Goal: Task Accomplishment & Management: Use online tool/utility

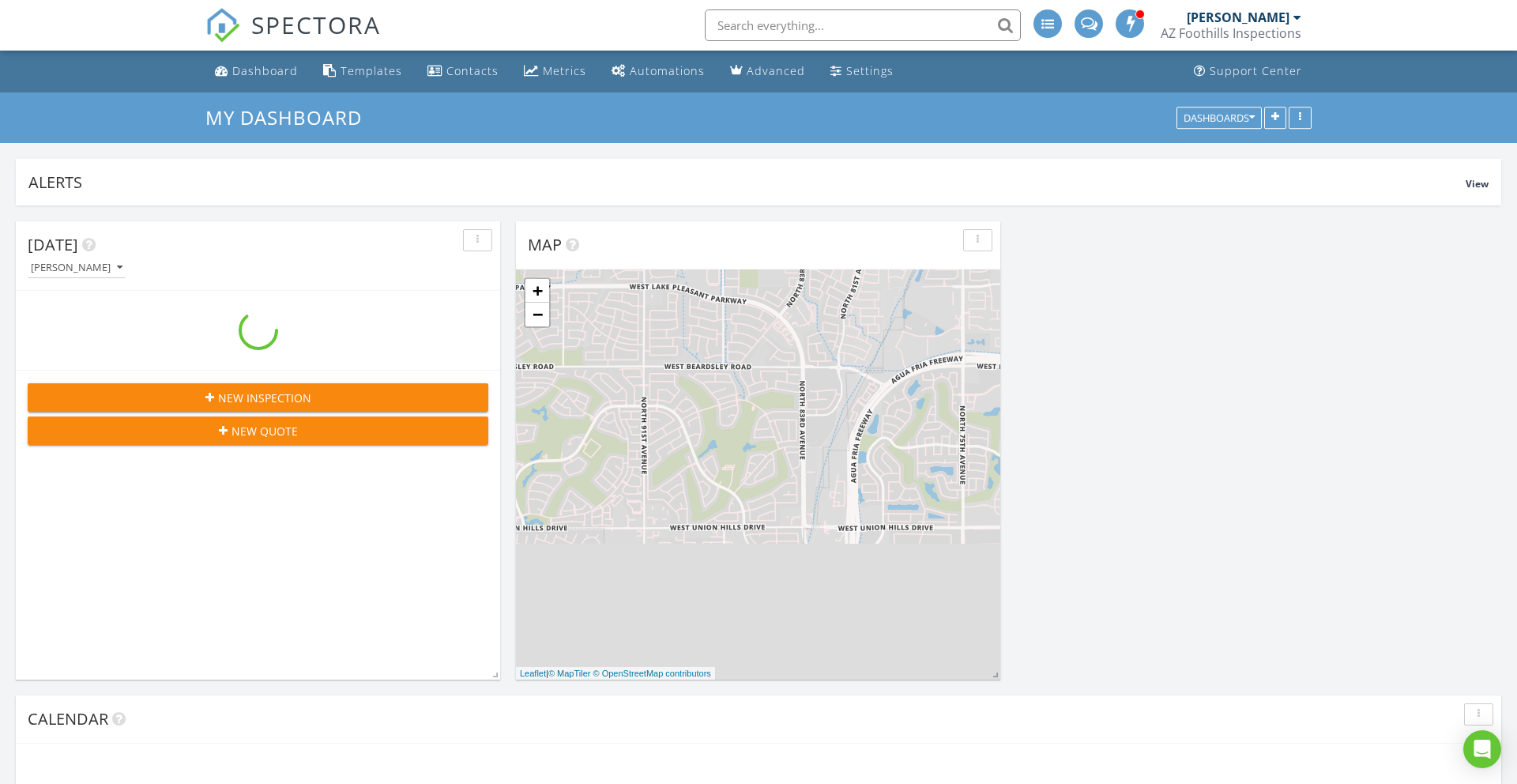
scroll to position [1438, 1518]
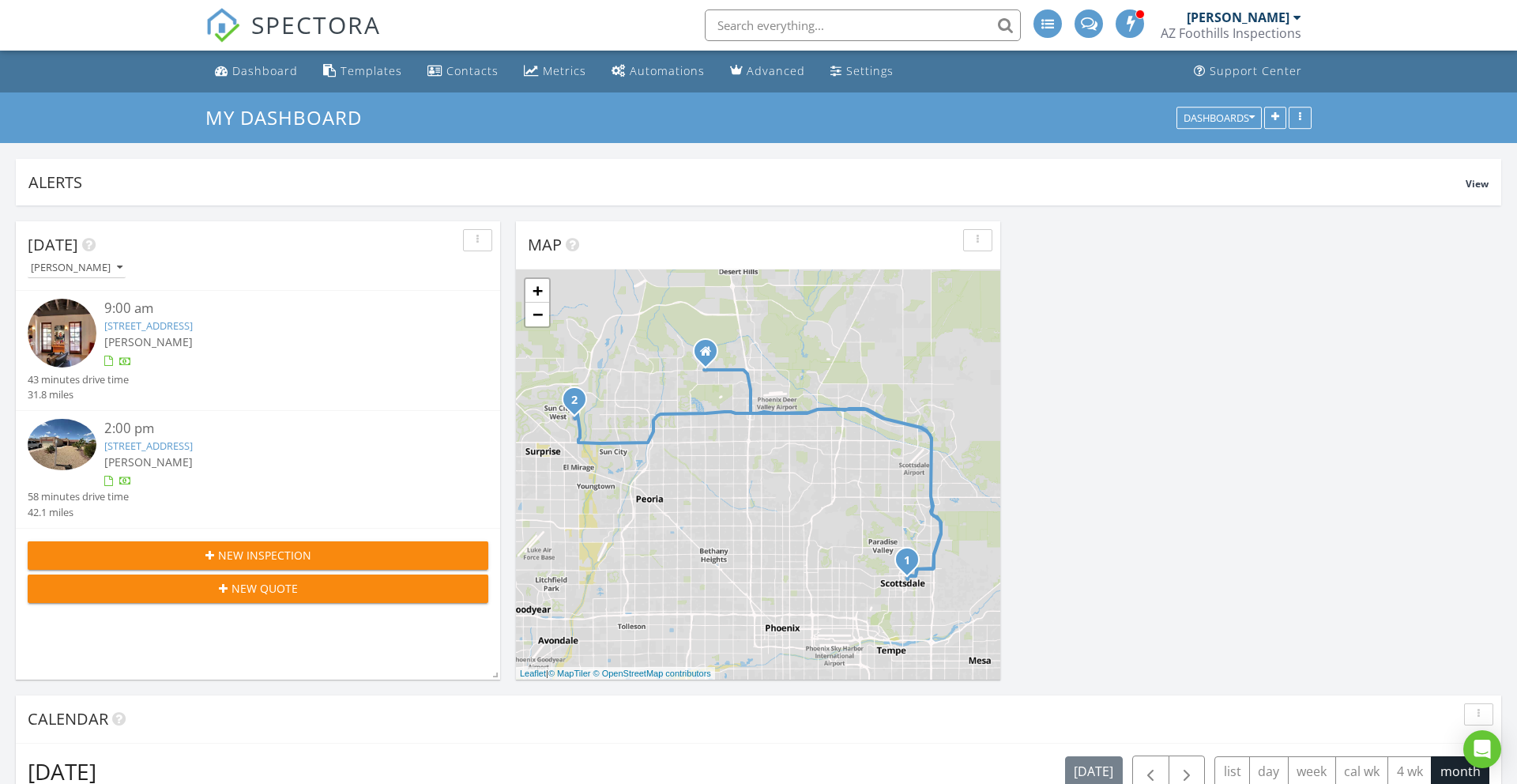
click at [145, 444] on link "[STREET_ADDRESS]" at bounding box center [148, 445] width 88 height 14
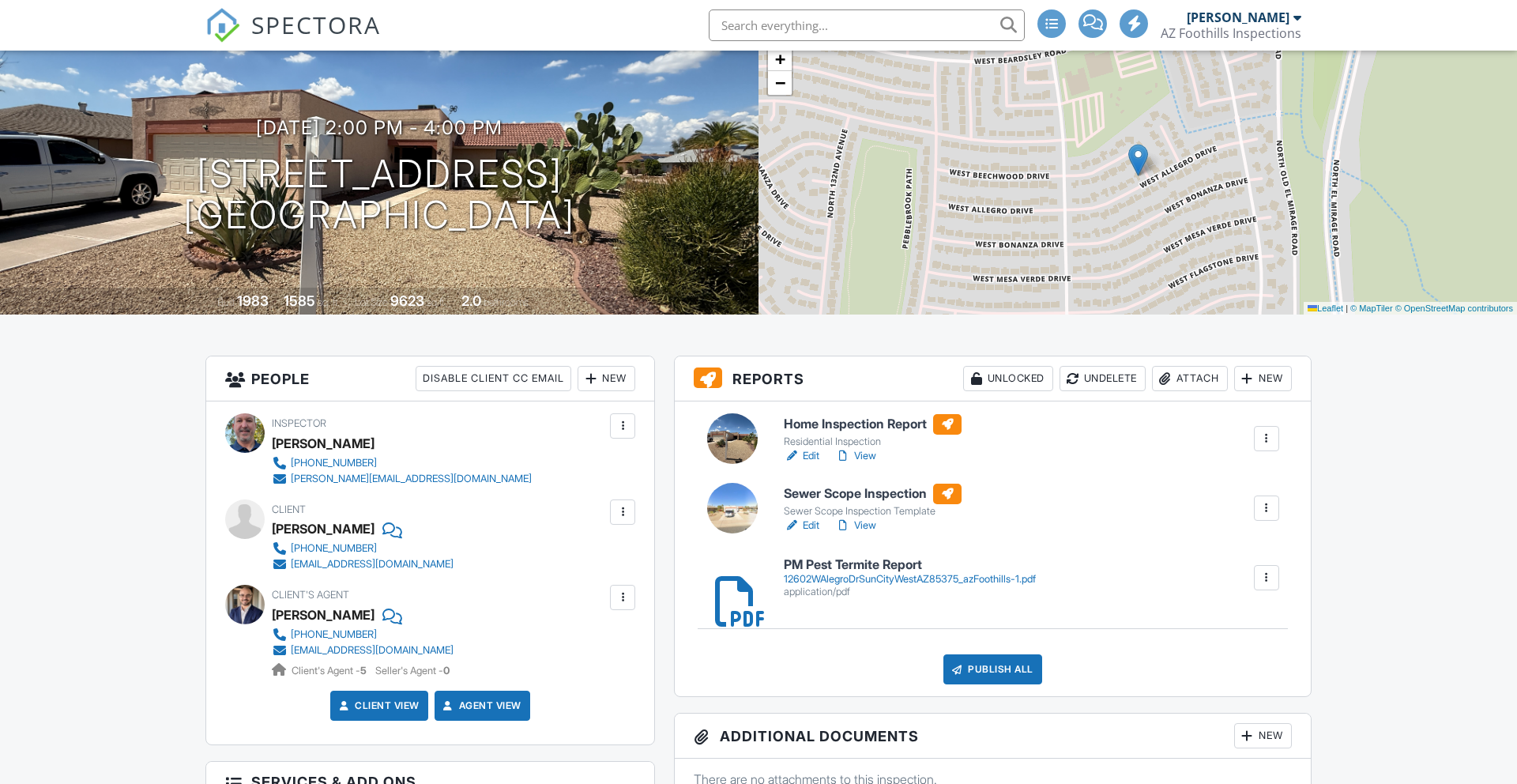
scroll to position [126, 0]
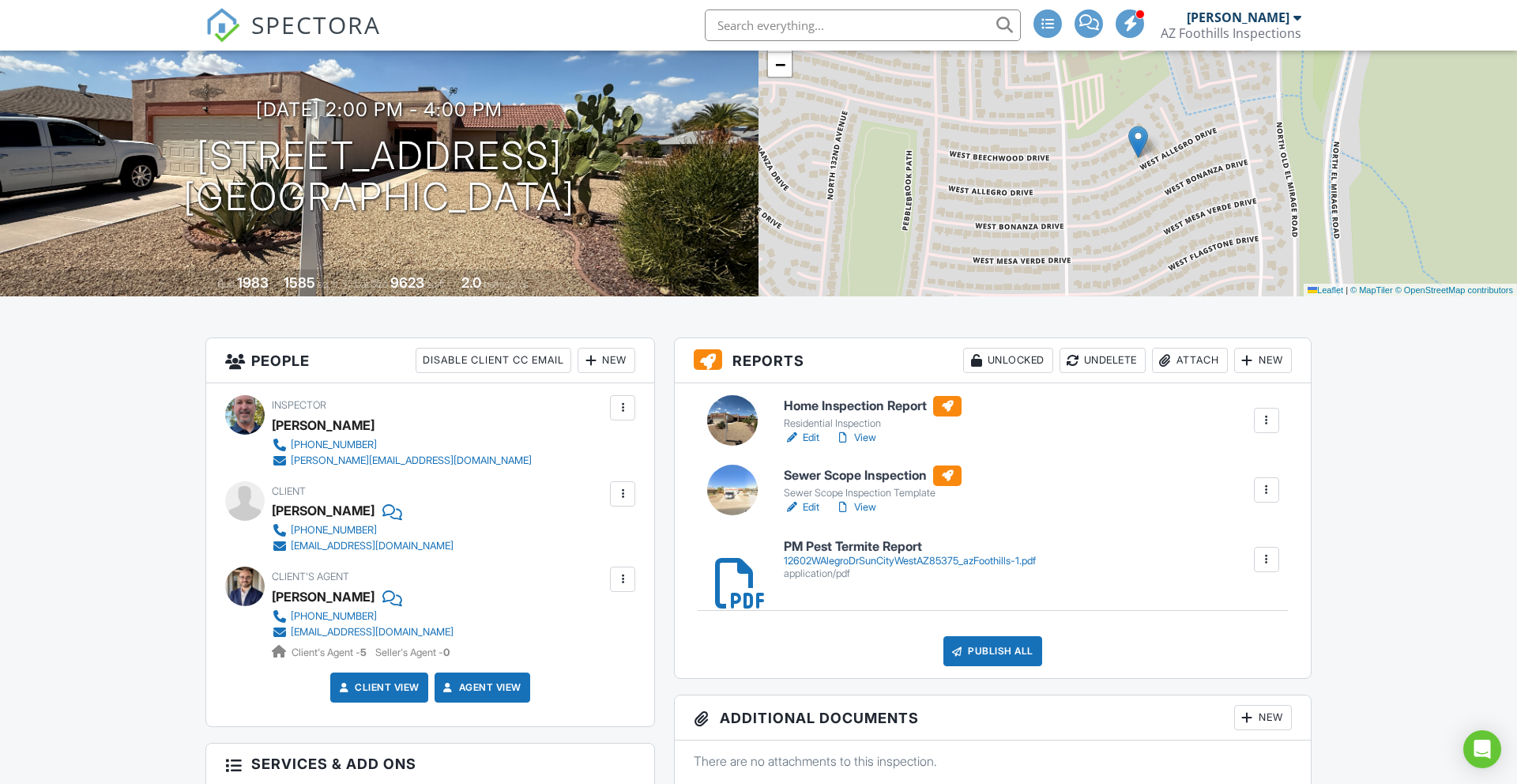
click at [811, 507] on link "Edit" at bounding box center [802, 507] width 36 height 16
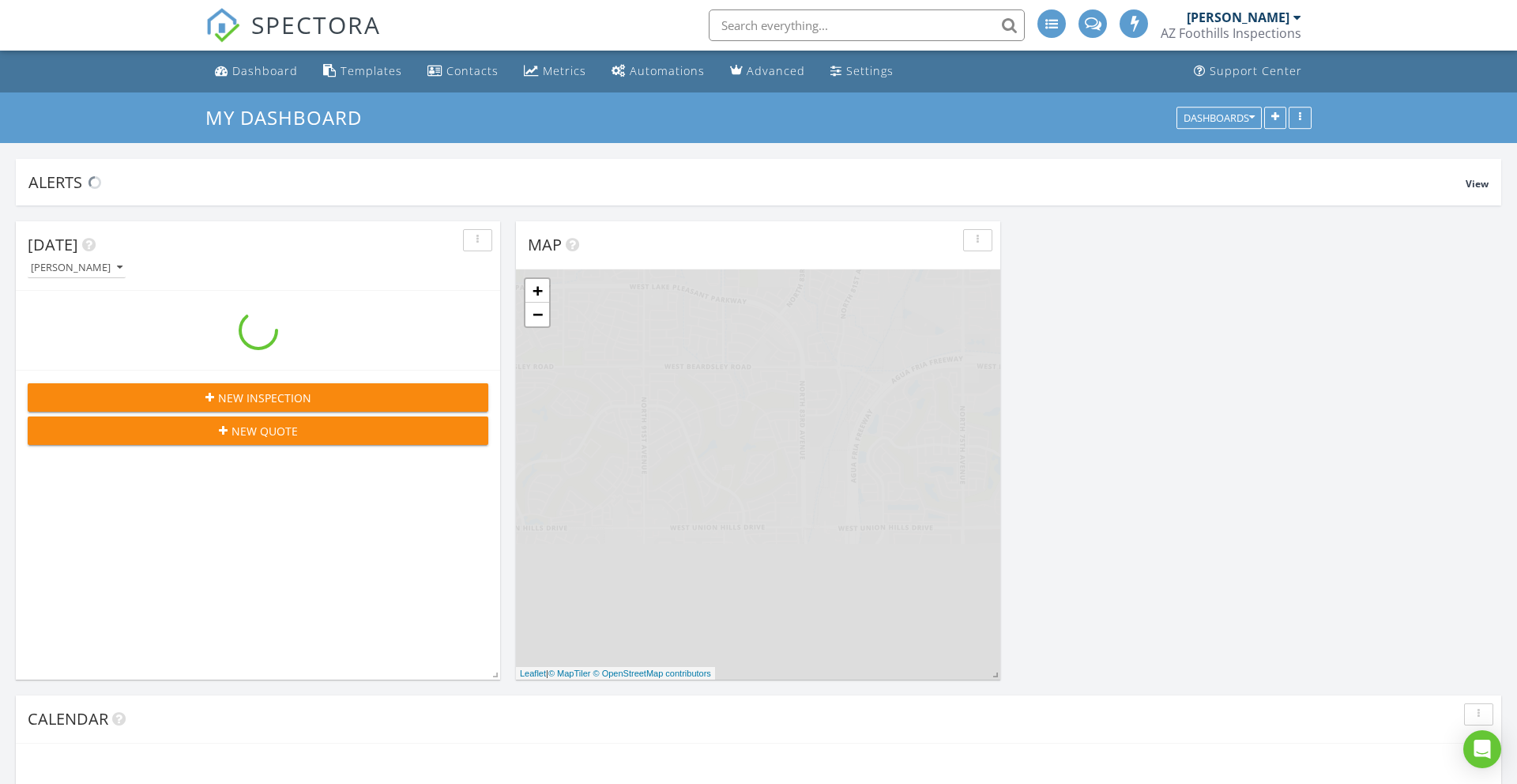
scroll to position [1438, 1518]
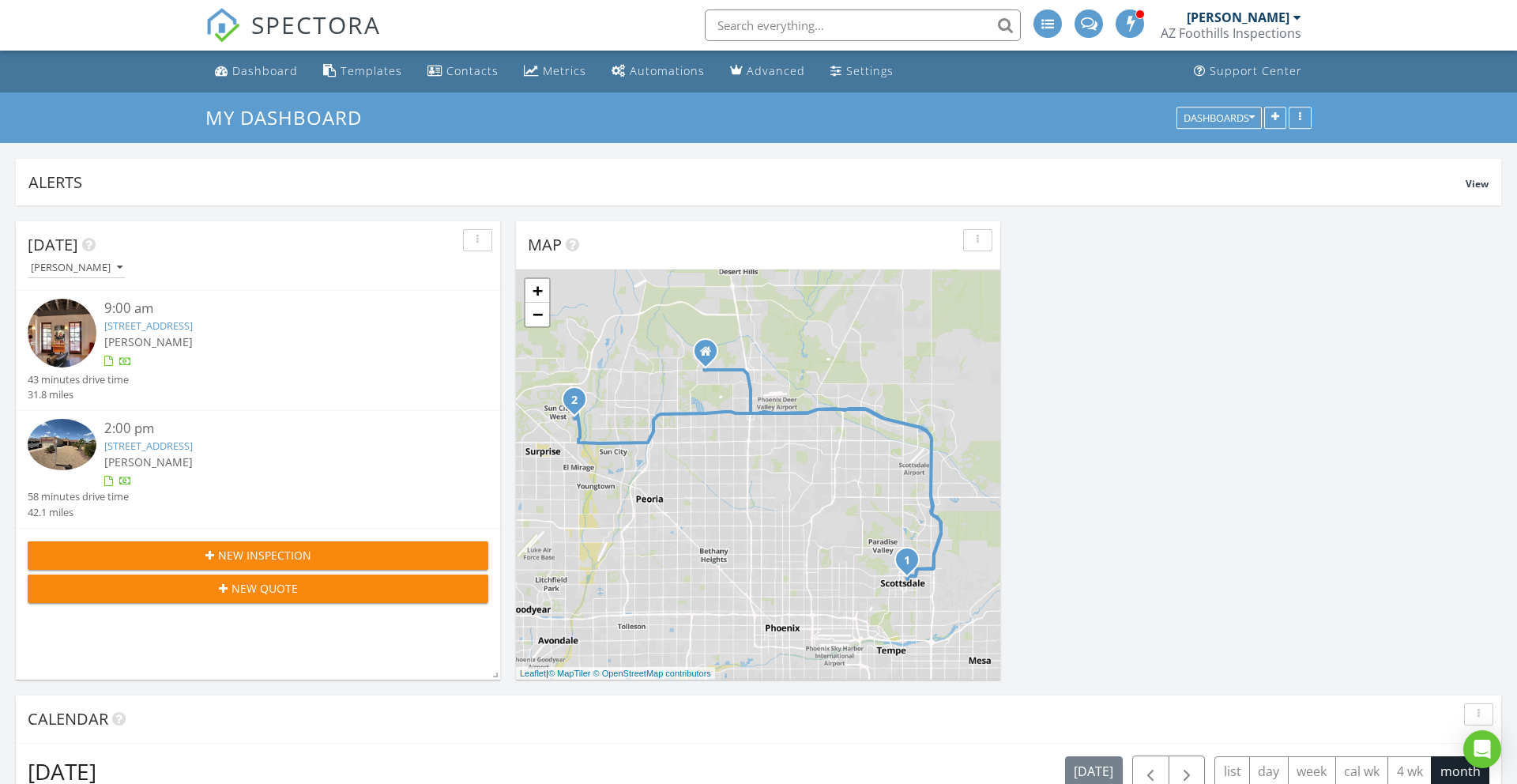
click at [167, 449] on link "12602 W Allegro Dr, Sun City West, AZ 85375" at bounding box center [148, 445] width 88 height 14
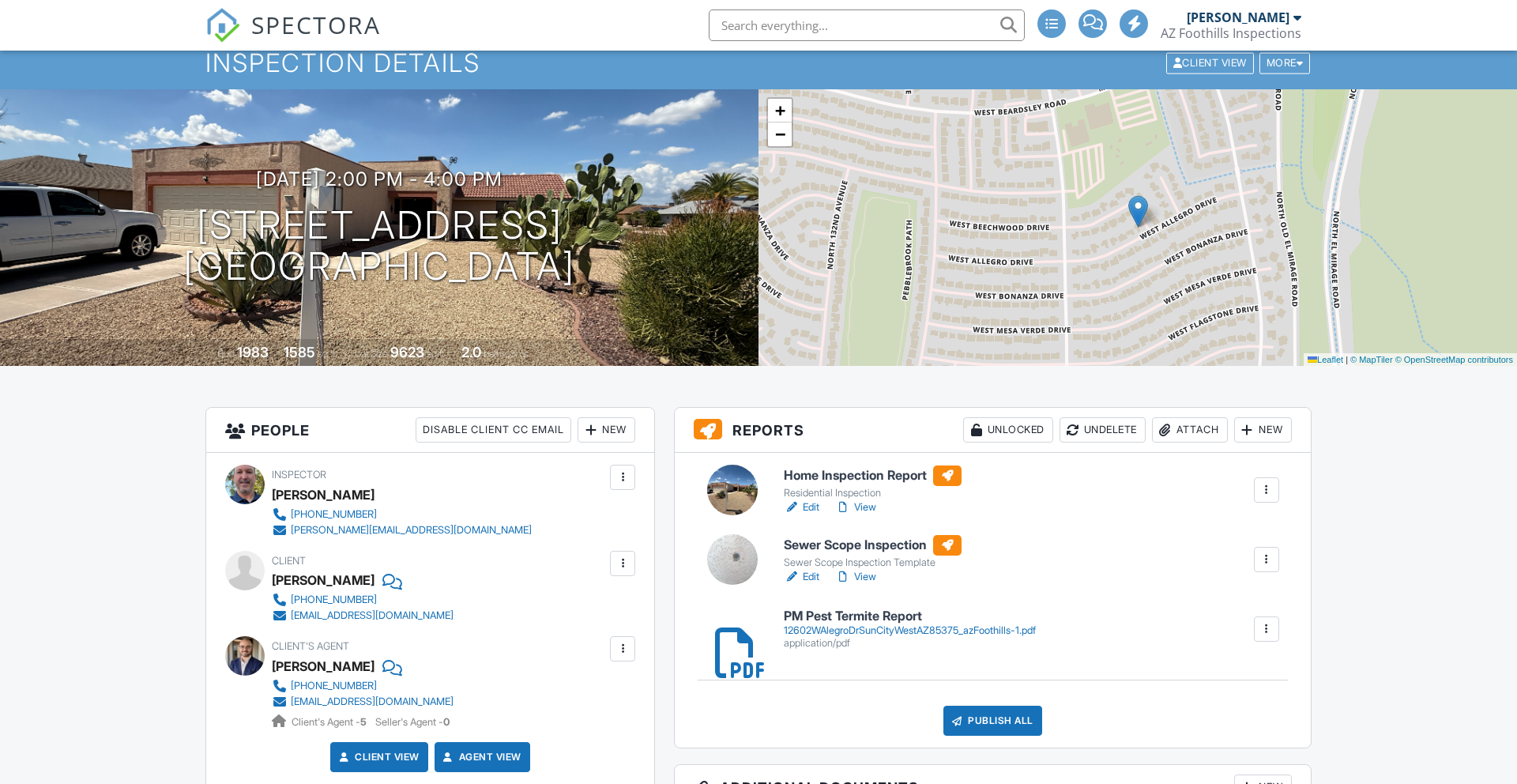
scroll to position [57, 0]
click at [865, 574] on link "View" at bounding box center [855, 575] width 41 height 16
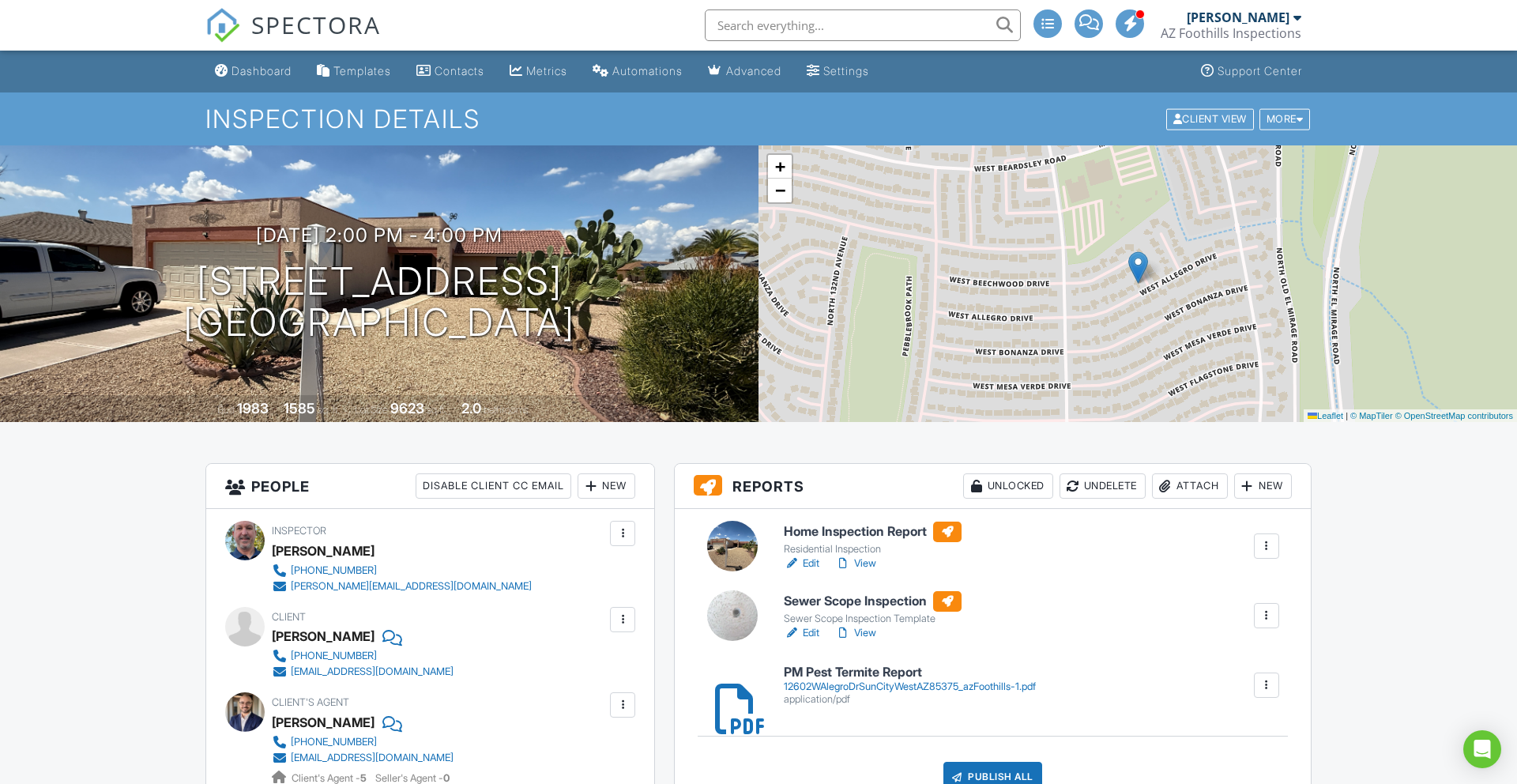
click at [862, 563] on link "View" at bounding box center [855, 563] width 41 height 16
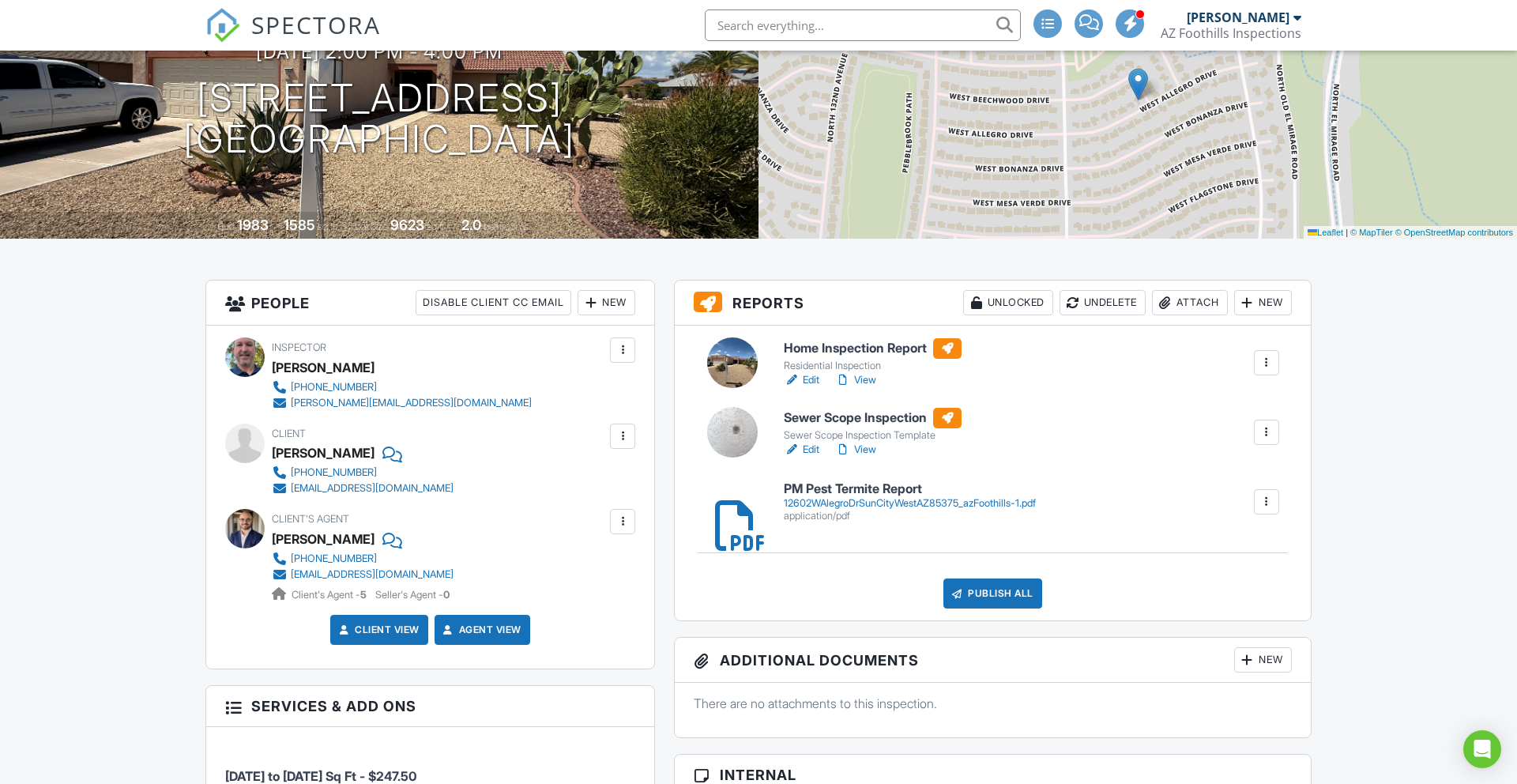
click at [989, 593] on div "Publish All" at bounding box center [992, 593] width 99 height 30
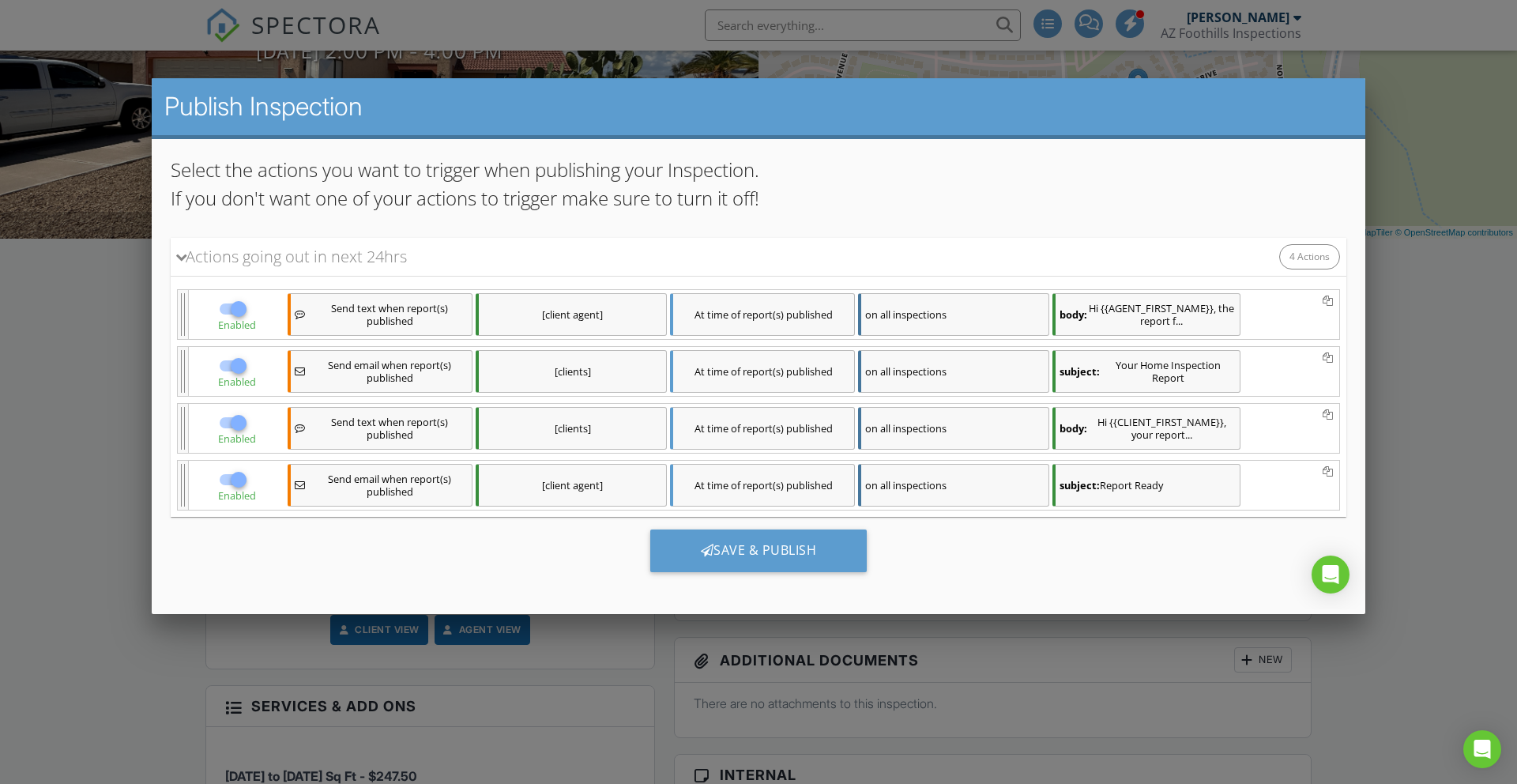
scroll to position [143, 0]
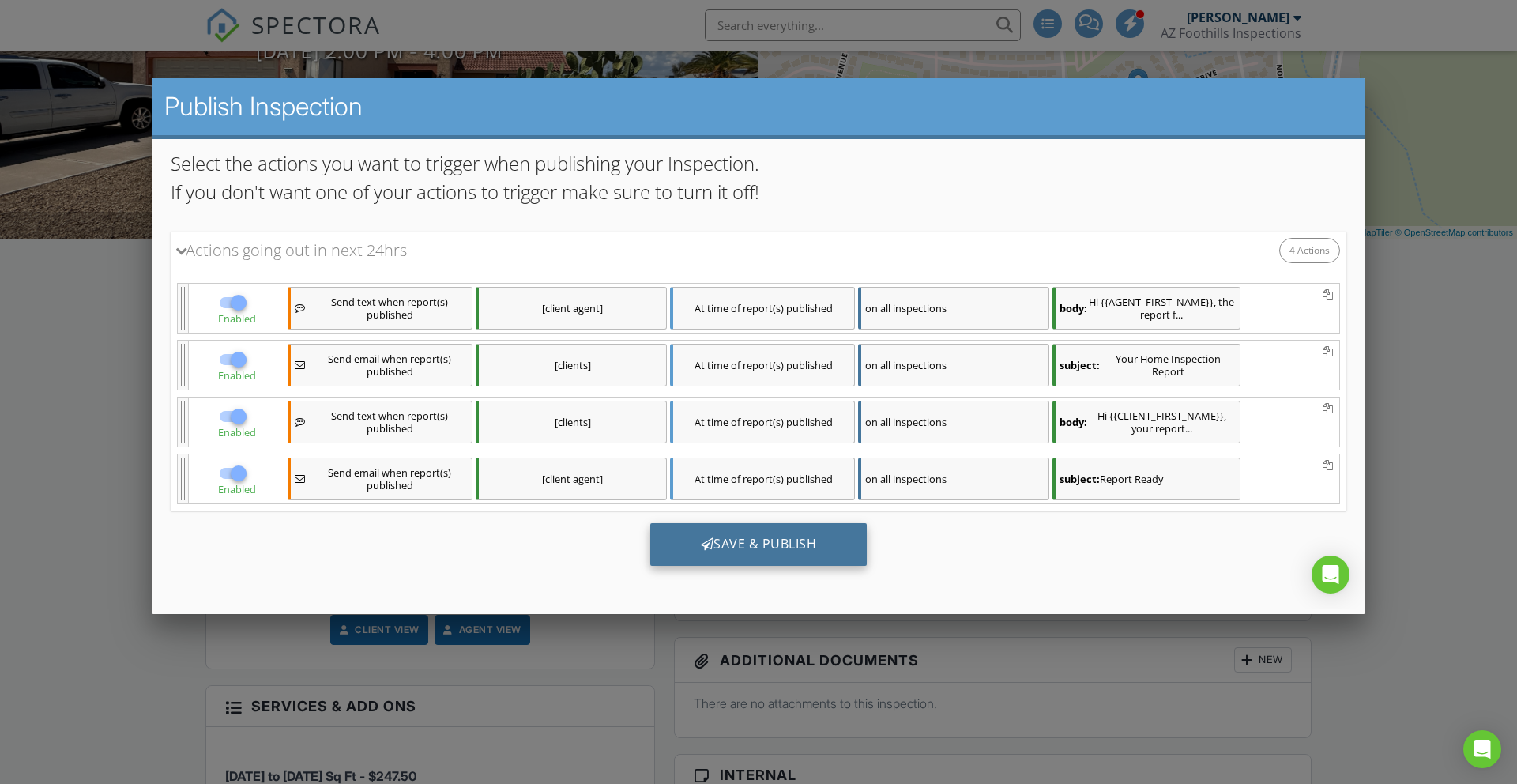
click at [803, 546] on div "Save & Publish" at bounding box center [758, 543] width 217 height 42
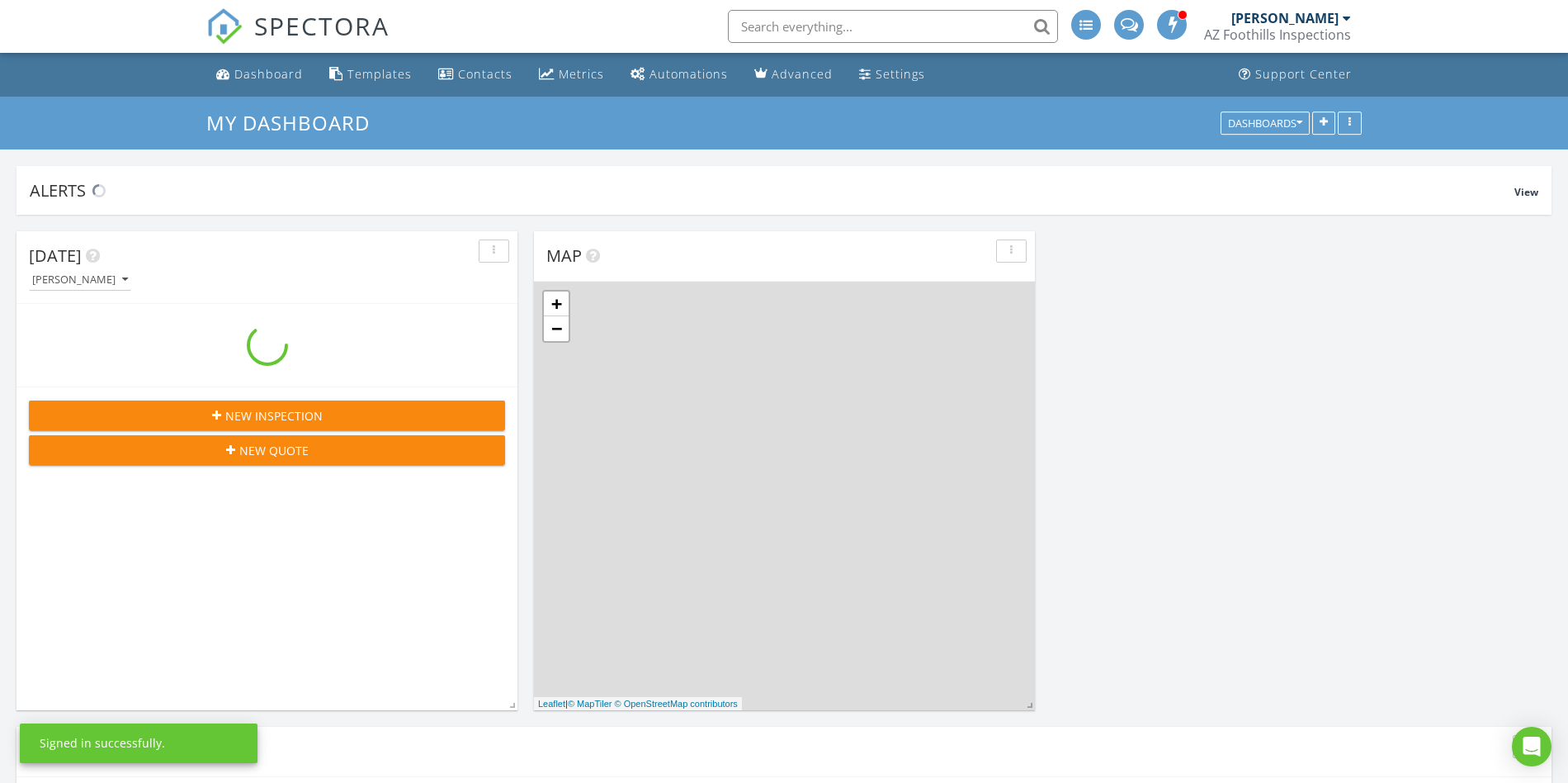
scroll to position [1503, 1569]
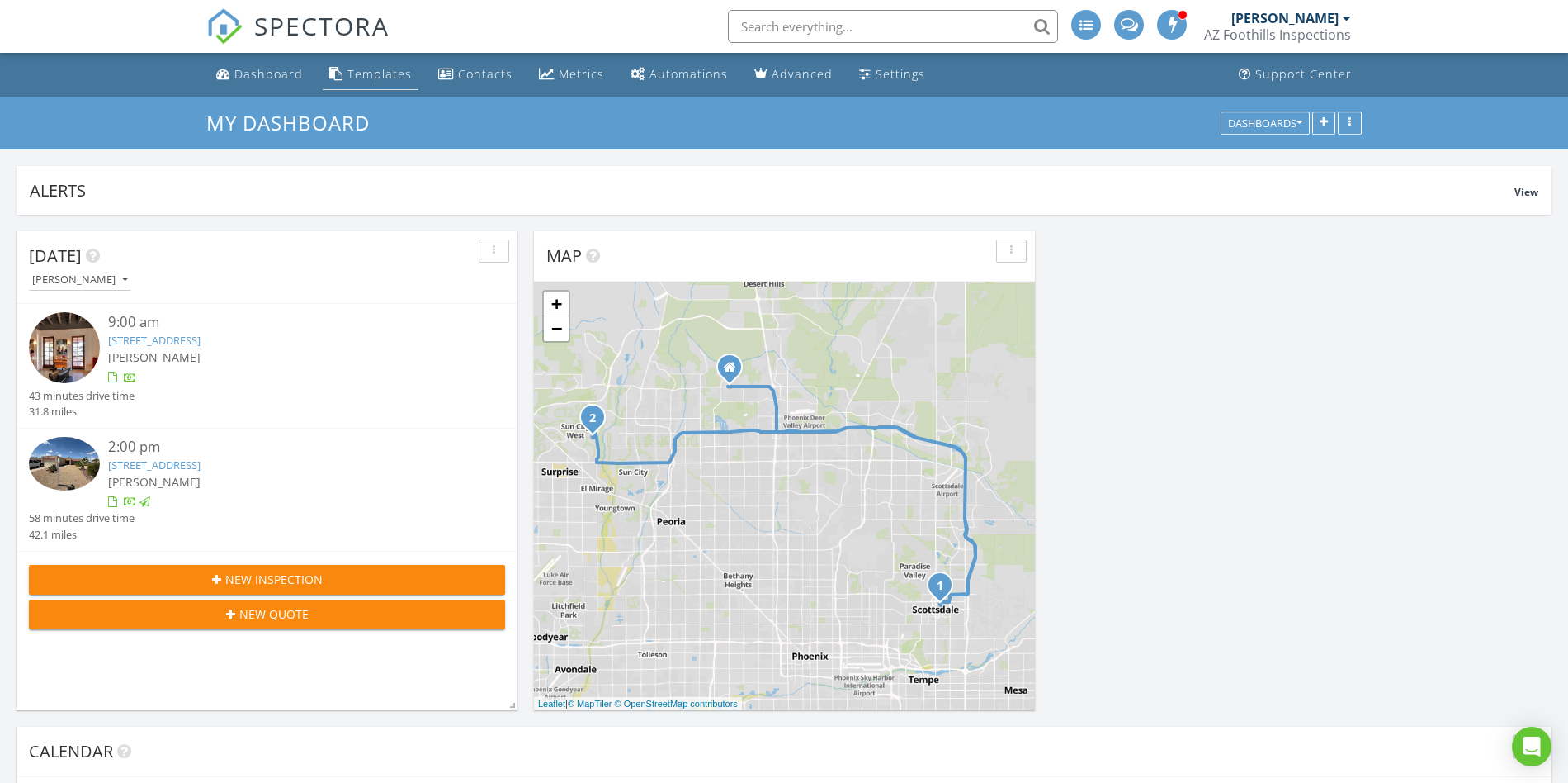
click at [348, 78] on div "Templates" at bounding box center [380, 74] width 64 height 16
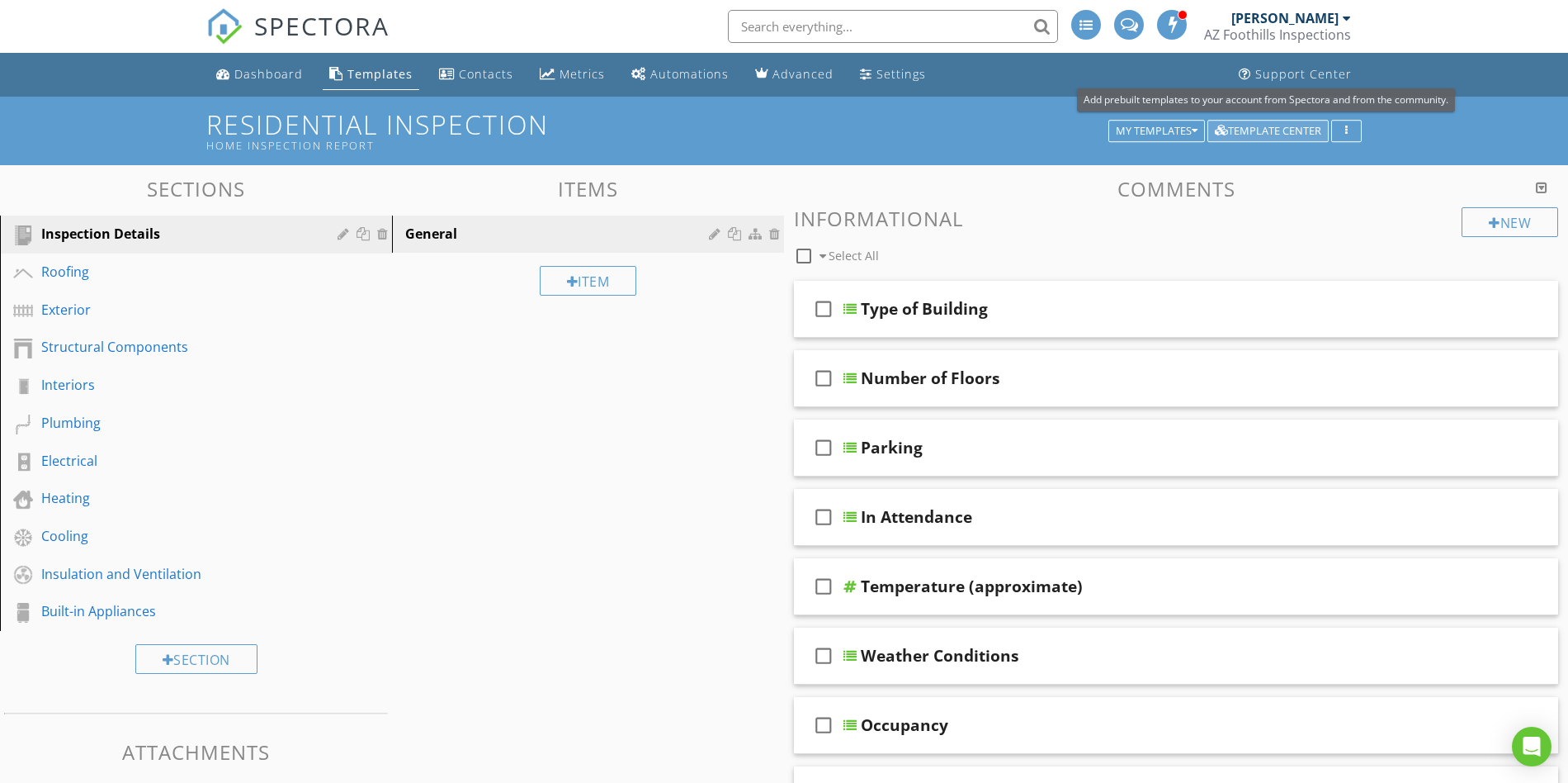
click at [1264, 133] on div "Template Center" at bounding box center [1268, 130] width 106 height 11
click at [1357, 128] on button "button" at bounding box center [1346, 131] width 30 height 23
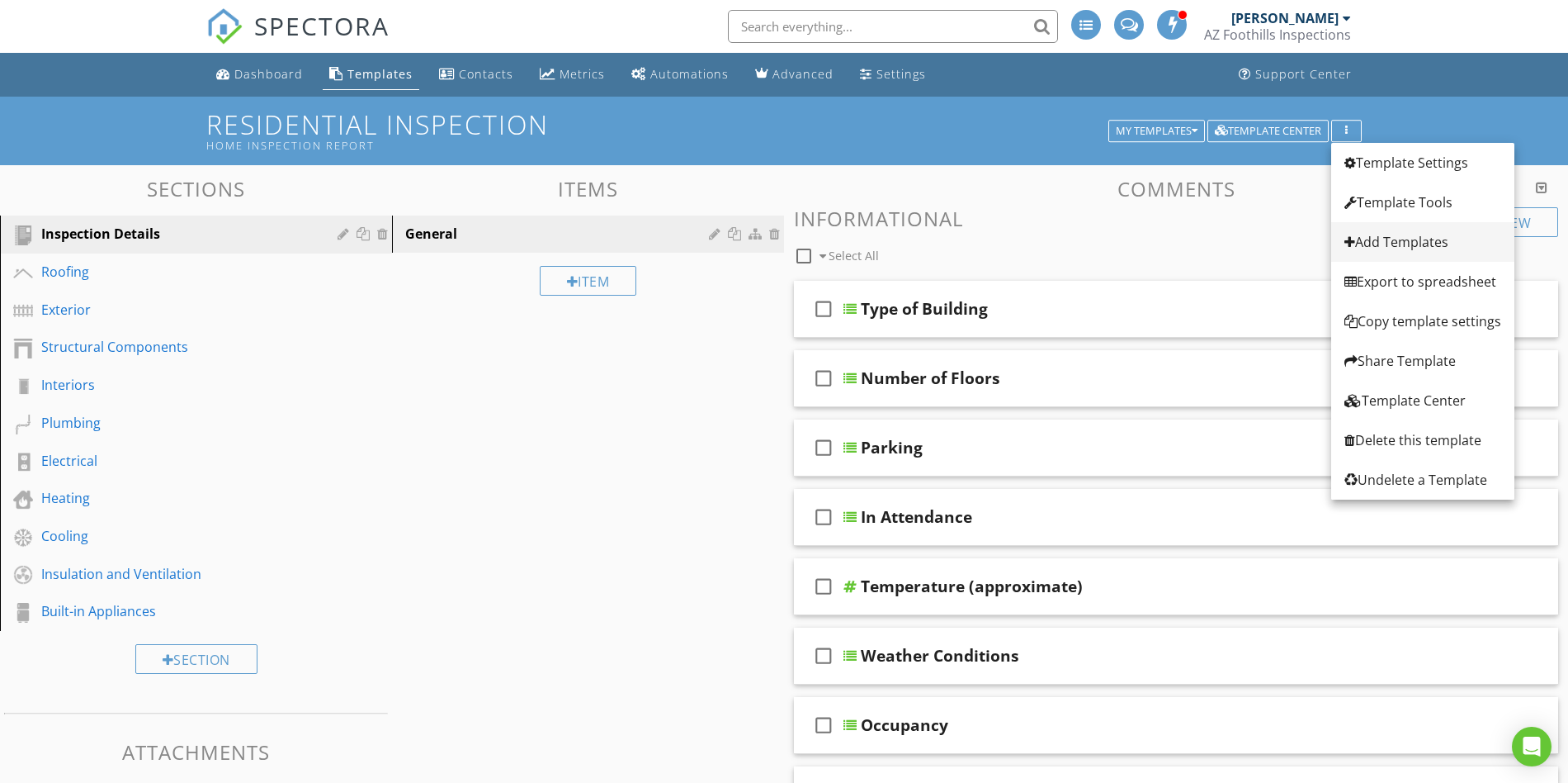
click at [1403, 242] on div "Add Templates" at bounding box center [1423, 242] width 157 height 20
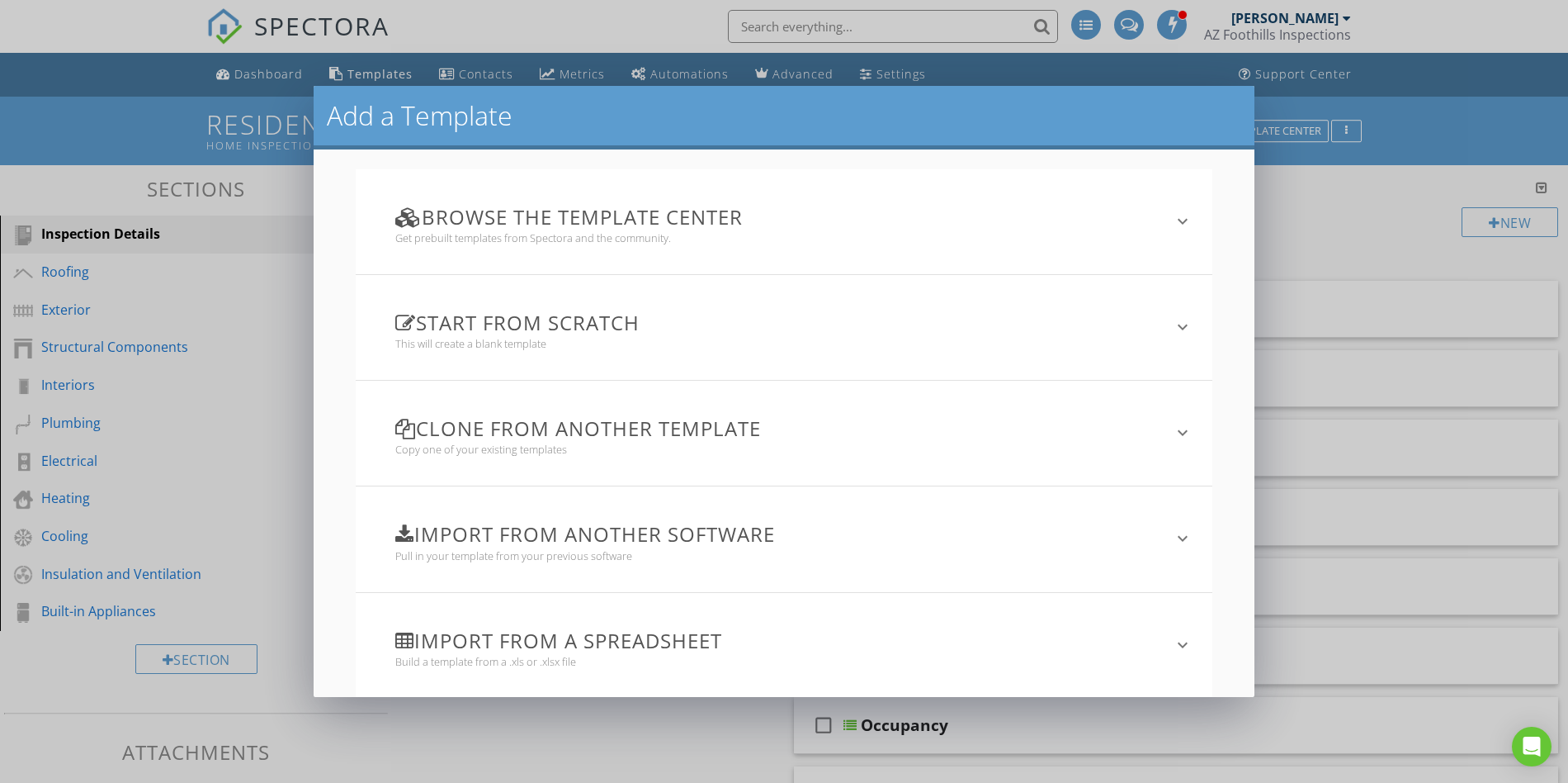
drag, startPoint x: 1184, startPoint y: 323, endPoint x: 1142, endPoint y: 331, distance: 42.8
click at [1184, 323] on icon "keyboard_arrow_down" at bounding box center [1183, 326] width 20 height 20
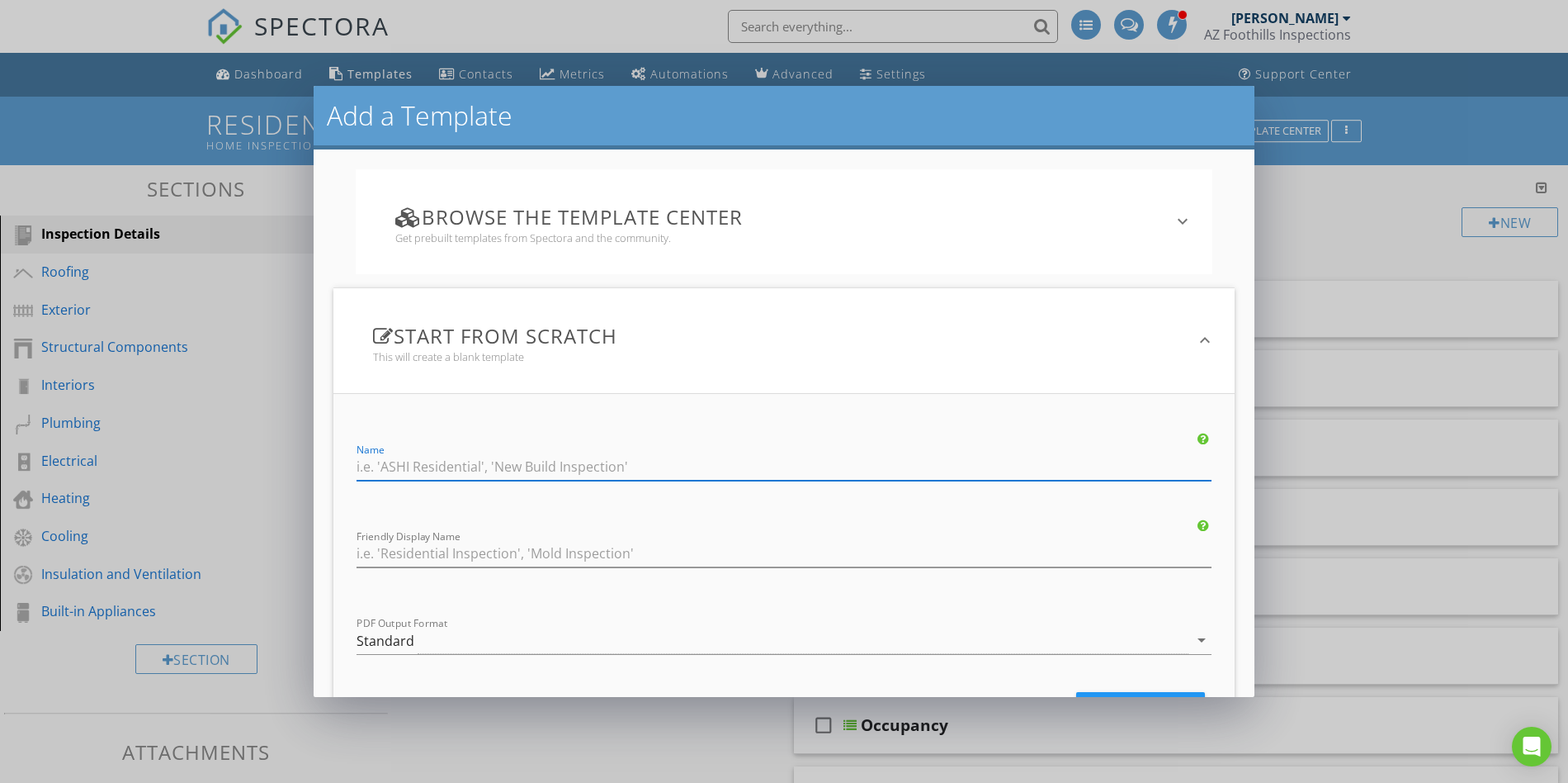
click at [477, 465] on input "Name" at bounding box center [784, 466] width 855 height 27
type input "Commercial Property Inspection Checklist"
click at [688, 540] on input "Friendly Display Name" at bounding box center [784, 553] width 855 height 27
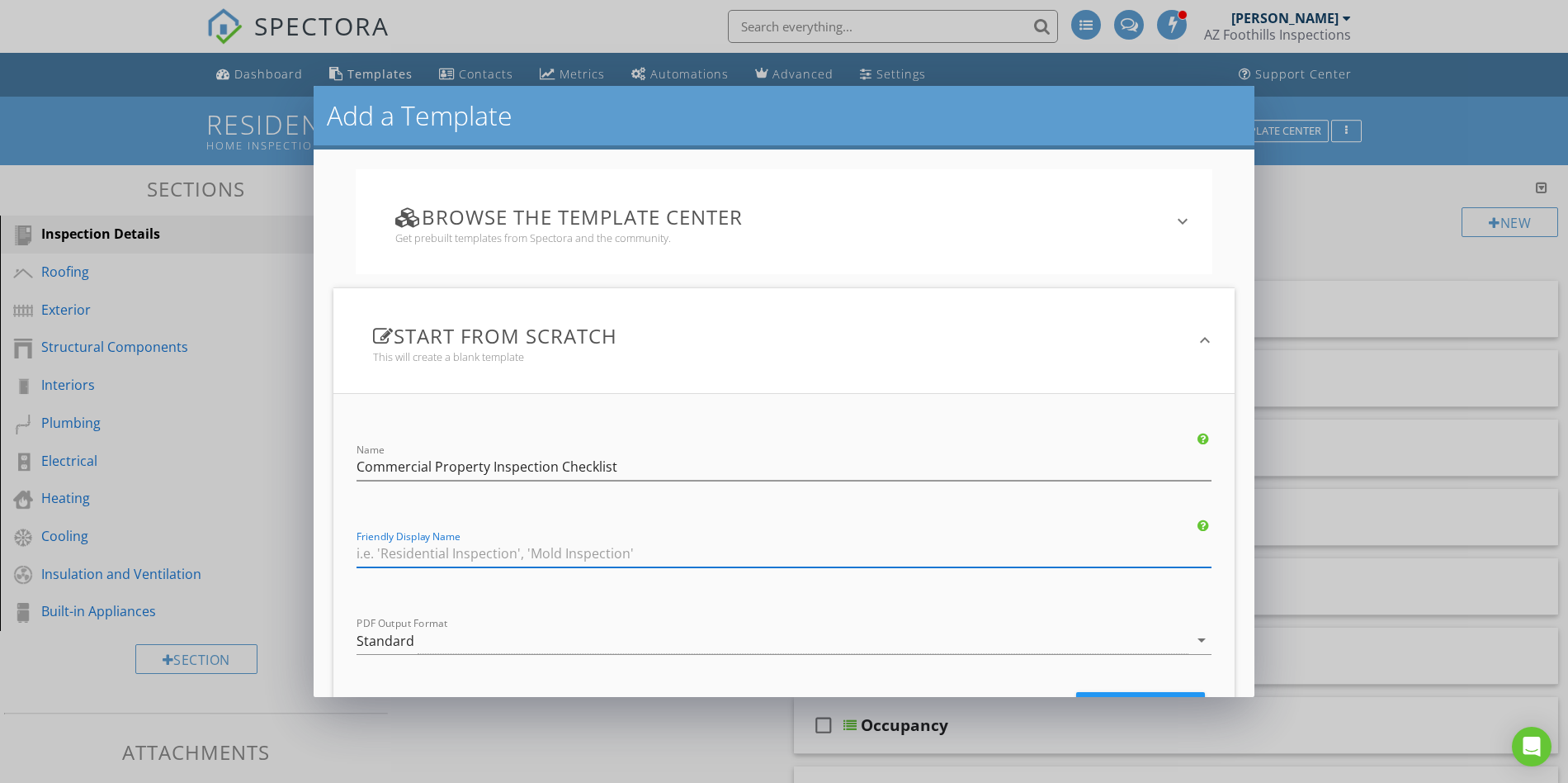
click at [683, 560] on input "Friendly Display Name" at bounding box center [784, 553] width 855 height 27
paste input "Arizona Commercial Fire Safety Inspection Checklist"
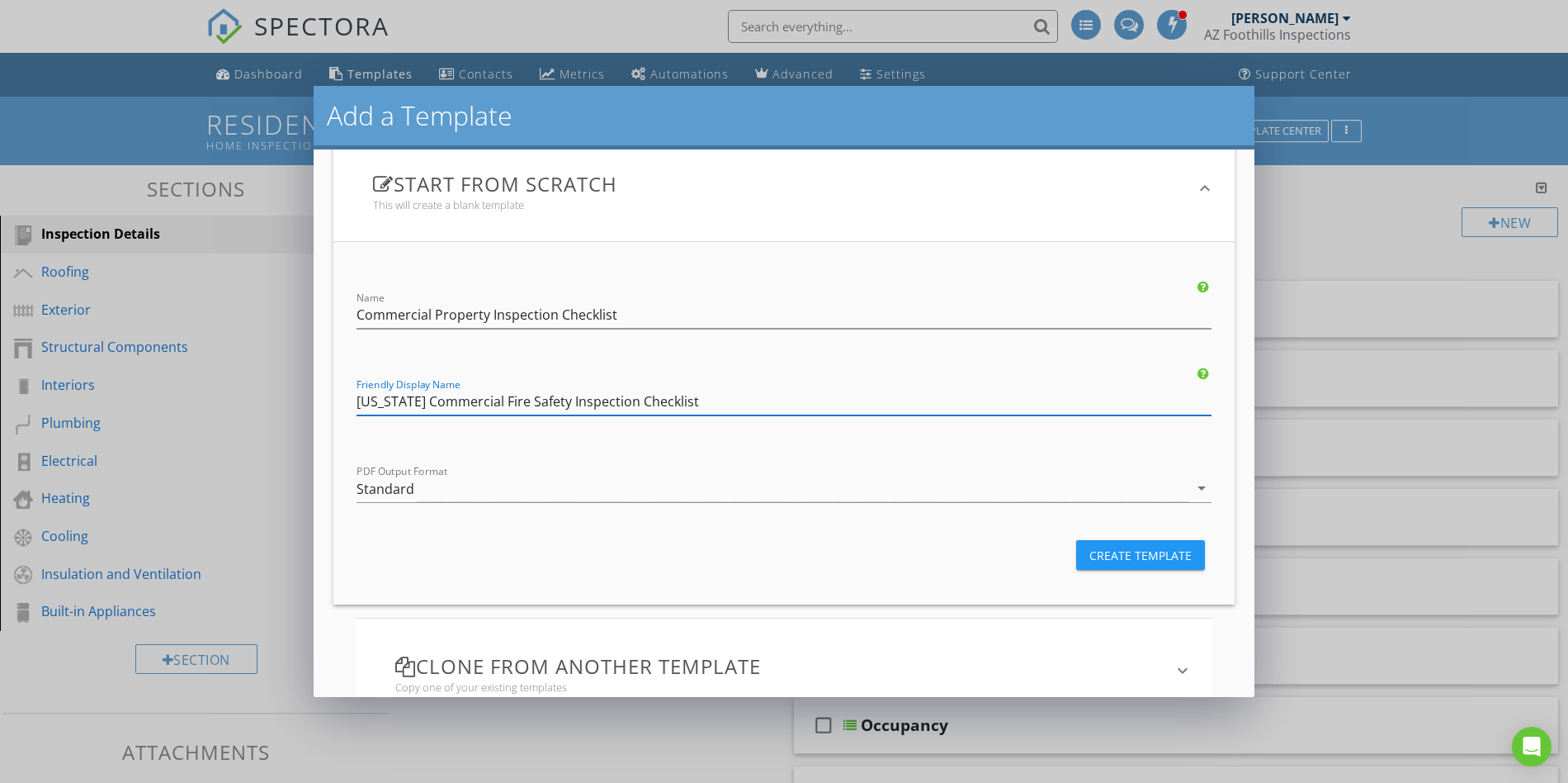
scroll to position [154, 0]
type input "Arizona Commercial Fire Safety Inspection Checklist"
click at [692, 479] on div "Standard" at bounding box center [772, 485] width 832 height 27
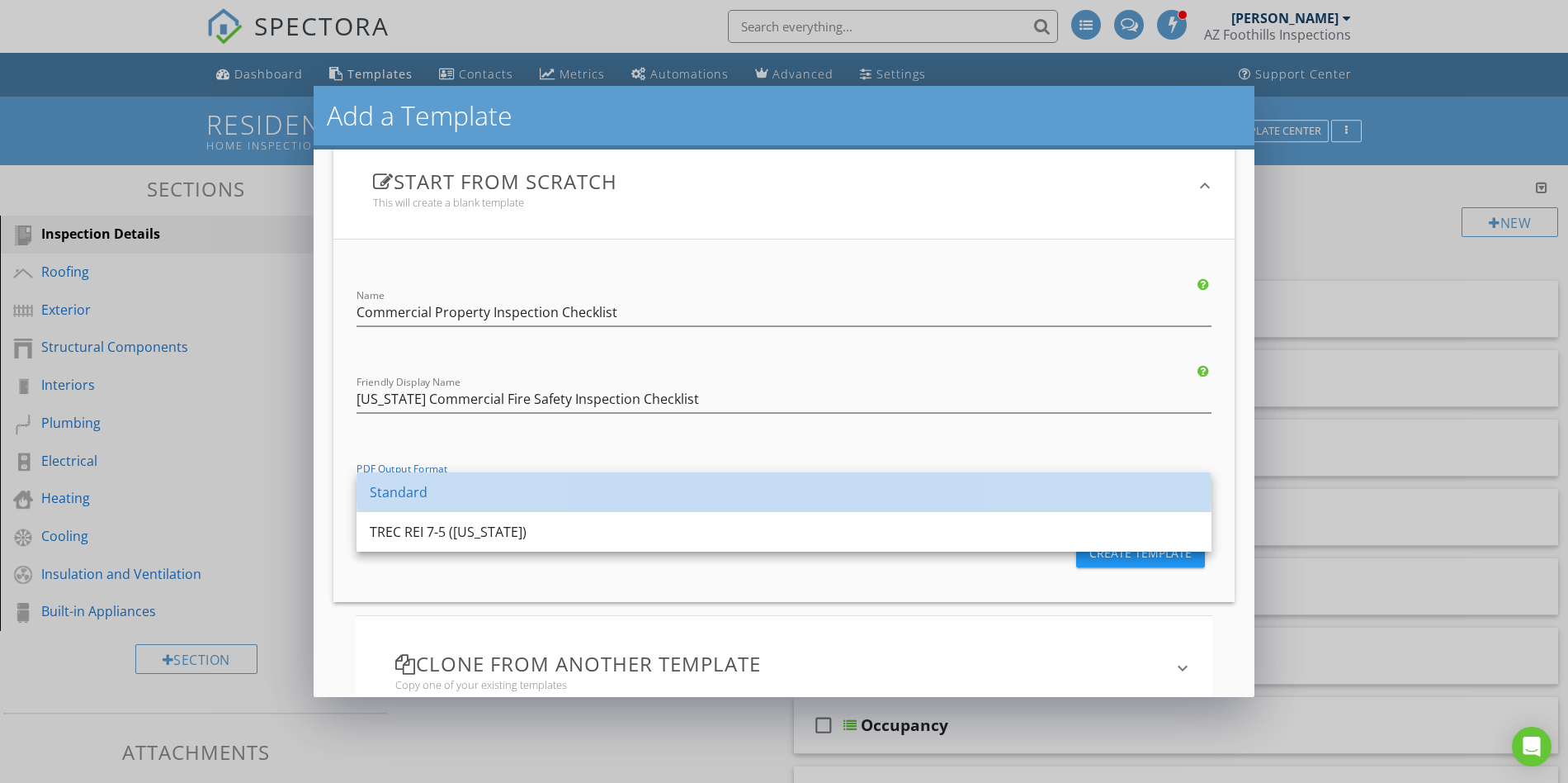
drag, startPoint x: 554, startPoint y: 492, endPoint x: 614, endPoint y: 492, distance: 60.0
click at [556, 492] on div "Standard" at bounding box center [784, 492] width 829 height 20
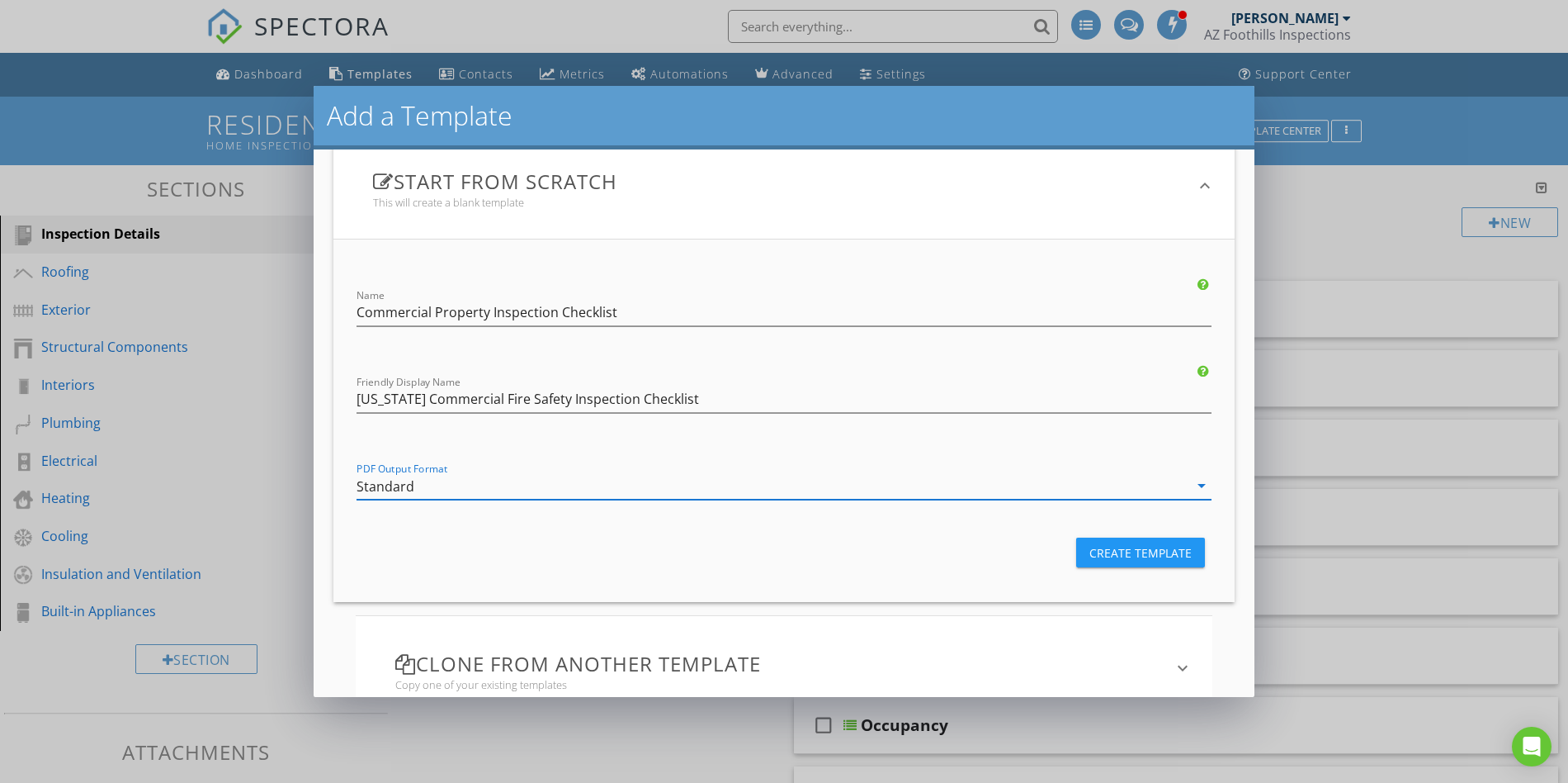
click at [1131, 555] on div "Create Template" at bounding box center [1141, 552] width 103 height 17
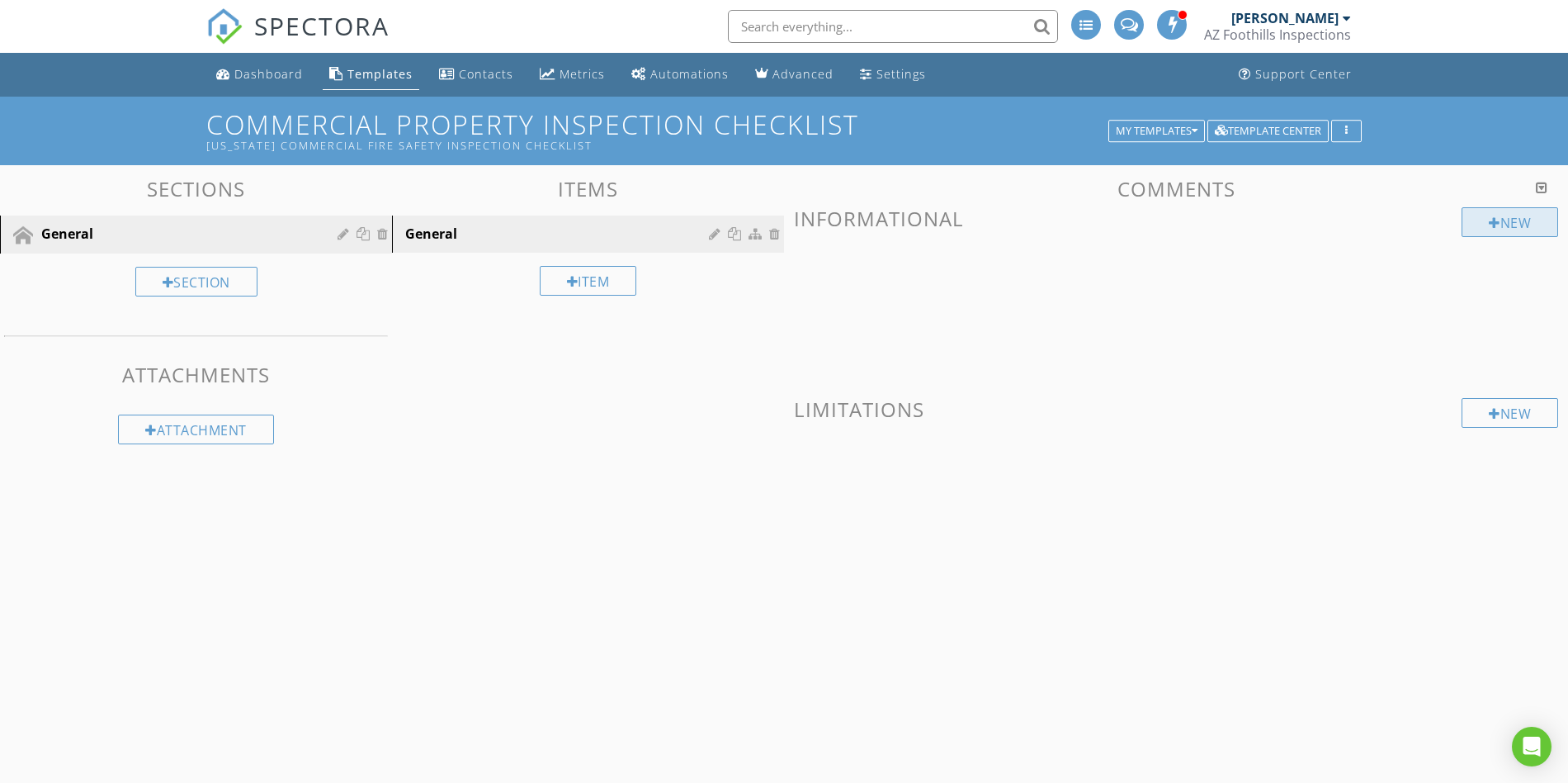
click at [1508, 221] on div "New" at bounding box center [1510, 222] width 97 height 30
click at [1448, 577] on div at bounding box center [784, 392] width 1568 height 783
click at [908, 229] on h3 "Informational" at bounding box center [1176, 218] width 764 height 23
click at [896, 225] on h3 "Informational" at bounding box center [1176, 218] width 764 height 23
click at [1347, 134] on icon "button" at bounding box center [1346, 130] width 3 height 11
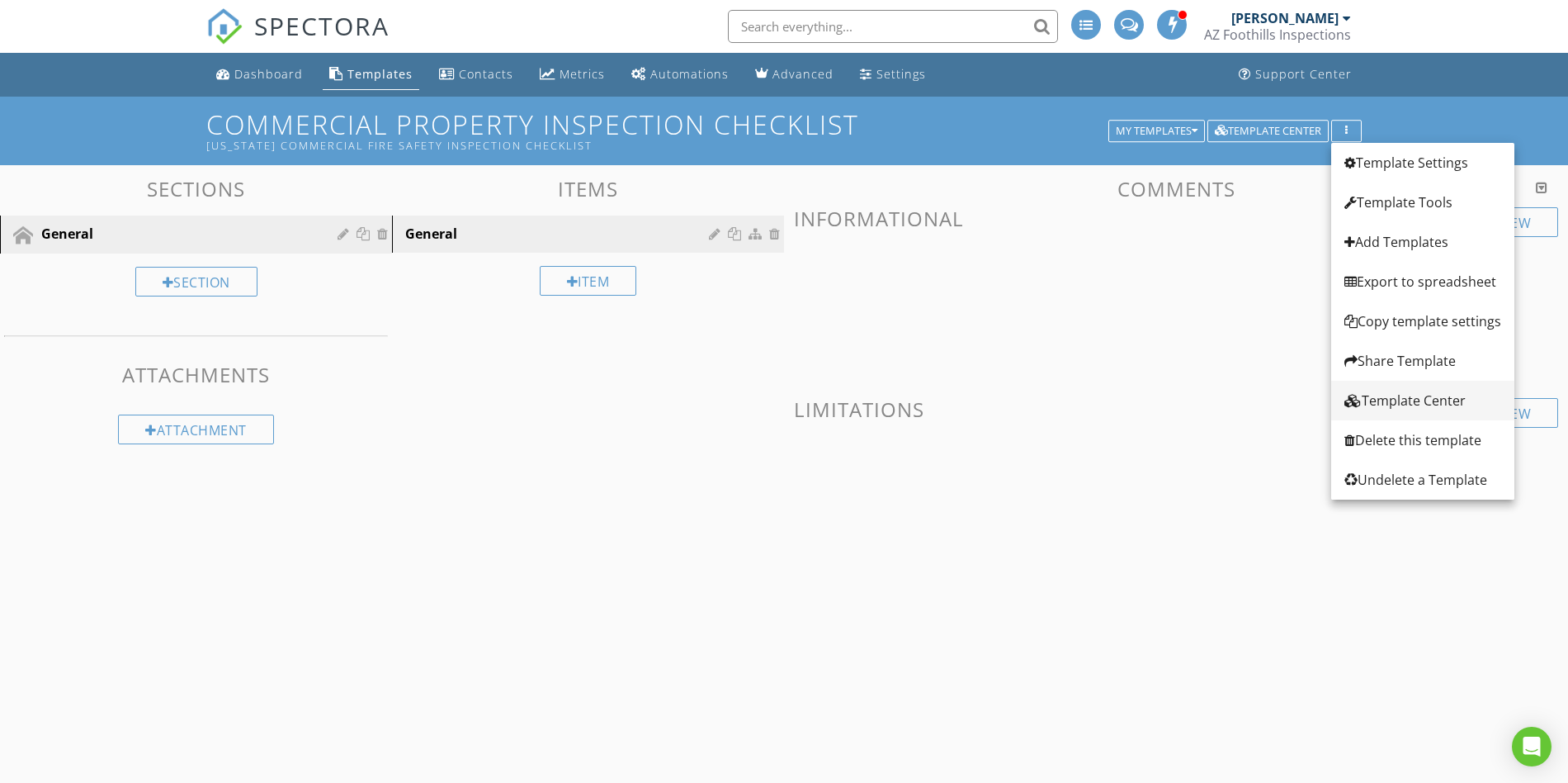
click at [1426, 404] on div "Template Center" at bounding box center [1423, 400] width 157 height 20
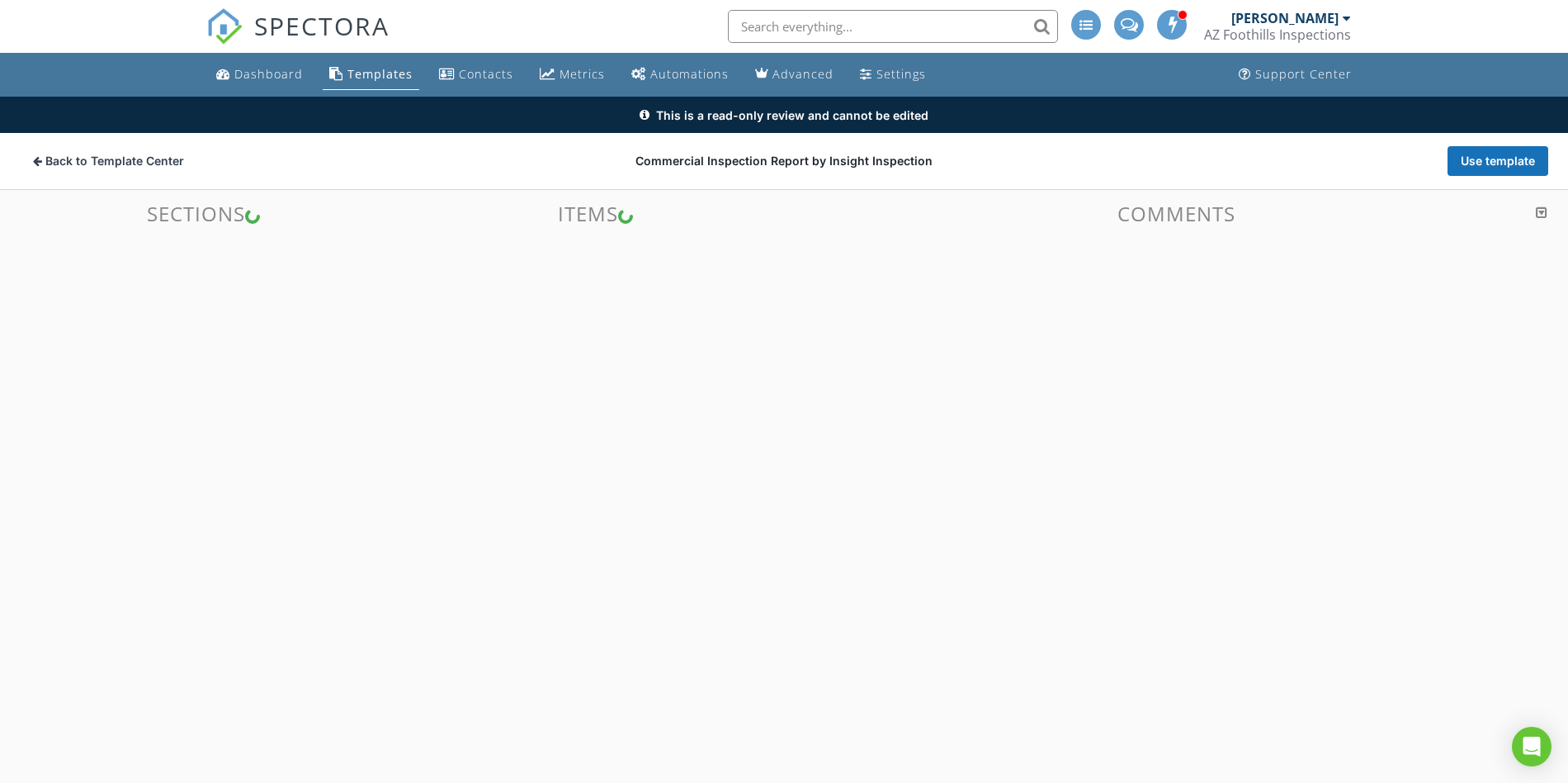
scroll to position [97, 0]
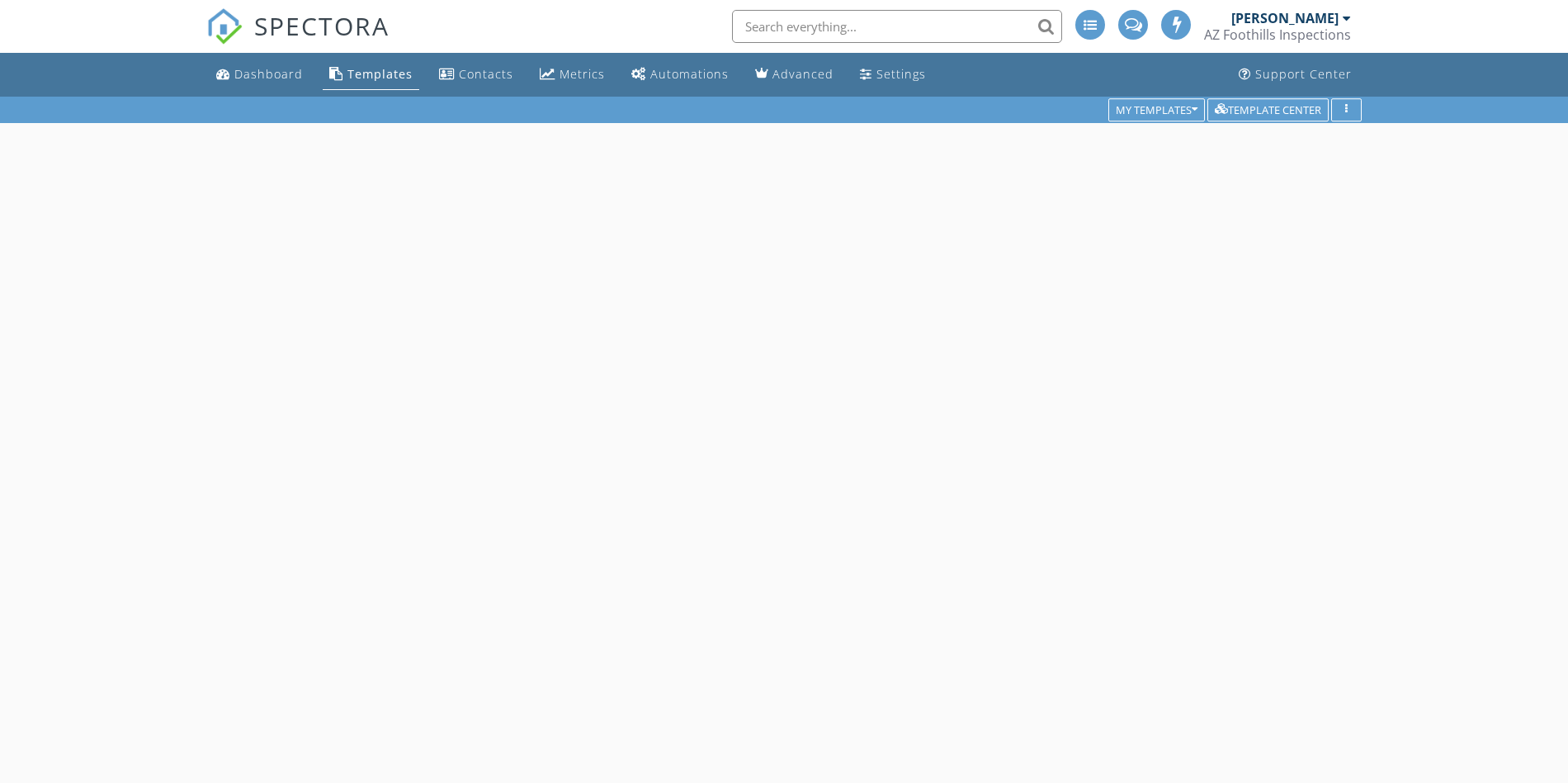
scroll to position [97, 0]
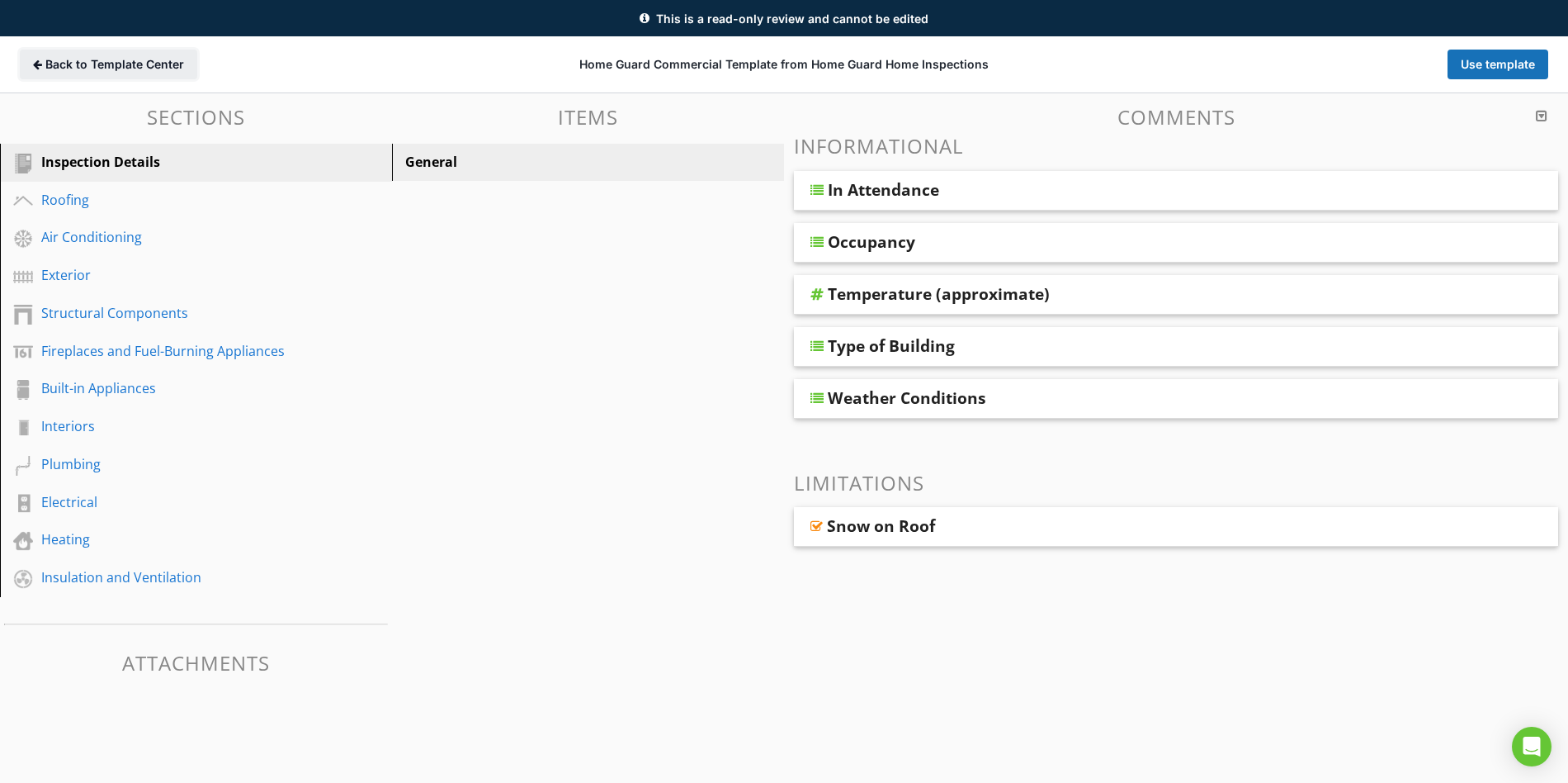
click at [50, 63] on span "Back to Template Center" at bounding box center [114, 64] width 138 height 17
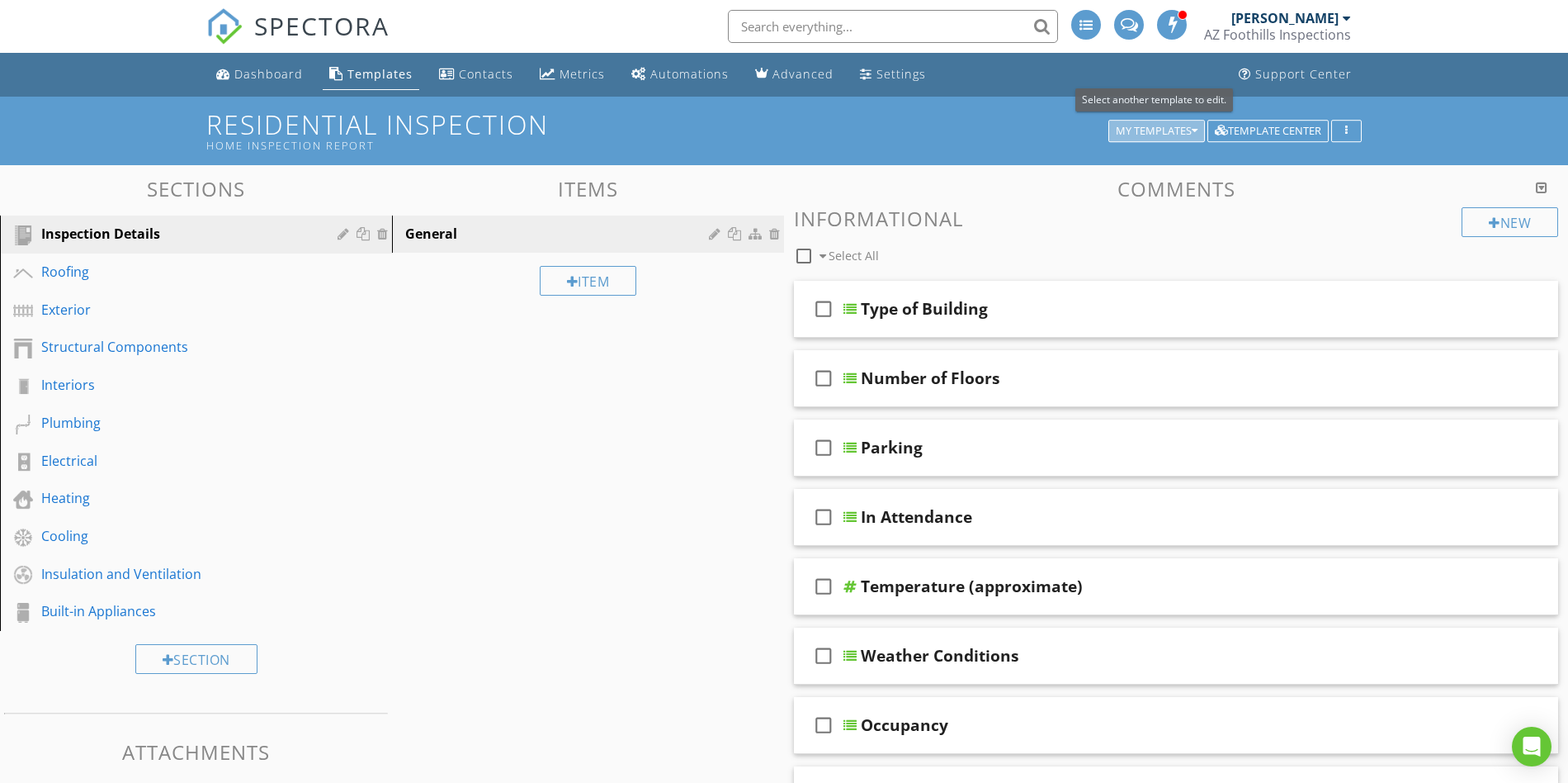
click at [1144, 125] on div "My Templates" at bounding box center [1157, 130] width 82 height 11
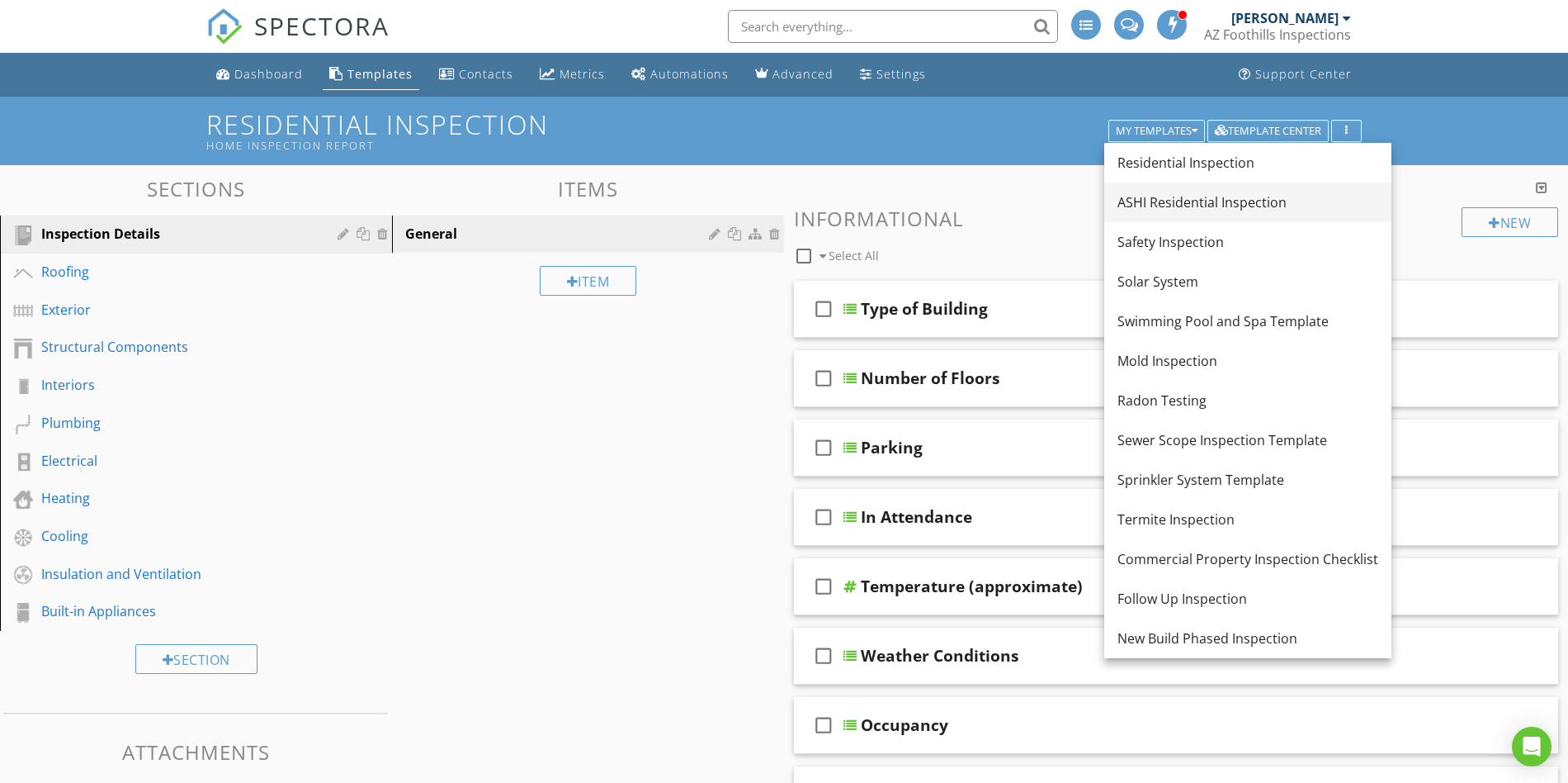
click at [1229, 197] on div "ASHI Residential Inspection" at bounding box center [1248, 202] width 261 height 20
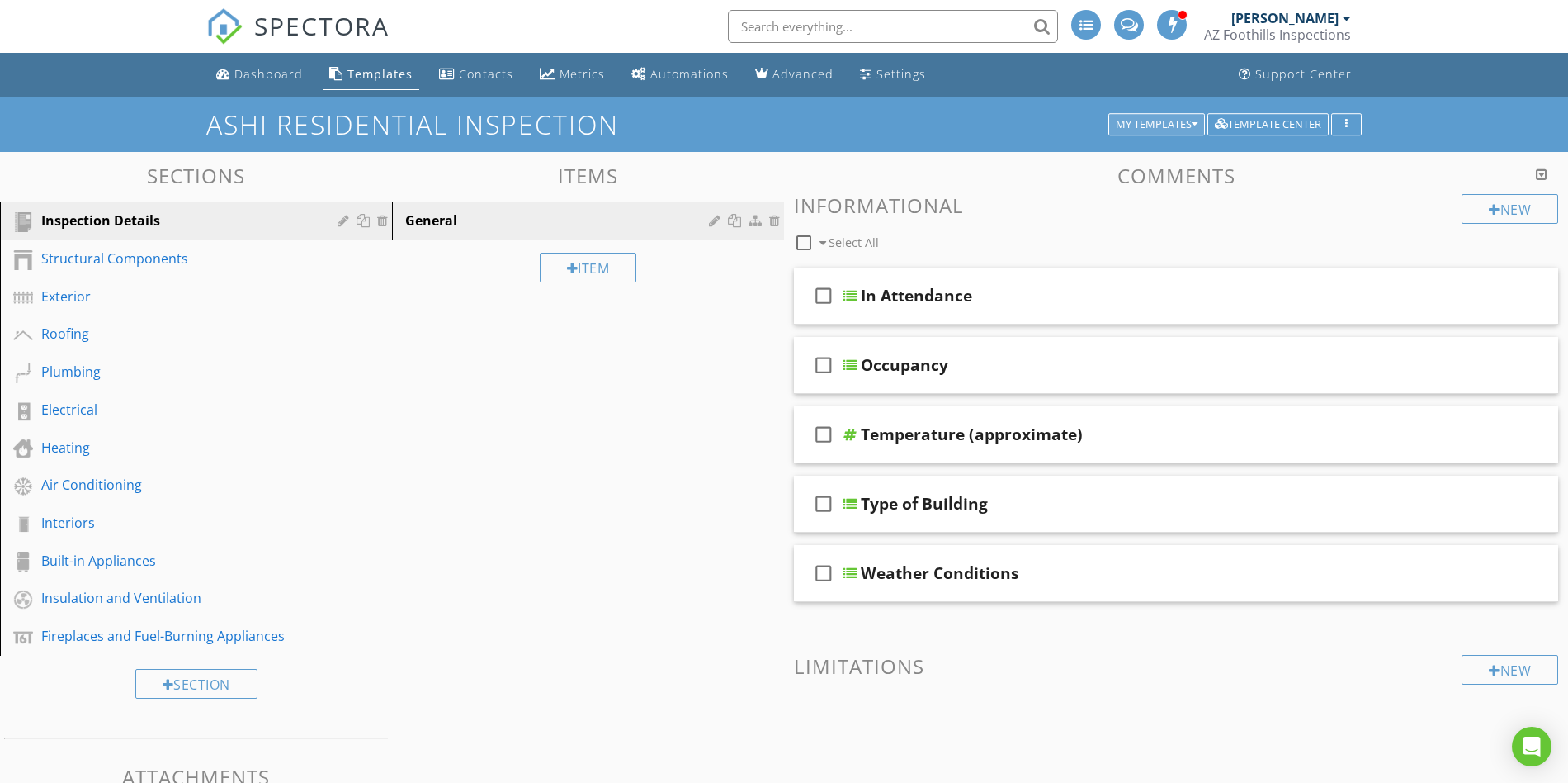
click at [1166, 124] on div "My Templates" at bounding box center [1157, 124] width 82 height 11
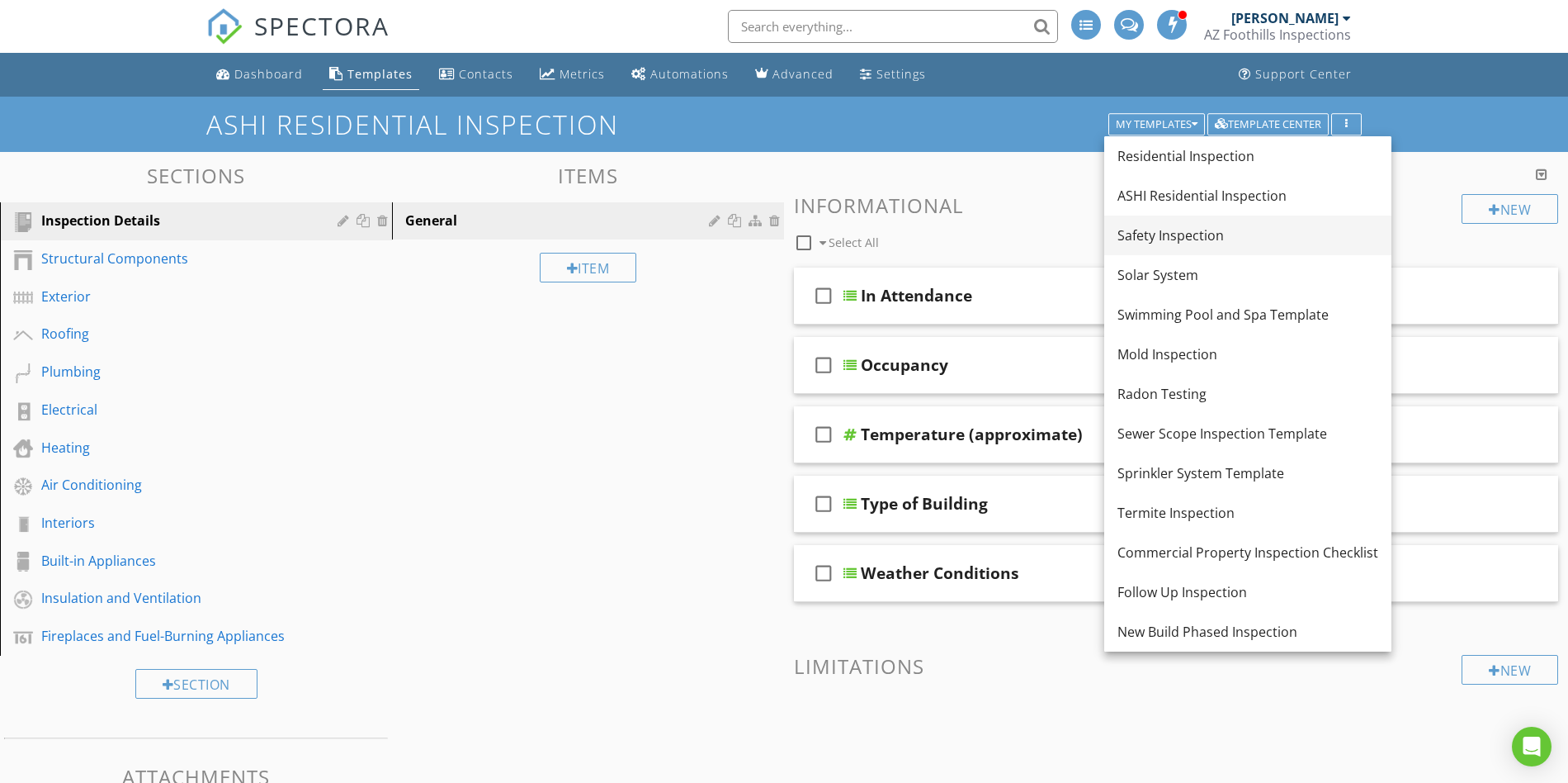
click at [1177, 225] on div "Safety Inspection" at bounding box center [1248, 235] width 261 height 20
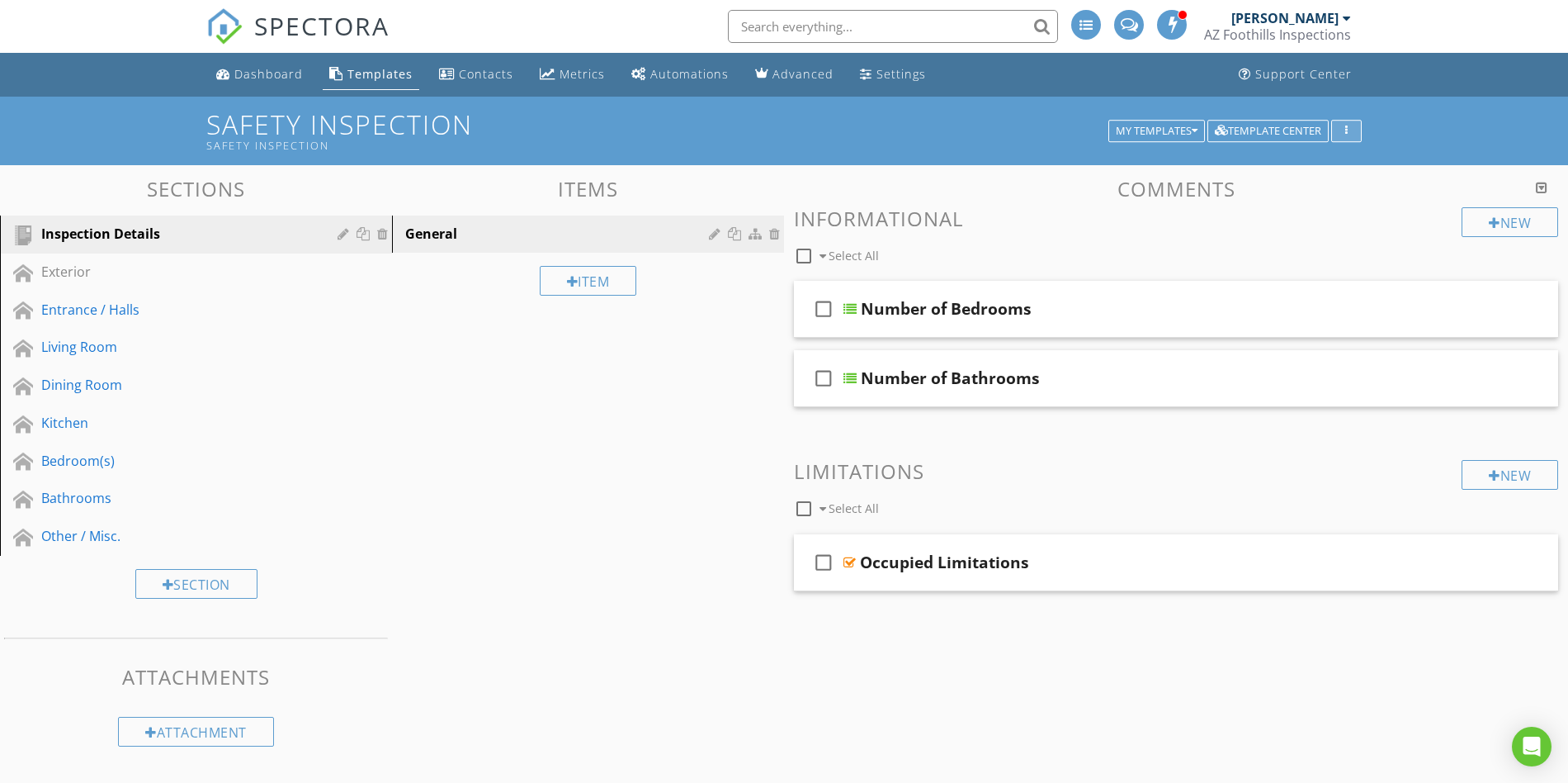
click at [1352, 133] on div "button" at bounding box center [1347, 130] width 16 height 11
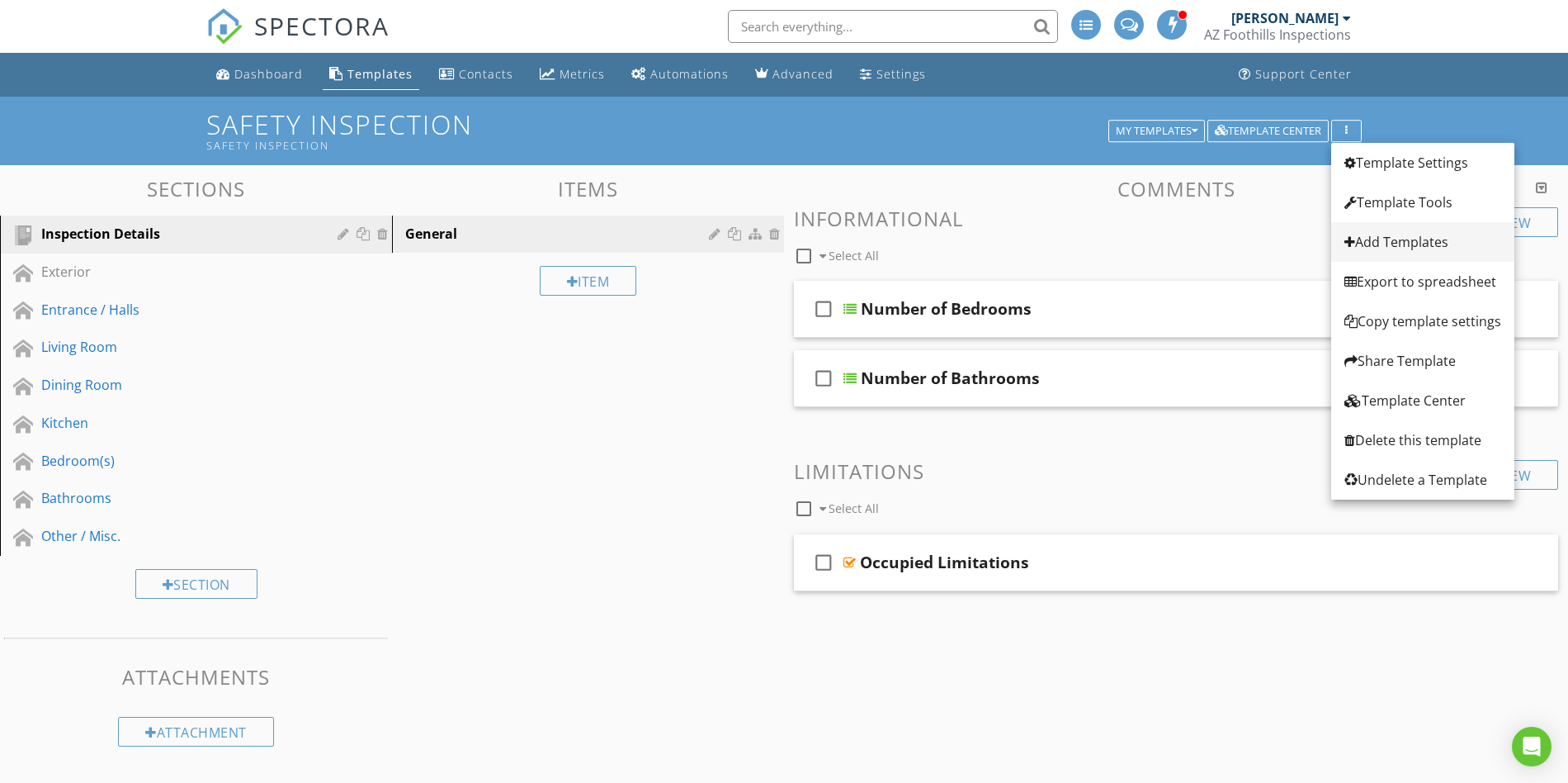
click at [1373, 243] on div "Add Templates" at bounding box center [1423, 242] width 157 height 20
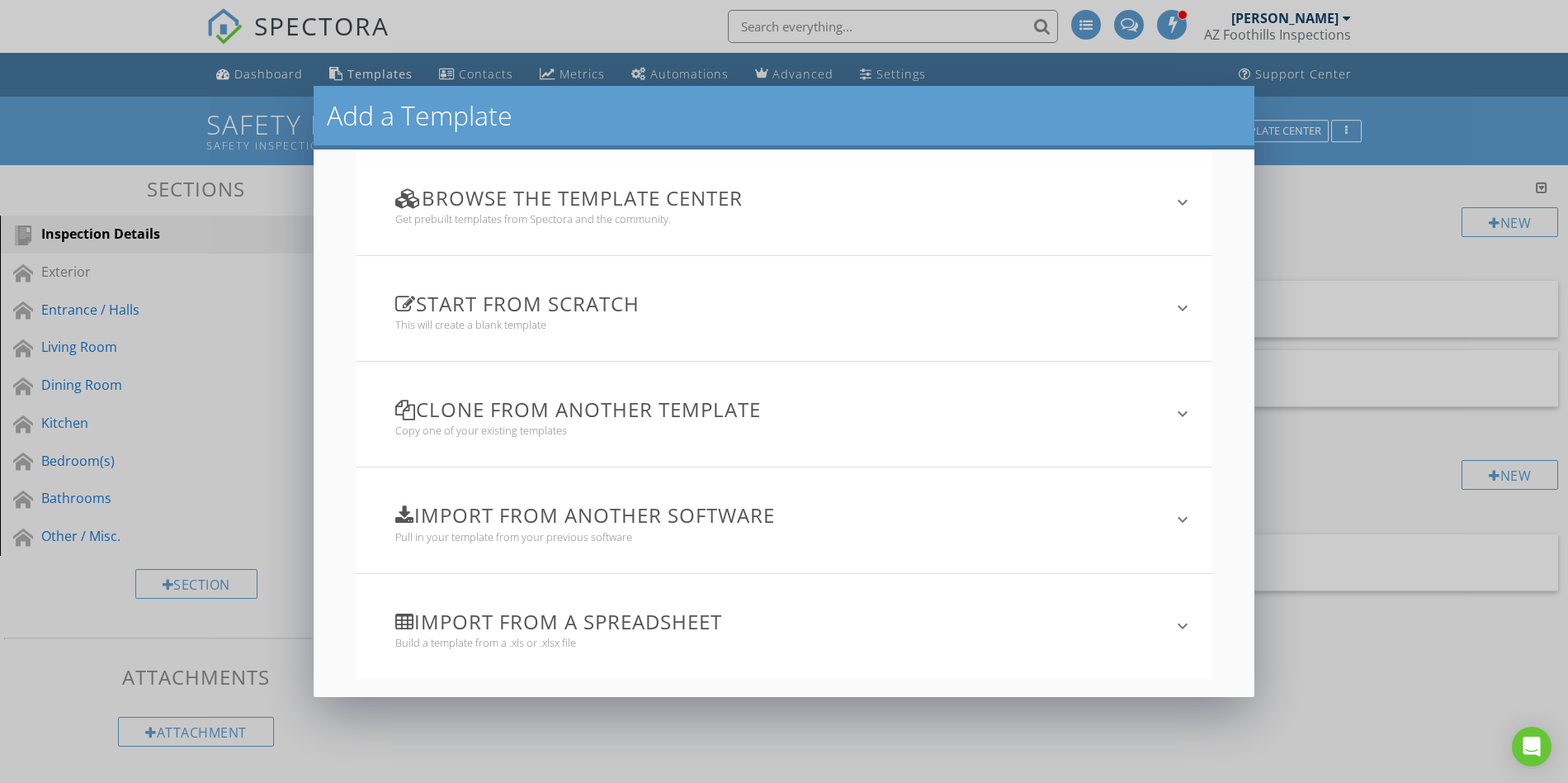
scroll to position [20, 0]
click at [516, 419] on h3 "Clone from another template" at bounding box center [774, 409] width 757 height 23
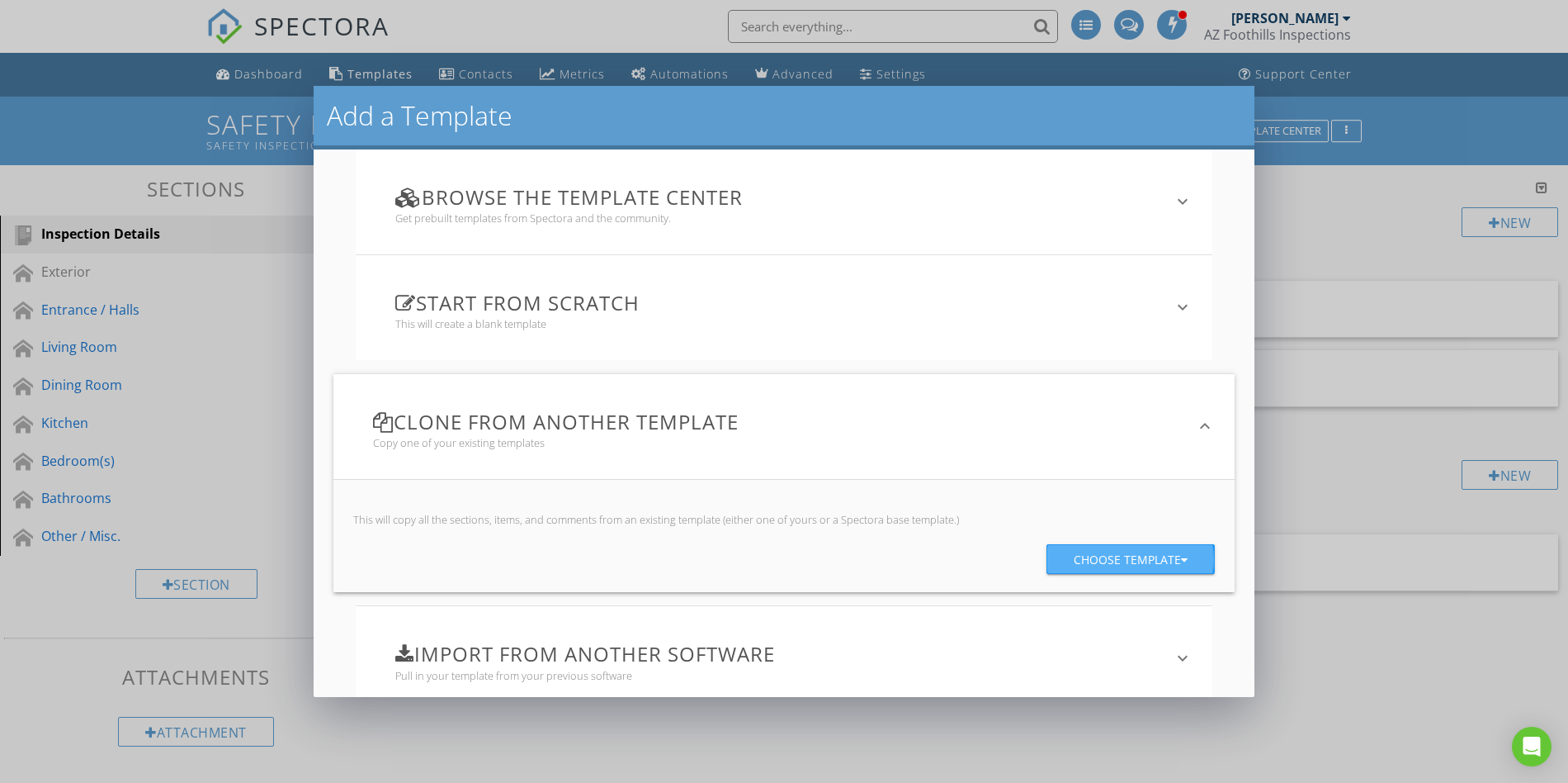
click at [1092, 559] on div "Choose template" at bounding box center [1131, 559] width 114 height 30
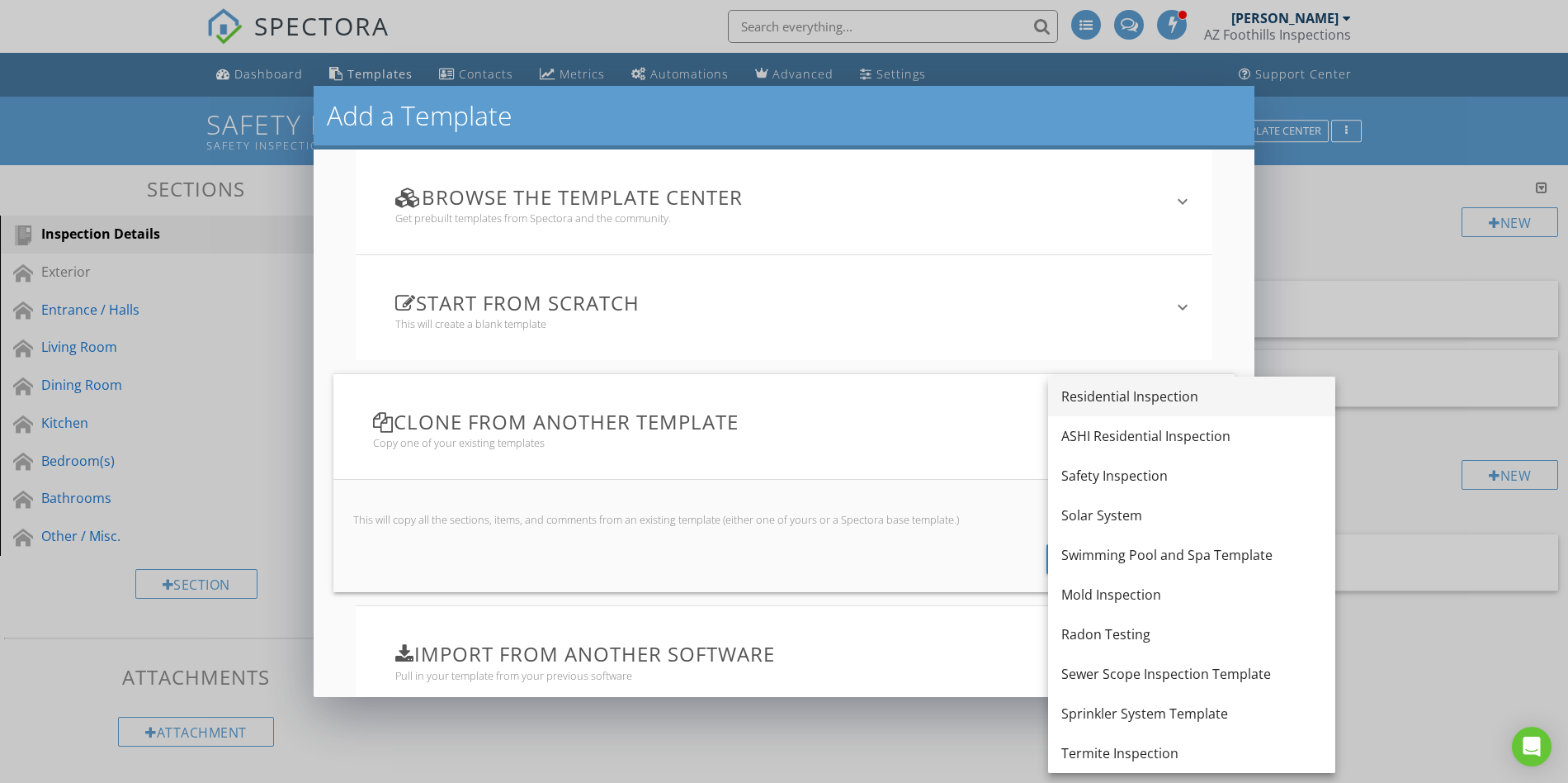
click at [1118, 398] on div "Residential Inspection" at bounding box center [1192, 396] width 261 height 20
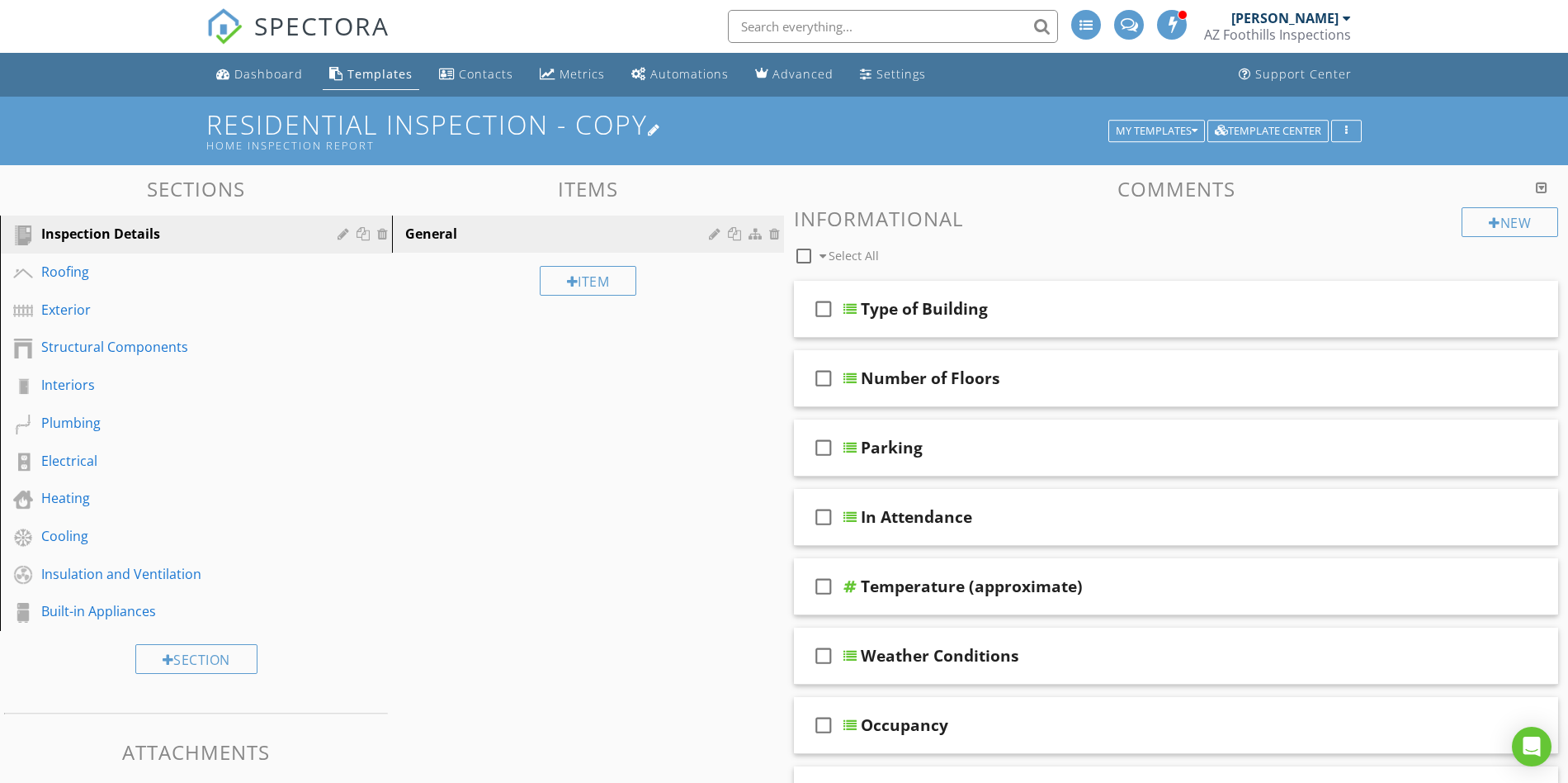
click at [657, 130] on div at bounding box center [654, 129] width 13 height 13
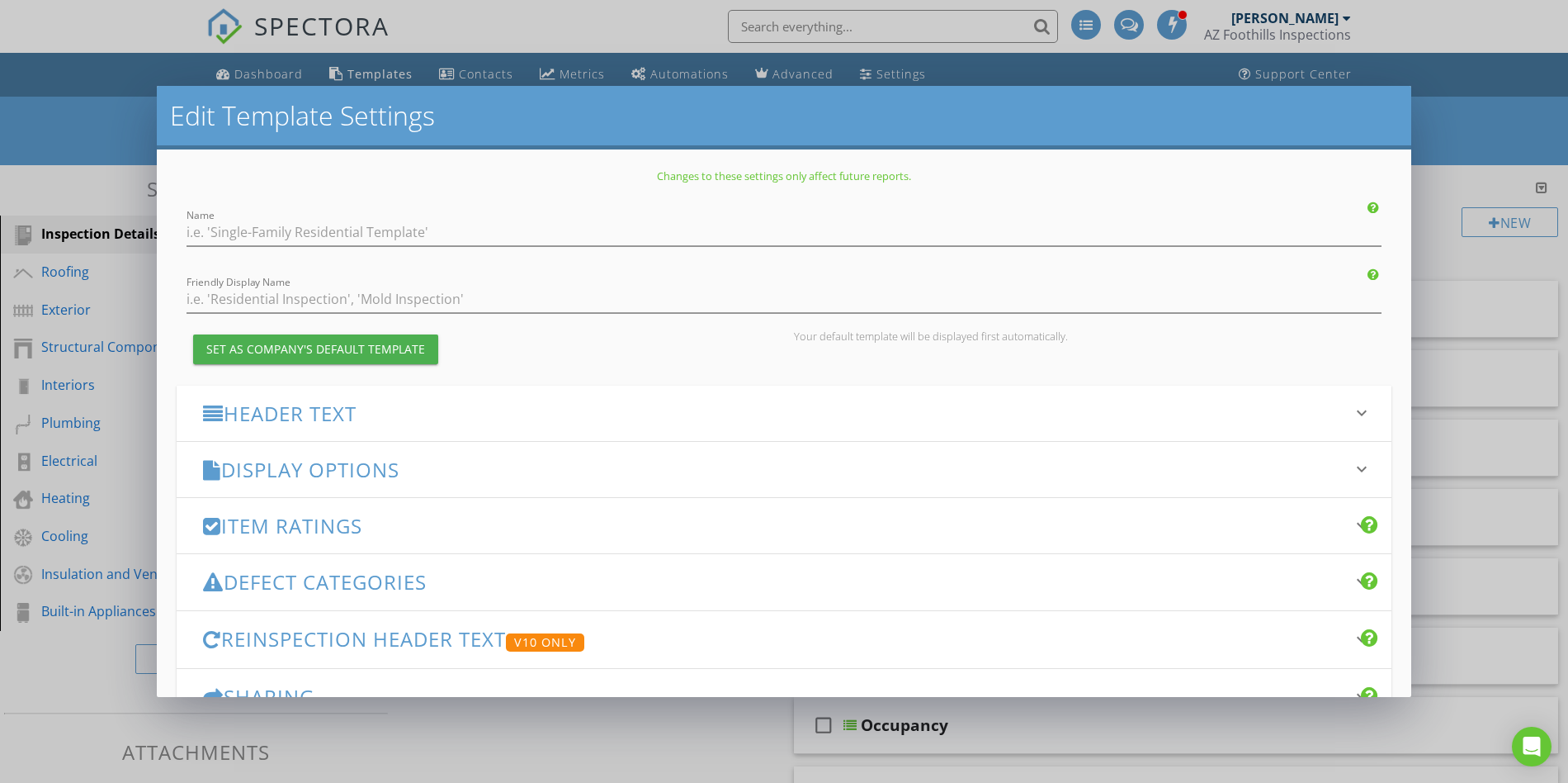
type input "Residential Inspection - Copy"
type input "Home Inspection Report"
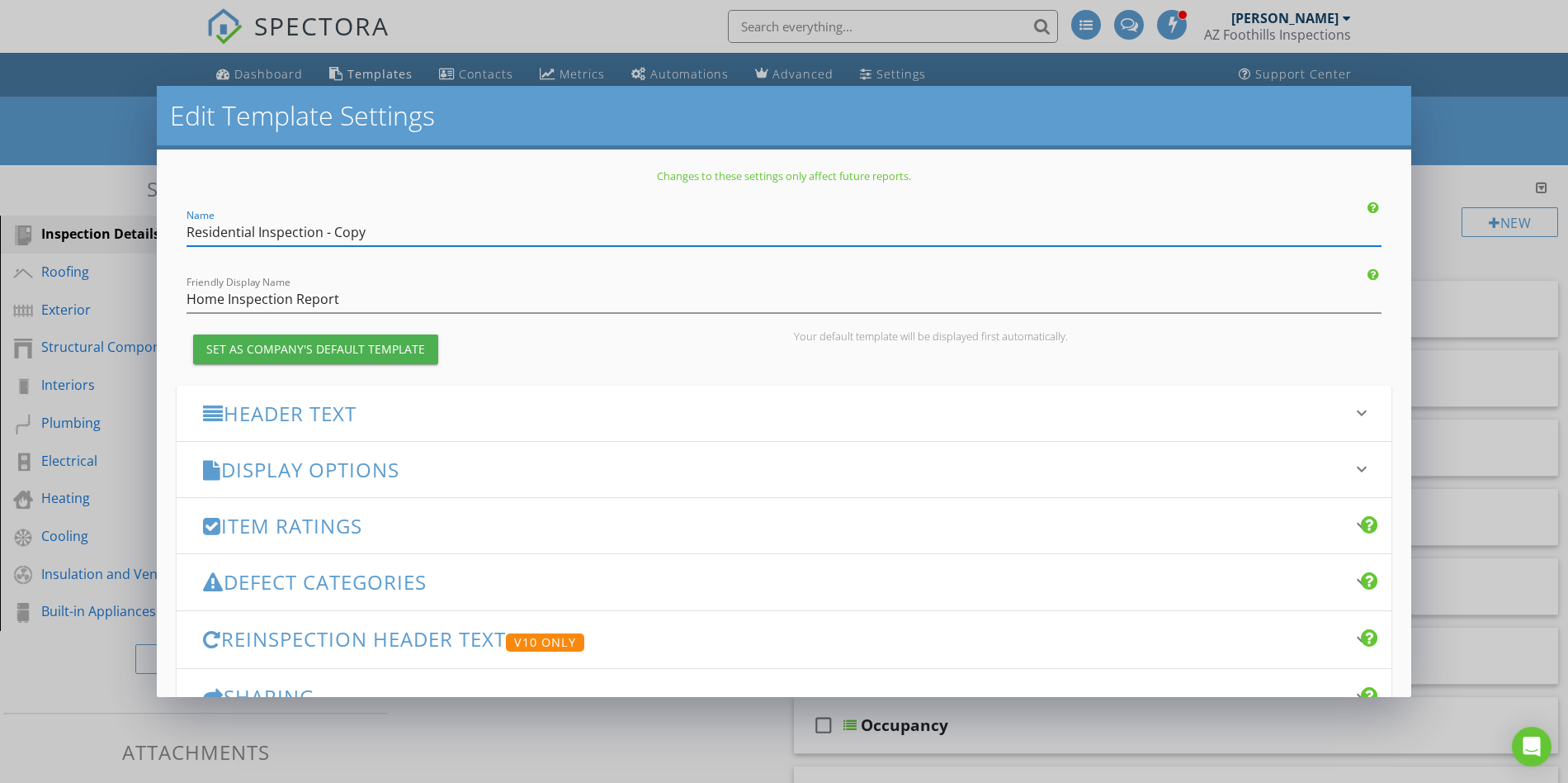
click at [366, 234] on input "Residential Inspection - Copy" at bounding box center [784, 232] width 1195 height 27
drag, startPoint x: 369, startPoint y: 231, endPoint x: 178, endPoint y: 238, distance: 191.1
click at [178, 238] on div "Name Residential Inspection" at bounding box center [784, 227] width 1215 height 37
type input "Commercial Inpection"
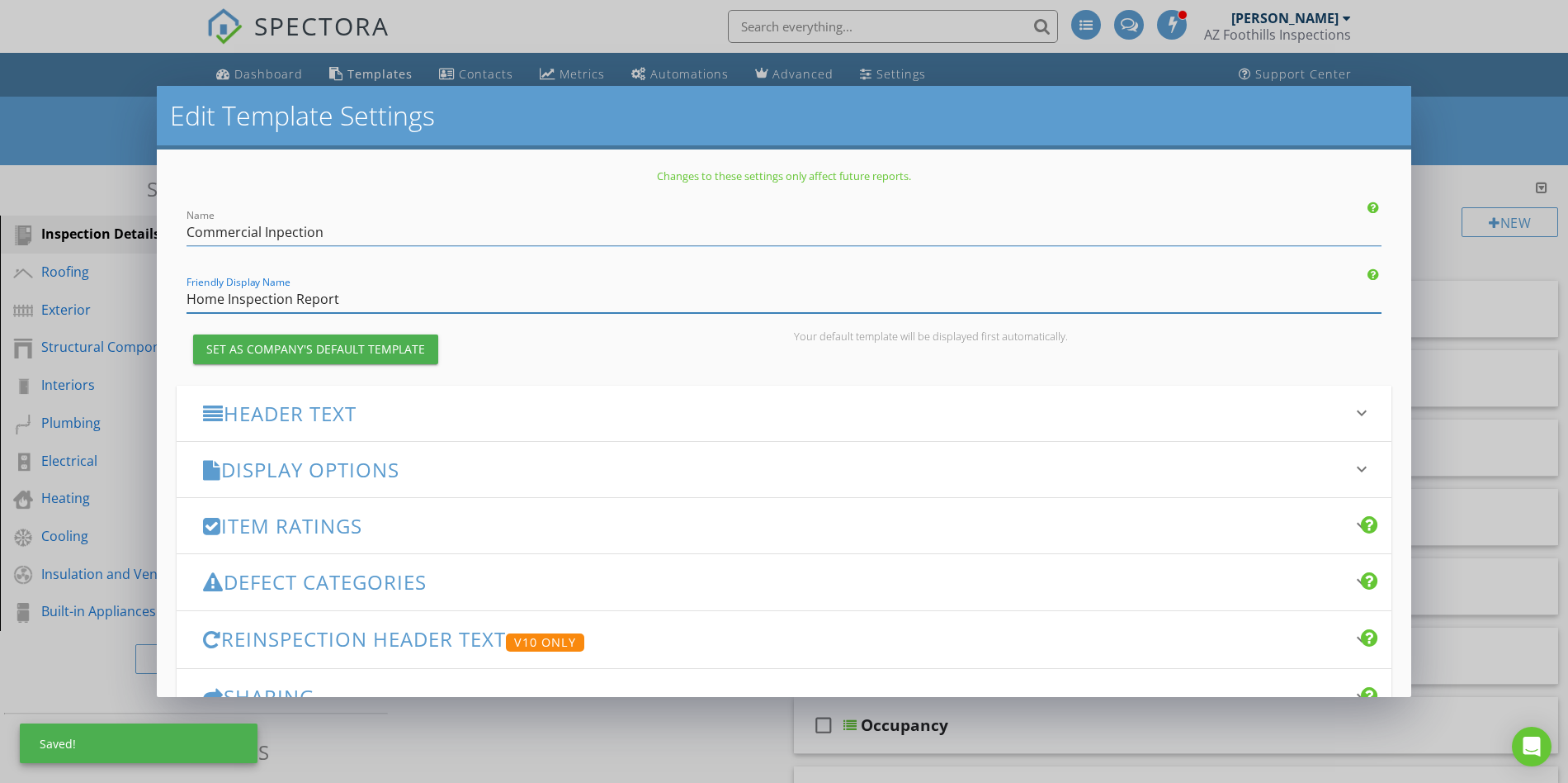
drag, startPoint x: 357, startPoint y: 302, endPoint x: 148, endPoint y: 302, distance: 209.0
click at [148, 302] on div "Edit Template Settings Changes to these settings only affect future reports. Na…" at bounding box center [784, 392] width 1568 height 783
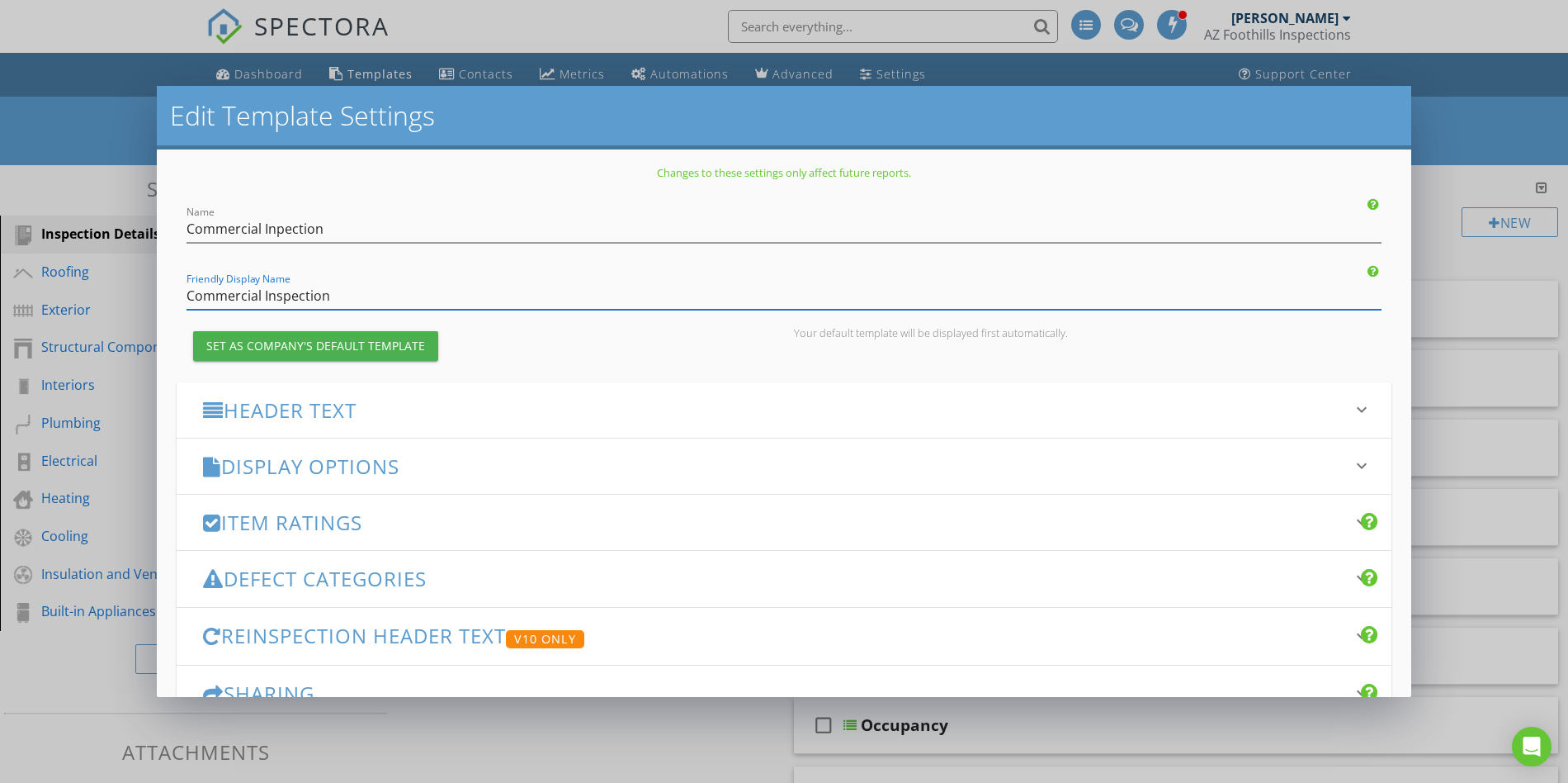
type input "Commercial Inspection"
click at [275, 414] on h3 "Header Text" at bounding box center [774, 410] width 1143 height 23
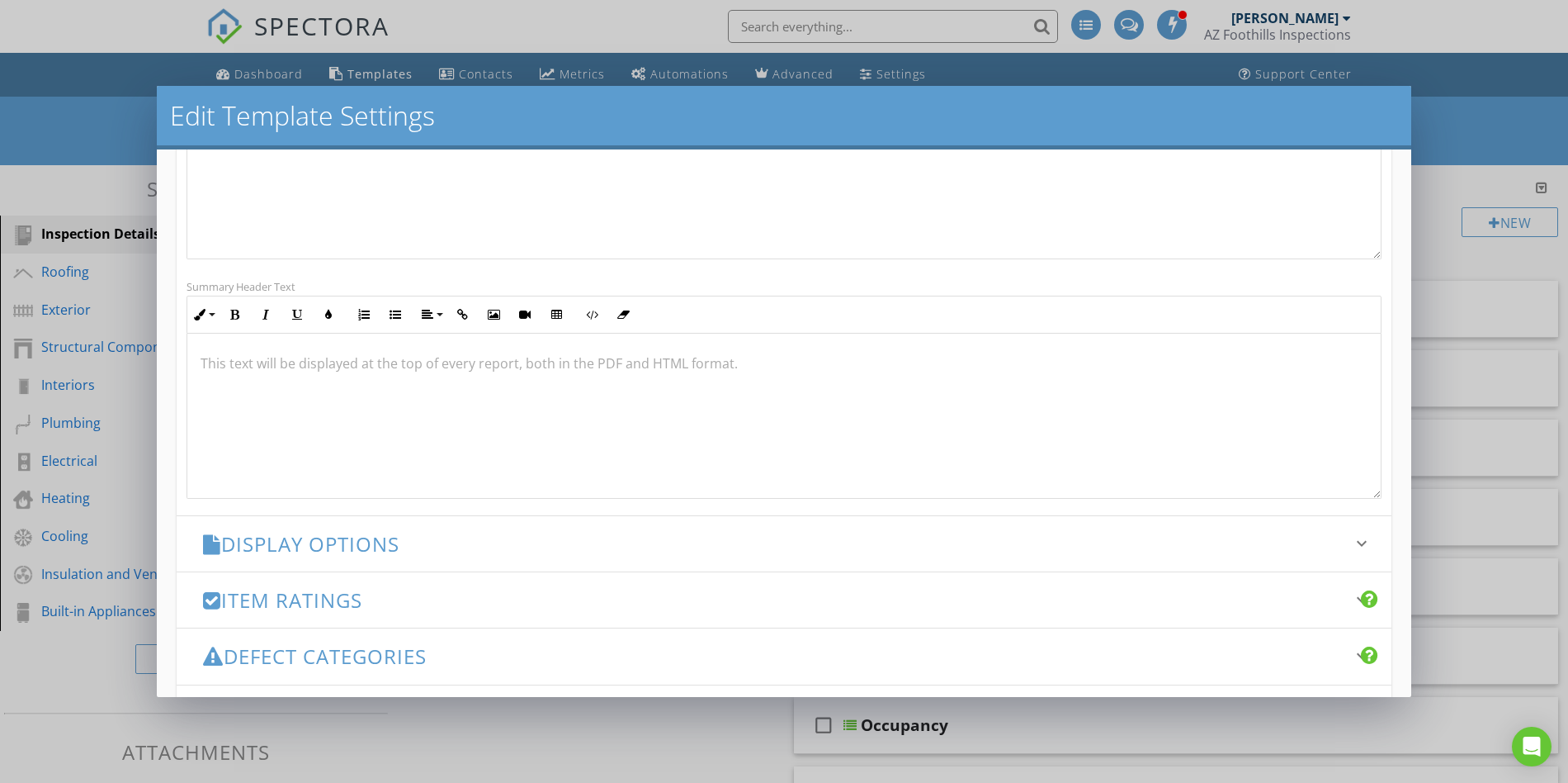
scroll to position [592, 0]
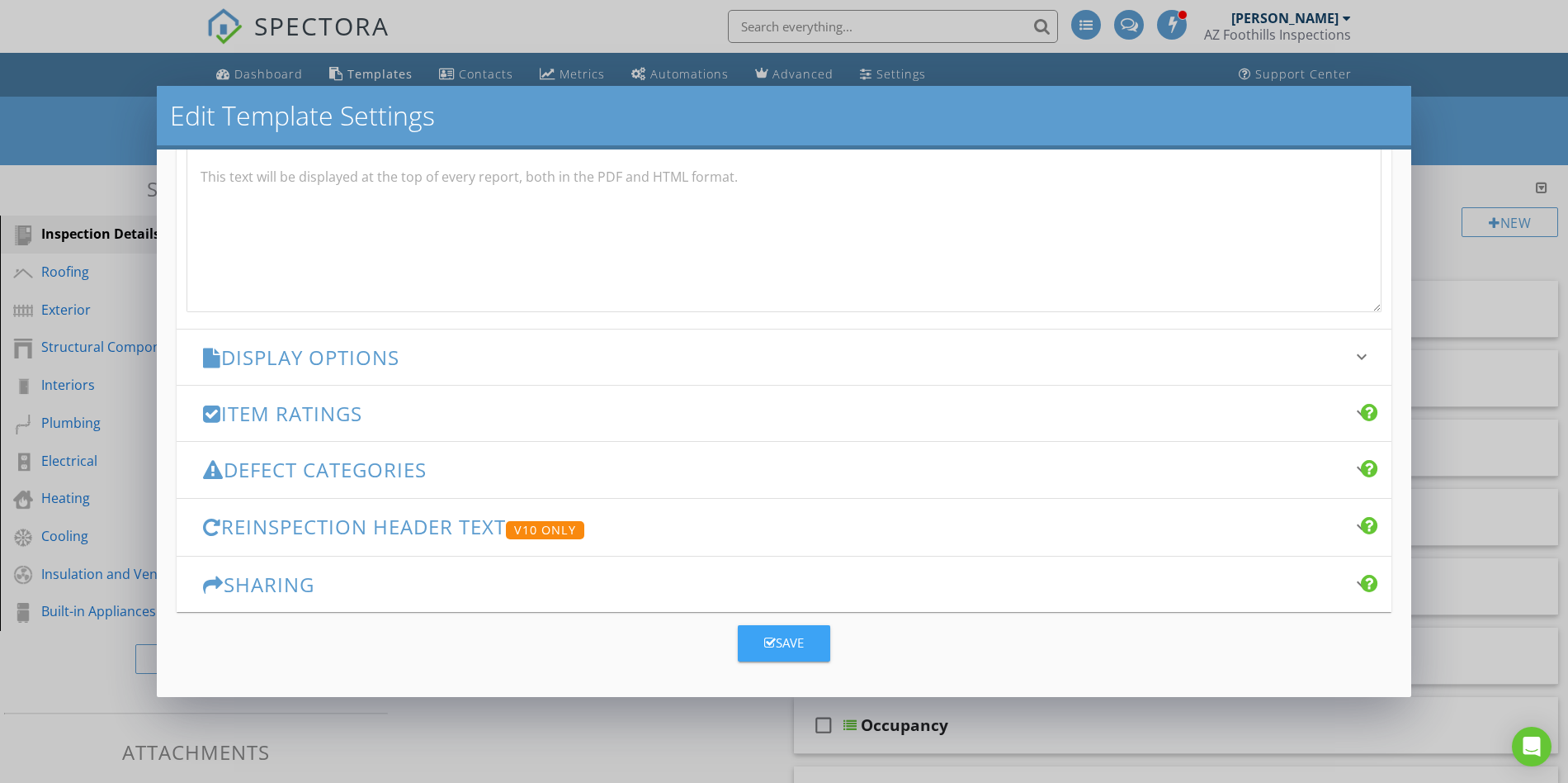
drag, startPoint x: 788, startPoint y: 645, endPoint x: 799, endPoint y: 641, distance: 11.7
click at [789, 645] on div "Save" at bounding box center [784, 643] width 40 height 19
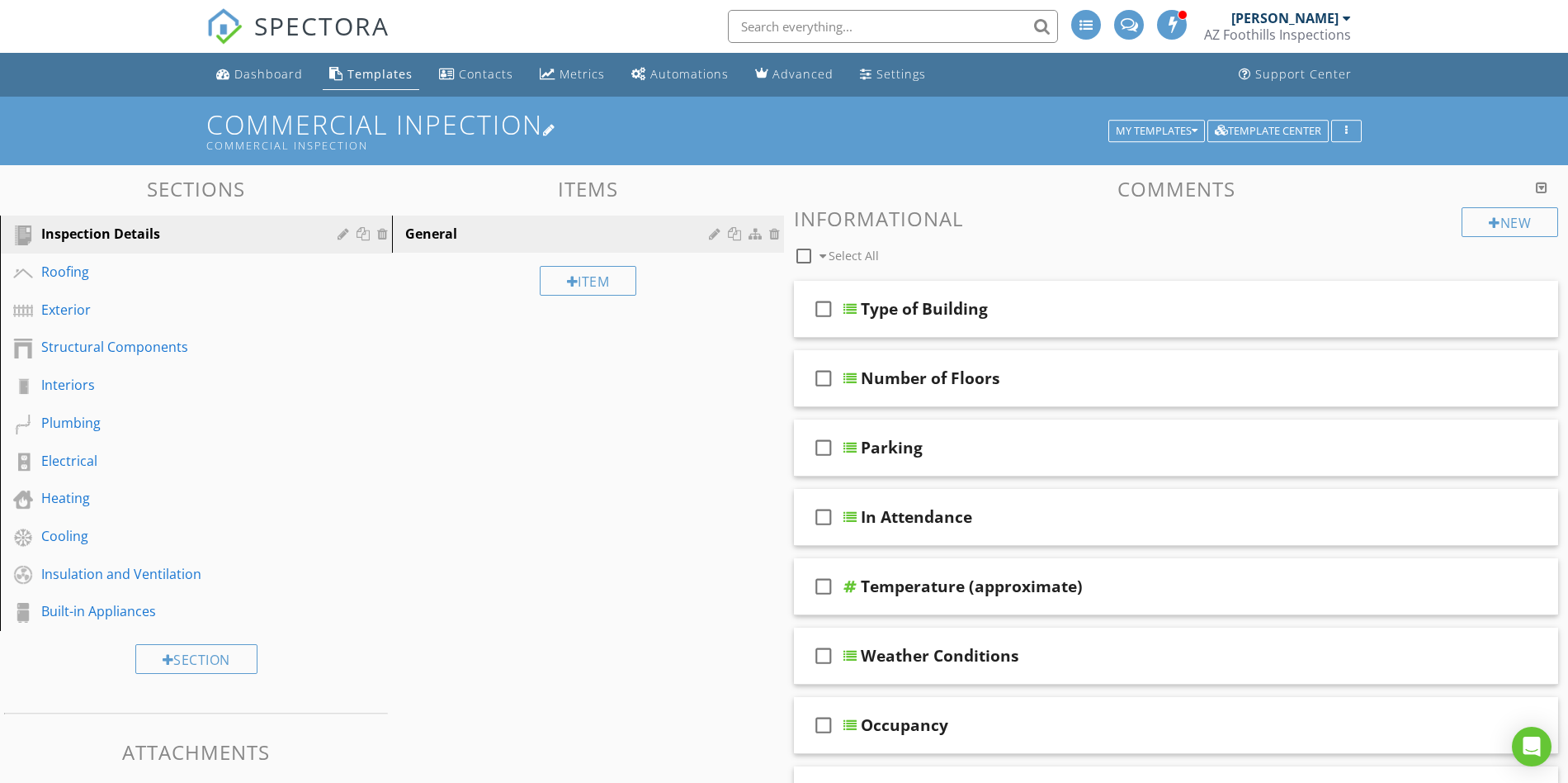
click at [557, 131] on div at bounding box center [550, 129] width 13 height 13
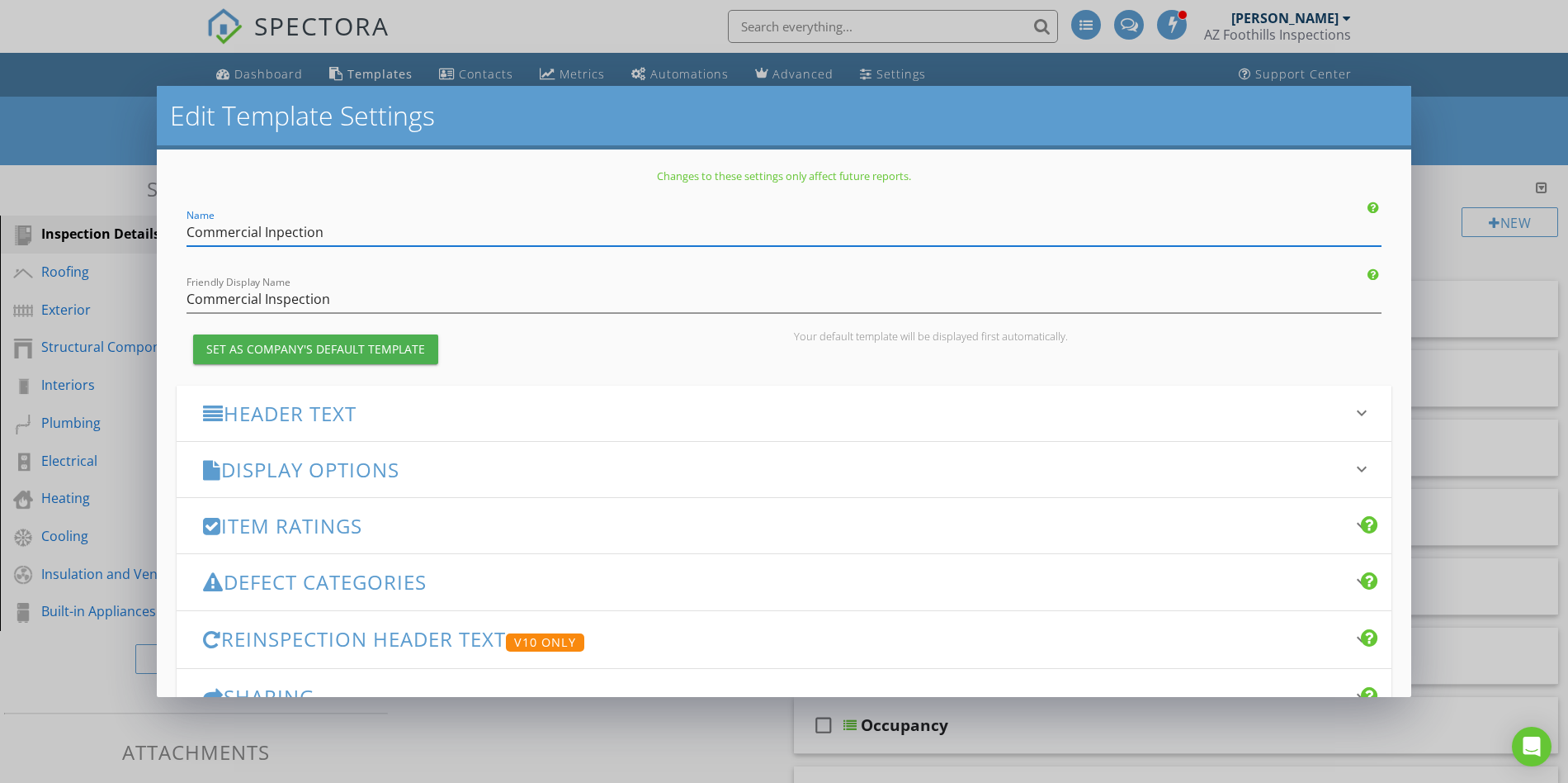
click at [276, 231] on input "Commercial Inpection" at bounding box center [784, 232] width 1195 height 27
type input "Commercial Inspection"
click at [349, 300] on input "Commercial Inspection" at bounding box center [784, 298] width 1195 height 27
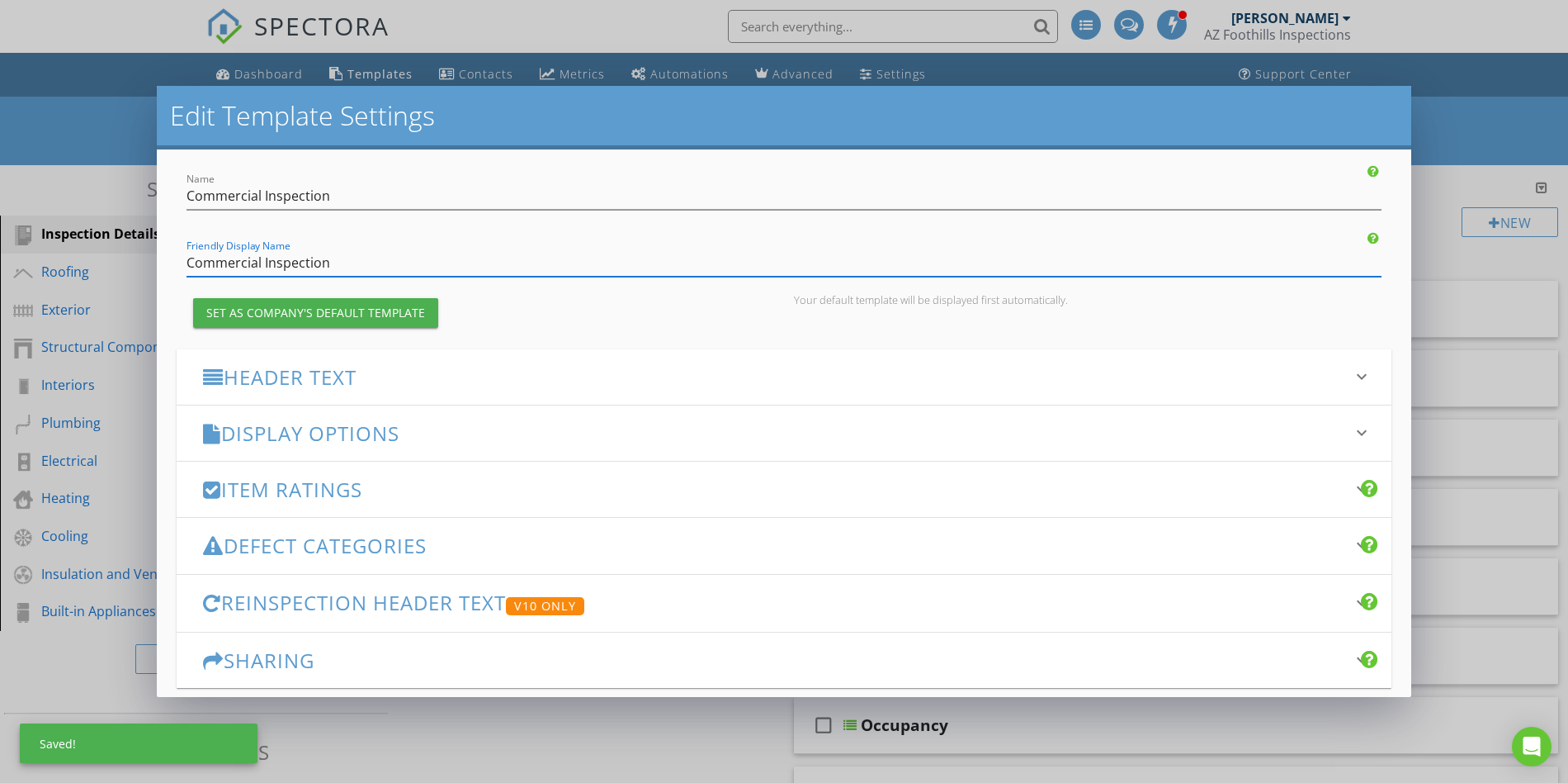
scroll to position [112, 0]
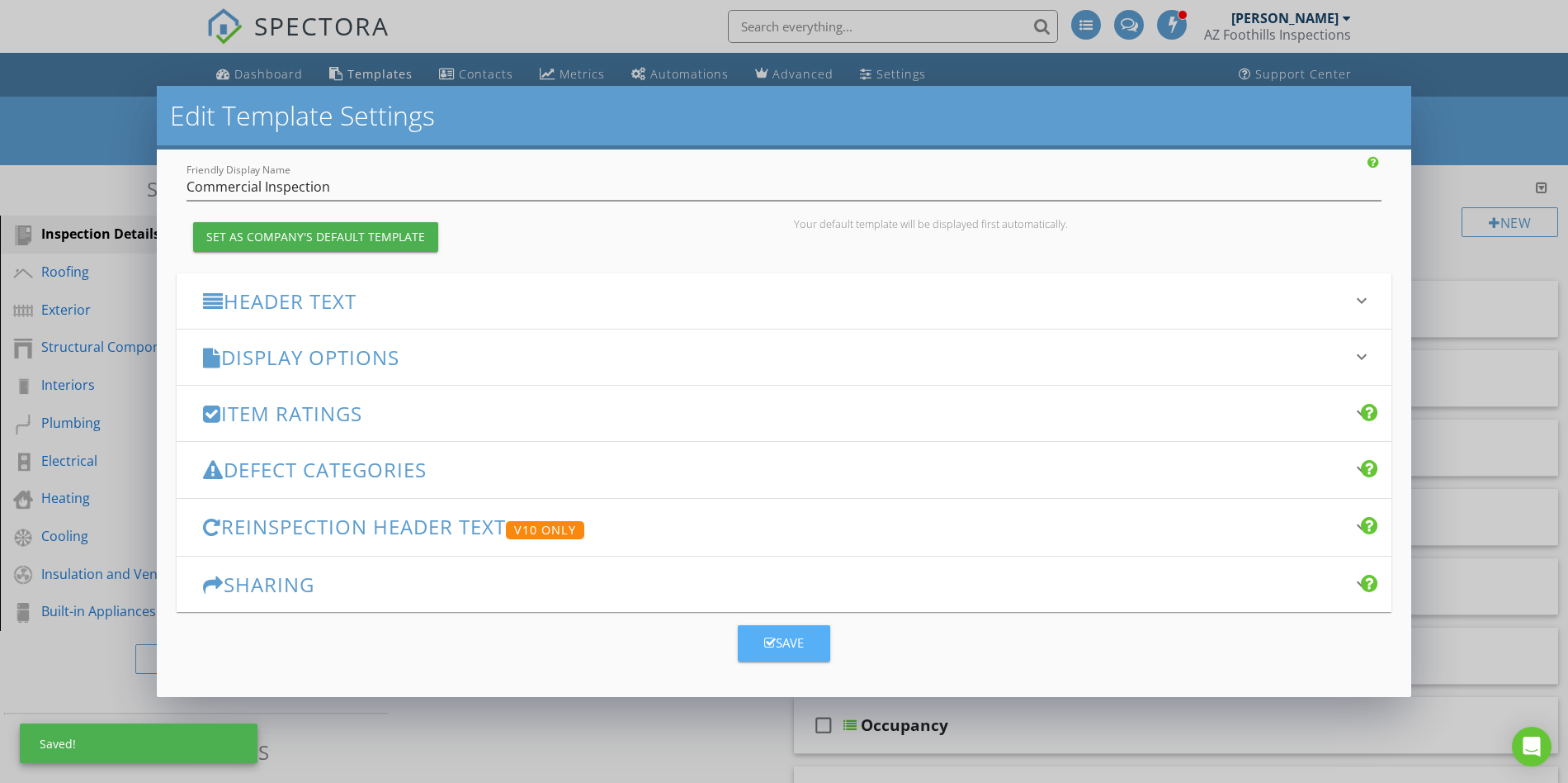
click at [804, 639] on div "Save" at bounding box center [784, 643] width 40 height 19
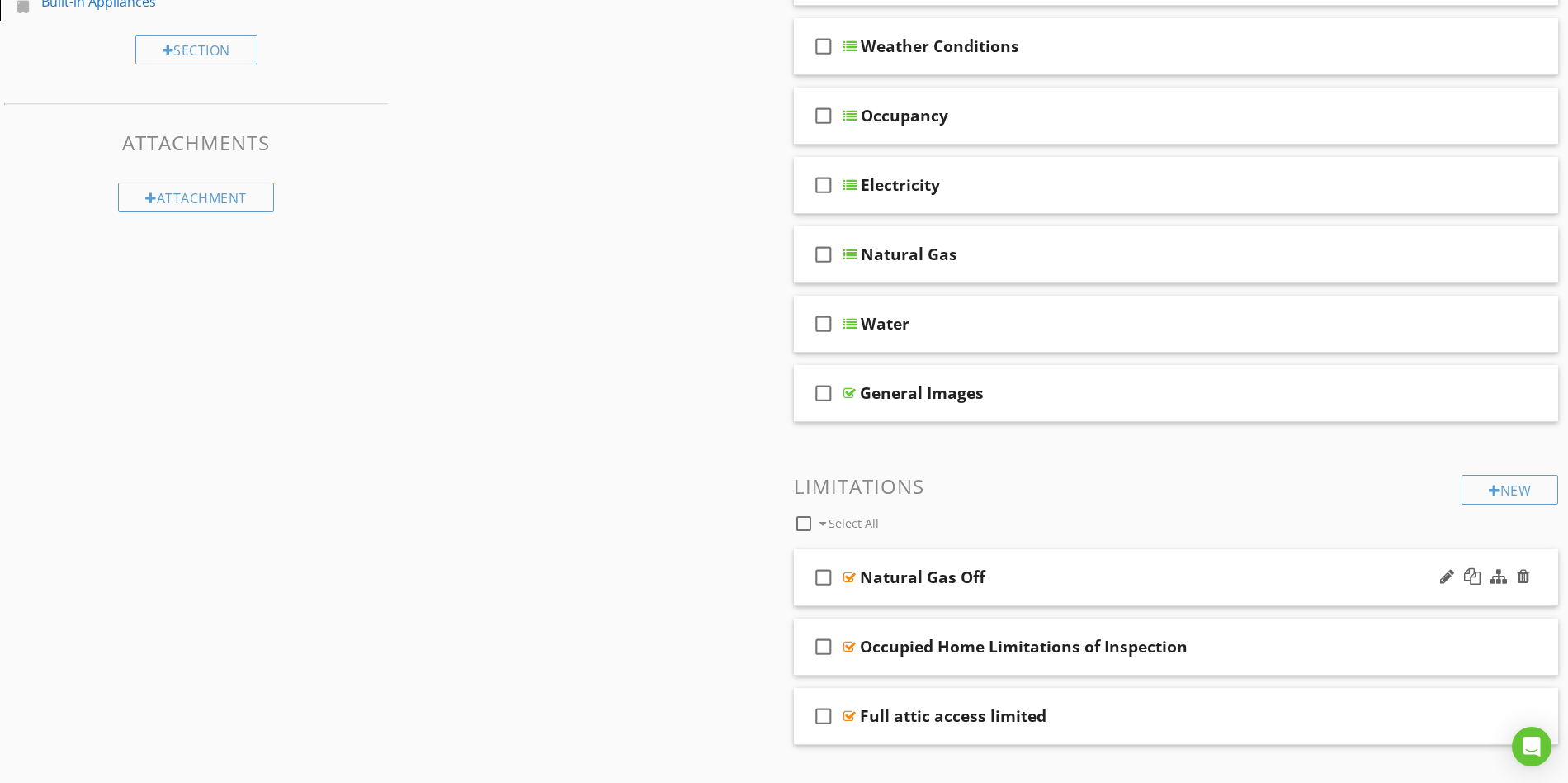
scroll to position [641, 0]
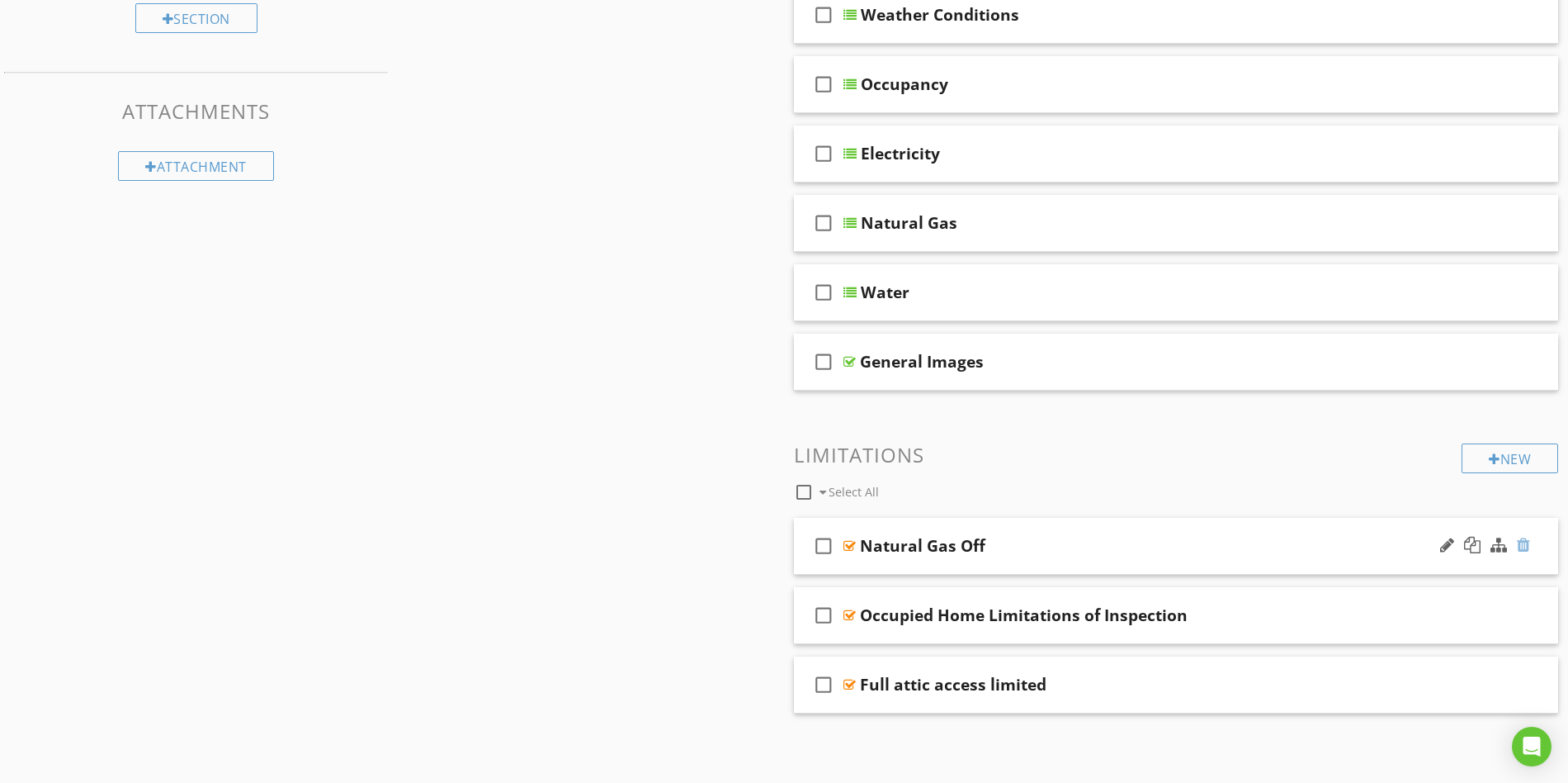
click at [1525, 545] on div at bounding box center [1524, 545] width 13 height 17
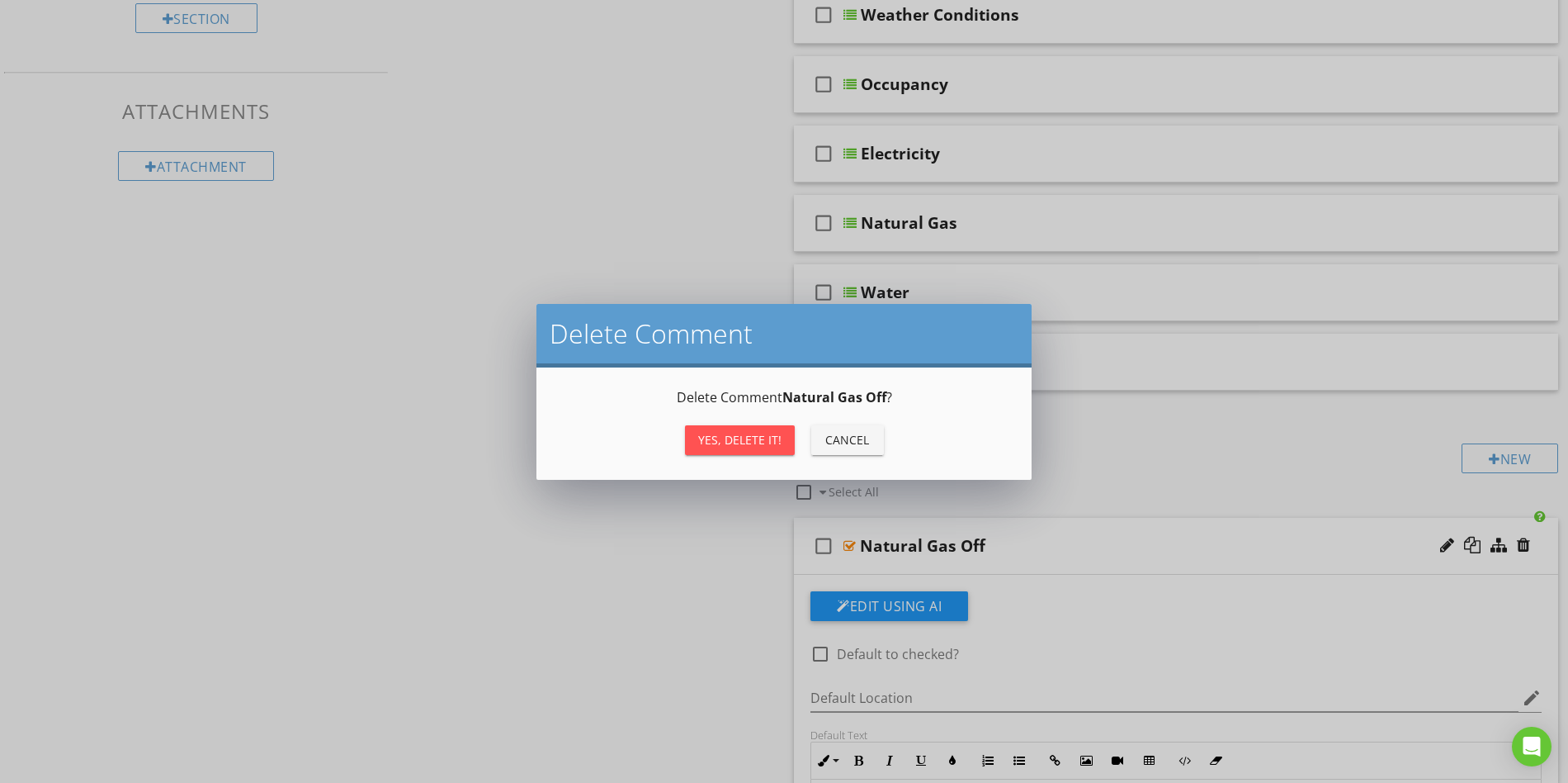
click at [731, 436] on div "Yes, Delete it!" at bounding box center [740, 439] width 83 height 17
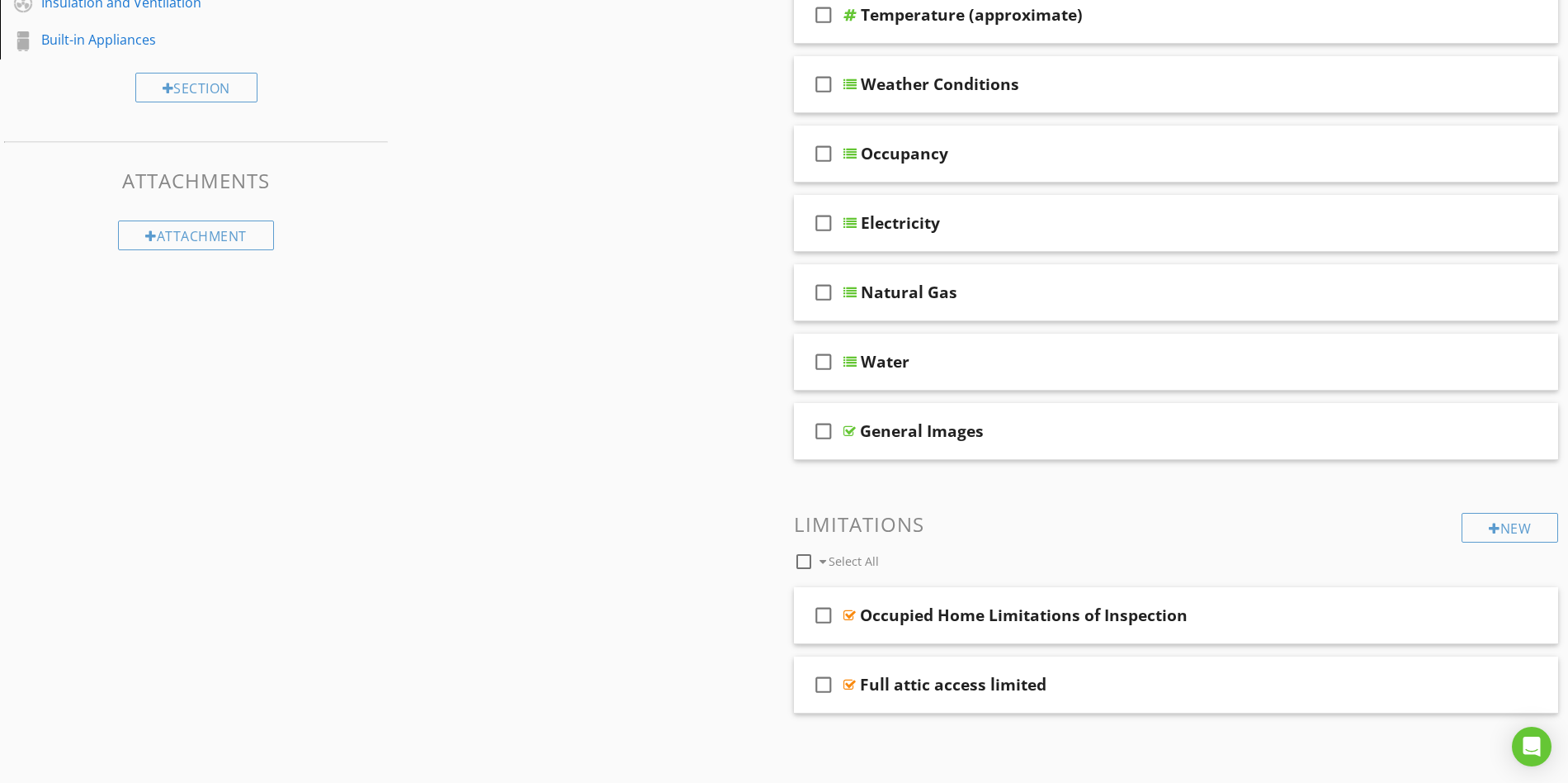
scroll to position [572, 0]
click at [1523, 612] on div at bounding box center [1524, 614] width 13 height 17
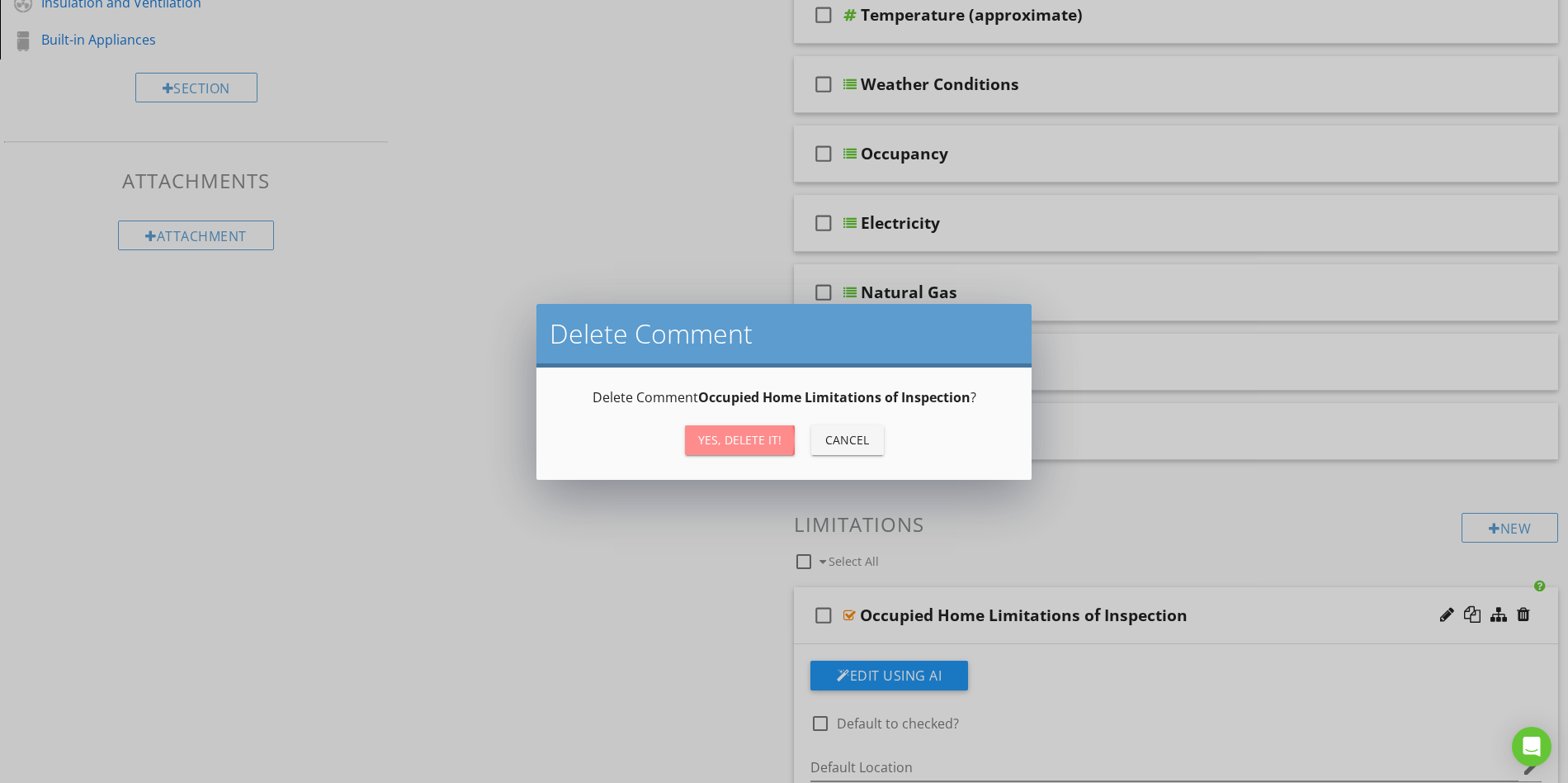
drag, startPoint x: 711, startPoint y: 448, endPoint x: 782, endPoint y: 461, distance: 72.2
click at [713, 448] on button "Yes, Delete it!" at bounding box center [740, 440] width 110 height 30
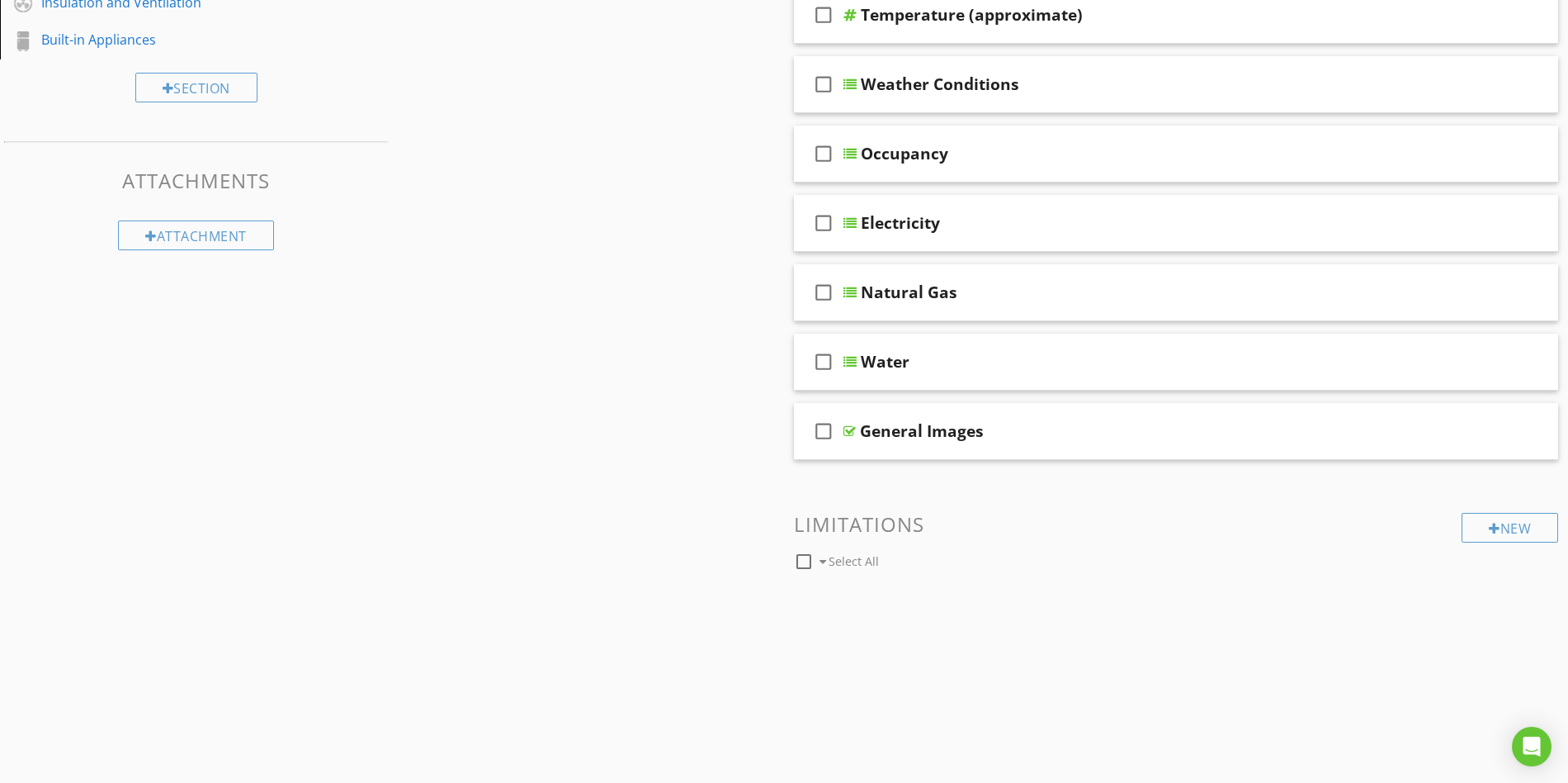
scroll to position [528, 0]
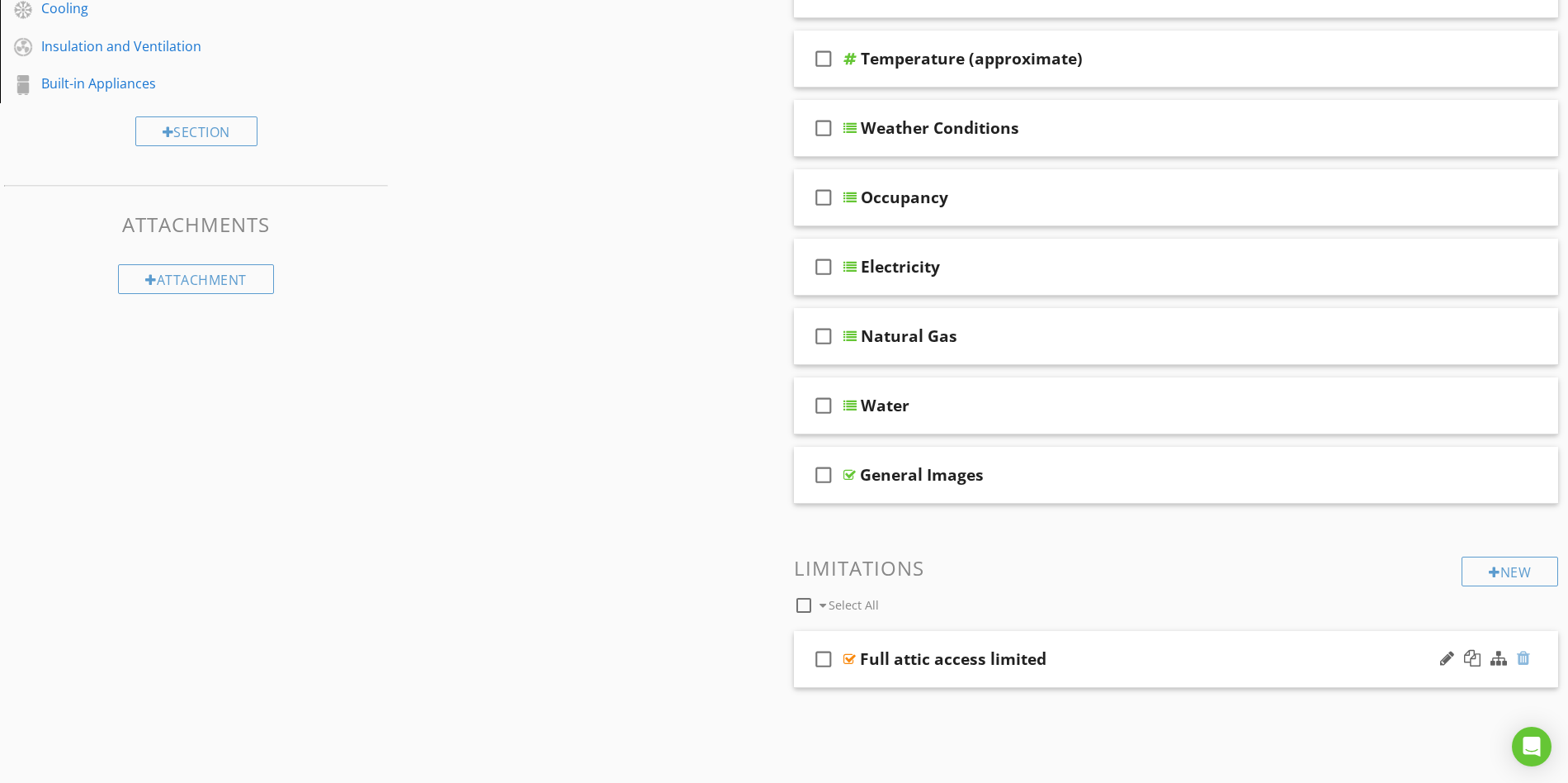
click at [1528, 655] on div at bounding box center [1524, 658] width 13 height 17
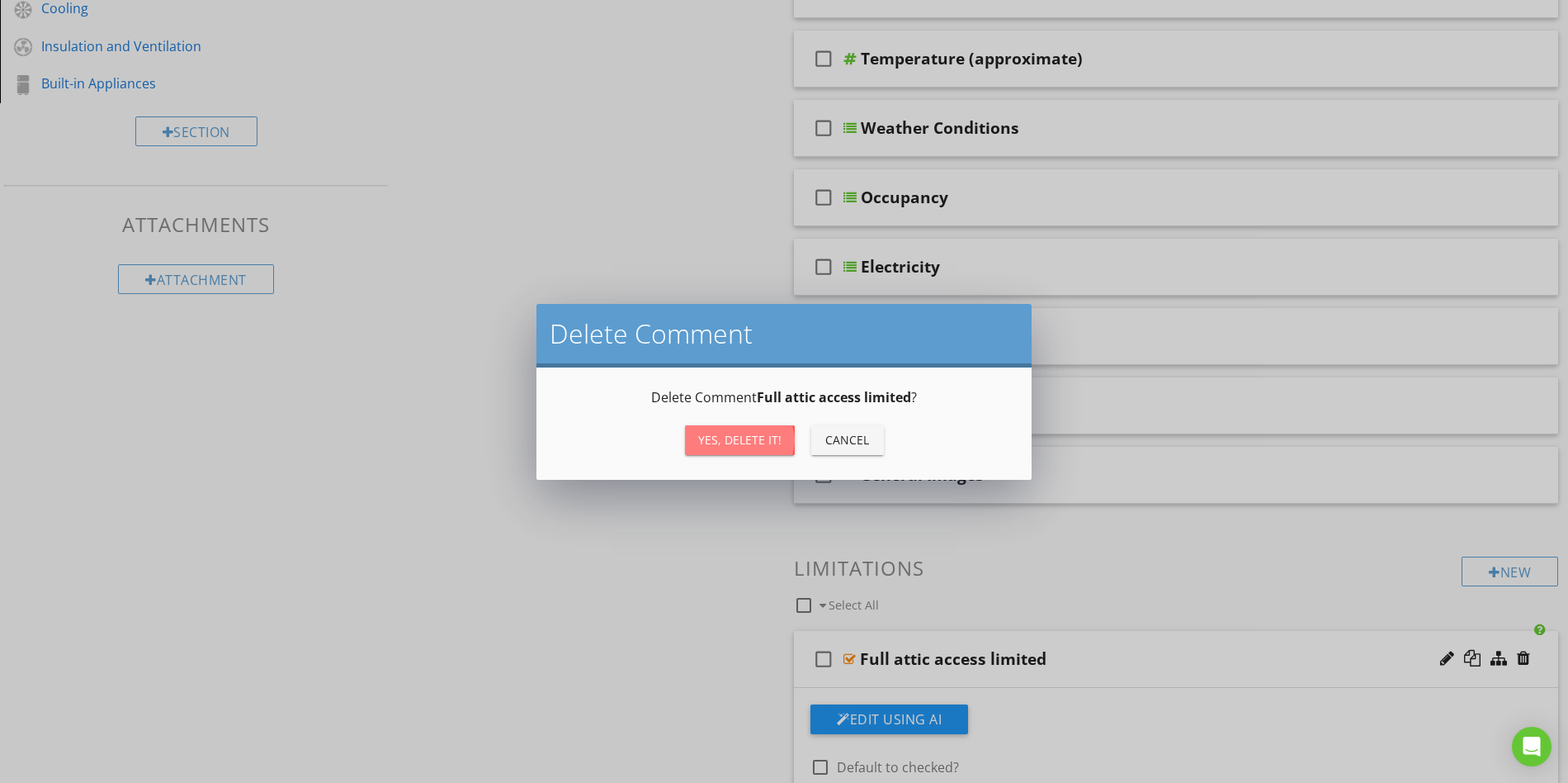
click at [707, 432] on div "Yes, Delete it!" at bounding box center [740, 439] width 83 height 17
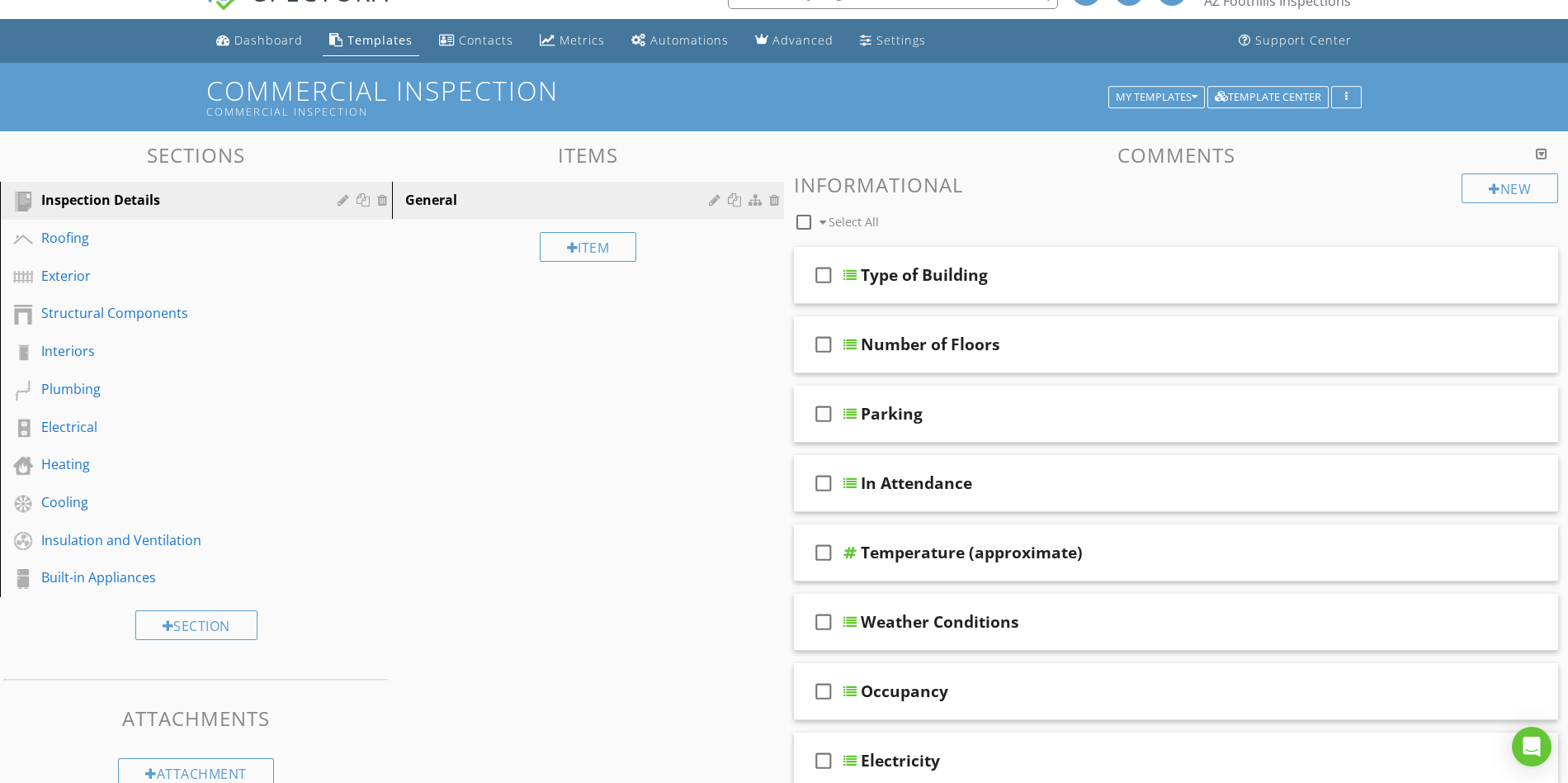
scroll to position [0, 0]
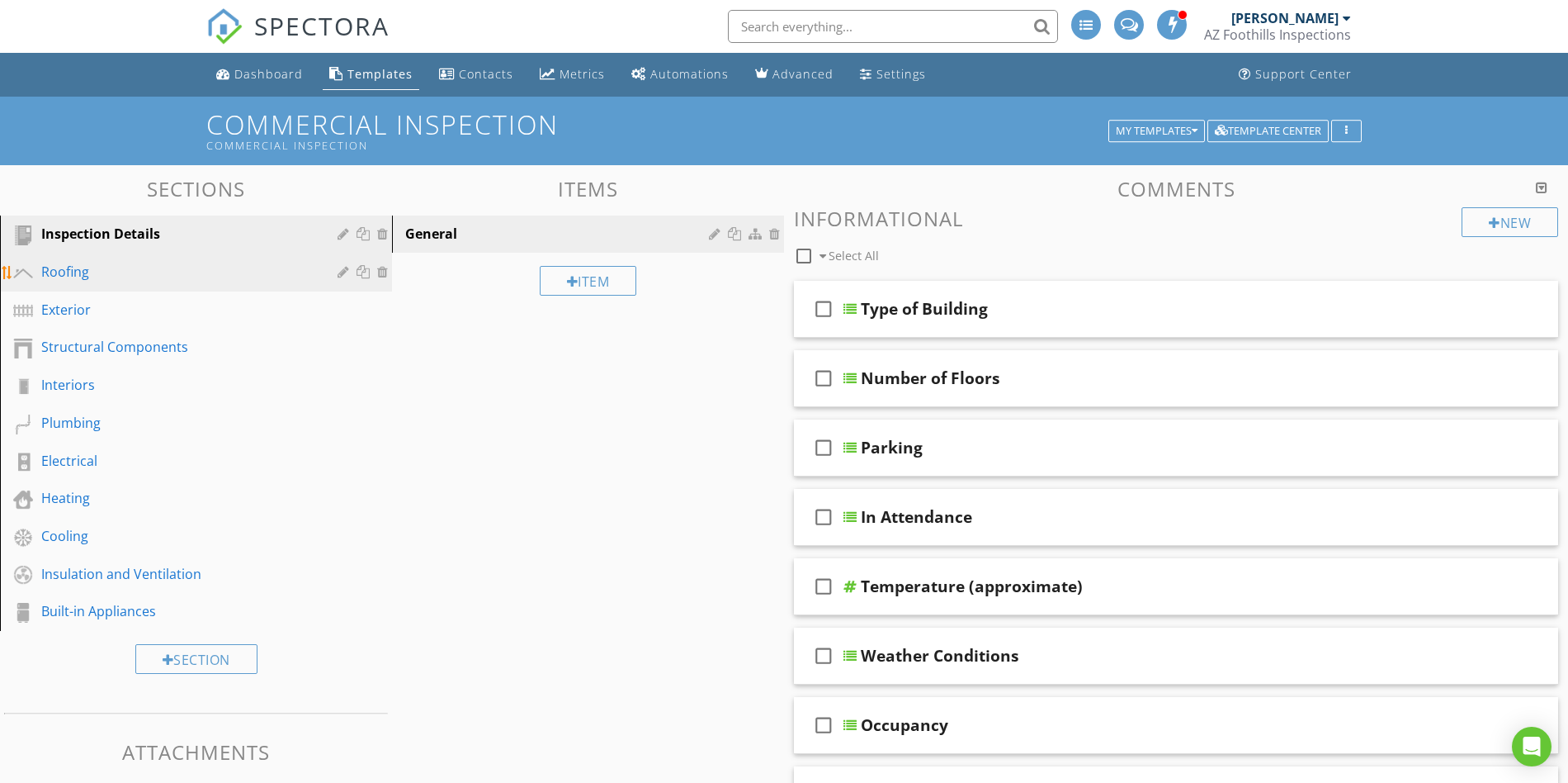
click at [70, 271] on div "Roofing" at bounding box center [177, 271] width 272 height 20
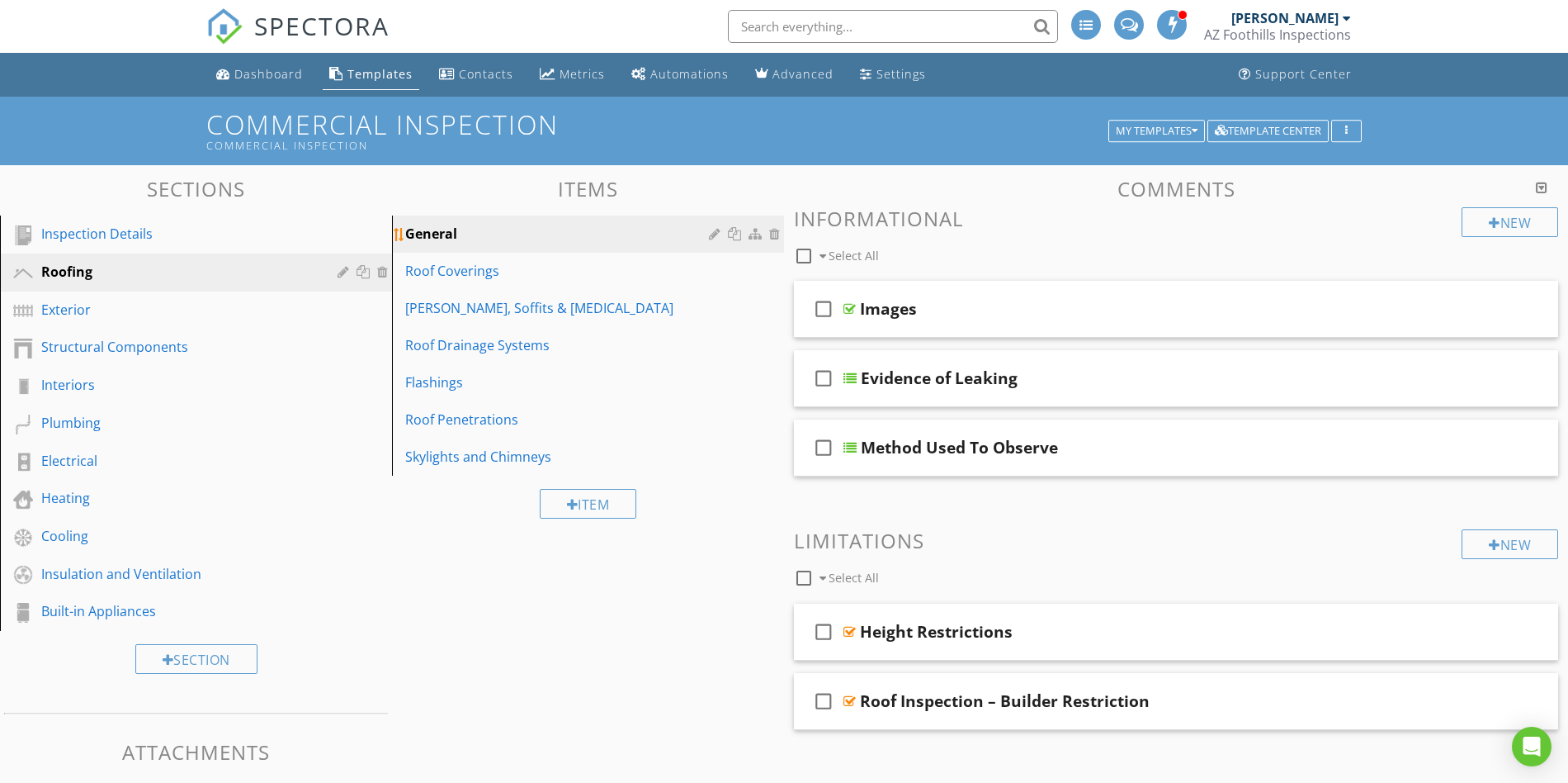
click at [775, 234] on div at bounding box center [777, 233] width 15 height 13
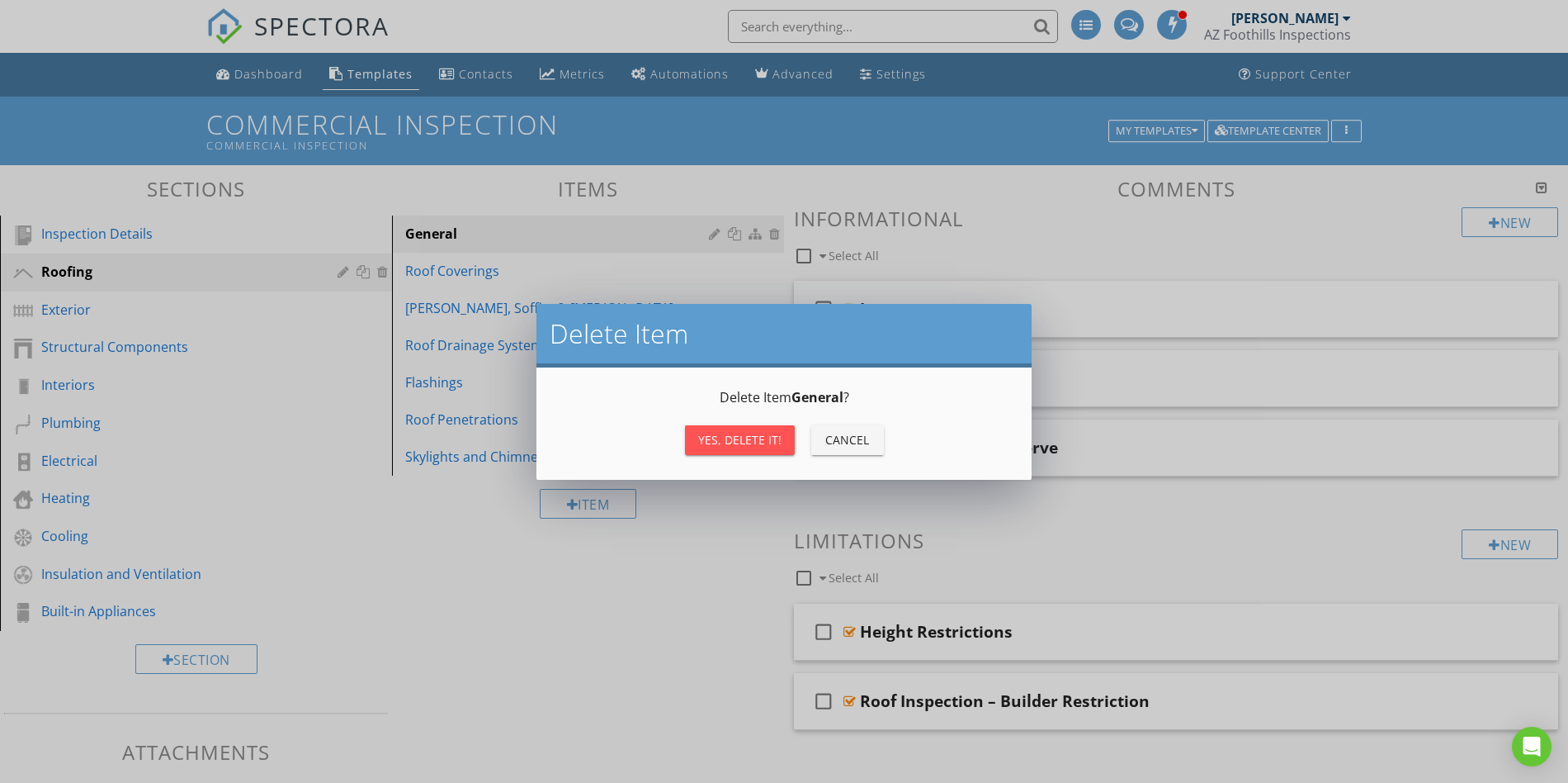
click at [840, 436] on div "Cancel" at bounding box center [847, 439] width 46 height 17
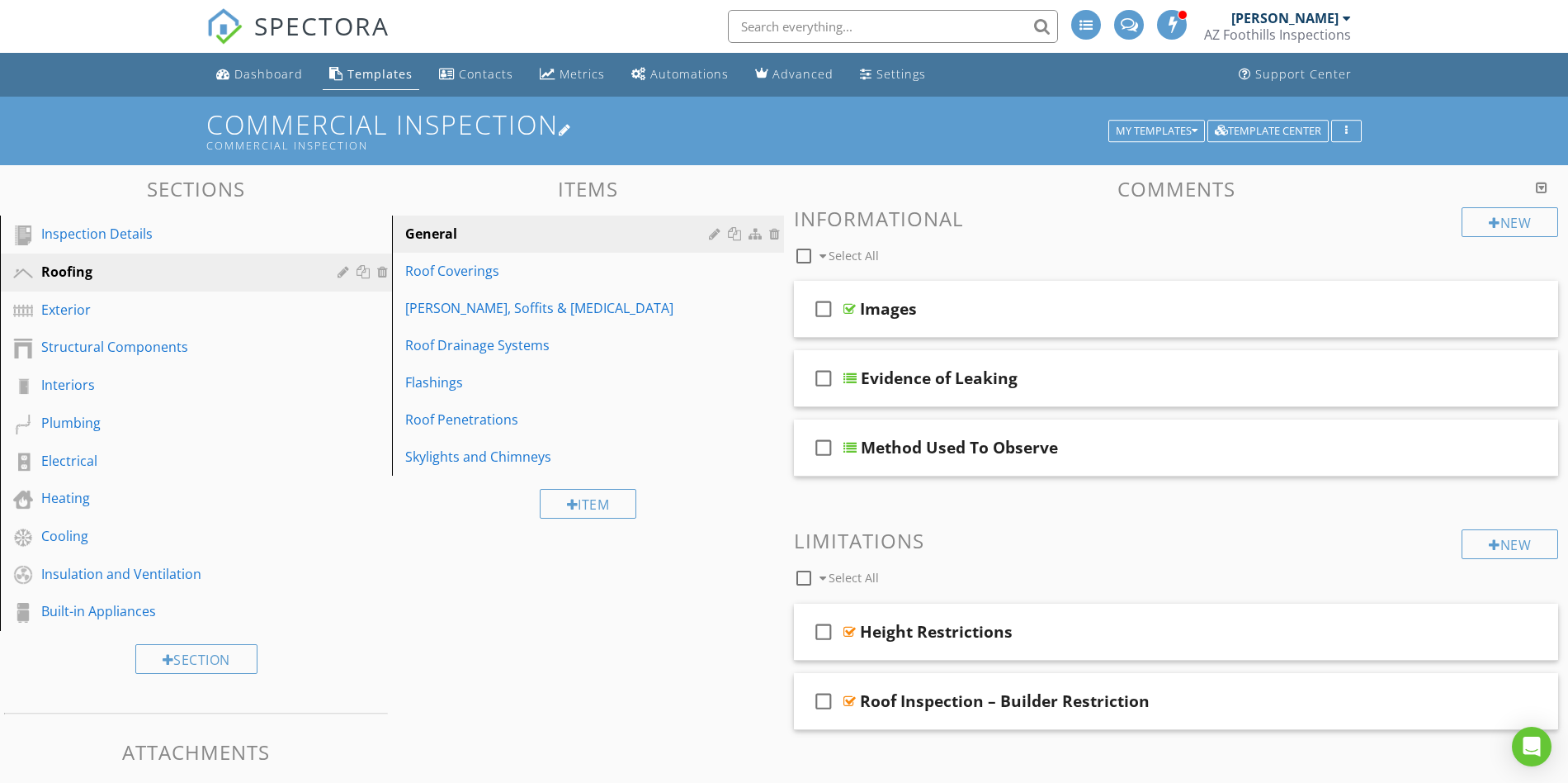
click at [572, 130] on div at bounding box center [565, 129] width 13 height 13
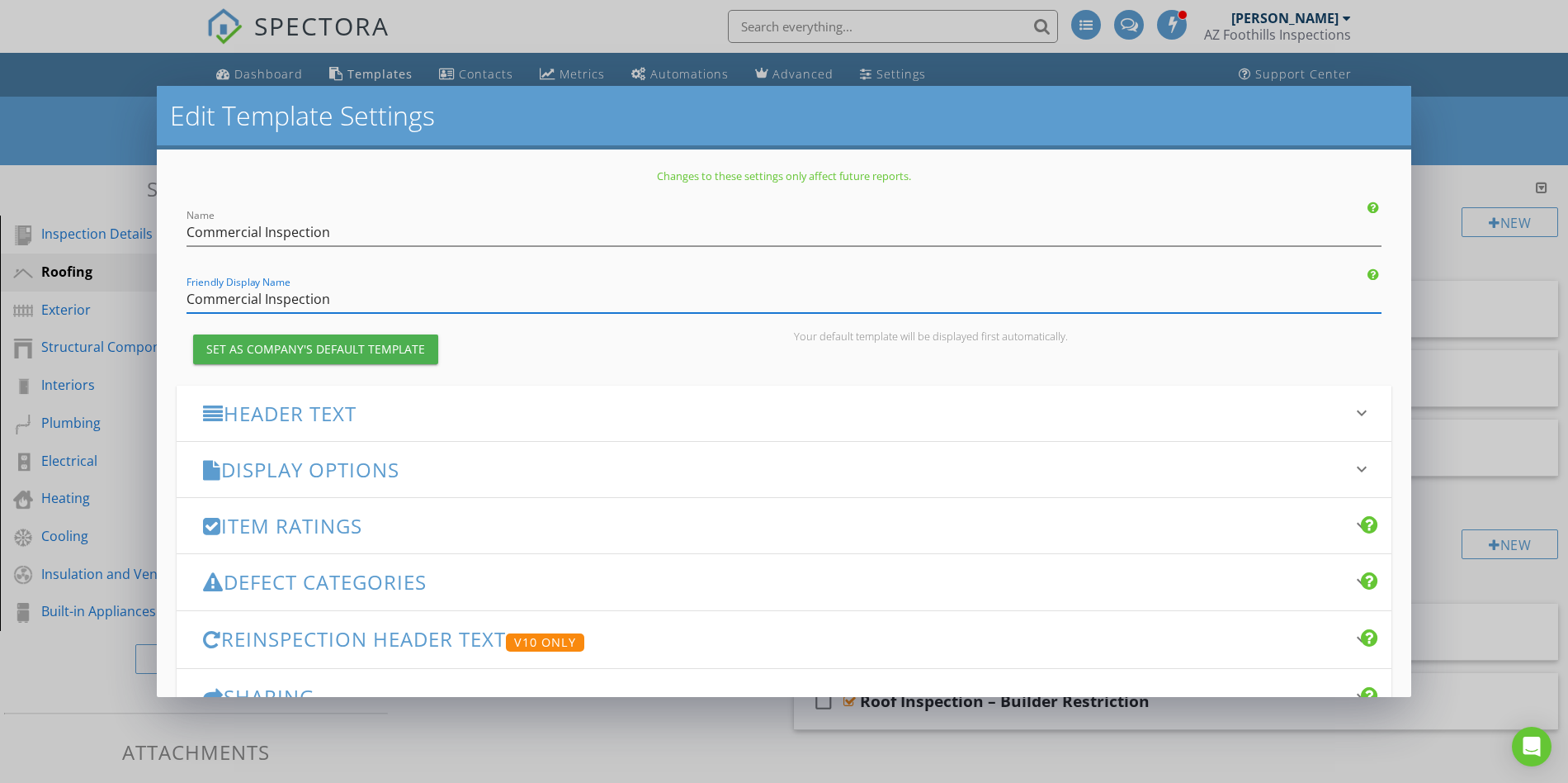
drag, startPoint x: 262, startPoint y: 299, endPoint x: 383, endPoint y: 297, distance: 121.0
click at [374, 295] on input "Commercial Inspection" at bounding box center [784, 298] width 1195 height 27
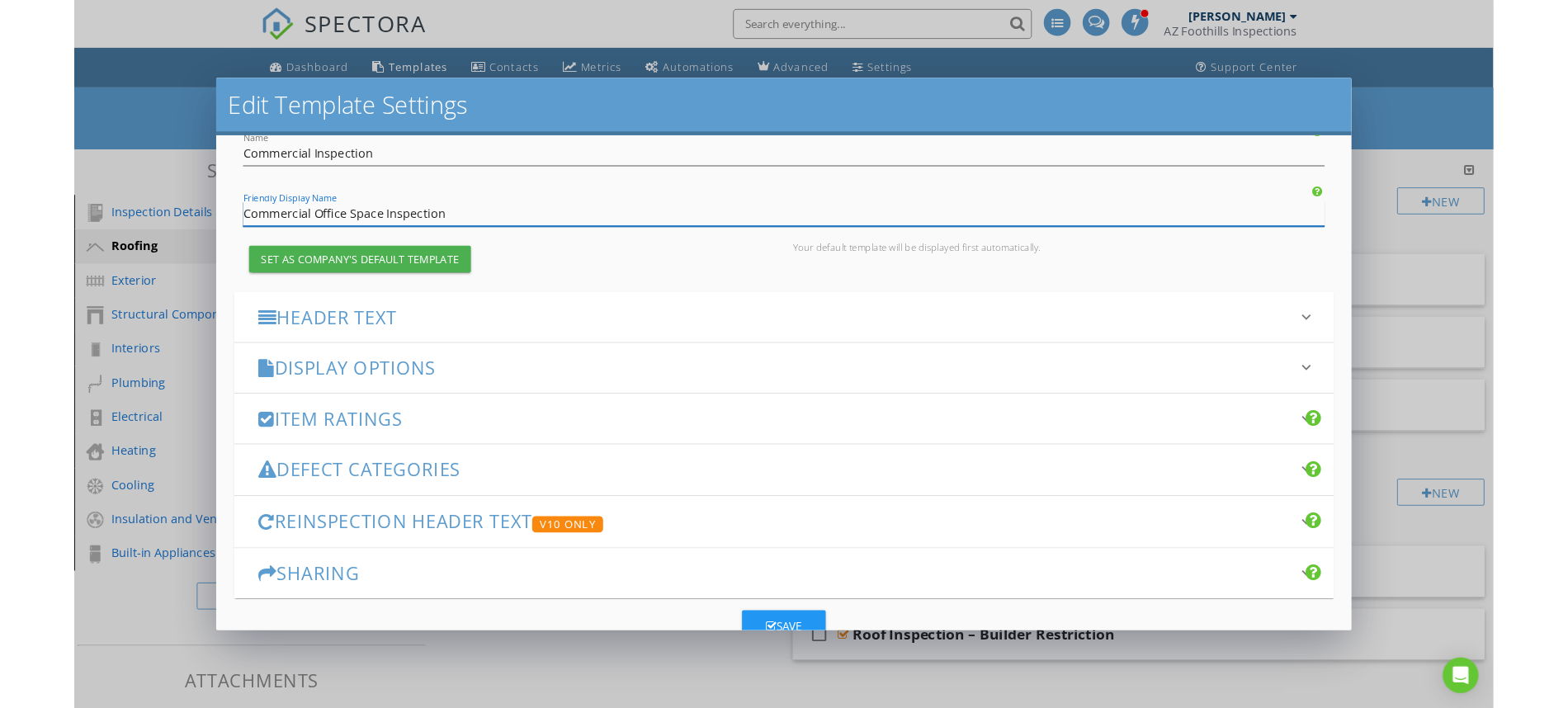
scroll to position [112, 0]
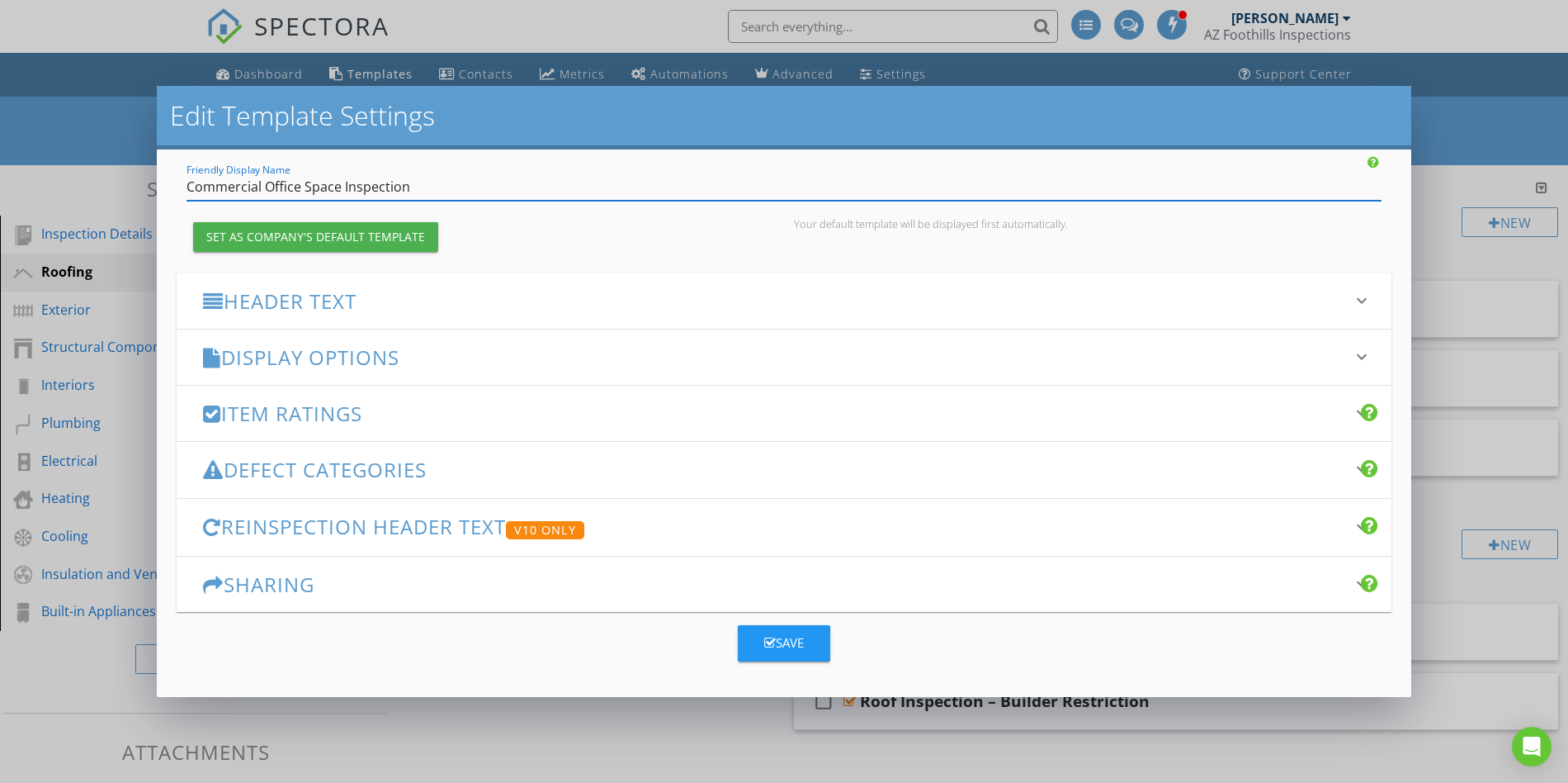
type input "Commercial Office Space Inspection"
click at [774, 650] on div "Save" at bounding box center [784, 643] width 40 height 19
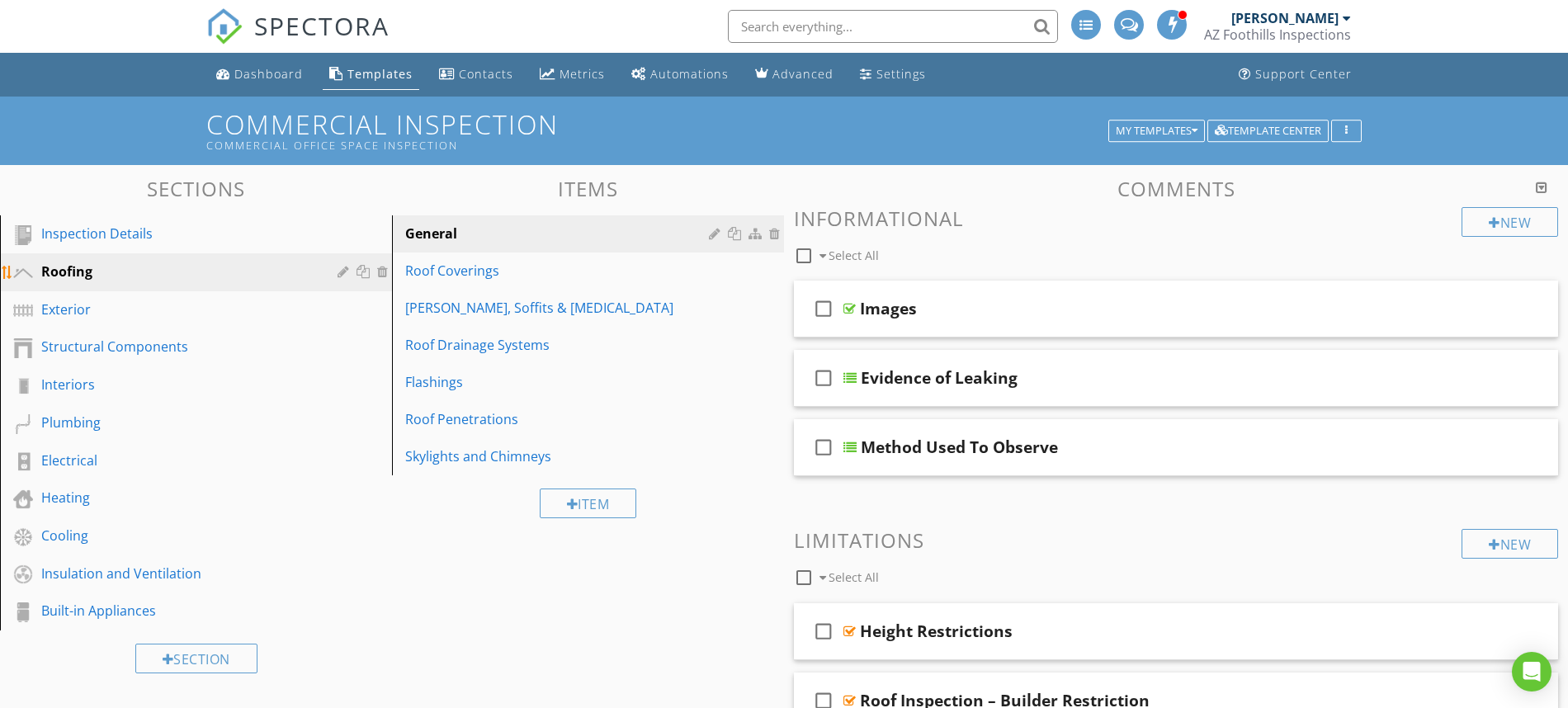
click at [341, 271] on div at bounding box center [345, 271] width 16 height 13
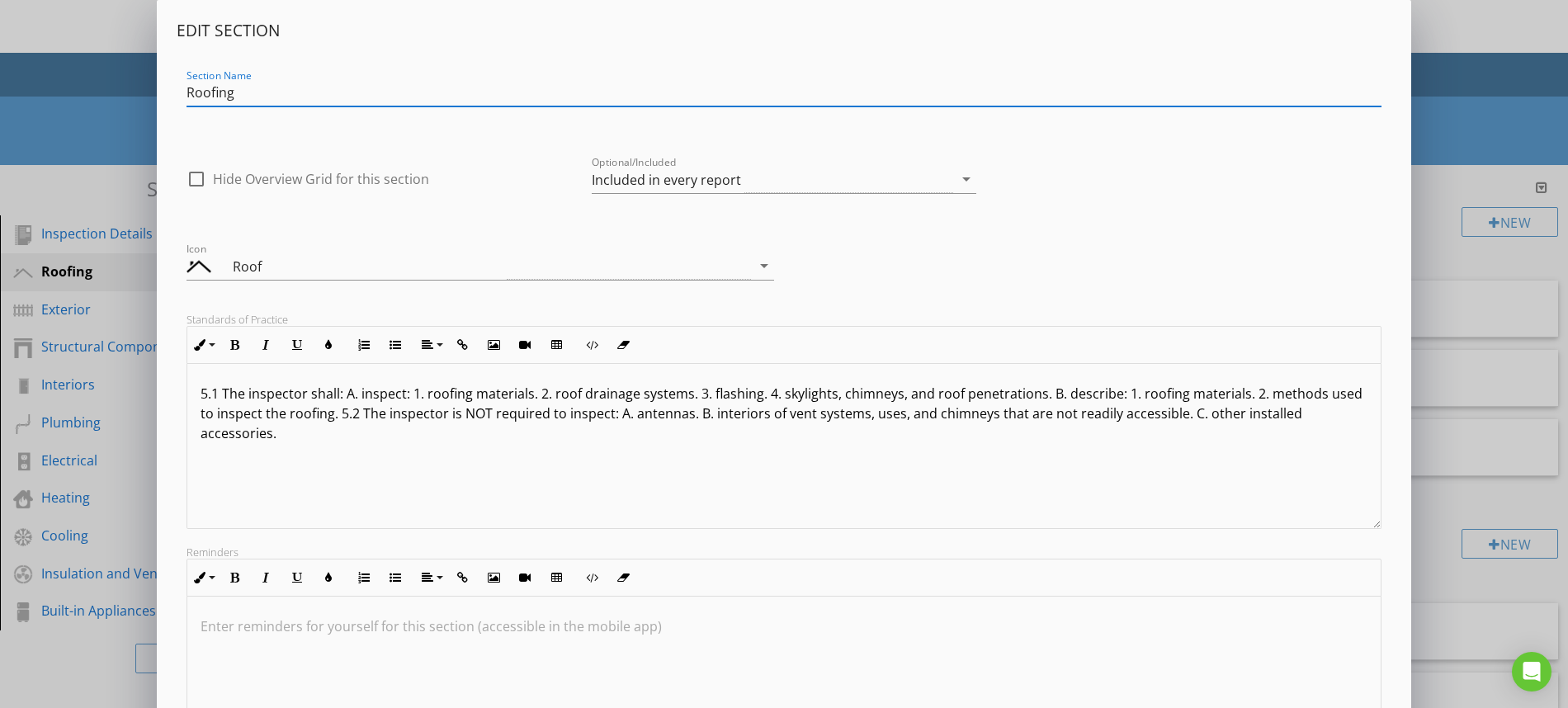
drag, startPoint x: 239, startPoint y: 95, endPoint x: 133, endPoint y: 97, distance: 106.0
click at [137, 90] on div "Edit Section Section Name Roofing check_box_outline_blank Hide Overview Grid fo…" at bounding box center [784, 437] width 1568 height 874
type input "Building"
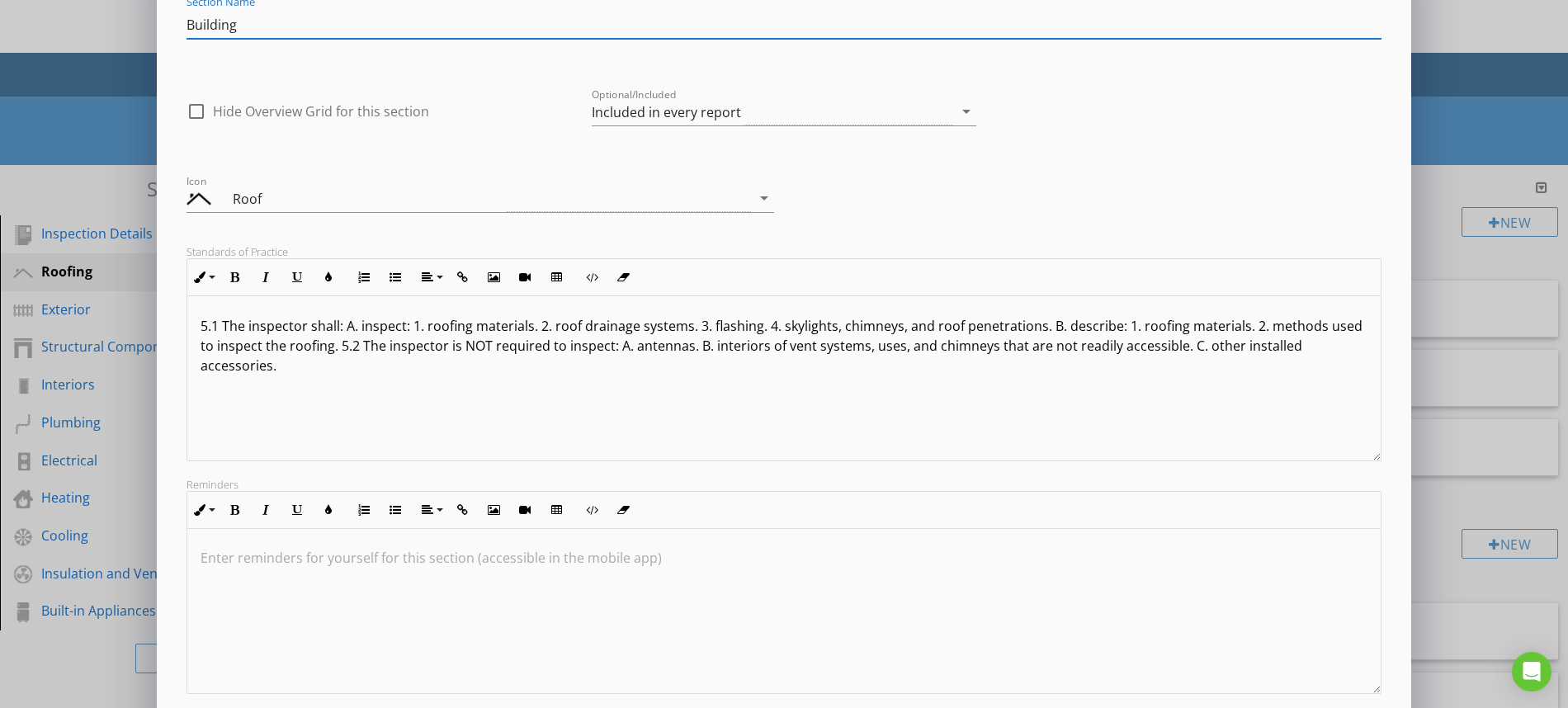
scroll to position [166, 0]
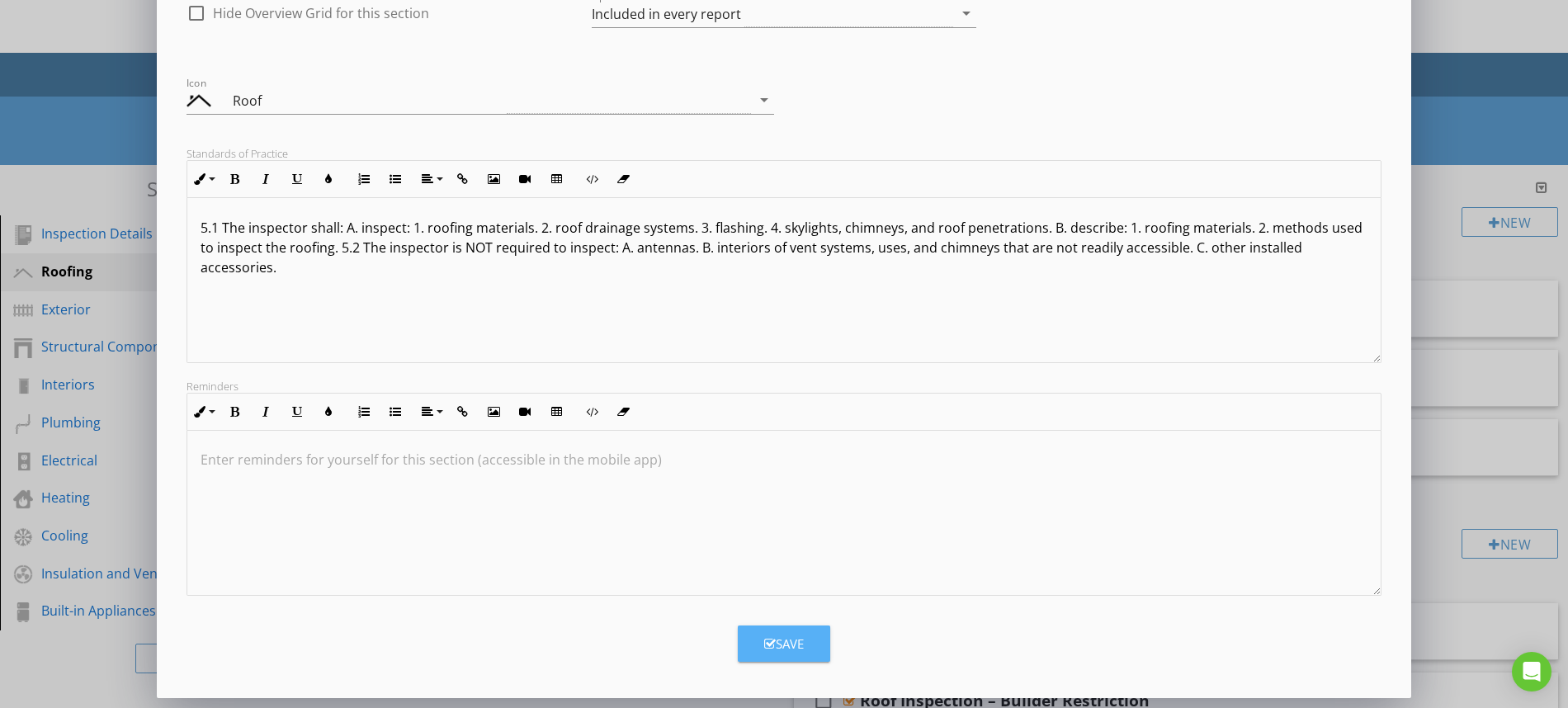
click at [771, 640] on icon "button" at bounding box center [770, 645] width 11 height 12
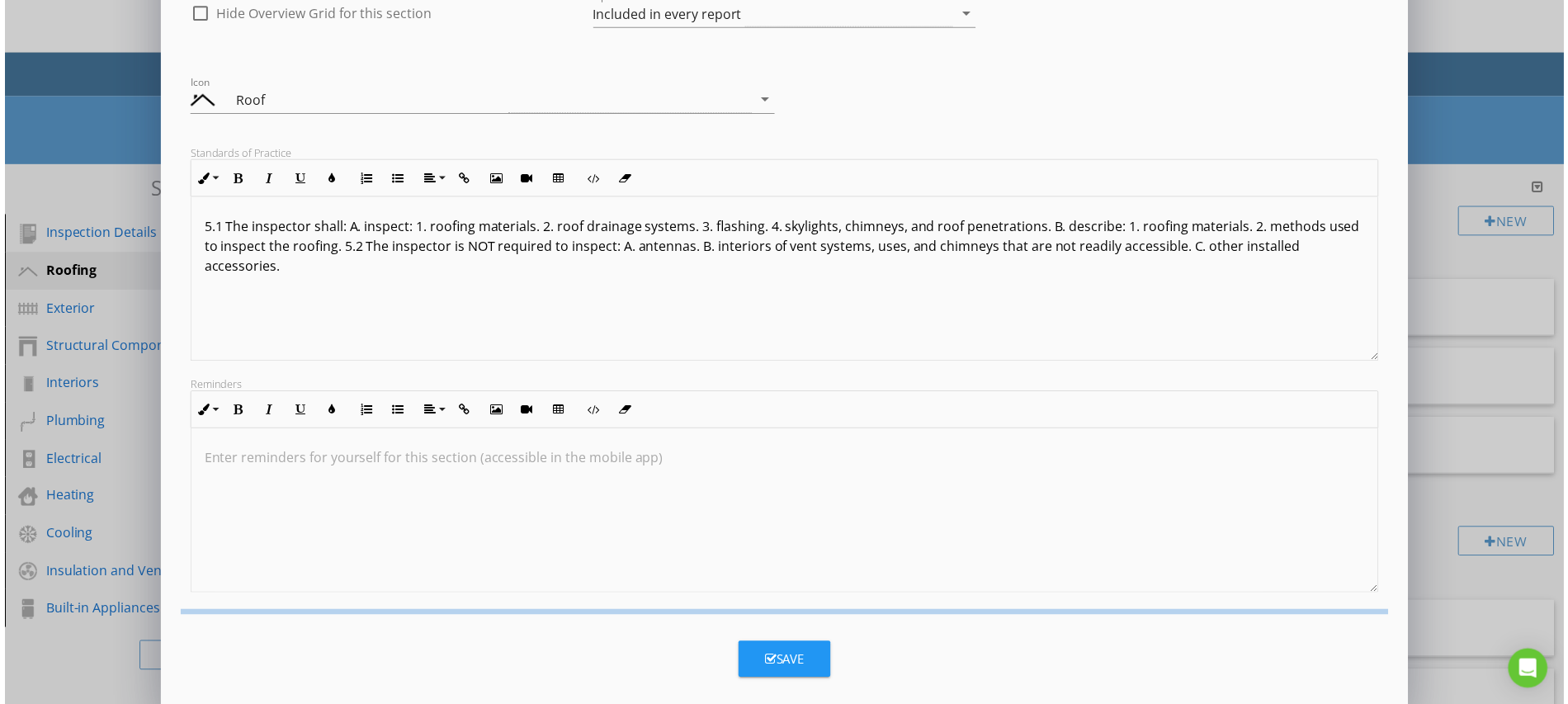
scroll to position [0, 0]
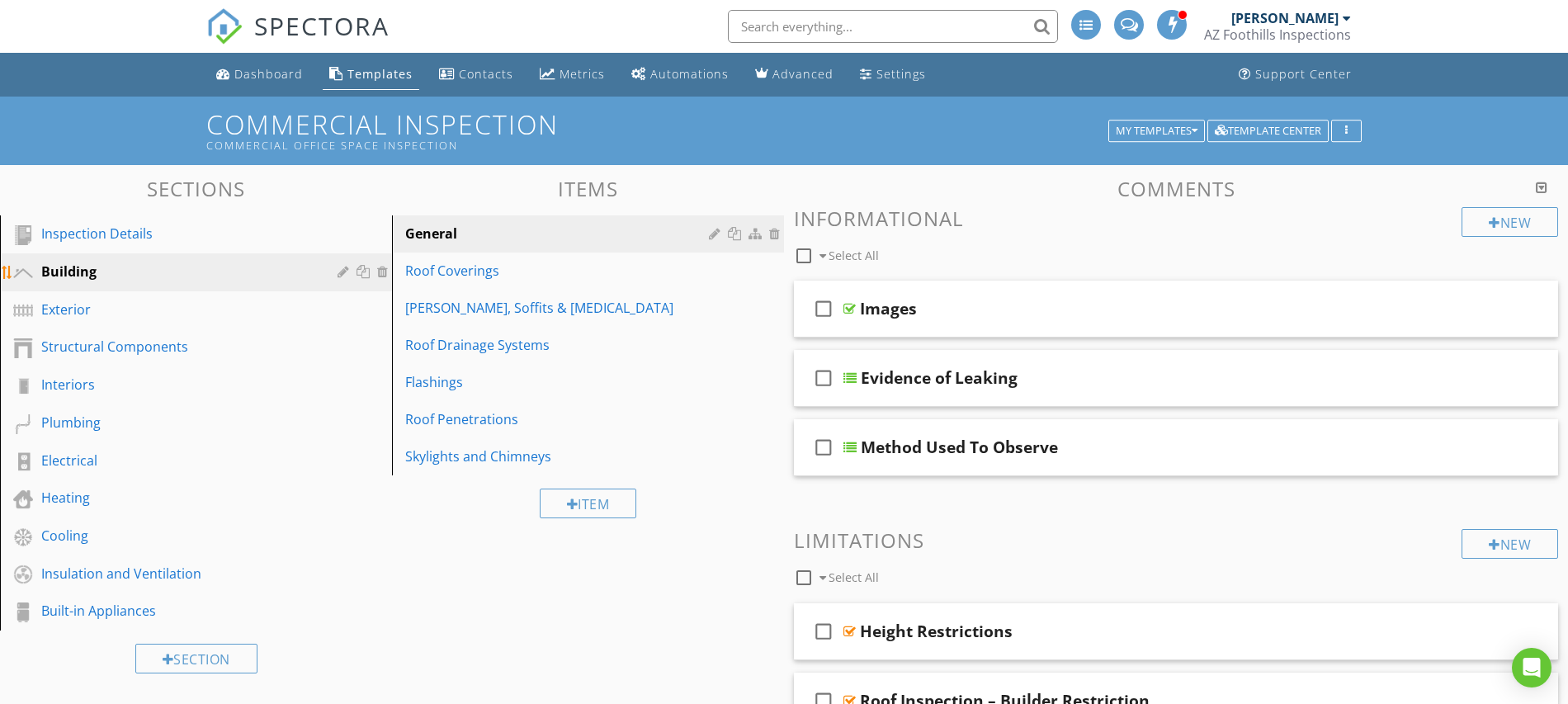
click at [136, 273] on div "Building" at bounding box center [177, 271] width 272 height 20
click at [777, 235] on div at bounding box center [777, 233] width 15 height 13
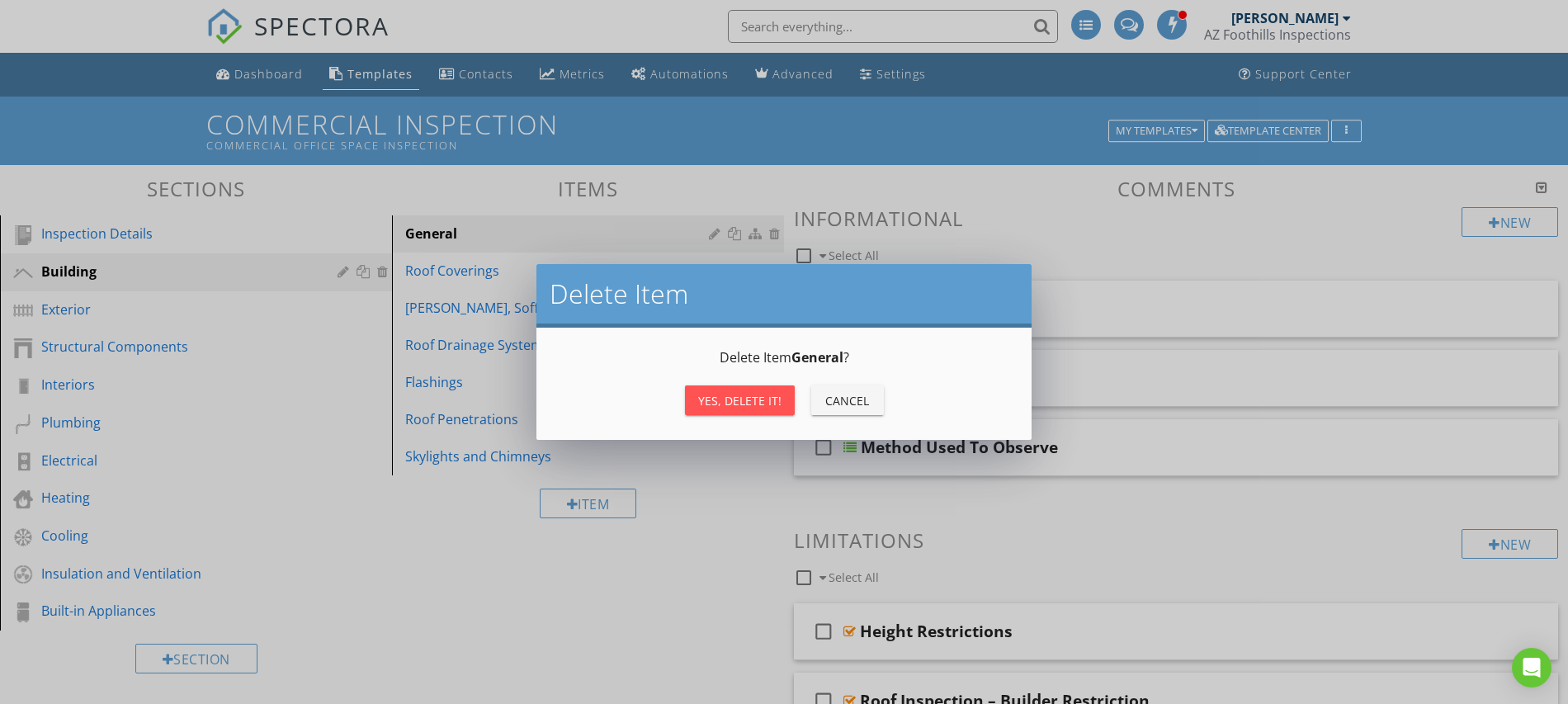
click at [755, 404] on div "Yes, Delete it!" at bounding box center [740, 401] width 83 height 17
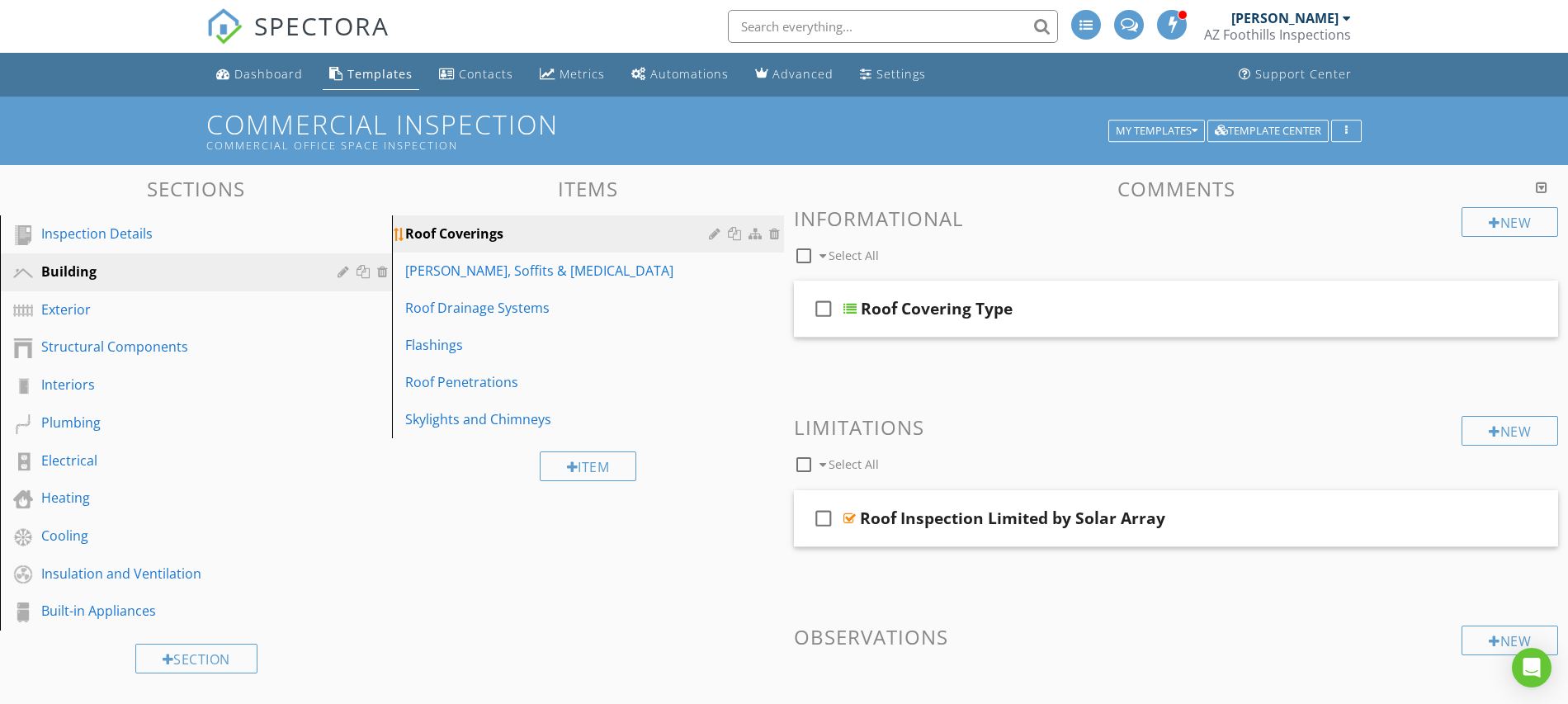
click at [777, 235] on div at bounding box center [777, 233] width 15 height 13
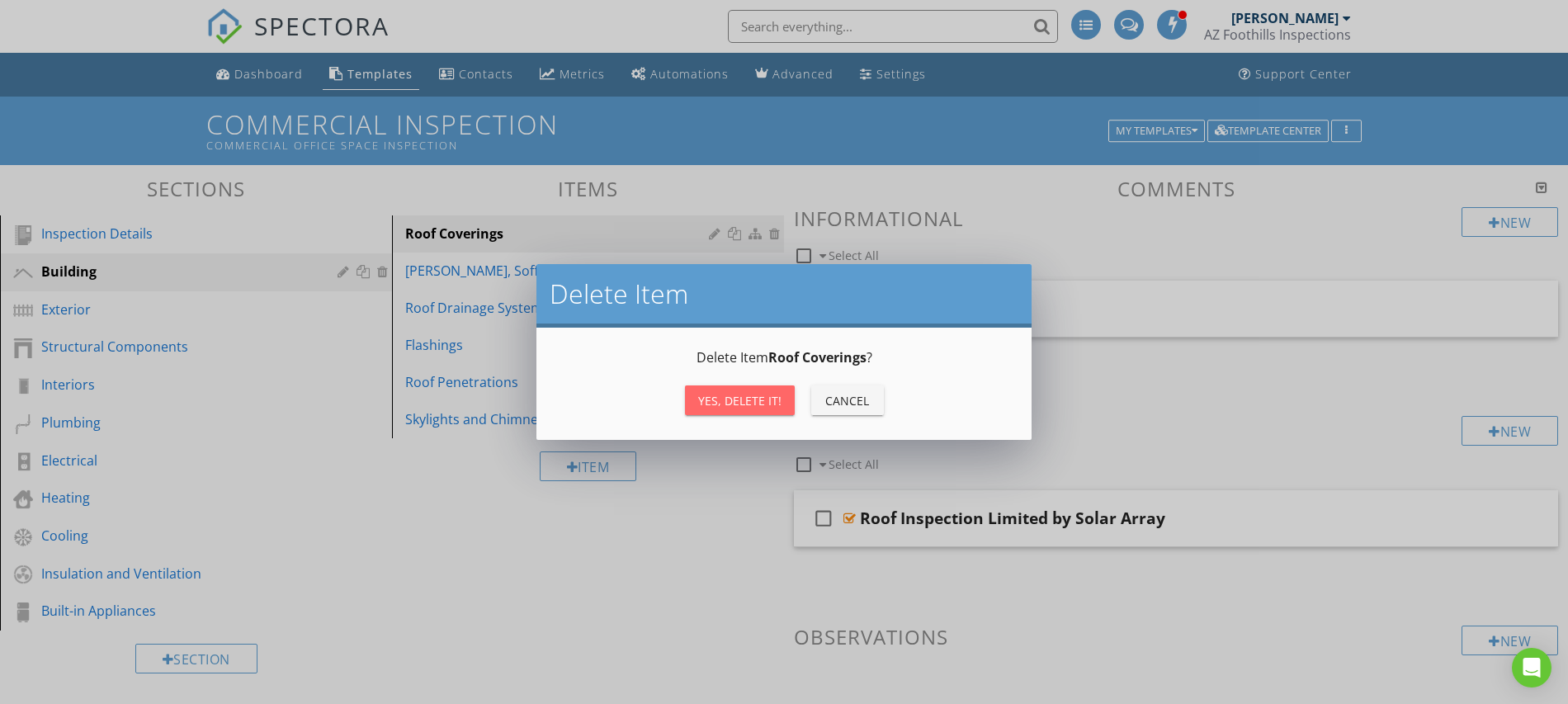
drag, startPoint x: 758, startPoint y: 391, endPoint x: 758, endPoint y: 375, distance: 16.0
click at [758, 392] on button "Yes, Delete it!" at bounding box center [740, 400] width 110 height 30
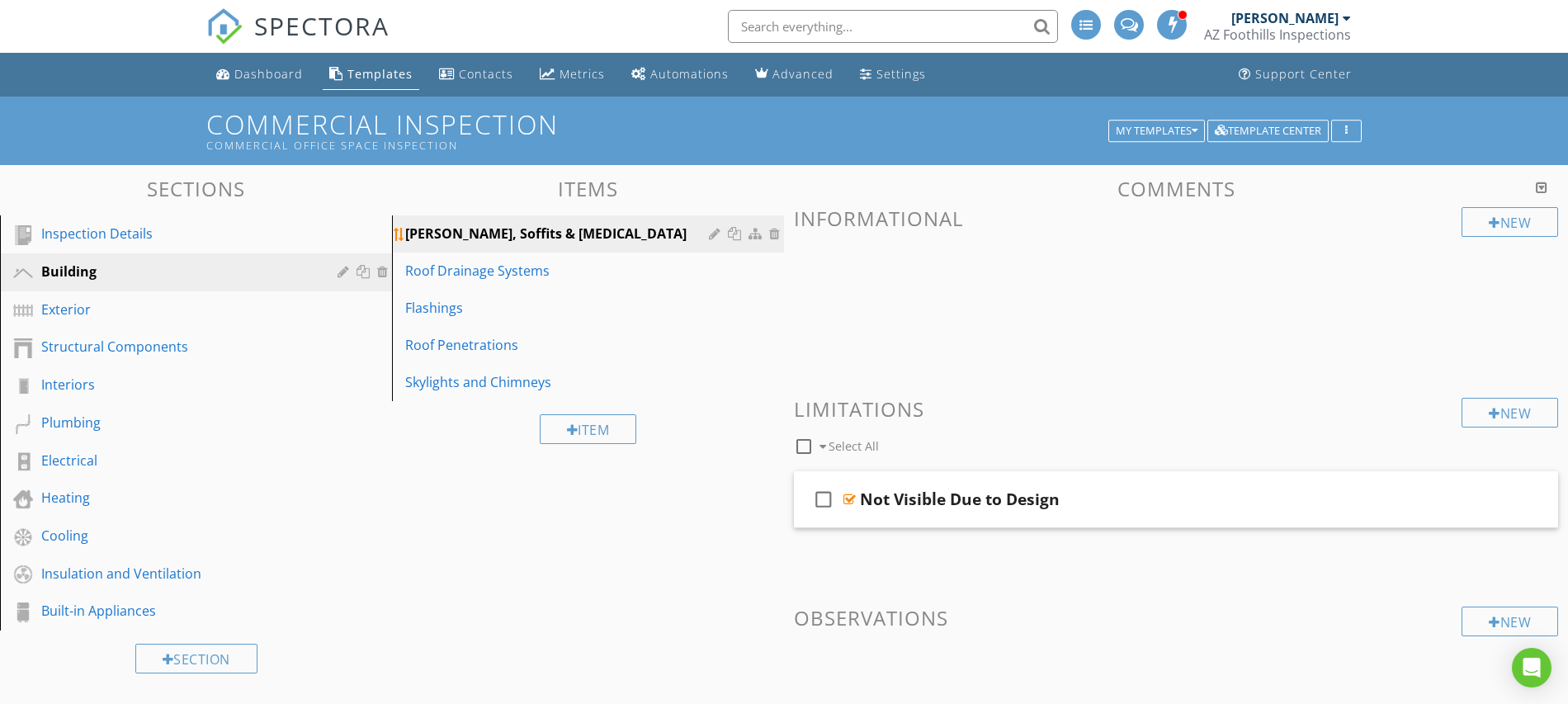
click at [781, 236] on div at bounding box center [777, 233] width 15 height 13
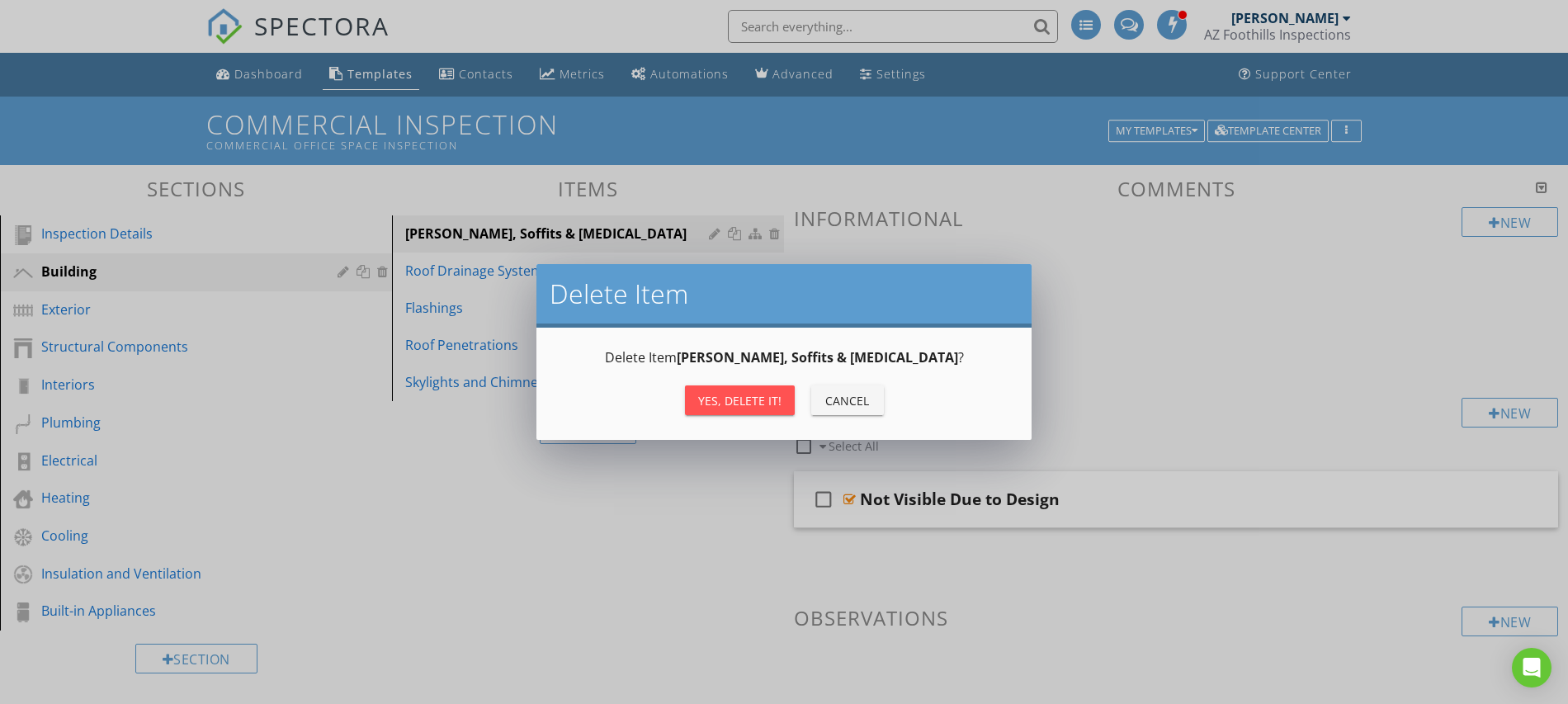
click at [760, 403] on div "Yes, Delete it!" at bounding box center [740, 401] width 83 height 17
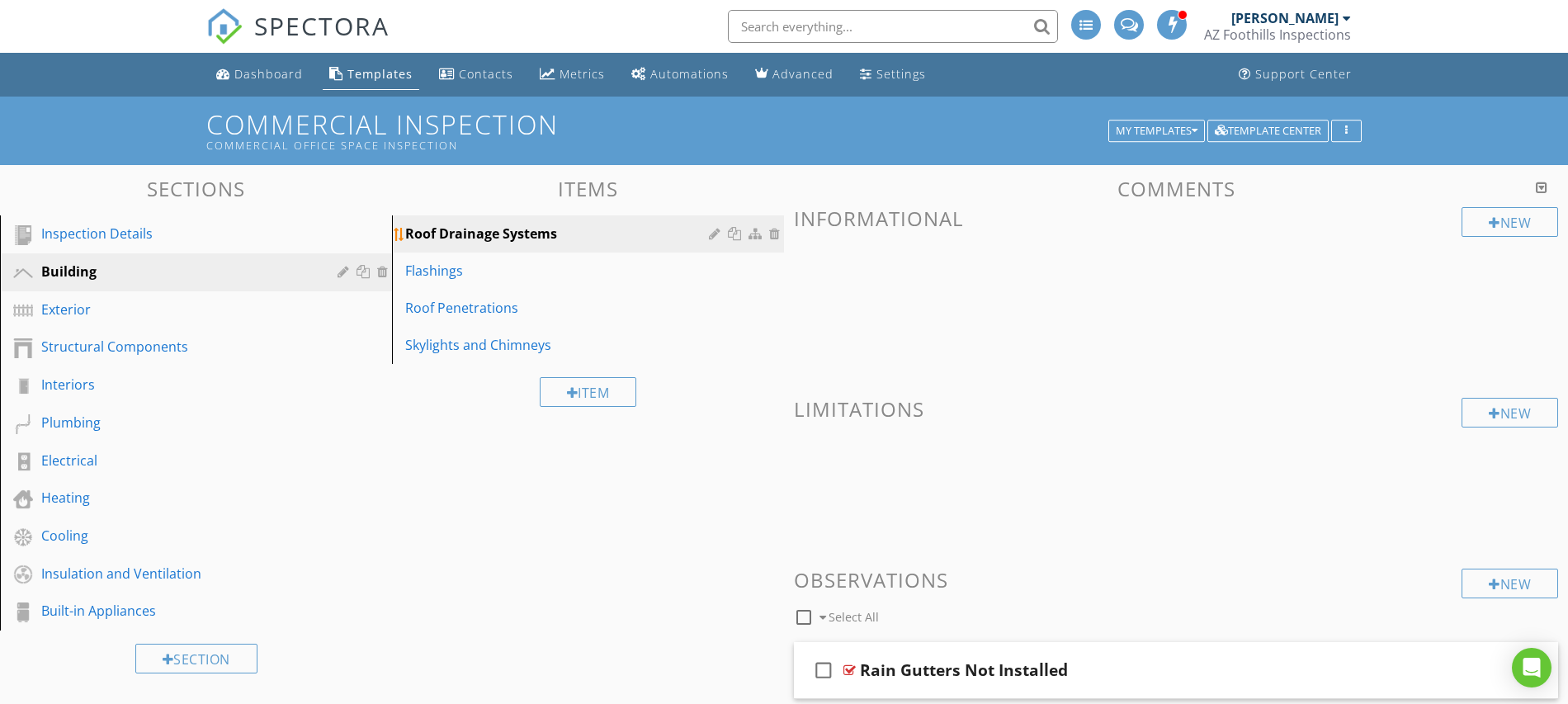
click at [775, 236] on div at bounding box center [777, 233] width 15 height 13
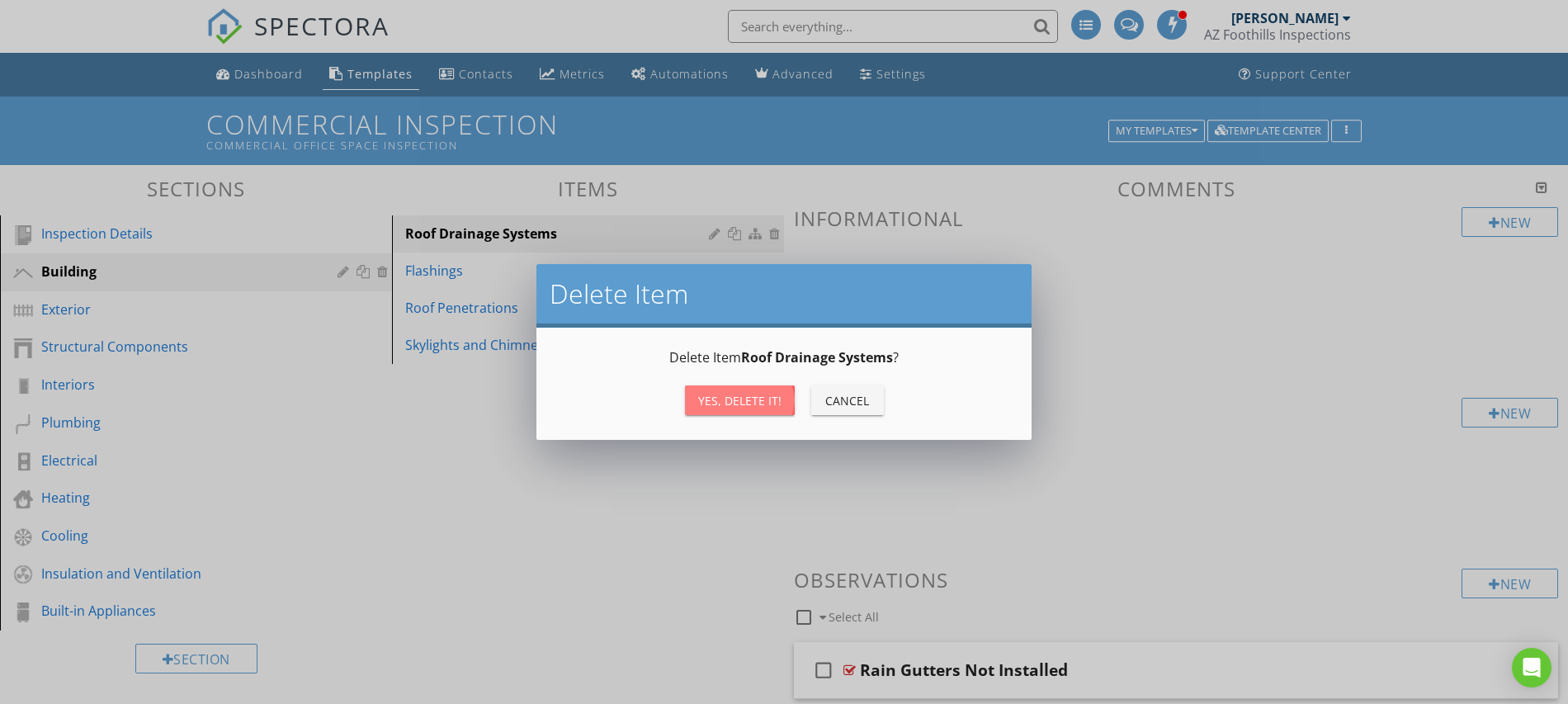
click at [757, 398] on div "Yes, Delete it!" at bounding box center [740, 401] width 83 height 17
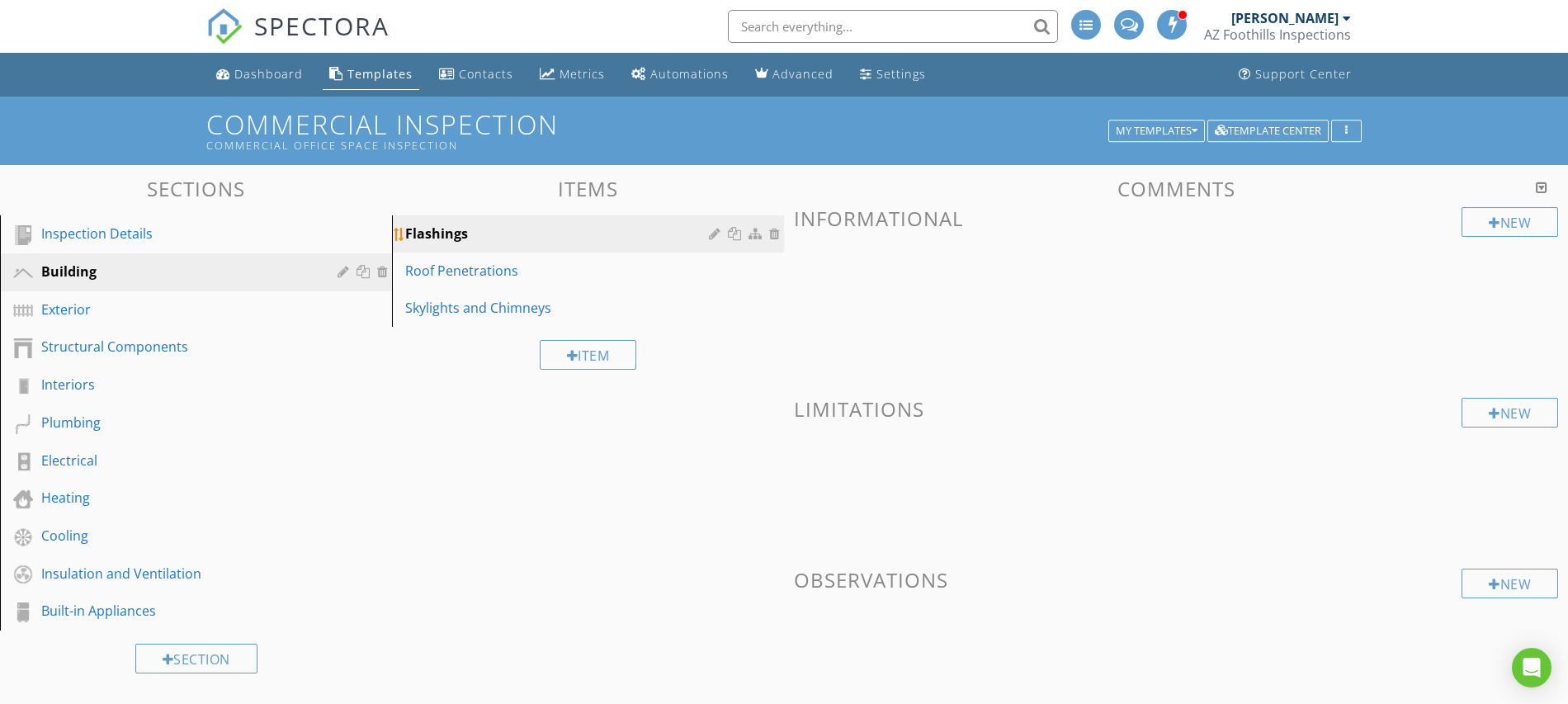
click at [773, 234] on div at bounding box center [777, 233] width 15 height 13
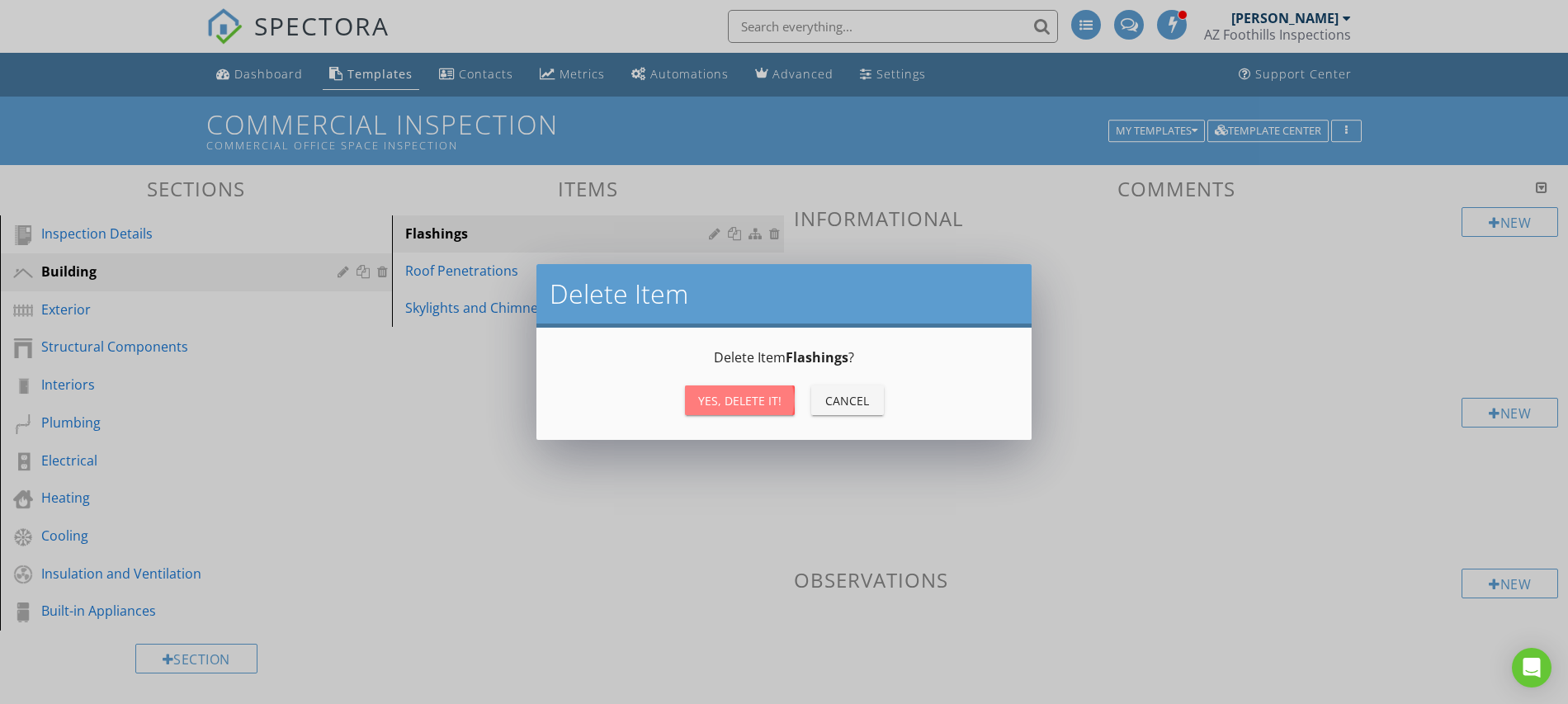
click at [737, 404] on div "Yes, Delete it!" at bounding box center [740, 401] width 83 height 17
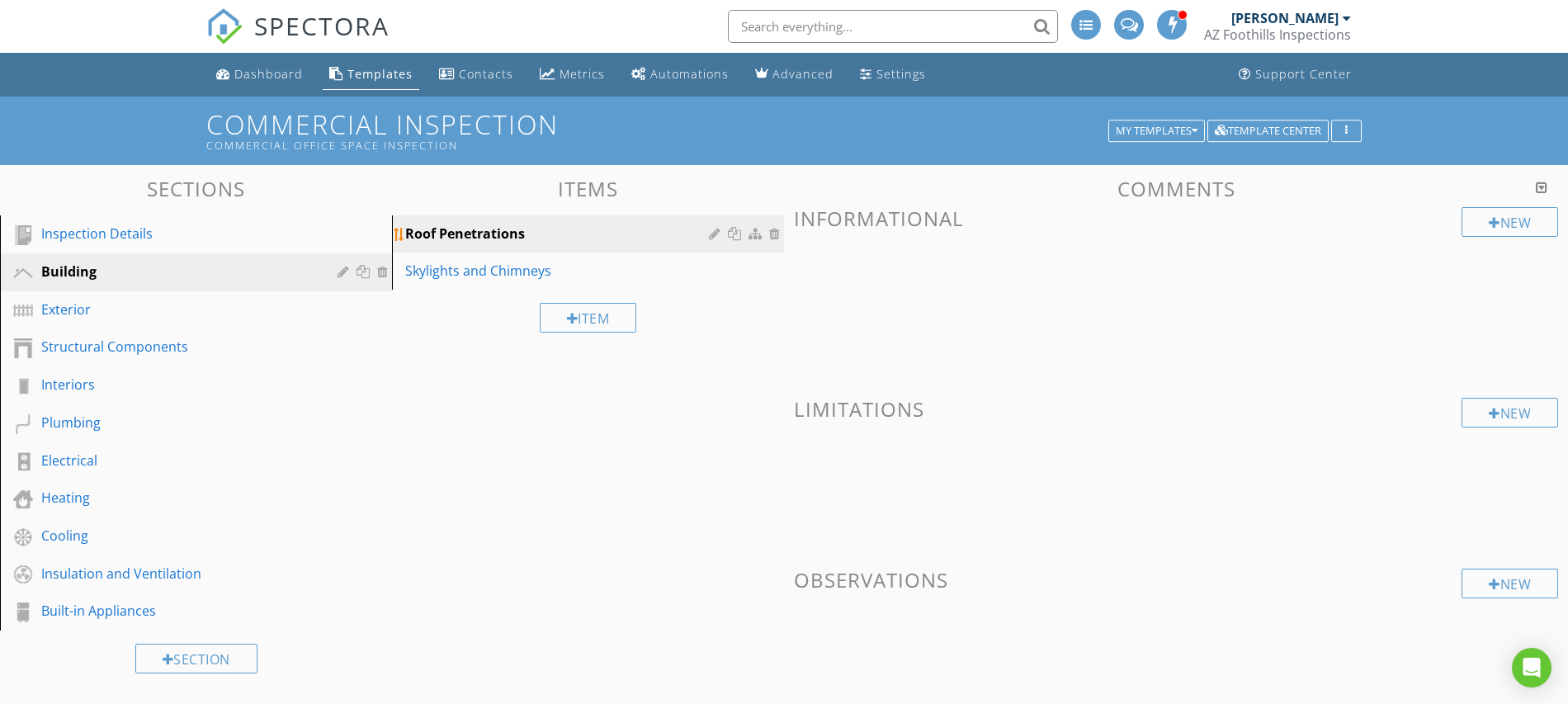
click at [773, 234] on div at bounding box center [777, 233] width 15 height 13
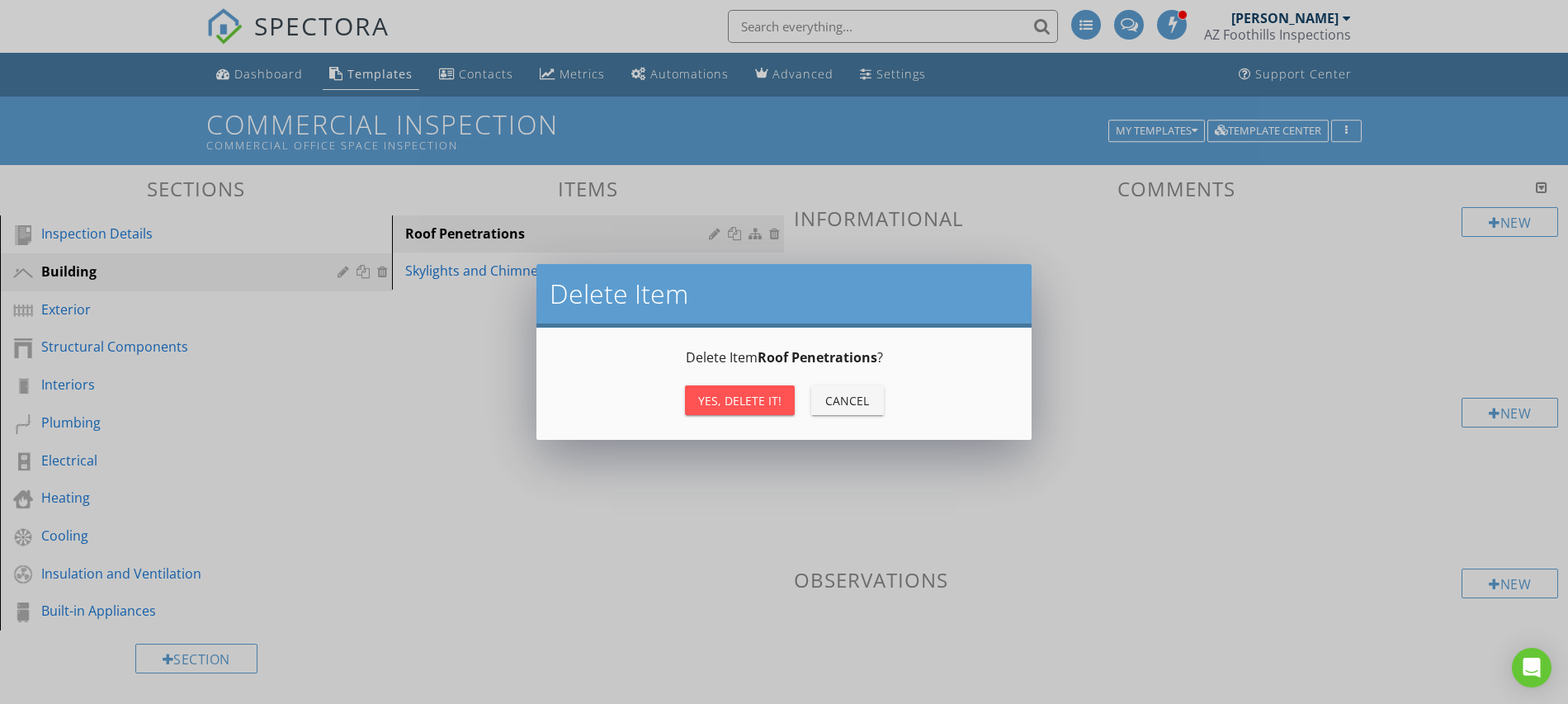
click at [760, 402] on div "Yes, Delete it!" at bounding box center [740, 401] width 83 height 17
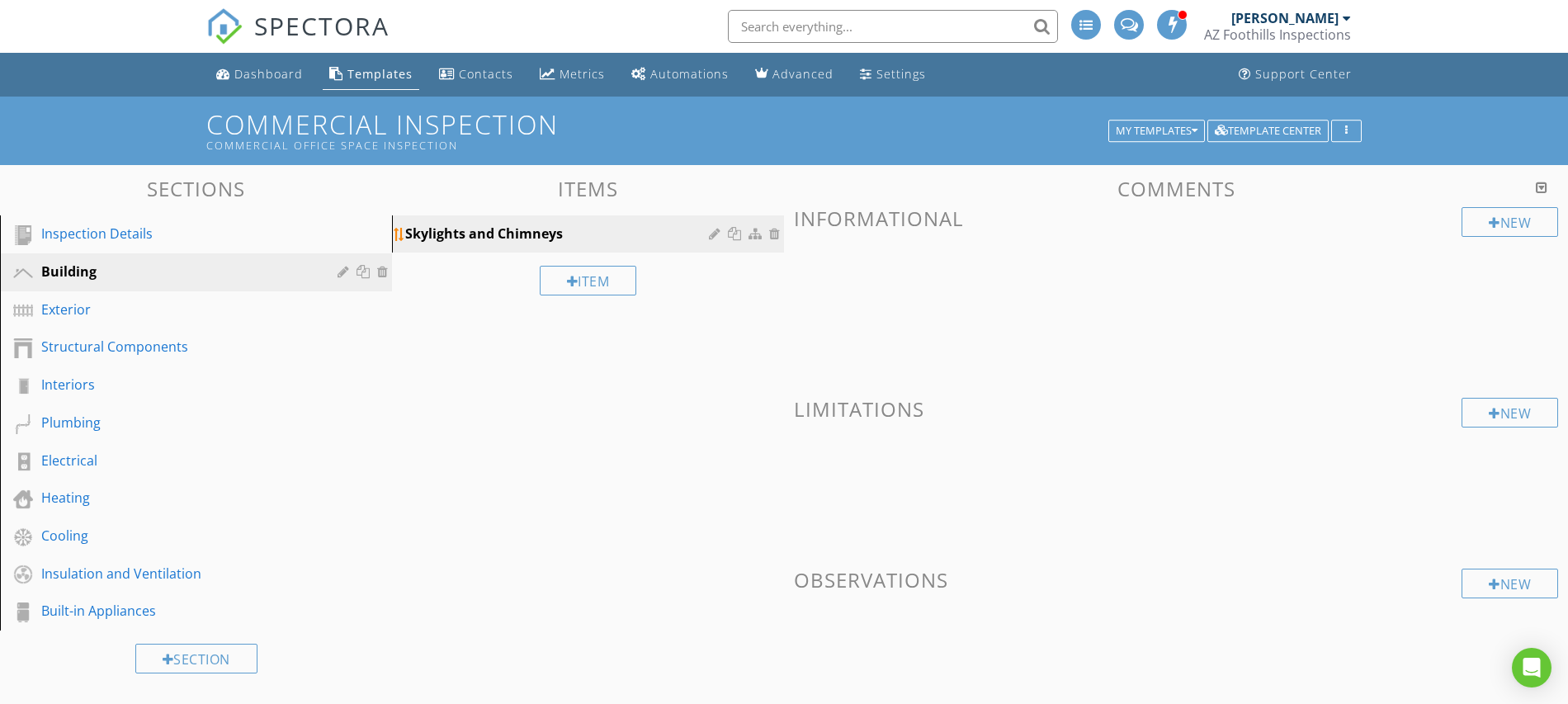
click at [710, 236] on div at bounding box center [717, 233] width 16 height 13
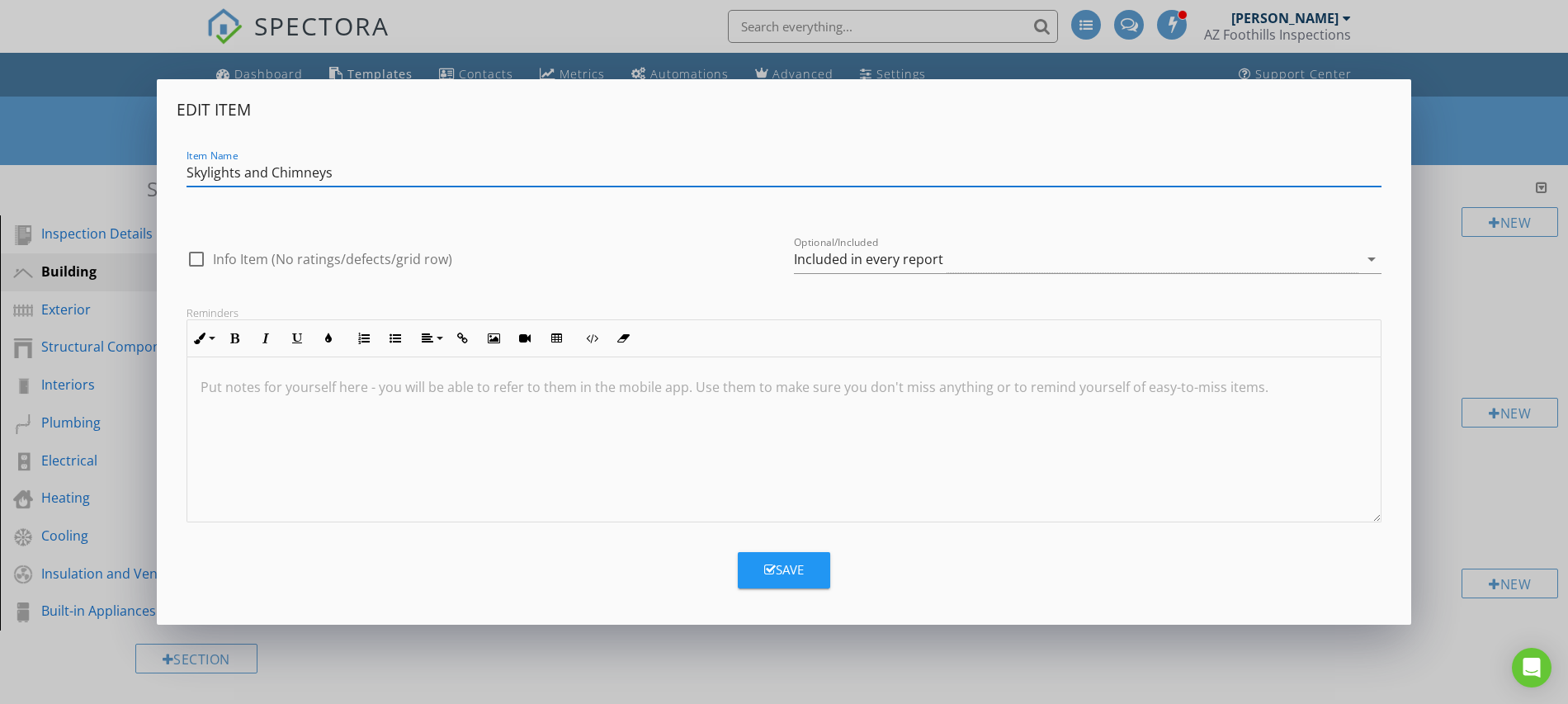
drag, startPoint x: 349, startPoint y: 172, endPoint x: 102, endPoint y: 167, distance: 247.1
click at [102, 167] on div "Edit Item Item Name Skylights and Chimneys check_box_outline_blank Info Item (N…" at bounding box center [784, 352] width 1568 height 704
paste input "ite & Ground"
type input "Site & Grounds"
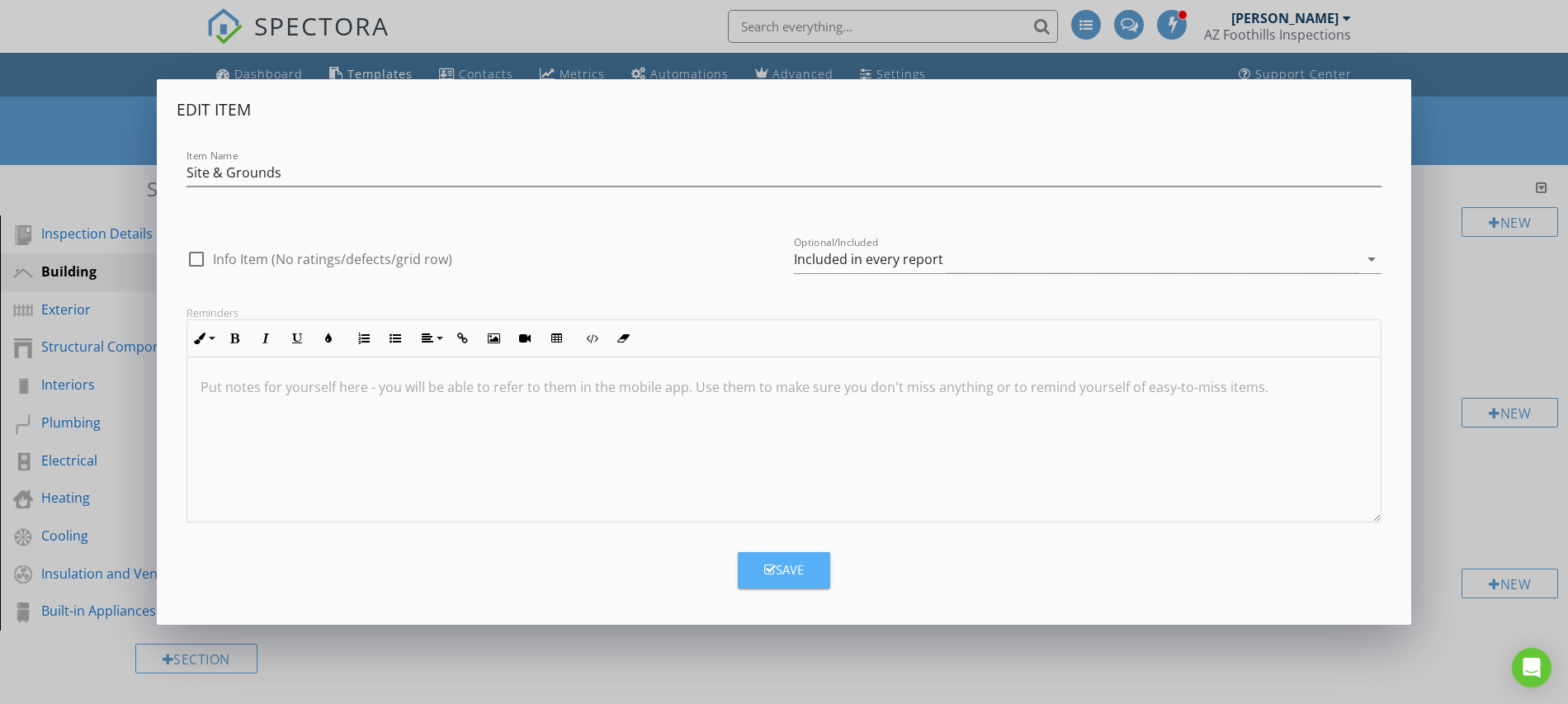
click at [800, 573] on div "Save" at bounding box center [784, 569] width 40 height 19
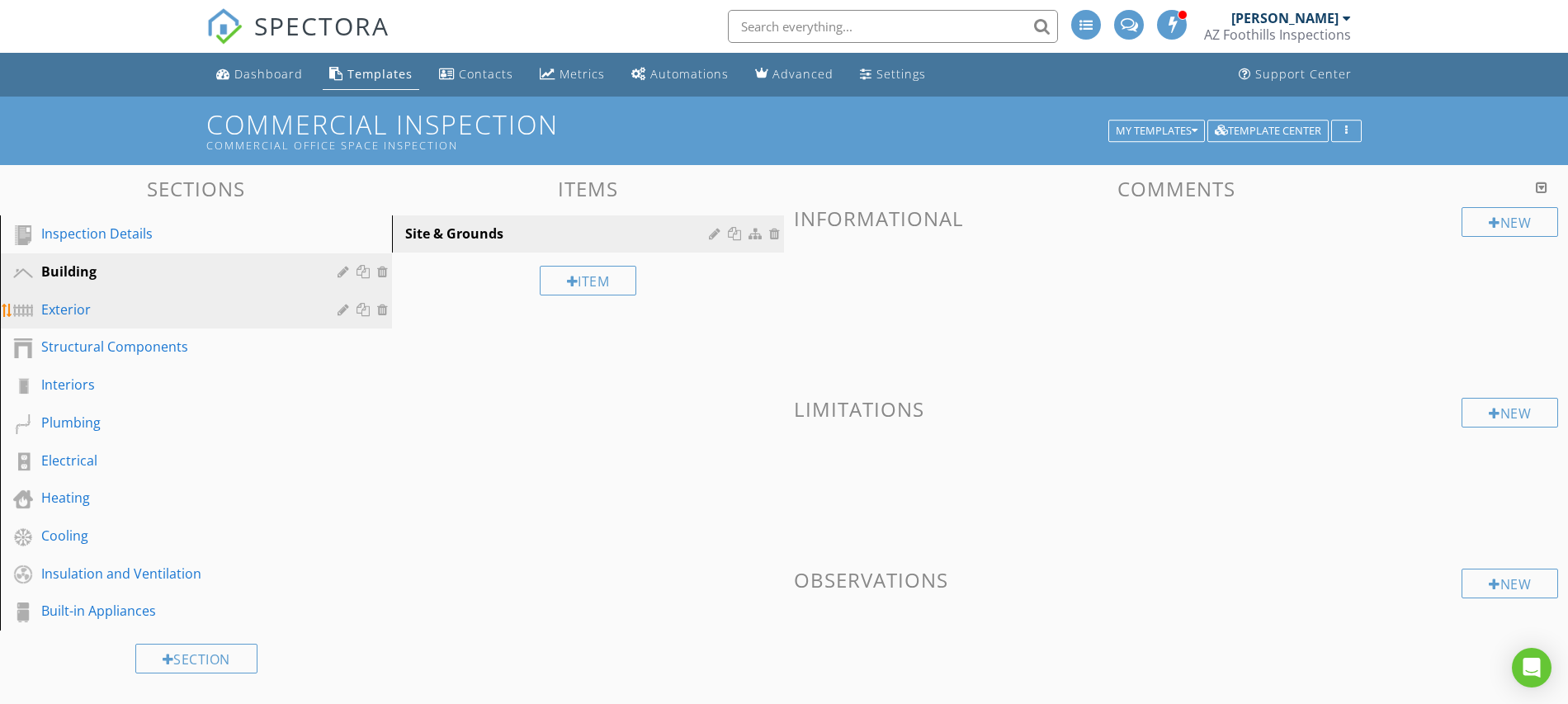
click at [107, 311] on div "Exterior" at bounding box center [177, 309] width 272 height 20
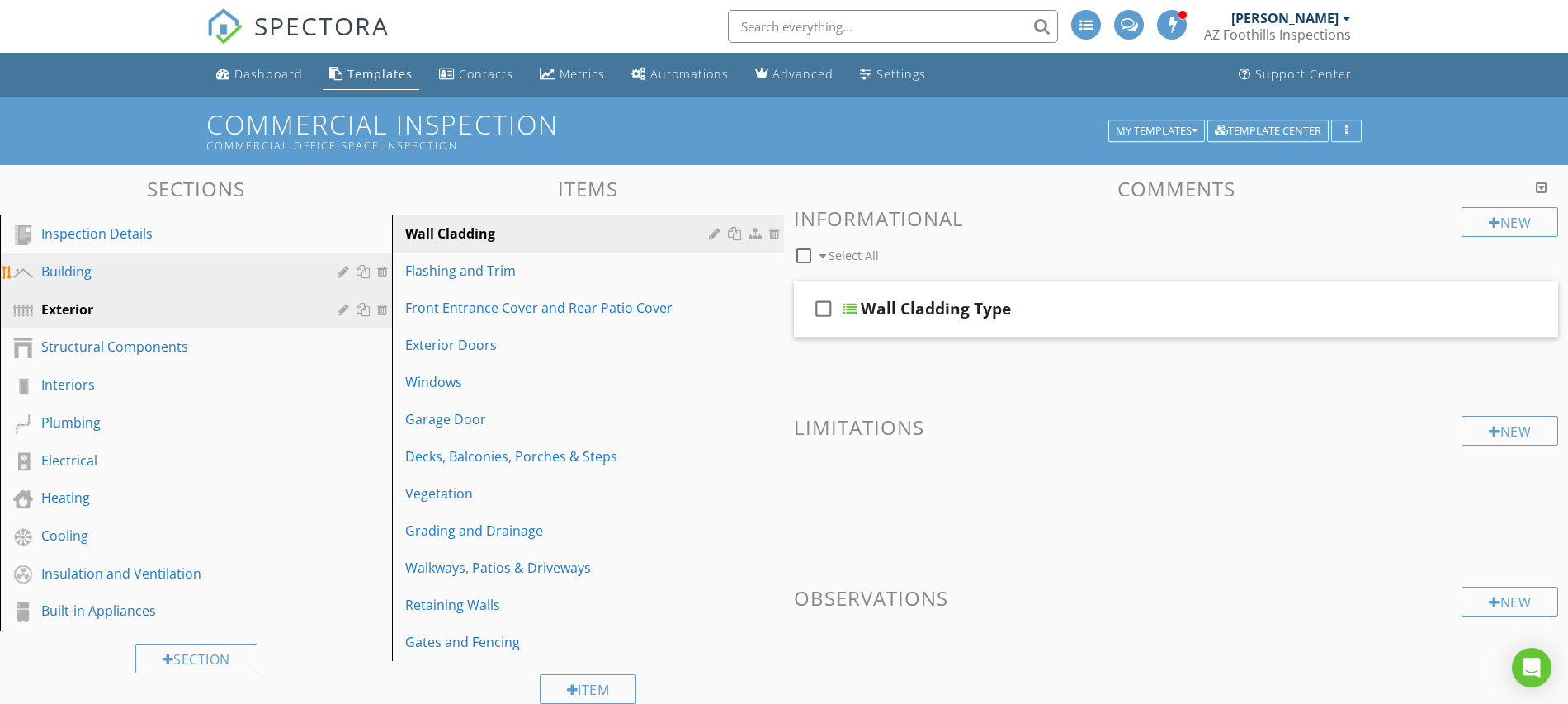
click at [85, 270] on div "Building" at bounding box center [177, 271] width 272 height 20
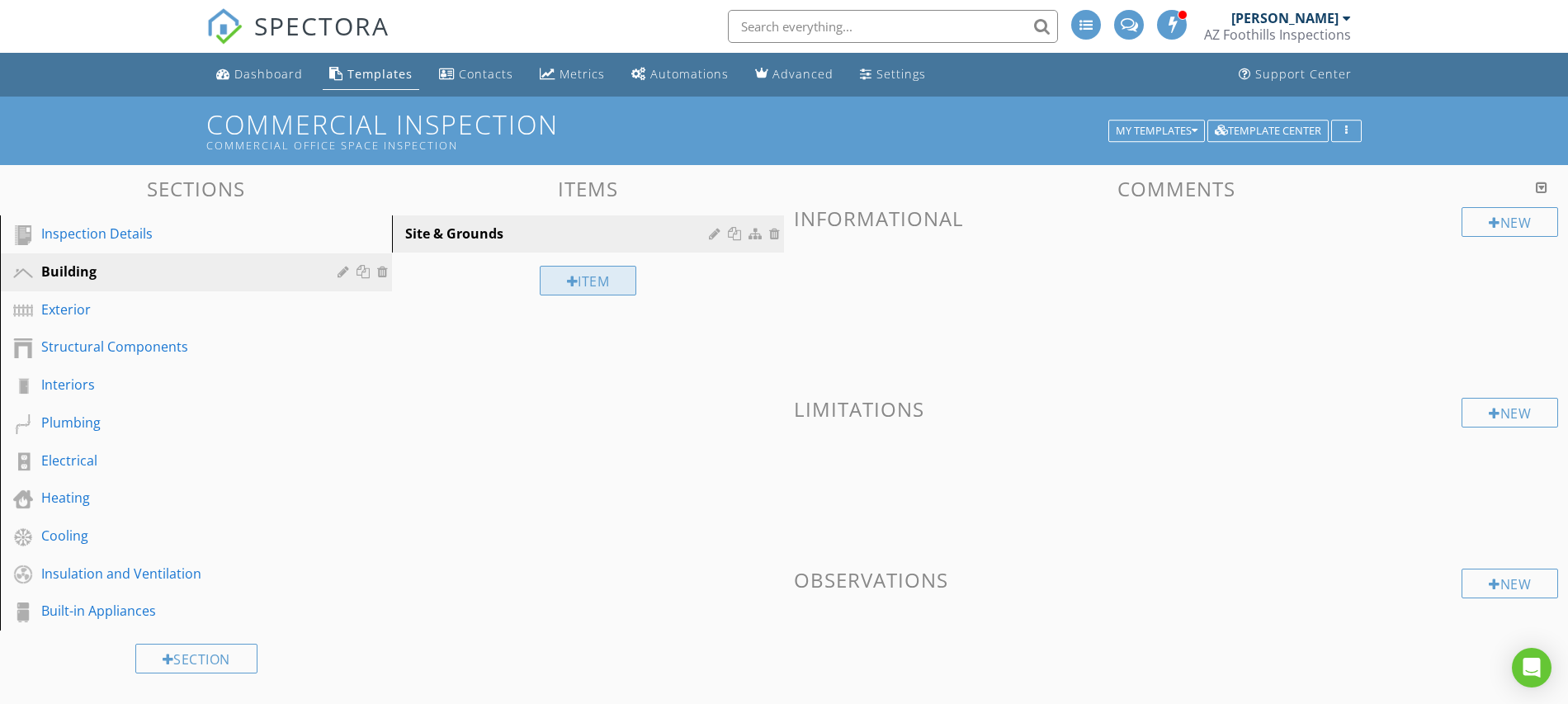
click at [594, 284] on div "Item" at bounding box center [589, 281] width 97 height 30
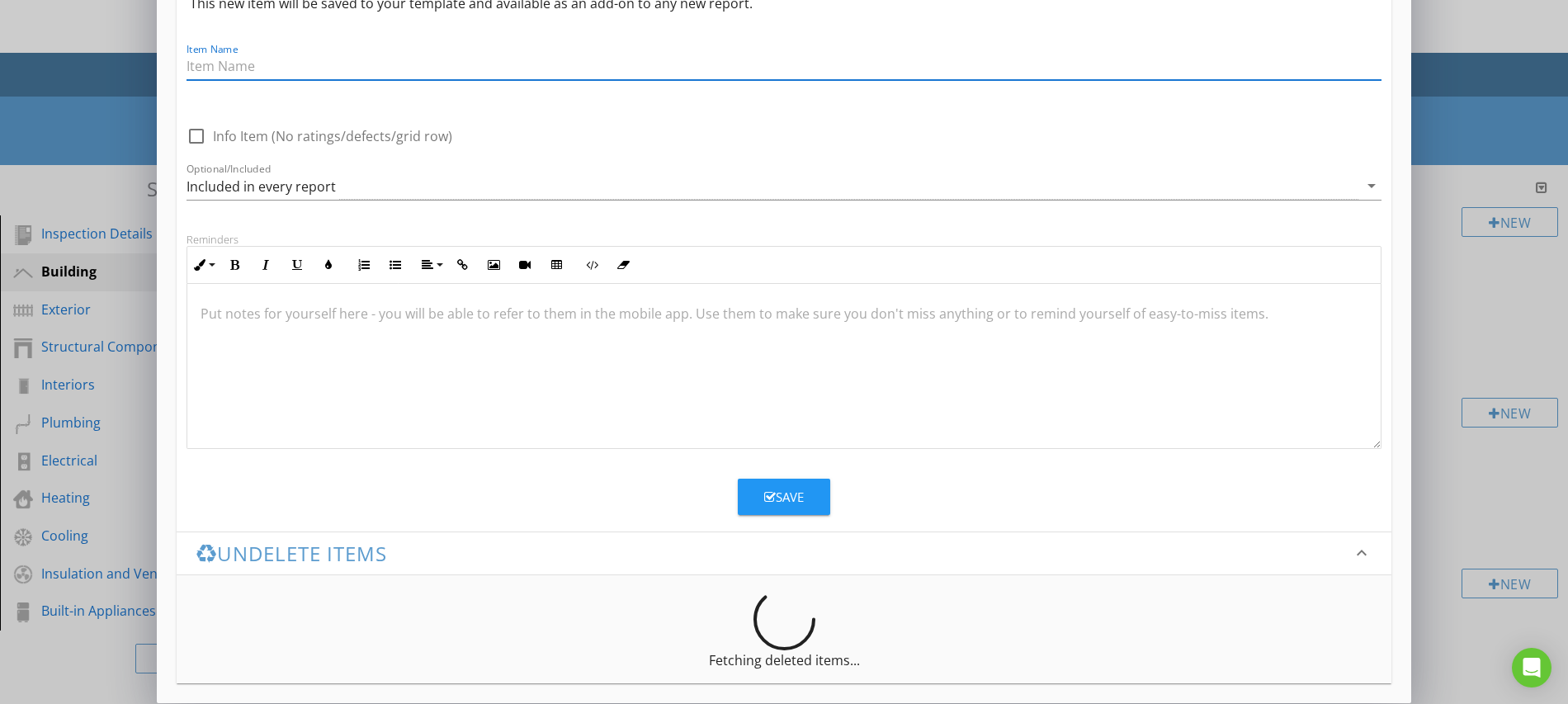
scroll to position [91, 0]
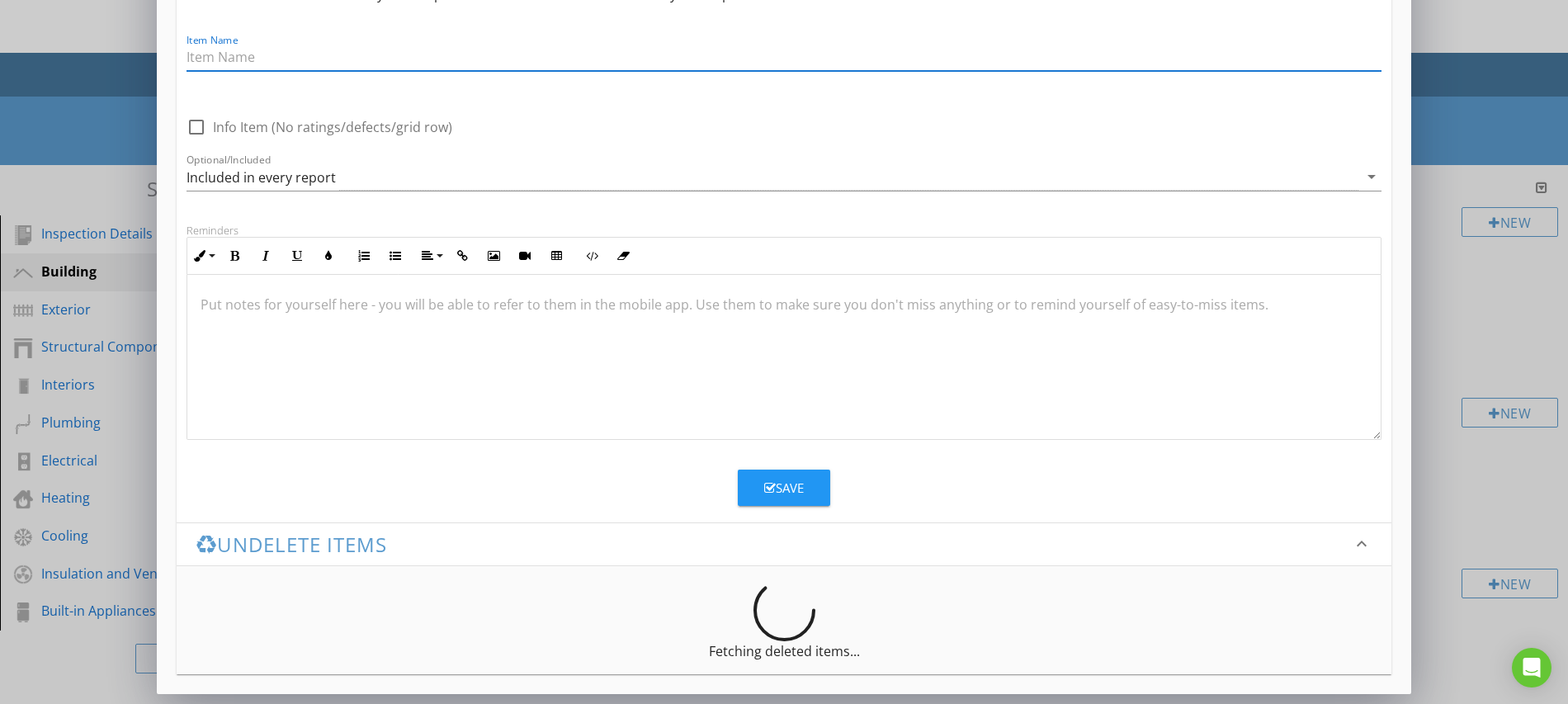
click at [379, 543] on h3 "Undelete items" at bounding box center [774, 544] width 1156 height 23
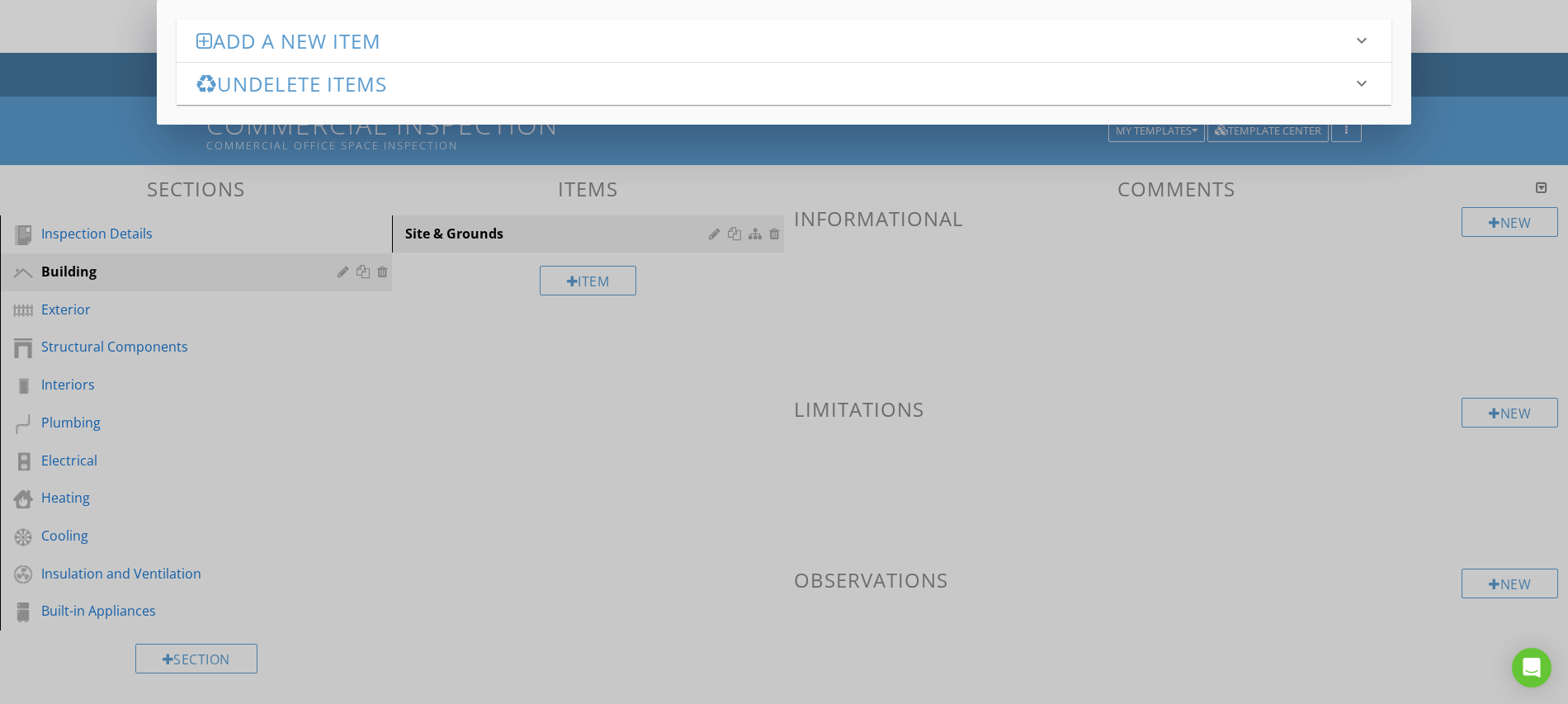
scroll to position [0, 0]
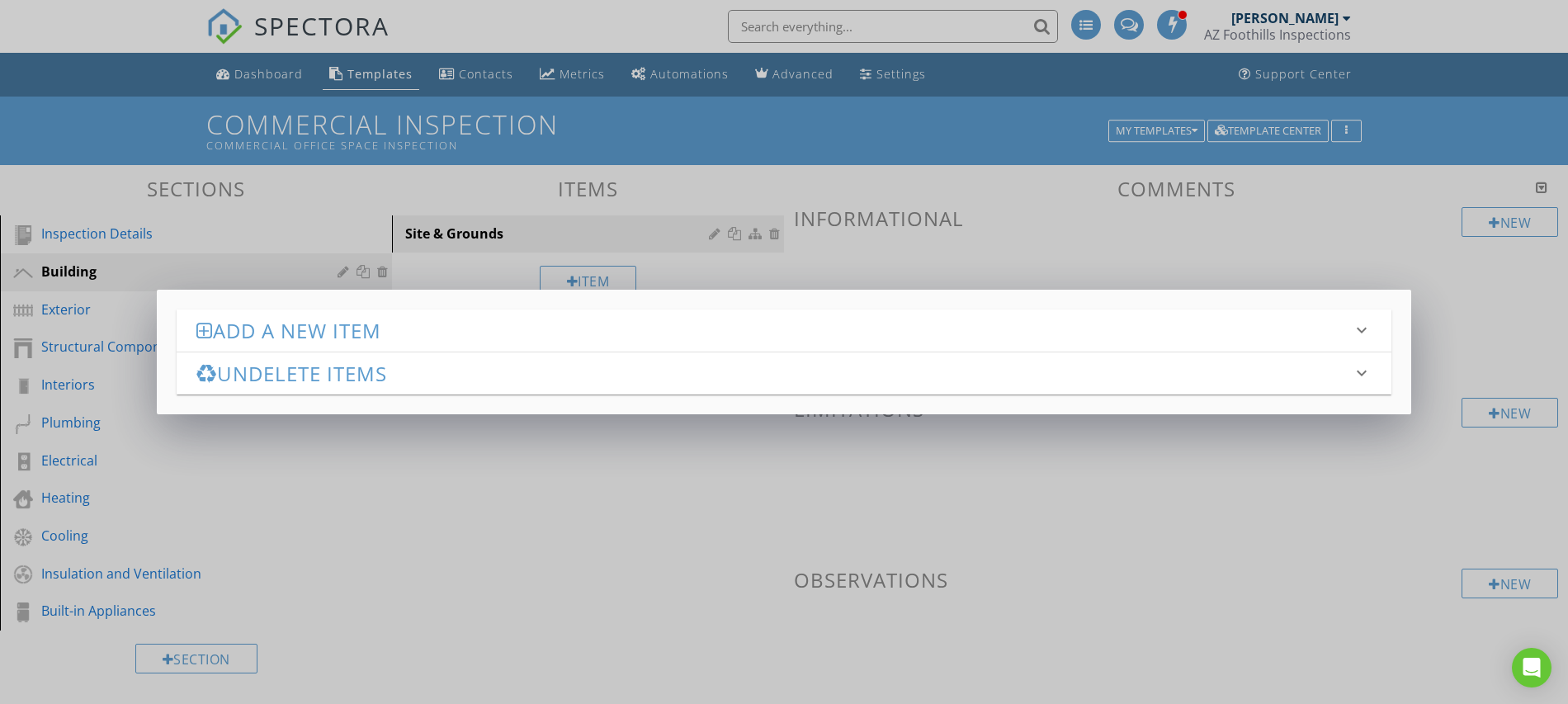
click at [298, 375] on h3 "Undelete items" at bounding box center [774, 374] width 1156 height 23
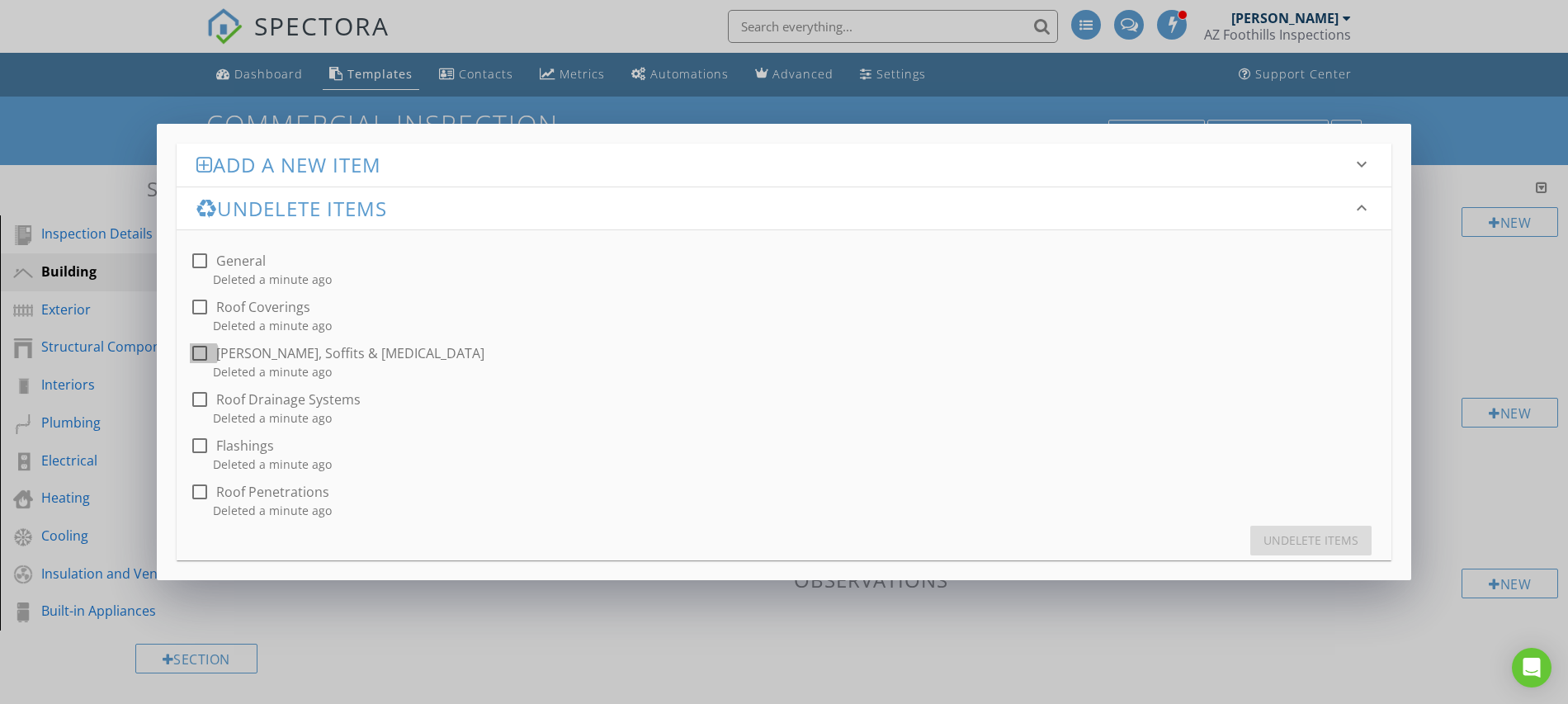
click at [207, 351] on div at bounding box center [200, 353] width 28 height 28
click at [1288, 543] on div "Undelete items" at bounding box center [1311, 540] width 95 height 17
checkbox input "false"
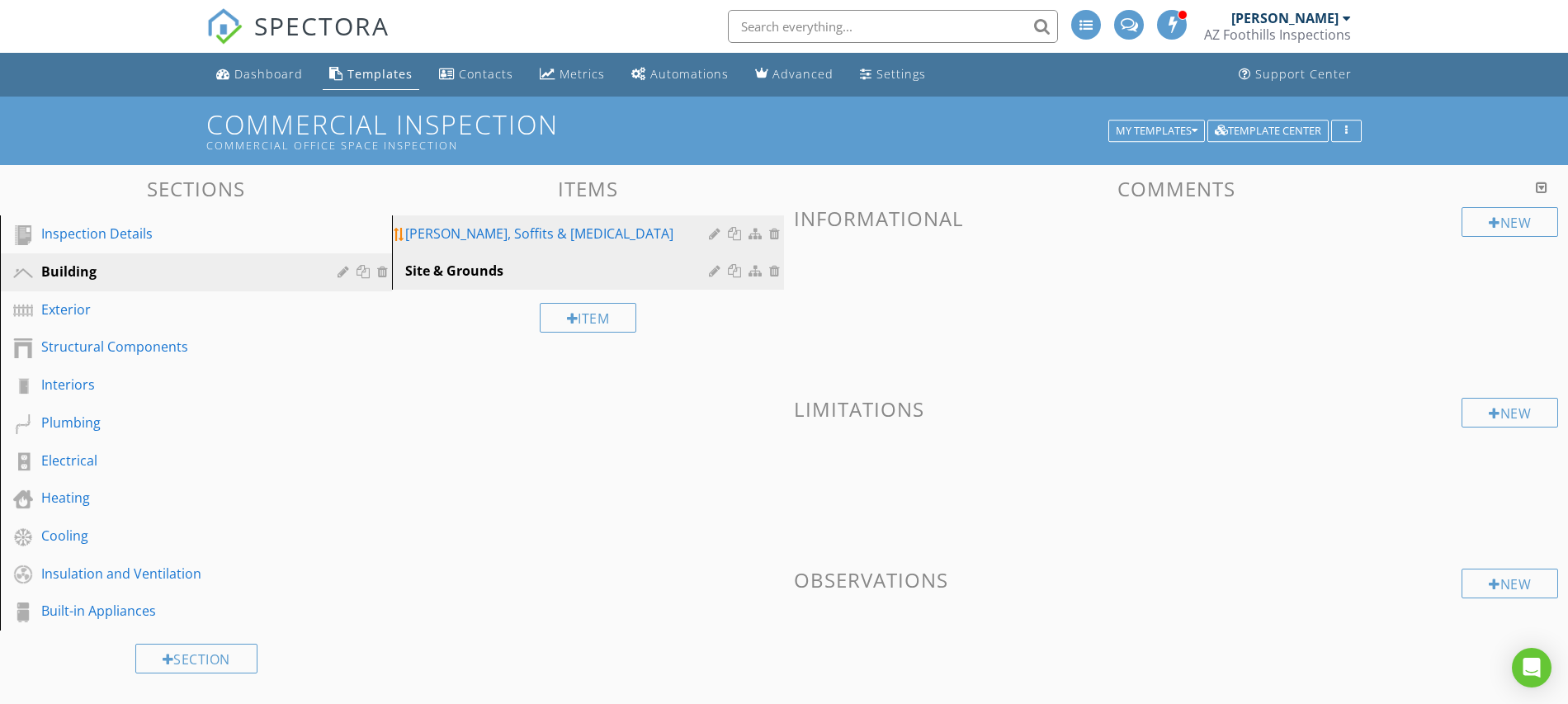
click at [497, 236] on div "Eaves, Soffits & Fascia" at bounding box center [559, 233] width 309 height 20
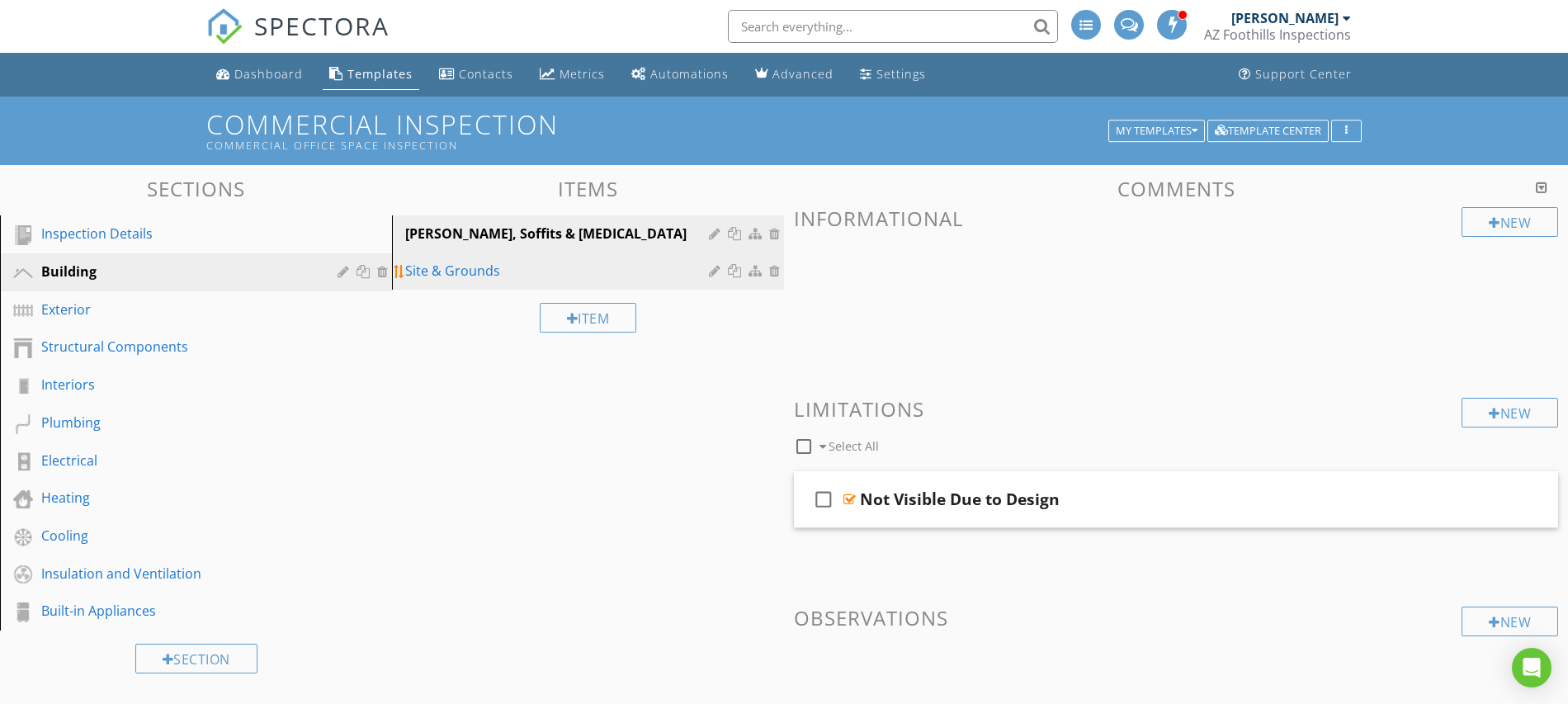
click at [497, 267] on div "Site & Grounds" at bounding box center [559, 270] width 309 height 20
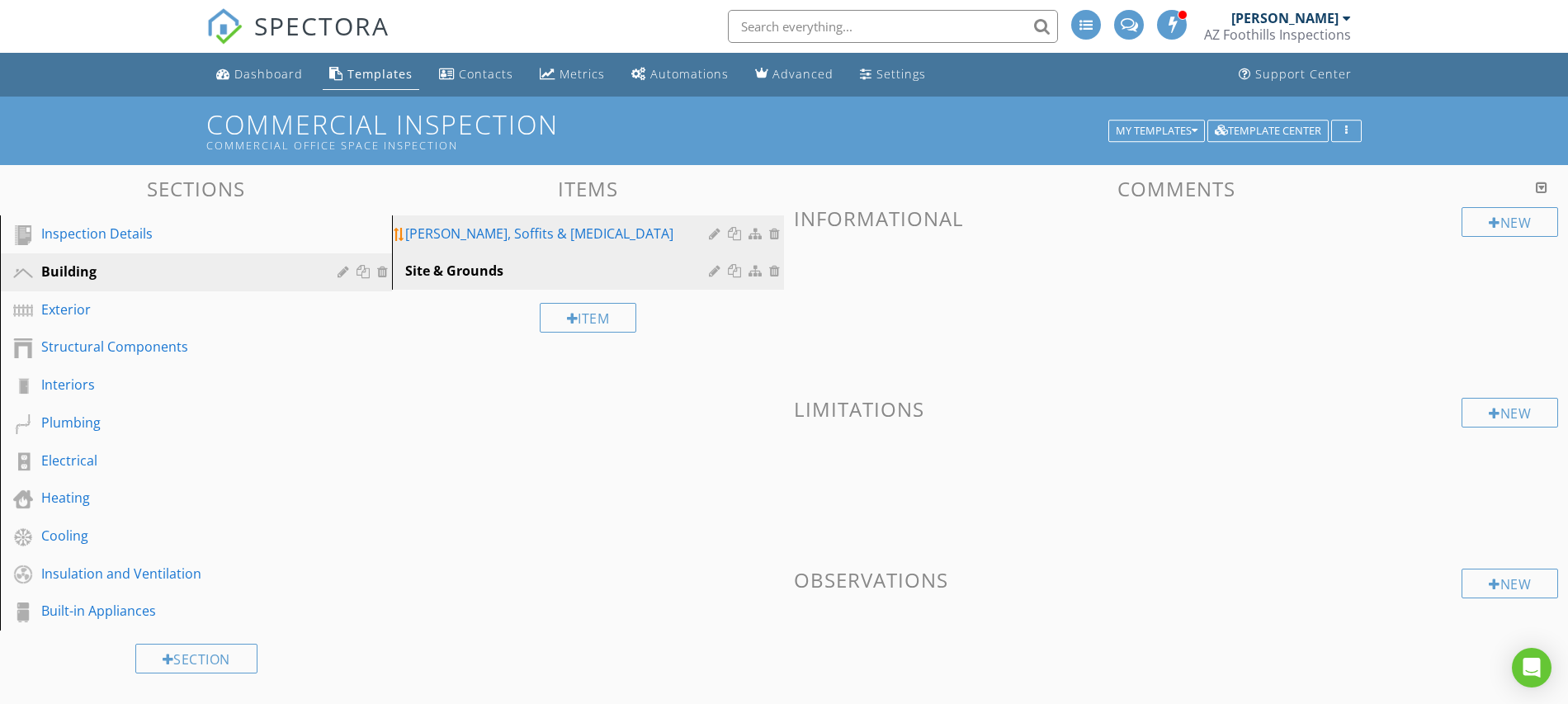
click at [780, 234] on div at bounding box center [777, 233] width 15 height 13
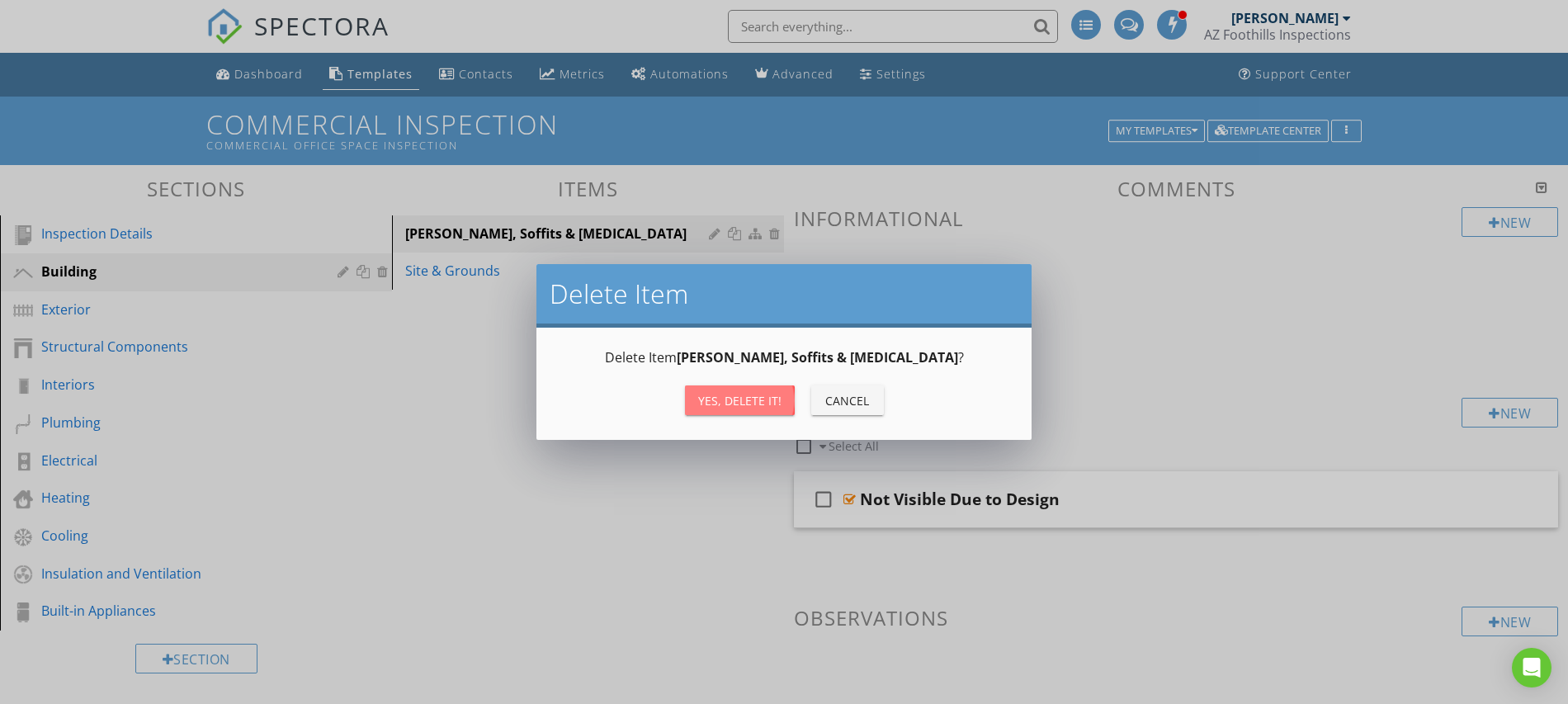
click at [704, 406] on div "Yes, Delete it!" at bounding box center [740, 401] width 83 height 17
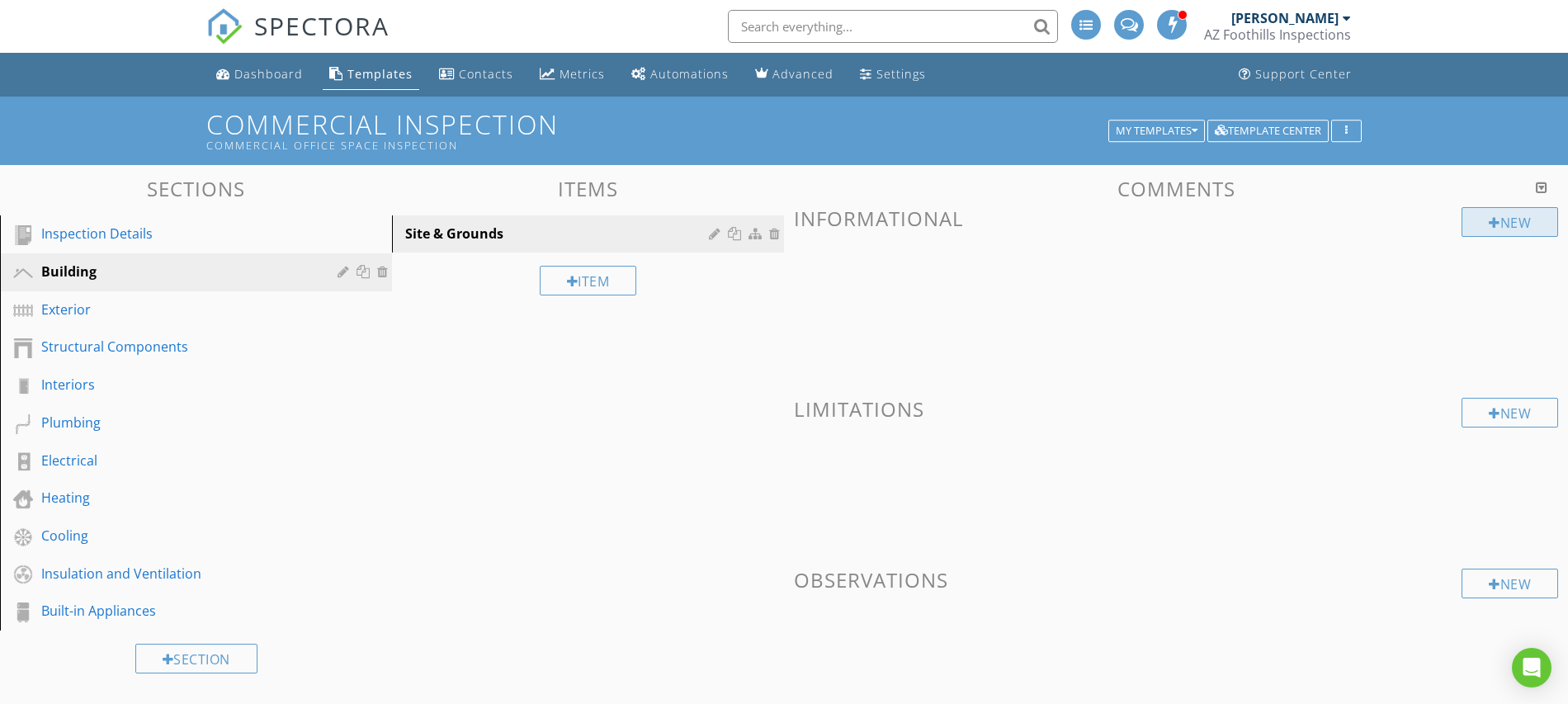
click at [1498, 221] on div "New" at bounding box center [1510, 222] width 97 height 30
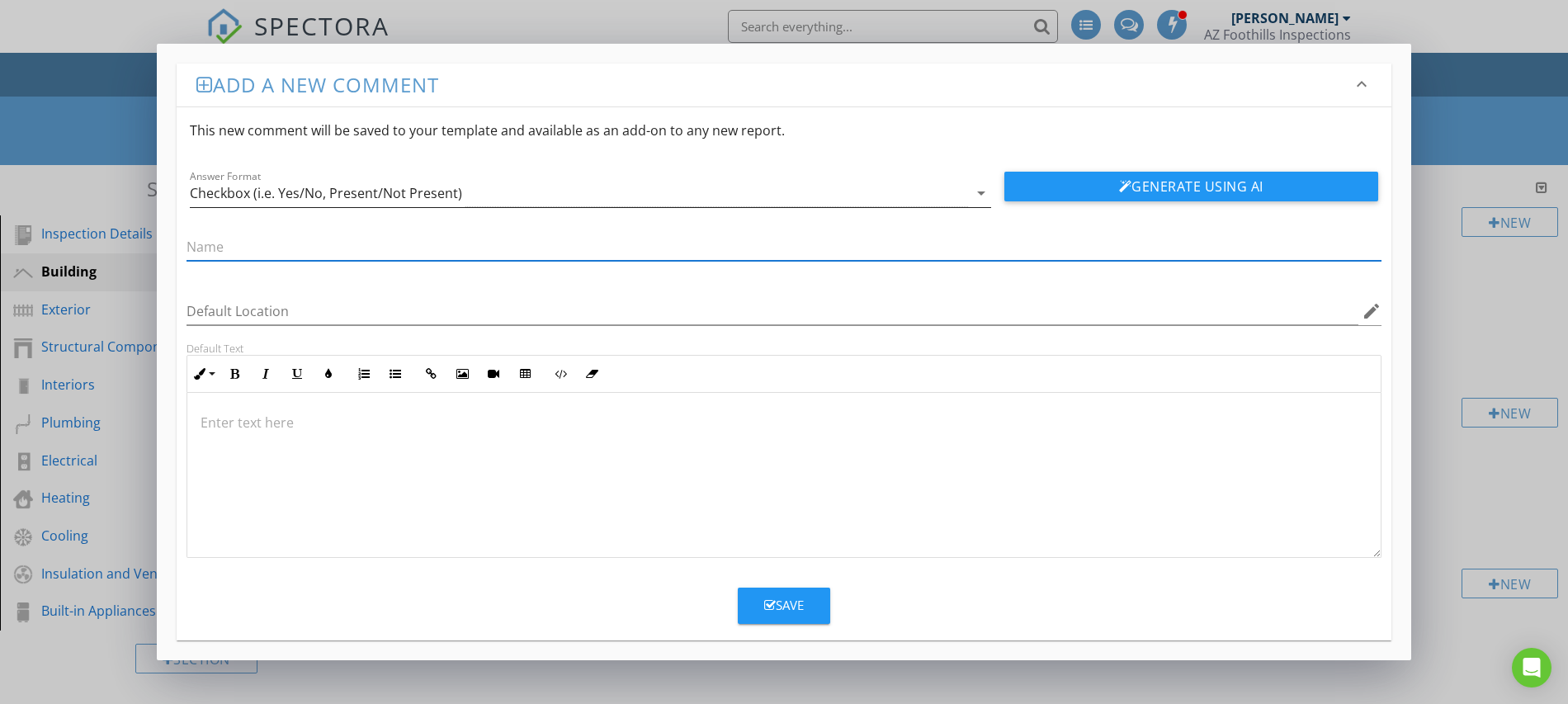
click at [479, 187] on div "Checkbox (i.e. Yes/No, Present/Not Present)" at bounding box center [578, 193] width 778 height 27
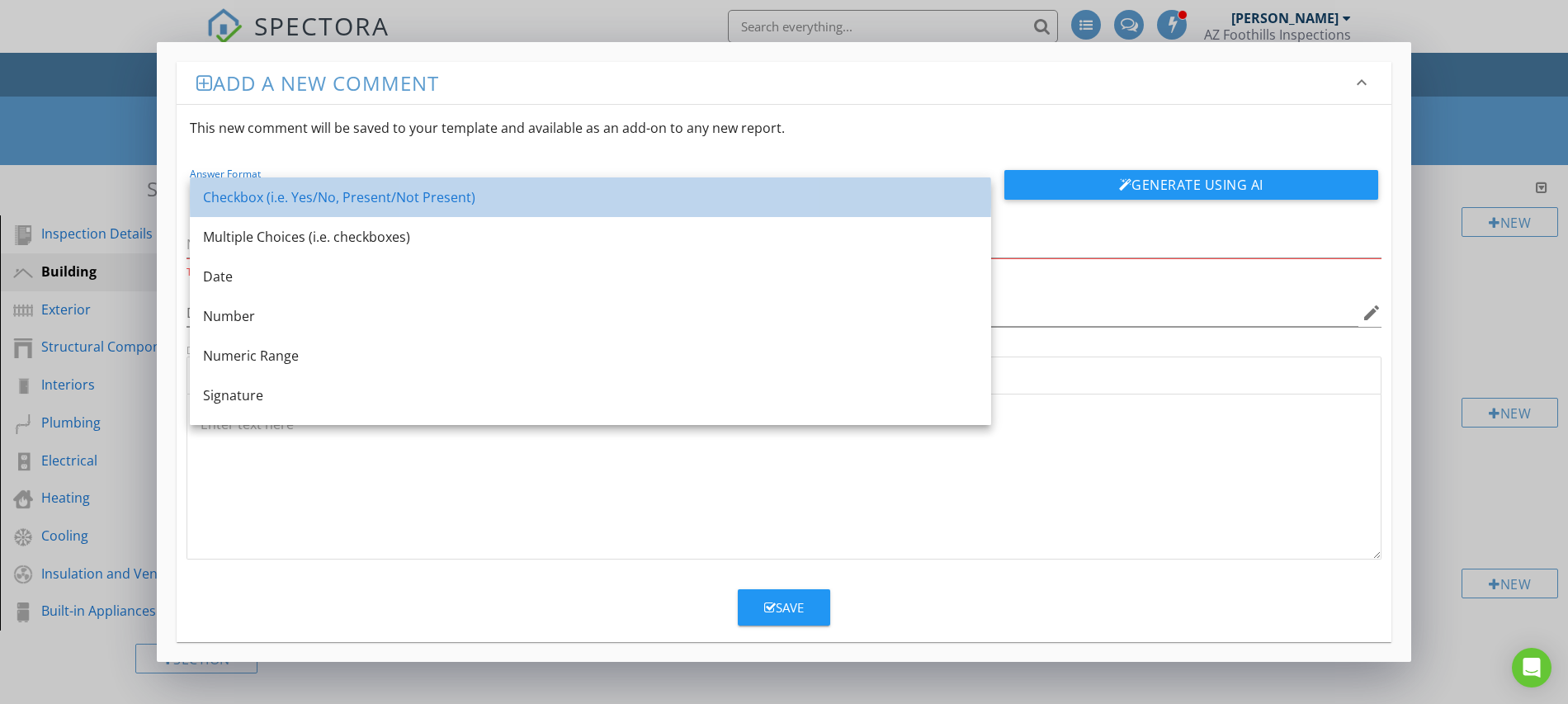
click at [318, 196] on div "Checkbox (i.e. Yes/No, Present/Not Present)" at bounding box center [590, 196] width 775 height 20
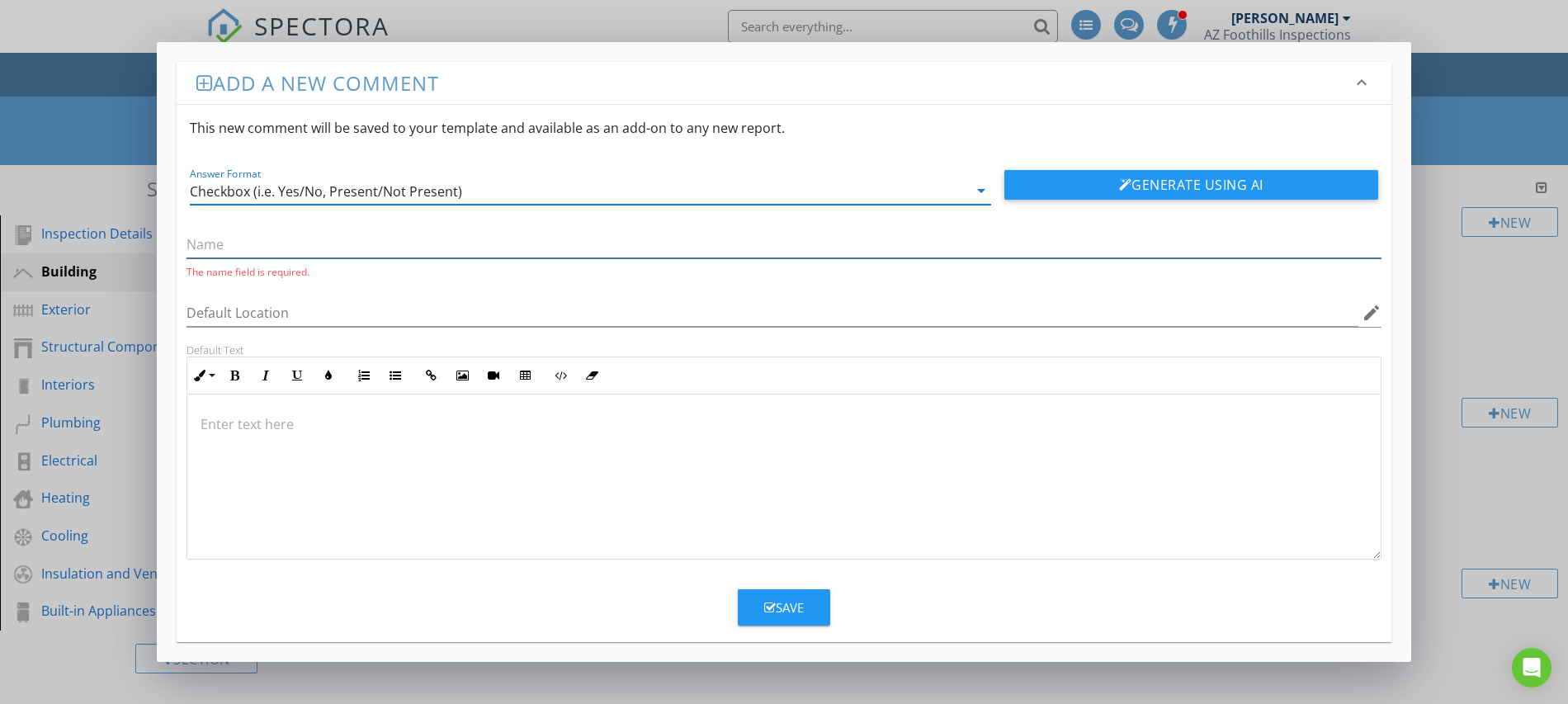
click at [277, 249] on input "text" at bounding box center [784, 244] width 1195 height 27
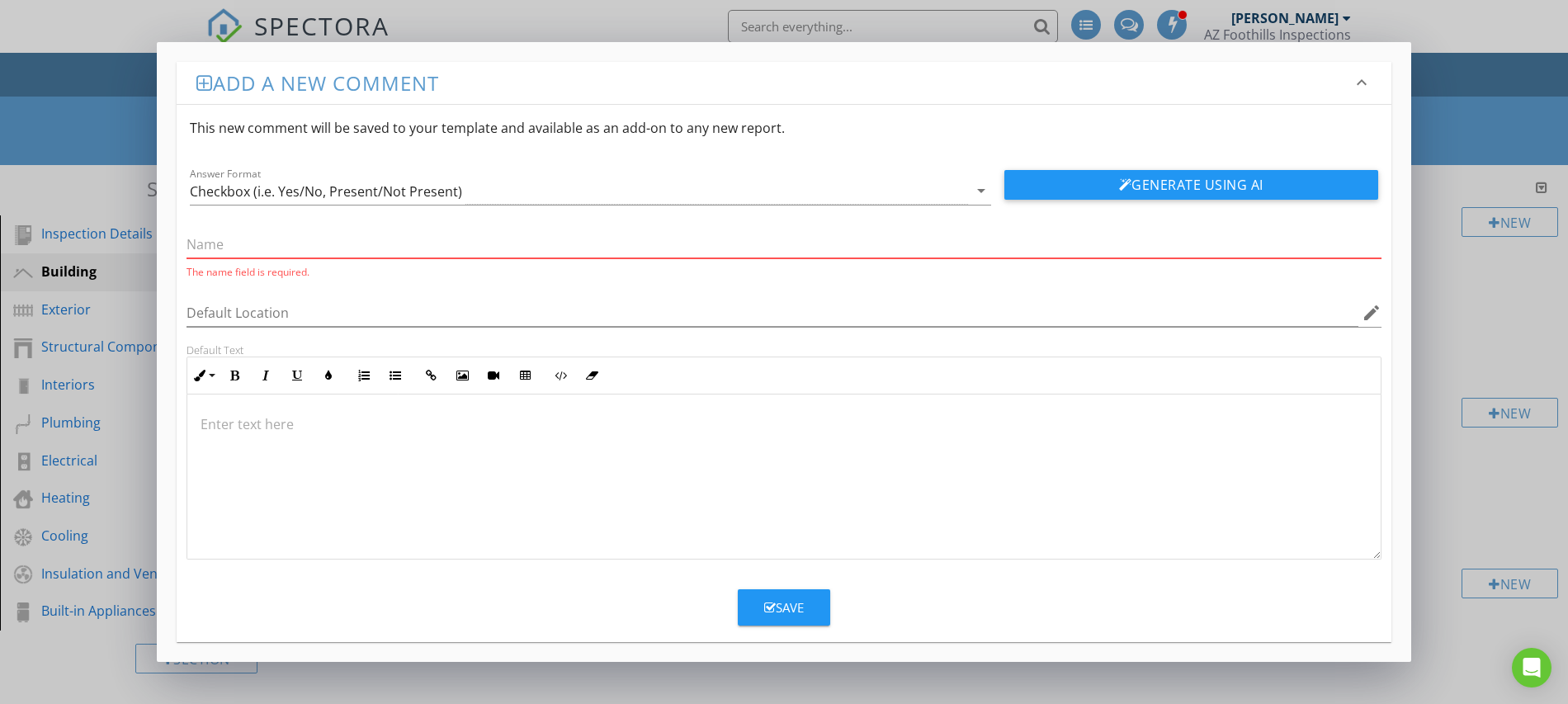
paste input "Parking lot condition (asphalt, striping, cracks, drainage)"
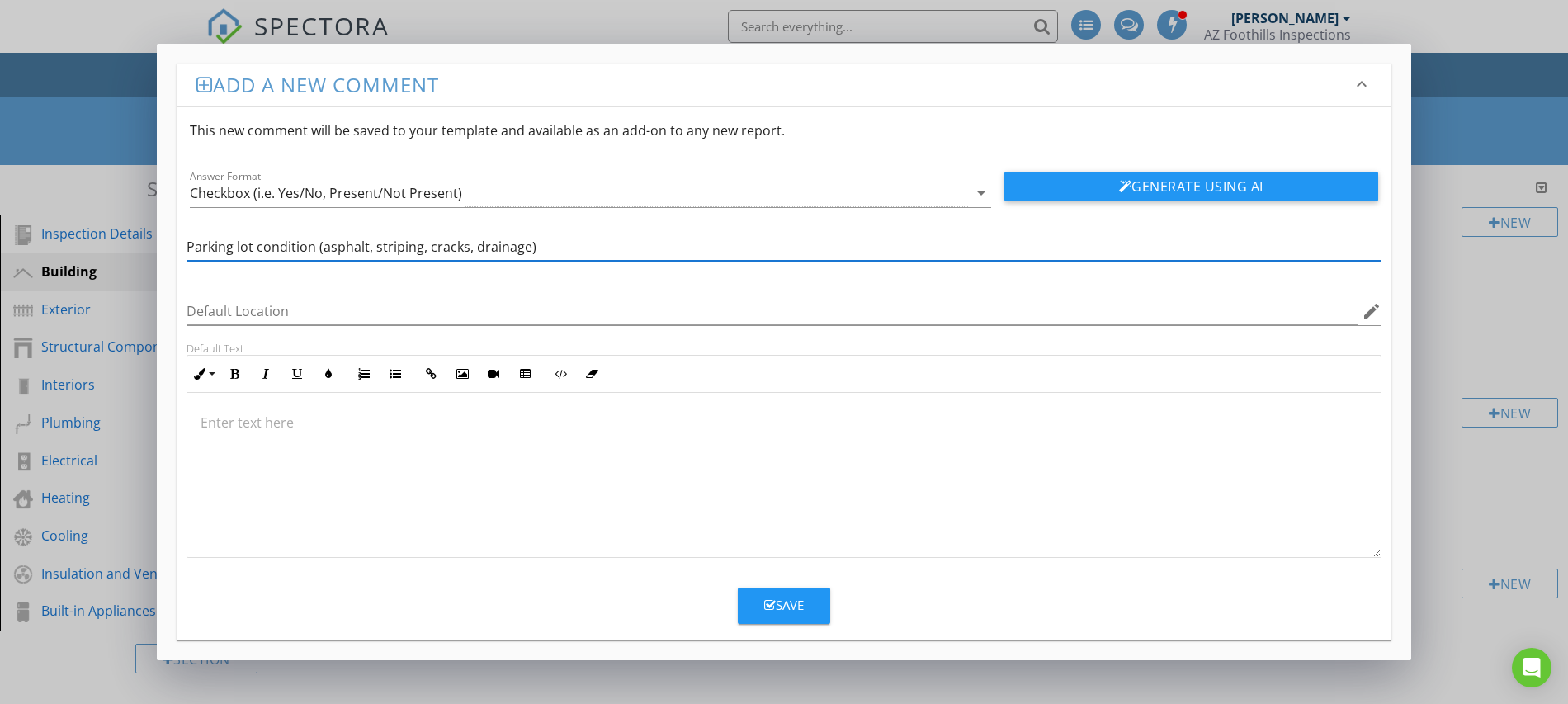
type input "Parking lot condition (asphalt, striping, cracks, drainage)"
click at [783, 605] on div "Save" at bounding box center [784, 605] width 40 height 19
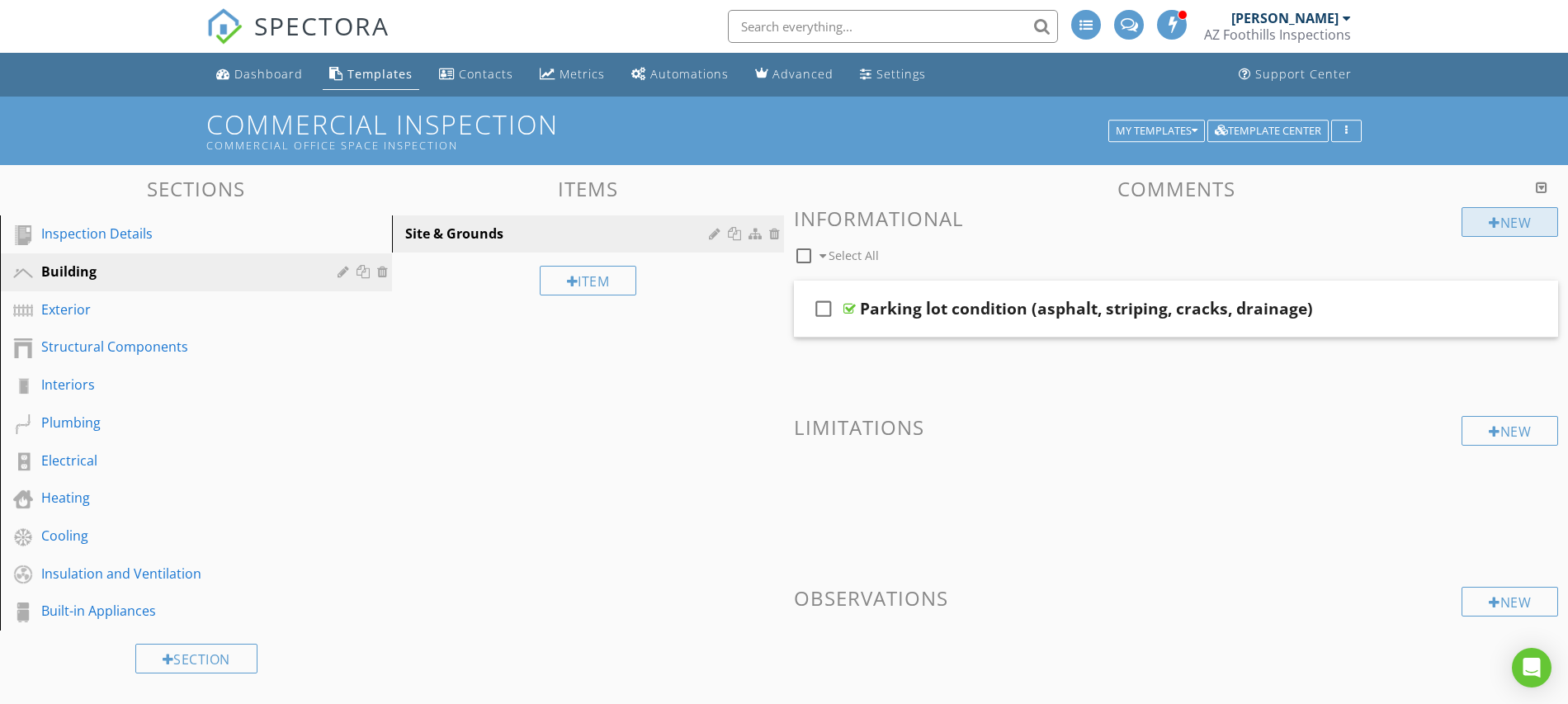
click at [1493, 223] on div at bounding box center [1494, 222] width 11 height 13
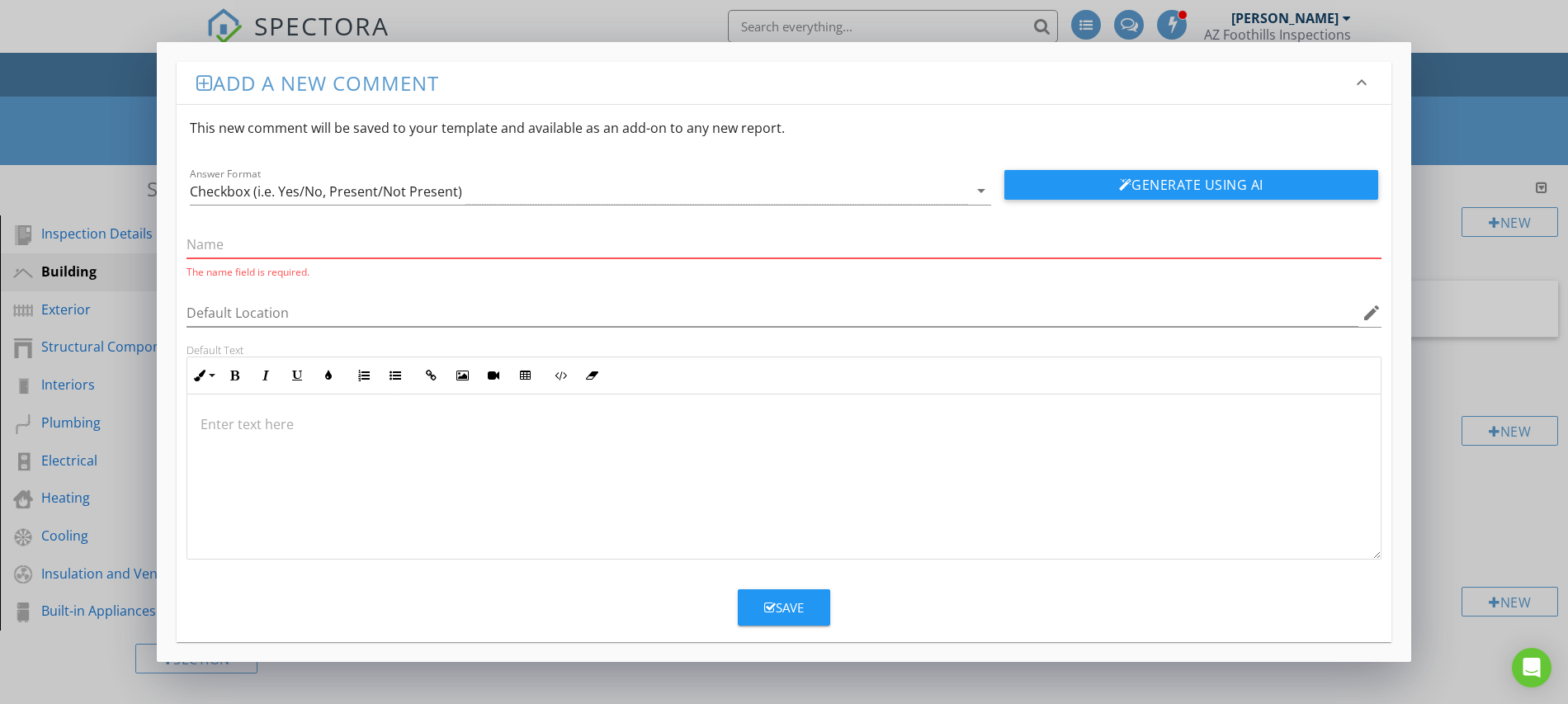
paste input "Sidewalks, curbs, trip hazards"
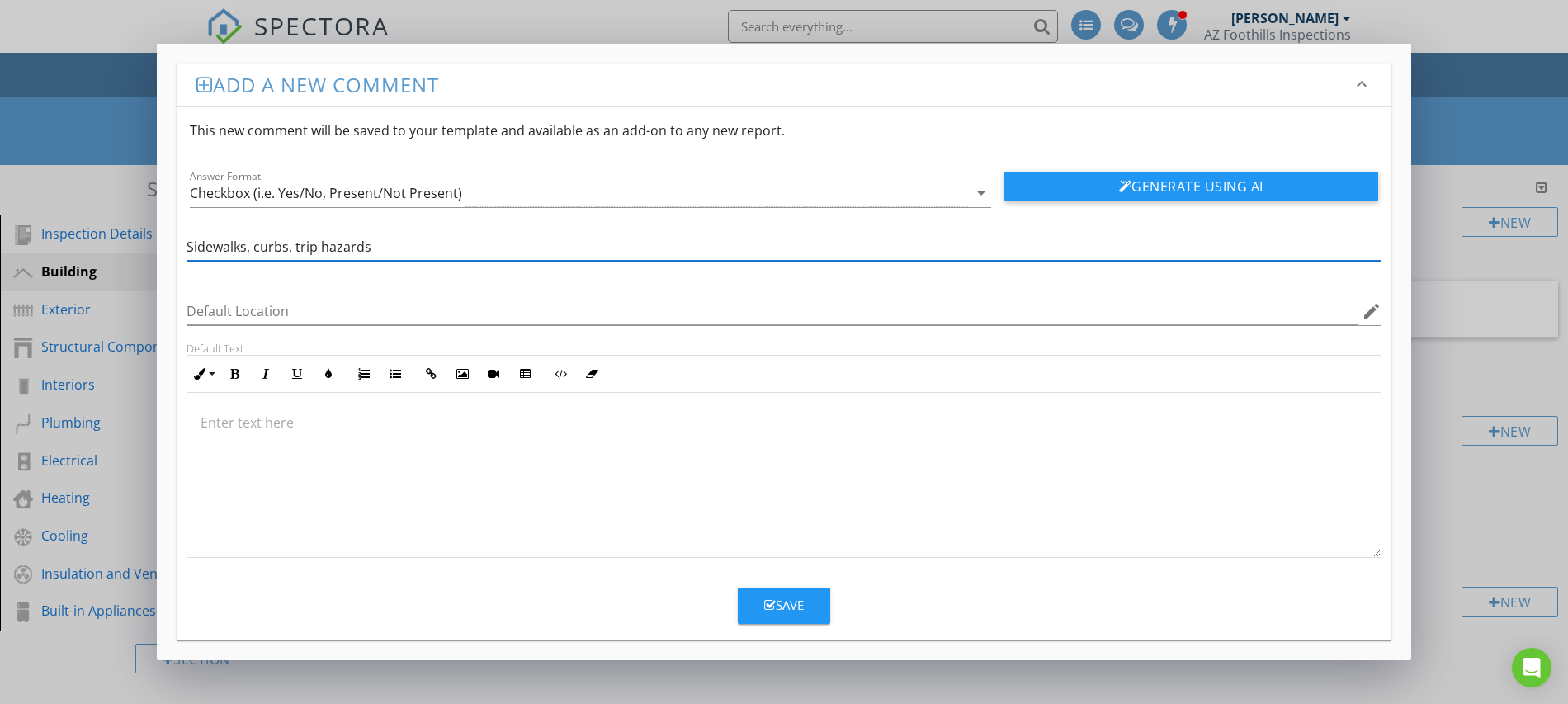
type input "Sidewalks, curbs, trip hazards"
click at [768, 600] on icon "button" at bounding box center [770, 605] width 11 height 12
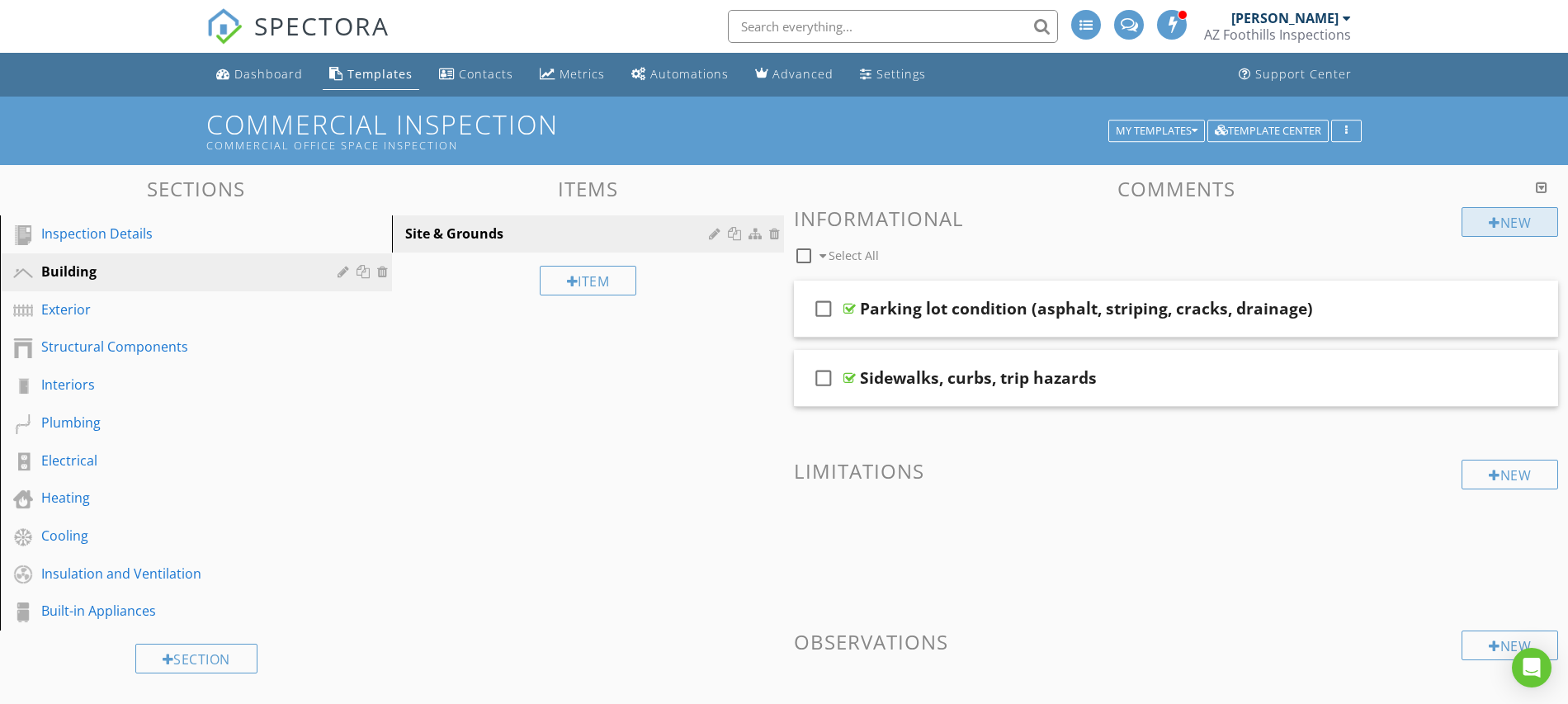
click at [1480, 223] on div "New" at bounding box center [1510, 222] width 97 height 30
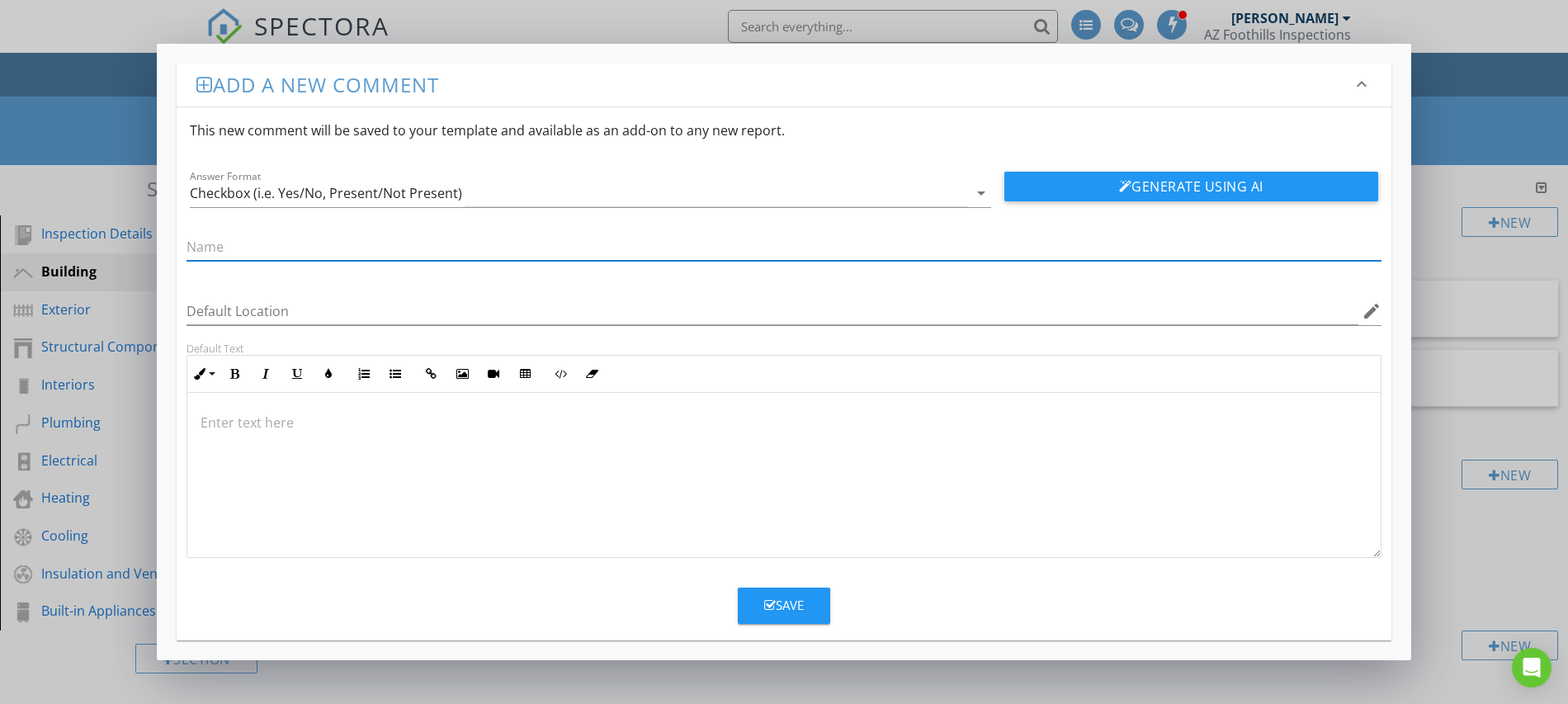
paste input "Landscaping, grading, irrigation, drainage away from building"
type input "Landscaping, grading, irrigation, drainage away from building"
click at [765, 601] on icon "button" at bounding box center [770, 605] width 11 height 12
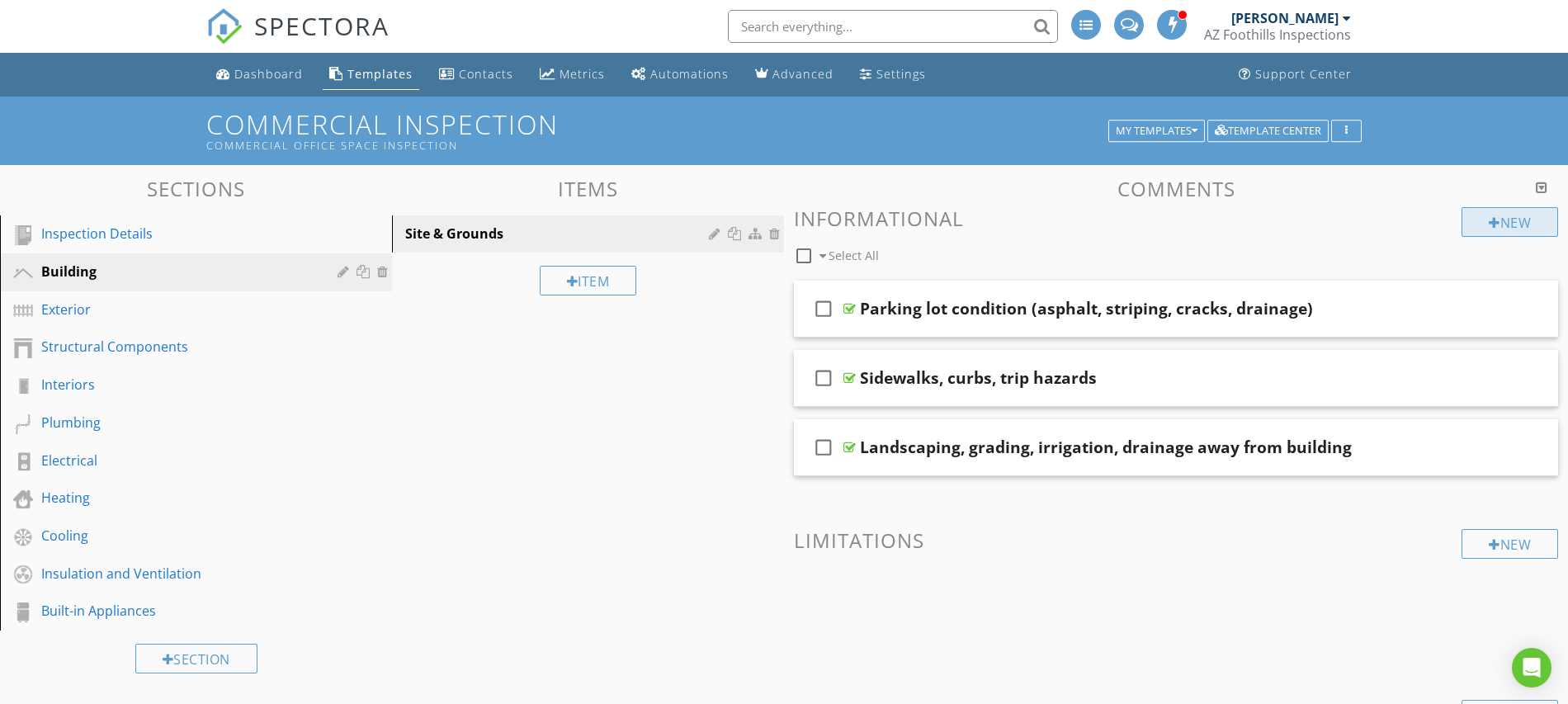
click at [1489, 225] on div at bounding box center [1494, 222] width 11 height 13
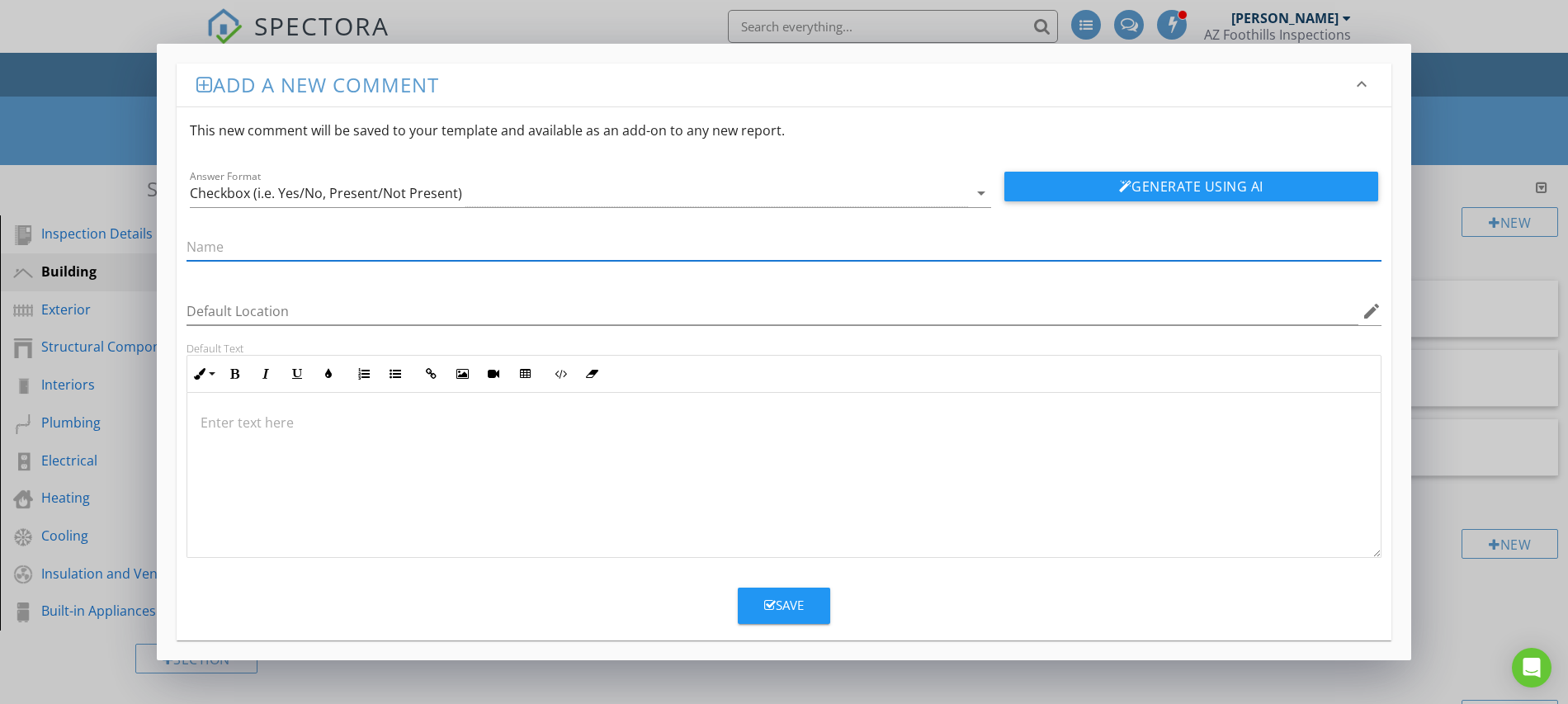
paste input "Retaining walls, fencing, gates"
type input "Retaining walls, fencing, gates"
click at [768, 606] on icon "button" at bounding box center [770, 605] width 11 height 12
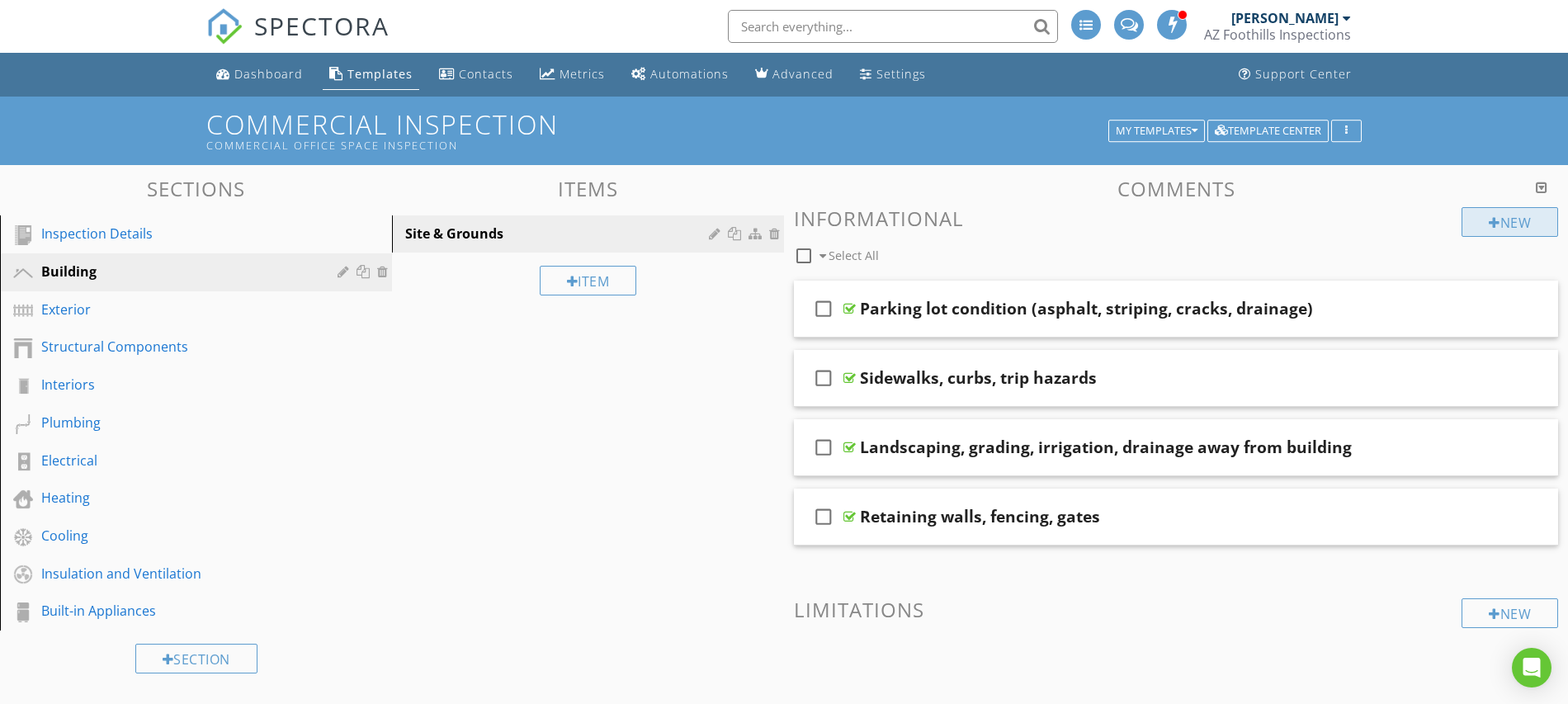
click at [1490, 222] on div at bounding box center [1494, 222] width 11 height 13
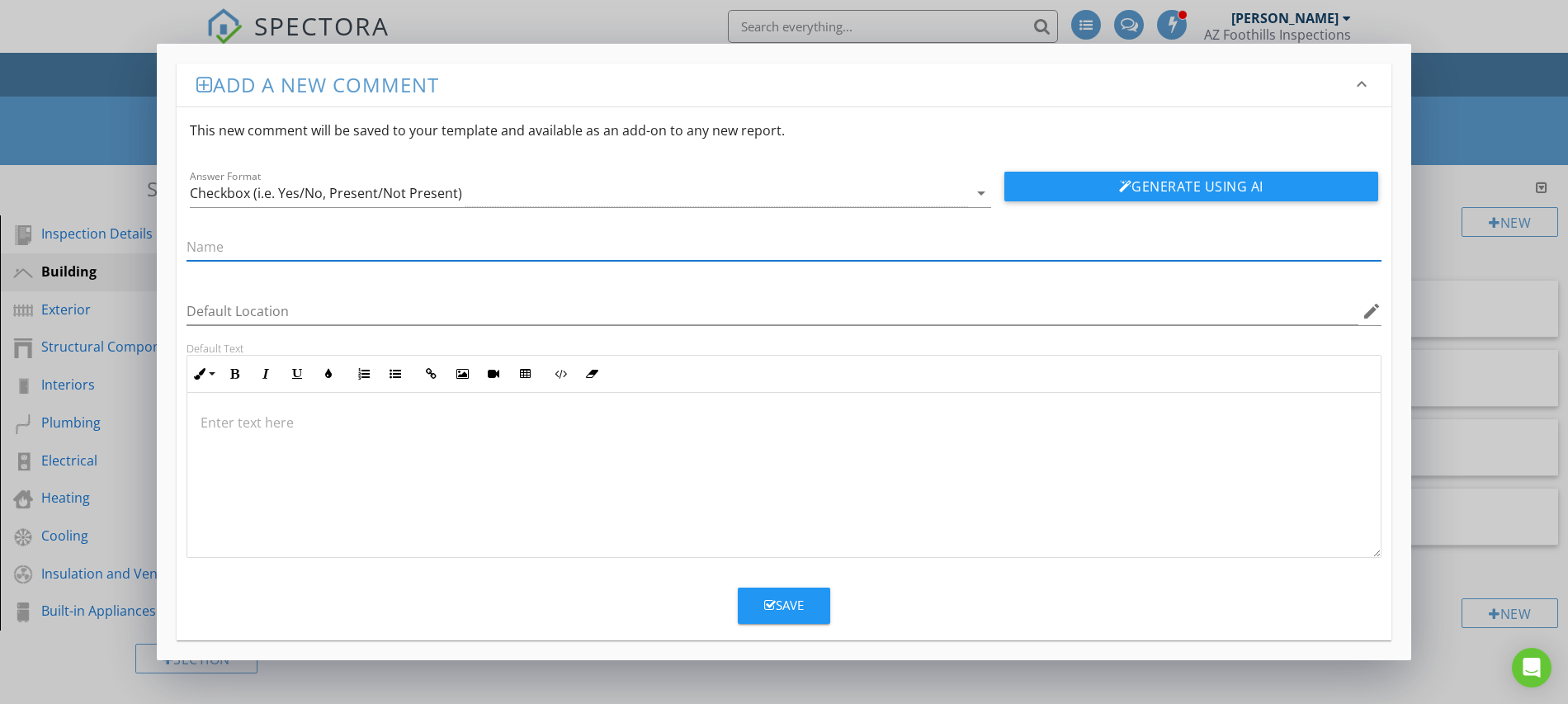
click at [317, 248] on input "text" at bounding box center [784, 247] width 1195 height 27
paste input "Exterior lighting (function, safety)"
type input "Exterior lighting (function, safety)"
click at [768, 596] on div "Save" at bounding box center [784, 605] width 40 height 19
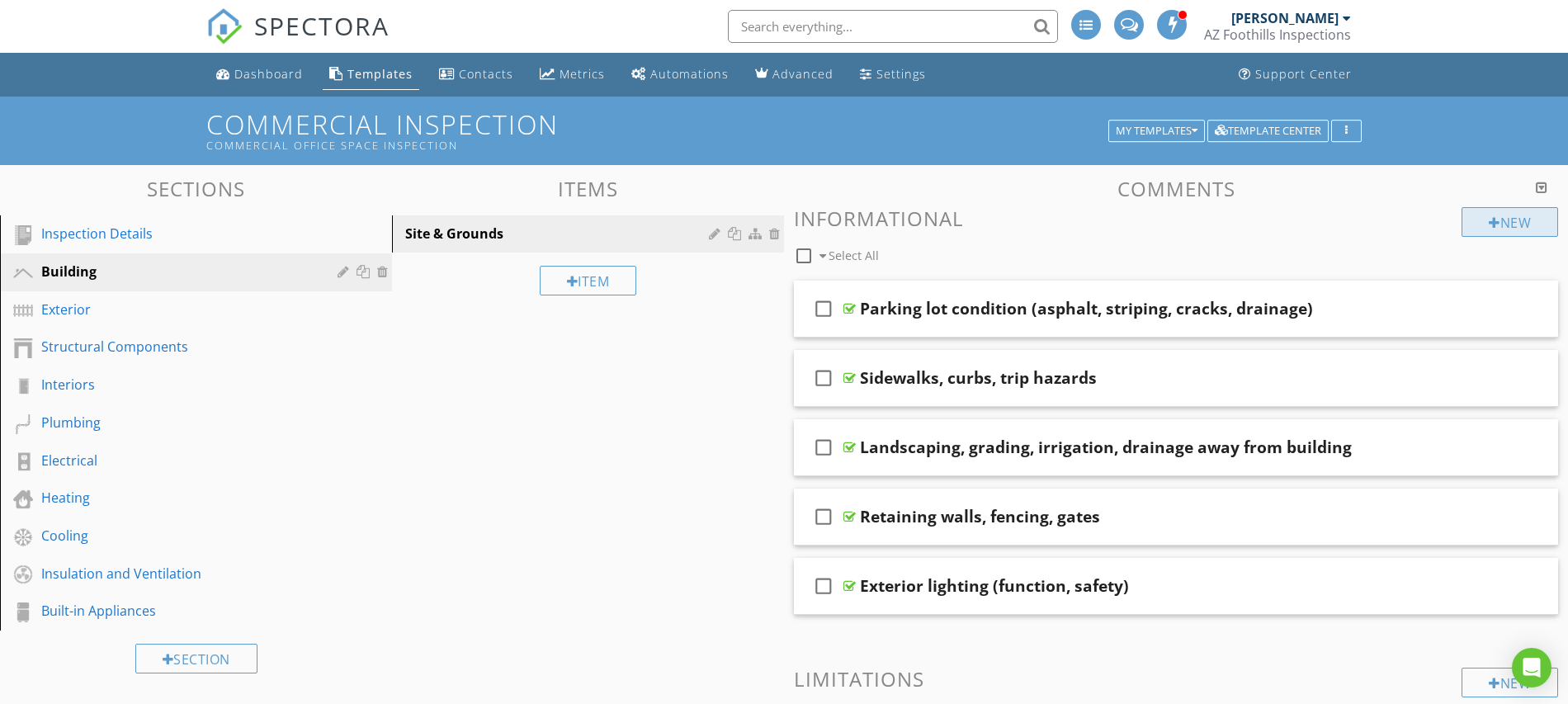
click at [1490, 223] on div at bounding box center [1494, 222] width 11 height 13
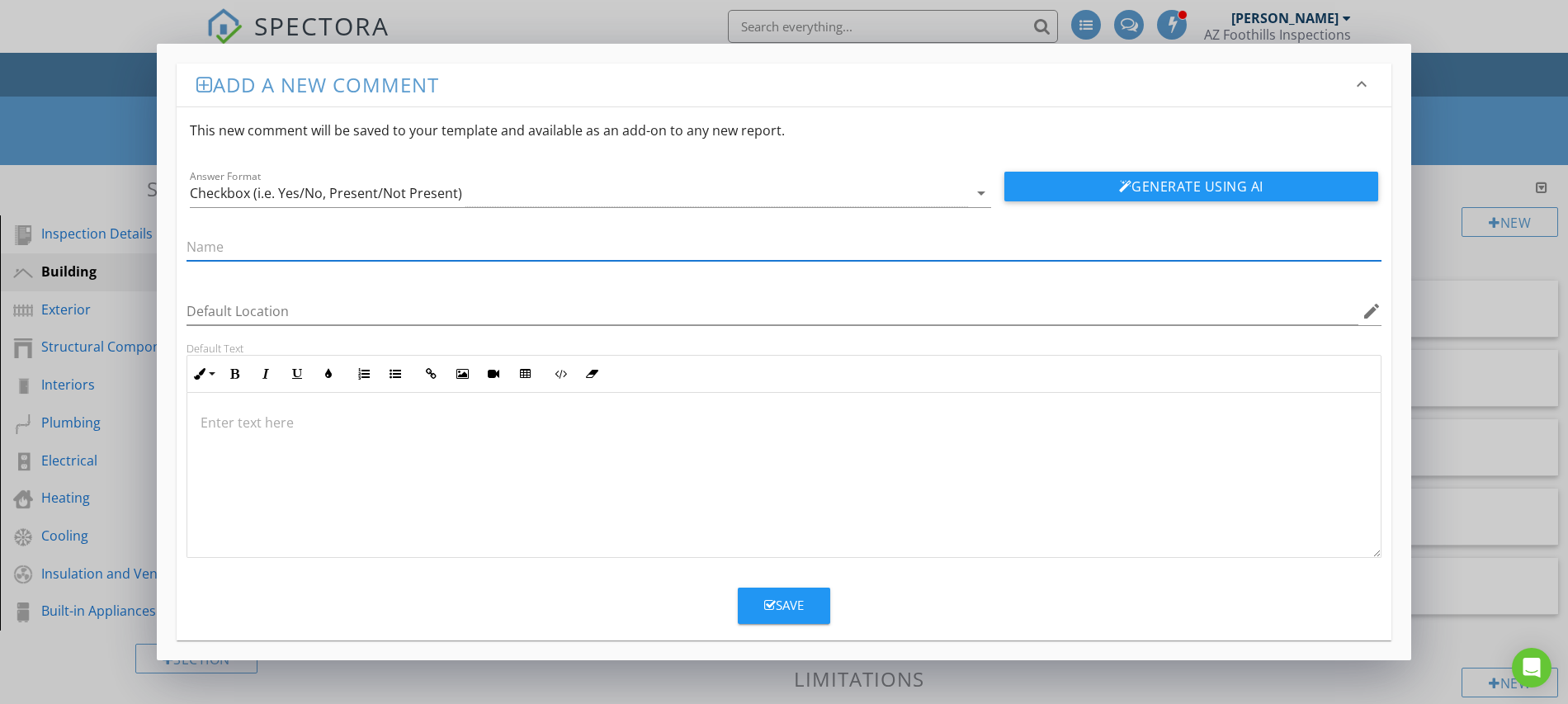
paste input "ADA accessibility (ramps, signage, parking, doors)"
type input "ADA accessibility (ramps, signage, parking, doors)"
click at [790, 608] on div "Save" at bounding box center [784, 605] width 40 height 19
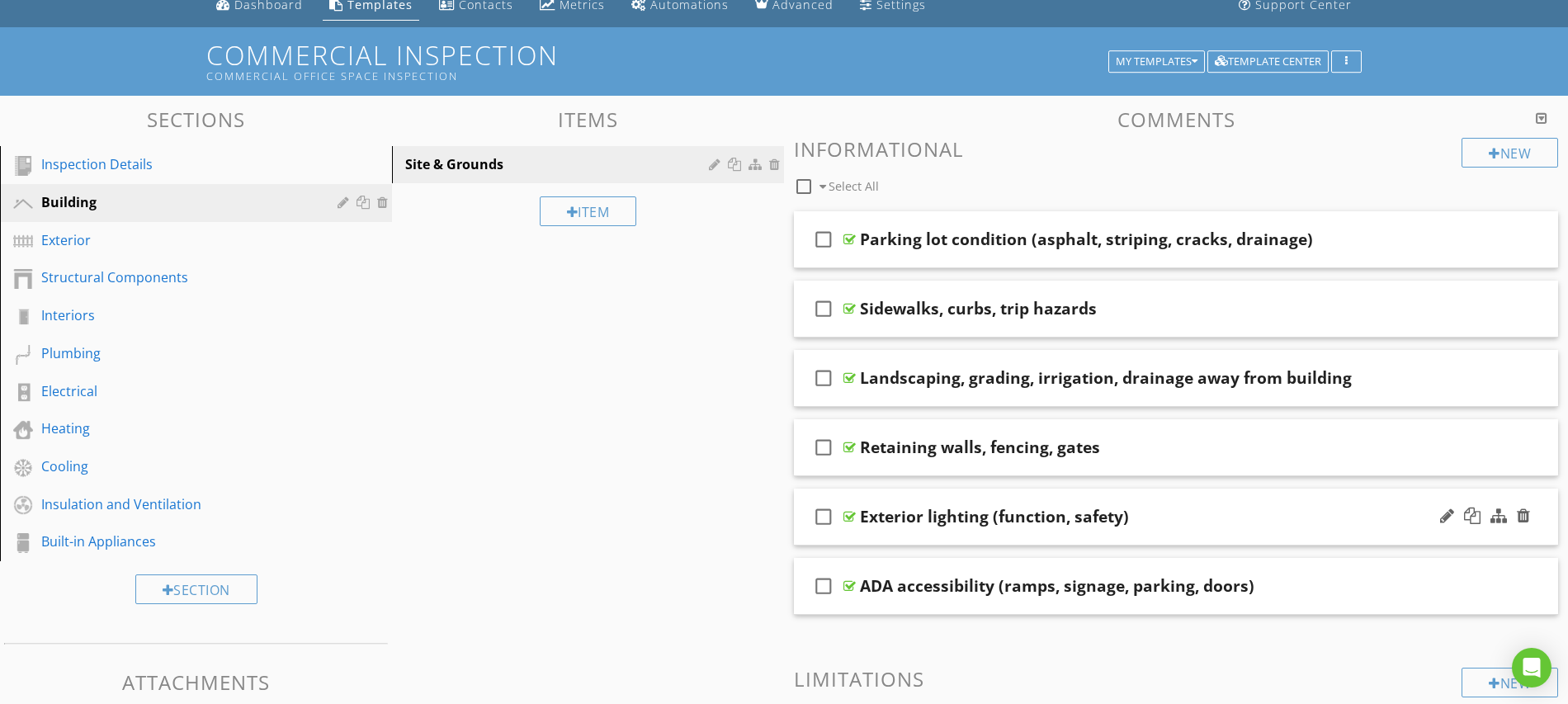
scroll to position [73, 0]
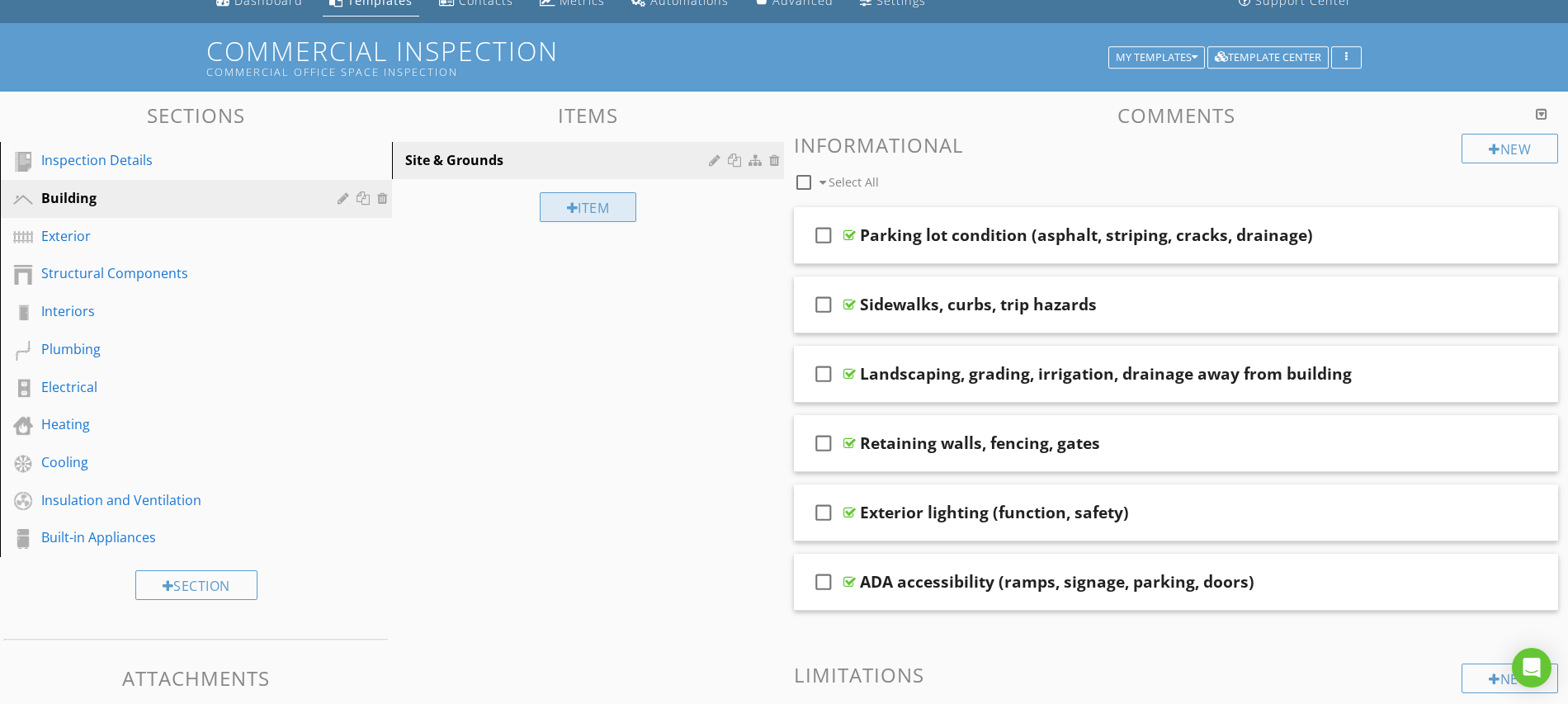
click at [567, 213] on div at bounding box center [572, 208] width 11 height 13
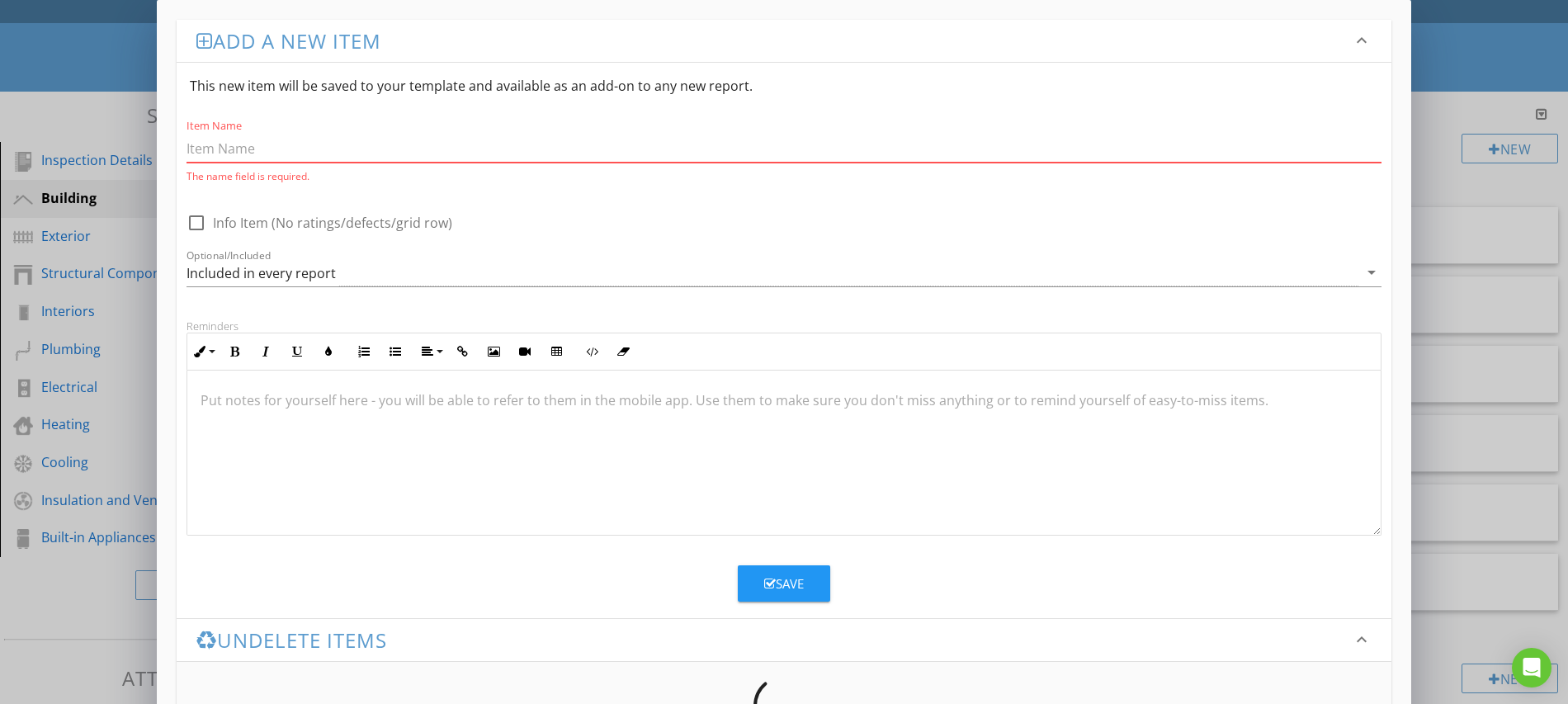
click at [264, 146] on input "Item Name" at bounding box center [784, 149] width 1195 height 27
paste input "Exterior Building Envelope"
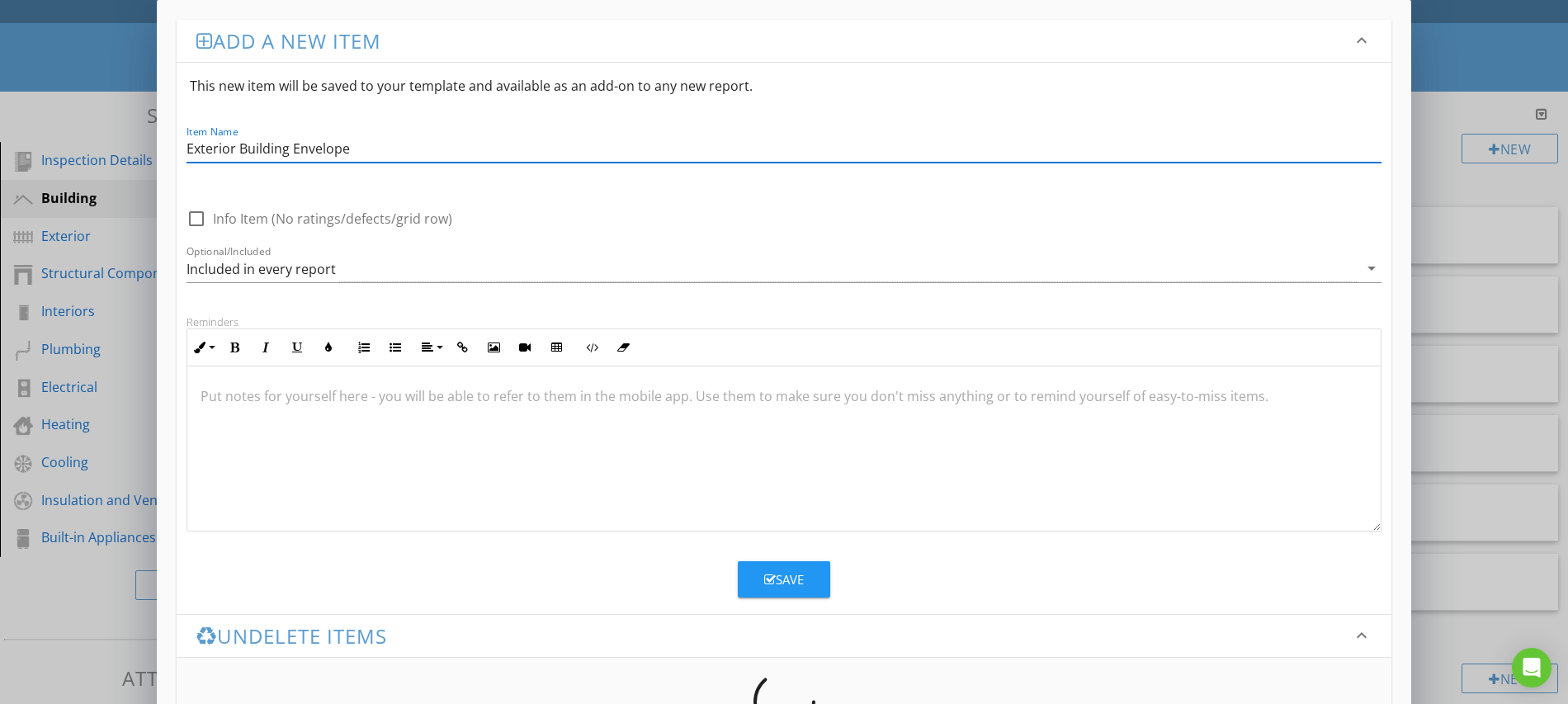
type input "Exterior Building Envelope"
click at [806, 578] on button "Save" at bounding box center [784, 579] width 92 height 37
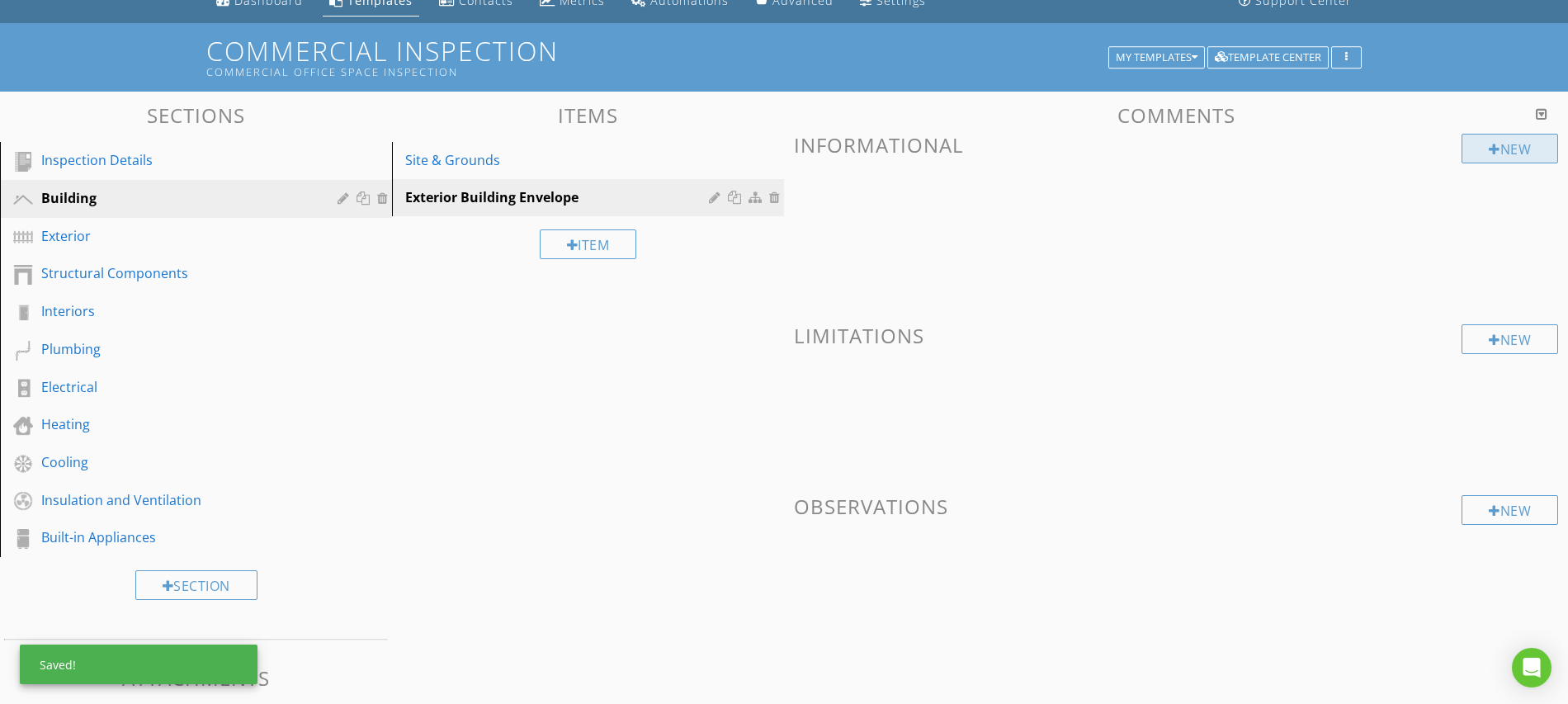
click at [1517, 150] on div "New" at bounding box center [1510, 149] width 97 height 30
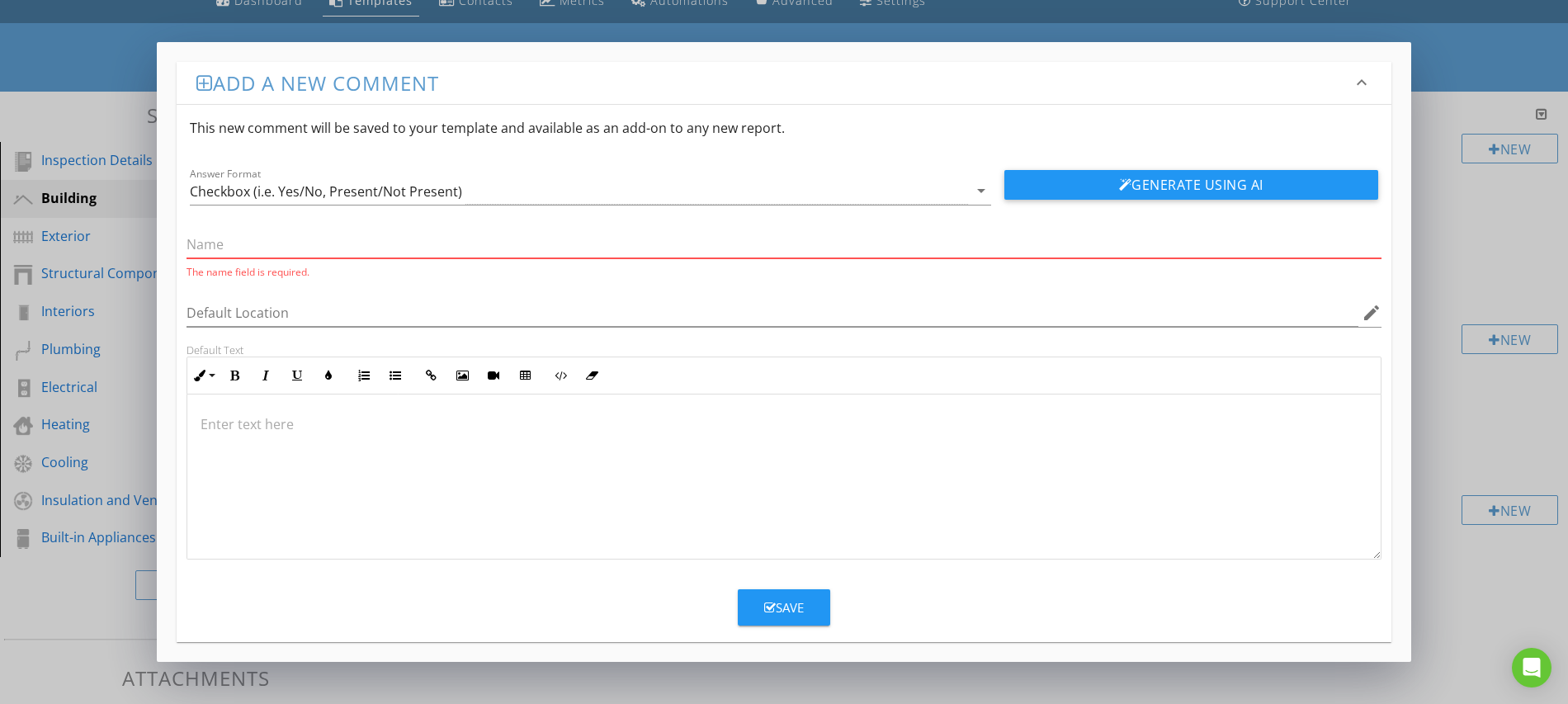
click at [244, 245] on input "text" at bounding box center [784, 244] width 1195 height 27
paste input "Walls – cracks, spalling, deterioration"
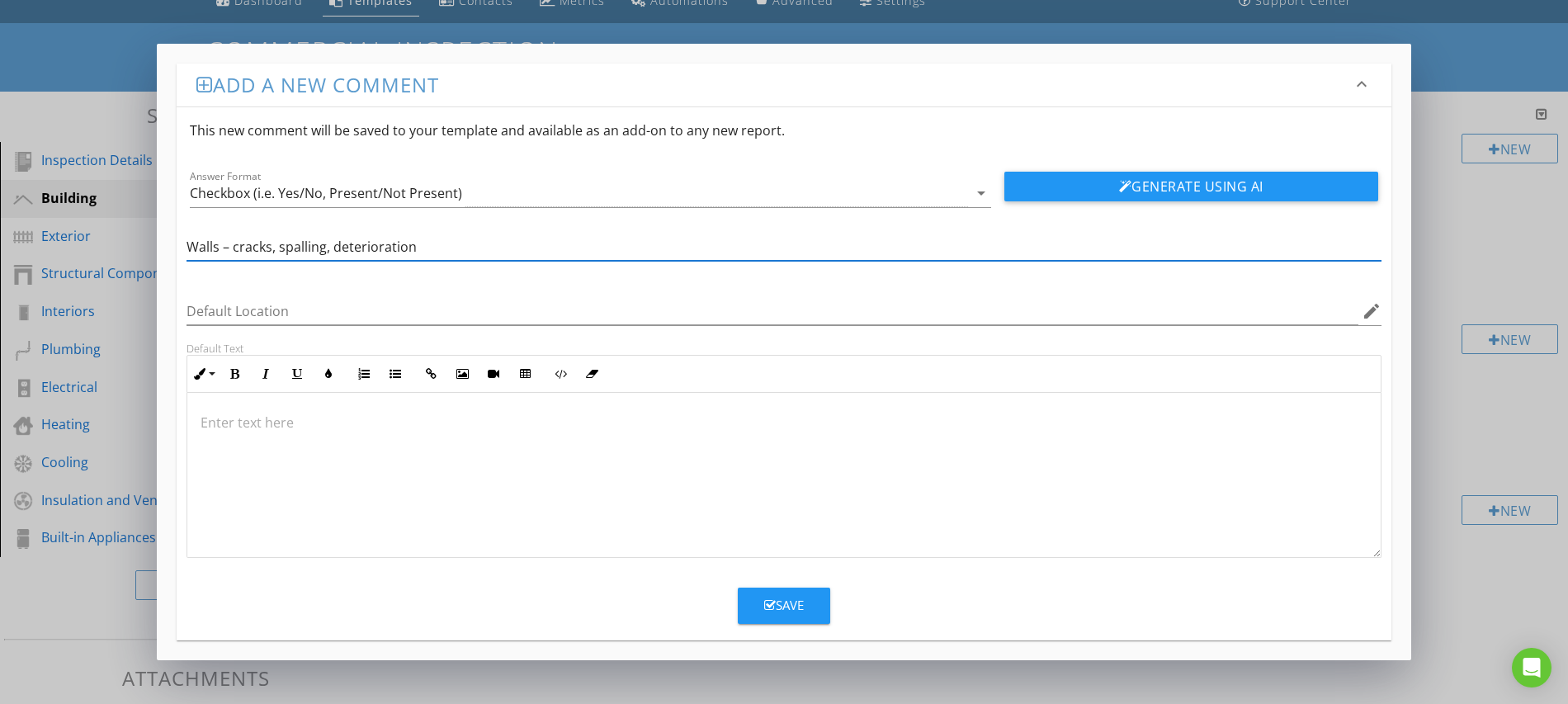
type input "Walls – cracks, spalling, deterioration"
click at [755, 605] on button "Save" at bounding box center [784, 606] width 92 height 37
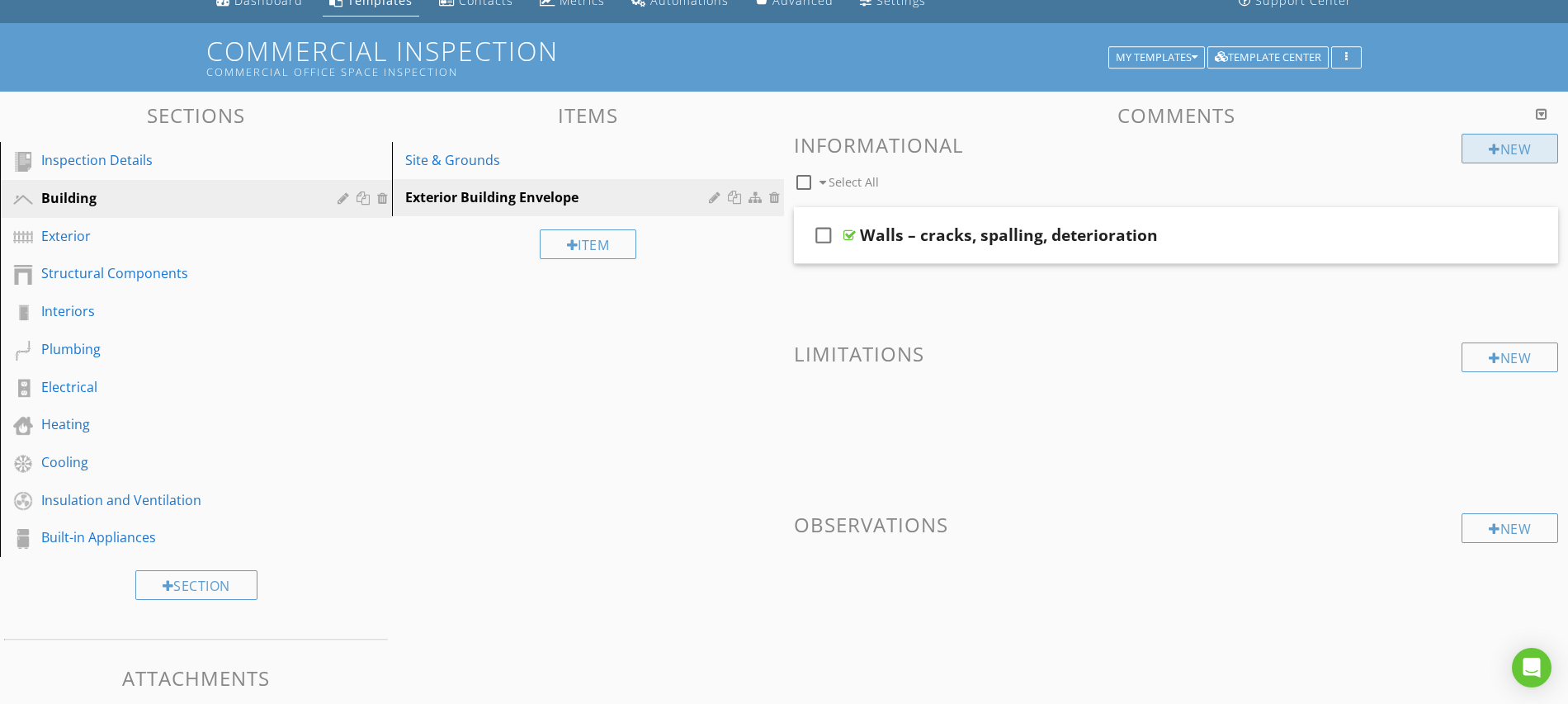
click at [1491, 149] on div at bounding box center [1494, 149] width 11 height 13
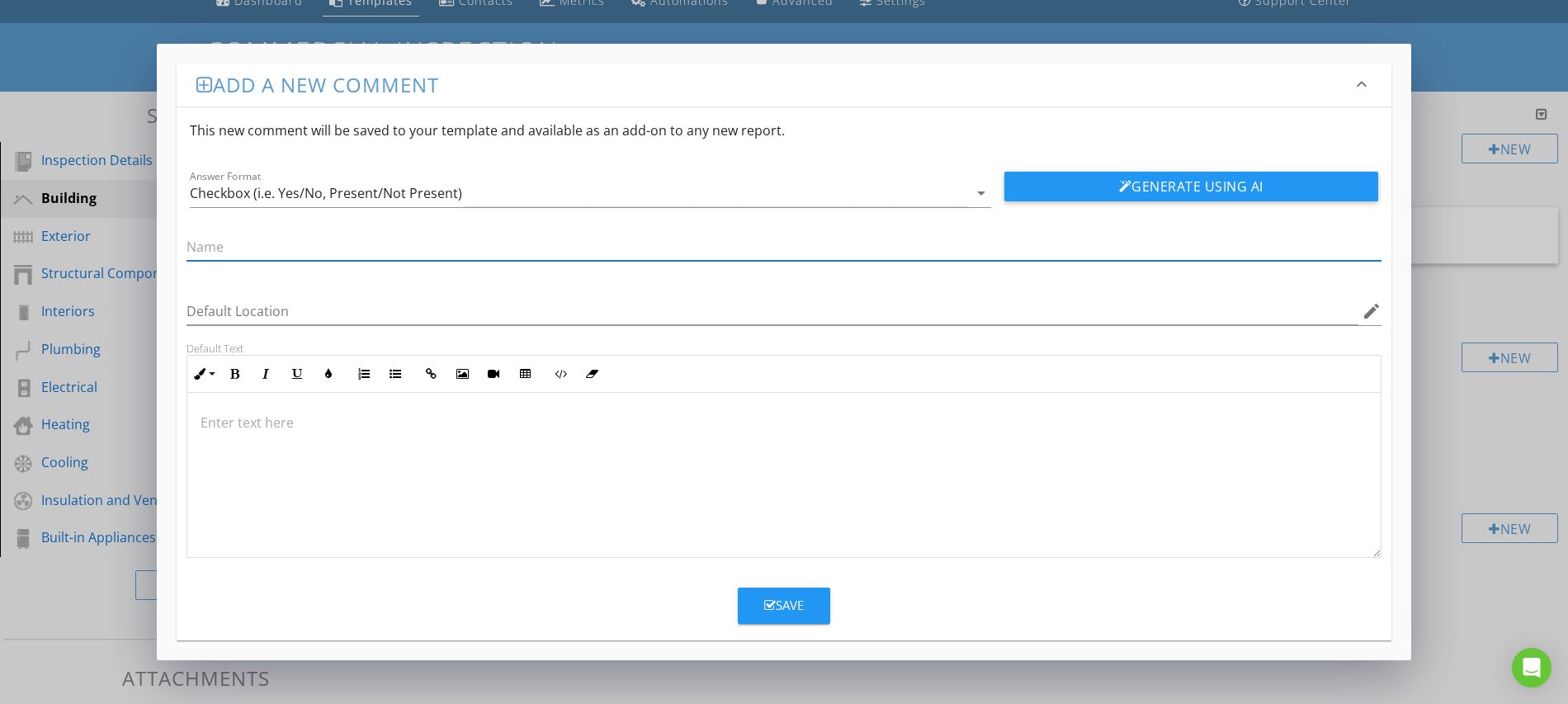
paste input "Windows/doors – glazing, seals, weatherstripping, operation"
type input "Windows/doors – glazing, seals, weatherstripping, operation"
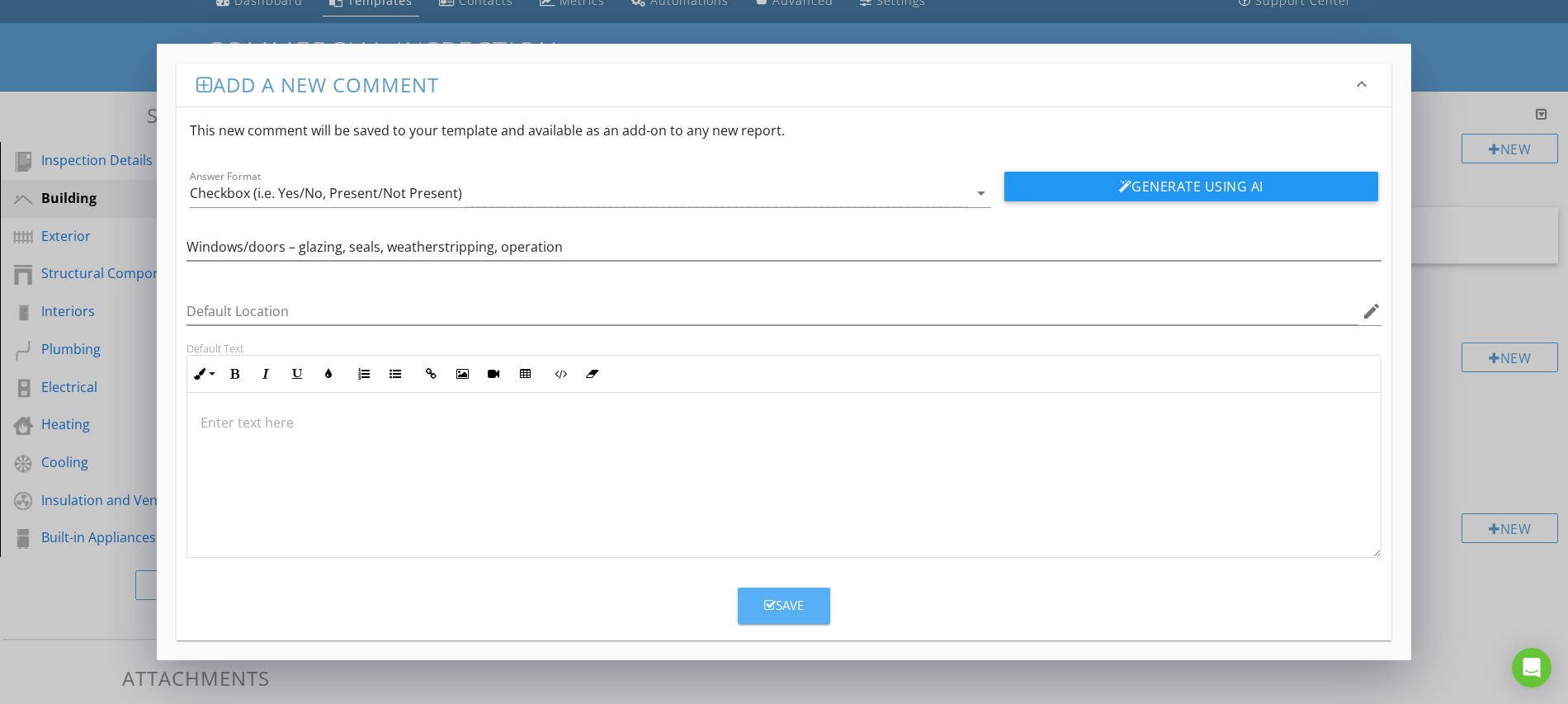
click at [783, 608] on div "Save" at bounding box center [784, 605] width 40 height 19
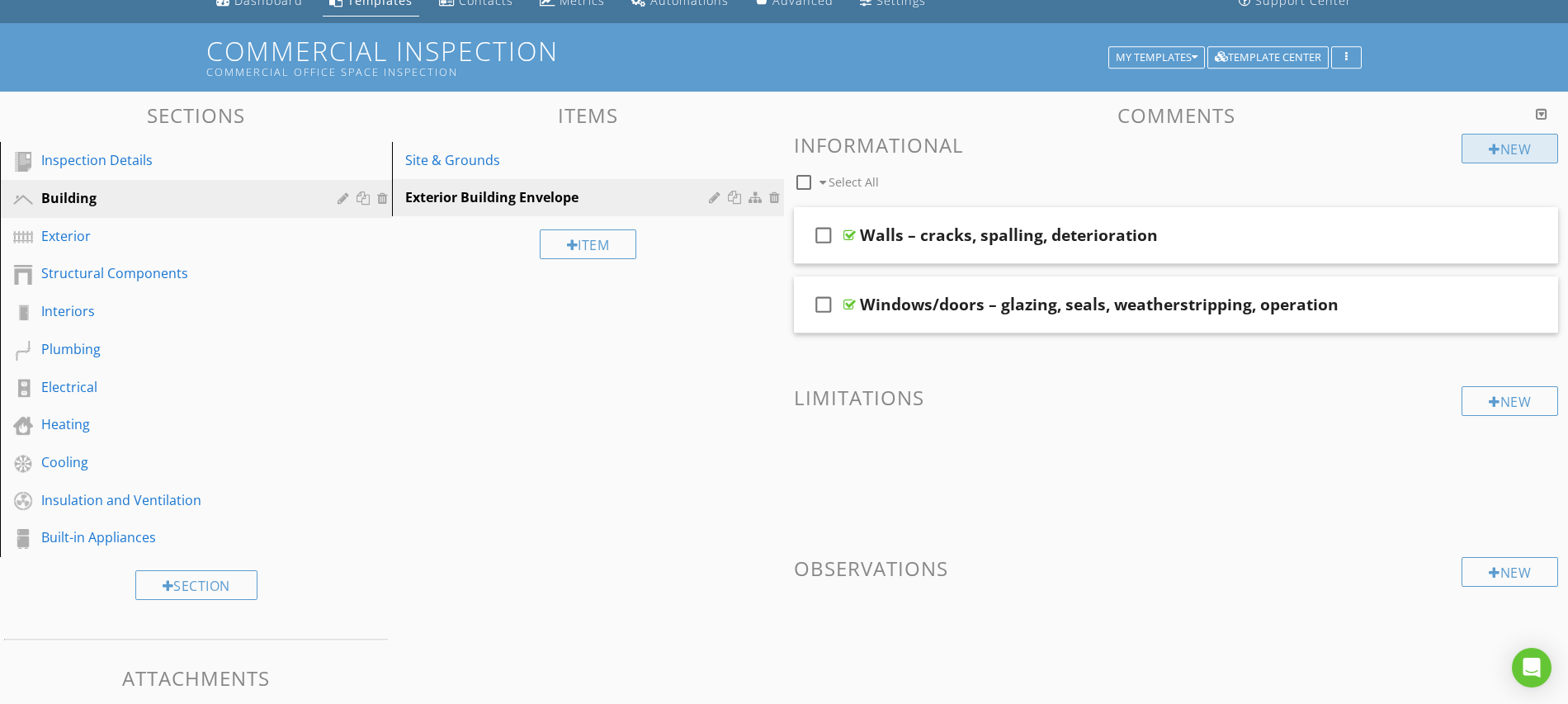
click at [1481, 152] on div "New" at bounding box center [1510, 149] width 97 height 30
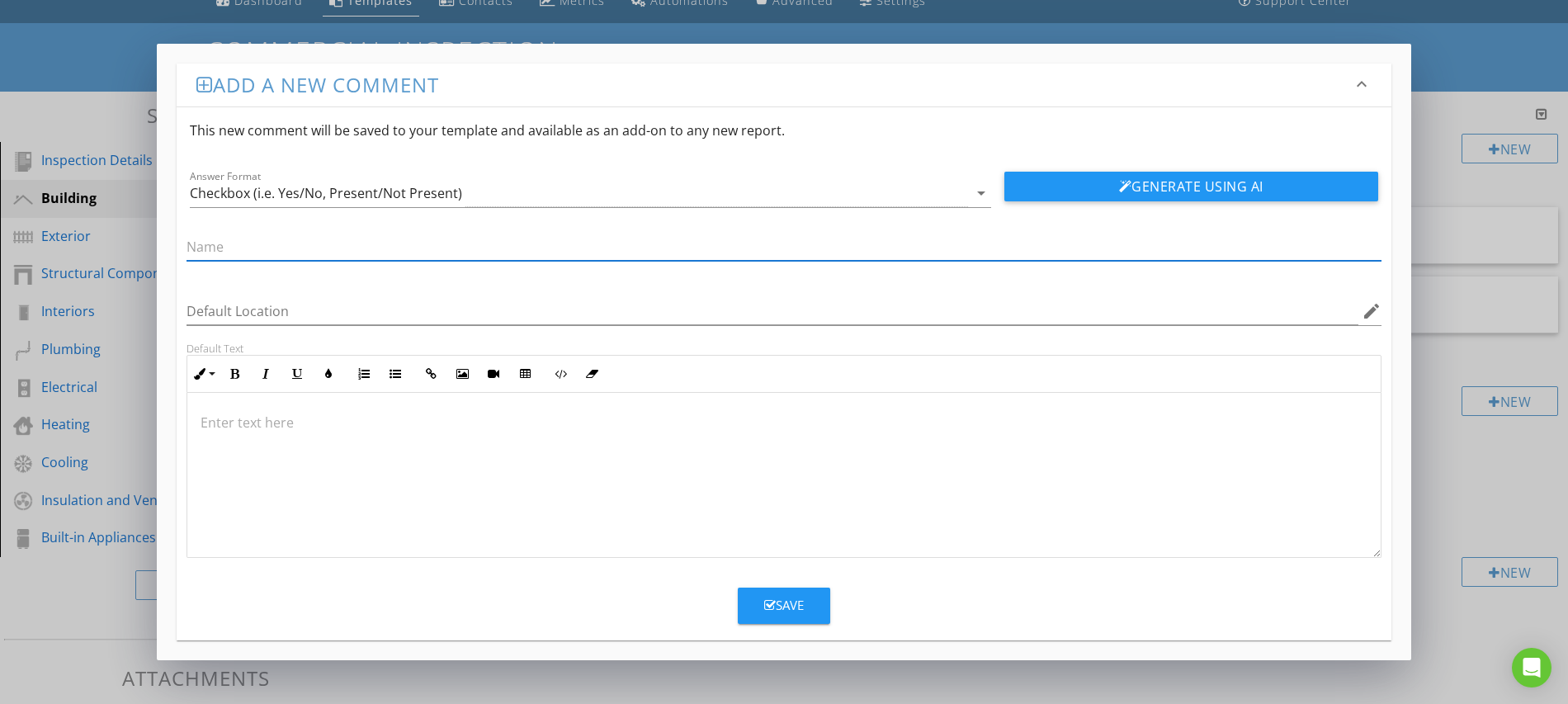
paste input "Exterior caulking/sealants – missing, cracked, deteriorated"
type input "Exterior caulking/sealants – missing, cracked, deteriorated"
click at [757, 601] on button "Save" at bounding box center [784, 606] width 92 height 37
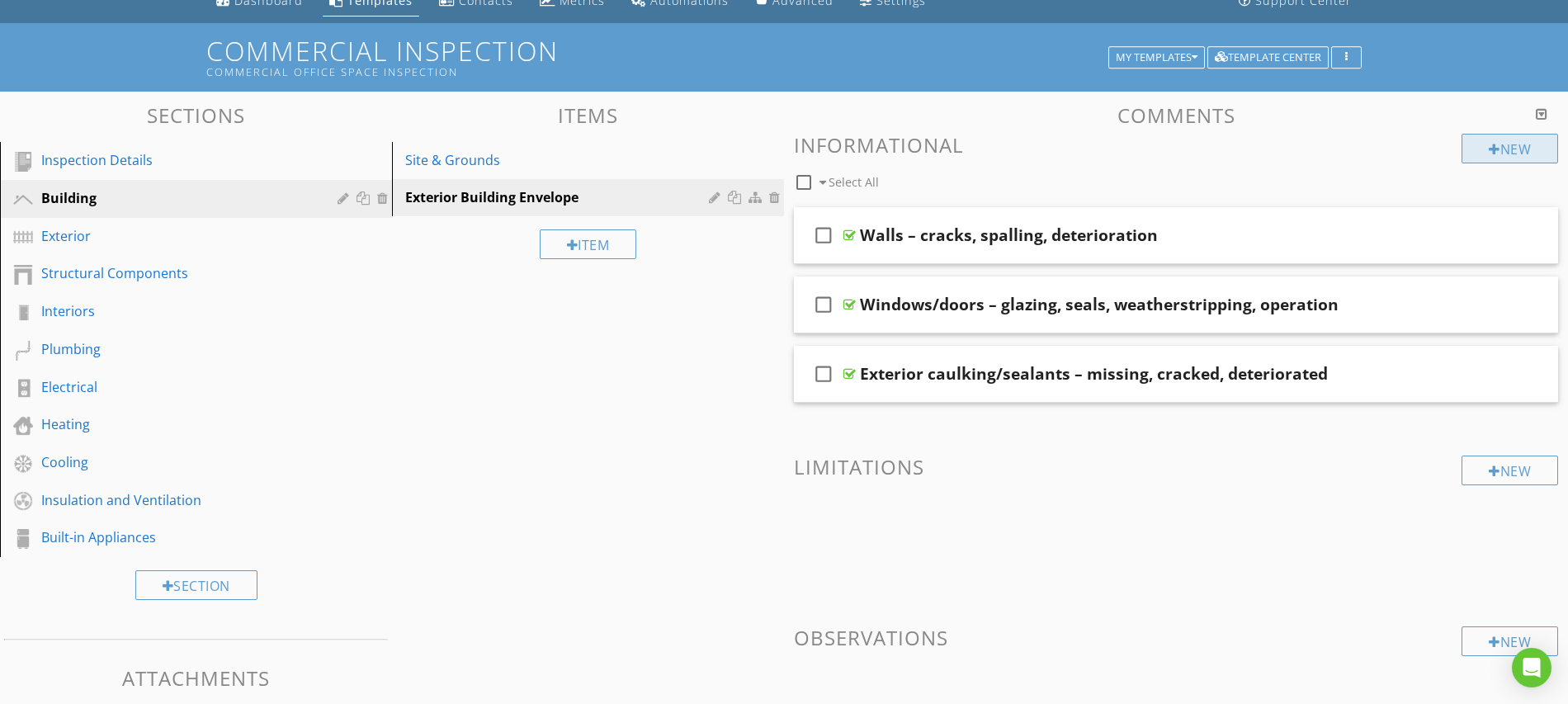
click at [1489, 150] on div at bounding box center [1494, 149] width 11 height 13
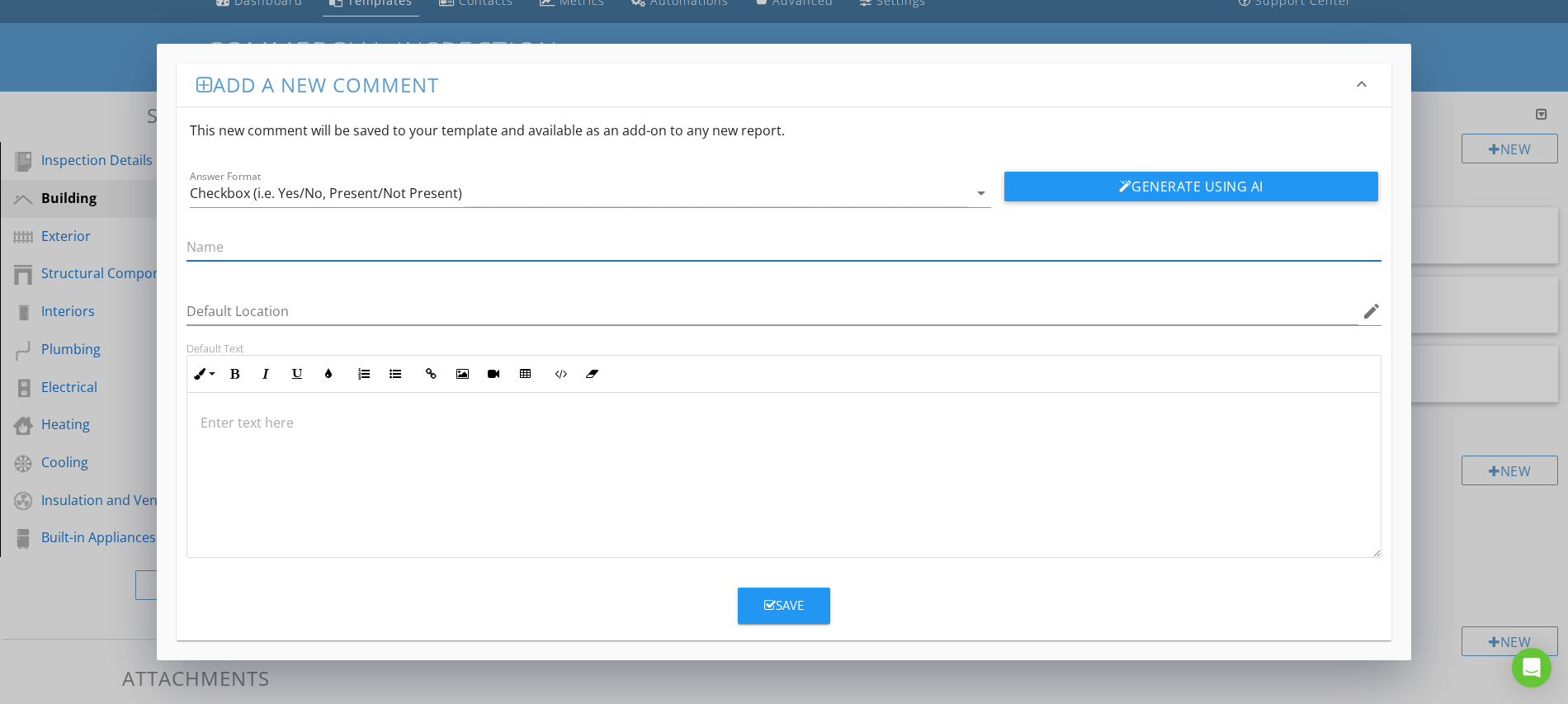
paste input "Paint/finishes – peeling, chalking, rust"
type input "Paint/finishes – peeling, chalking, rust"
click at [755, 607] on button "Save" at bounding box center [784, 606] width 92 height 37
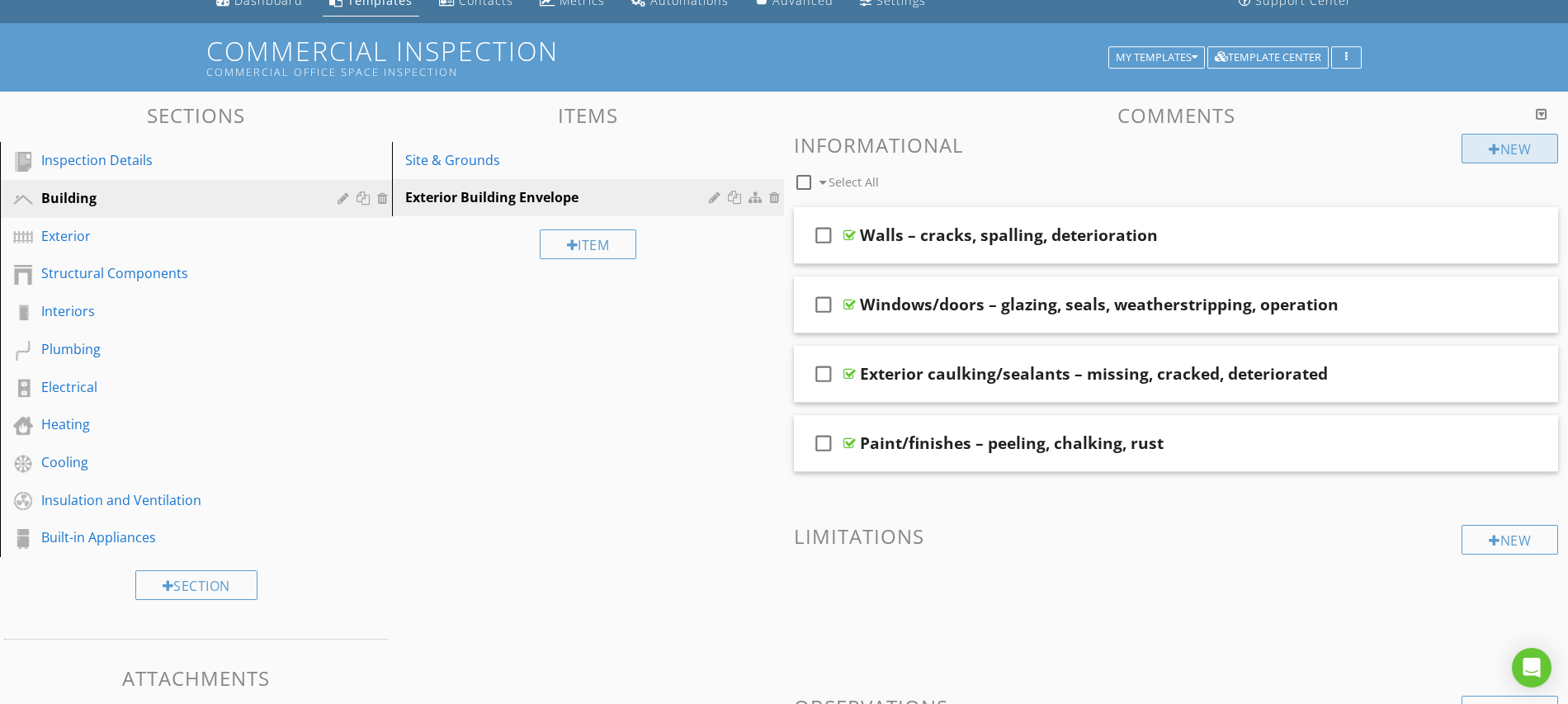
click at [1508, 149] on div "New" at bounding box center [1510, 149] width 97 height 30
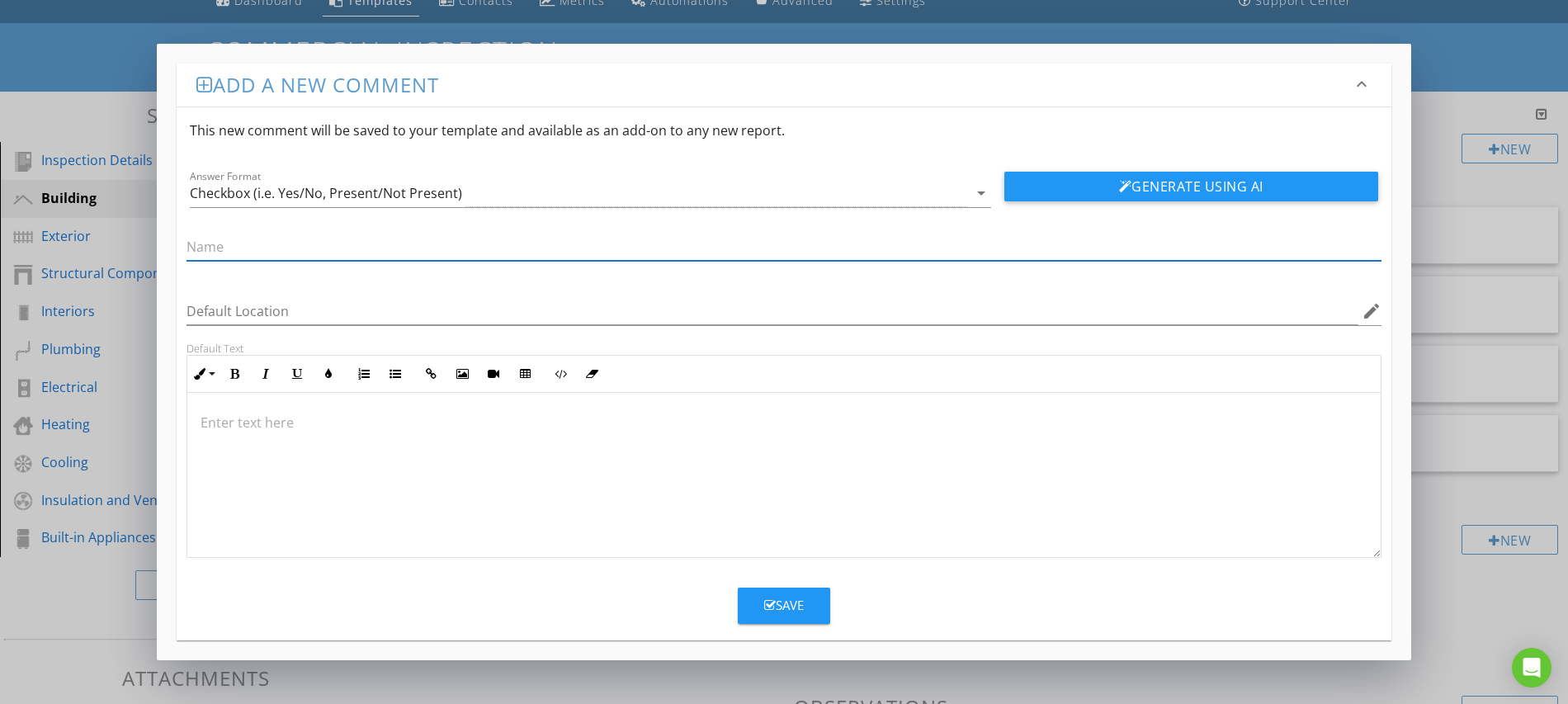
paste input "Exterior stairs/ramps/railings – safety and condition"
type input "Exterior stairs/ramps/railings – safety and condition"
click at [764, 593] on button "Save" at bounding box center [784, 606] width 92 height 37
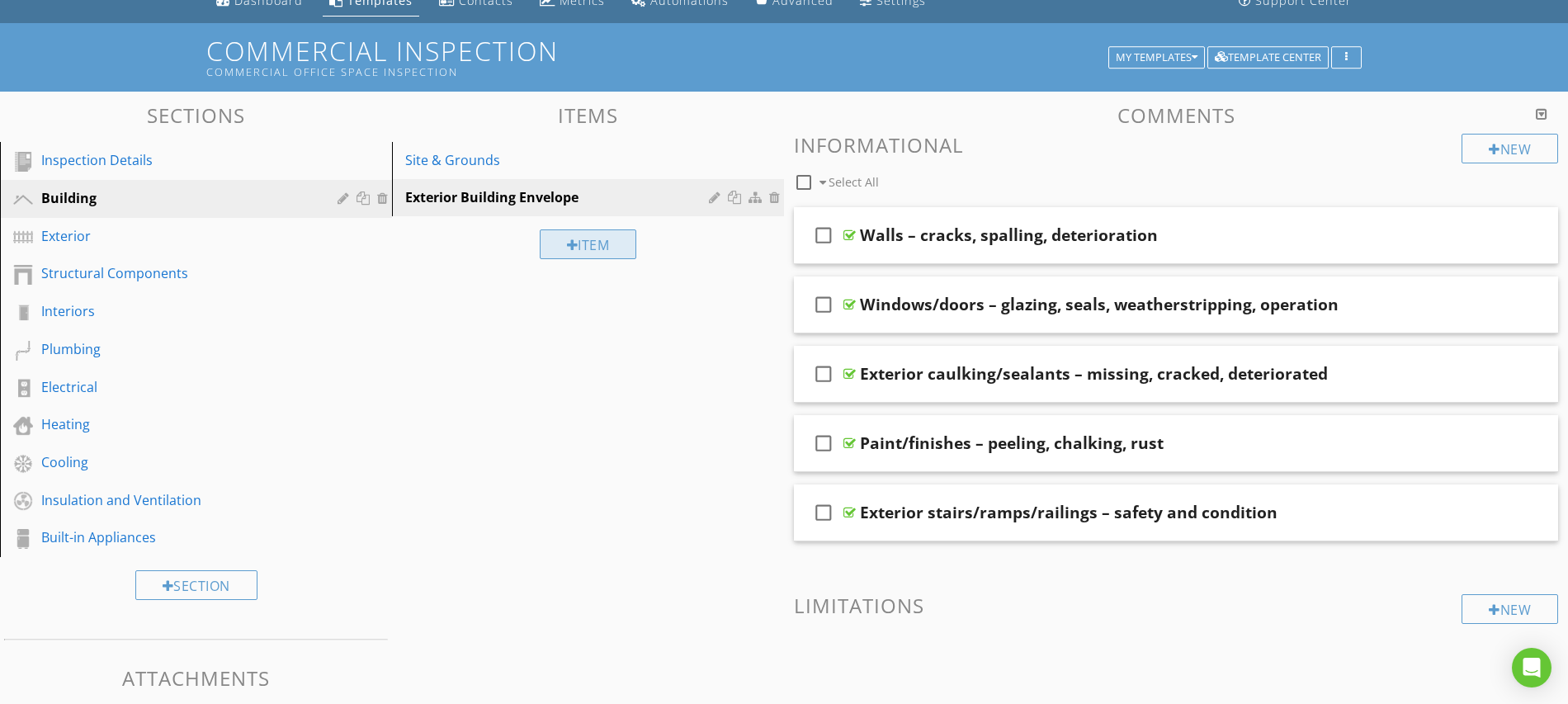
click at [551, 244] on div "Item" at bounding box center [589, 244] width 97 height 30
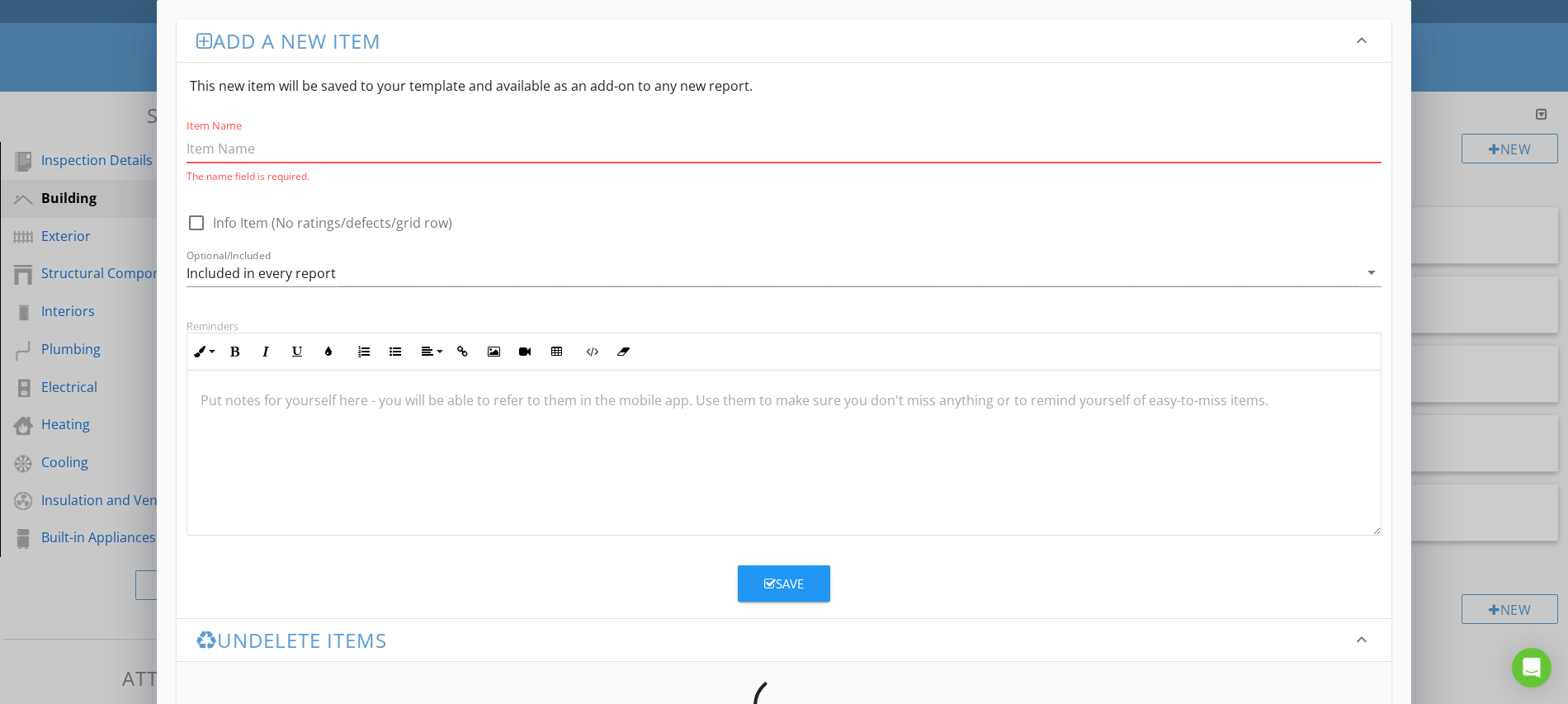
click at [291, 147] on input "Item Name" at bounding box center [784, 149] width 1195 height 27
paste input "Structural Systems"
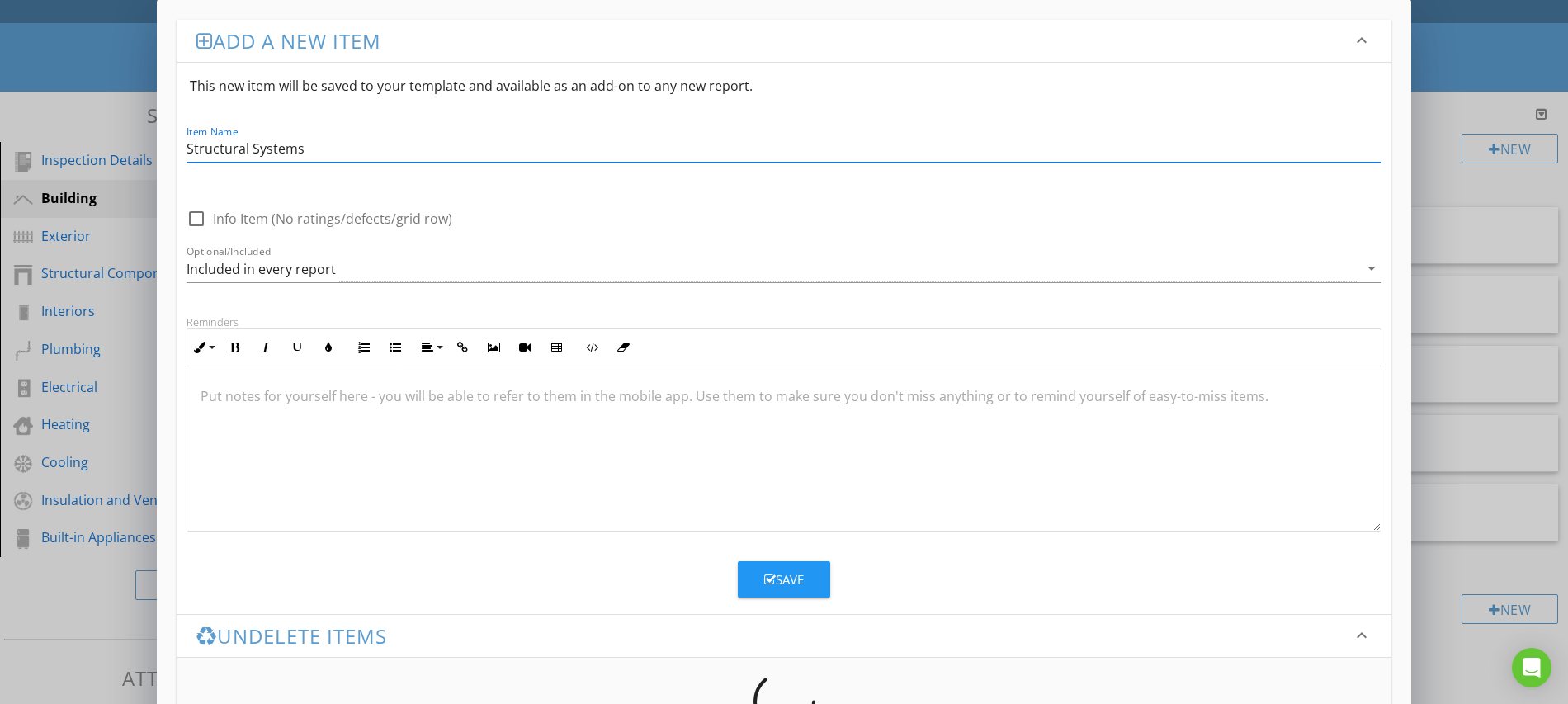
type input "Structural Systems"
click at [789, 581] on div "Save" at bounding box center [784, 580] width 40 height 19
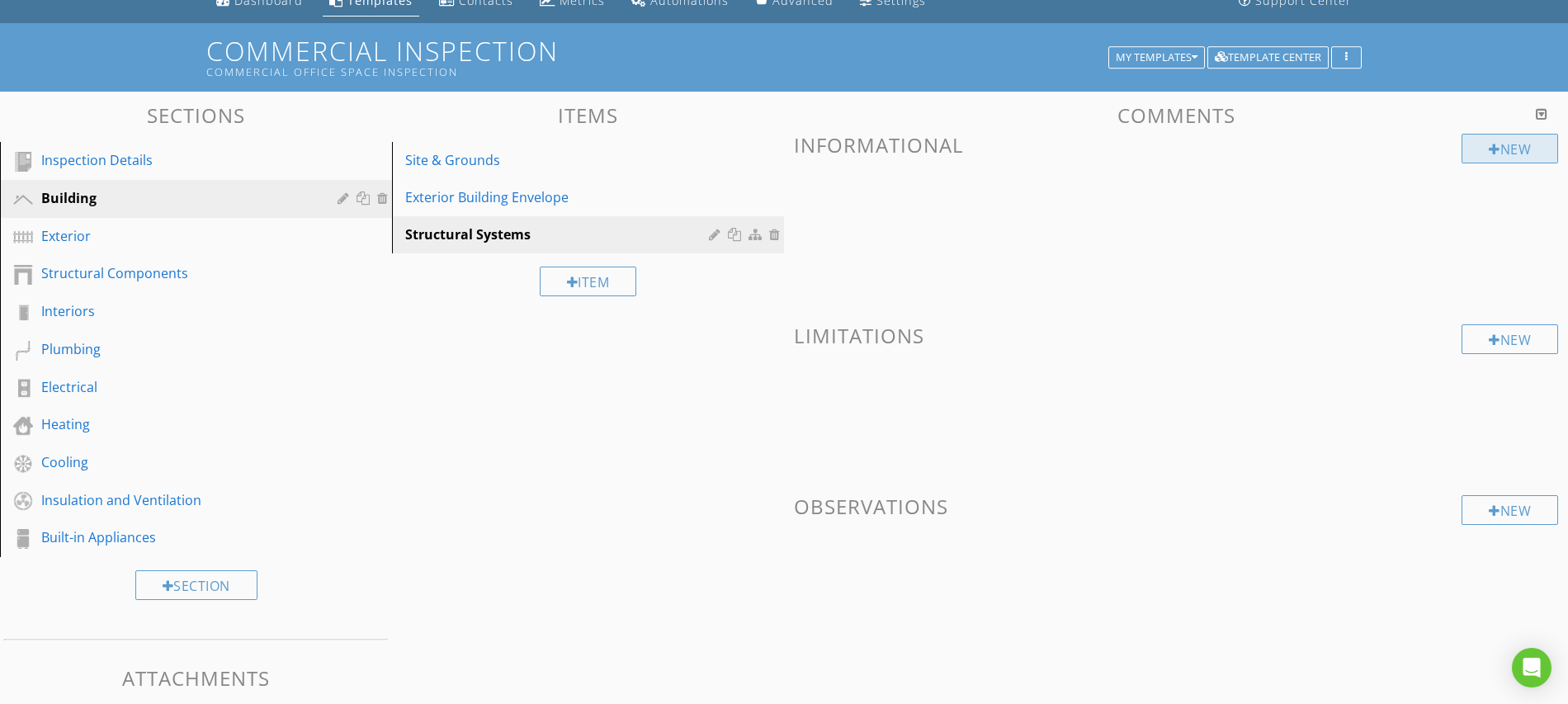
click at [1481, 155] on div "New" at bounding box center [1510, 149] width 97 height 30
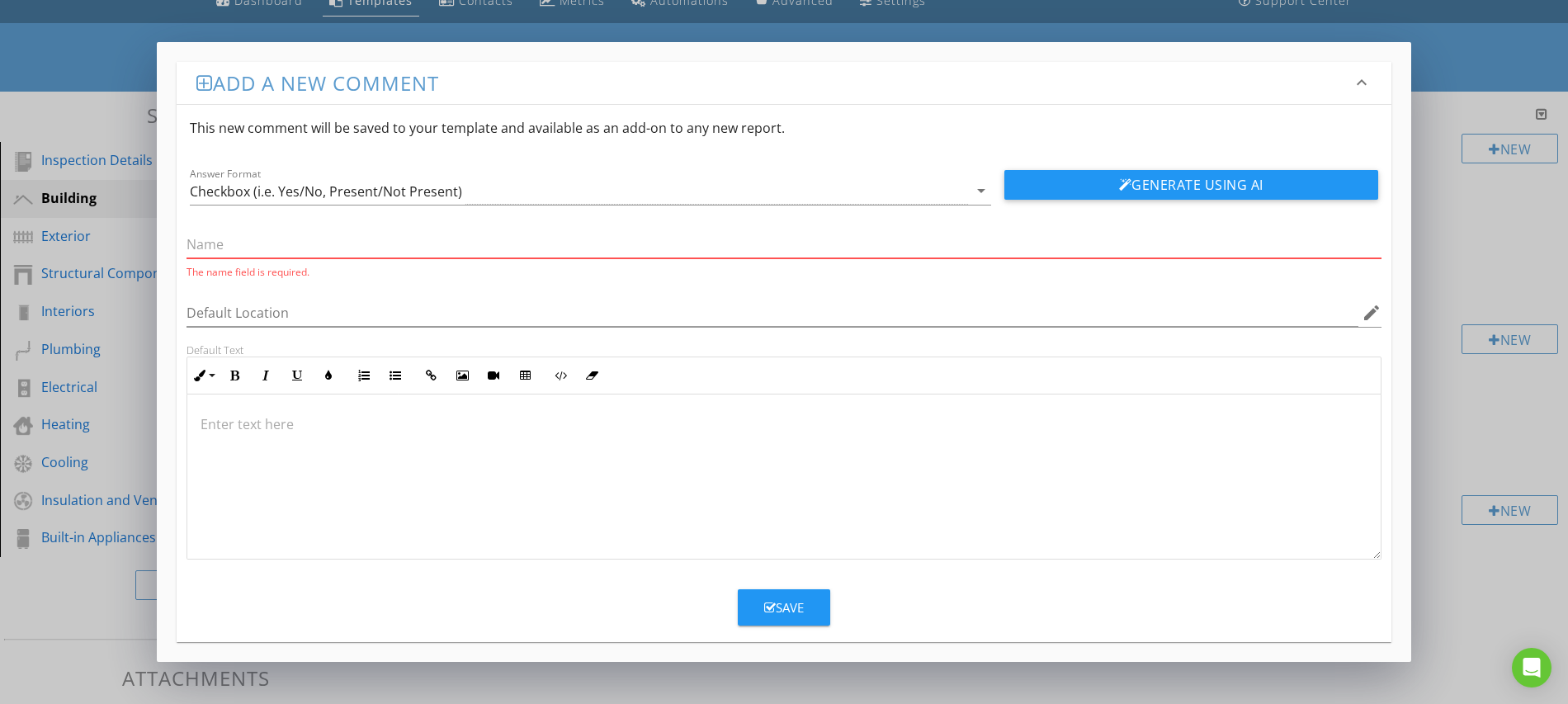
paste input "Foundation – settlement, cracking, water intrusion"
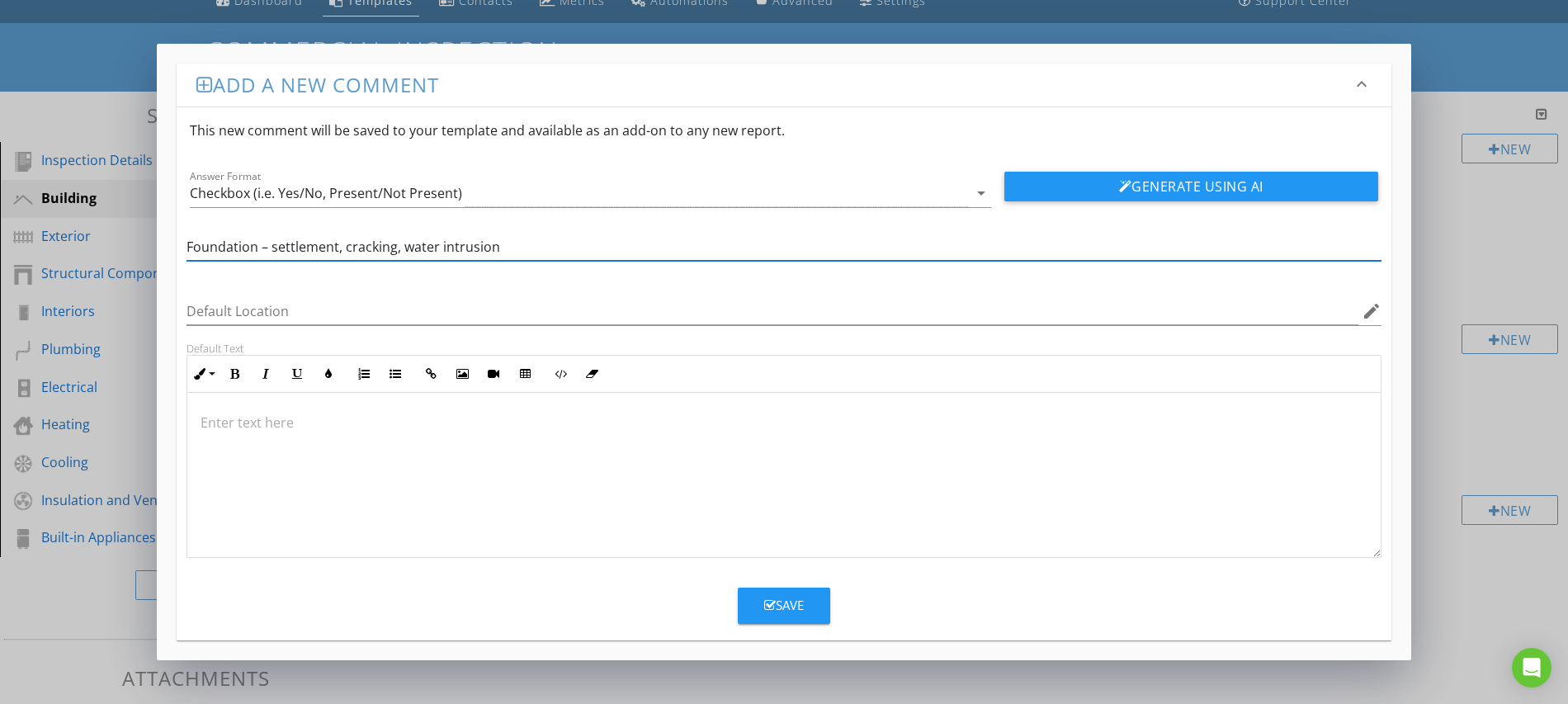
type input "Foundation – settlement, cracking, water intrusion"
click at [776, 628] on li "Add a new comment keyboard_arrow_down This new comment will be saved to your te…" at bounding box center [784, 351] width 1215 height 575
click at [771, 592] on button "Save" at bounding box center [784, 606] width 92 height 37
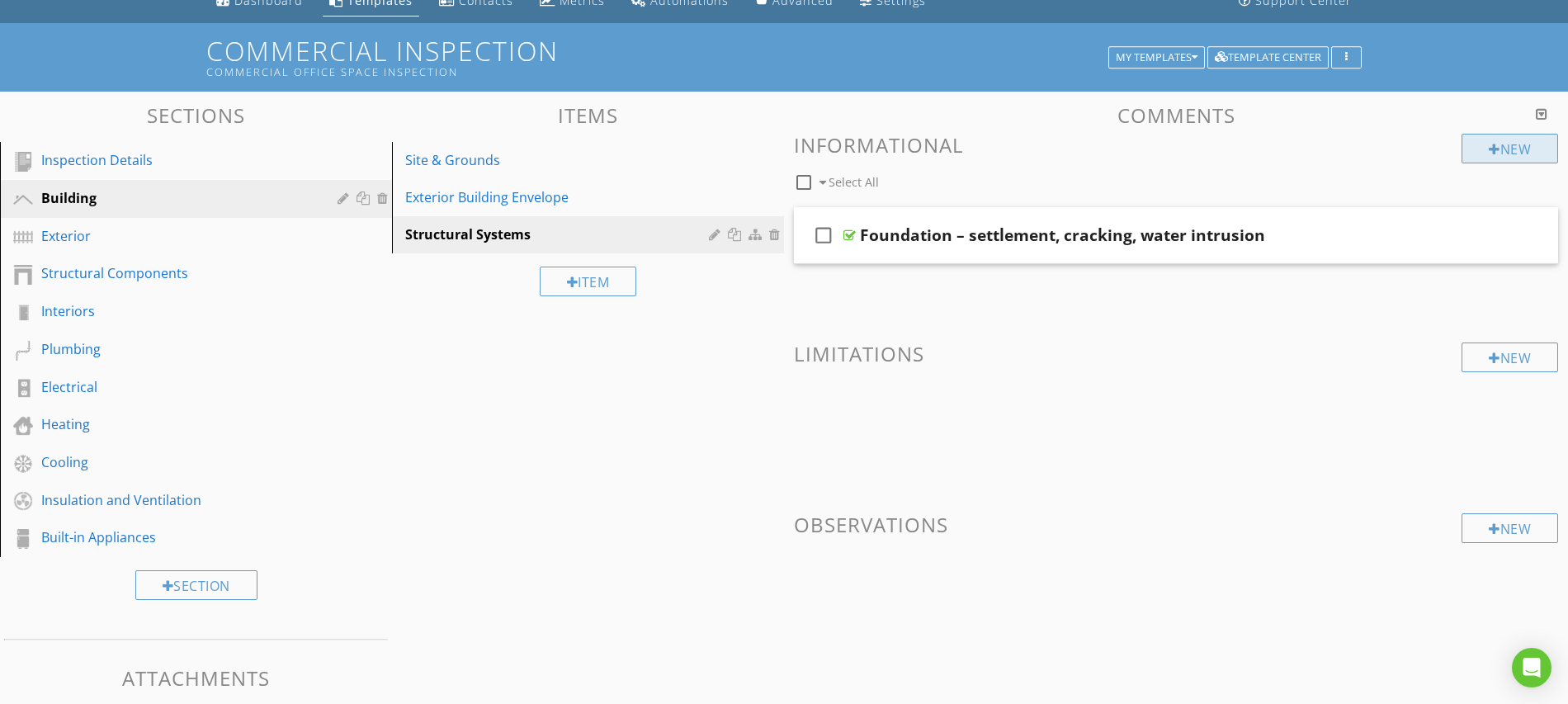
click at [1491, 148] on div at bounding box center [1494, 149] width 11 height 13
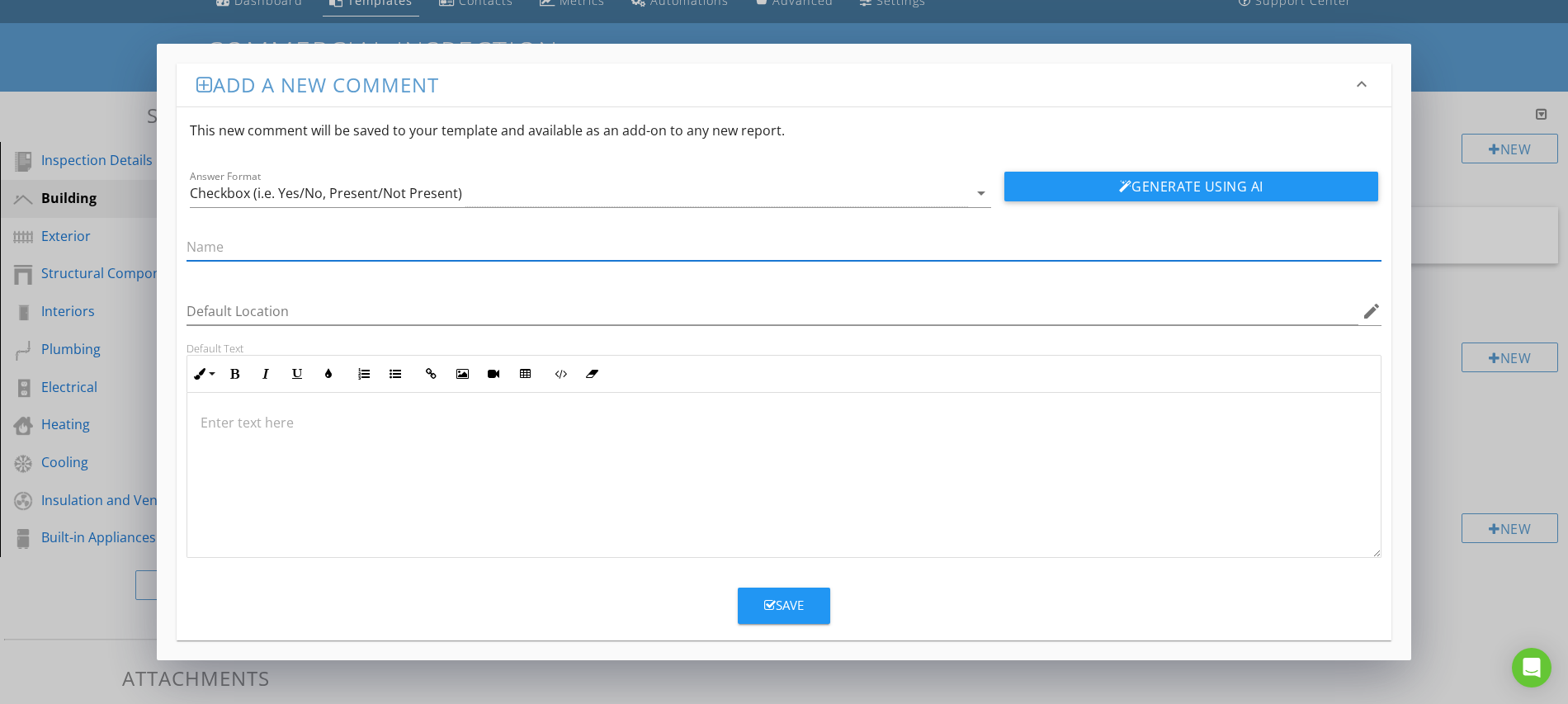
paste input "Columns, beams, load-bearing walls – corrosion, cracks, deflection"
type input "Columns, beams, load-bearing walls – corrosion, cracks, deflection"
click at [760, 604] on button "Save" at bounding box center [784, 606] width 92 height 37
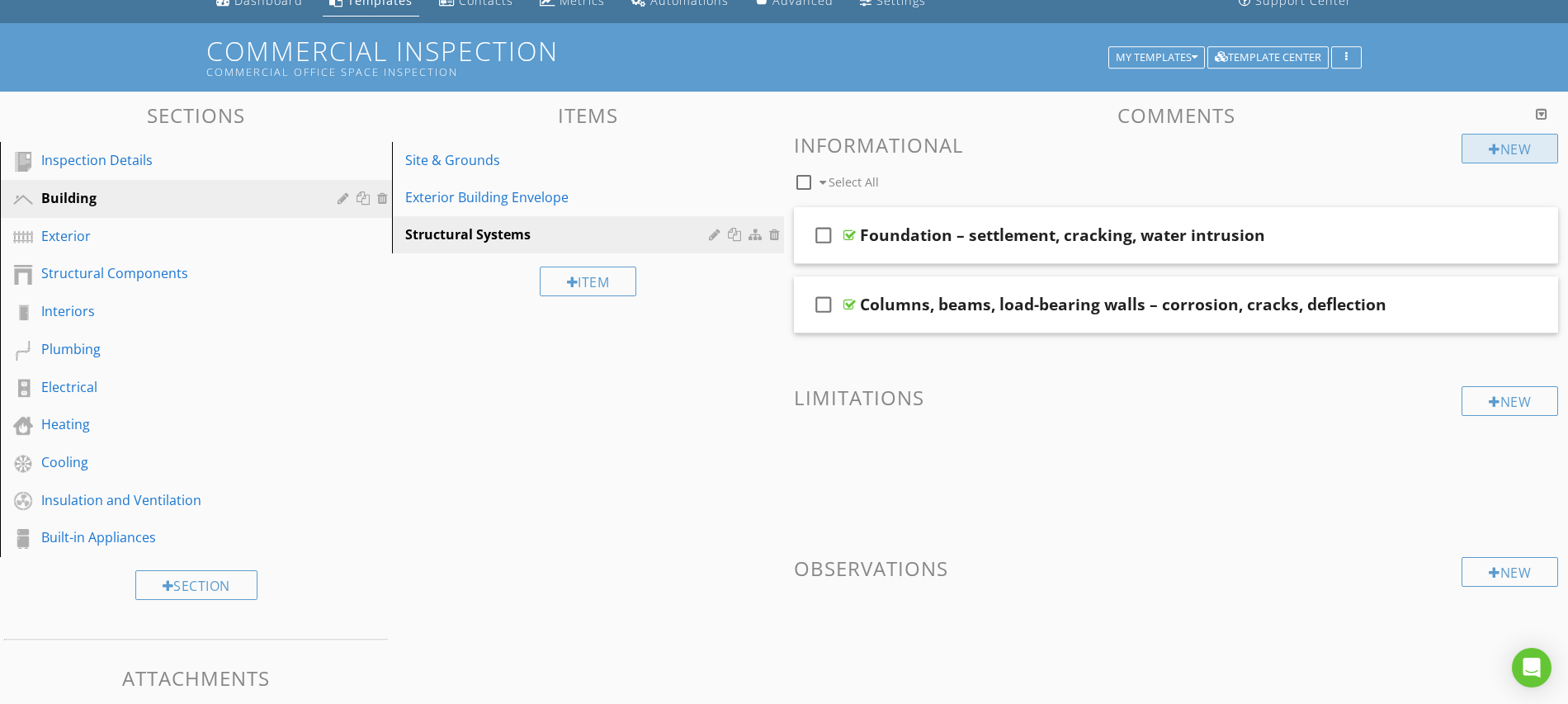
click at [1497, 152] on div "New" at bounding box center [1510, 149] width 97 height 30
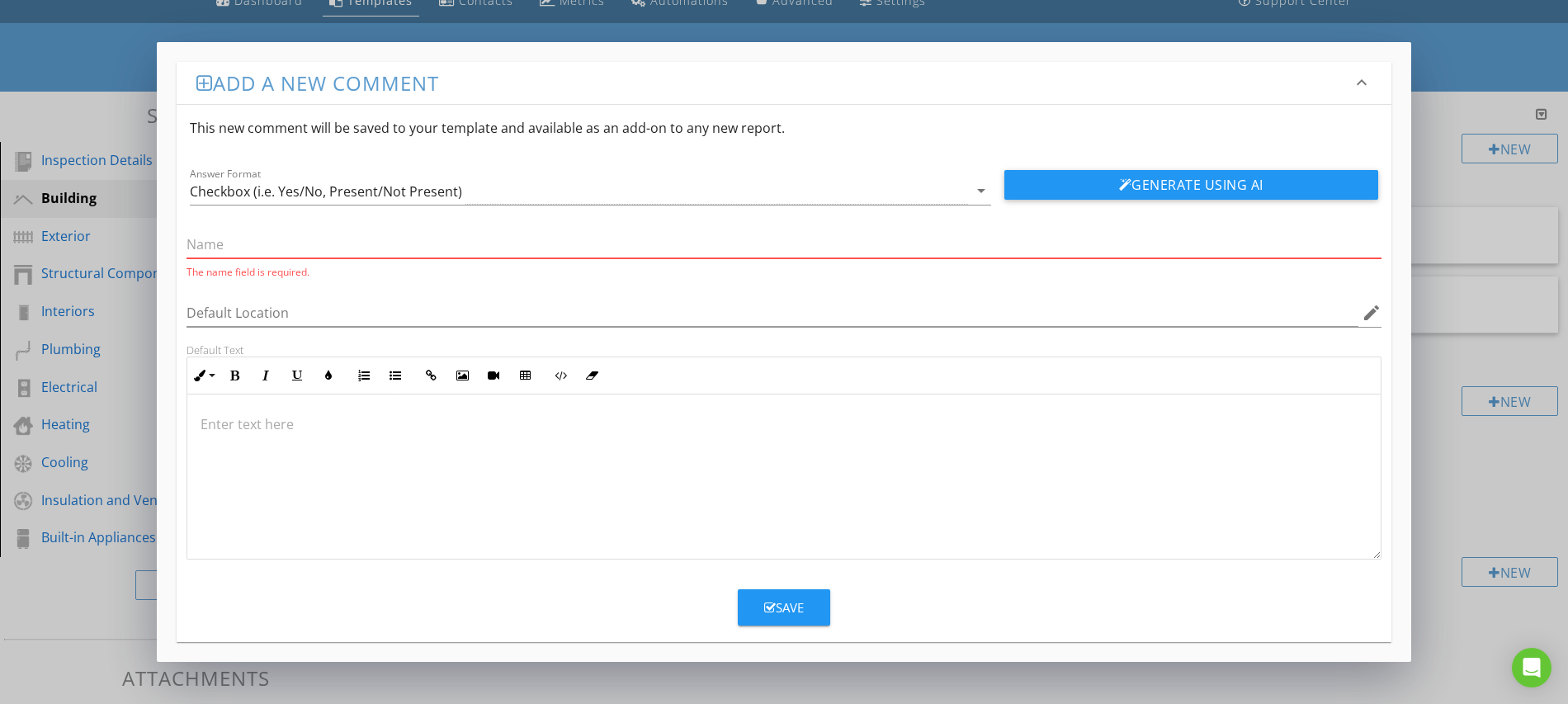
click at [221, 238] on input "text" at bounding box center [784, 244] width 1195 height 27
paste input "Roof framing – signs of movement or damage"
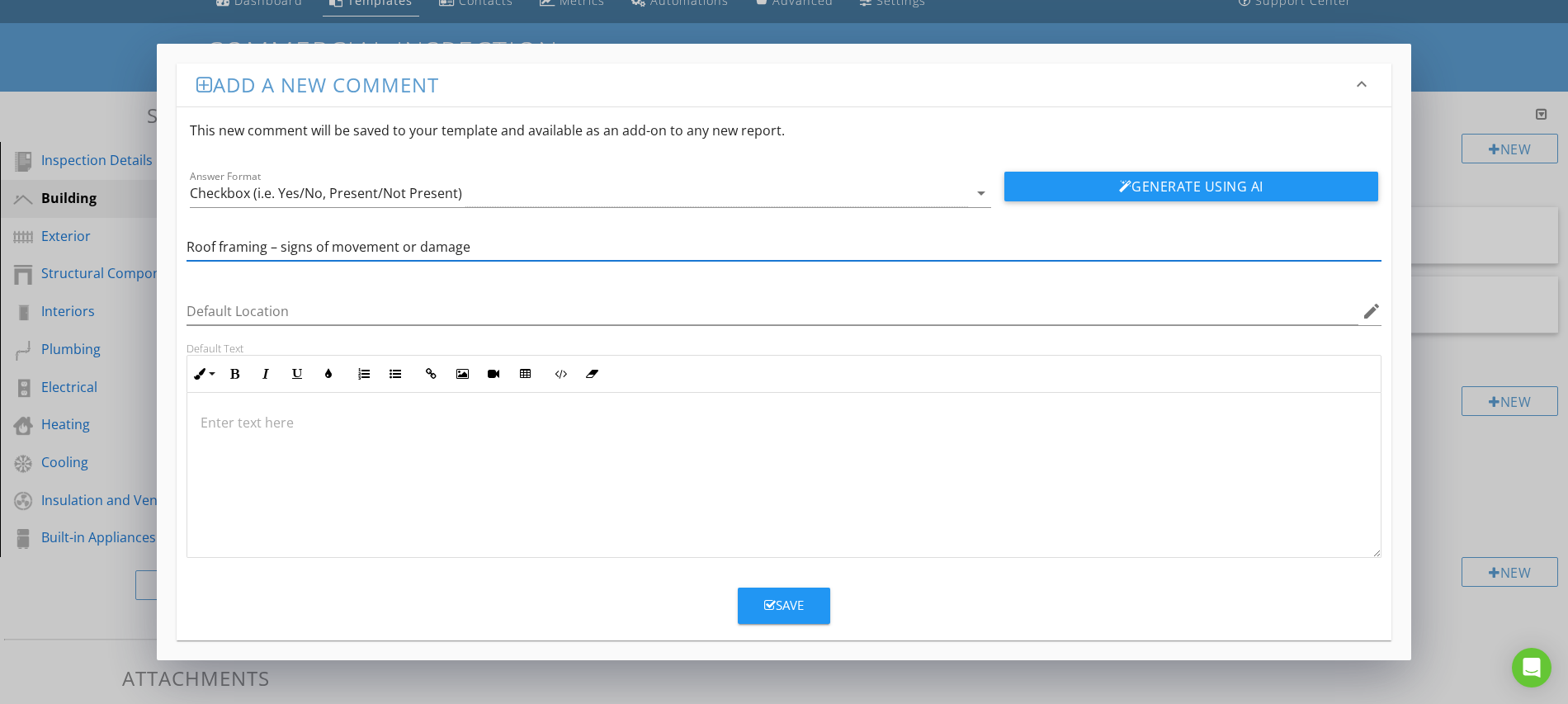
type input "Roof framing – signs of movement or damage"
click at [784, 618] on button "Save" at bounding box center [784, 606] width 92 height 37
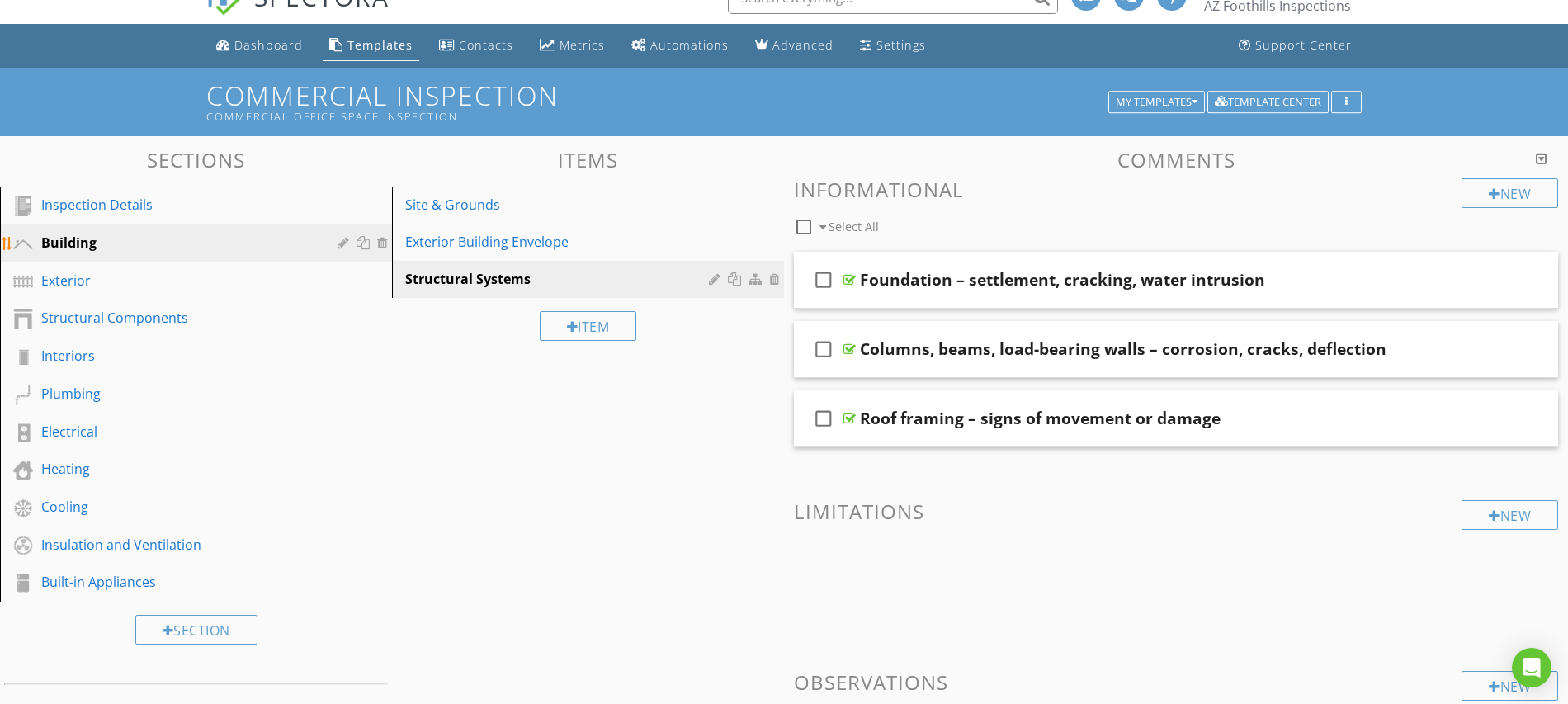
scroll to position [0, 0]
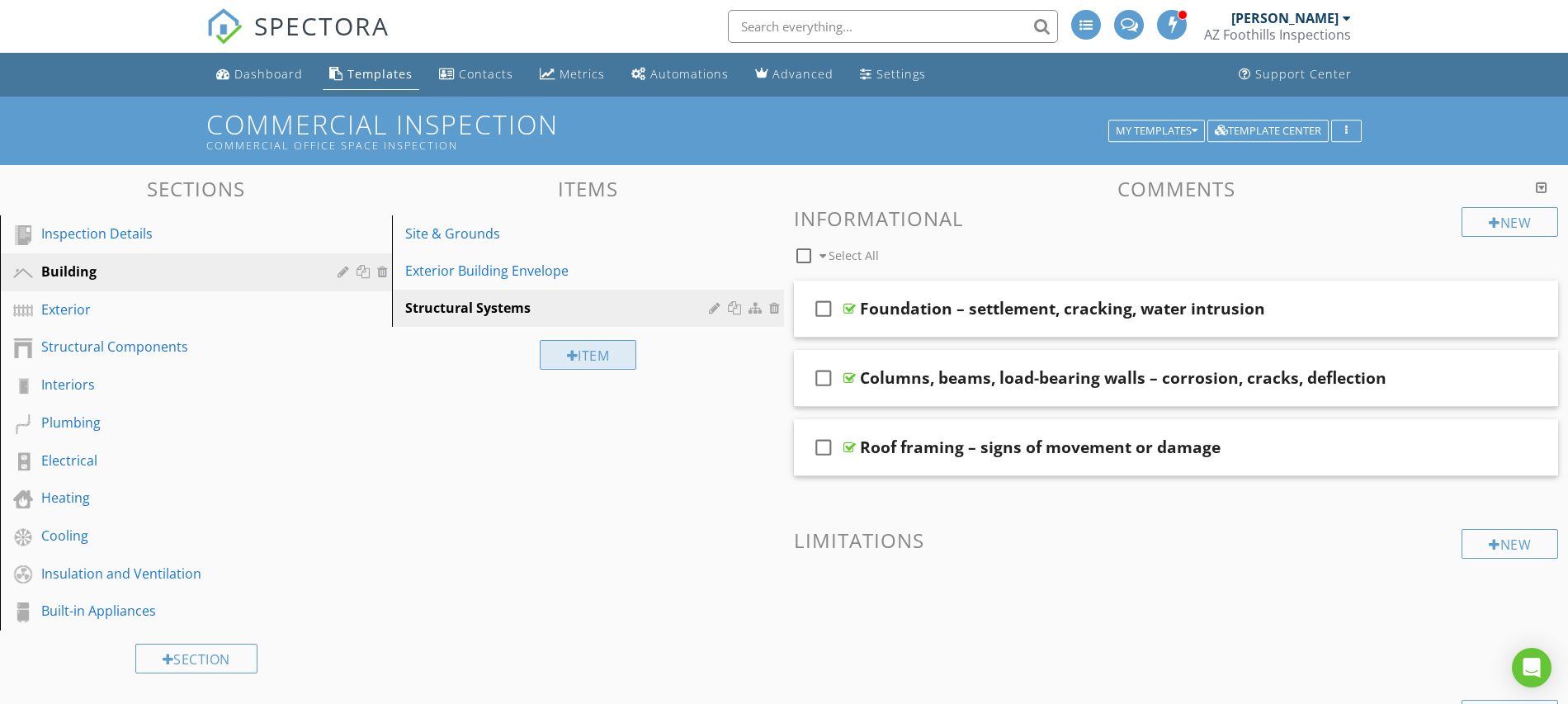
click at [563, 355] on div "Item" at bounding box center [589, 355] width 97 height 30
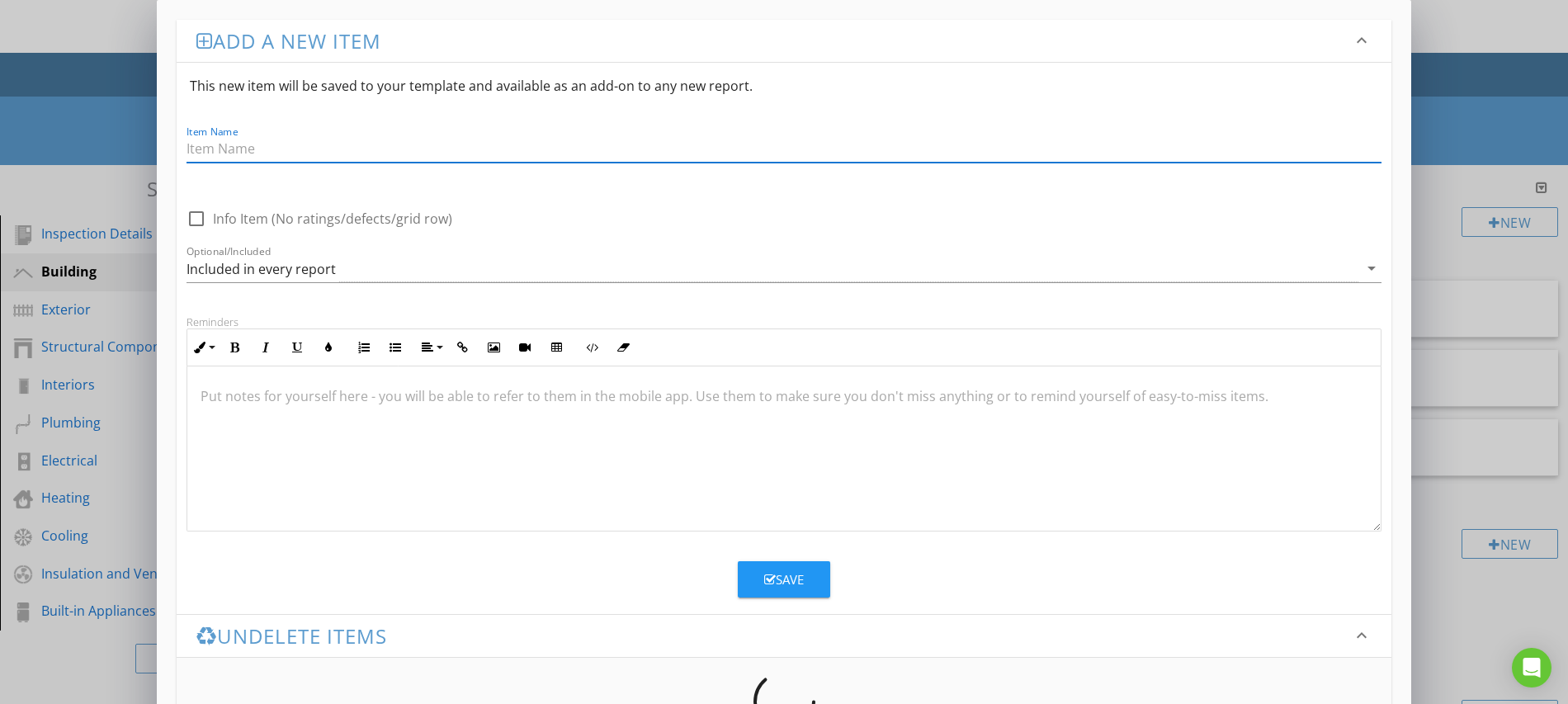
click at [214, 145] on input "Item Name" at bounding box center [784, 149] width 1195 height 27
paste input "Roof System"
type input "Roof System"
click at [779, 586] on div "Save" at bounding box center [784, 580] width 40 height 19
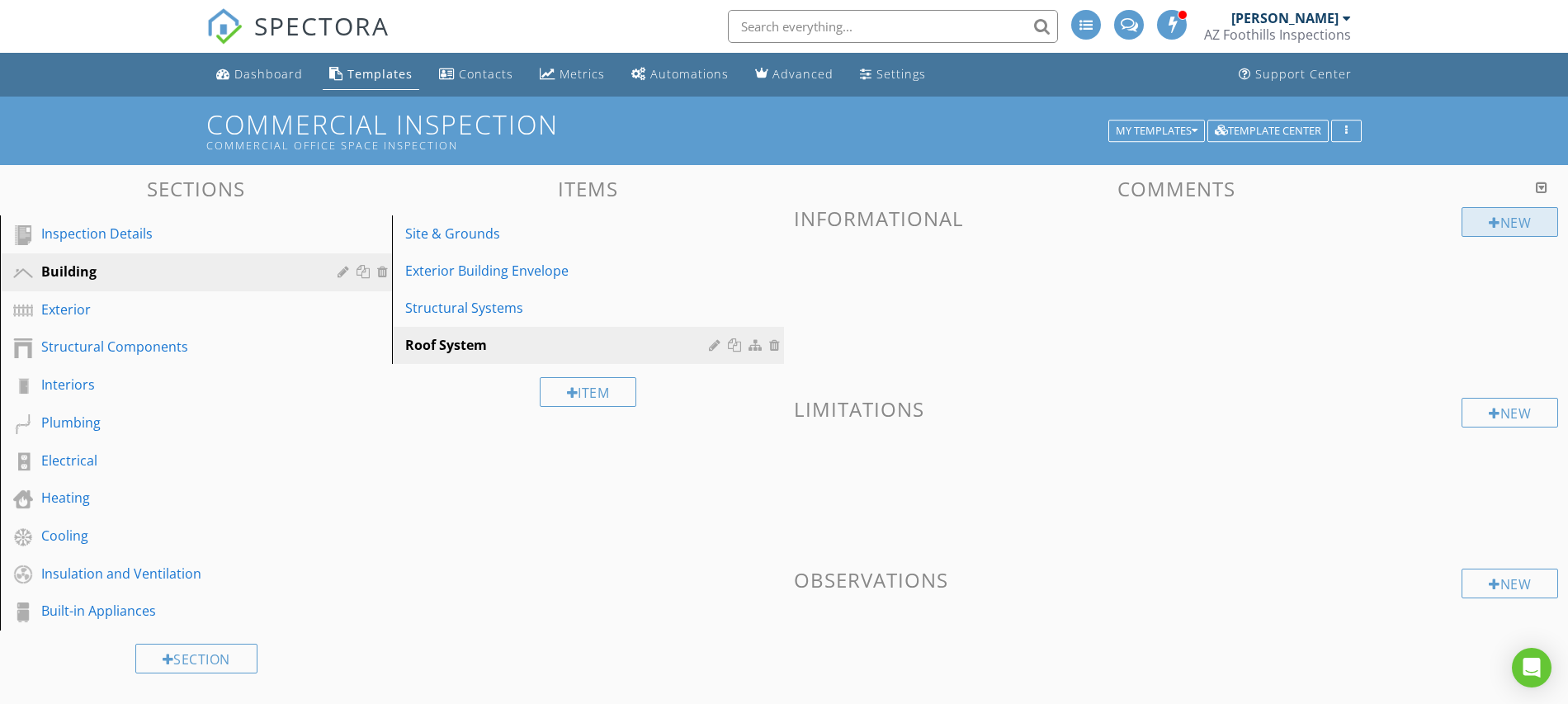
click at [1505, 218] on div "New" at bounding box center [1510, 222] width 97 height 30
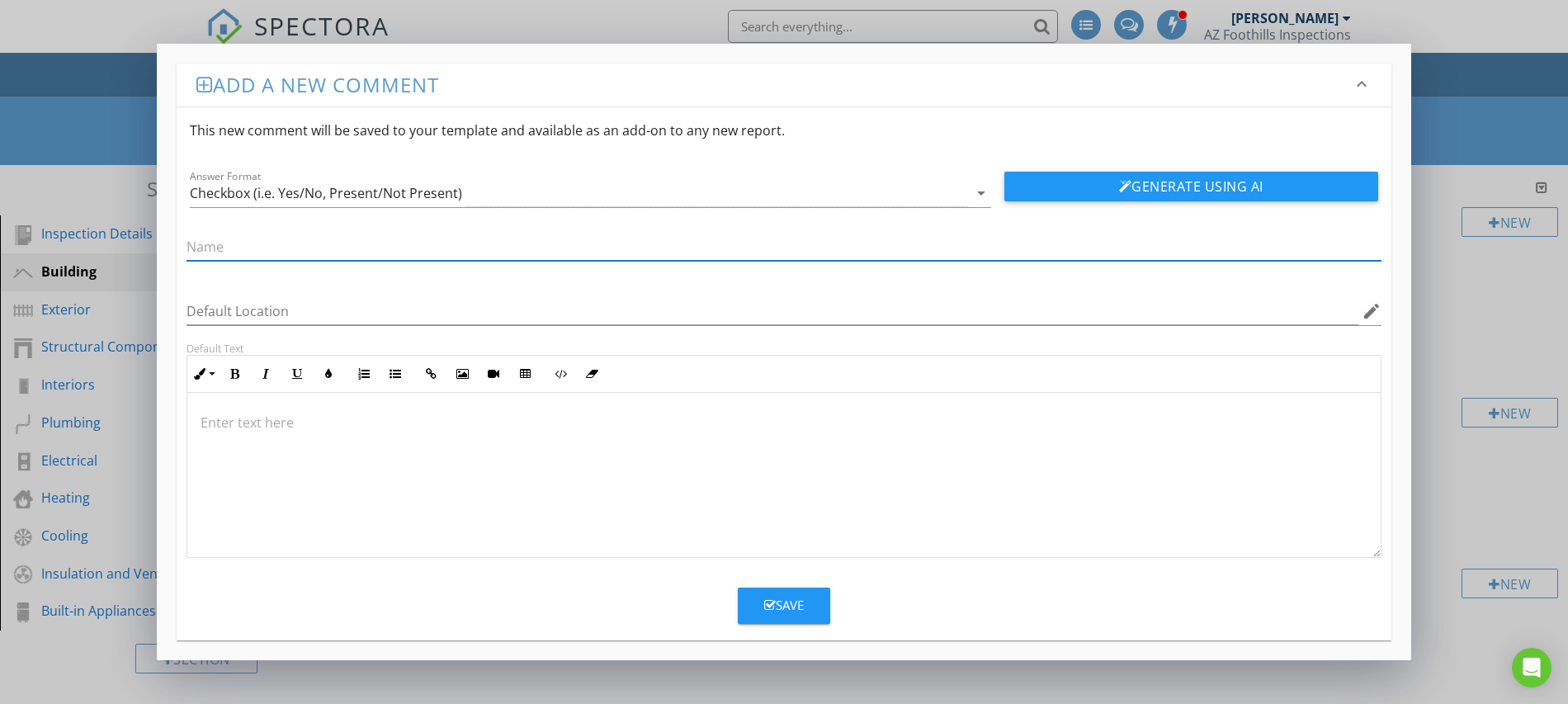
paste input "Roof covering – wear, punctures, cracks"
type input "Roof covering – wear, punctures, cracks"
click at [797, 608] on div "Save" at bounding box center [784, 605] width 40 height 19
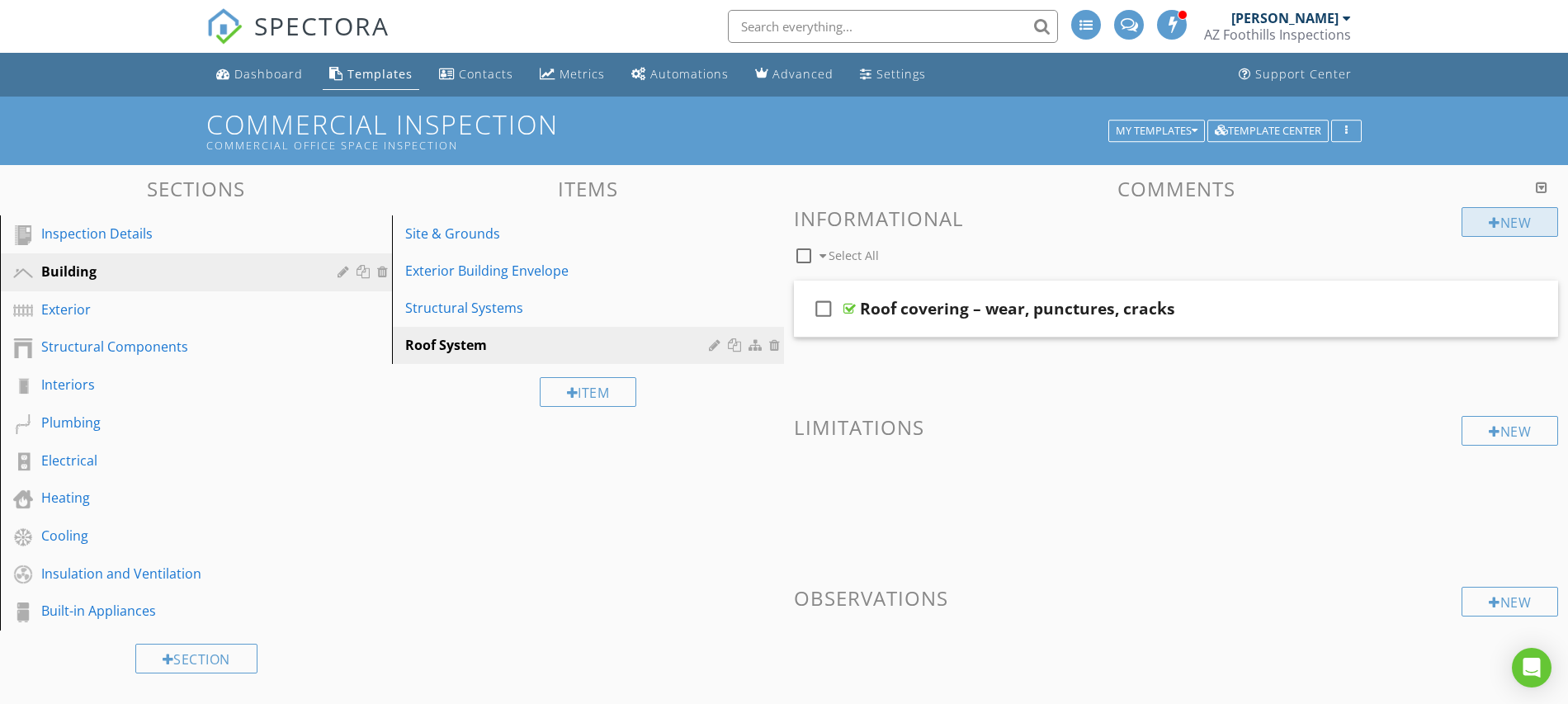
click at [1495, 219] on div at bounding box center [1494, 222] width 11 height 13
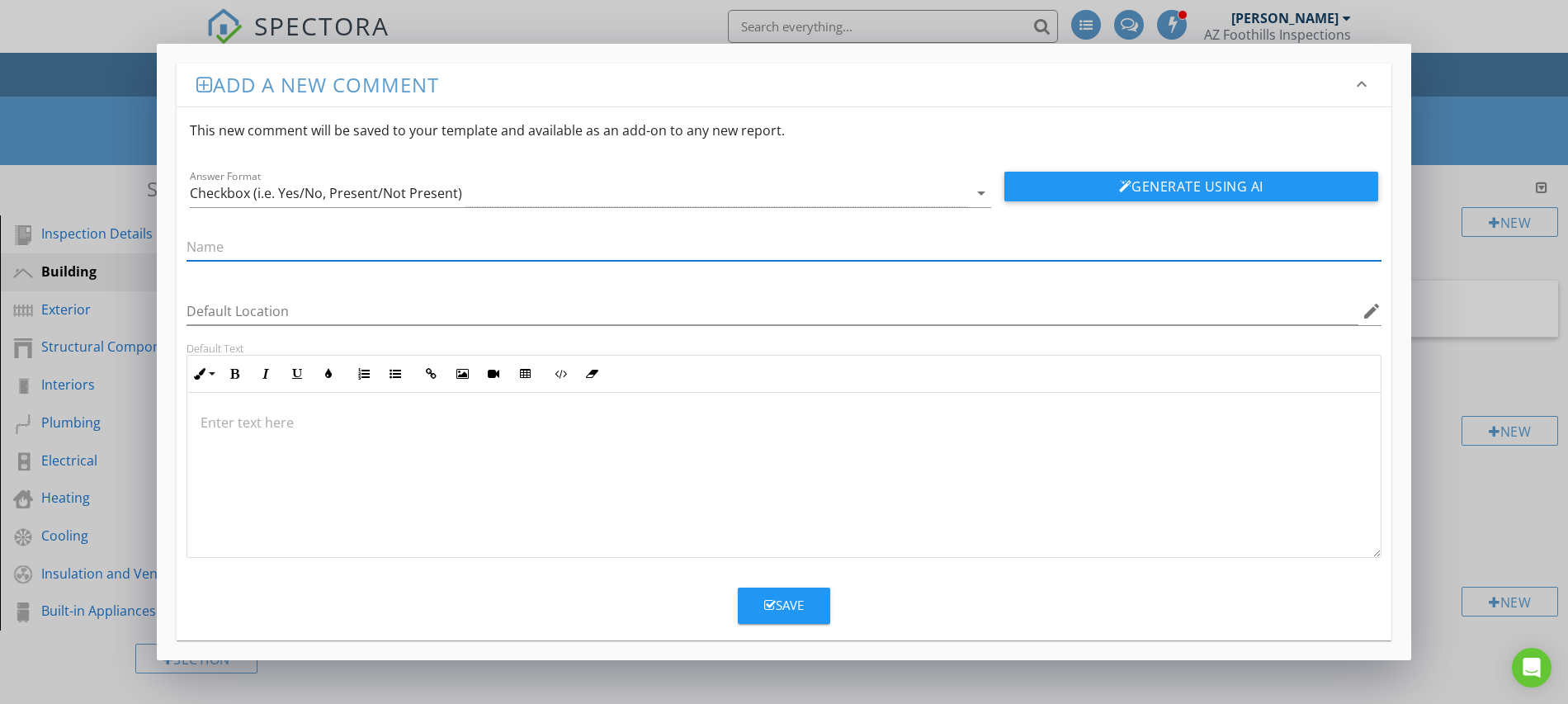
paste input "Flashings, parapets, copings, penetrations"
type input "Flashings, parapets, copings, penetrations"
click at [785, 603] on div "Save" at bounding box center [784, 605] width 40 height 19
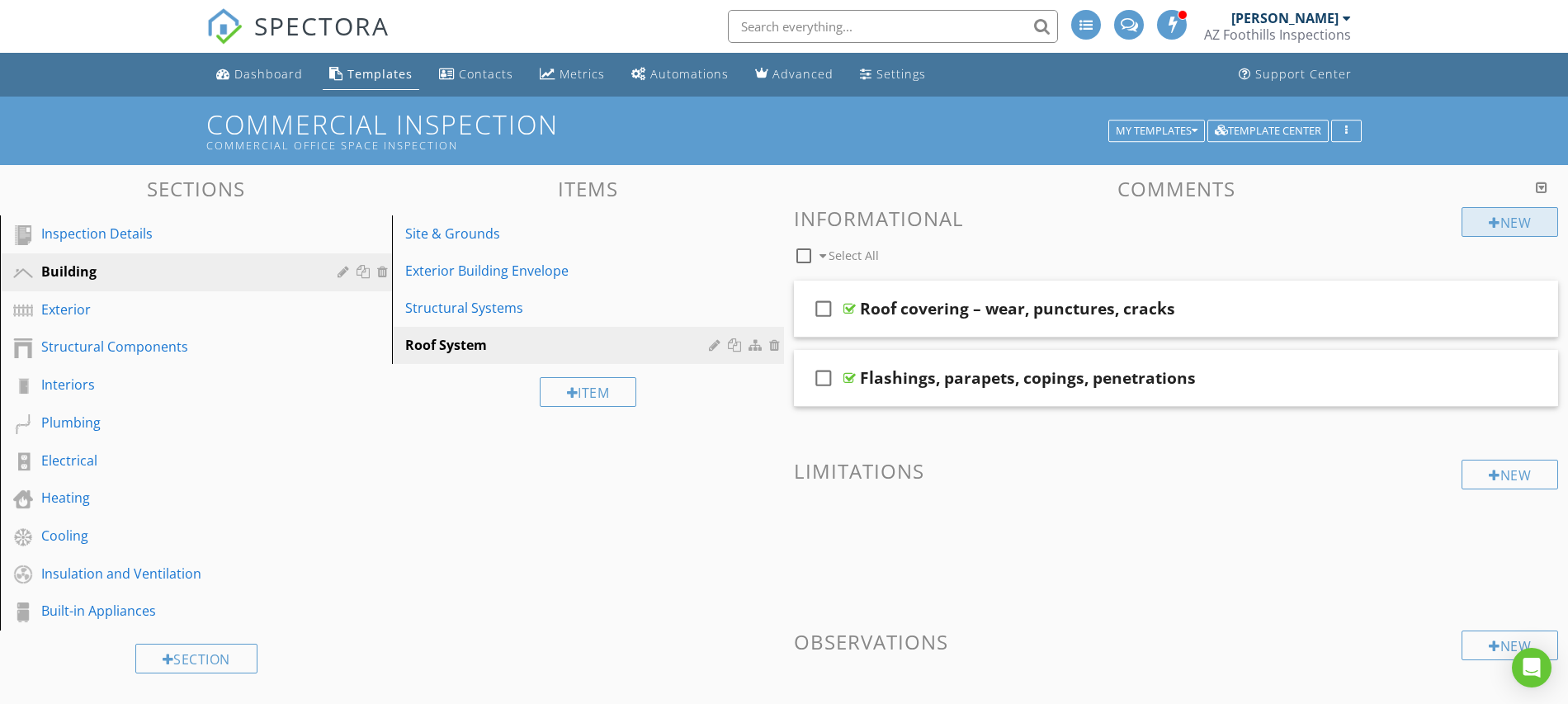
click at [1498, 222] on div "New" at bounding box center [1510, 222] width 97 height 30
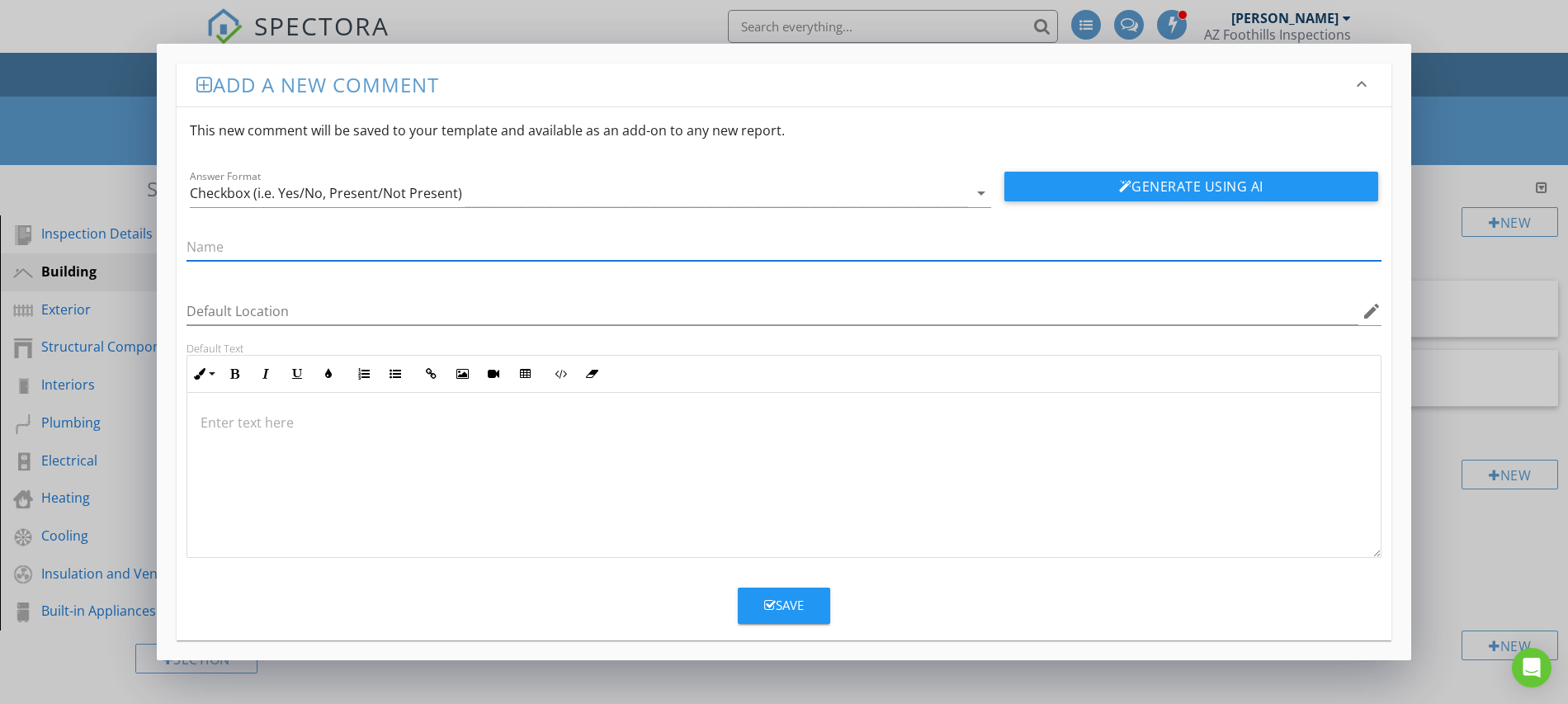
click at [233, 248] on input "text" at bounding box center [784, 247] width 1195 height 27
paste input "Roof drainage – gutters, scuppers, downspouts, drains clear"
type input "Roof drainage – gutters, scuppers, downspouts, drains clear"
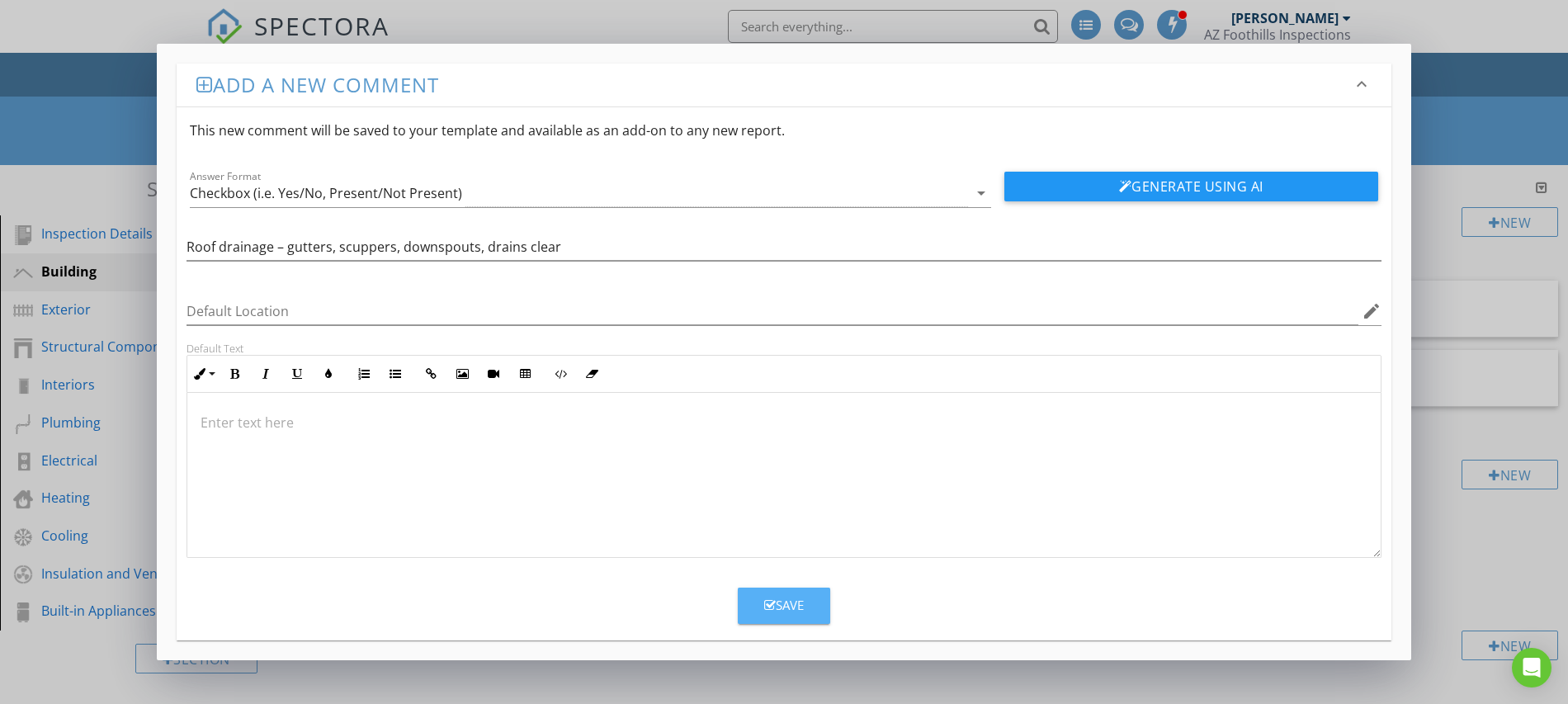
click at [814, 606] on button "Save" at bounding box center [784, 606] width 92 height 37
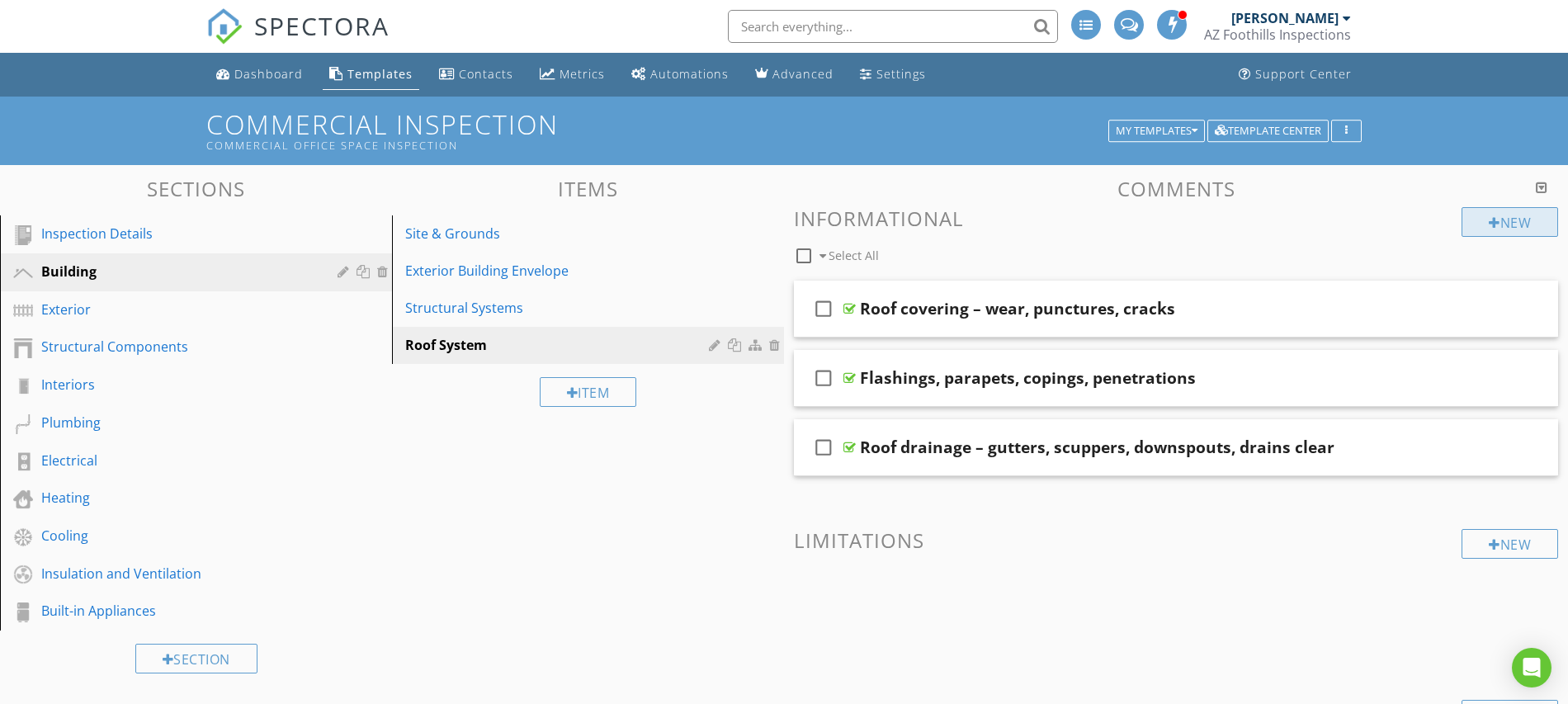
click at [1481, 230] on div "New" at bounding box center [1510, 222] width 97 height 30
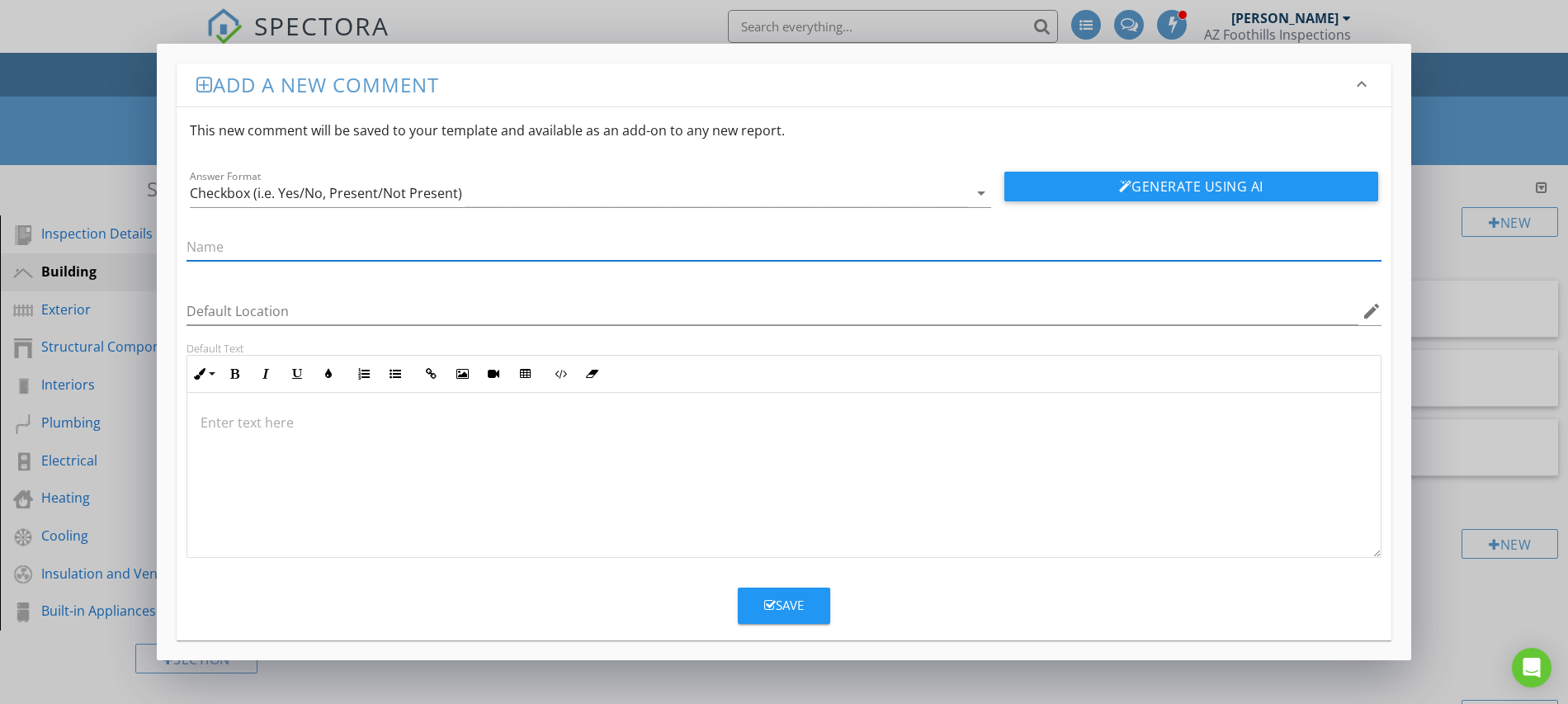
paste input "Ponding or signs of leaks/water intrusion"
type input "Ponding or signs of leaks/water intrusion"
click at [786, 601] on div "Save" at bounding box center [784, 605] width 40 height 19
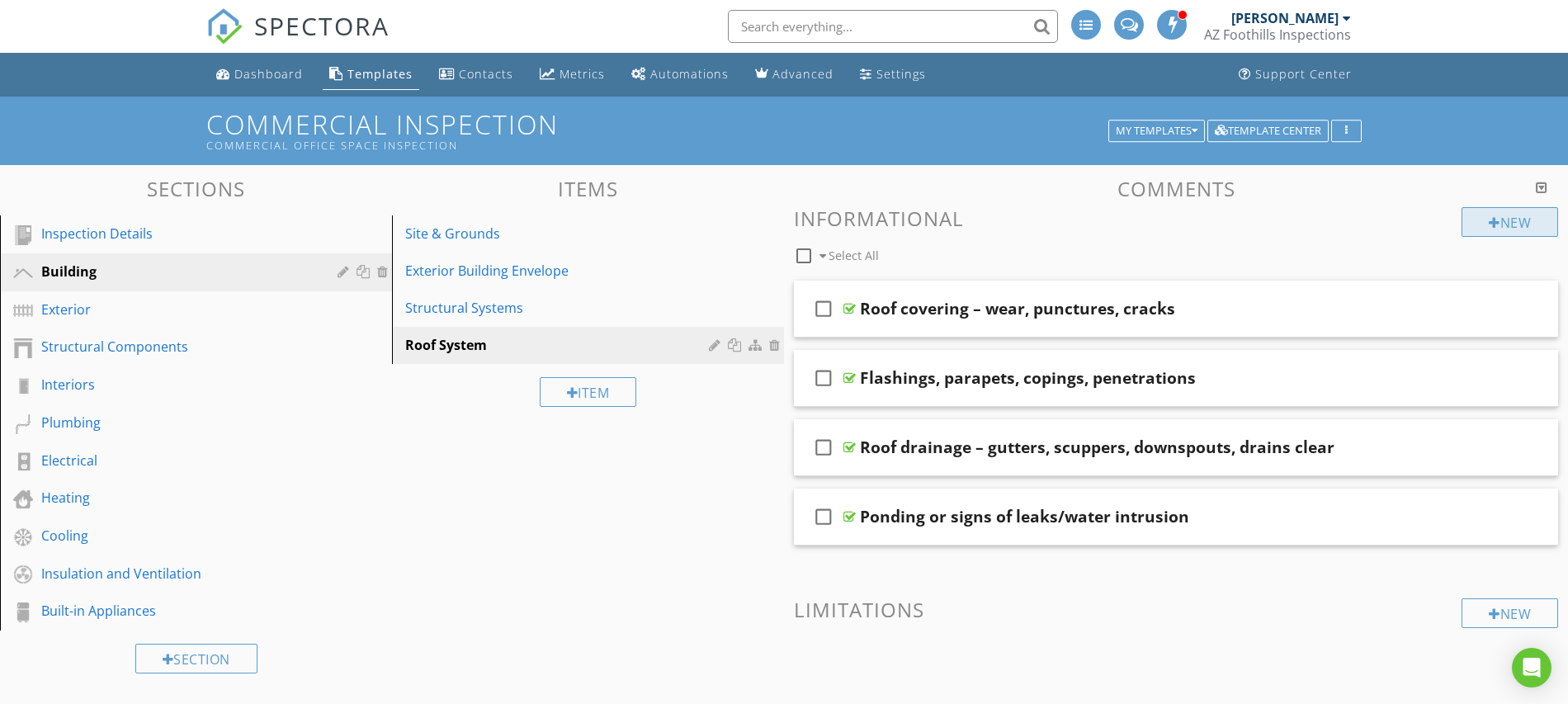
click at [1495, 223] on div at bounding box center [1494, 222] width 11 height 13
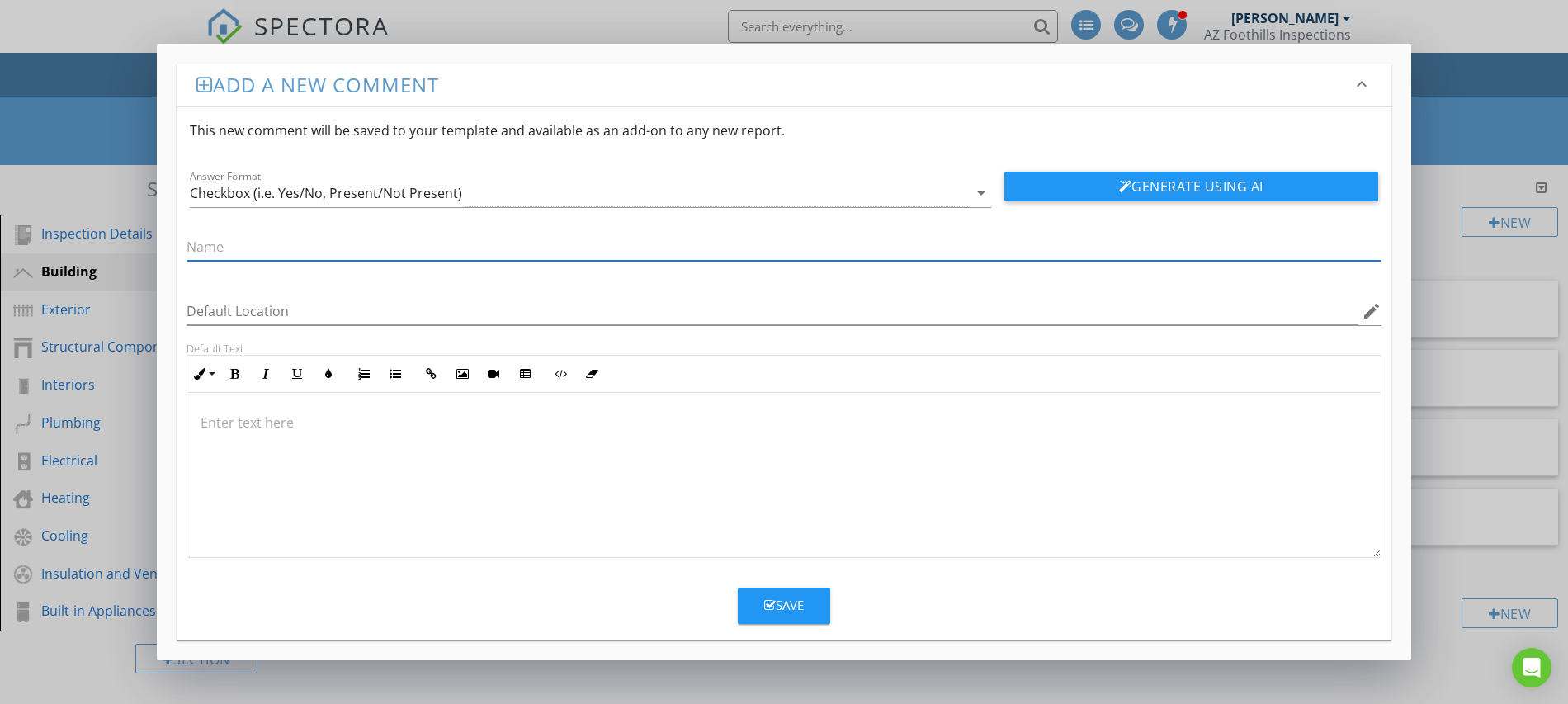
paste input "Roof access, safety rails, walk pads"
type input "Roof access, safety rails, walk pads"
click at [782, 597] on div "Save" at bounding box center [784, 605] width 40 height 19
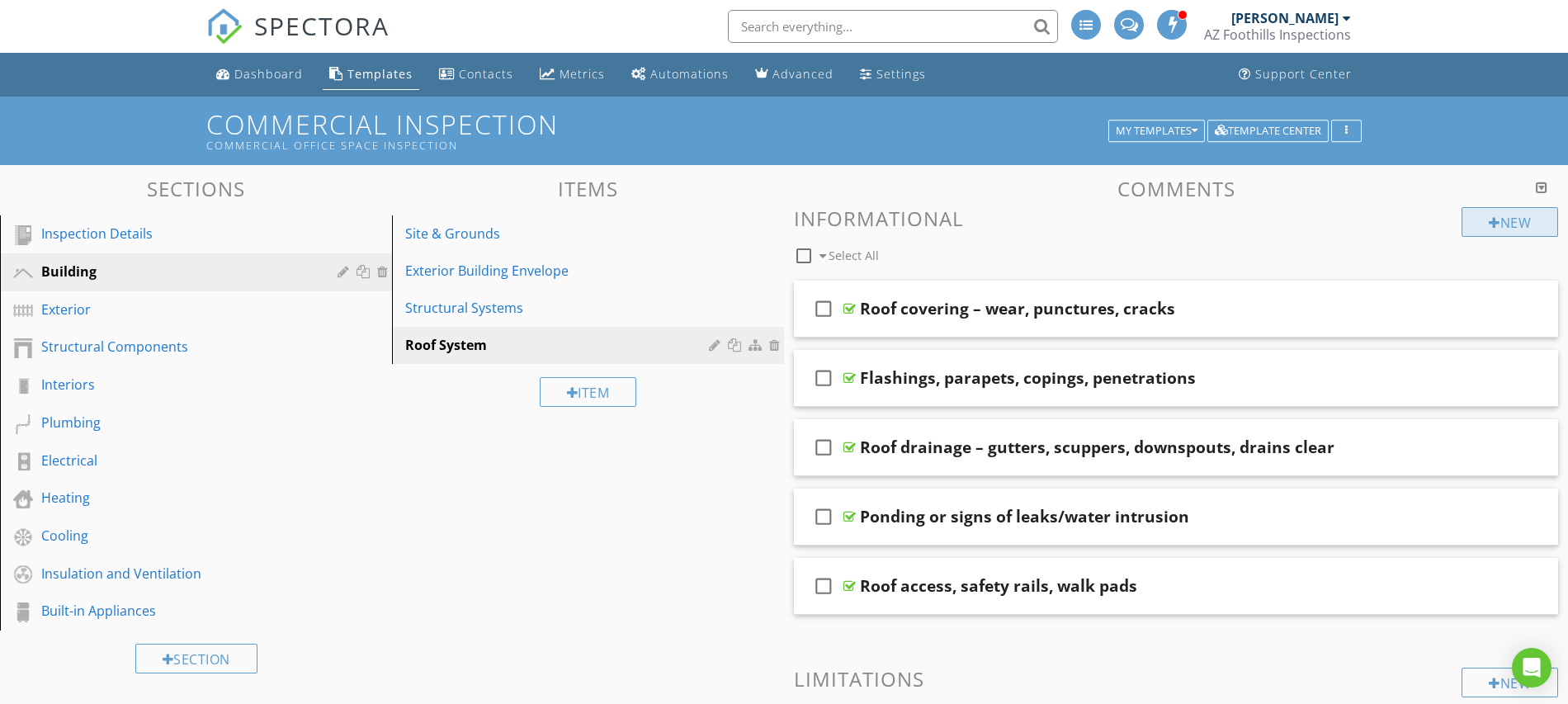
click at [1489, 224] on div at bounding box center [1494, 222] width 11 height 13
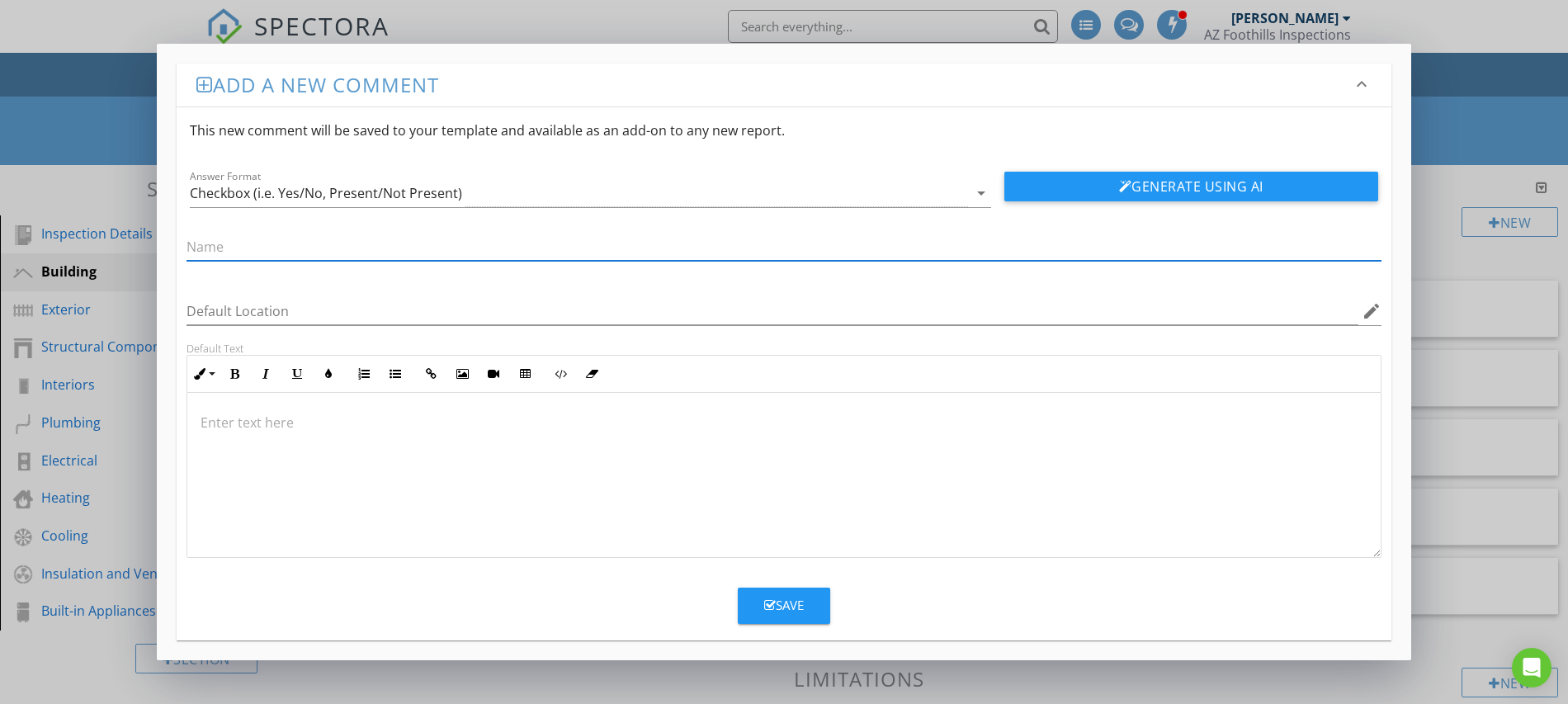
click at [1441, 90] on div "Add a new comment keyboard_arrow_down This new comment will be saved to your te…" at bounding box center [784, 352] width 1568 height 704
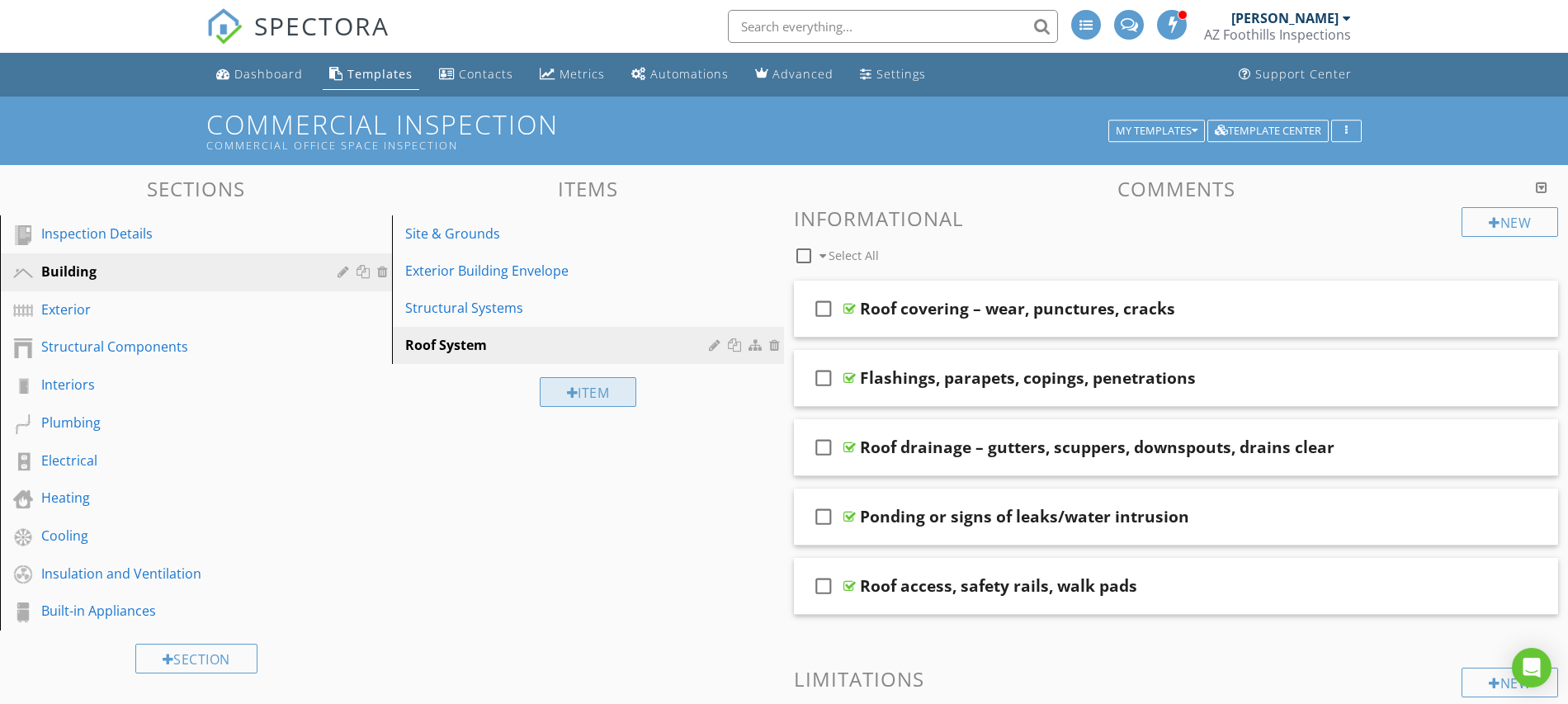
click at [591, 392] on div "Item" at bounding box center [589, 392] width 97 height 30
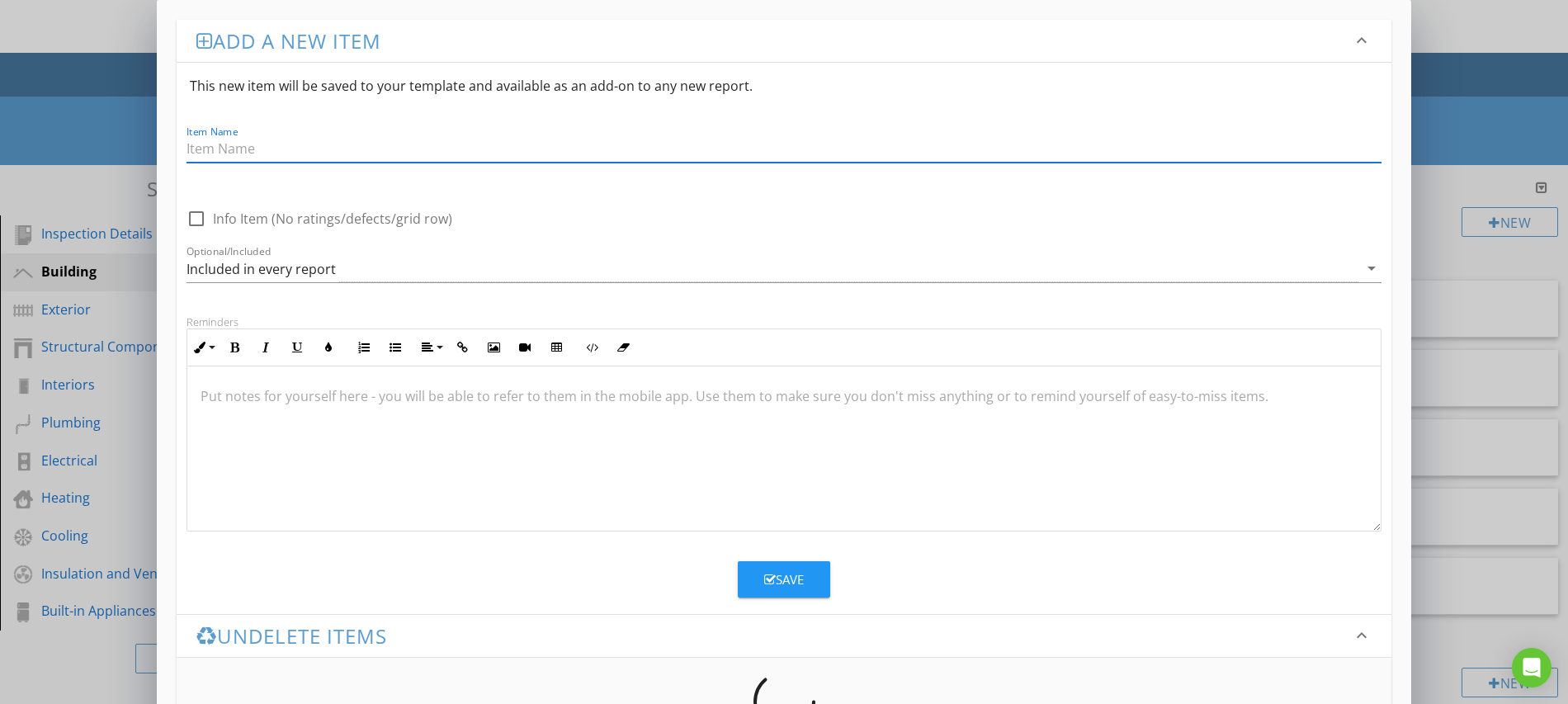
paste input "Plumbing"
type input "Plumbing"
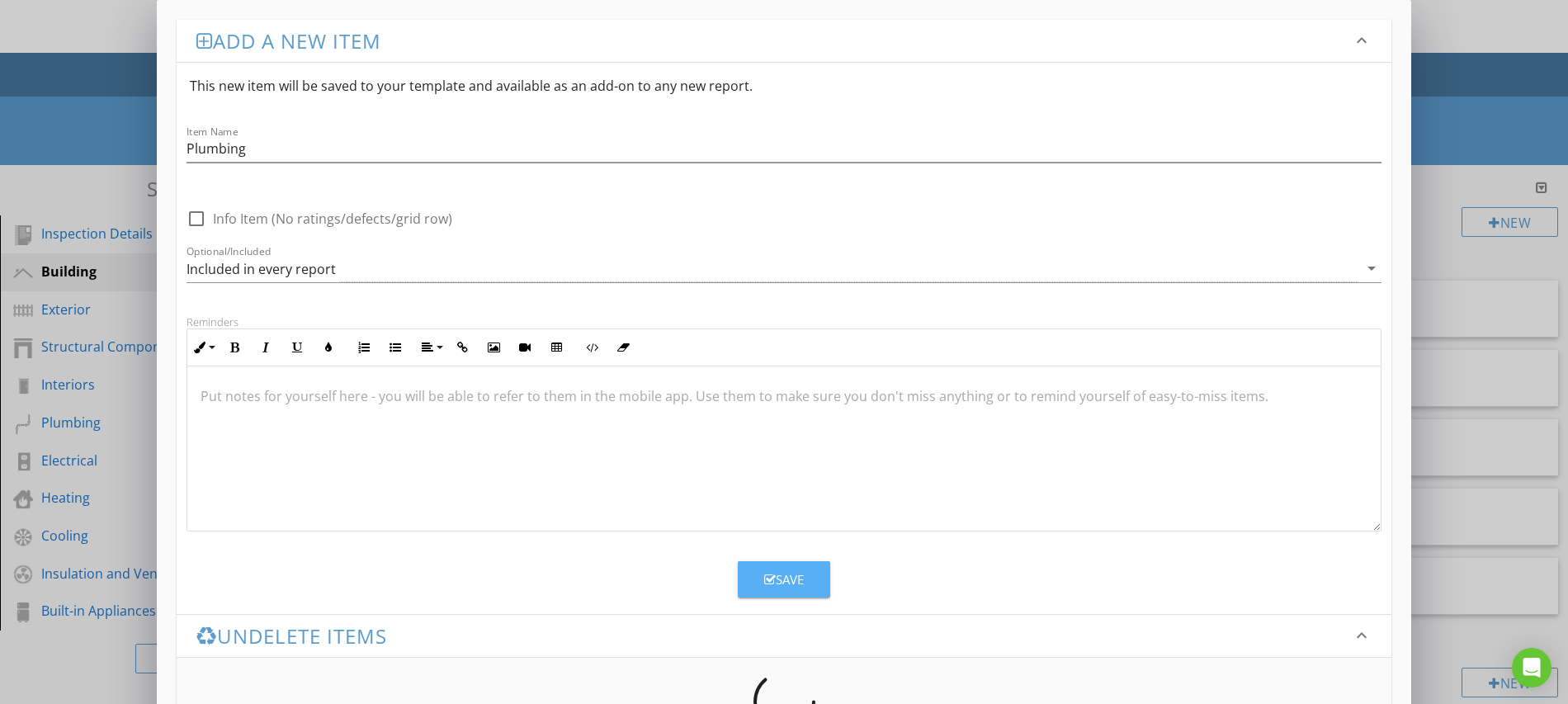
click at [812, 581] on button "Save" at bounding box center [784, 579] width 92 height 37
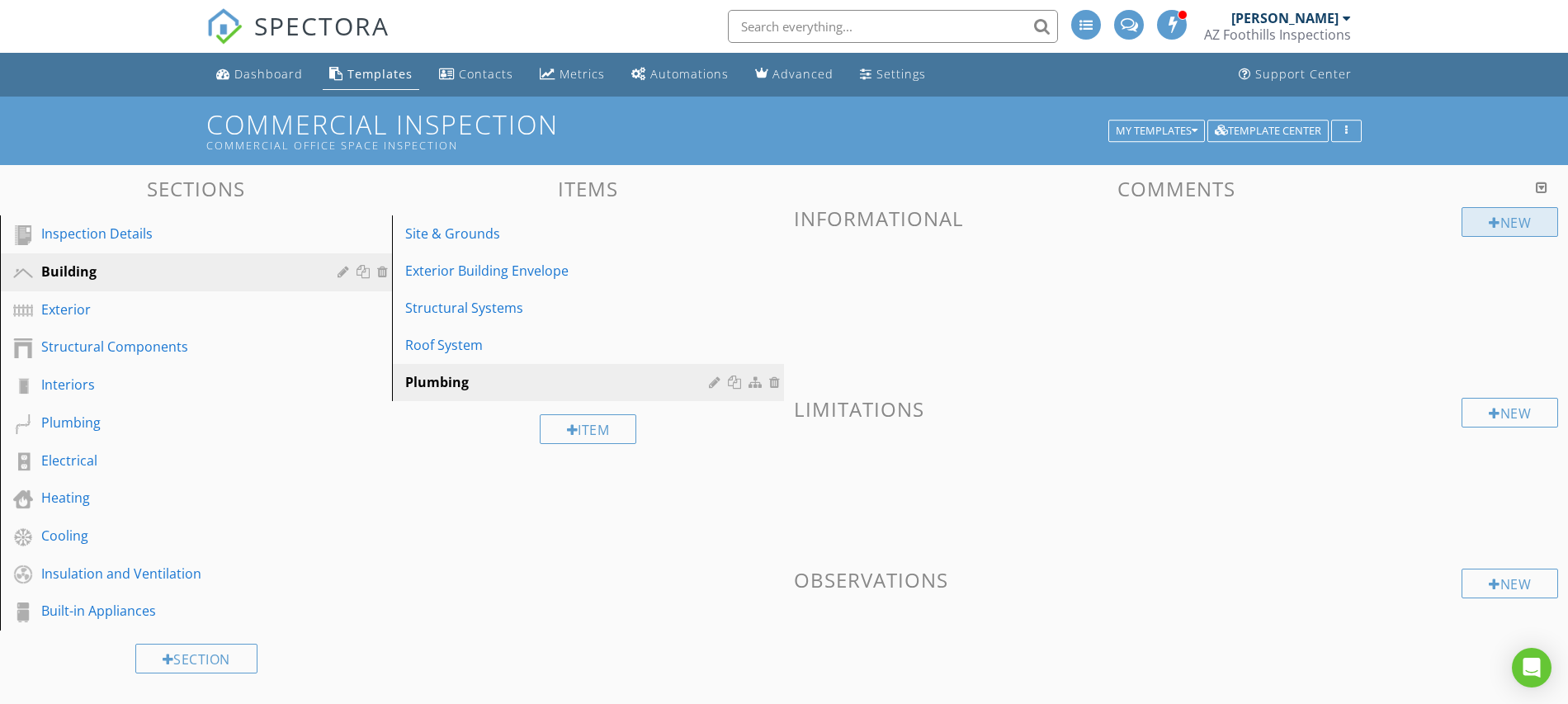
click at [1484, 234] on div "New" at bounding box center [1510, 222] width 97 height 30
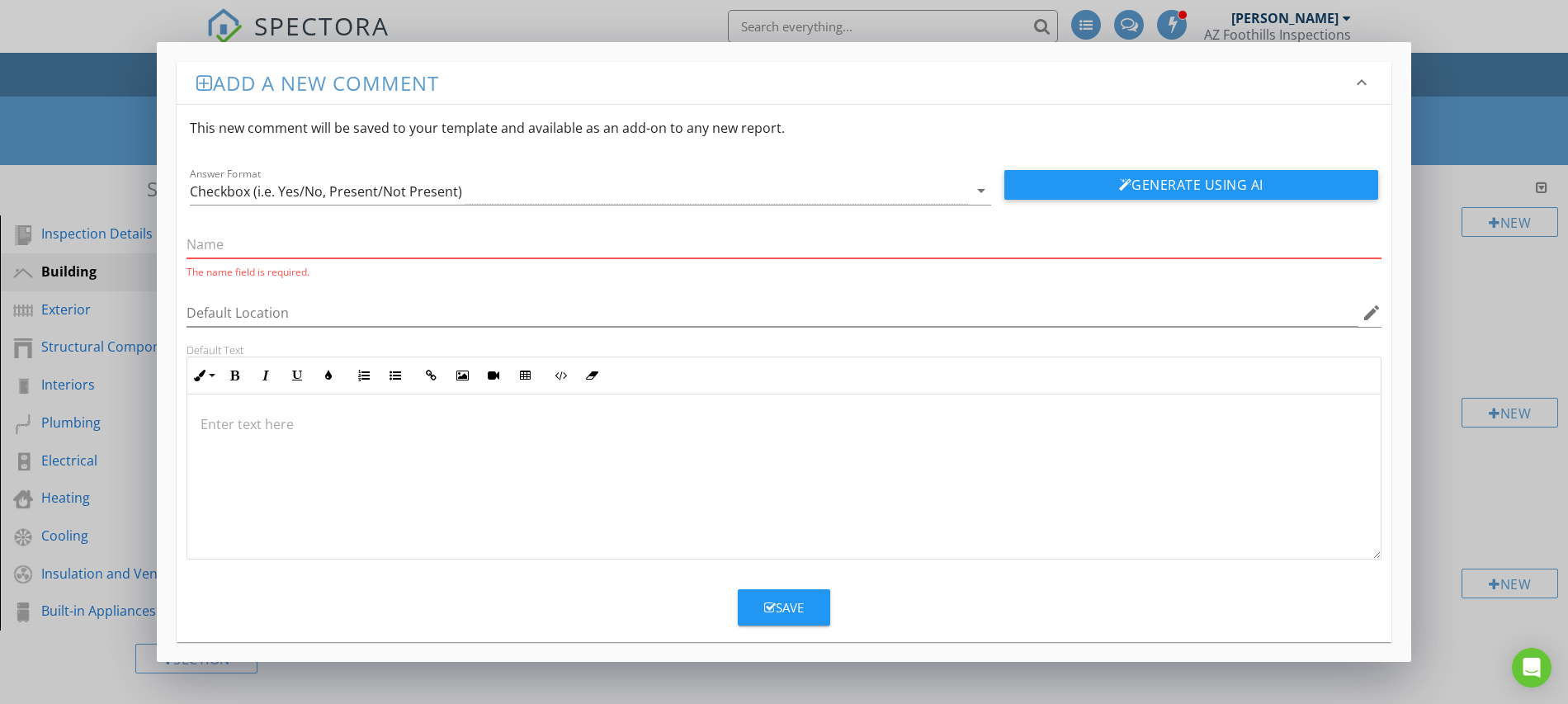
paste input "Water supply piping – material, corrosion, leaks"
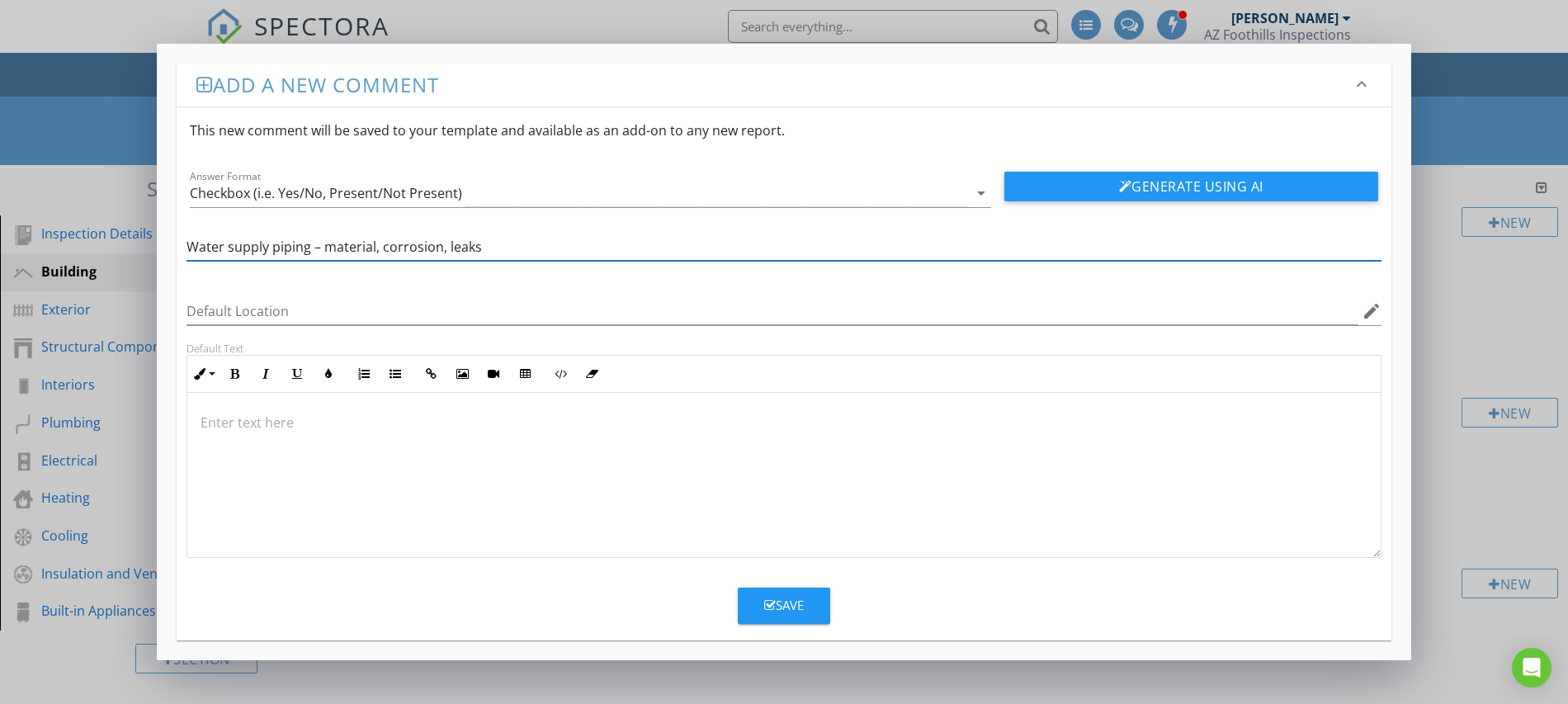
type input "Water supply piping – material, corrosion, leaks"
click at [793, 607] on div "Save" at bounding box center [784, 605] width 40 height 19
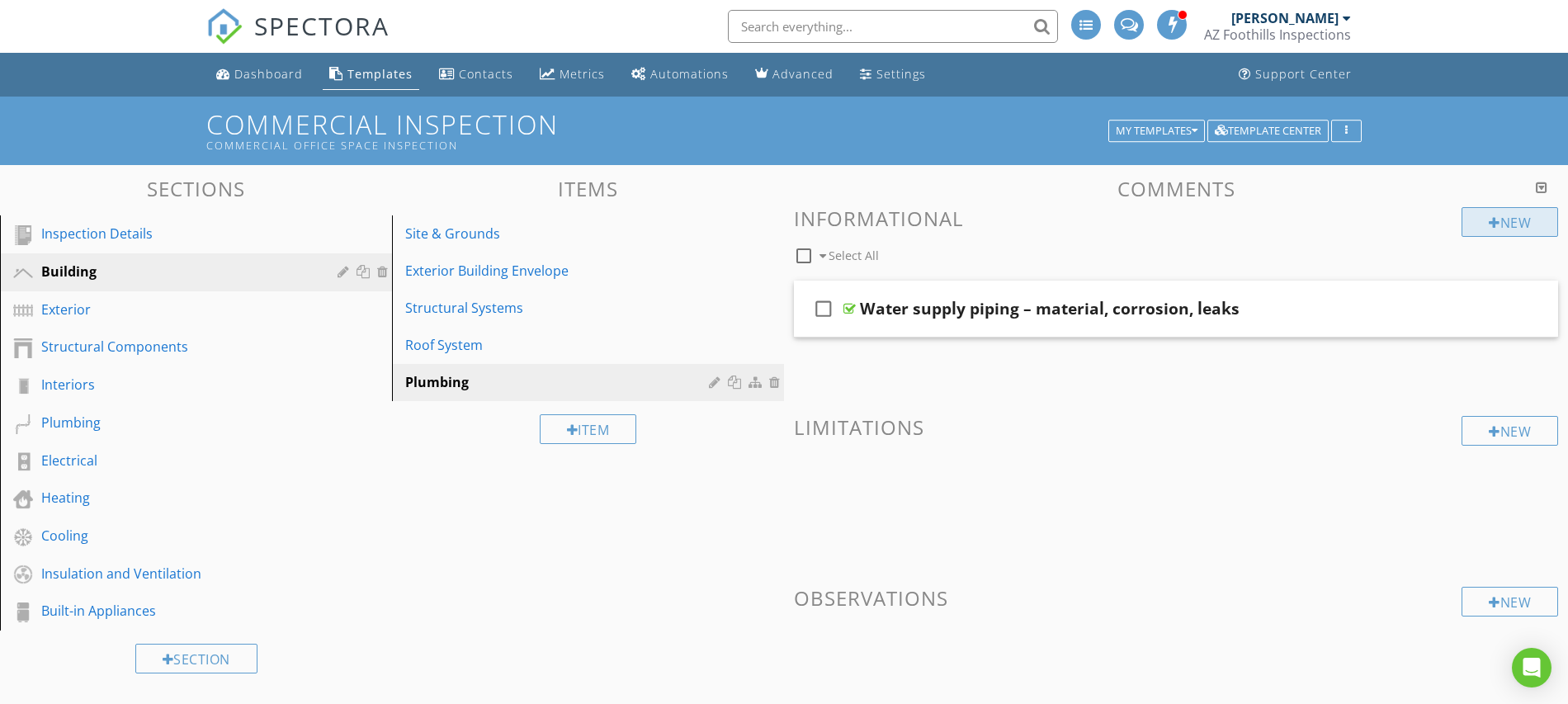
click at [1489, 221] on div at bounding box center [1494, 222] width 11 height 13
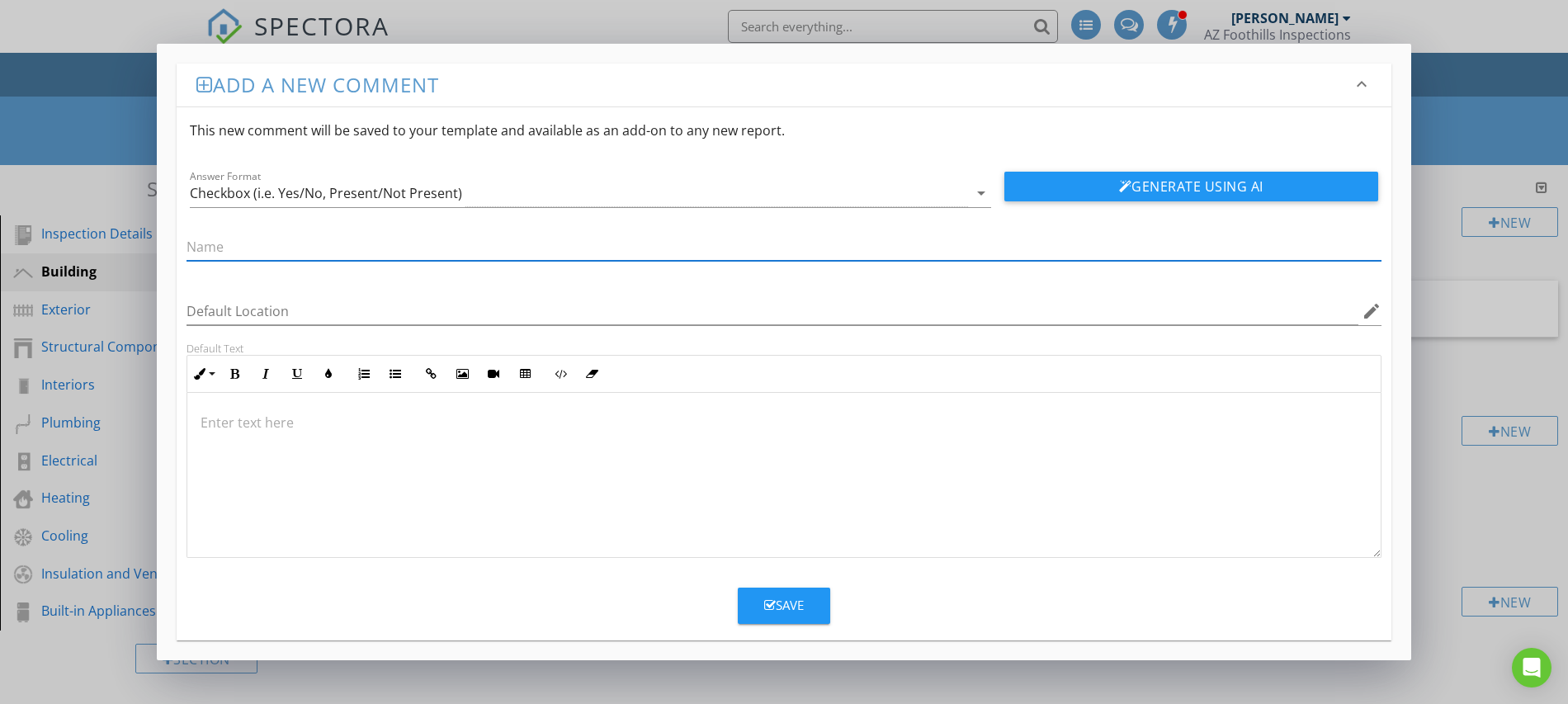
paste input "Waste/vent piping – clogs, corrosion, improper slope"
type input "Waste/vent piping – clogs, corrosion, improper slope"
click at [804, 603] on div "Save" at bounding box center [784, 605] width 40 height 19
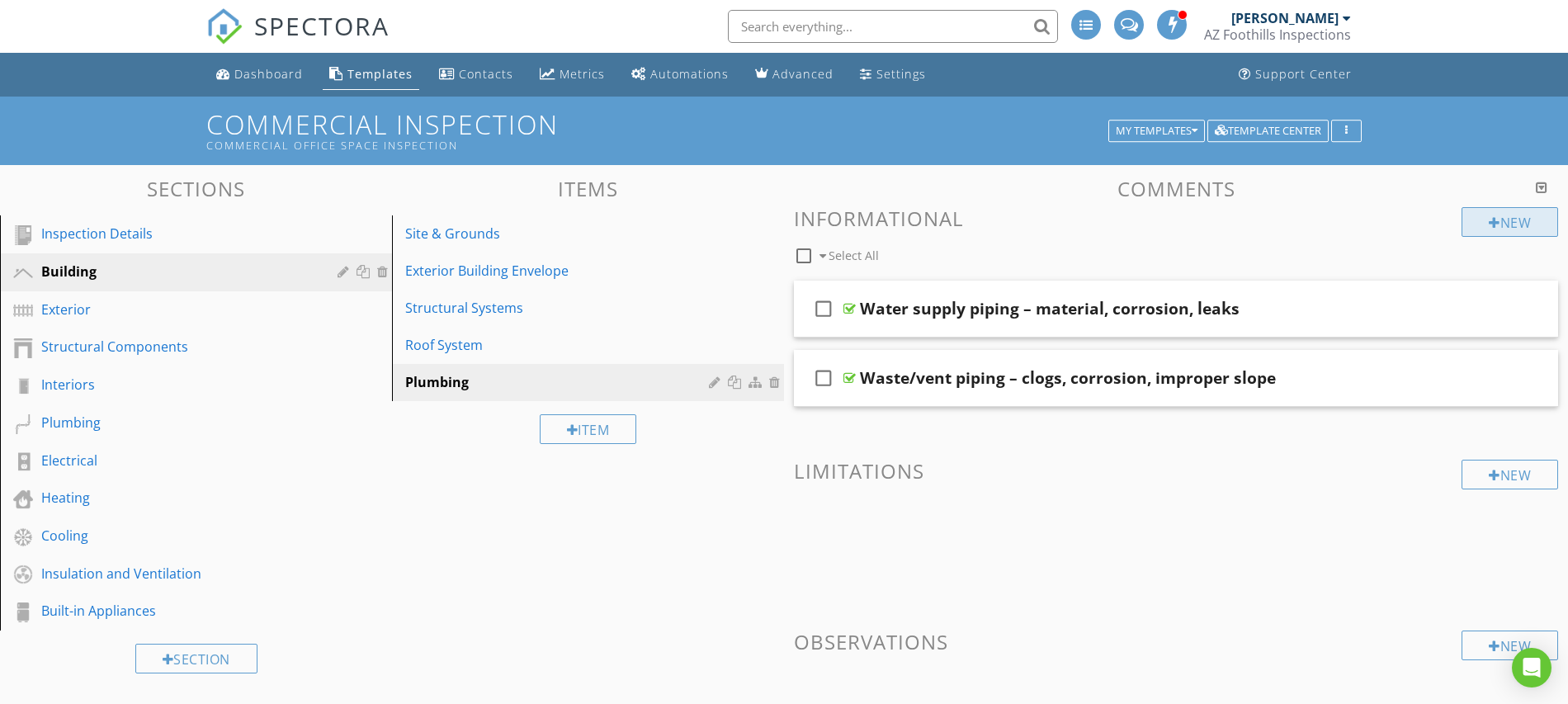
click at [1496, 220] on div "New" at bounding box center [1510, 222] width 97 height 30
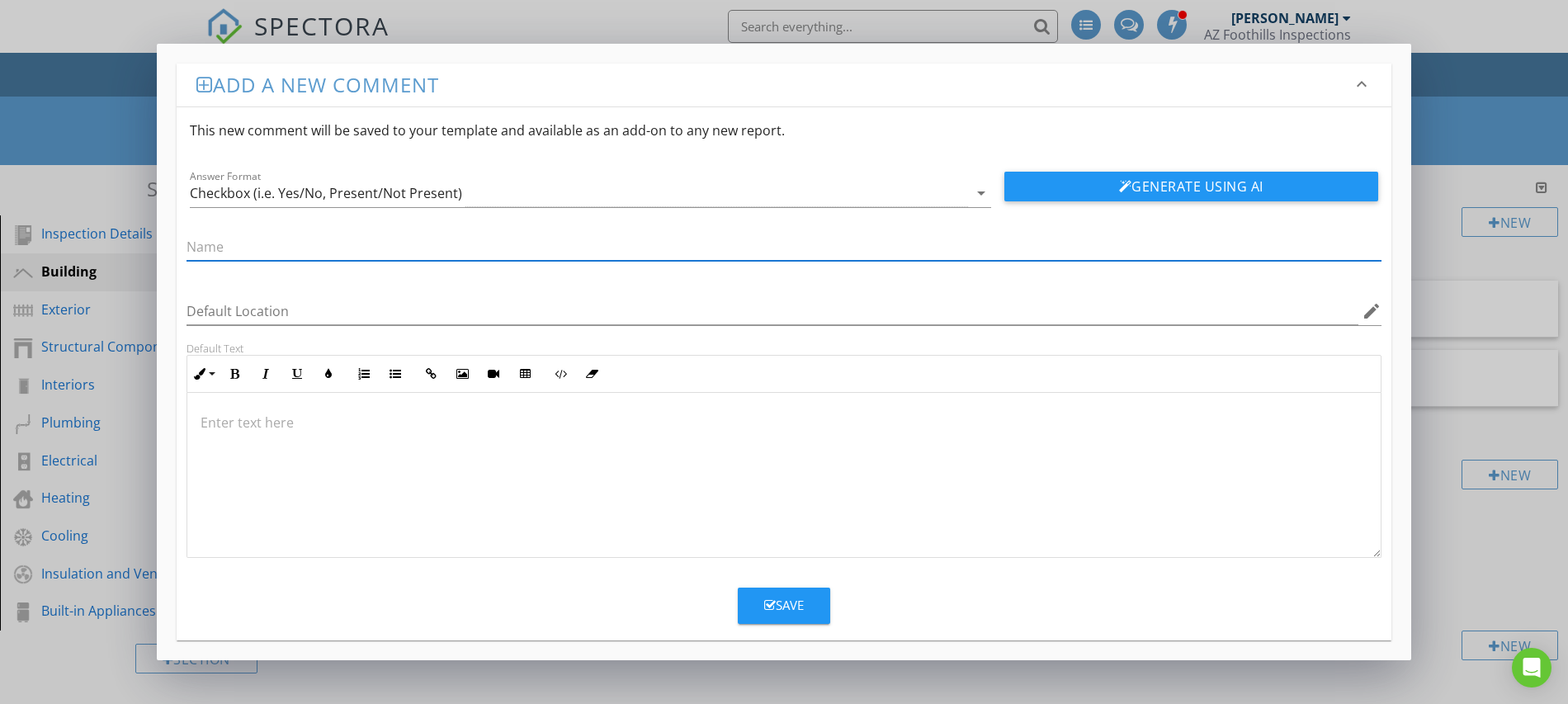
paste input "Restroom fixtures – sinks, toilets, urinals, ADA compliance"
type input "Restroom fixtures – sinks, toilets, urinals, ADA compliance"
click at [797, 607] on div "Save" at bounding box center [784, 605] width 40 height 19
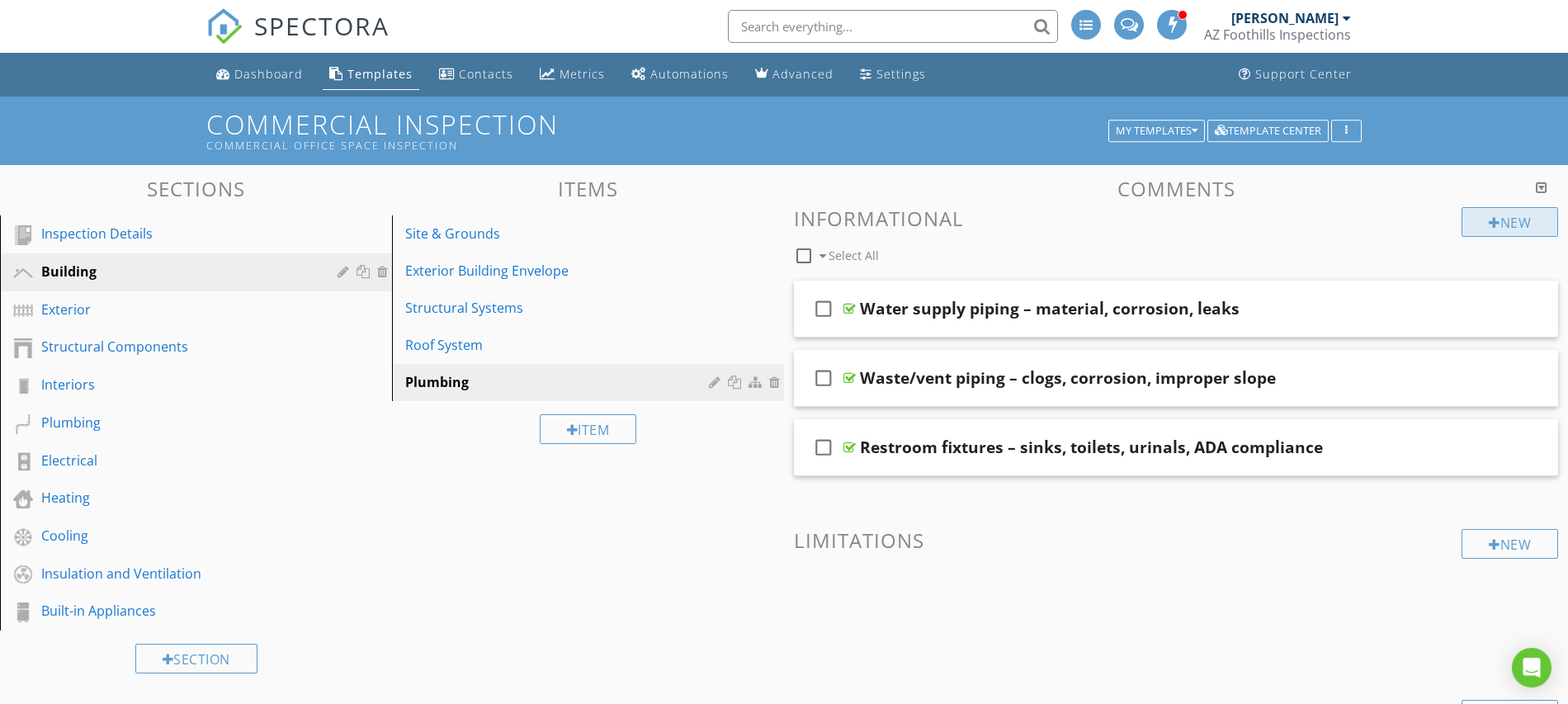
click at [1498, 222] on div "New" at bounding box center [1510, 222] width 97 height 30
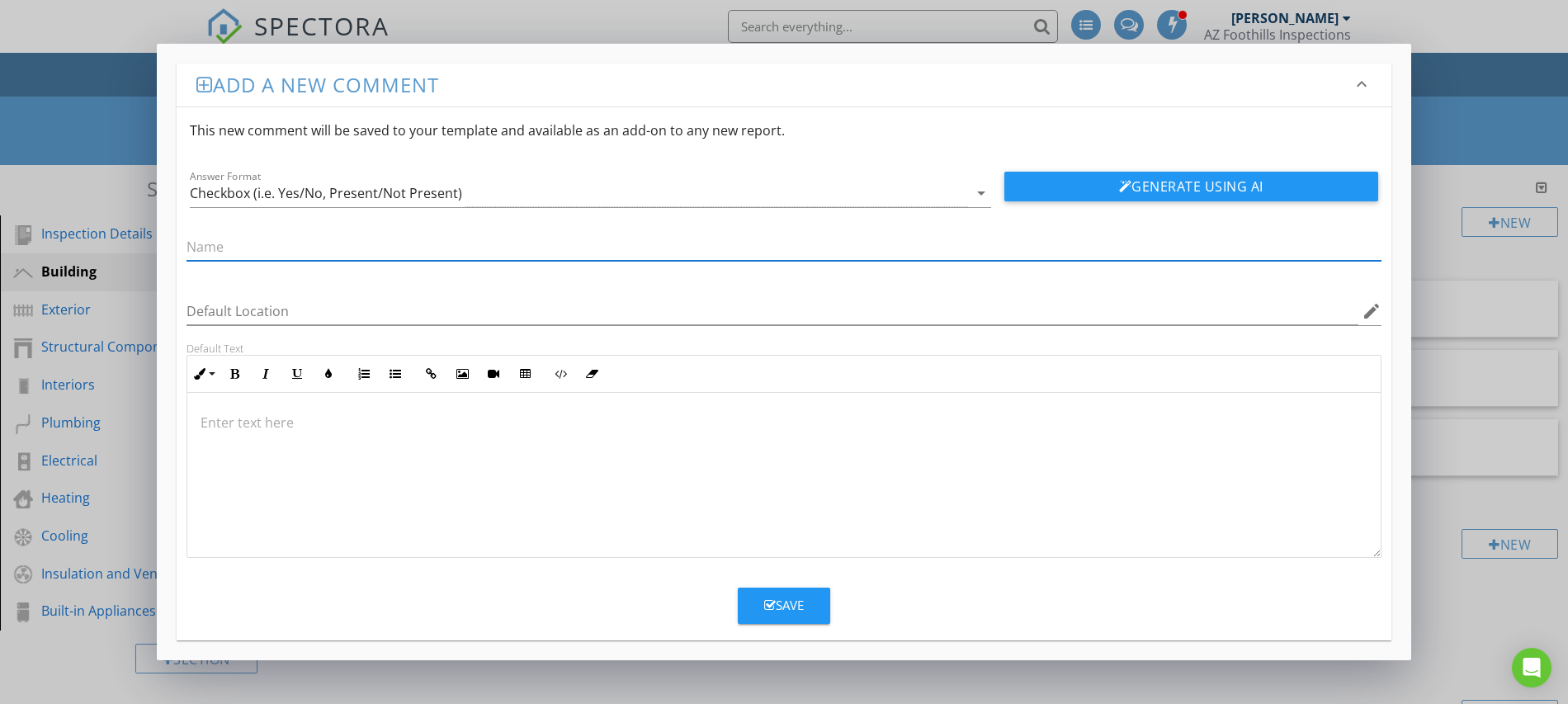
paste input "Water heater/boiler – age, venting, leaks, safety valves"
type input "Water heater/boiler – age, venting, leaks, safety valves"
click at [784, 610] on div "Save" at bounding box center [784, 605] width 40 height 19
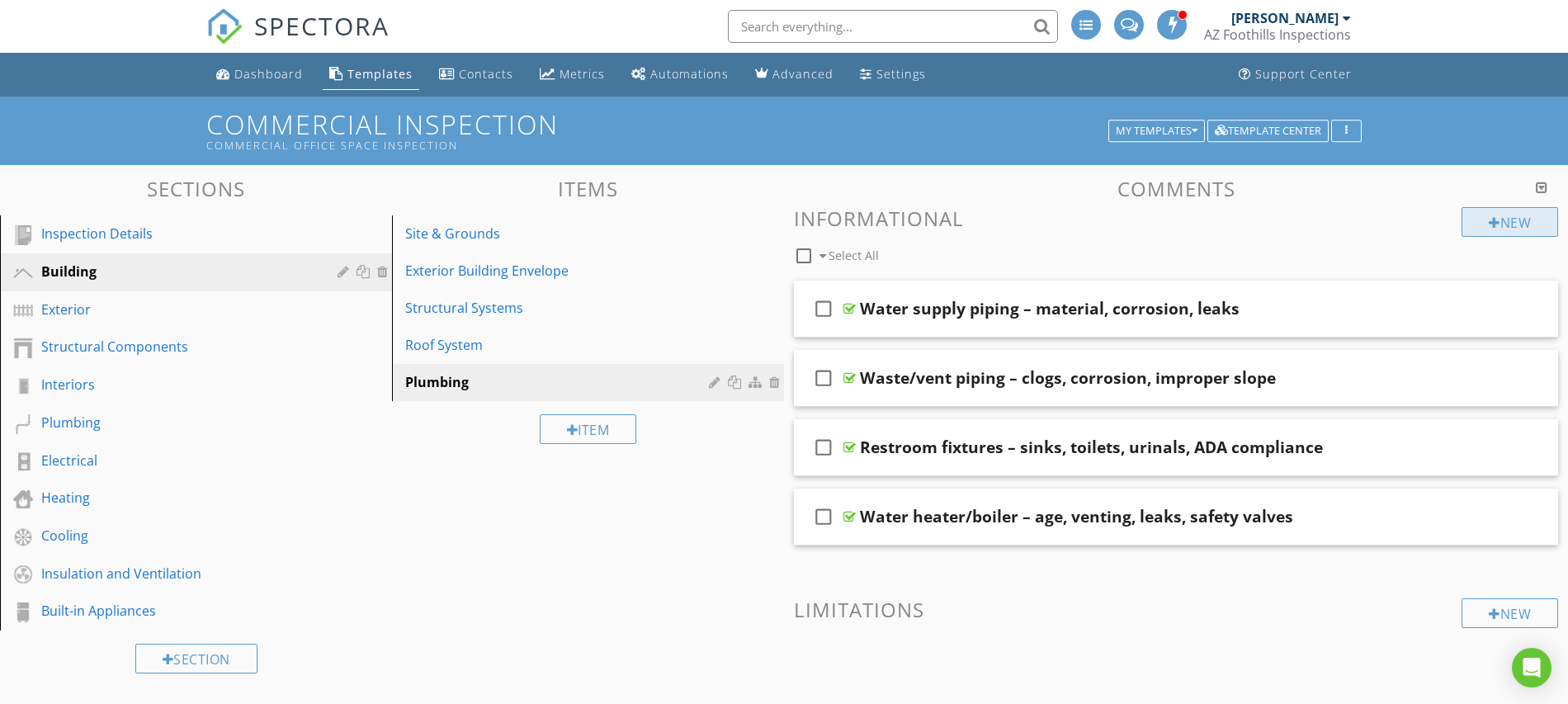
click at [1498, 220] on div "New" at bounding box center [1510, 222] width 97 height 30
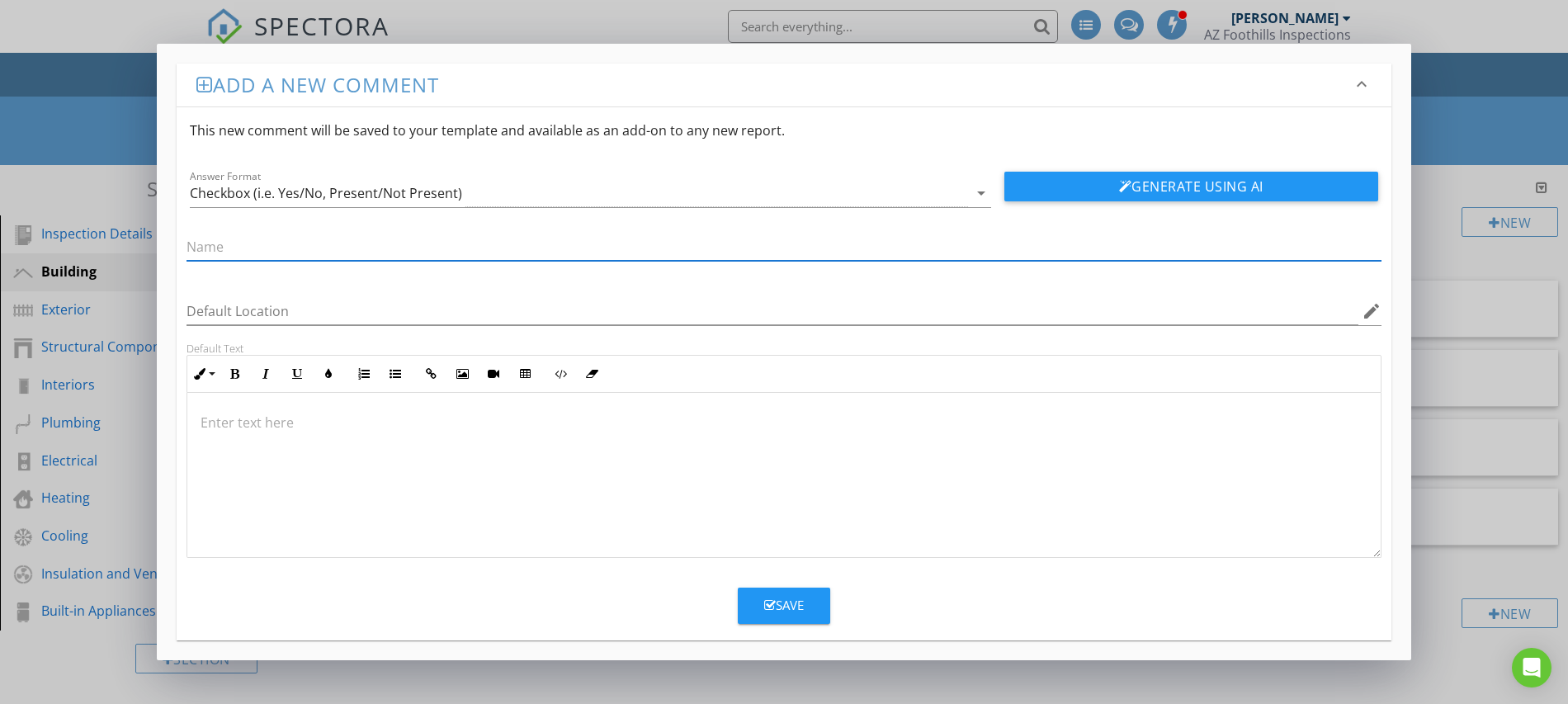
paste input "Backflow prevention devices present/condition"
type input "Backflow prevention devices present/condition"
click at [751, 601] on button "Save" at bounding box center [784, 606] width 92 height 37
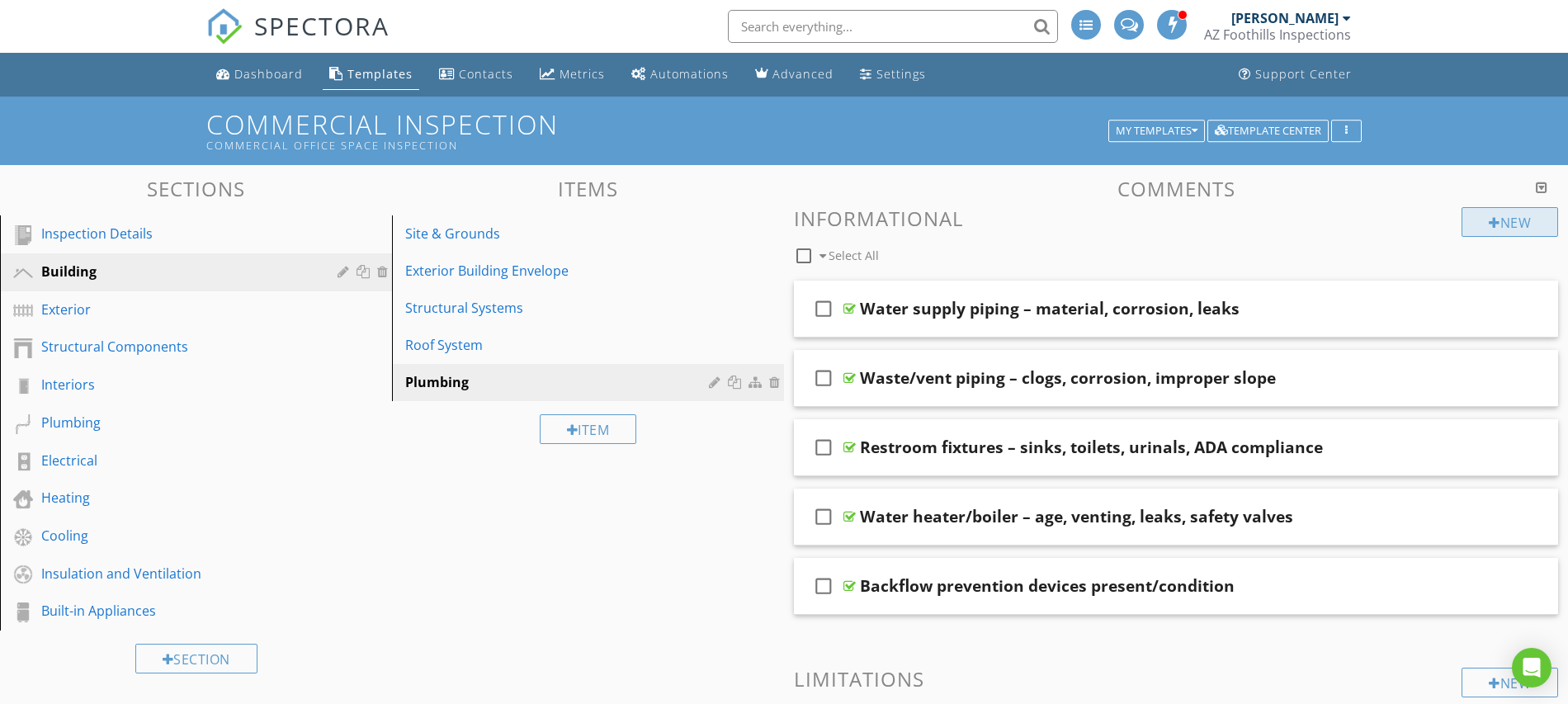
click at [1494, 221] on div at bounding box center [1494, 222] width 11 height 13
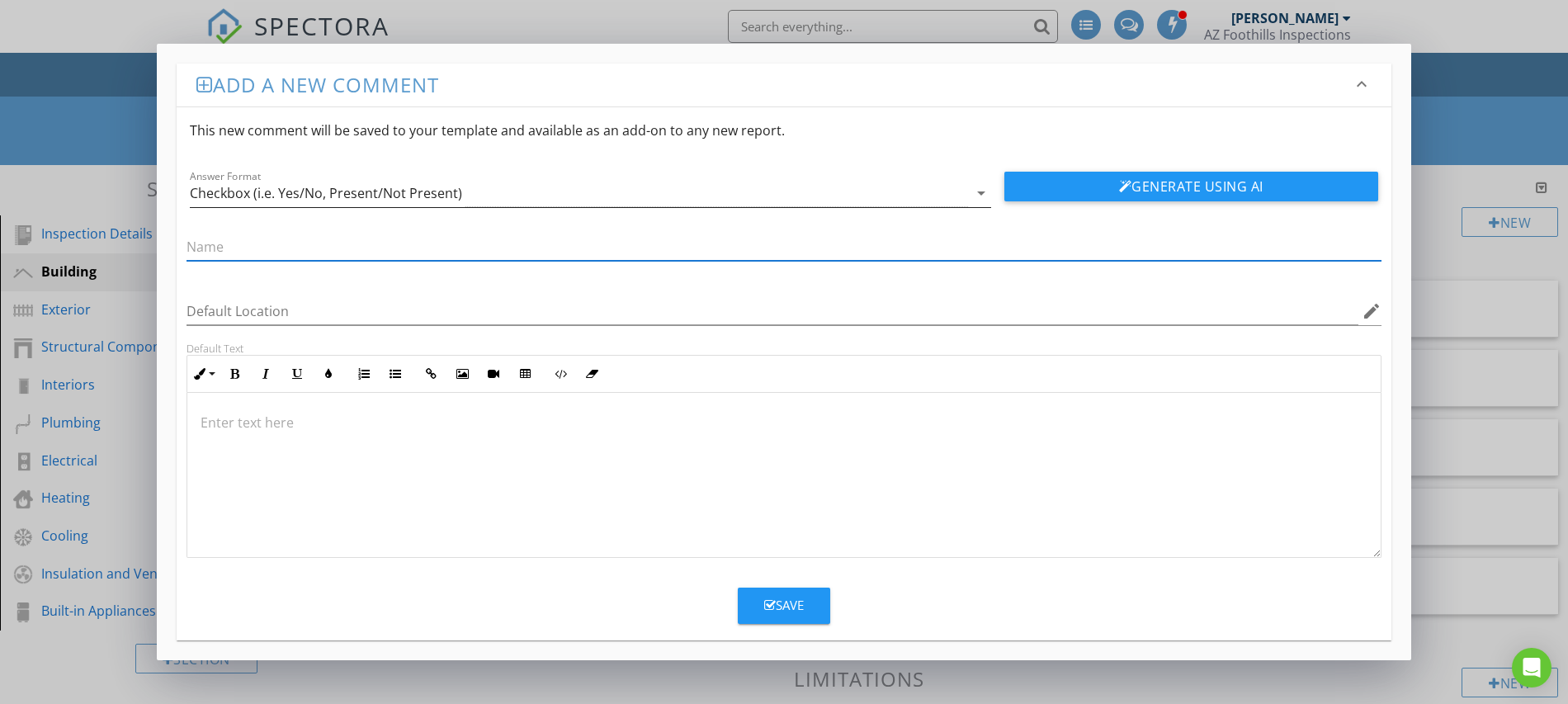
paste input "Fire sprinkler piping (visual) – leaks, corrosion, heads clear/undamaged"
type input "Fire sprinkler piping (visual) – leaks, corrosion, heads clear/undamaged"
click at [774, 612] on div "Save" at bounding box center [784, 605] width 40 height 19
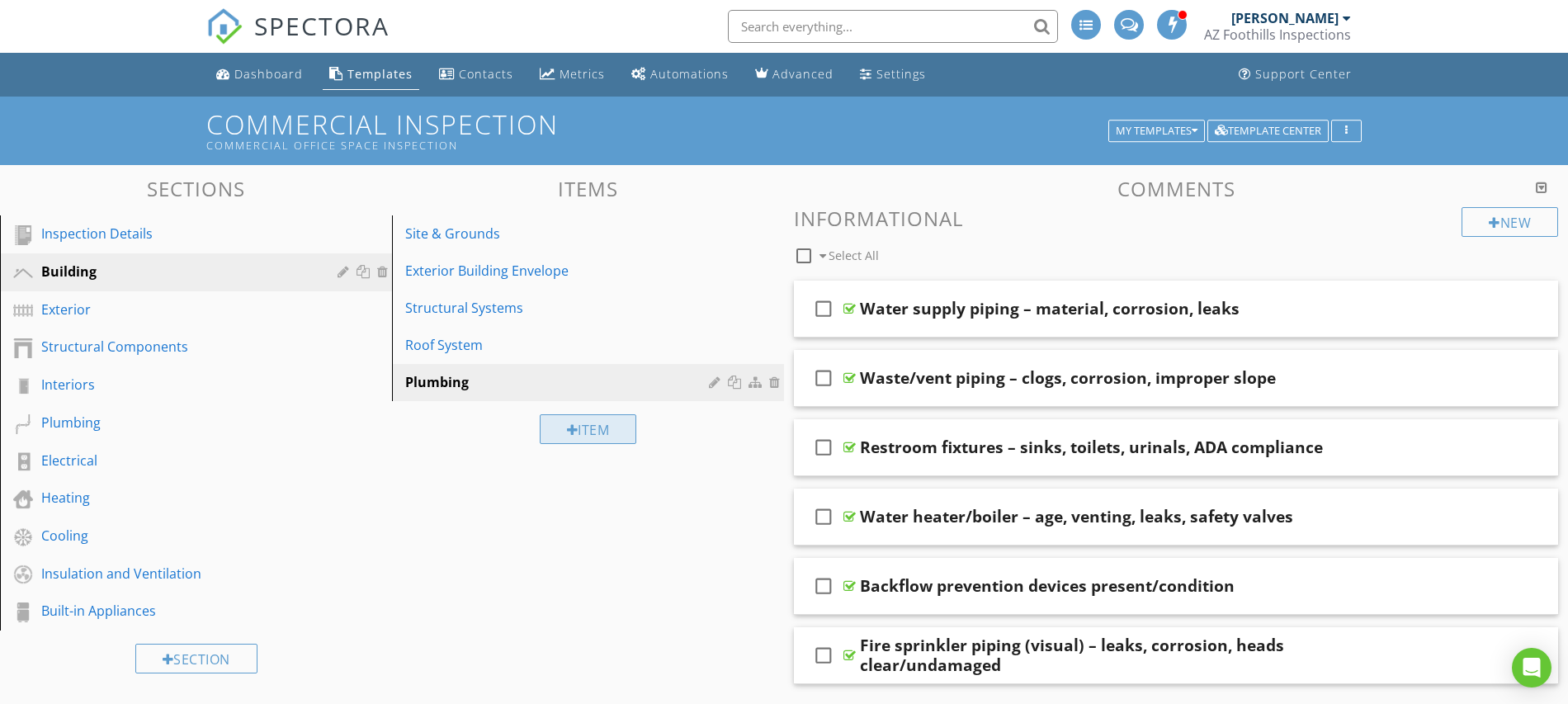
click at [570, 430] on div at bounding box center [572, 429] width 11 height 13
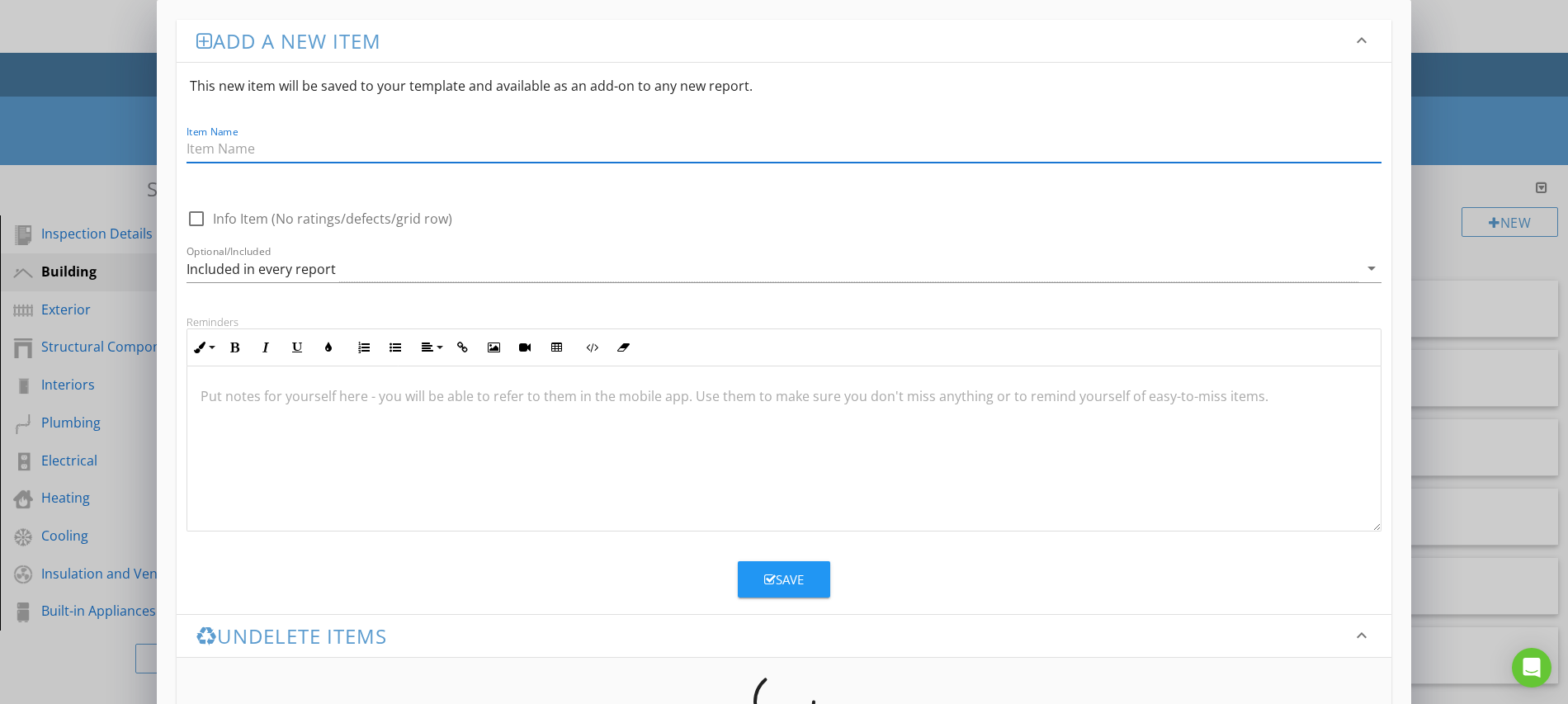
click at [251, 145] on input "Item Name" at bounding box center [784, 149] width 1195 height 27
paste input "Electrical"
type input "Electrical"
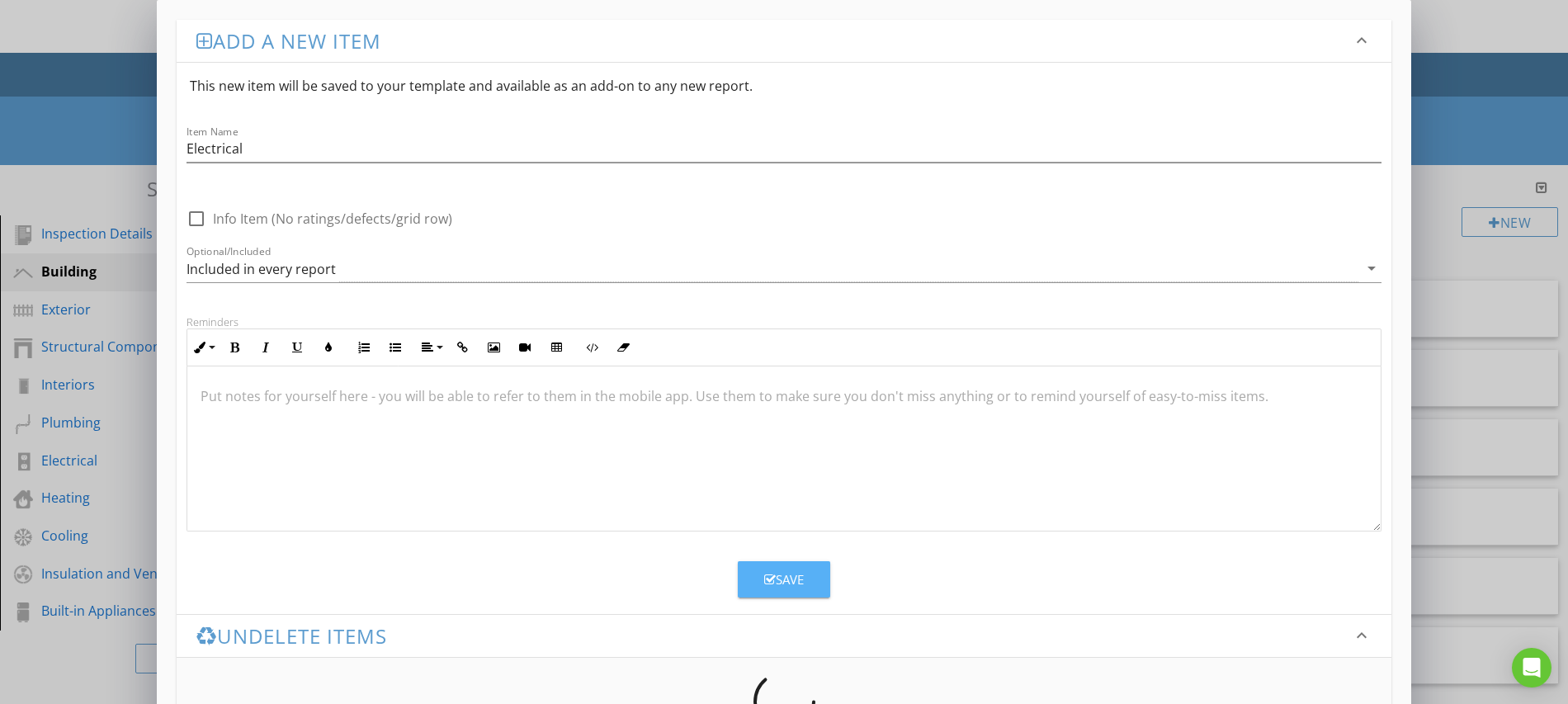
click at [784, 578] on div "Save" at bounding box center [784, 580] width 40 height 19
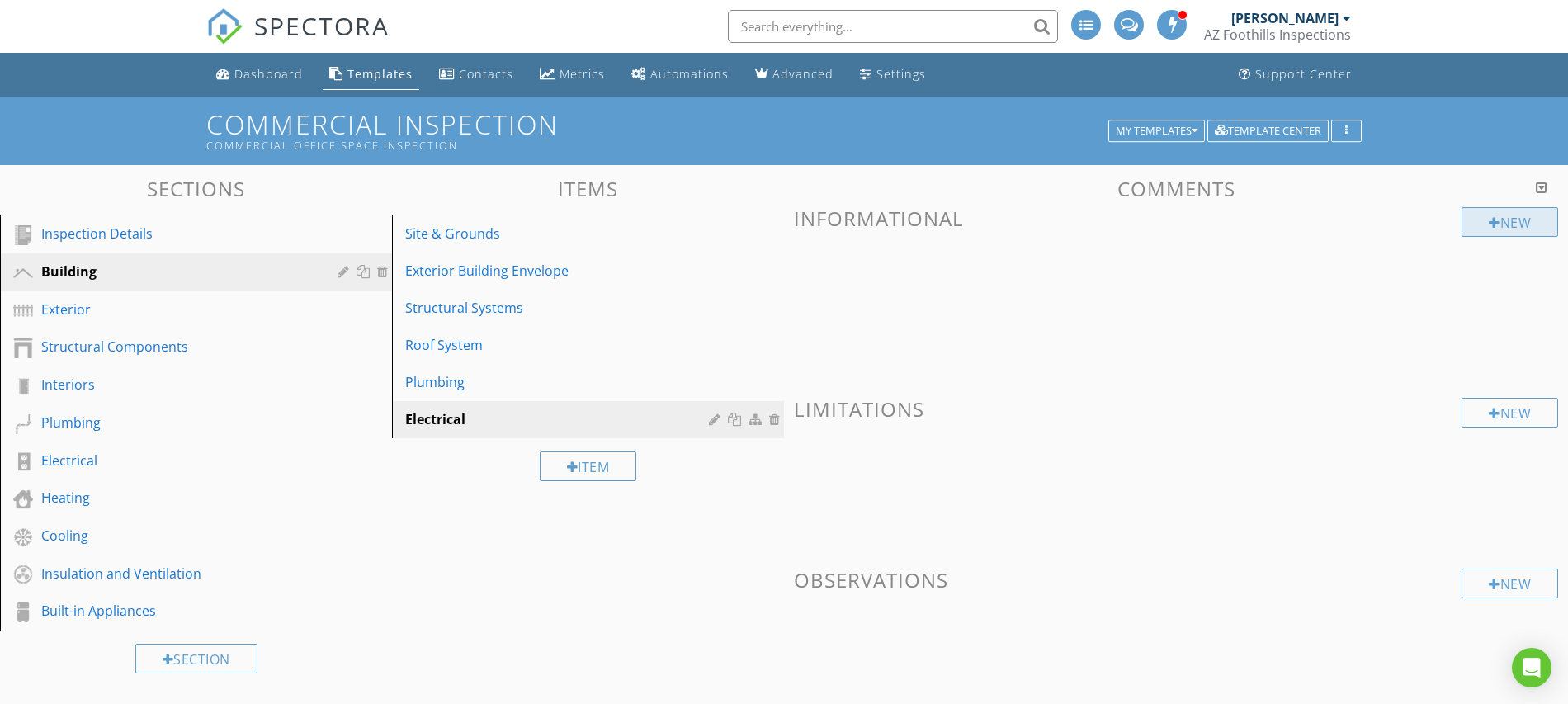
click at [1495, 219] on div at bounding box center [1494, 222] width 11 height 13
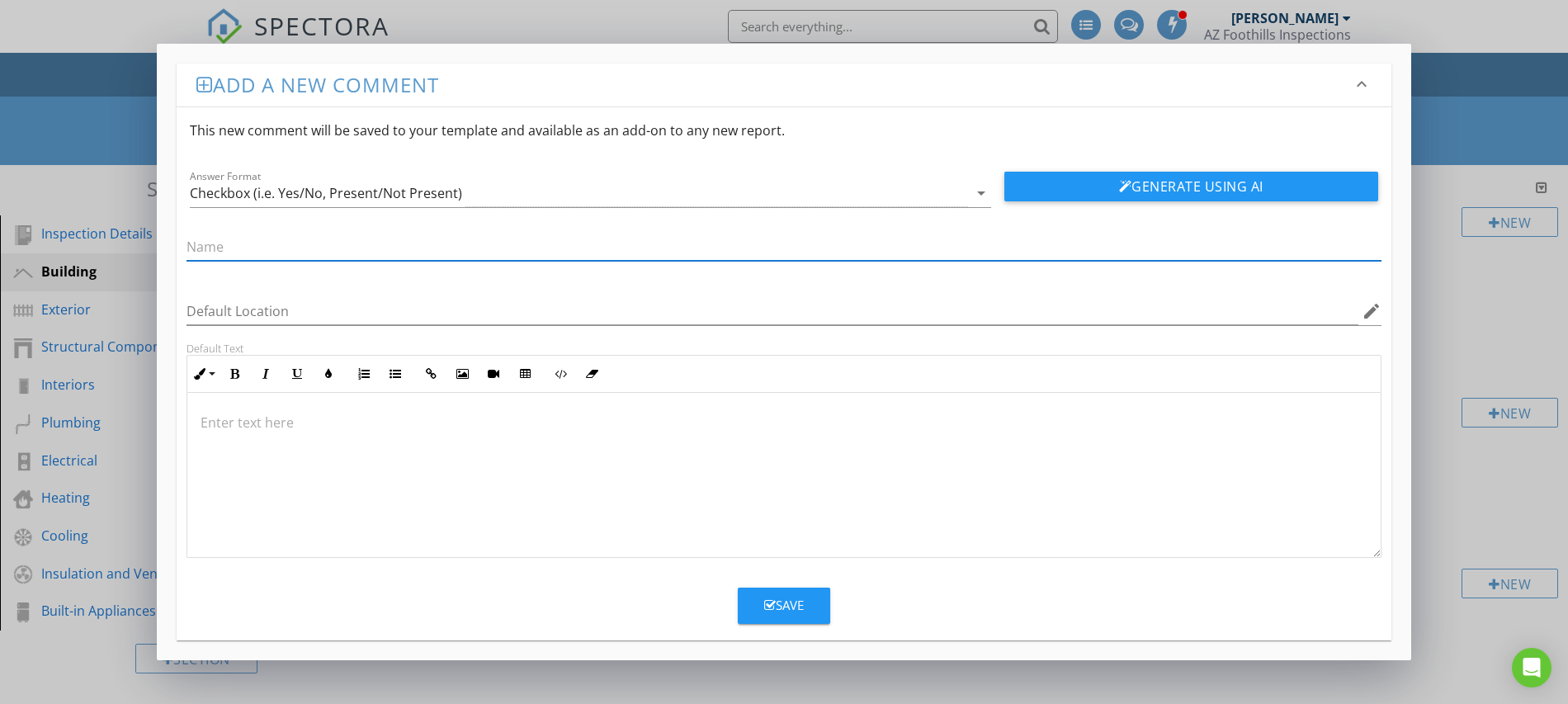
click at [260, 239] on input "text" at bounding box center [784, 247] width 1195 height 27
paste input "Main service – size, voltage, condition"
type input "Main service – size, voltage, condition"
click at [979, 196] on icon "arrow_drop_down" at bounding box center [981, 193] width 20 height 20
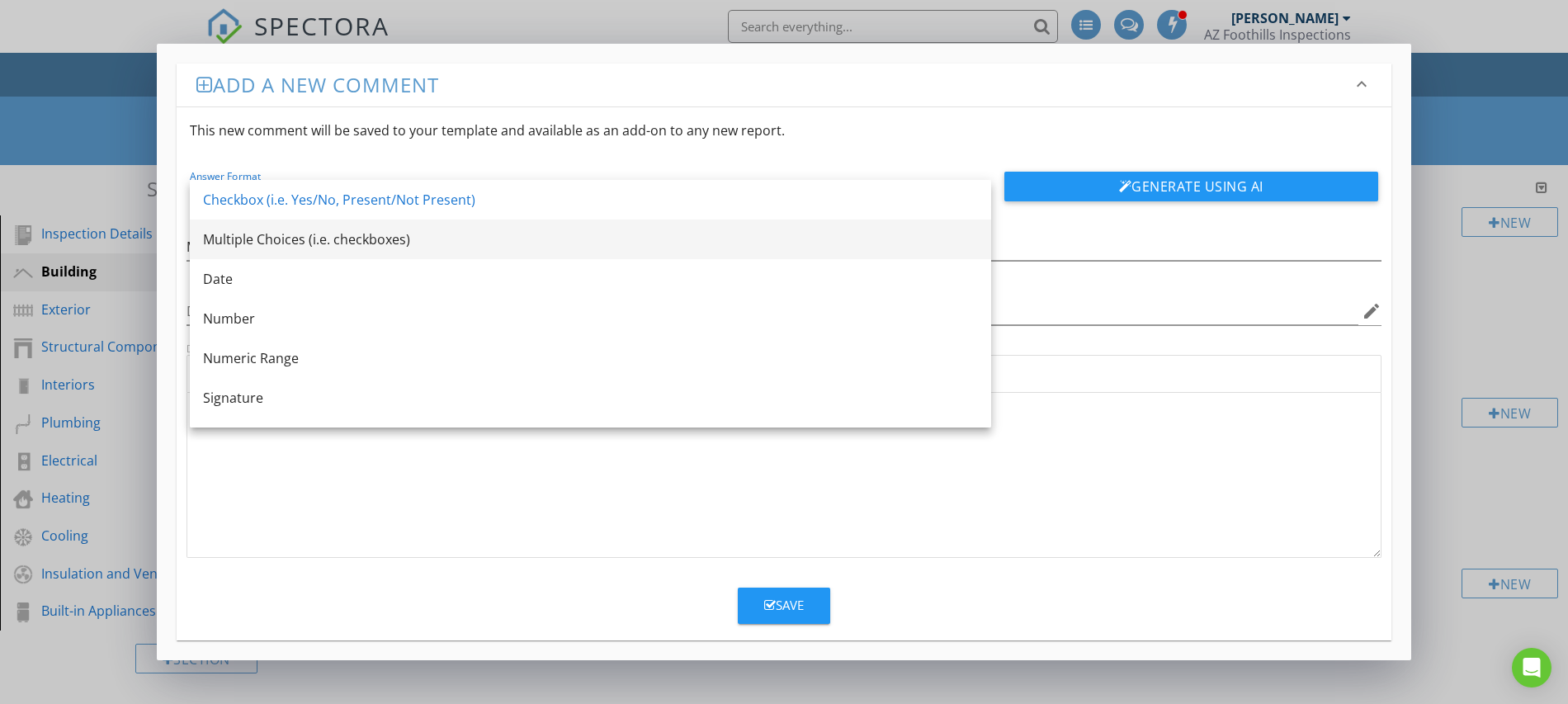
click at [269, 238] on div "Multiple Choices (i.e. checkboxes)" at bounding box center [590, 239] width 775 height 20
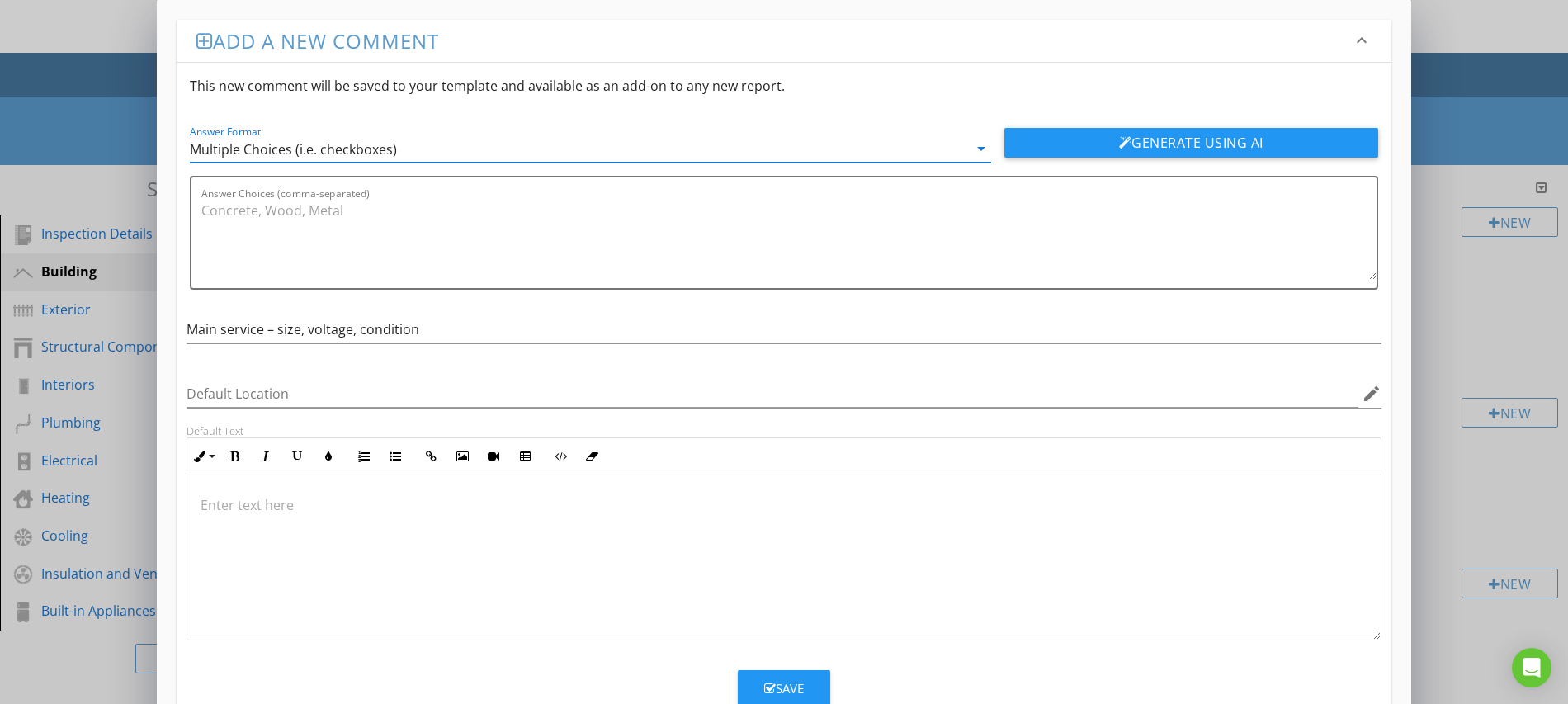
click at [804, 684] on div "Save" at bounding box center [784, 688] width 40 height 19
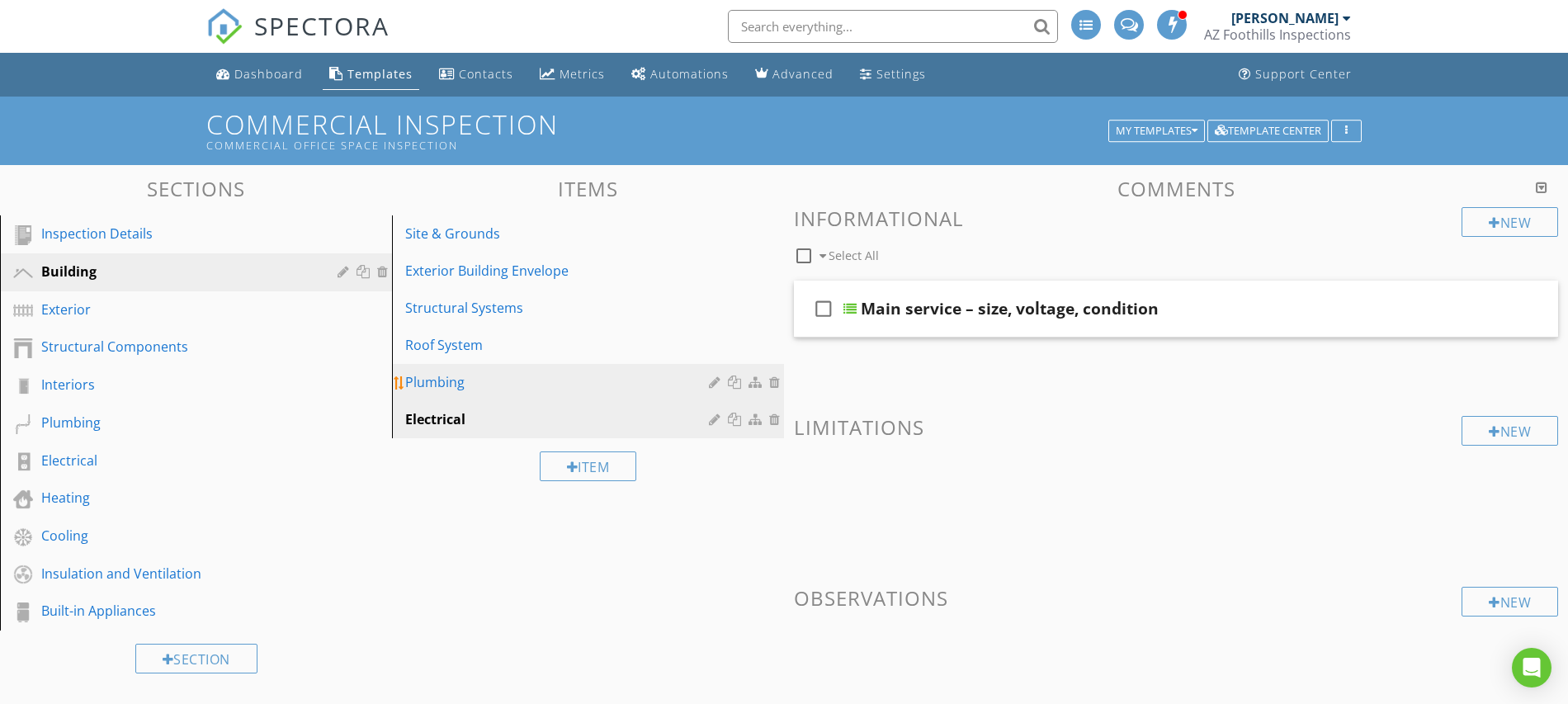
click at [428, 385] on div "Plumbing" at bounding box center [559, 382] width 309 height 20
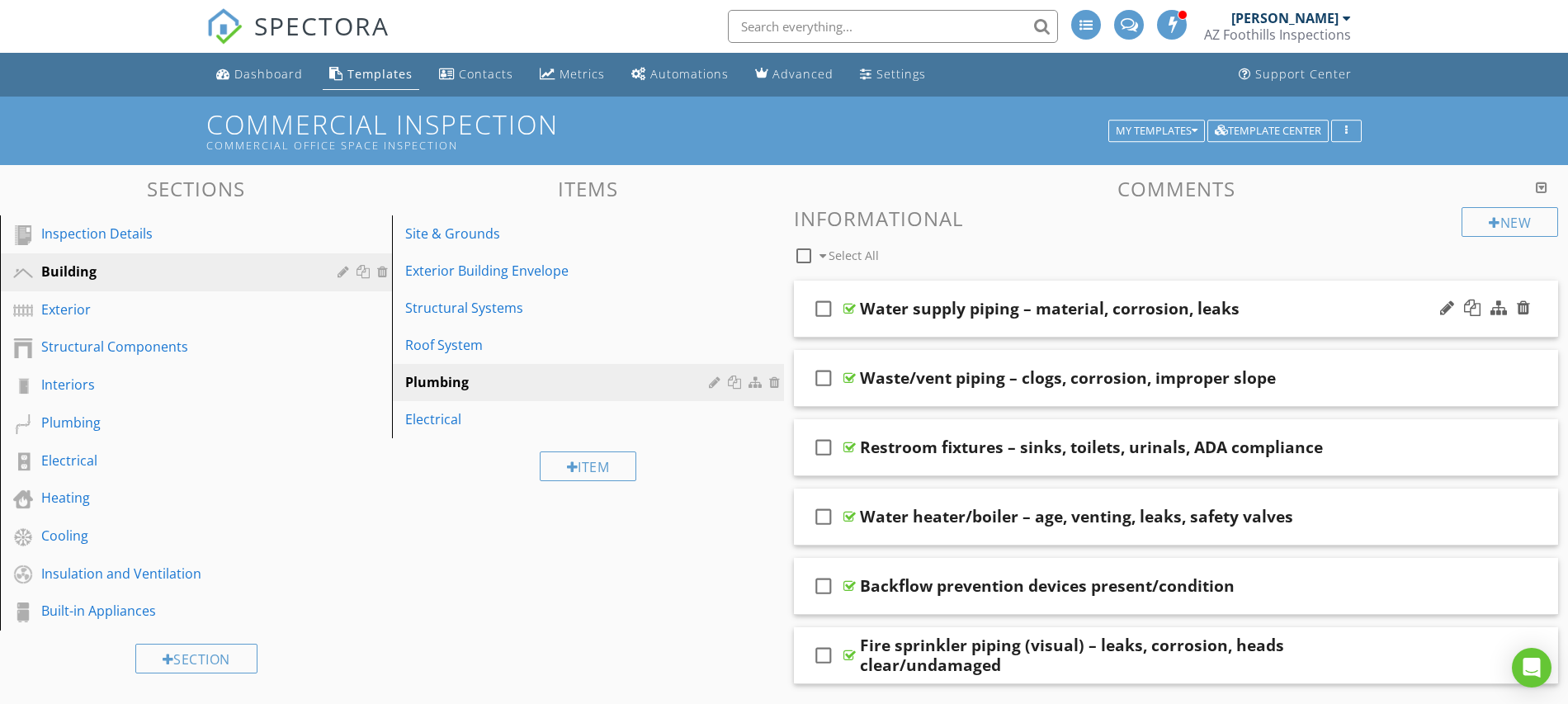
click at [943, 309] on div "Water supply piping – material, corrosion, leaks" at bounding box center [1050, 309] width 380 height 20
click at [1451, 309] on div at bounding box center [1447, 308] width 14 height 17
click at [426, 419] on div "Electrical" at bounding box center [559, 419] width 309 height 20
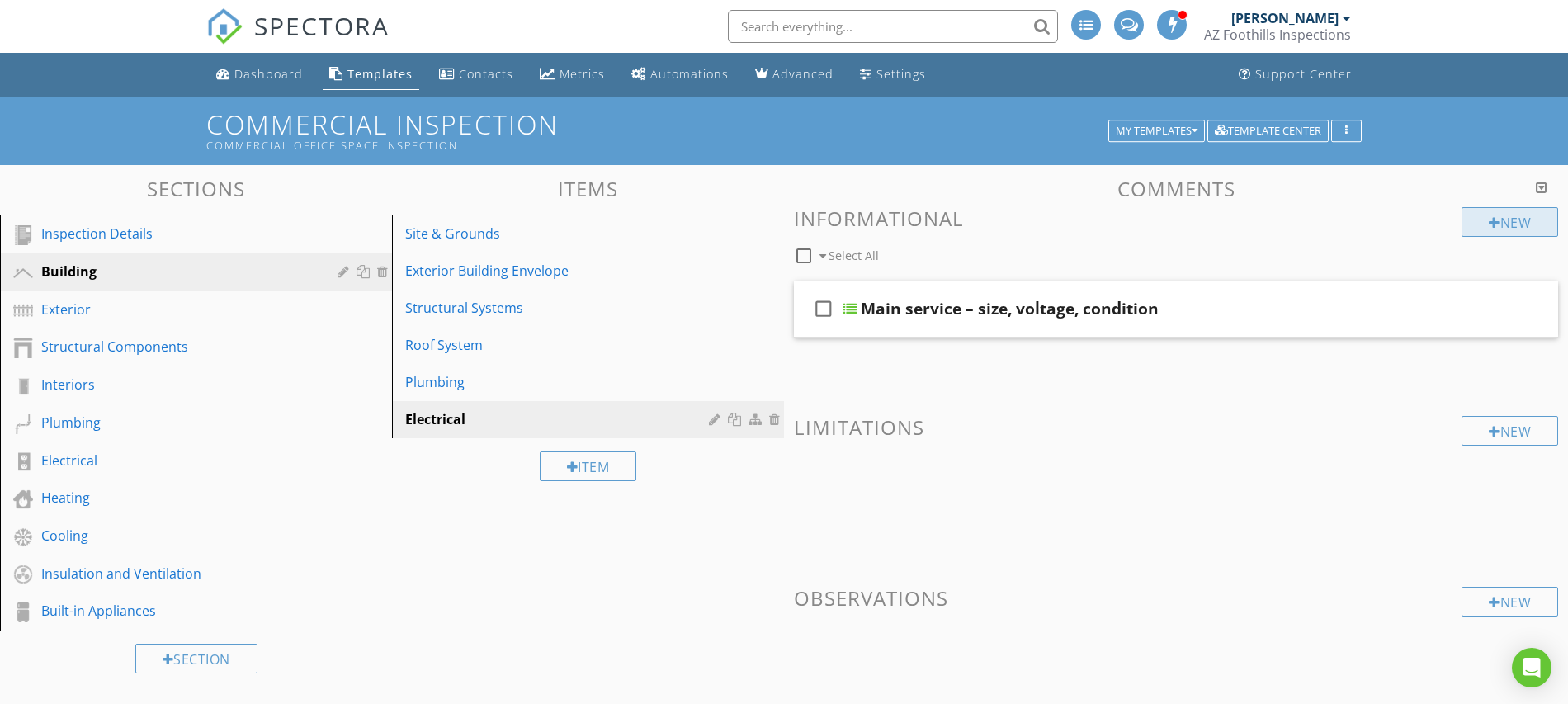
click at [1483, 224] on div "New" at bounding box center [1510, 222] width 97 height 30
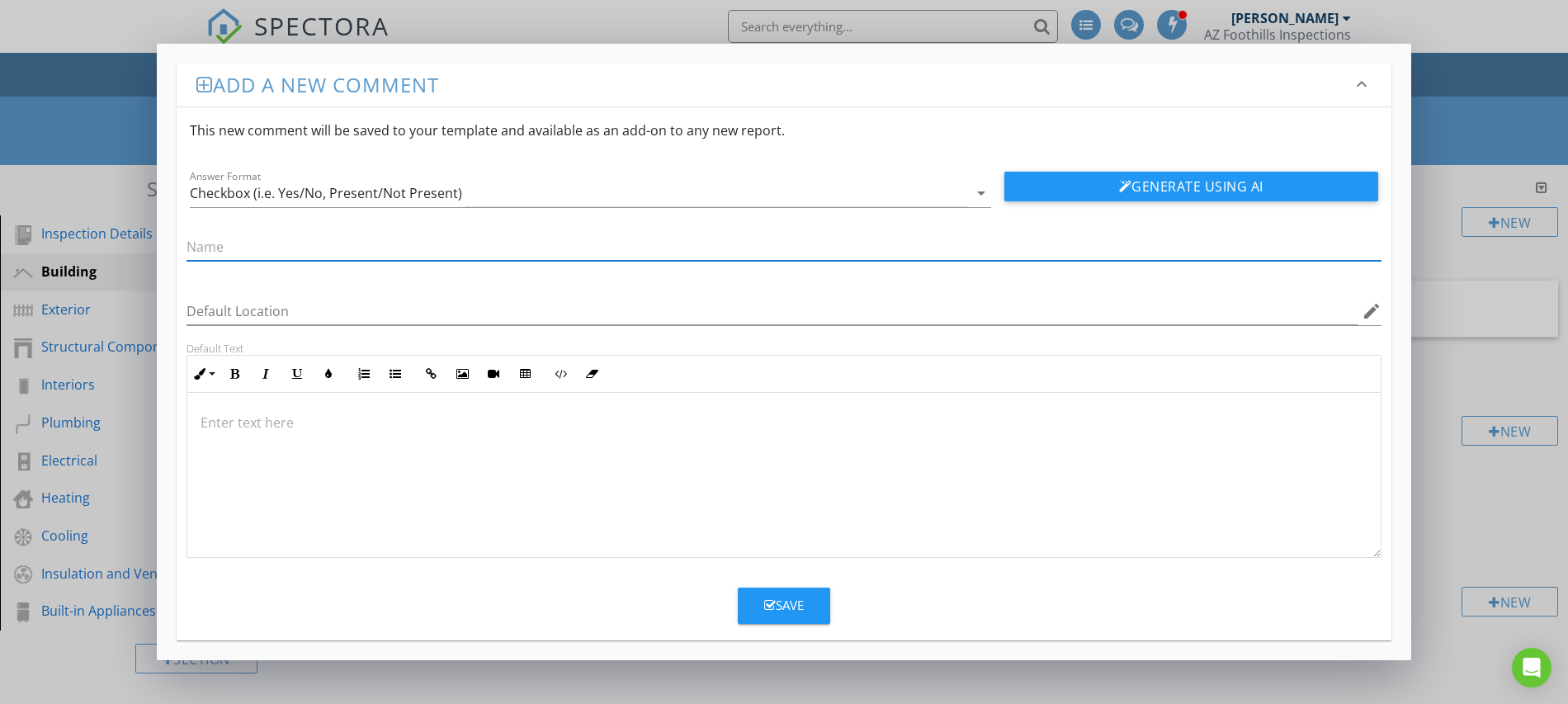
click at [219, 245] on input "text" at bounding box center [784, 247] width 1195 height 27
paste input "Panels/subpanels – cover plates, labeling, double taps, clearance"
type input "Panels/subpanels – cover plates, labeling, double taps, clearance"
click at [782, 610] on div "Save" at bounding box center [784, 605] width 40 height 19
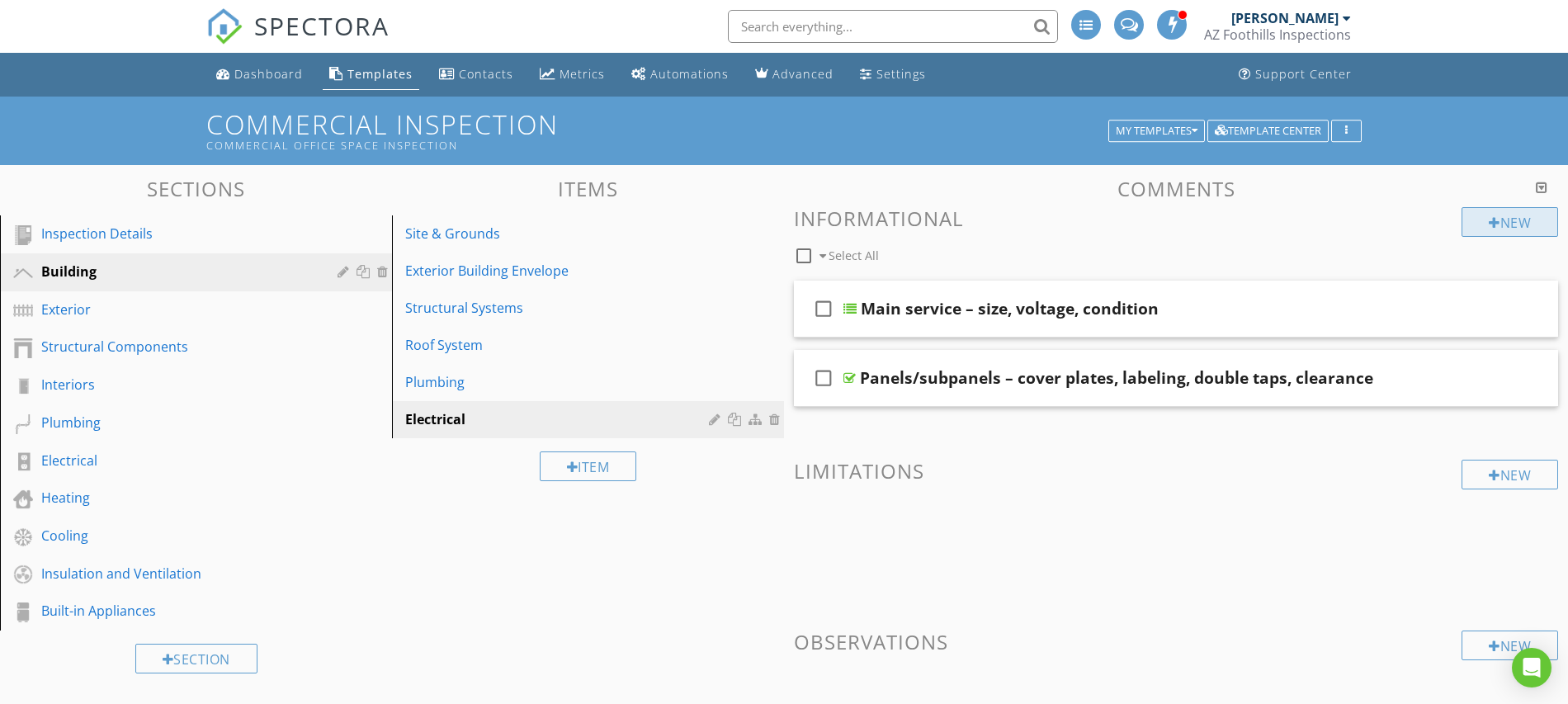
click at [1489, 222] on div at bounding box center [1494, 222] width 11 height 13
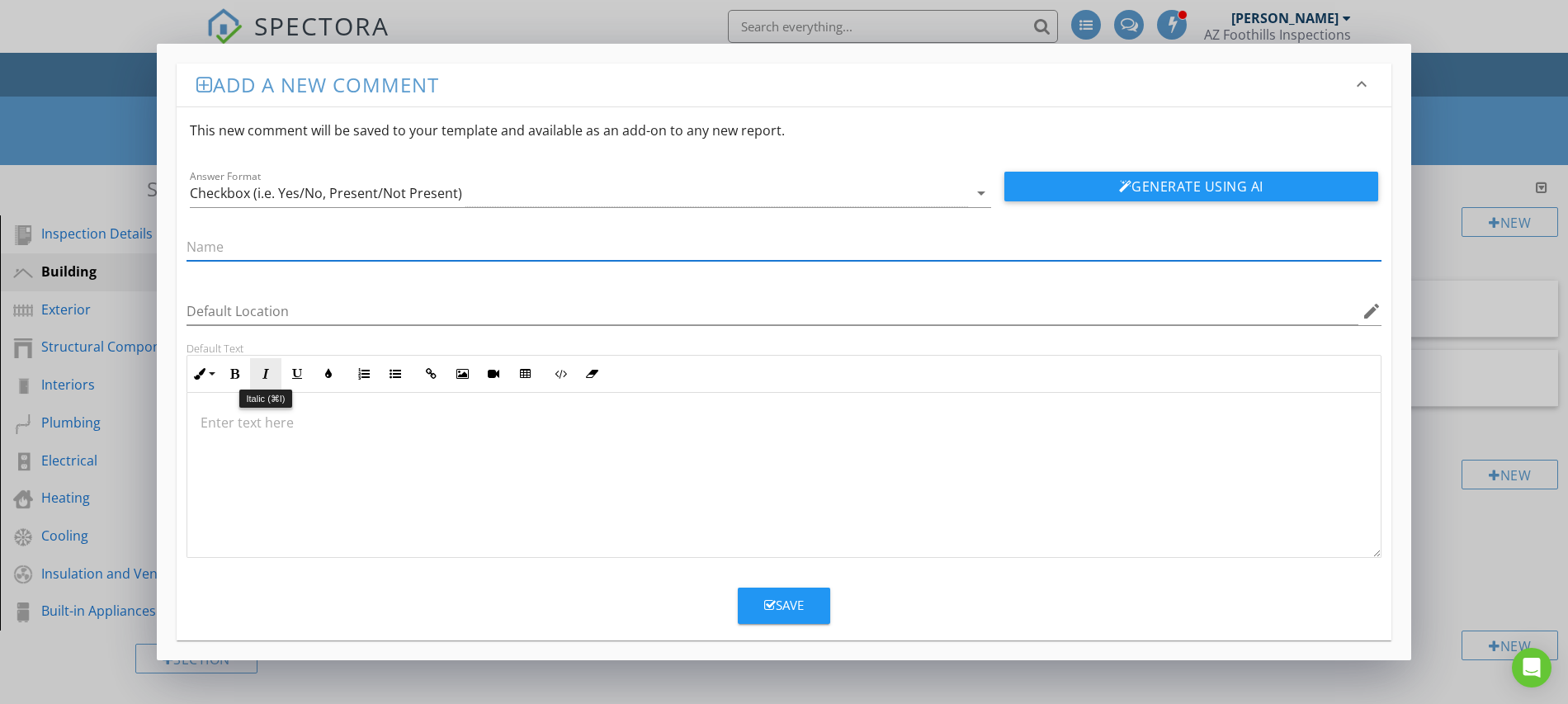
paste input "Wiring – type, condition, conduit intact"
type input "Wiring – type, condition, conduit intact"
click at [800, 594] on button "Save" at bounding box center [784, 606] width 92 height 37
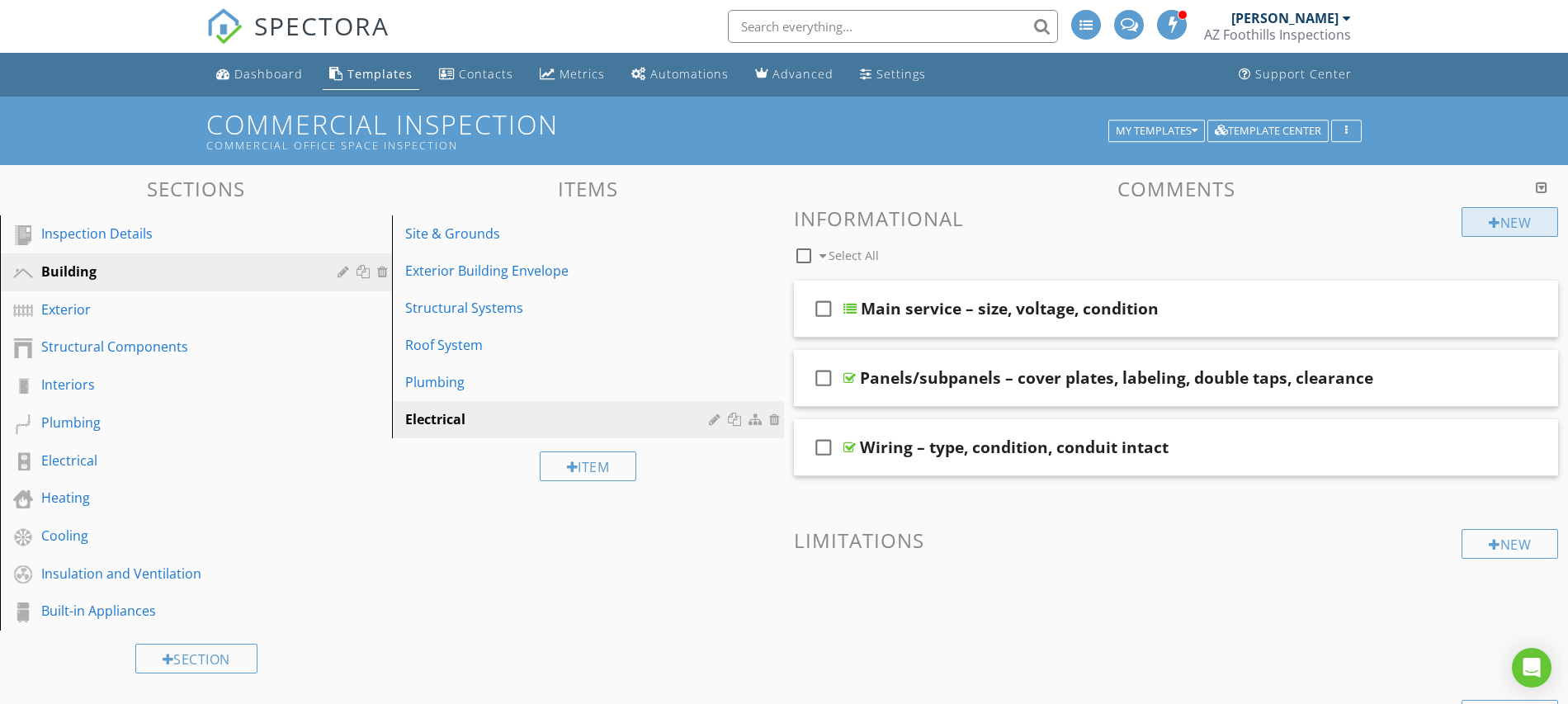
click at [1505, 222] on div "New" at bounding box center [1510, 222] width 97 height 30
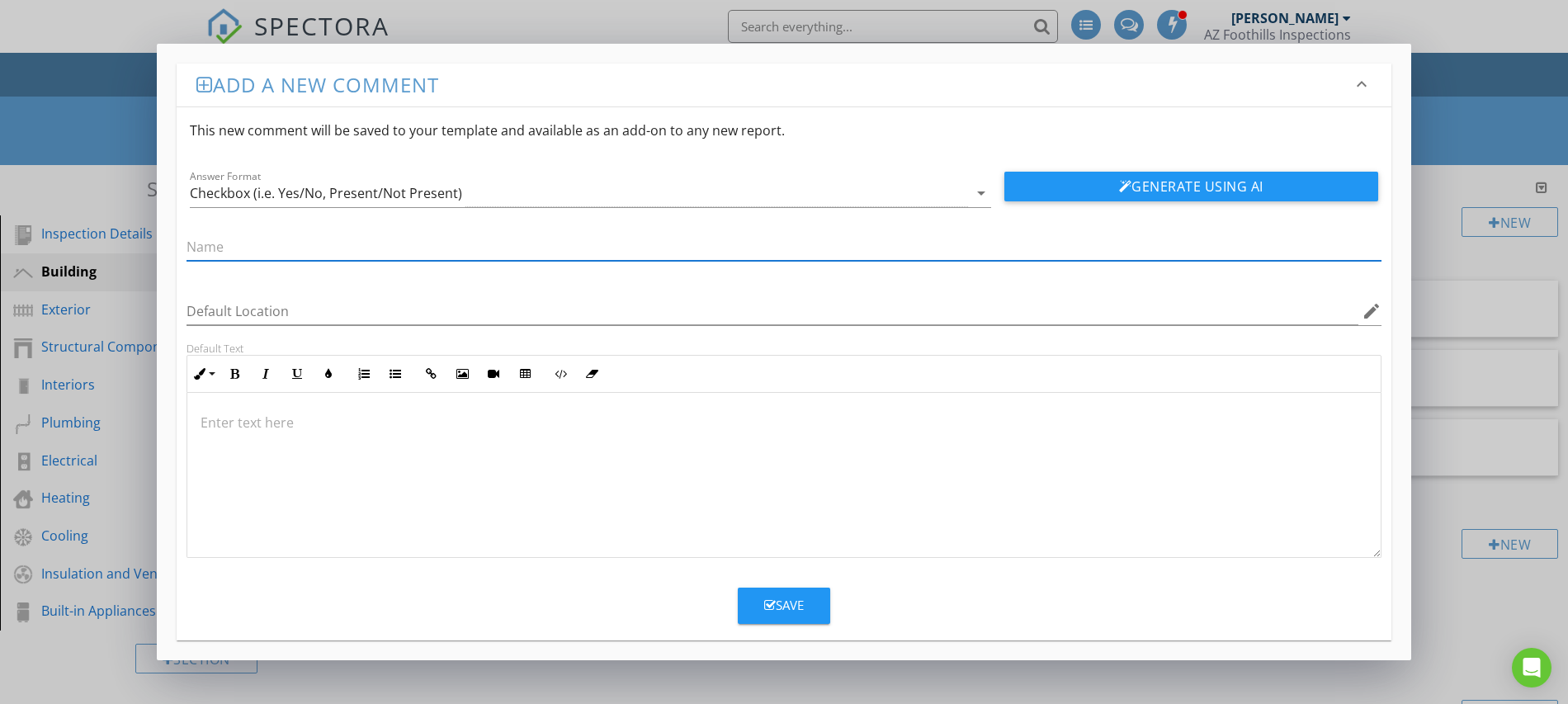
paste input "Grounding/bonding visible"
type input "Grounding/bonding visible"
click at [794, 606] on div "Save" at bounding box center [784, 605] width 40 height 19
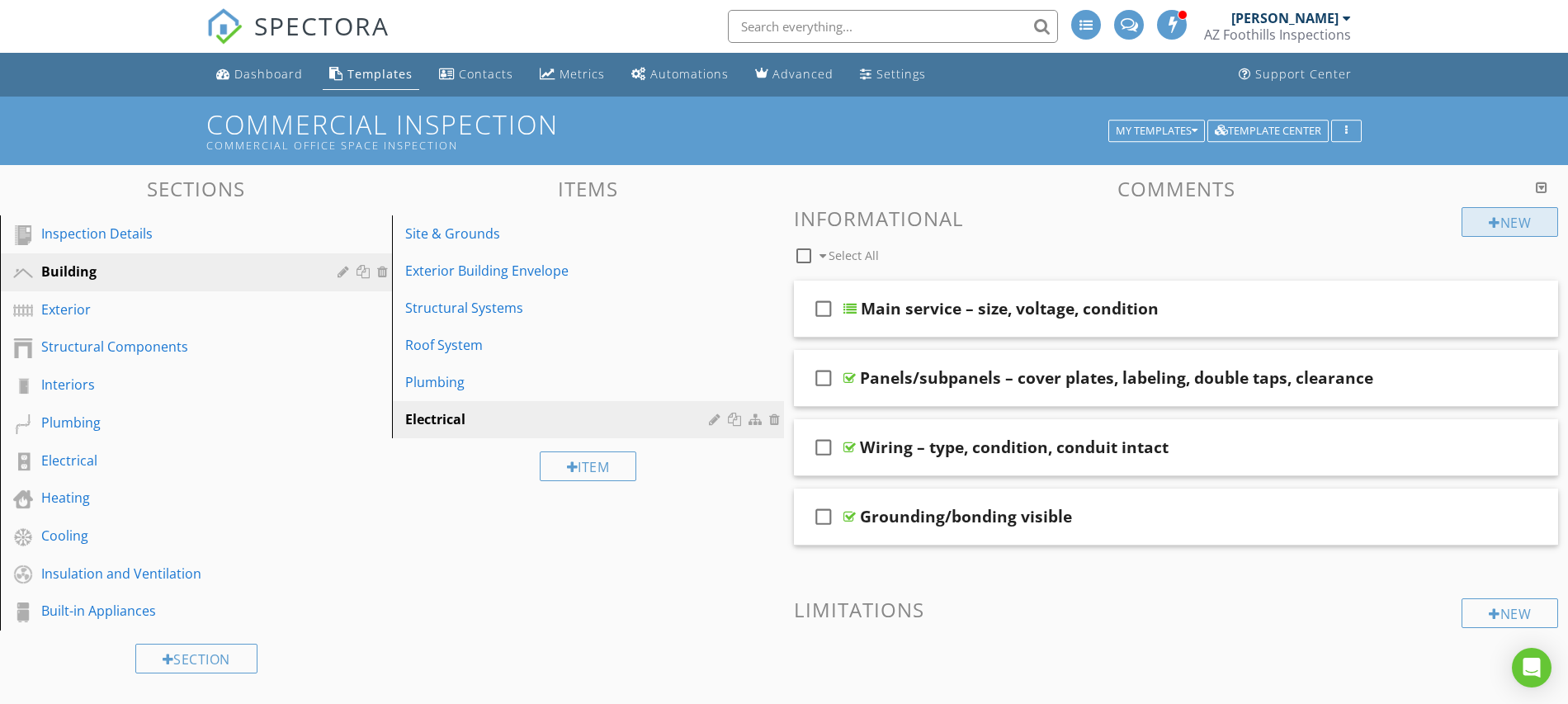
click at [1493, 228] on div at bounding box center [1494, 222] width 11 height 13
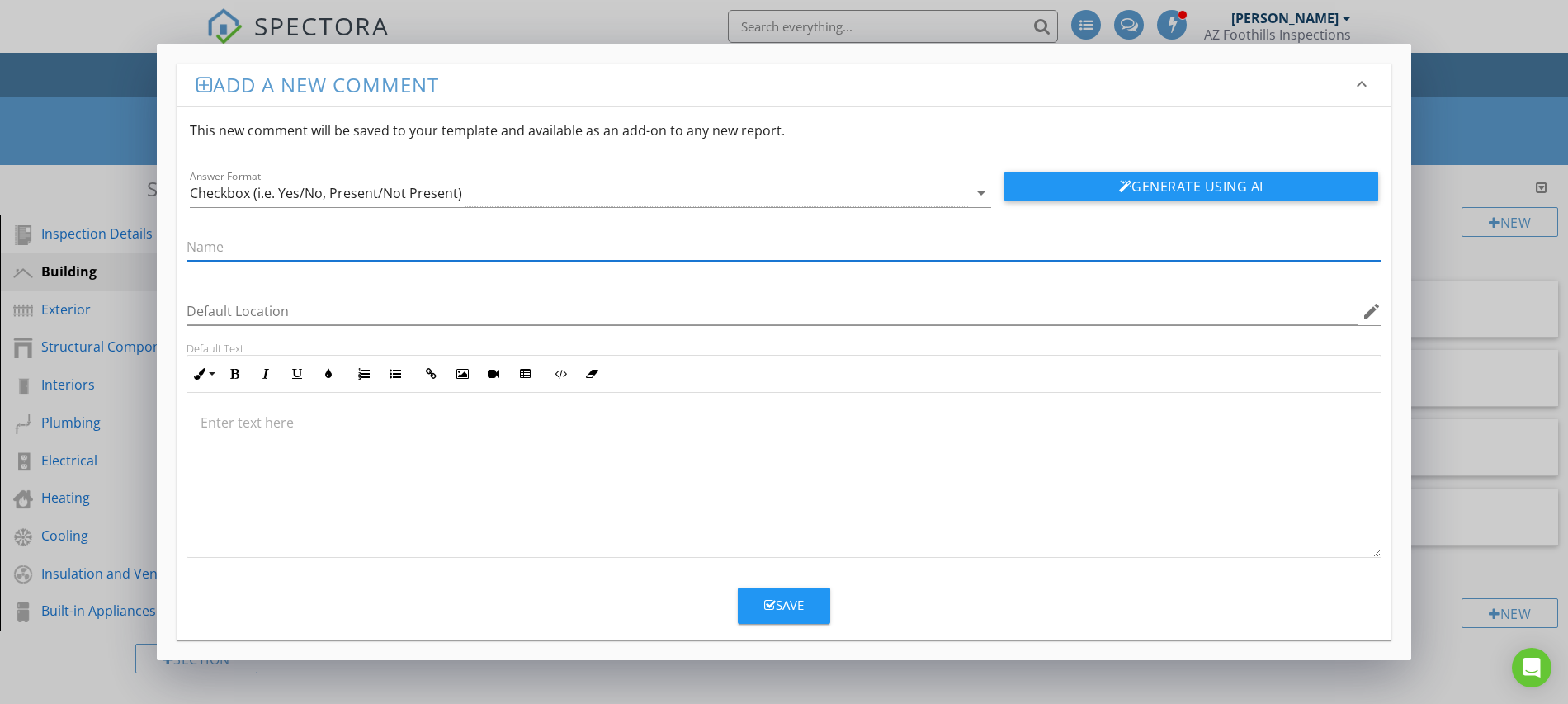
paste input "Lighting – interior, emergency, exterior security"
type input "Lighting – interior, emergency, exterior security"
click at [771, 595] on div "Save" at bounding box center [784, 605] width 40 height 19
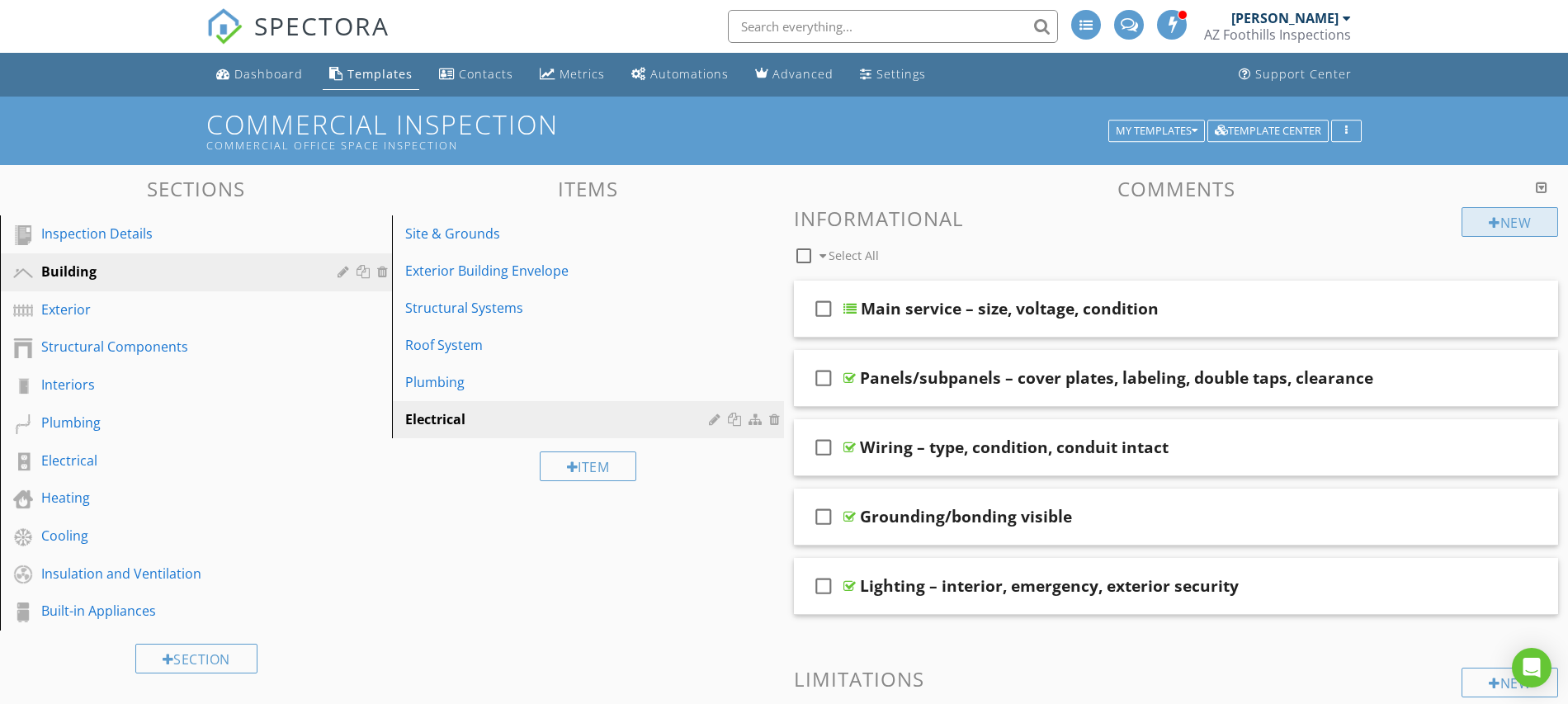
click at [1489, 219] on div at bounding box center [1494, 222] width 11 height 13
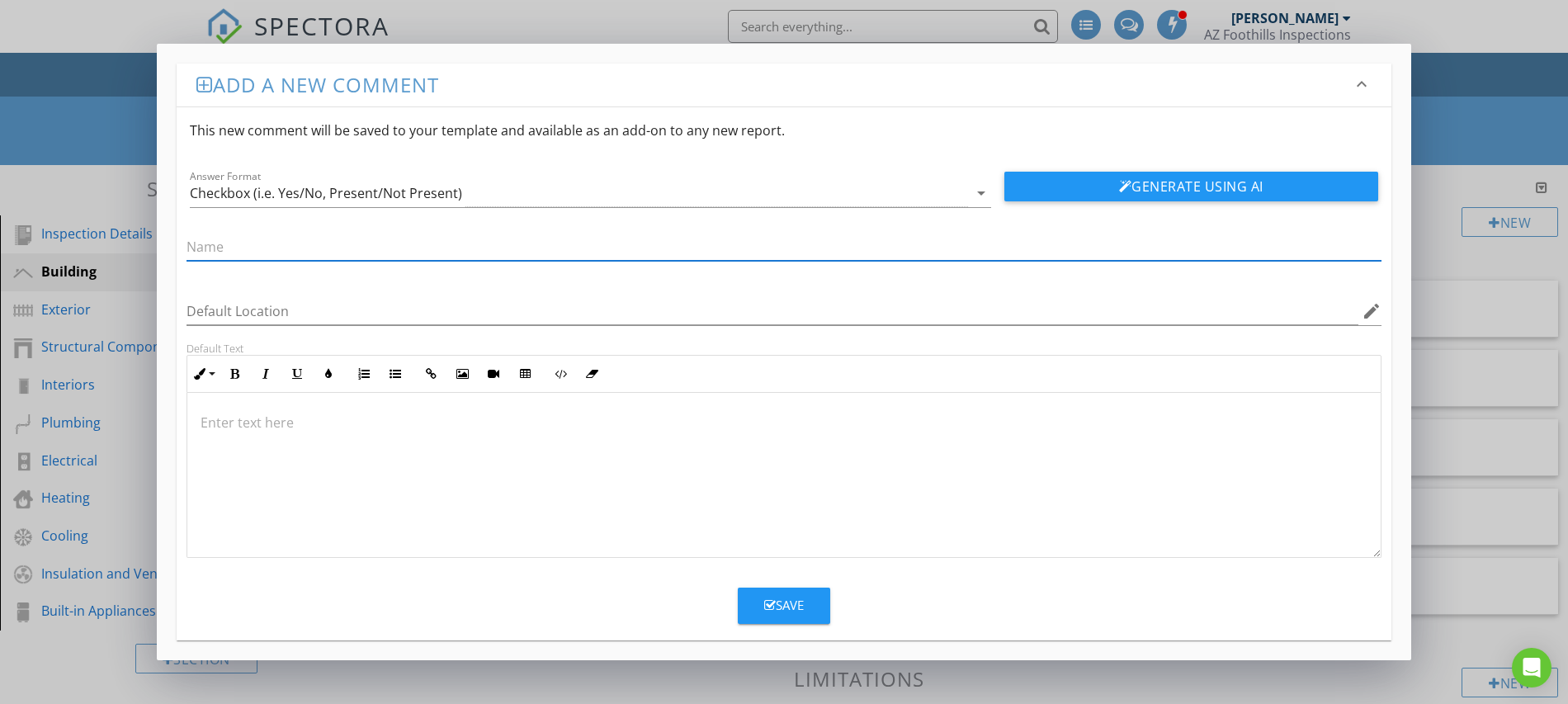
paste input "Exit signs & egress lighting – illuminated, battery backup working"
type input "Exit signs & egress lighting – illuminated, battery backup working"
click at [784, 601] on div "Save" at bounding box center [784, 605] width 40 height 19
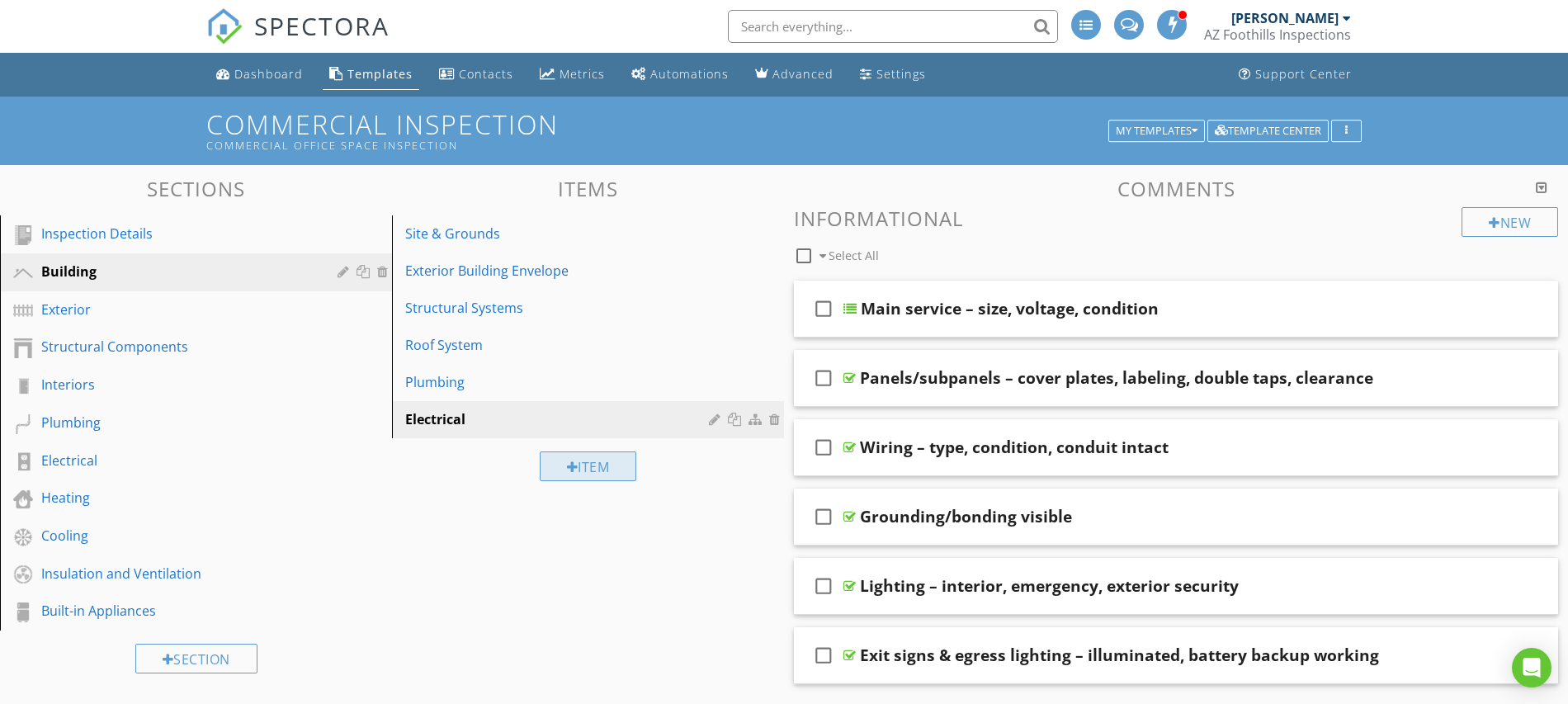
click at [561, 469] on div "Item" at bounding box center [589, 466] width 97 height 30
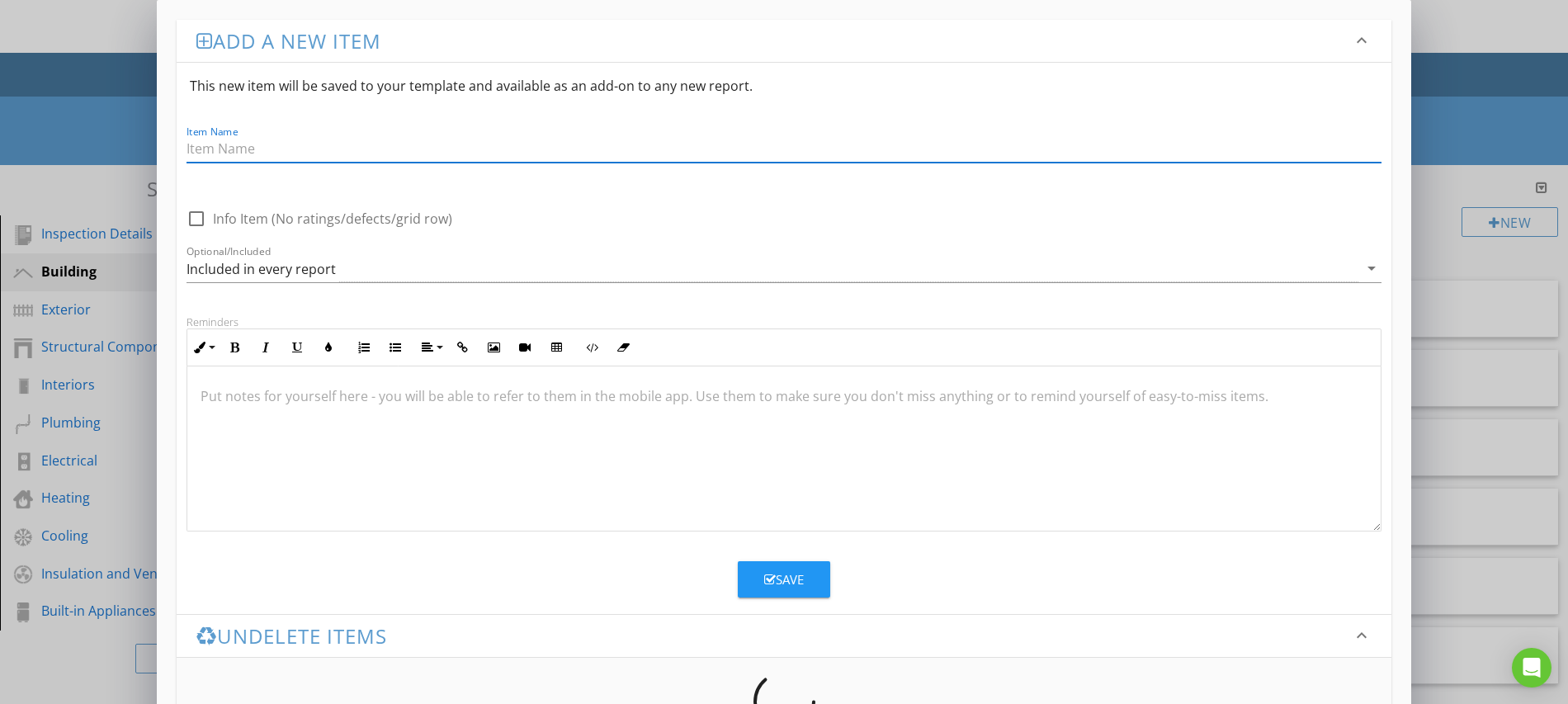
paste input "HVAC"
type input "HVAC"
click at [781, 584] on div "Save" at bounding box center [784, 580] width 40 height 19
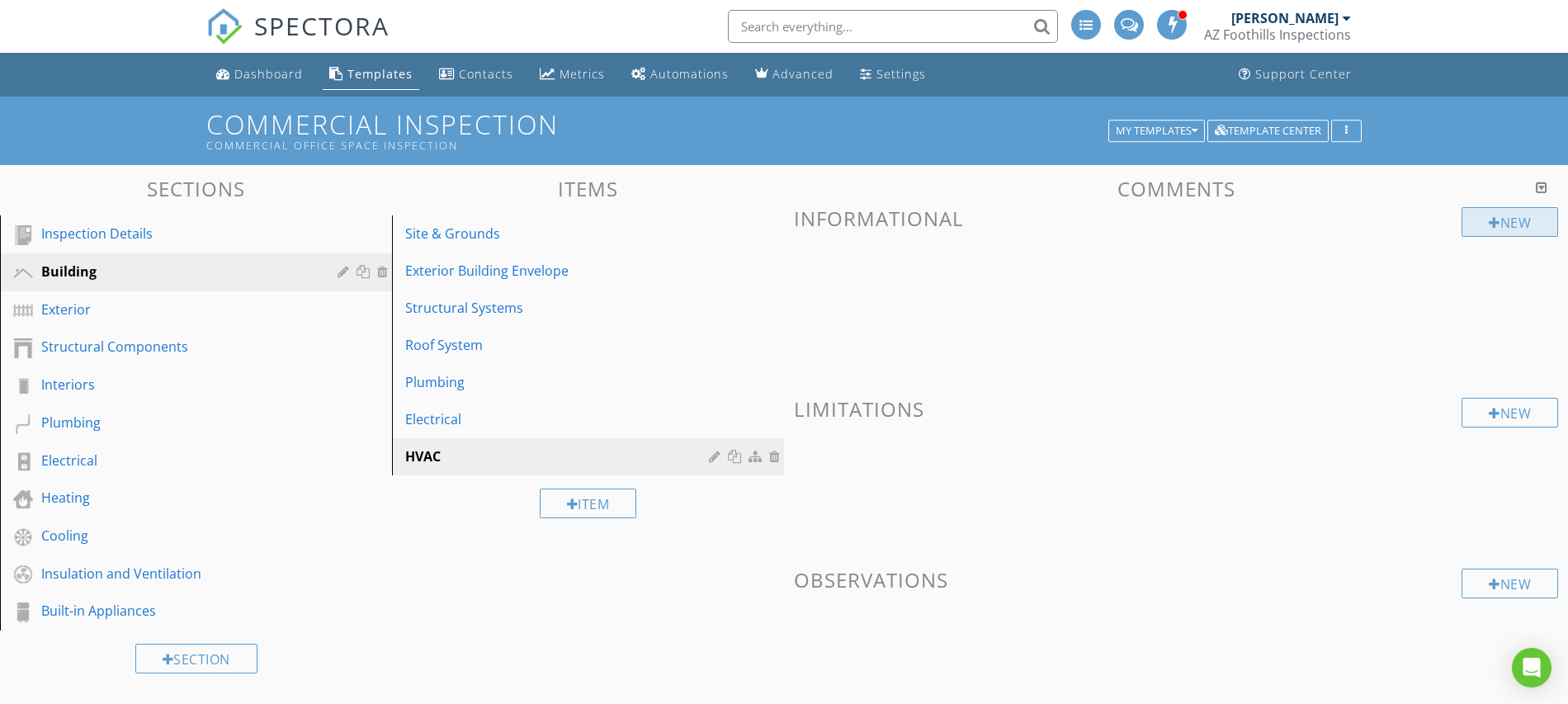
click at [1491, 223] on div at bounding box center [1494, 222] width 11 height 13
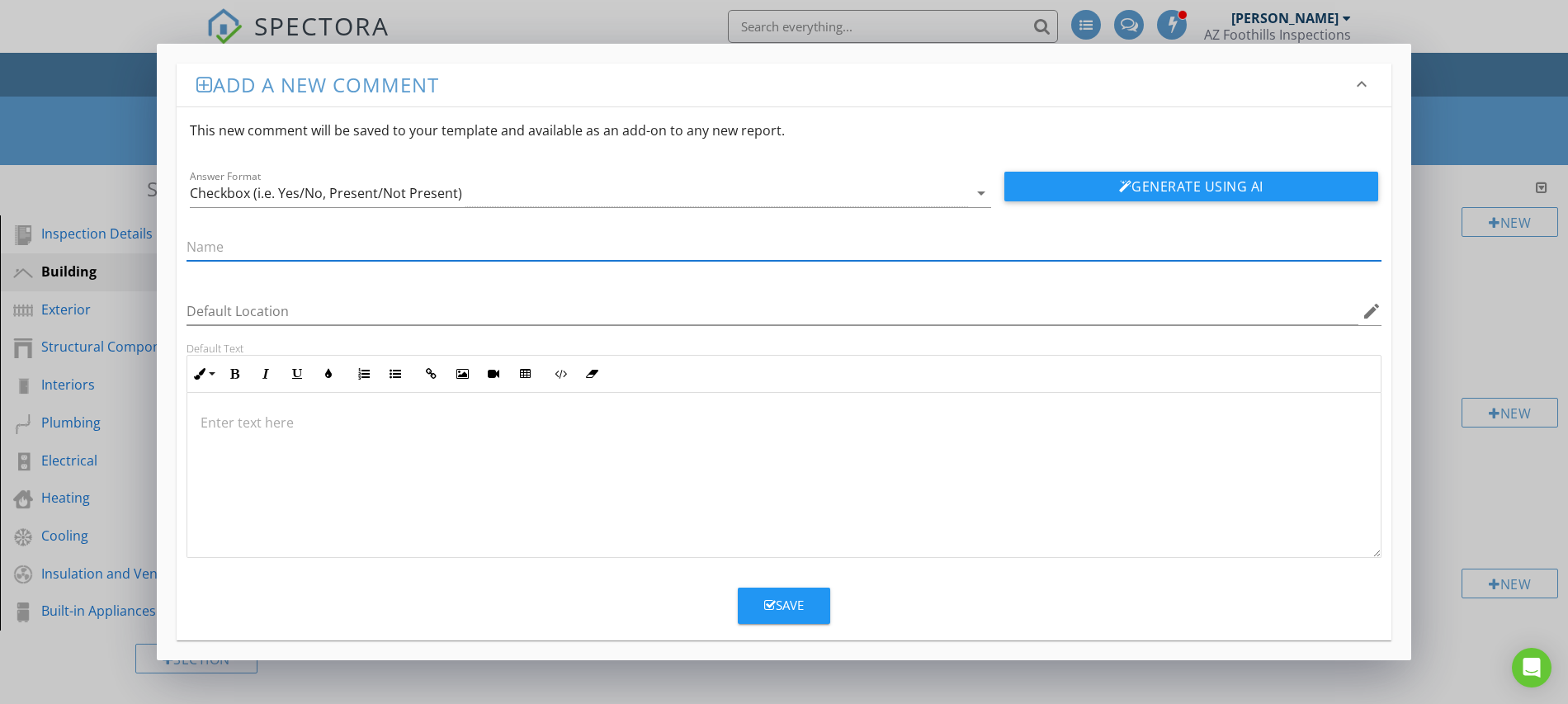
paste input "Equipment type/age (RTUs, split systems, boilers, chillers)"
type input "Equipment type/age (RTUs, split systems, boilers, chillers)"
click at [785, 611] on div "Save" at bounding box center [784, 605] width 40 height 19
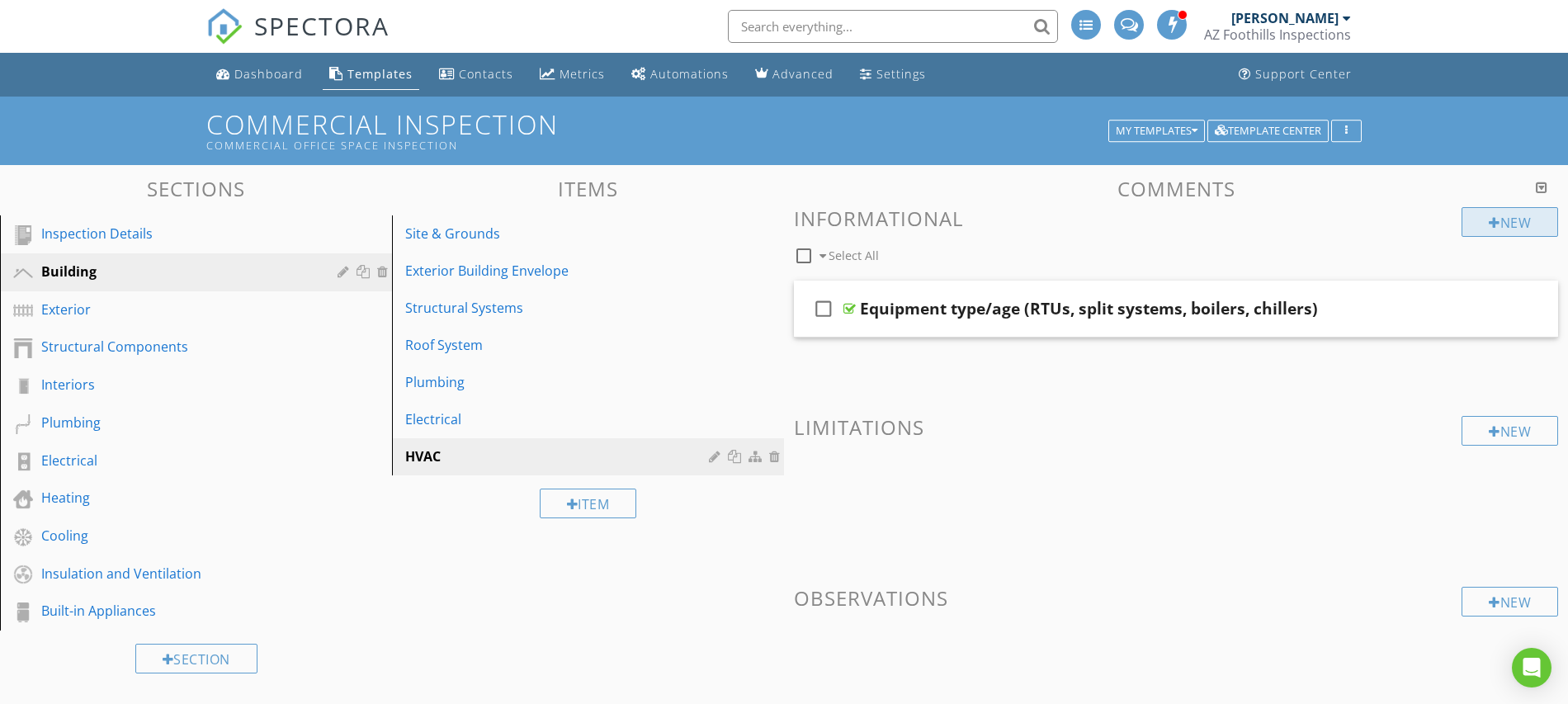
click at [1505, 225] on div "New" at bounding box center [1510, 222] width 97 height 30
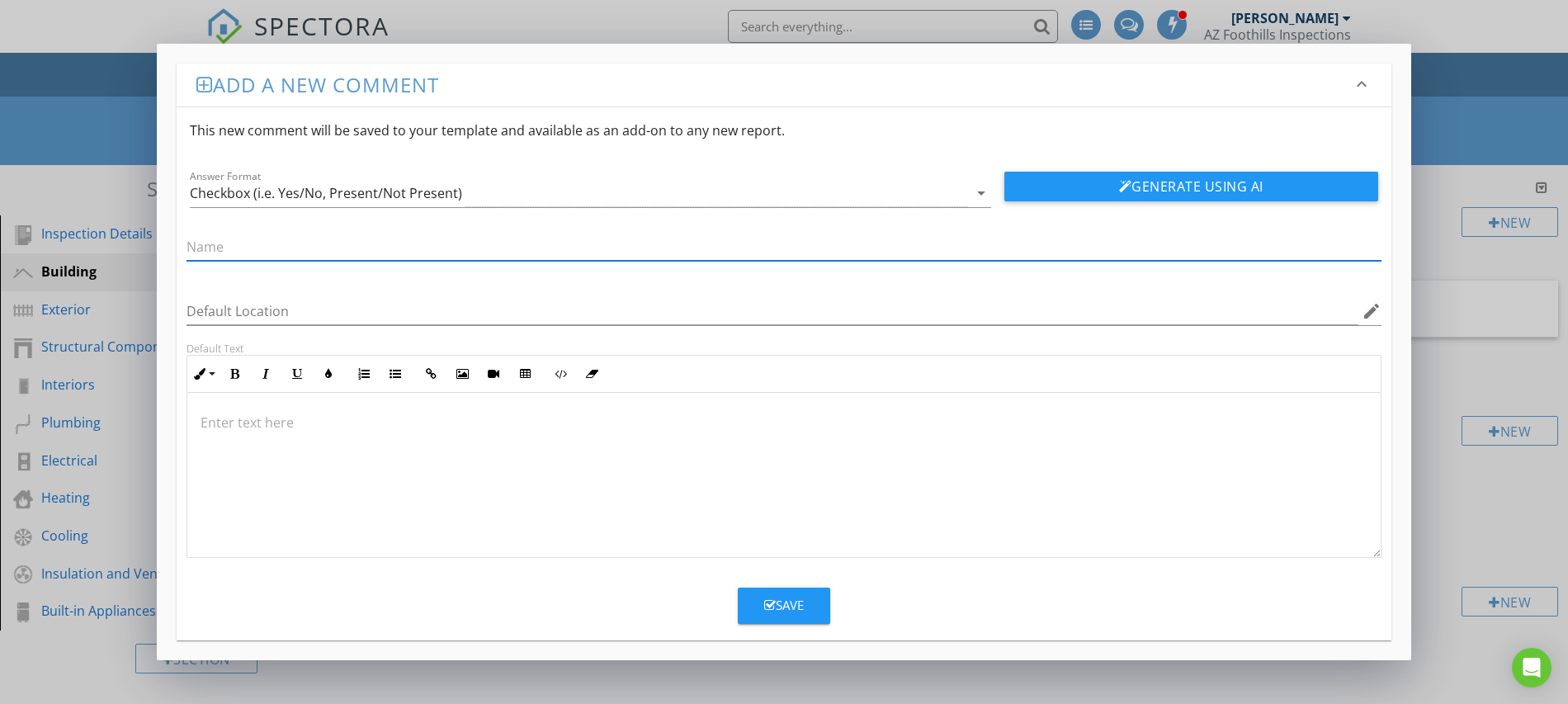
paste input "Air filters, coils, belts – condition"
type input "Air filters, coils, belts – condition"
click at [797, 604] on div "Save" at bounding box center [784, 605] width 40 height 19
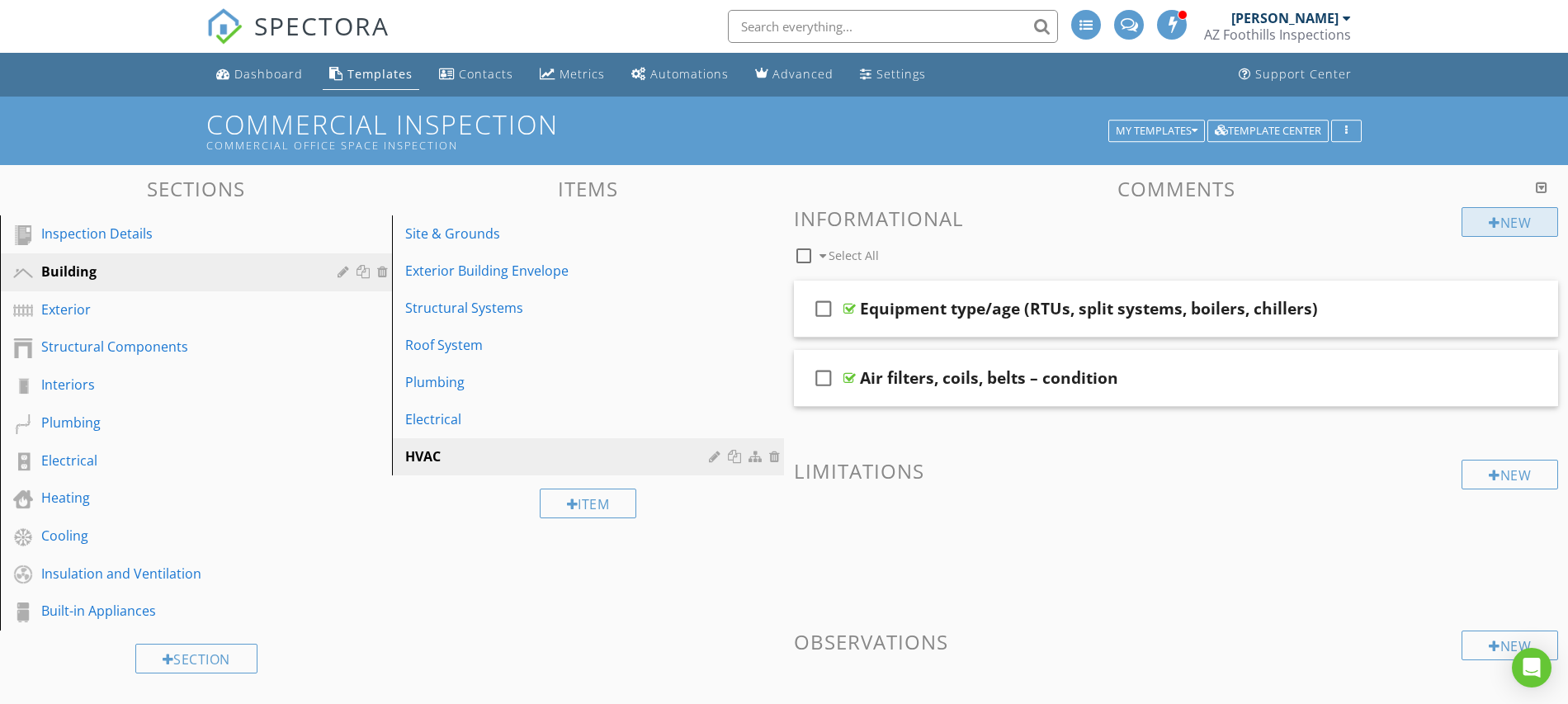
click at [1489, 216] on div at bounding box center [1494, 222] width 11 height 13
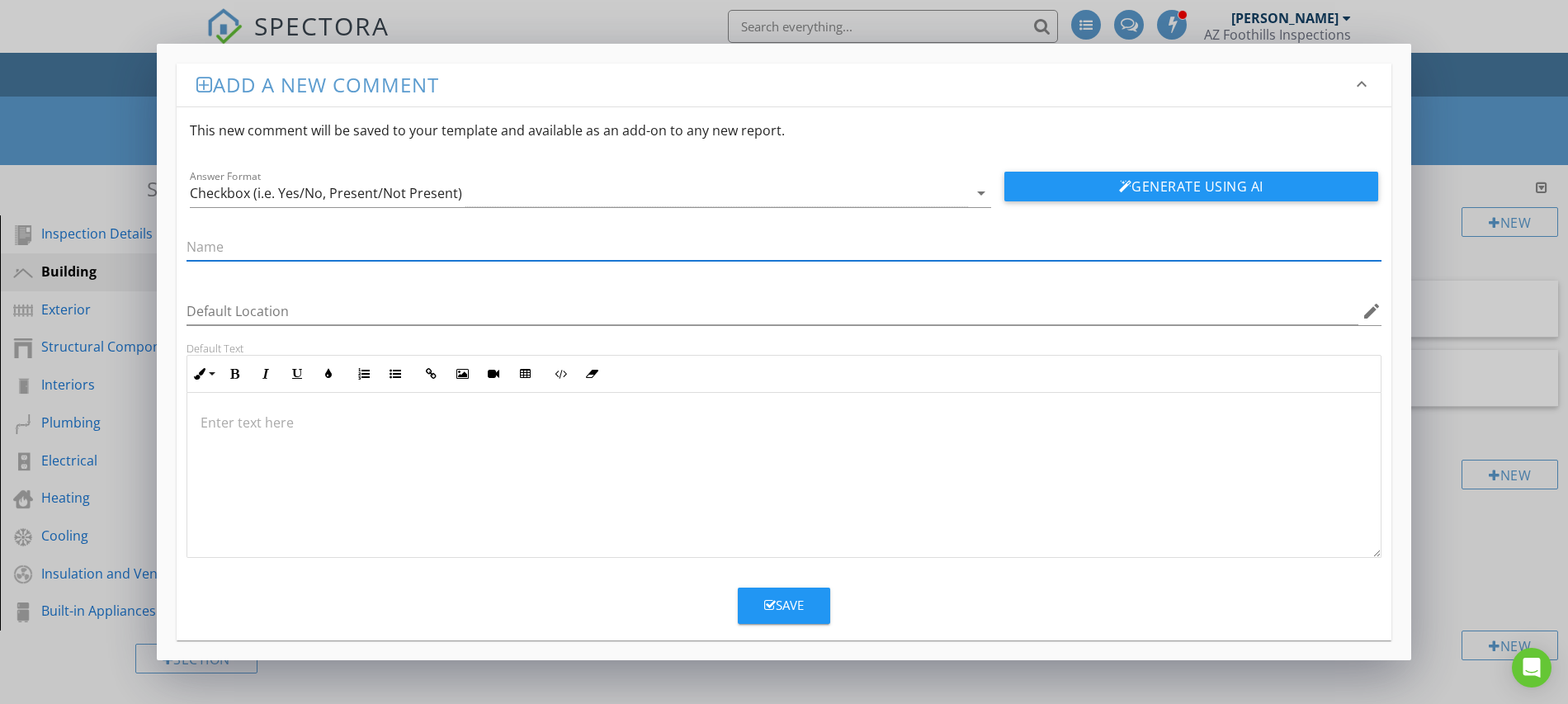
paste input "Condensate drains/pans – clogs, leaks"
type input "Condensate drains/pans – clogs, leaks"
click at [790, 610] on div "Save" at bounding box center [784, 605] width 40 height 19
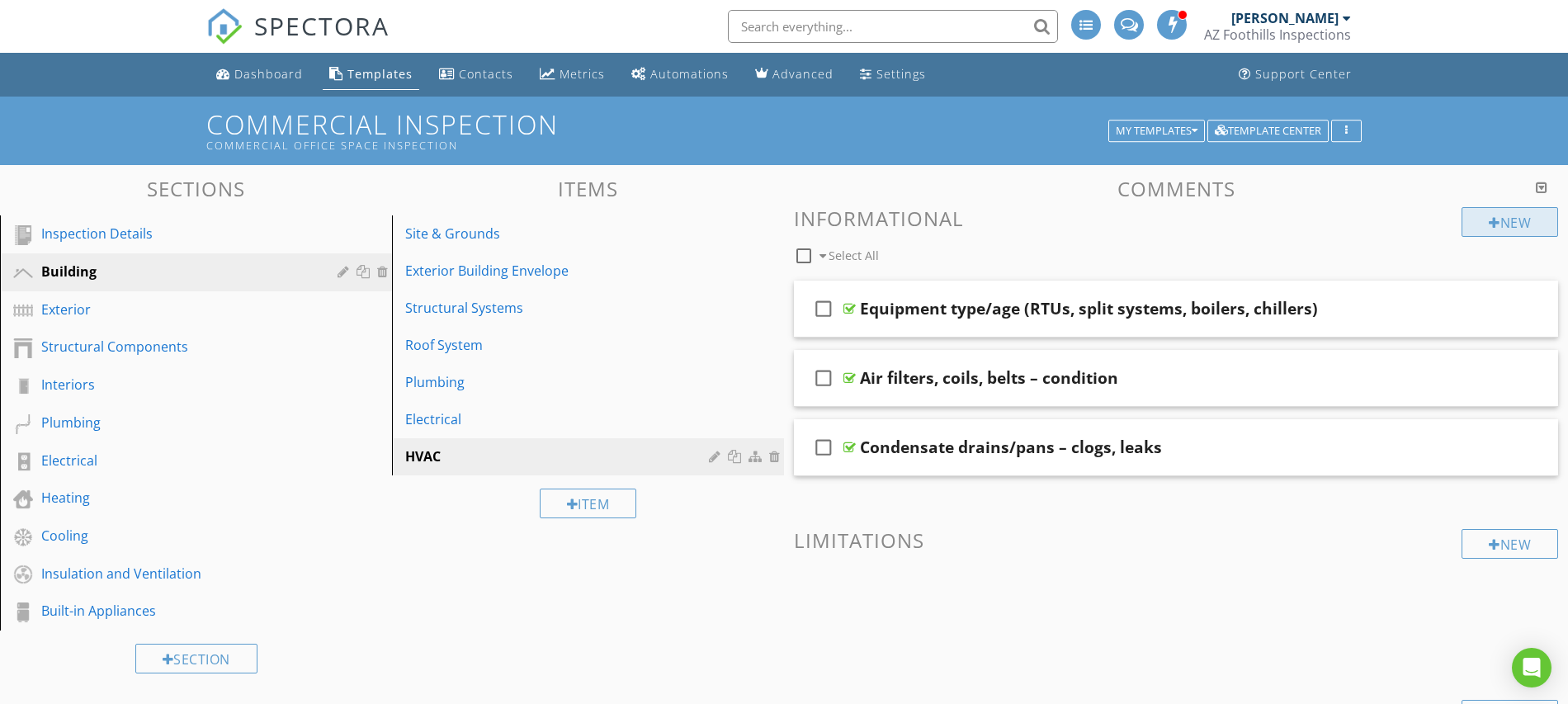
click at [1489, 221] on div at bounding box center [1494, 222] width 11 height 13
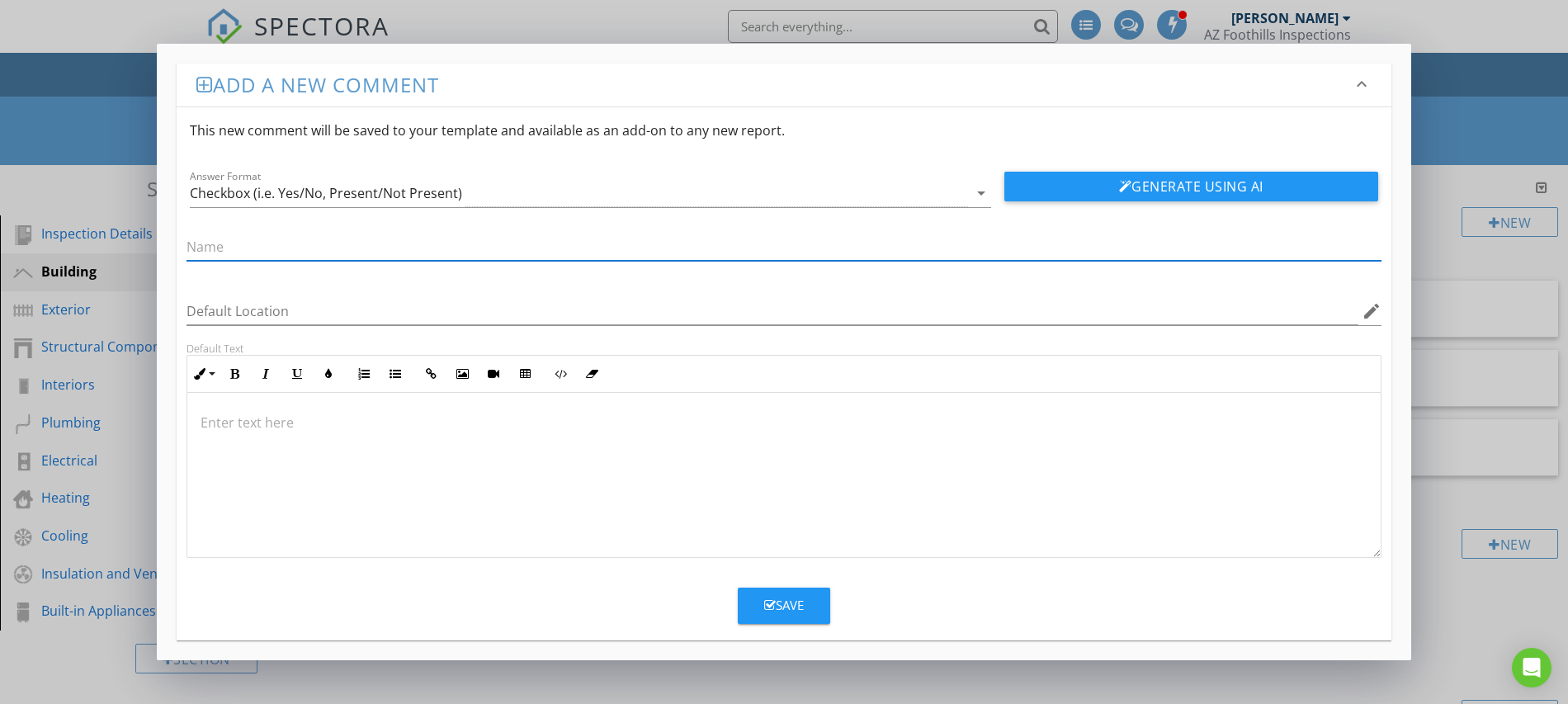
click at [300, 248] on input "text" at bounding box center [784, 247] width 1195 height 27
paste input "Ductwork – insulation, air leaks"
type input "Ductwork – insulation, air leaks"
click at [777, 609] on div "Save" at bounding box center [784, 605] width 40 height 19
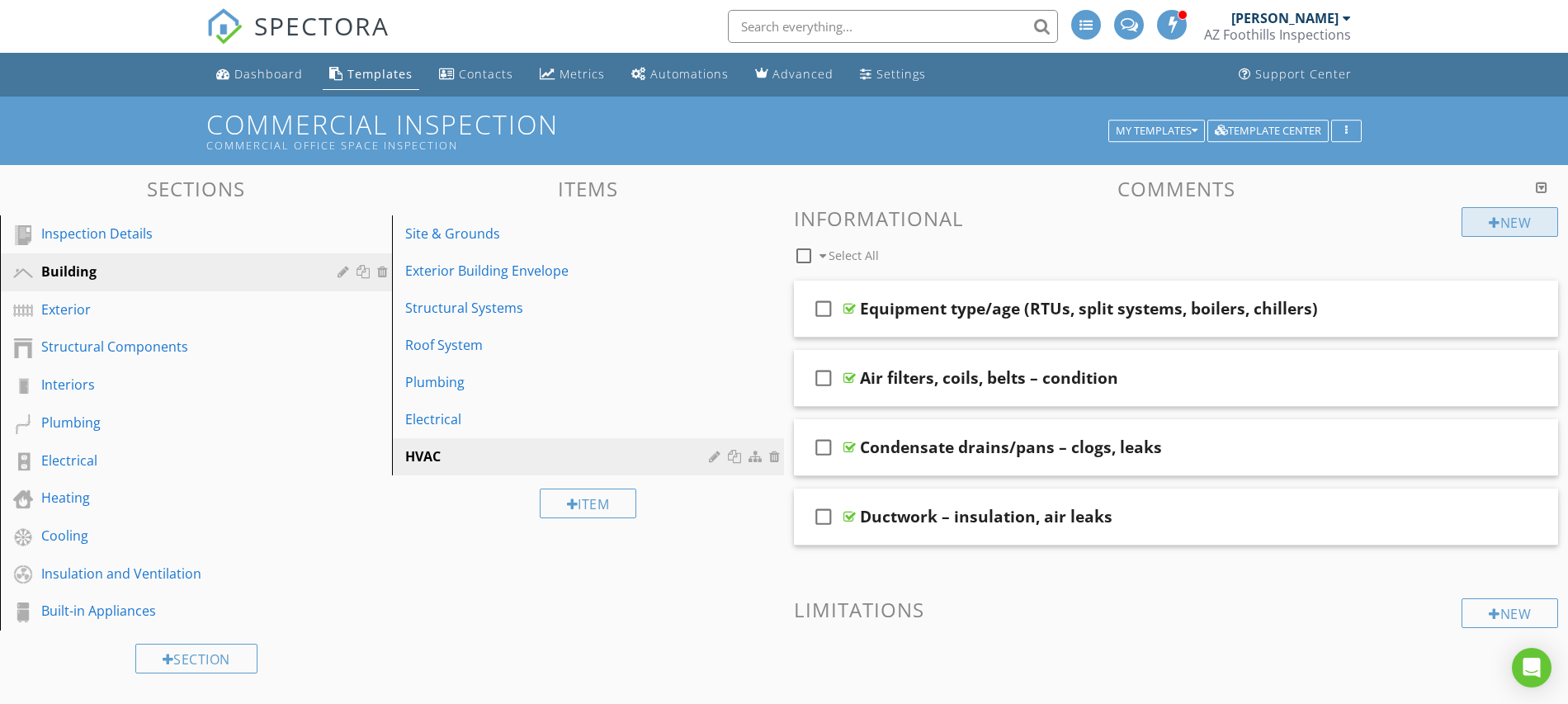
click at [1499, 219] on div "New" at bounding box center [1510, 222] width 97 height 30
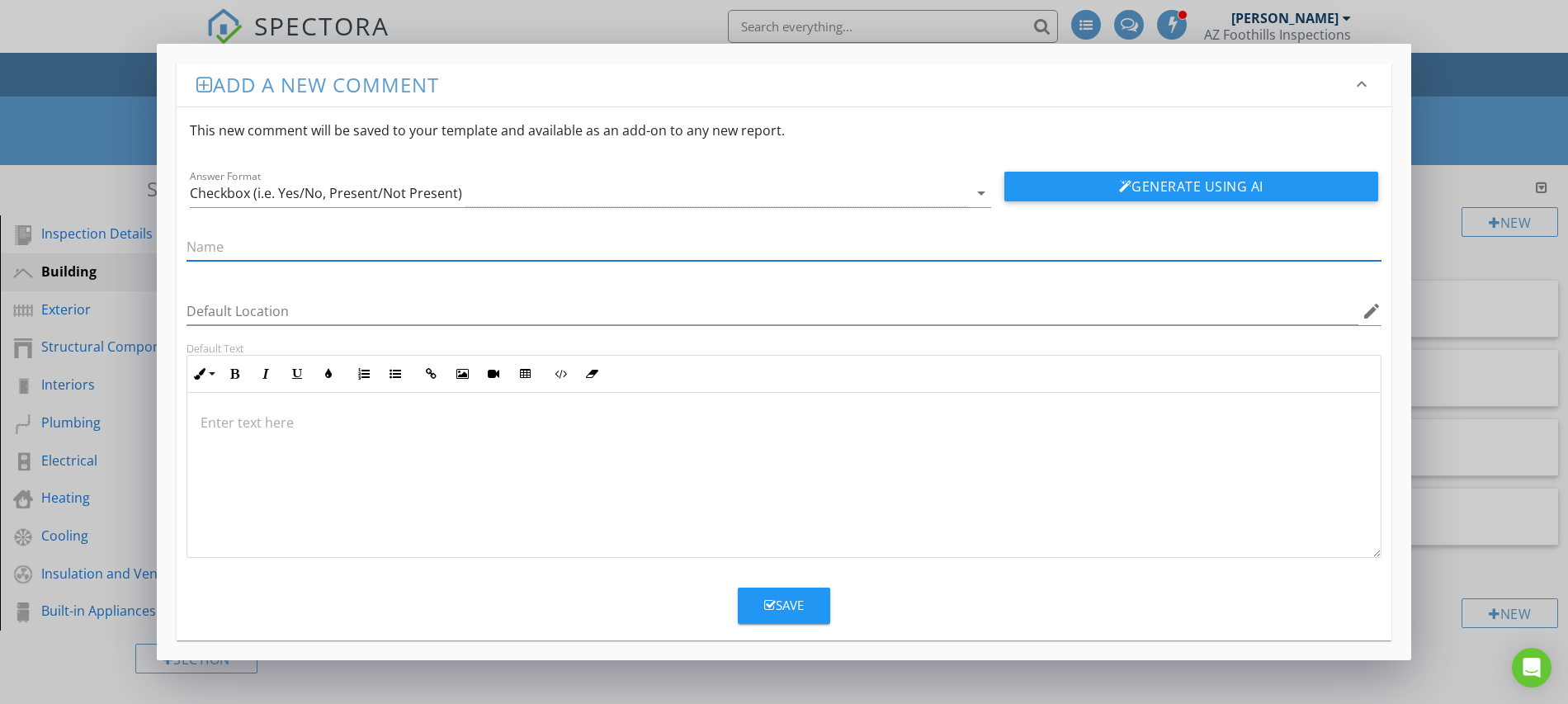
click at [328, 246] on input "text" at bounding box center [784, 247] width 1195 height 27
paste input "Thermostats and zoning controls"
type input "Thermostats and zoning controls"
click at [783, 610] on div "Save" at bounding box center [784, 605] width 40 height 19
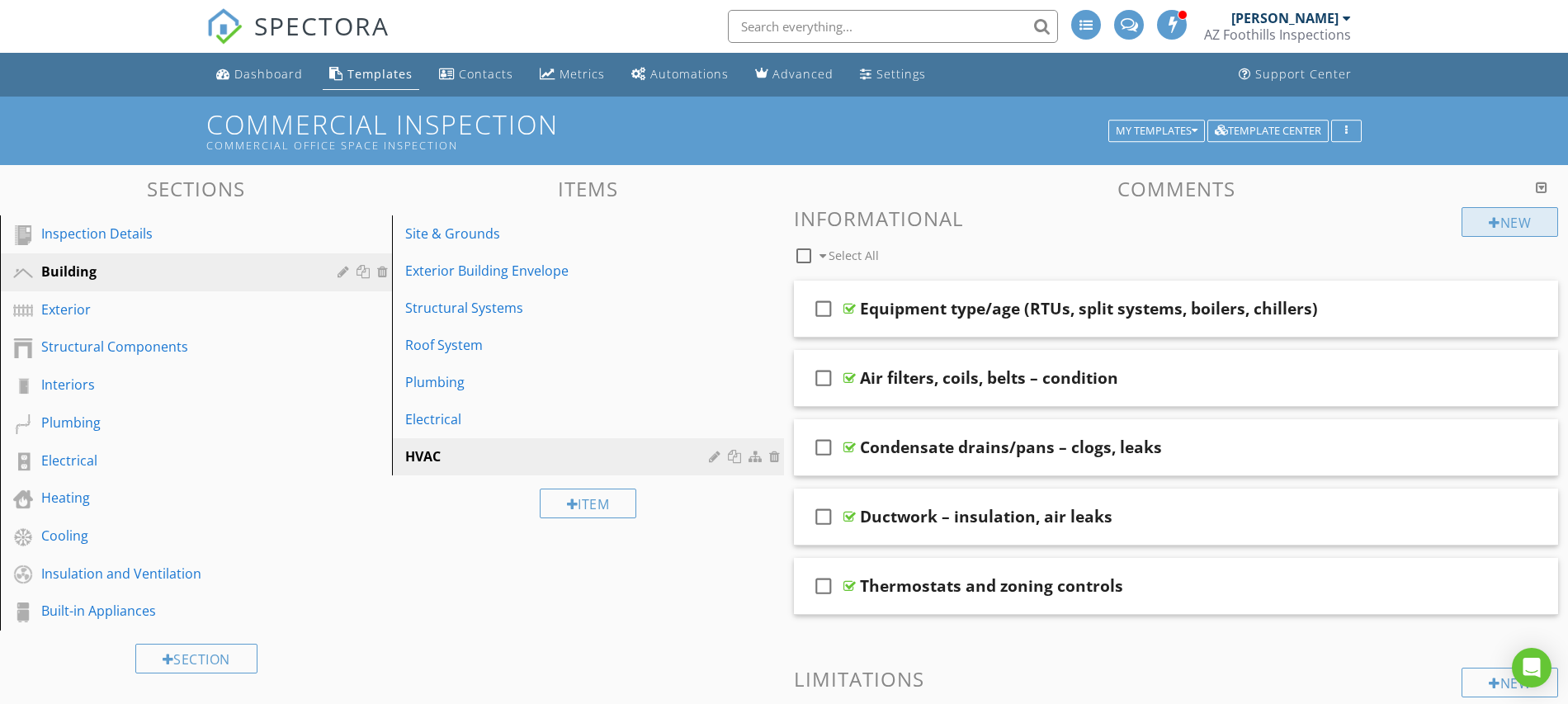
click at [1498, 221] on div "New" at bounding box center [1510, 222] width 97 height 30
click at [1489, 223] on div at bounding box center [1494, 222] width 11 height 13
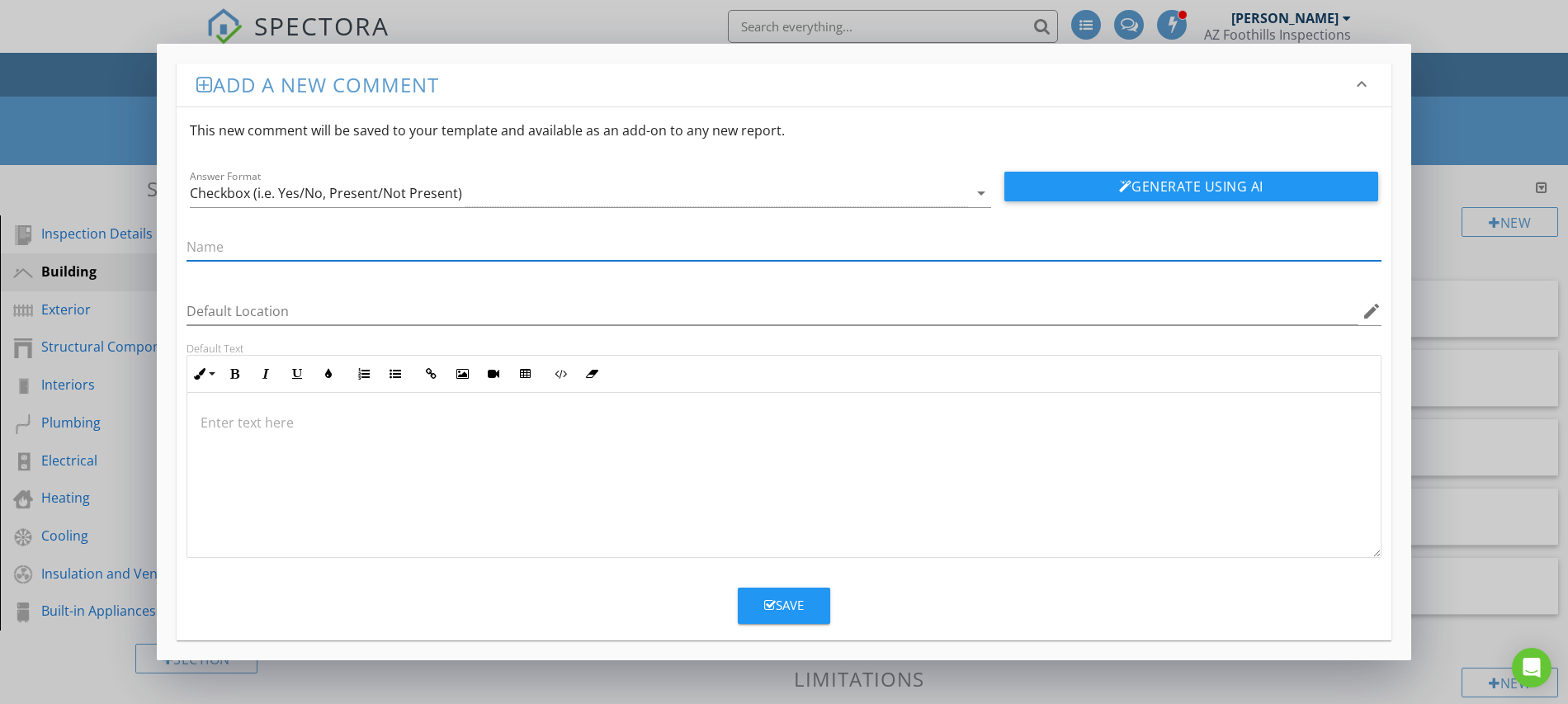
paste input "Ventilation, exhaust fans, make-up air"
type input "Ventilation, exhaust fans, make-up air"
click at [768, 609] on icon "button" at bounding box center [770, 605] width 11 height 12
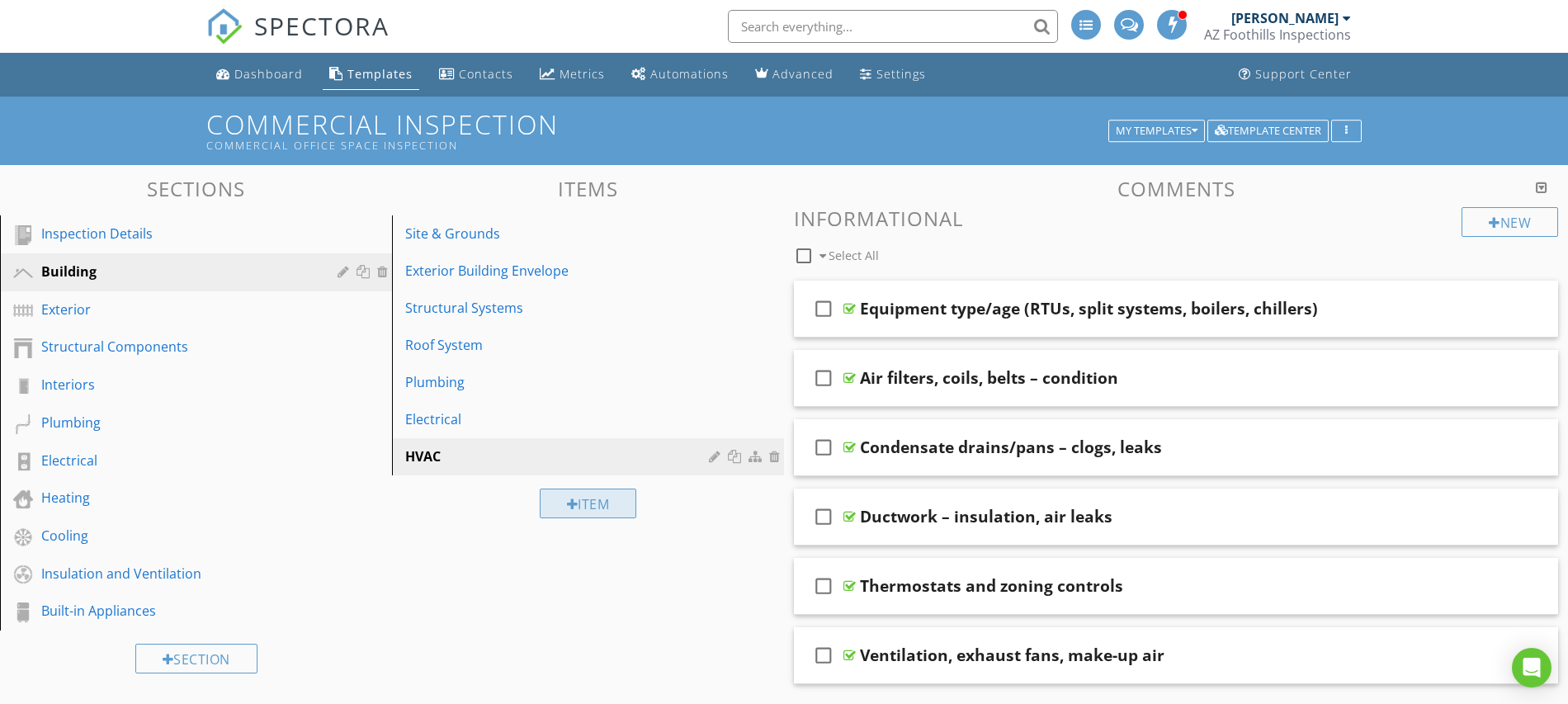
click at [584, 507] on div "Item" at bounding box center [589, 503] width 97 height 30
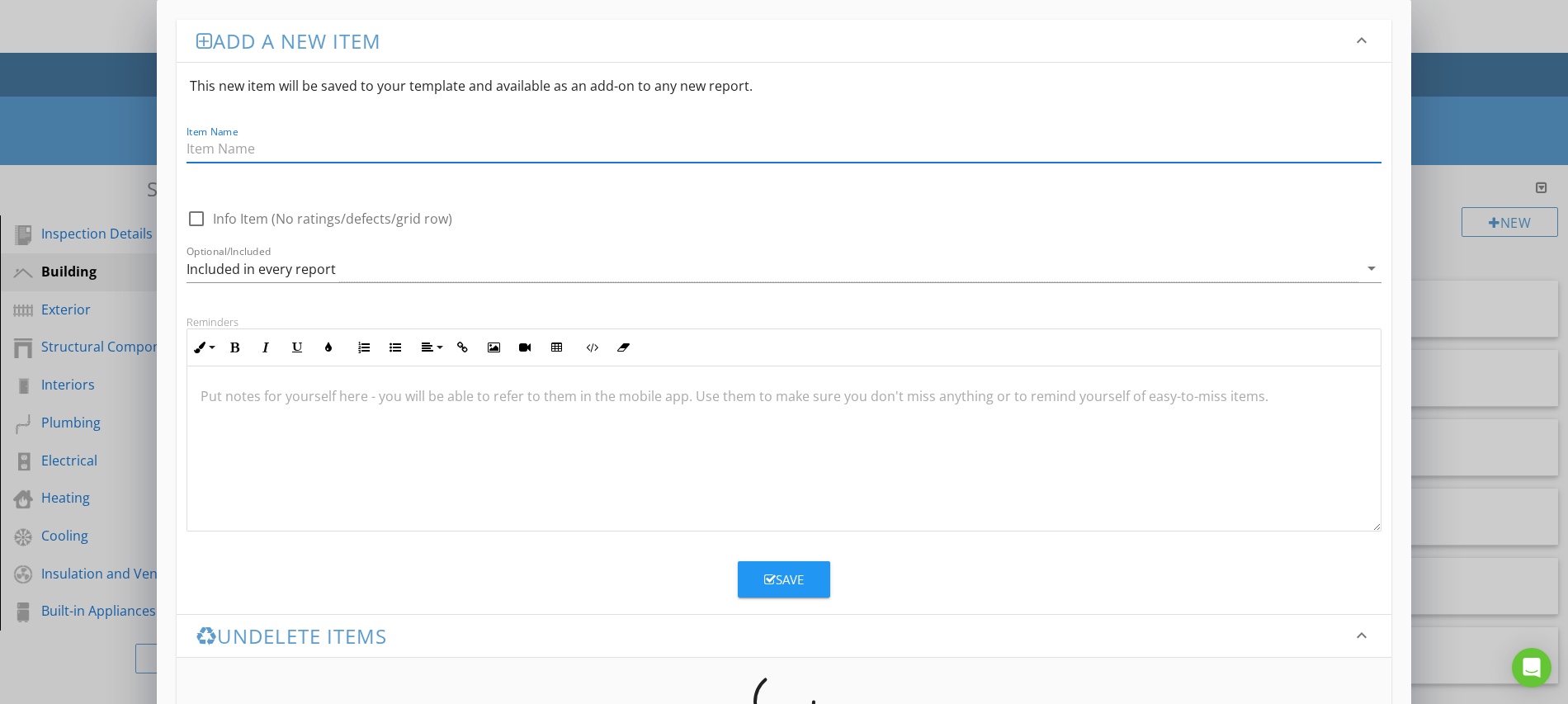
paste input "Interior"
type input "Interior"
click at [778, 584] on div "Save" at bounding box center [784, 580] width 40 height 19
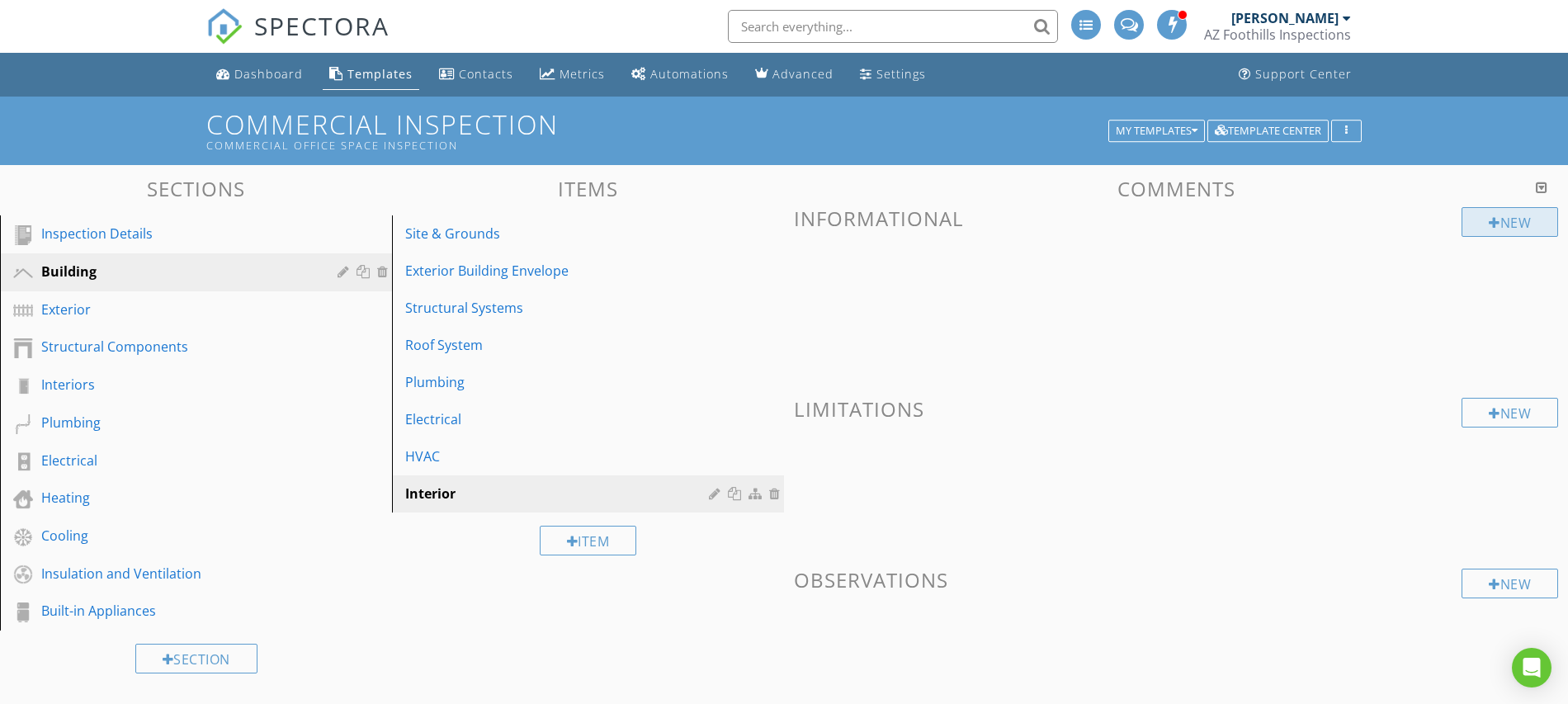
click at [1495, 224] on div "New" at bounding box center [1510, 222] width 97 height 30
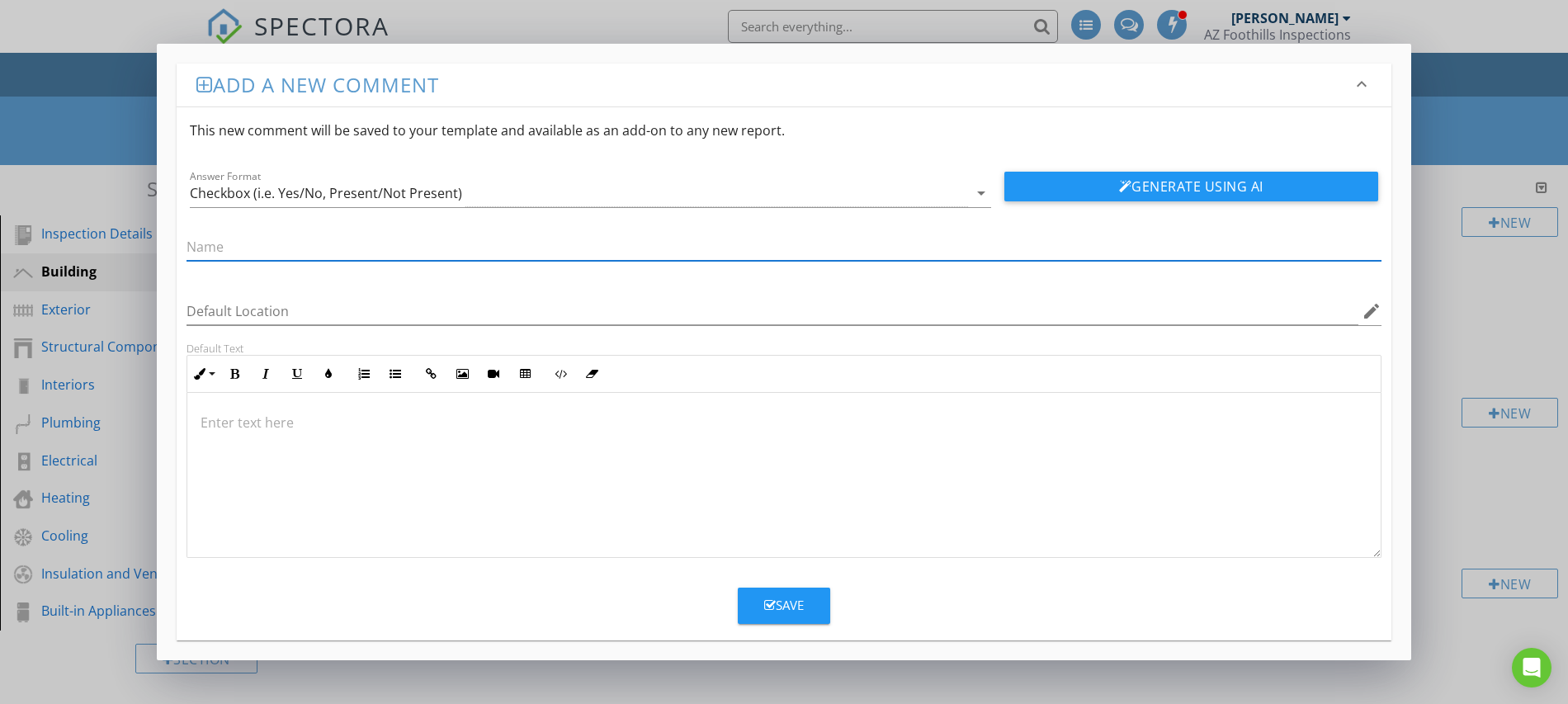
paste input "Floors, walls, ceilings – damage, staining, cracks"
type input "Floors, walls, ceilings – damage, staining, cracks"
click at [779, 618] on button "Save" at bounding box center [784, 606] width 92 height 37
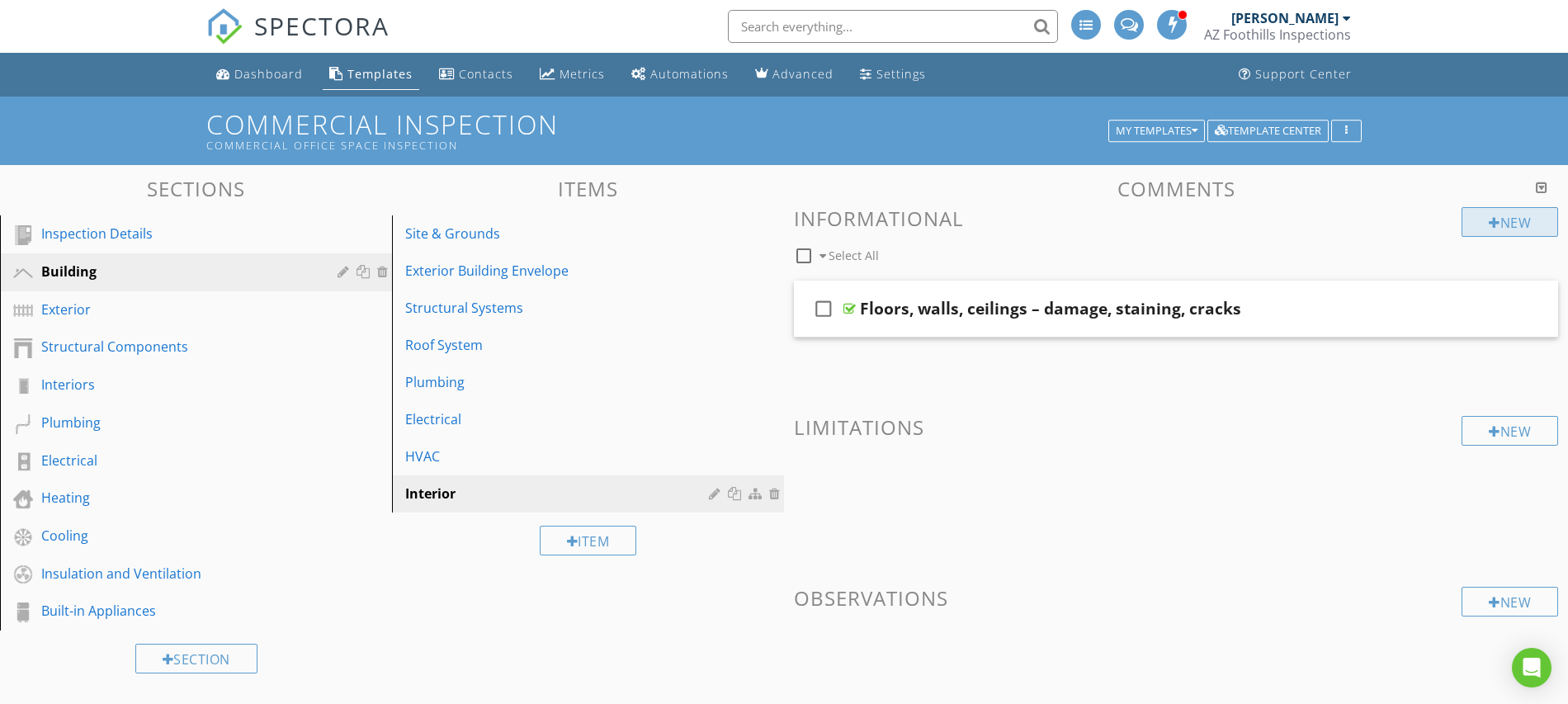
click at [1493, 226] on div at bounding box center [1494, 222] width 11 height 13
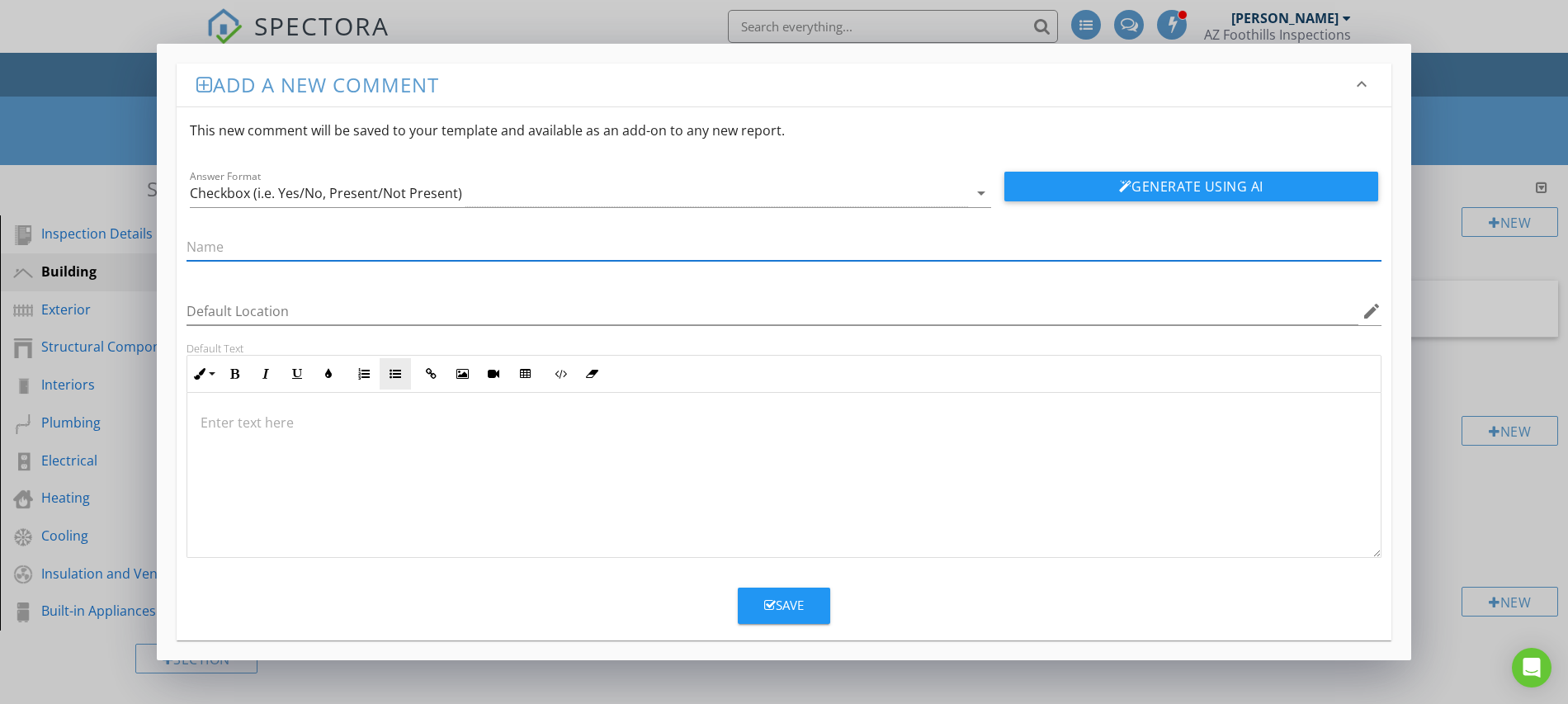
paste input "Doors & hardware – closers, panic bars, fire rating where required"
type input "Doors & hardware – closers, panic bars, fire rating where required"
click at [787, 602] on div "Save" at bounding box center [784, 605] width 40 height 19
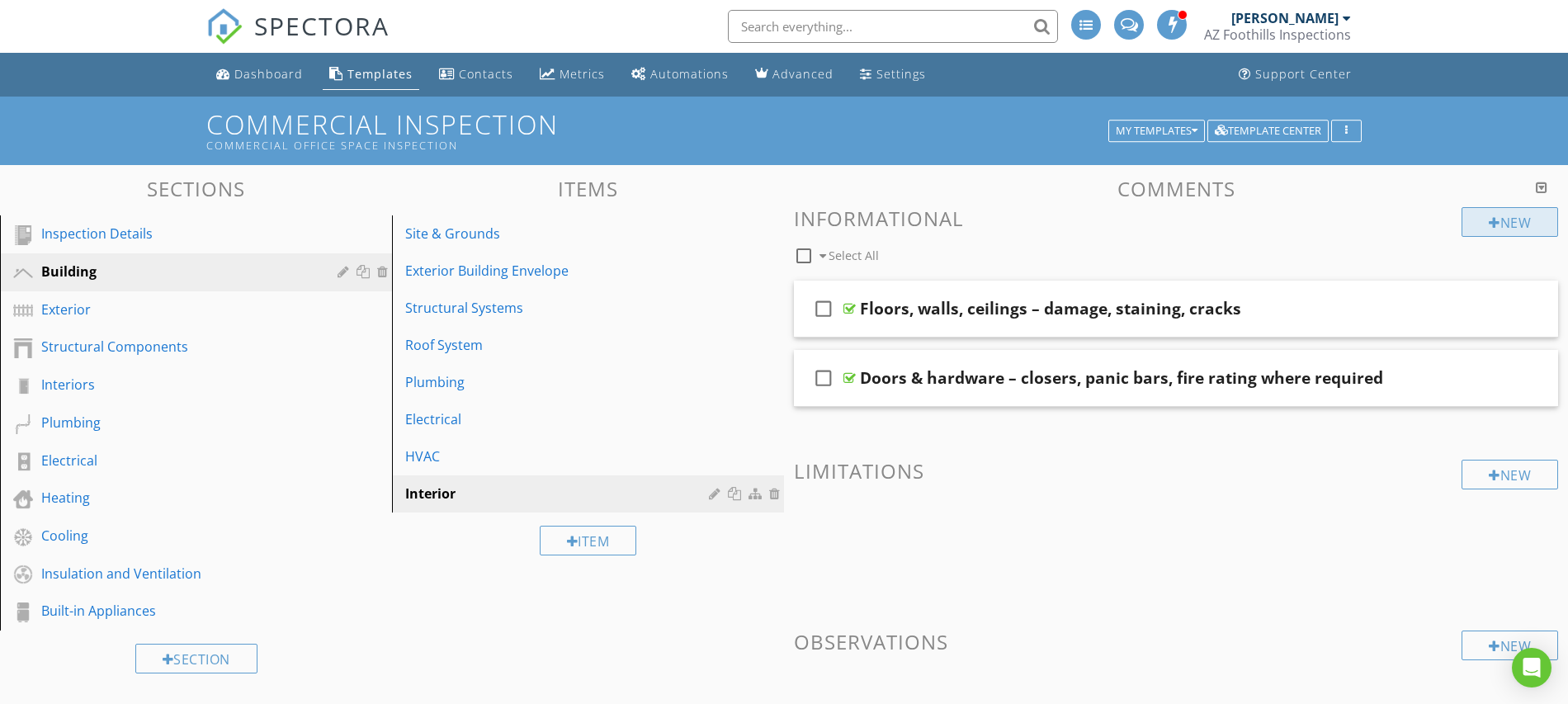
click at [1500, 226] on div "New" at bounding box center [1510, 222] width 97 height 30
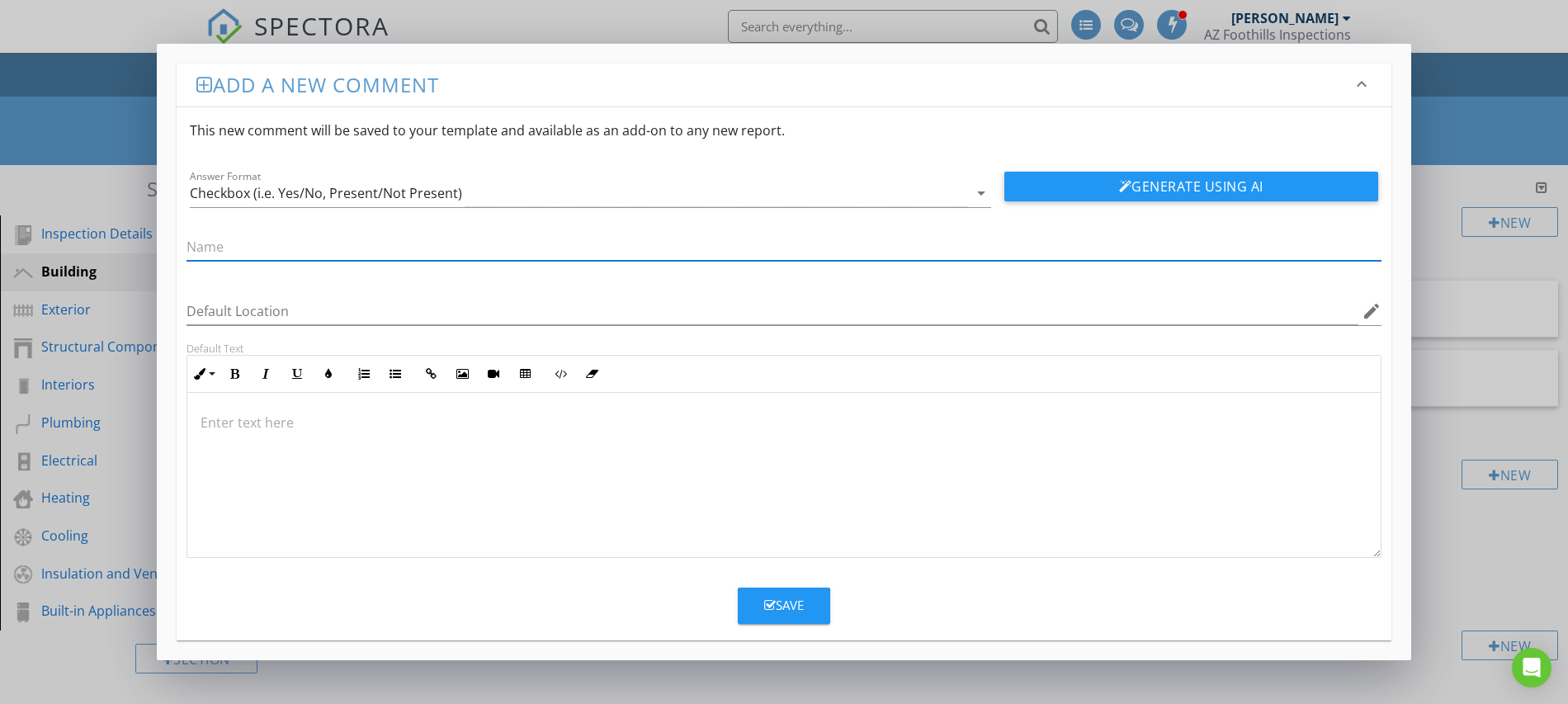
paste input "Restrooms – ADA accessibility, ventilation, fixtures"
type input "Restrooms – ADA accessibility, ventilation, fixtures"
click at [776, 608] on div "Save" at bounding box center [784, 605] width 40 height 19
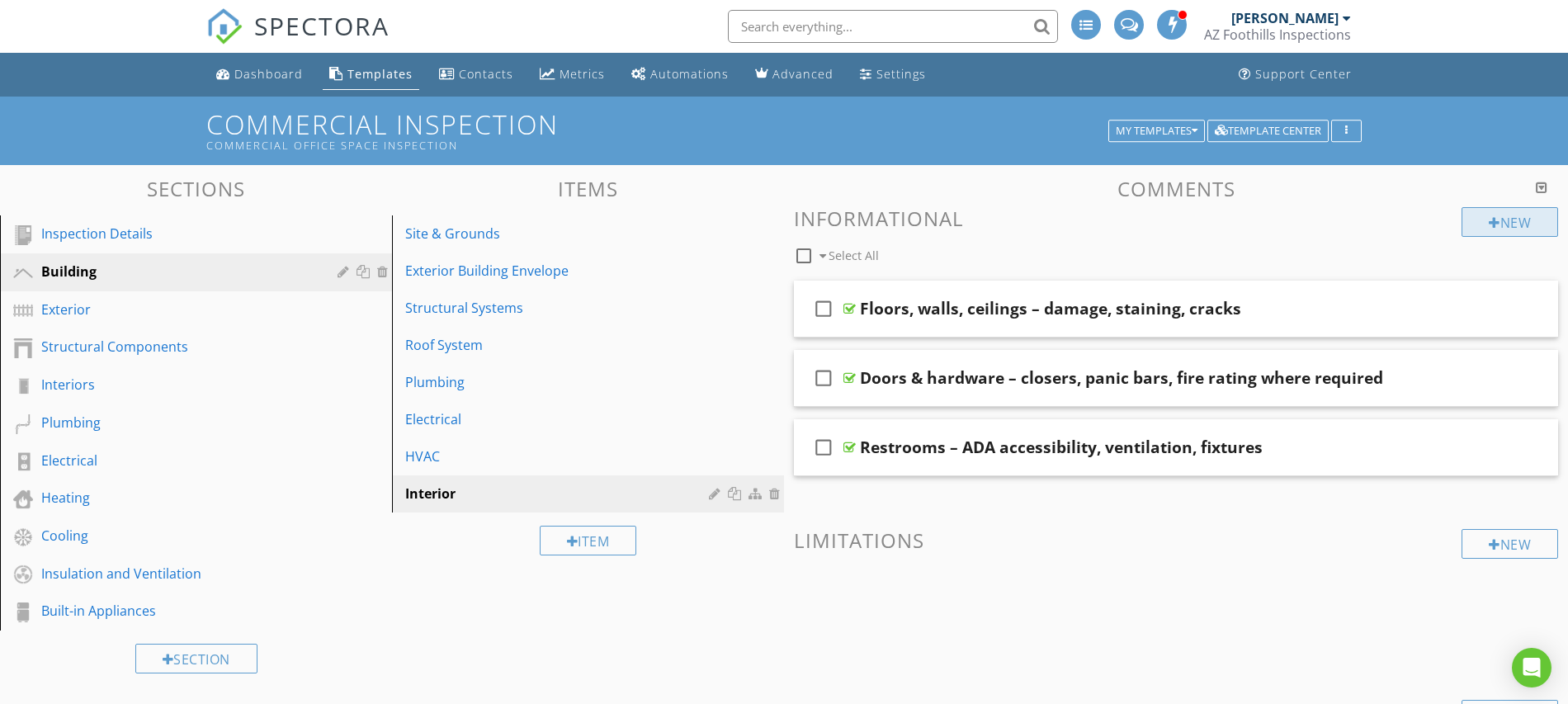
click at [1497, 220] on div "New" at bounding box center [1510, 222] width 97 height 30
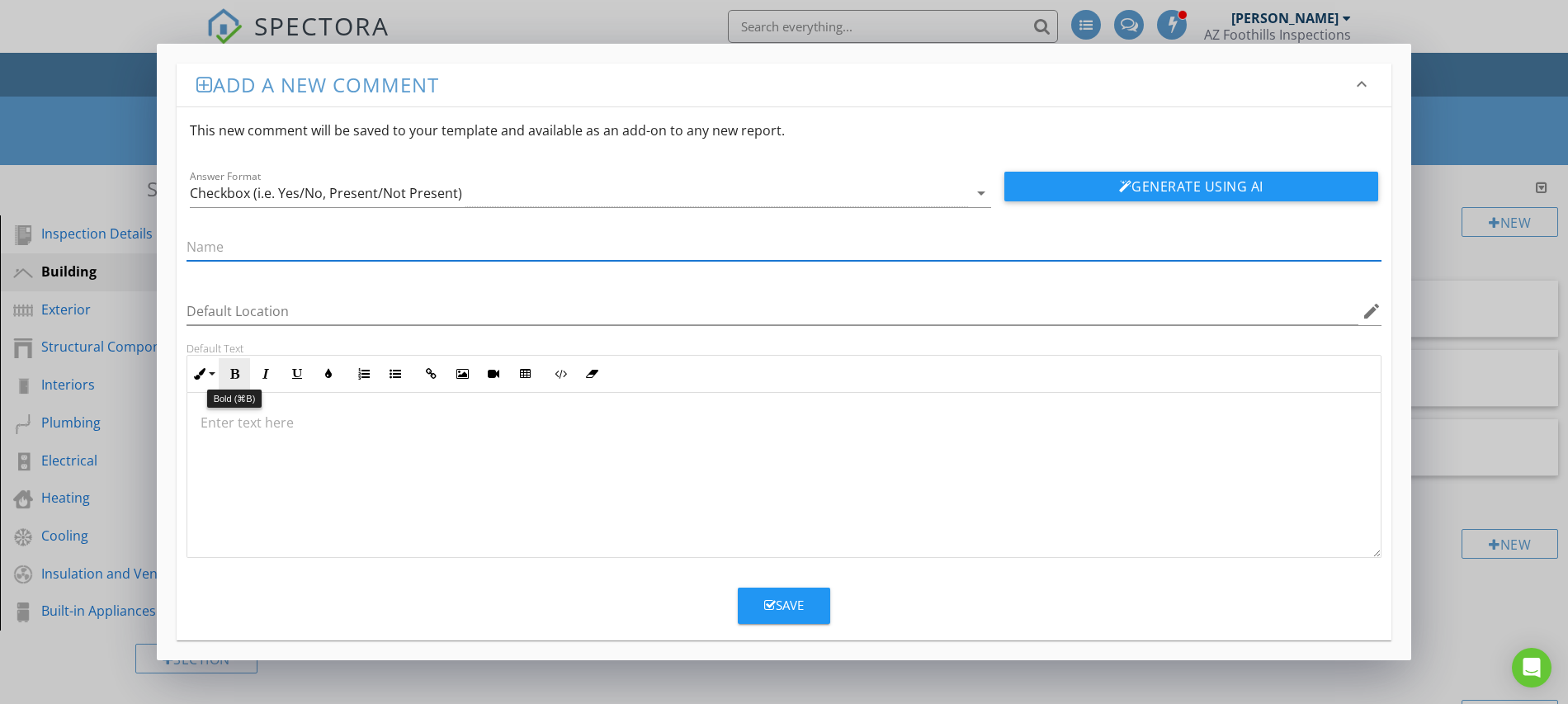
paste input "Kitchens/breakrooms – sinks, GFCI, appliances (visual only)"
type input "Kitchens/breakrooms – sinks, GFCI, appliances (visual only)"
click at [783, 602] on div "Save" at bounding box center [784, 605] width 40 height 19
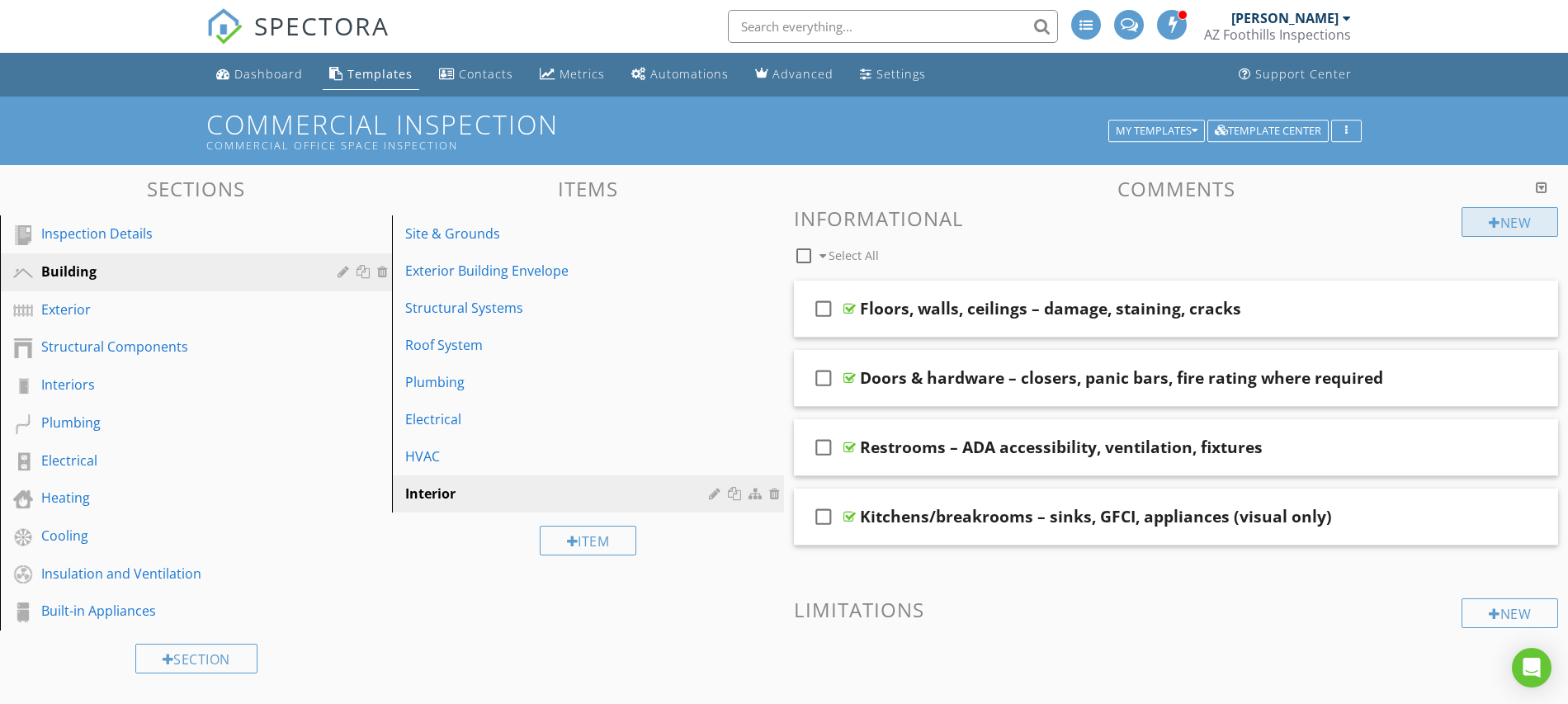
click at [1497, 222] on div "New" at bounding box center [1510, 222] width 97 height 30
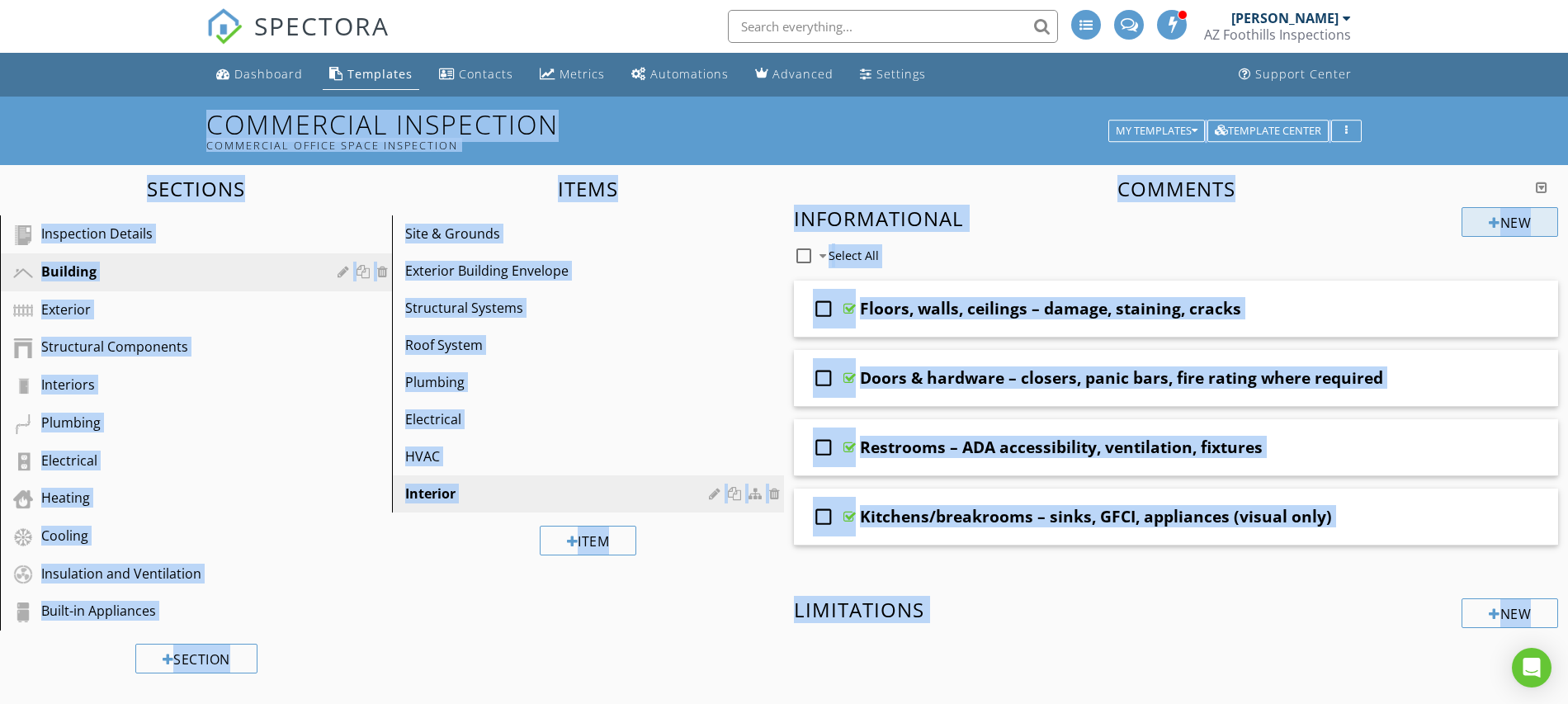
click at [1497, 222] on div "Add a new comment keyboard_arrow_down This new comment will be saved to your te…" at bounding box center [784, 352] width 1568 height 704
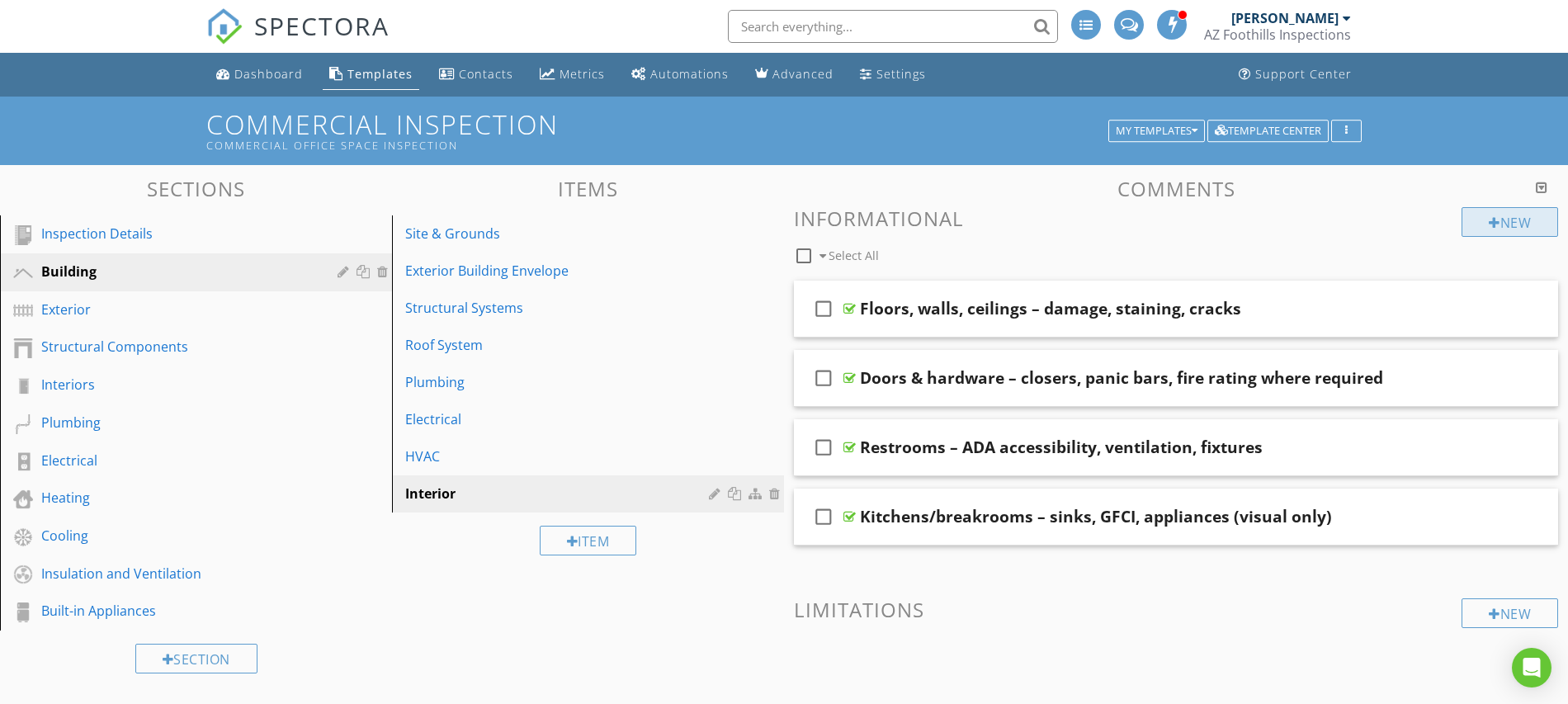
click at [1489, 221] on div at bounding box center [1494, 222] width 11 height 13
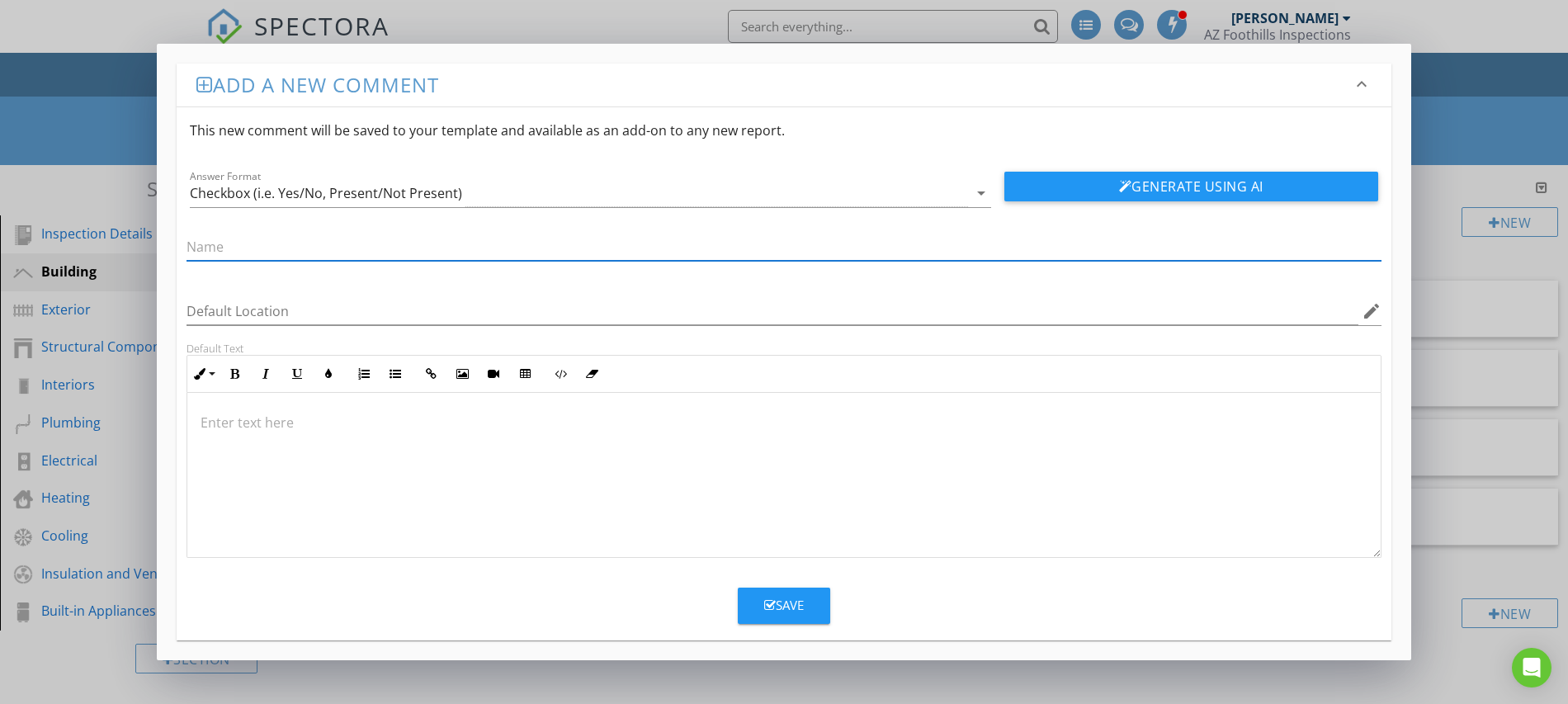
paste input "Fire-rated assemblies – penetrations sealed, doors self-closing"
type input "Fire-rated assemblies – penetrations sealed, doors self-closing"
click at [797, 608] on div "Save" at bounding box center [784, 605] width 40 height 19
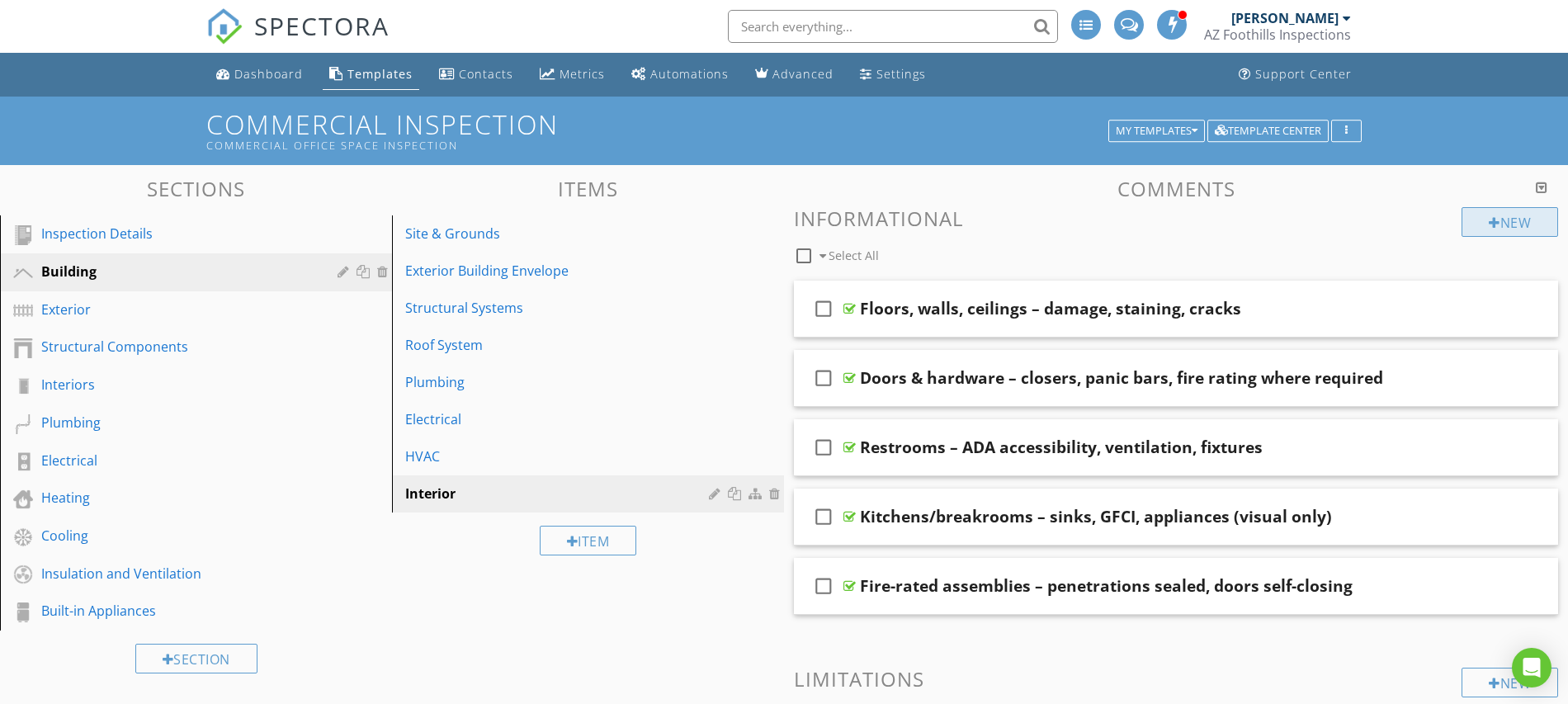
click at [1491, 219] on div at bounding box center [1494, 222] width 11 height 13
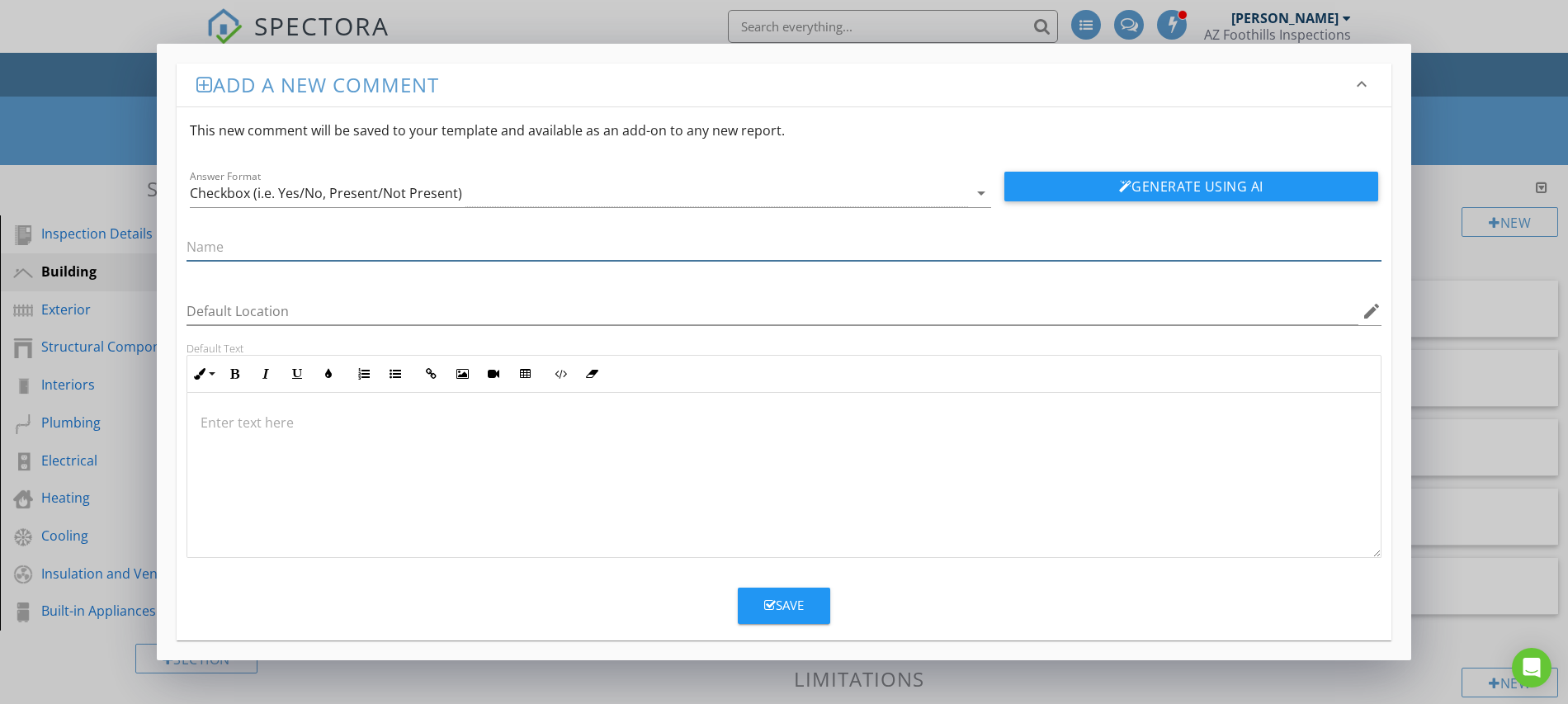
paste input "Stairs, handrails, guards – secure, proper height"
type input "Stairs, handrails, guards – secure, proper height"
click at [796, 601] on div "Save" at bounding box center [784, 605] width 40 height 19
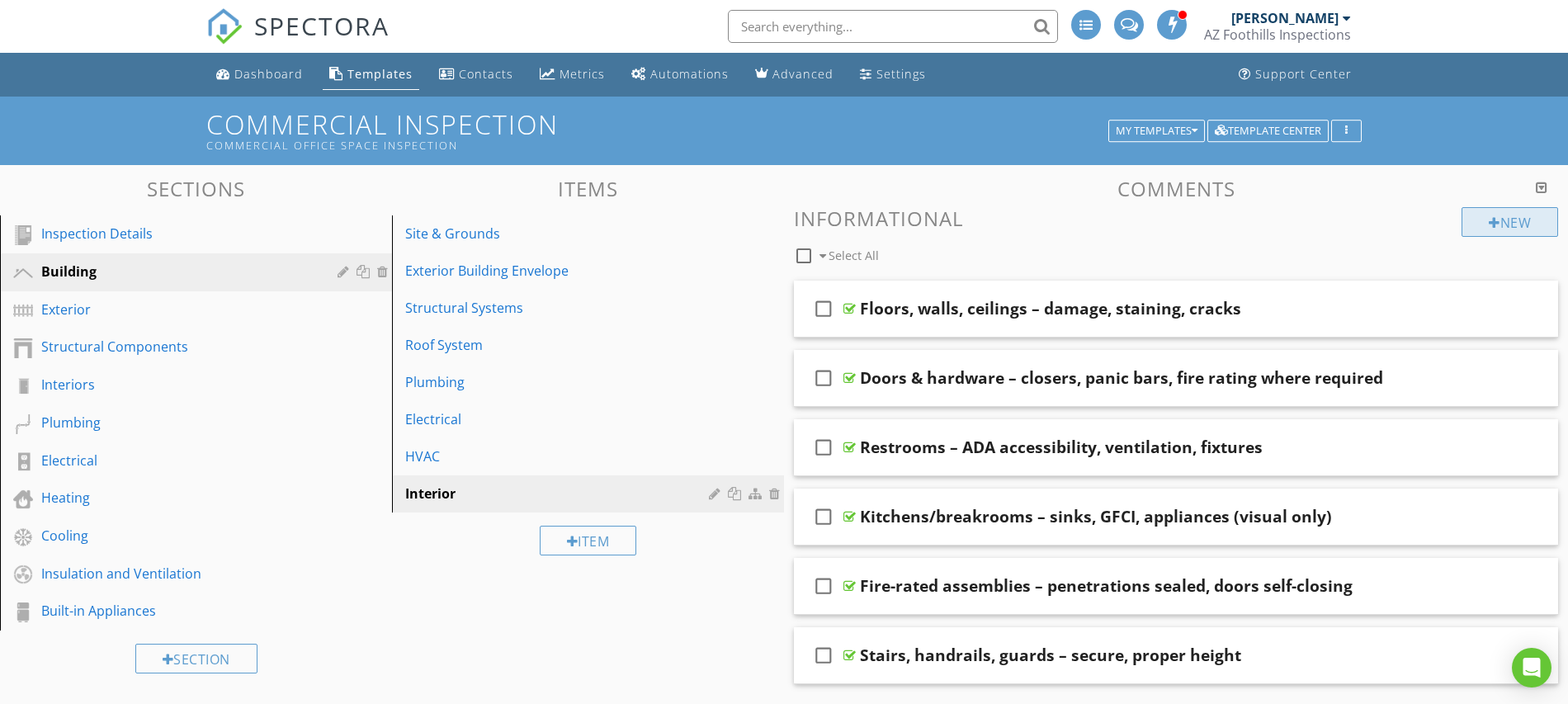
click at [1498, 222] on div "New" at bounding box center [1510, 222] width 97 height 30
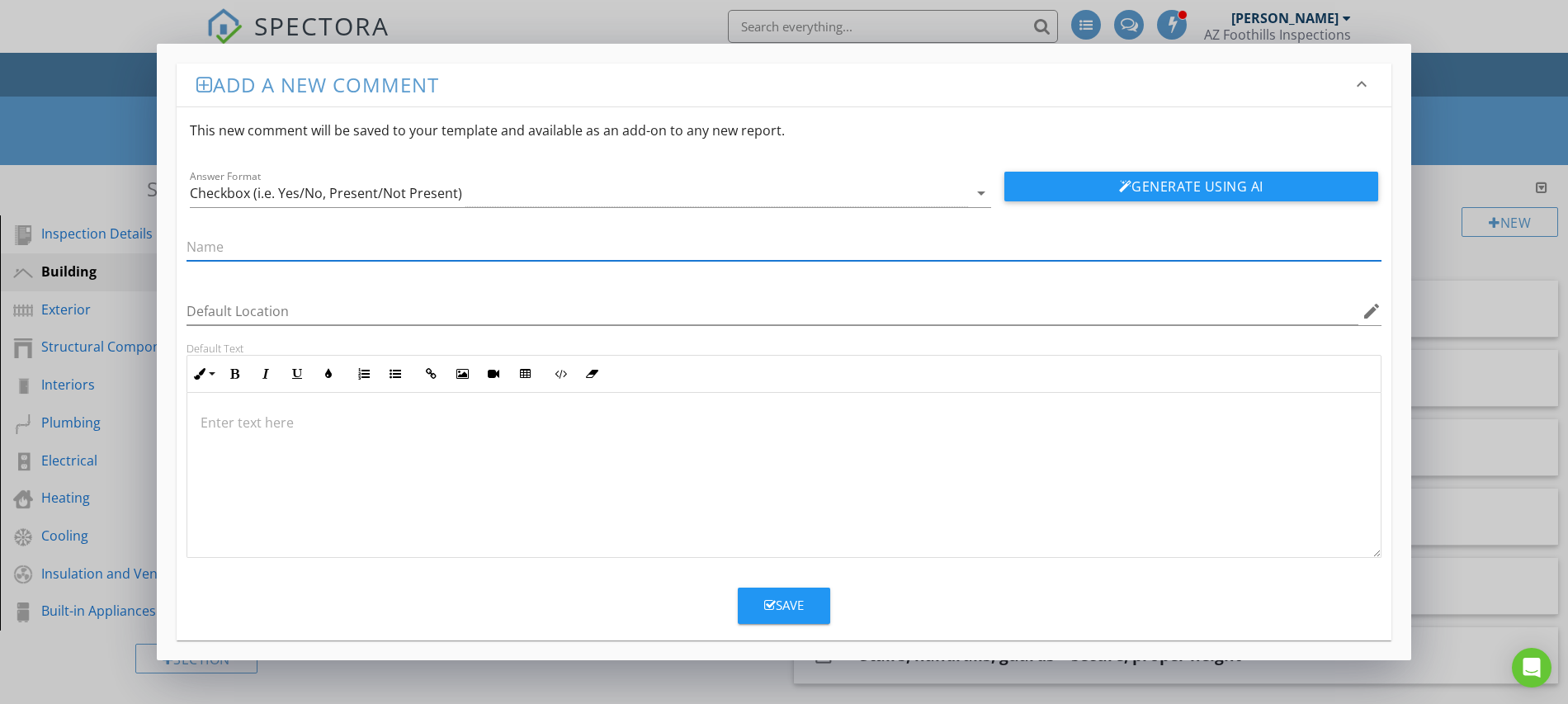
click at [322, 245] on input "text" at bounding box center [784, 247] width 1195 height 27
paste input "Signs of water intrusion, mold, structural distress"
type input "Signs of water intrusion, mold, structural distress"
click at [780, 606] on div "Save" at bounding box center [784, 605] width 40 height 19
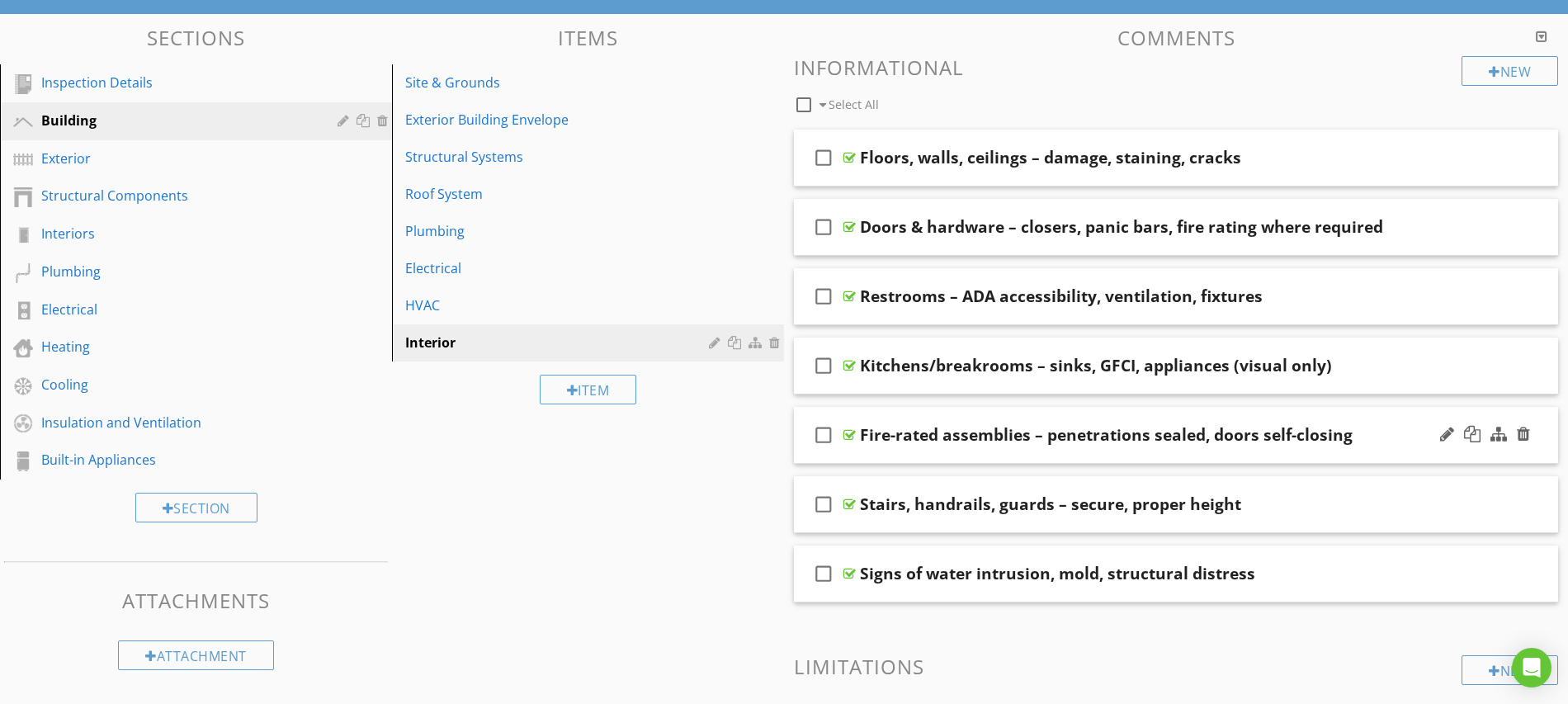
scroll to position [134, 0]
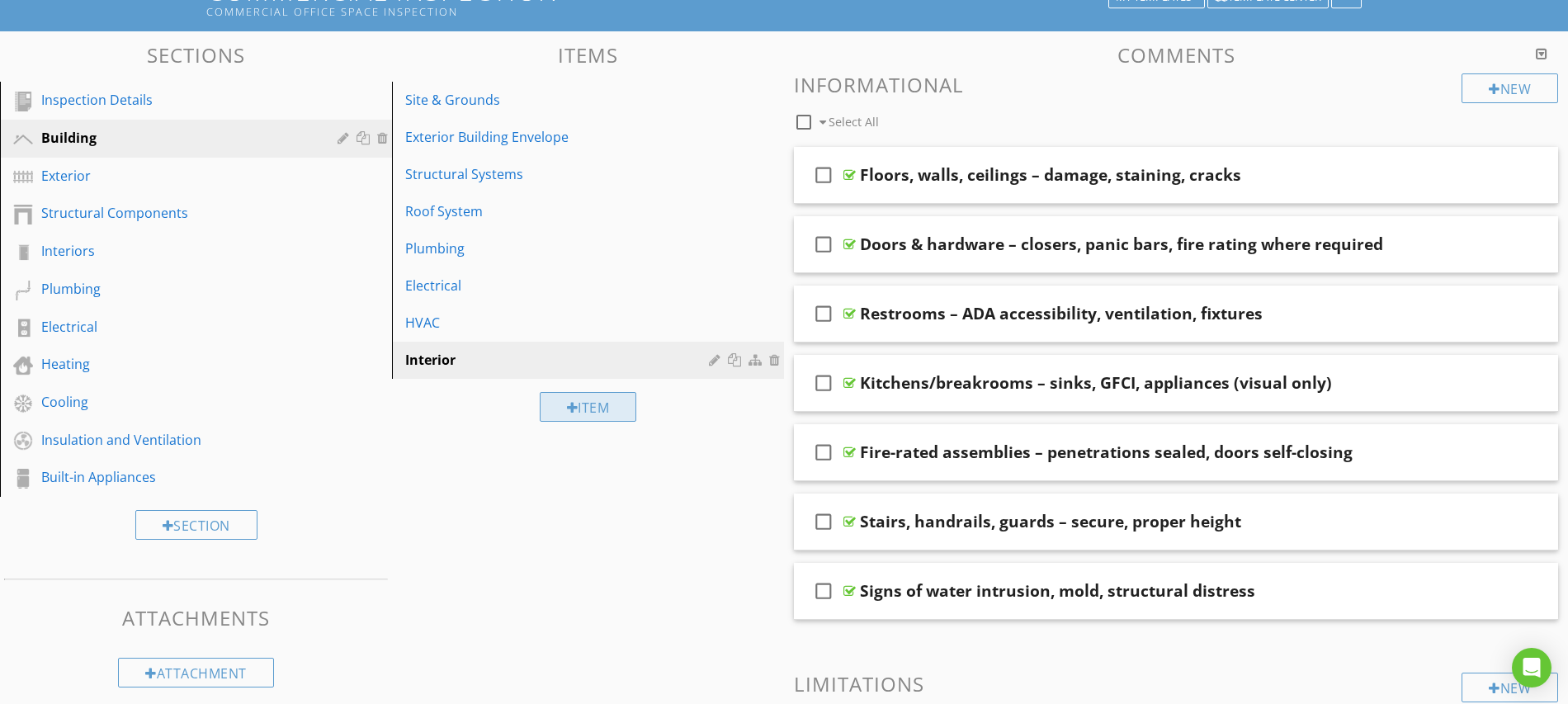
click at [557, 409] on div "Item" at bounding box center [589, 407] width 97 height 30
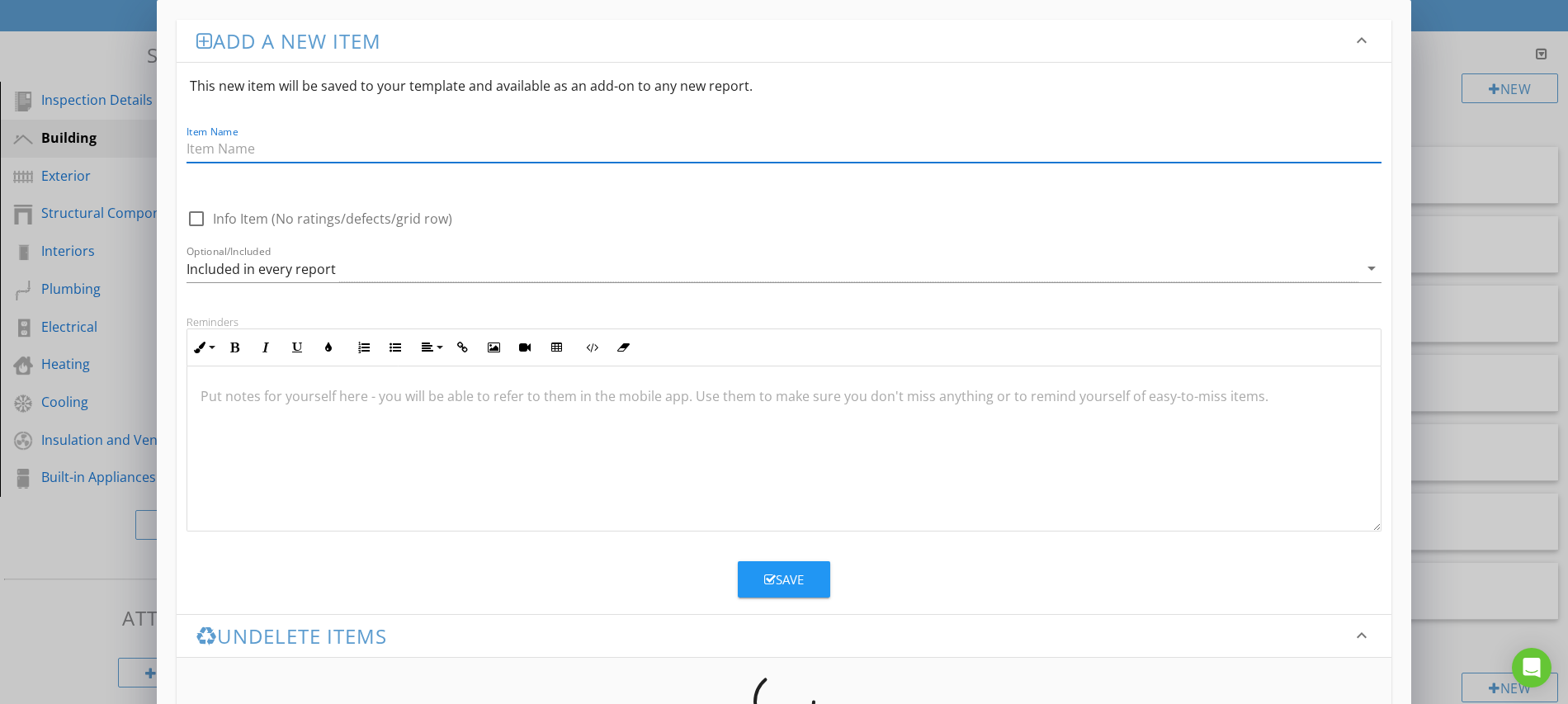
paste input "Fire & Life Safety"
type input "Fire & Life Safety"
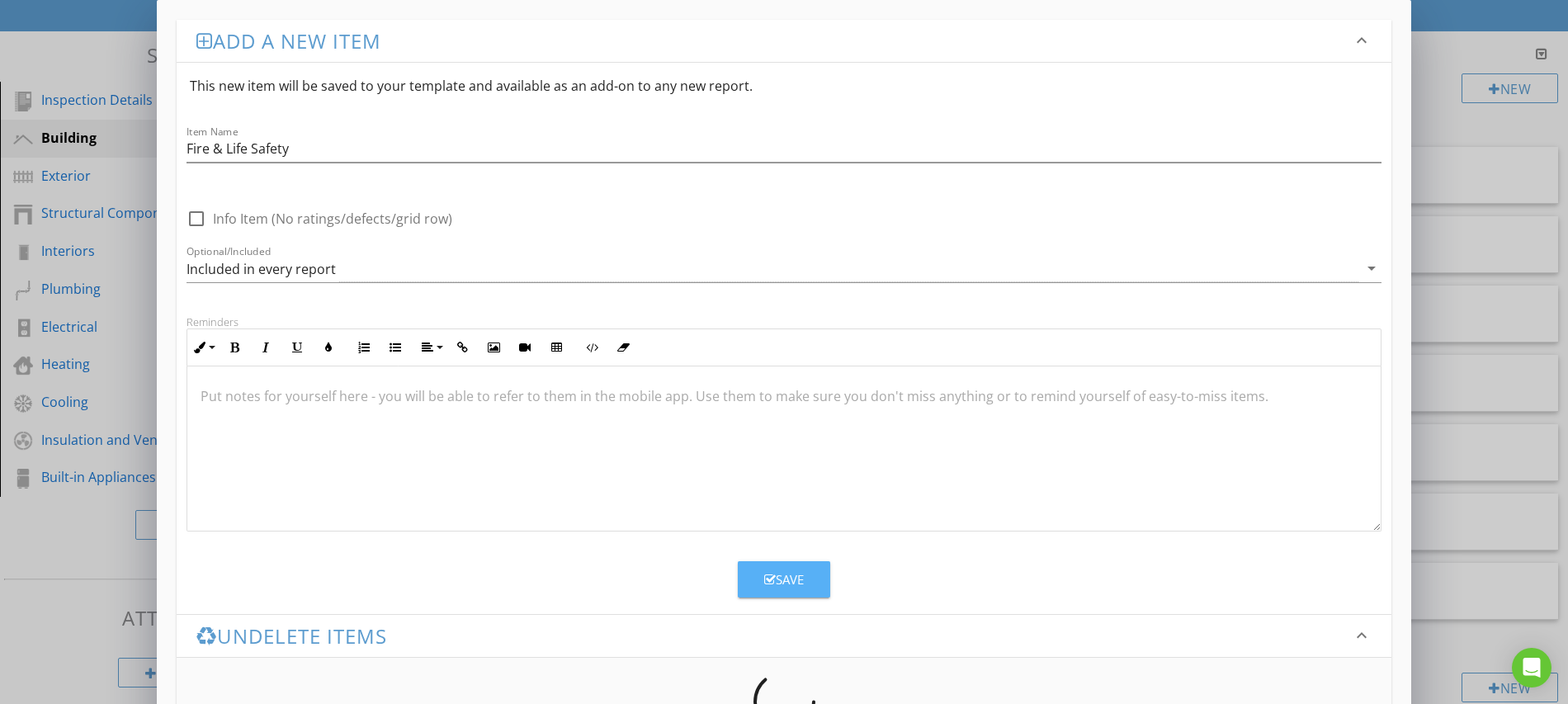
click at [771, 571] on div "Save" at bounding box center [784, 580] width 40 height 19
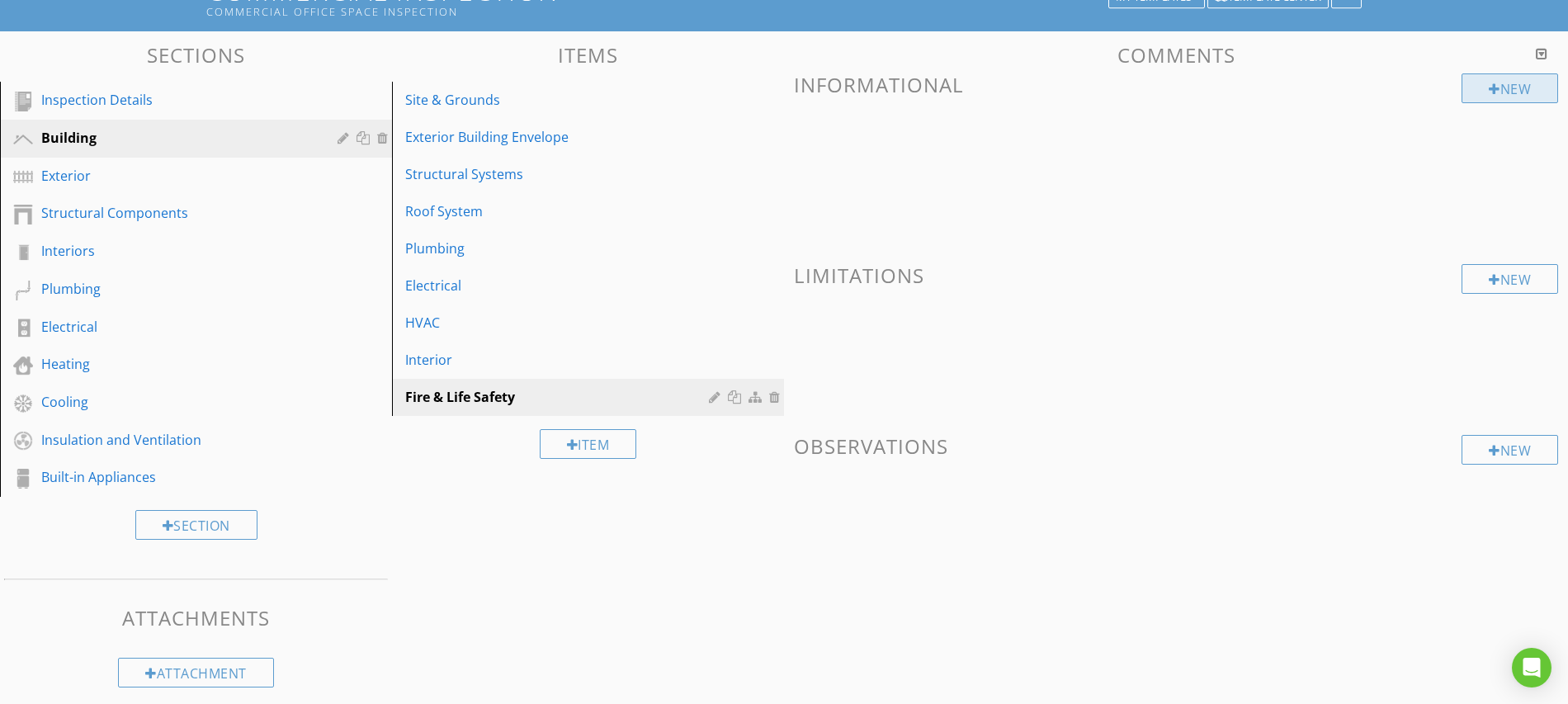
click at [1498, 89] on div "New" at bounding box center [1510, 88] width 97 height 30
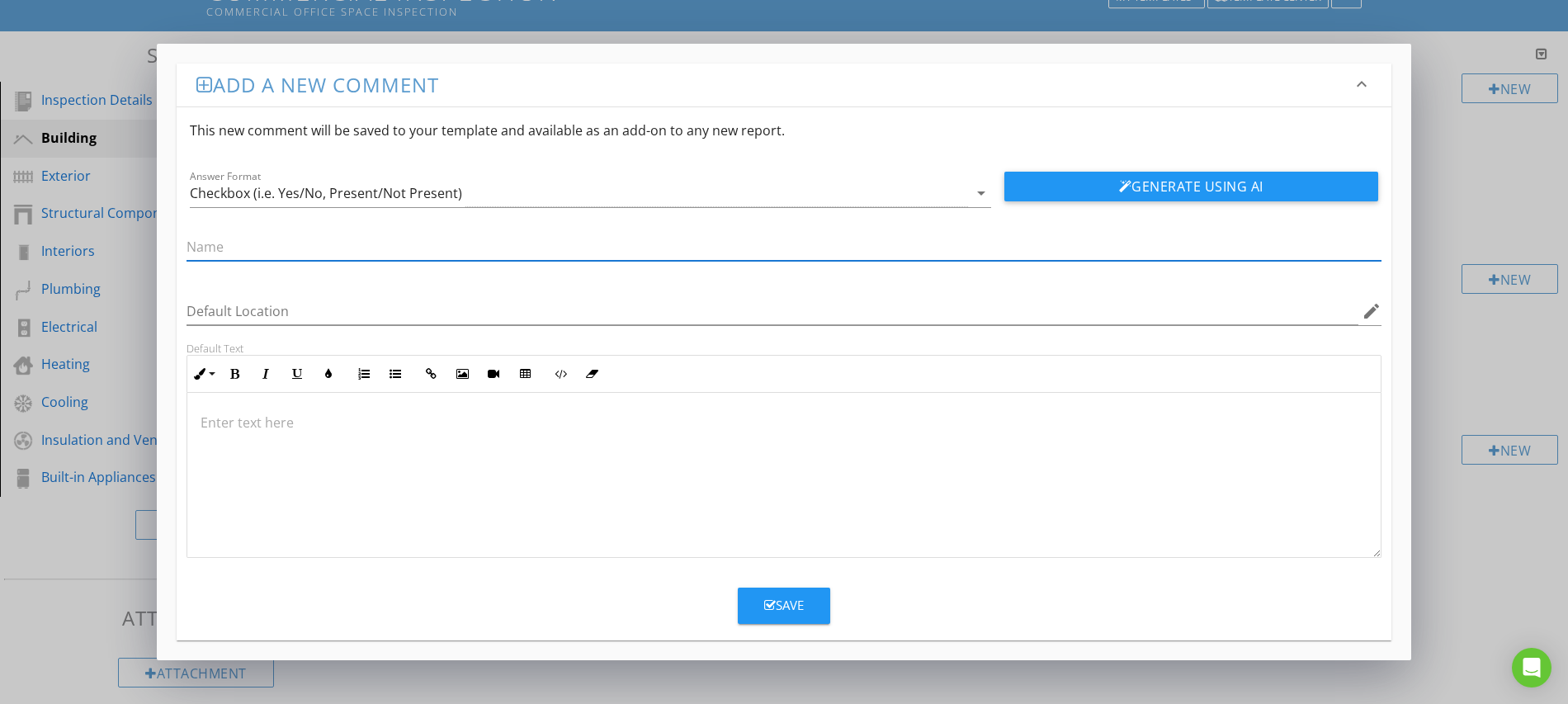
paste input "Fire & Life Safety"
type input "F"
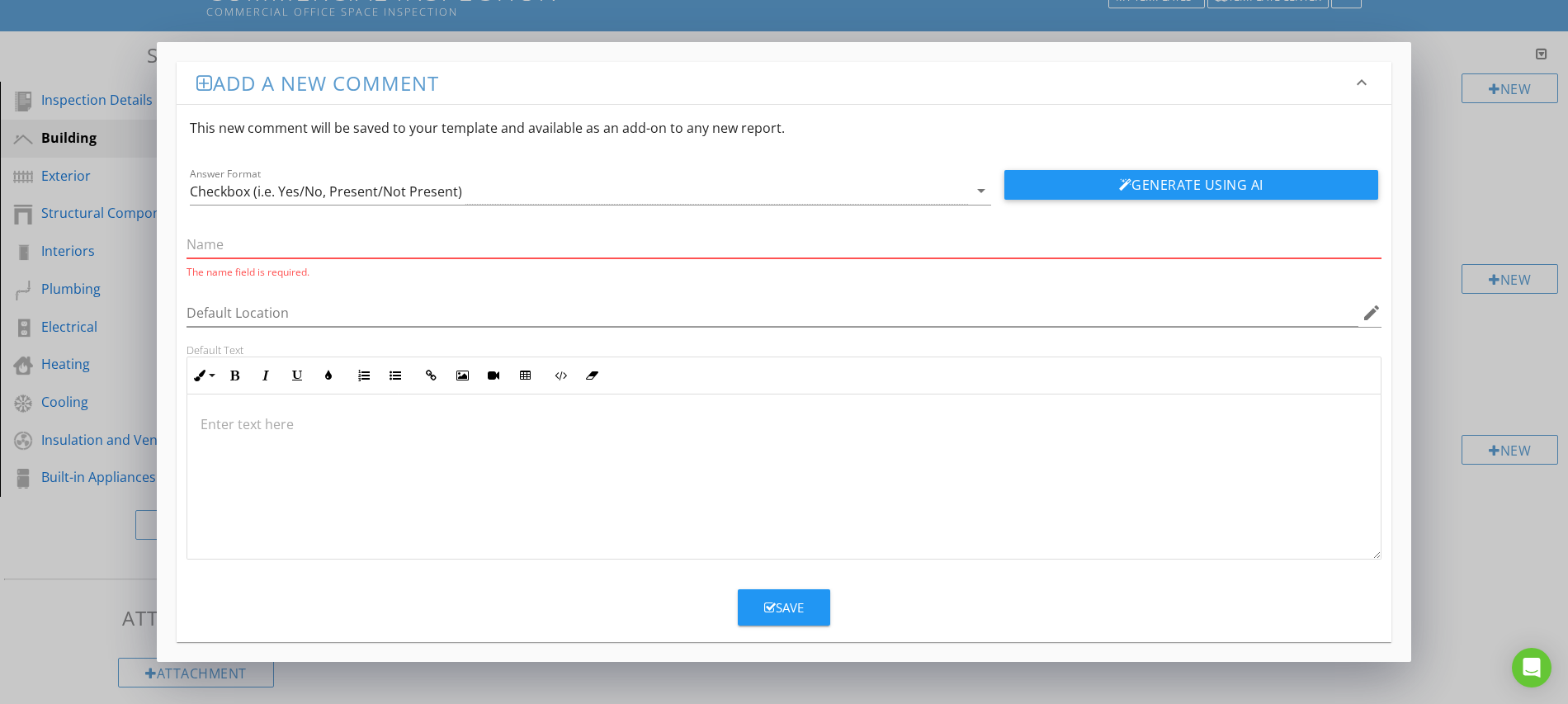
click at [381, 246] on input "text" at bounding box center [784, 244] width 1195 height 27
paste input "Fire alarm panel – active, tested/tagged"
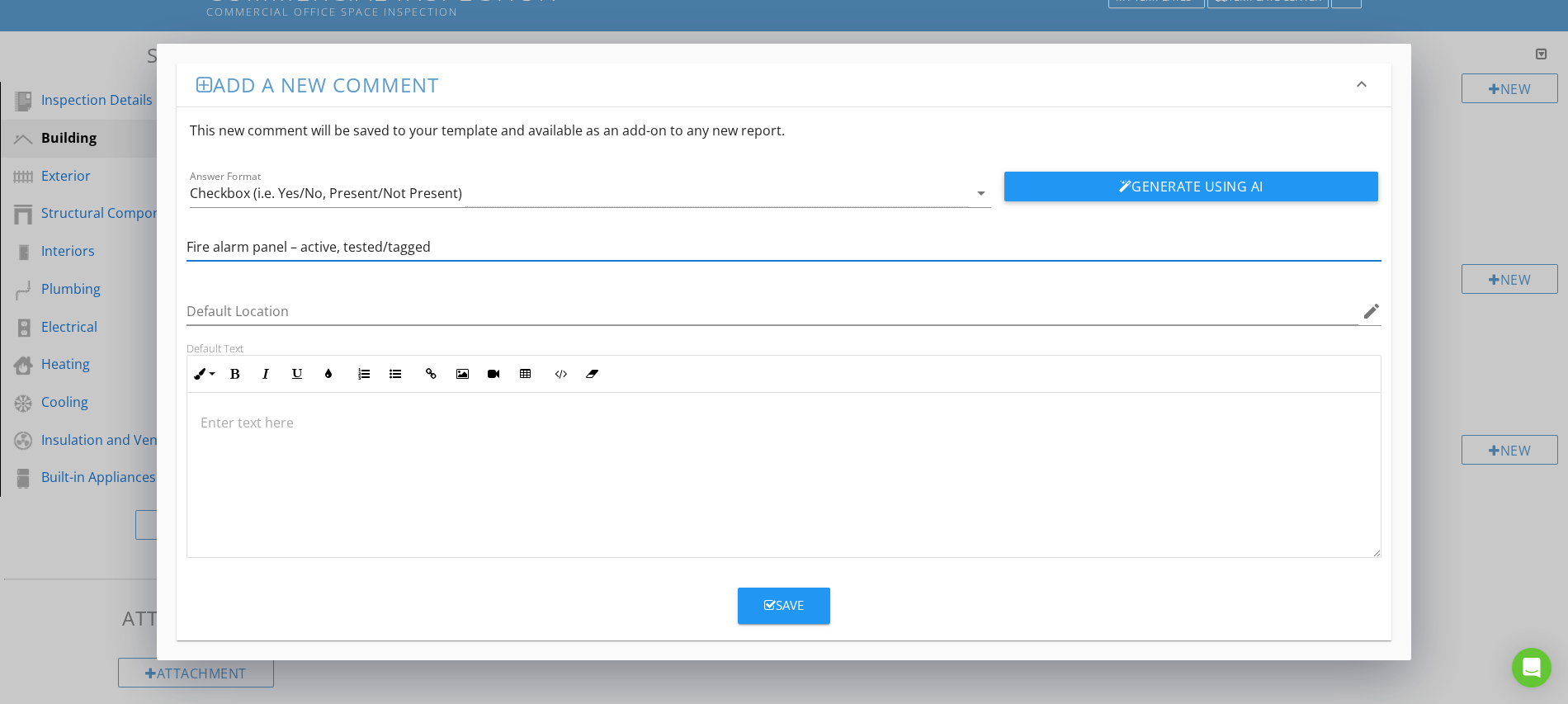
type input "Fire alarm panel – active, tested/tagged"
click at [784, 605] on div "Save" at bounding box center [784, 605] width 40 height 19
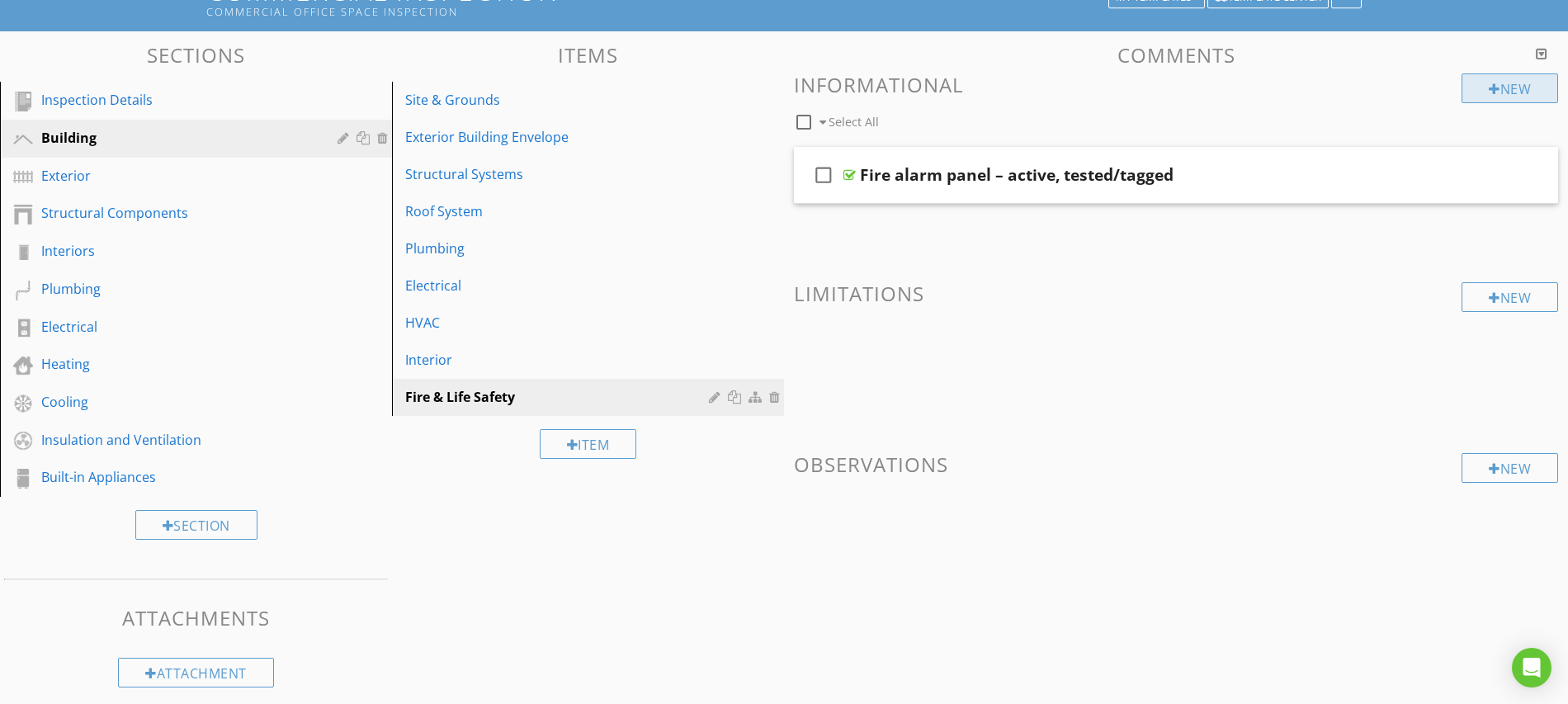
click at [1501, 90] on div "New" at bounding box center [1510, 88] width 97 height 30
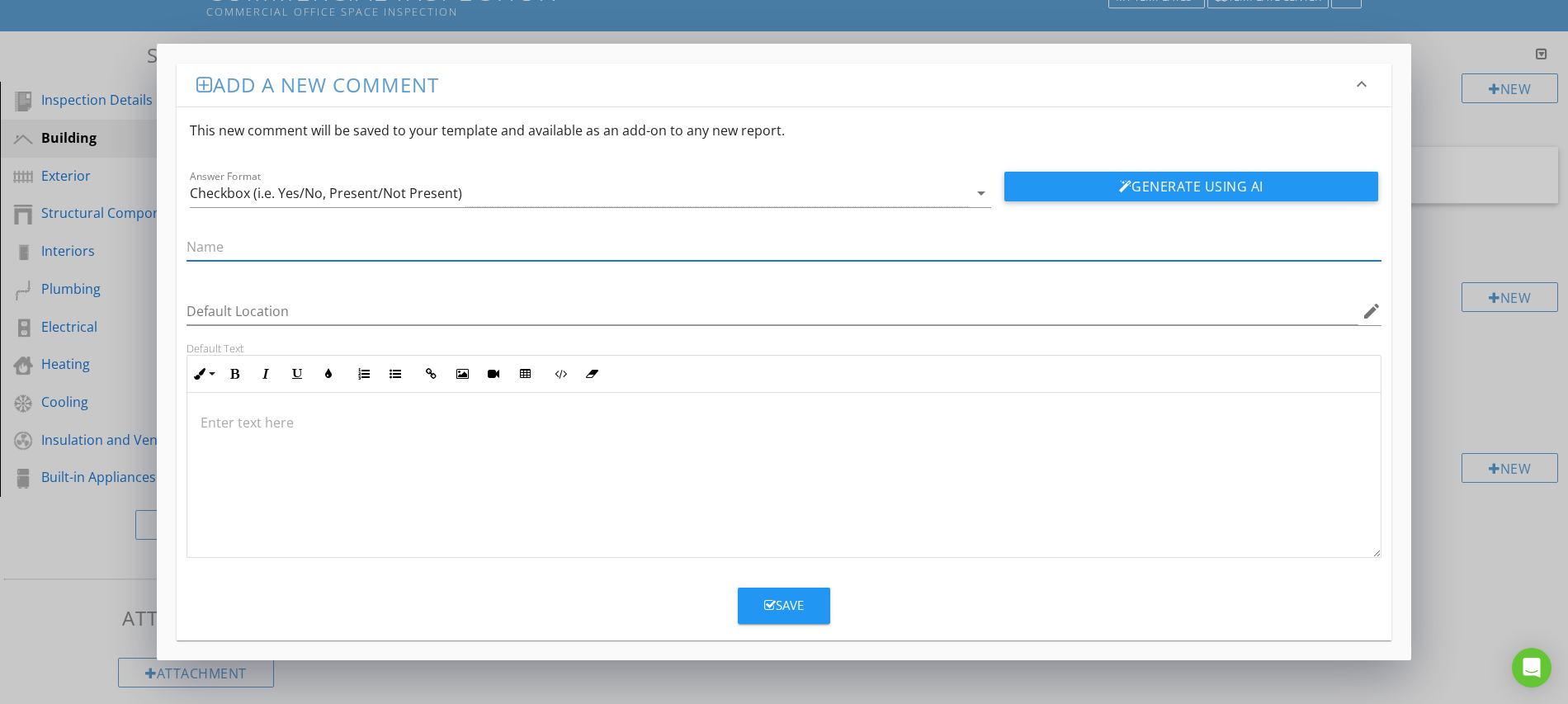
paste input "Pull stations, smoke detectors – visible, not blocked"
type input "Pull stations, smoke detectors – visible, not blocked"
click at [764, 611] on div "Save" at bounding box center [784, 605] width 40 height 19
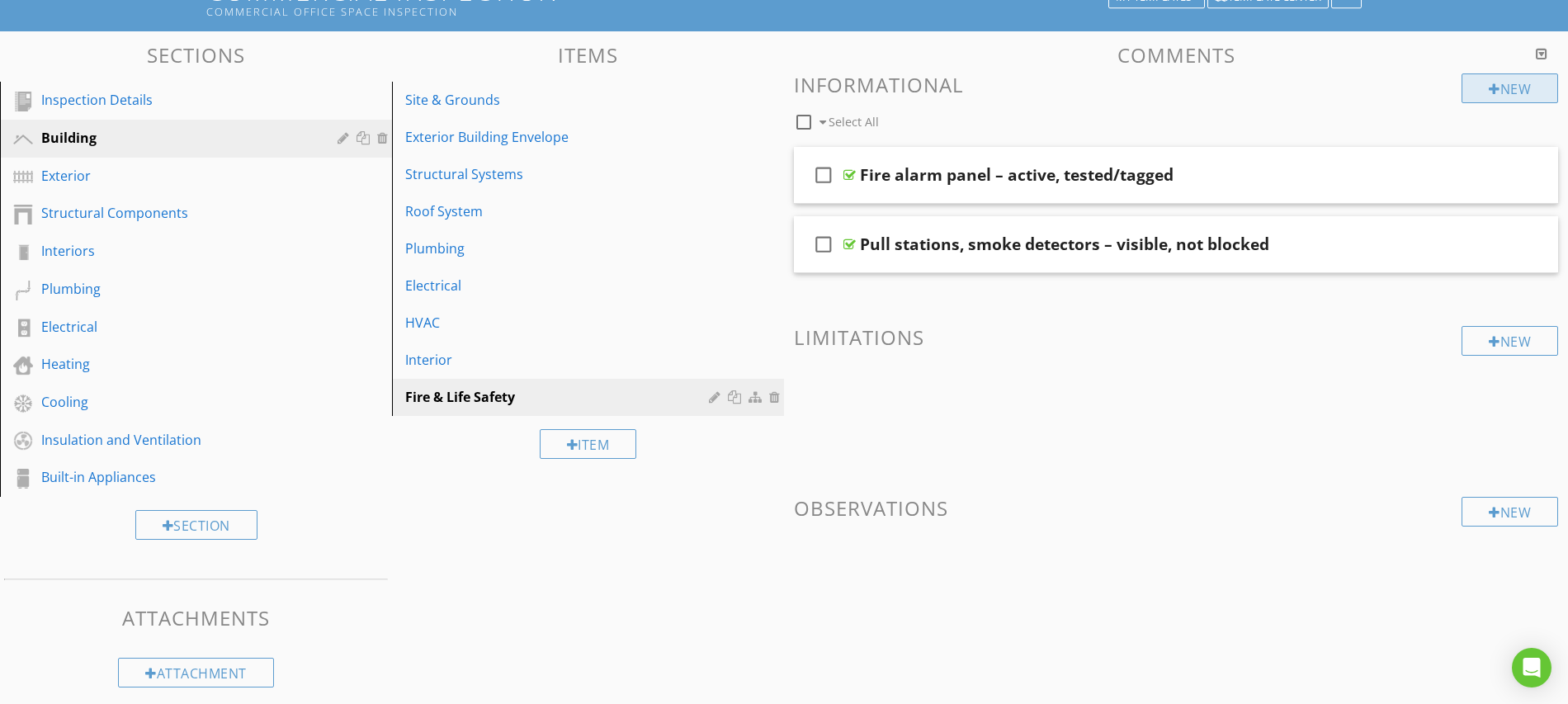
click at [1497, 88] on div "New" at bounding box center [1510, 88] width 97 height 30
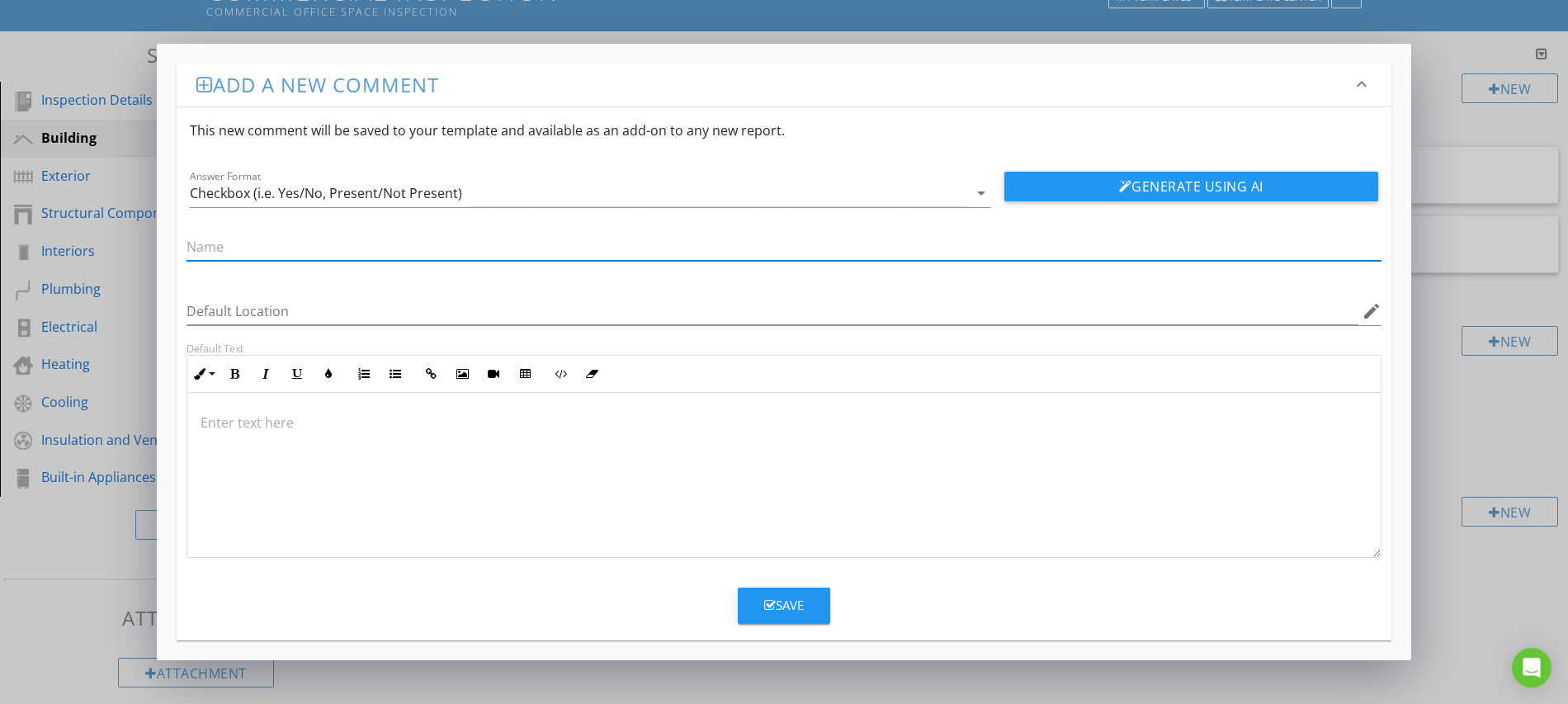
paste input "Fire extinguishers – mounted, tagged, accessible"
type input "Fire extinguishers – mounted, tagged, accessible"
click at [787, 601] on div "Save" at bounding box center [784, 605] width 40 height 19
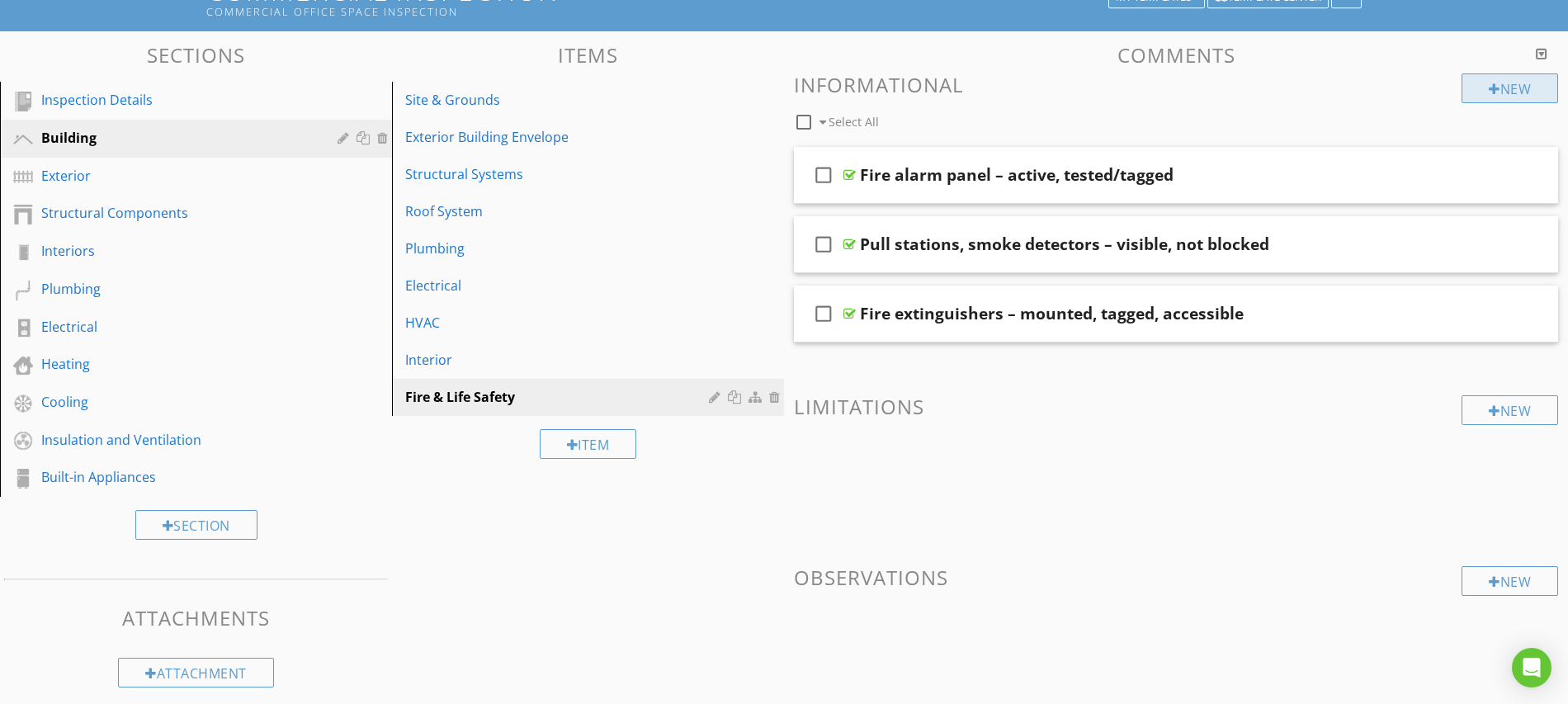
click at [1489, 87] on div at bounding box center [1494, 89] width 11 height 13
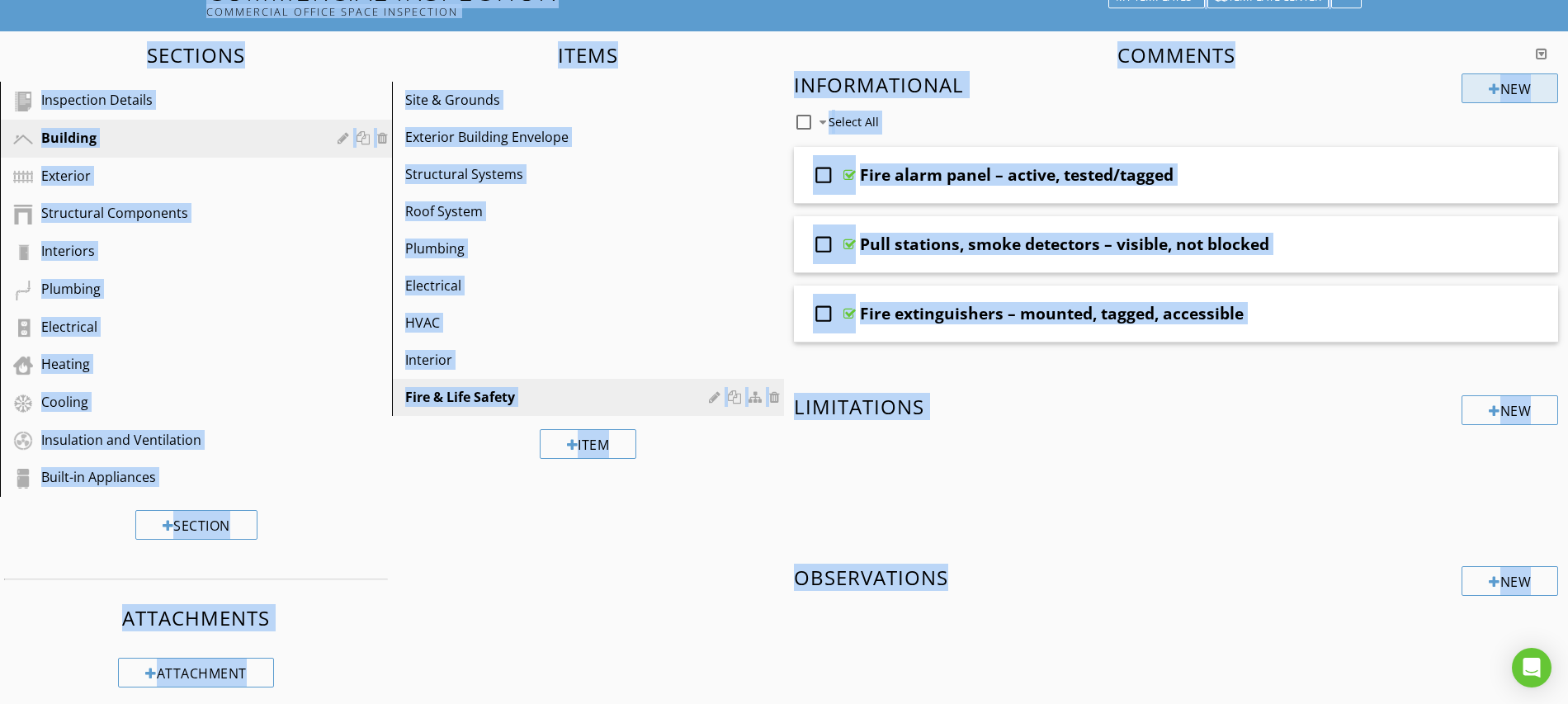
click at [1487, 87] on div "Add a new comment keyboard_arrow_down This new comment will be saved to your te…" at bounding box center [784, 352] width 1568 height 704
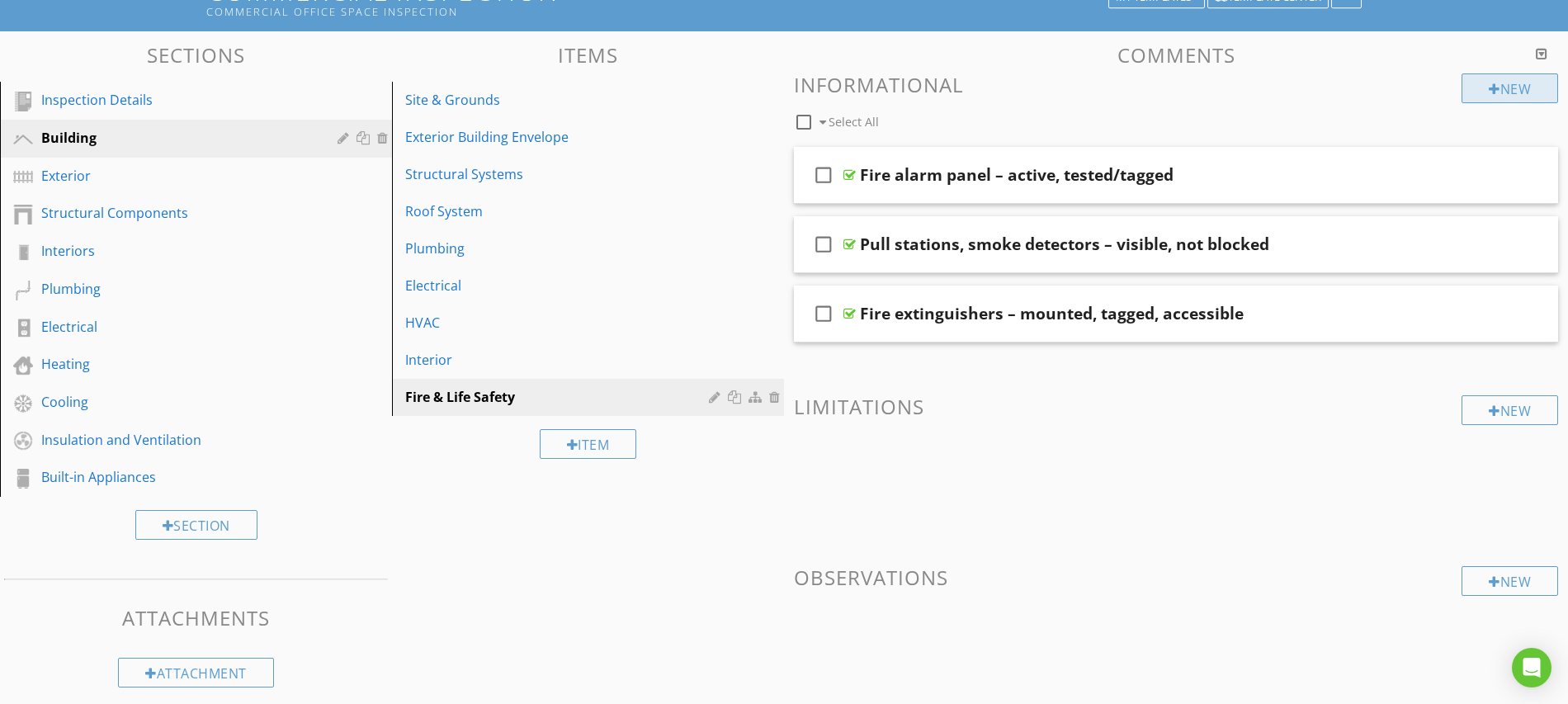
click at [1494, 88] on div at bounding box center [1494, 89] width 11 height 13
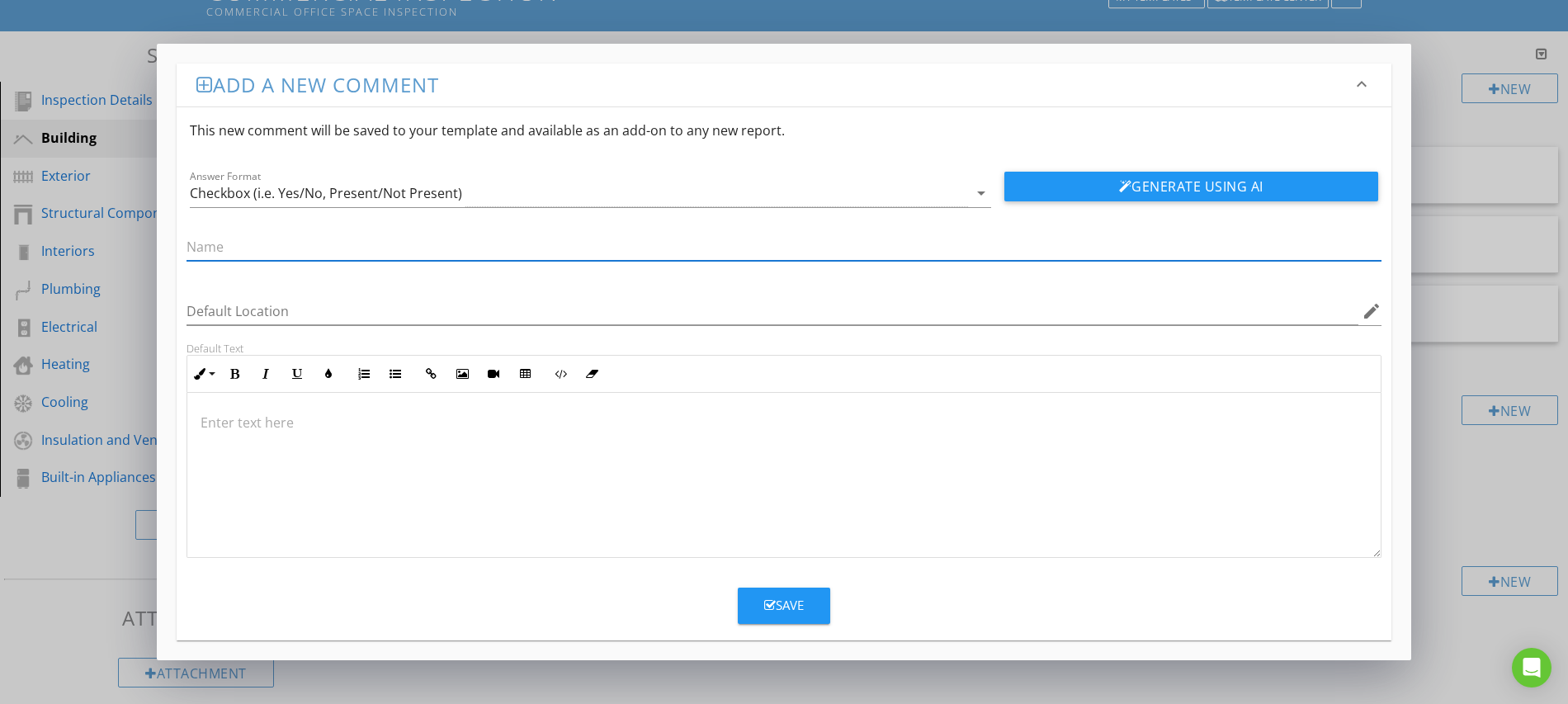
paste input "Sprinkler heads – clear, not painted, upright"
type input "Sprinkler heads – clear, not painted, upright"
click at [768, 608] on icon "button" at bounding box center [770, 605] width 11 height 12
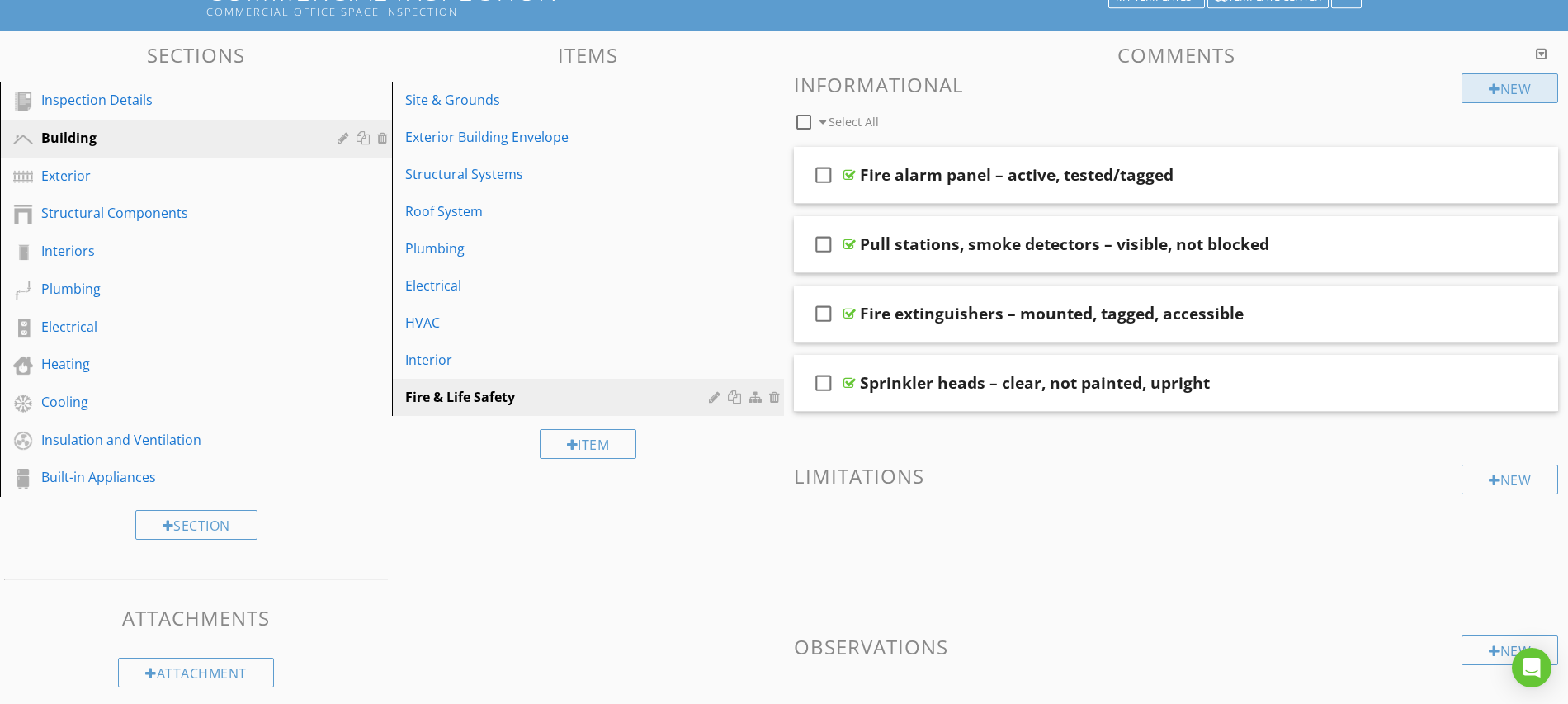
click at [1498, 91] on div "New" at bounding box center [1510, 88] width 97 height 30
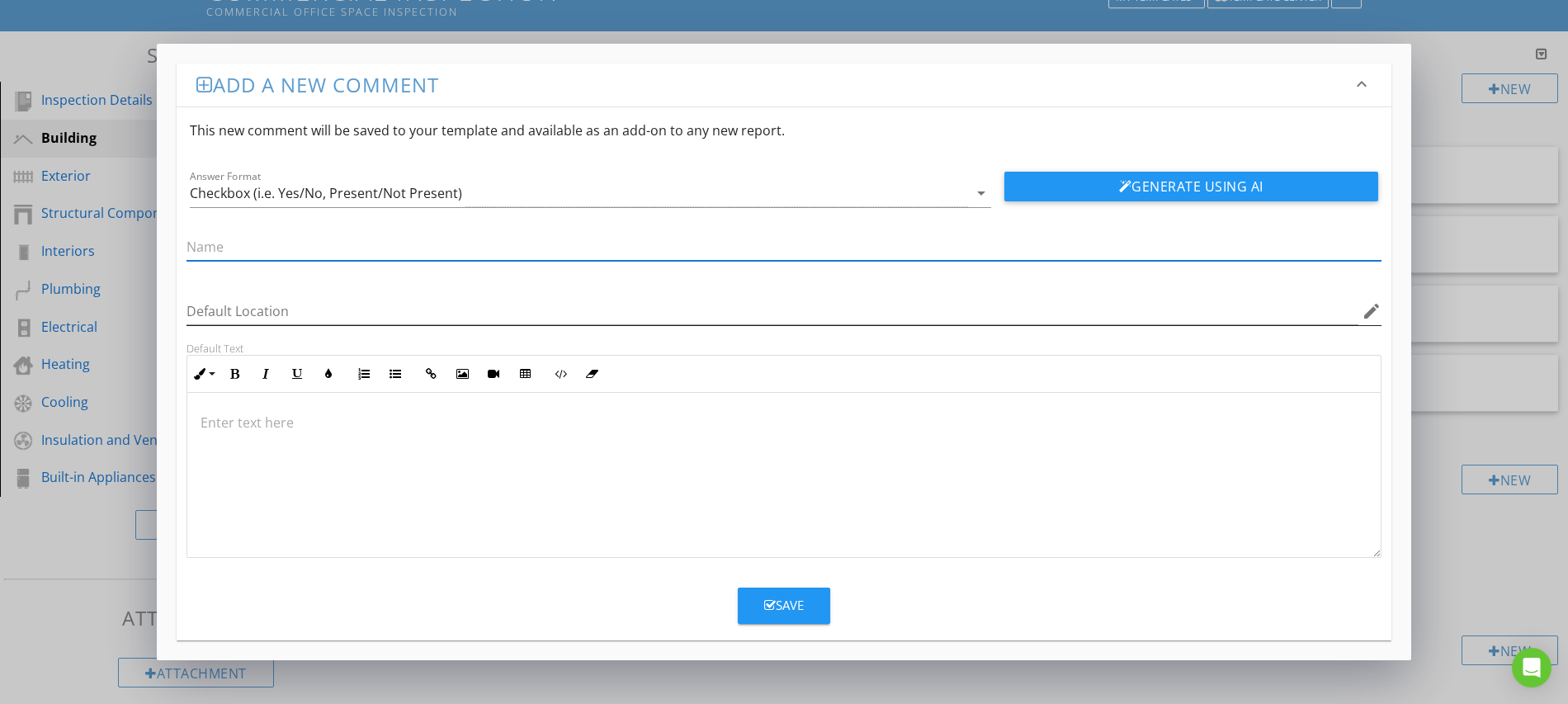
paste input "Emergency exits – marked, unobstructed, illuminated"
type input "Emergency exits – marked, unobstructed, illuminated"
click at [777, 598] on div "Save" at bounding box center [784, 605] width 40 height 19
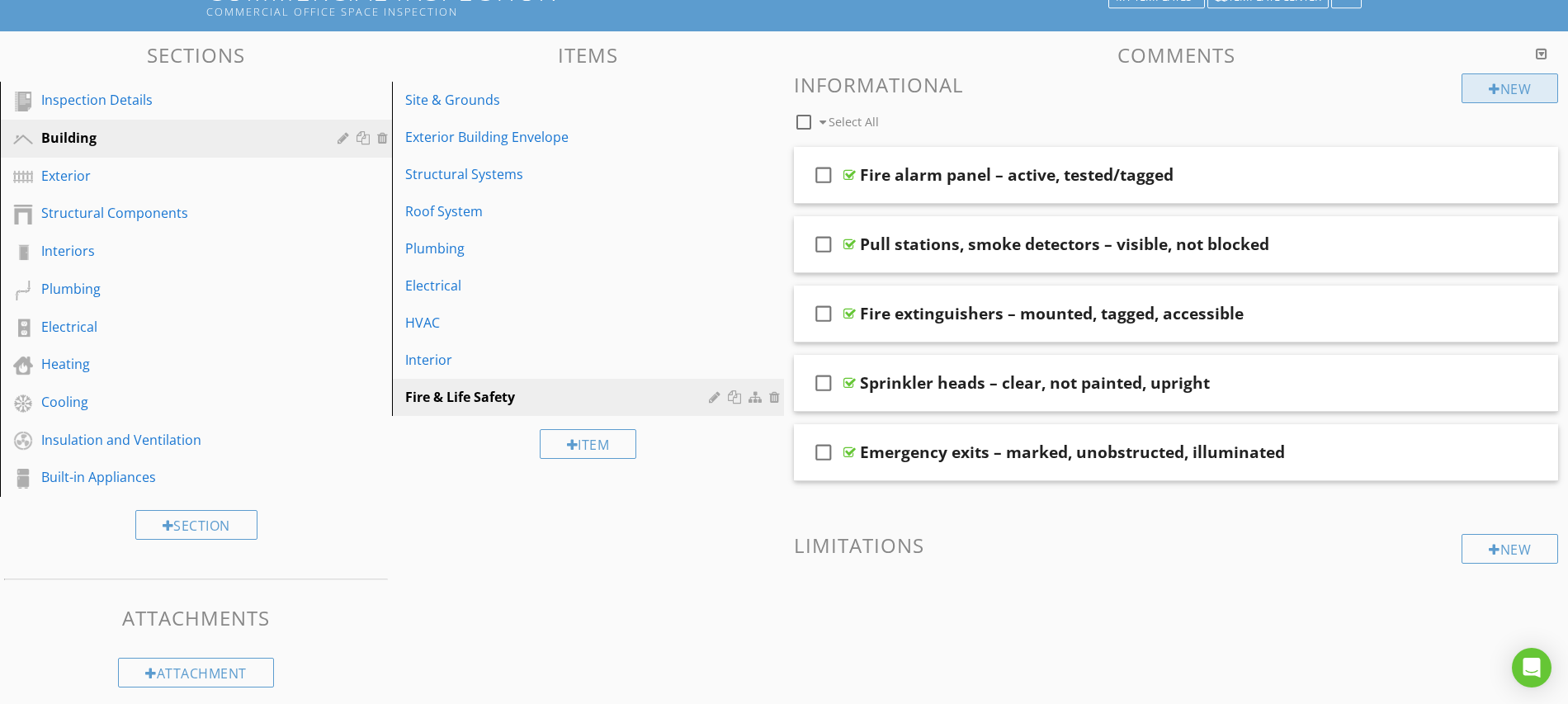
click at [1500, 87] on div "New" at bounding box center [1510, 88] width 97 height 30
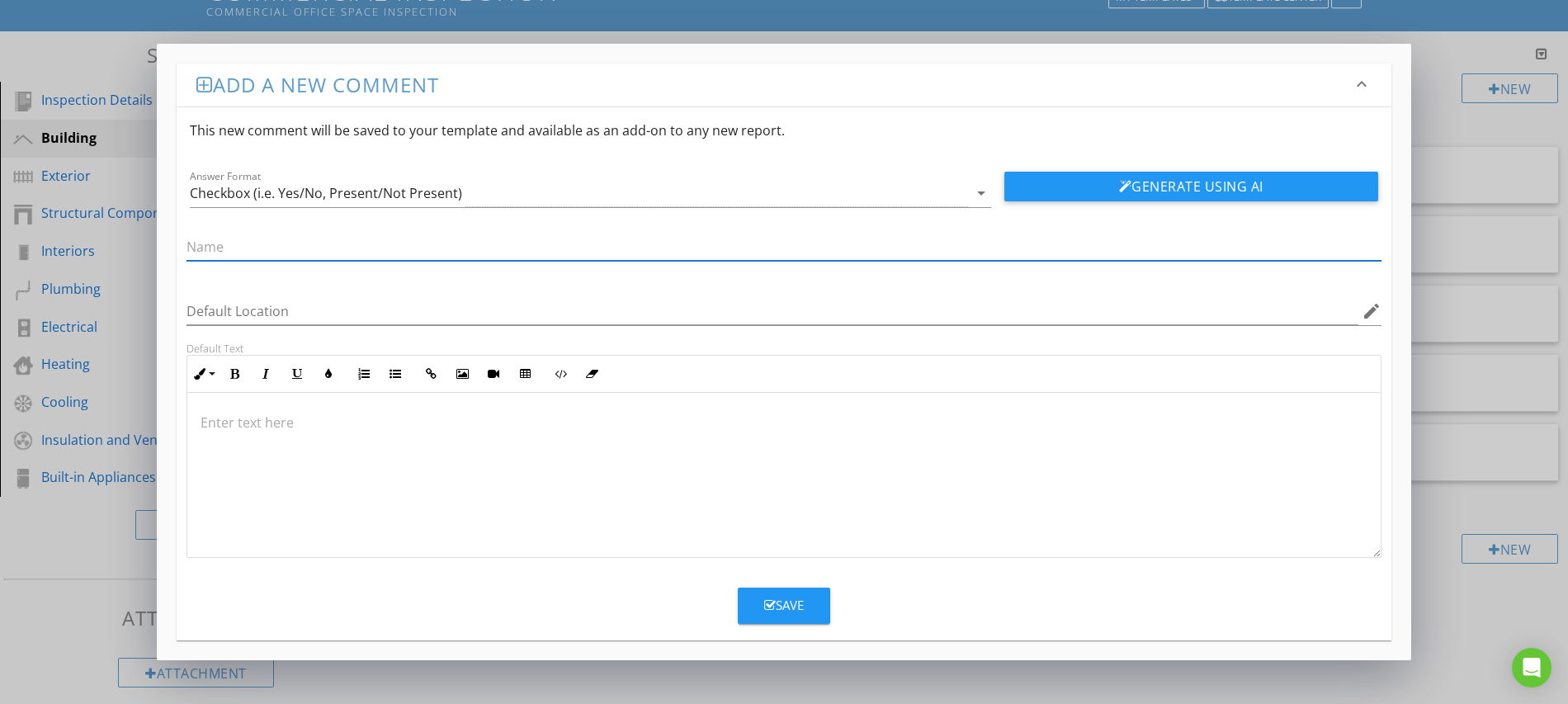
paste input "Emergency/exit lighting – functional under test"
type input "Emergency/exit lighting – functional under test"
click at [787, 607] on div "Save" at bounding box center [784, 605] width 40 height 19
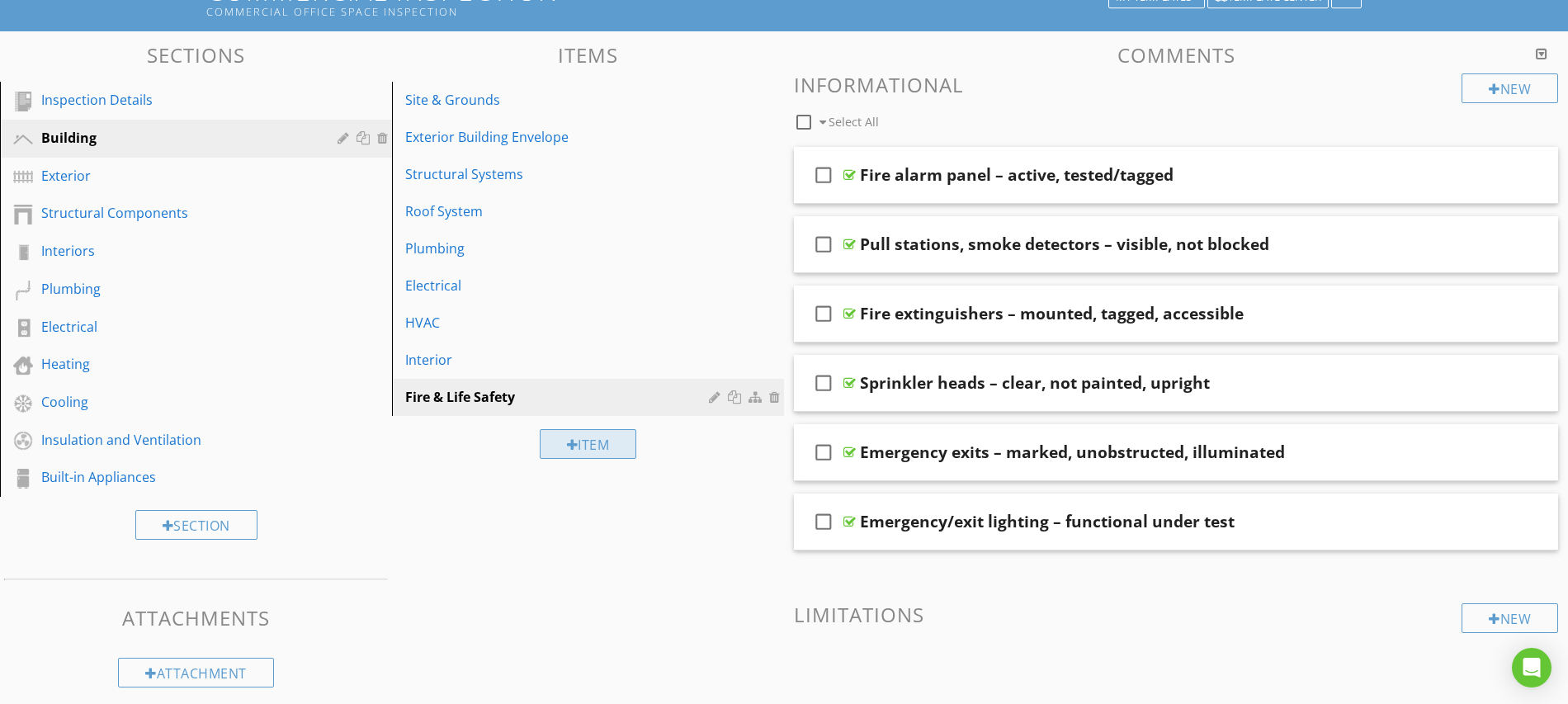
click at [592, 447] on div "Item" at bounding box center [589, 444] width 97 height 30
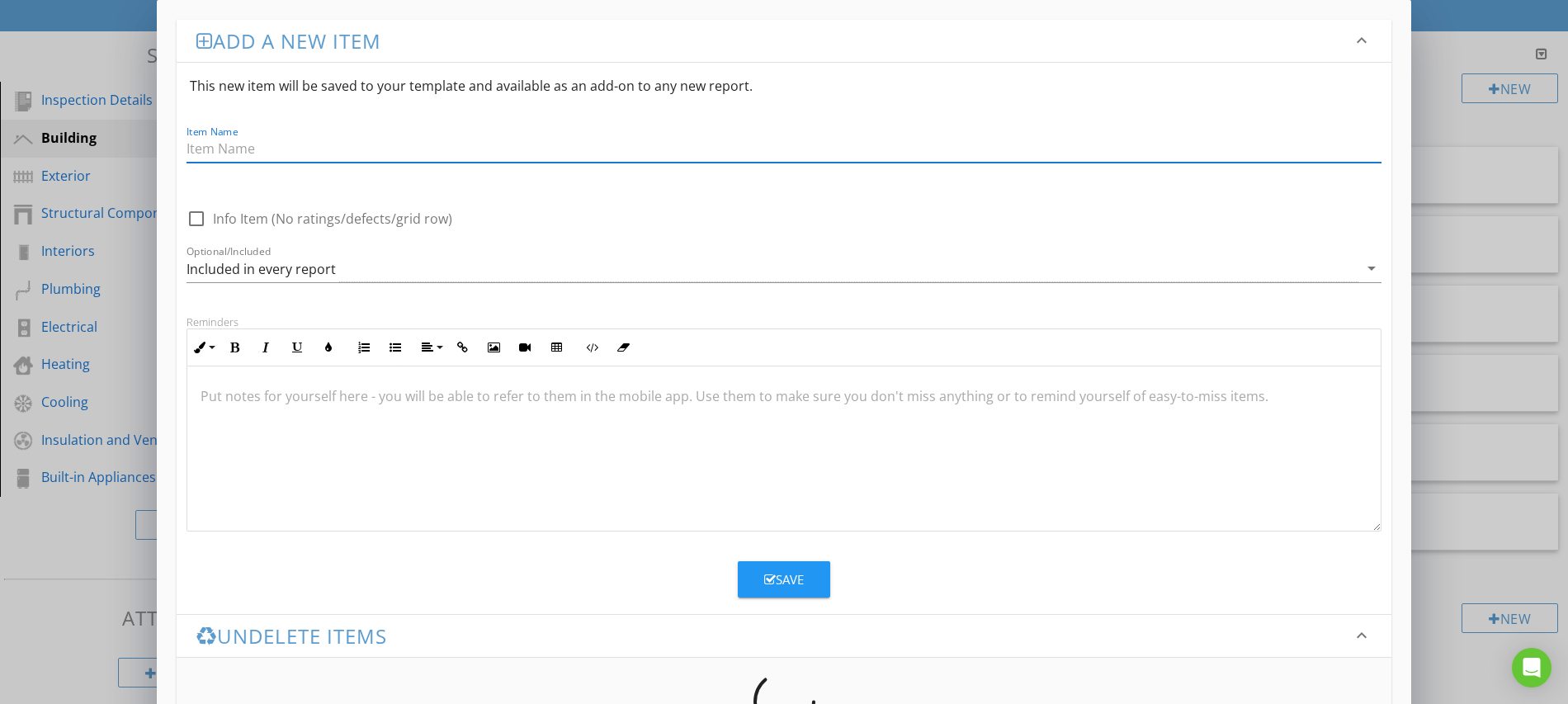
paste input "Specialty Systems"
type input "Specialty Systems"
click at [798, 583] on div "Save" at bounding box center [784, 580] width 40 height 19
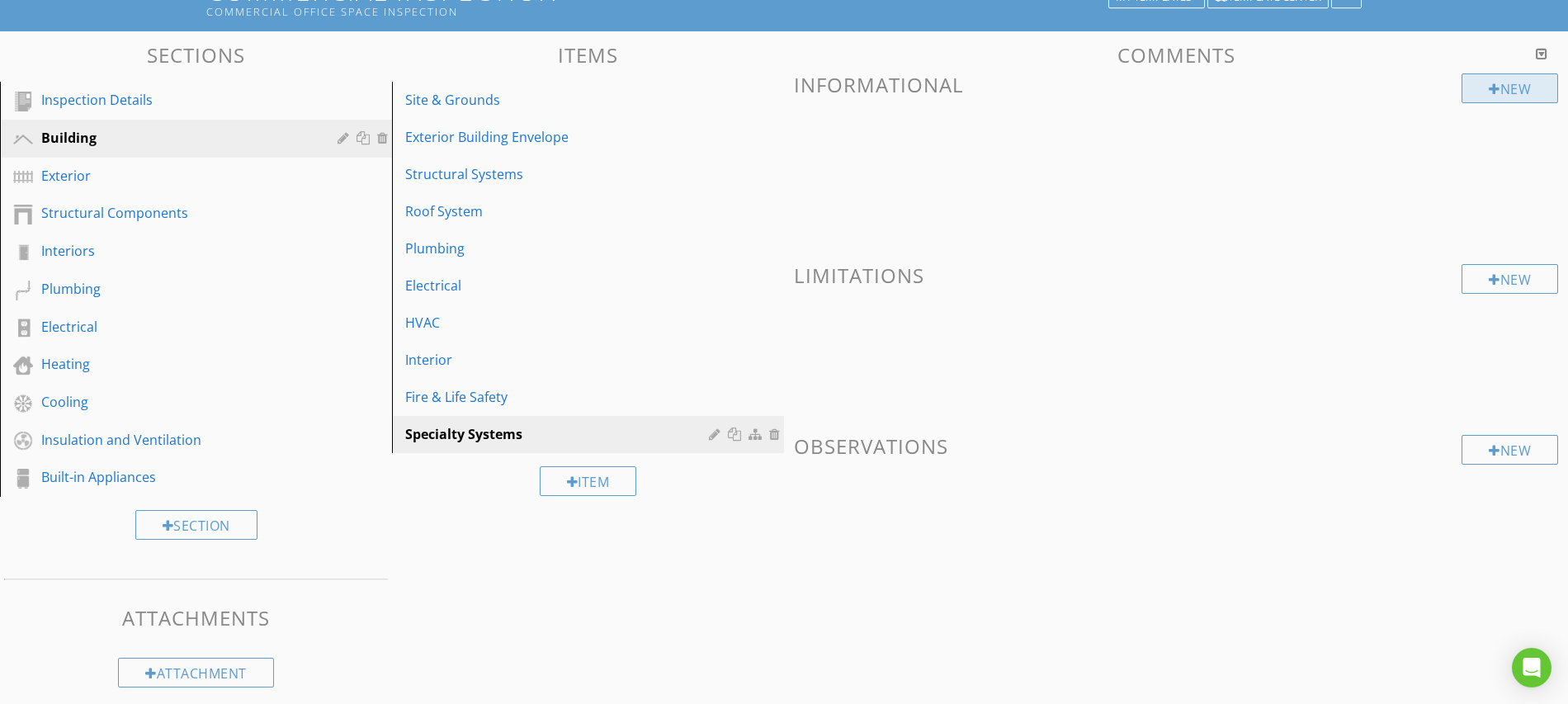
click at [1480, 86] on div "New" at bounding box center [1510, 88] width 97 height 30
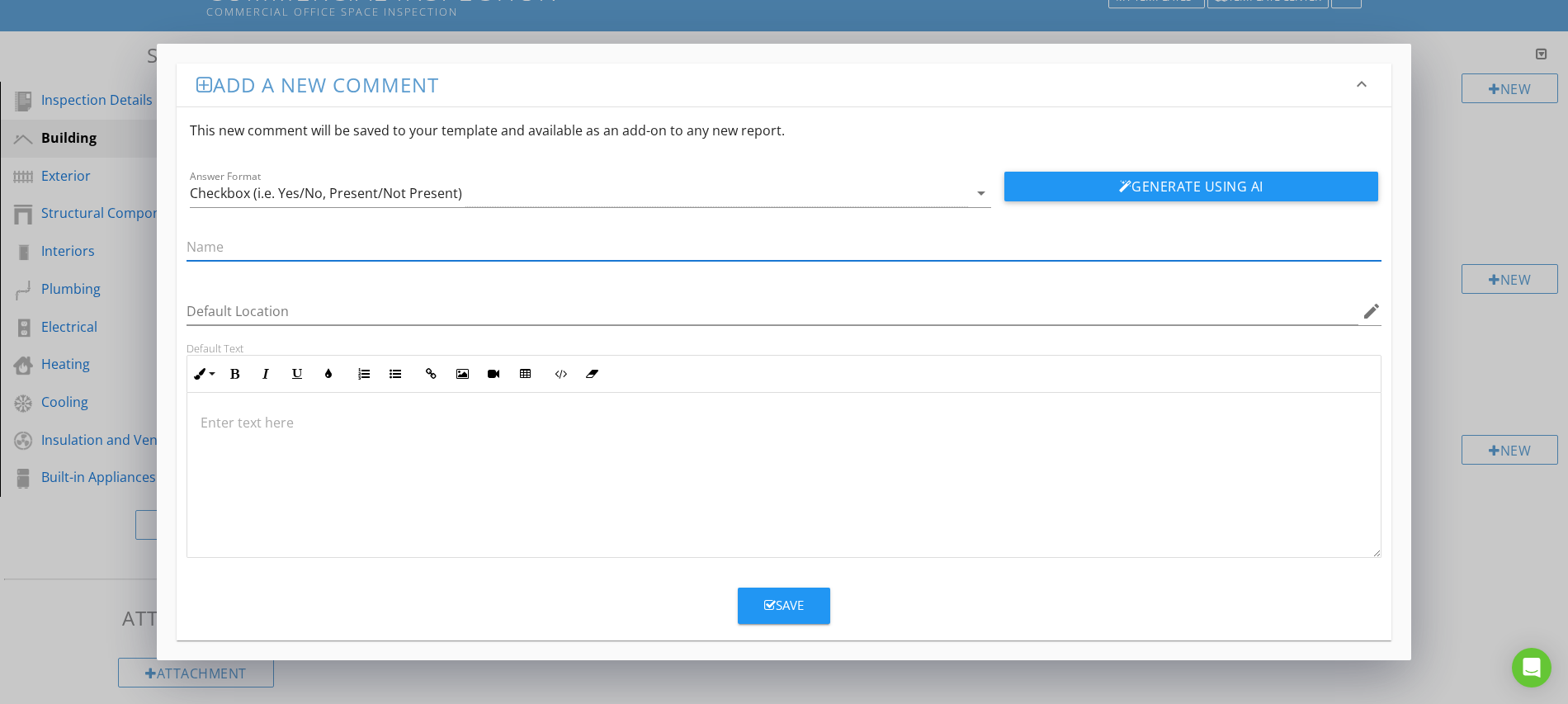
paste input "Elevators/lifts – visible condition, current inspection certificate"
type input "Elevators/lifts – visible condition, current inspection certificate"
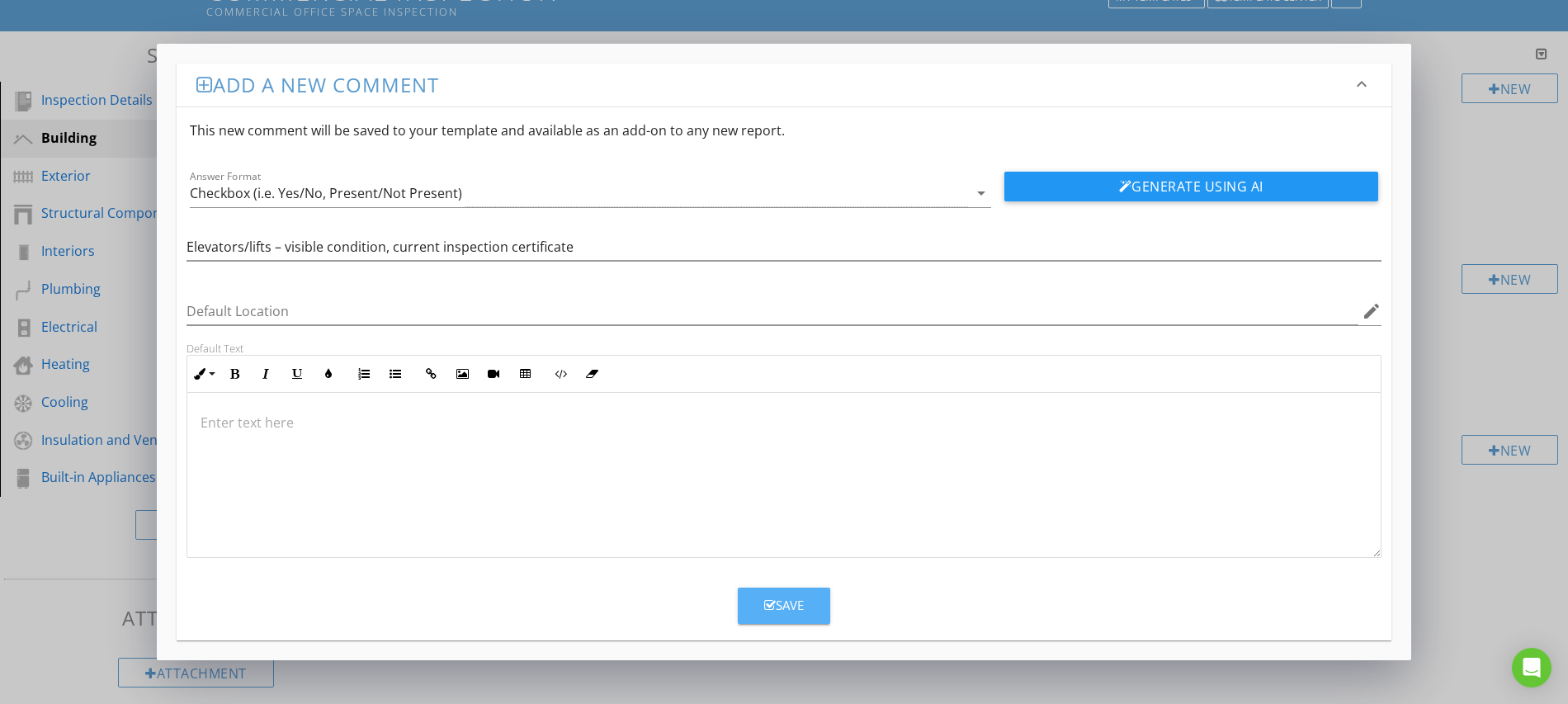
click at [784, 606] on div "Save" at bounding box center [784, 605] width 40 height 19
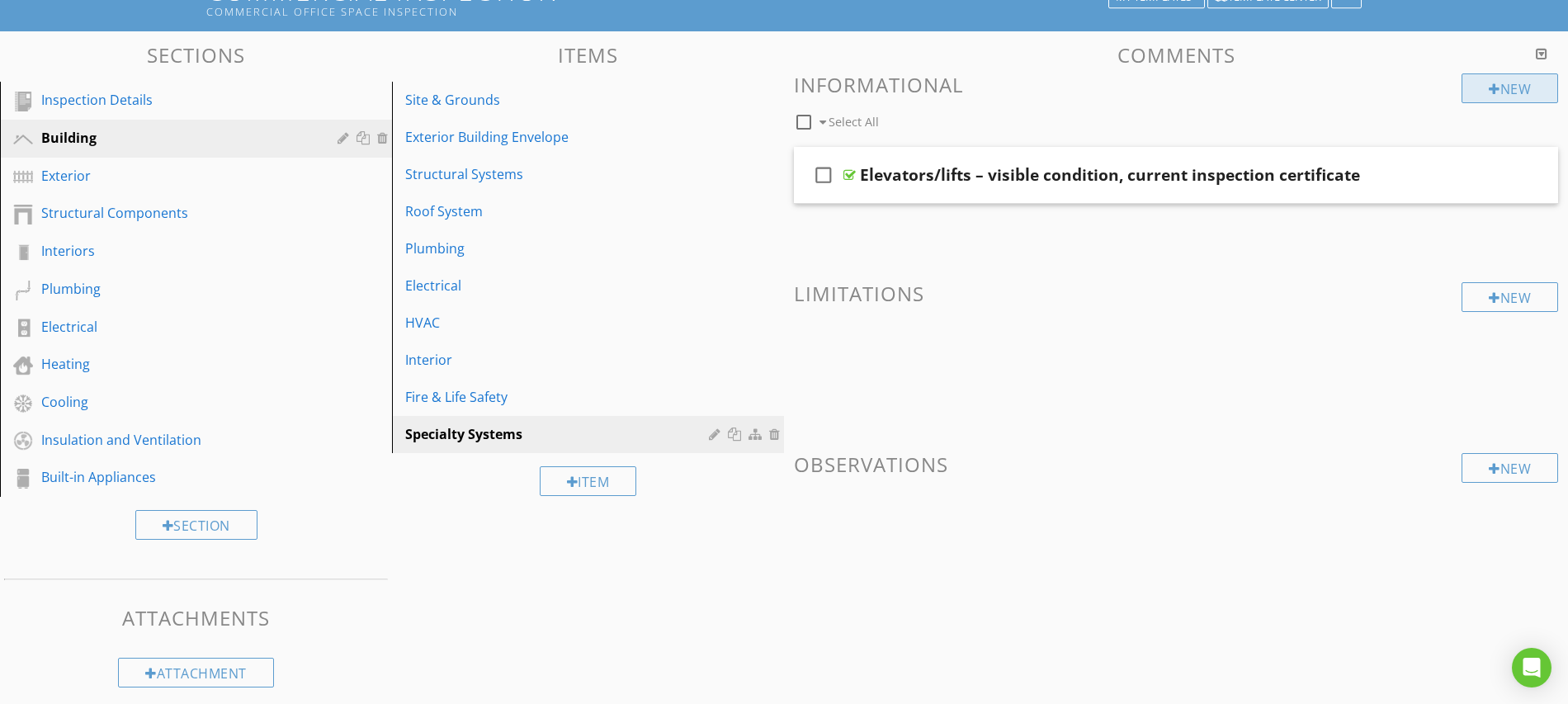
click at [1506, 81] on div "New" at bounding box center [1510, 88] width 97 height 30
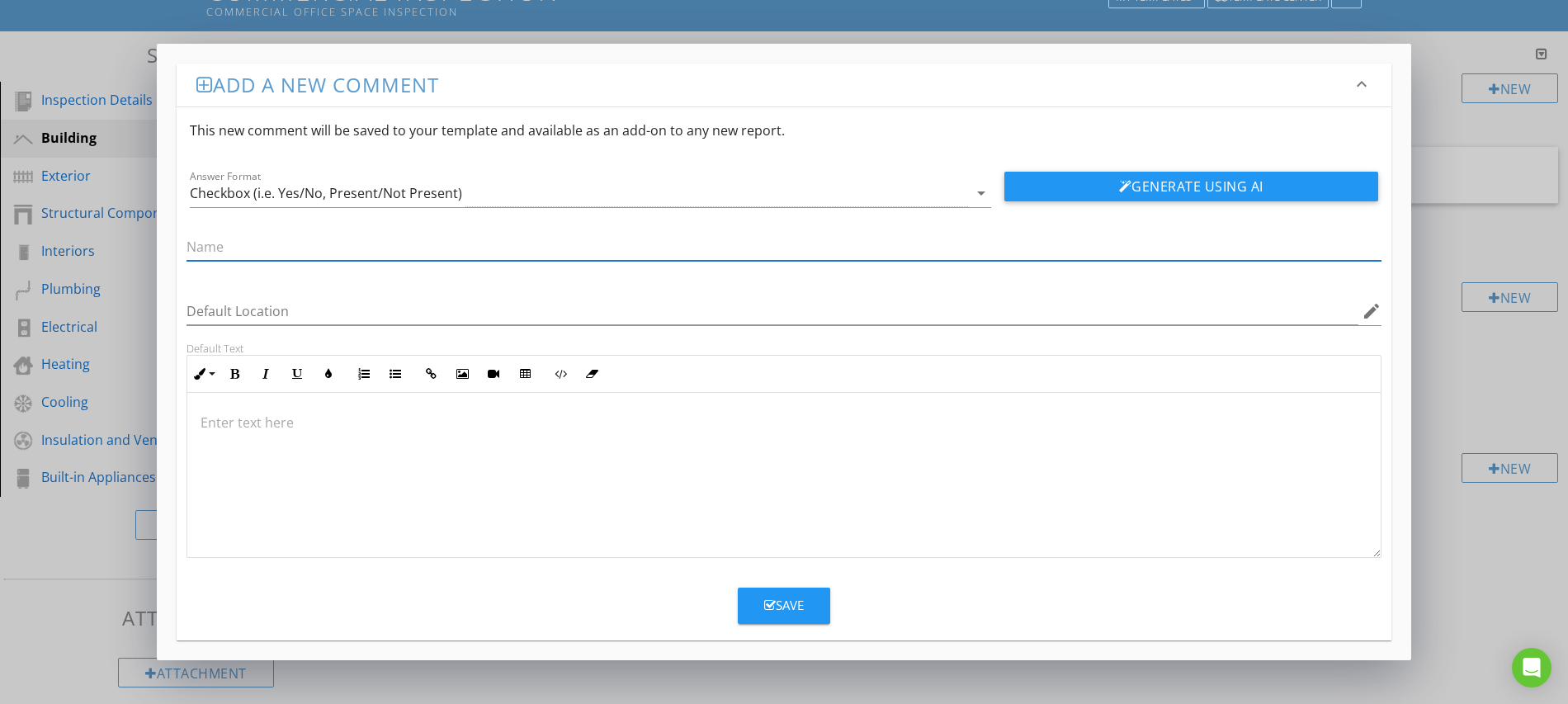
paste input "Kitchen suppression hood – tags current, no grease buildup"
type input "Kitchen suppression hood – tags current, no grease buildup"
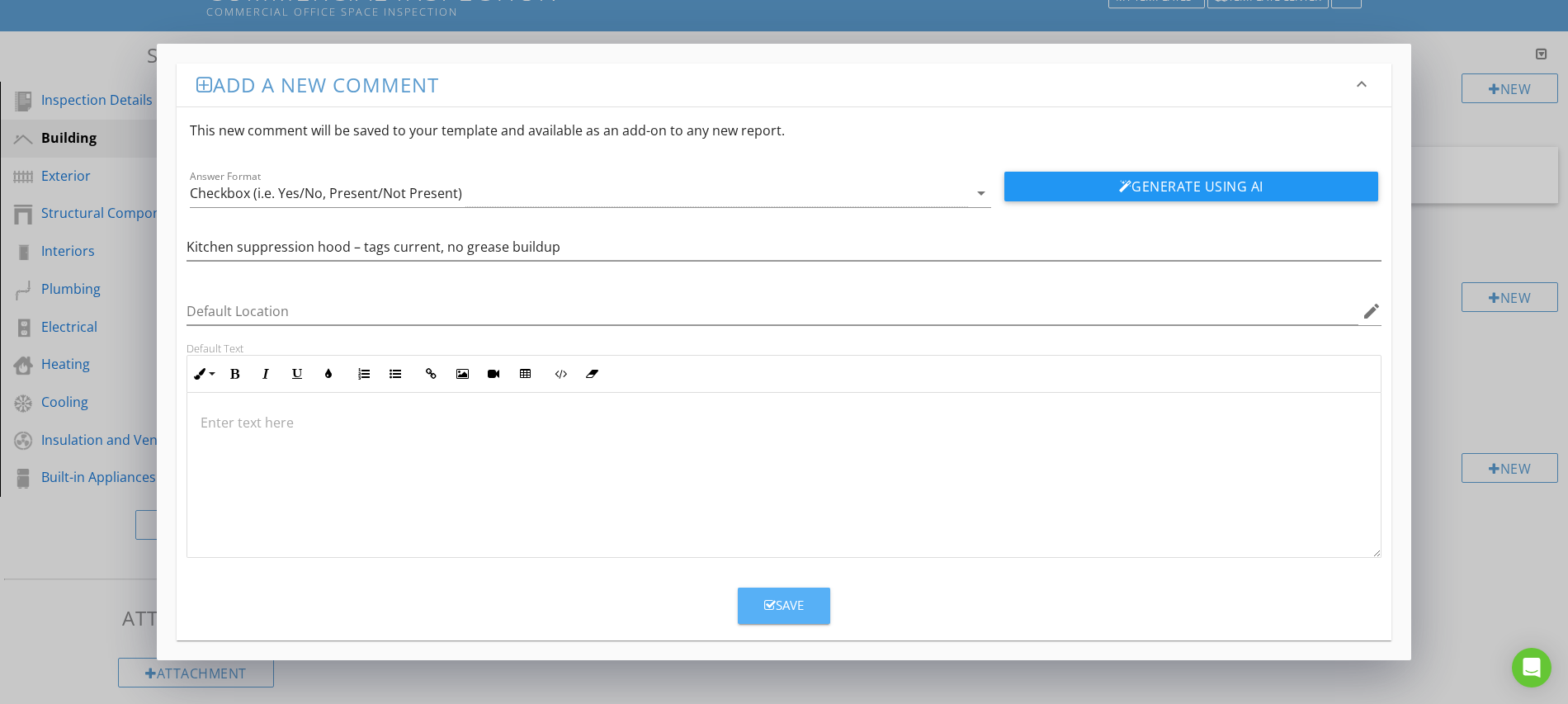
click at [770, 602] on icon "button" at bounding box center [770, 605] width 11 height 12
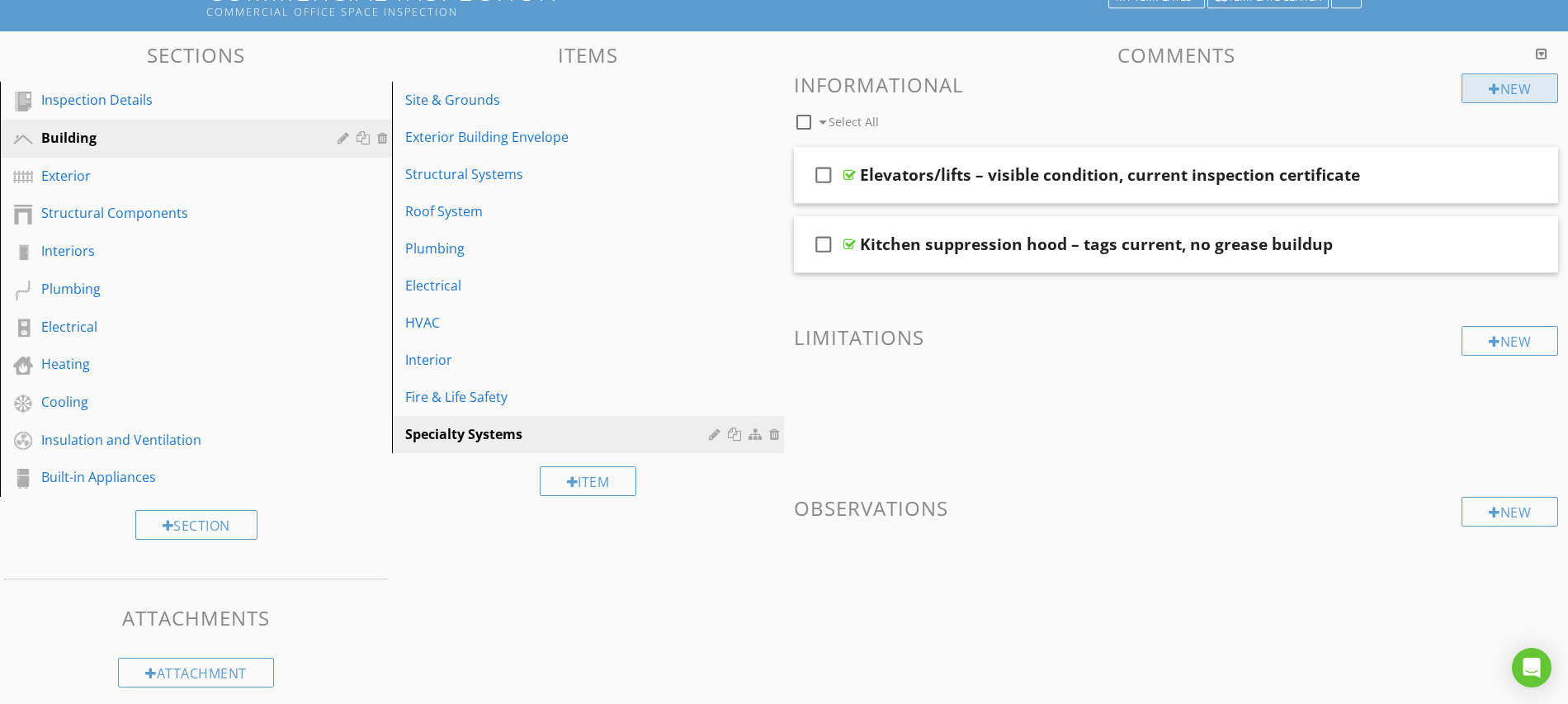
click at [1501, 90] on div "New" at bounding box center [1510, 88] width 97 height 30
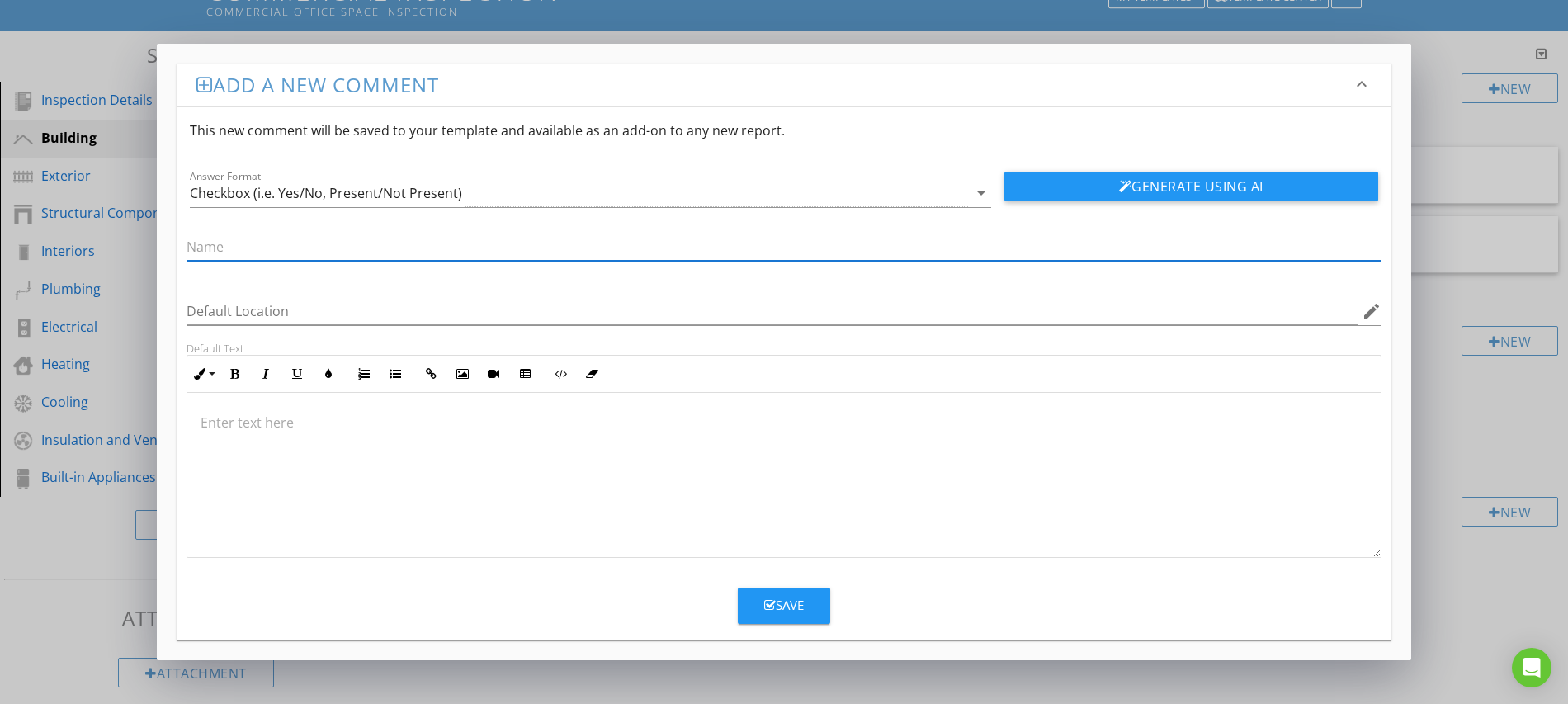
paste input "Security/access control – cameras, alarms (visual)"
type input "Security/access control – cameras, alarms (visual)"
click at [780, 608] on div "Save" at bounding box center [784, 605] width 40 height 19
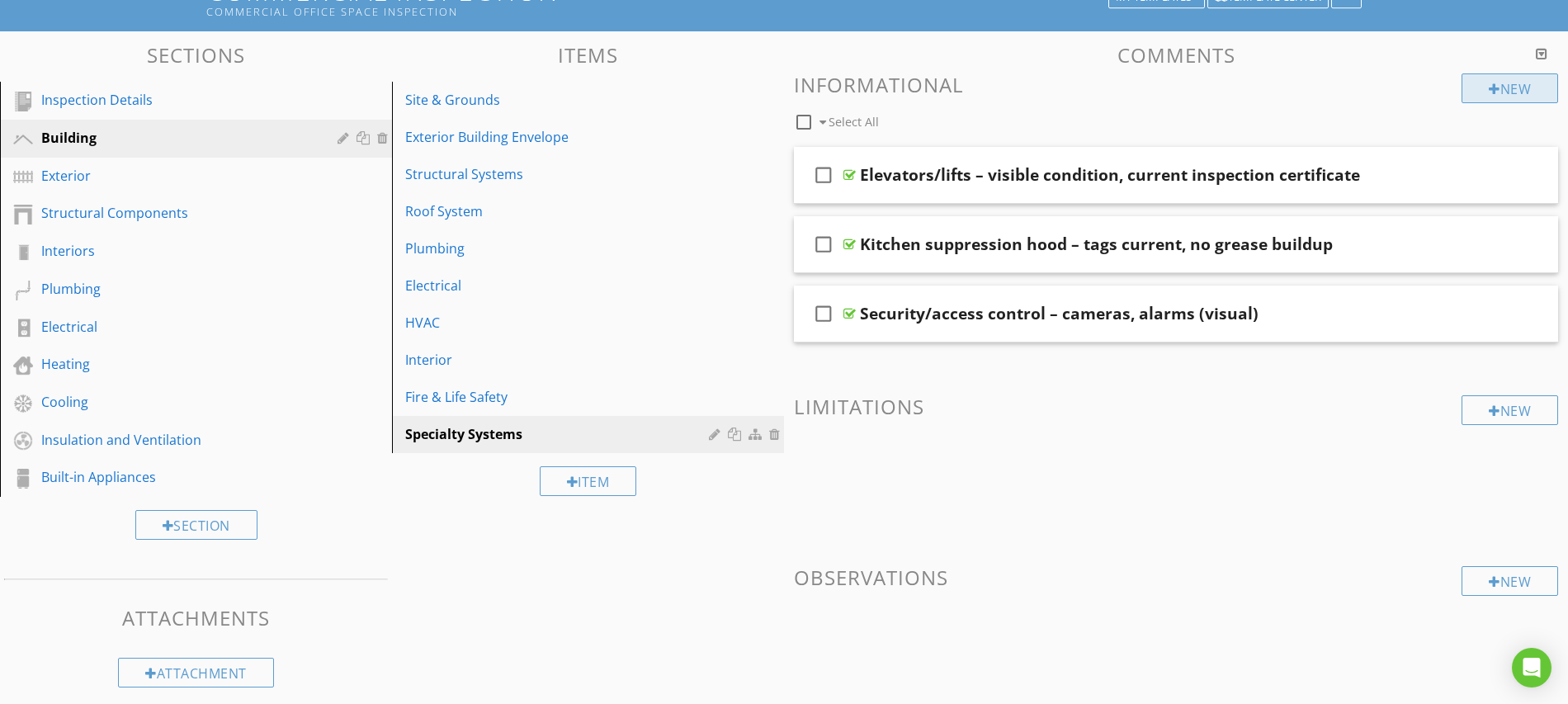
click at [1492, 90] on div at bounding box center [1494, 89] width 11 height 13
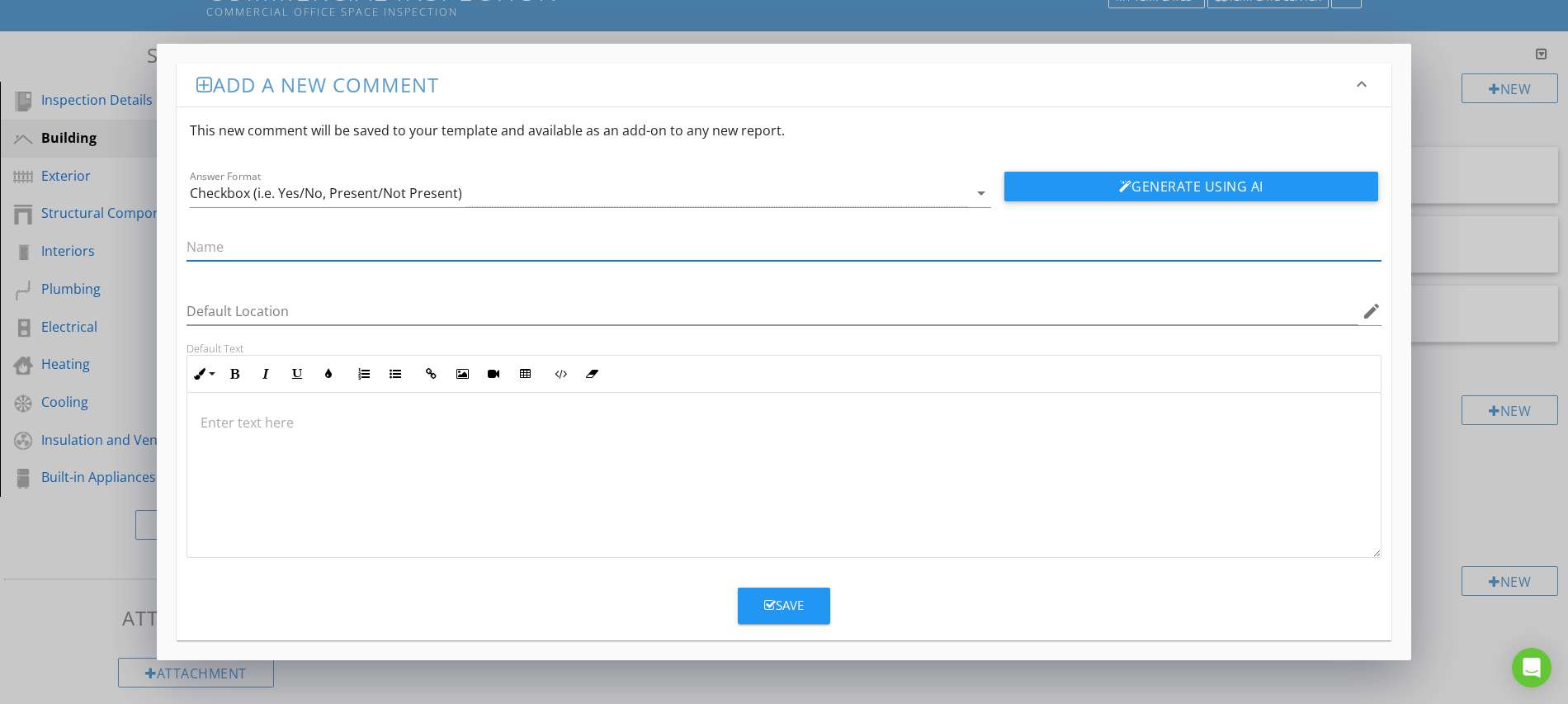
paste input "IT/low-voltage rooms – organization, cooling, clearance"
type input "IT/low-voltage rooms – organization, cooling, clearance"
click at [764, 608] on icon "button" at bounding box center [770, 605] width 11 height 12
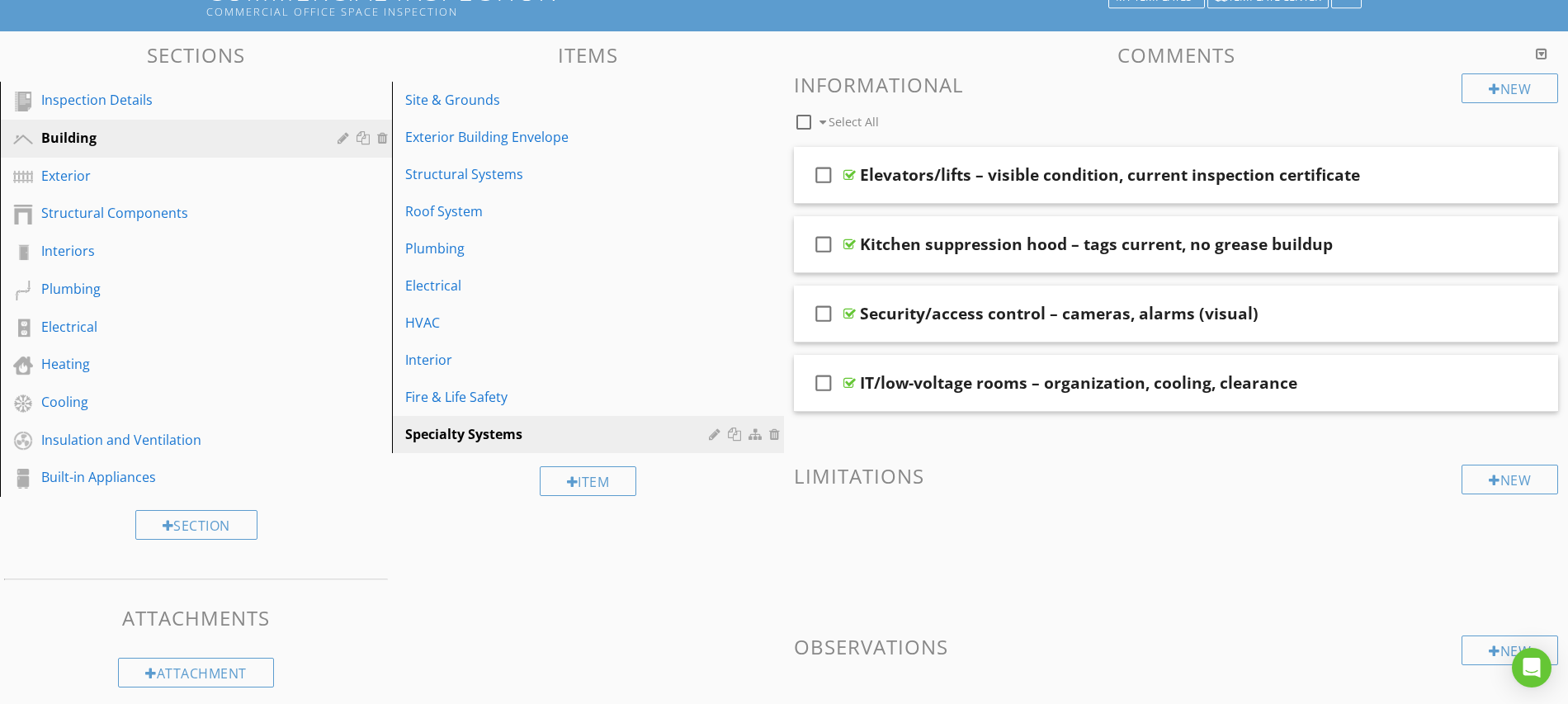
click at [521, 532] on div "Sections Inspection Details Building Exterior Structural Components Interiors P…" at bounding box center [784, 418] width 1568 height 774
click at [143, 99] on div "Inspection Details" at bounding box center [177, 99] width 272 height 20
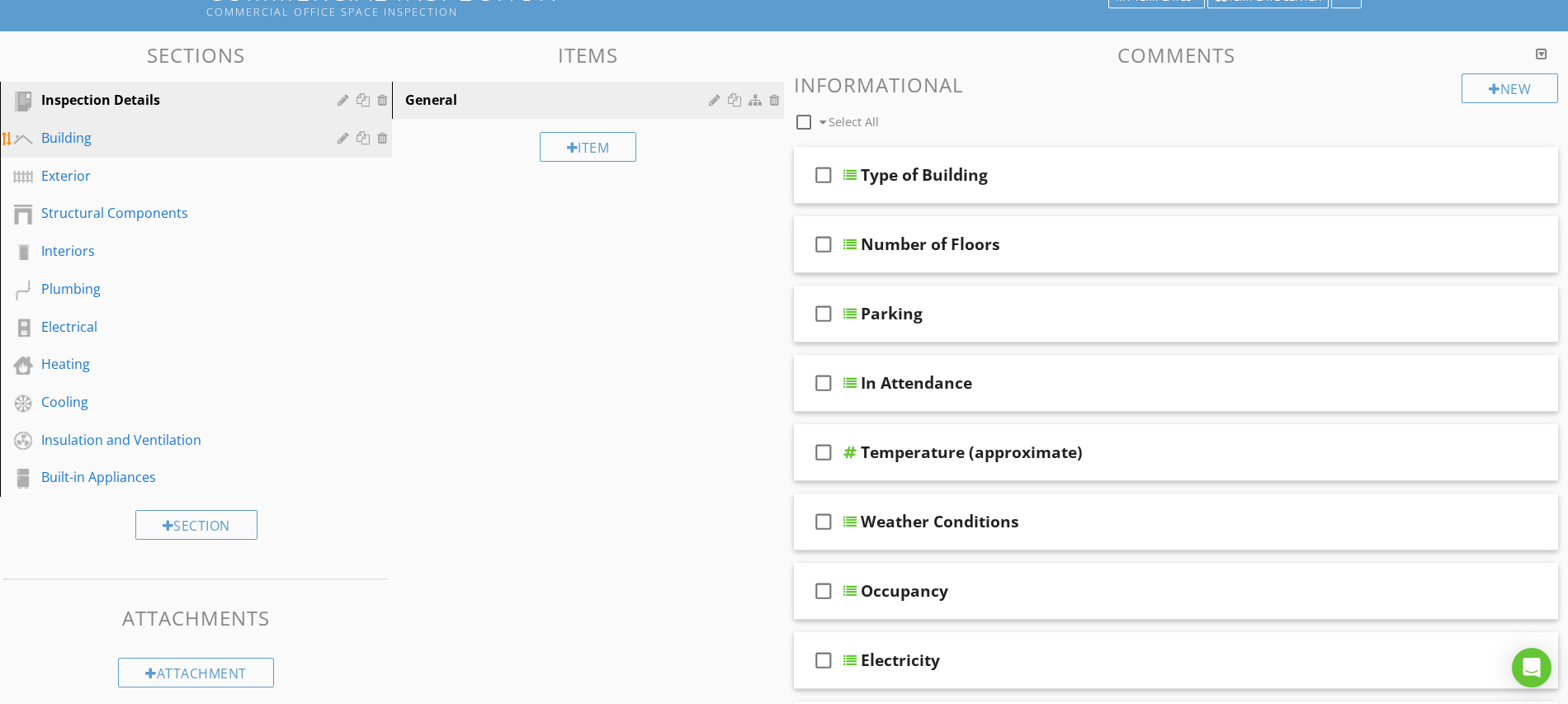
click at [113, 131] on div "Building" at bounding box center [177, 137] width 272 height 20
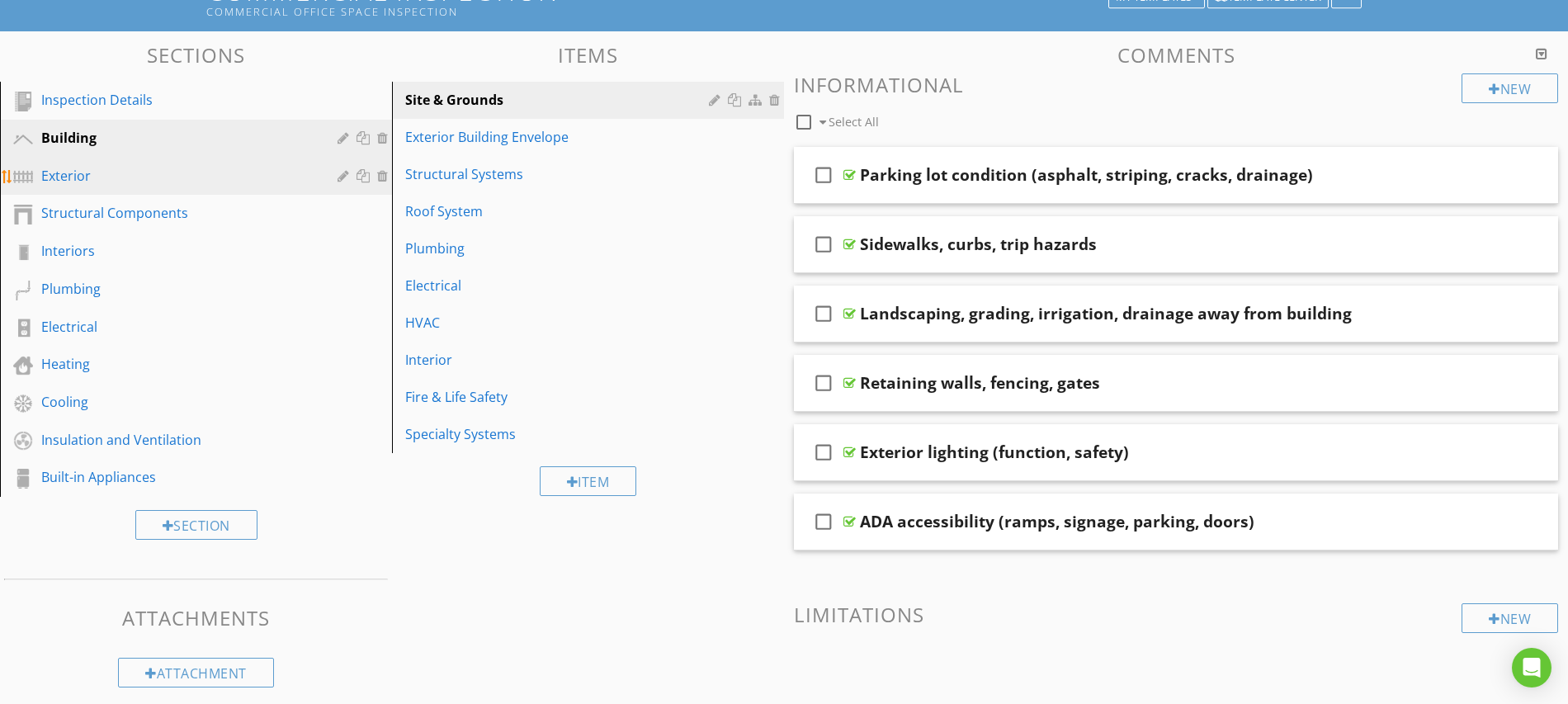
click at [109, 183] on div "Exterior" at bounding box center [177, 176] width 272 height 20
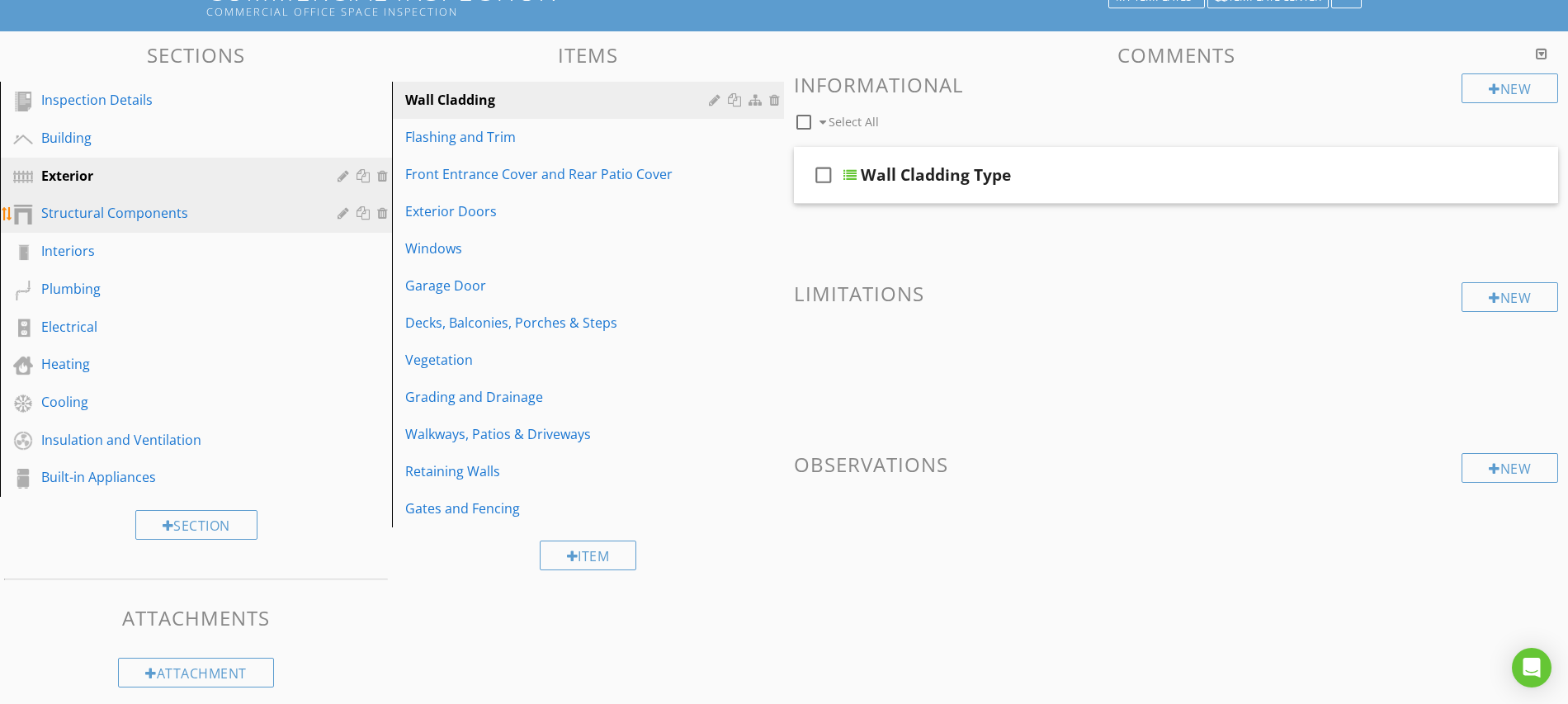
click at [108, 203] on div "Structural Components" at bounding box center [177, 212] width 272 height 20
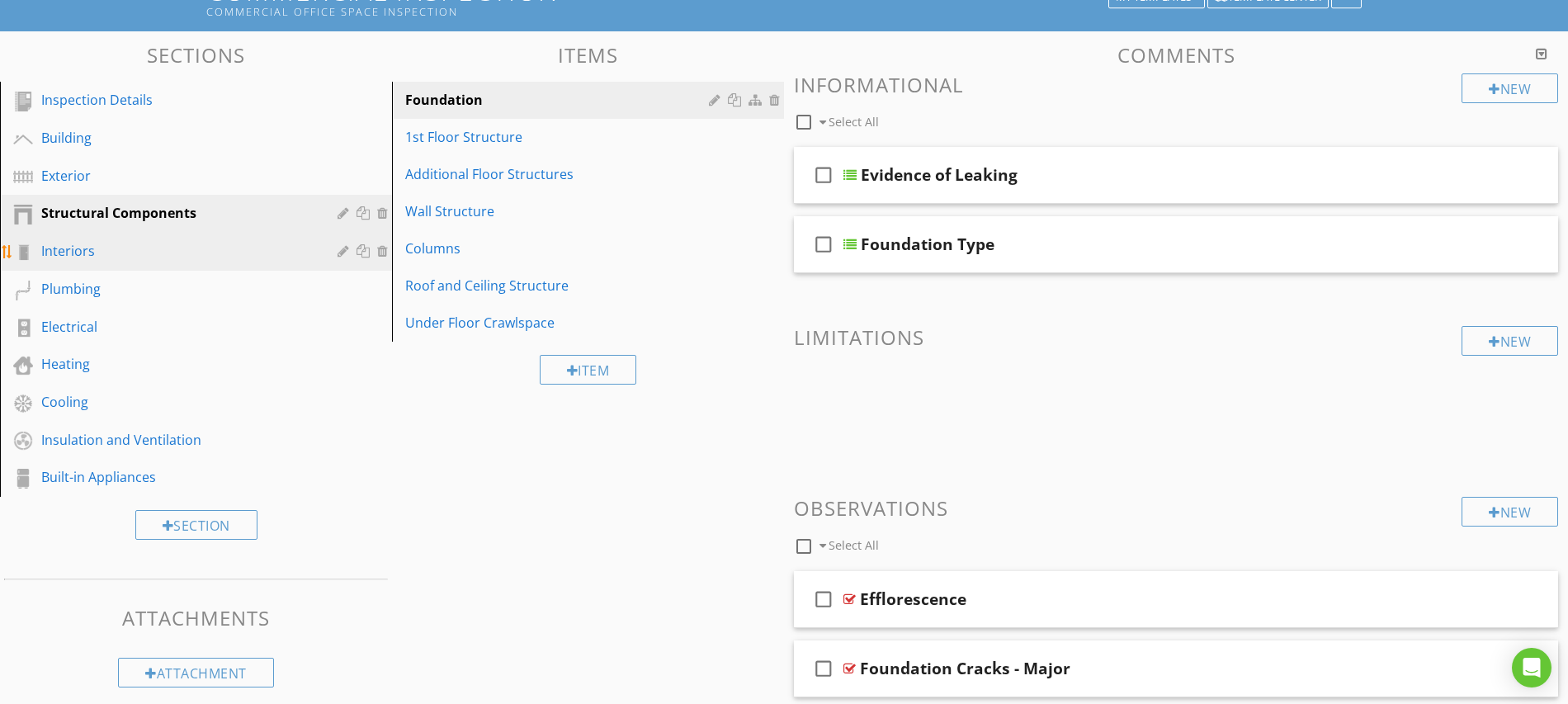
click at [97, 250] on div "Interiors" at bounding box center [177, 250] width 272 height 20
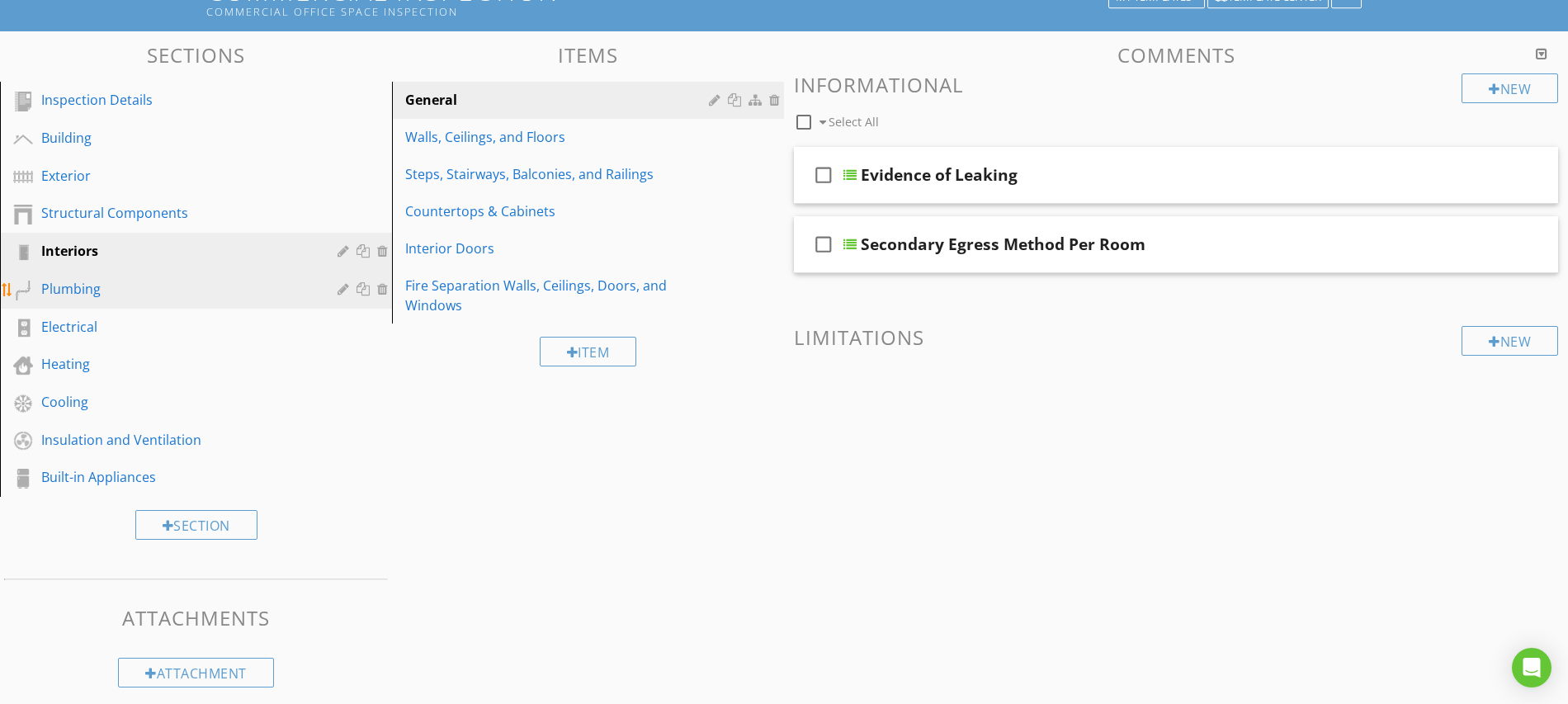
click at [95, 293] on div "Plumbing" at bounding box center [177, 289] width 272 height 20
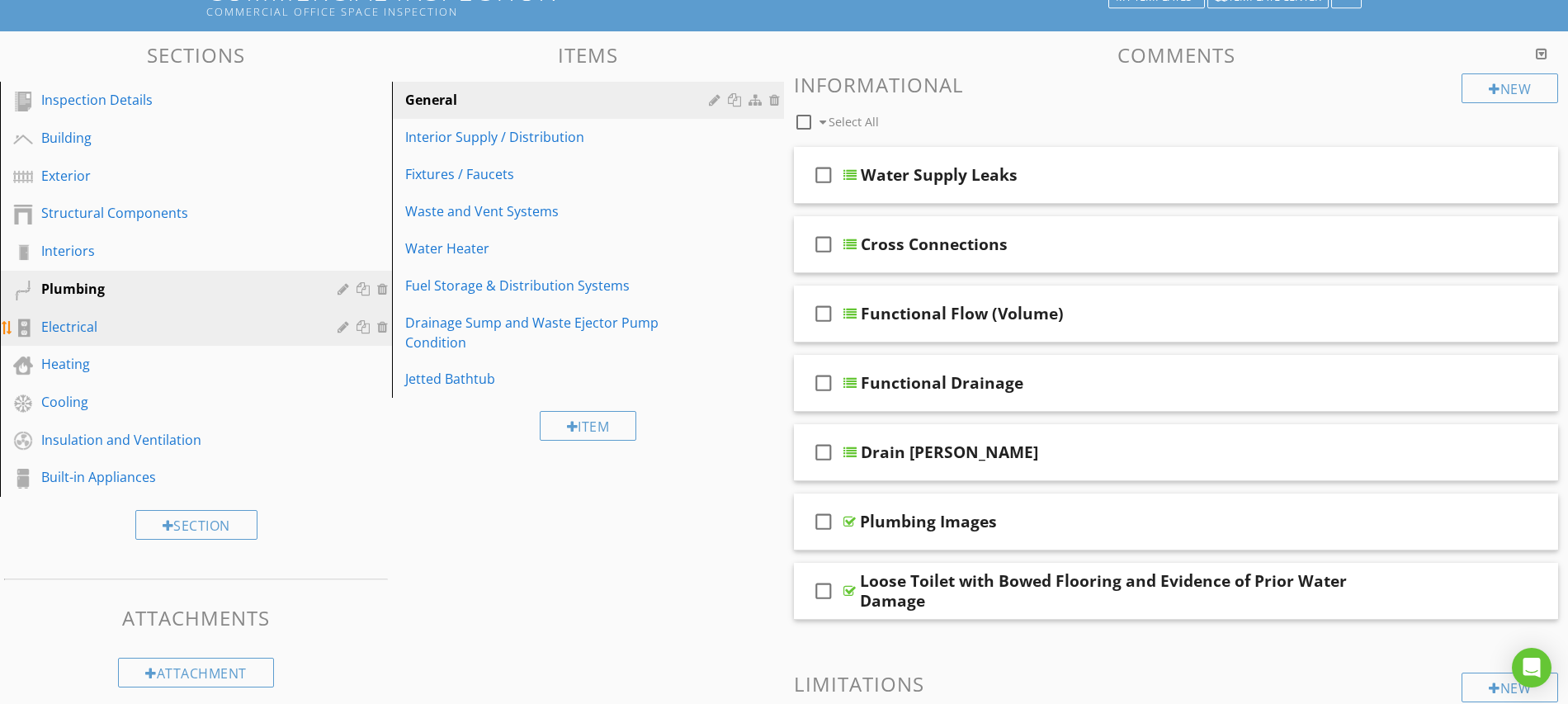
click at [91, 324] on div "Electrical" at bounding box center [177, 326] width 272 height 20
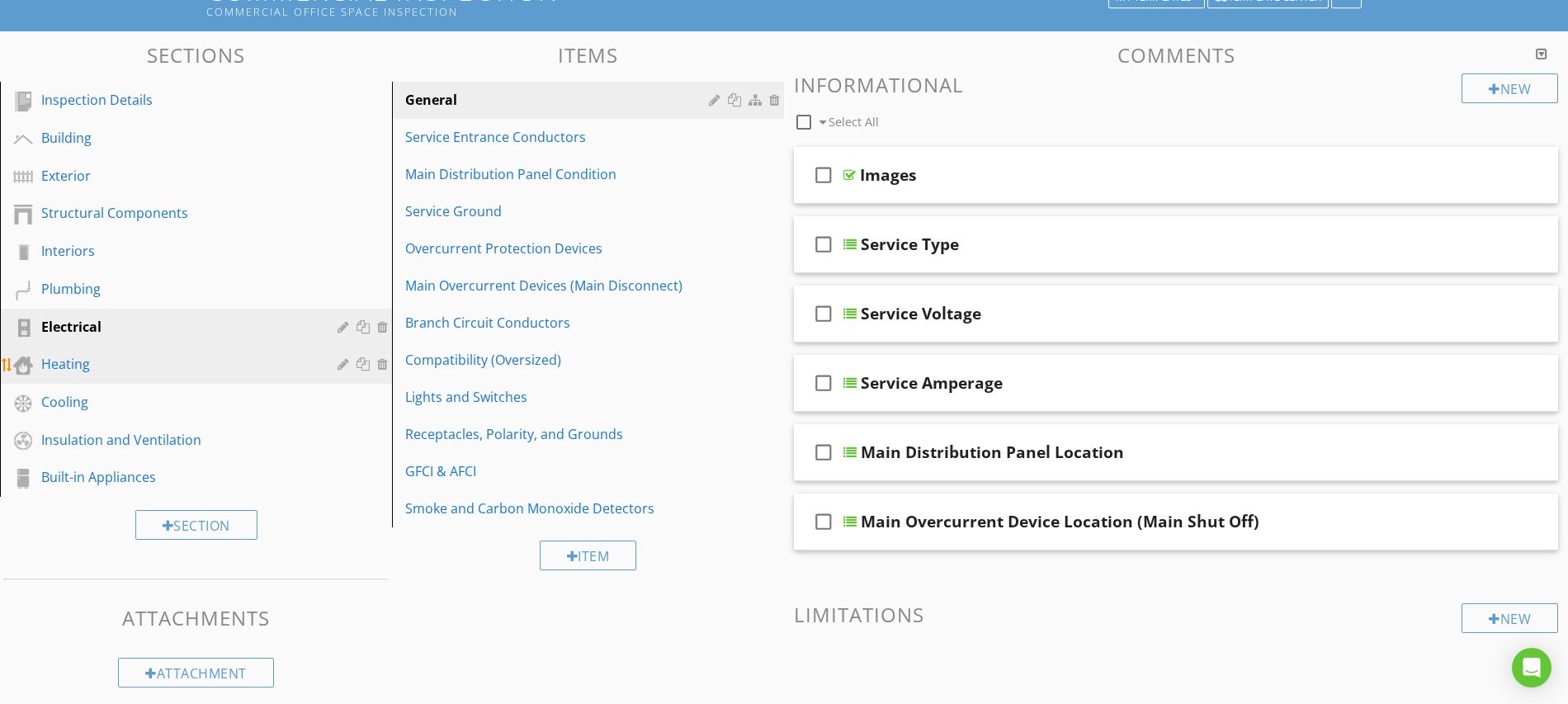
click at [90, 372] on div "Heating" at bounding box center [177, 363] width 272 height 20
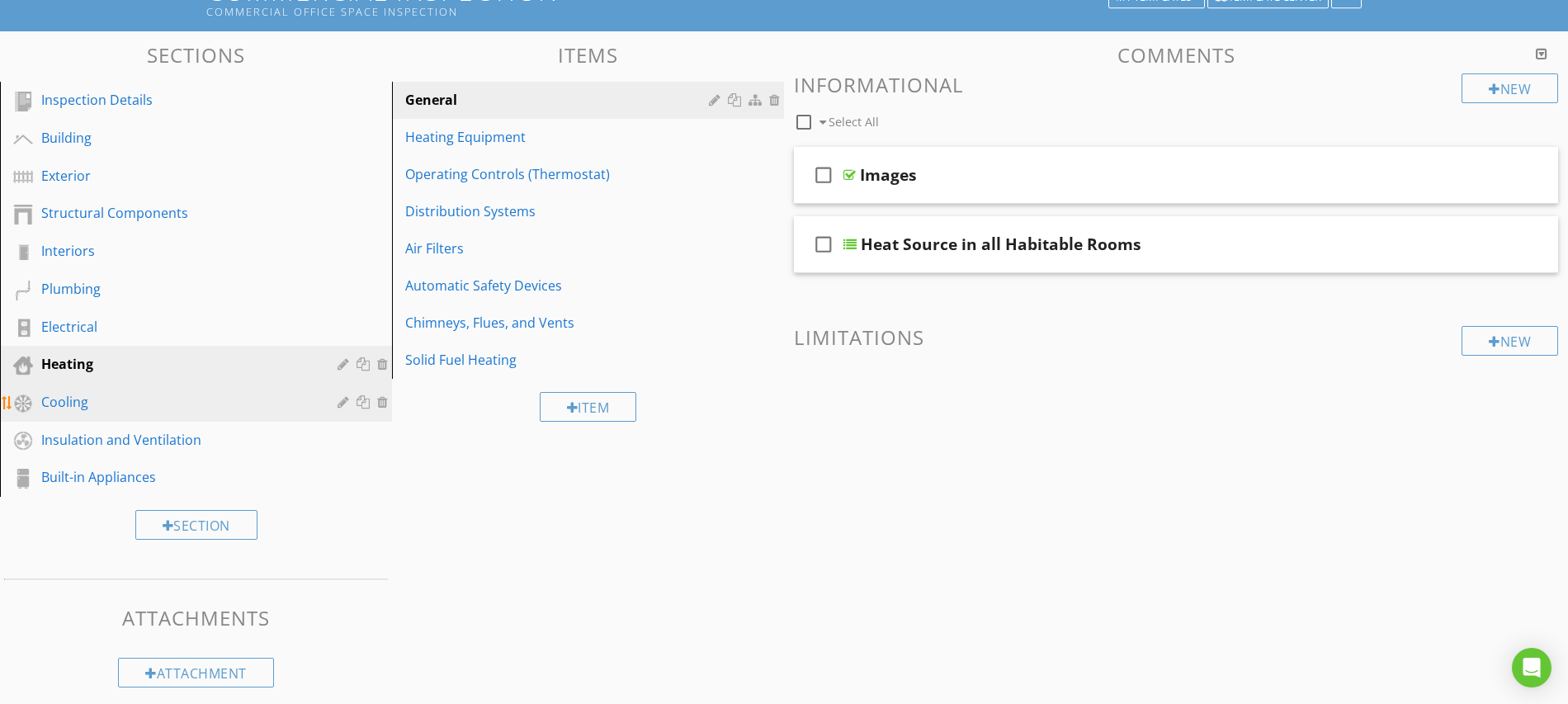
drag, startPoint x: 86, startPoint y: 397, endPoint x: 100, endPoint y: 404, distance: 15.7
click at [86, 397] on div "Cooling" at bounding box center [177, 402] width 272 height 20
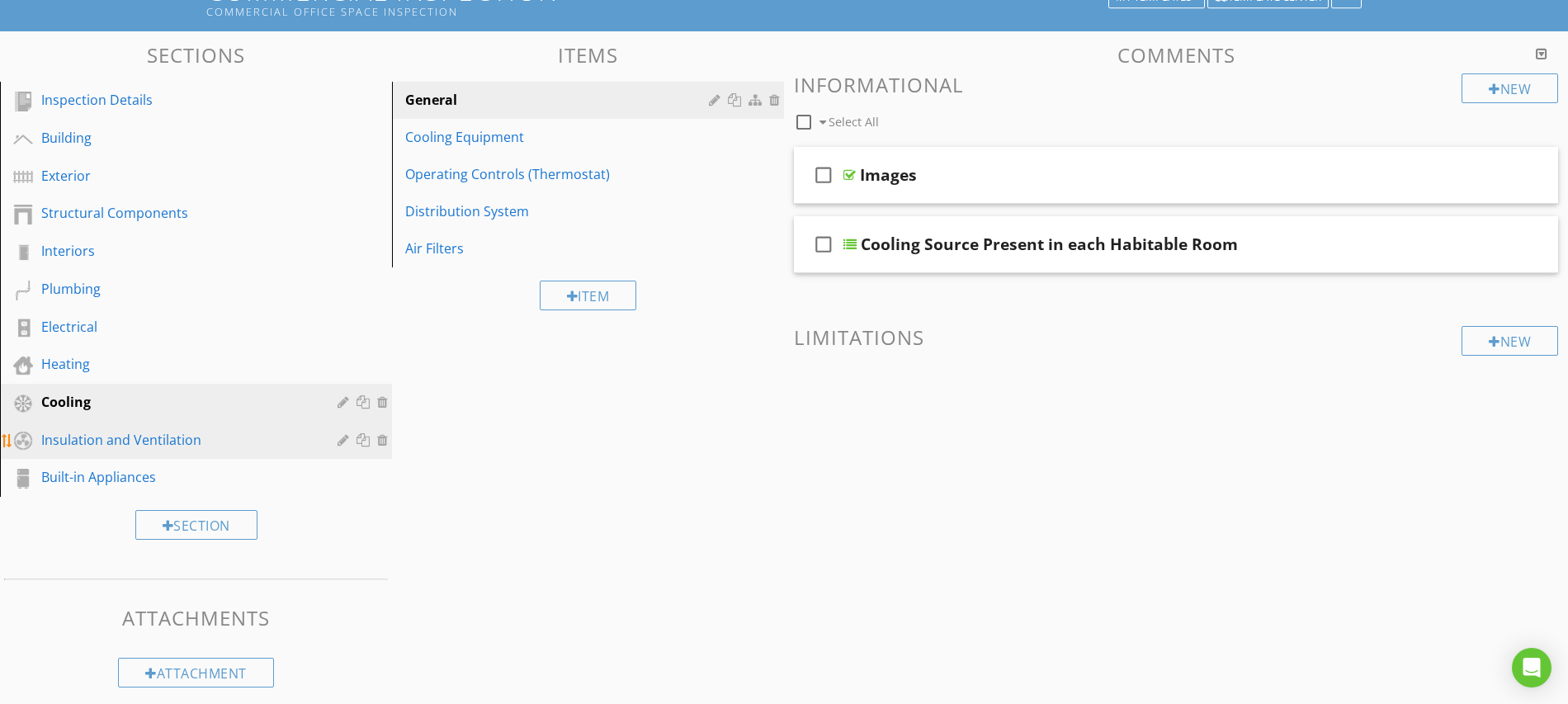
drag, startPoint x: 106, startPoint y: 444, endPoint x: 110, endPoint y: 452, distance: 8.9
click at [106, 444] on div "Insulation and Ventilation" at bounding box center [177, 440] width 272 height 20
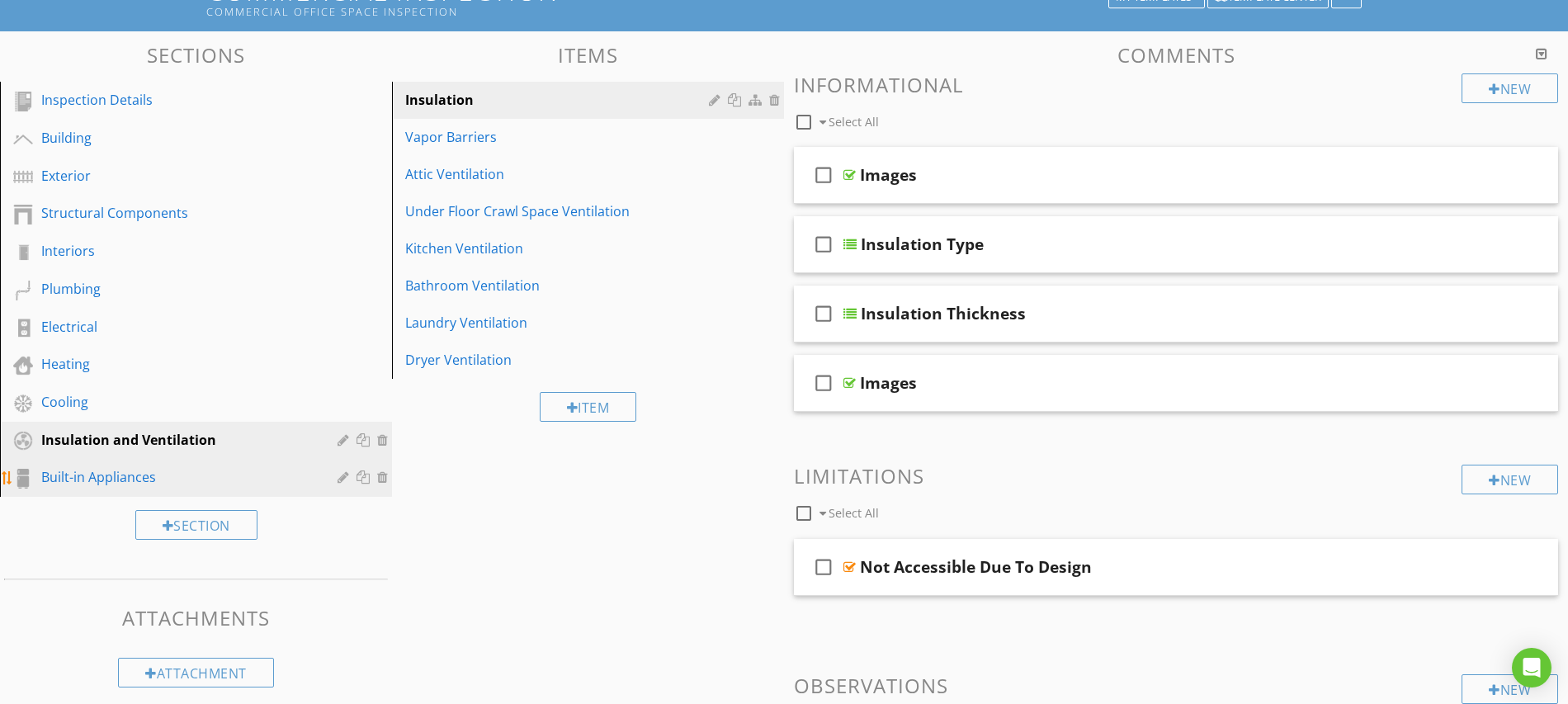
click at [114, 475] on div "Built-in Appliances" at bounding box center [177, 476] width 272 height 20
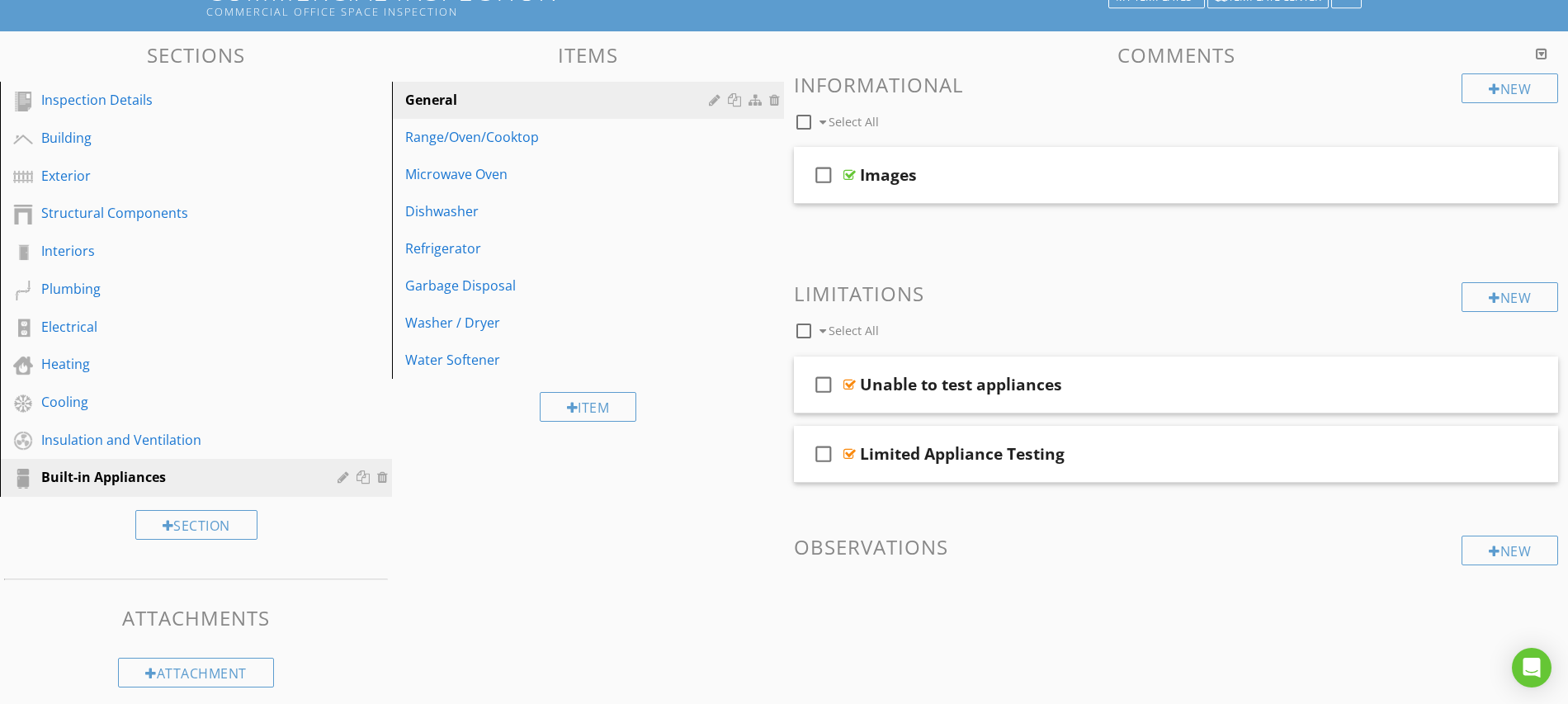
click at [445, 556] on div "Sections Inspection Details Building Exterior Structural Components Interiors P…" at bounding box center [784, 369] width 1568 height 674
click at [343, 177] on div at bounding box center [345, 176] width 16 height 13
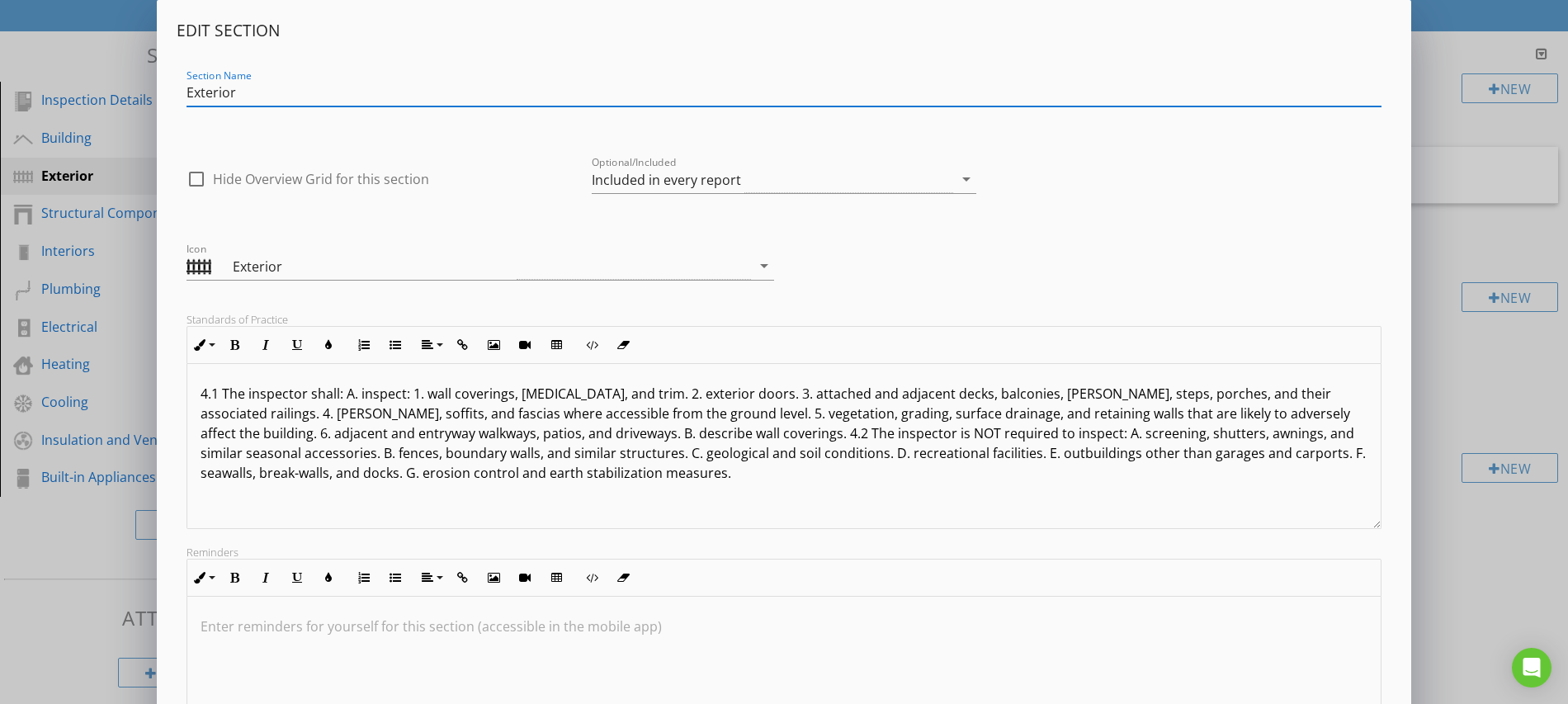
drag, startPoint x: 247, startPoint y: 90, endPoint x: 158, endPoint y: 90, distance: 89.0
click at [158, 90] on div "Edit Section Section Name Exterior check_box_outline_blank Hide Overview Grid f…" at bounding box center [784, 432] width 1255 height 864
drag, startPoint x: 264, startPoint y: 91, endPoint x: 160, endPoint y: 95, distance: 104.1
click at [162, 96] on div "Edit Section Section Name Exterior check_box_outline_blank Hide Overview Grid f…" at bounding box center [784, 432] width 1255 height 864
paste input "Commercial Fire Safety Inspection Checklist"
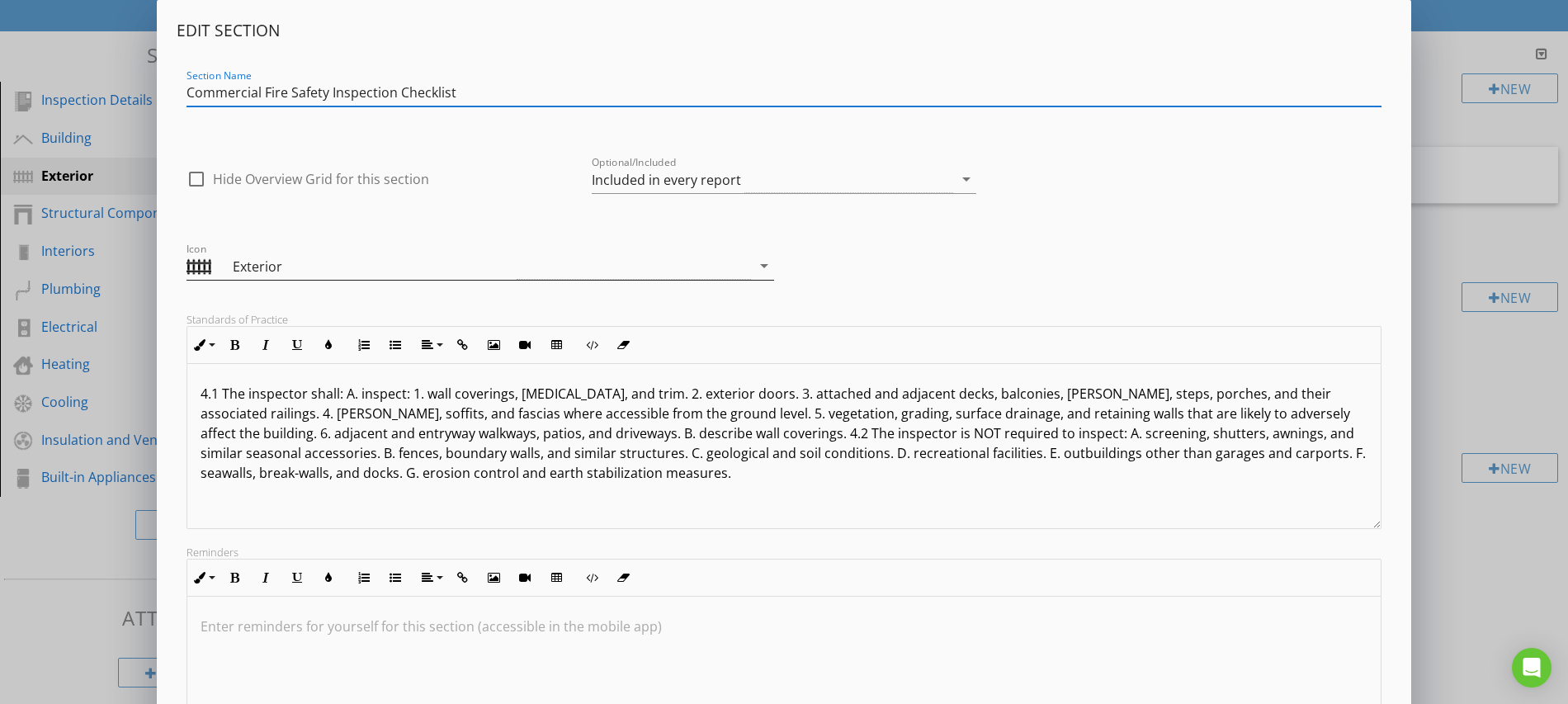
type input "Commercial Fire Safety Inspection Checklist"
click at [764, 268] on icon "arrow_drop_down" at bounding box center [764, 265] width 20 height 20
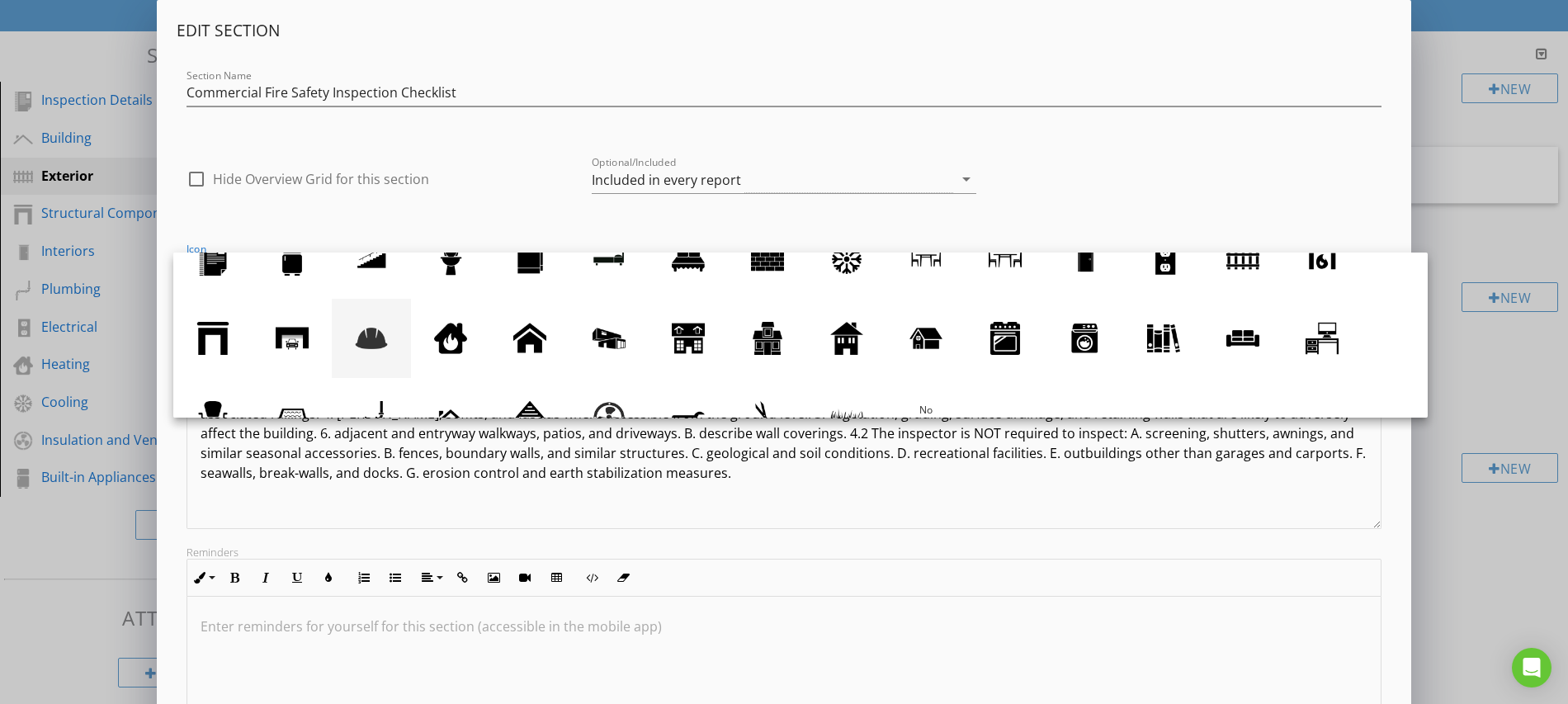
scroll to position [0, 0]
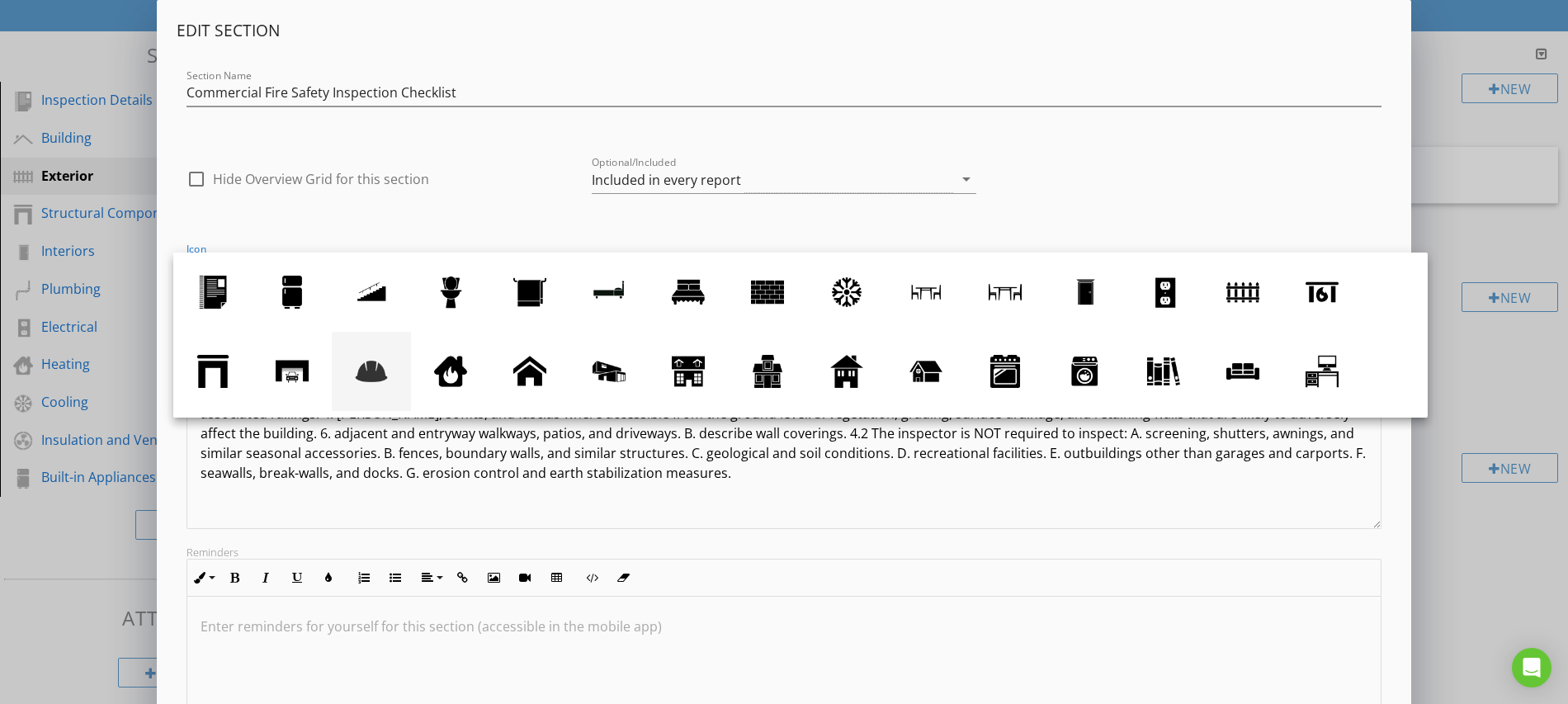
click at [370, 372] on div at bounding box center [371, 371] width 33 height 33
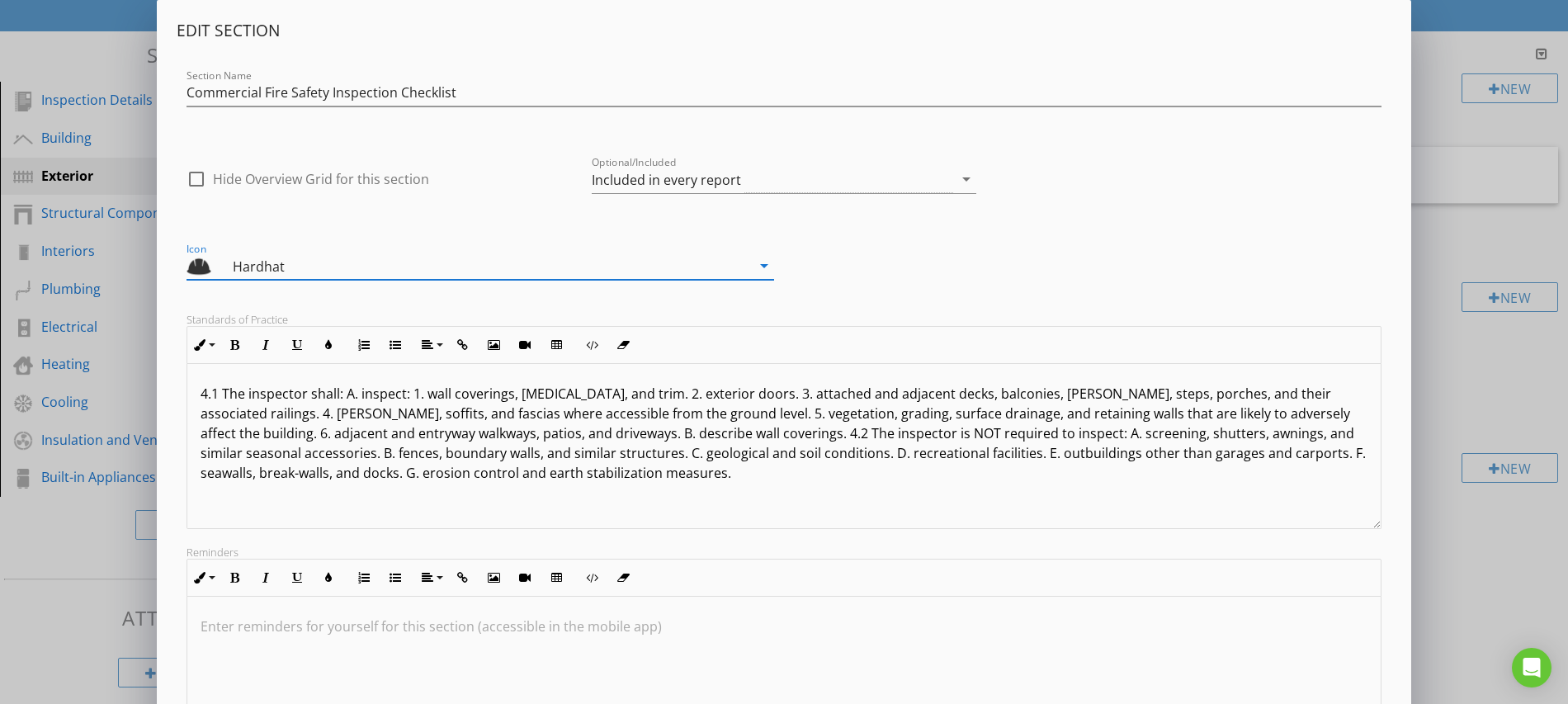
click at [762, 268] on icon "arrow_drop_down" at bounding box center [764, 265] width 20 height 20
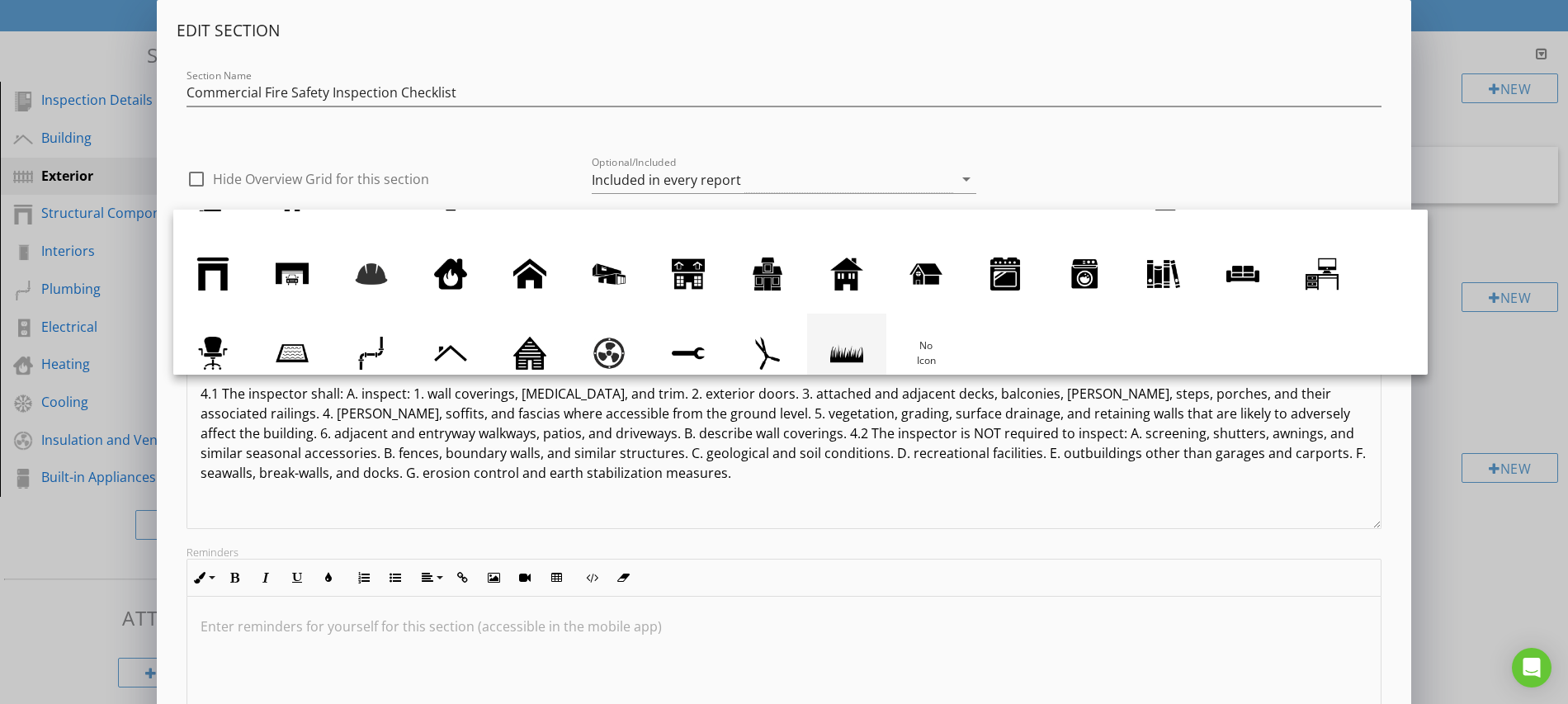
scroll to position [73, 0]
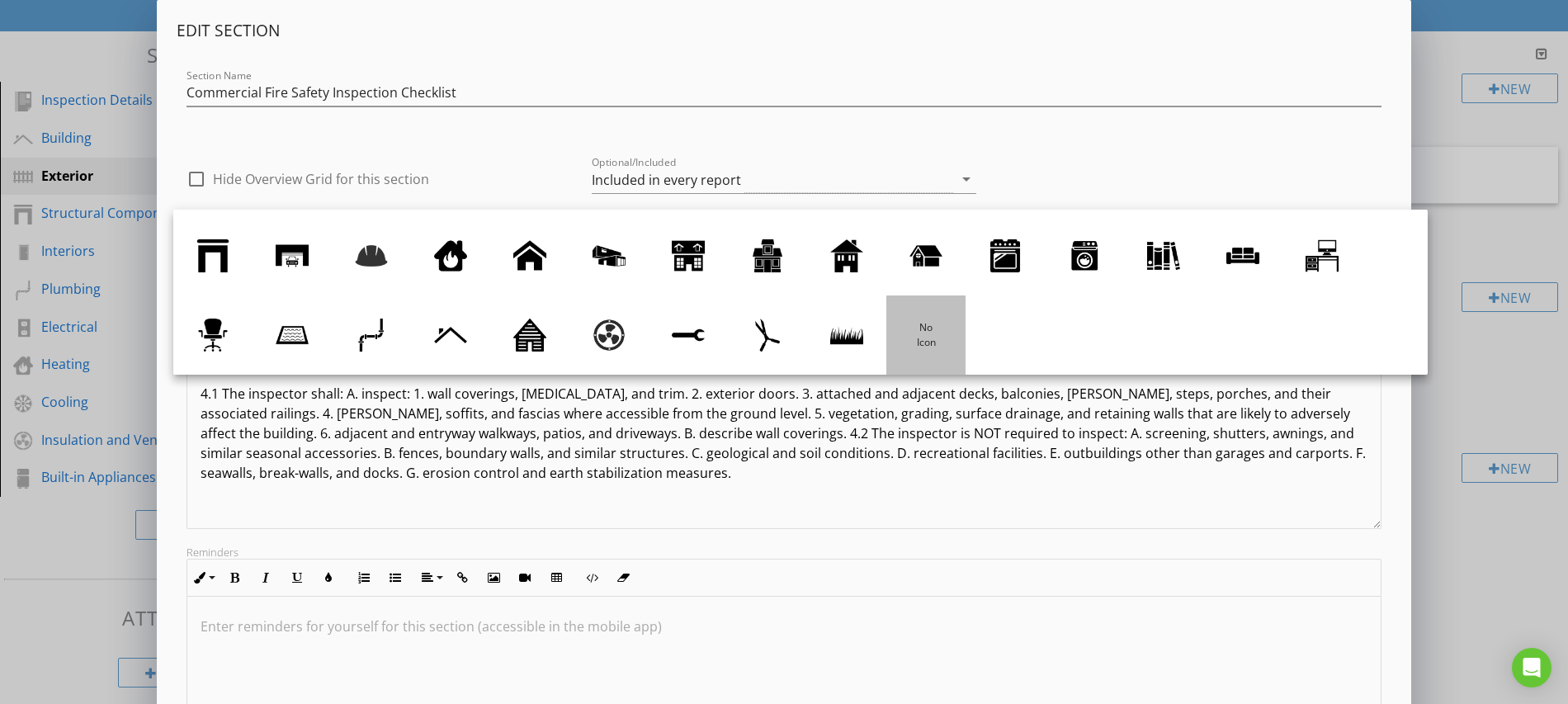
click at [924, 340] on div at bounding box center [926, 335] width 33 height 33
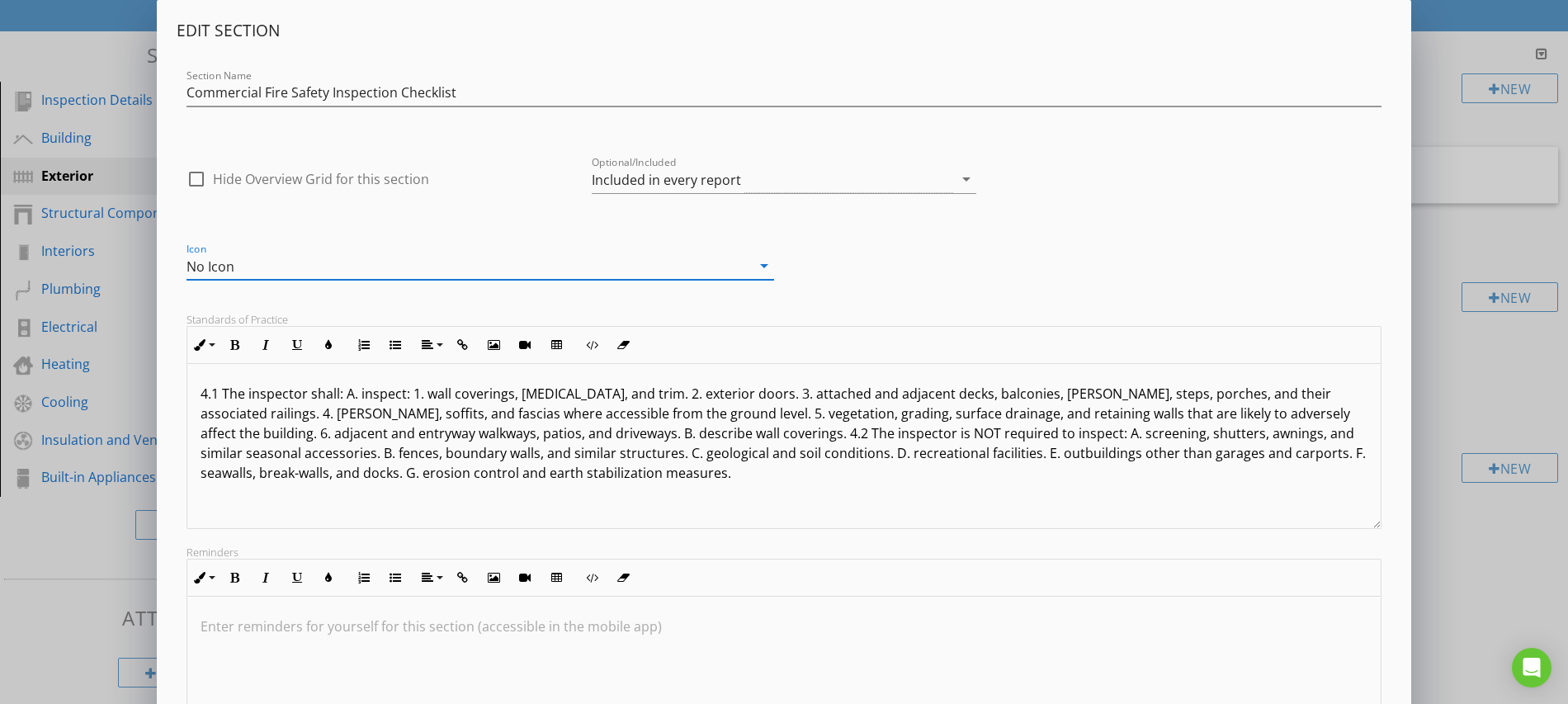
click at [240, 395] on p "4.1 The inspector shall: A. inspect: 1. wall coverings, flashing, and trim. 2. …" at bounding box center [784, 433] width 1167 height 99
click at [237, 395] on p "4.1 The inspector shall: A. inspect: 1. wall coverings, flashing, and trim. 2. …" at bounding box center [784, 433] width 1167 height 99
click at [208, 392] on p "4.1 The inspector shall: A. inspect: 1. wall coverings, flashing, and trim. 2. …" at bounding box center [784, 433] width 1167 height 99
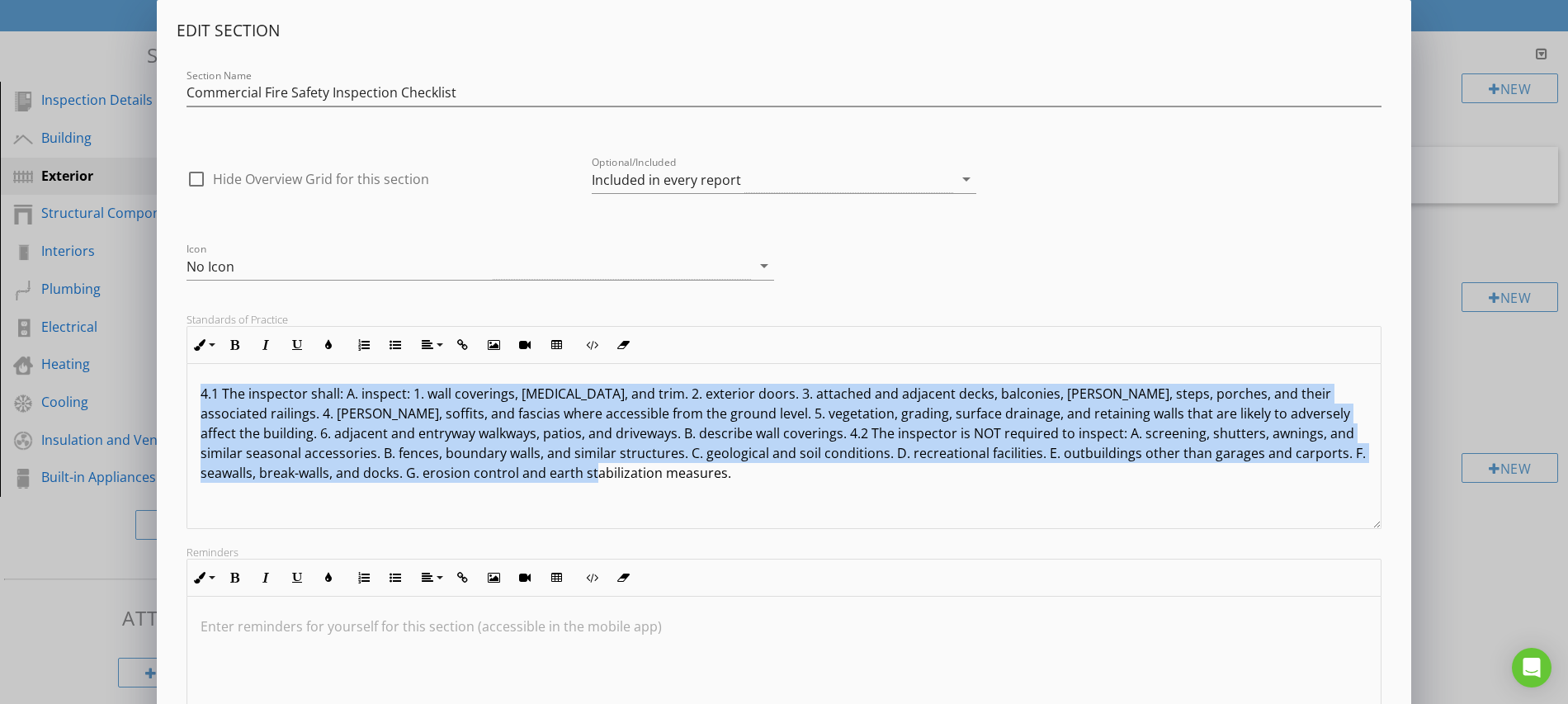
drag, startPoint x: 201, startPoint y: 394, endPoint x: 711, endPoint y: 494, distance: 519.7
click at [711, 494] on div "4.1 The inspector shall: A. inspect: 1. wall coverings, flashing, and trim. 2. …" at bounding box center [784, 447] width 1193 height 165
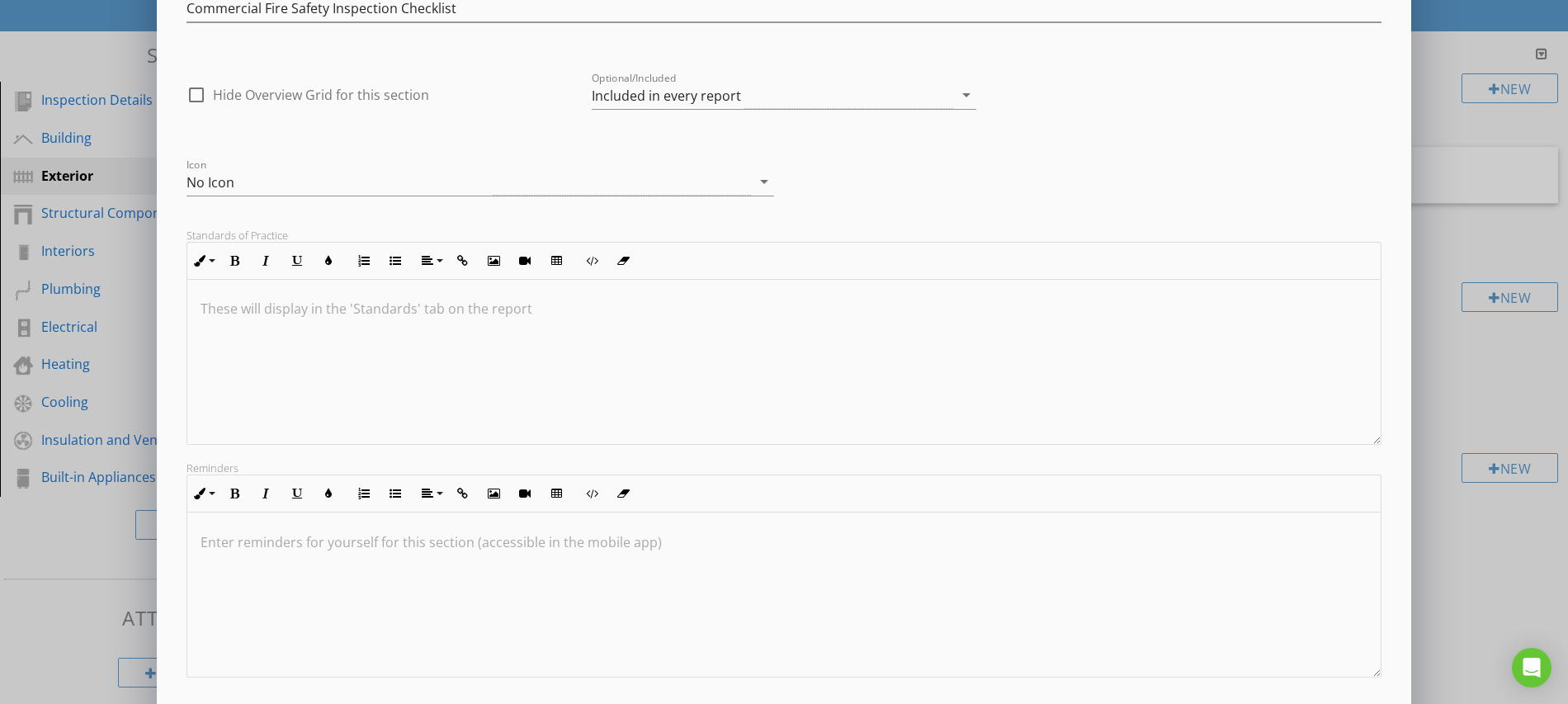
scroll to position [144, 0]
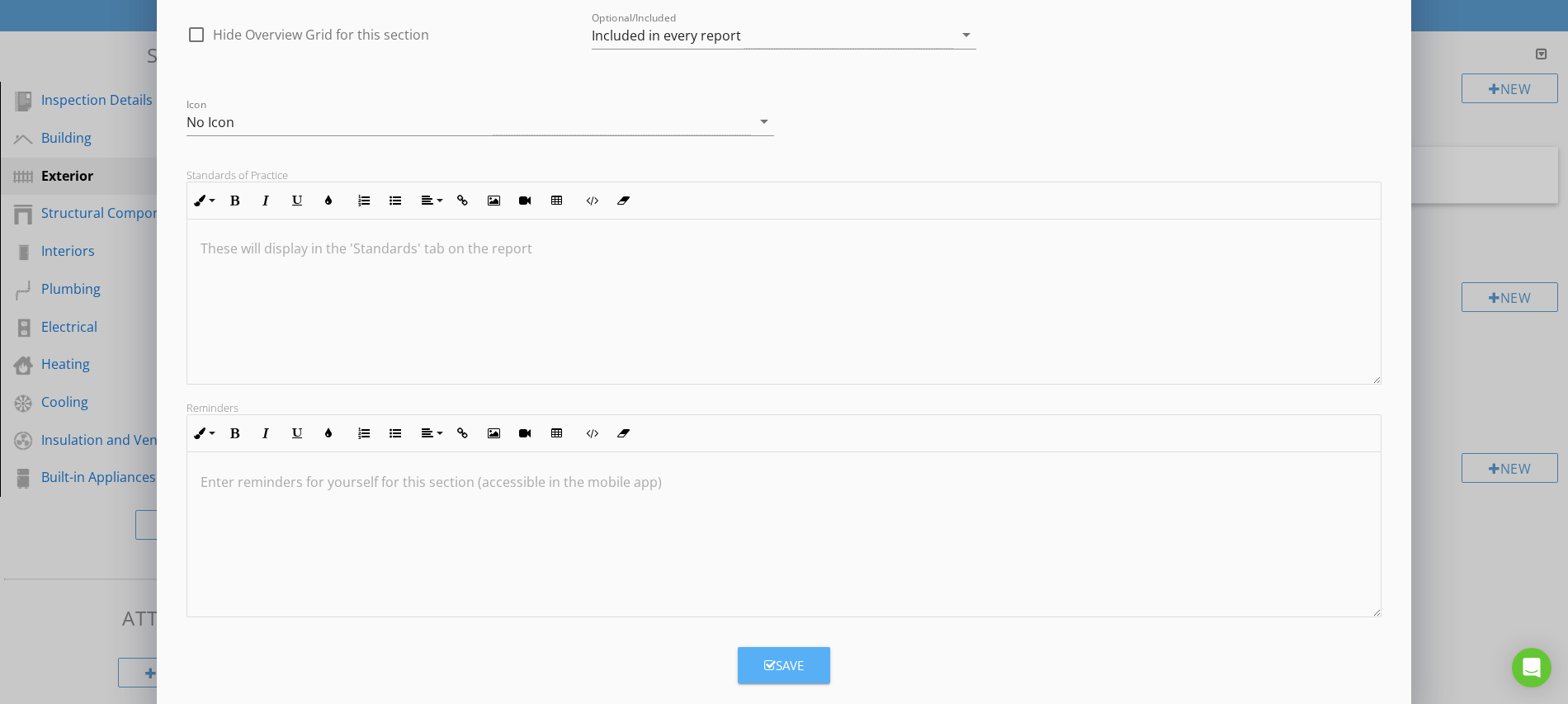
drag, startPoint x: 787, startPoint y: 661, endPoint x: 802, endPoint y: 645, distance: 21.9
click at [787, 661] on div "Save" at bounding box center [784, 666] width 40 height 19
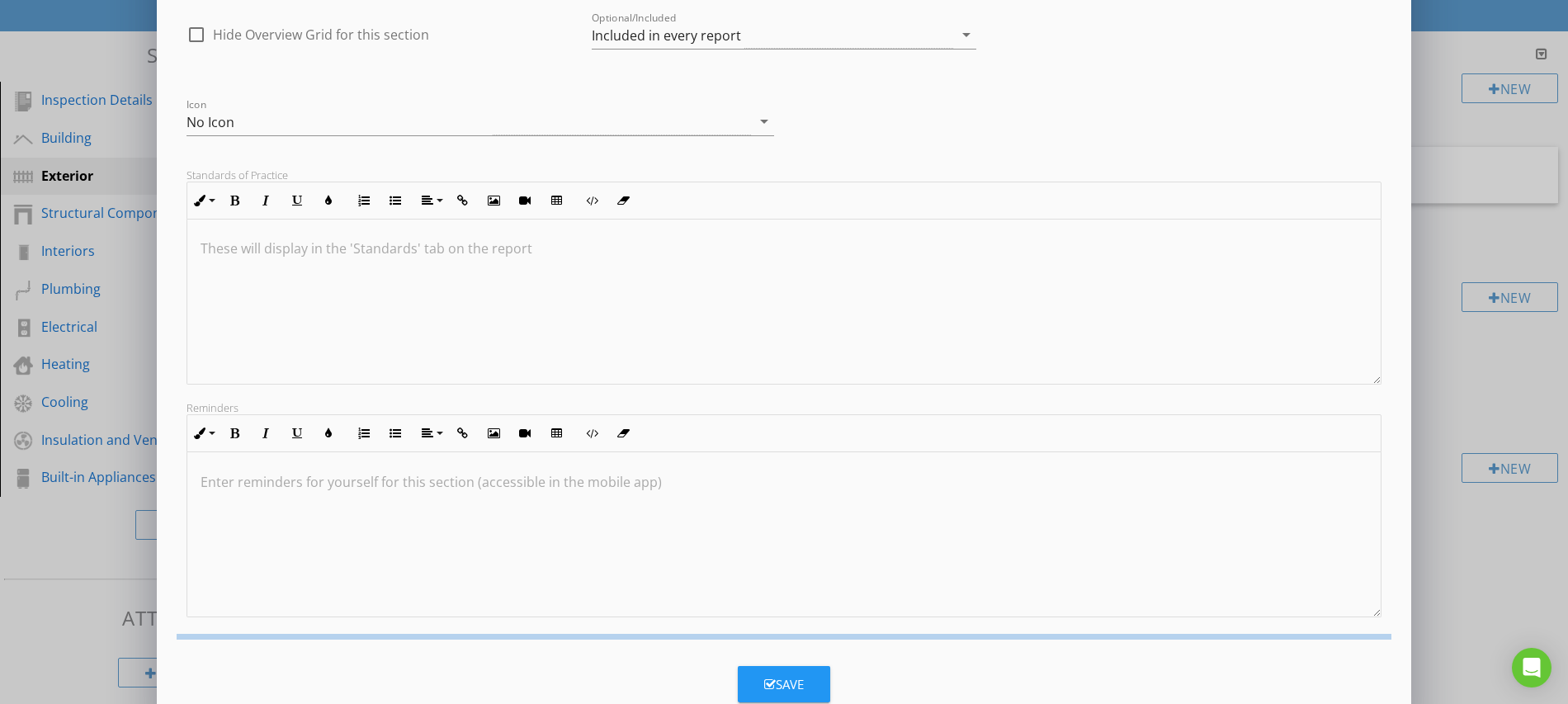
scroll to position [0, 0]
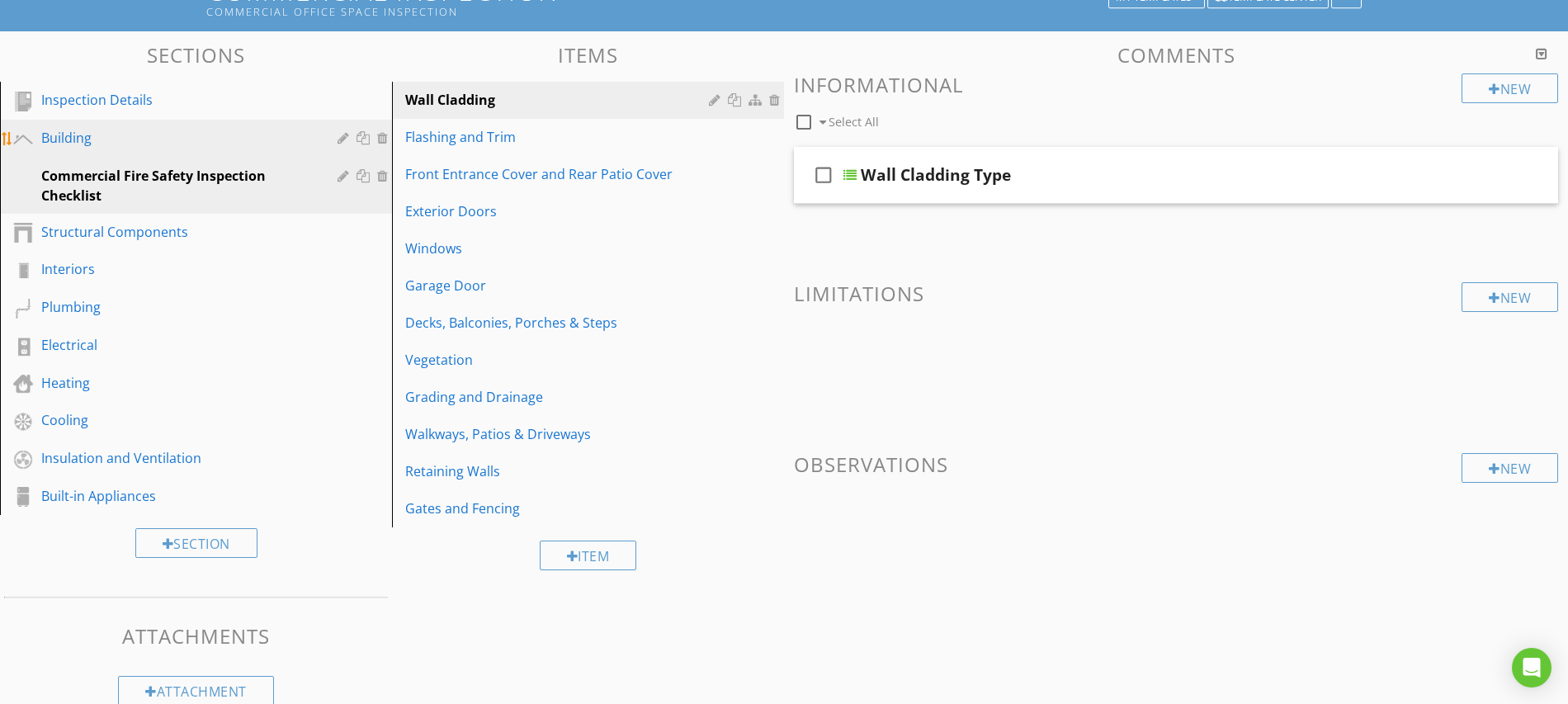
click at [77, 137] on div "Building" at bounding box center [177, 137] width 272 height 20
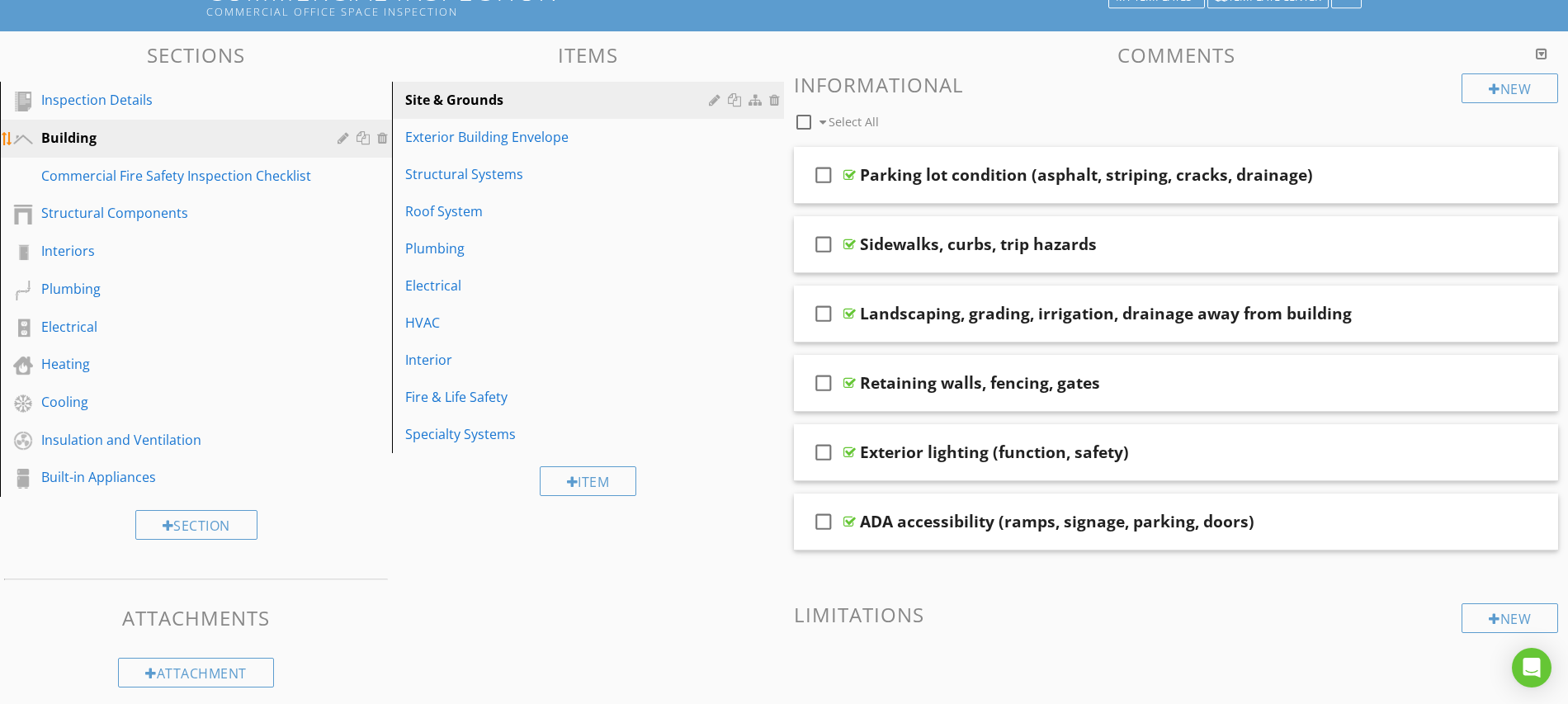
click at [342, 137] on div at bounding box center [345, 137] width 16 height 13
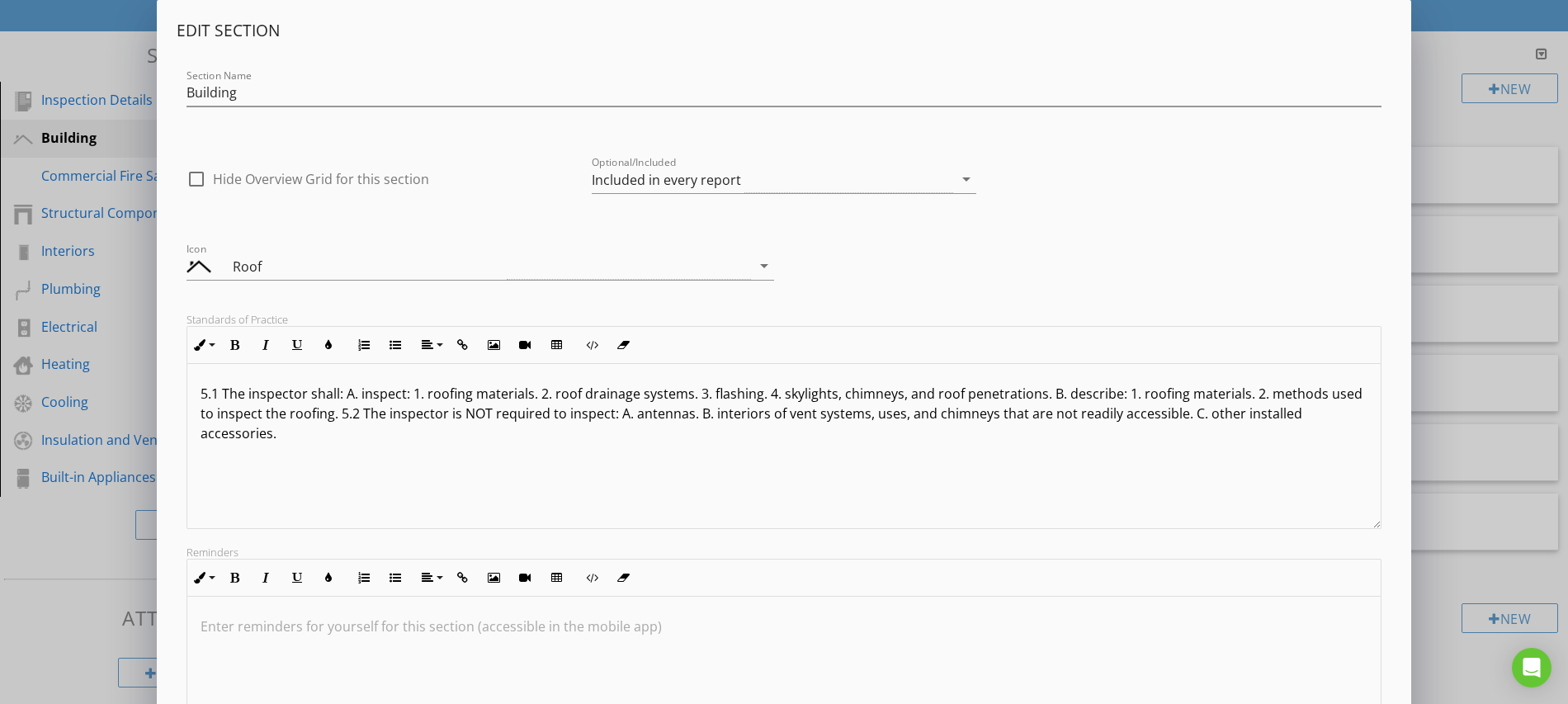
click at [197, 392] on div "5.1 The inspector shall: A. inspect: 1. roofing materials. 2. roof drainage sys…" at bounding box center [784, 447] width 1193 height 165
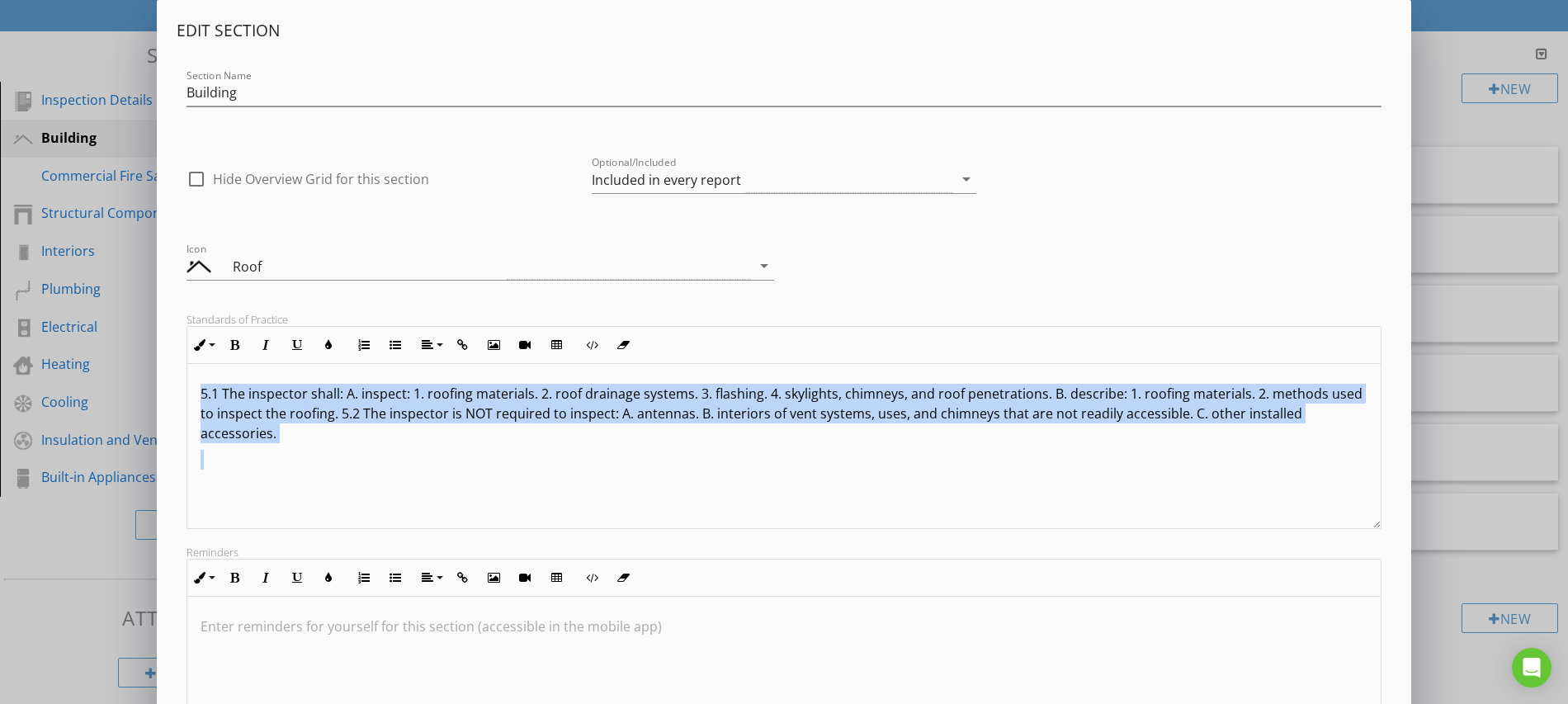
drag, startPoint x: 201, startPoint y: 392, endPoint x: 825, endPoint y: 446, distance: 626.3
click at [824, 446] on div "5.1 The inspector shall: A. inspect: 1. roofing materials. 2. roof drainage sys…" at bounding box center [784, 447] width 1193 height 165
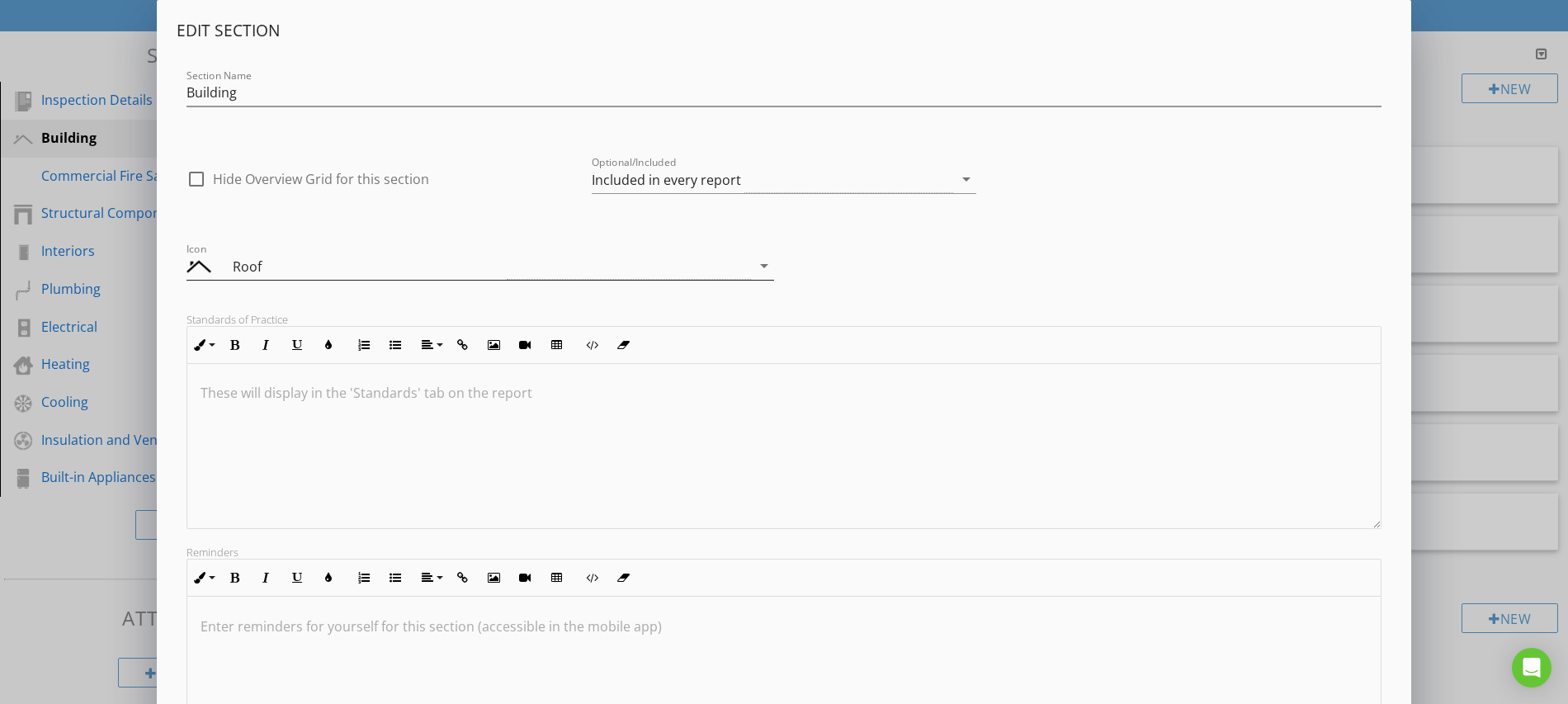
click at [764, 264] on icon "arrow_drop_down" at bounding box center [764, 265] width 20 height 20
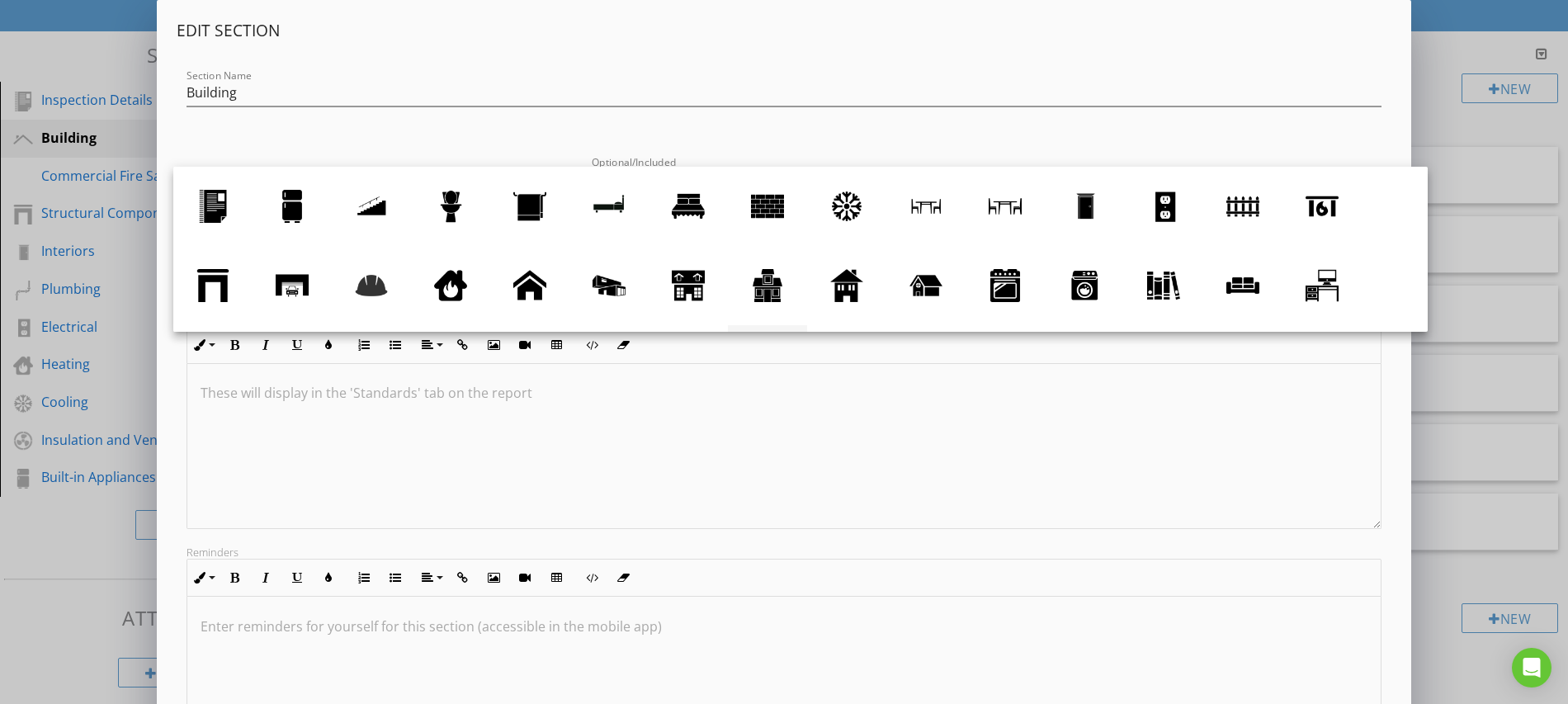
scroll to position [73, 0]
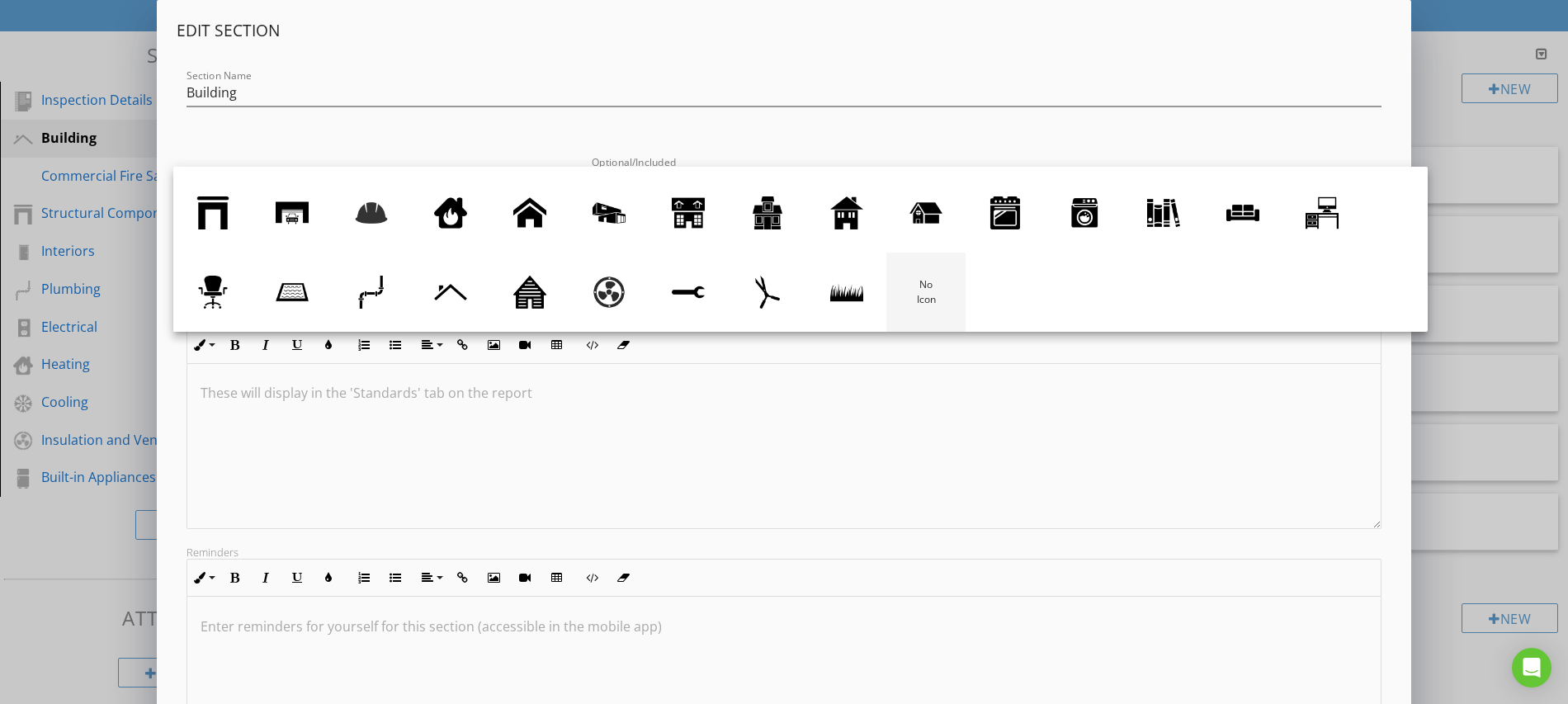
click at [915, 296] on div at bounding box center [926, 292] width 33 height 33
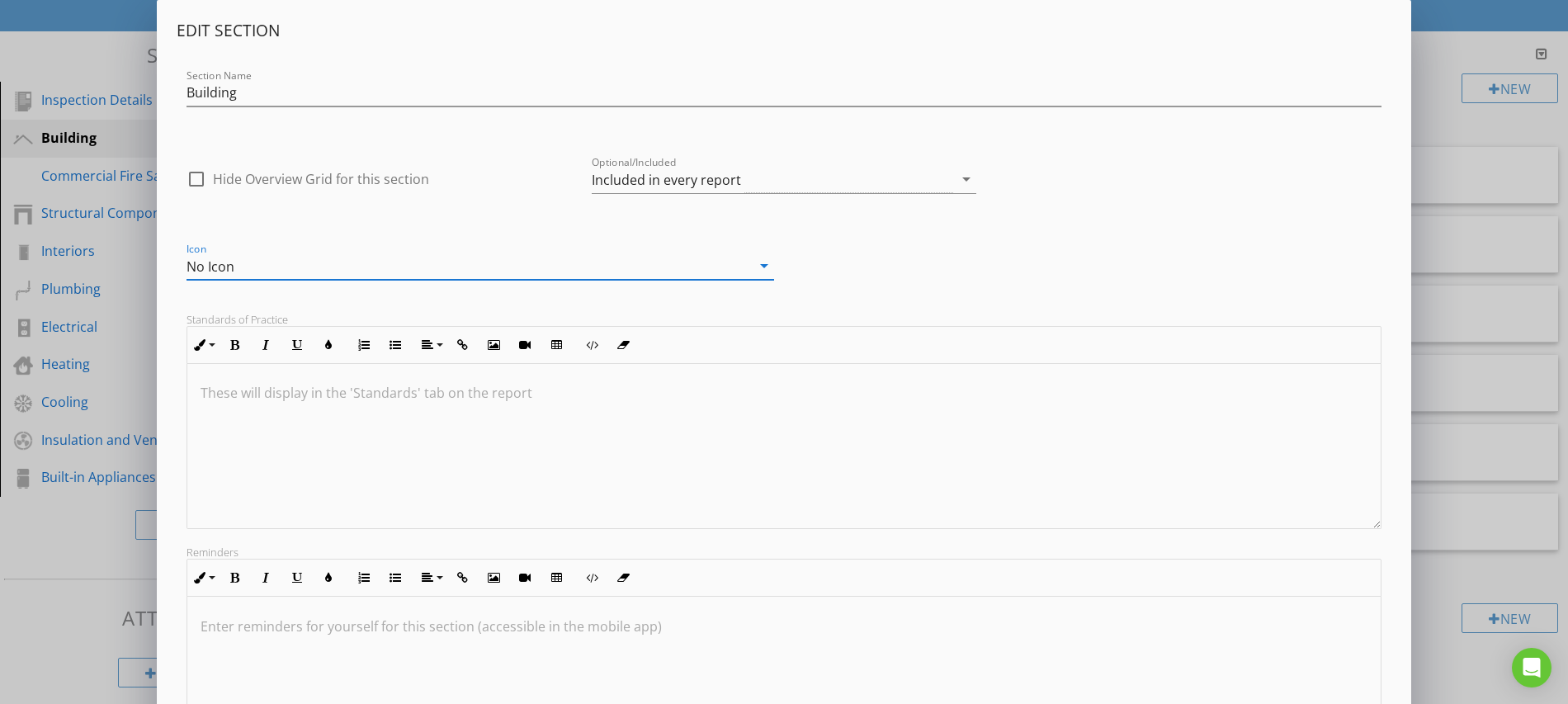
click at [765, 269] on icon "arrow_drop_down" at bounding box center [764, 265] width 20 height 20
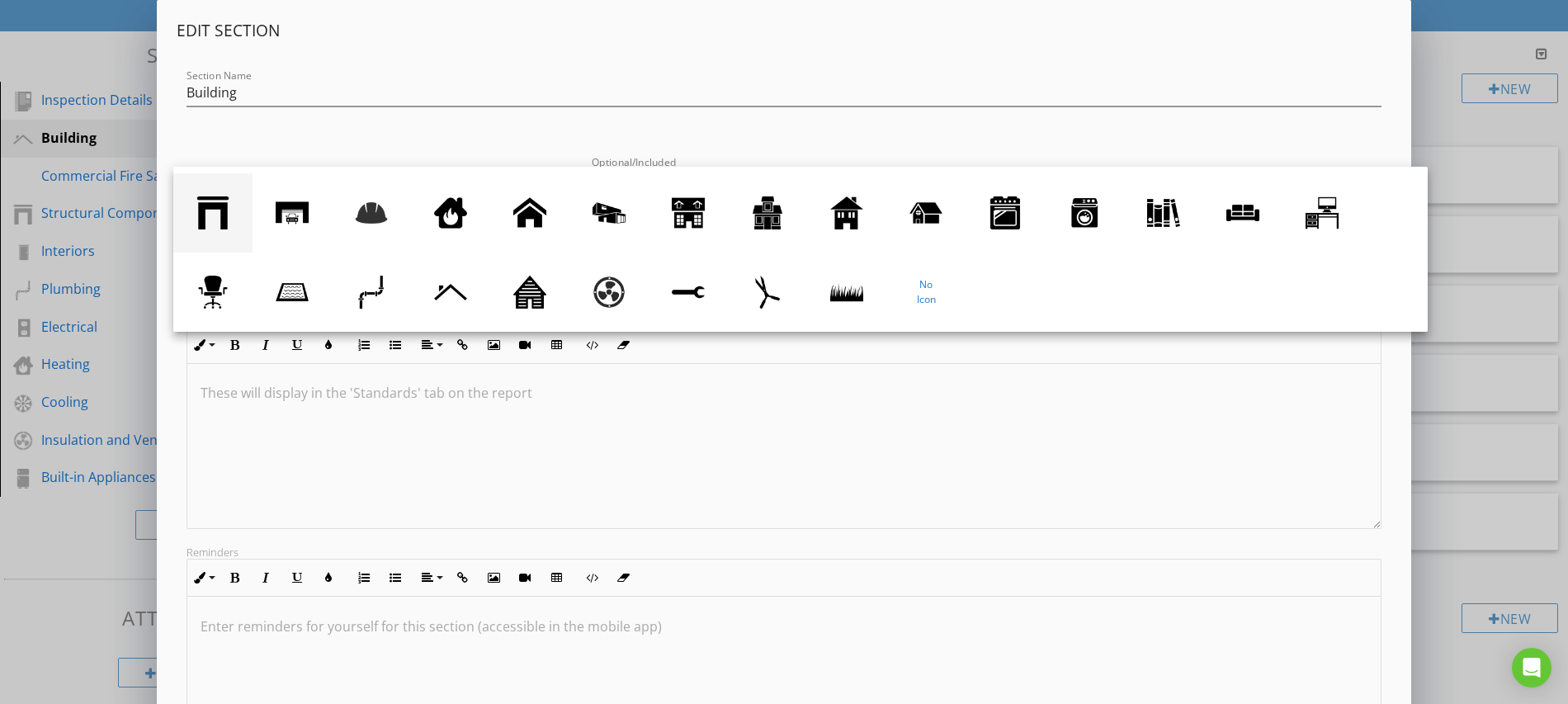
click at [215, 218] on div at bounding box center [213, 213] width 33 height 33
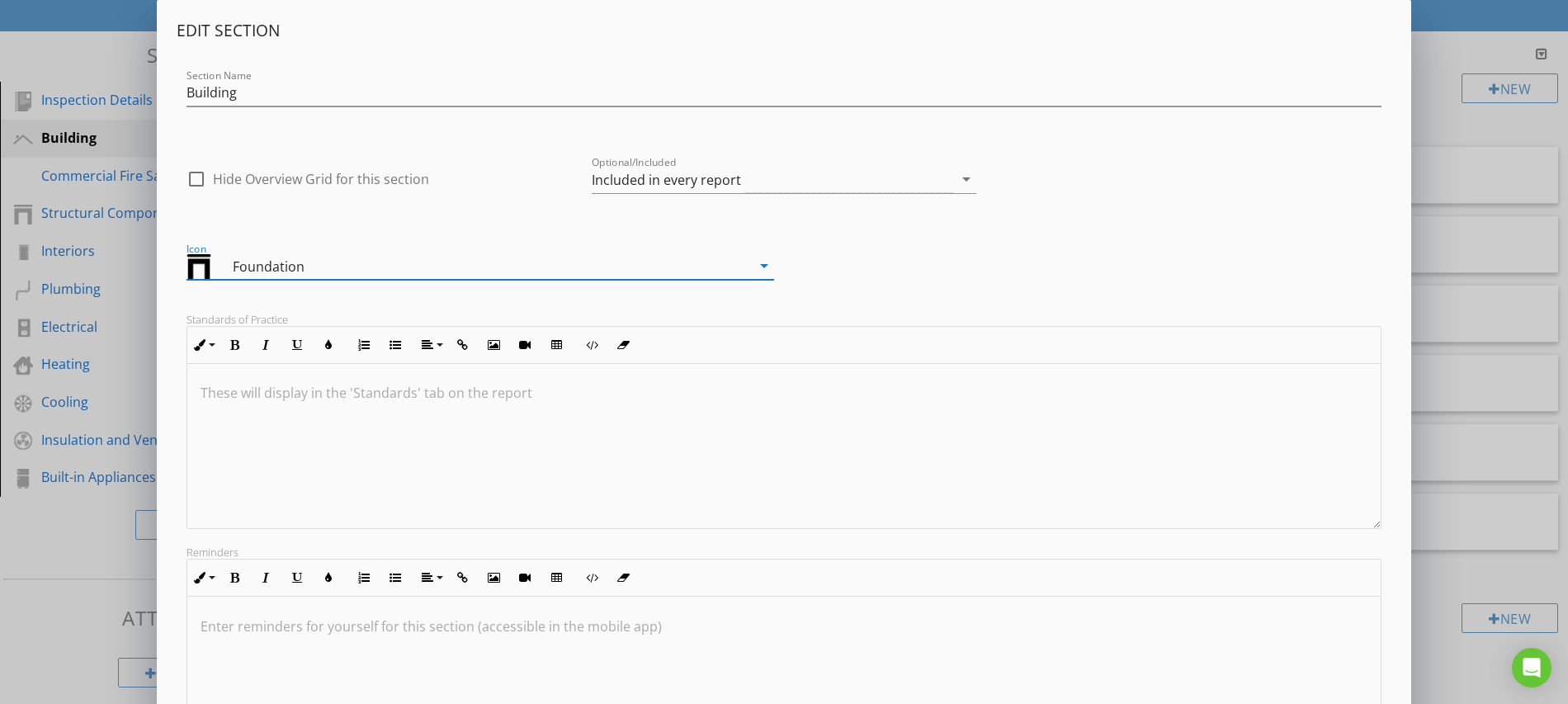
click at [762, 270] on icon "arrow_drop_down" at bounding box center [764, 265] width 20 height 20
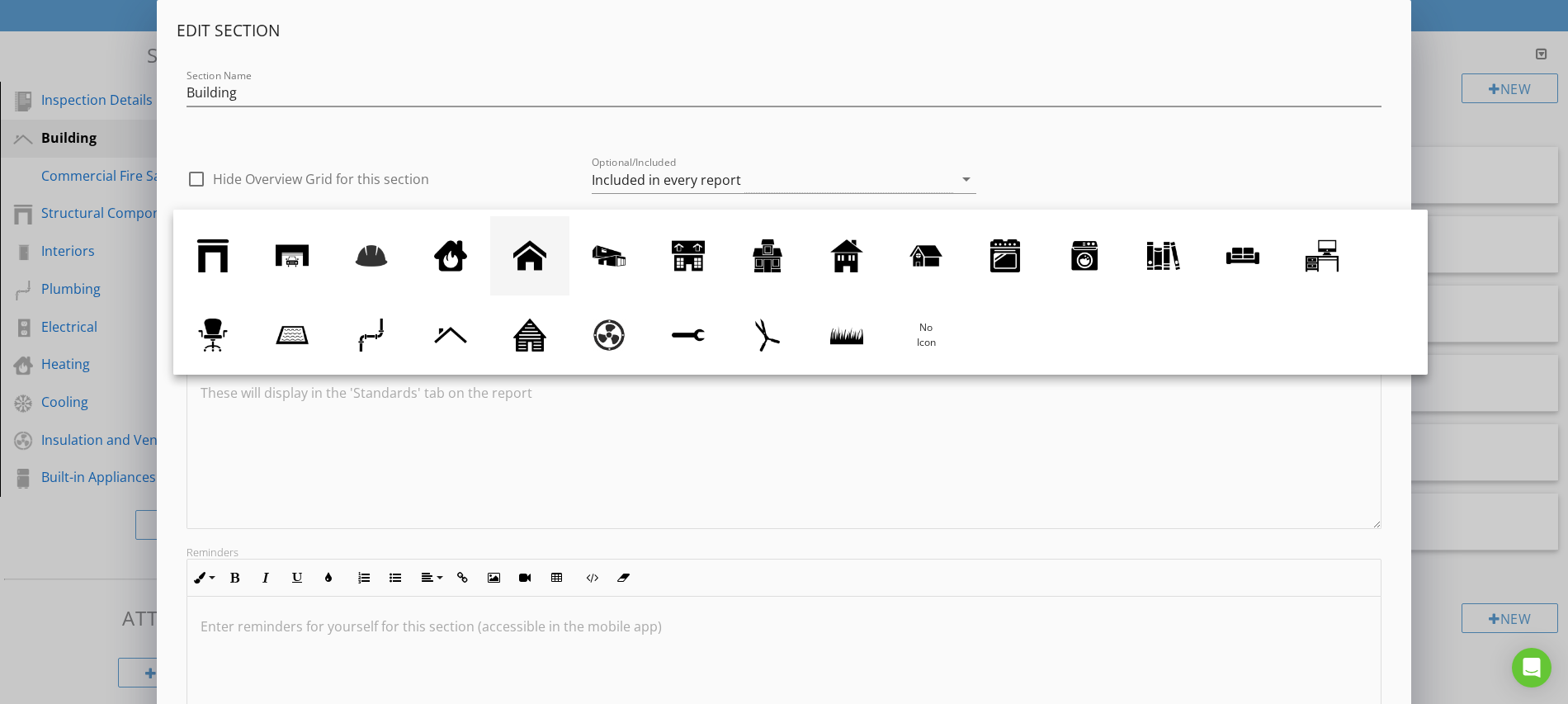
click at [539, 269] on div at bounding box center [530, 256] width 33 height 33
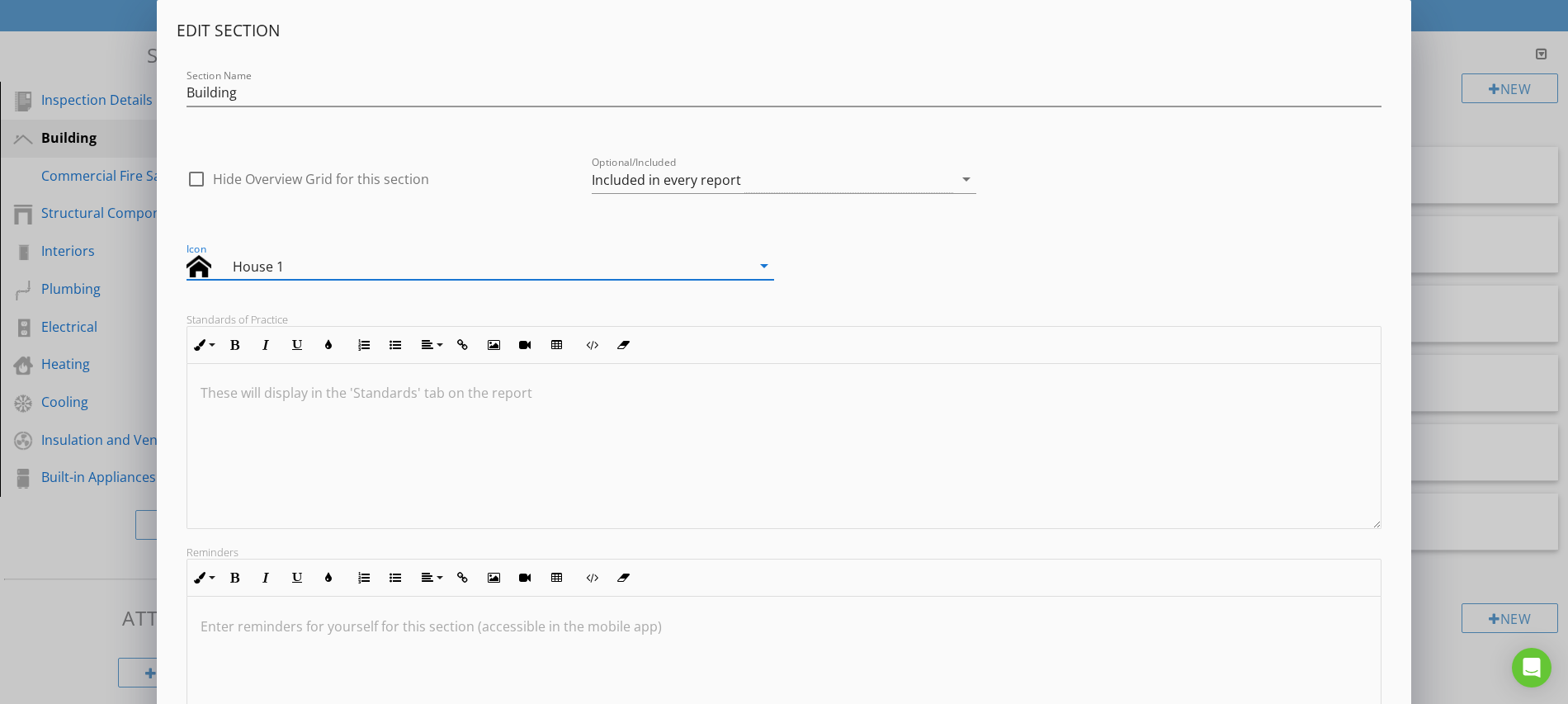
click at [769, 265] on icon "arrow_drop_down" at bounding box center [764, 265] width 20 height 20
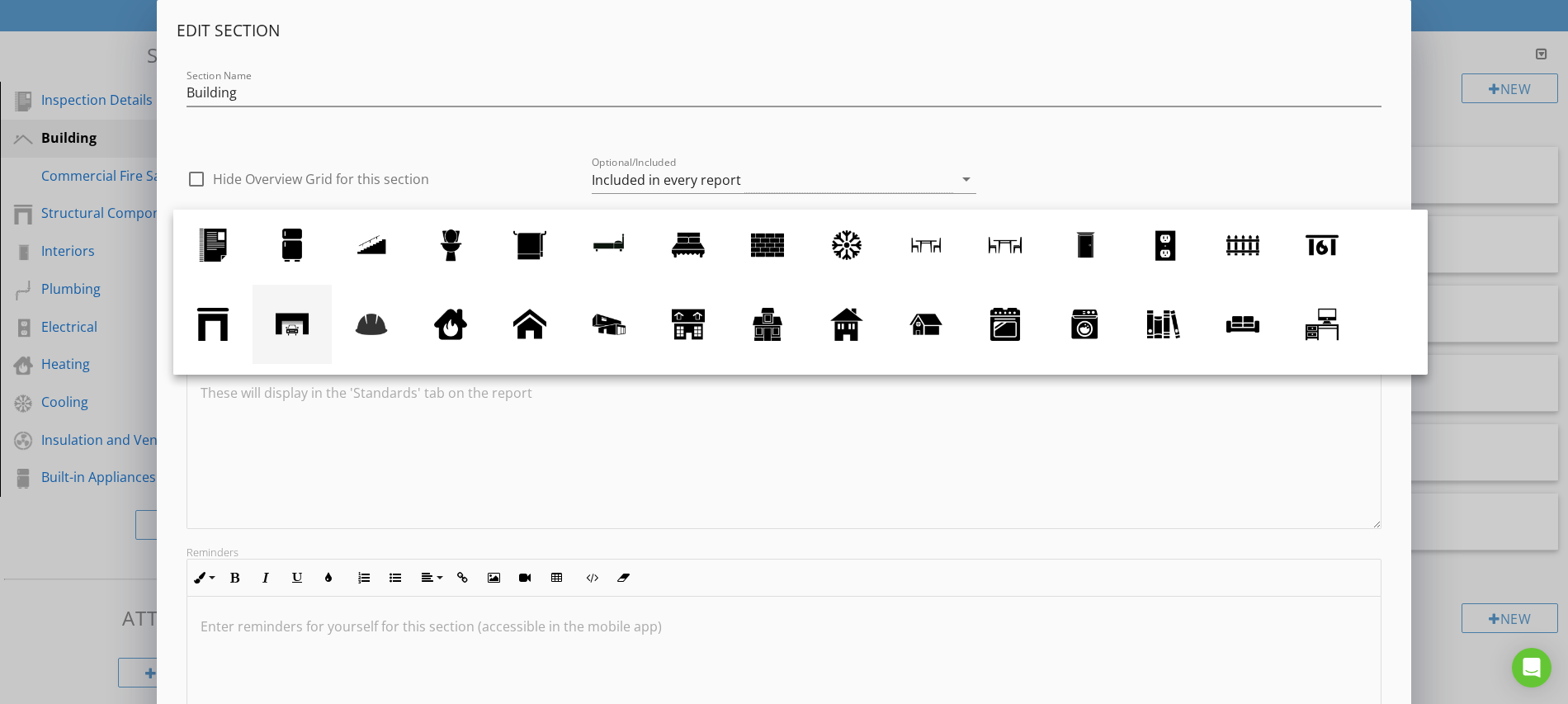
scroll to position [0, 0]
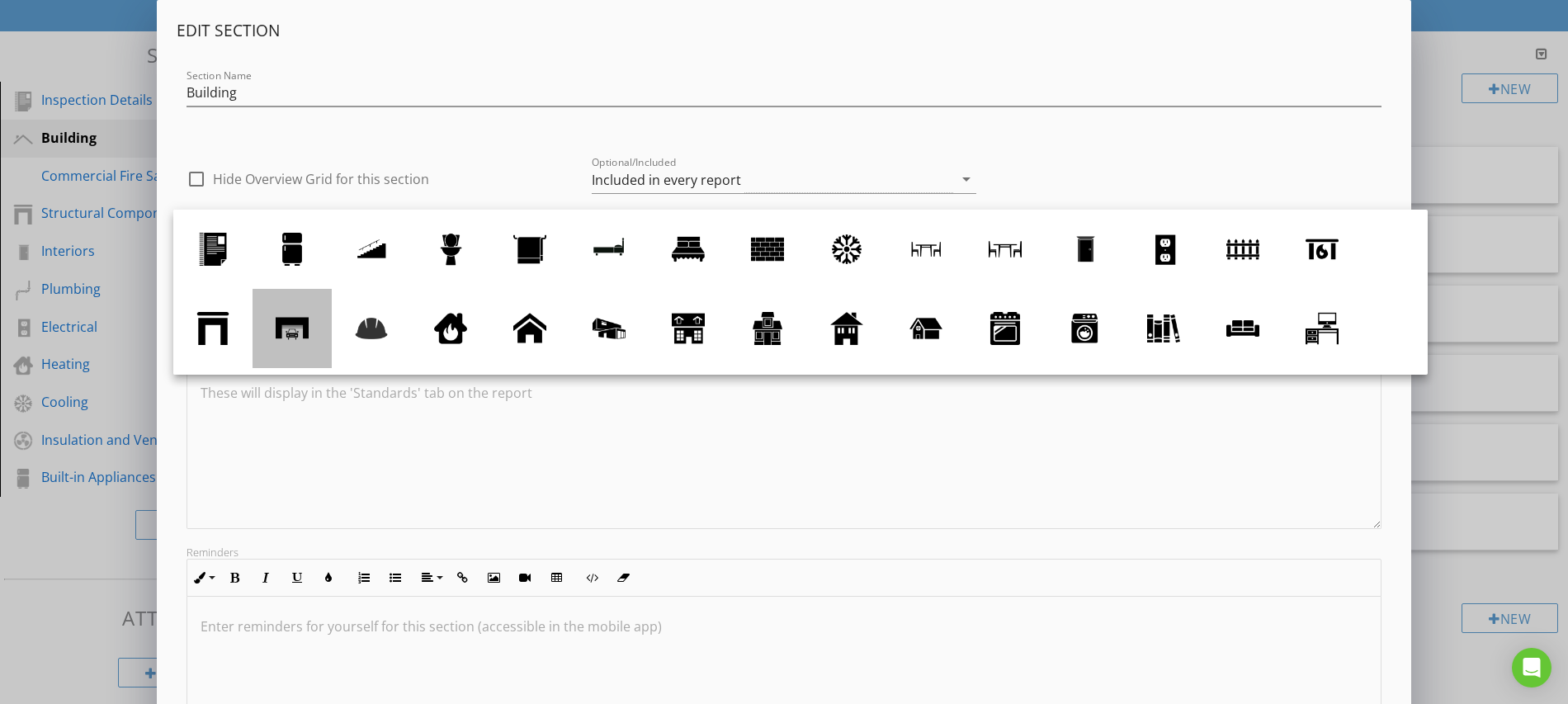
click at [296, 328] on div at bounding box center [292, 329] width 33 height 33
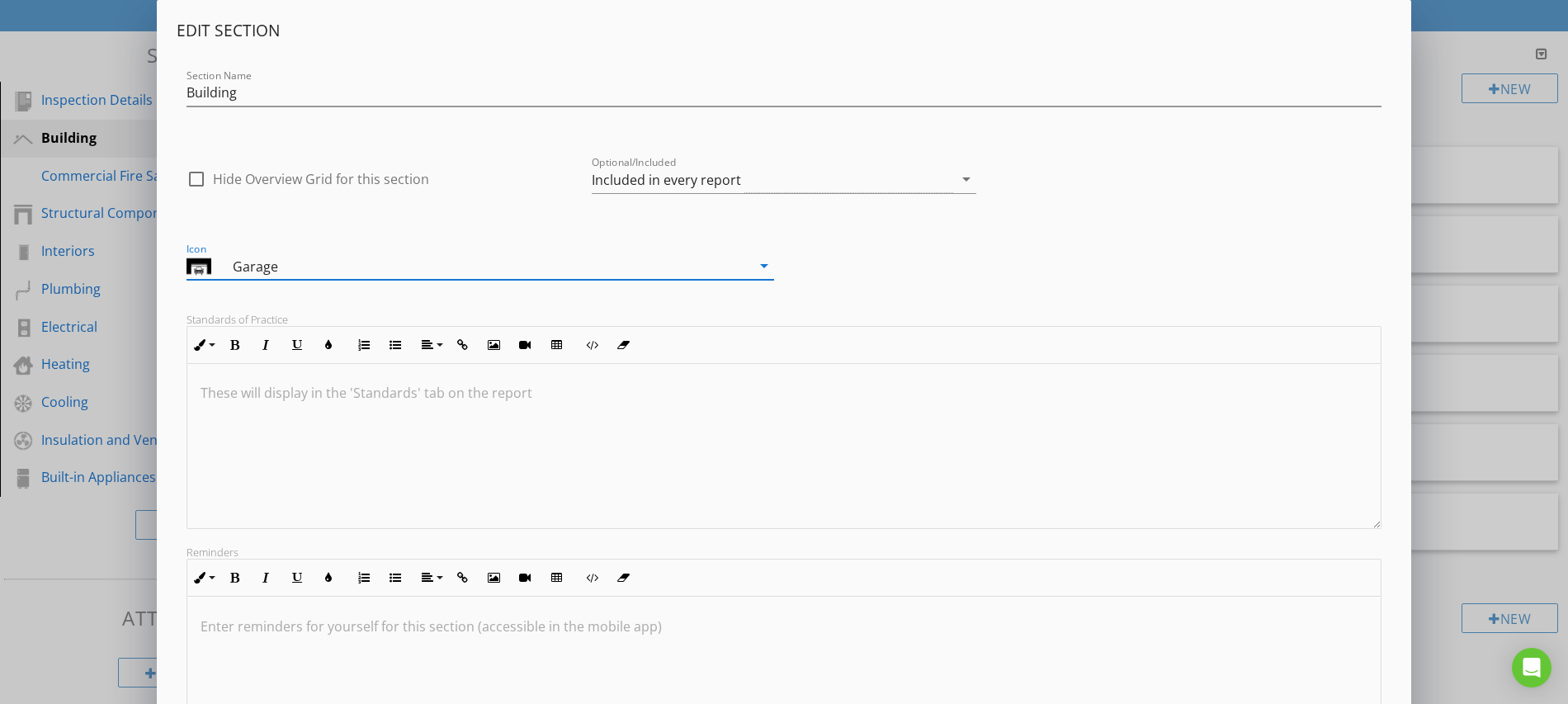
click at [763, 264] on icon "arrow_drop_down" at bounding box center [764, 265] width 20 height 20
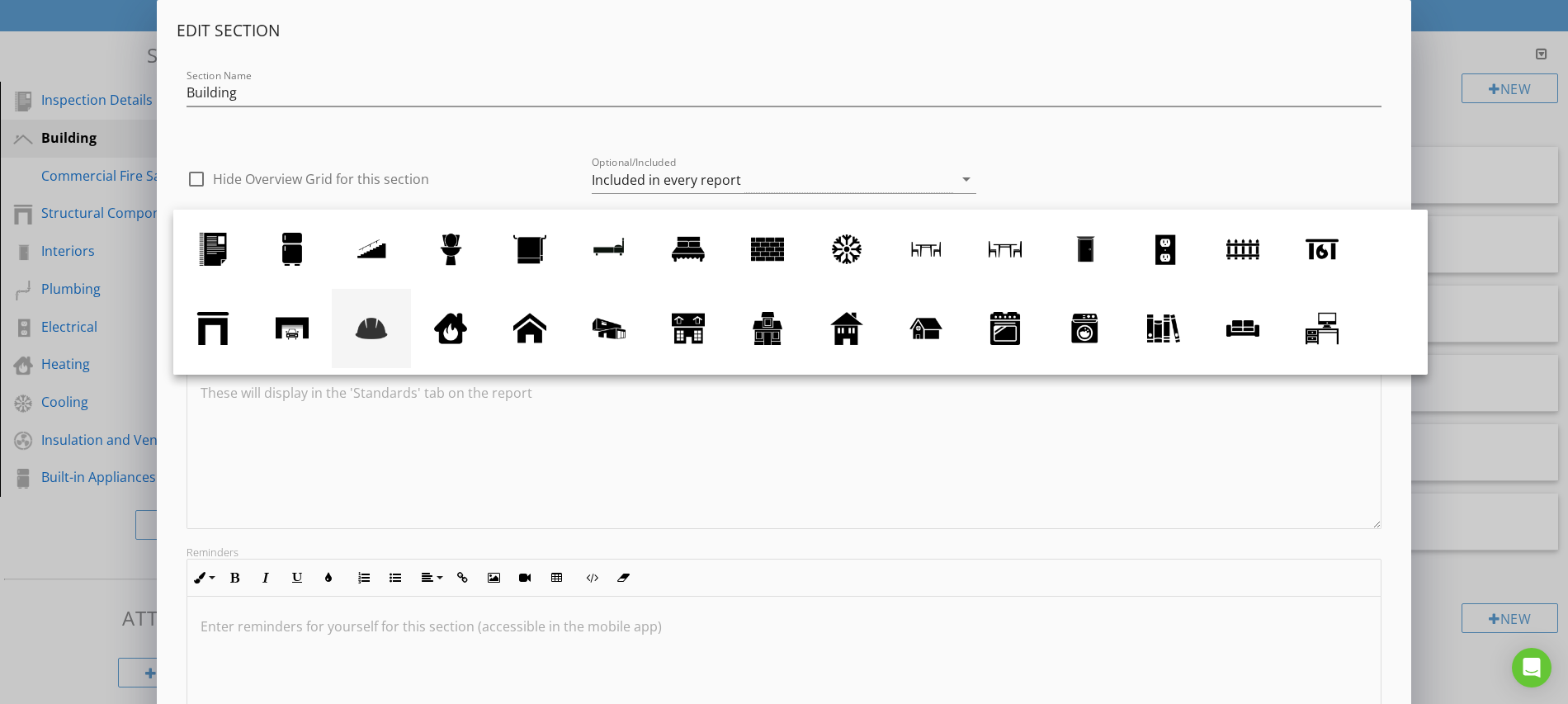
click at [384, 332] on div at bounding box center [371, 329] width 33 height 33
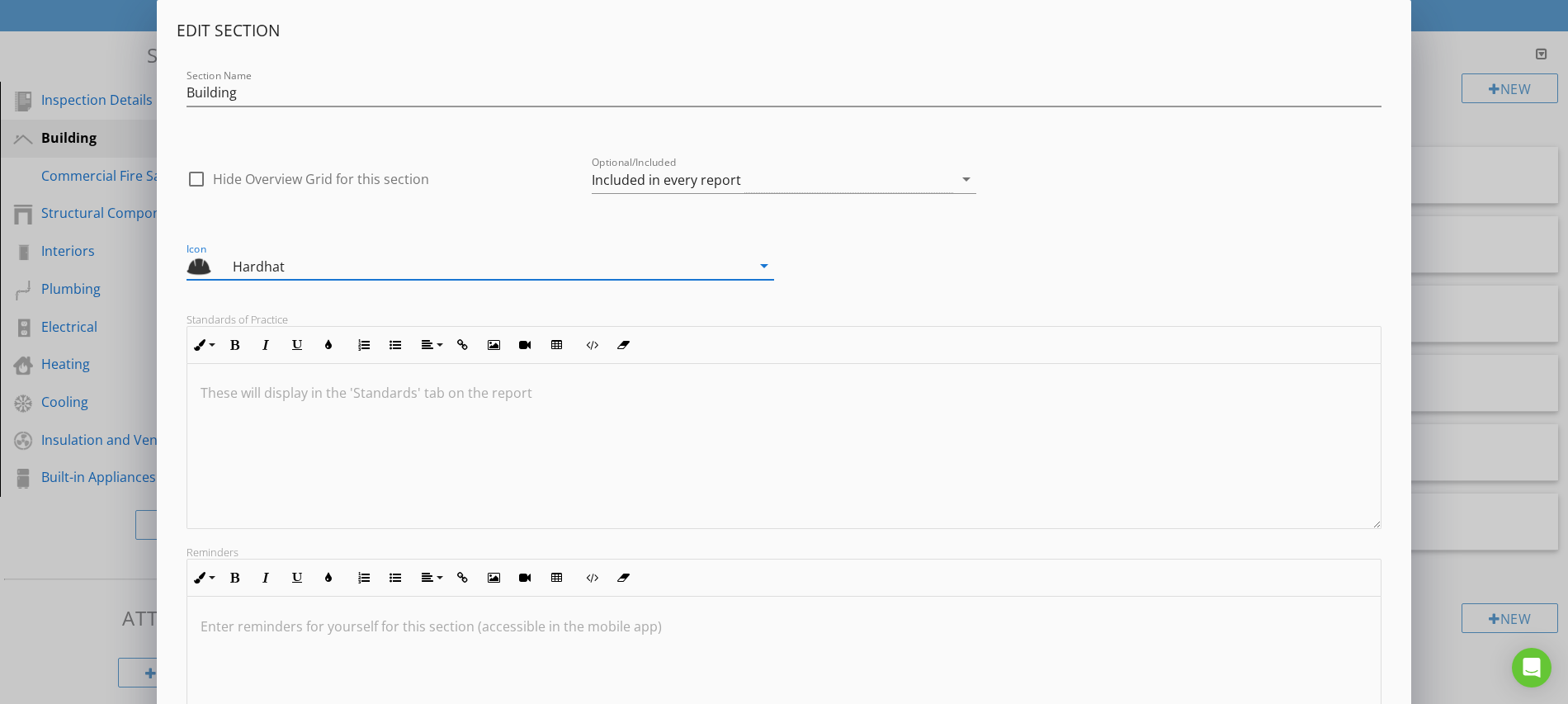
click at [760, 263] on icon "arrow_drop_down" at bounding box center [764, 265] width 20 height 20
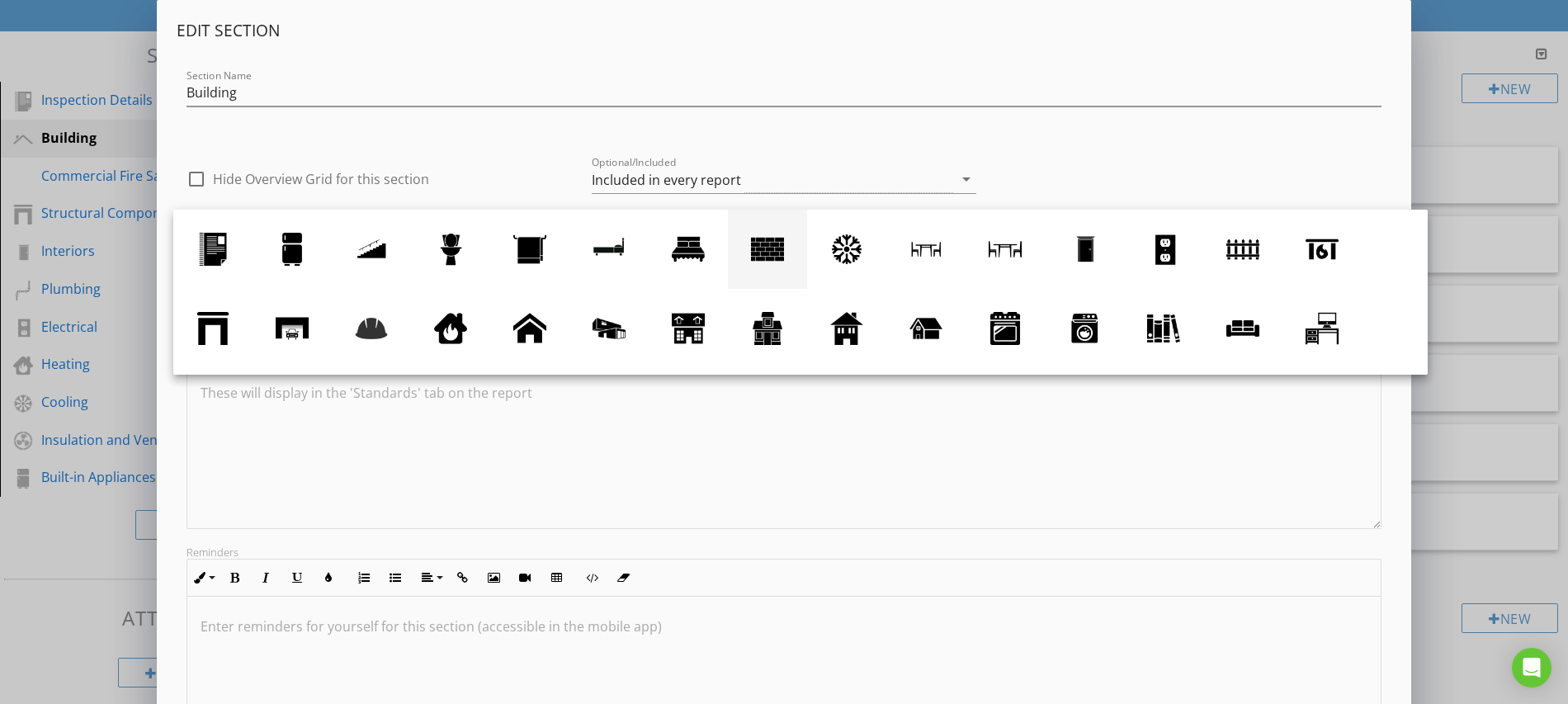
click at [771, 246] on div at bounding box center [768, 249] width 33 height 33
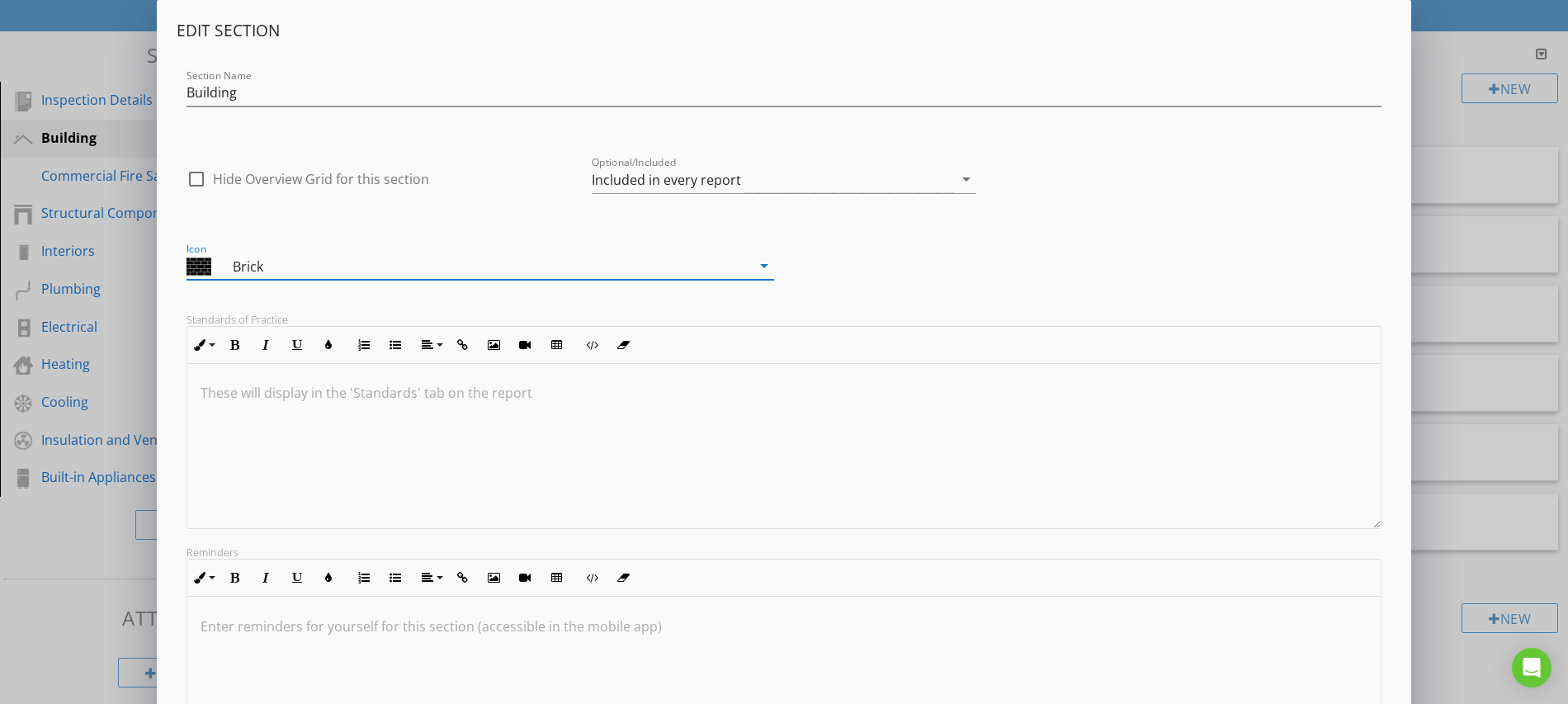
click at [760, 268] on icon "arrow_drop_down" at bounding box center [764, 265] width 20 height 20
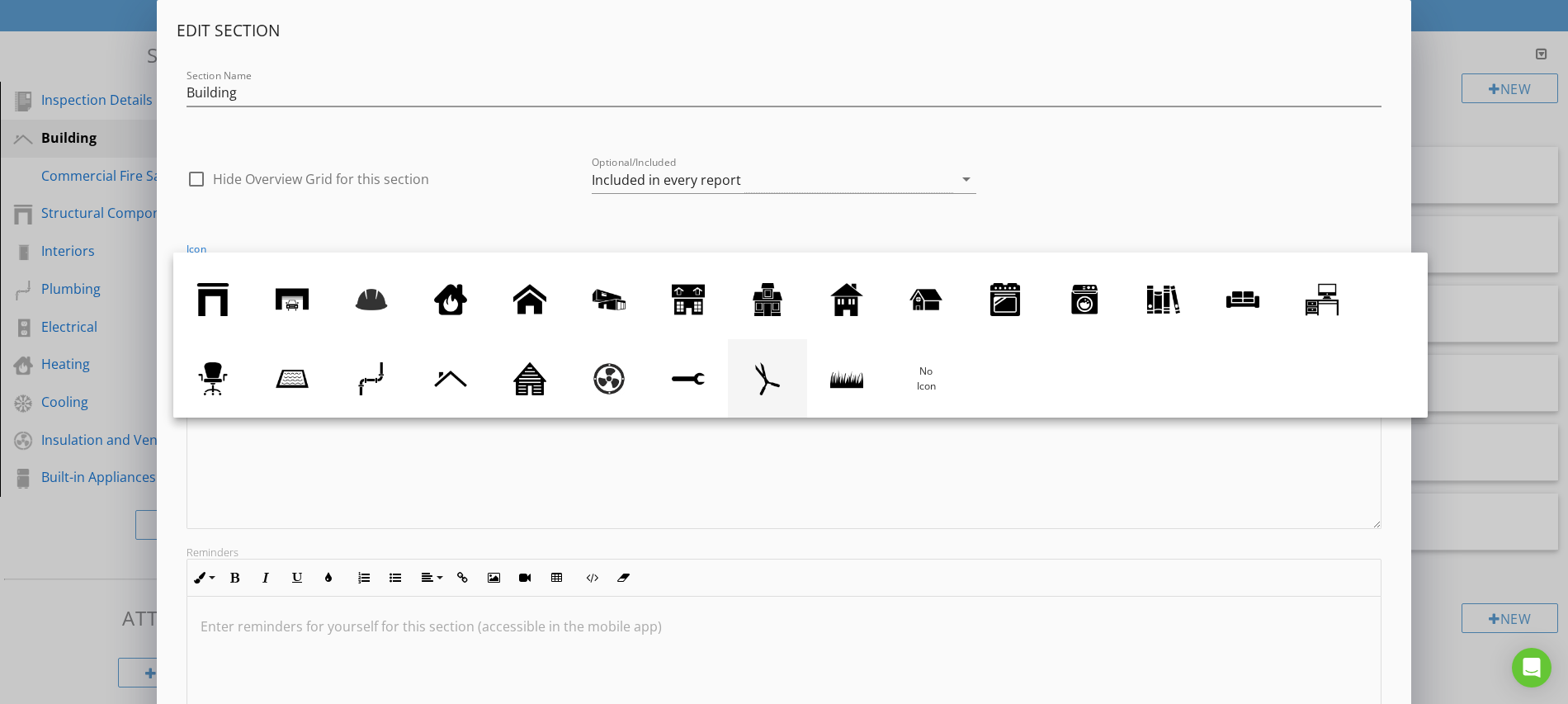
scroll to position [73, 0]
click at [925, 378] on div at bounding box center [926, 378] width 33 height 33
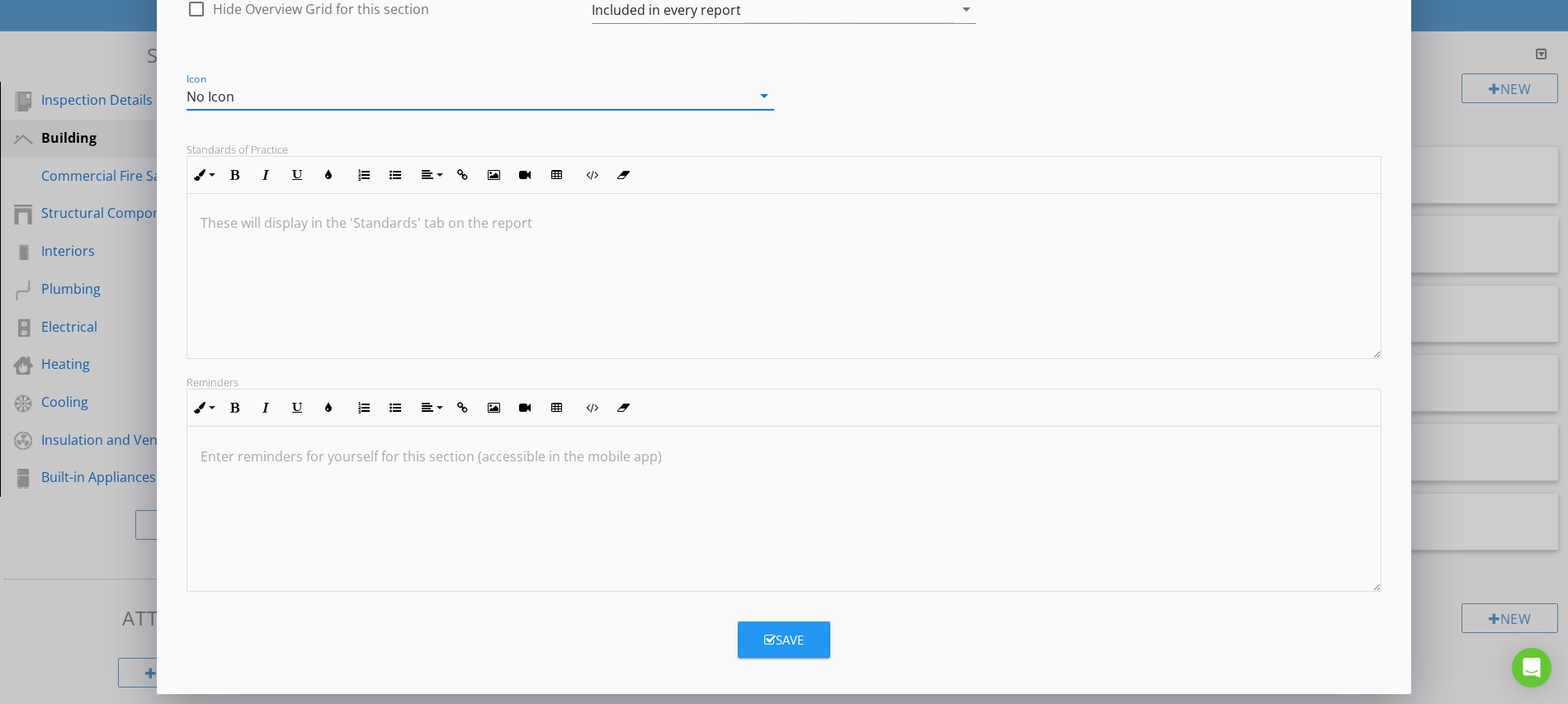
scroll to position [1, 0]
click at [797, 633] on div "Save" at bounding box center [784, 640] width 40 height 19
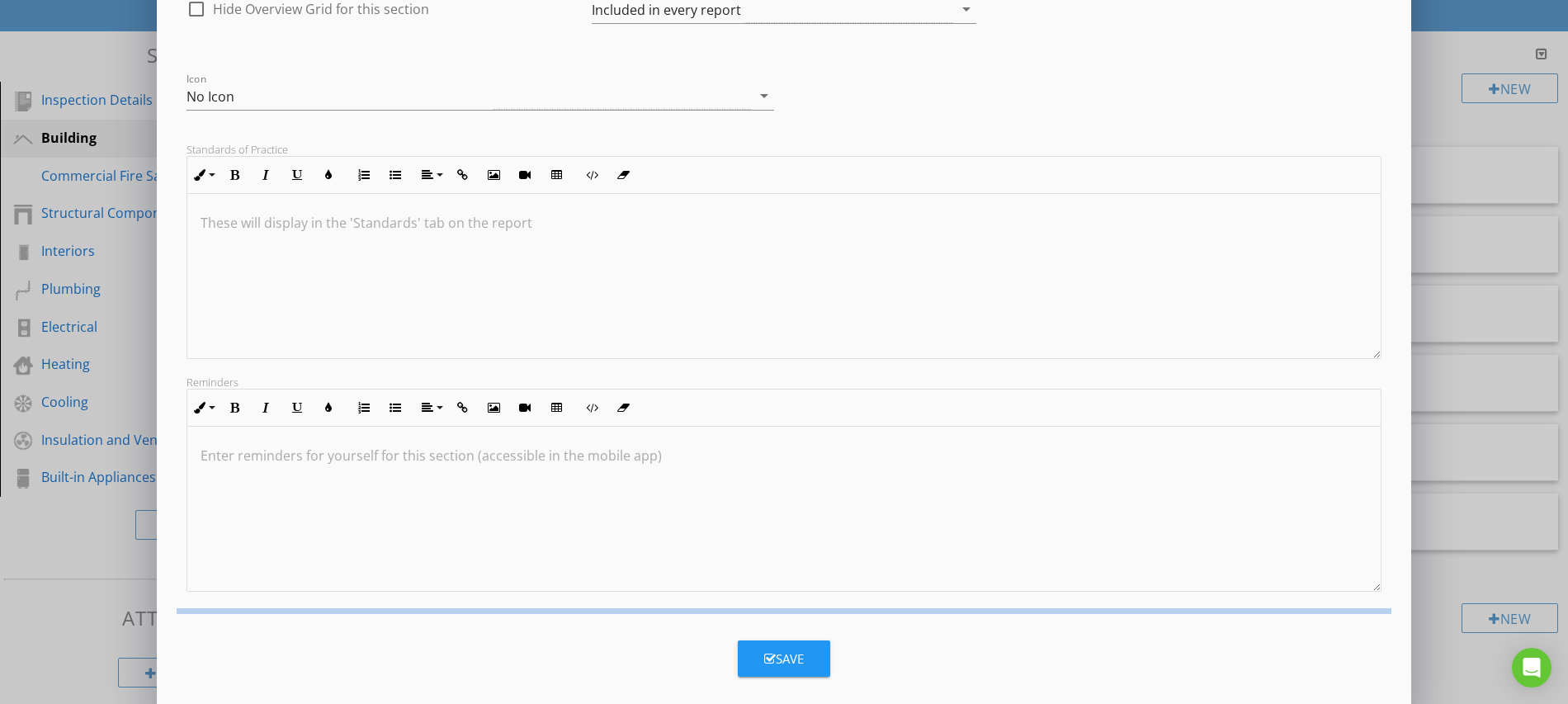
scroll to position [0, 0]
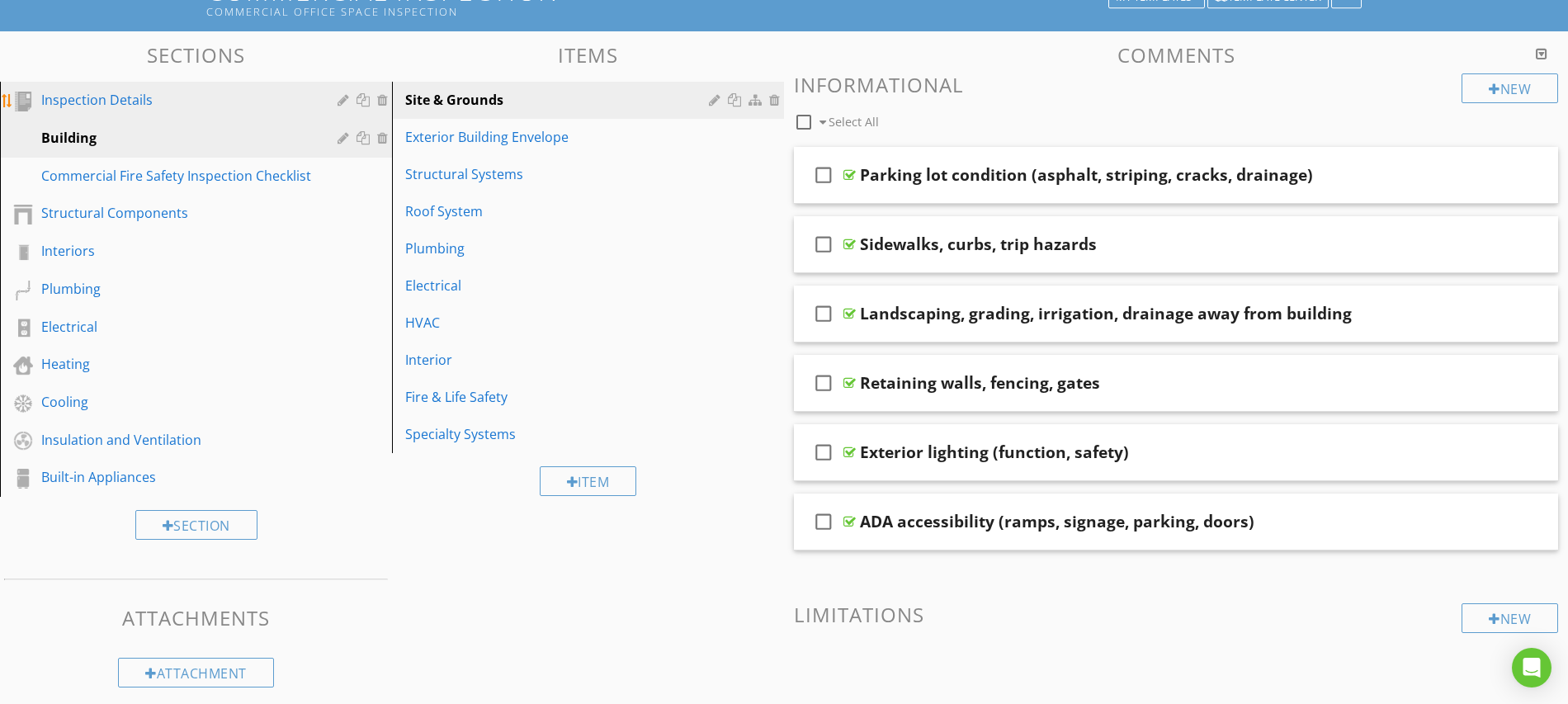
click at [170, 102] on div "Inspection Details" at bounding box center [177, 99] width 272 height 20
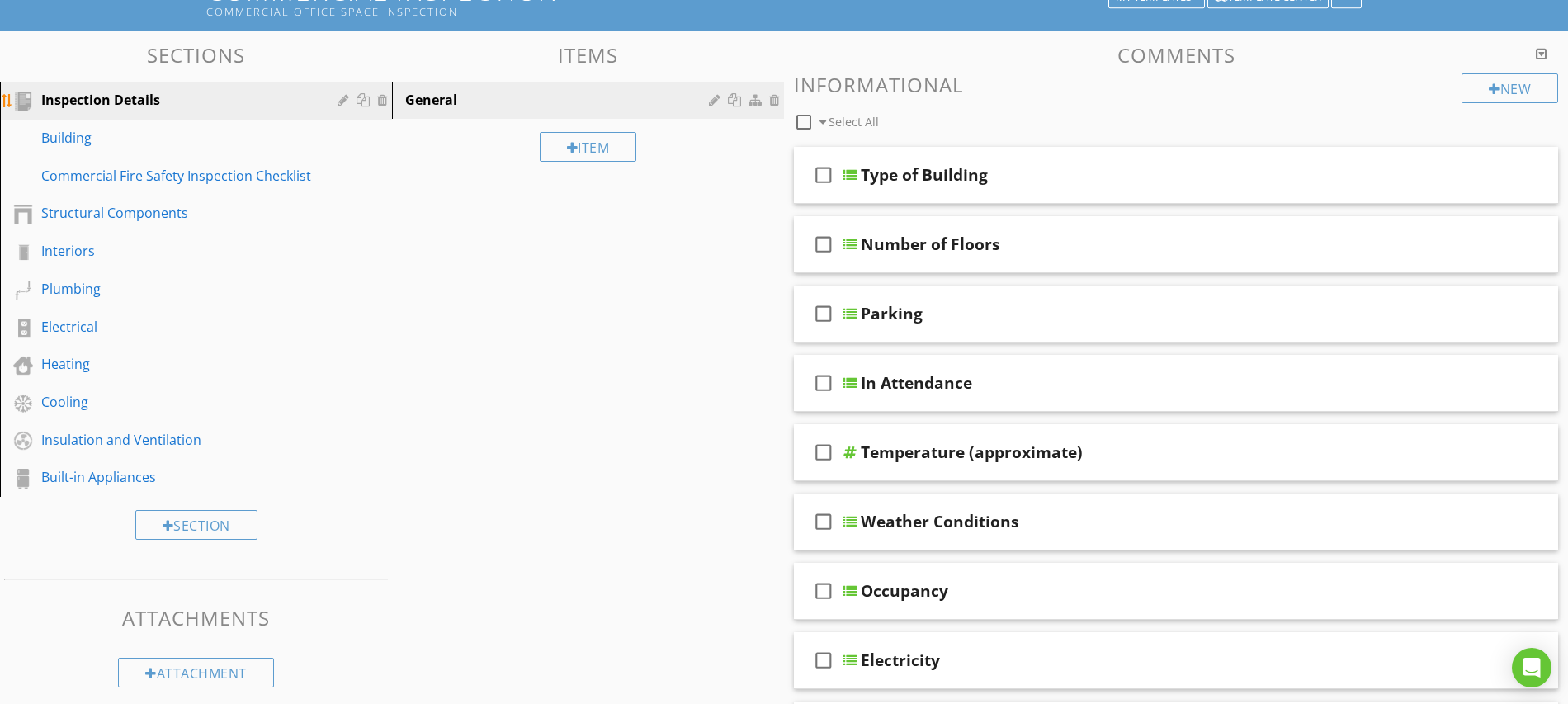
click at [345, 100] on div at bounding box center [345, 99] width 16 height 13
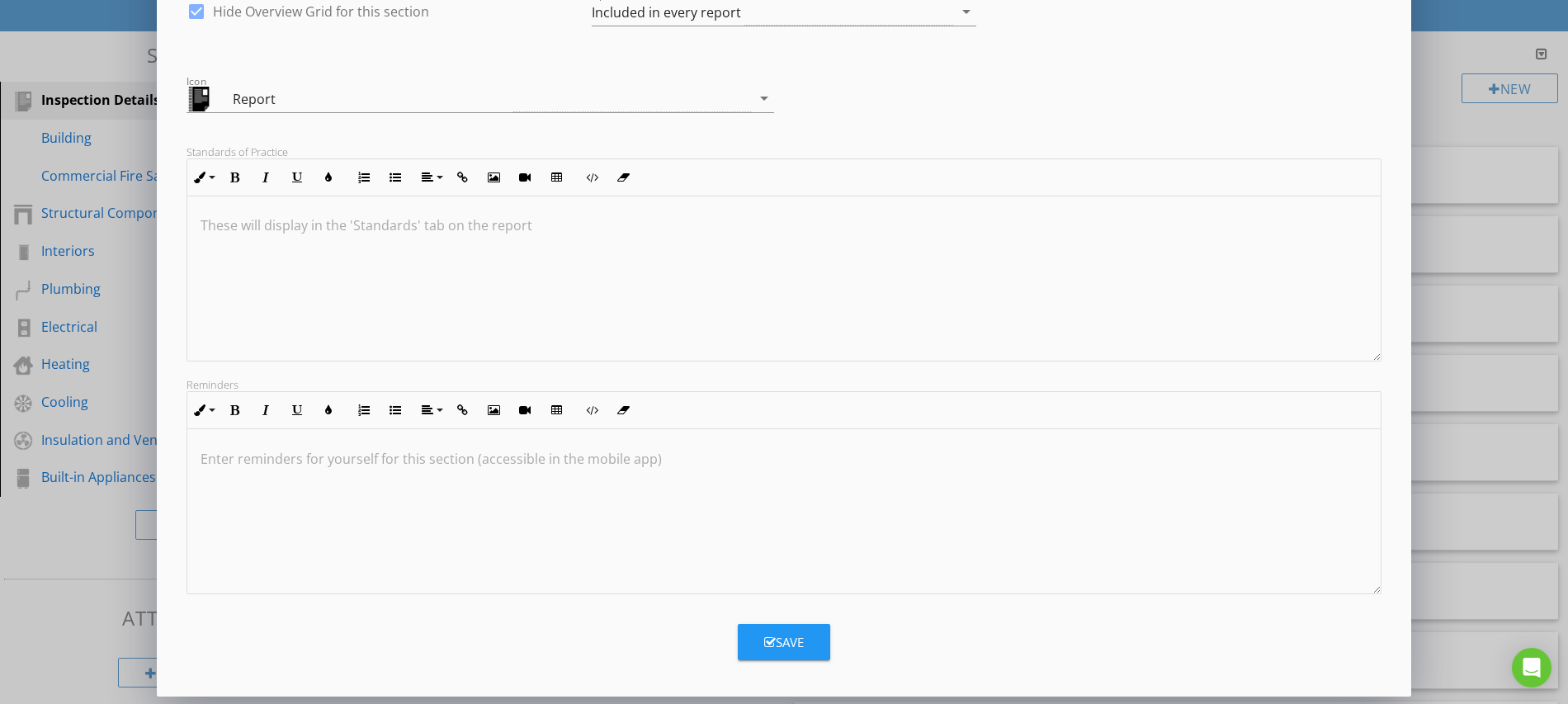
scroll to position [170, 0]
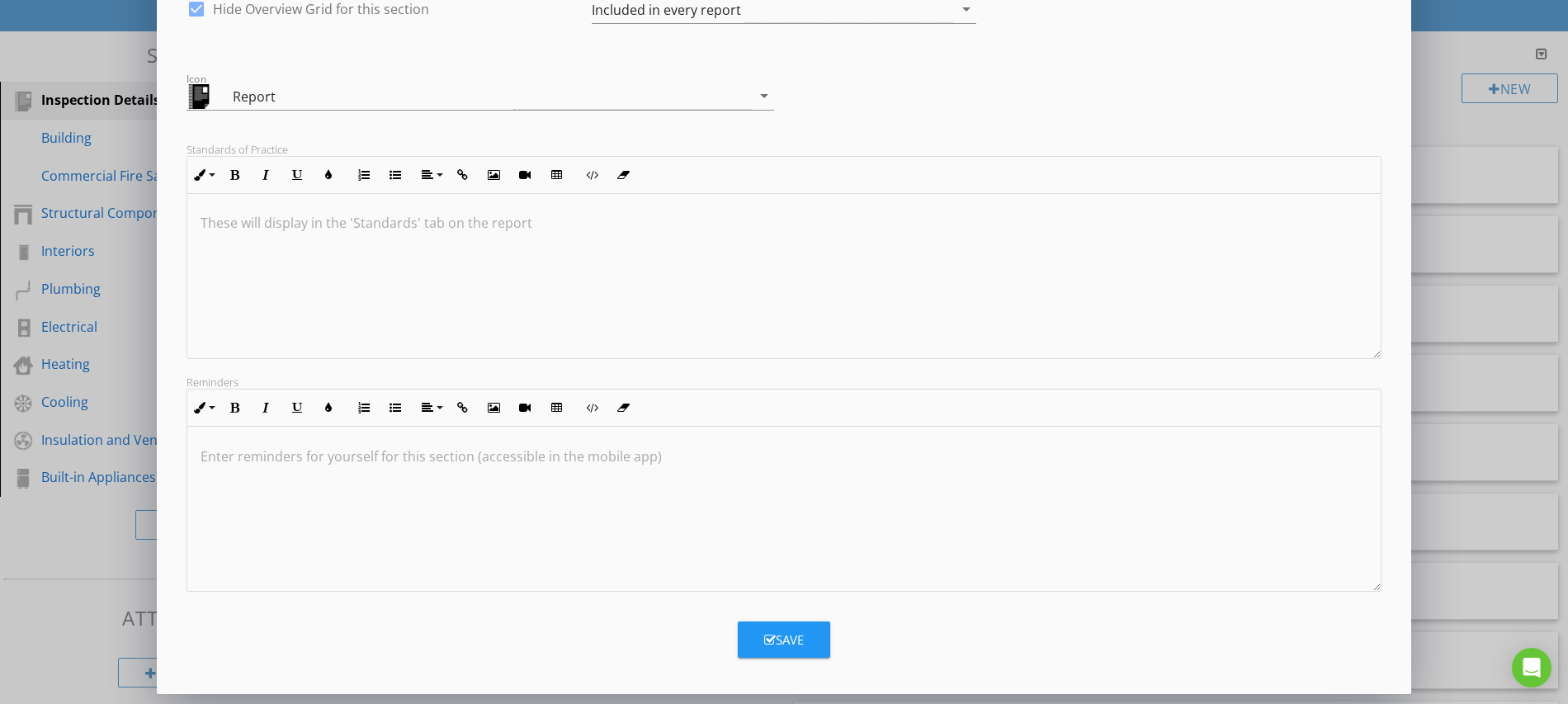
click at [770, 634] on icon "button" at bounding box center [770, 640] width 11 height 12
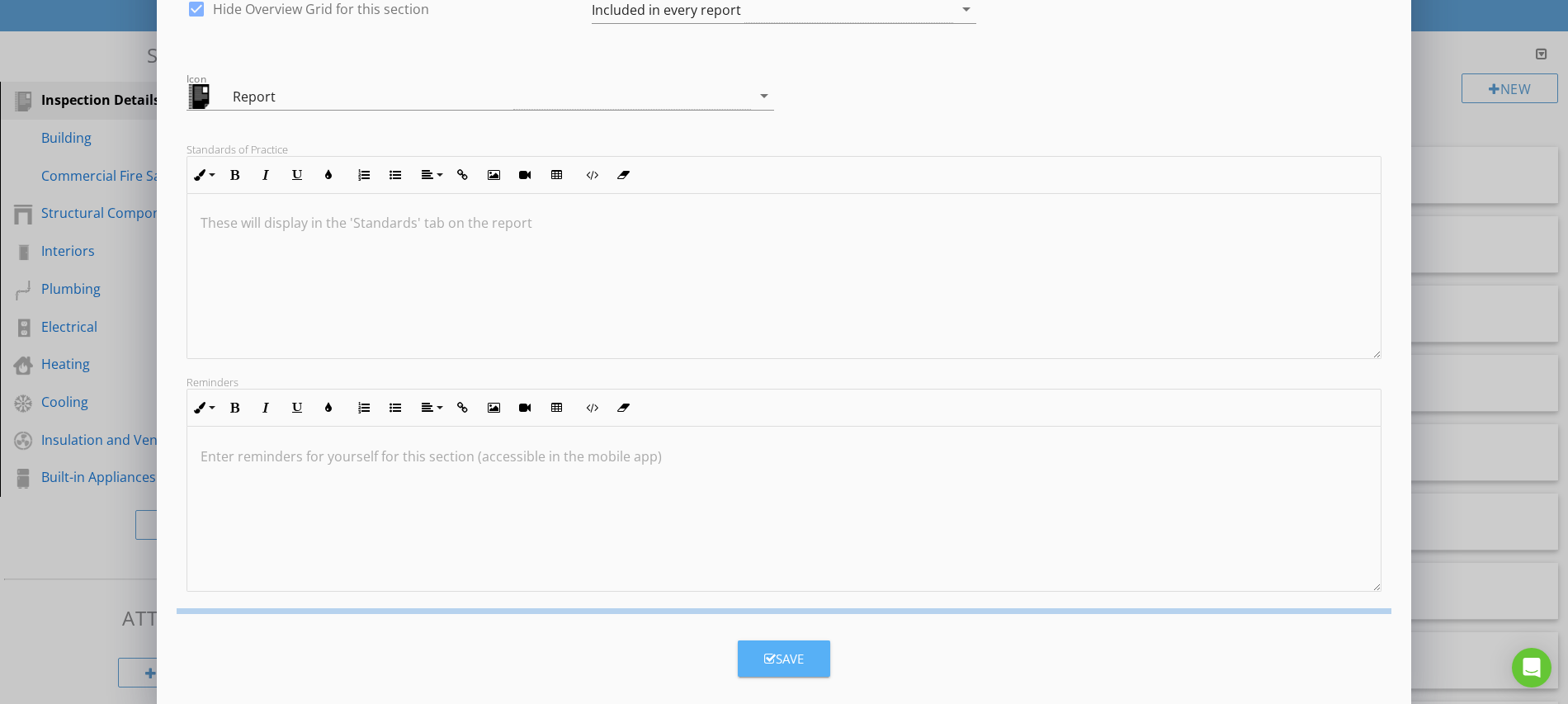
scroll to position [0, 0]
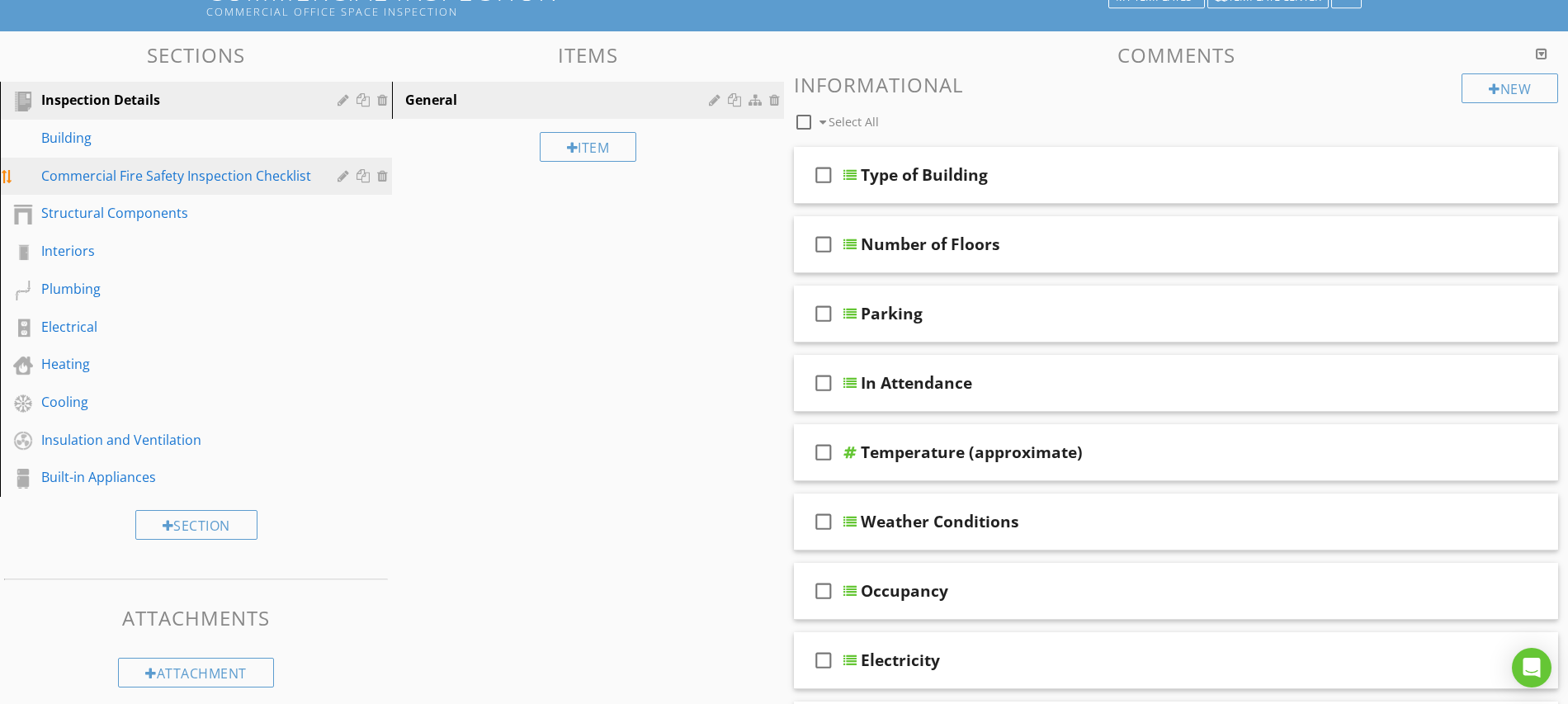
click at [104, 181] on div "Commercial Fire Safety Inspection Checklist" at bounding box center [177, 176] width 272 height 20
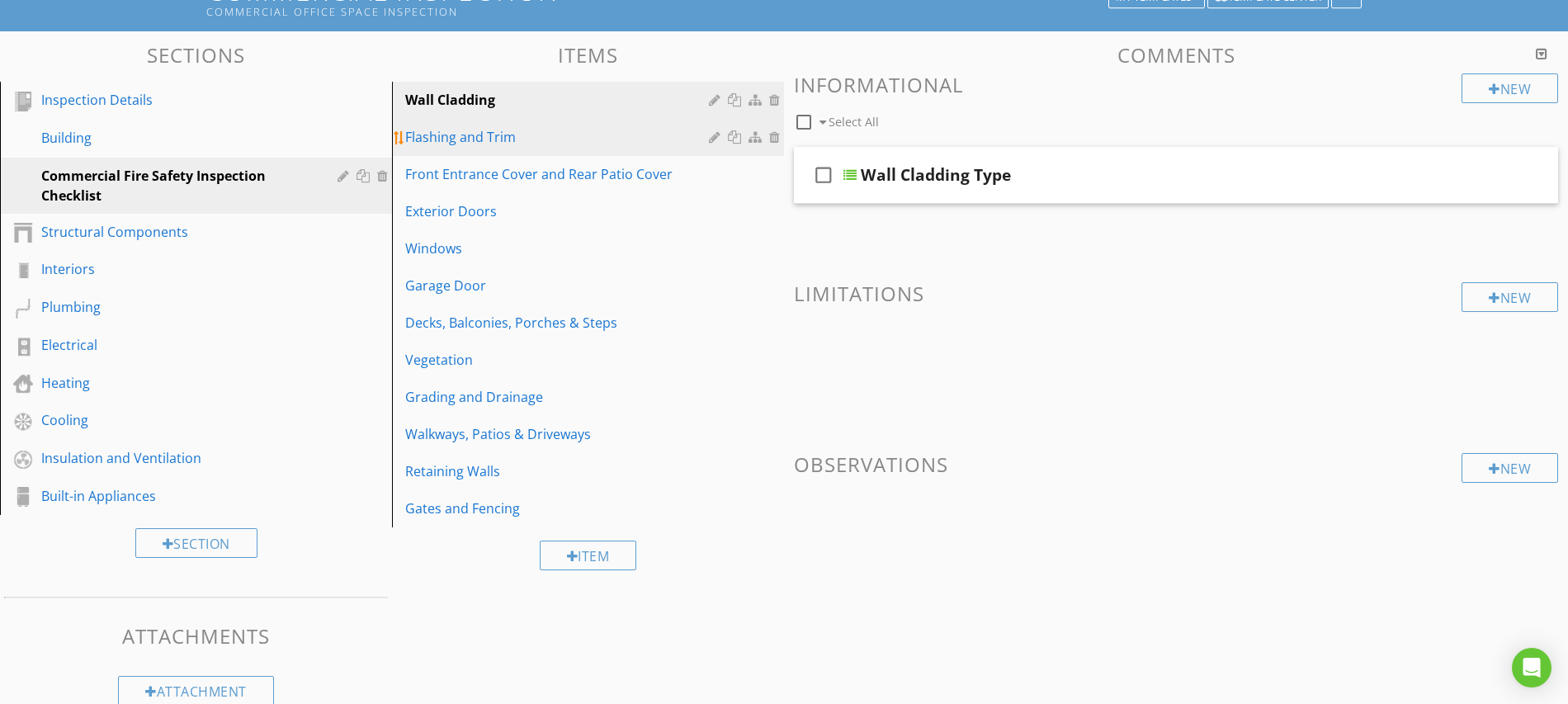
click at [776, 136] on div at bounding box center [777, 136] width 15 height 13
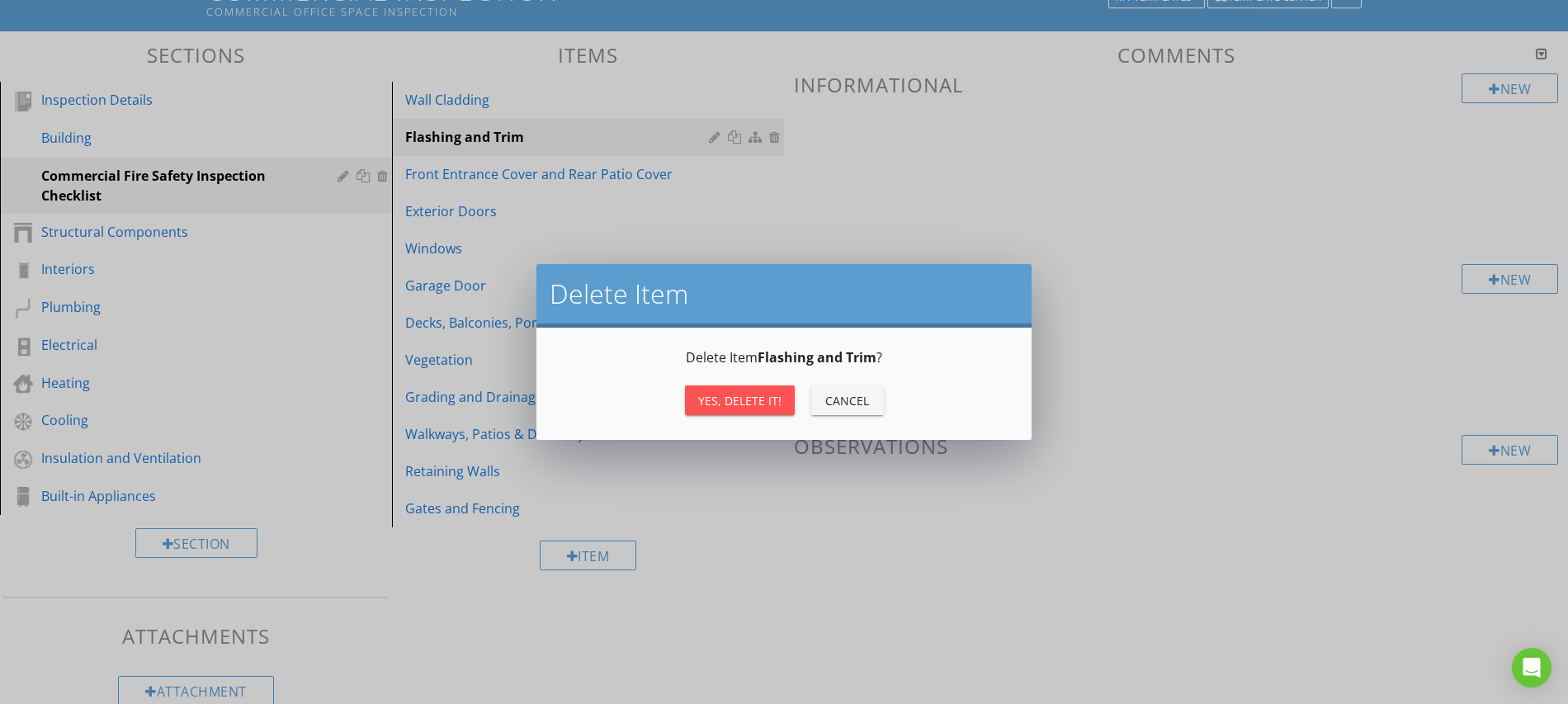
click at [757, 407] on div "Yes, Delete it!" at bounding box center [740, 401] width 83 height 17
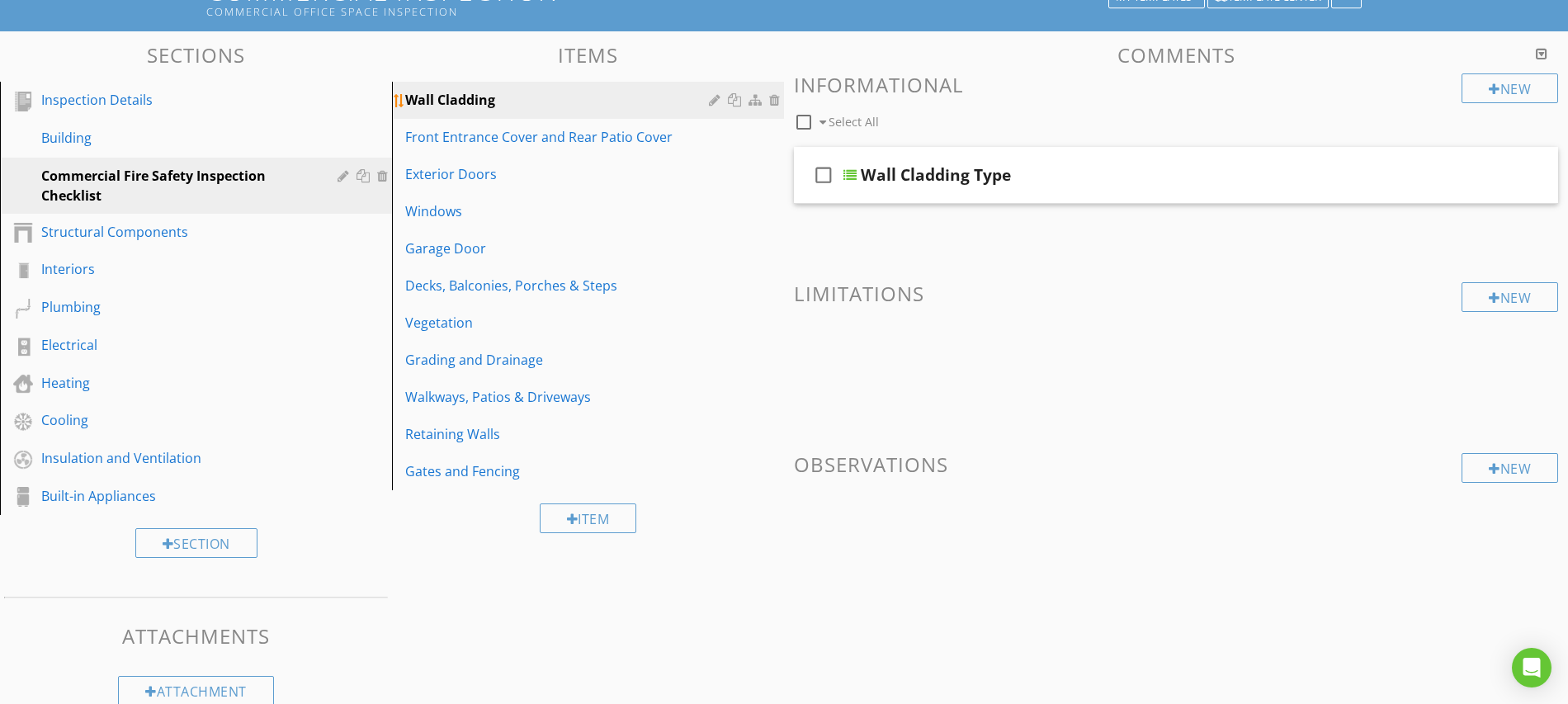
click at [773, 101] on div at bounding box center [777, 99] width 15 height 13
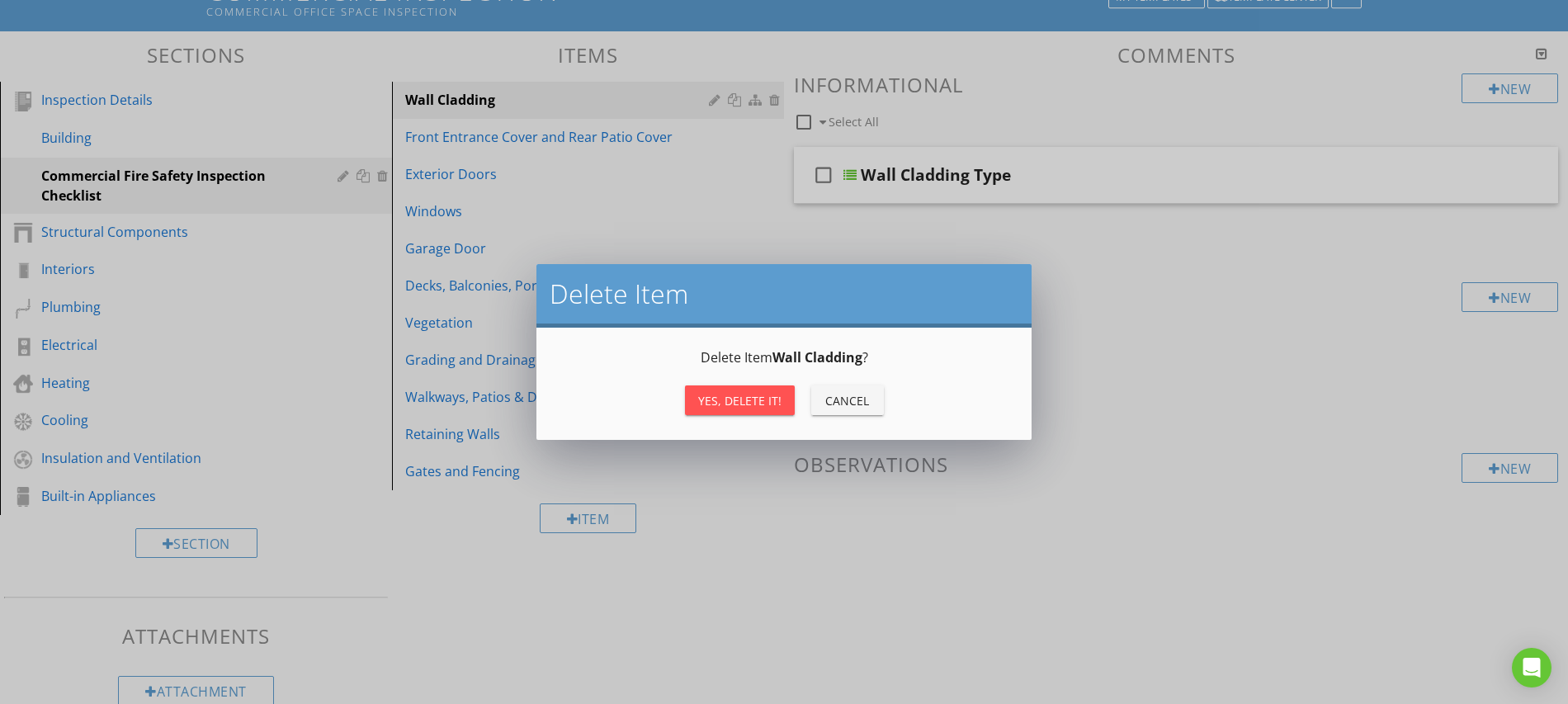
click at [752, 402] on div "Yes, Delete it!" at bounding box center [740, 401] width 83 height 17
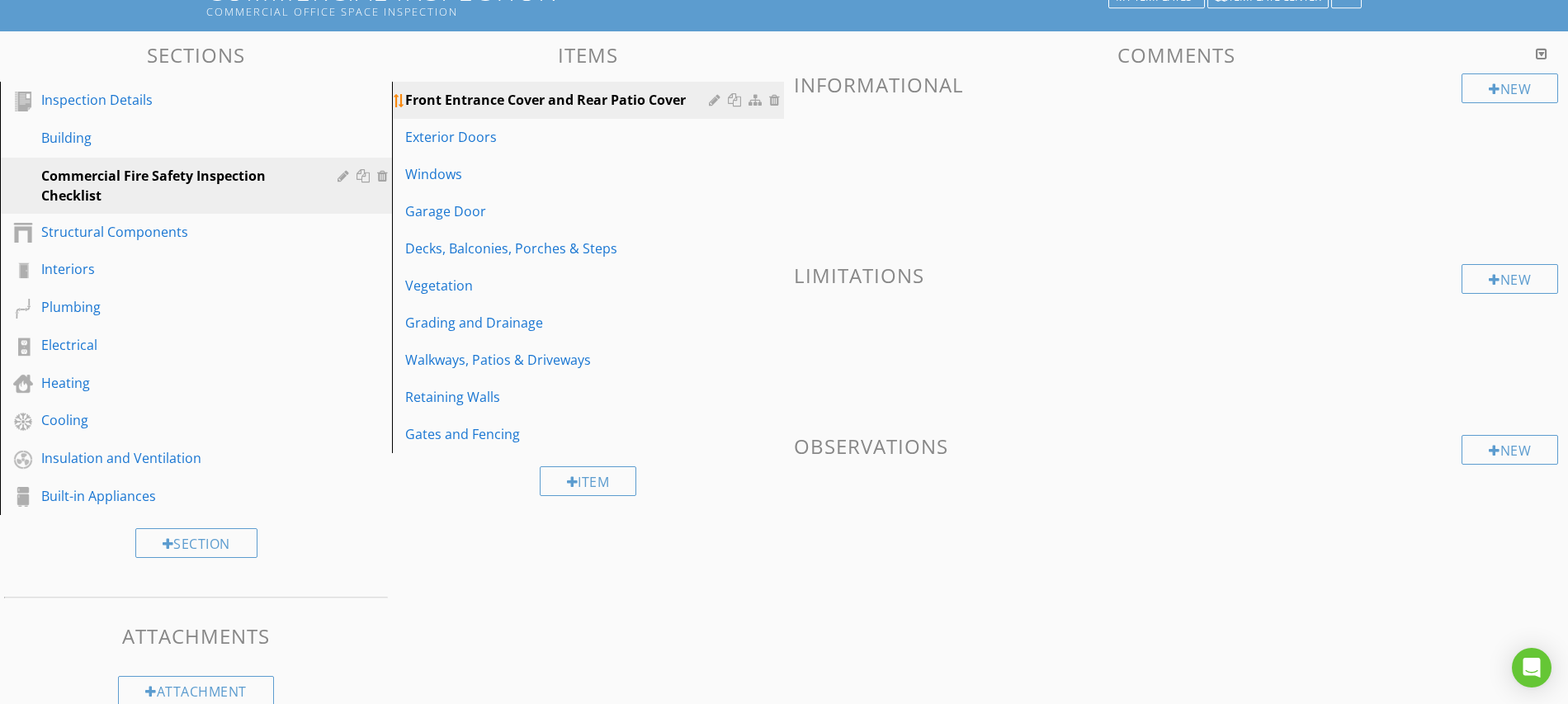
click at [772, 103] on div at bounding box center [777, 99] width 15 height 13
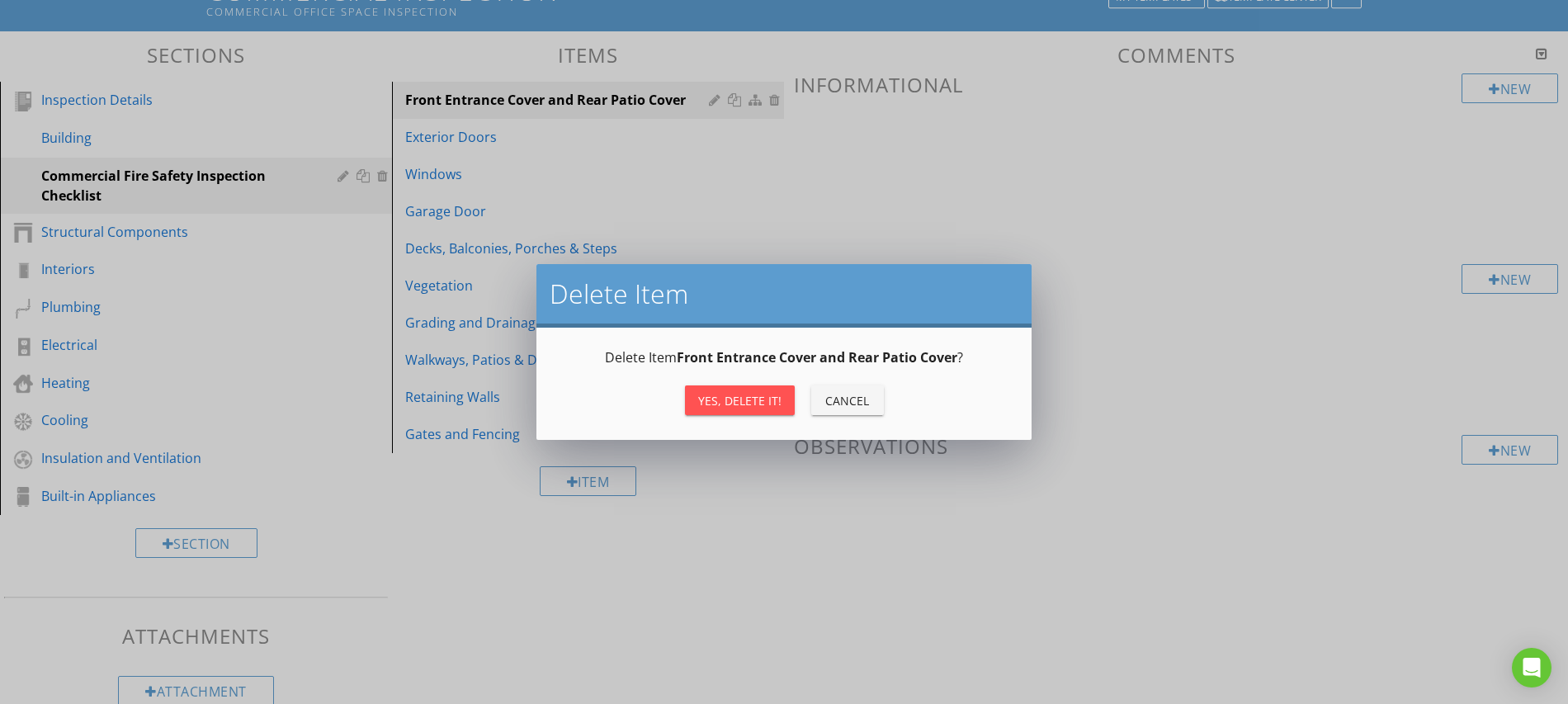
click at [736, 402] on div "Yes, Delete it!" at bounding box center [740, 401] width 83 height 17
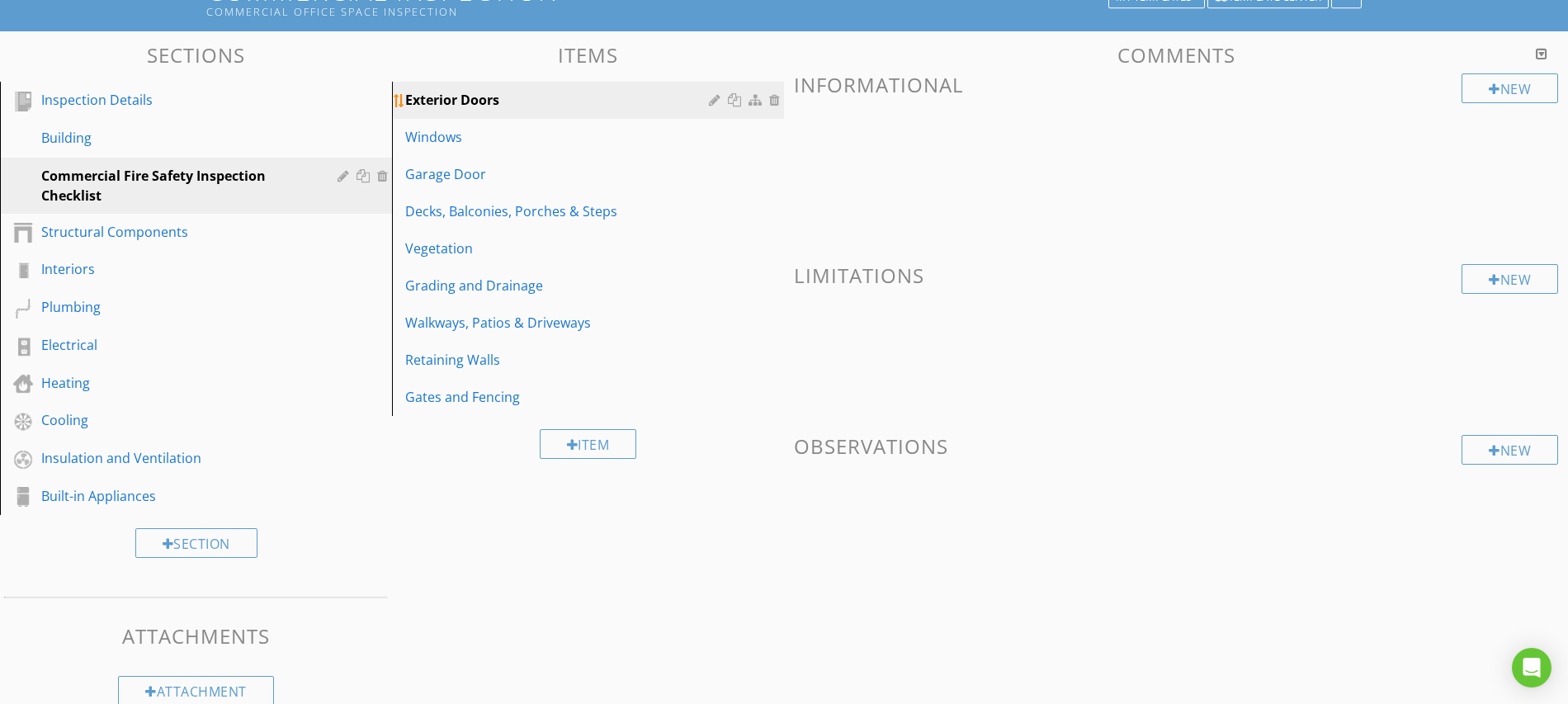
click at [774, 100] on div at bounding box center [777, 99] width 15 height 13
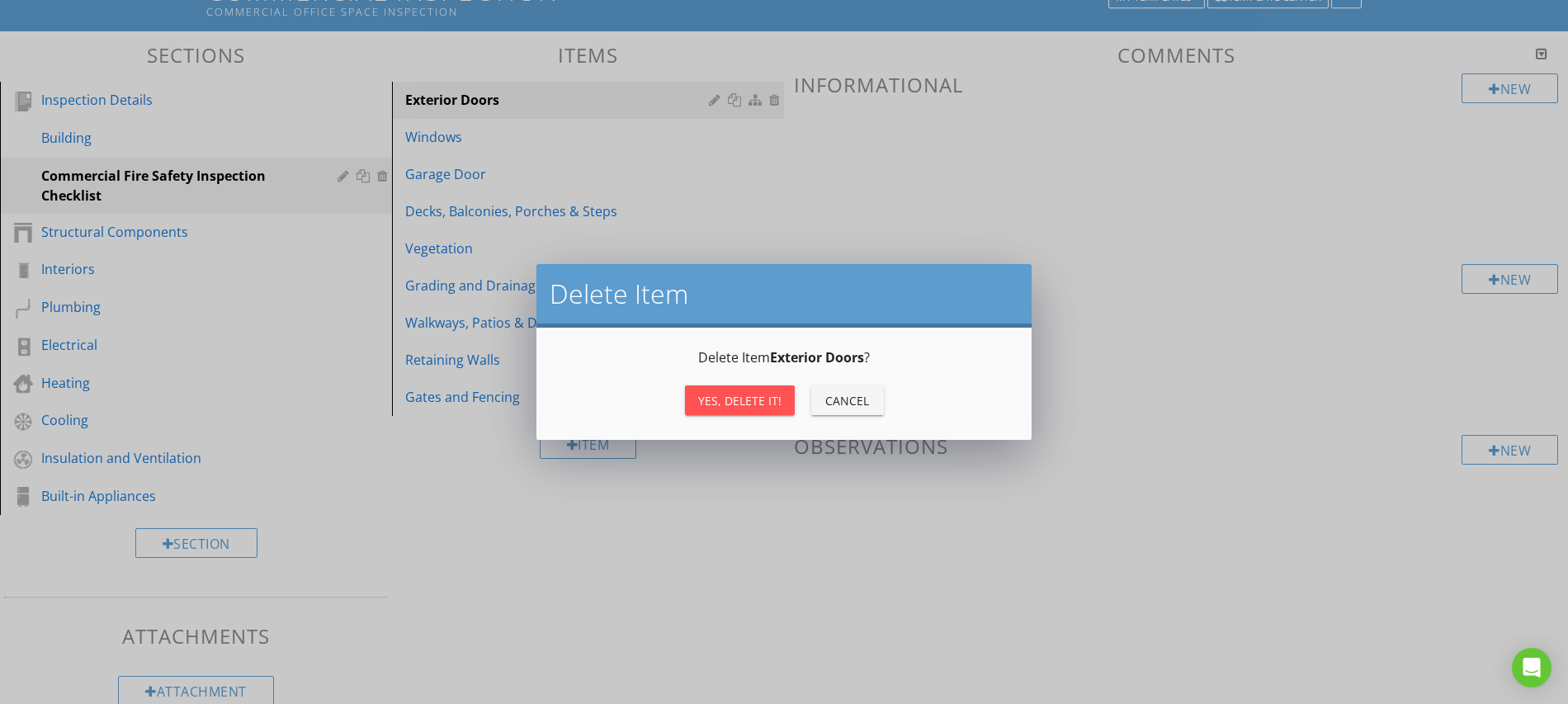
click at [746, 406] on div "Yes, Delete it!" at bounding box center [740, 401] width 83 height 17
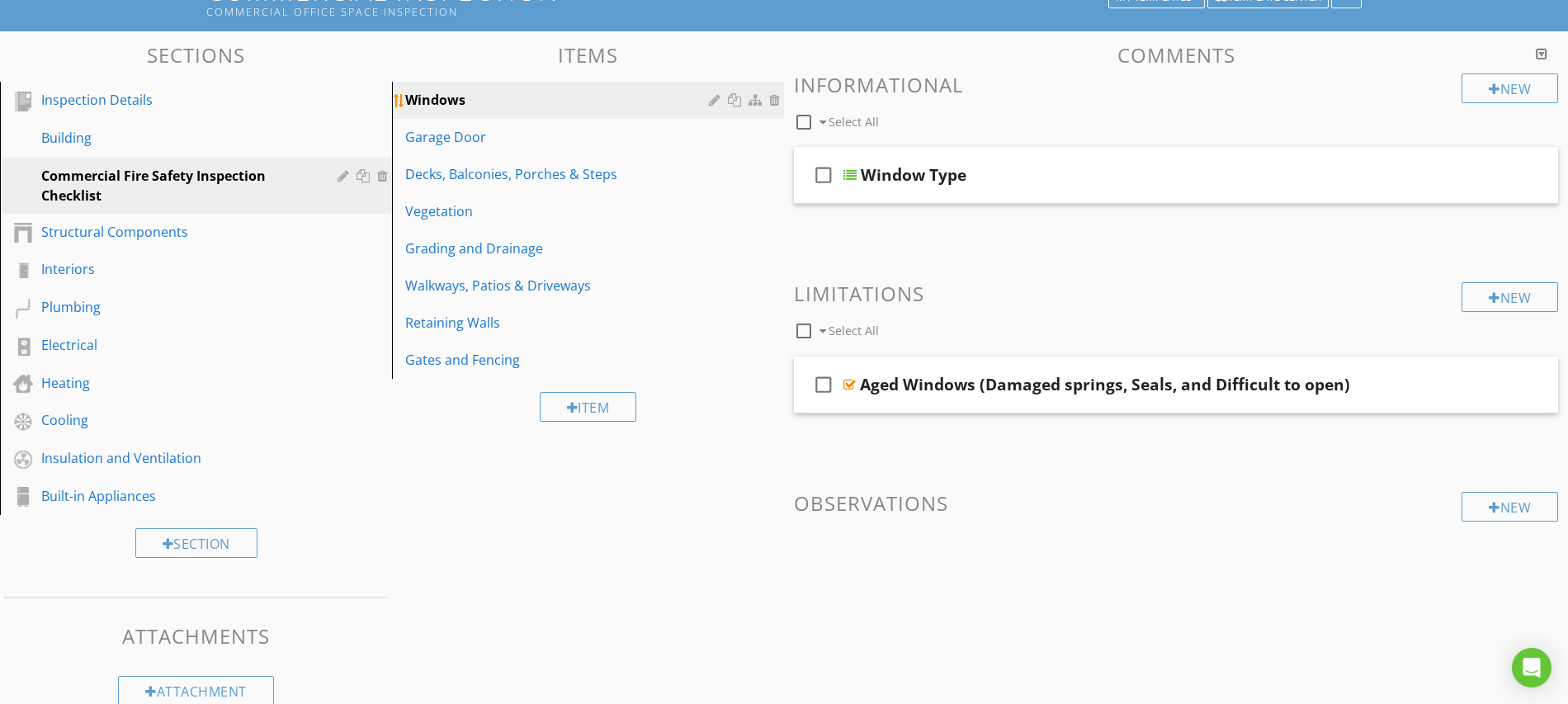
click at [776, 96] on div at bounding box center [777, 99] width 15 height 13
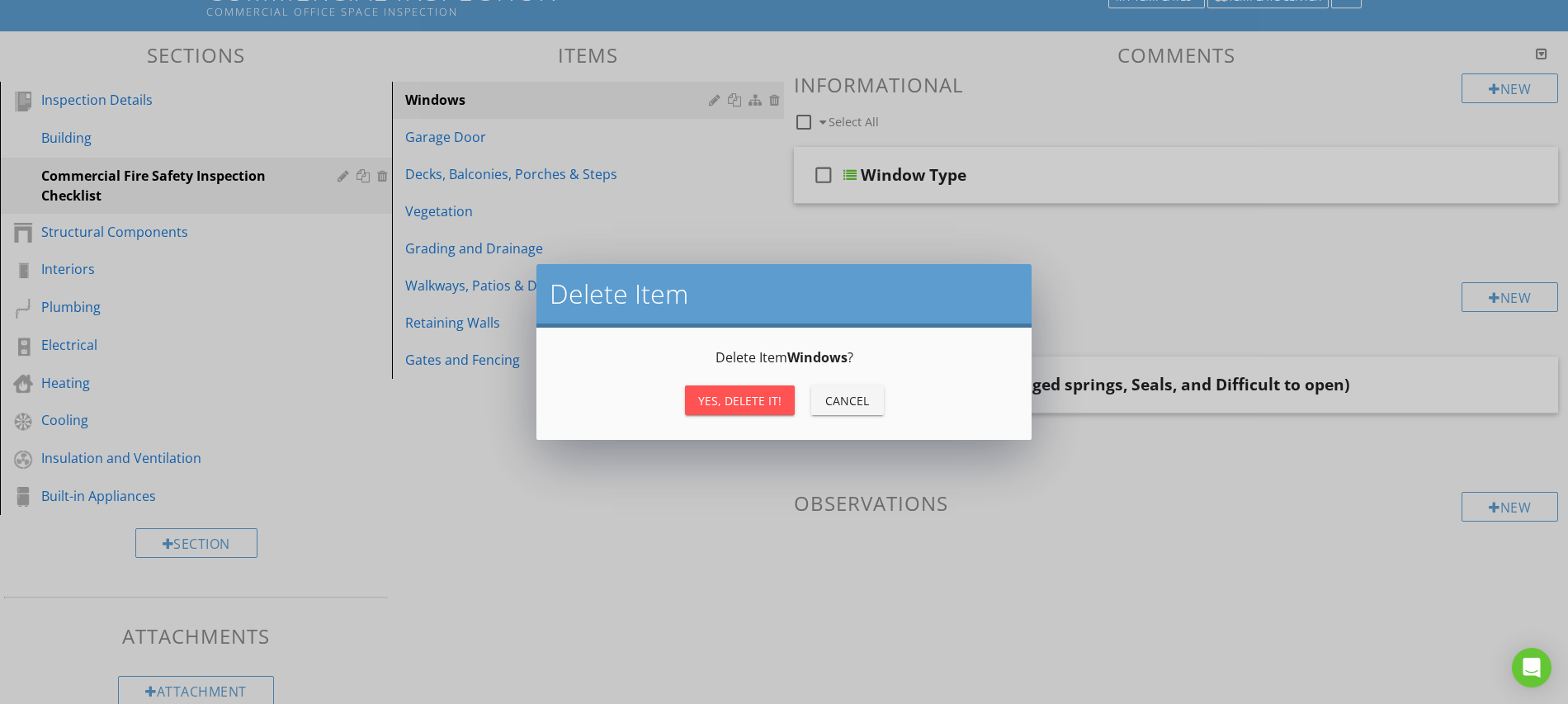
click at [735, 405] on div "Yes, Delete it!" at bounding box center [740, 401] width 83 height 17
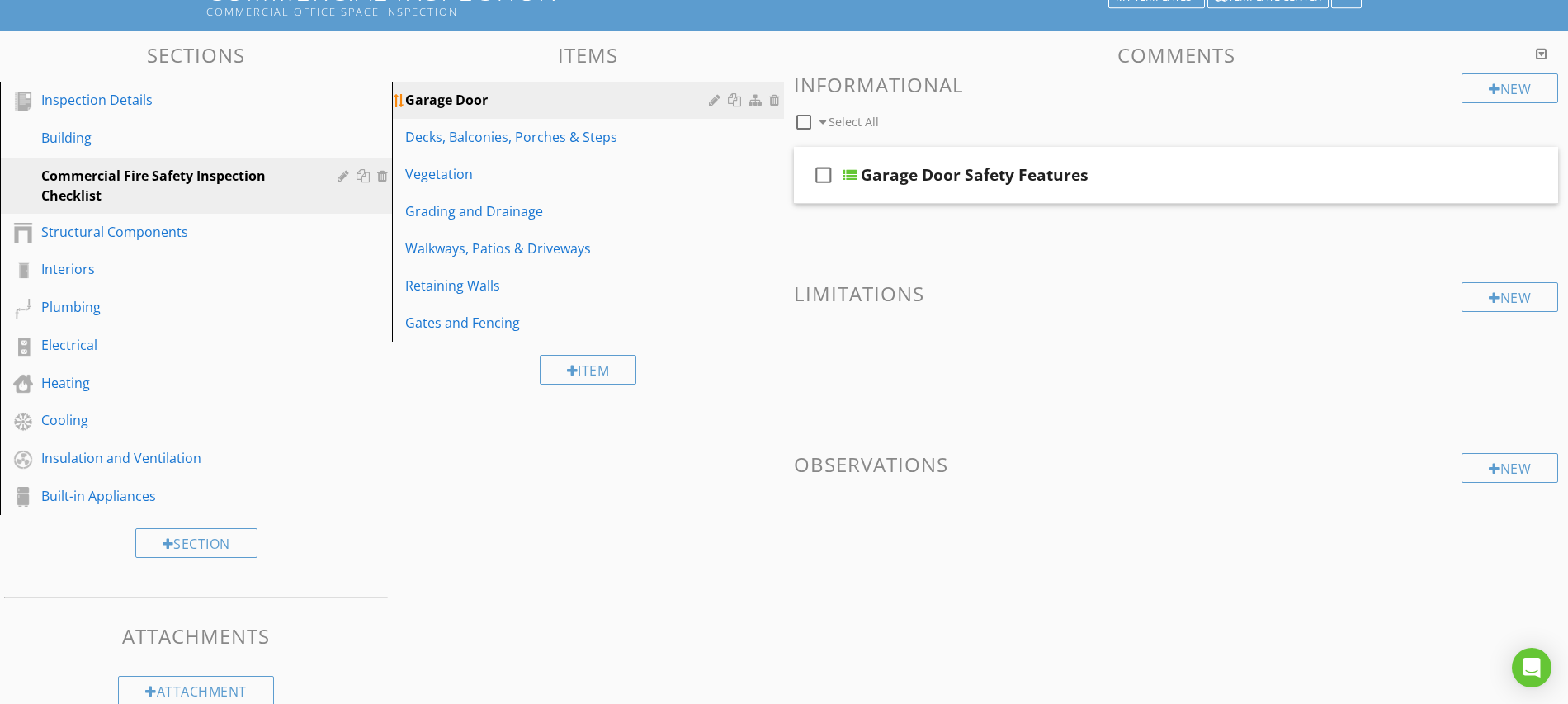
click at [774, 99] on div at bounding box center [777, 99] width 15 height 13
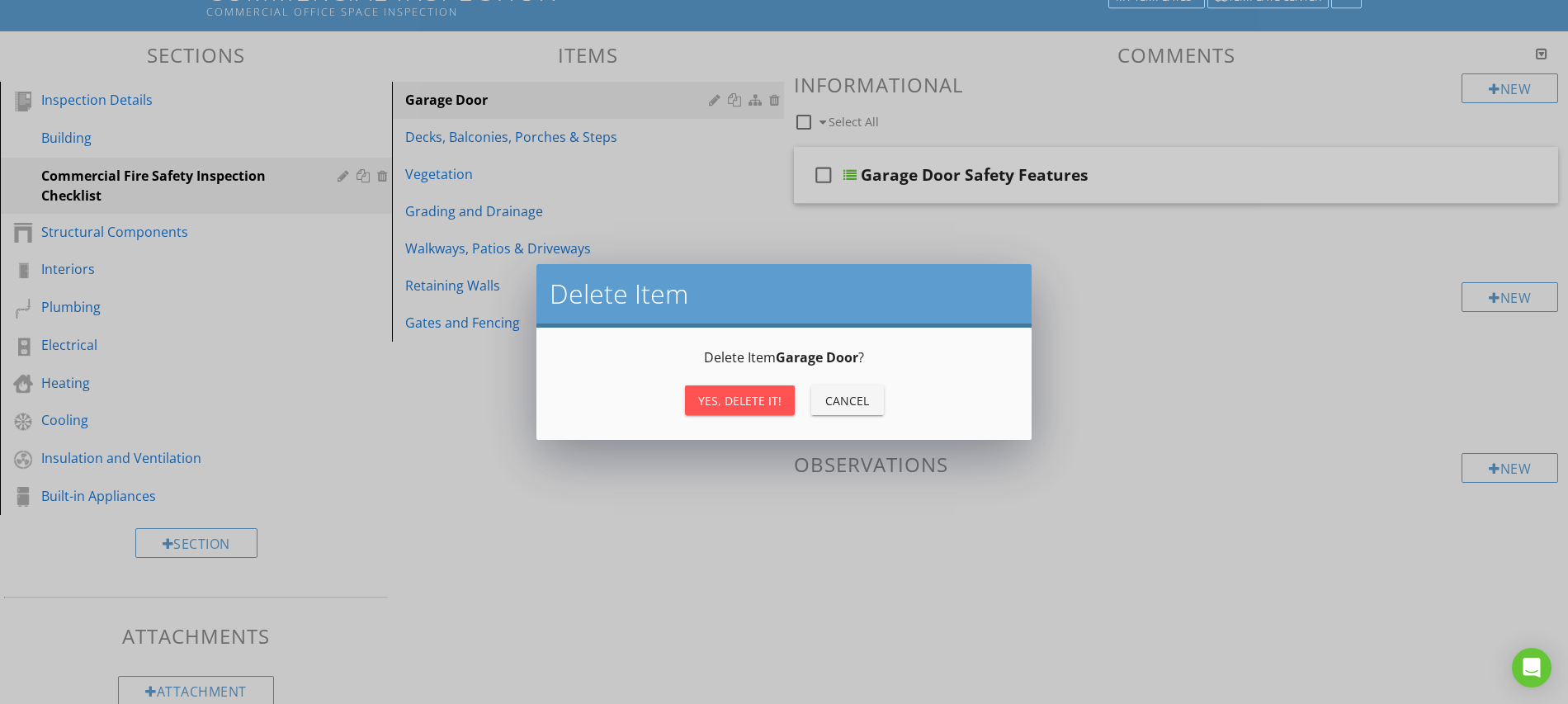
click at [734, 407] on div "Yes, Delete it!" at bounding box center [740, 401] width 83 height 17
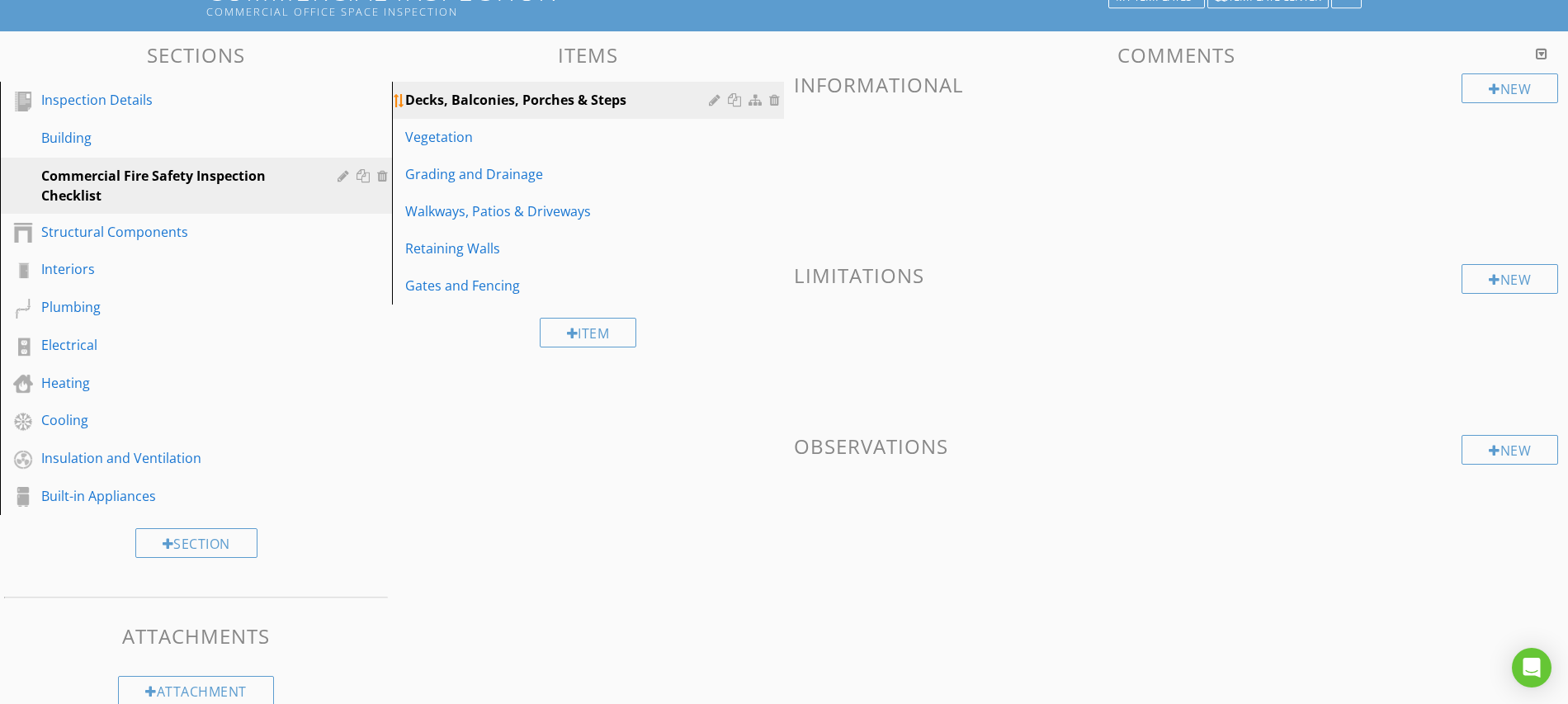
click at [778, 102] on div at bounding box center [777, 99] width 15 height 13
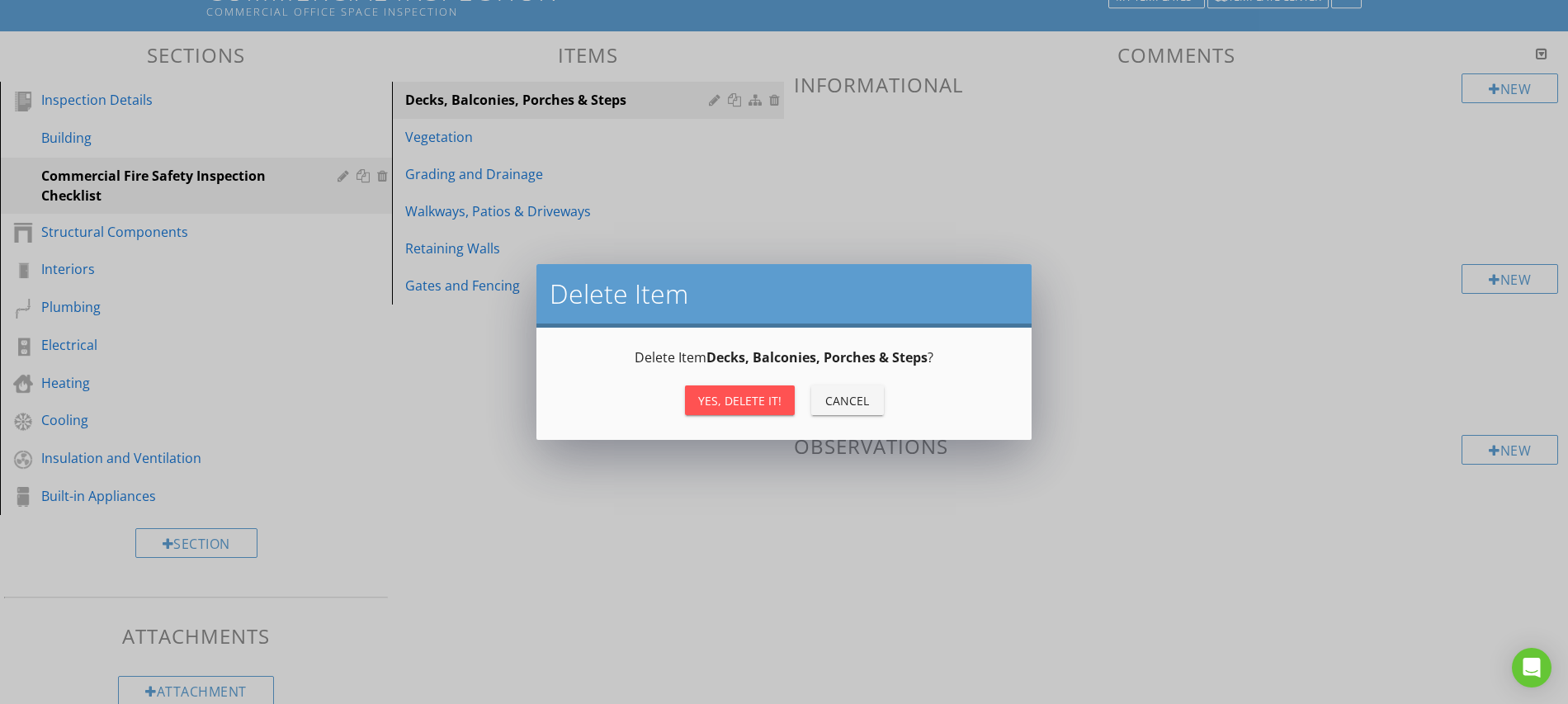
click at [750, 397] on div "Yes, Delete it!" at bounding box center [740, 401] width 83 height 17
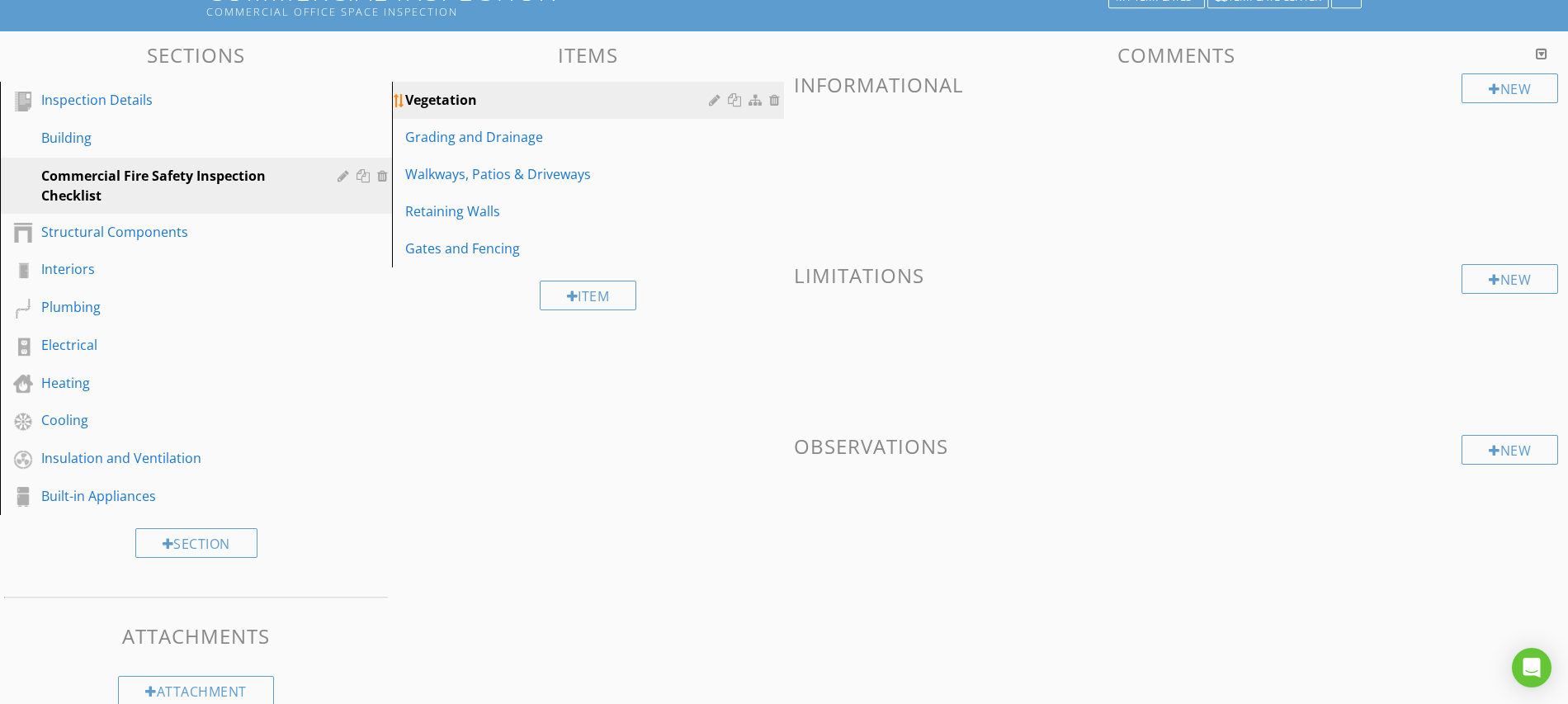
click at [771, 96] on div at bounding box center [777, 99] width 15 height 13
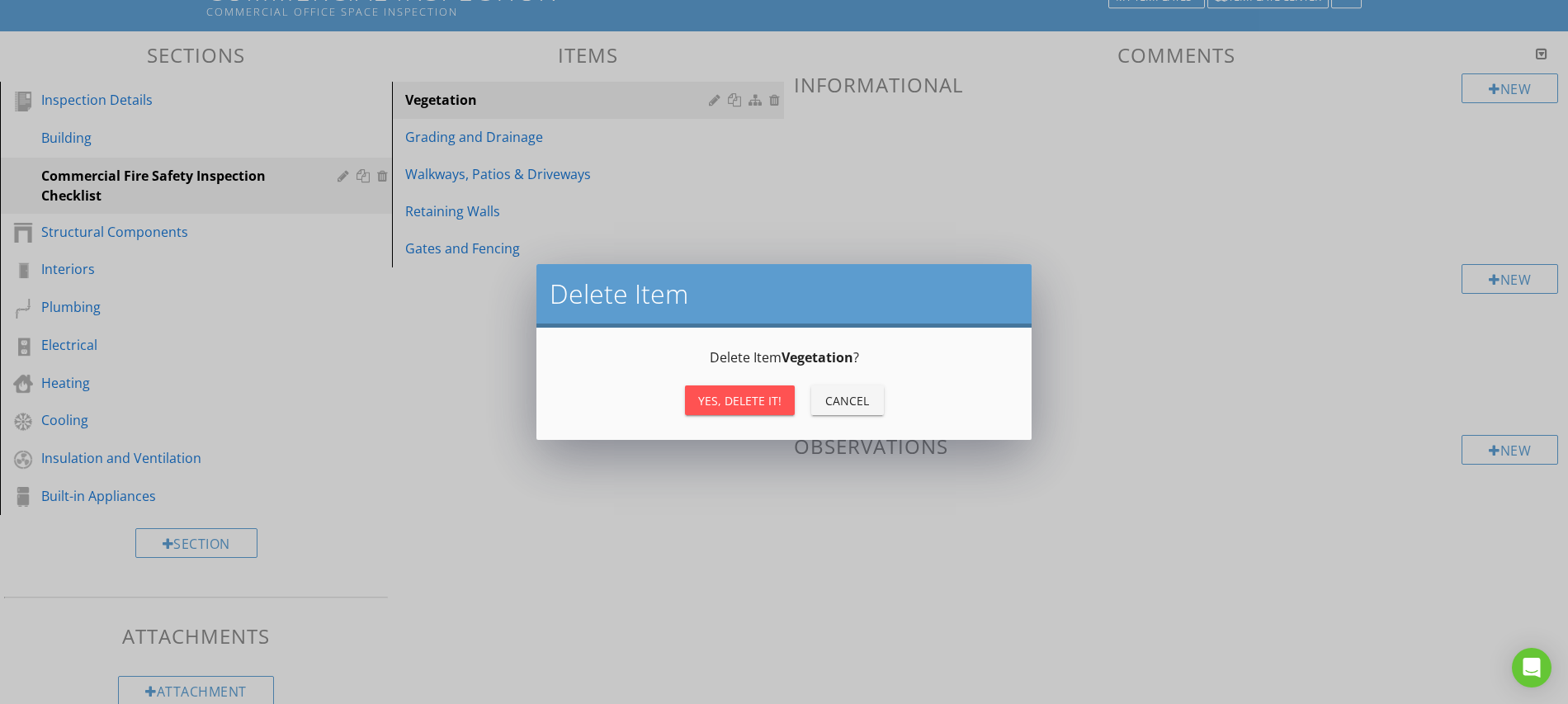
click at [744, 398] on div "Yes, Delete it!" at bounding box center [740, 401] width 83 height 17
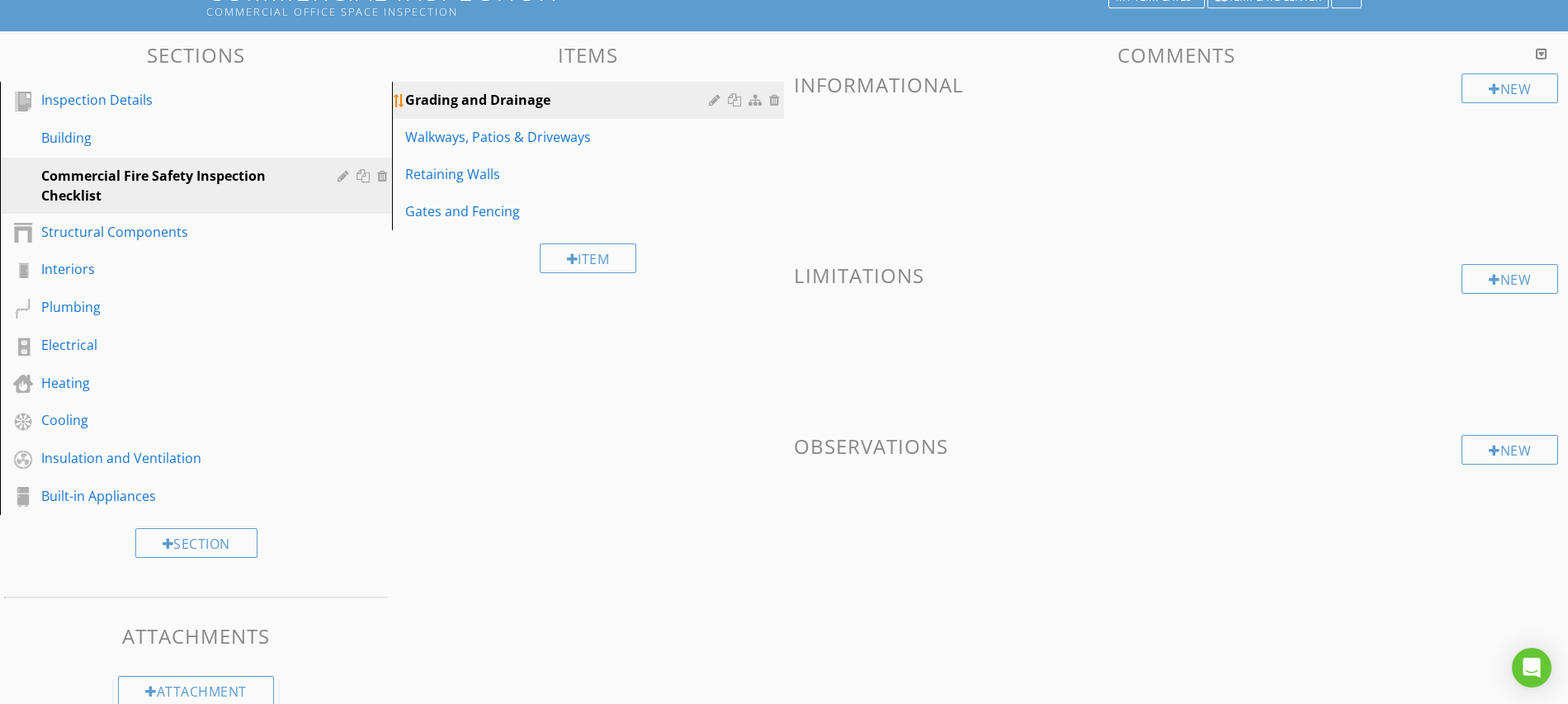
click at [771, 98] on div at bounding box center [777, 99] width 15 height 13
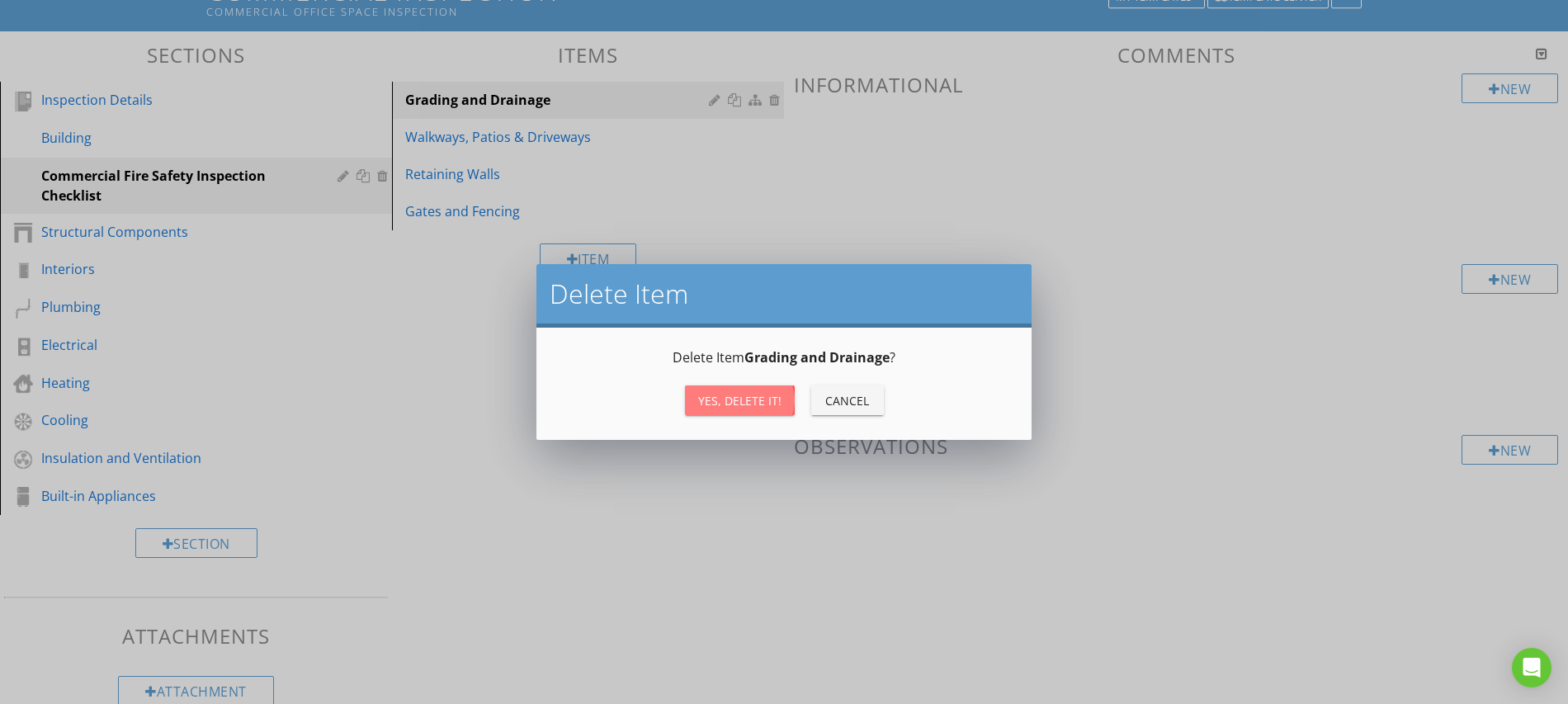
click at [749, 398] on div "Yes, Delete it!" at bounding box center [740, 401] width 83 height 17
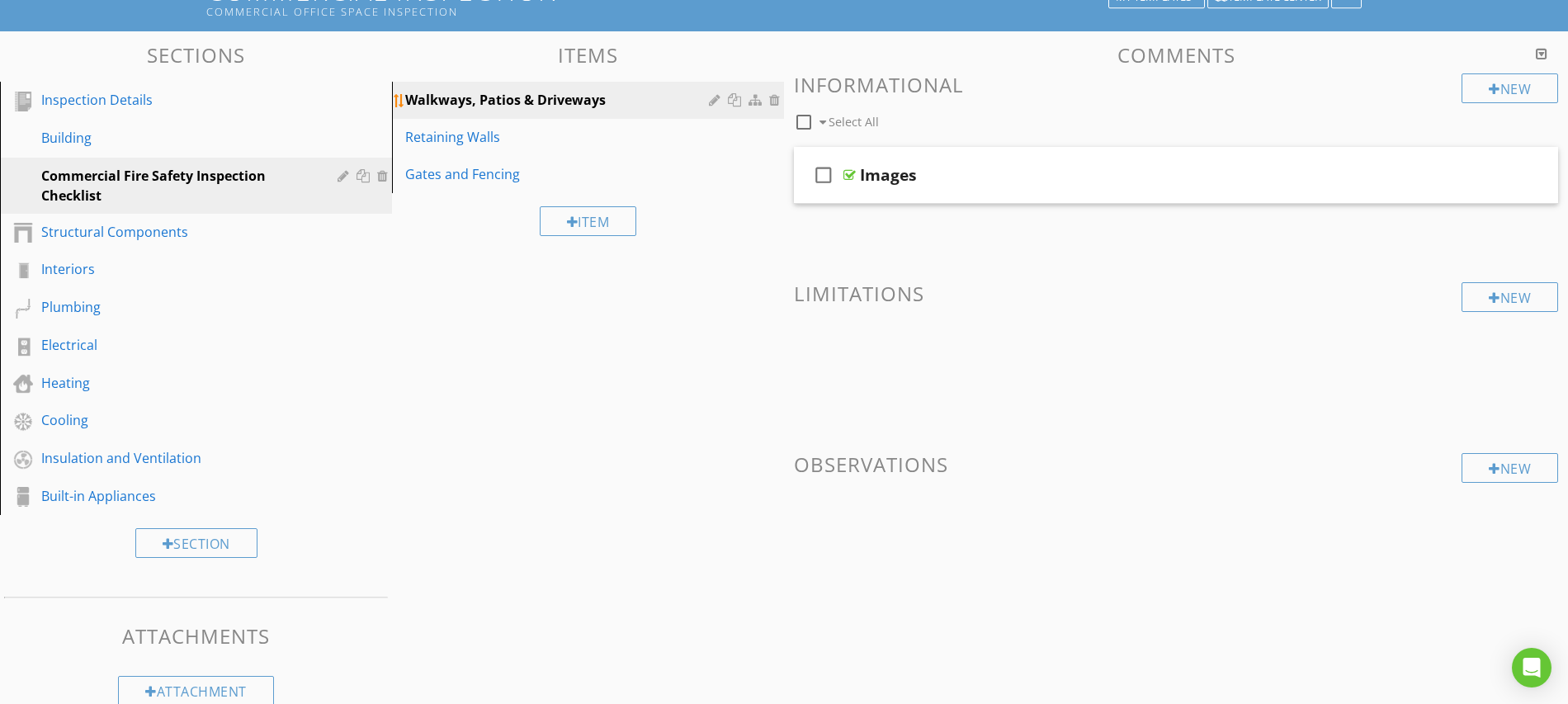
click at [777, 101] on div at bounding box center [777, 99] width 15 height 13
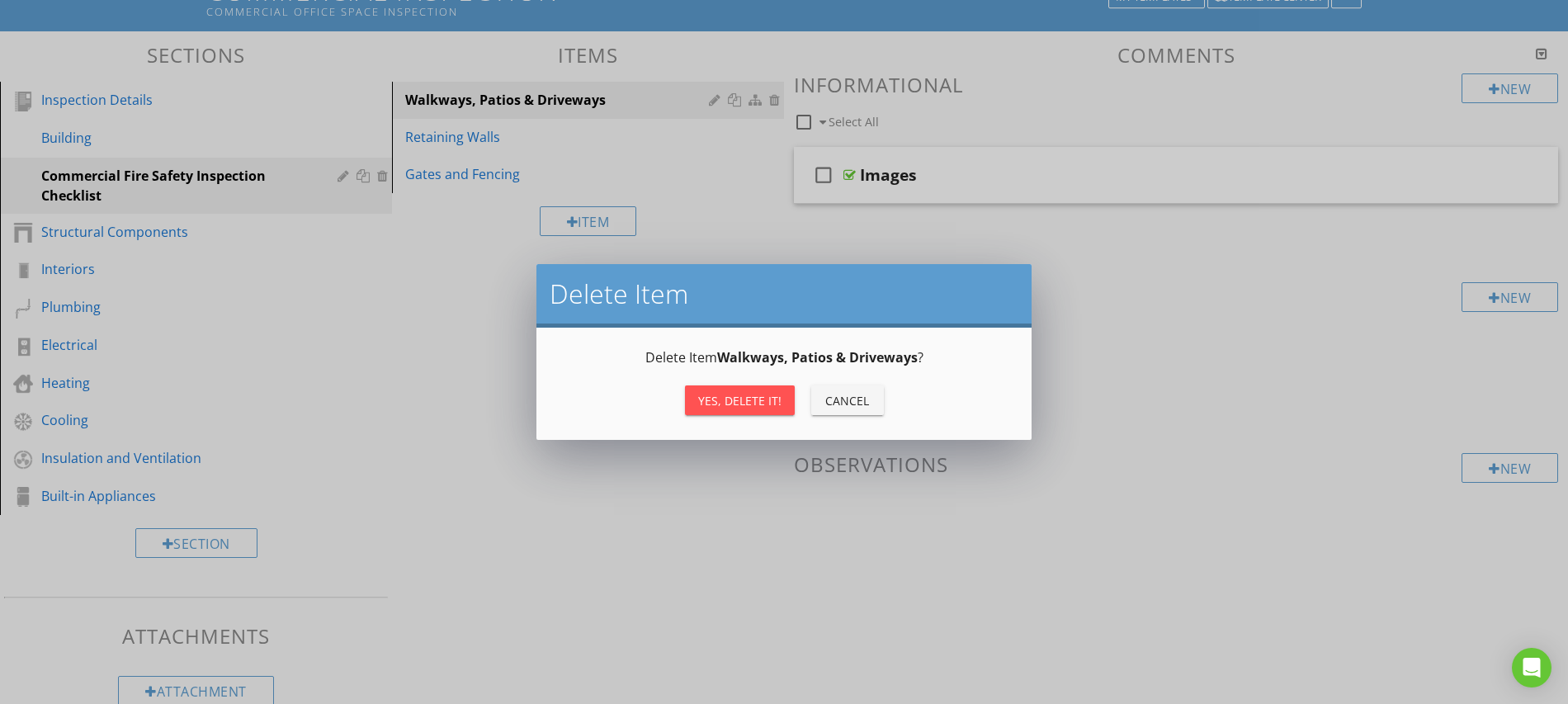
click at [730, 406] on div "Yes, Delete it!" at bounding box center [740, 401] width 83 height 17
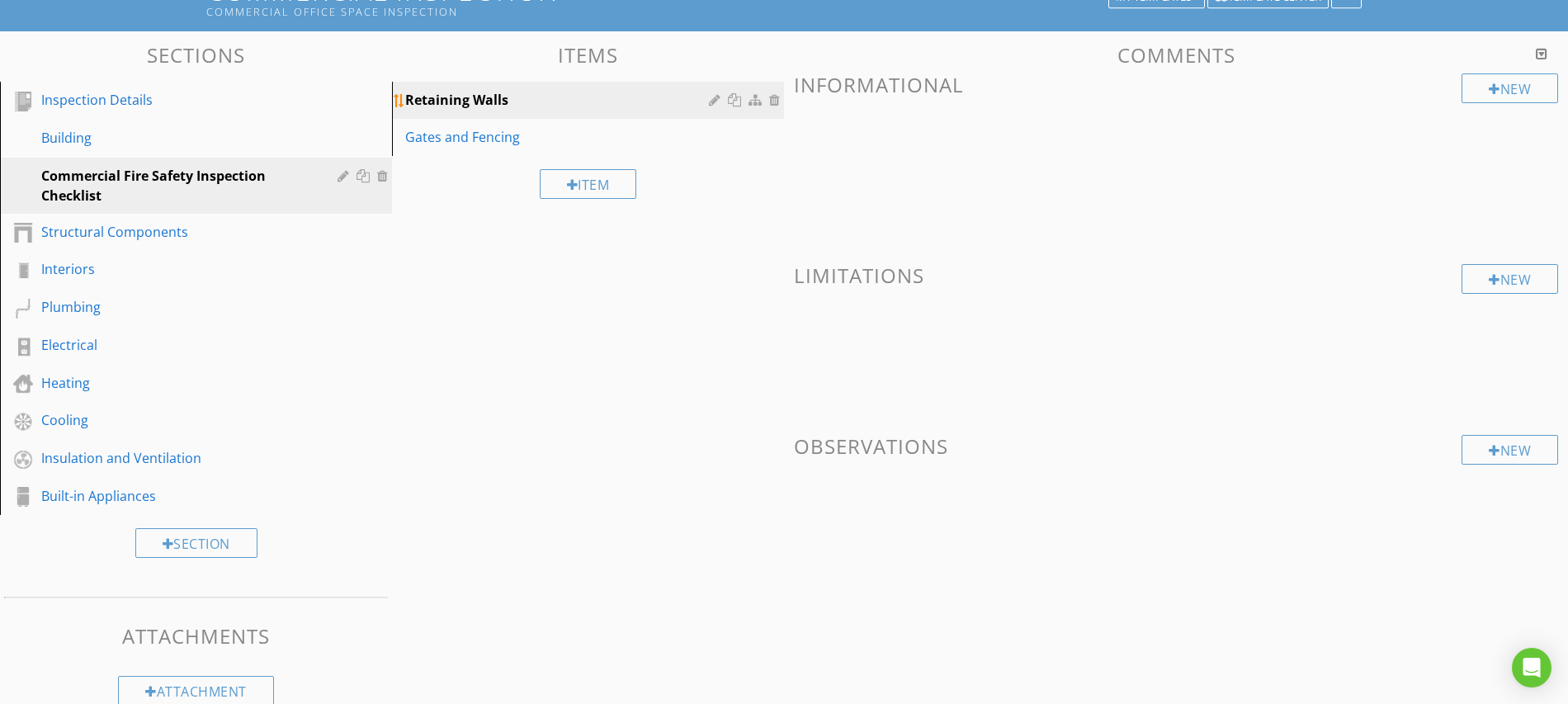
click at [777, 102] on div at bounding box center [777, 99] width 15 height 13
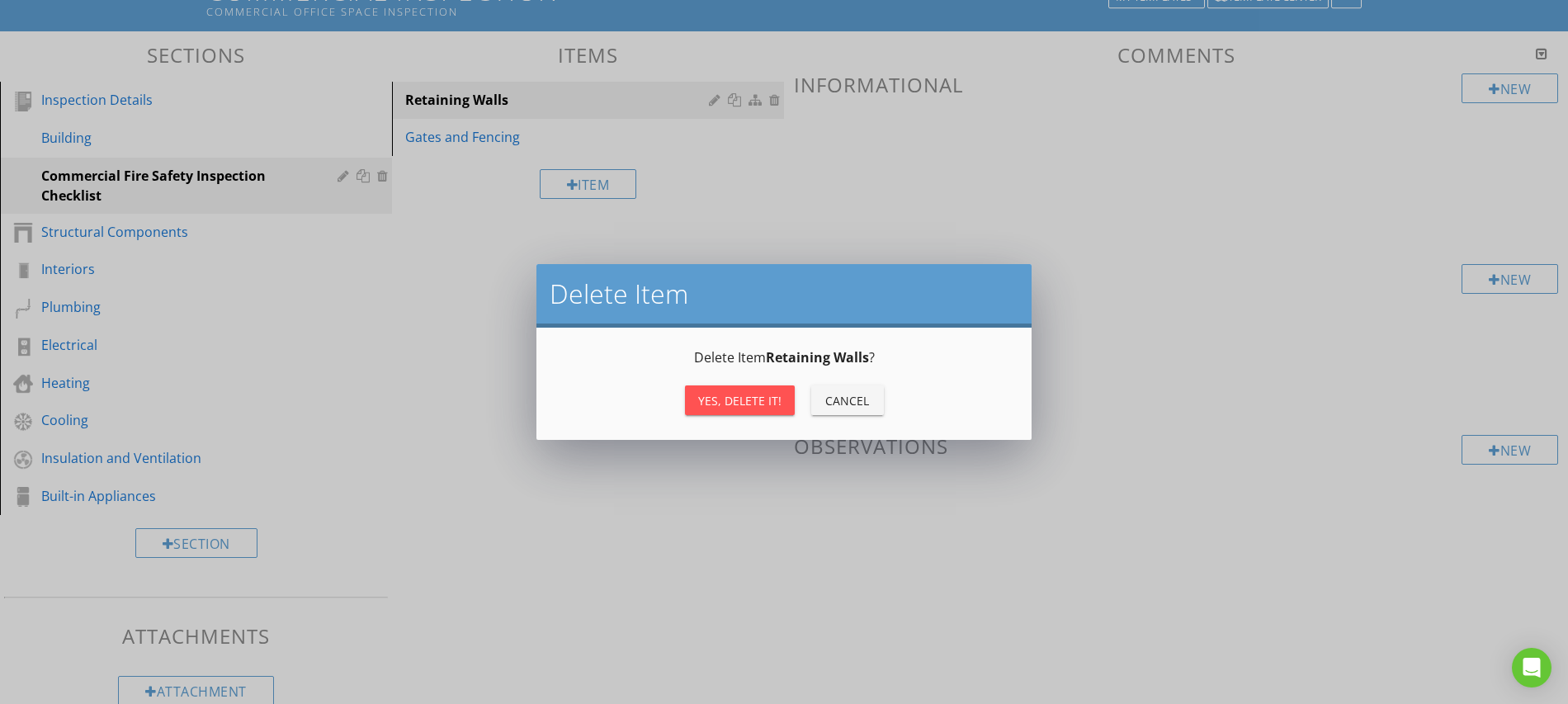
click at [727, 412] on button "Yes, Delete it!" at bounding box center [740, 400] width 110 height 30
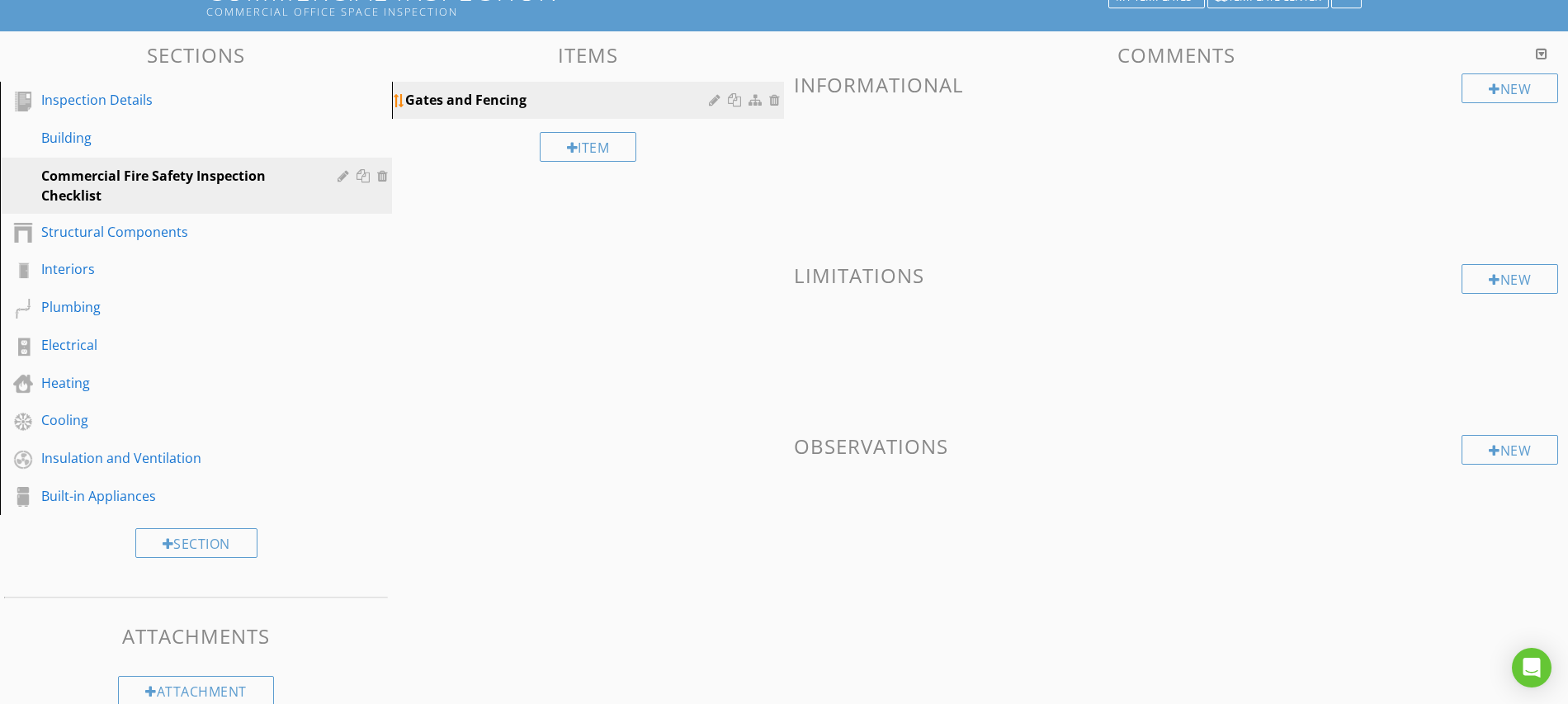
click at [712, 102] on div at bounding box center [717, 99] width 16 height 13
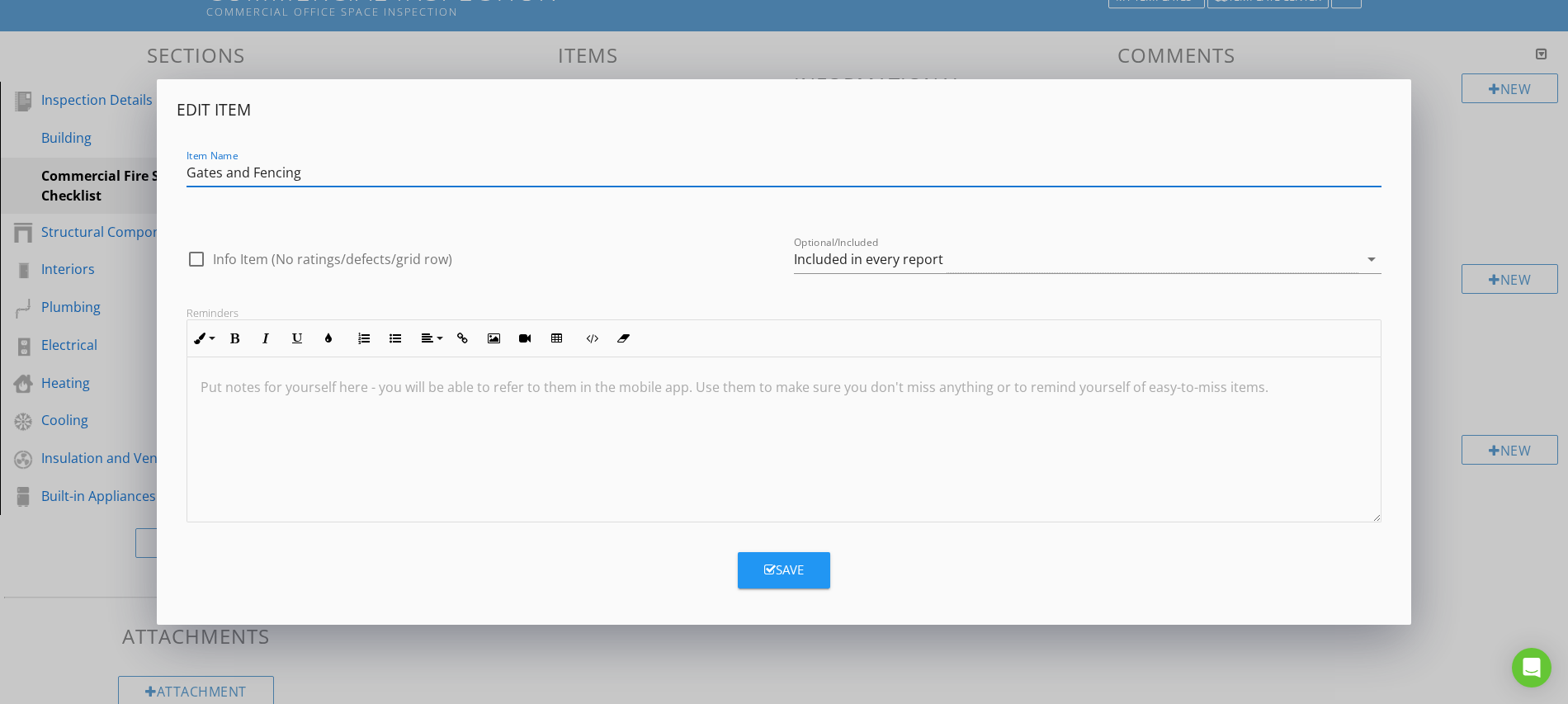
drag, startPoint x: 319, startPoint y: 173, endPoint x: 117, endPoint y: 173, distance: 202.0
click at [117, 173] on div "Edit Item Item Name Gates and Fencing check_box_outline_blank Info Item (No rat…" at bounding box center [784, 352] width 1568 height 704
paste input "Exits & Egress"
type input "Exits & Egress"
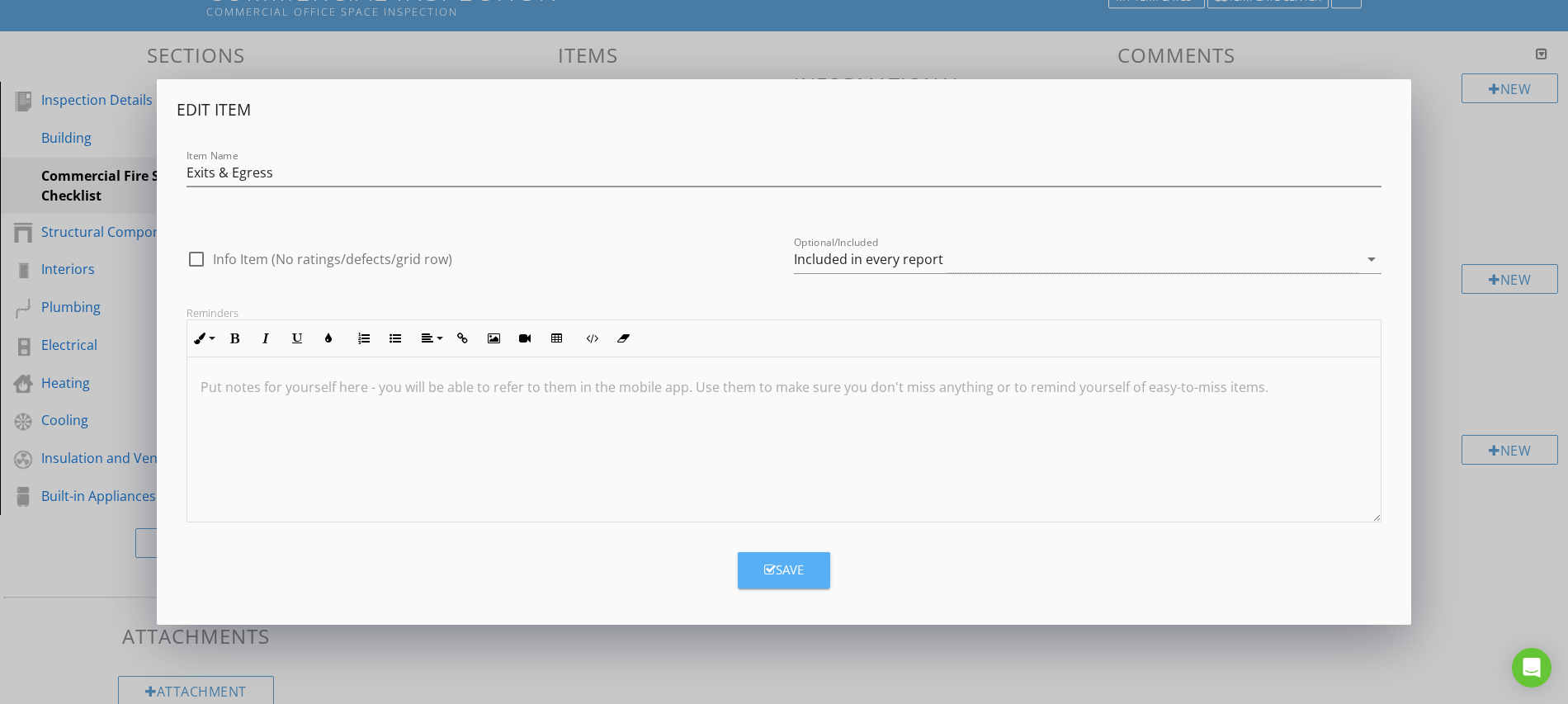
click at [787, 564] on div "Save" at bounding box center [784, 569] width 40 height 19
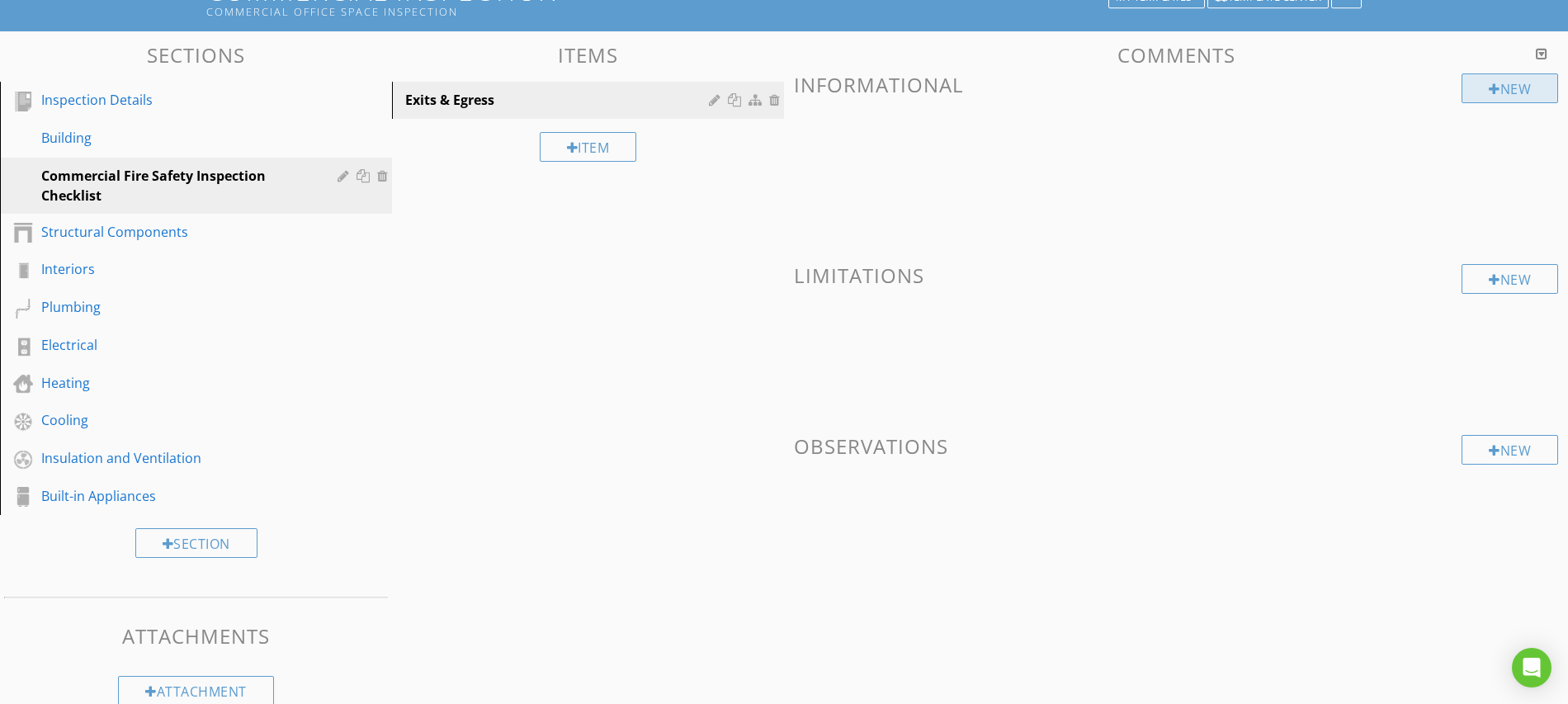
click at [1497, 96] on div "New" at bounding box center [1510, 88] width 97 height 30
click at [1489, 90] on div at bounding box center [1494, 89] width 11 height 13
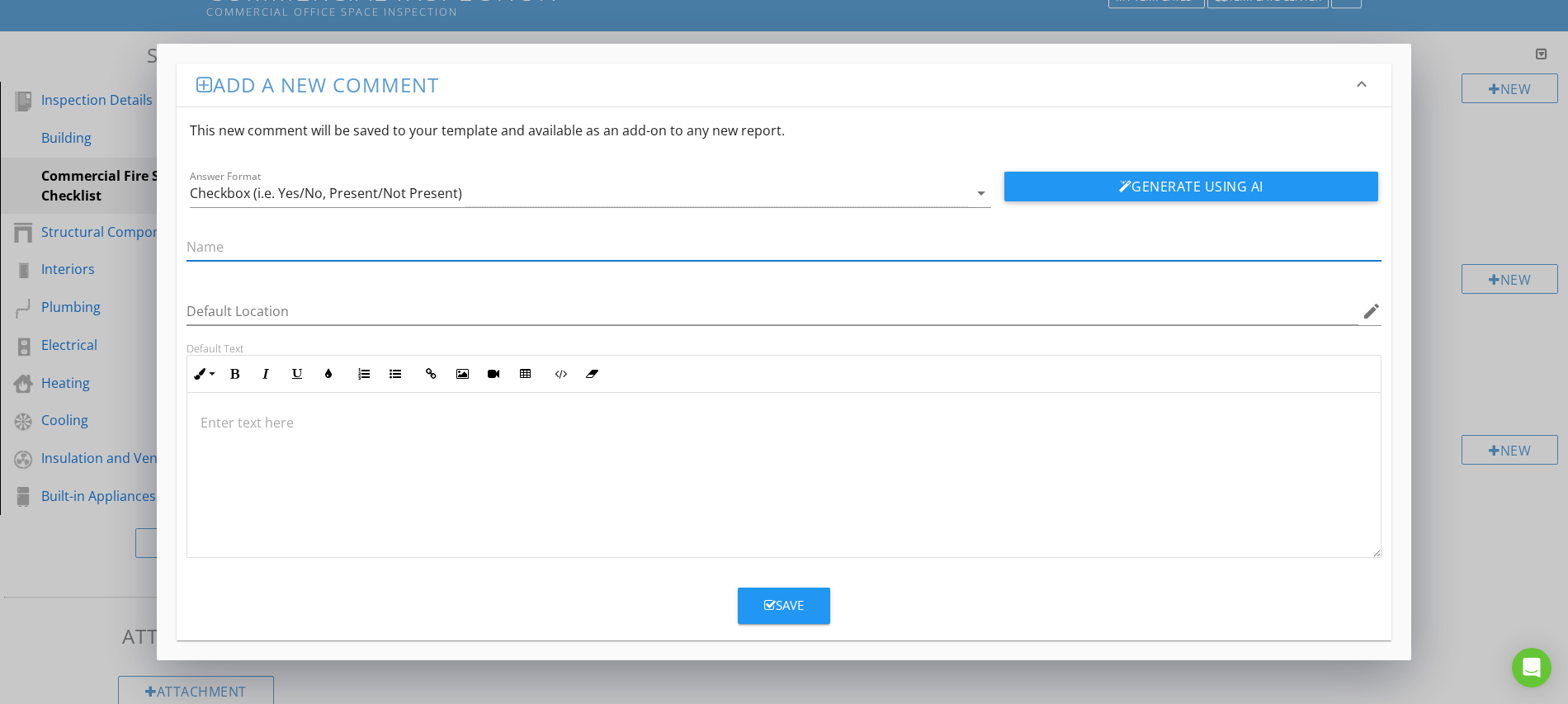
paste input "Exit doors open easily, no locks/chains/bolts on required exits"
type input "Exit doors open easily, no locks/chains/bolts on required exits"
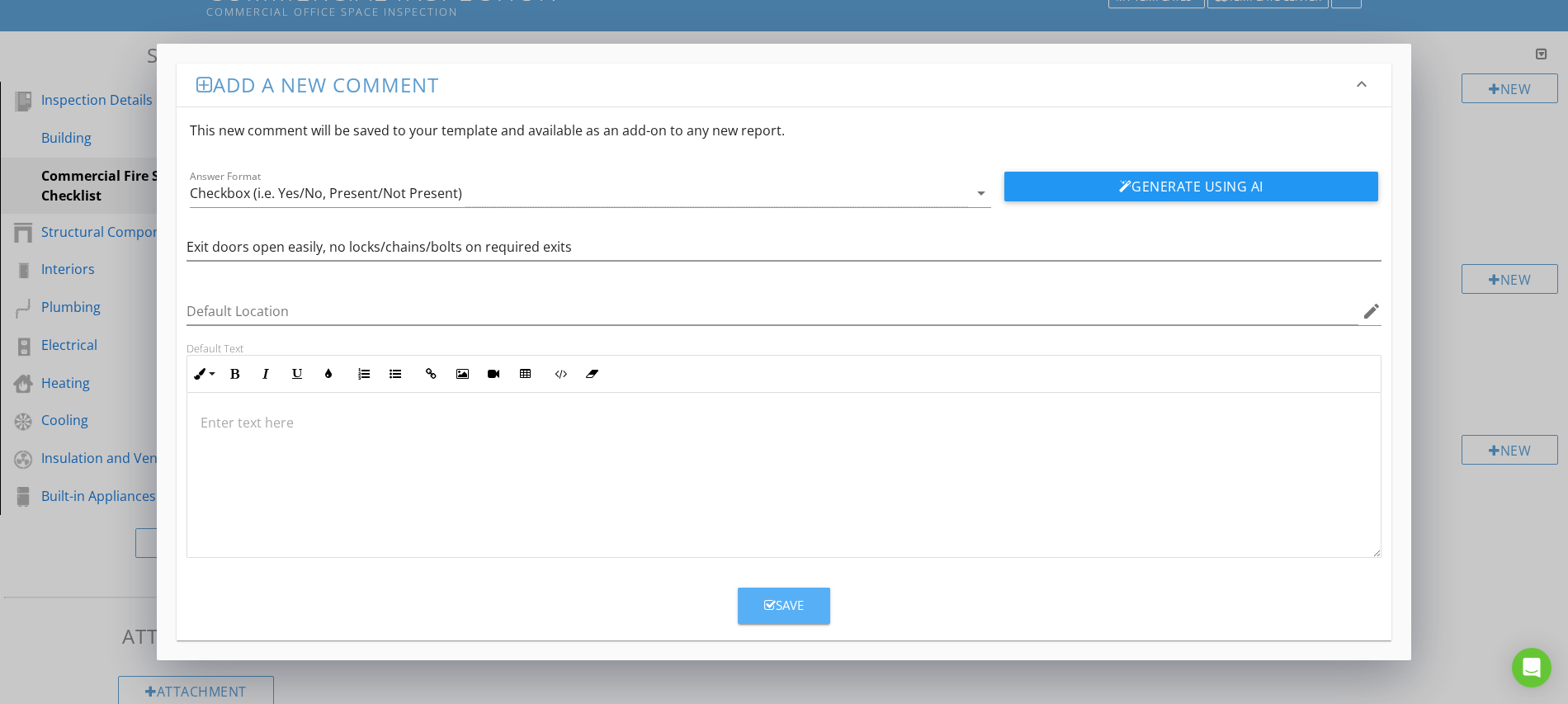
click at [791, 605] on div "Save" at bounding box center [784, 605] width 40 height 19
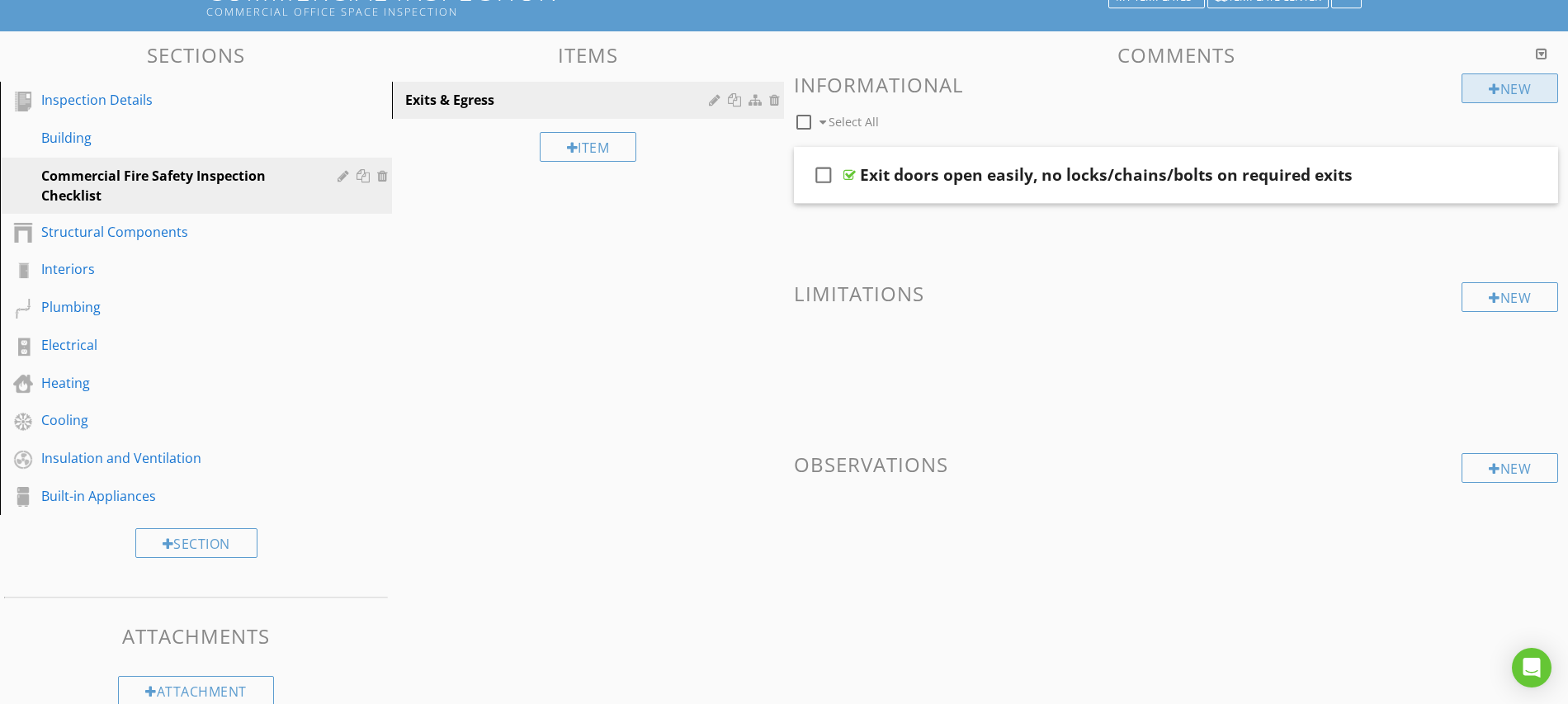
click at [1492, 88] on div at bounding box center [1494, 89] width 11 height 13
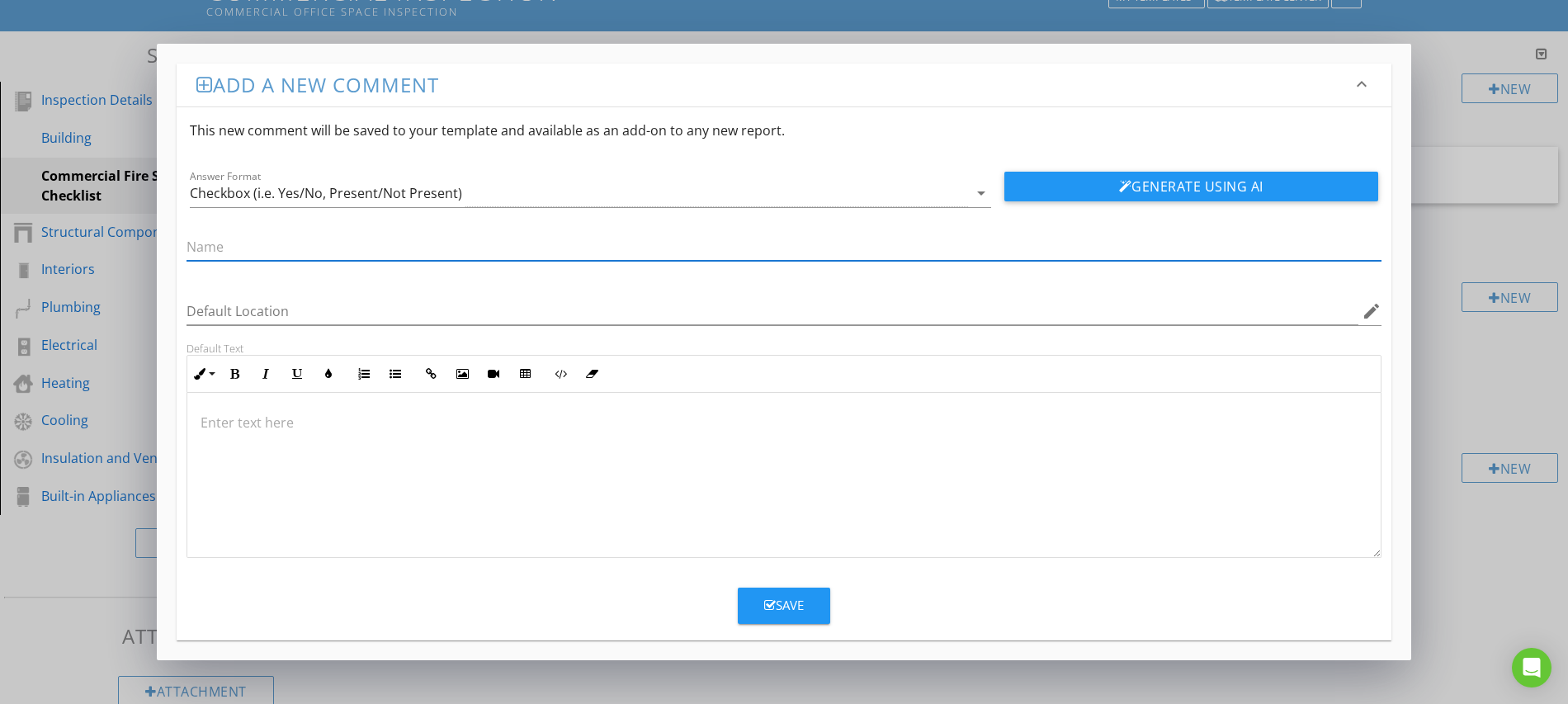
paste input "Exit signs illuminated, backup power functional"
type input "Exit signs illuminated, backup power functional"
click at [784, 619] on button "Save" at bounding box center [784, 606] width 92 height 37
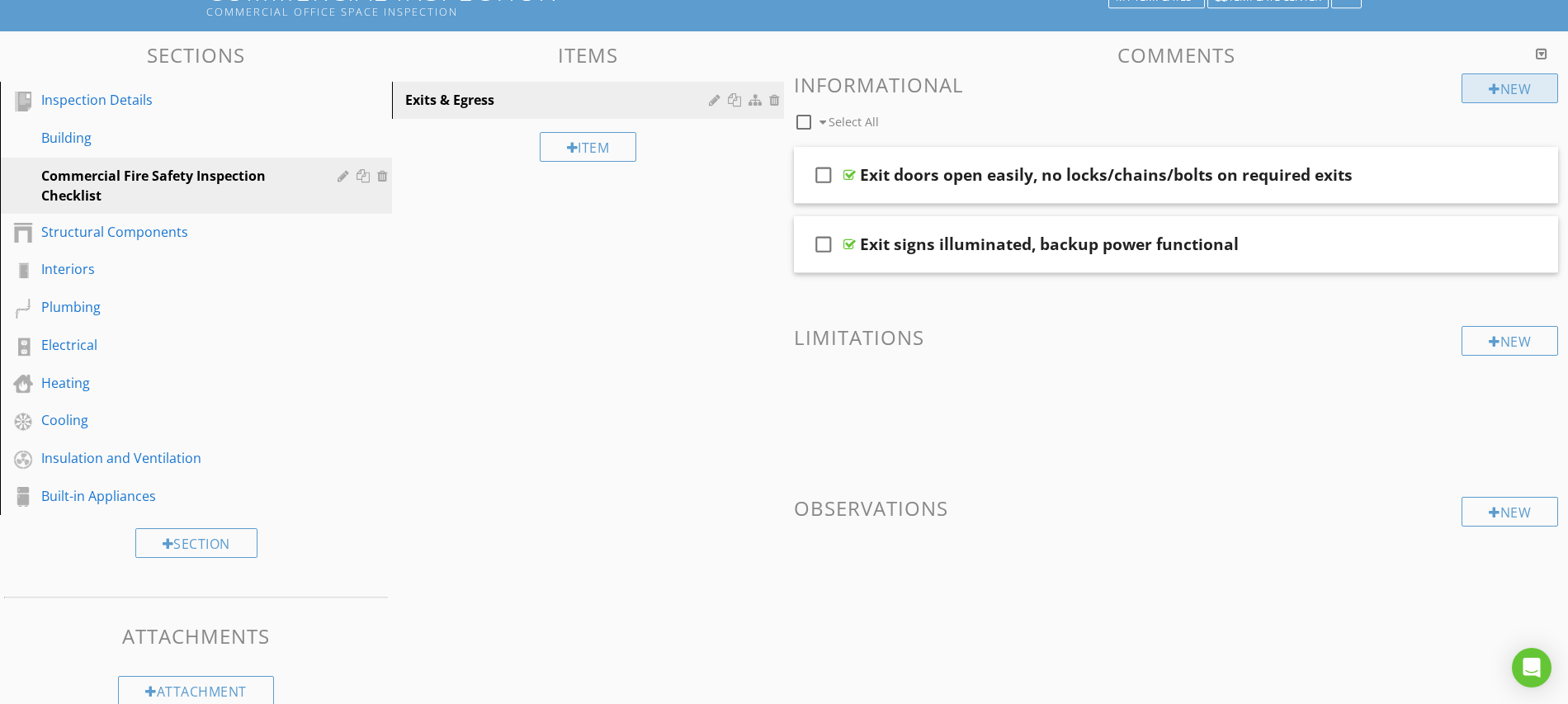
click at [1494, 86] on div at bounding box center [1494, 89] width 11 height 13
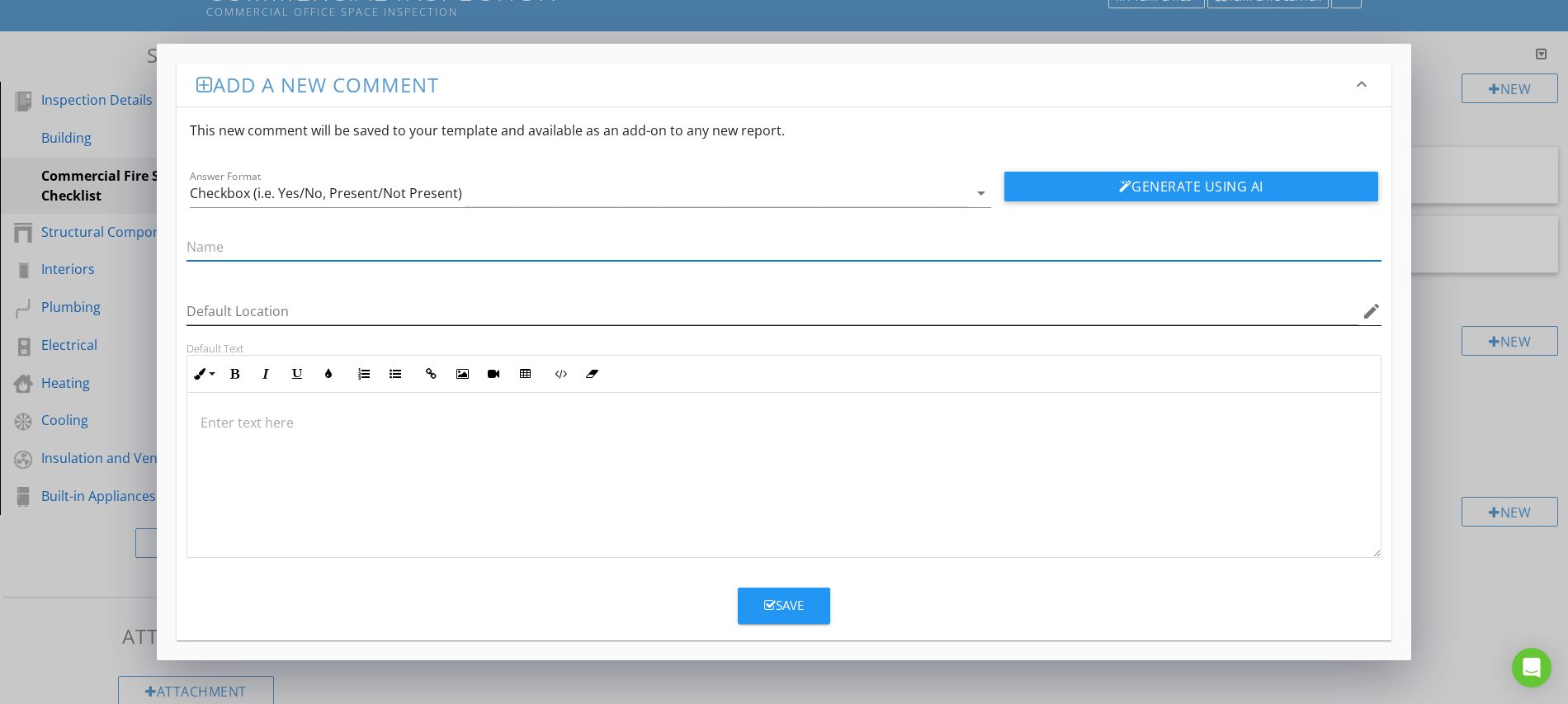
paste input "Emergency lighting operational (test during power off)"
type input "Emergency lighting operational (test during power off)"
click at [774, 607] on icon "button" at bounding box center [770, 605] width 11 height 12
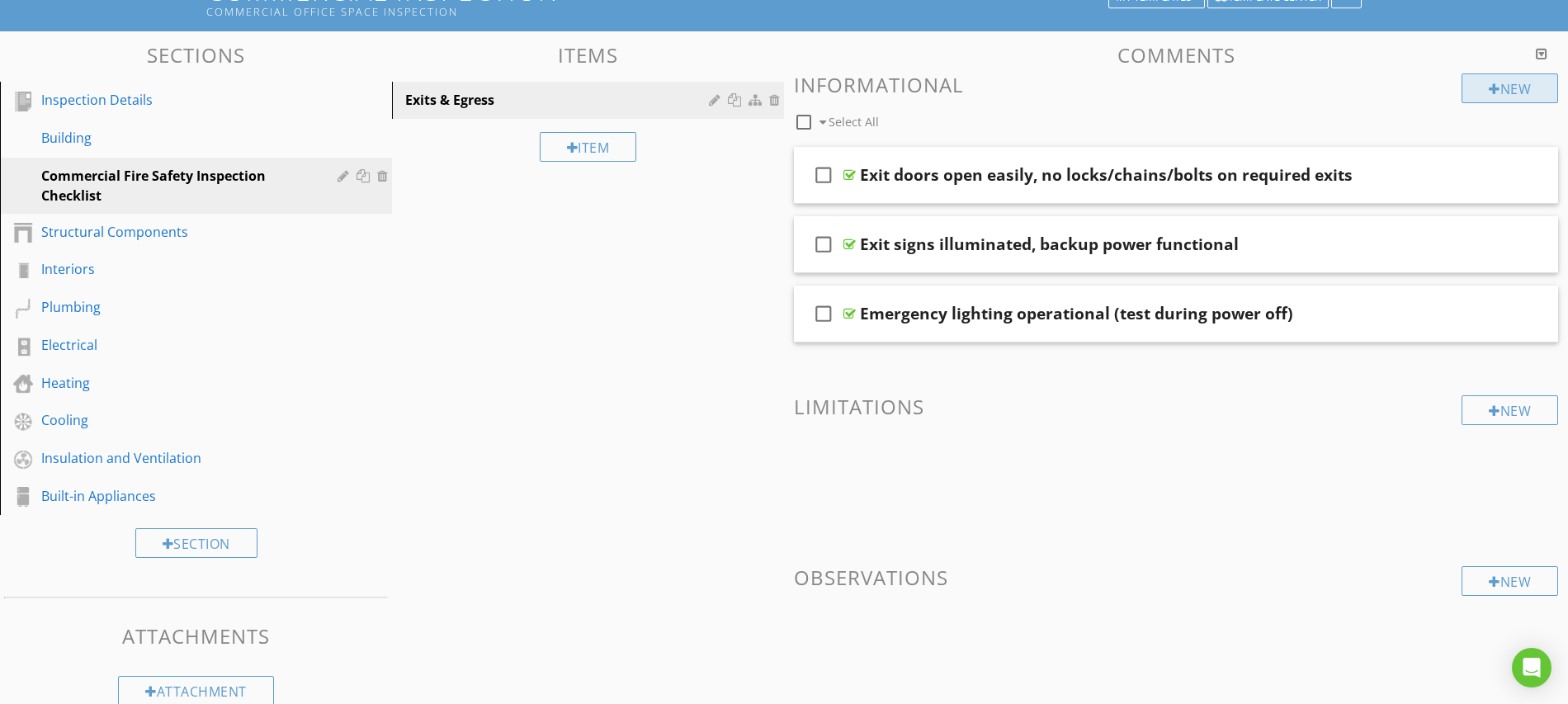
click at [1492, 89] on div at bounding box center [1494, 89] width 11 height 13
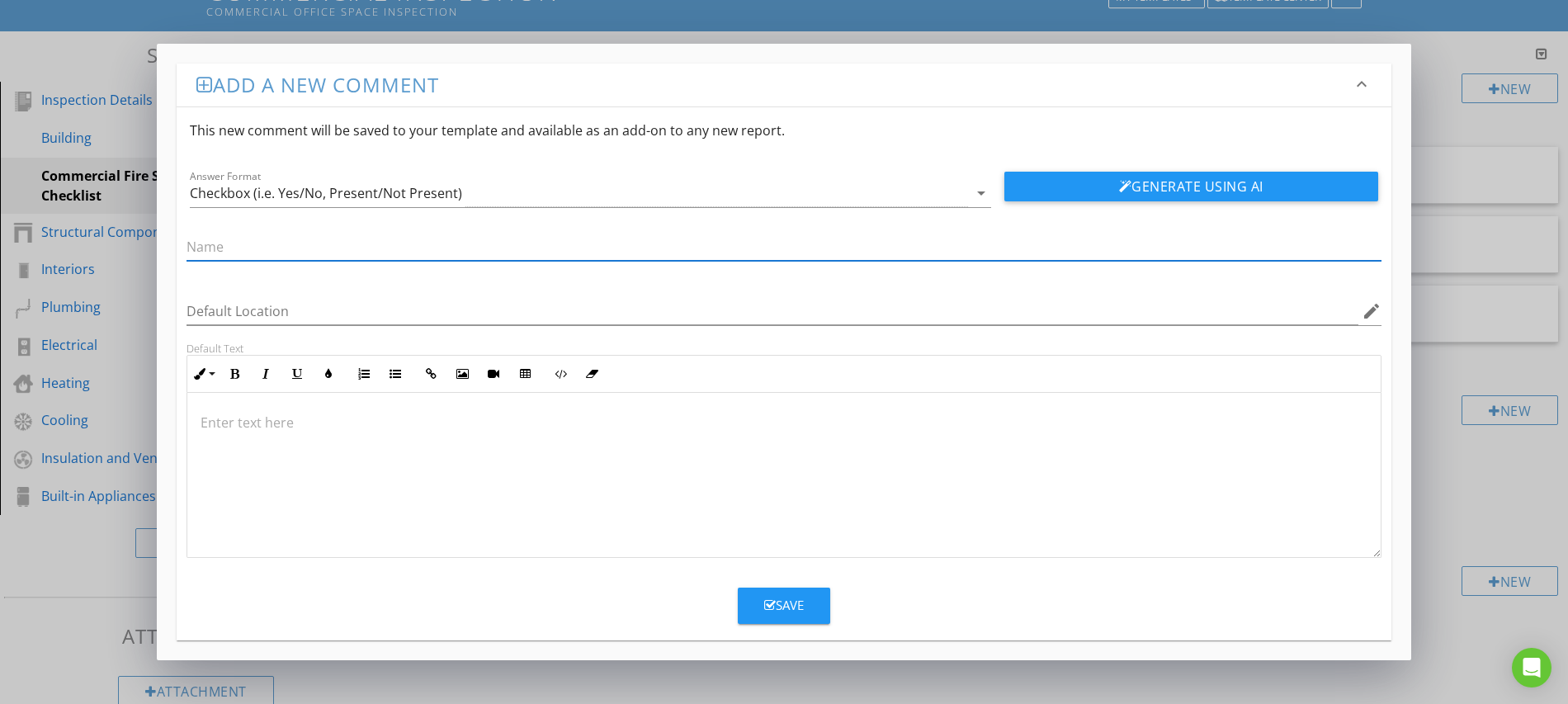
paste input "Corridors, stairwells, and doors clear of obstructions/storage"
type input "Corridors, stairwells, and doors clear of obstructions/storage"
click at [788, 608] on div "Save" at bounding box center [784, 605] width 40 height 19
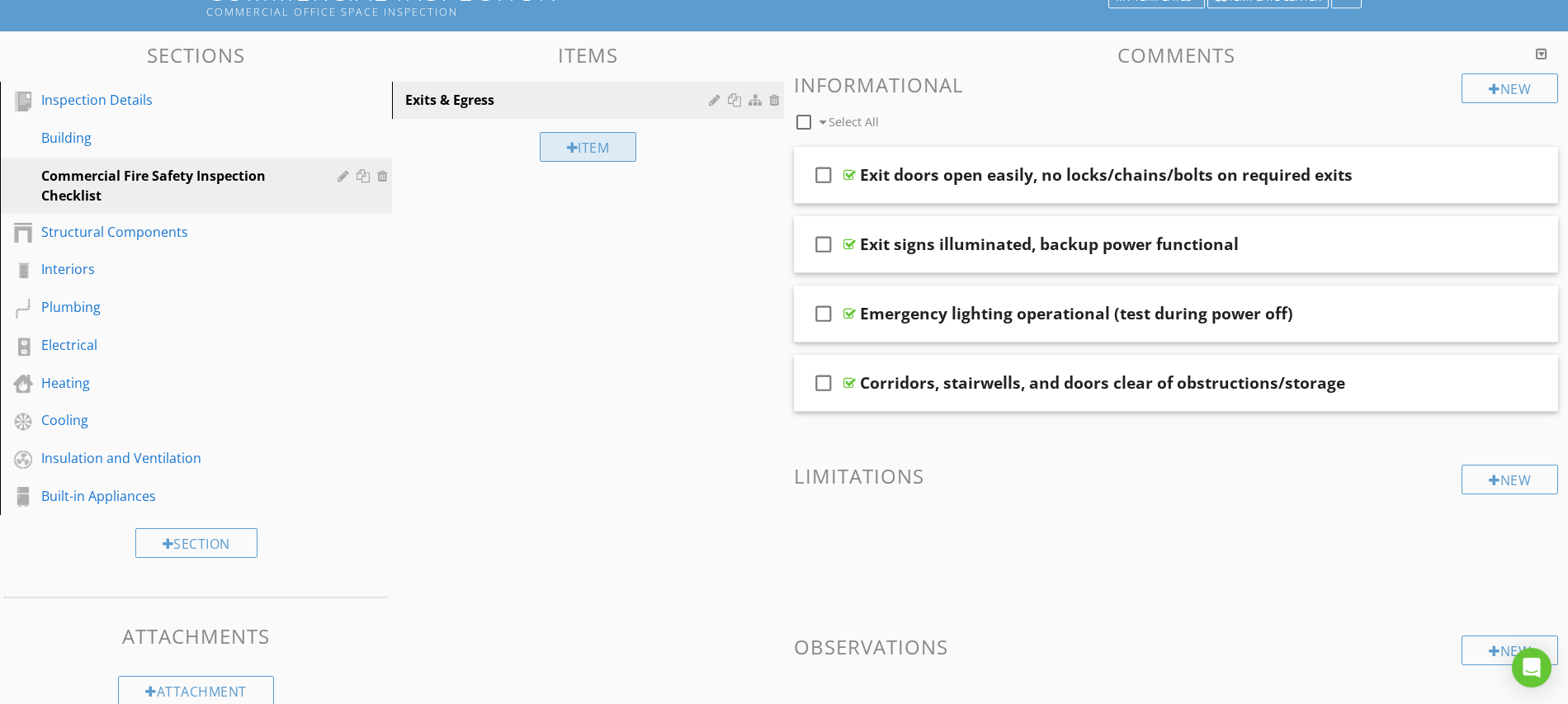
click at [569, 148] on div at bounding box center [572, 147] width 11 height 13
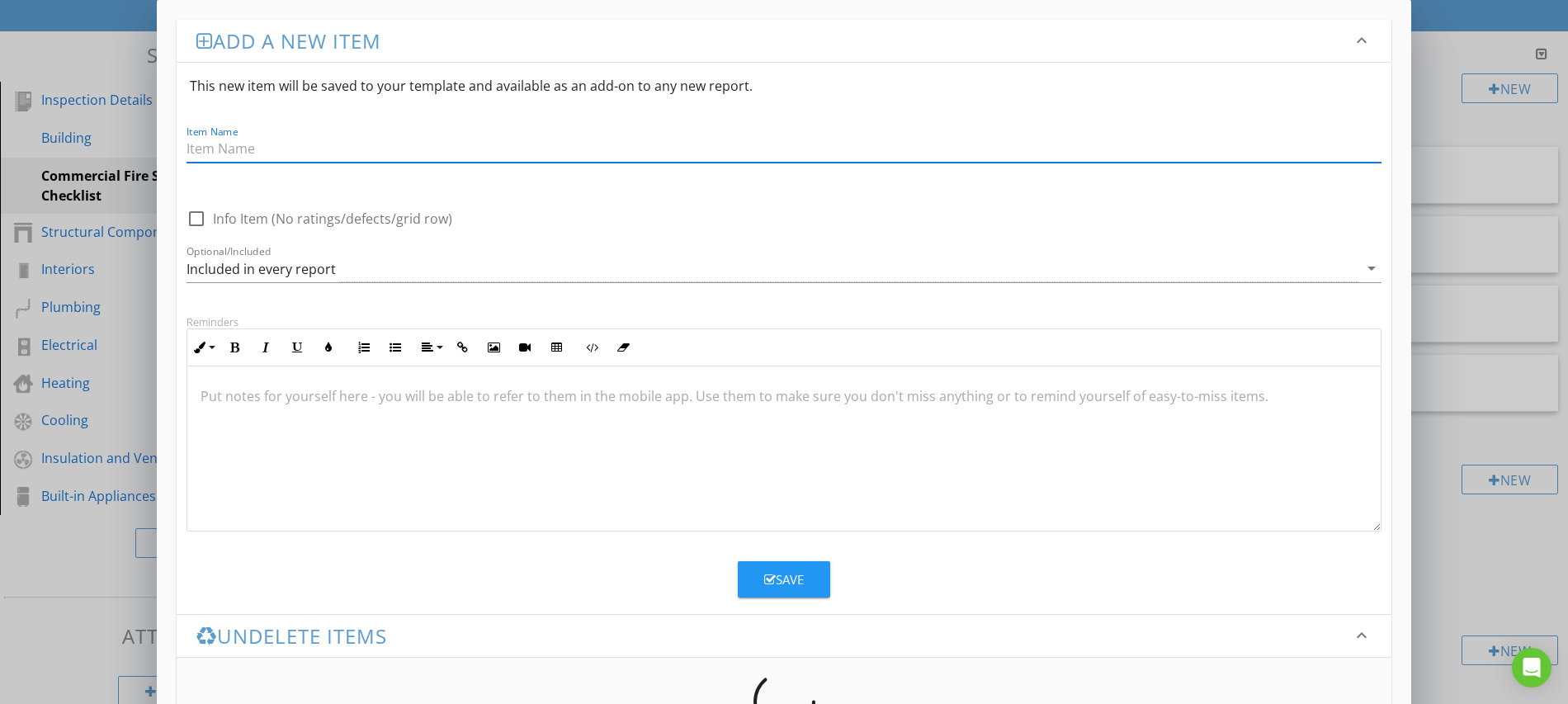
paste input "Fire Extinguishers"
type input "Fire Extinguishers"
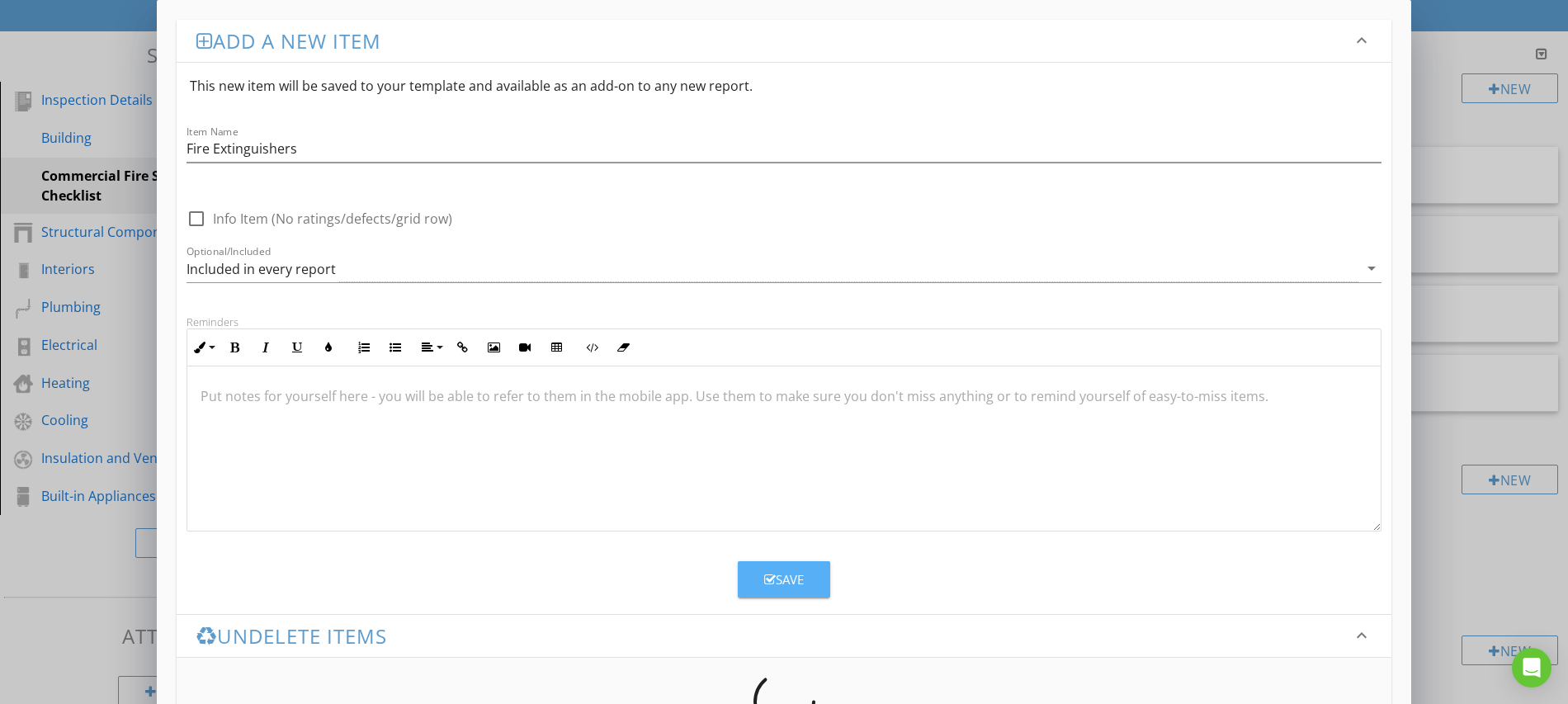
click at [788, 592] on button "Save" at bounding box center [784, 579] width 92 height 37
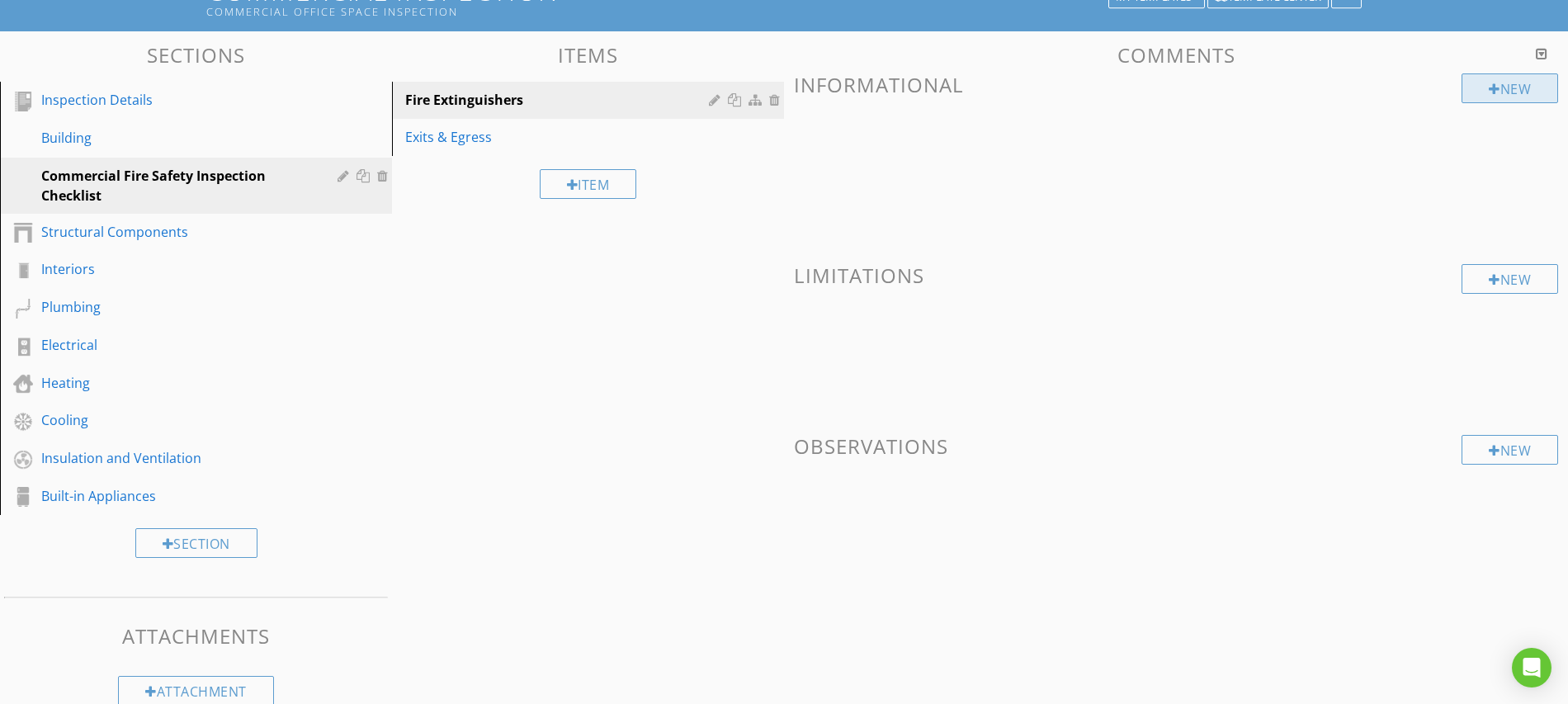
click at [1474, 84] on div "New" at bounding box center [1510, 88] width 97 height 30
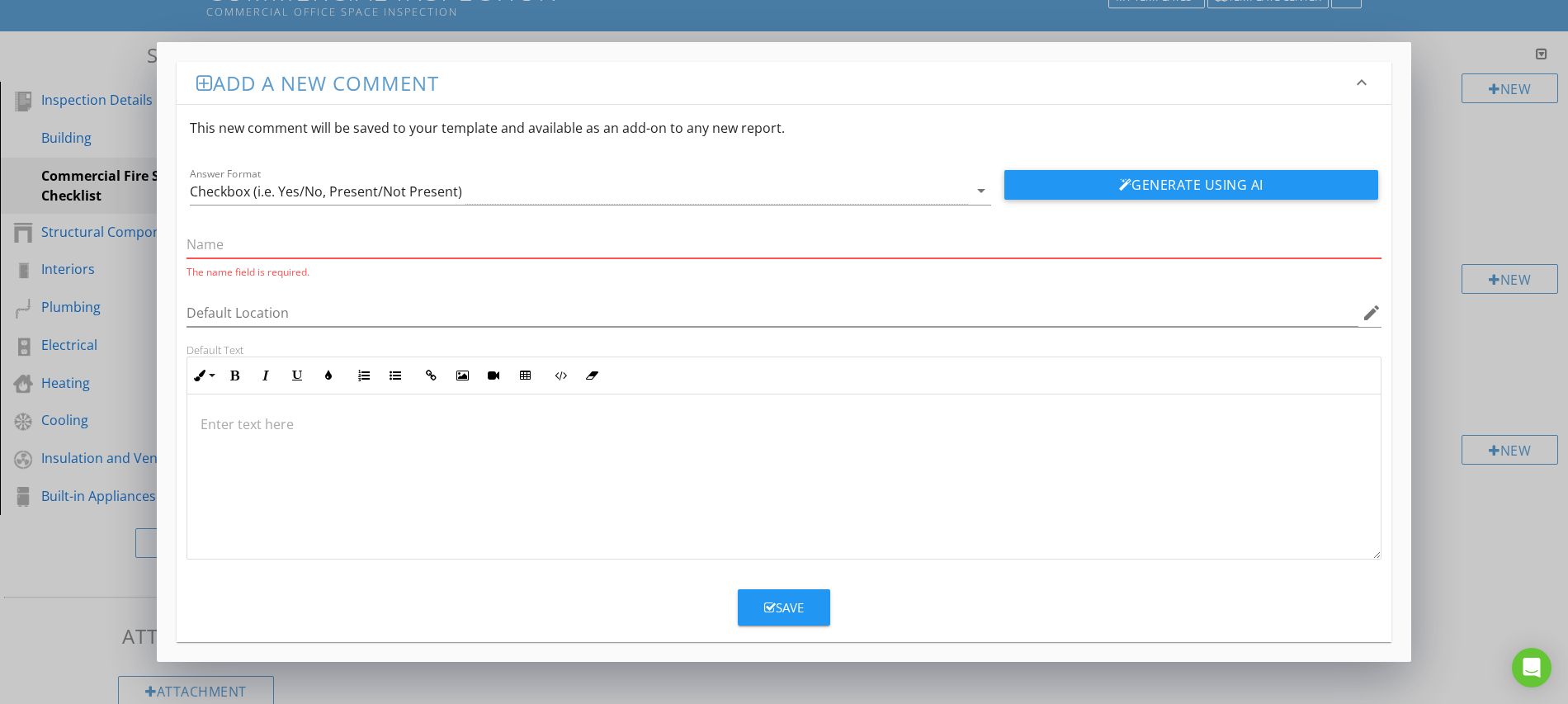
paste input "Extinguishers accessible and not blocked"
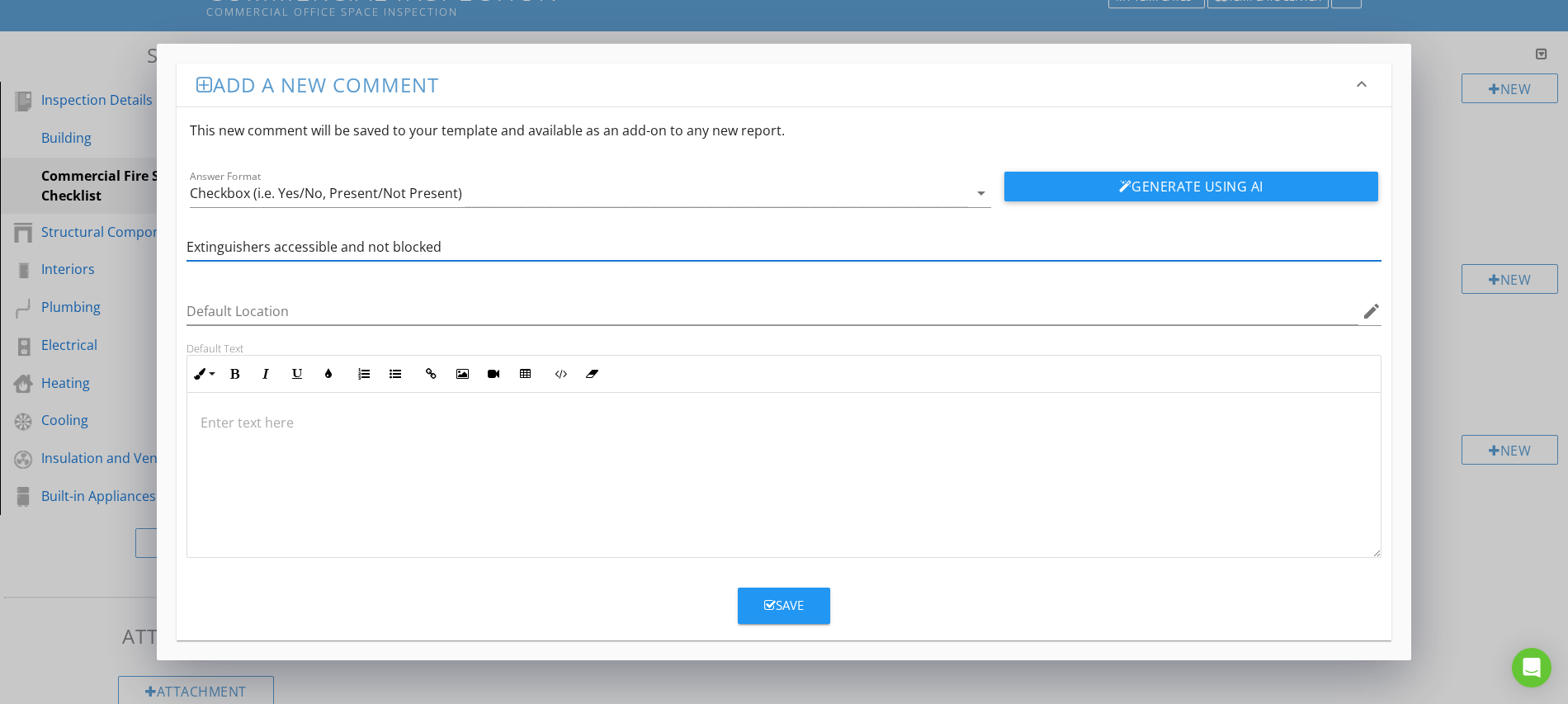
type input "Extinguishers accessible and not blocked"
click at [797, 613] on div "Save" at bounding box center [784, 605] width 40 height 19
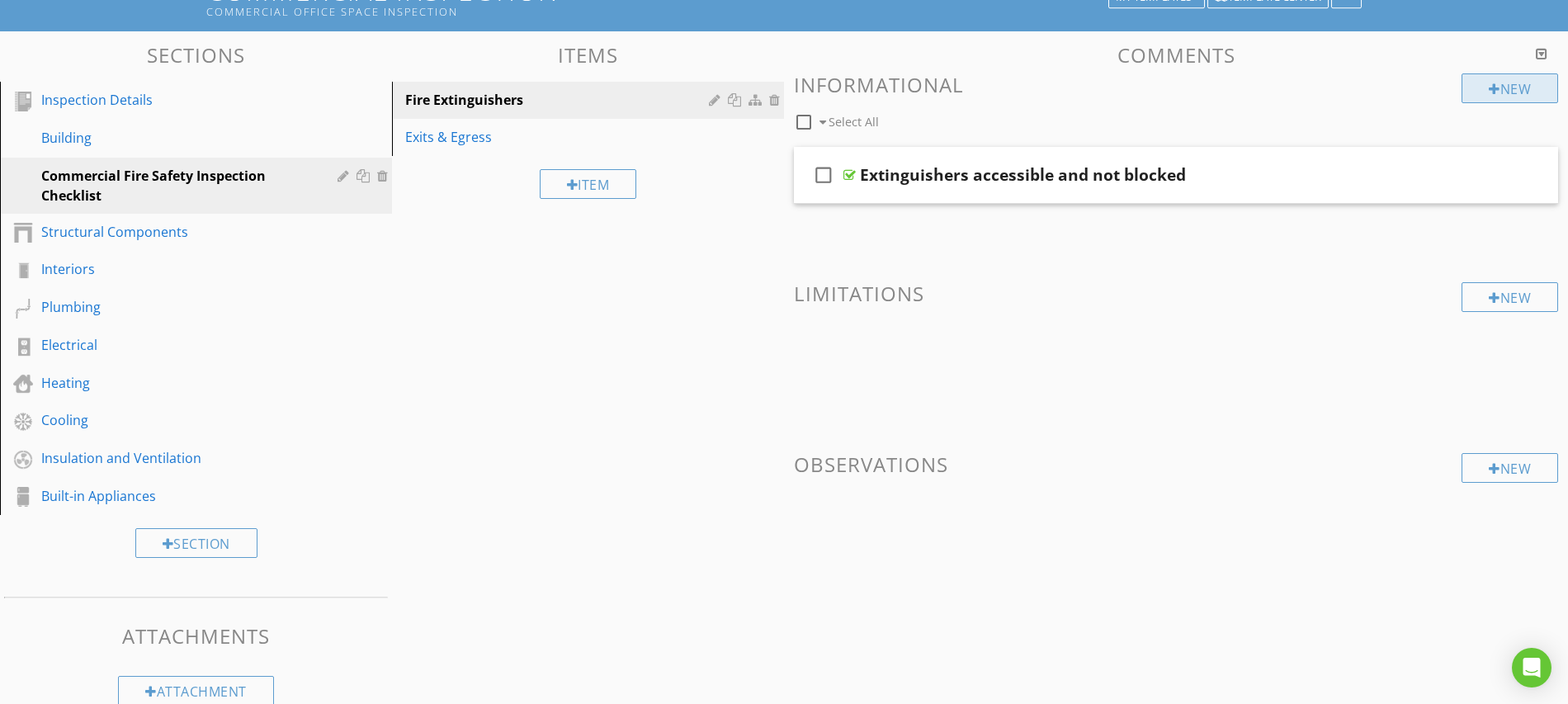
click at [1489, 85] on div at bounding box center [1494, 89] width 11 height 13
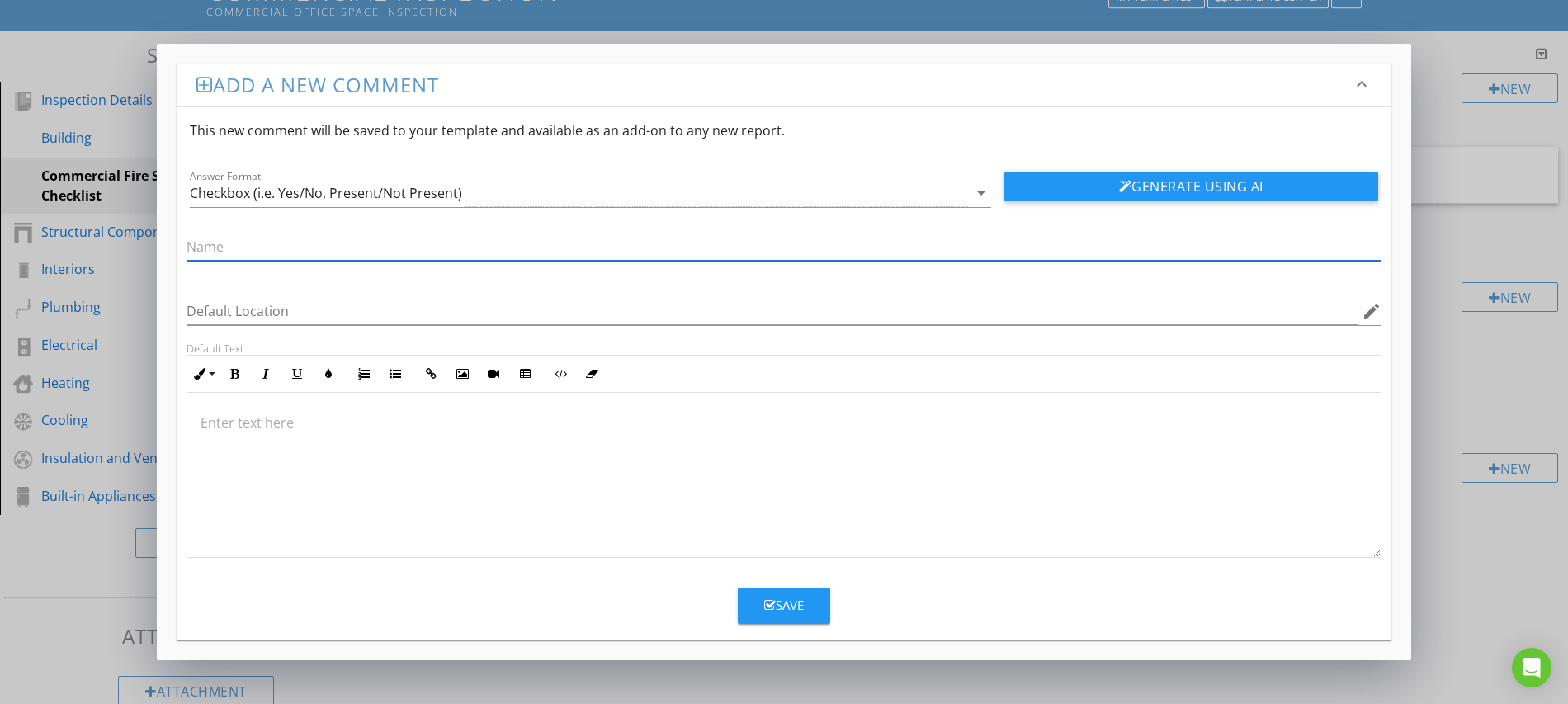
paste input "Correct type/size for occupancy hazard"
type input "Correct type/size for occupancy hazard"
click at [774, 603] on icon "button" at bounding box center [770, 605] width 11 height 12
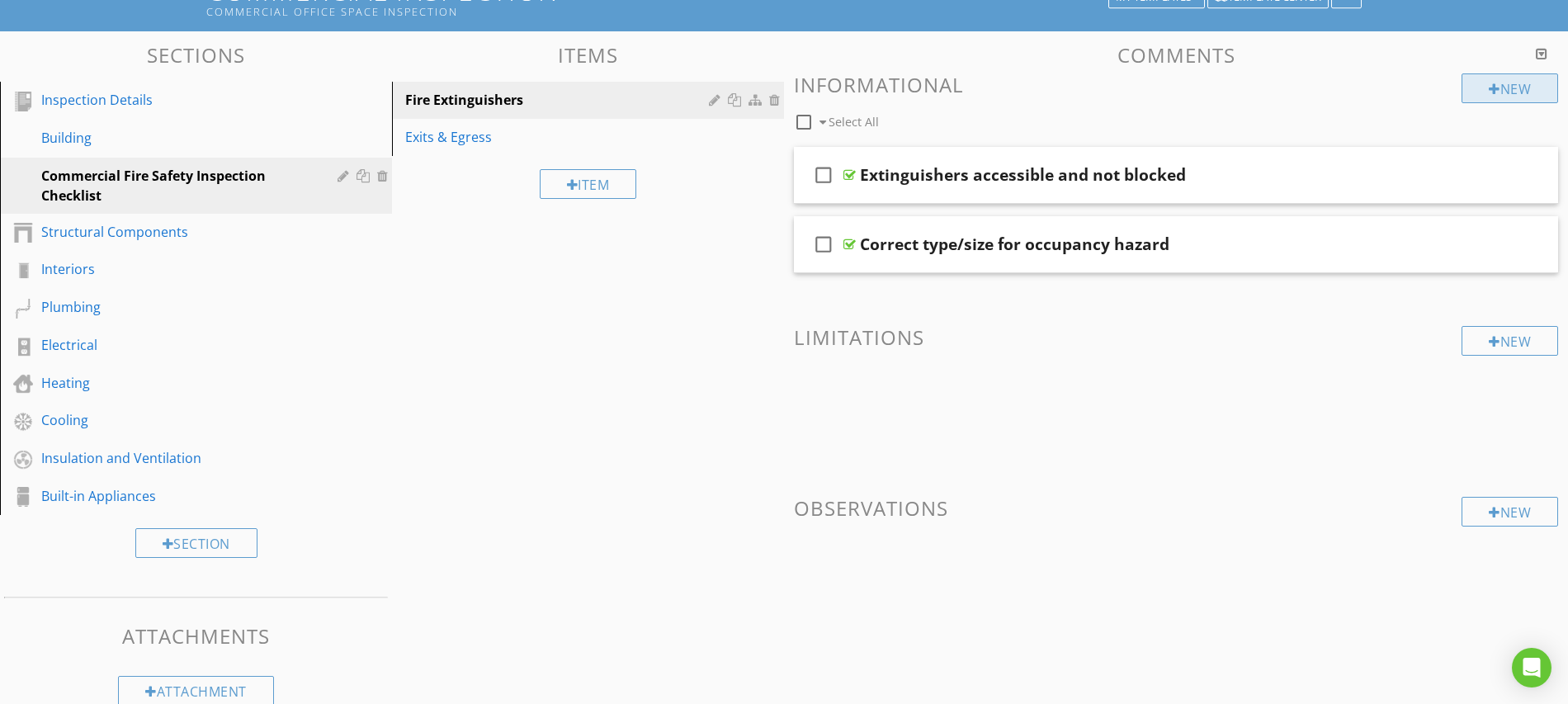
click at [1492, 91] on div at bounding box center [1494, 89] width 11 height 13
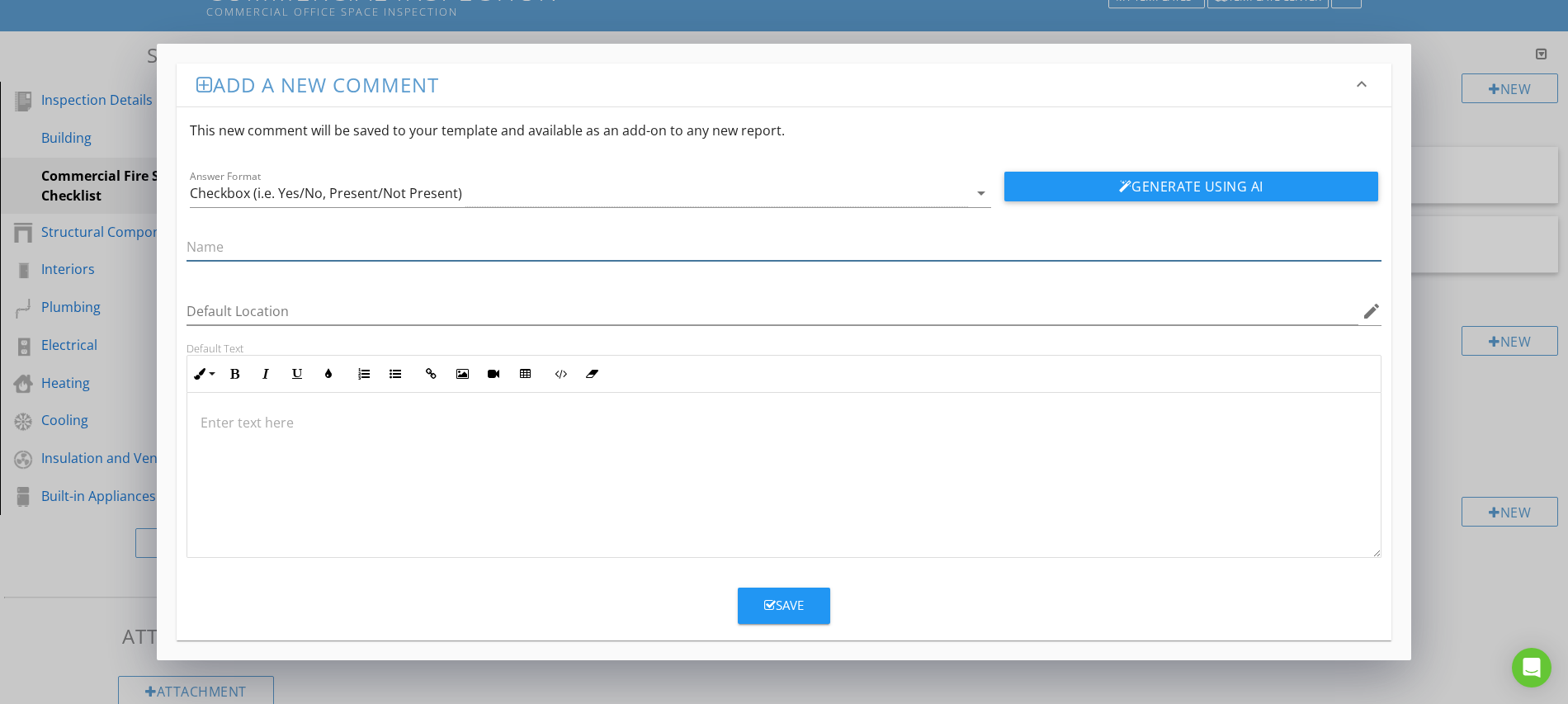
paste input "Monthly inspections logged, annual service tag current"
type input "Monthly inspections logged, annual service tag current"
click at [769, 601] on icon "button" at bounding box center [770, 605] width 11 height 12
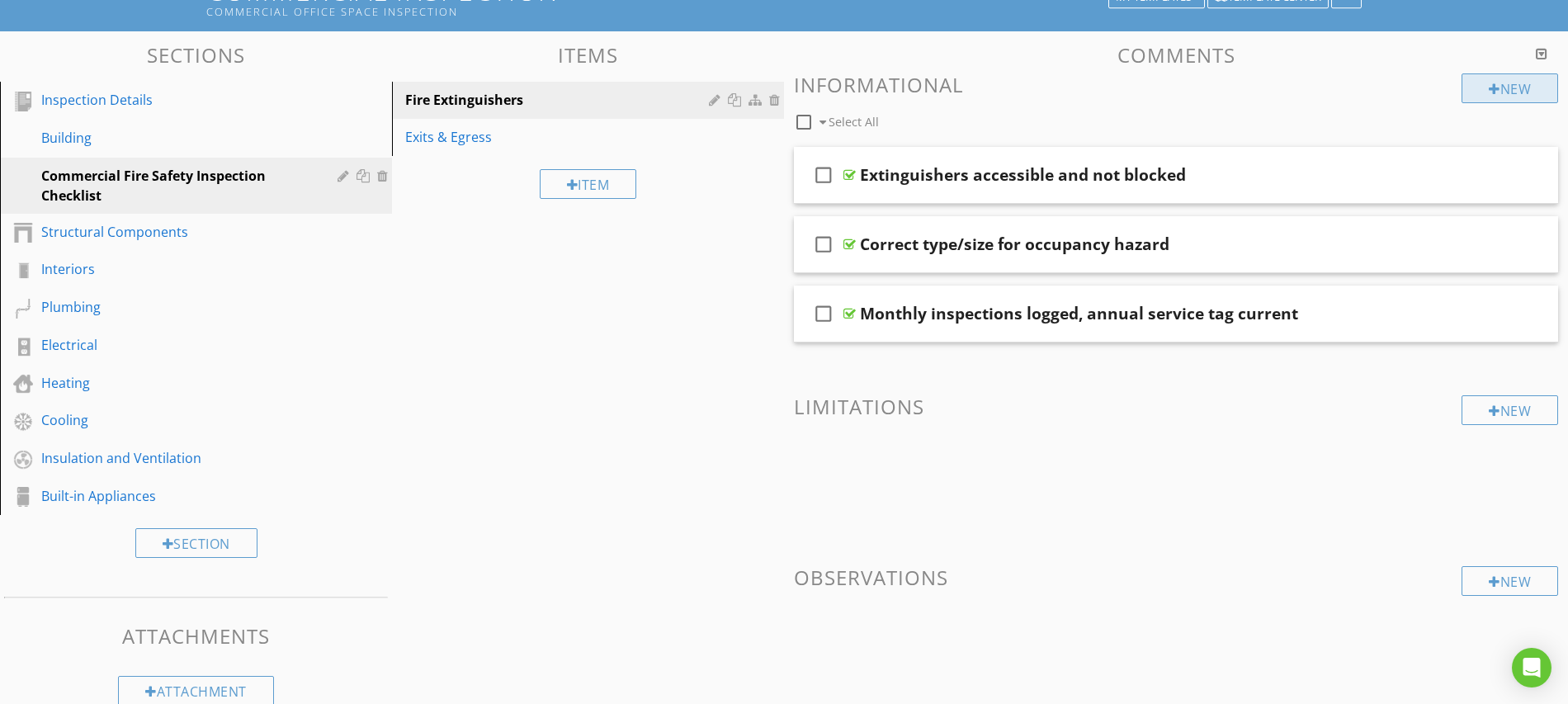
click at [1492, 90] on div at bounding box center [1494, 89] width 11 height 13
click at [1491, 90] on div at bounding box center [1494, 89] width 11 height 13
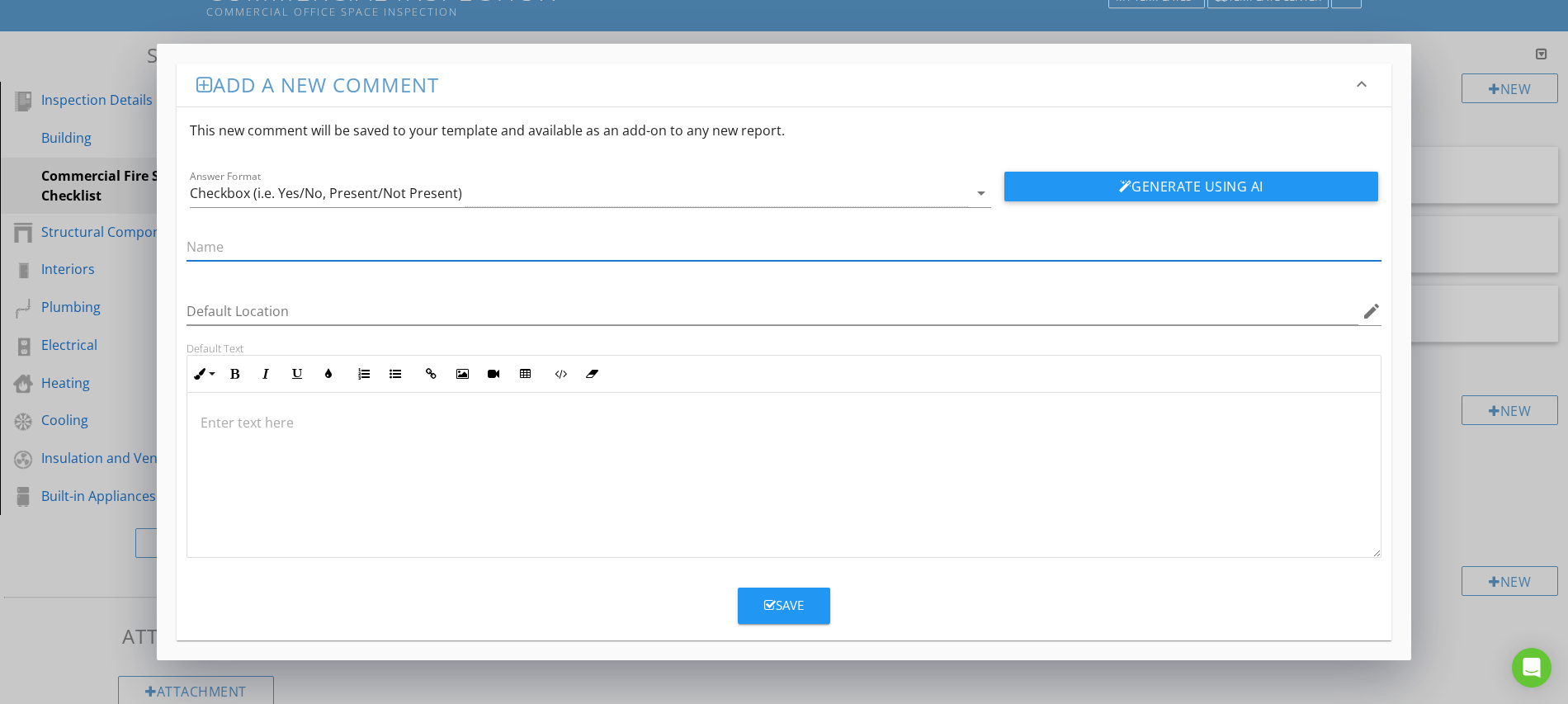
paste input "Securely mounted, no damage, pins/seals intact"
type input "Securely mounted, no damage, pins/seals intact"
click at [806, 614] on button "Save" at bounding box center [784, 606] width 92 height 37
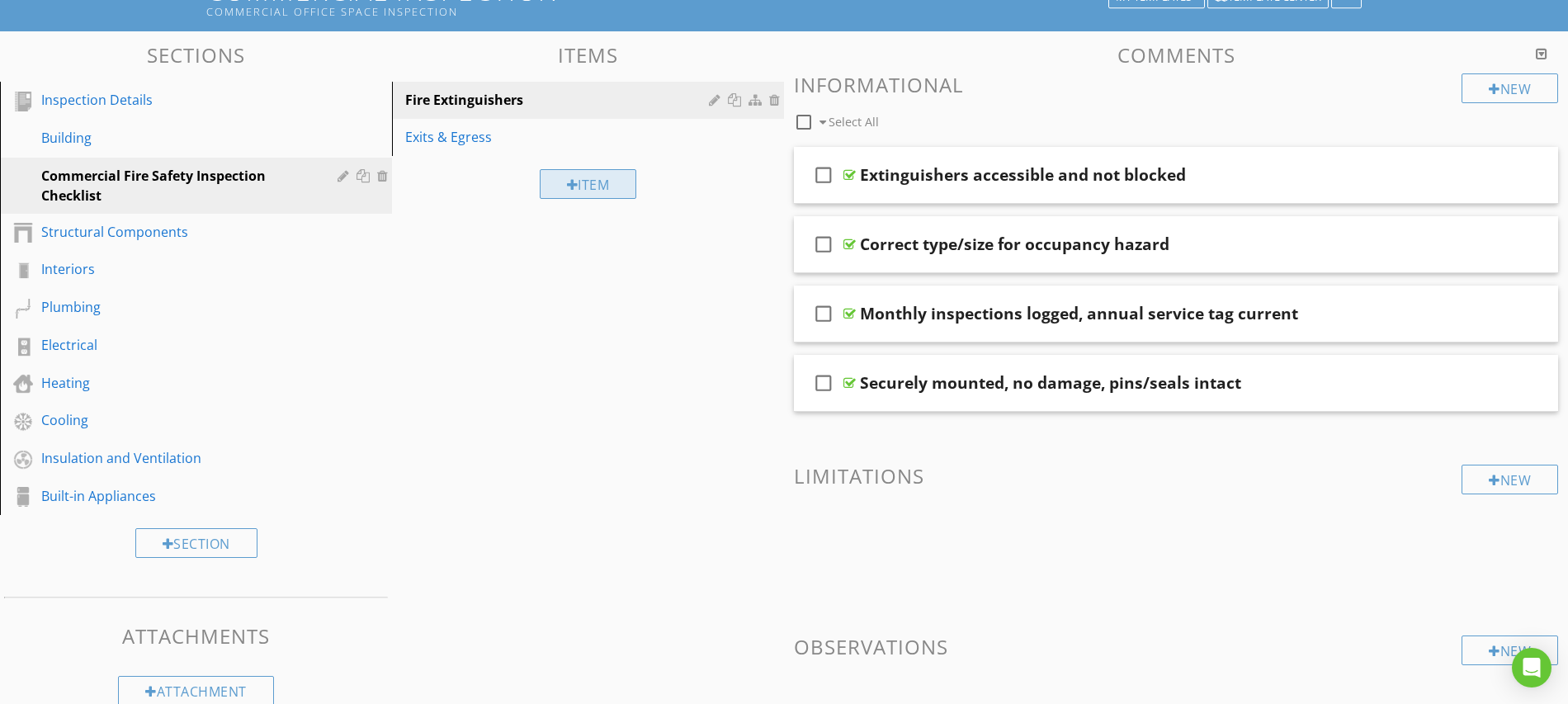
click at [576, 188] on div "Item" at bounding box center [589, 184] width 97 height 30
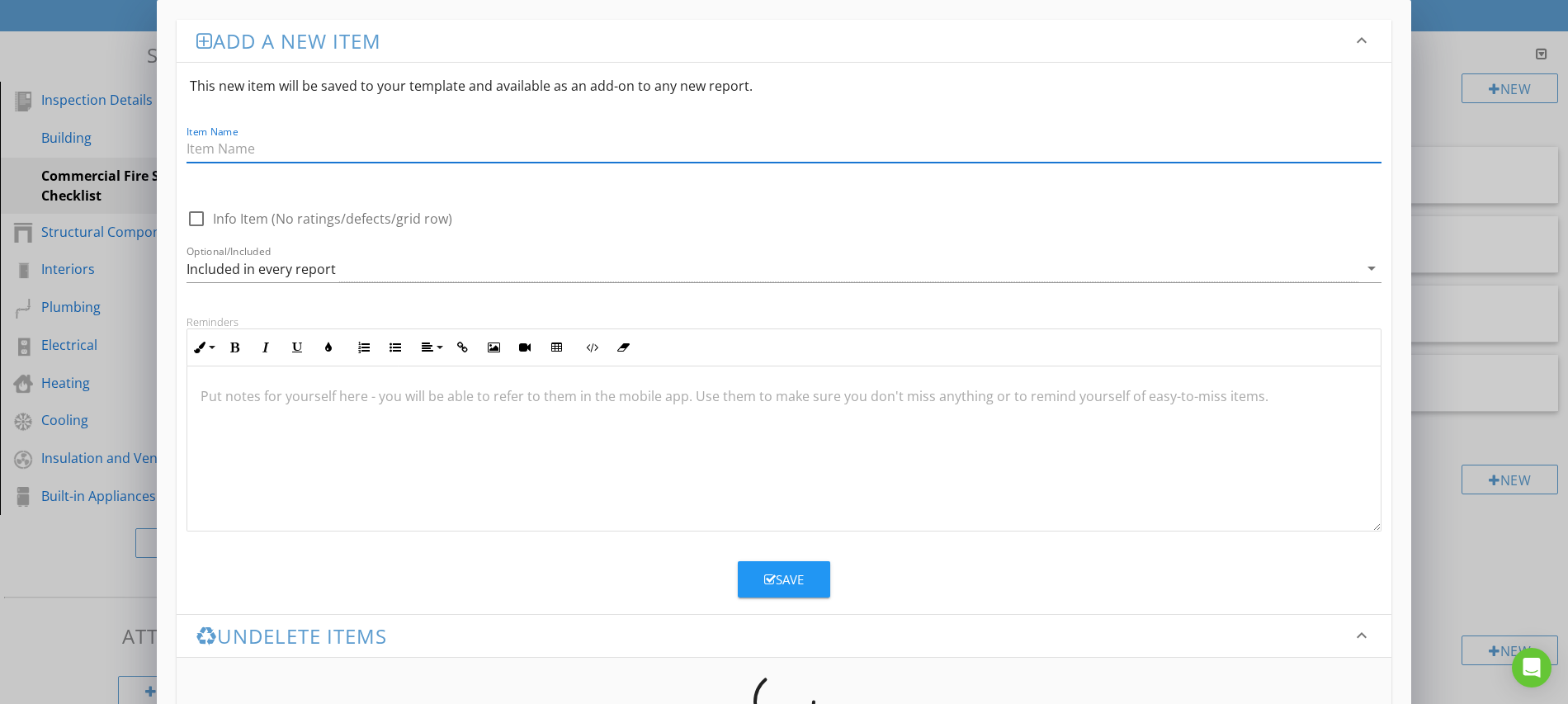
click at [316, 156] on input "Item Name" at bounding box center [784, 149] width 1195 height 27
paste input "Fire Alarm Systems"
type input "Fire Alarm Systems"
click at [791, 582] on div "Save" at bounding box center [784, 580] width 40 height 19
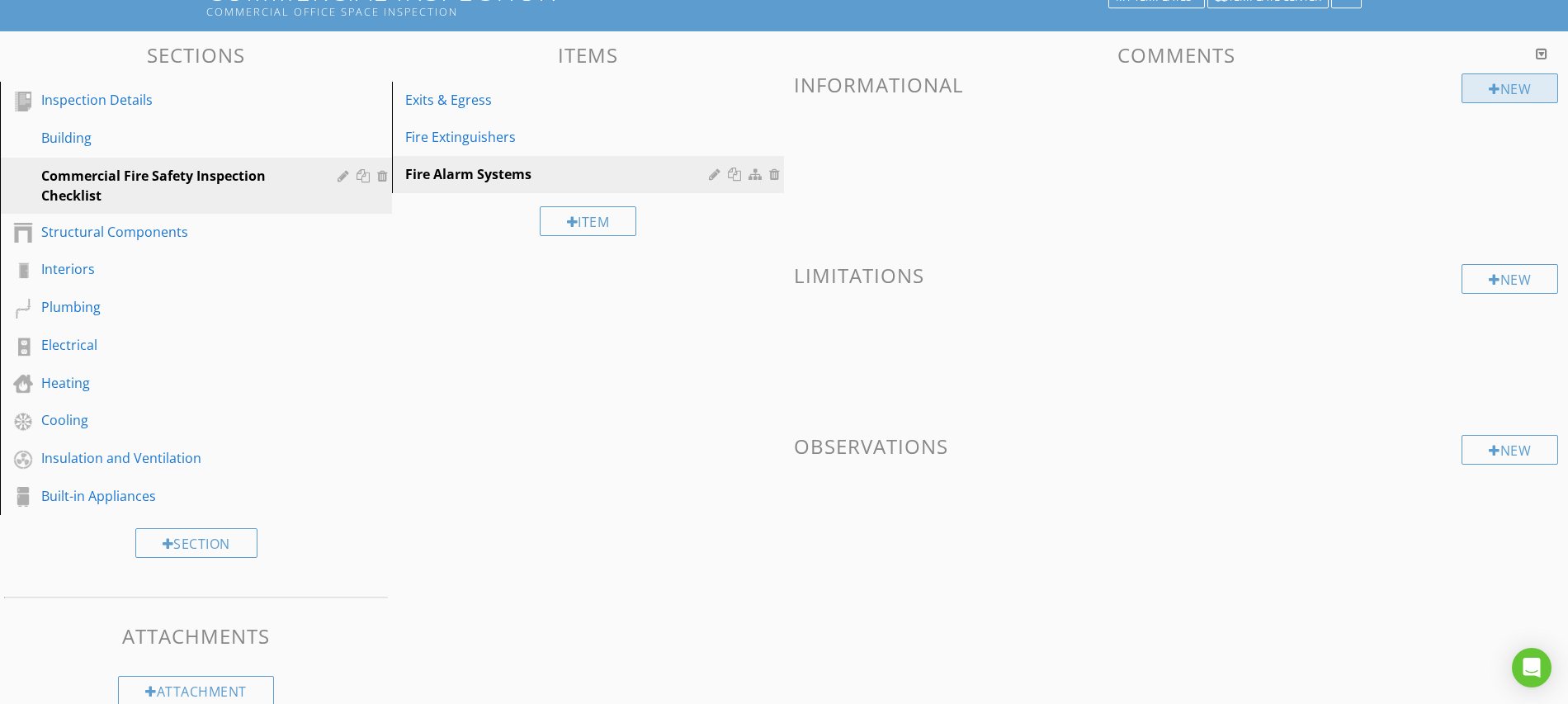
click at [1492, 90] on div at bounding box center [1494, 89] width 11 height 13
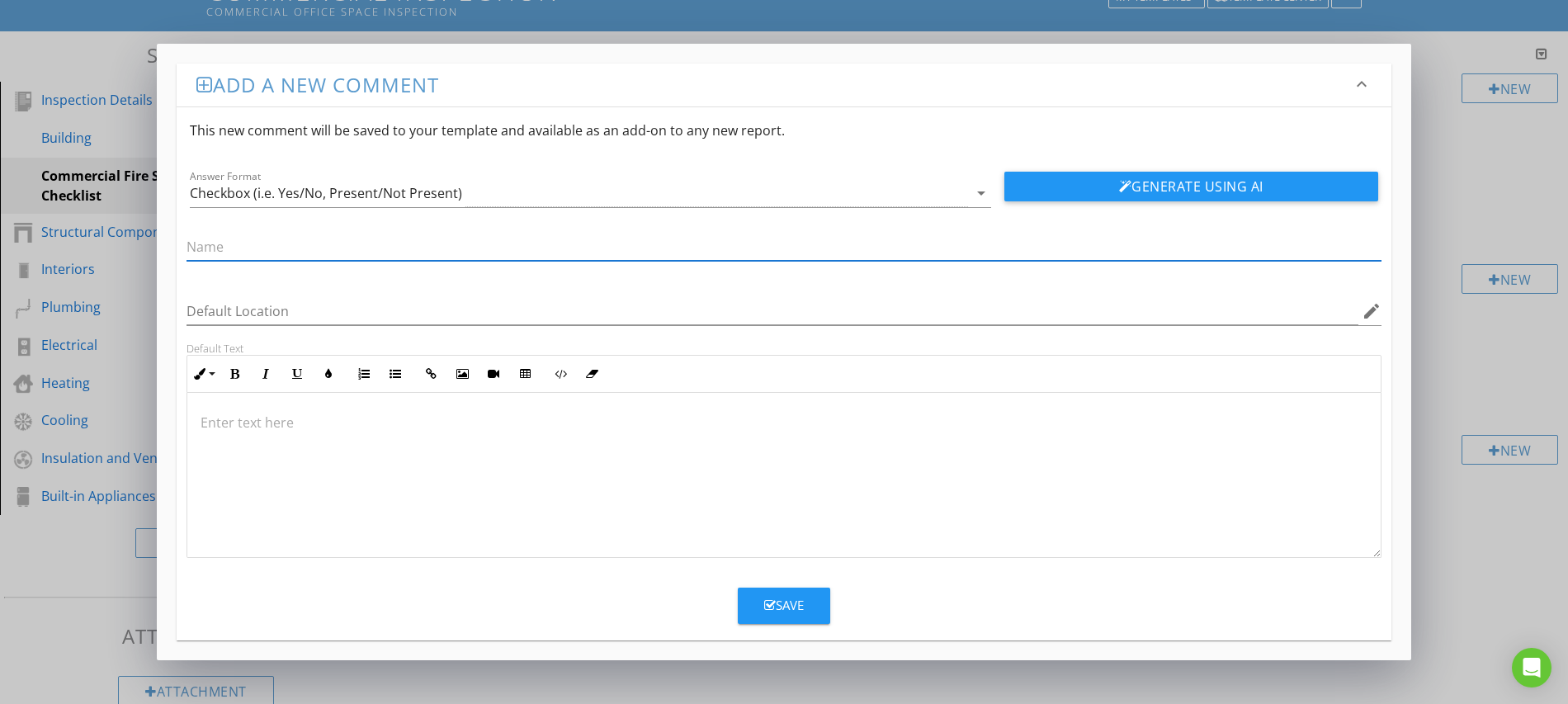
paste input "Pull stations clearly marked/unobstructed"
type input "Pull stations clearly marked/unobstructed"
click at [784, 607] on div "Save" at bounding box center [784, 605] width 40 height 19
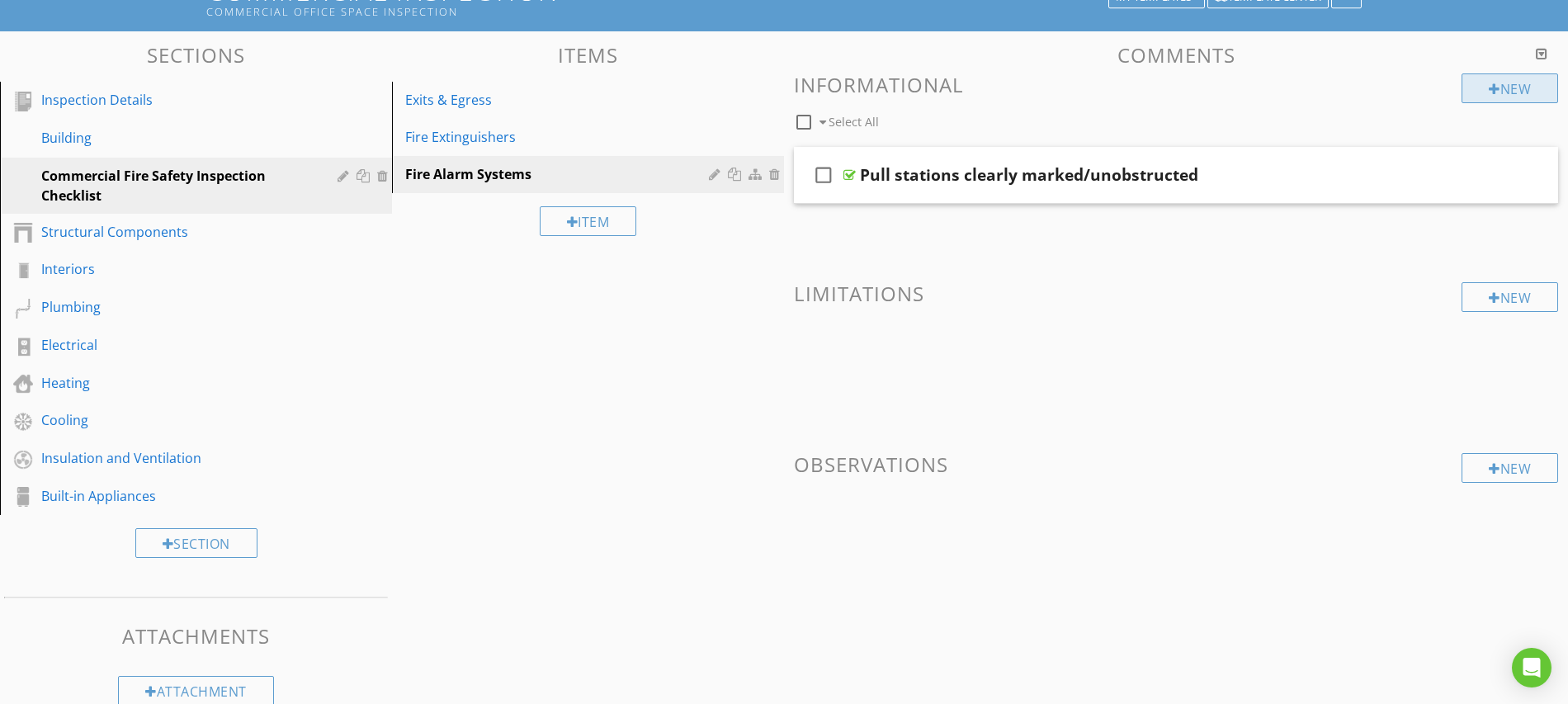
click at [1496, 91] on div "New" at bounding box center [1510, 88] width 97 height 30
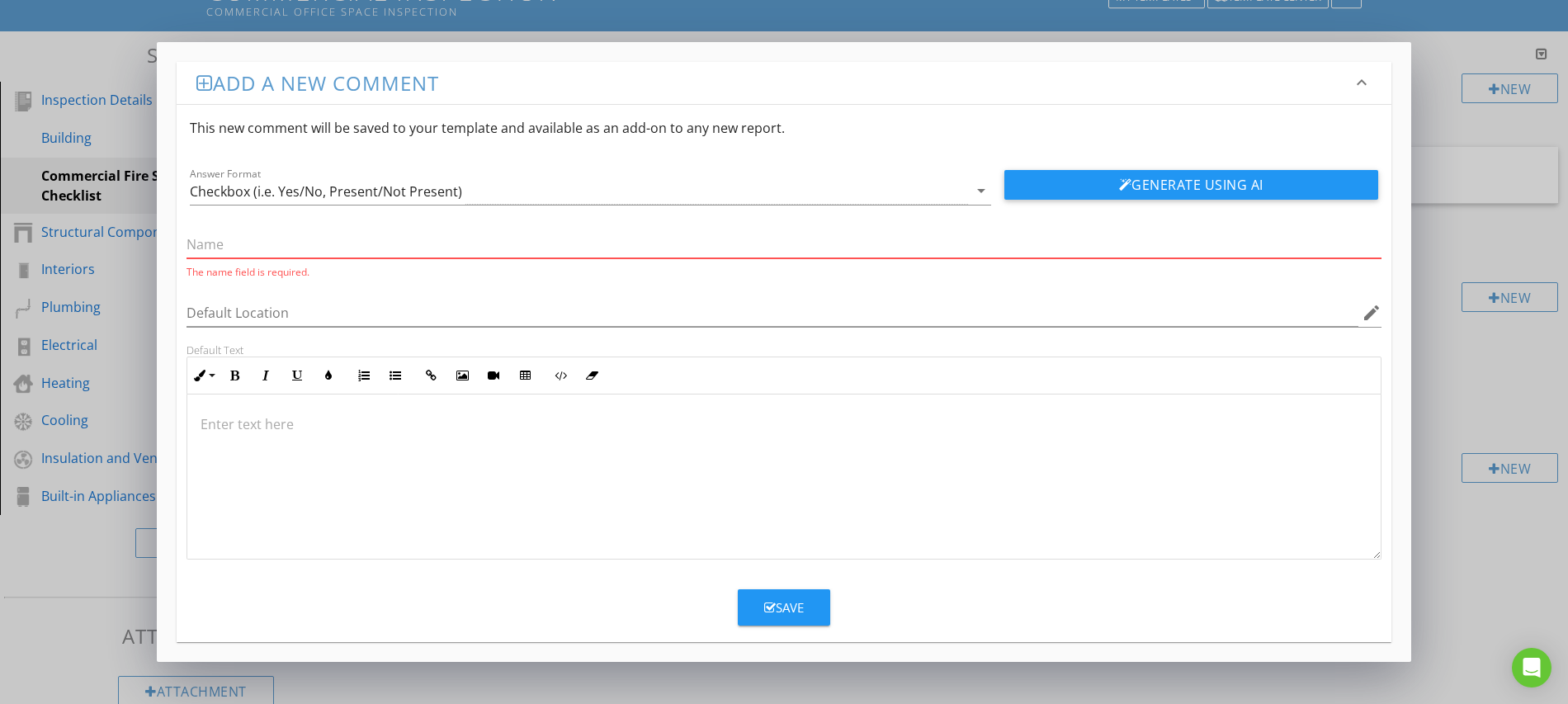
click at [519, 249] on input "text" at bounding box center [784, 244] width 1195 height 27
paste input "Audible/visual alarms functioning"
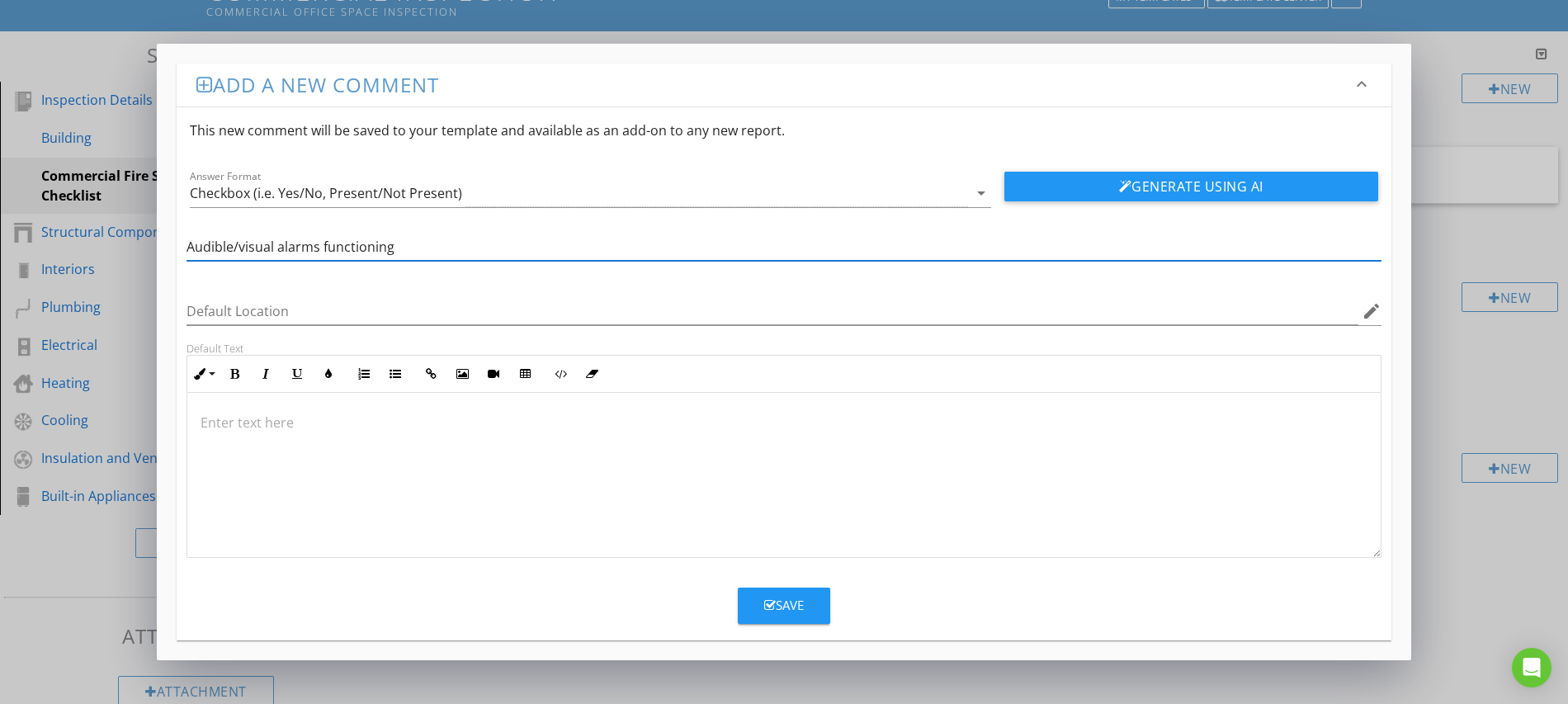
type input "Audible/visual alarms functioning"
click at [777, 601] on div "Save" at bounding box center [784, 605] width 40 height 19
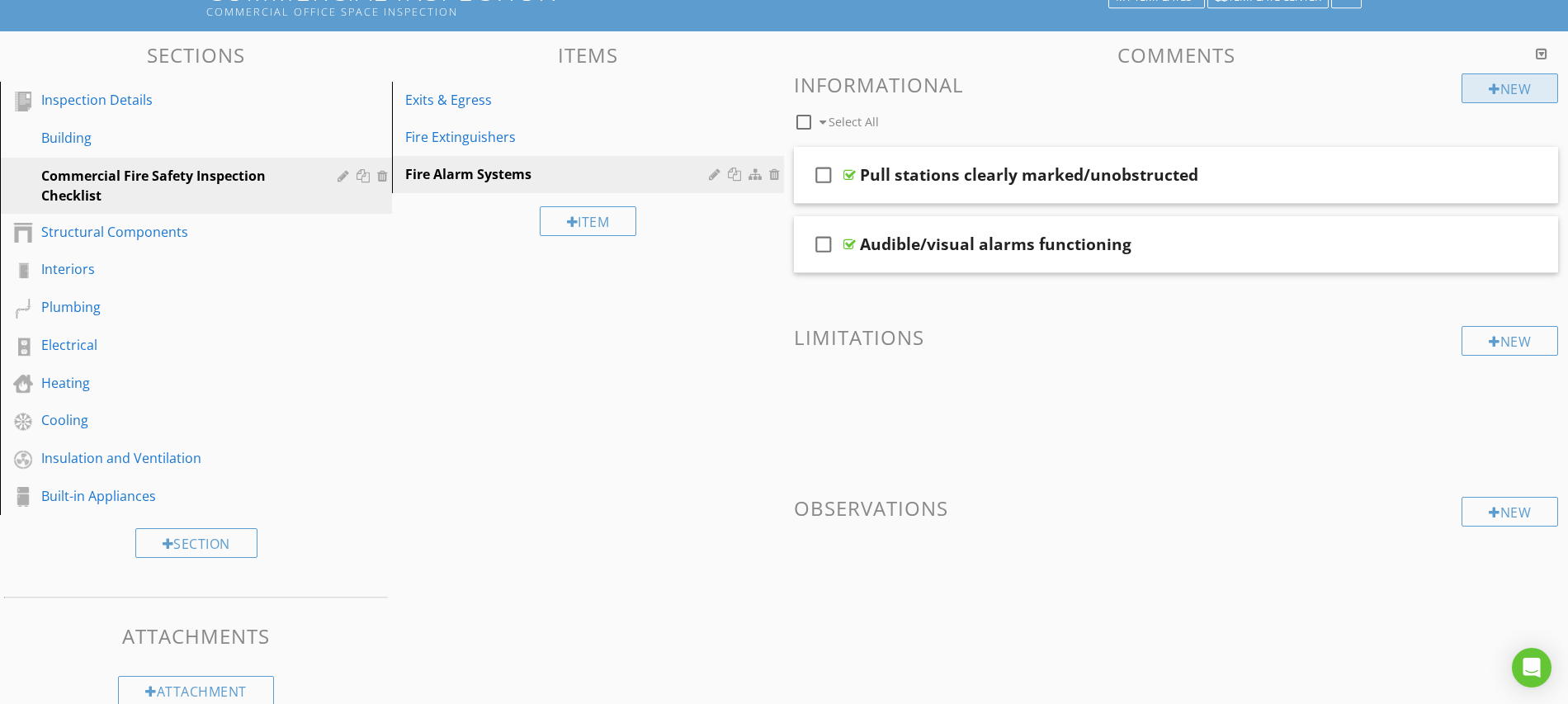
click at [1494, 89] on div at bounding box center [1494, 89] width 11 height 13
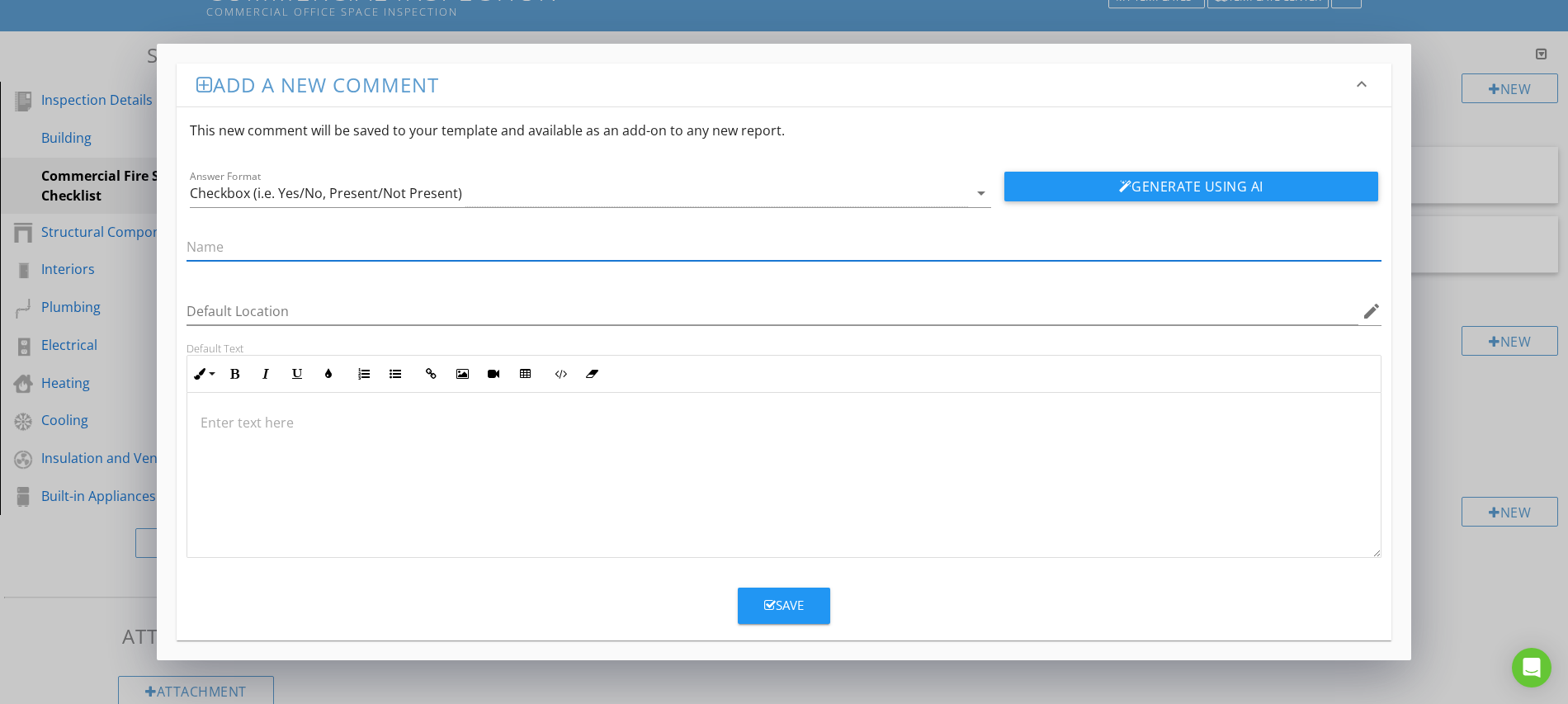
paste input "Control panel accessible, shows no trouble/fault lights"
type input "Control panel accessible, shows no trouble/fault lights"
click at [780, 600] on div "Save" at bounding box center [784, 605] width 40 height 19
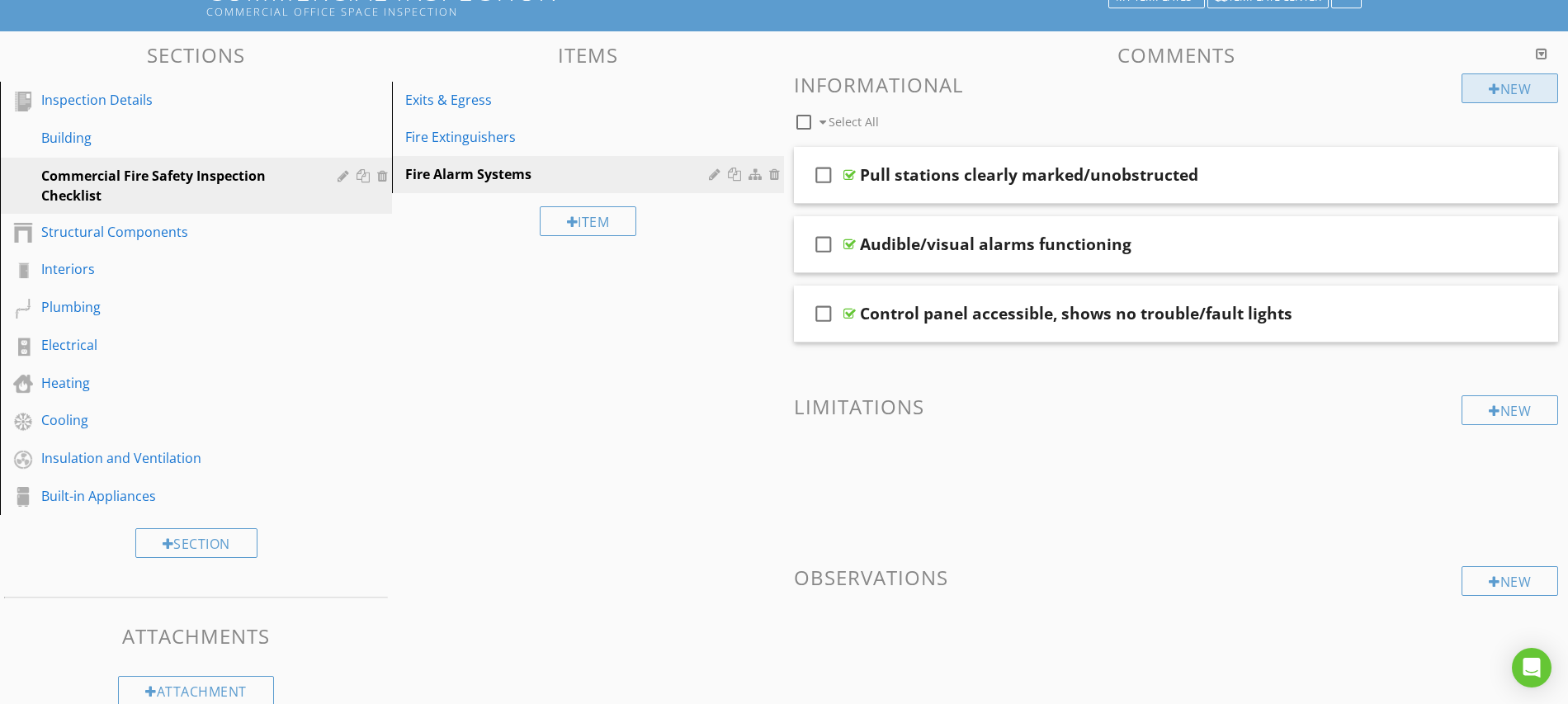
click at [1496, 87] on div "New" at bounding box center [1510, 88] width 97 height 30
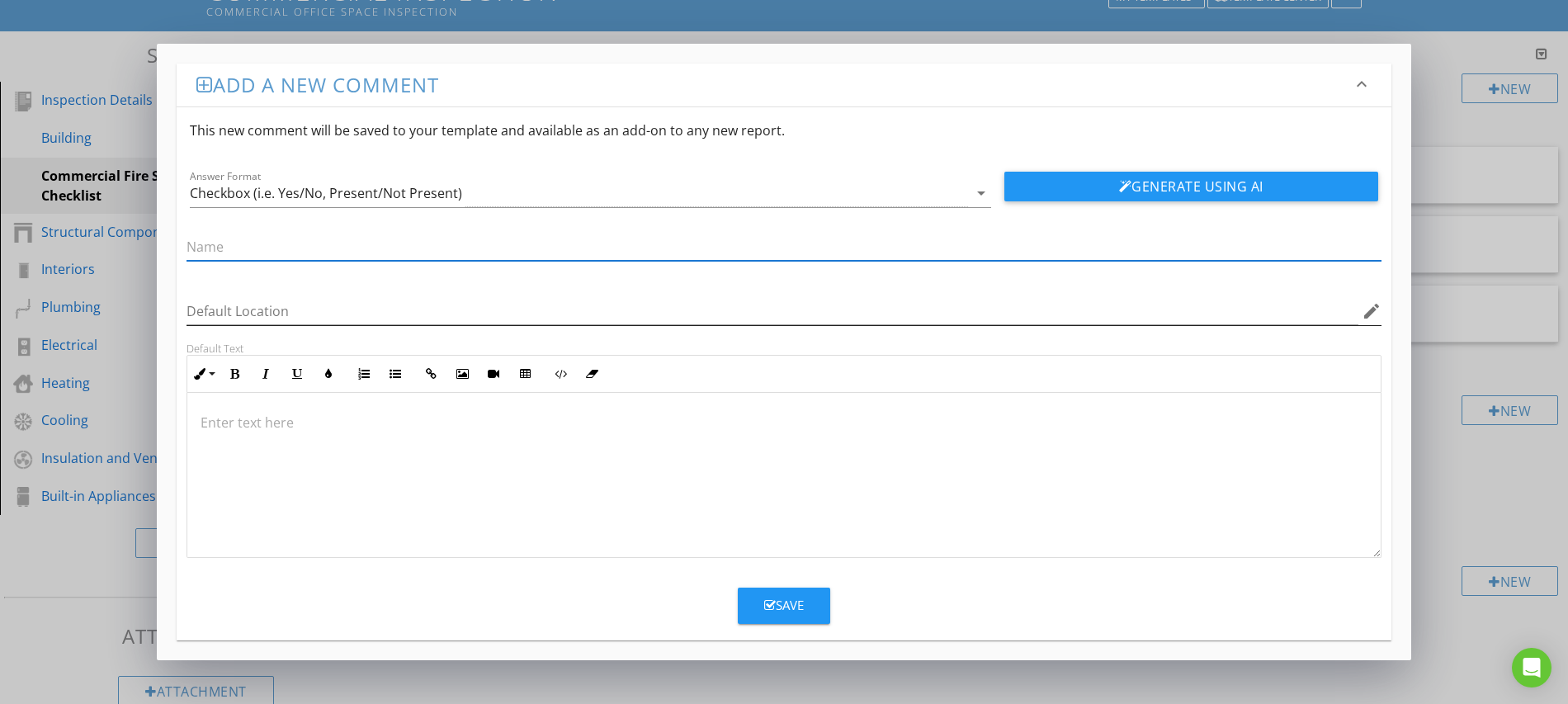
paste input "Annual test/maintenance records available"
type input "Annual test/maintenance records available"
click at [761, 602] on button "Save" at bounding box center [784, 606] width 92 height 37
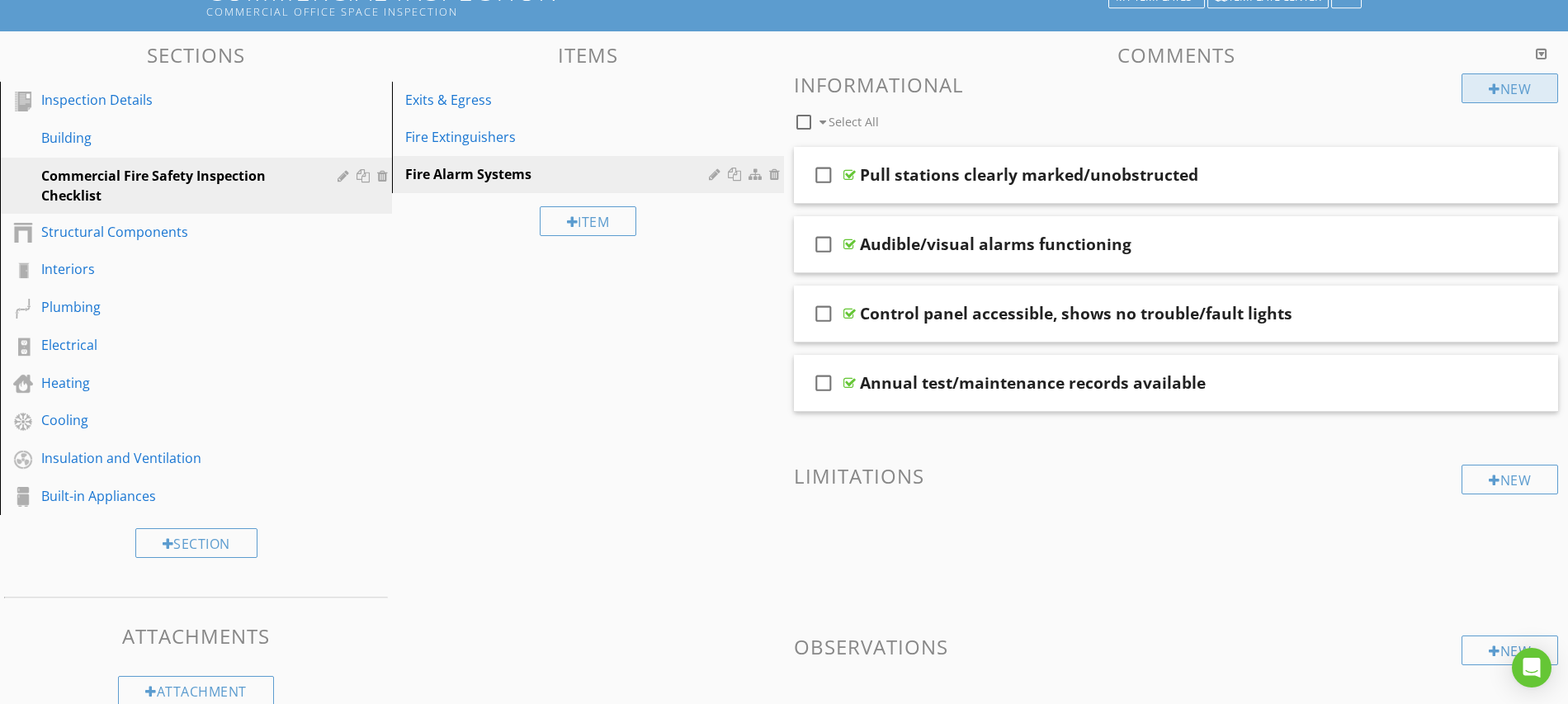
click at [1490, 90] on div at bounding box center [1494, 89] width 11 height 13
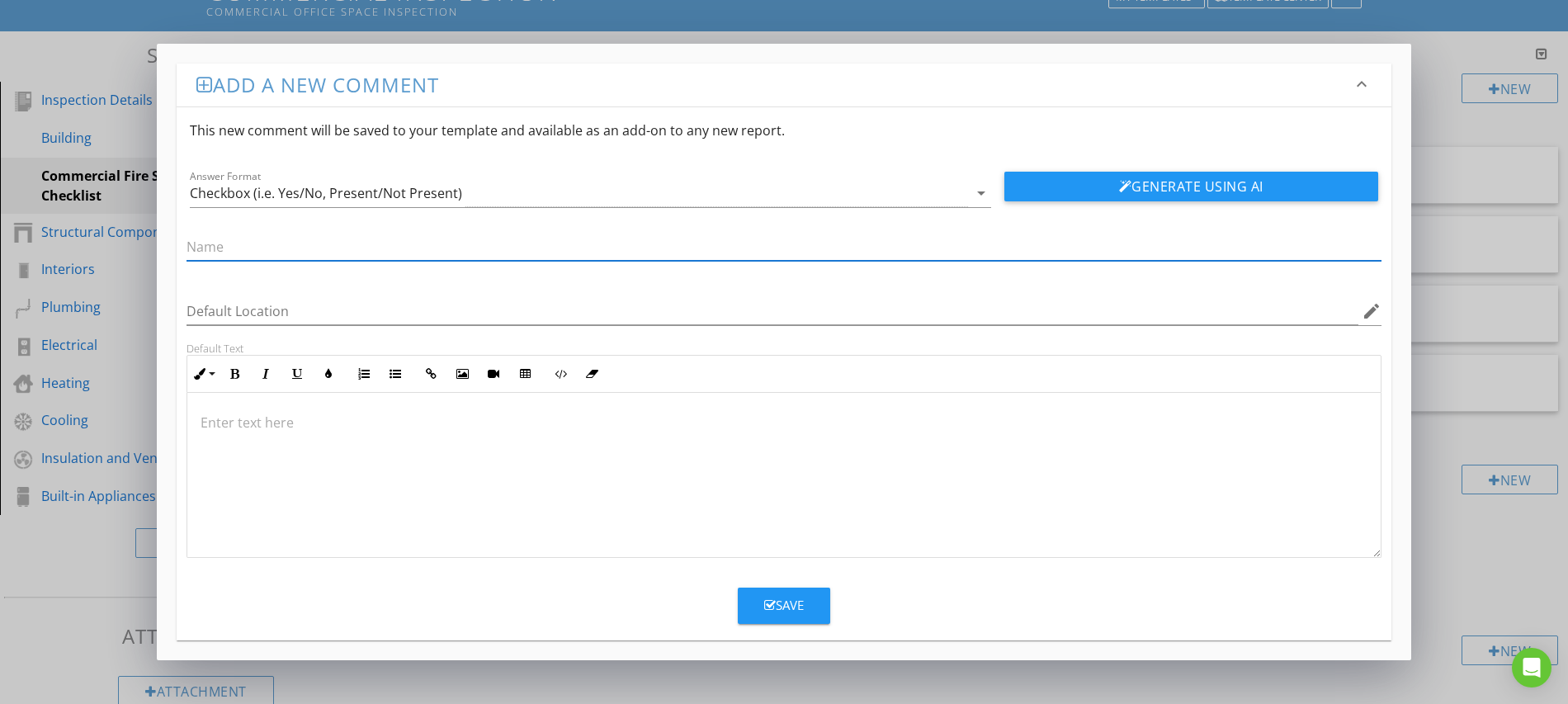
click at [1450, 156] on div "Add a new comment keyboard_arrow_down This new comment will be saved to your te…" at bounding box center [784, 352] width 1568 height 704
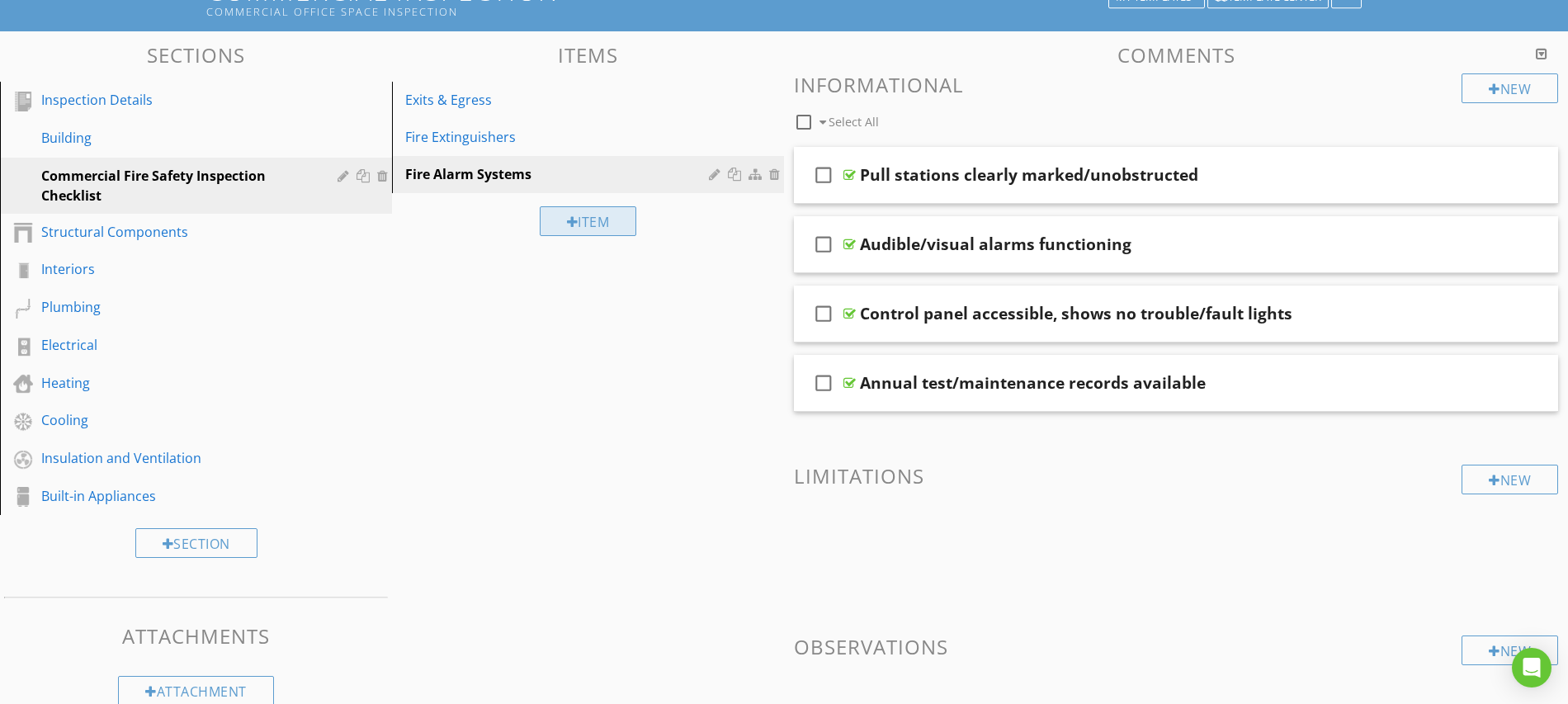
click at [563, 226] on div "Item" at bounding box center [589, 221] width 97 height 30
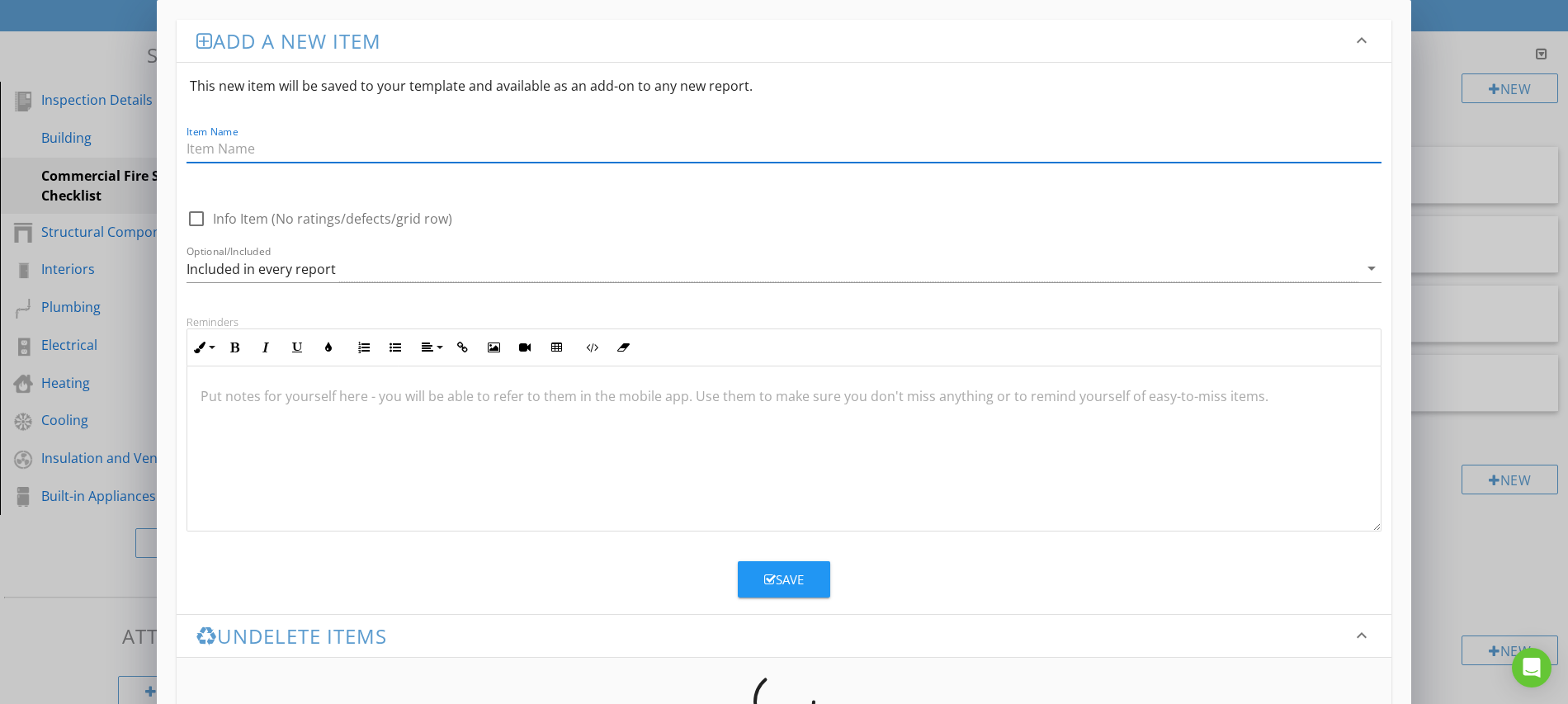
paste input "Sprinkler / Suppression Systems"
type input "Sprinkler / Suppression Systems"
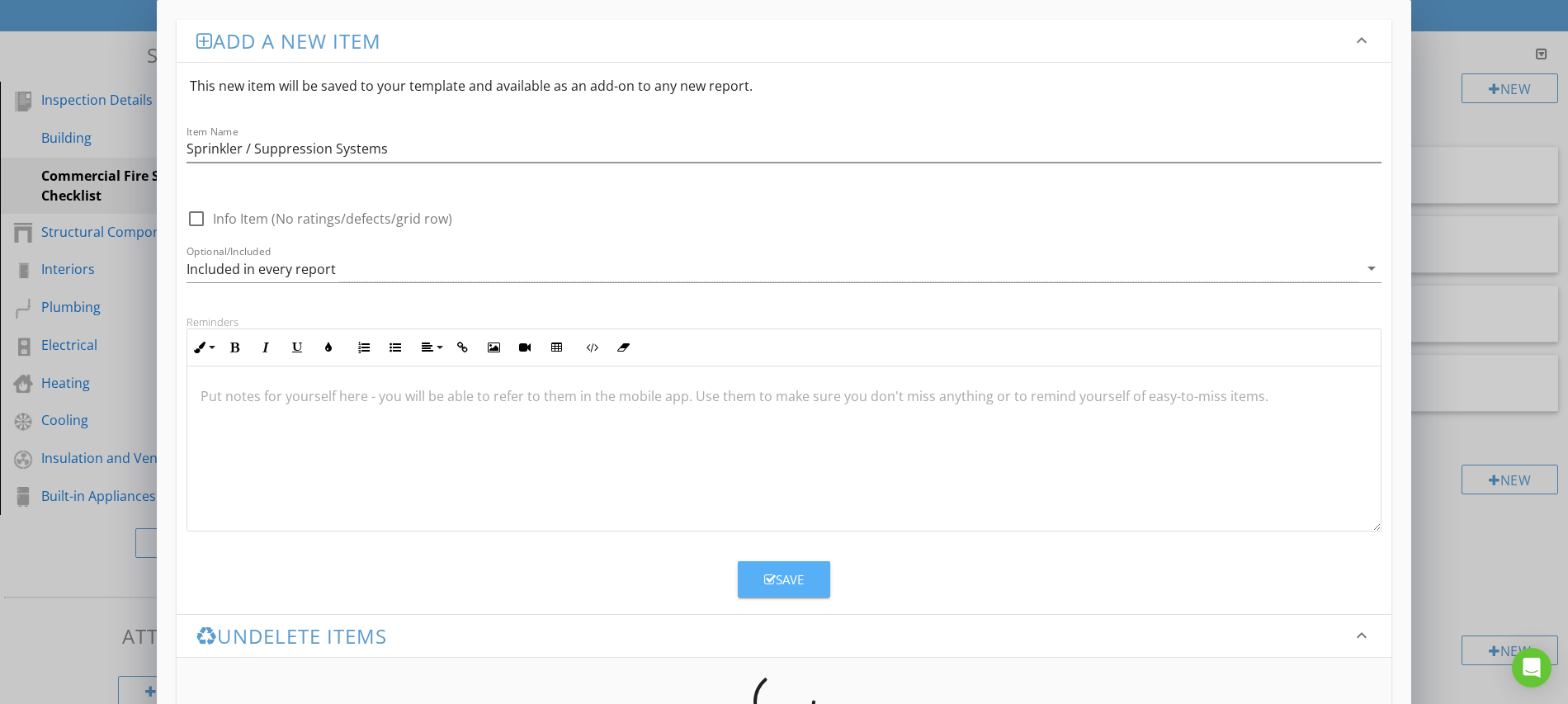
click at [764, 575] on icon "button" at bounding box center [770, 580] width 11 height 12
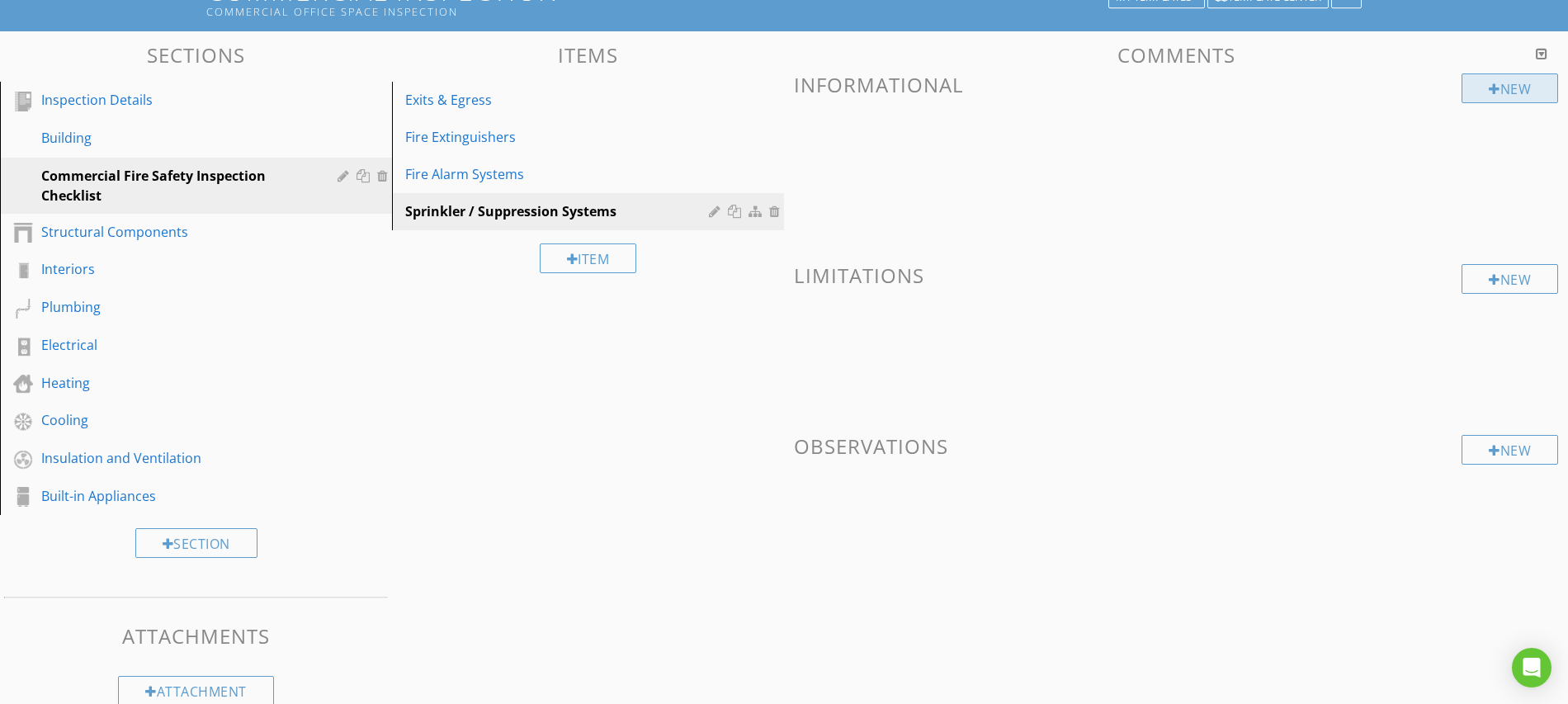
click at [1492, 90] on div at bounding box center [1494, 89] width 11 height 13
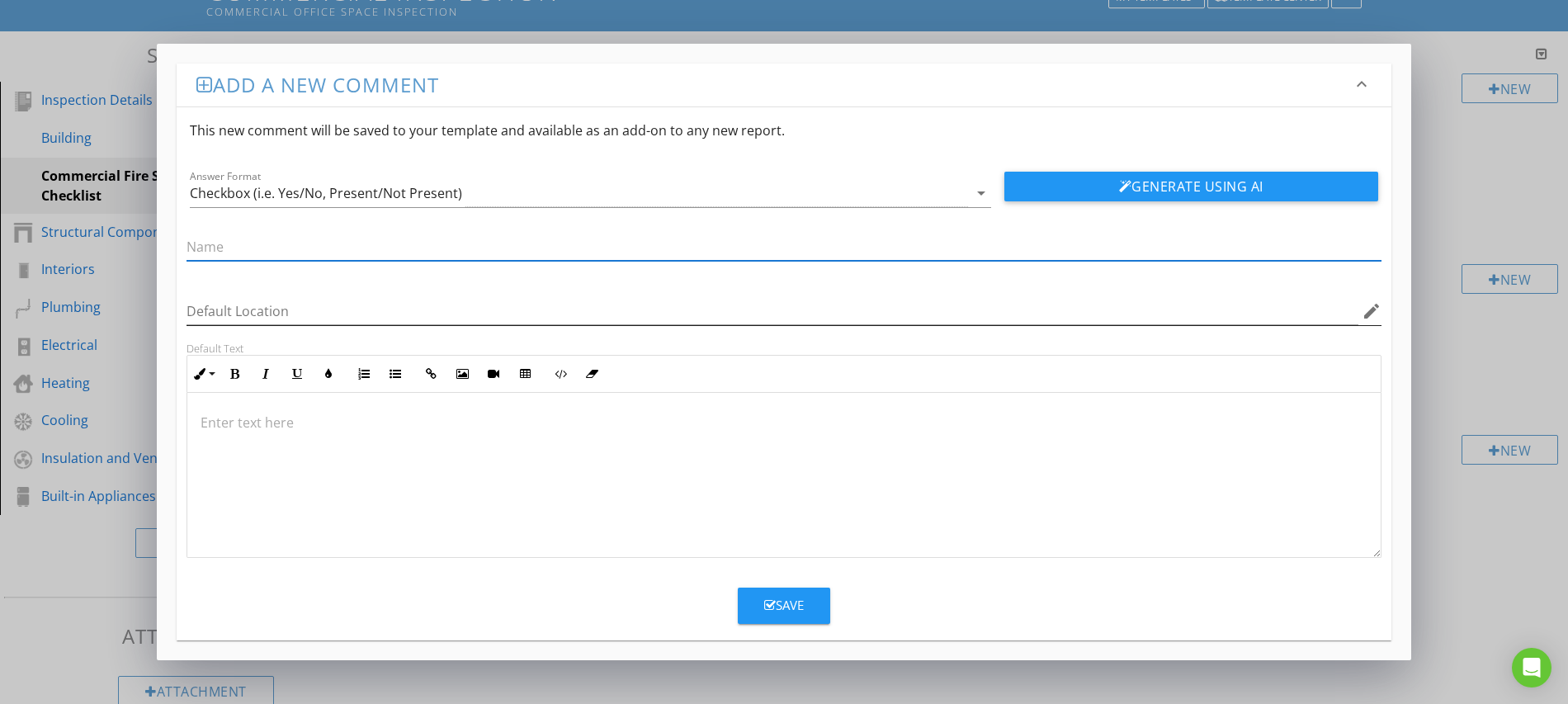
paste input "Heads free of paint, dust, corrosion, and not obstructed"
type input "Heads free of paint, dust, corrosion, and not obstructed"
click at [769, 602] on icon "button" at bounding box center [770, 605] width 11 height 12
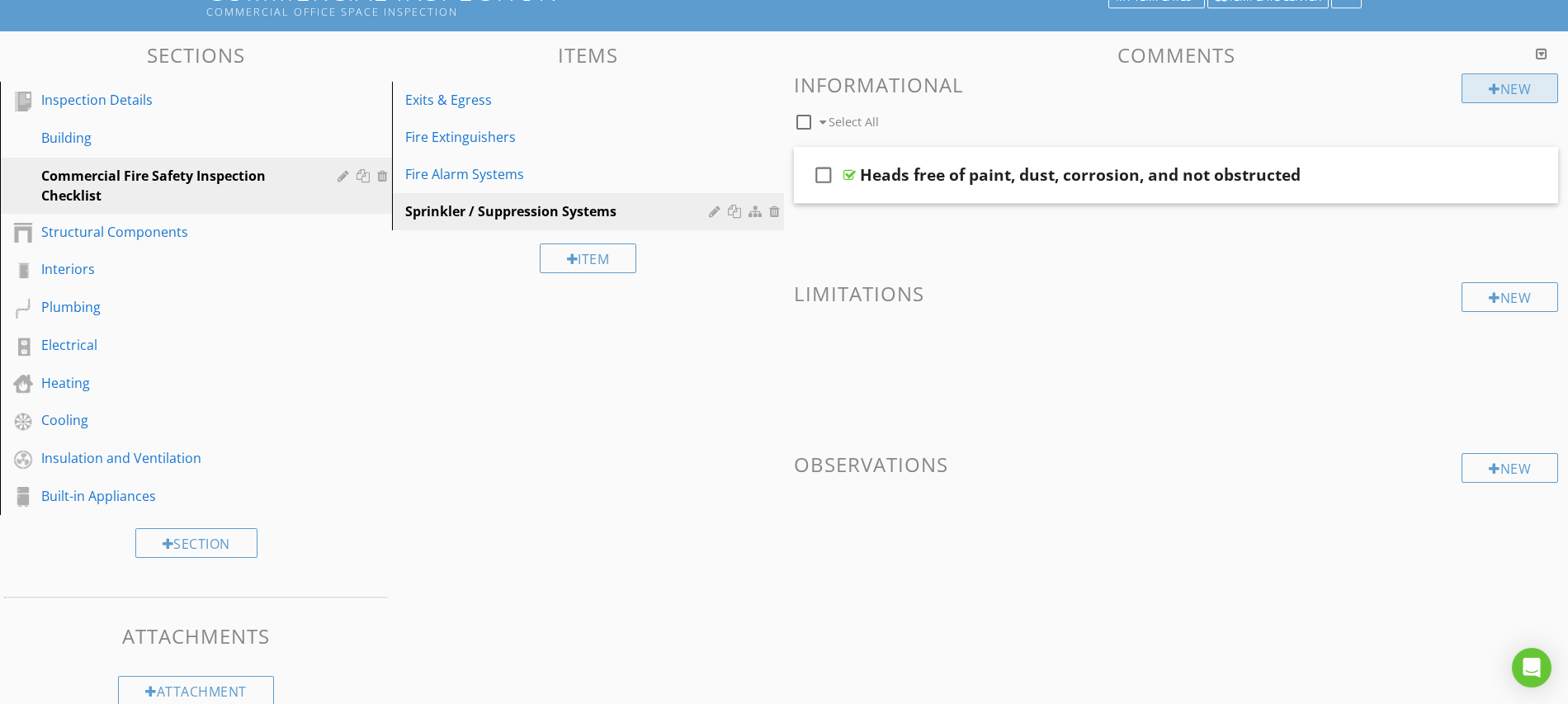
click at [1492, 90] on div at bounding box center [1494, 89] width 11 height 13
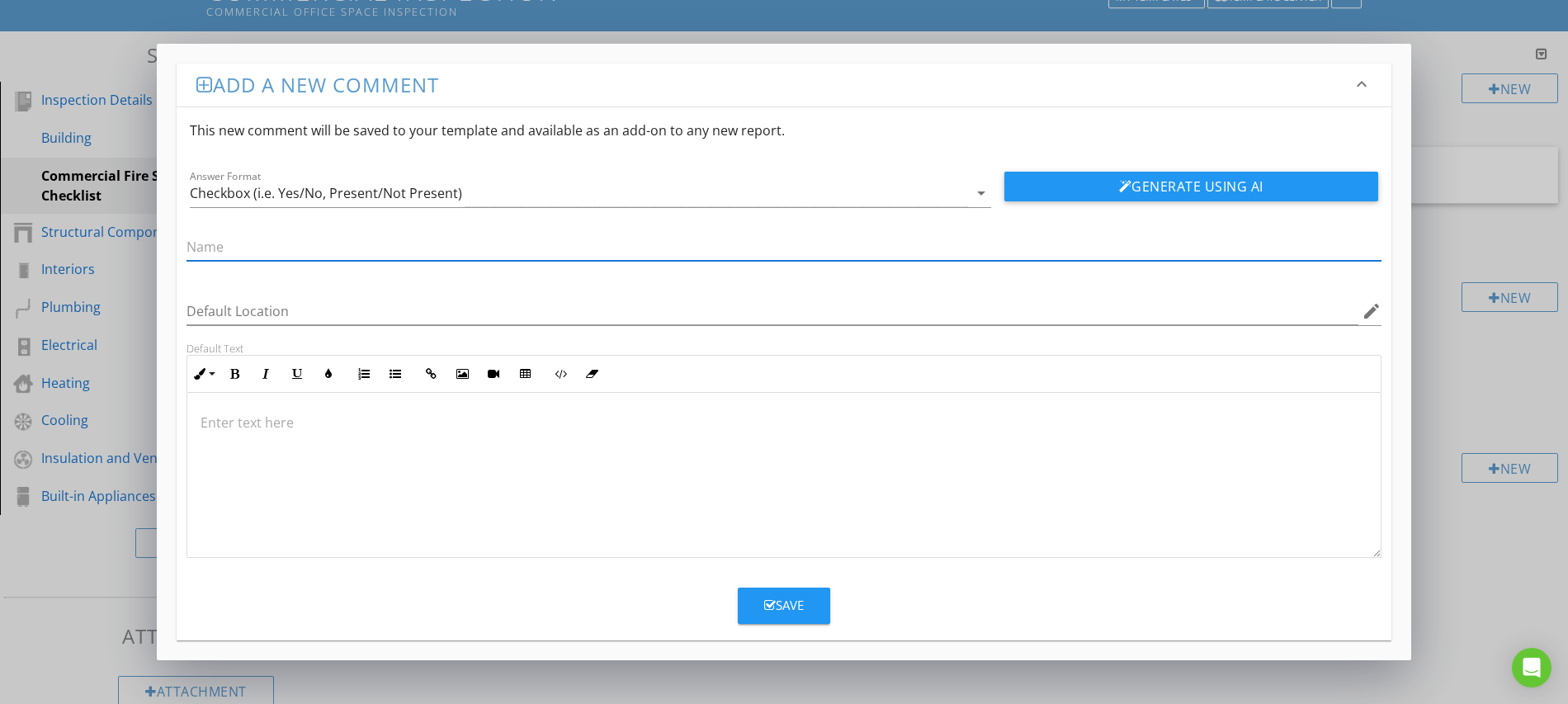
paste input "Control valves accessible and locked/open"
type input "Control valves accessible and locked/open"
click at [771, 599] on icon "button" at bounding box center [770, 605] width 11 height 12
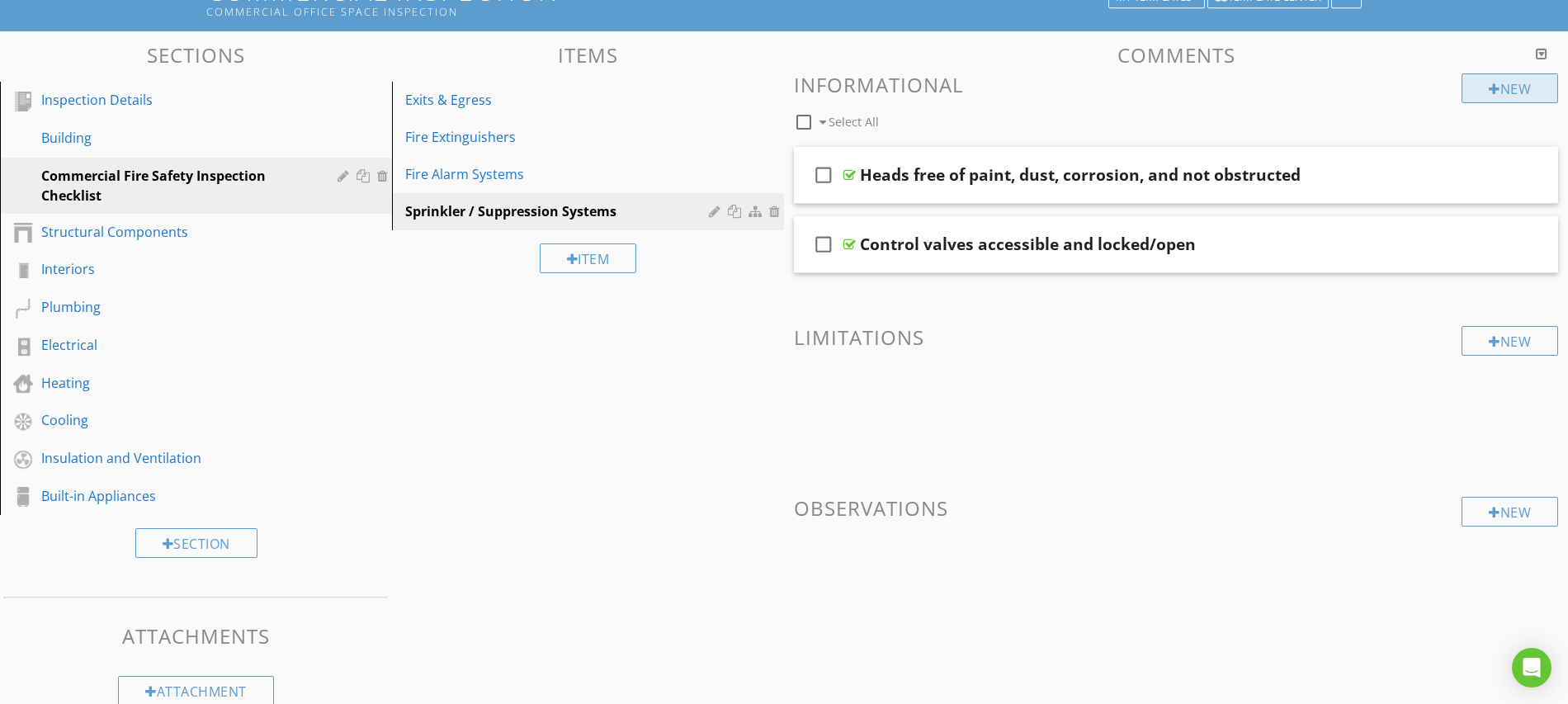
click at [1496, 88] on div "New" at bounding box center [1510, 88] width 97 height 30
click at [1480, 83] on div "New" at bounding box center [1510, 88] width 97 height 30
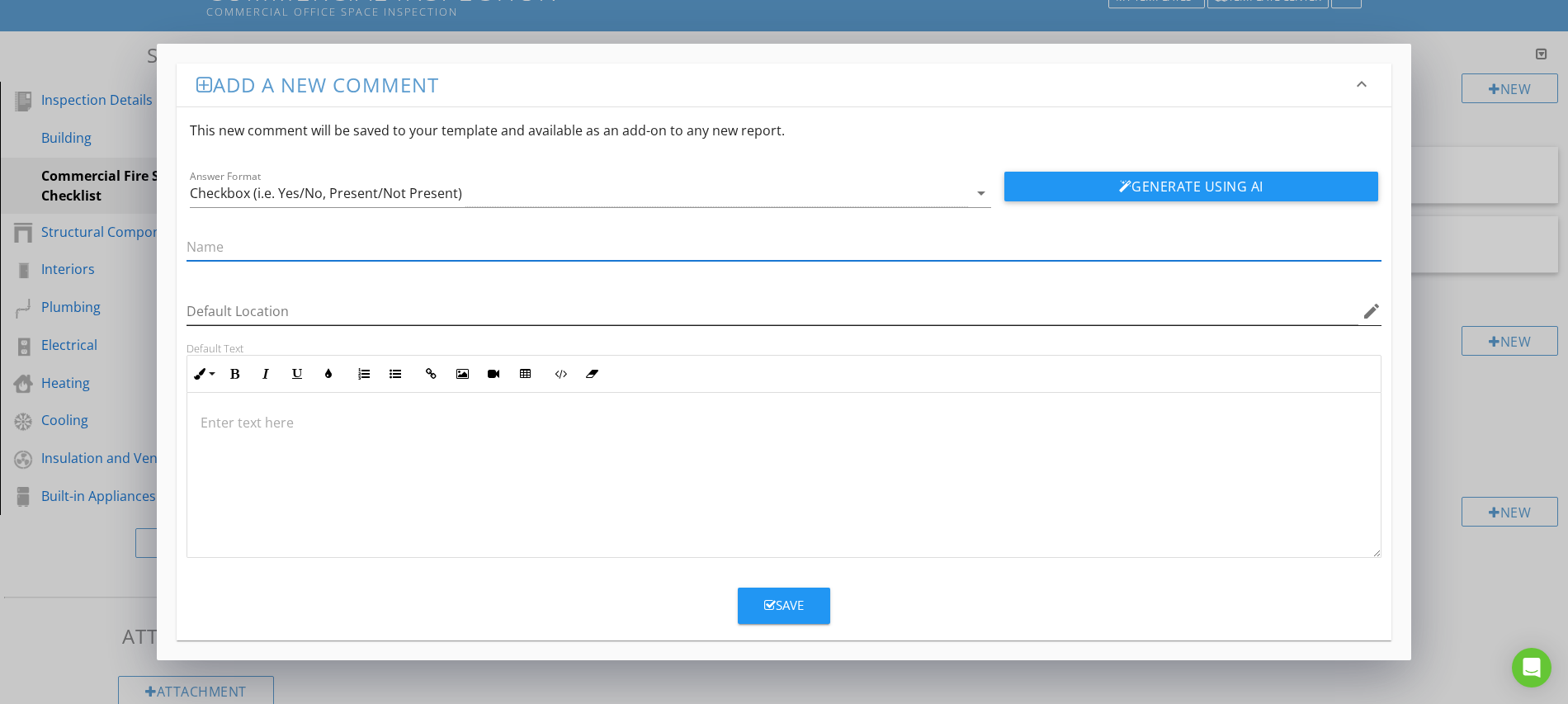
paste input "Quarterly, annual, and 5-year inspection records maintained"
type input "Quarterly, annual, and 5-year inspection records maintained"
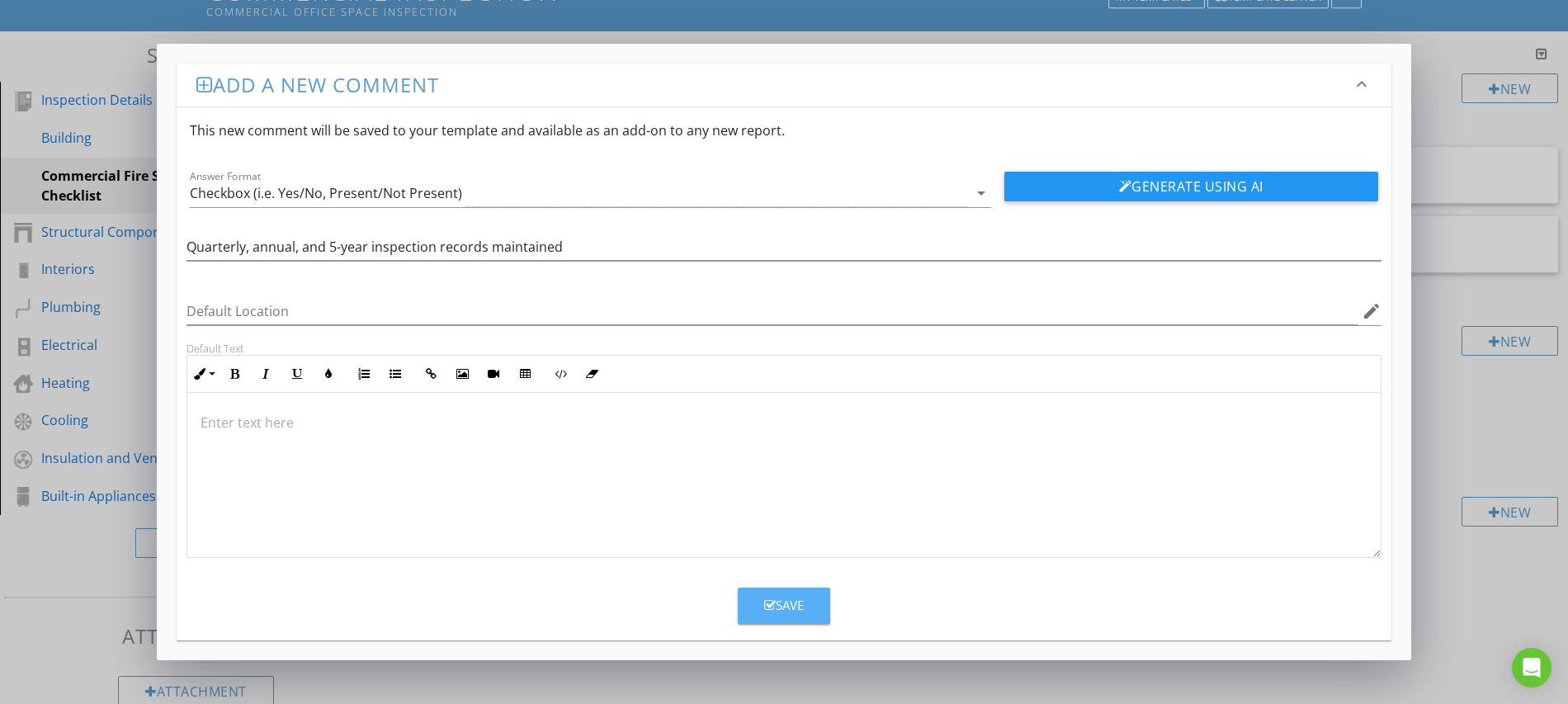
click at [805, 611] on button "Save" at bounding box center [784, 606] width 92 height 37
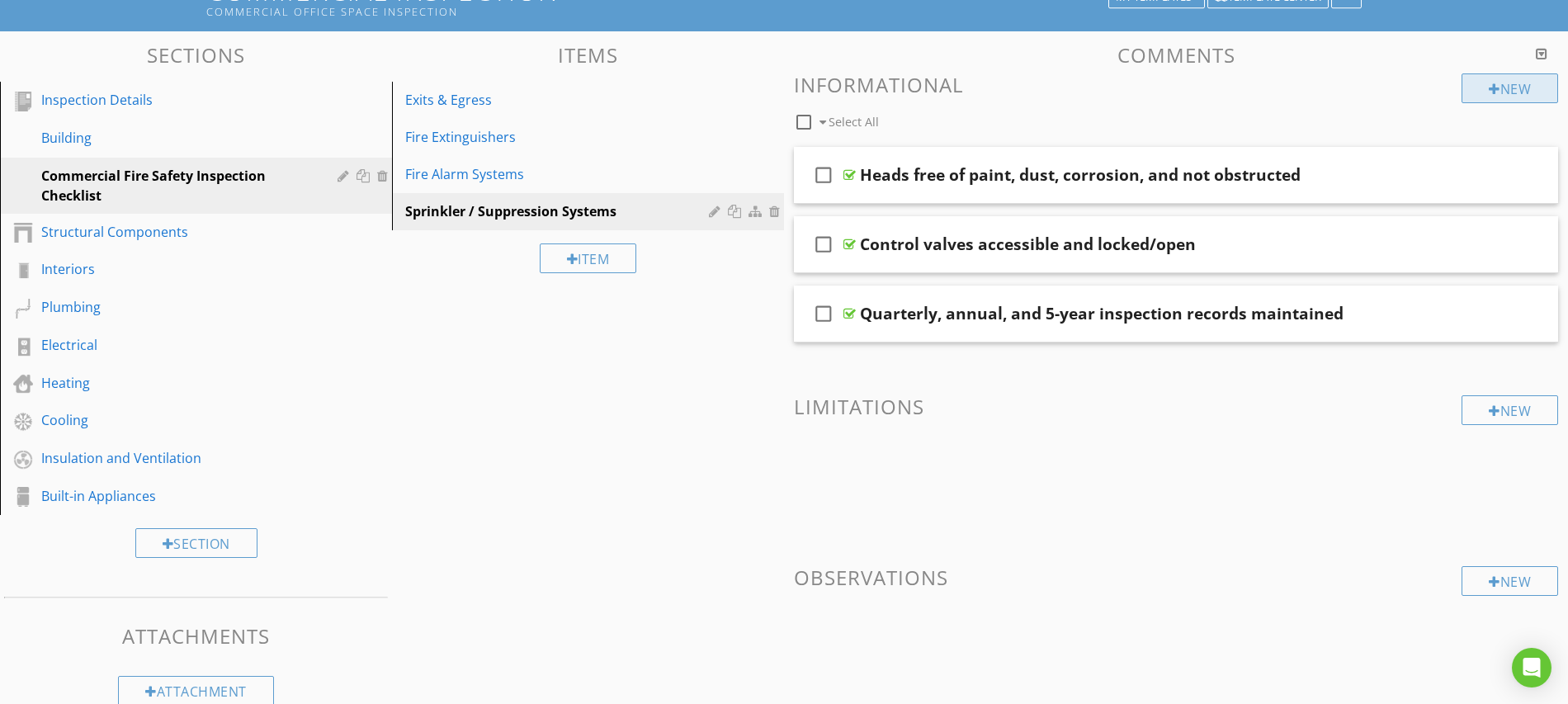
click at [1496, 89] on div "New" at bounding box center [1510, 88] width 97 height 30
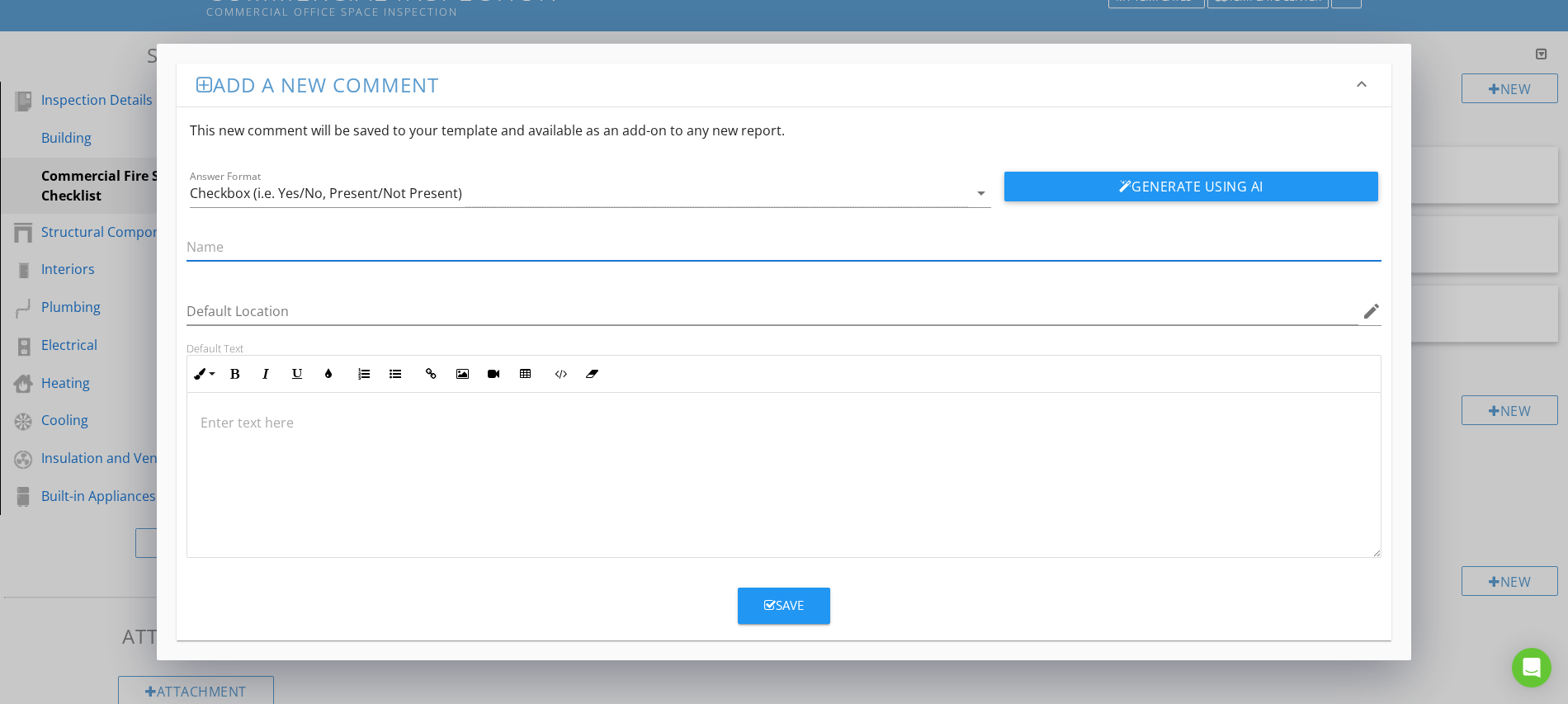
paste input "Kitchen hood fire suppression serviced every 6 months"
type input "Kitchen hood fire suppression serviced every 6 months"
click at [778, 605] on div "Save" at bounding box center [784, 605] width 40 height 19
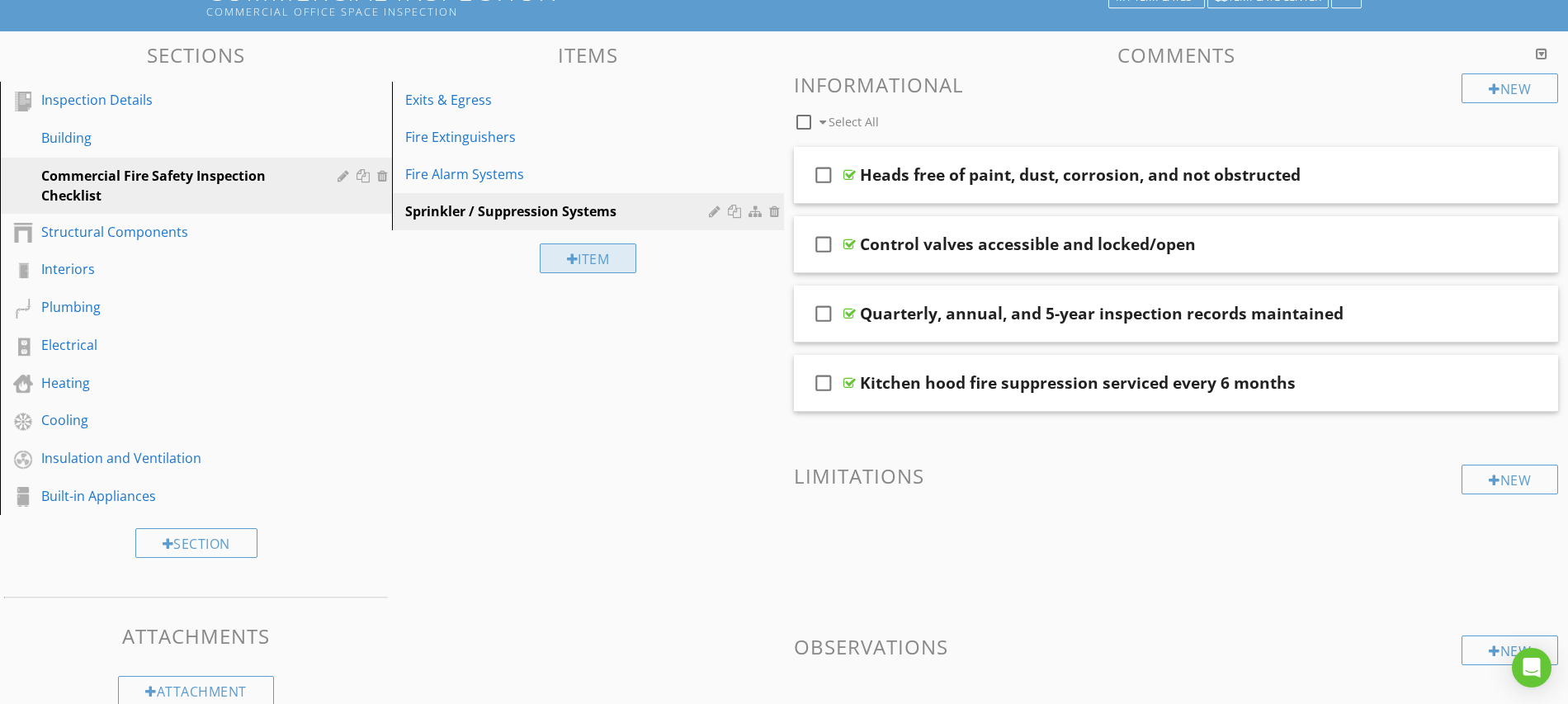
click at [564, 256] on div "Item" at bounding box center [589, 258] width 97 height 30
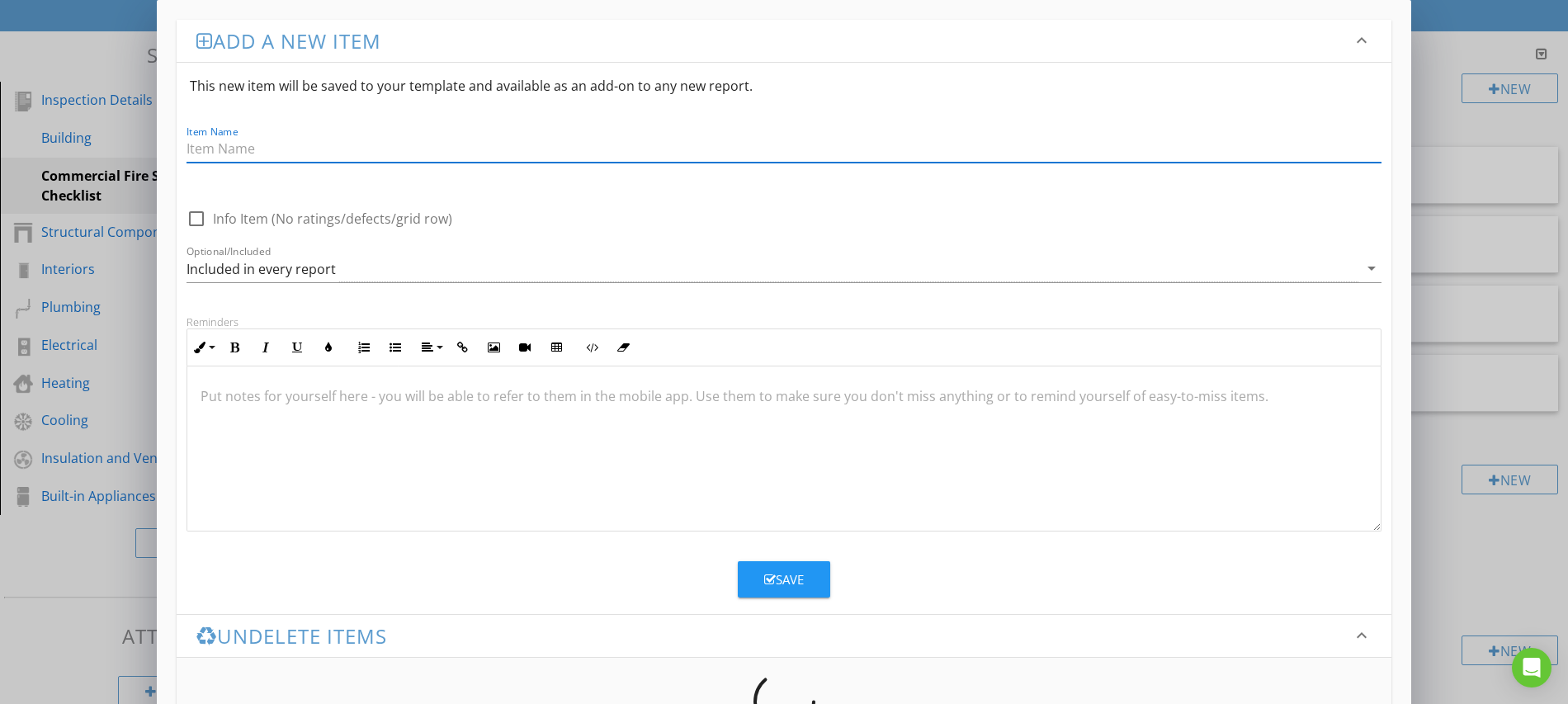
paste input "Electrical Safety"
type input "Electrical Safety"
click at [787, 582] on div "Save" at bounding box center [784, 580] width 40 height 19
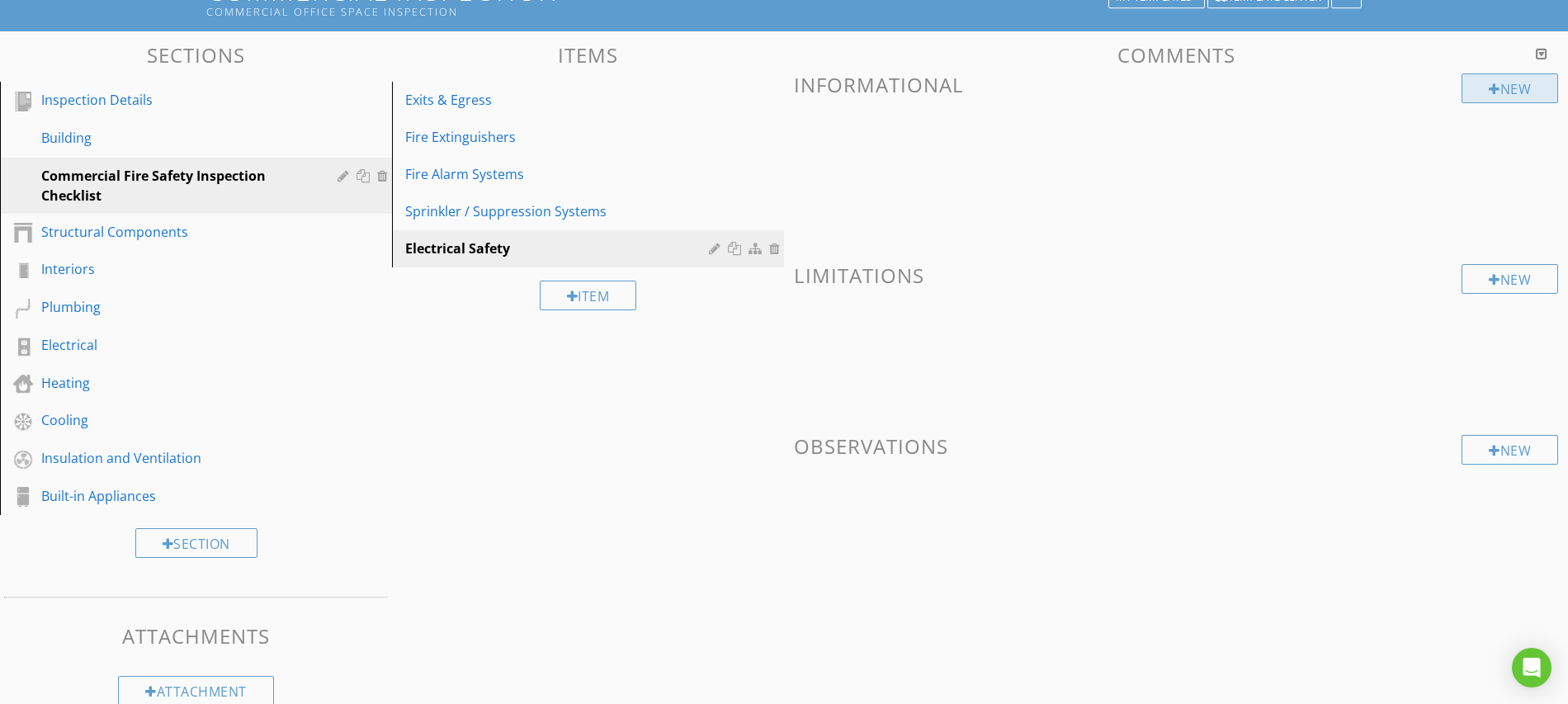
click at [1489, 90] on div at bounding box center [1494, 89] width 11 height 13
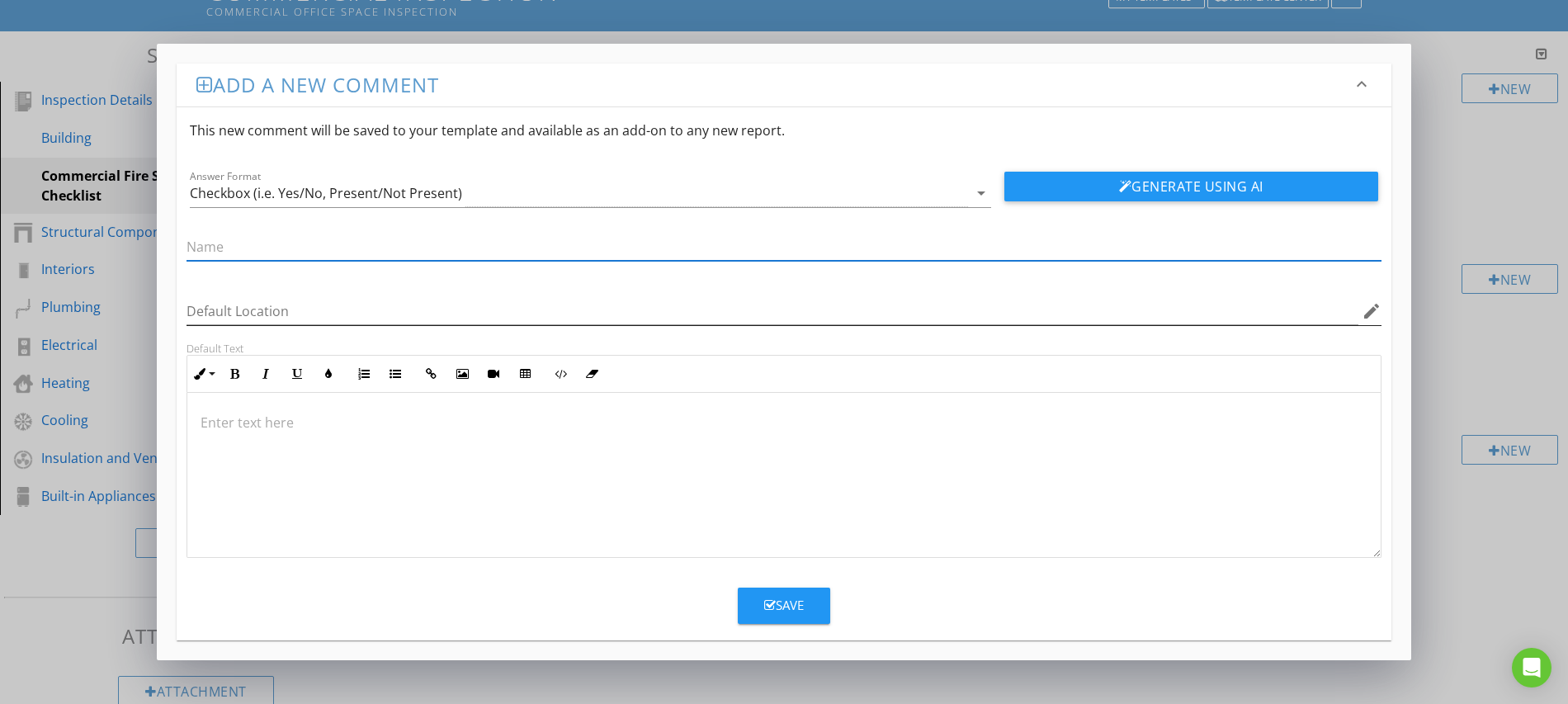
paste input "Electrical panels accessible with 36" clearance"
type input "Electrical panels accessible with 36" clearance"
click at [756, 617] on button "Save" at bounding box center [784, 606] width 92 height 37
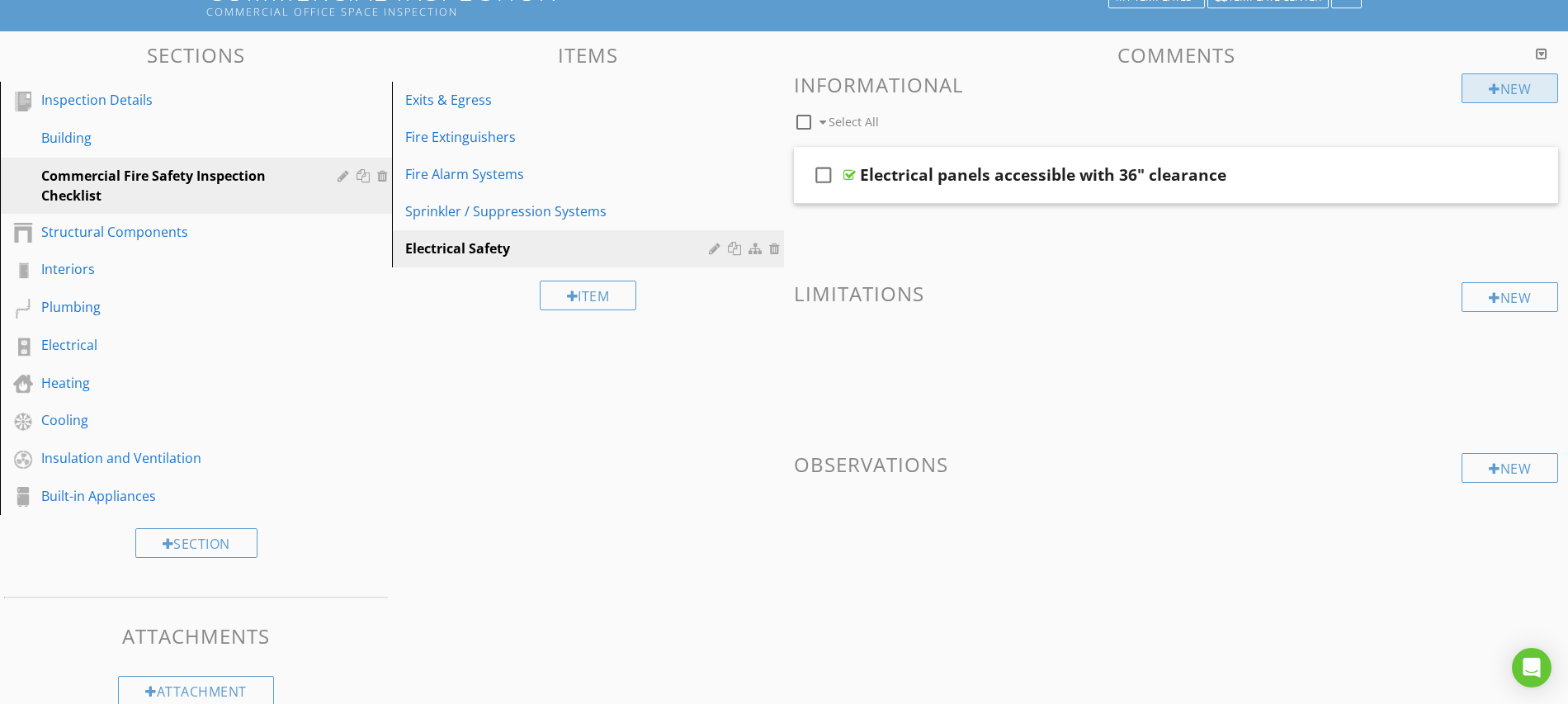
click at [1489, 88] on div at bounding box center [1494, 89] width 11 height 13
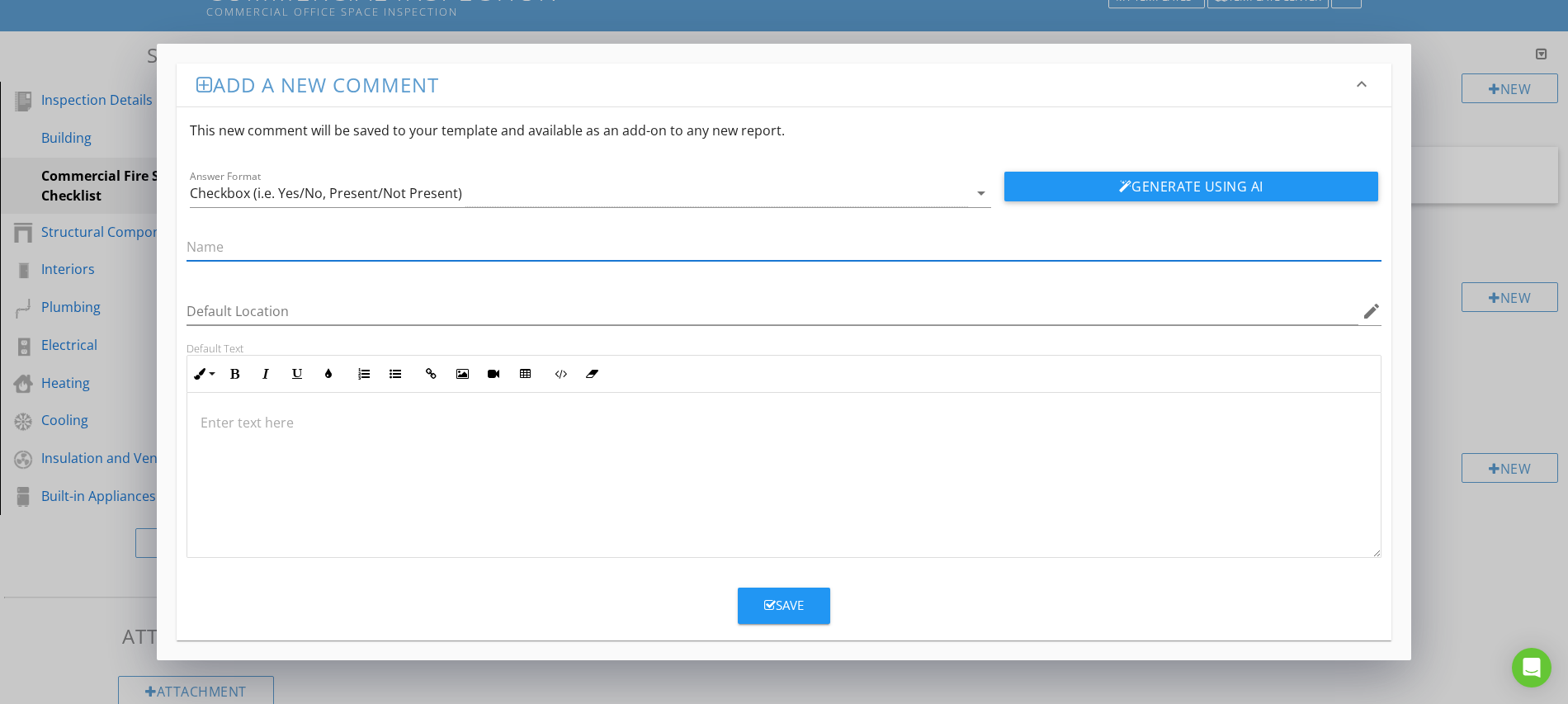
paste input "Circuits/breakers labeled"
type input "Circuits/breakers labeled"
click at [804, 604] on button "Save" at bounding box center [784, 606] width 92 height 37
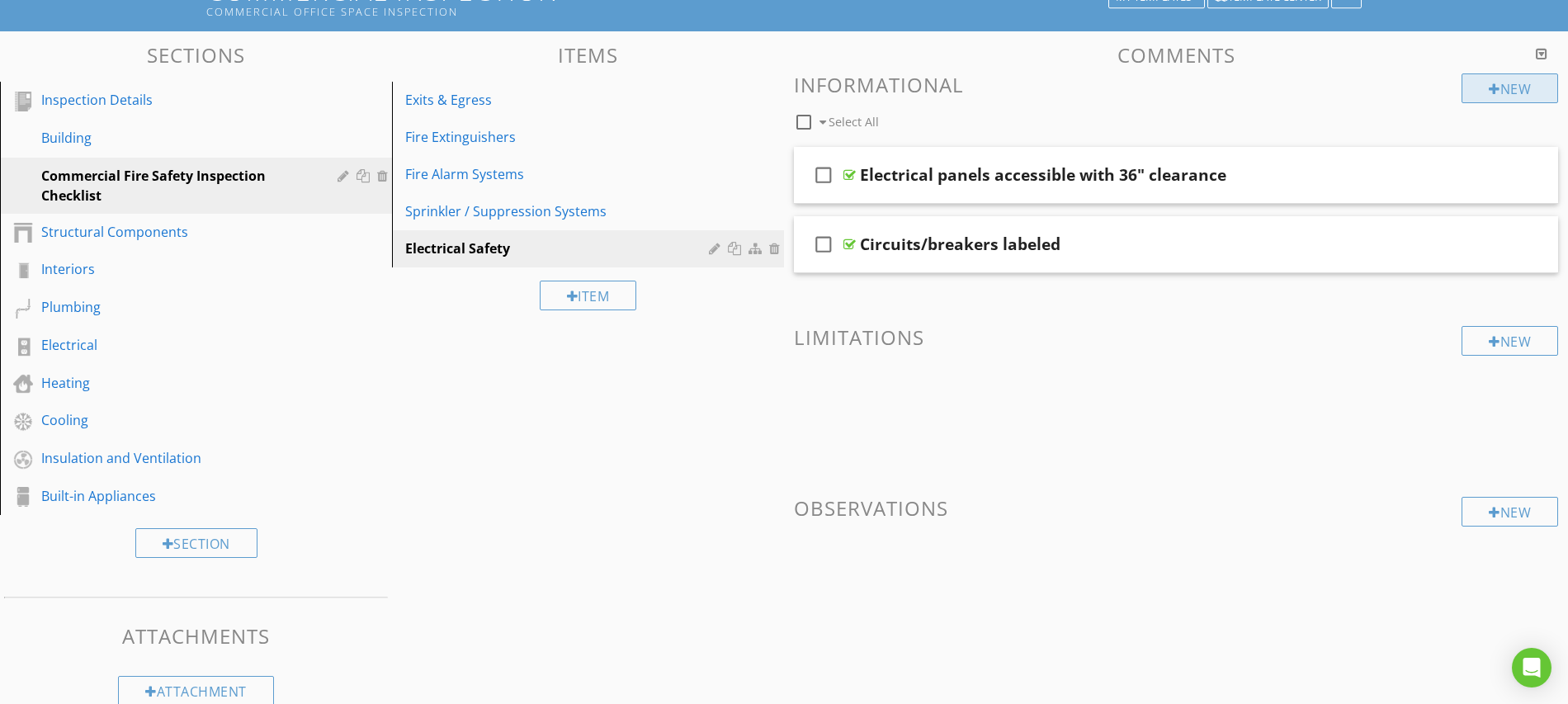
click at [1500, 87] on div "New" at bounding box center [1510, 88] width 97 height 30
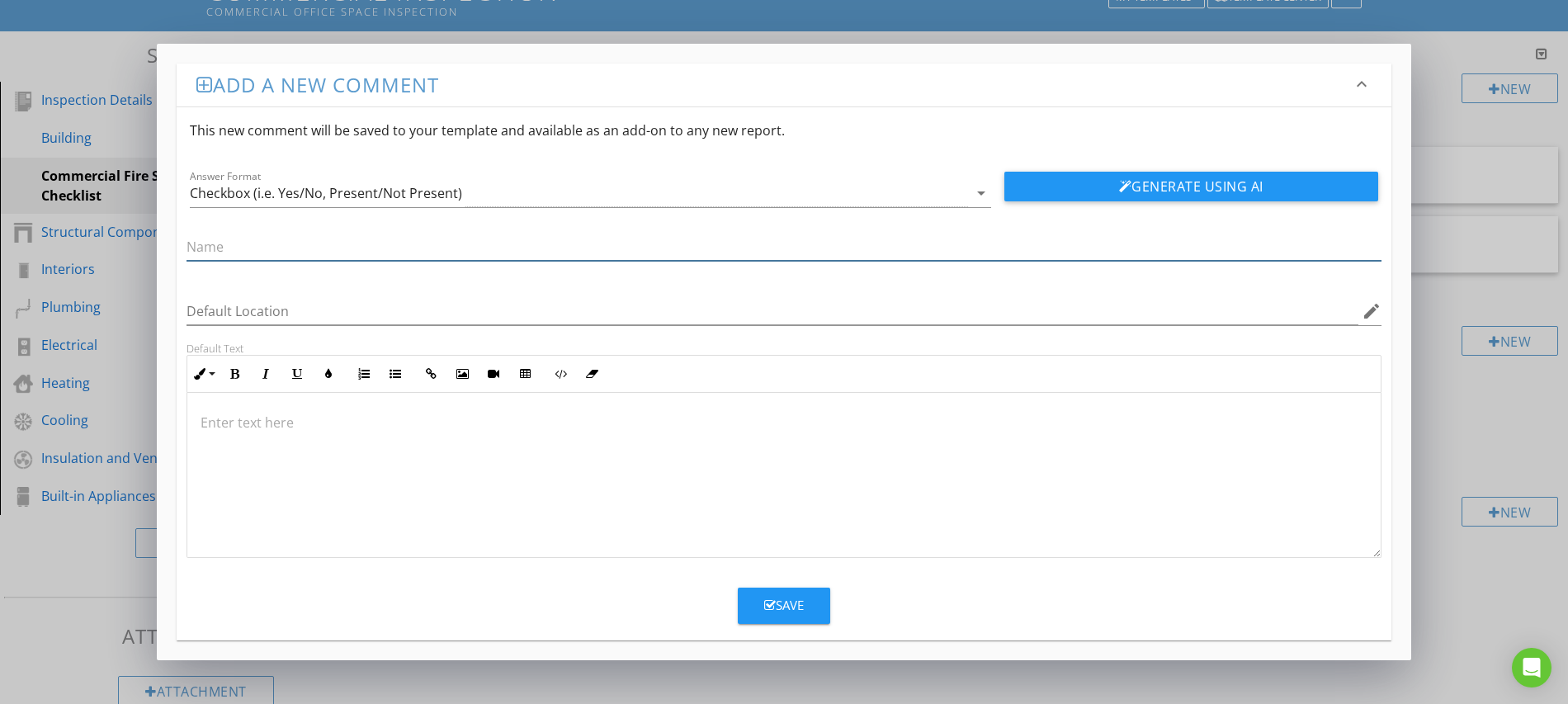
paste input "No open knockouts or exposed conductors"
type input "No open knockouts or exposed conductors"
click at [783, 621] on button "Save" at bounding box center [784, 606] width 92 height 37
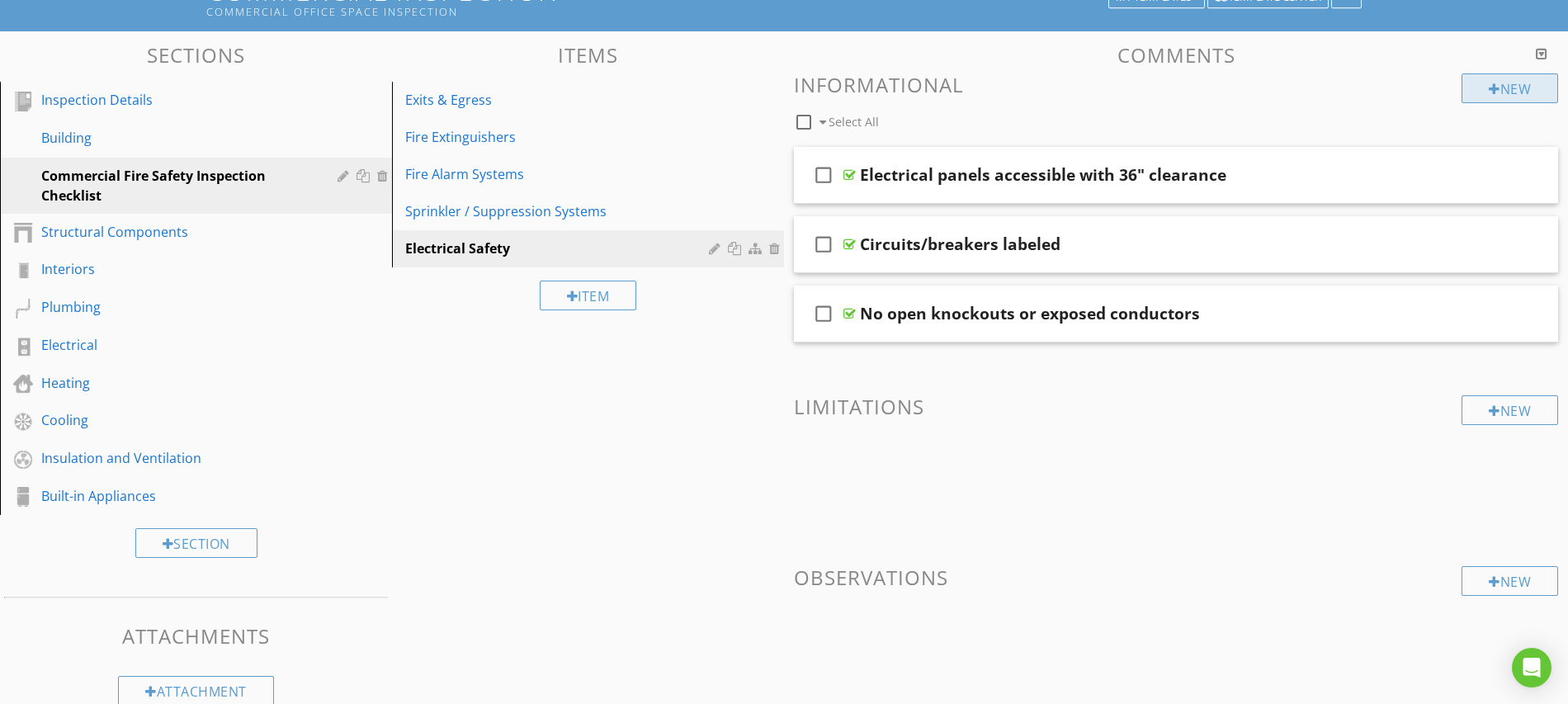
click at [1497, 86] on div "New" at bounding box center [1510, 88] width 97 height 30
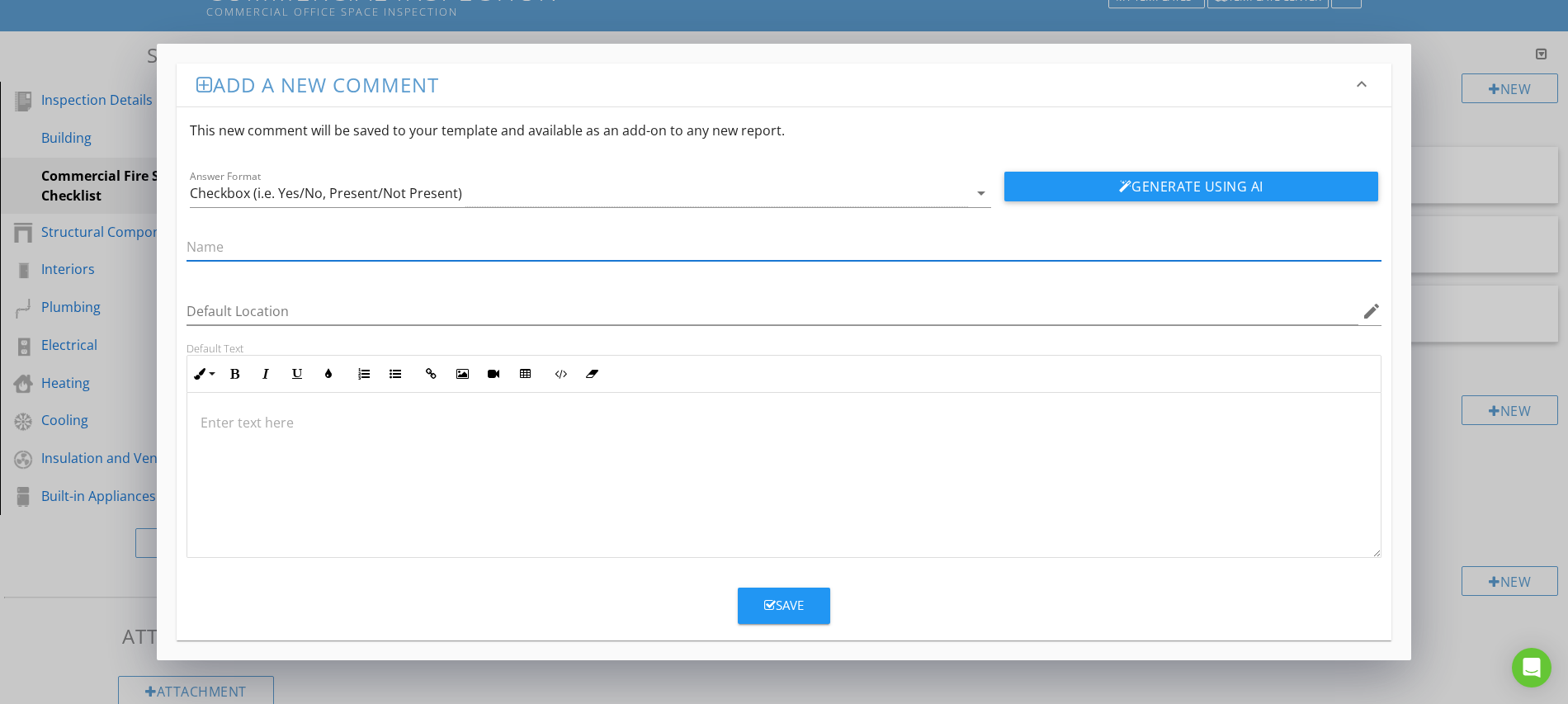
paste input "Extension cords used only temporarily"
type input "Extension cords used only temporarily"
click at [802, 605] on div "Save" at bounding box center [784, 605] width 40 height 19
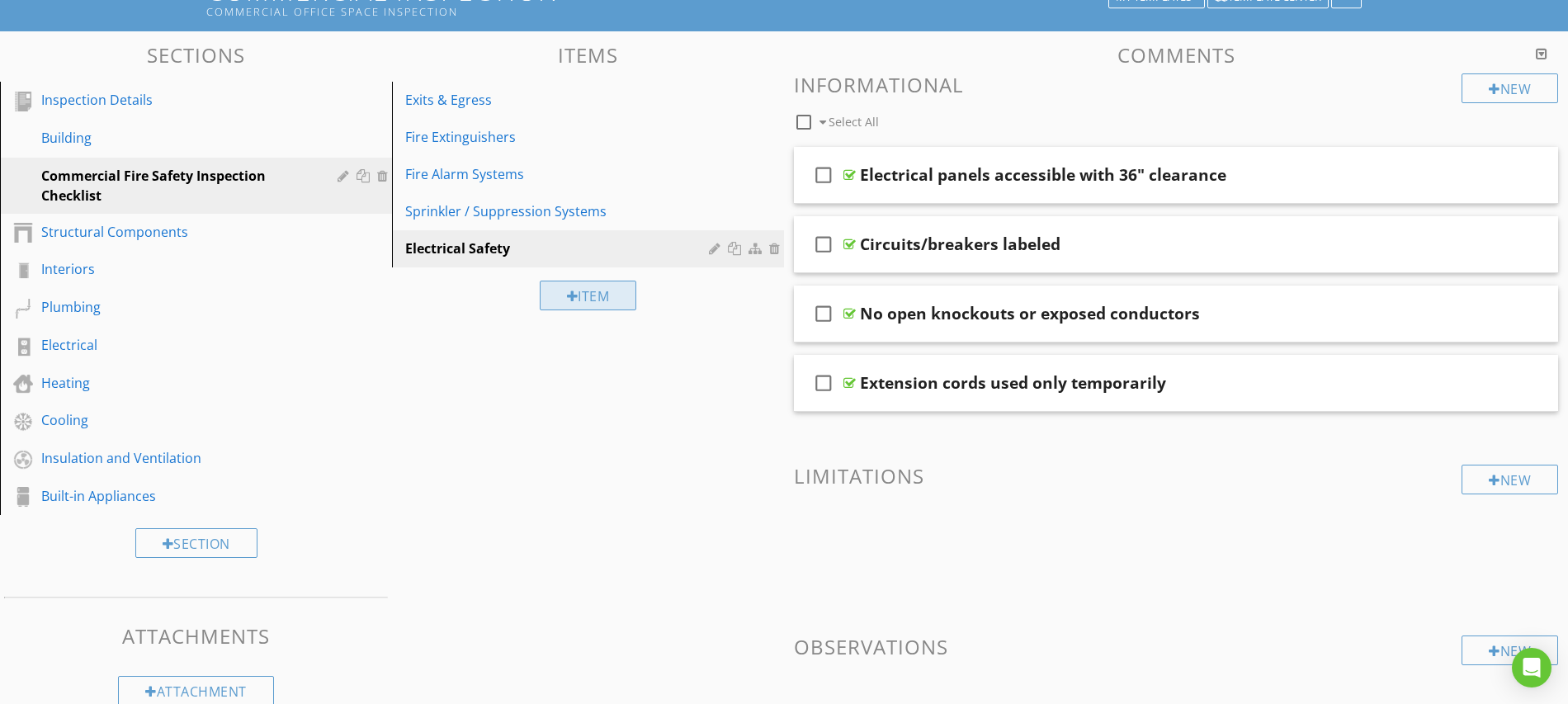
click at [577, 290] on div "Item" at bounding box center [589, 296] width 97 height 30
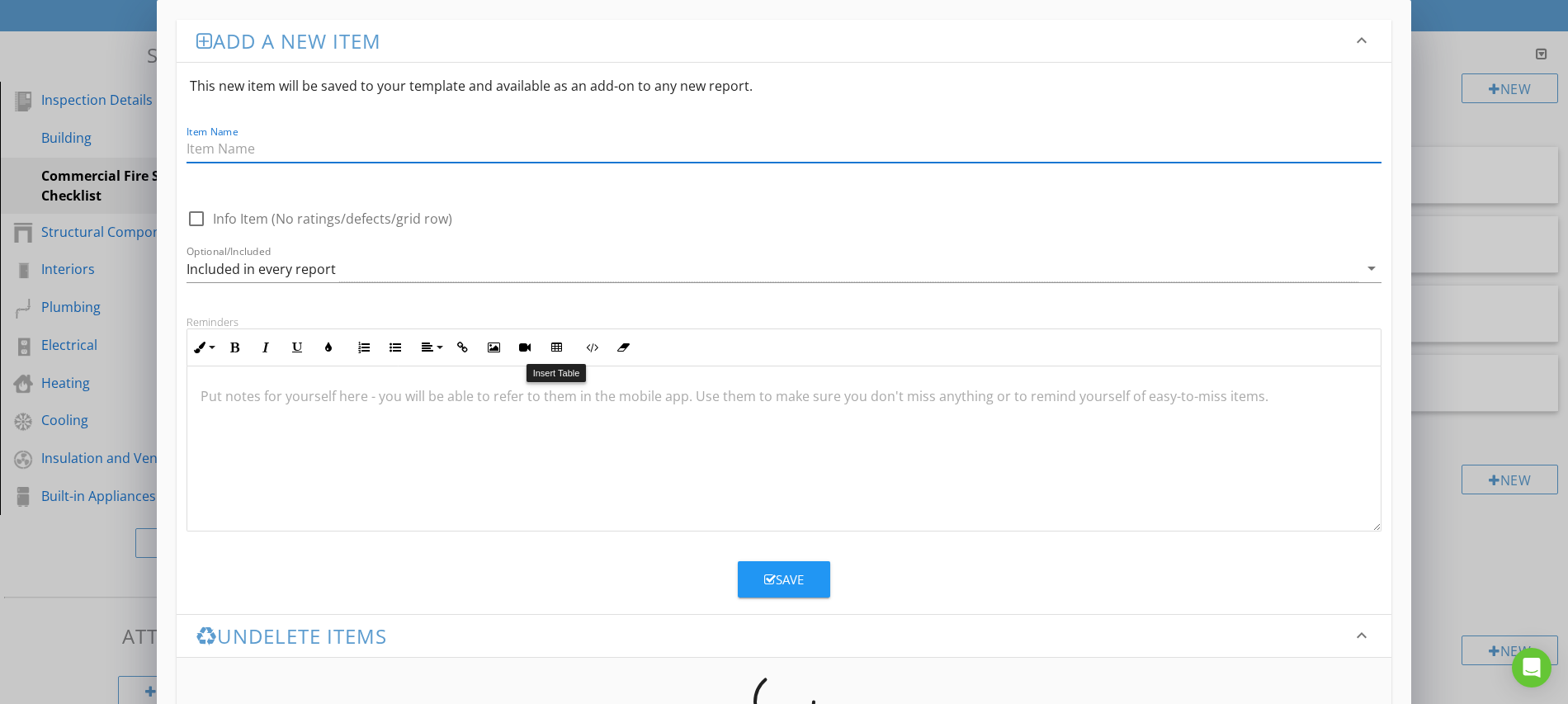
paste input "Housekeeping & Storage"
type input "Housekeeping & Storage"
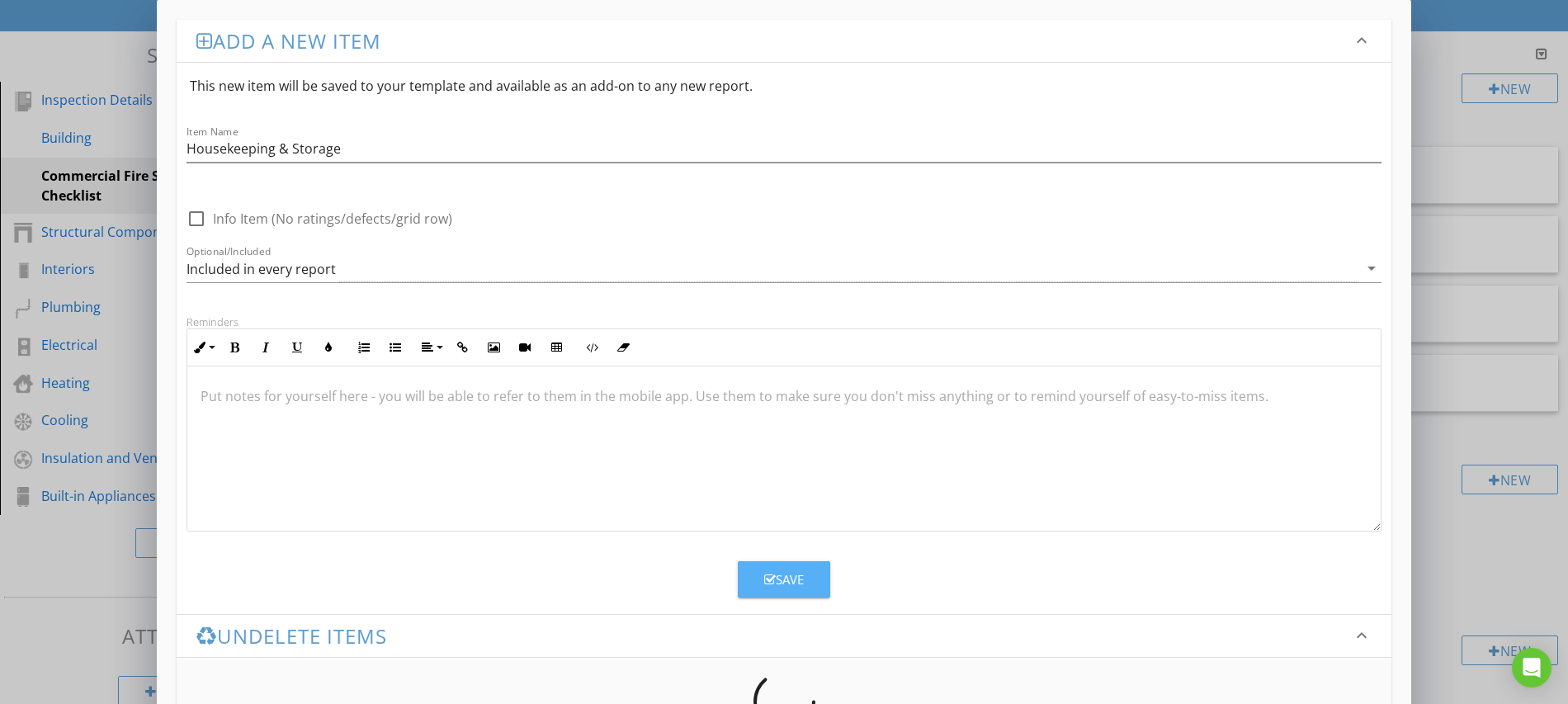
click at [804, 588] on div "Save" at bounding box center [784, 580] width 40 height 19
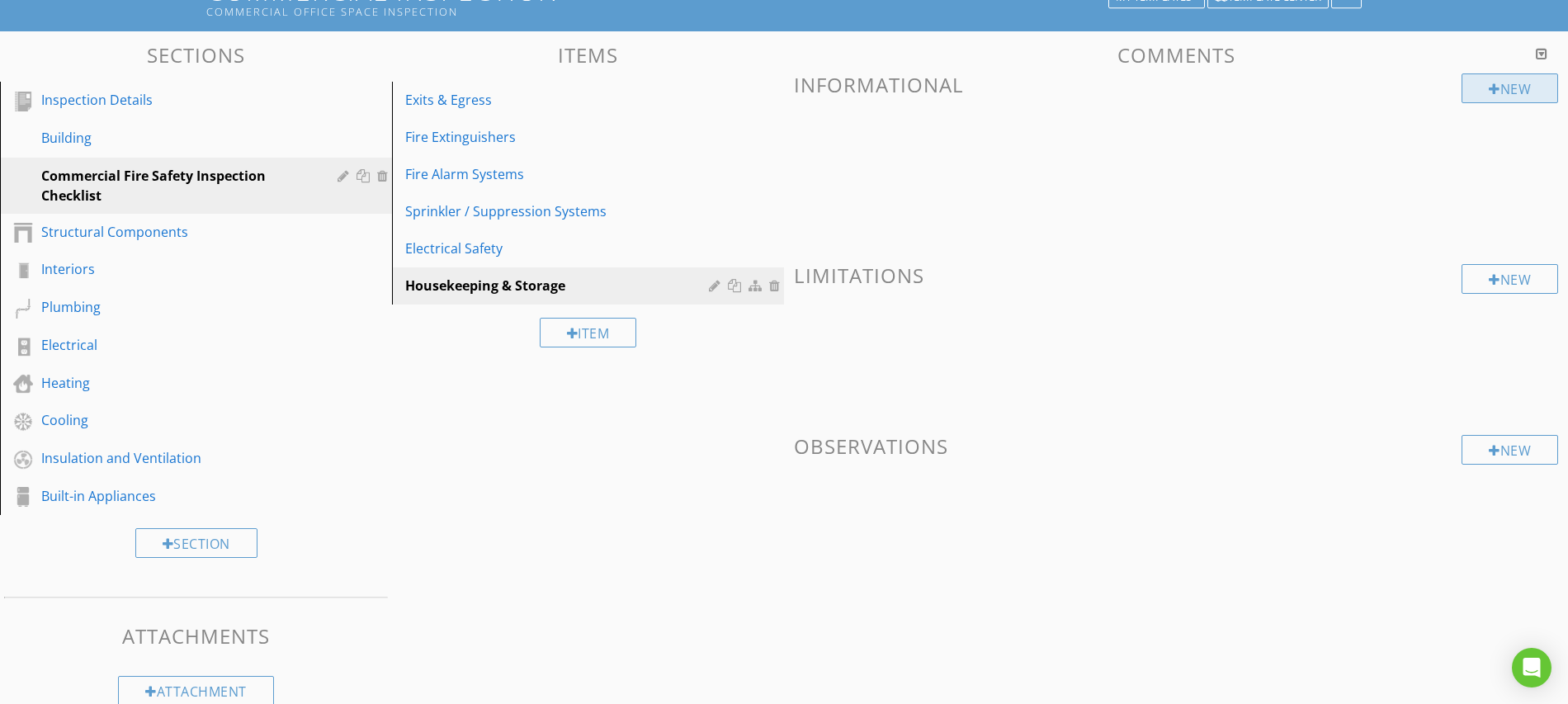
click at [1489, 91] on div at bounding box center [1494, 89] width 11 height 13
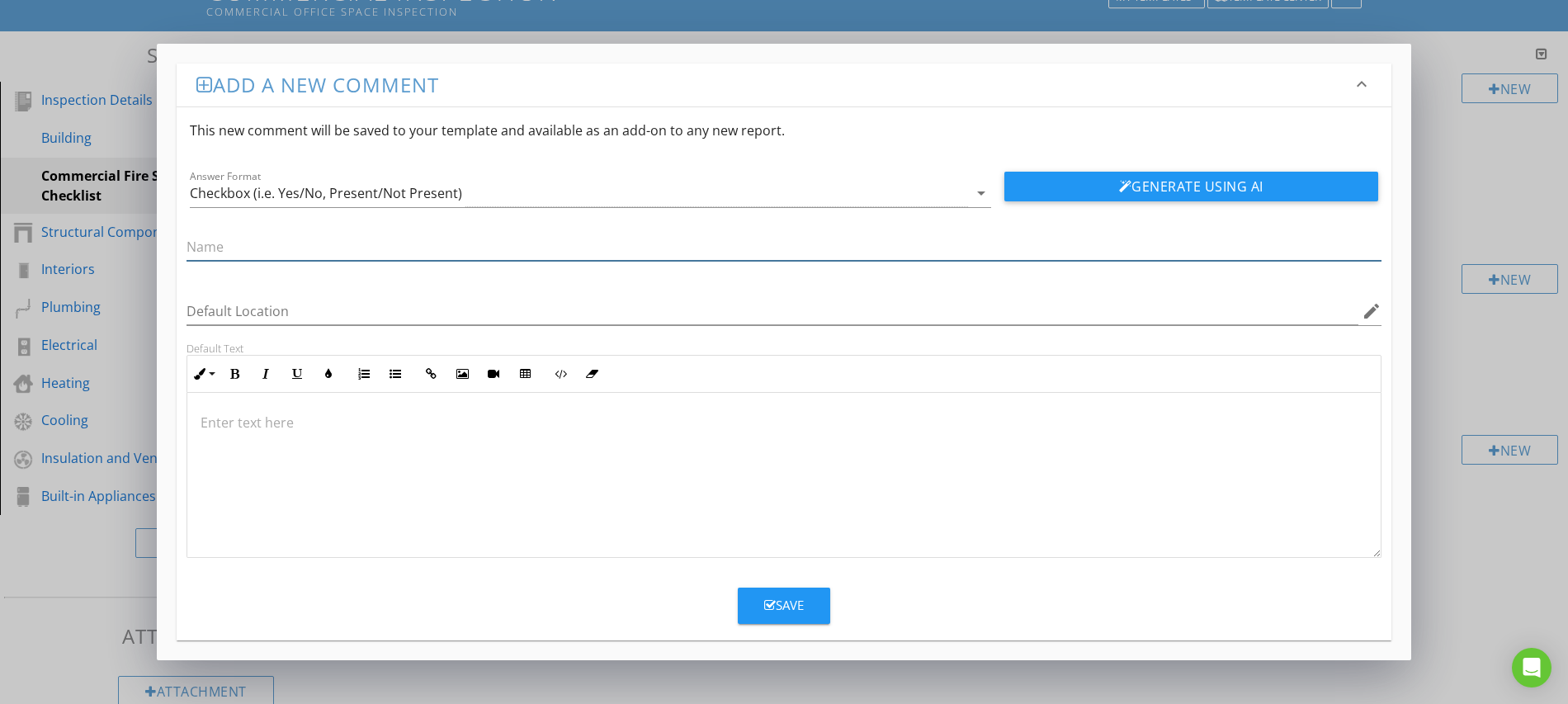
paste input "Combustibles stored away from heat sources"
type input "Combustibles stored away from heat sources"
click at [774, 602] on icon "button" at bounding box center [770, 605] width 11 height 12
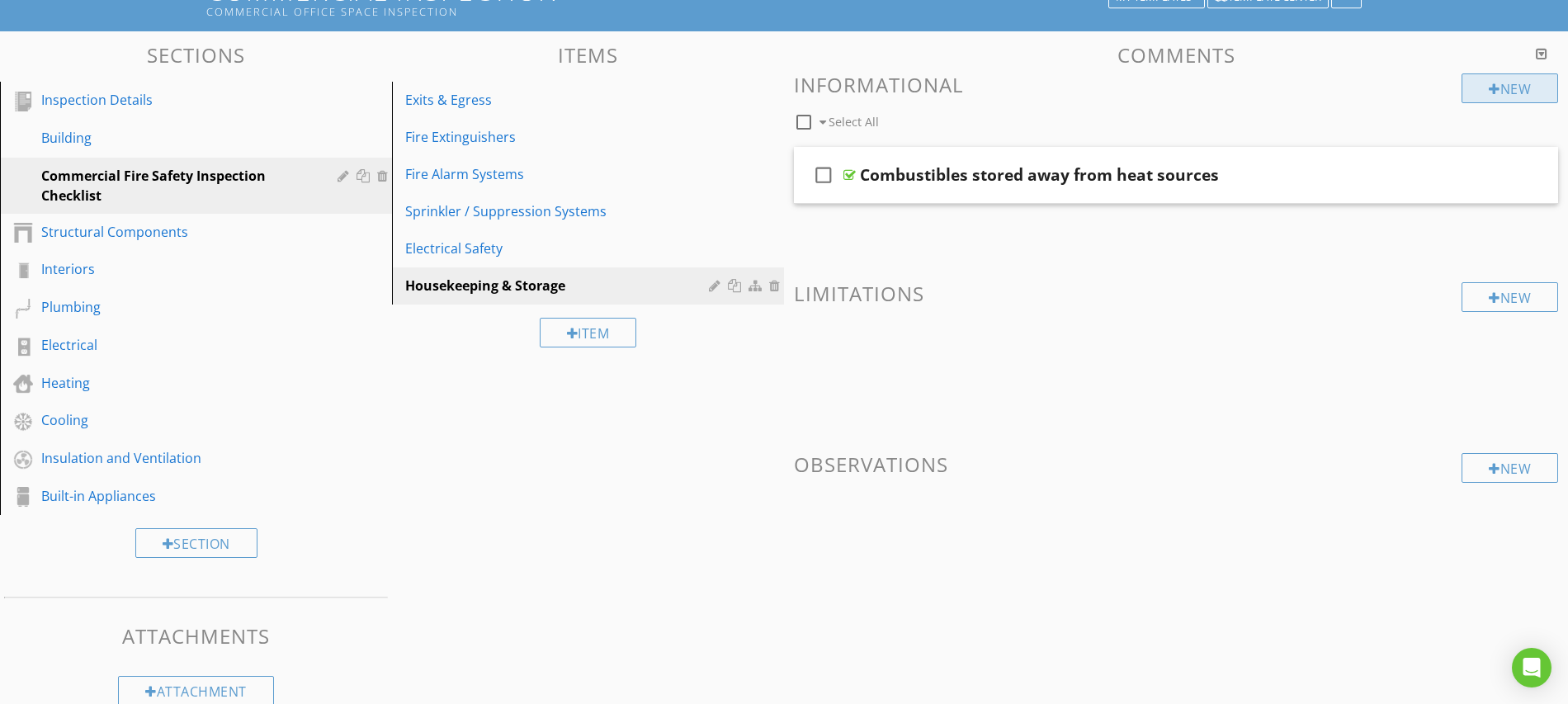
click at [1489, 87] on div at bounding box center [1494, 89] width 11 height 13
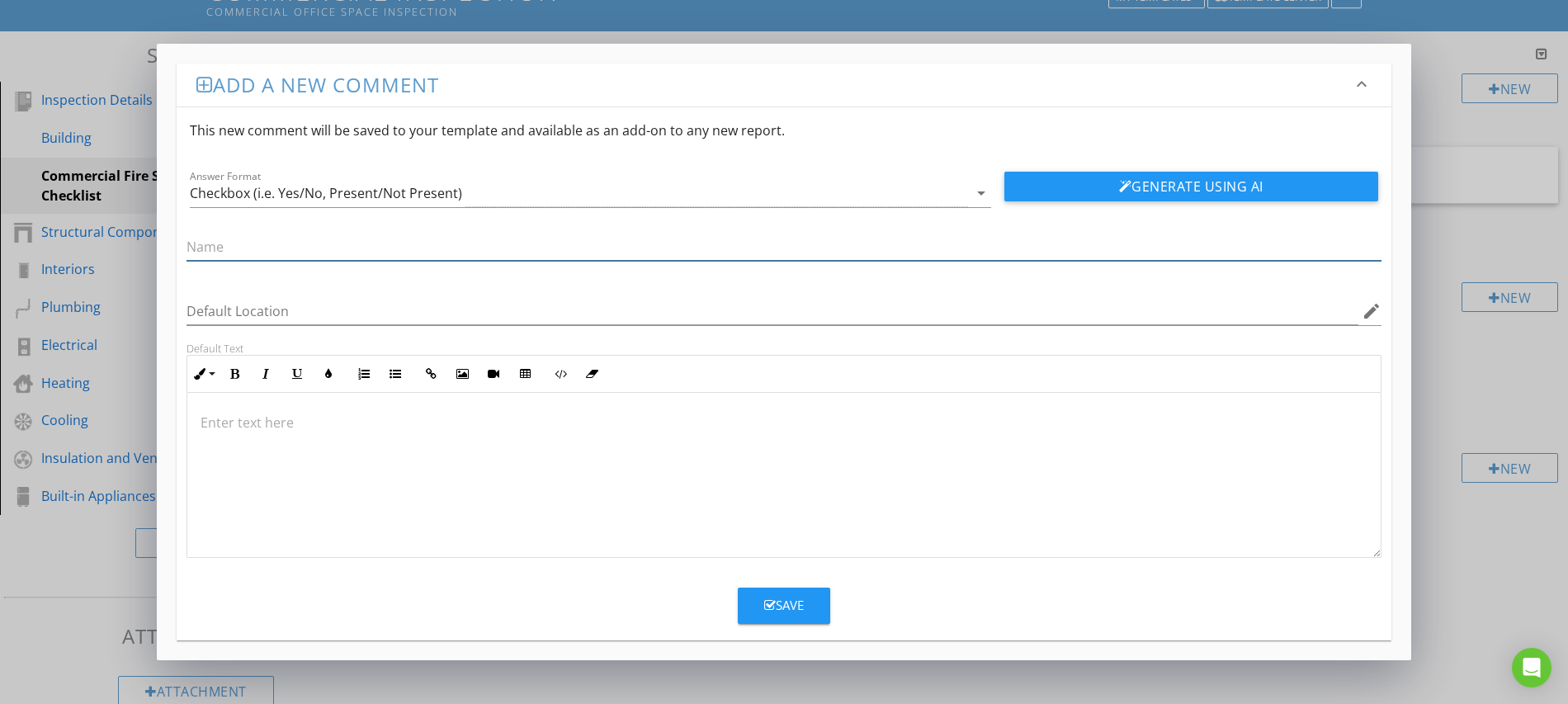
paste input "No storage within 18" of sprinkler heads (24" if no sprinklers)"
type input "No storage within 18" of sprinkler heads (24" if no sprinklers)"
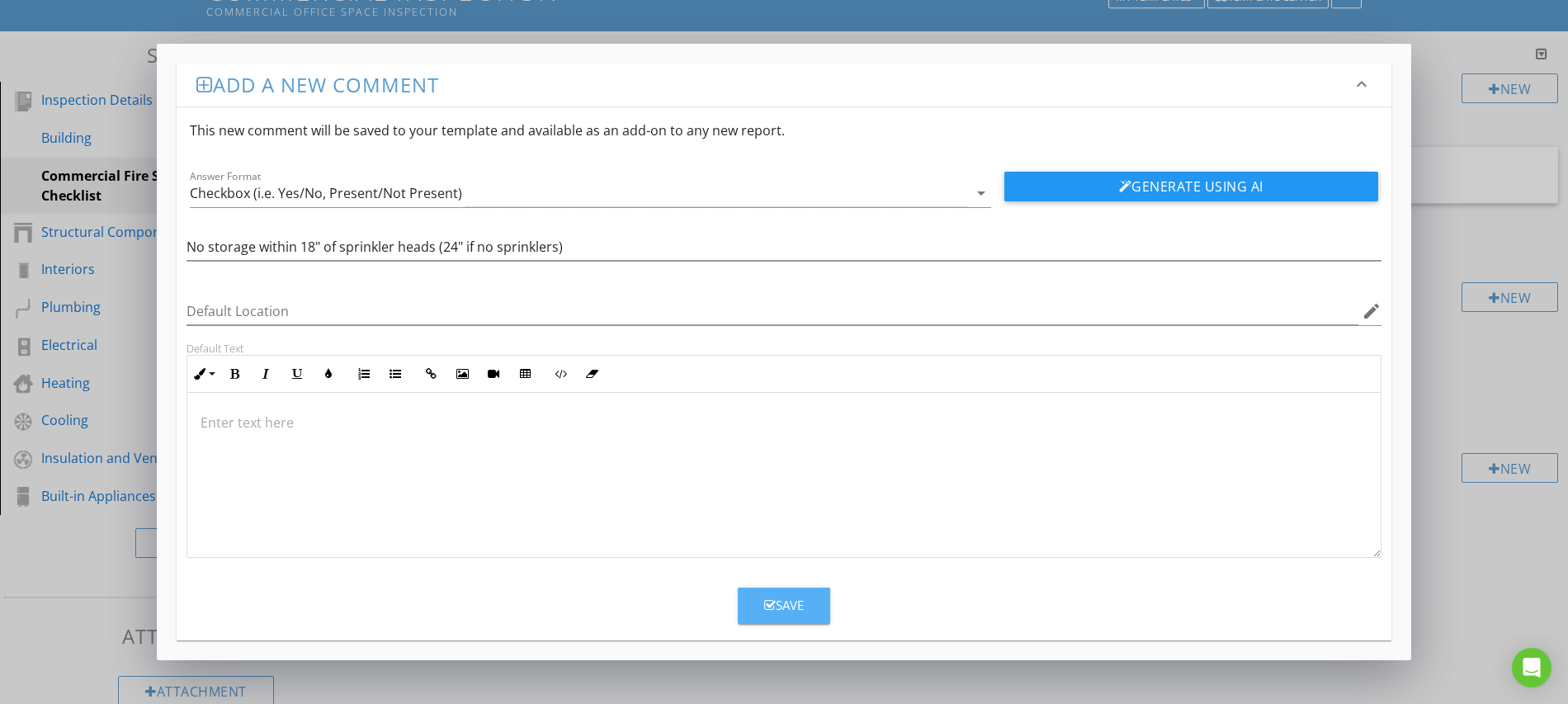
click at [767, 604] on icon "button" at bounding box center [770, 605] width 11 height 12
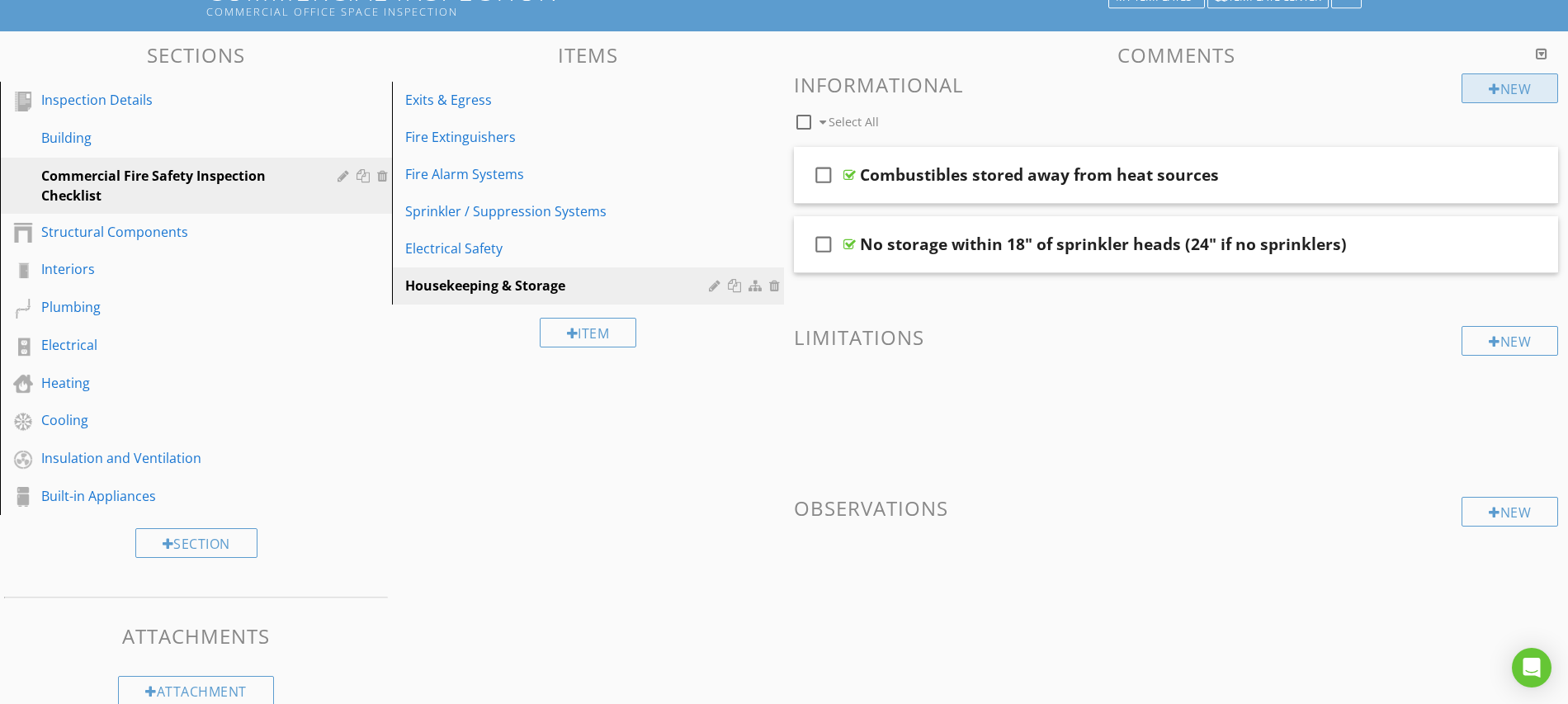
click at [1489, 88] on div at bounding box center [1494, 89] width 11 height 13
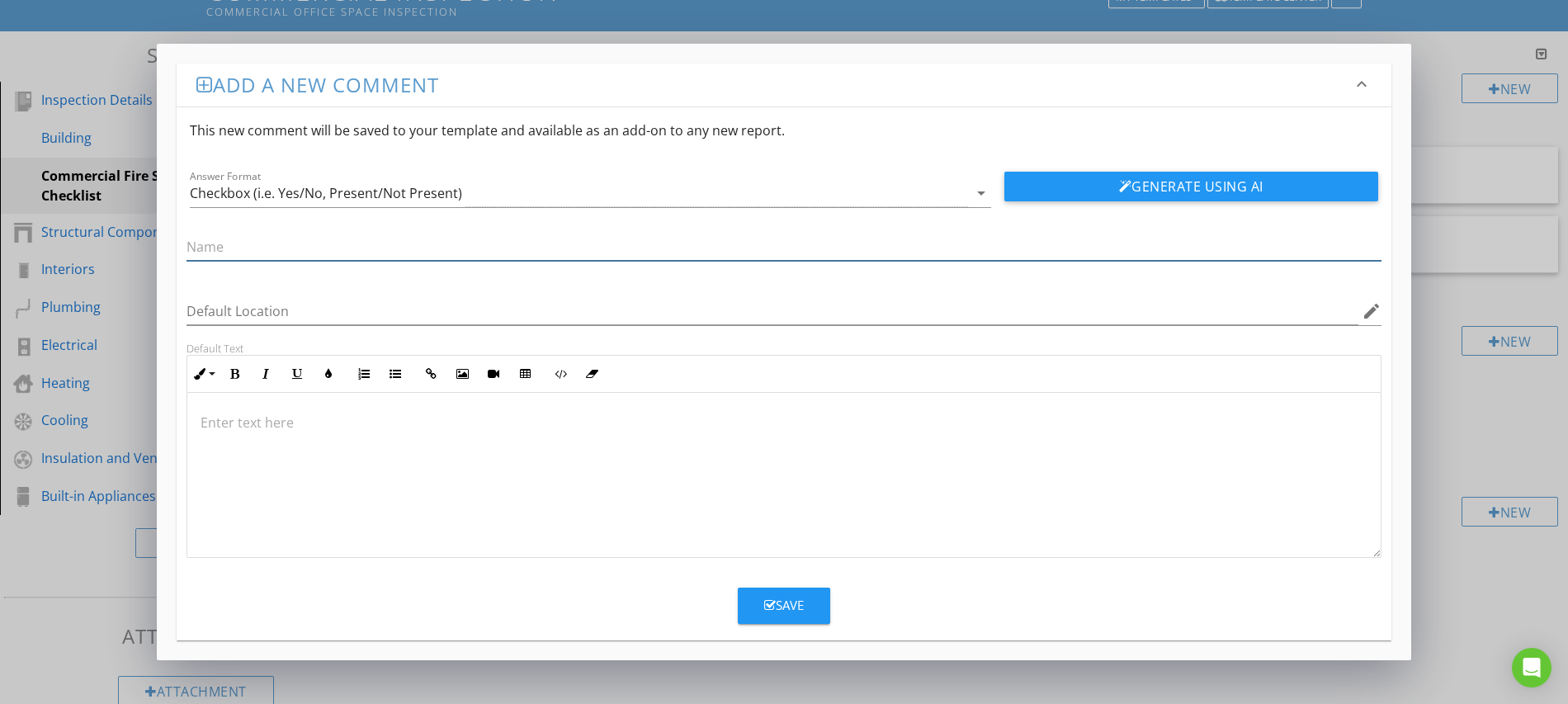
paste input "Flammable/combustible liquids stored in approved cabinets"
type input "Flammable/combustible liquids stored in approved cabinets"
click at [808, 602] on button "Save" at bounding box center [784, 606] width 92 height 37
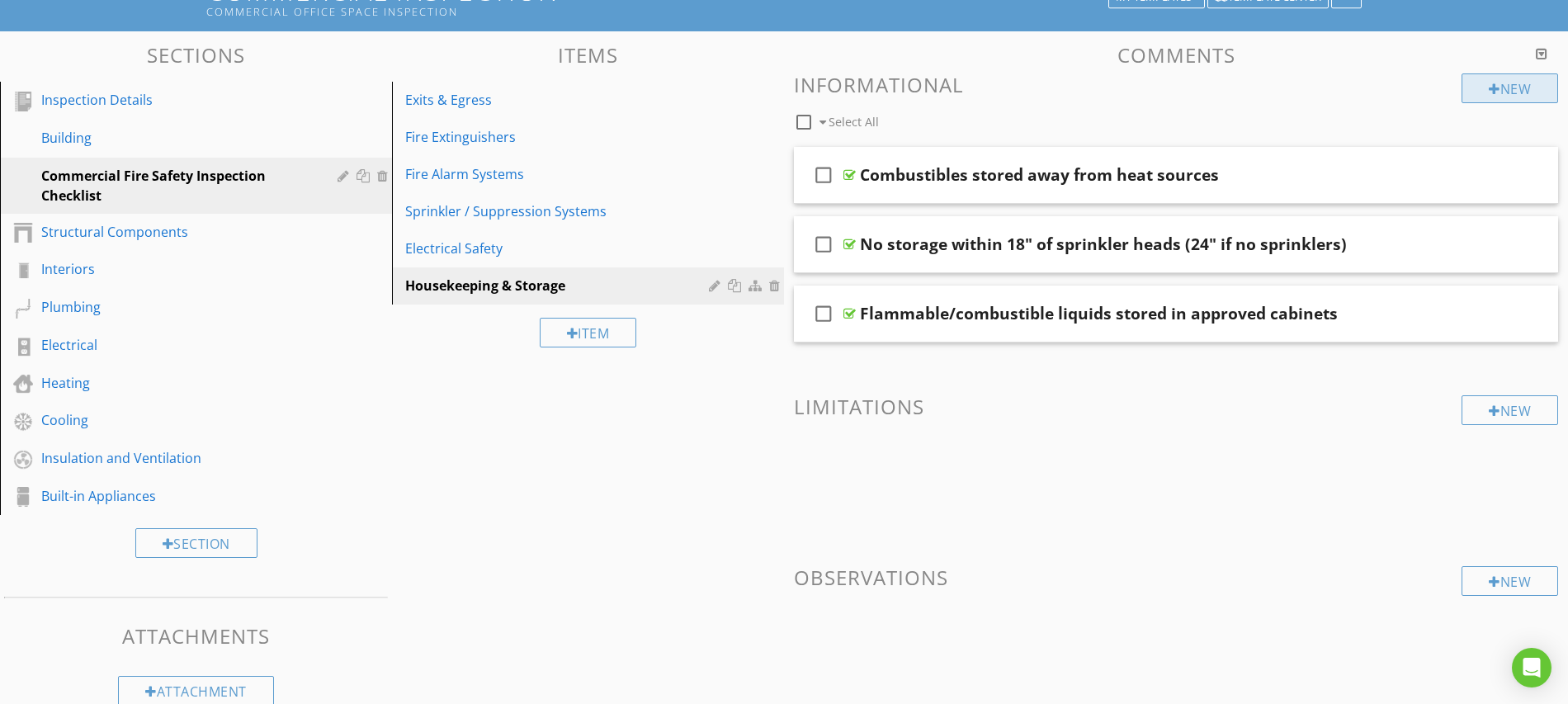
click at [1498, 86] on div "New" at bounding box center [1510, 88] width 97 height 30
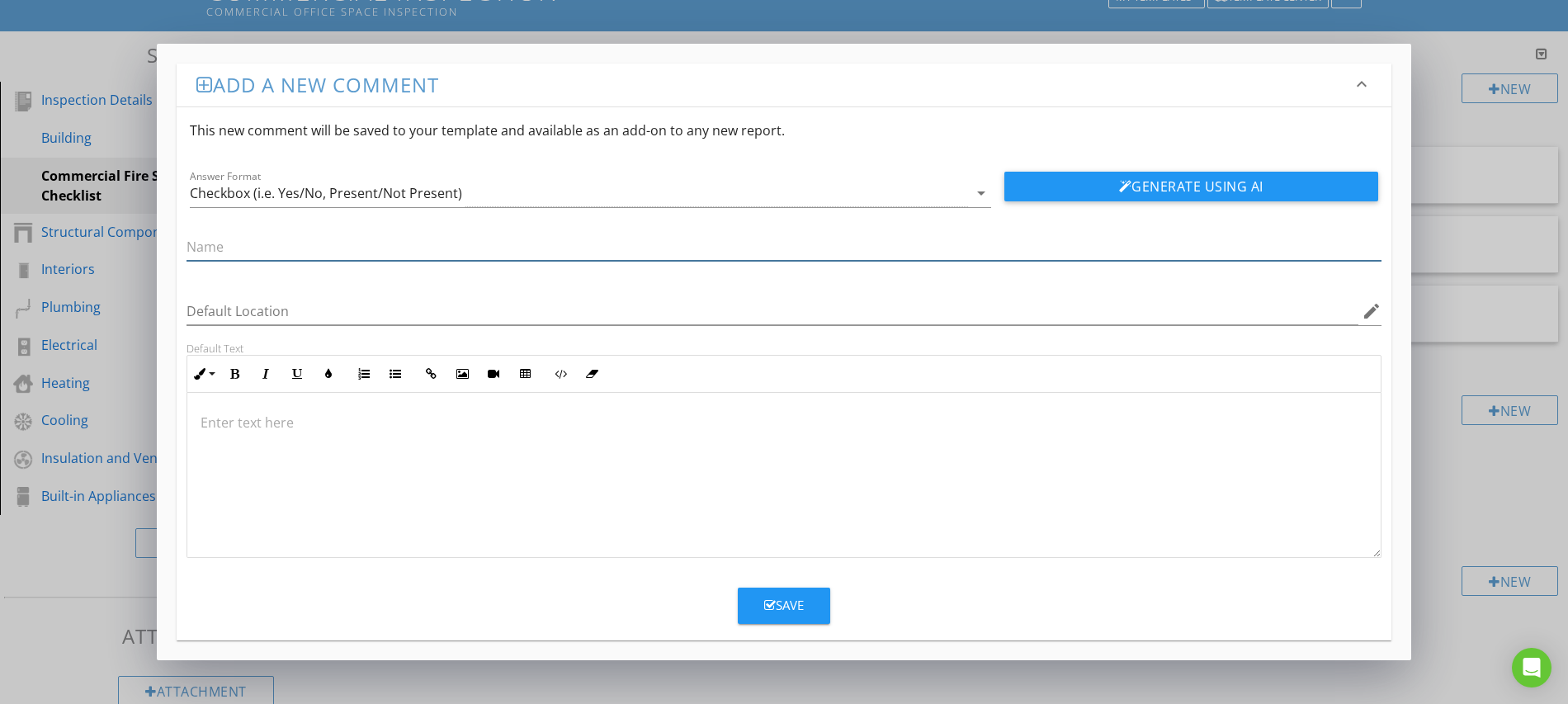
paste input "Waste/trash removed regularly; no accumulation"
type input "Waste/trash removed regularly; no accumulation"
click at [771, 608] on icon "button" at bounding box center [770, 605] width 11 height 12
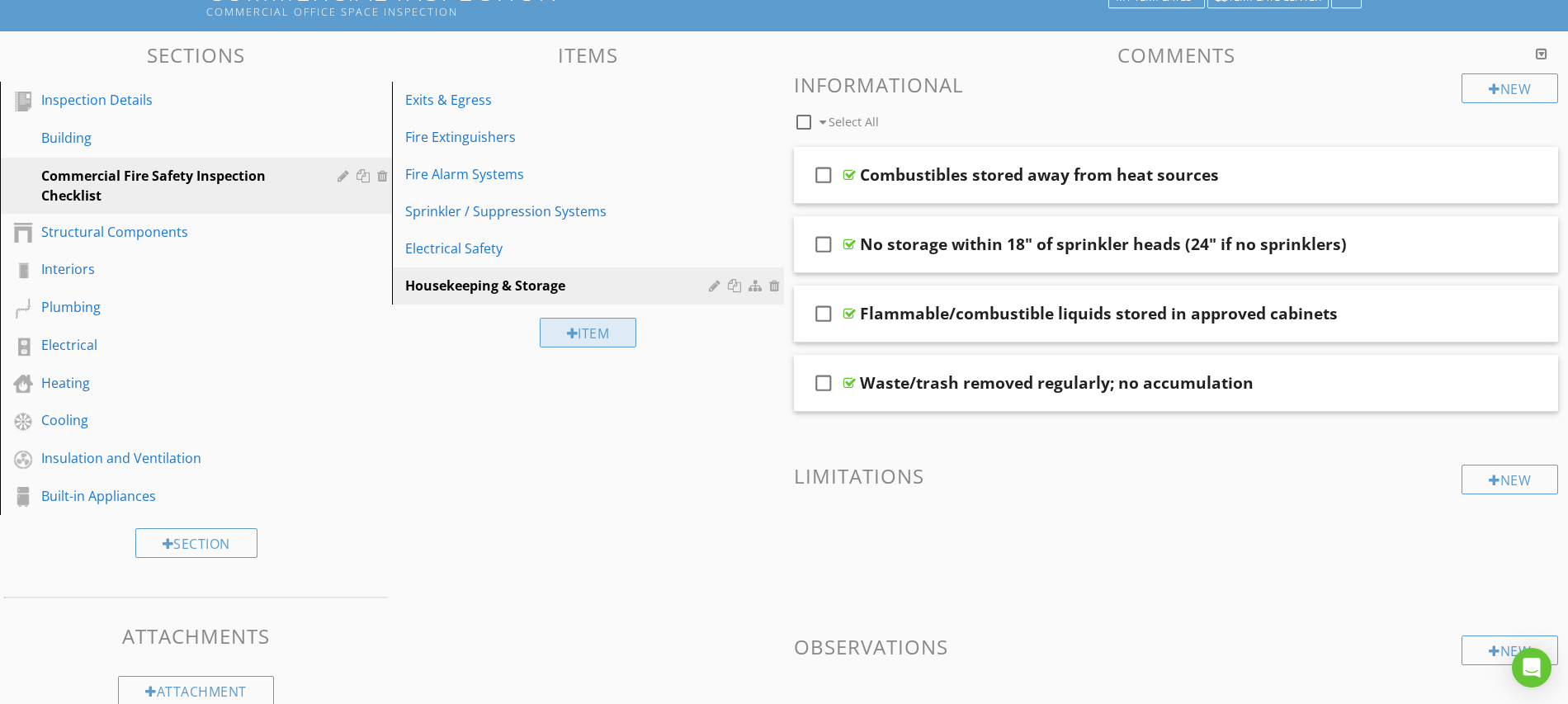
click at [570, 333] on div at bounding box center [572, 333] width 11 height 13
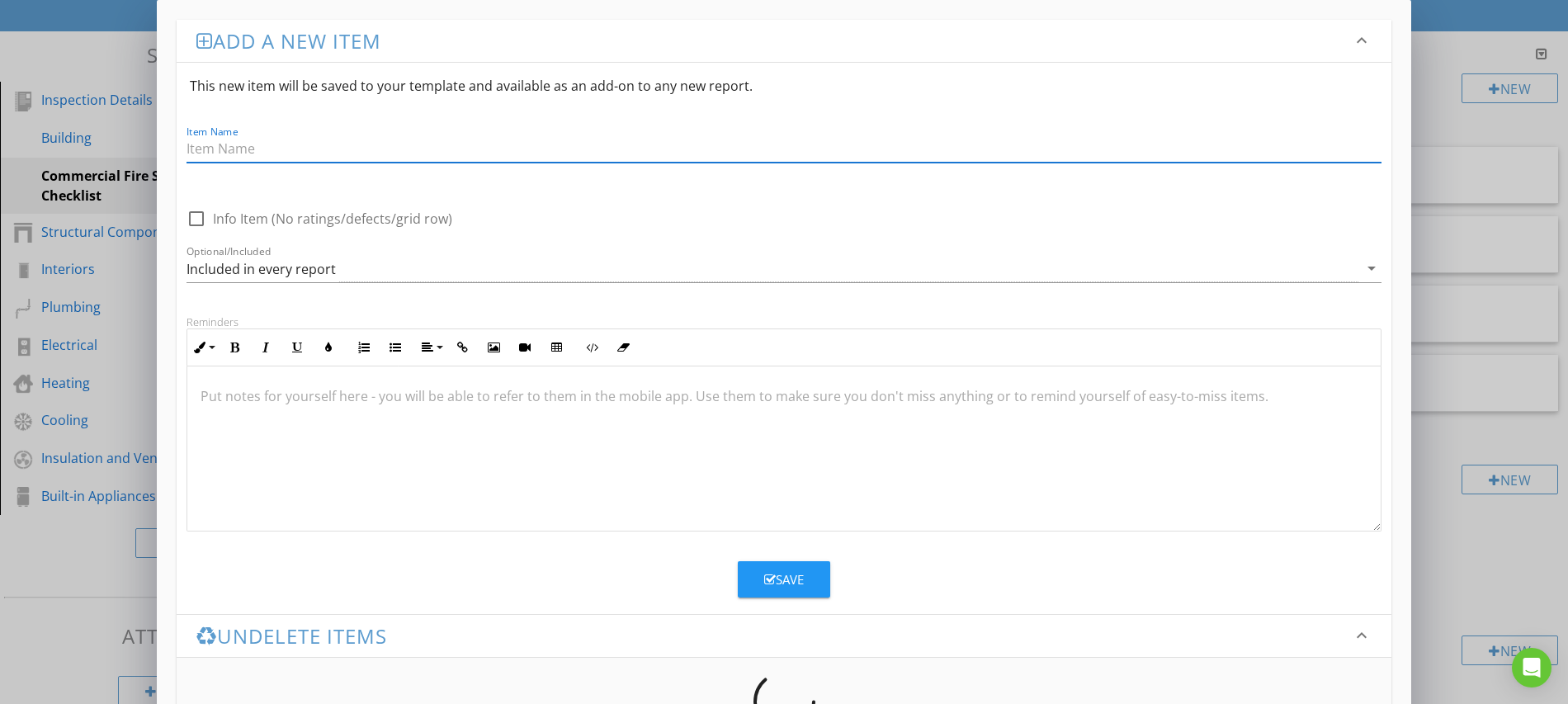
paste input "Mechanical & Appliances"
type input "Mechanical & Appliances"
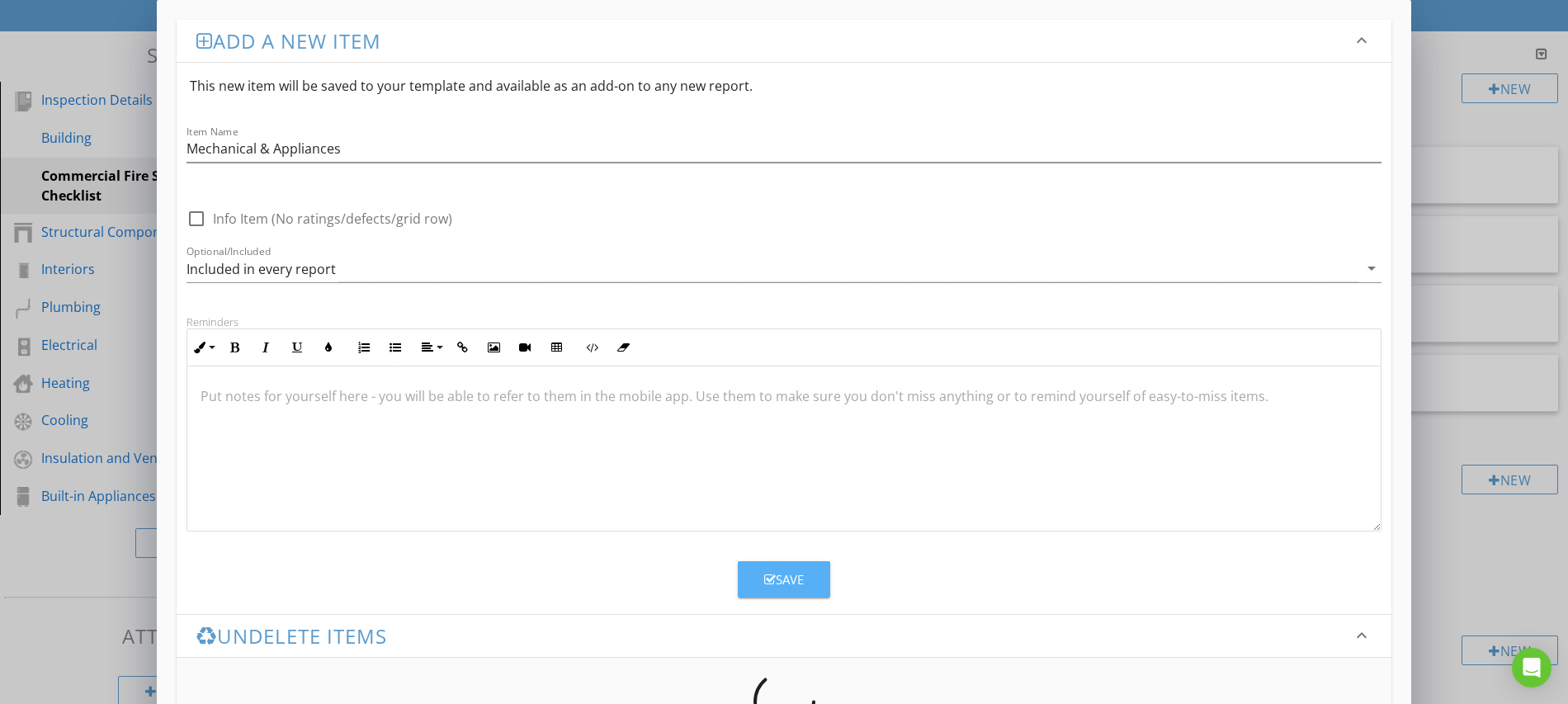
click at [786, 591] on button "Save" at bounding box center [784, 579] width 92 height 37
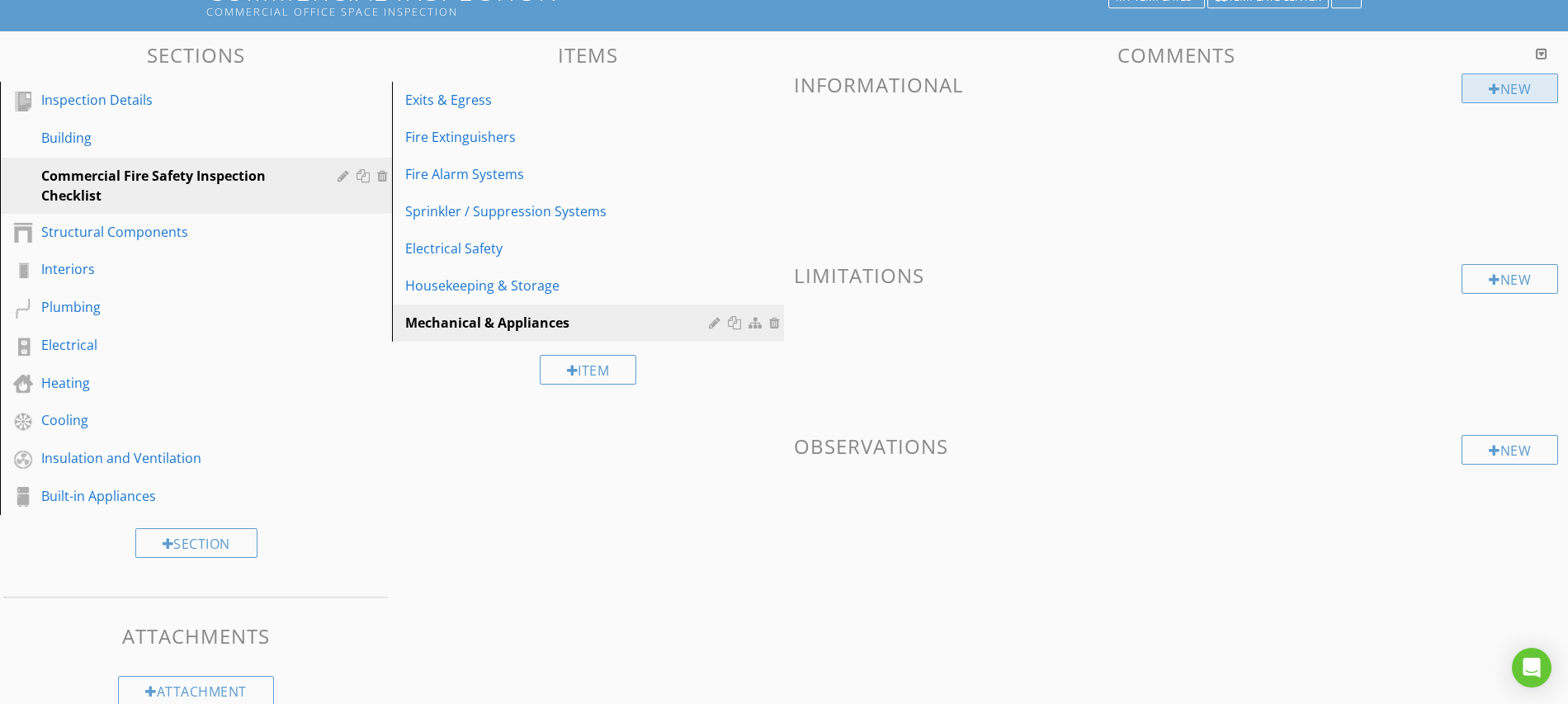
click at [1494, 86] on div at bounding box center [1494, 89] width 11 height 13
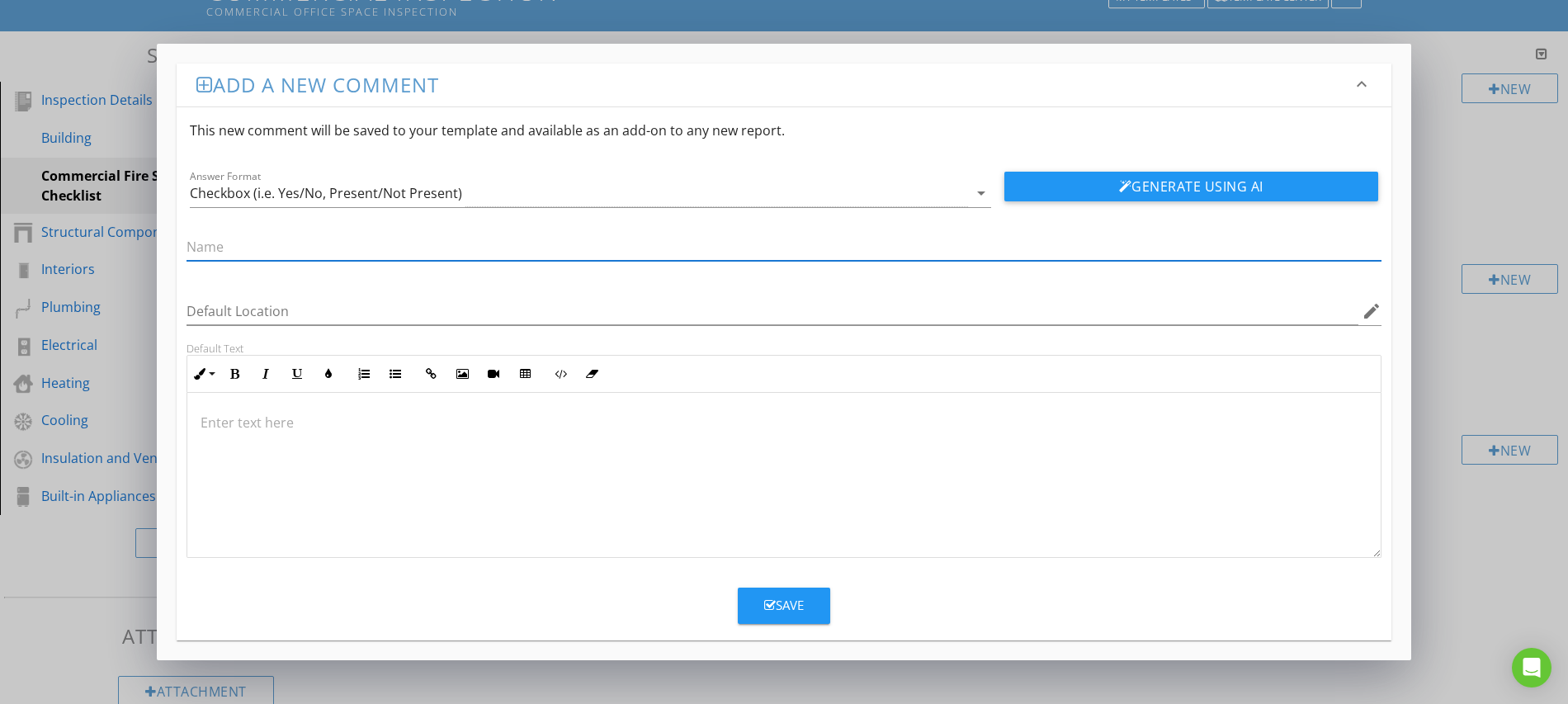
paste input "Boiler/HVAC rooms clear of combustible storage"
type input "Boiler/HVAC rooms clear of combustible storage"
click at [777, 613] on div "Save" at bounding box center [784, 605] width 40 height 19
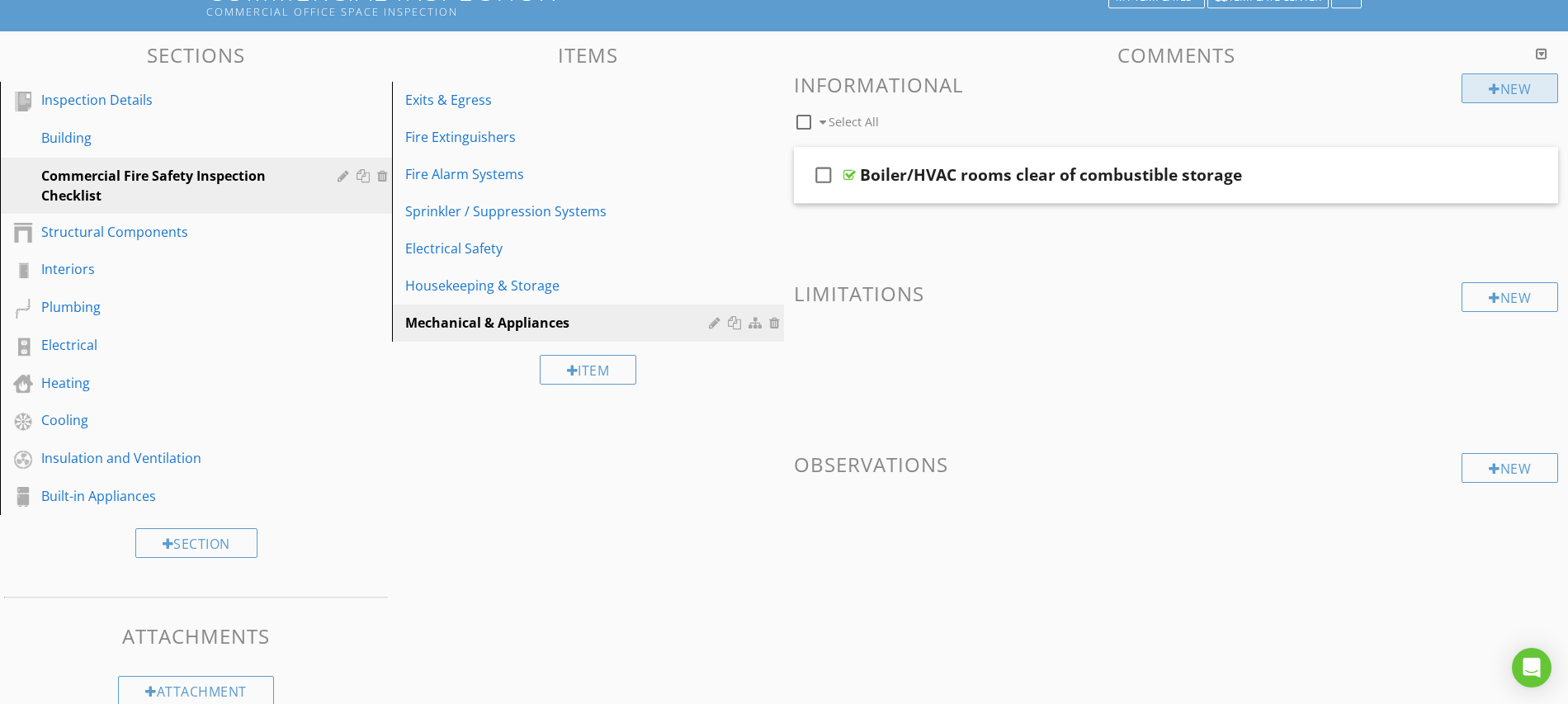
click at [1489, 88] on div at bounding box center [1494, 89] width 11 height 13
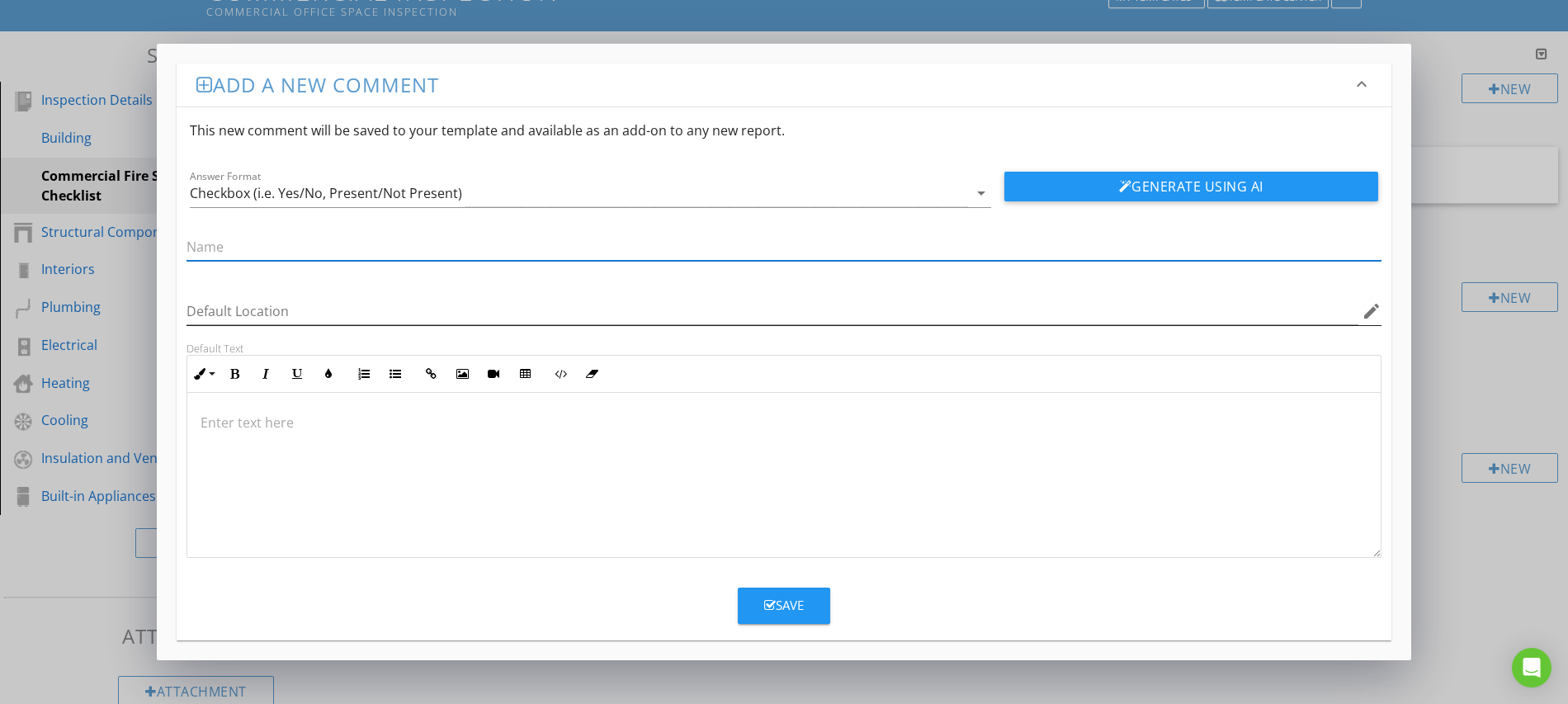
paste input "Portable heaters UL-listed, auto-shutoff, away from combustibles"
type input "Portable heaters UL-listed, auto-shutoff, away from combustibles"
click at [791, 608] on div "Save" at bounding box center [784, 605] width 40 height 19
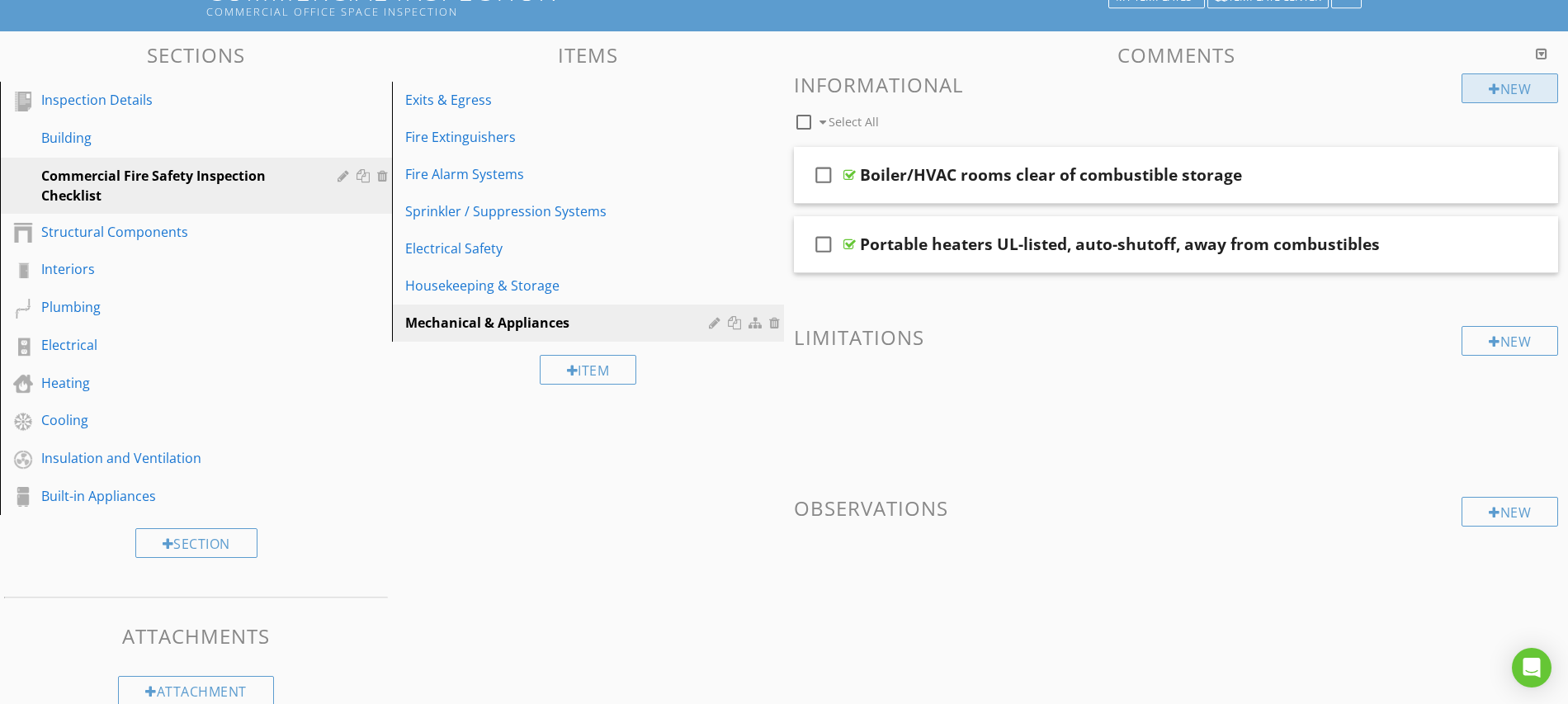
click at [1500, 89] on div "New" at bounding box center [1510, 88] width 97 height 30
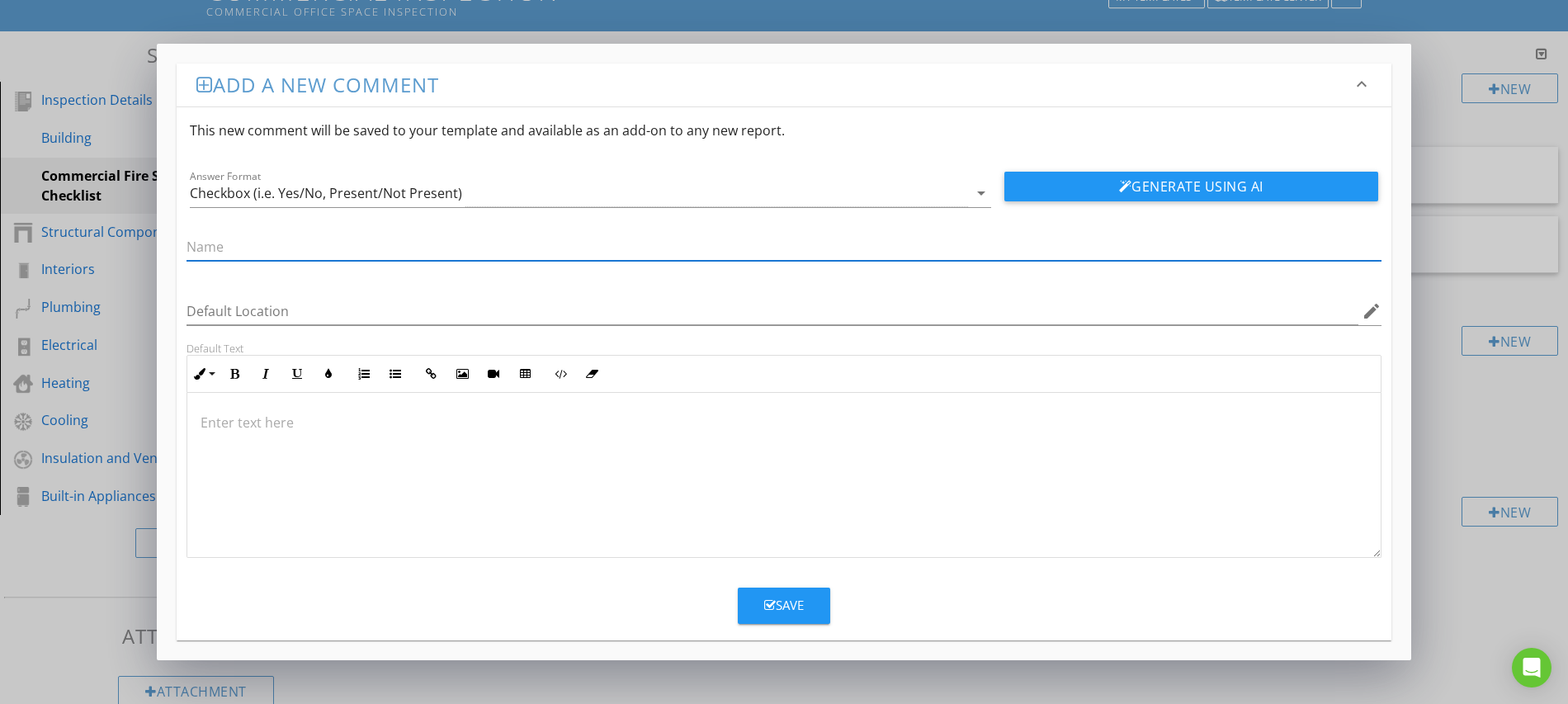
paste input "Ductwork and ventilation hoods clean of grease/debris"
type input "Ductwork and ventilation hoods clean of grease/debris"
click at [798, 610] on div "Save" at bounding box center [784, 605] width 40 height 19
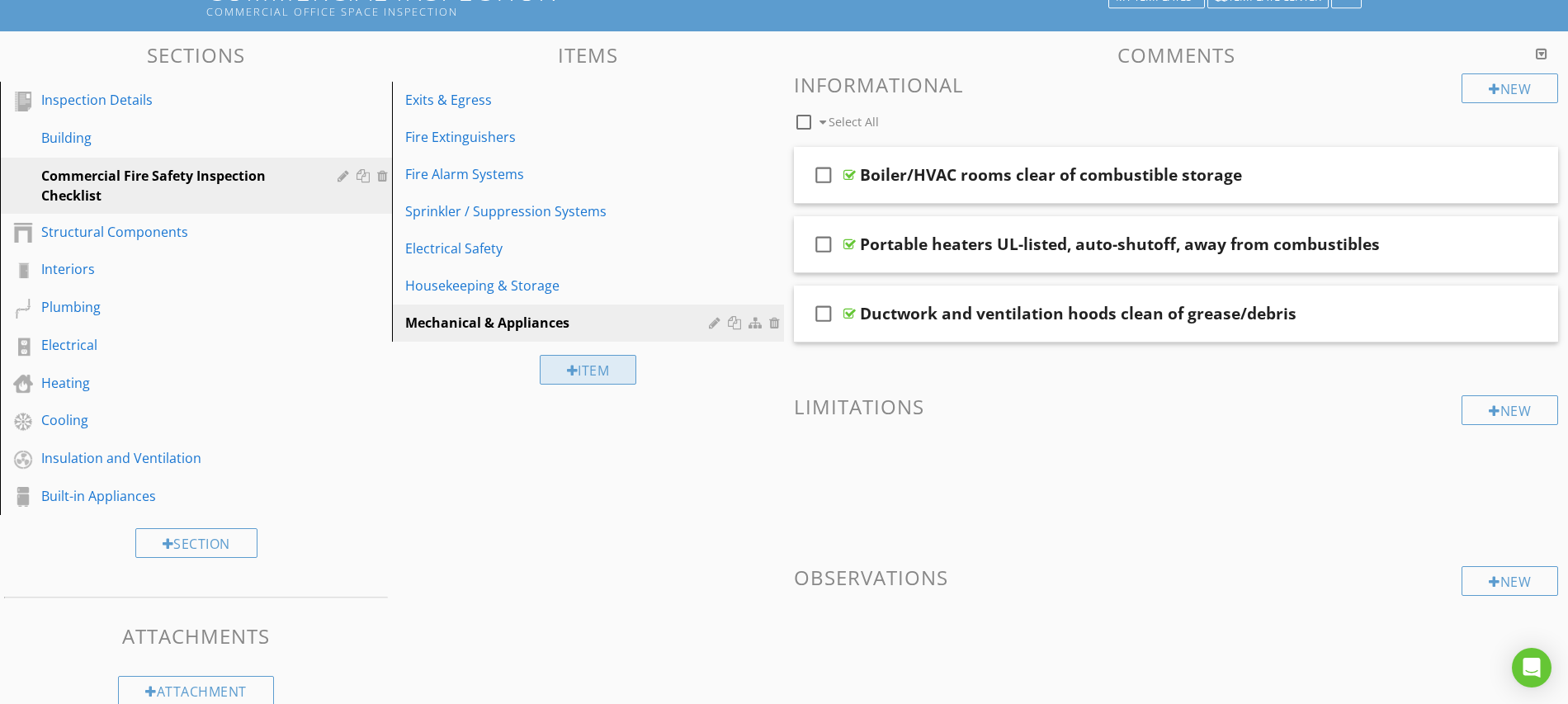
click at [569, 372] on div at bounding box center [572, 370] width 11 height 13
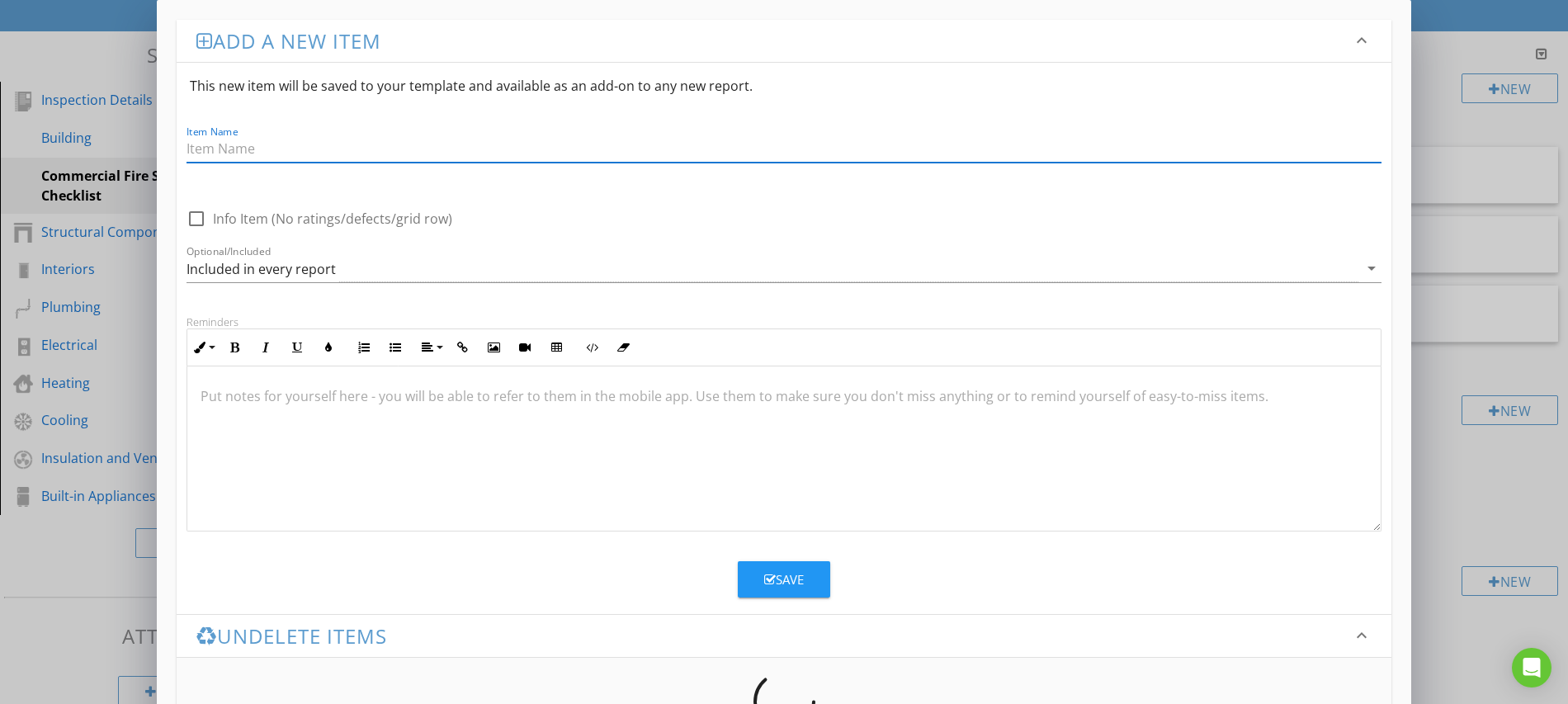
paste
type input "Emergency Planning"
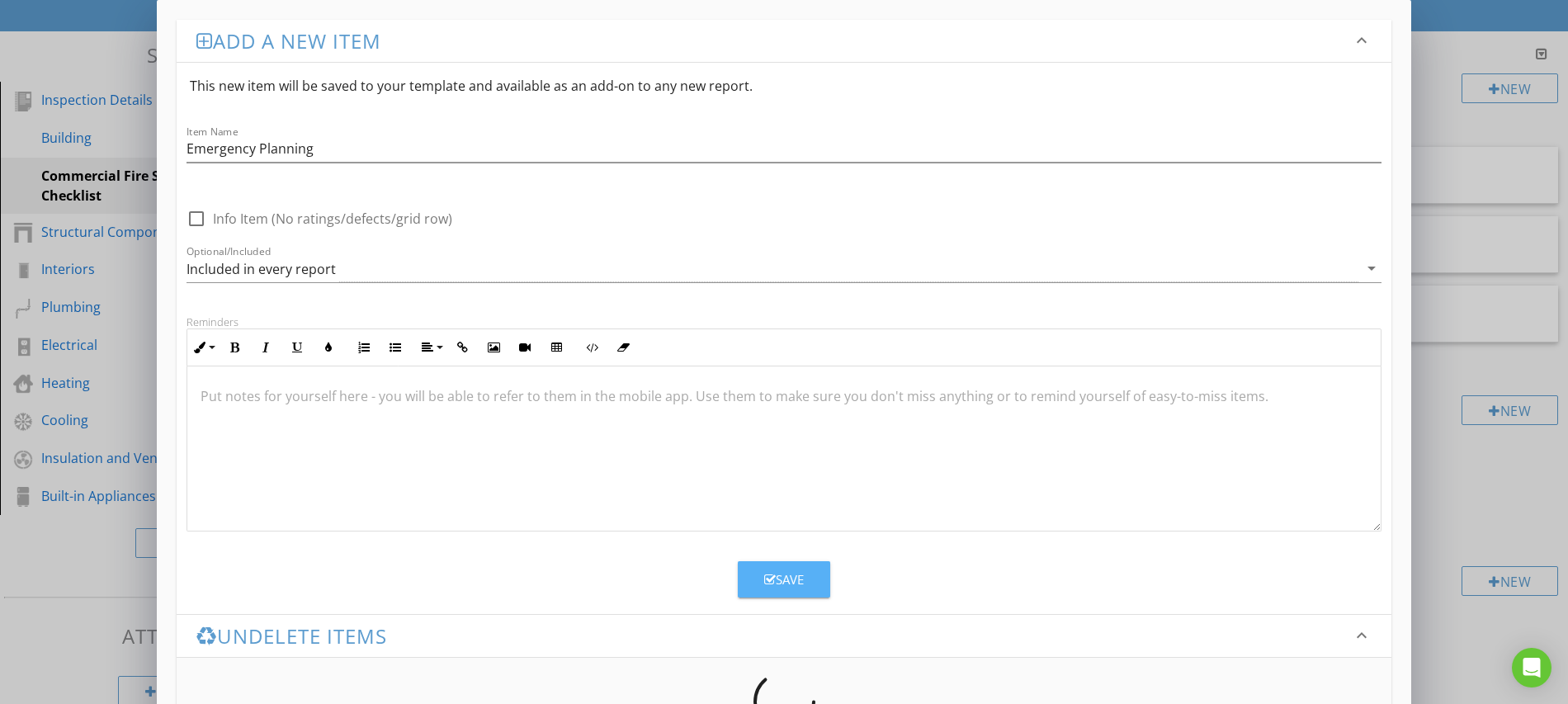
click at [781, 575] on div "Save" at bounding box center [784, 580] width 40 height 19
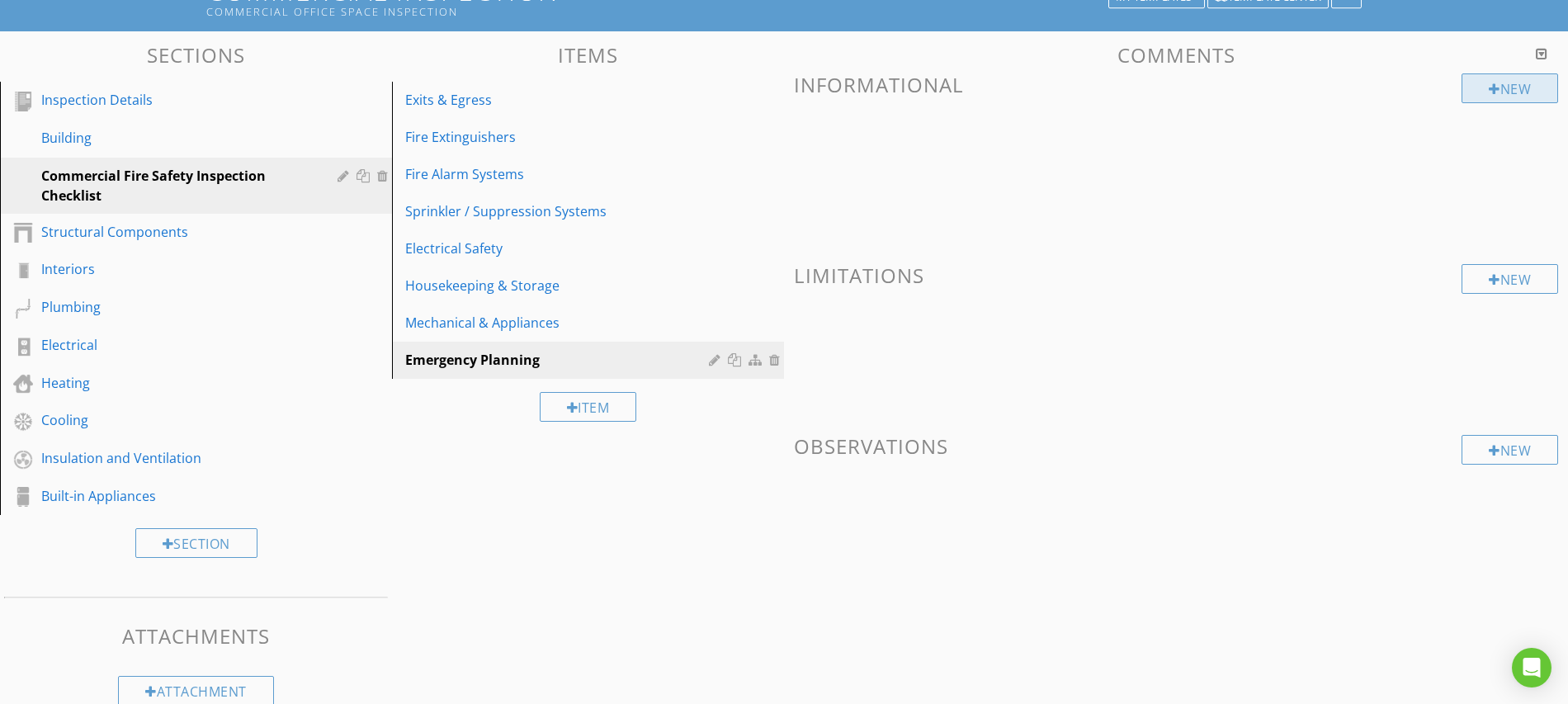
click at [1485, 89] on div "New" at bounding box center [1510, 88] width 97 height 30
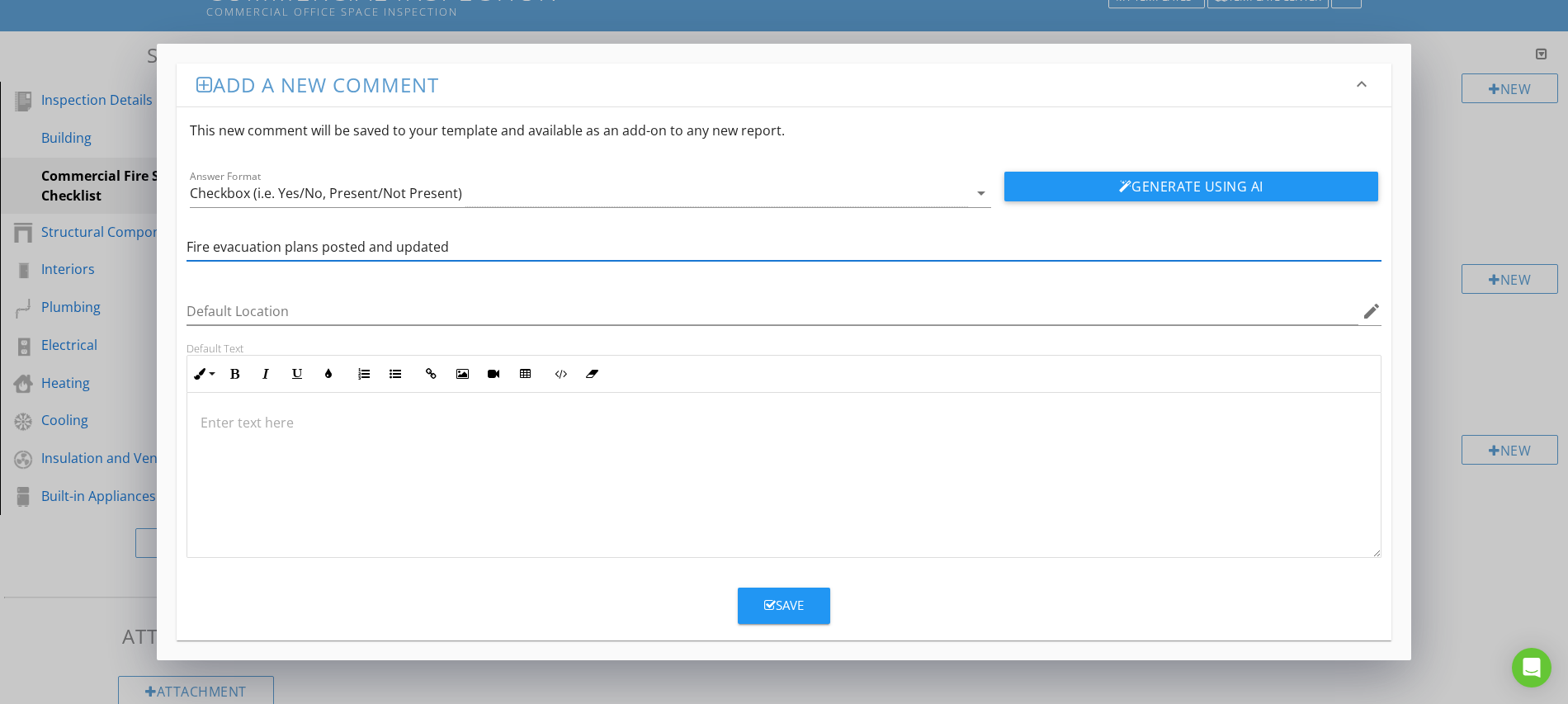
type input "Fire evacuation plans posted and updated"
click at [772, 589] on button "Save" at bounding box center [784, 606] width 92 height 37
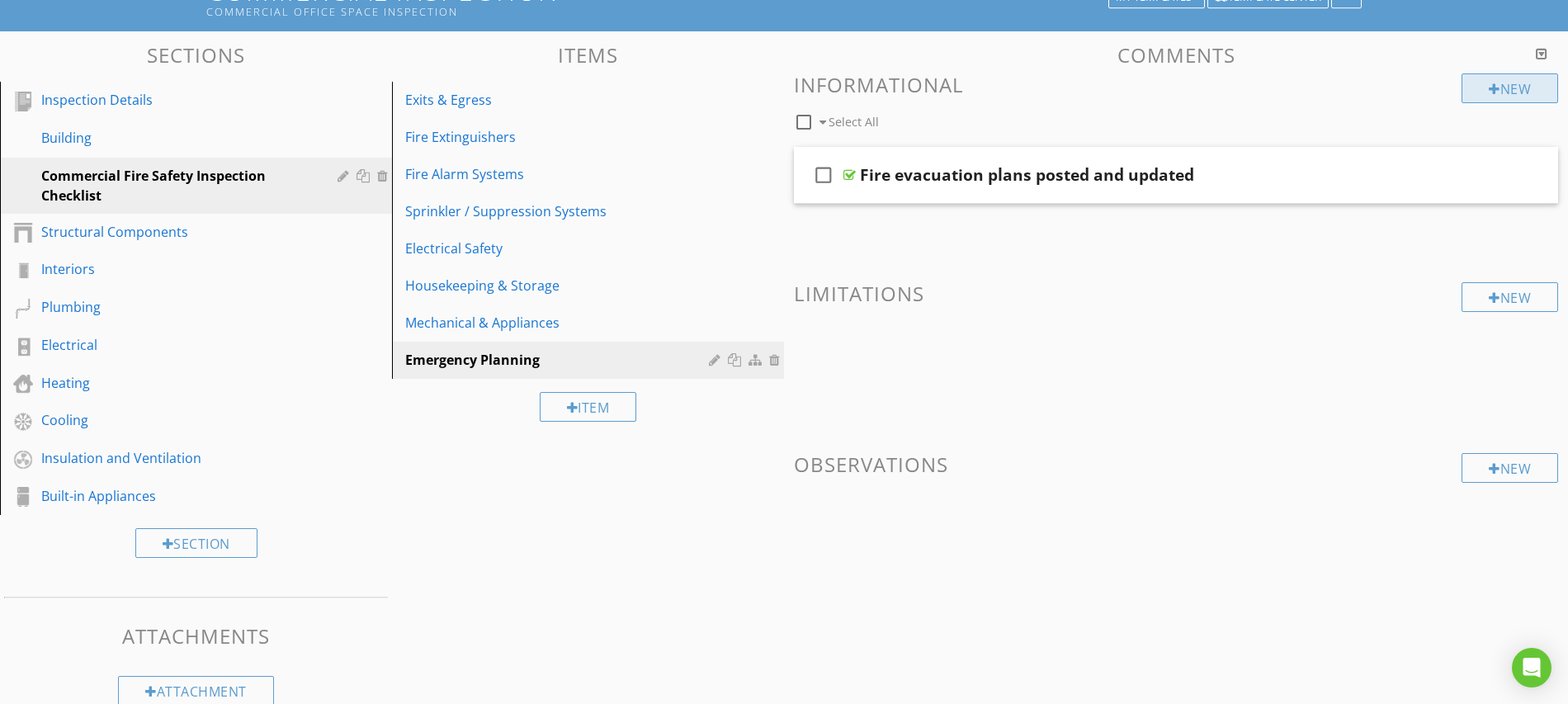
click at [1501, 90] on div "New" at bounding box center [1510, 88] width 97 height 30
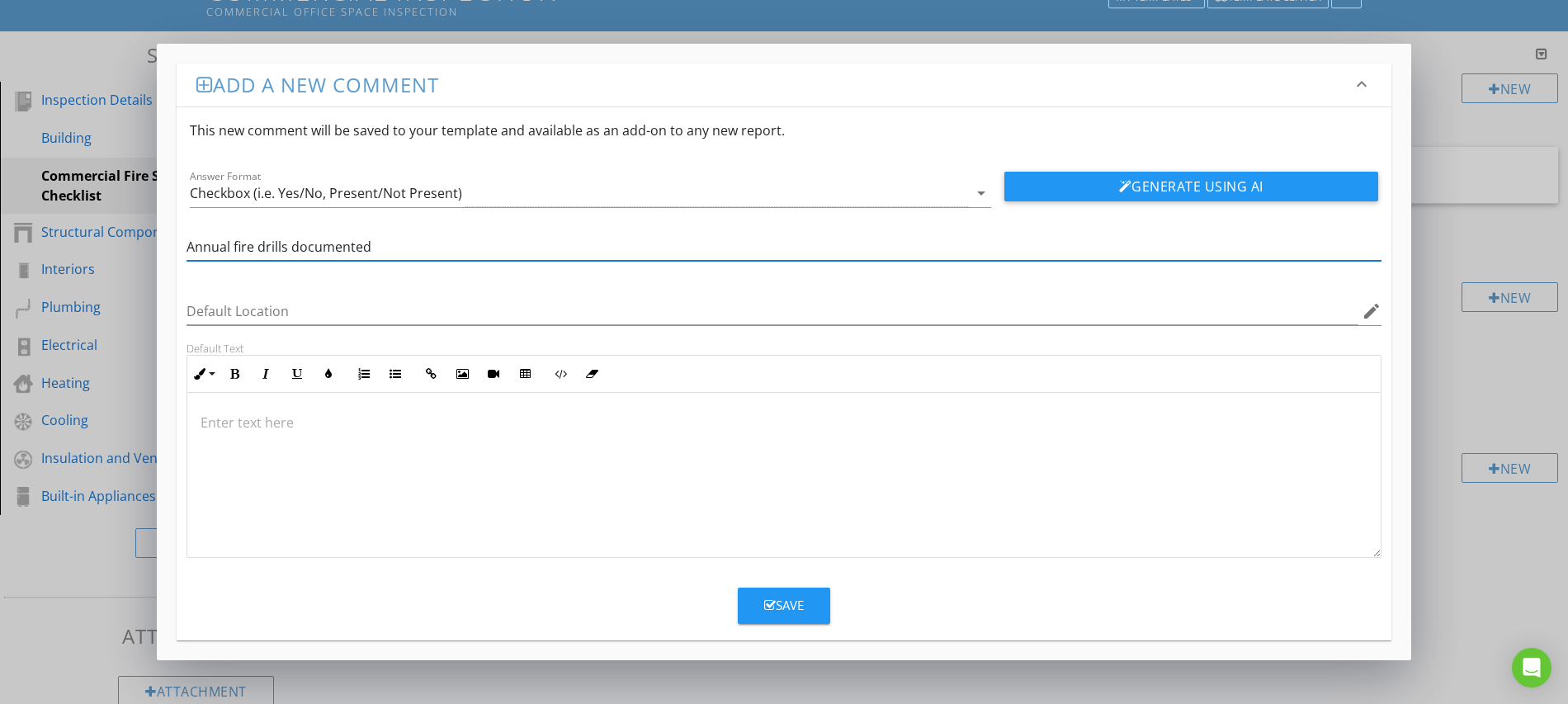
type input "Annual fire drills documented"
click at [780, 591] on button "Save" at bounding box center [784, 606] width 92 height 37
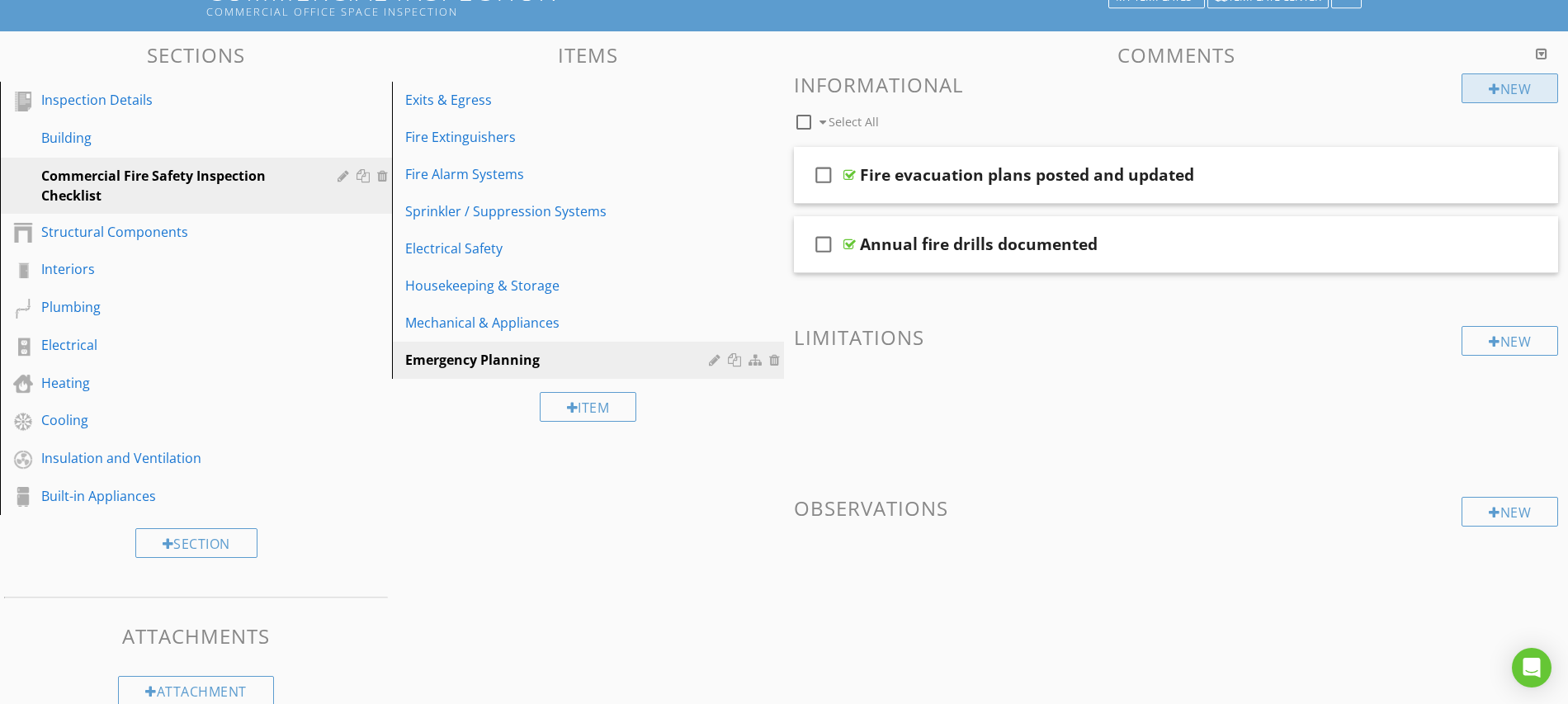
click at [1498, 87] on div "New" at bounding box center [1510, 88] width 97 height 30
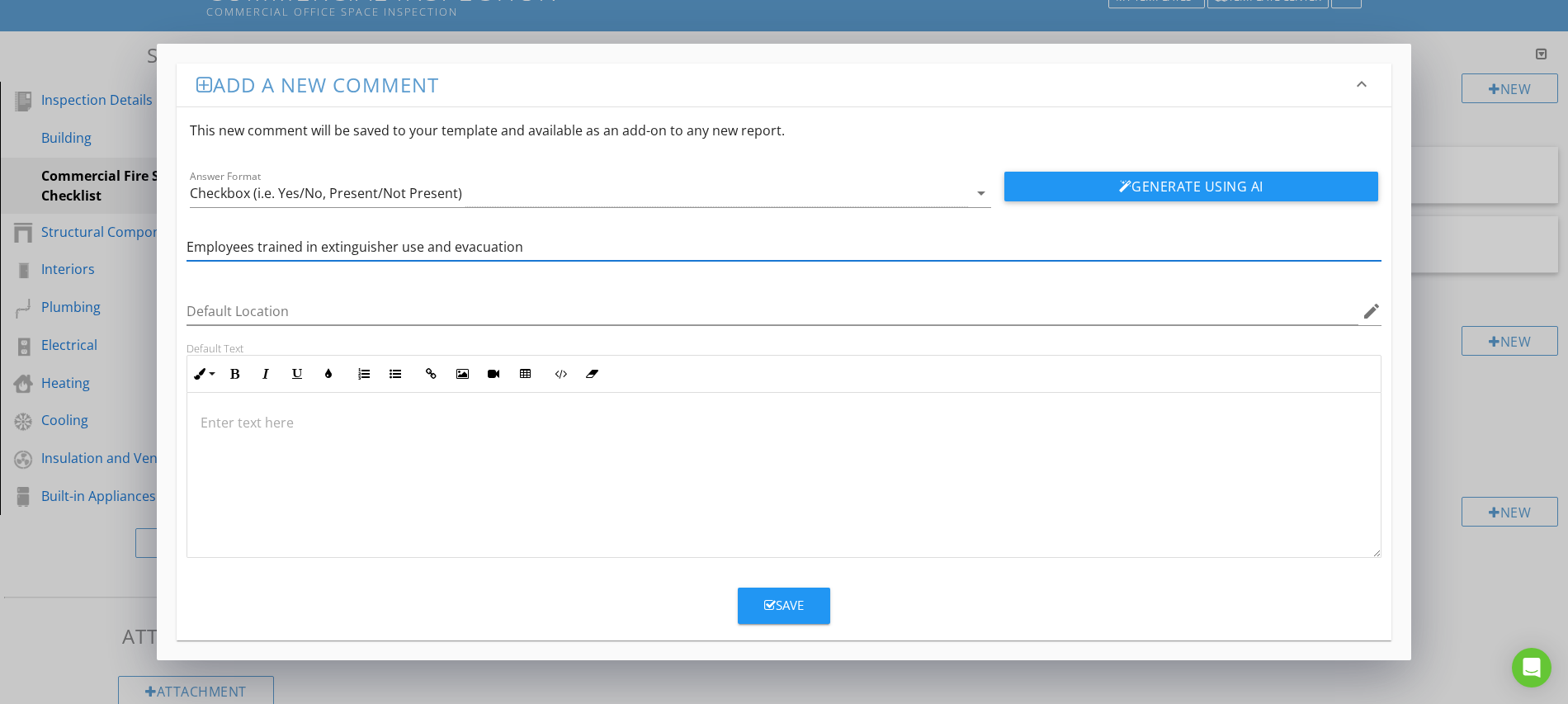
type input "Employees trained in extinguisher use and evacuation"
click at [771, 619] on button "Save" at bounding box center [784, 606] width 92 height 37
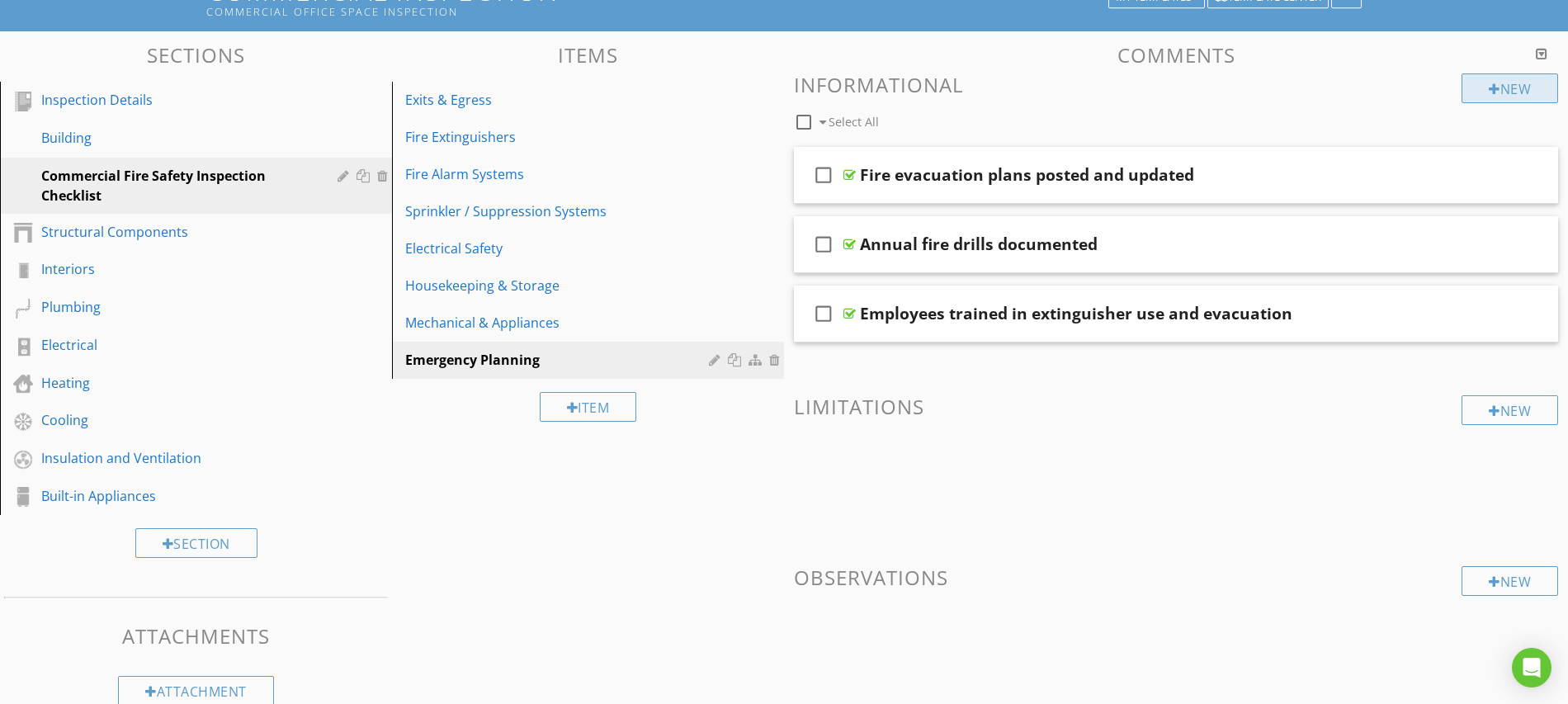
click at [1489, 90] on div at bounding box center [1494, 89] width 11 height 13
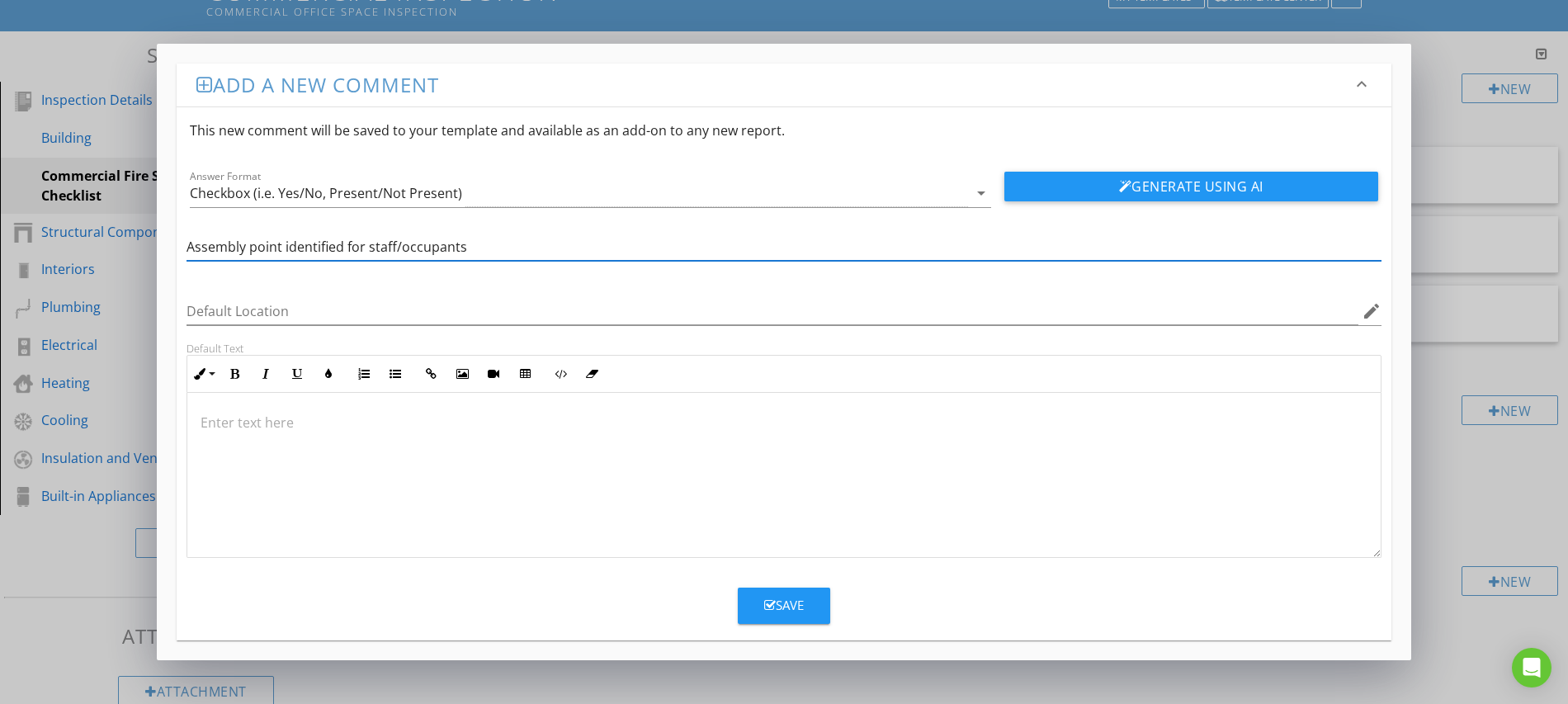
type input "Assembly point identified for staff/occupants"
click at [765, 616] on button "Save" at bounding box center [784, 606] width 92 height 37
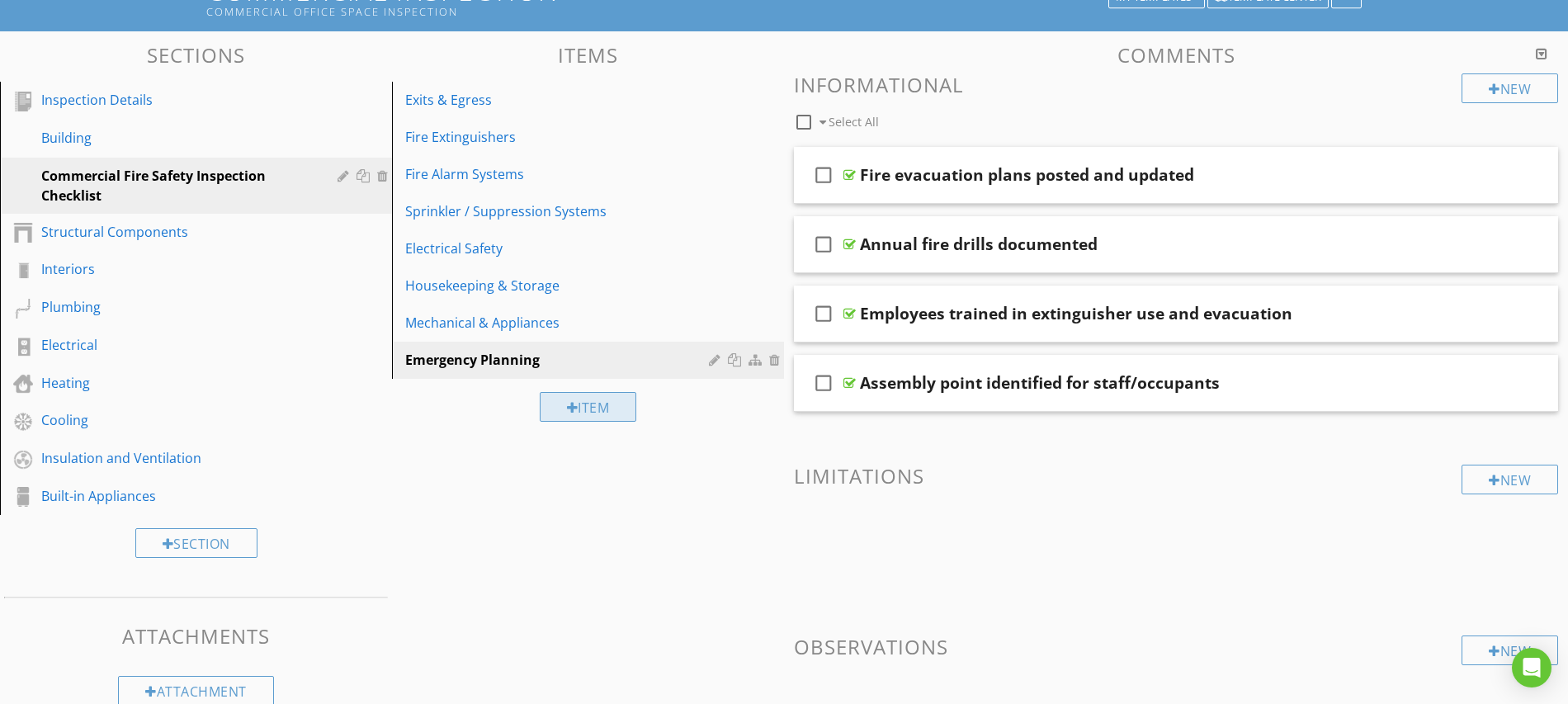
click at [568, 410] on div at bounding box center [572, 407] width 11 height 13
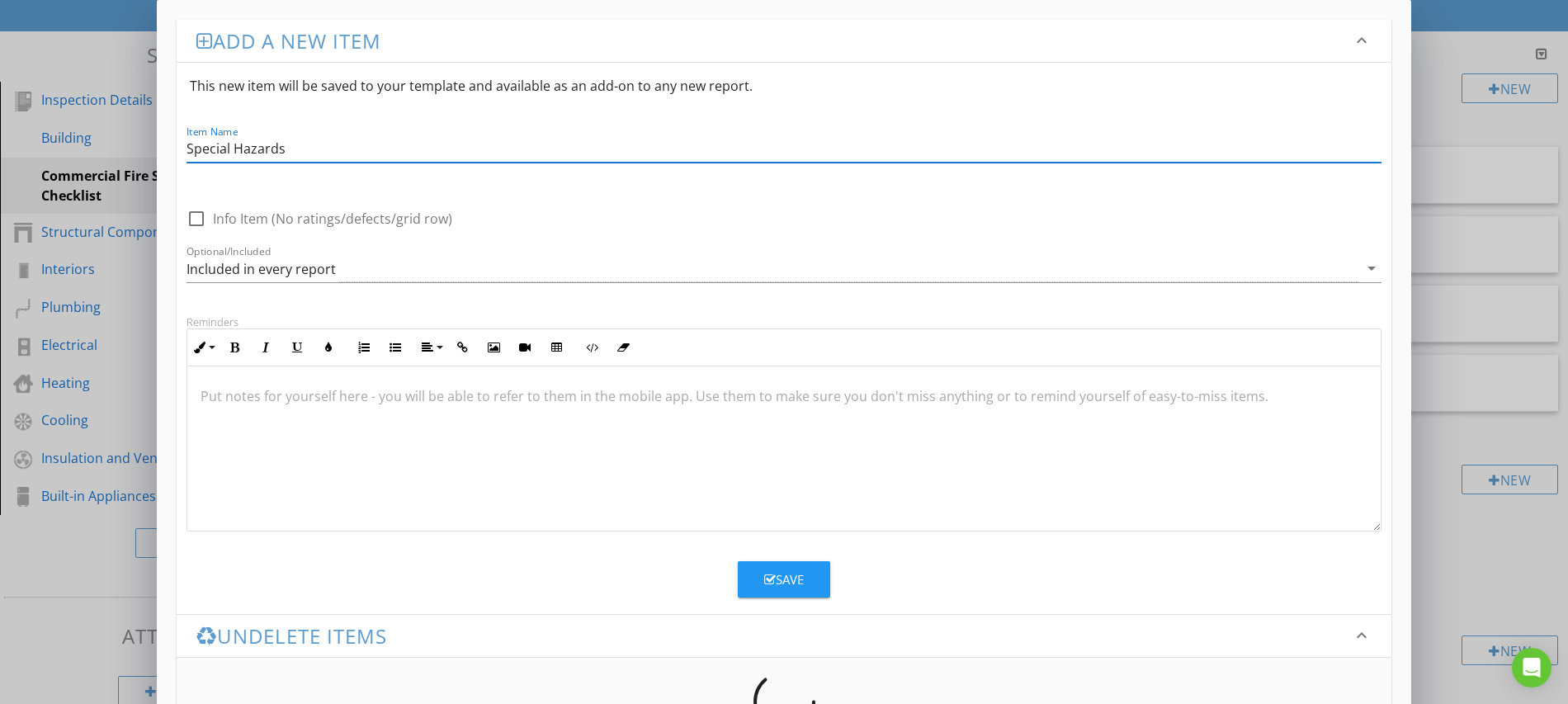
type input "Special Hazards"
click at [780, 580] on div "Save" at bounding box center [784, 580] width 40 height 19
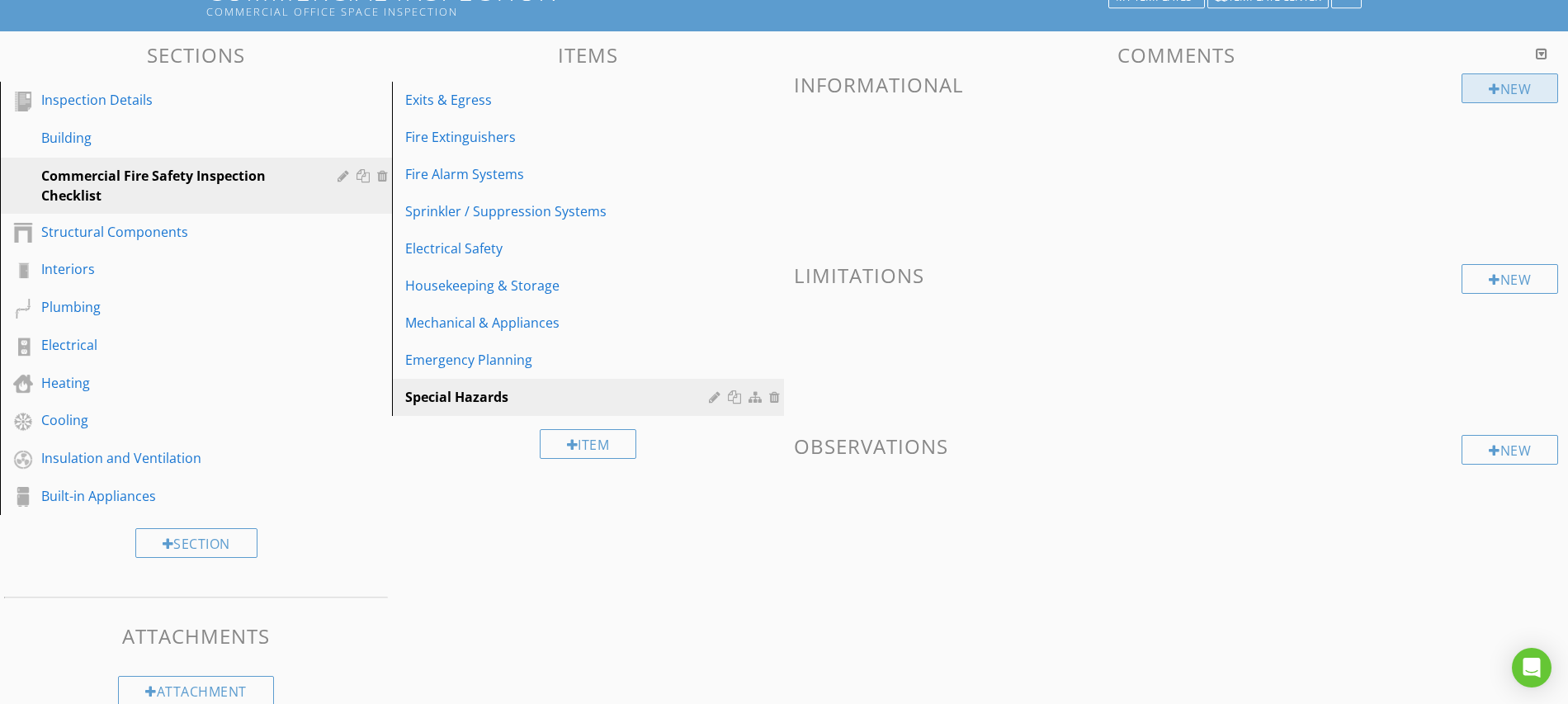
click at [1480, 90] on div "New" at bounding box center [1510, 88] width 97 height 30
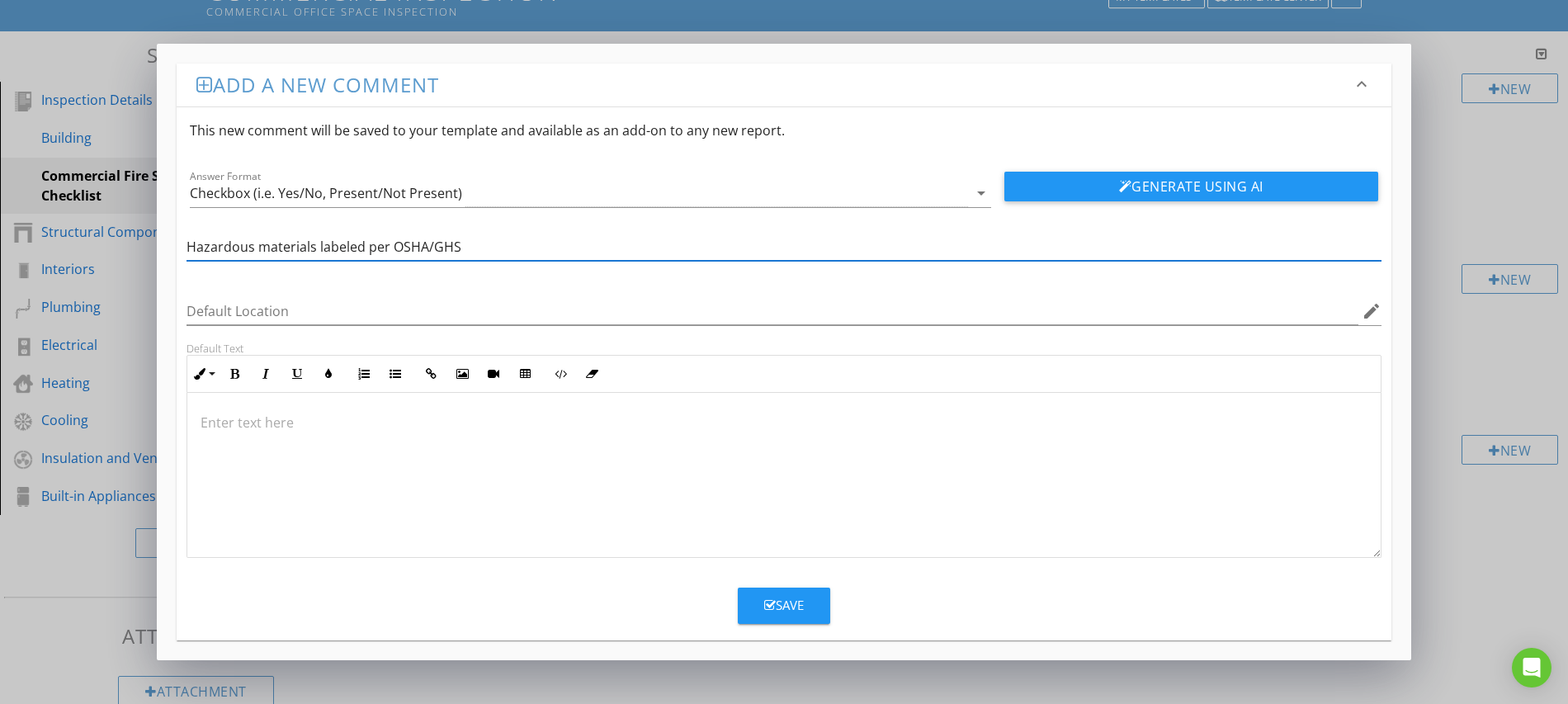
type input "Hazardous materials labeled per OSHA/GHS"
click at [771, 607] on icon "button" at bounding box center [770, 605] width 11 height 12
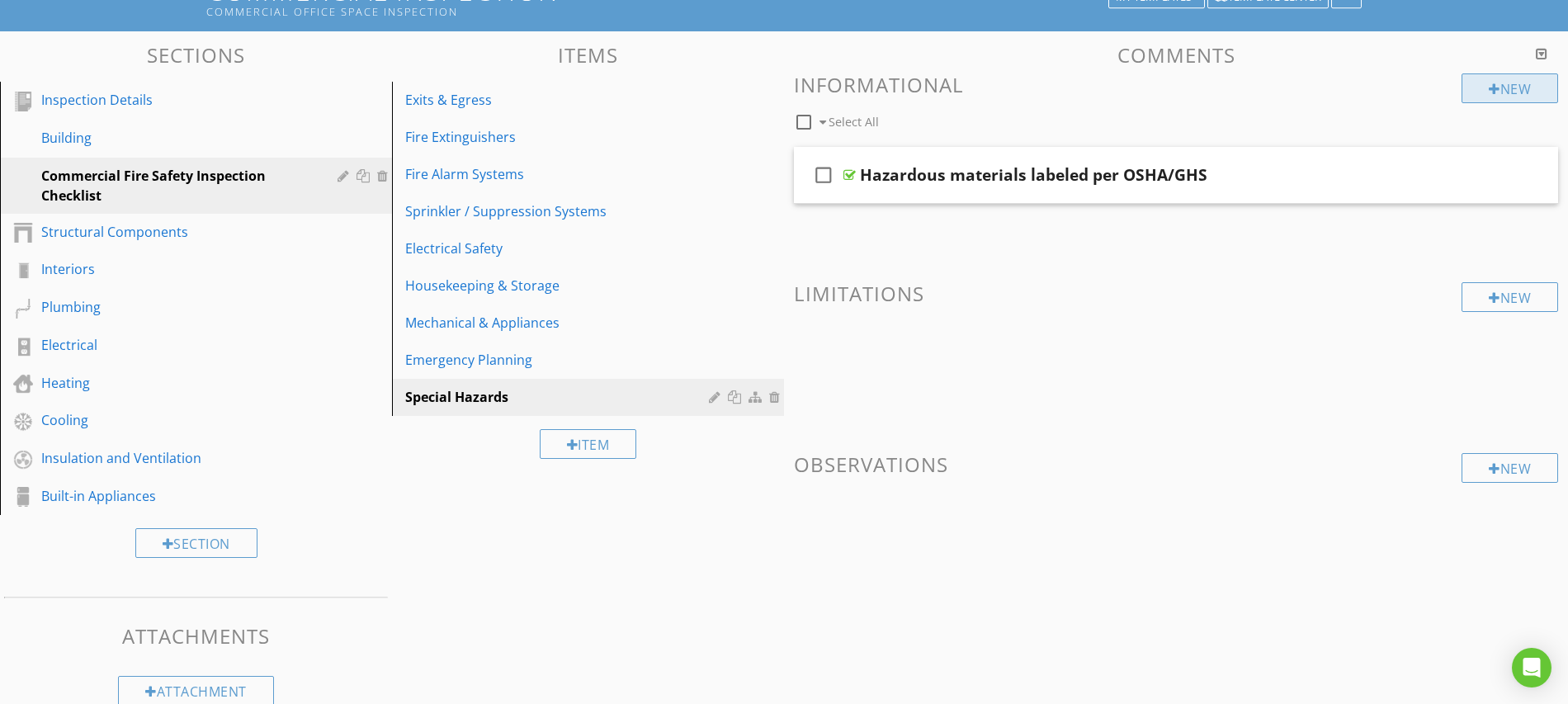
click at [1501, 87] on div "New" at bounding box center [1510, 88] width 97 height 30
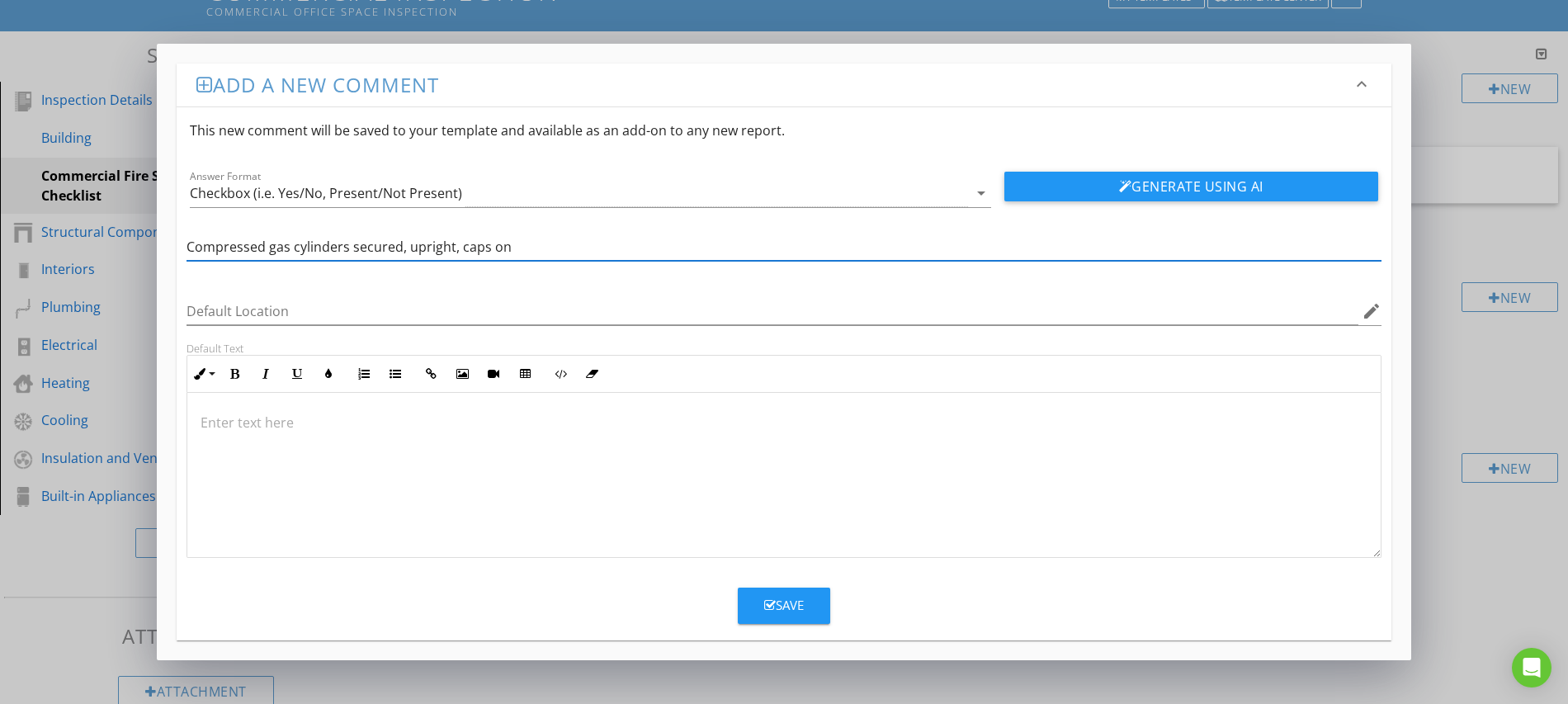
type input "Compressed gas cylinders secured, upright, caps on"
click at [771, 608] on icon "button" at bounding box center [770, 605] width 11 height 12
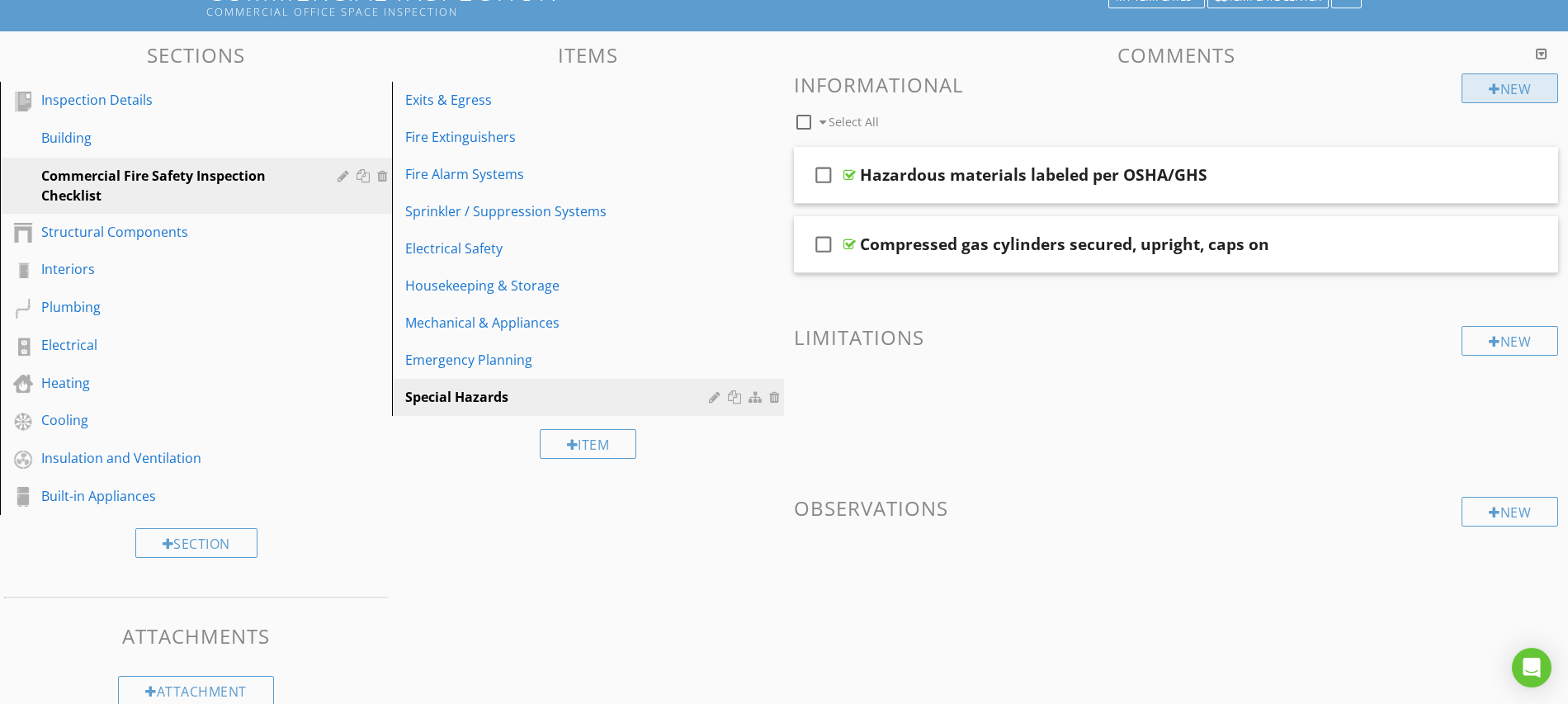
click at [1491, 90] on div at bounding box center [1494, 89] width 11 height 13
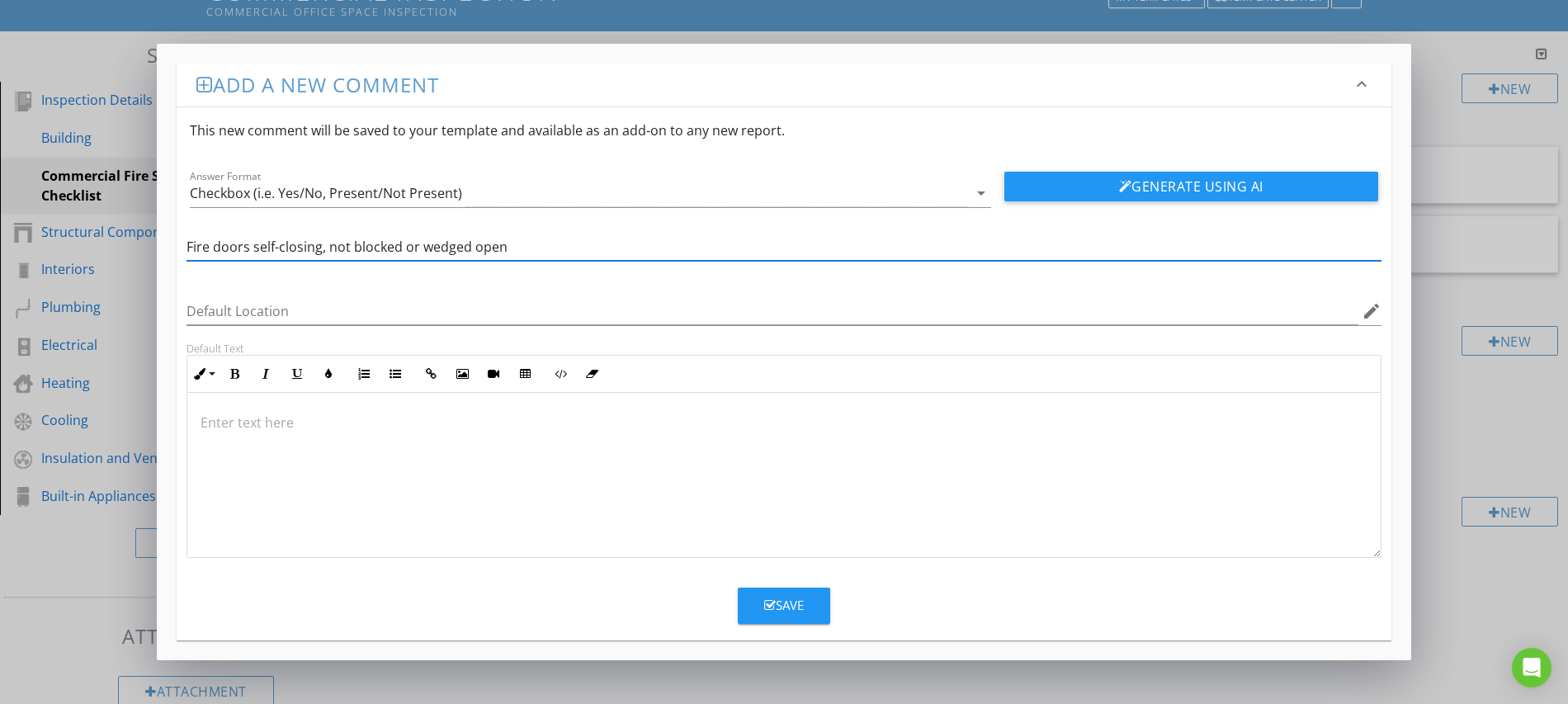
type input "Fire doors self-closing, not blocked or wedged open"
click at [766, 610] on icon "button" at bounding box center [770, 605] width 11 height 12
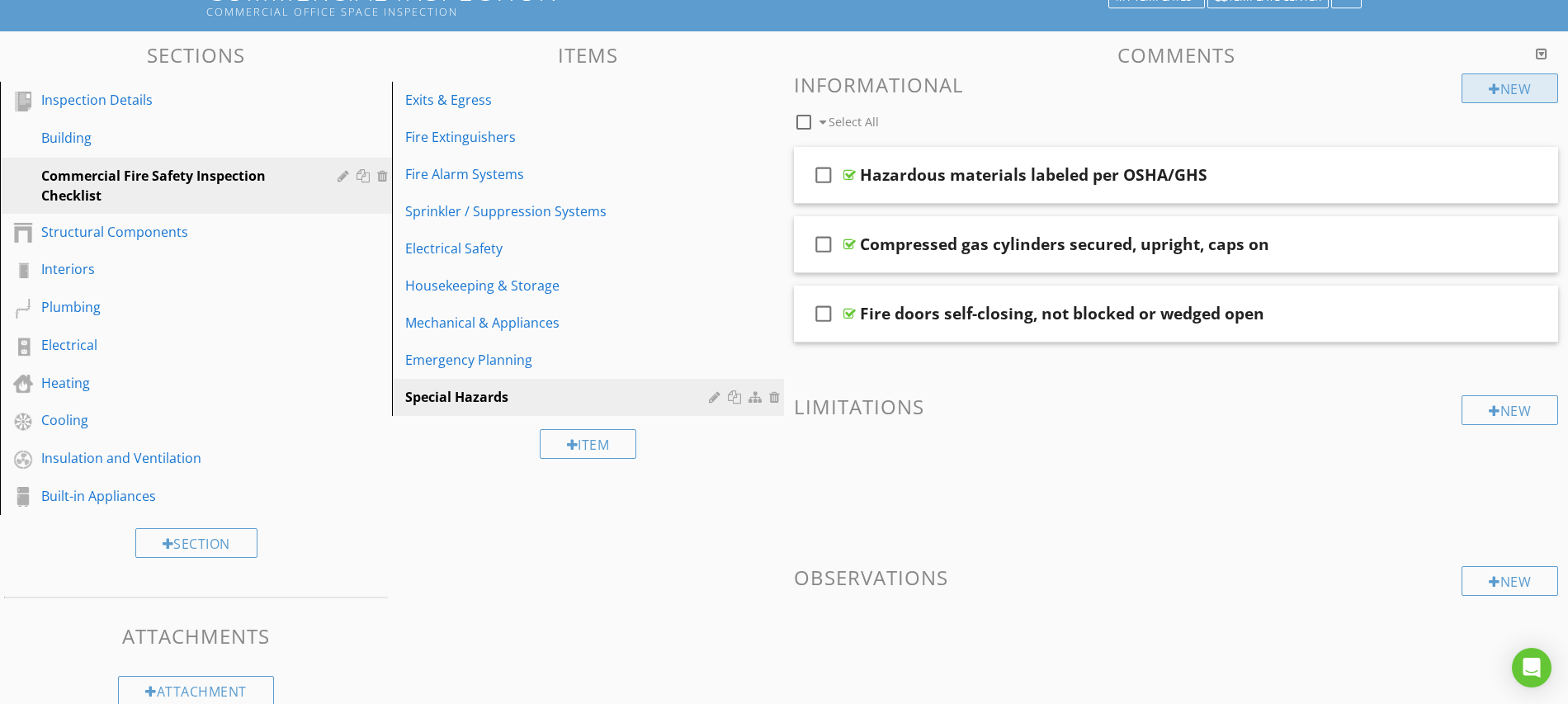
click at [1491, 88] on div at bounding box center [1494, 89] width 11 height 13
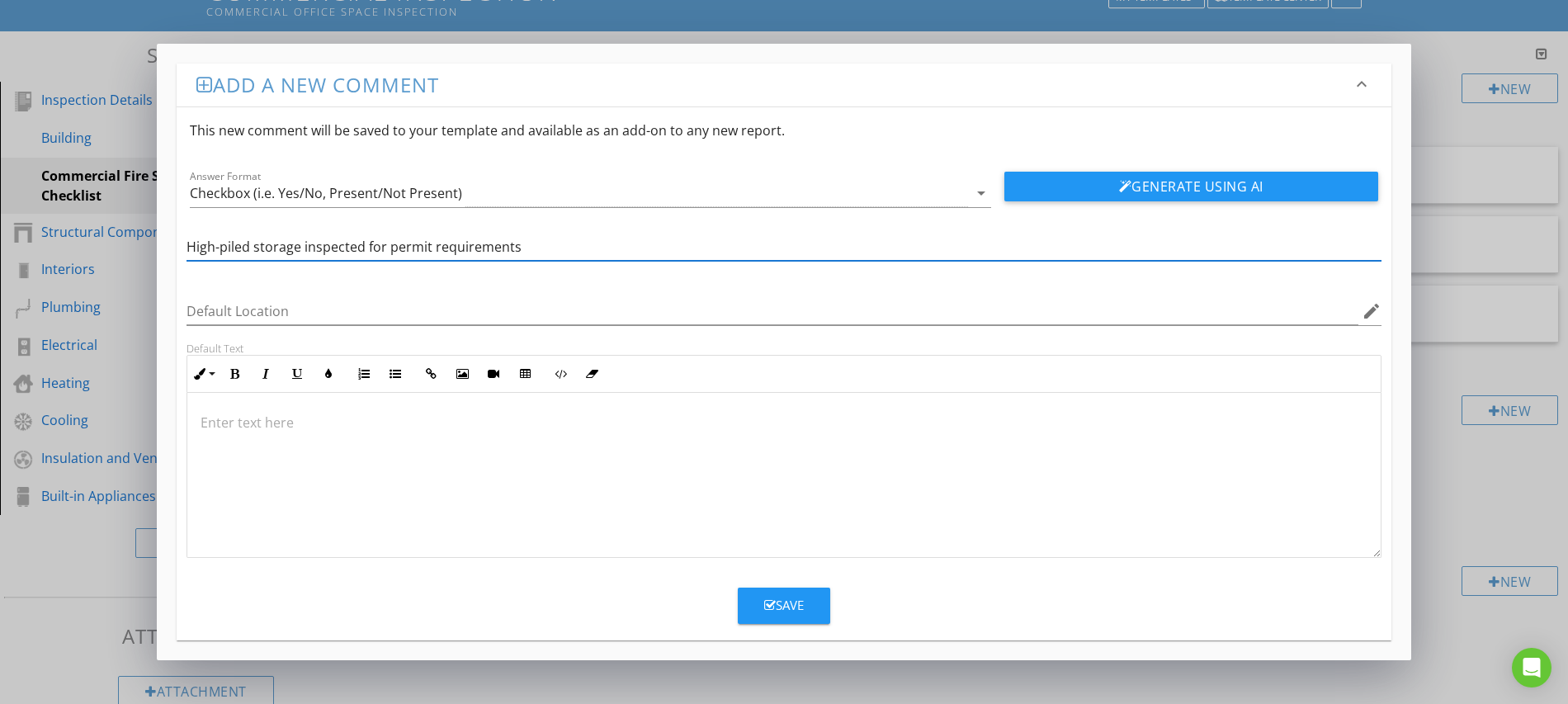
type input "High-piled storage inspected for permit requirements"
click at [782, 615] on button "Save" at bounding box center [784, 606] width 92 height 37
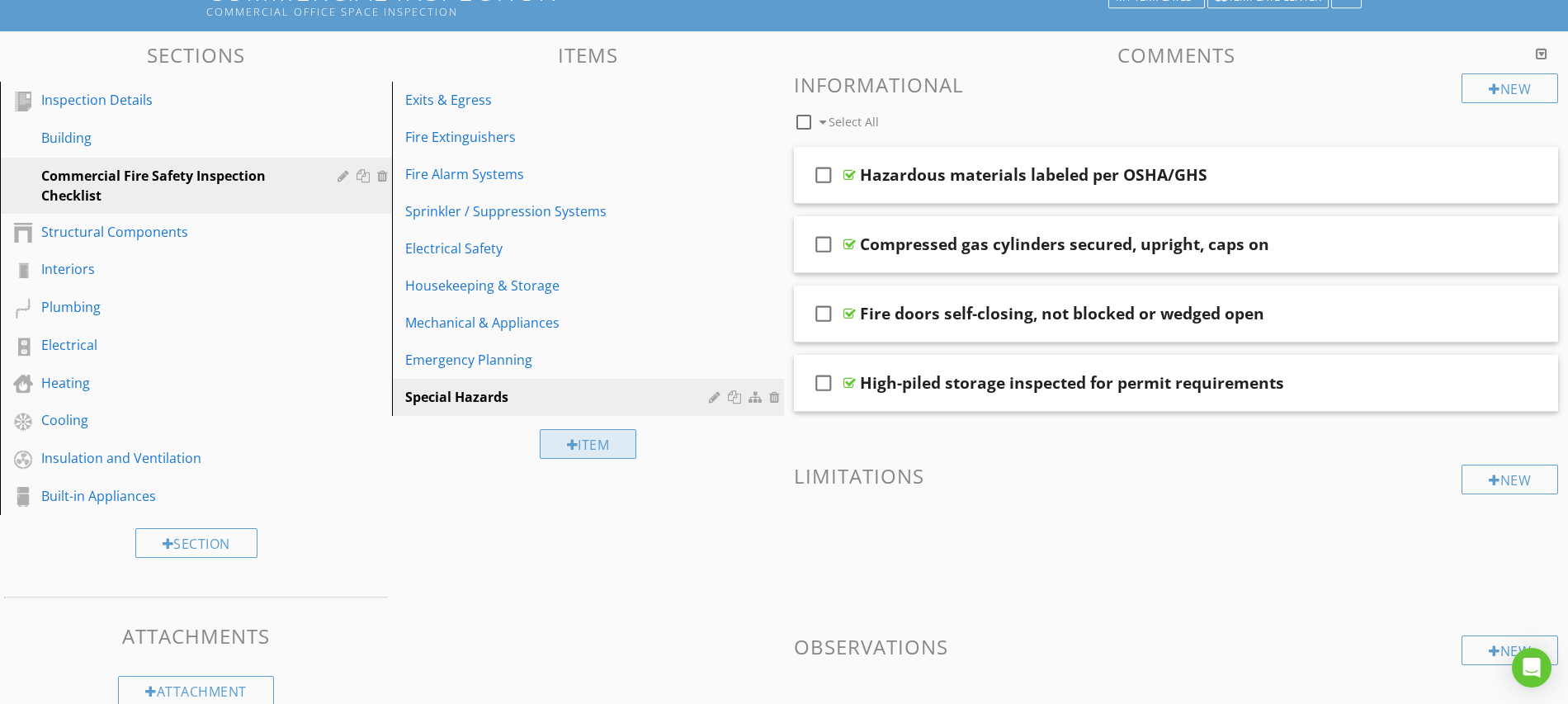
click at [577, 444] on div "Item" at bounding box center [589, 444] width 97 height 30
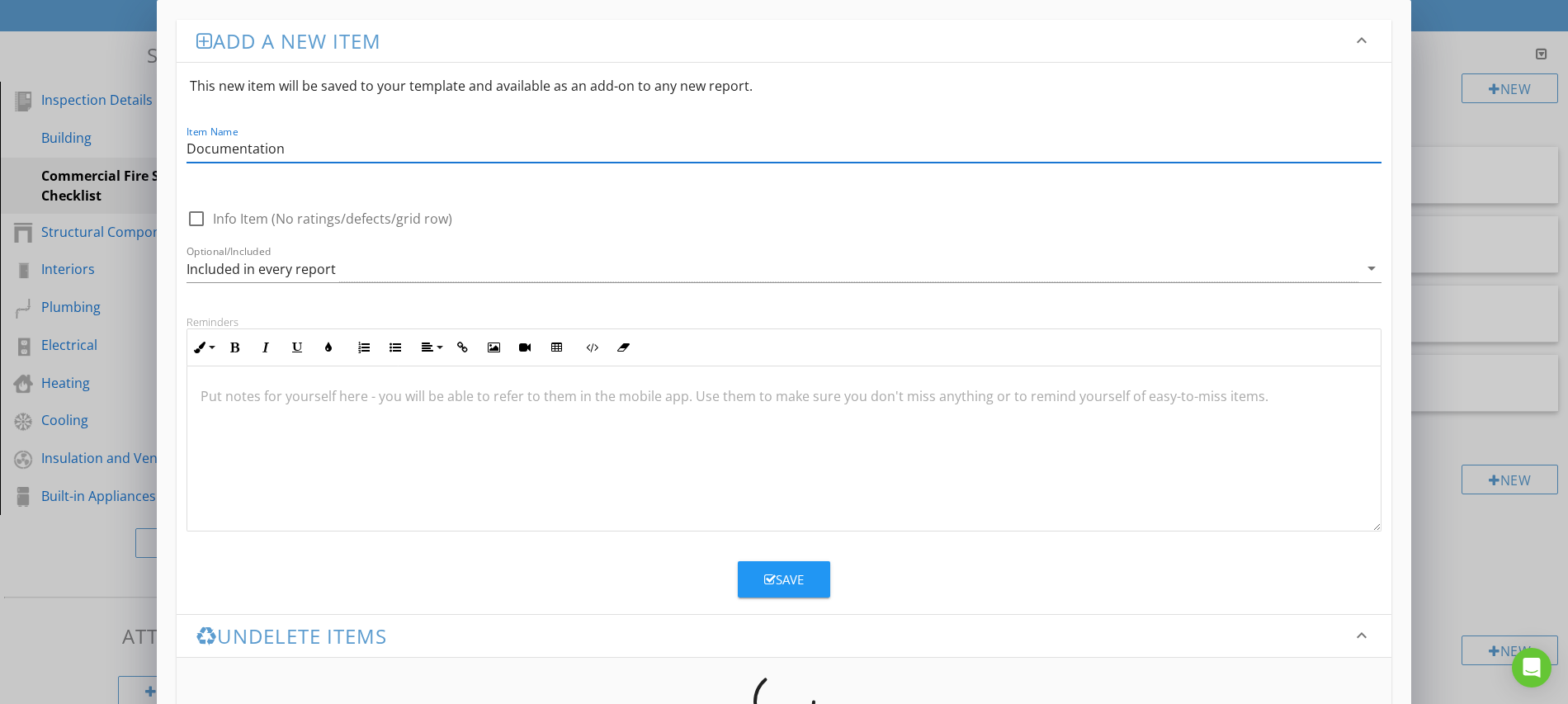
type input "Documentation"
click at [787, 575] on div "Save" at bounding box center [784, 580] width 40 height 19
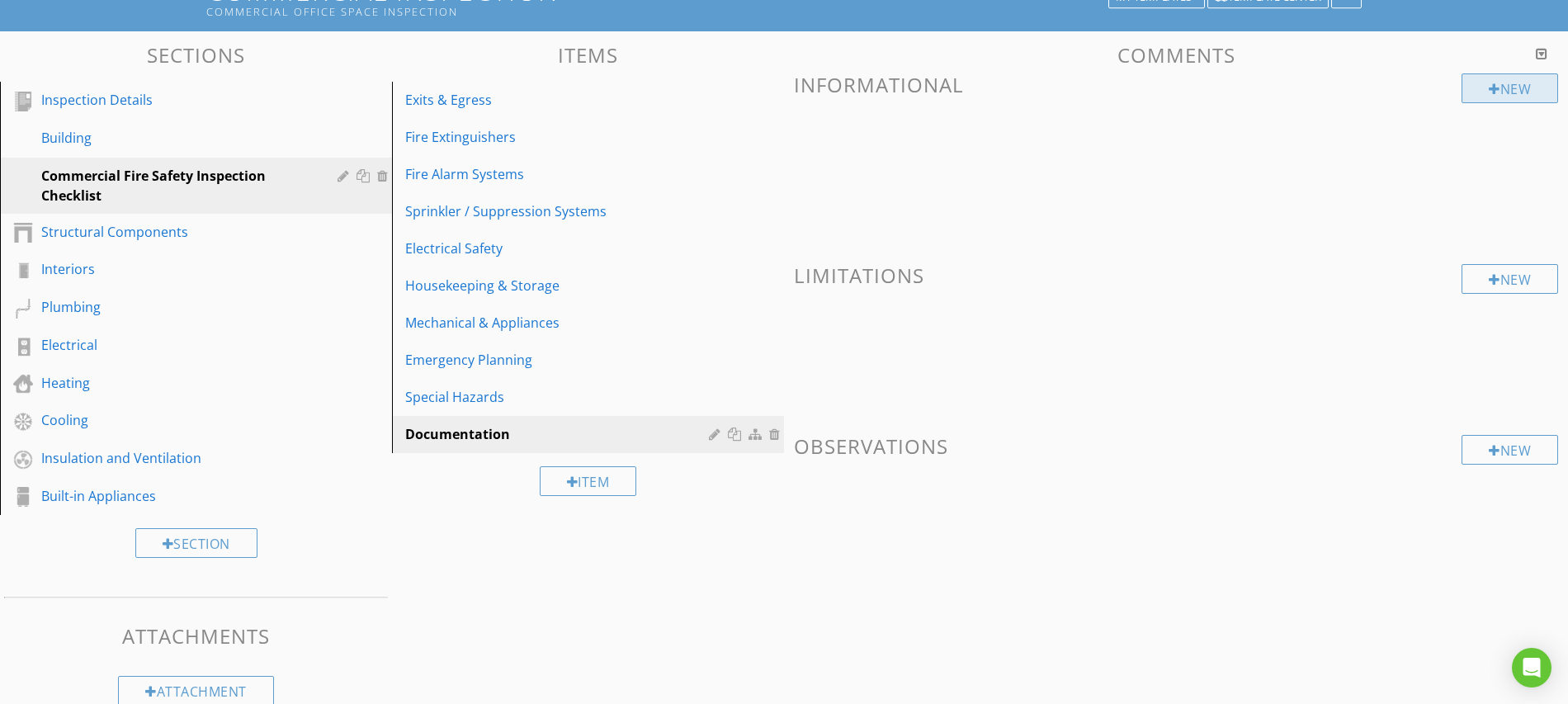
click at [1485, 92] on div "New" at bounding box center [1510, 88] width 97 height 30
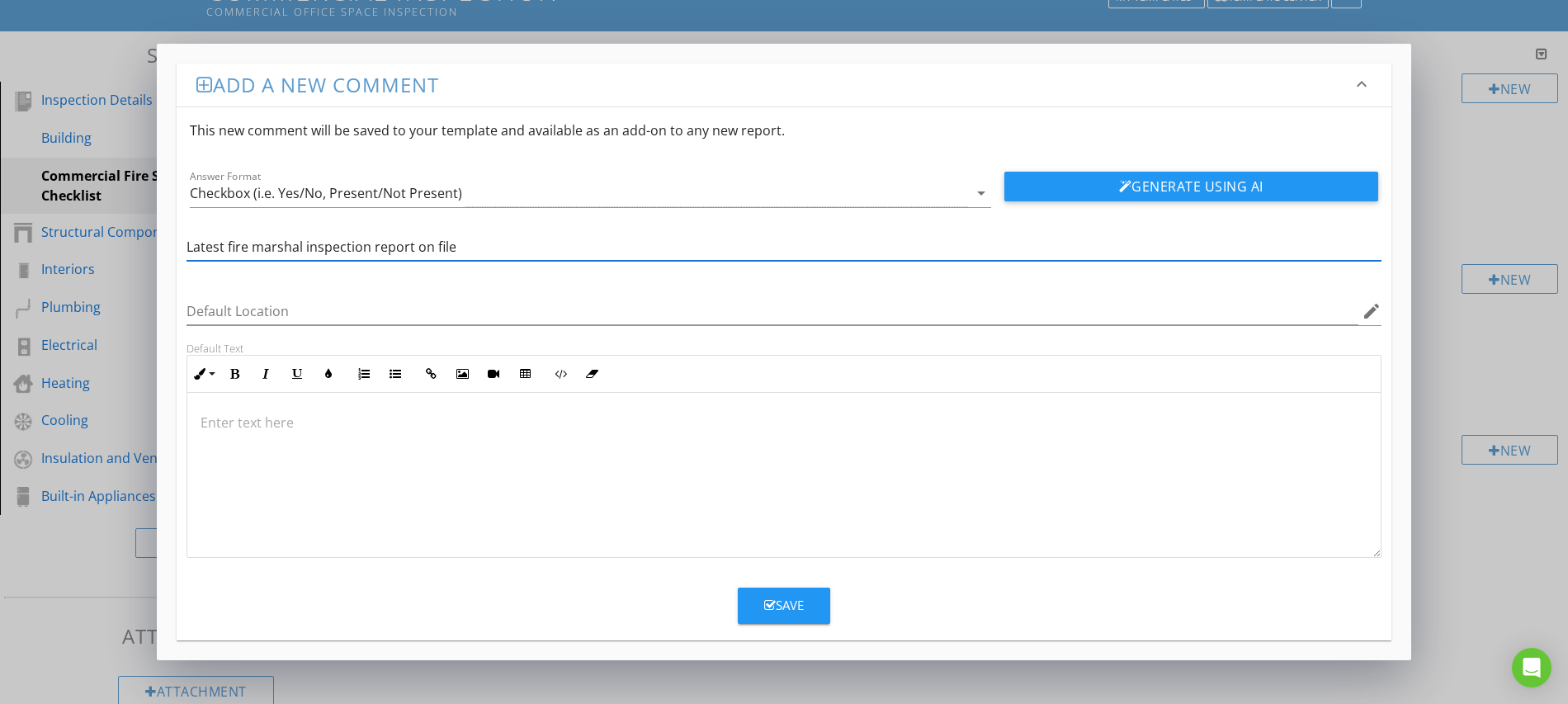
type input "Latest fire marshal inspection report on file"
click at [784, 606] on div "Save" at bounding box center [784, 605] width 40 height 19
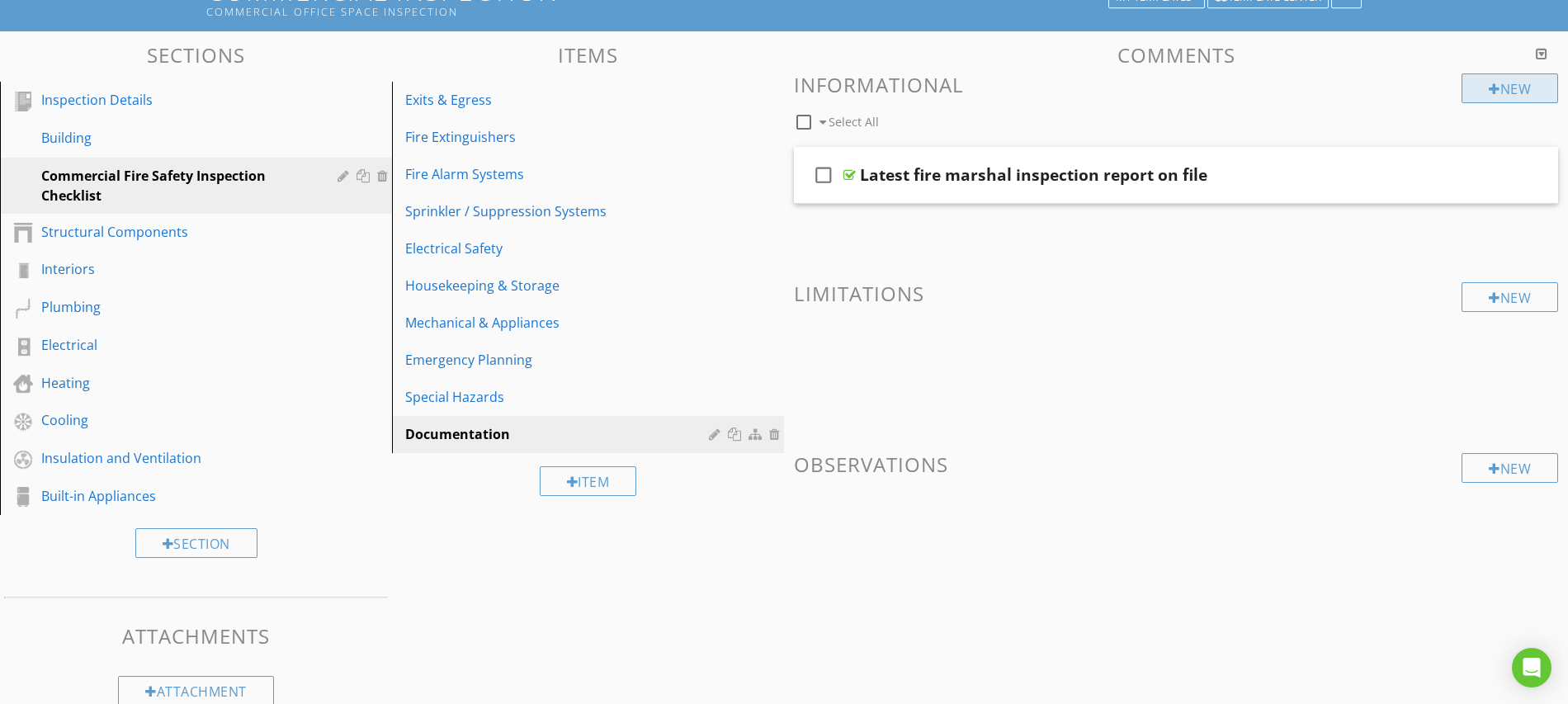
click at [1489, 88] on div at bounding box center [1494, 89] width 11 height 13
click at [1489, 84] on div at bounding box center [1494, 89] width 11 height 13
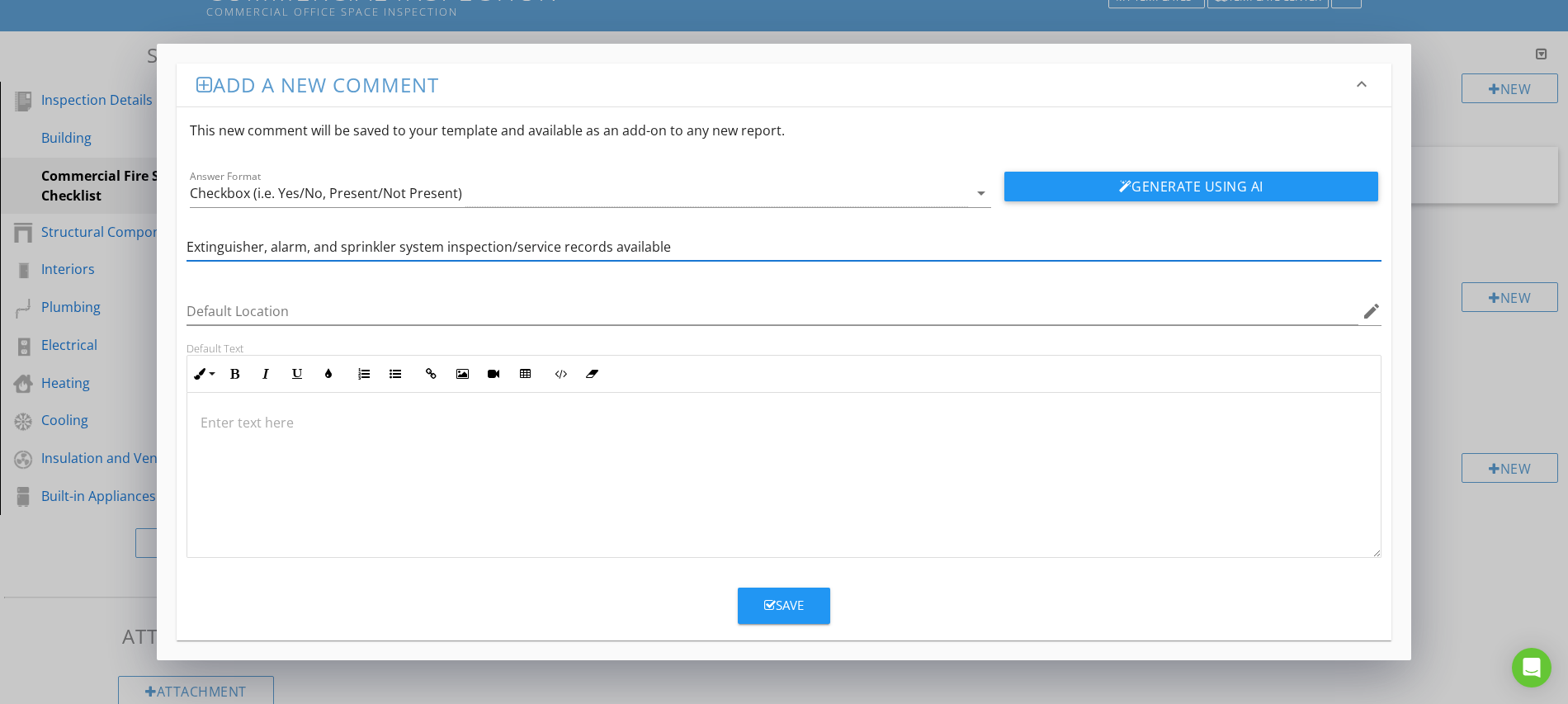
type input "Extinguisher, alarm, and sprinkler system inspection/service records available"
click at [794, 617] on button "Save" at bounding box center [784, 606] width 92 height 37
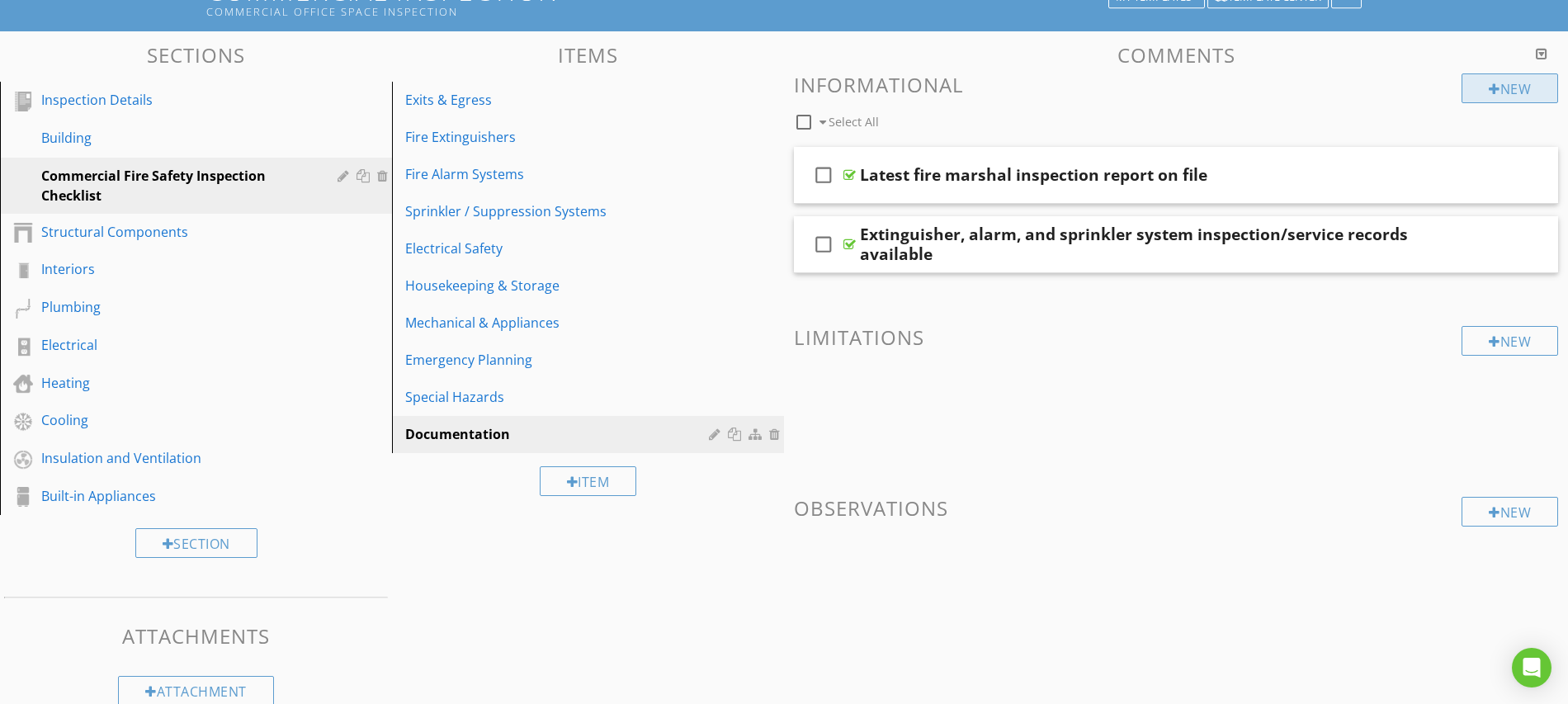
click at [1492, 87] on div at bounding box center [1494, 89] width 11 height 13
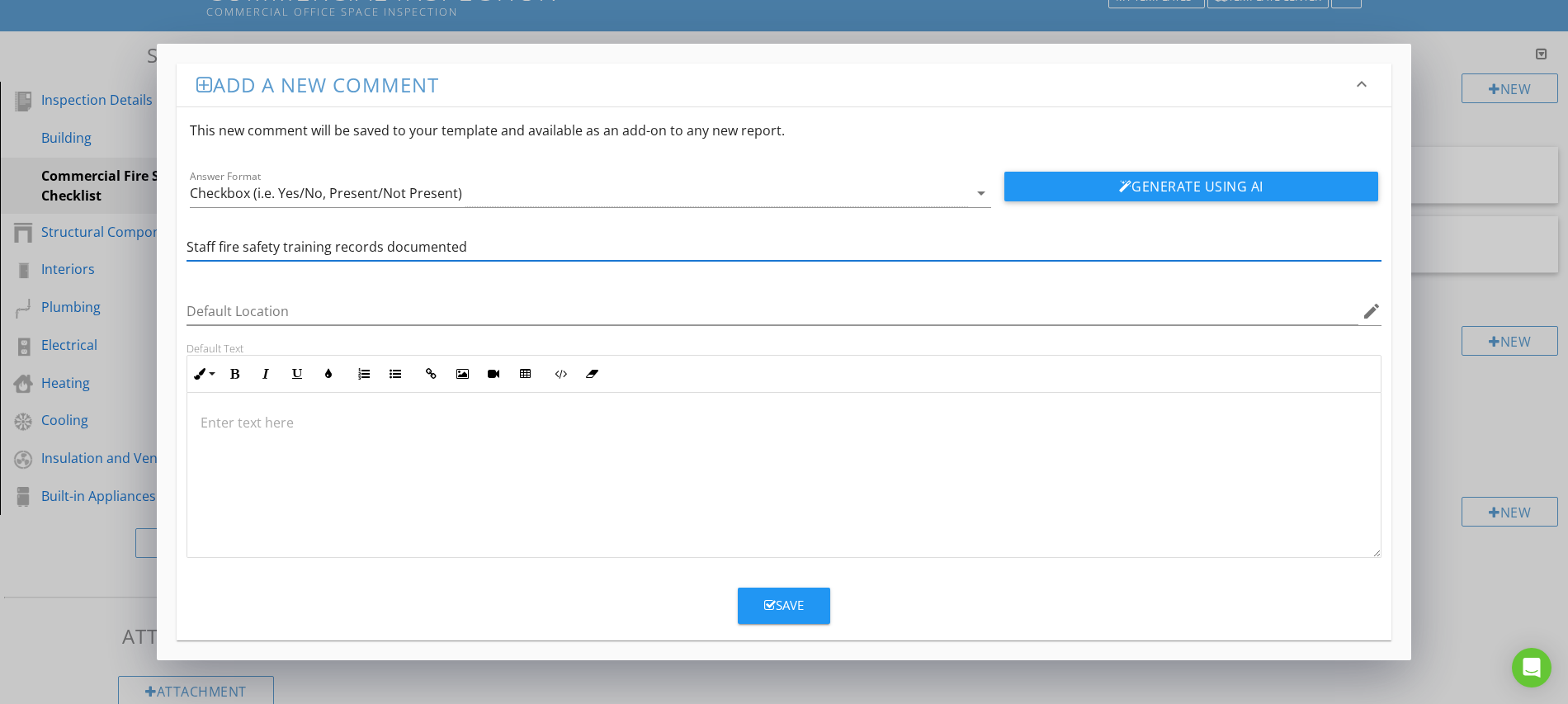
type input "Staff fire safety training records documented"
click at [793, 614] on div "Save" at bounding box center [784, 605] width 40 height 19
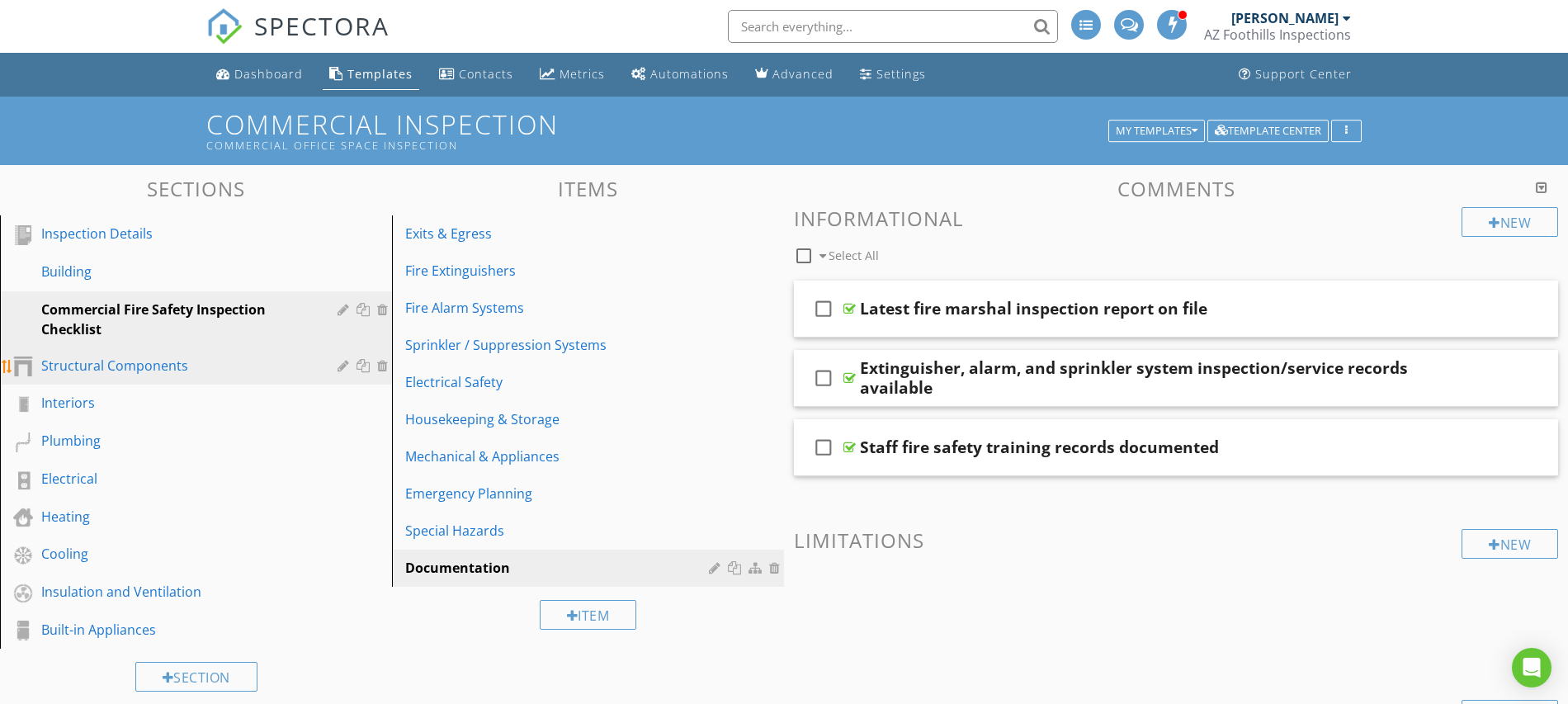
click at [382, 367] on div at bounding box center [384, 365] width 15 height 13
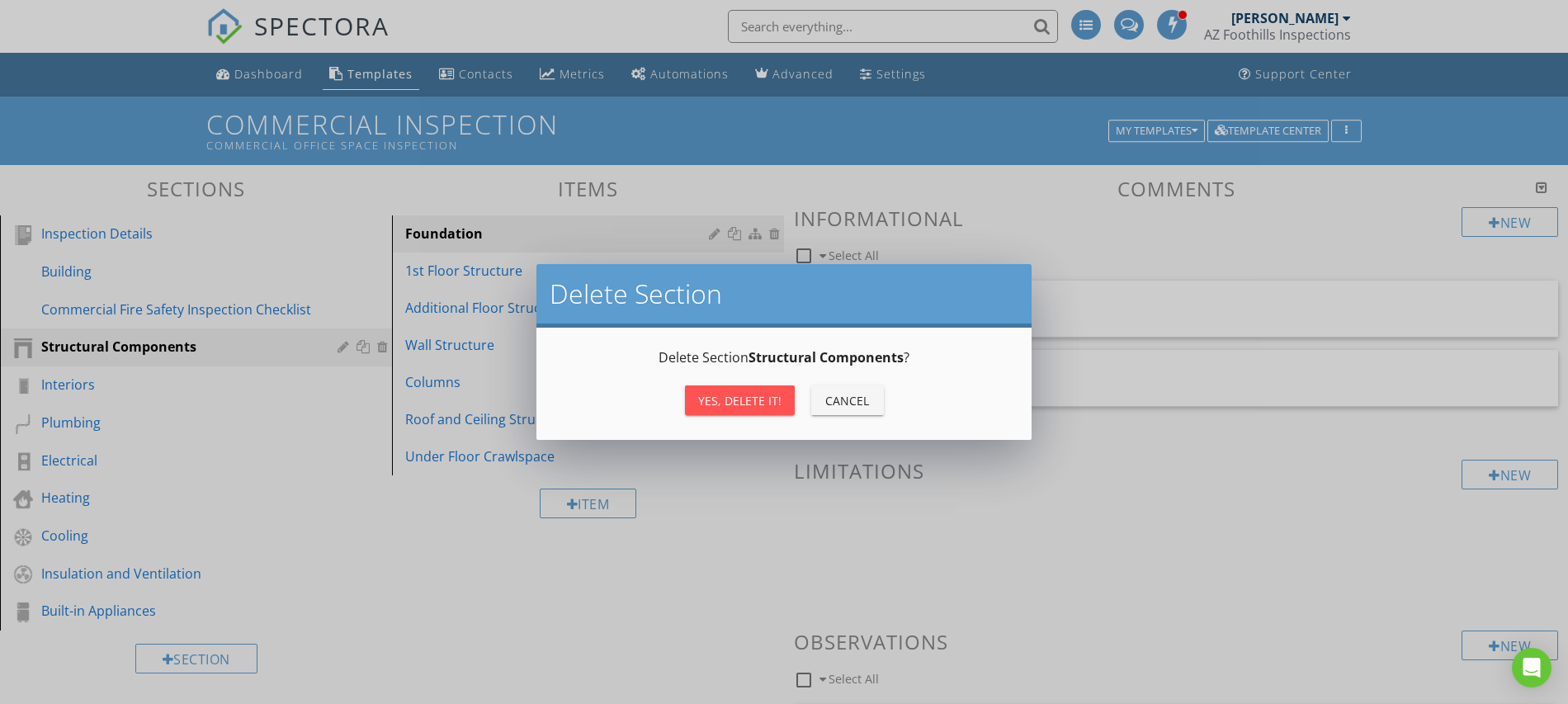
click at [707, 395] on div "Yes, Delete it!" at bounding box center [740, 401] width 83 height 17
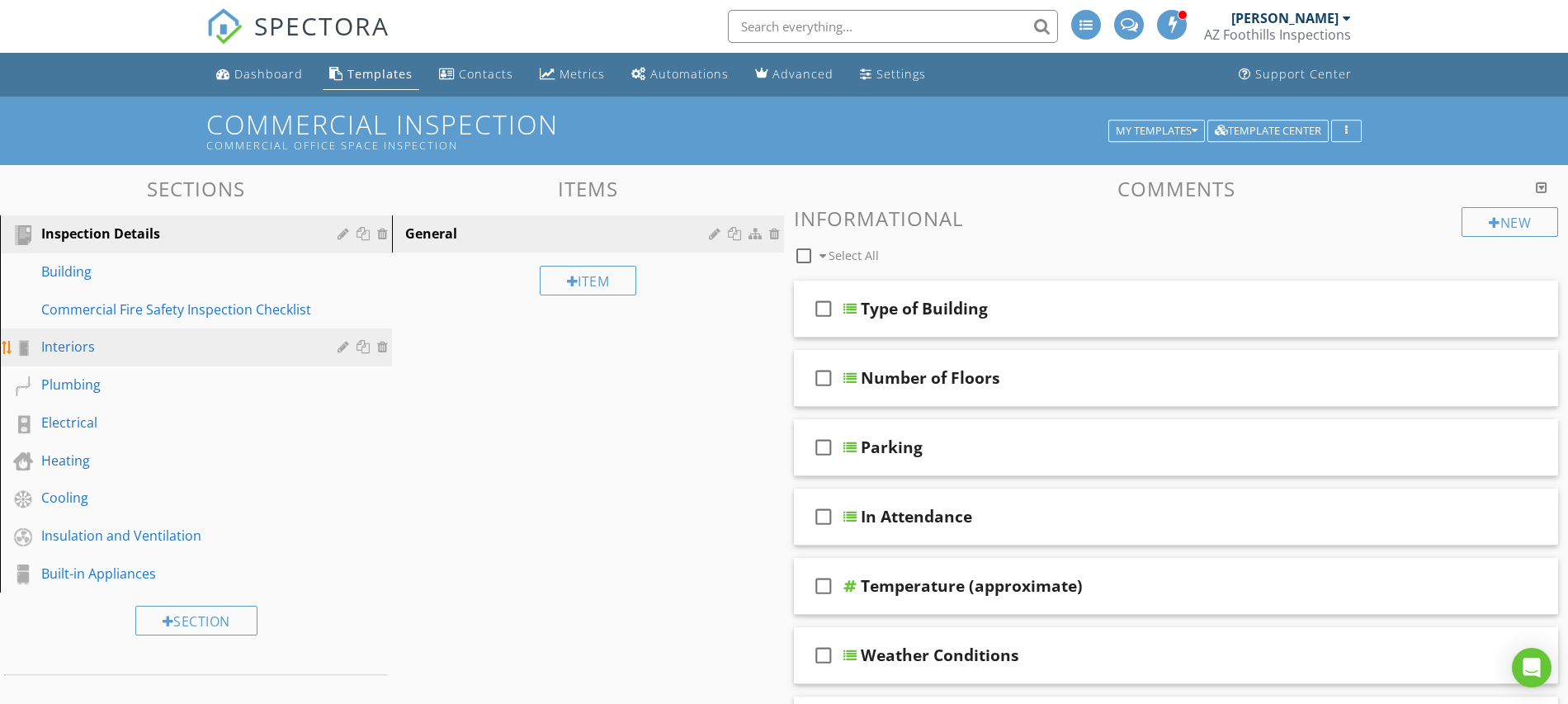
click at [383, 349] on div at bounding box center [384, 346] width 15 height 13
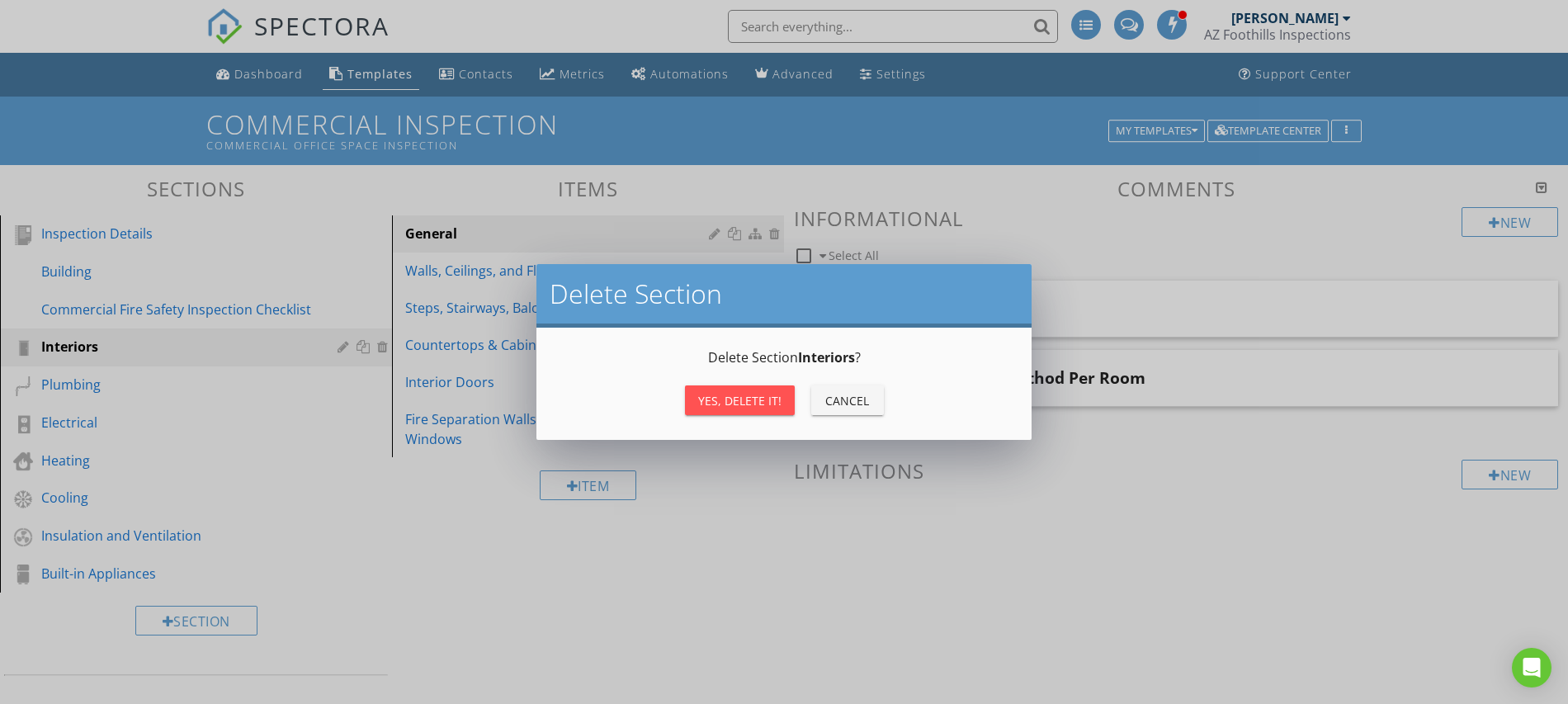
click at [711, 403] on div "Yes, Delete it!" at bounding box center [740, 401] width 83 height 17
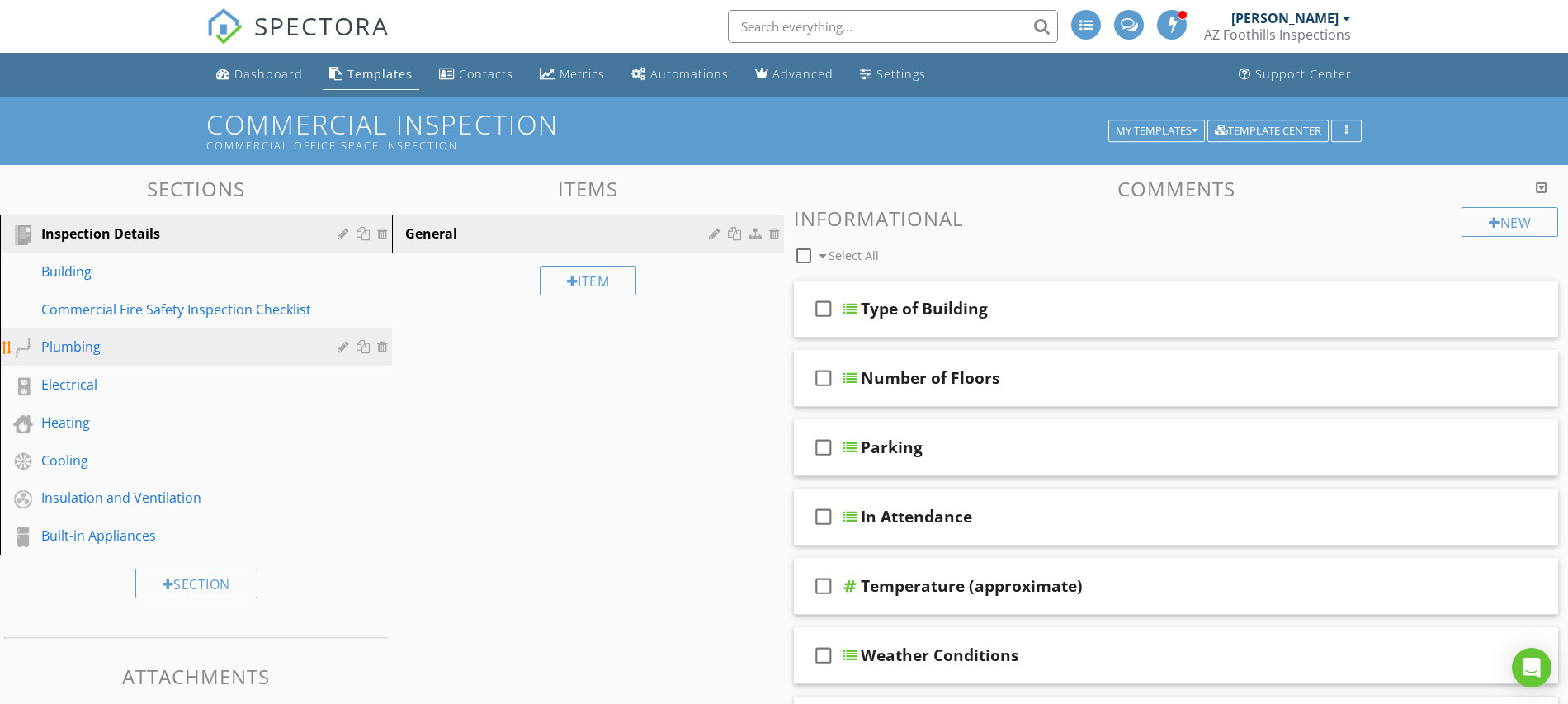
click at [384, 346] on div at bounding box center [384, 346] width 15 height 13
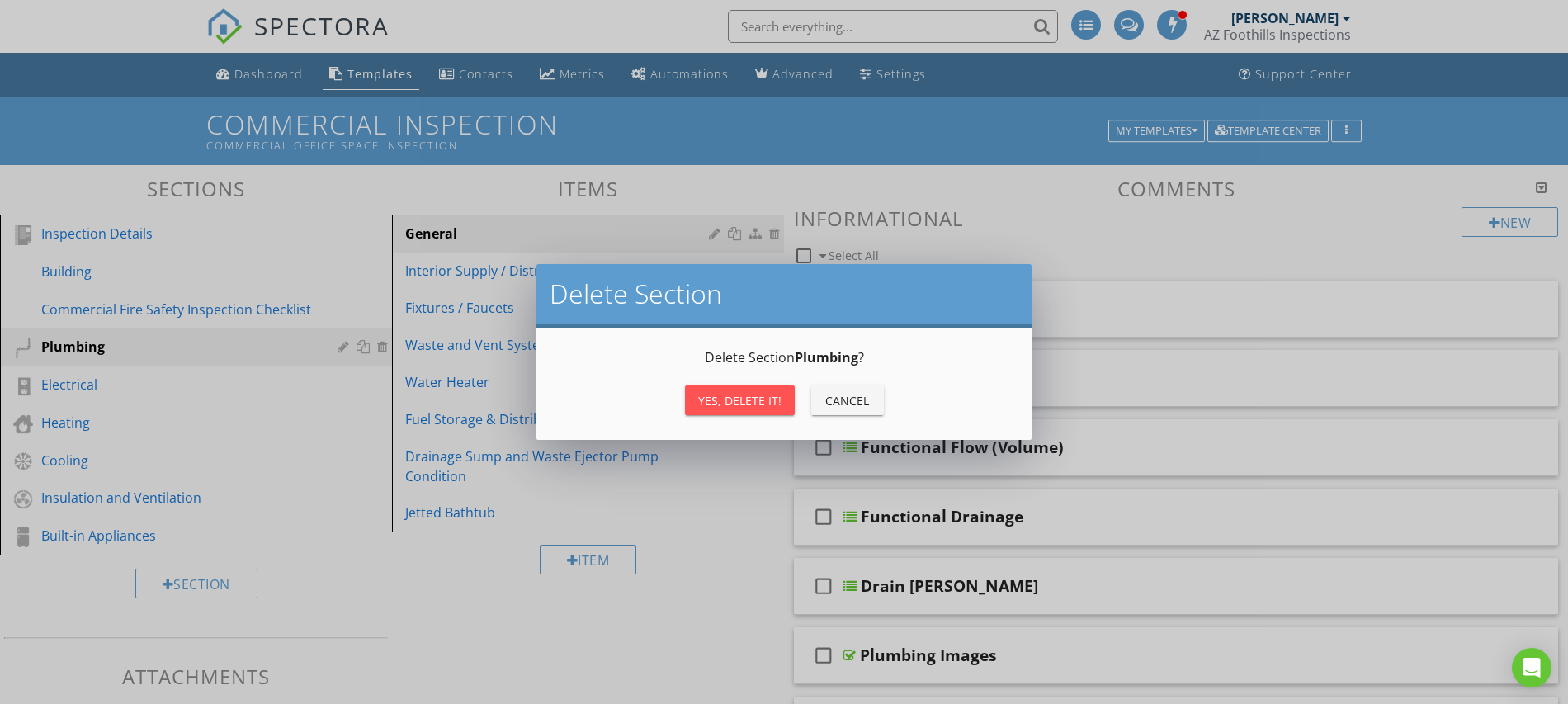
drag, startPoint x: 751, startPoint y: 398, endPoint x: 577, endPoint y: 395, distance: 174.0
click at [751, 399] on div "Yes, Delete it!" at bounding box center [740, 401] width 83 height 17
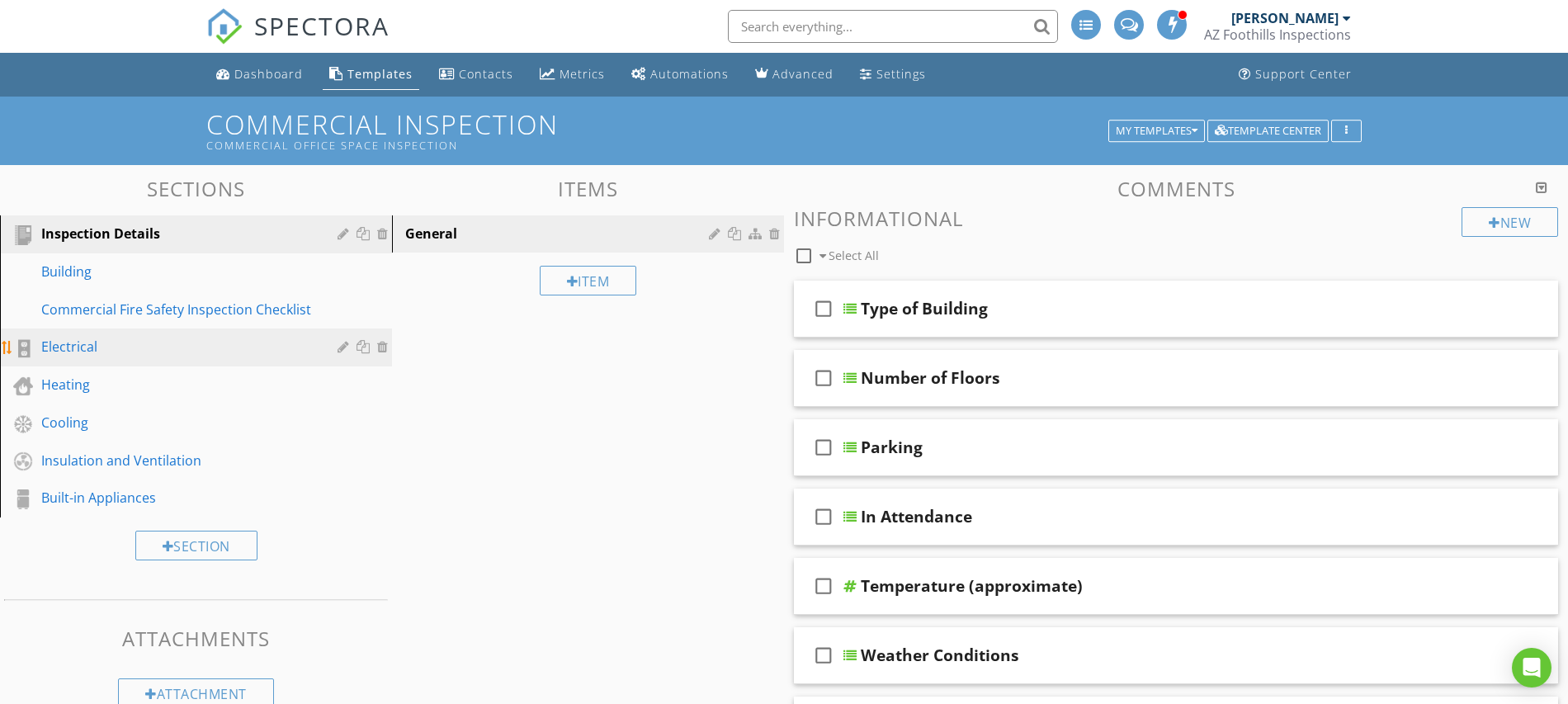
click at [386, 346] on div at bounding box center [384, 346] width 15 height 13
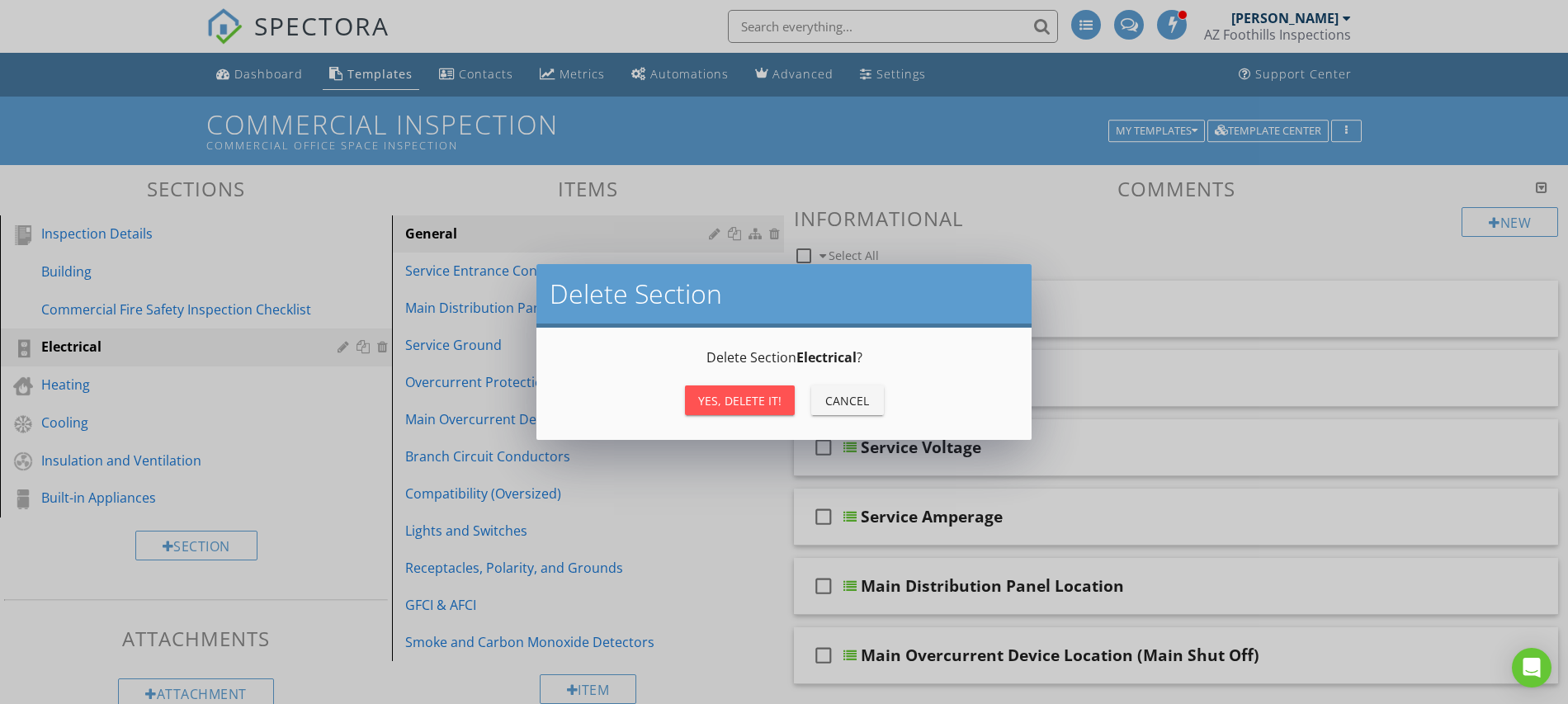
click at [708, 396] on div "Yes, Delete it!" at bounding box center [740, 401] width 83 height 17
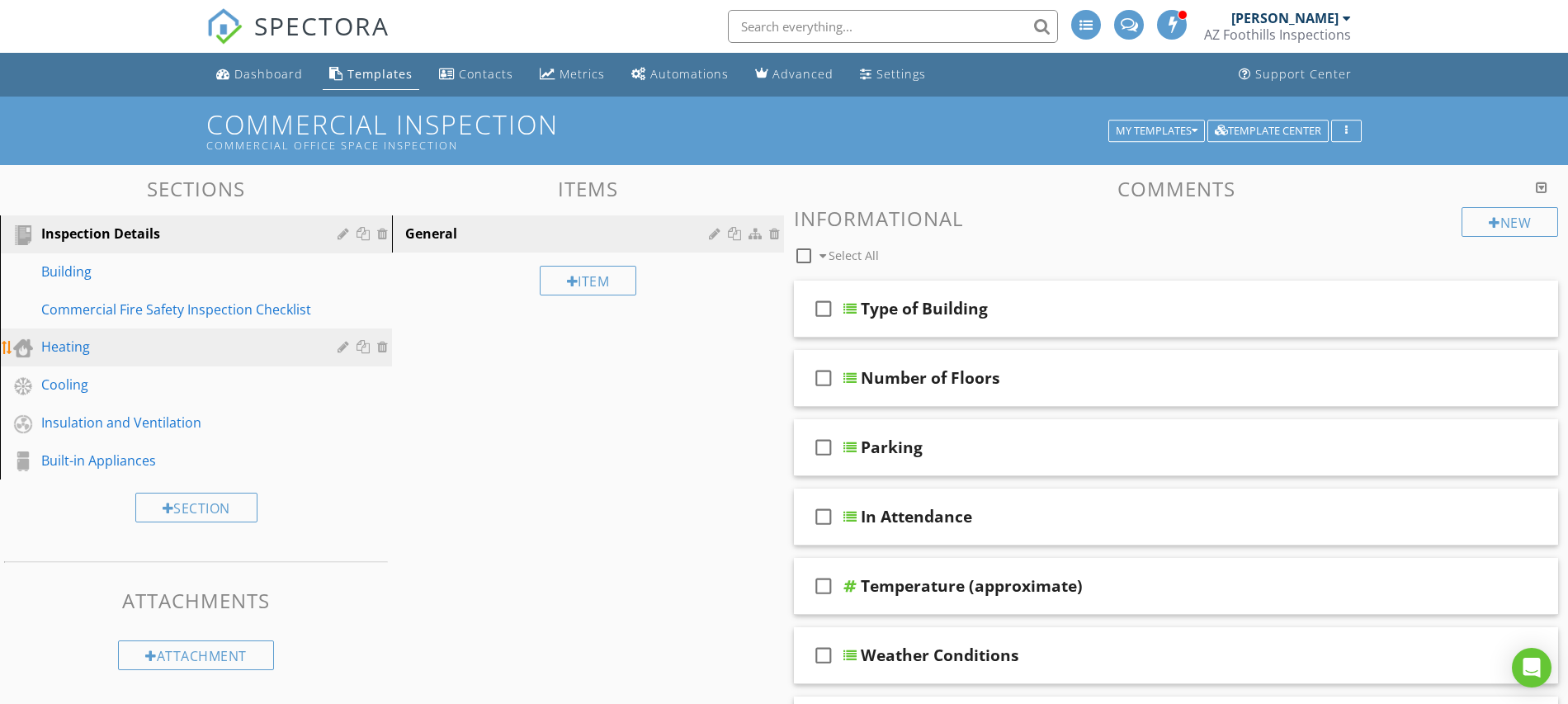
click at [385, 346] on div at bounding box center [384, 346] width 15 height 13
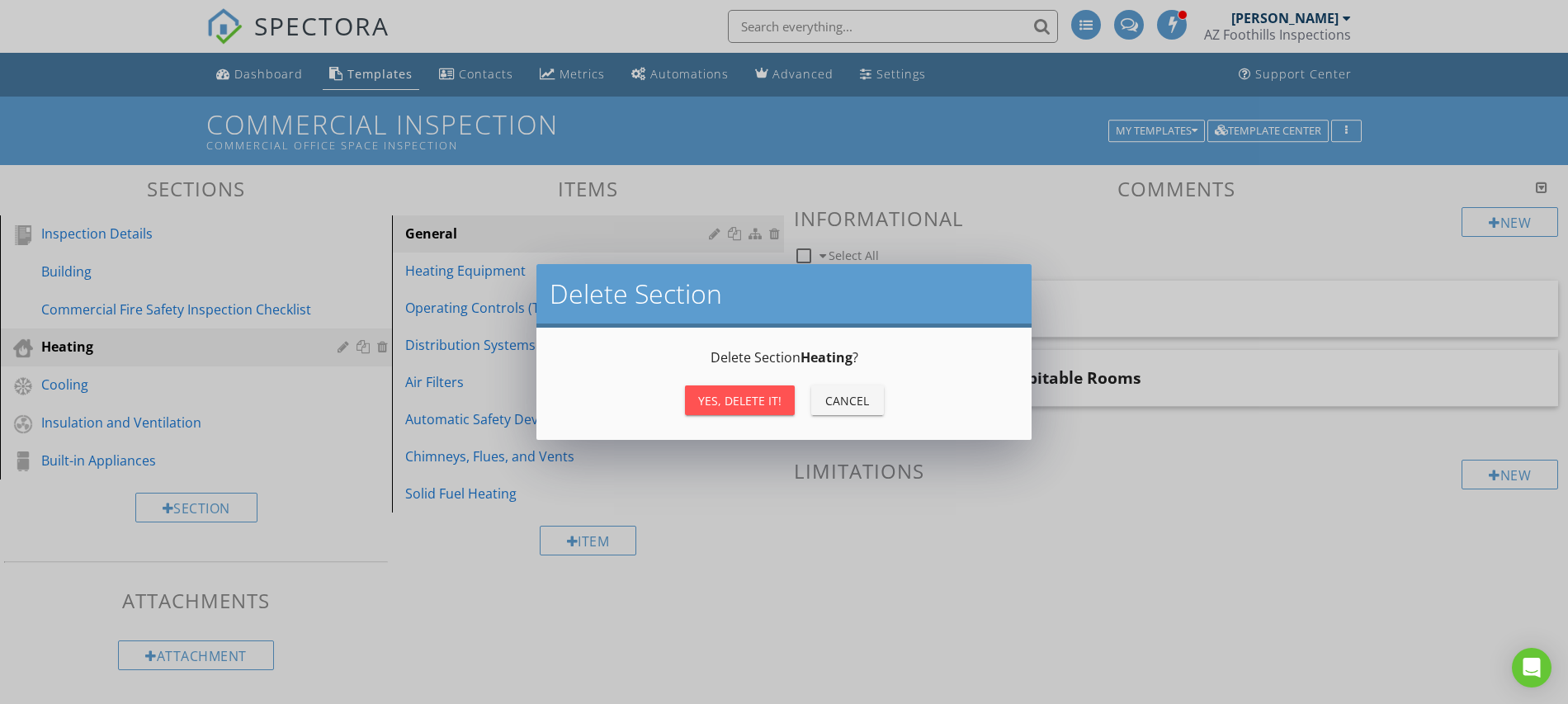
click at [724, 397] on div "Yes, Delete it!" at bounding box center [740, 401] width 83 height 17
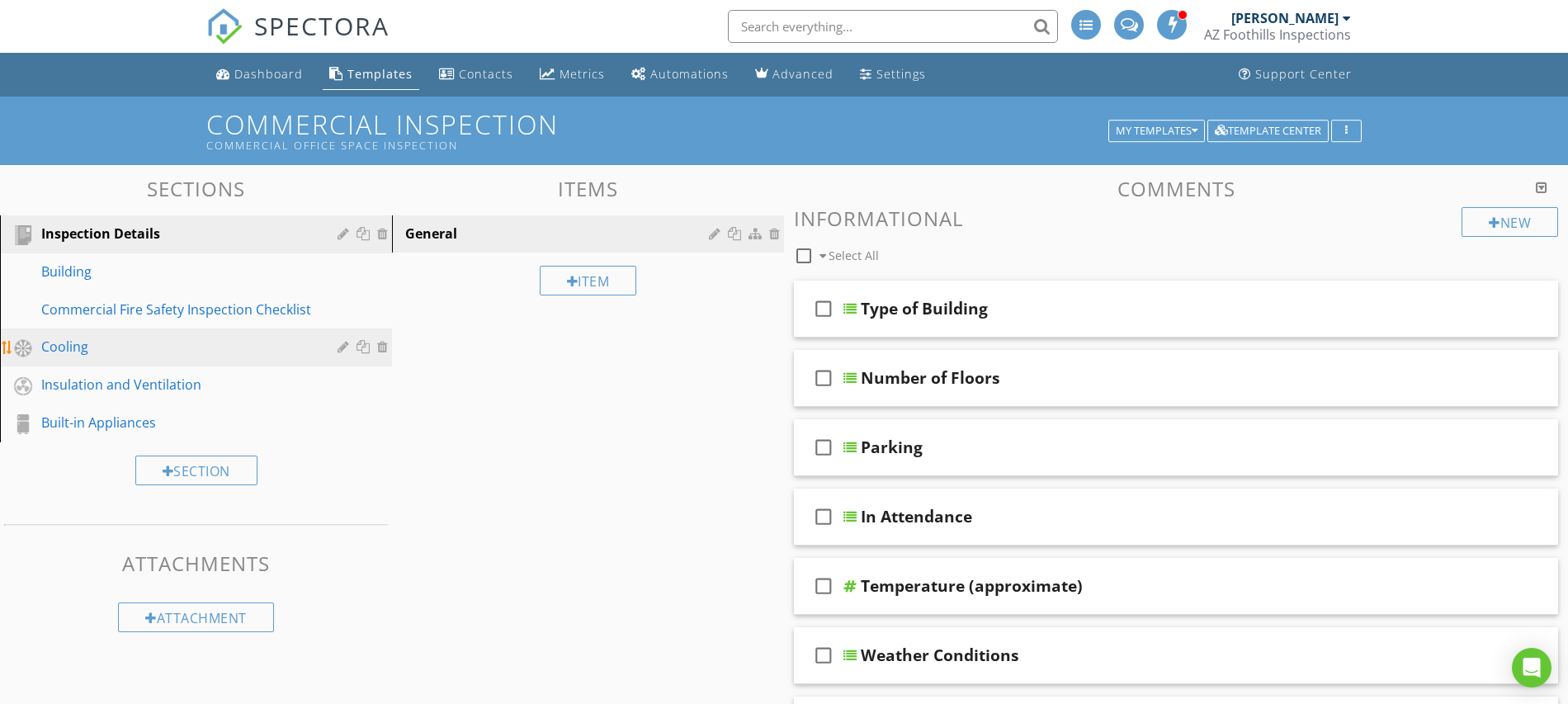
click at [383, 347] on div at bounding box center [384, 346] width 15 height 13
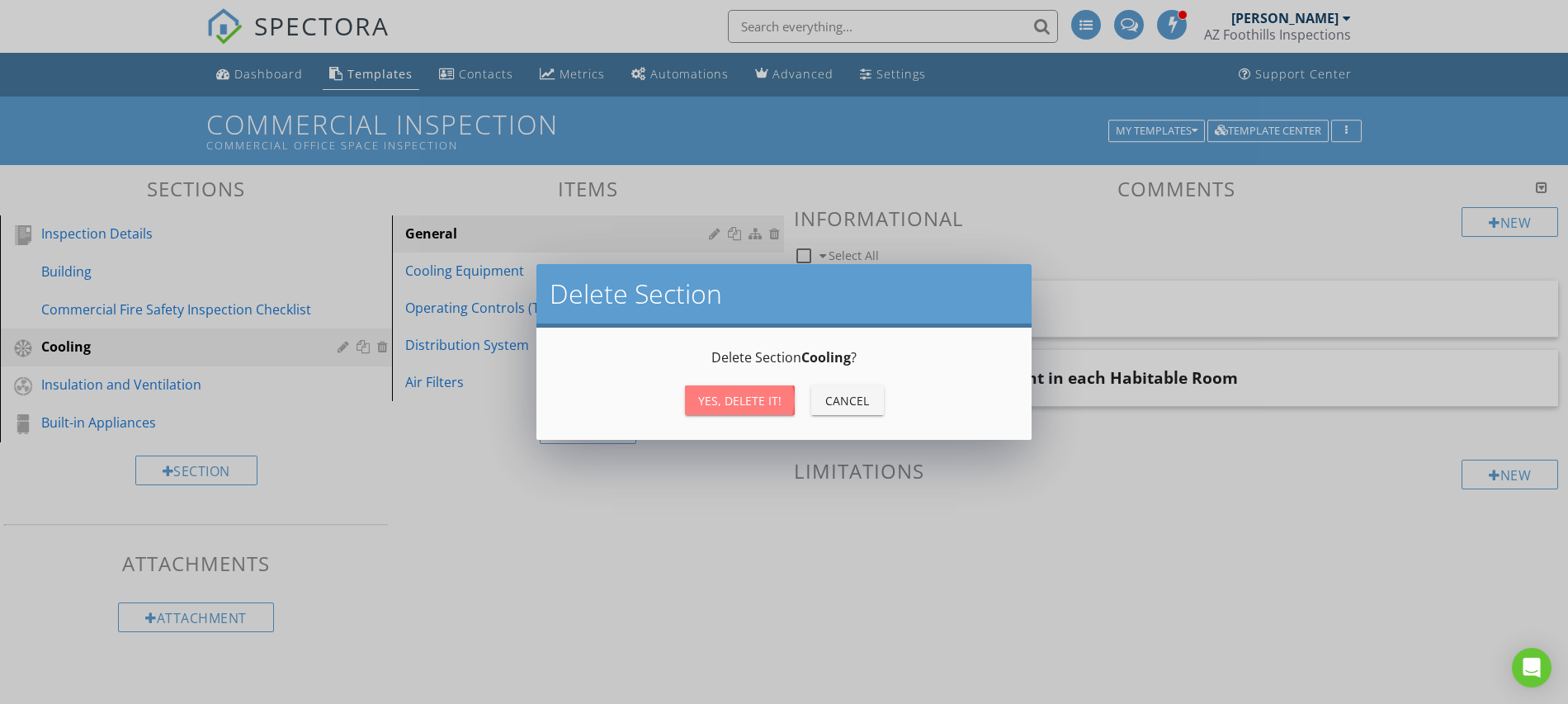
click at [706, 409] on button "Yes, Delete it!" at bounding box center [740, 400] width 110 height 30
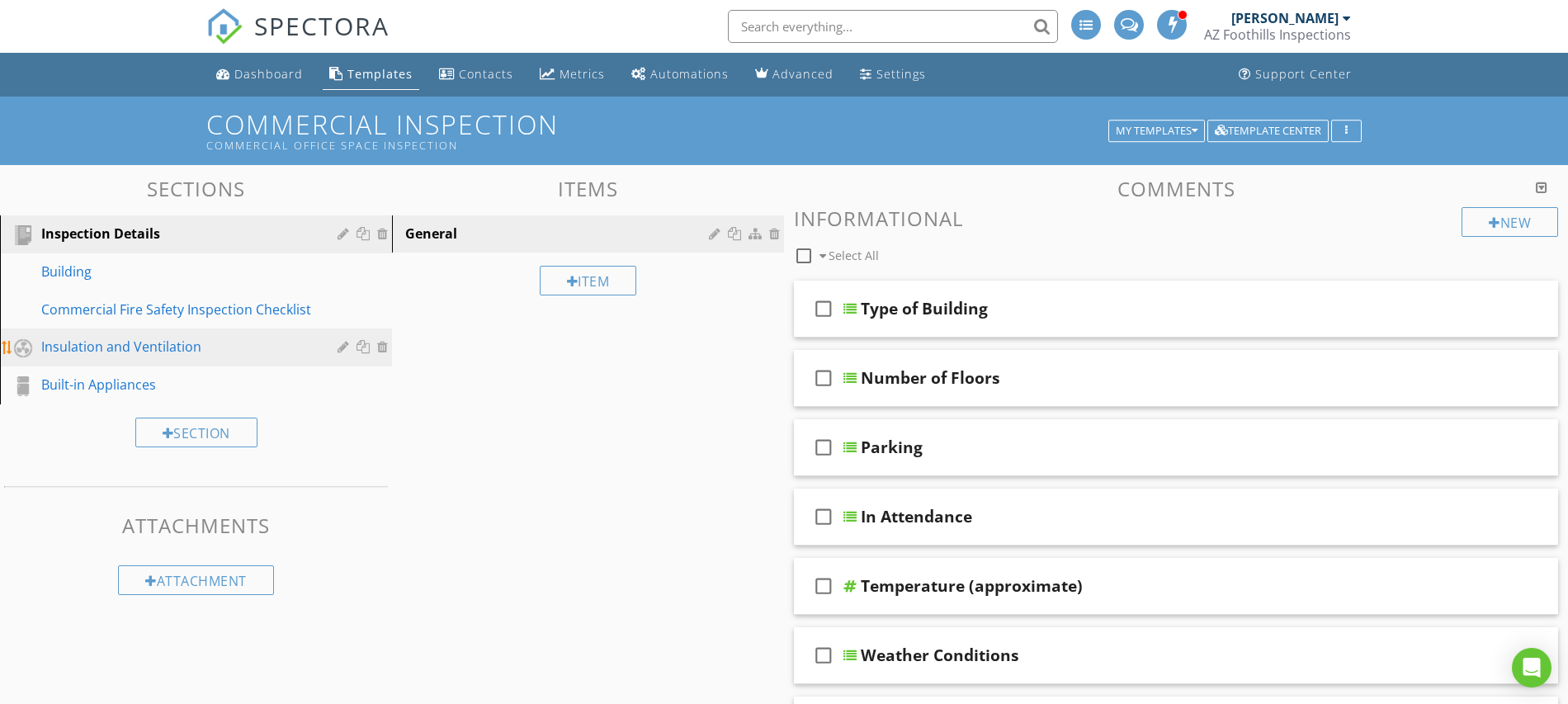
click at [383, 347] on div at bounding box center [384, 346] width 15 height 13
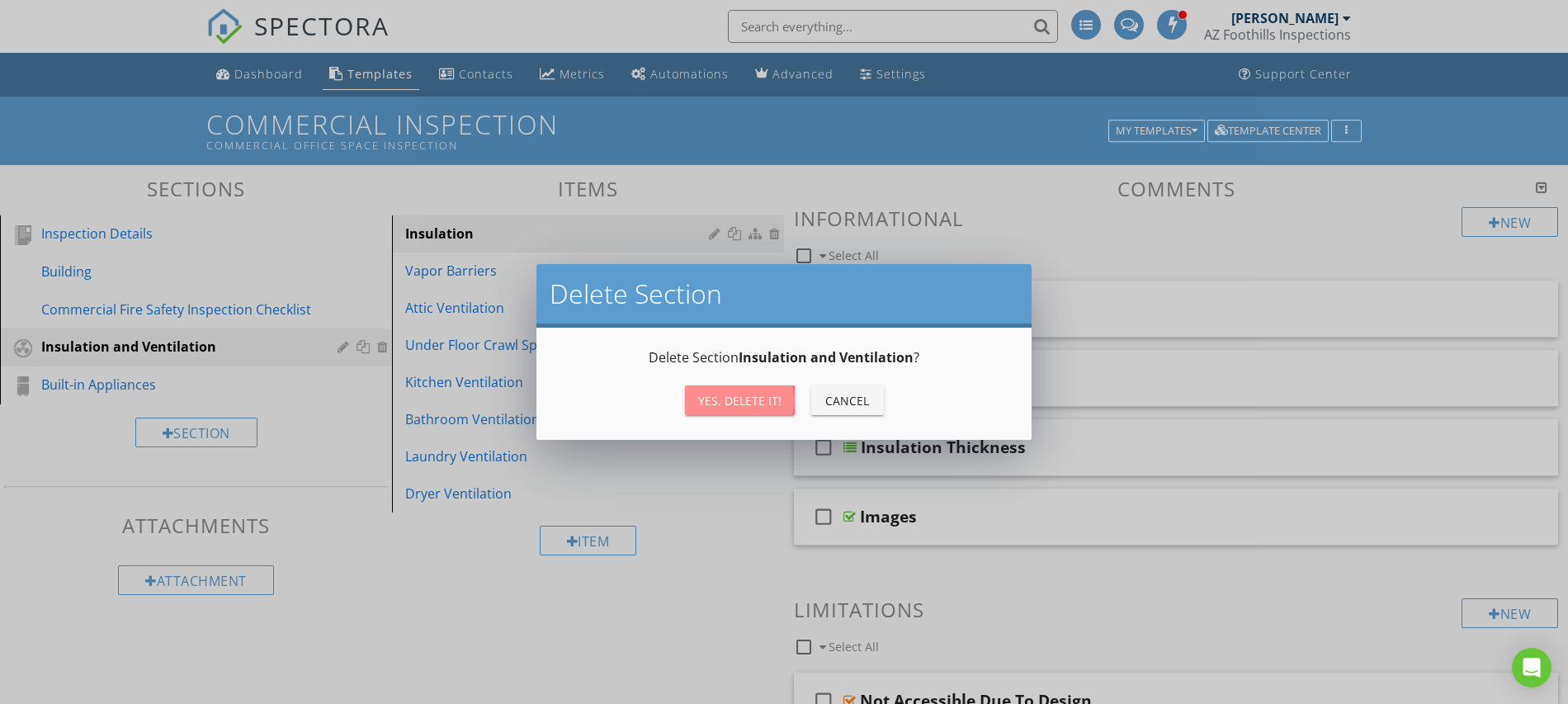
drag, startPoint x: 707, startPoint y: 398, endPoint x: 638, endPoint y: 402, distance: 69.1
click at [707, 398] on div "Yes, Delete it!" at bounding box center [740, 401] width 83 height 17
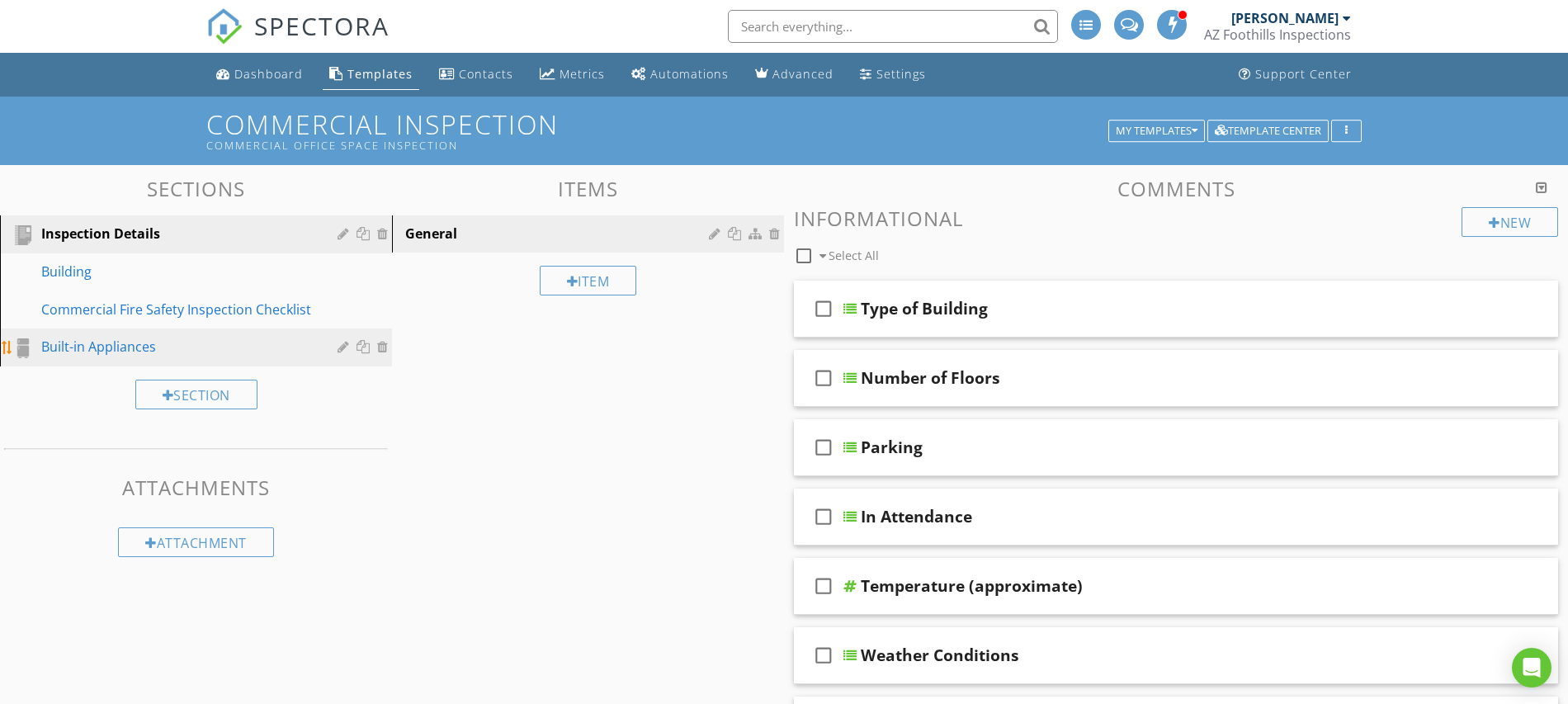
click at [343, 348] on div at bounding box center [345, 346] width 16 height 13
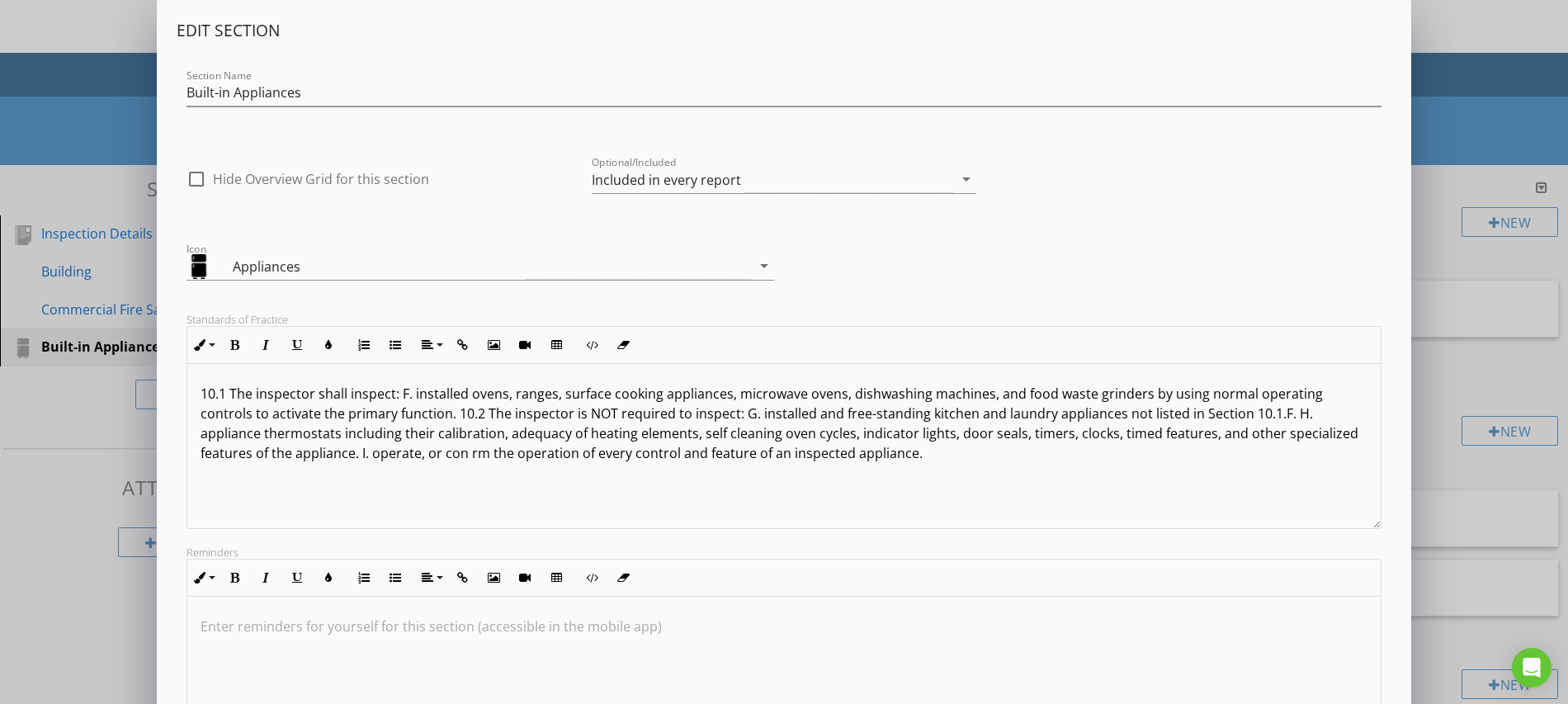
scroll to position [1, 0]
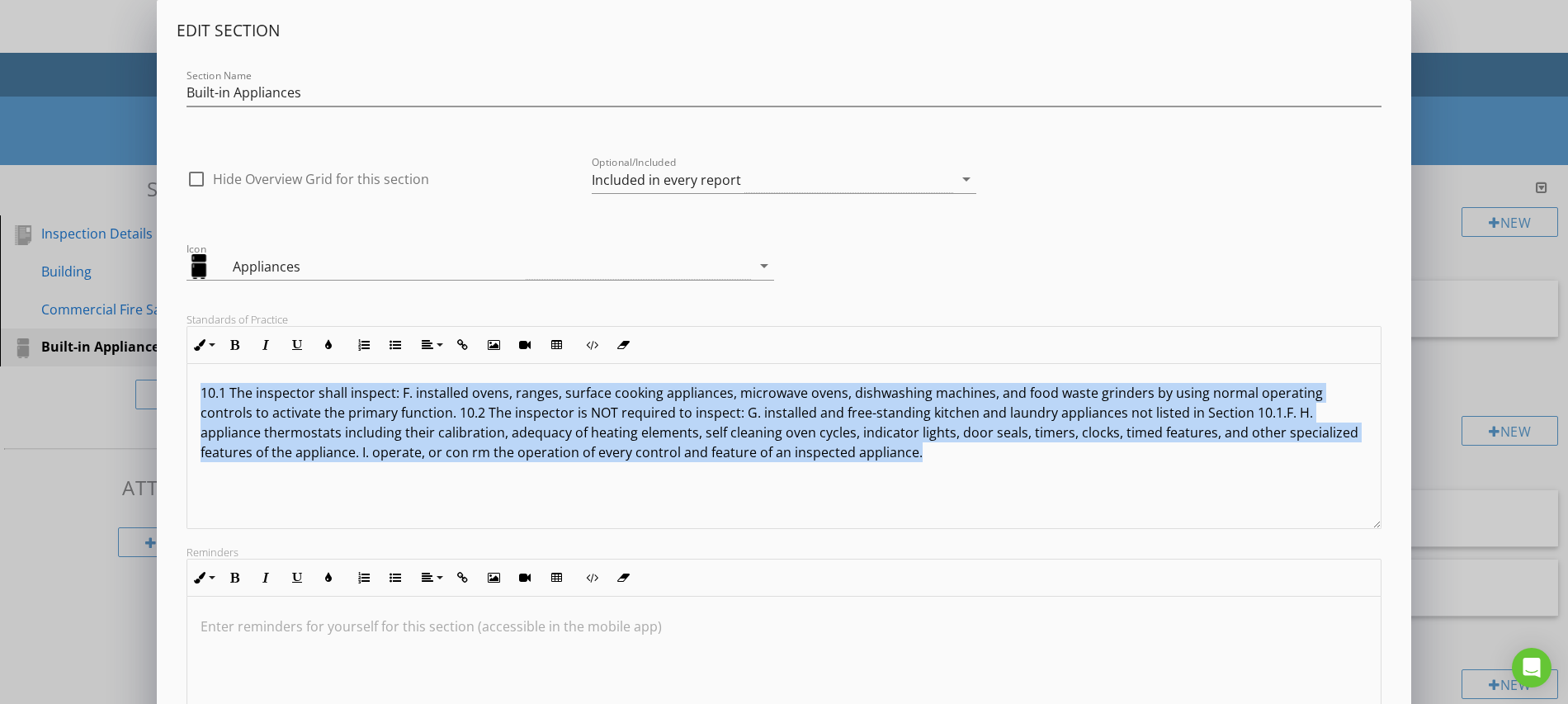
drag, startPoint x: 200, startPoint y: 393, endPoint x: 983, endPoint y: 474, distance: 787.2
click at [977, 477] on div "10.1 The inspector shall inspect: F. installed ovens, ranges, surface cooking a…" at bounding box center [784, 446] width 1193 height 165
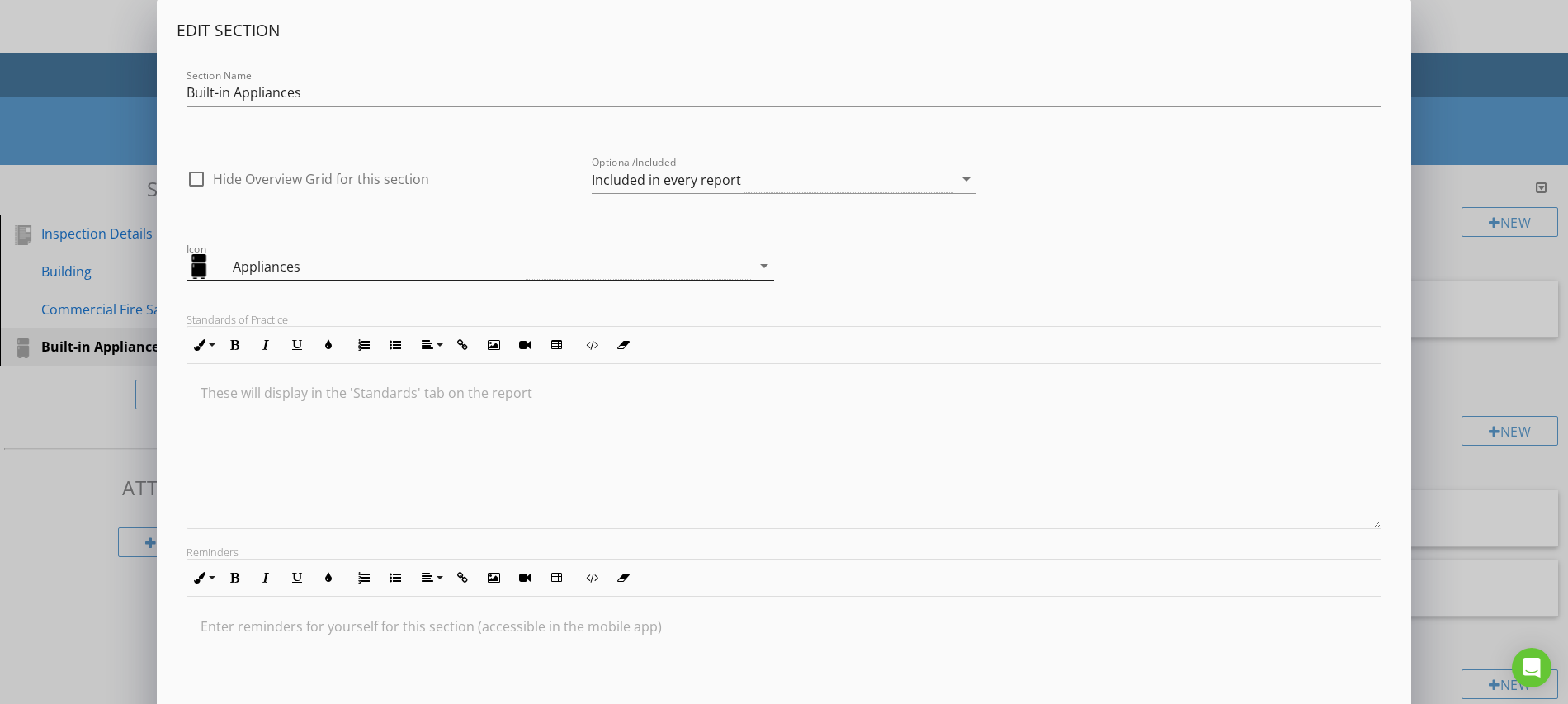
click at [639, 271] on div "Appliances" at bounding box center [469, 265] width 564 height 27
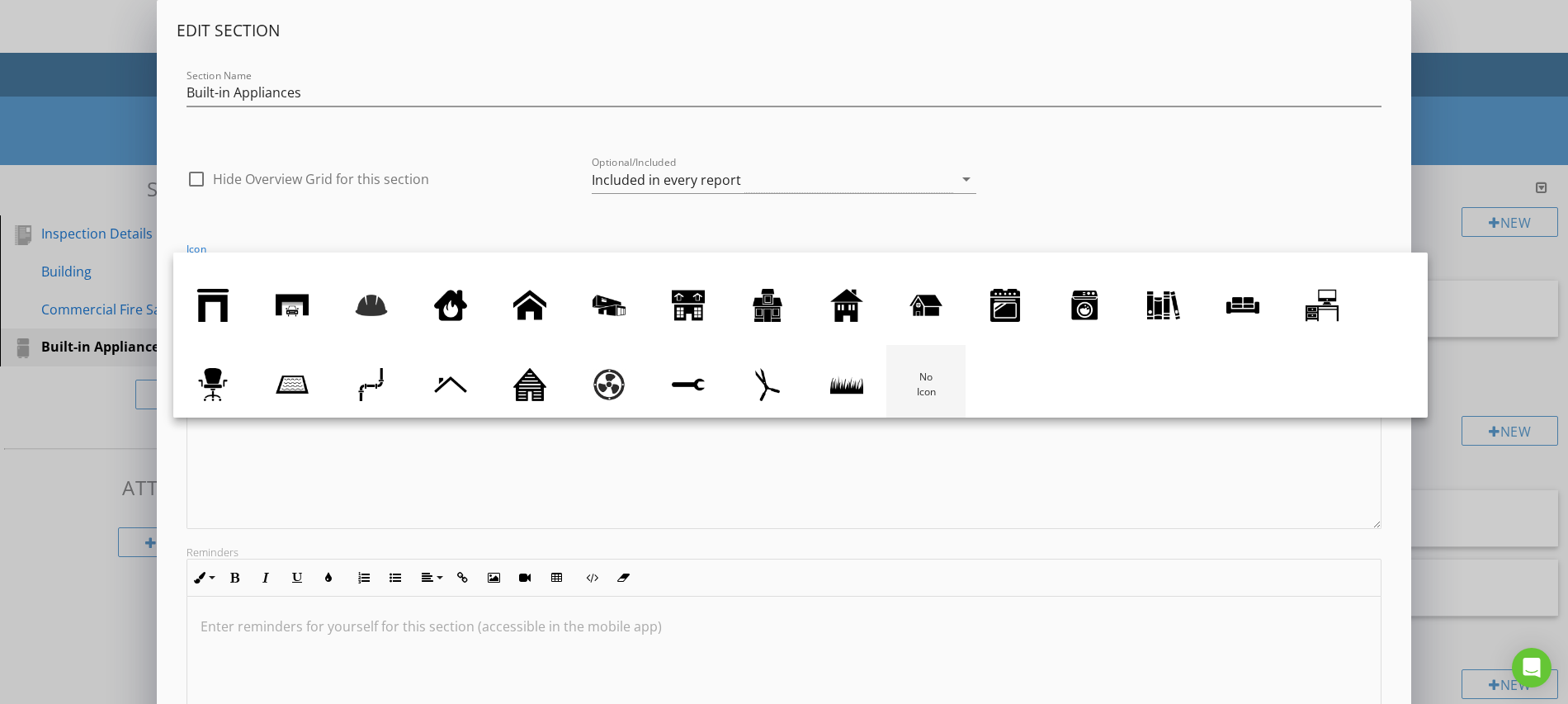
scroll to position [73, 0]
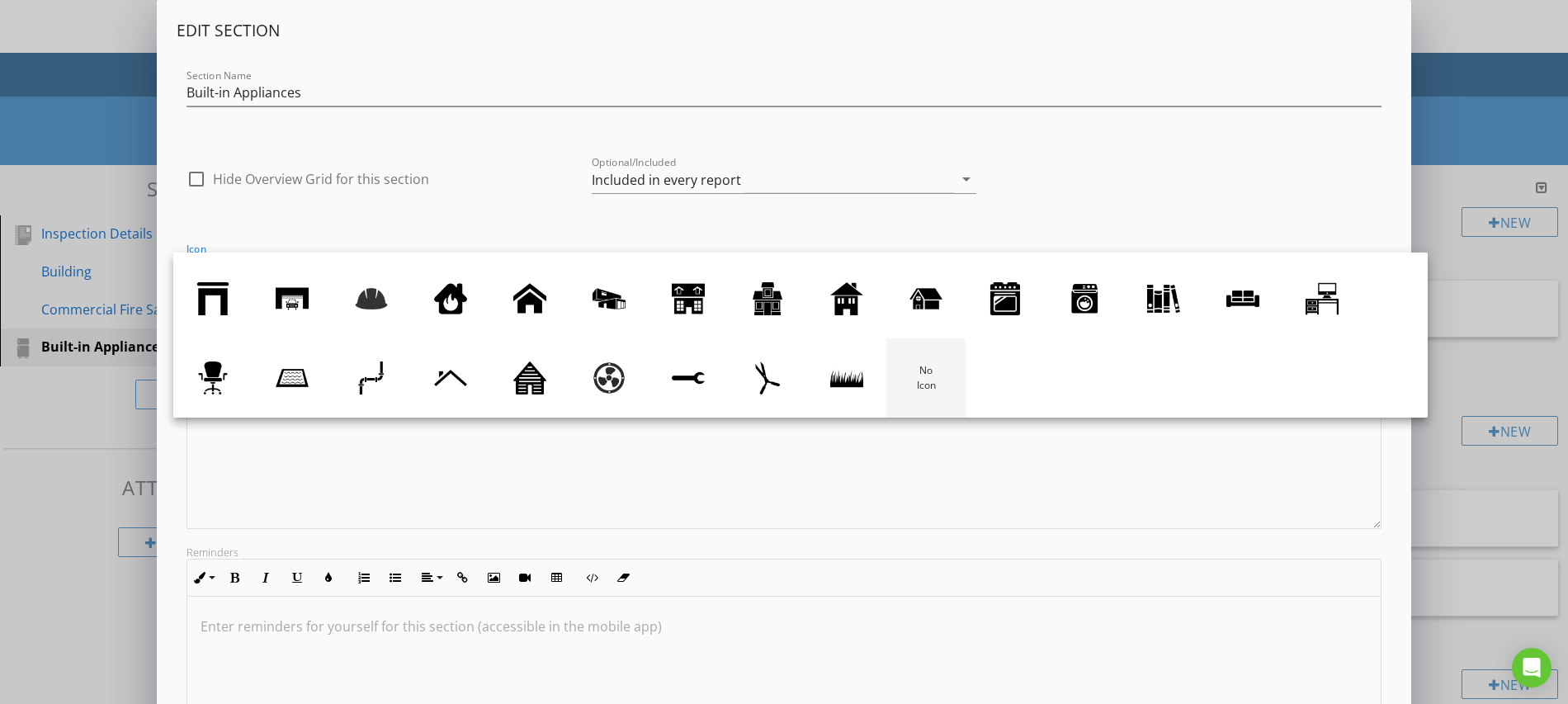
click at [943, 375] on div at bounding box center [926, 378] width 33 height 33
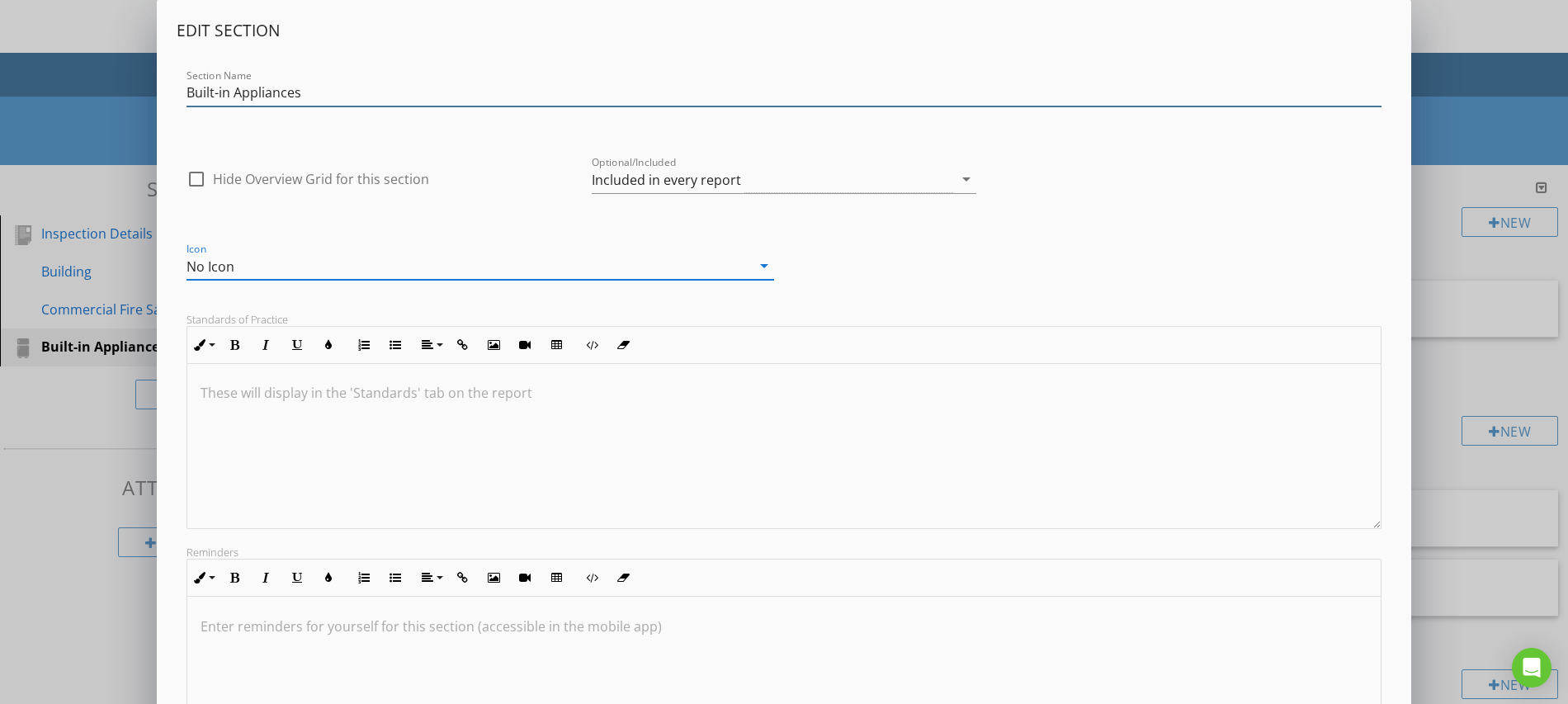
click at [334, 90] on input "Built-in Appliances" at bounding box center [784, 92] width 1195 height 27
drag, startPoint x: 328, startPoint y: 98, endPoint x: 115, endPoint y: 94, distance: 213.0
click at [116, 94] on div "Edit Section Section Name Built-in Appliances check_box_outline_blank Hide Over…" at bounding box center [784, 436] width 1568 height 873
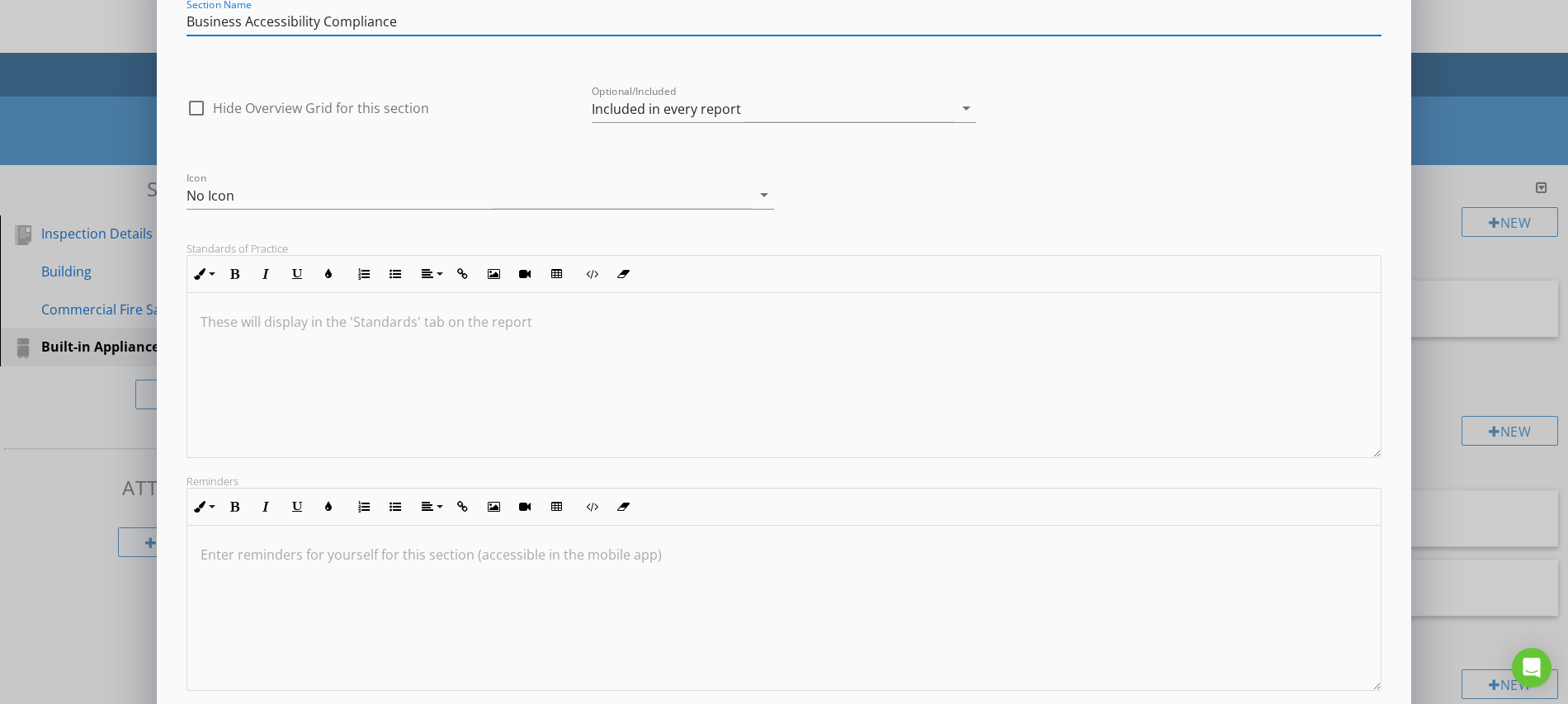
scroll to position [170, 0]
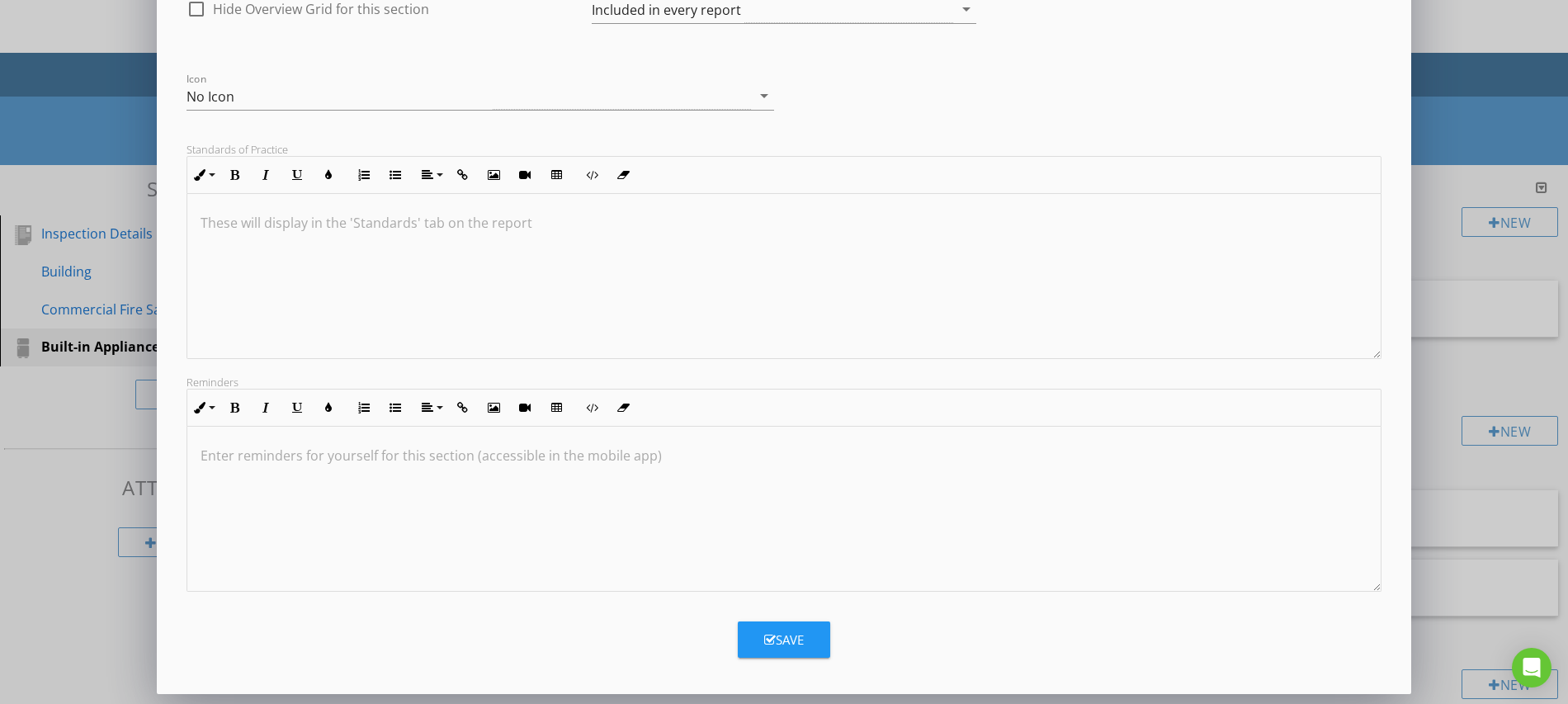
type input "Business Accessibility Compliance"
click at [771, 639] on icon "button" at bounding box center [770, 640] width 11 height 12
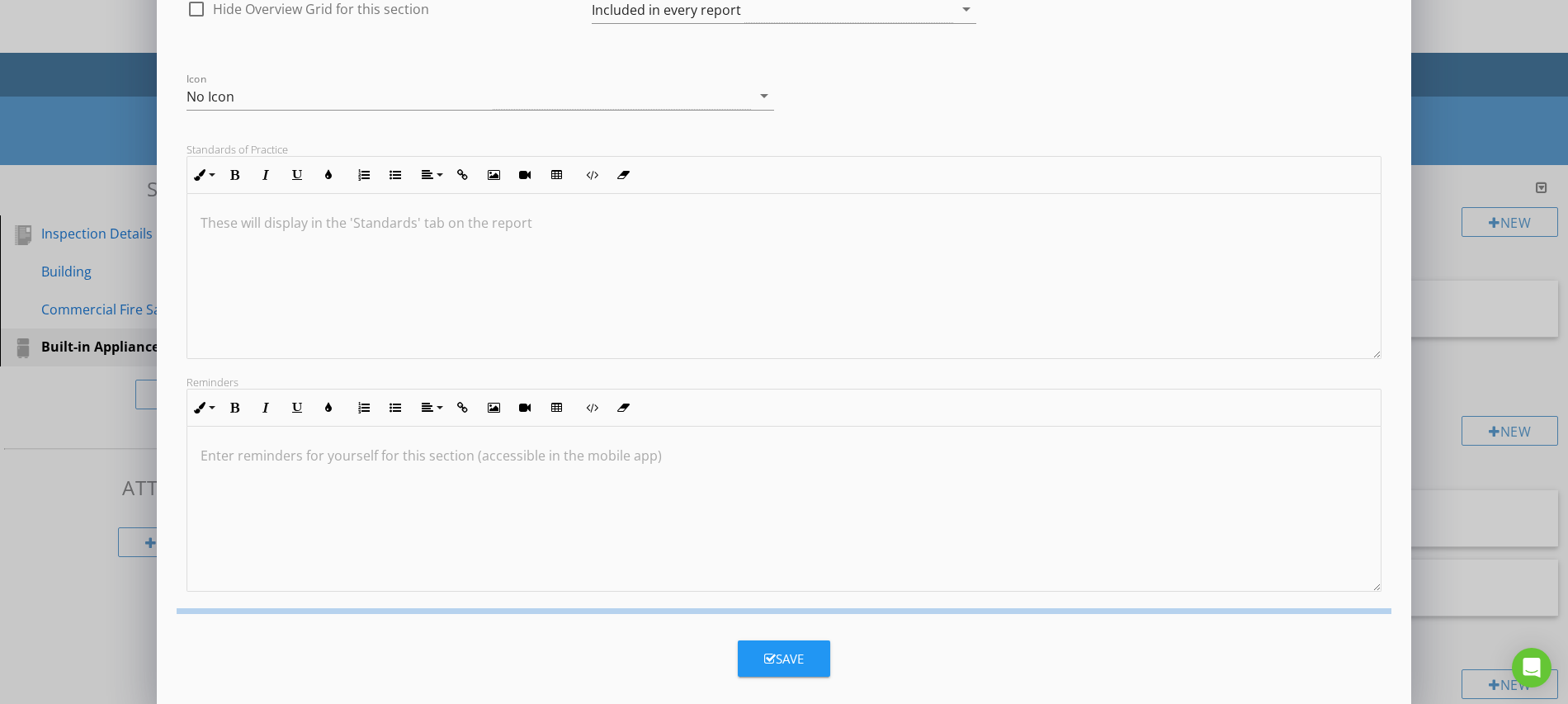
scroll to position [0, 0]
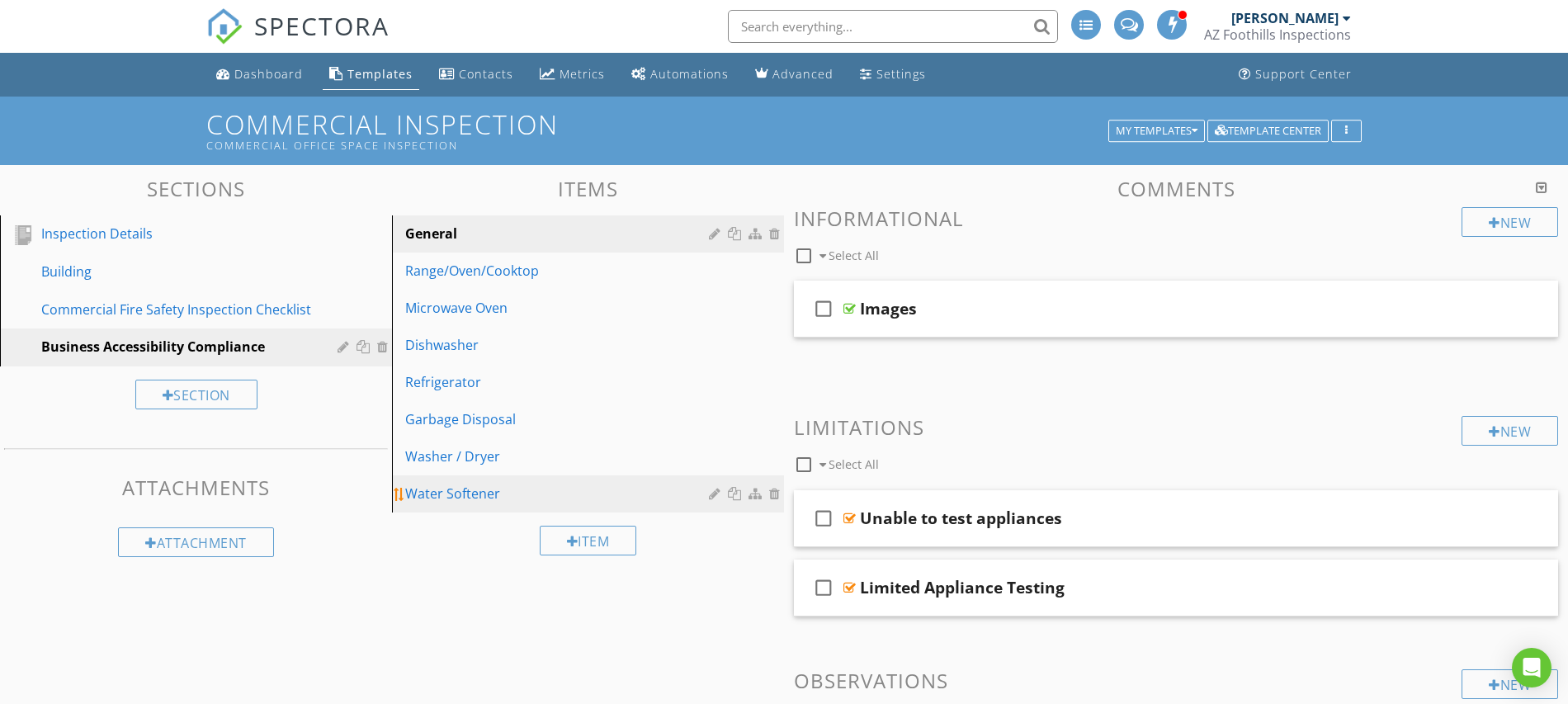
click at [774, 494] on div at bounding box center [777, 493] width 15 height 13
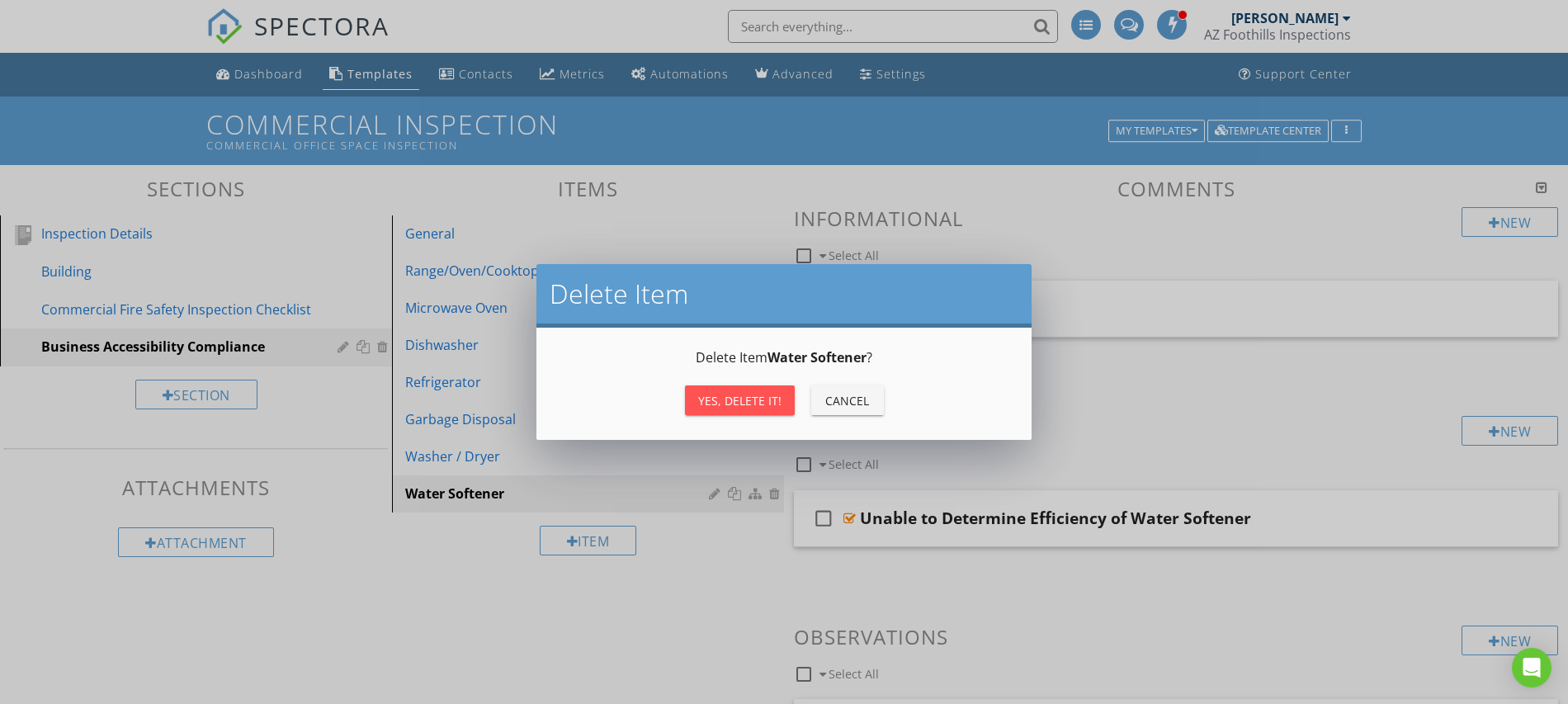
click at [773, 406] on div "Yes, Delete it!" at bounding box center [740, 401] width 83 height 17
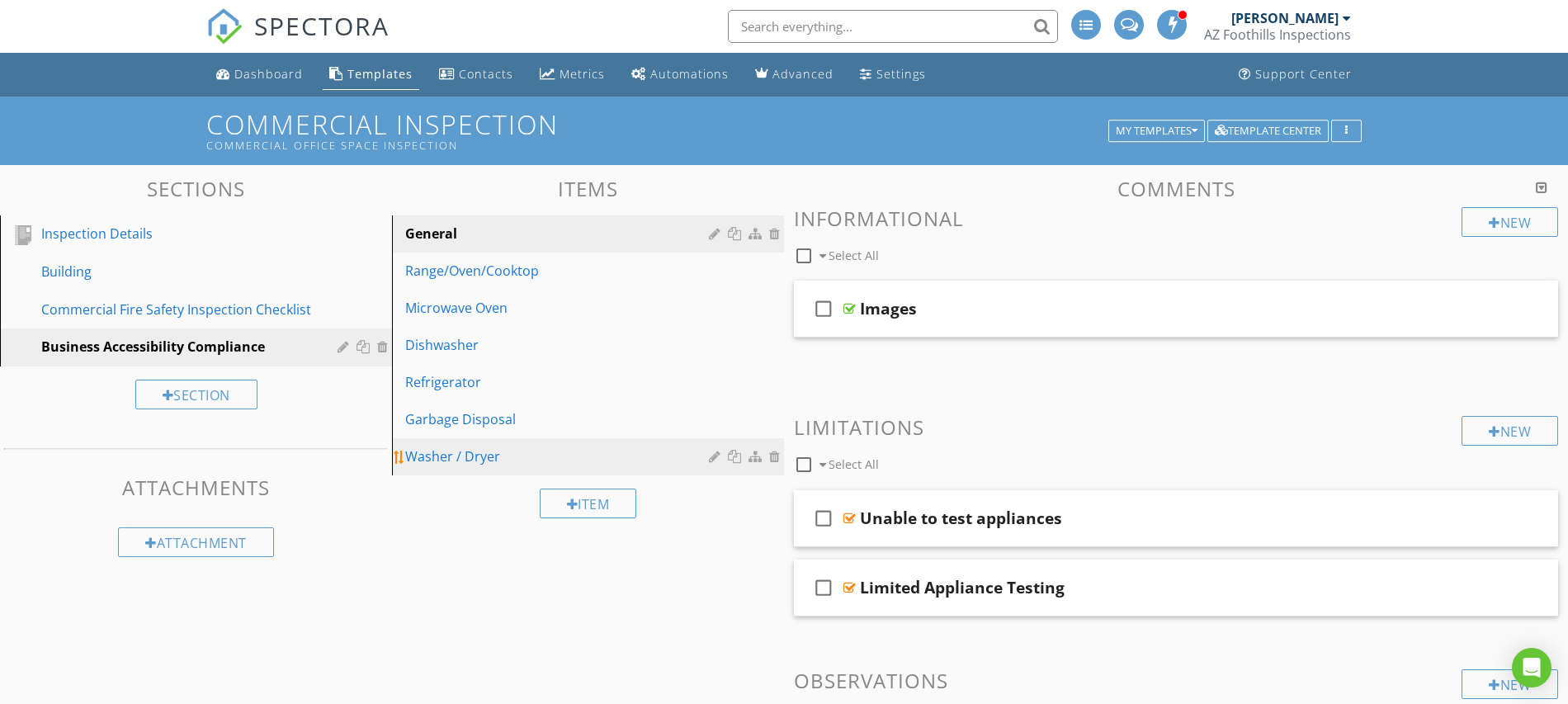
click at [777, 462] on div at bounding box center [777, 455] width 15 height 13
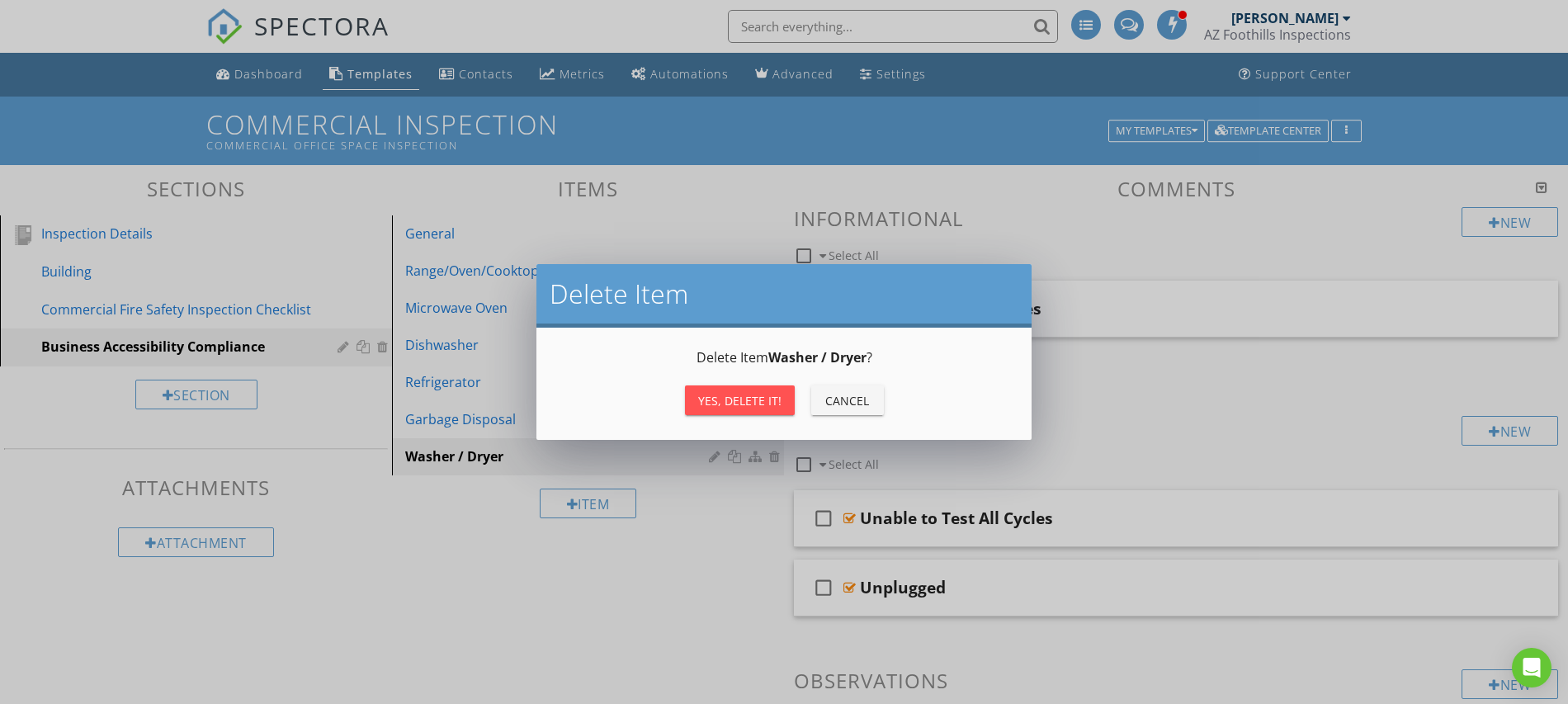
click at [754, 383] on div "Yes, Delete it! Cancel" at bounding box center [784, 401] width 456 height 40
click at [762, 407] on div "Yes, Delete it!" at bounding box center [740, 401] width 83 height 17
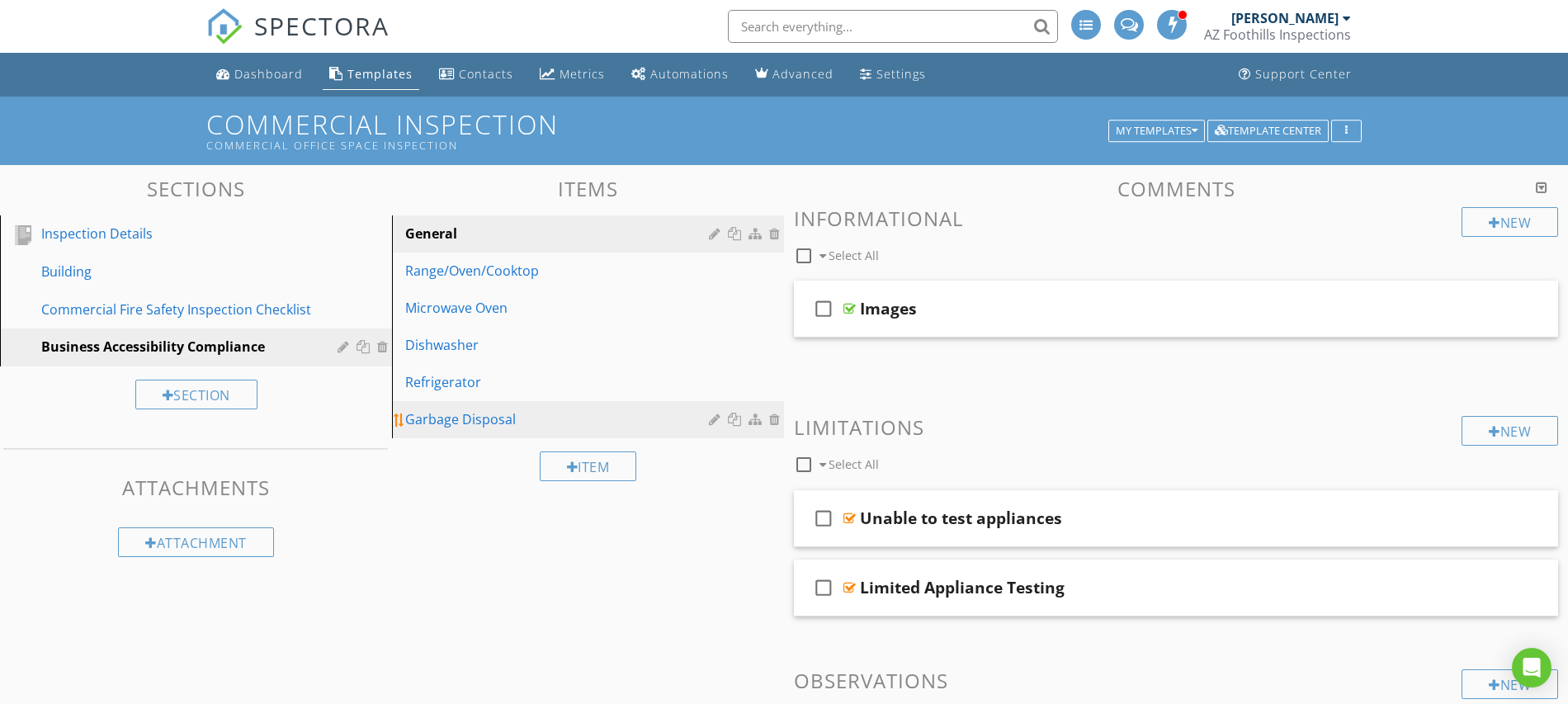
click at [774, 419] on div at bounding box center [777, 419] width 15 height 13
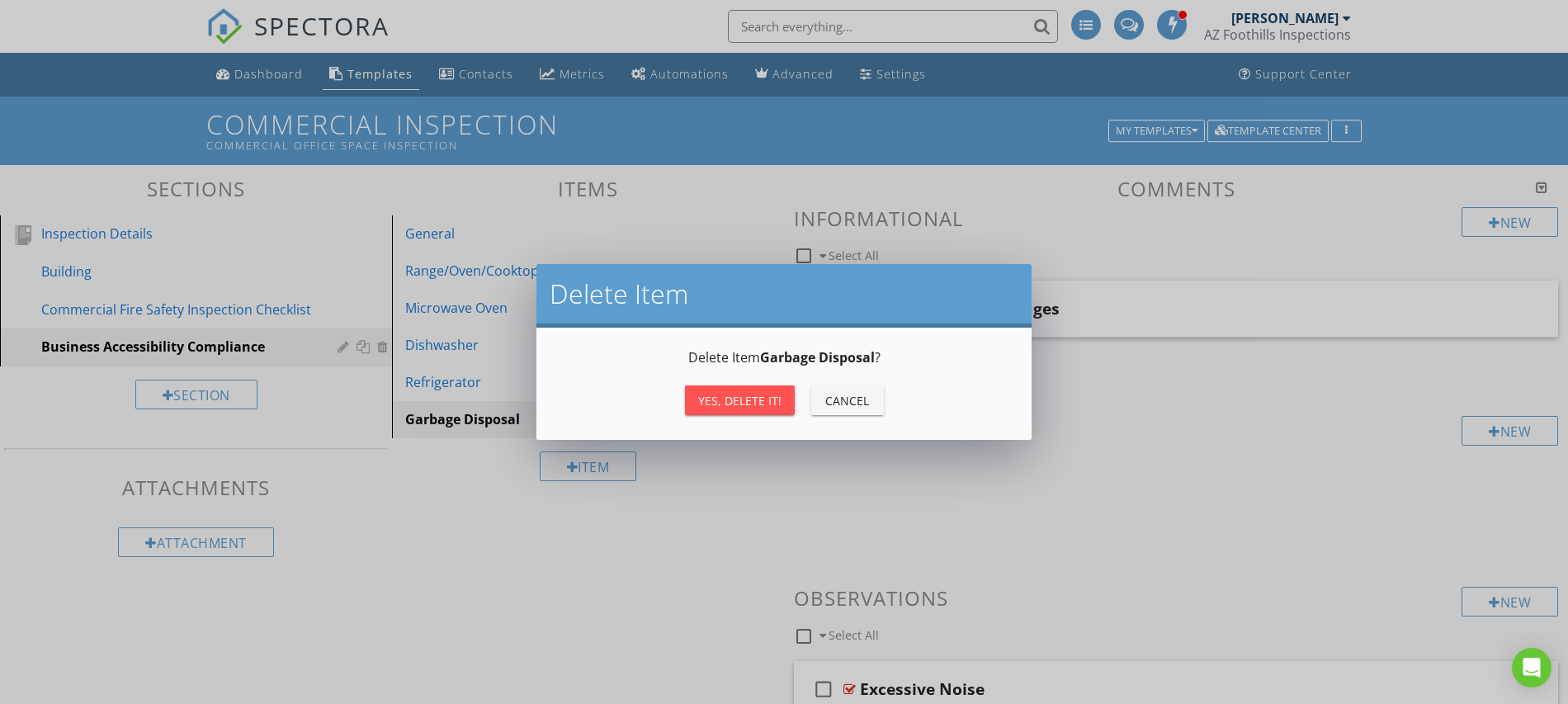
click at [731, 404] on div "Yes, Delete it!" at bounding box center [740, 401] width 83 height 17
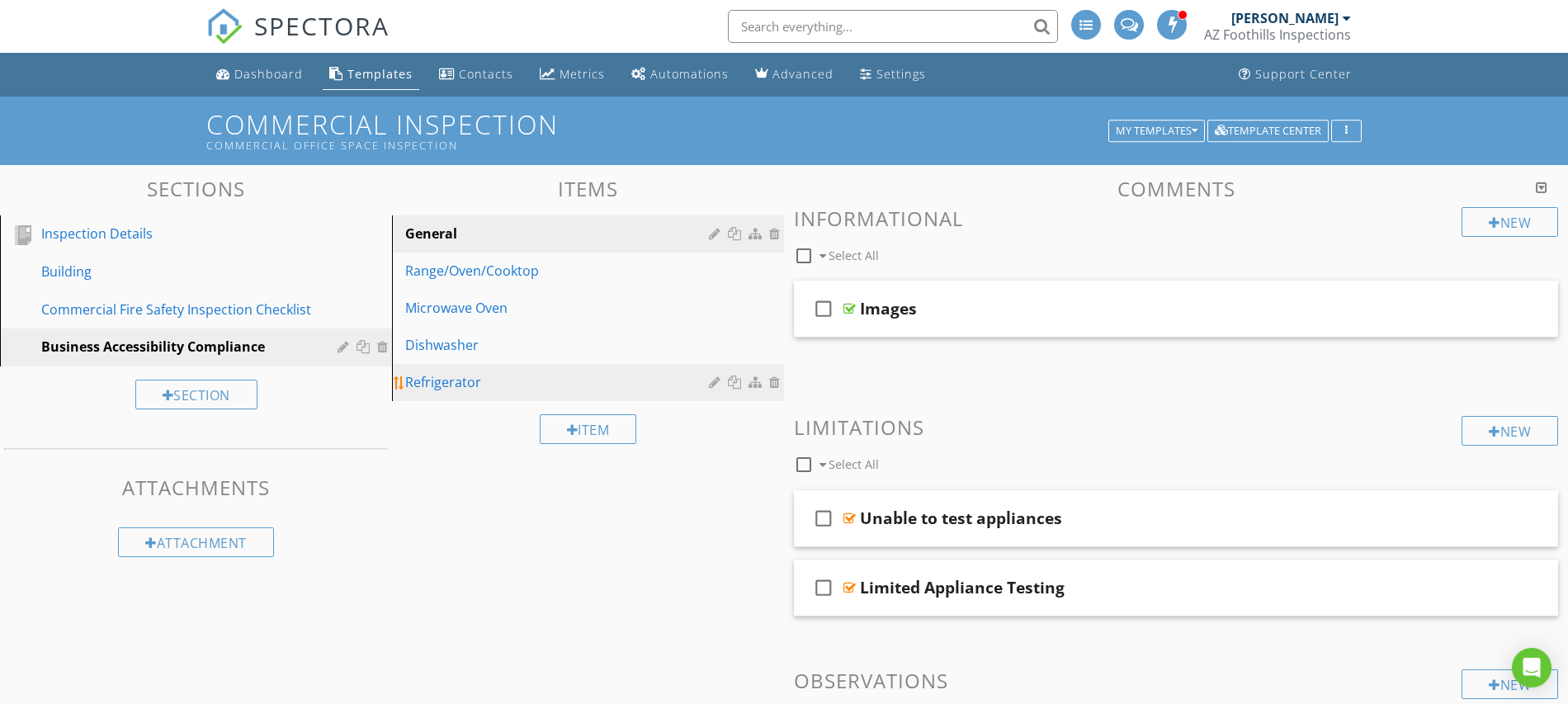
click at [777, 382] on div at bounding box center [777, 382] width 15 height 13
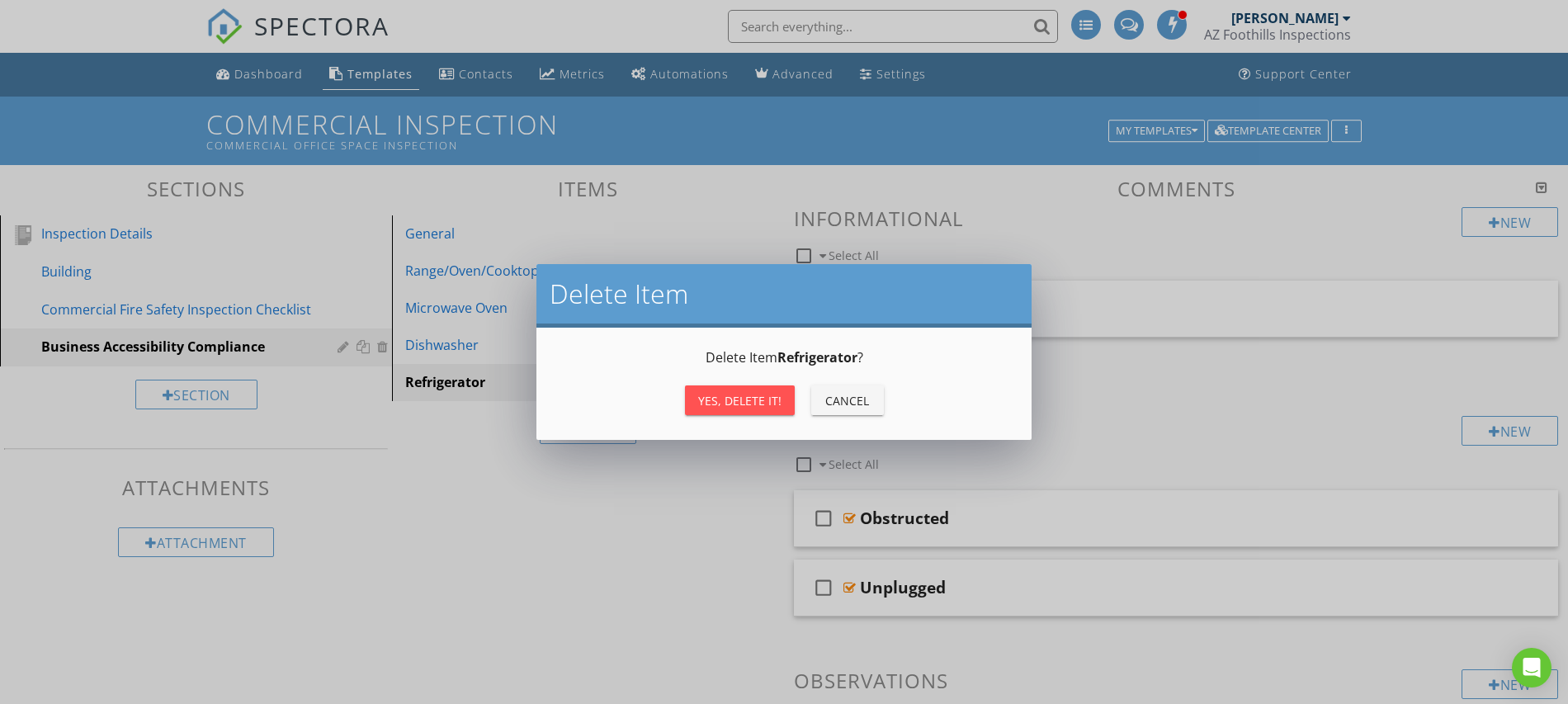
drag, startPoint x: 702, startPoint y: 403, endPoint x: 711, endPoint y: 403, distance: 9.0
click at [702, 403] on div "Yes, Delete it!" at bounding box center [740, 401] width 83 height 17
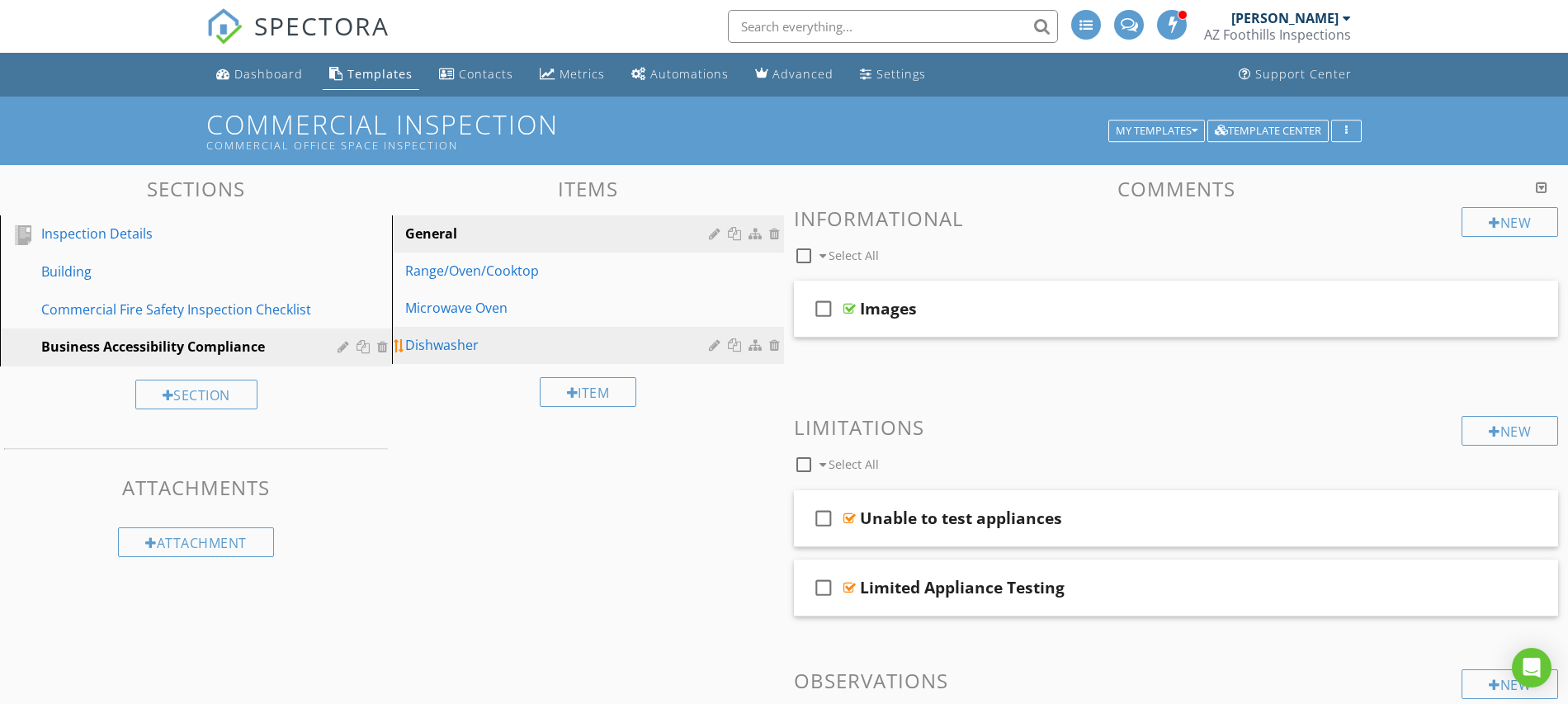
click at [773, 342] on div at bounding box center [777, 344] width 15 height 13
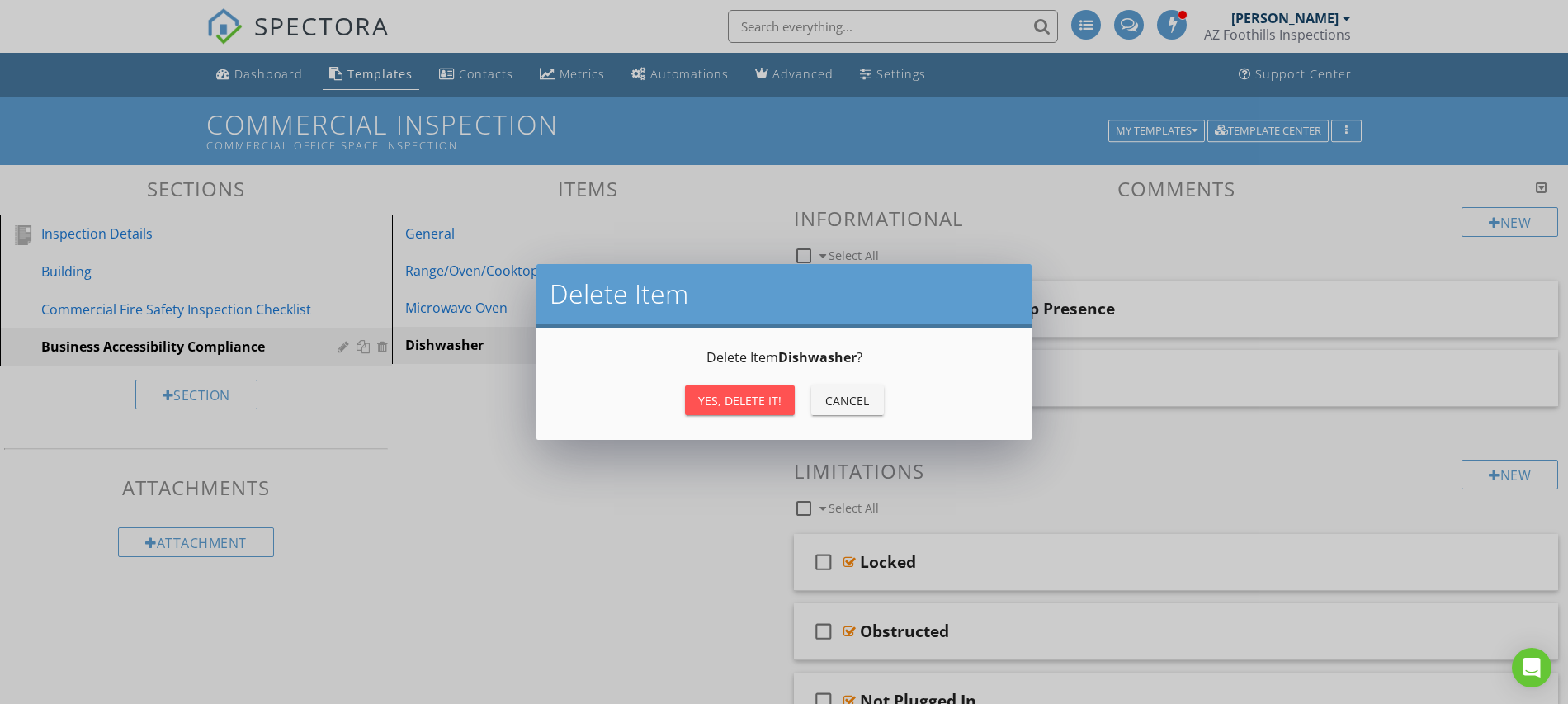
click at [776, 396] on div "Yes, Delete it!" at bounding box center [740, 401] width 83 height 17
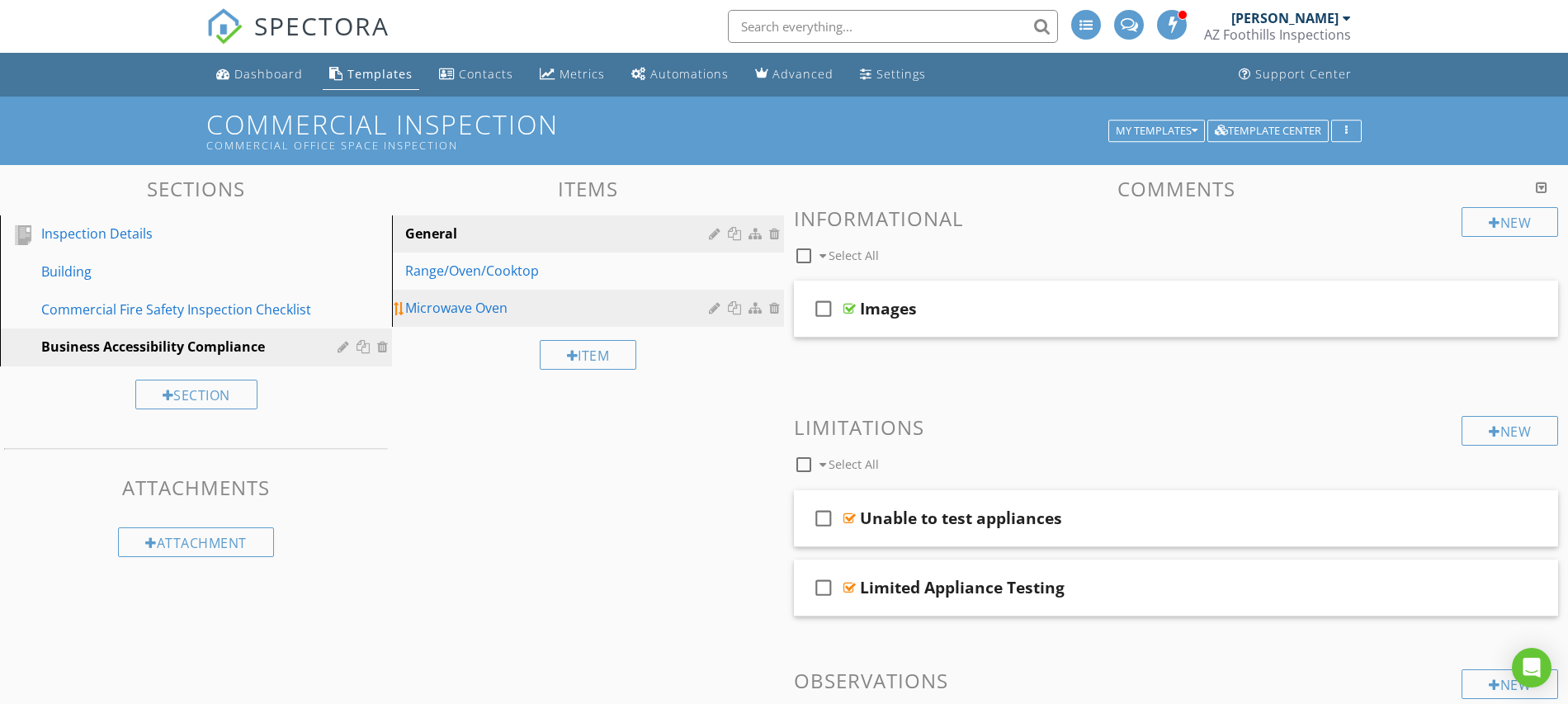
click at [777, 309] on div at bounding box center [777, 307] width 15 height 13
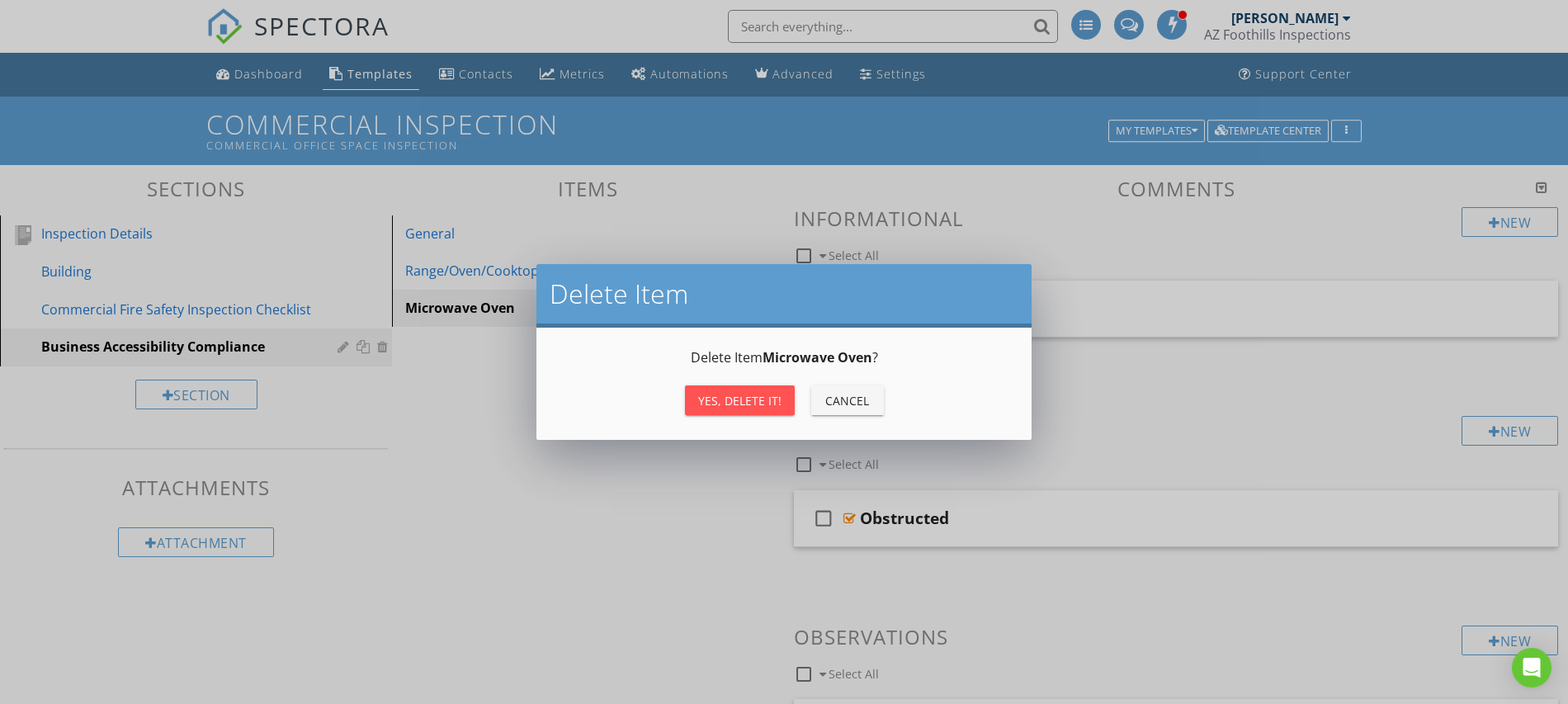
click at [767, 392] on div "Yes, Delete it!" at bounding box center [740, 401] width 83 height 17
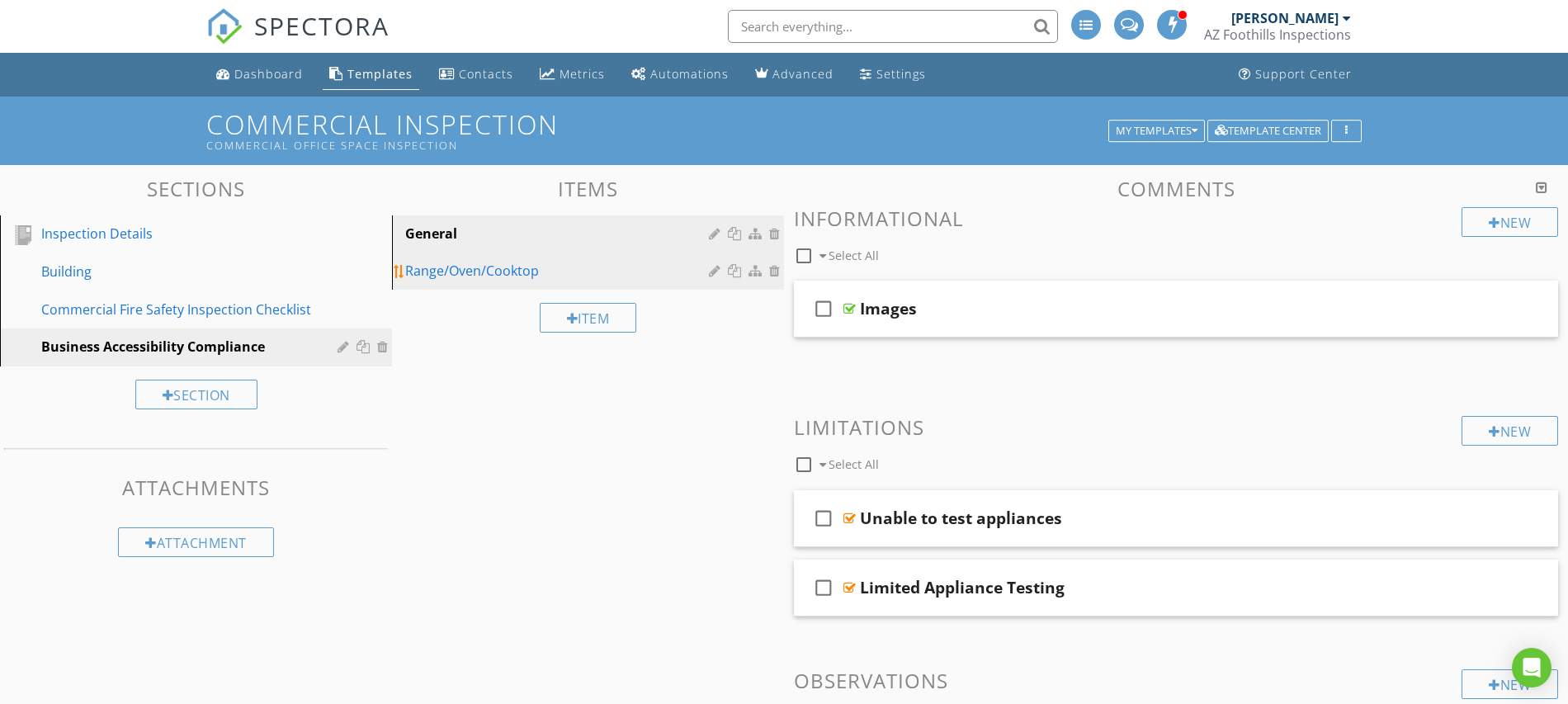
click at [778, 272] on div at bounding box center [777, 270] width 15 height 13
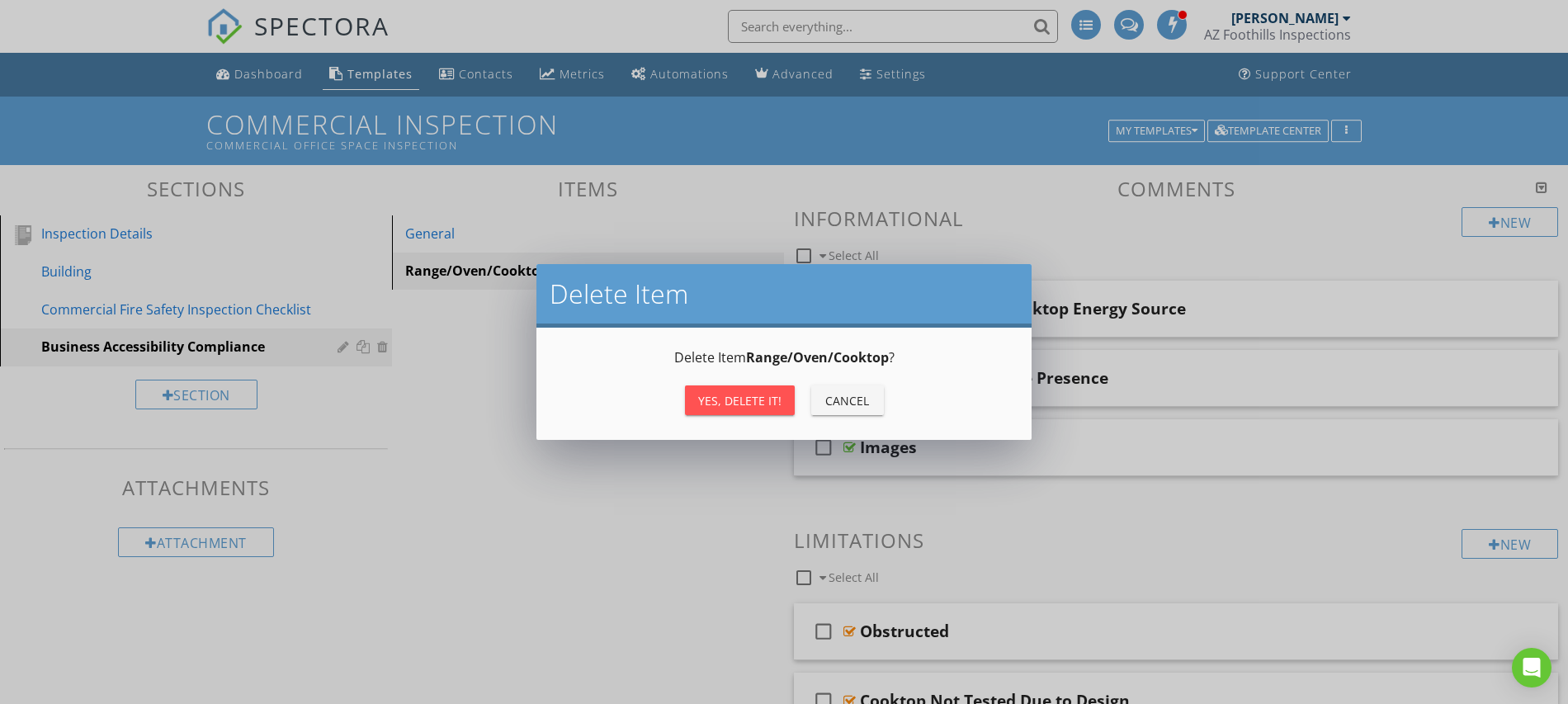
click at [768, 395] on div "Yes, Delete it!" at bounding box center [740, 401] width 83 height 17
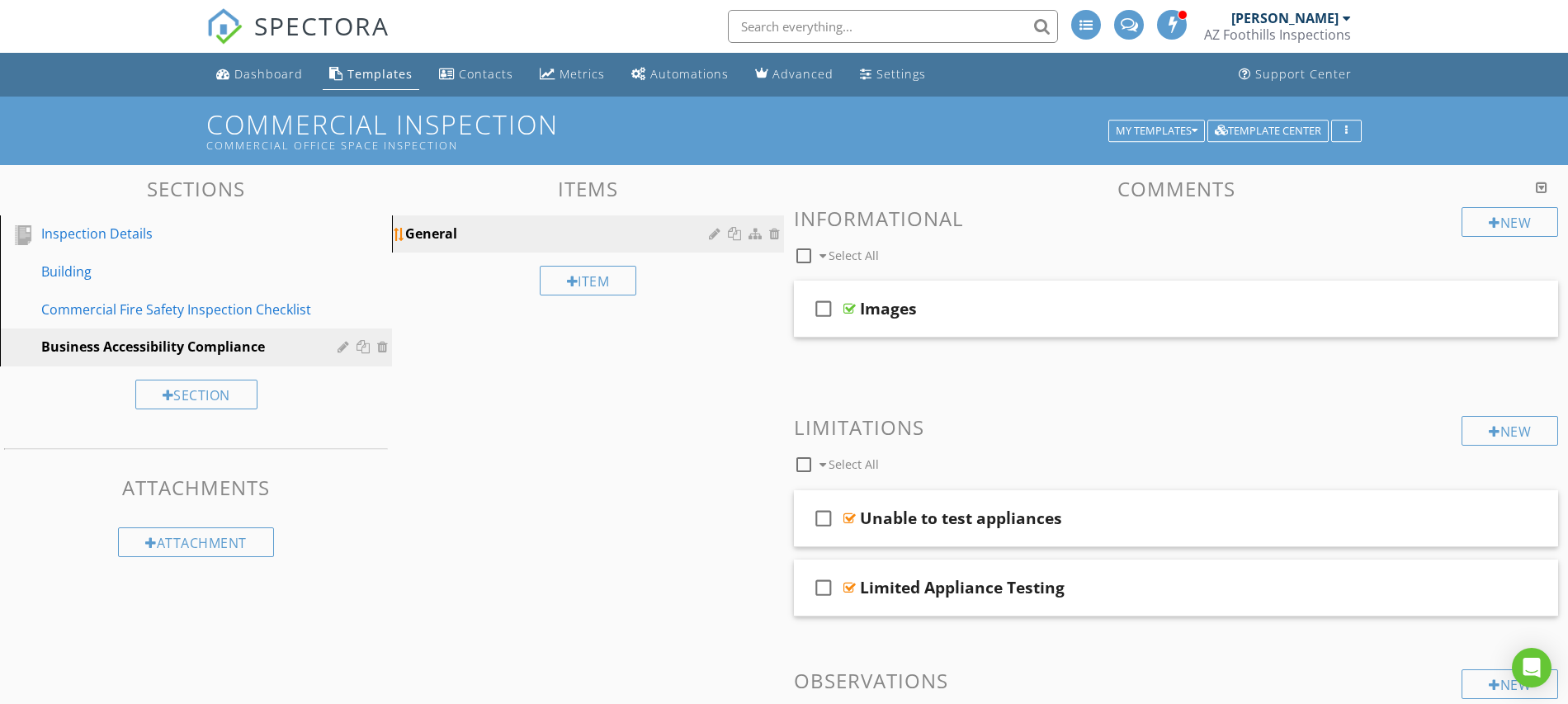
click at [776, 238] on div at bounding box center [777, 233] width 15 height 13
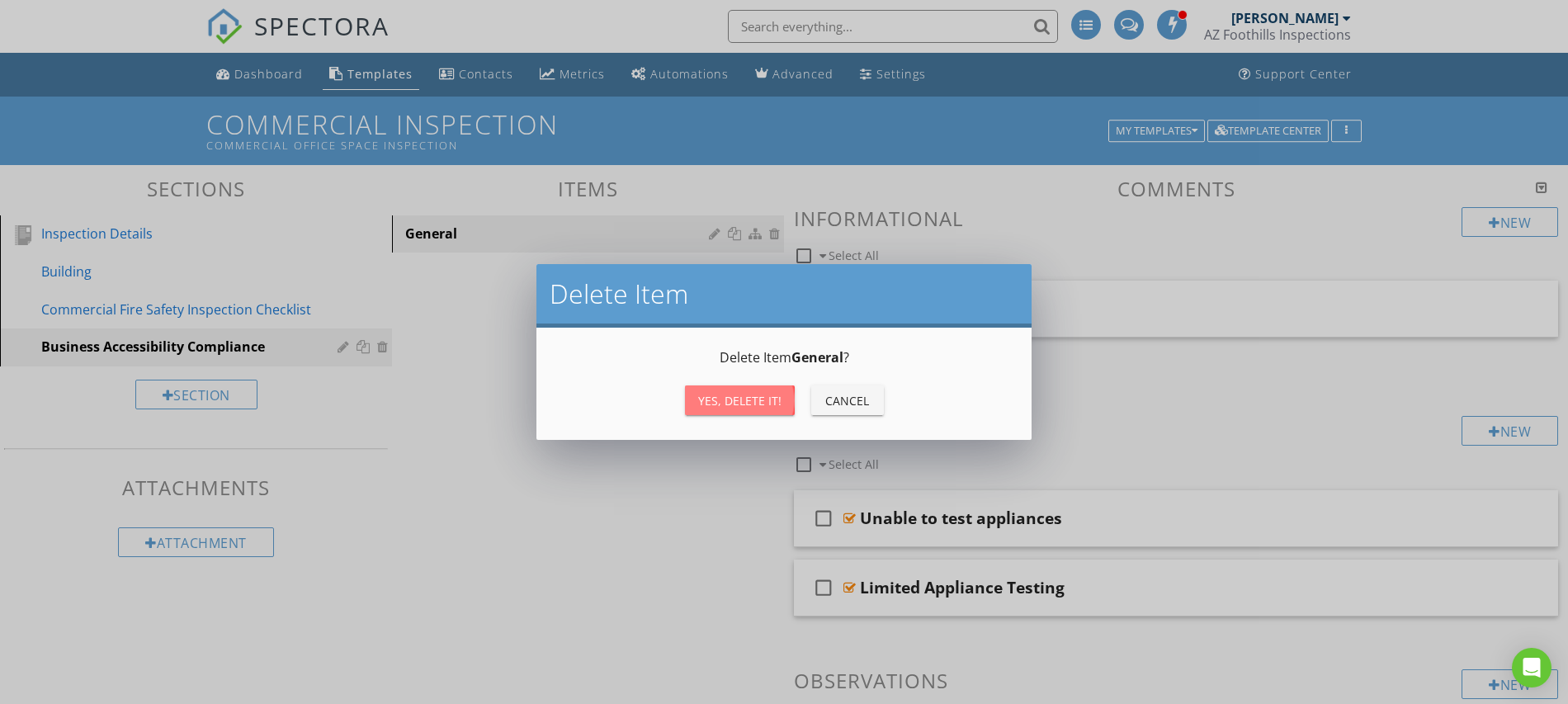
click at [765, 396] on div "Yes, Delete it!" at bounding box center [740, 401] width 83 height 17
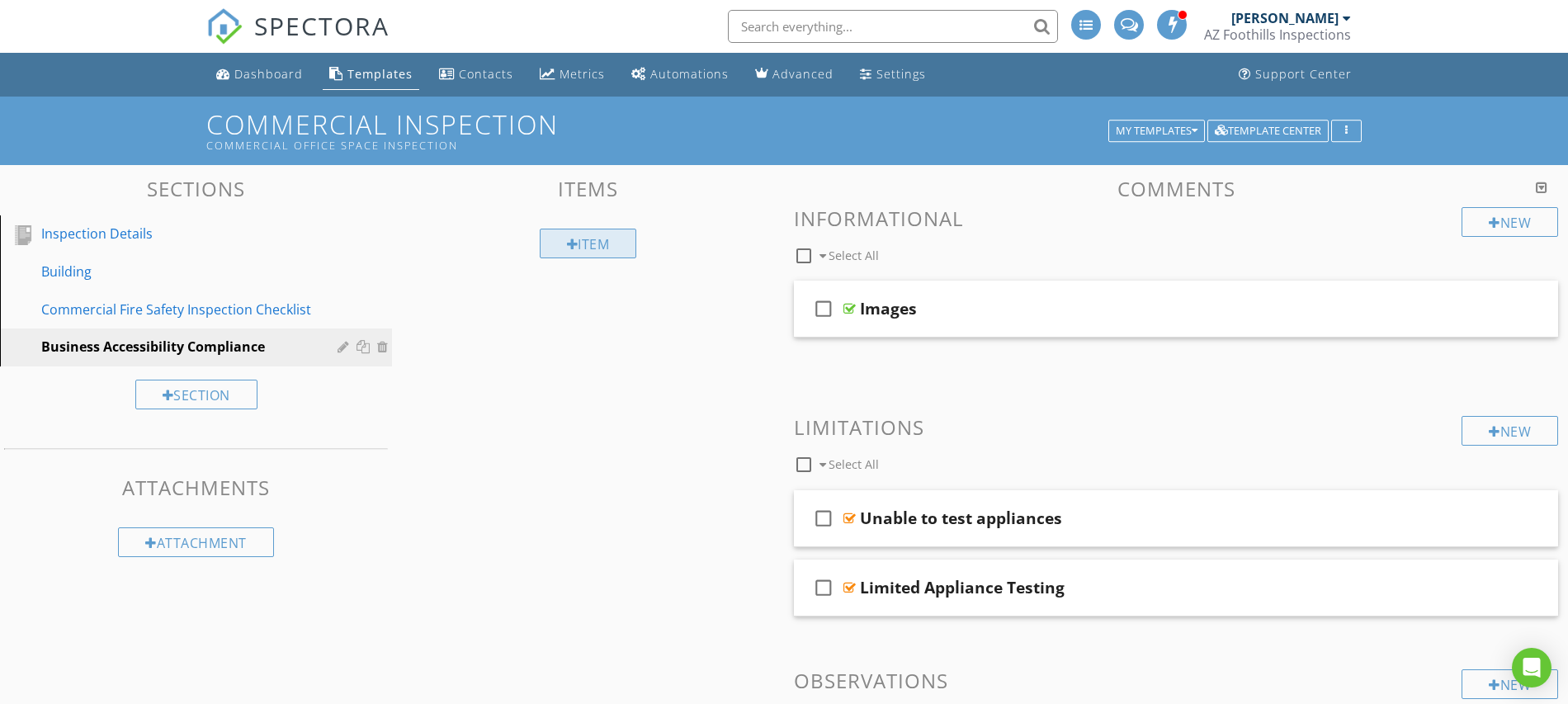
click at [597, 240] on div "Item" at bounding box center [589, 243] width 97 height 30
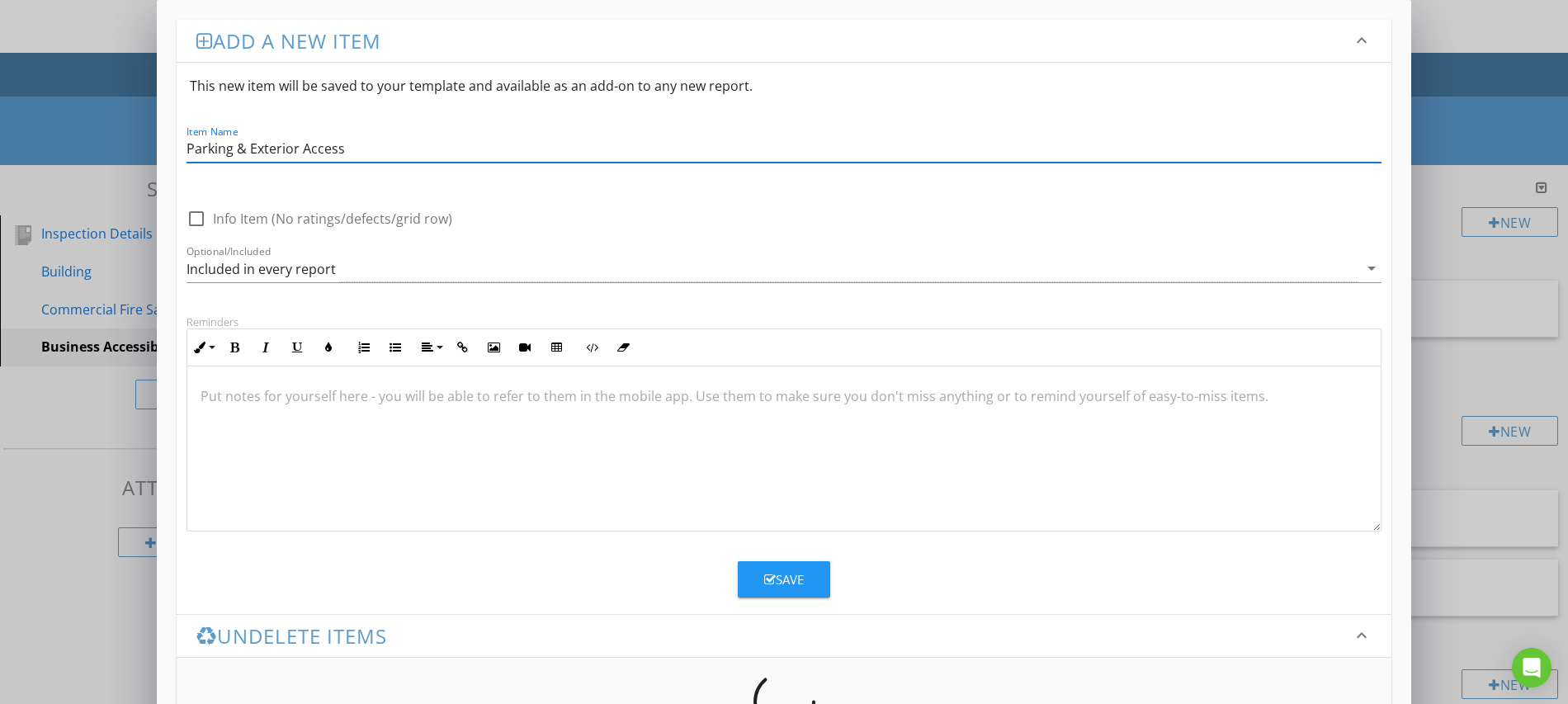
type input "Parking & Exterior Access"
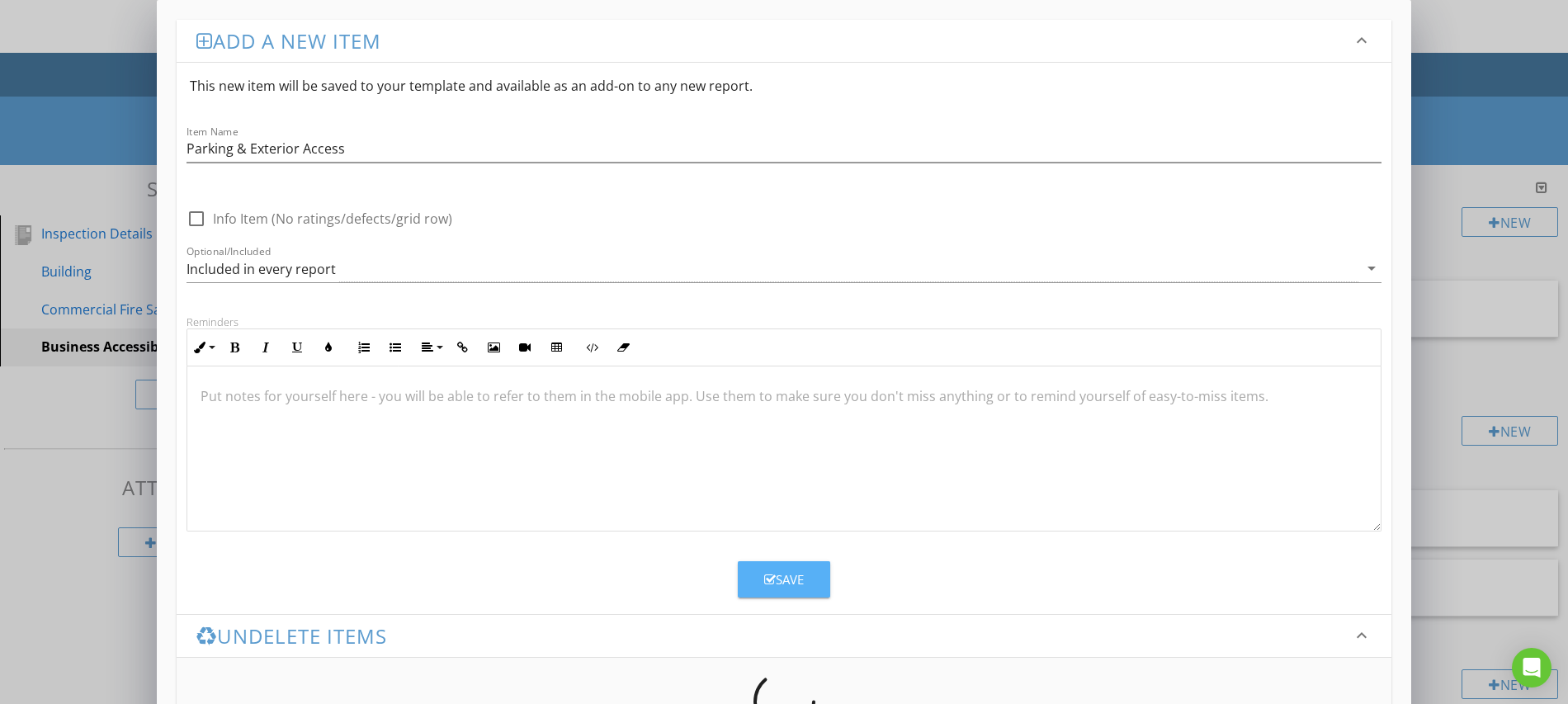
click at [789, 579] on div "Save" at bounding box center [784, 580] width 40 height 19
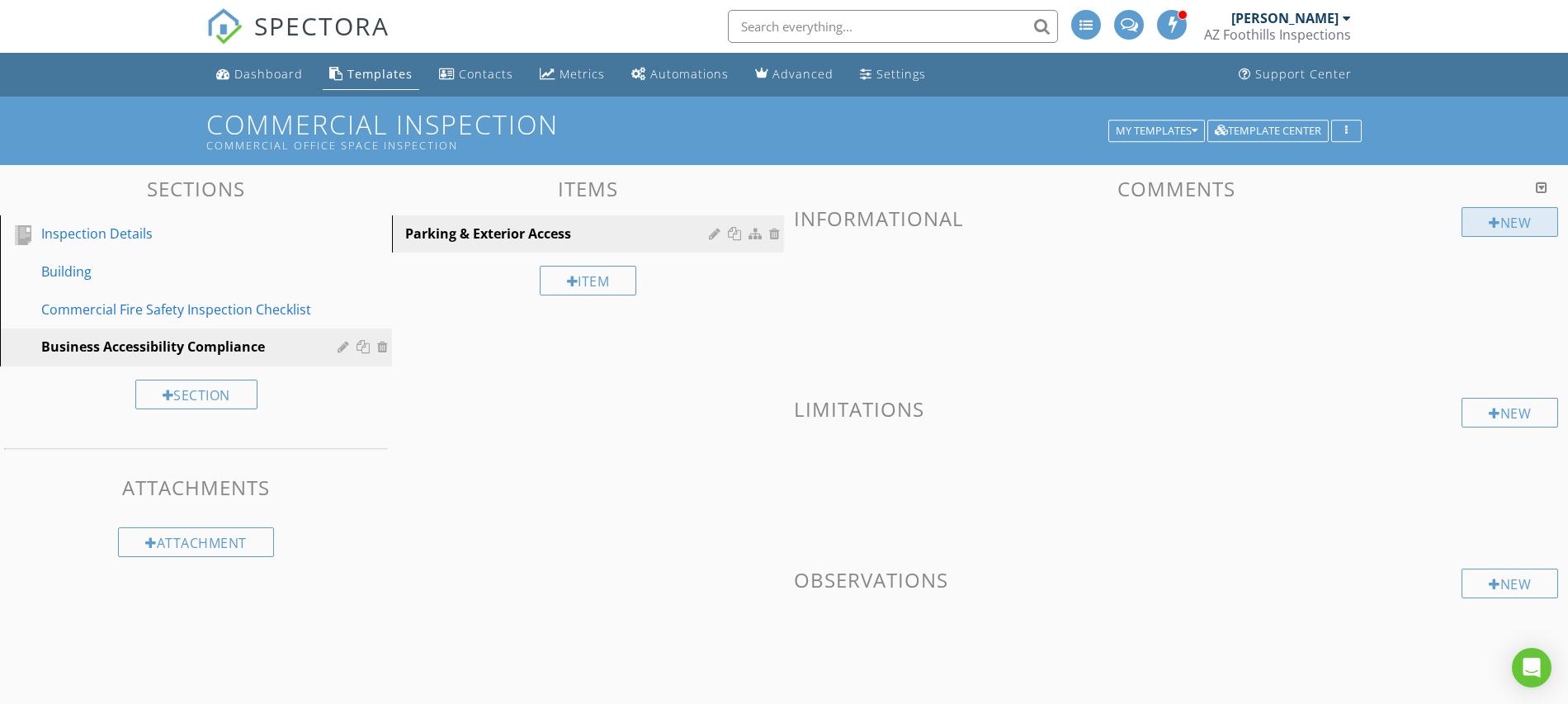
click at [1474, 222] on div "New" at bounding box center [1510, 222] width 97 height 30
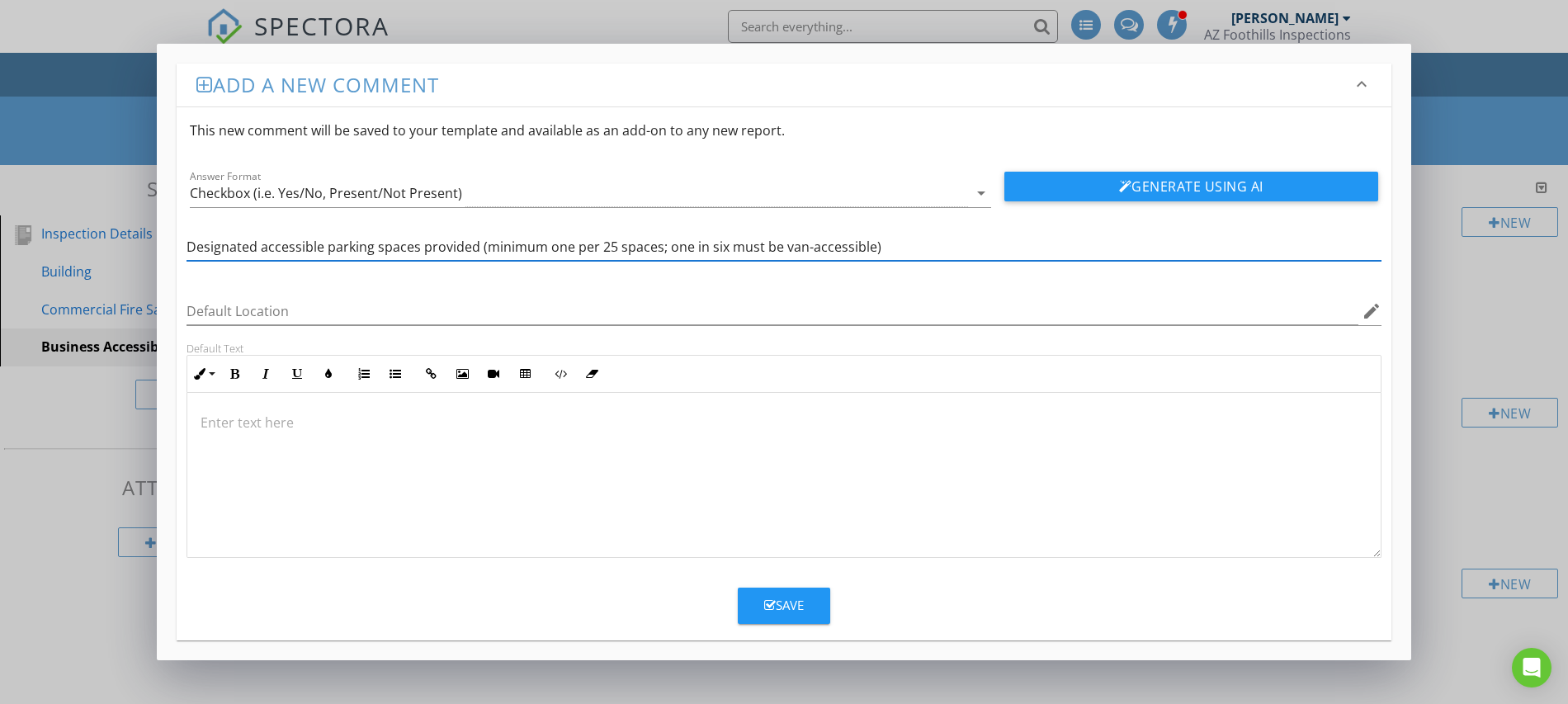
type input "Designated accessible parking spaces provided (minimum one per 25 spaces; one i…"
click at [791, 605] on div "Save" at bounding box center [784, 605] width 40 height 19
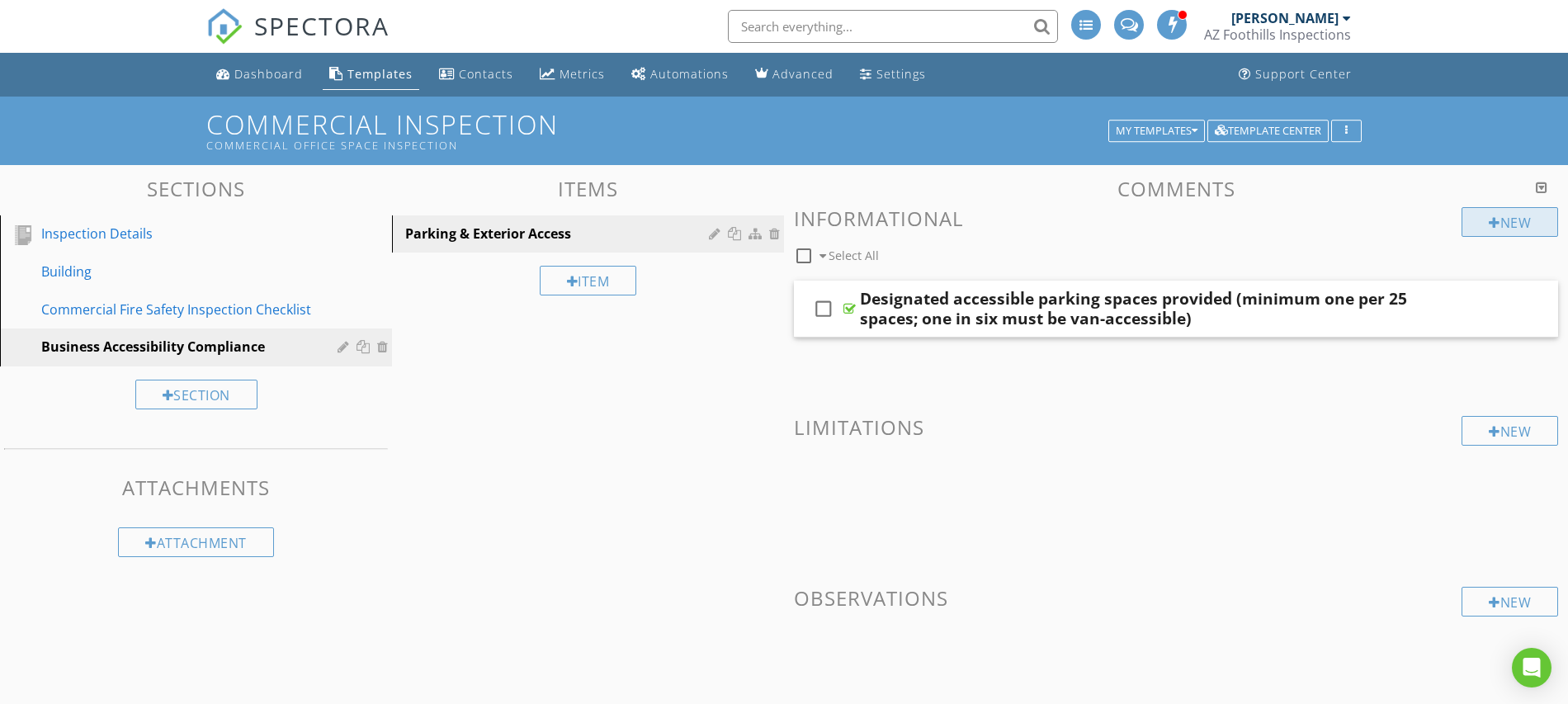
click at [1489, 224] on div at bounding box center [1494, 222] width 11 height 13
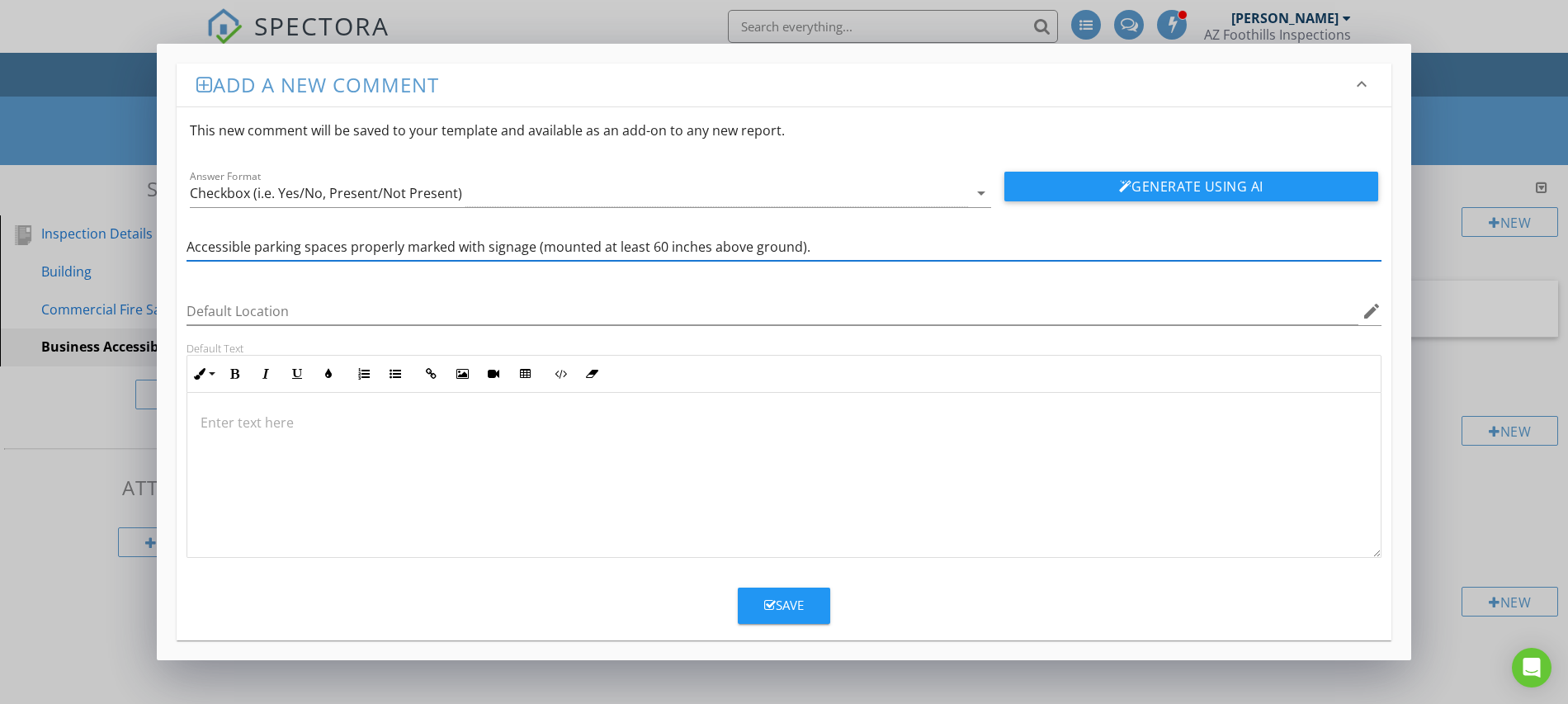
type input "Accessible parking spaces properly marked with signage (mounted at least 60 inc…"
click at [797, 599] on div "Save" at bounding box center [784, 605] width 40 height 19
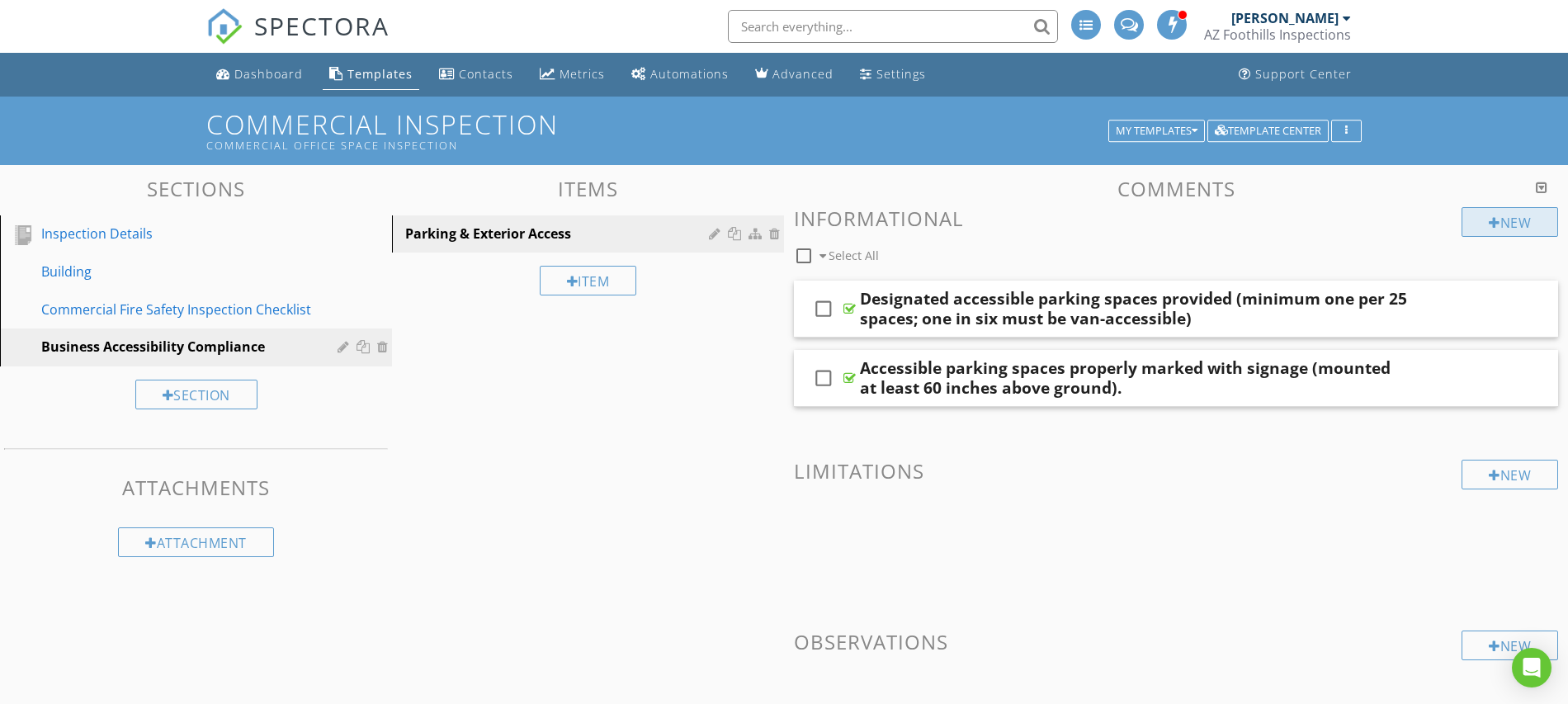
click at [1491, 219] on div at bounding box center [1494, 222] width 11 height 13
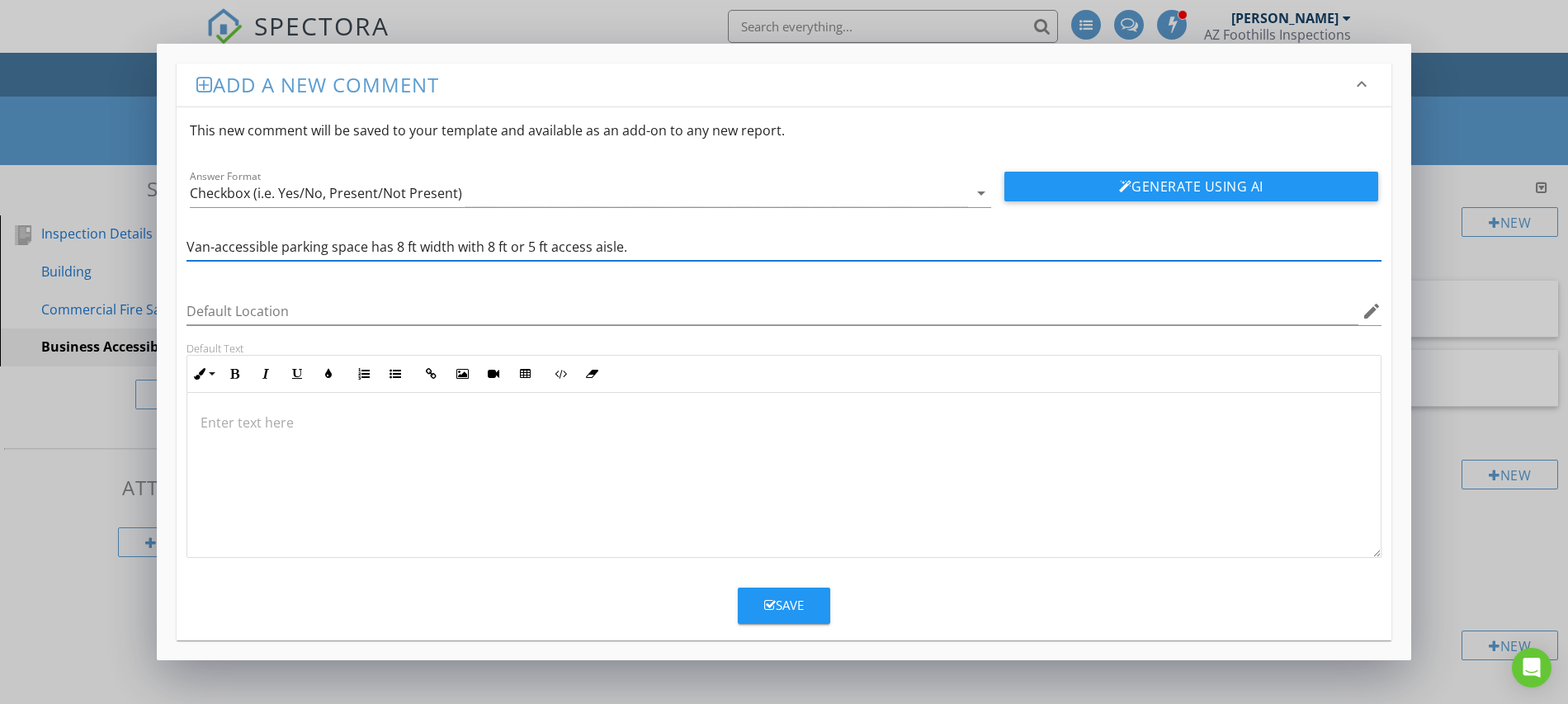
type input "Van-accessible parking space has 8 ft width with 8 ft or 5 ft access aisle."
click at [757, 611] on button "Save" at bounding box center [784, 606] width 92 height 37
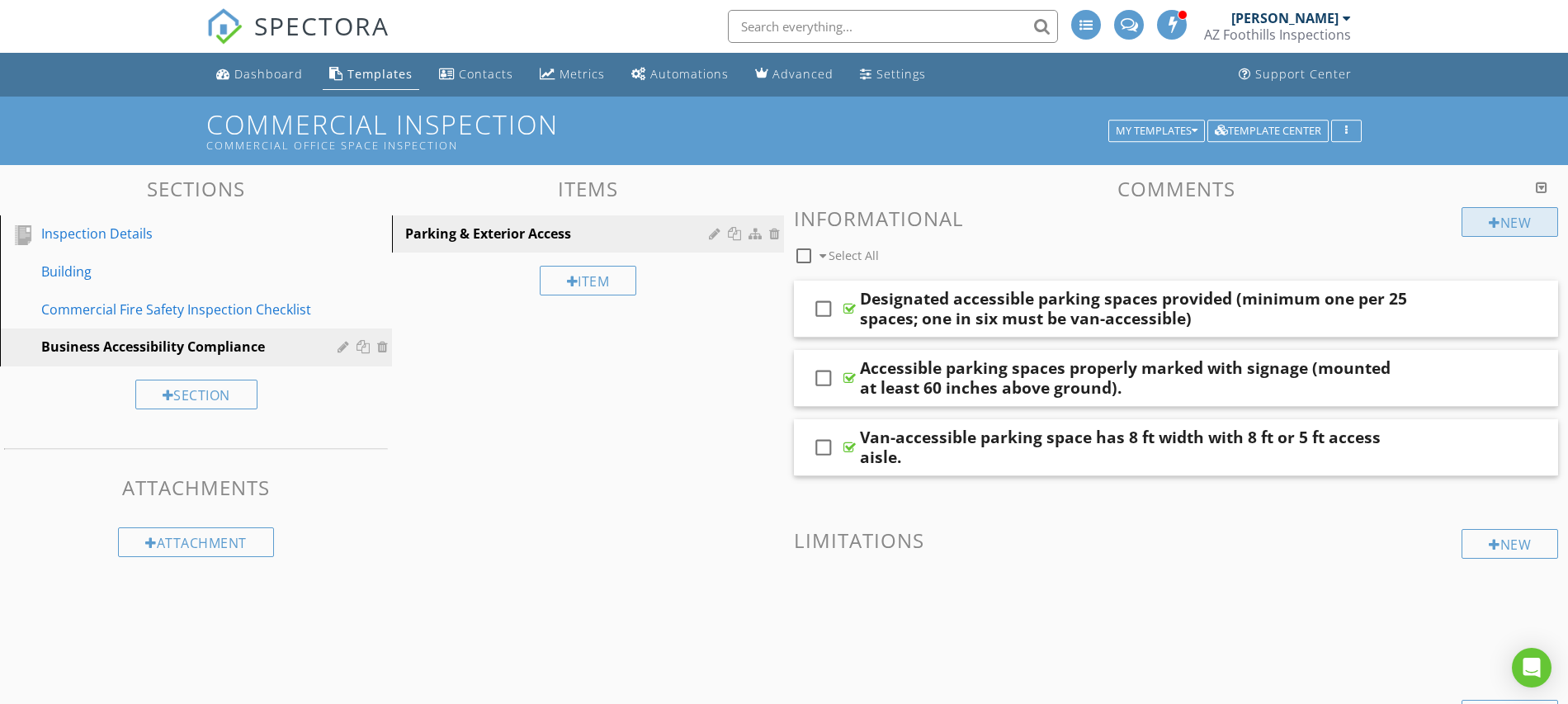
click at [1496, 219] on div "New" at bounding box center [1510, 222] width 97 height 30
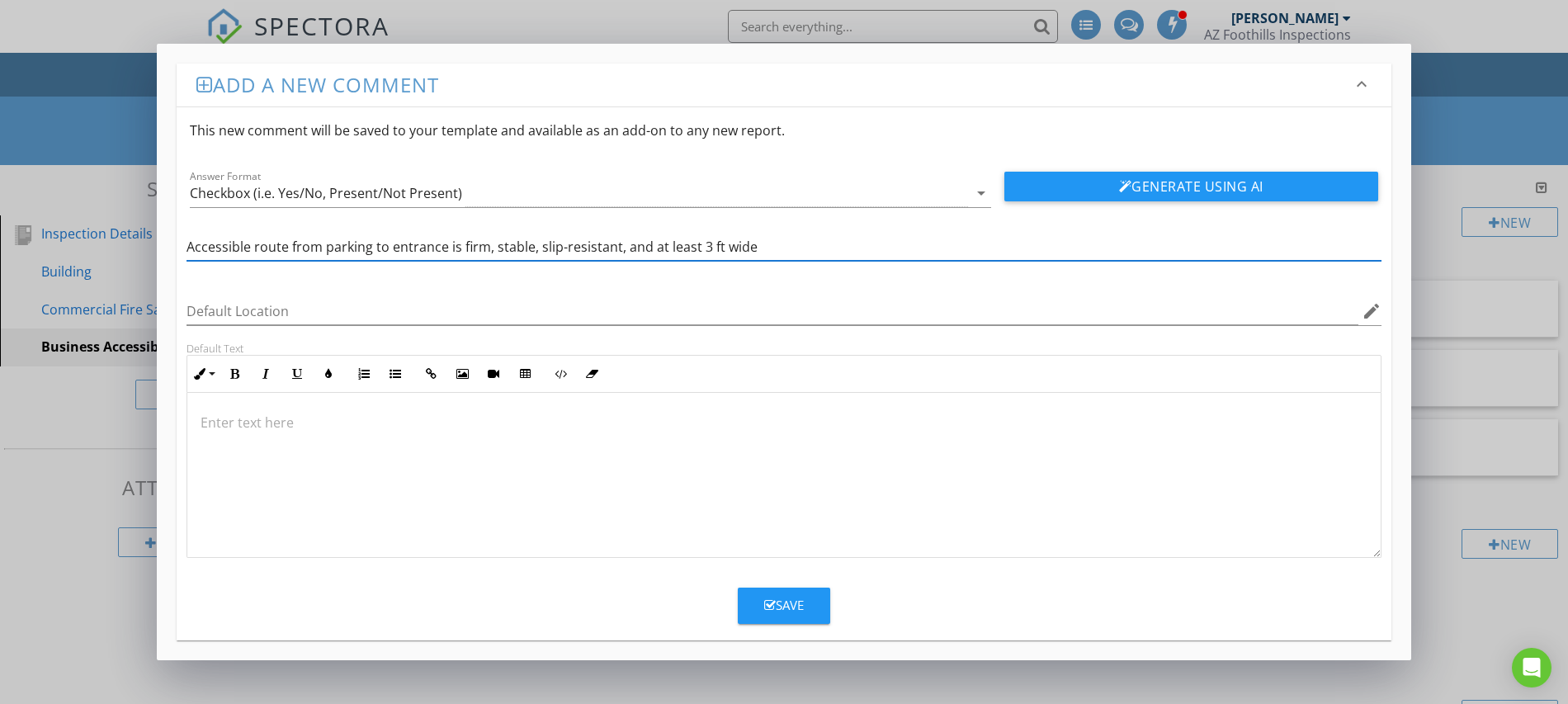
type input "Accessible route from parking to entrance is firm, stable, slip-resistant, and …"
click at [793, 610] on div "Save" at bounding box center [784, 605] width 40 height 19
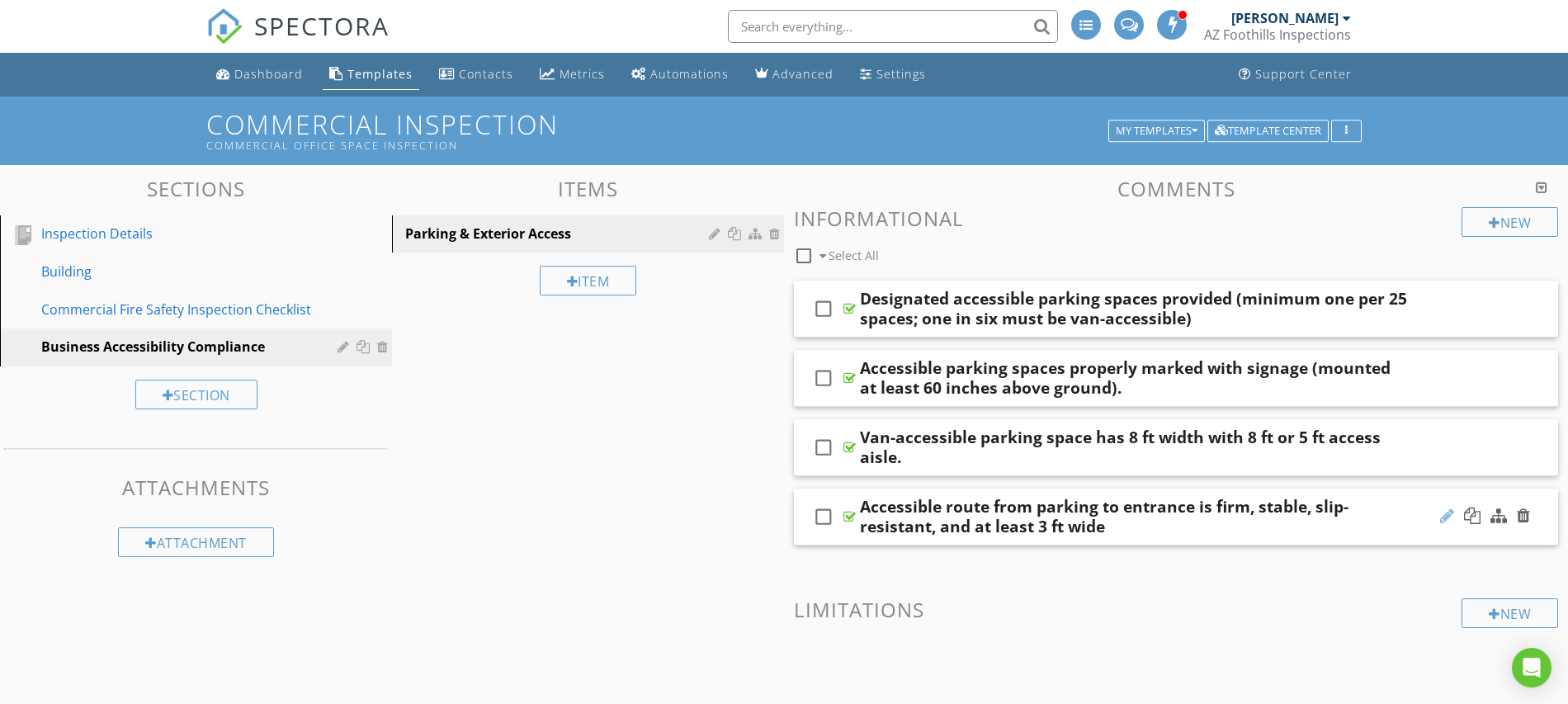
click at [1443, 515] on div at bounding box center [1447, 515] width 14 height 17
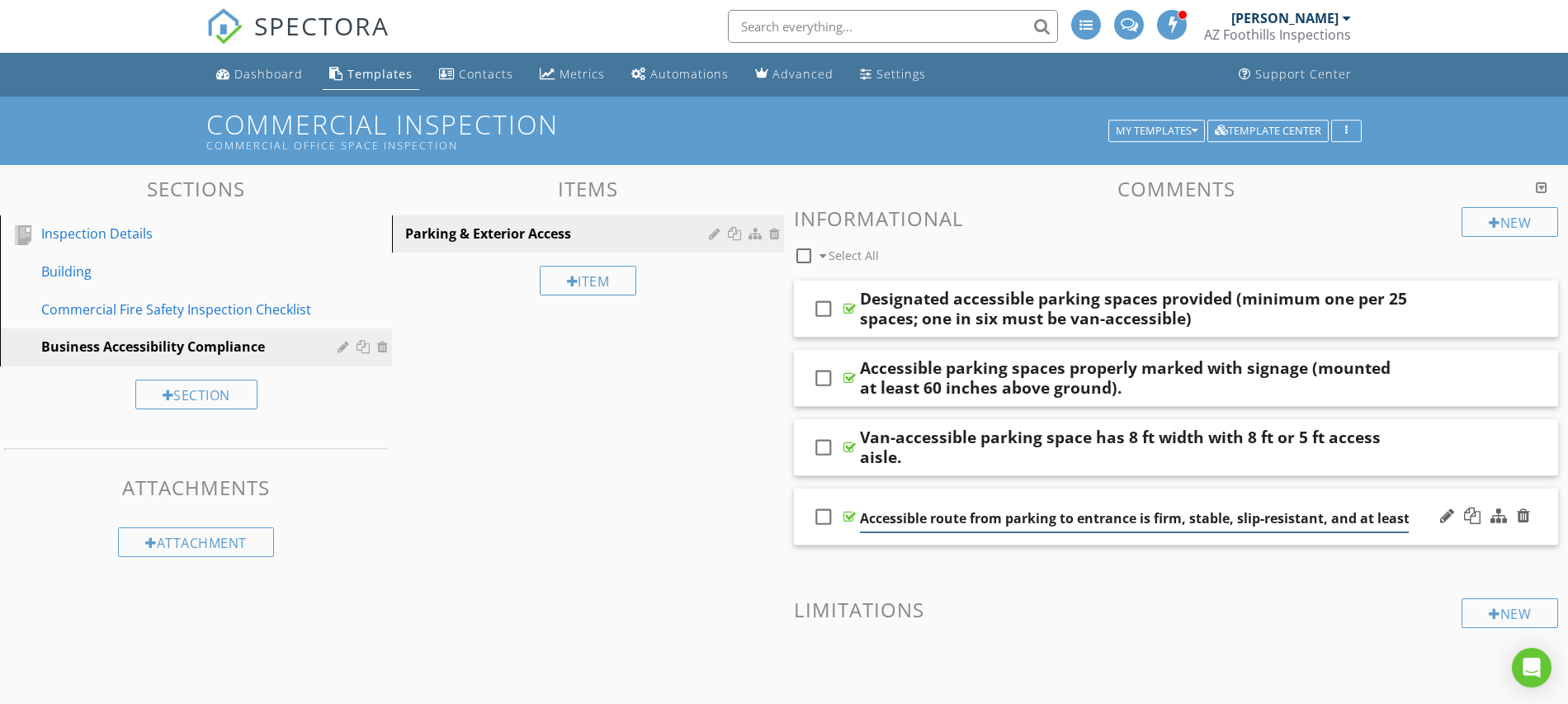
scroll to position [0, 60]
click at [1408, 521] on input "Accessible route from parking to entrance is firm, stable, slip-resistant, and …" at bounding box center [1134, 518] width 549 height 27
click at [1407, 520] on input "Accessible route from parking to entrance is firm, stable, slip-resistant, and …" at bounding box center [1134, 518] width 549 height 27
type input "Accessible route from parking to entrance is firm, stable, slip-resistant, and …"
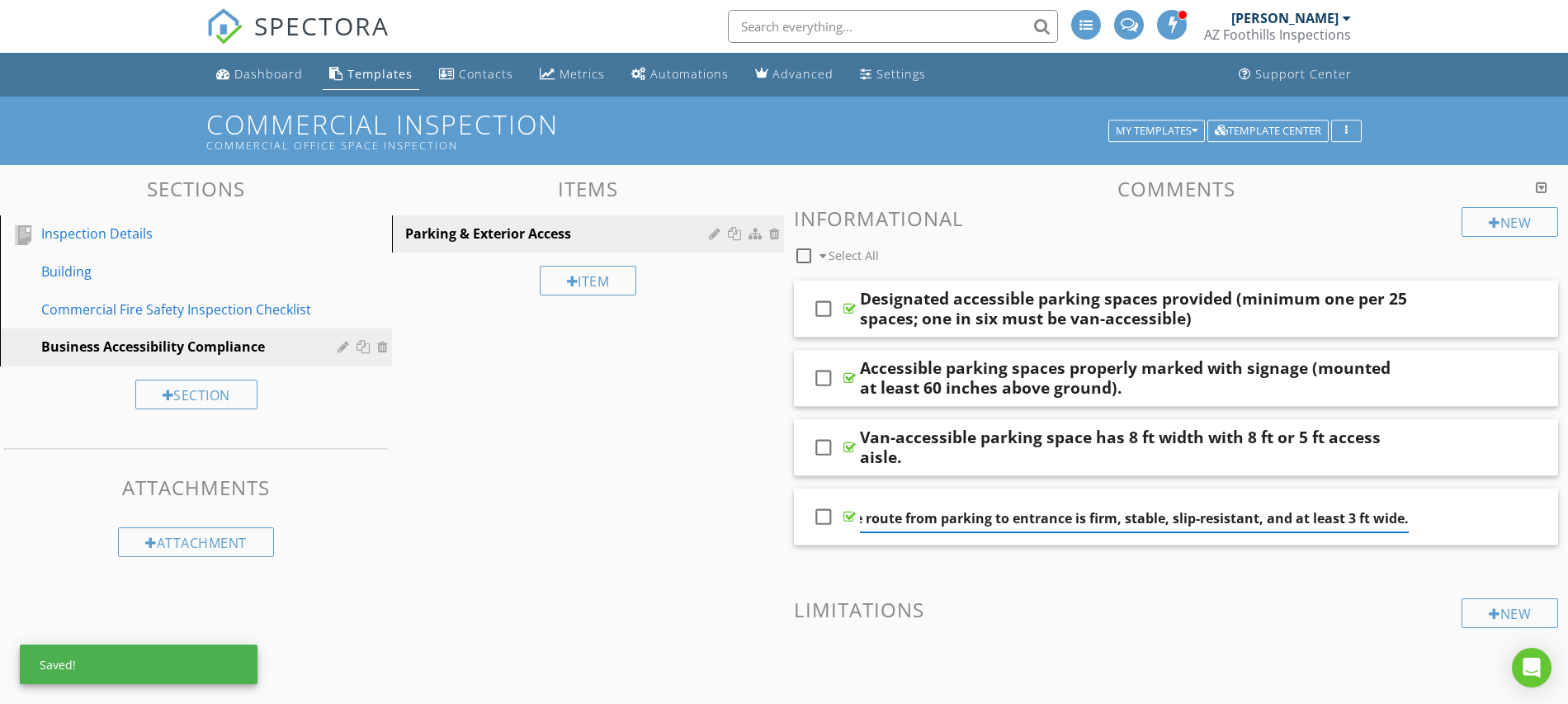
click at [1414, 588] on div "New Informational check_box_outline_blank Select All check_box_outline_blank De…" at bounding box center [1176, 547] width 764 height 681
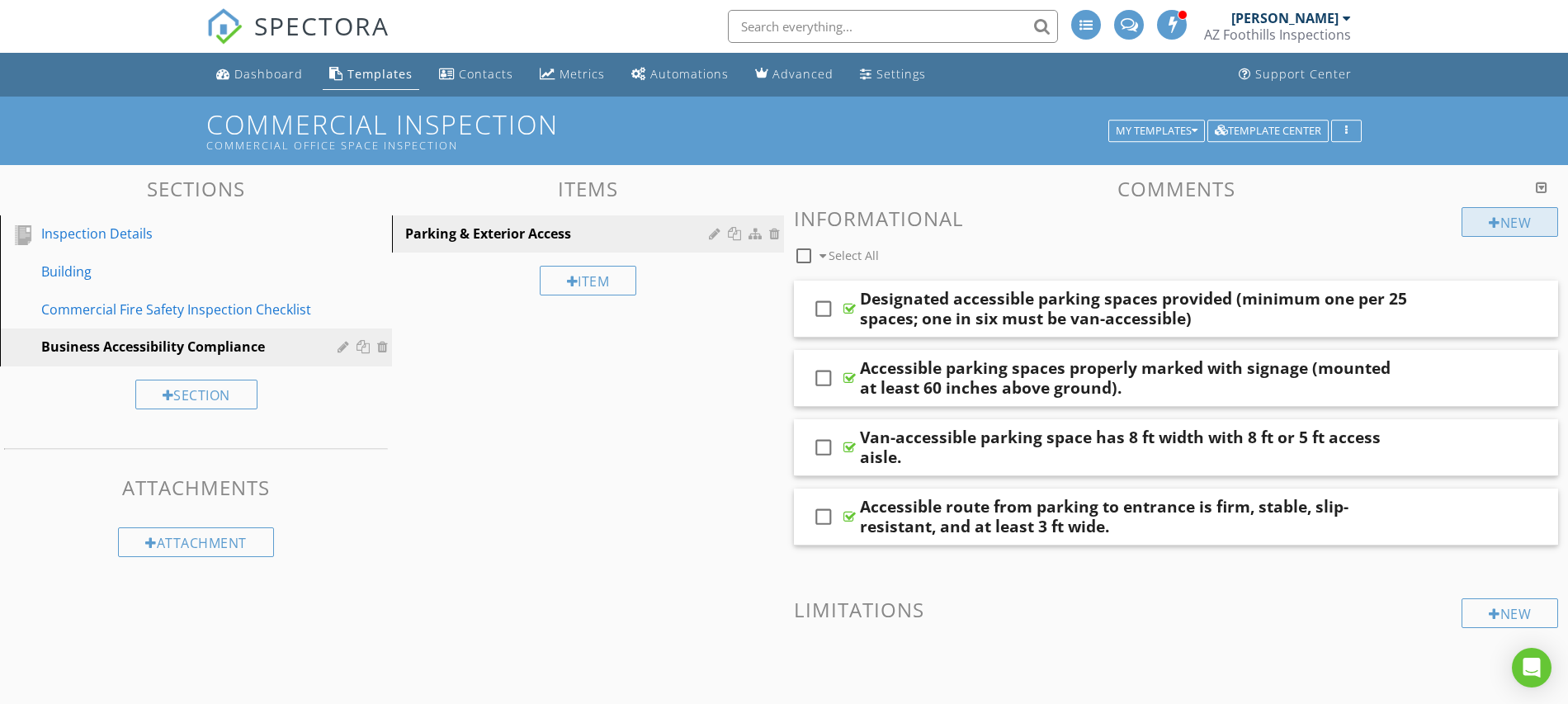
click at [1489, 223] on div at bounding box center [1494, 222] width 11 height 13
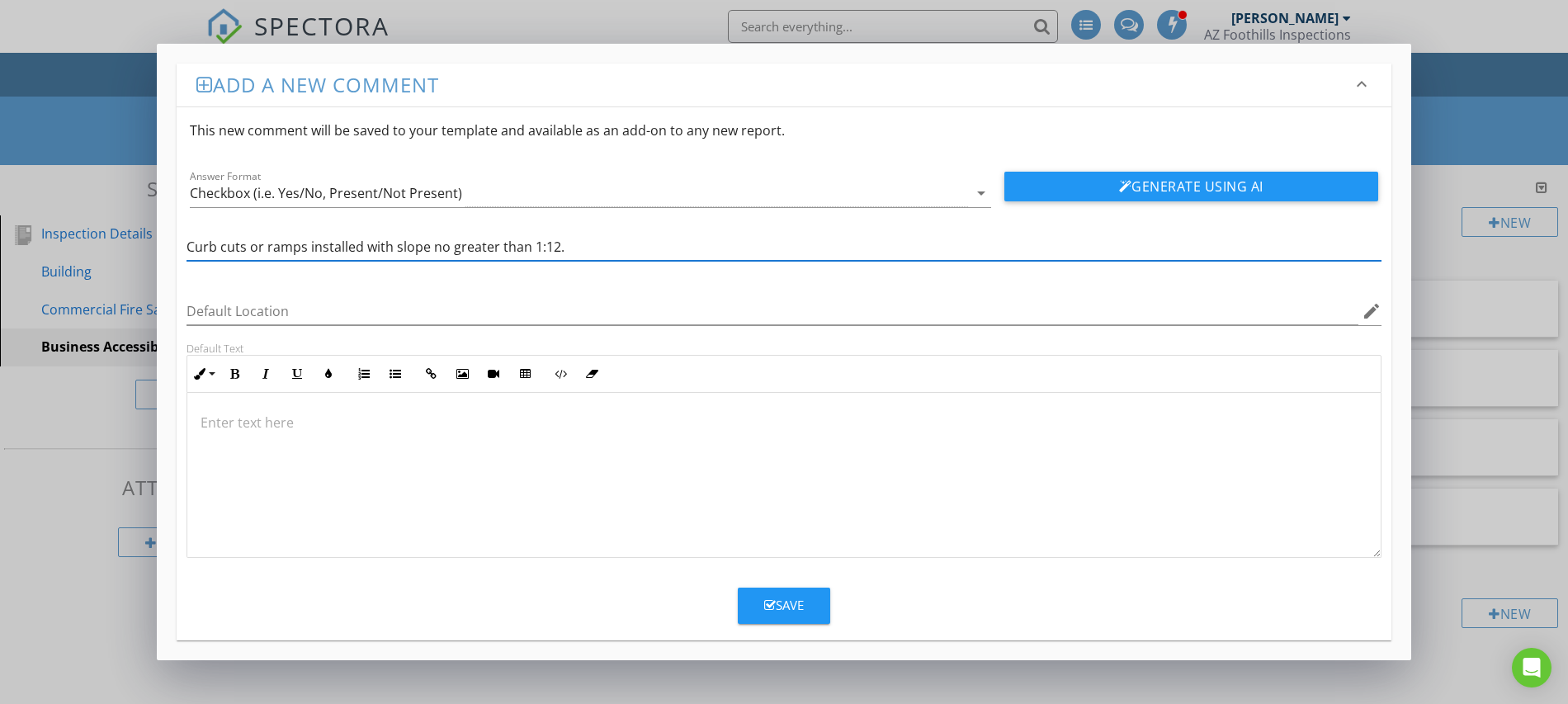
type input "Curb cuts or ramps installed with slope no greater than 1:12."
click at [787, 621] on button "Save" at bounding box center [784, 606] width 92 height 37
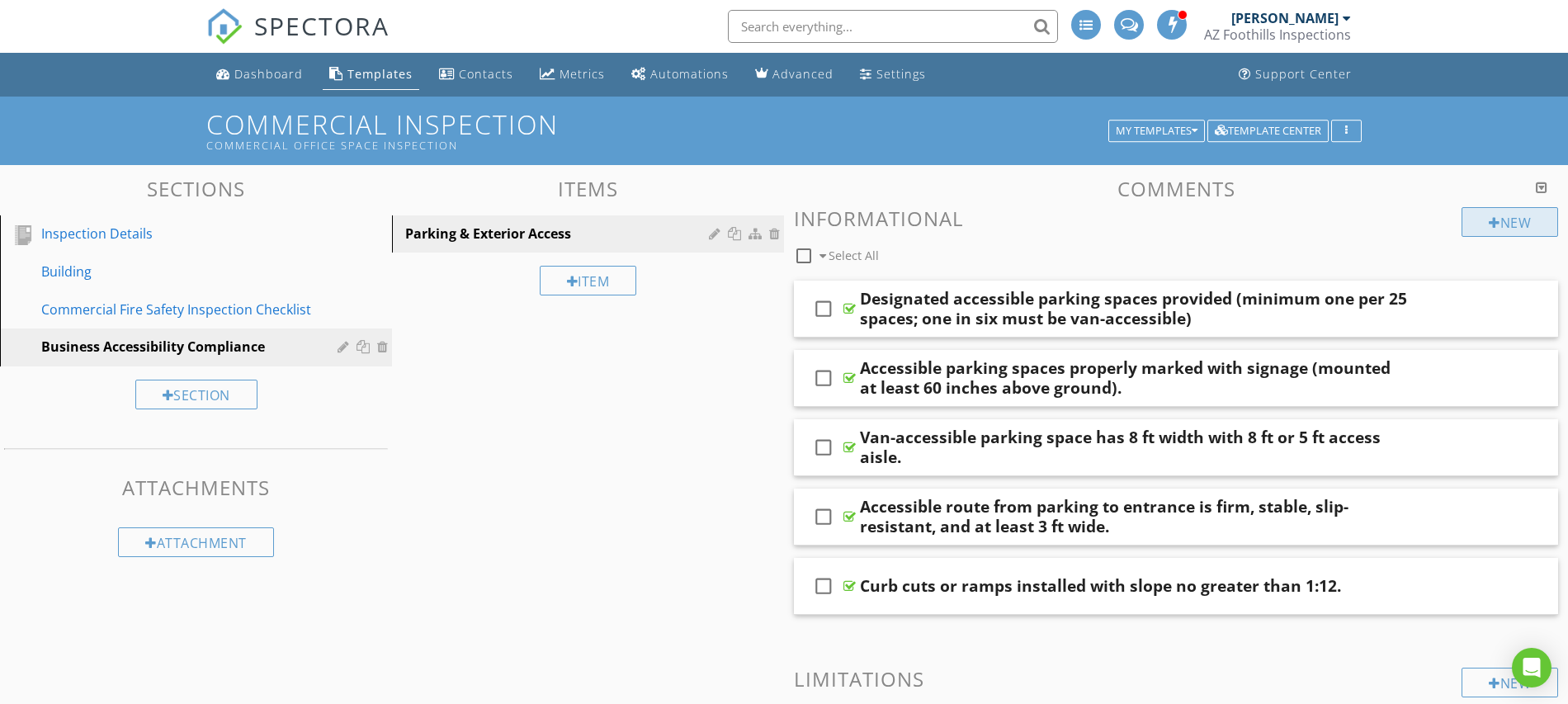
click at [1490, 219] on div at bounding box center [1494, 222] width 11 height 13
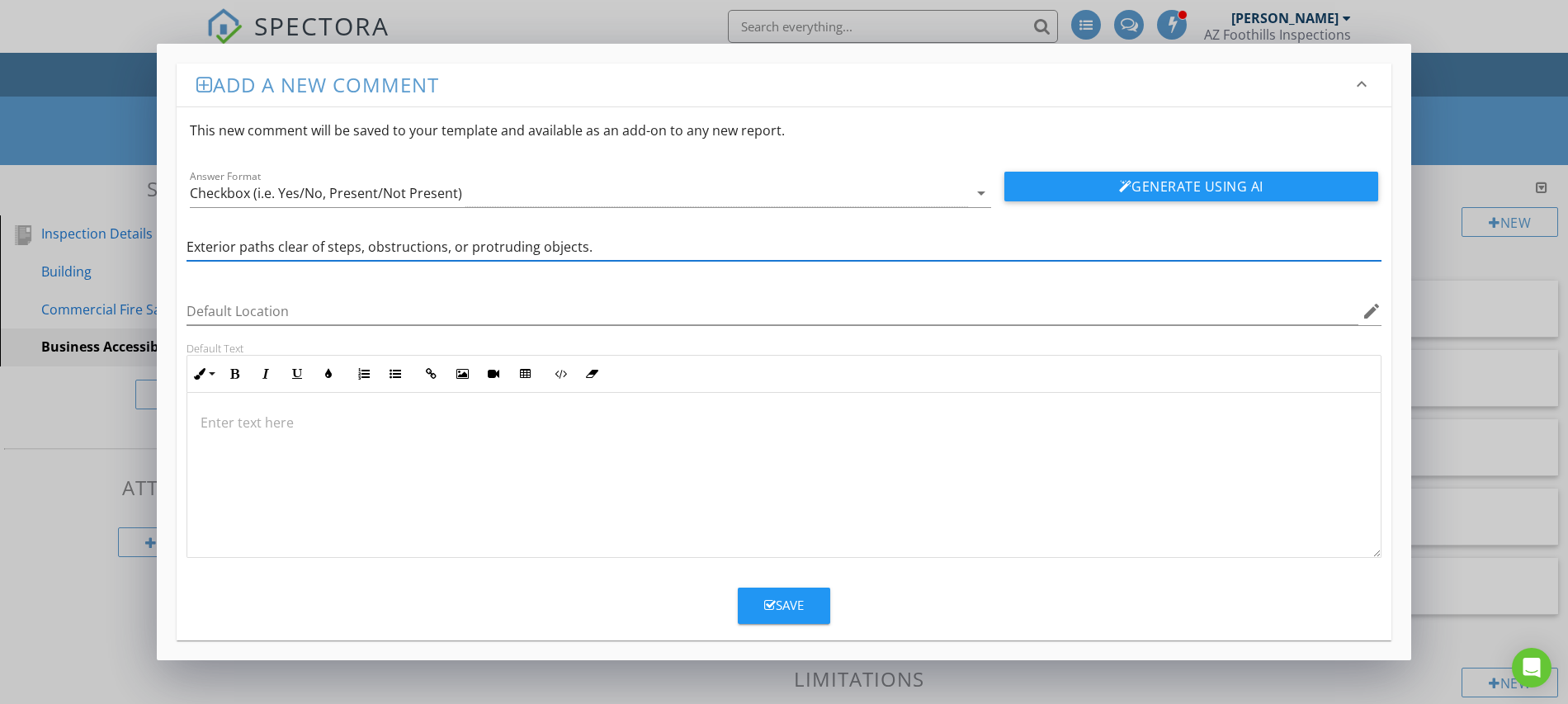
type input "Exterior paths clear of steps, obstructions, or protruding objects."
click at [775, 617] on button "Save" at bounding box center [784, 606] width 92 height 37
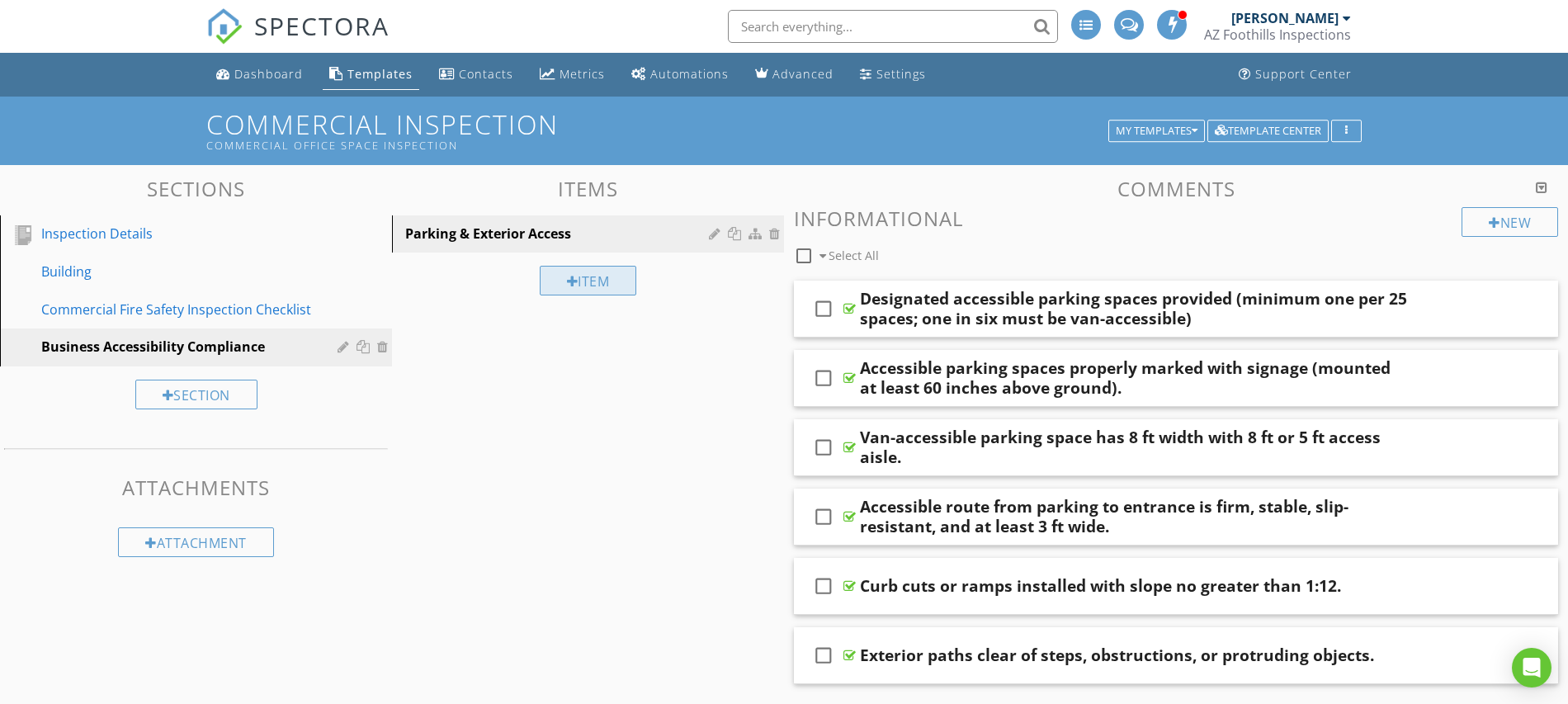
click at [603, 284] on div "Item" at bounding box center [589, 281] width 97 height 30
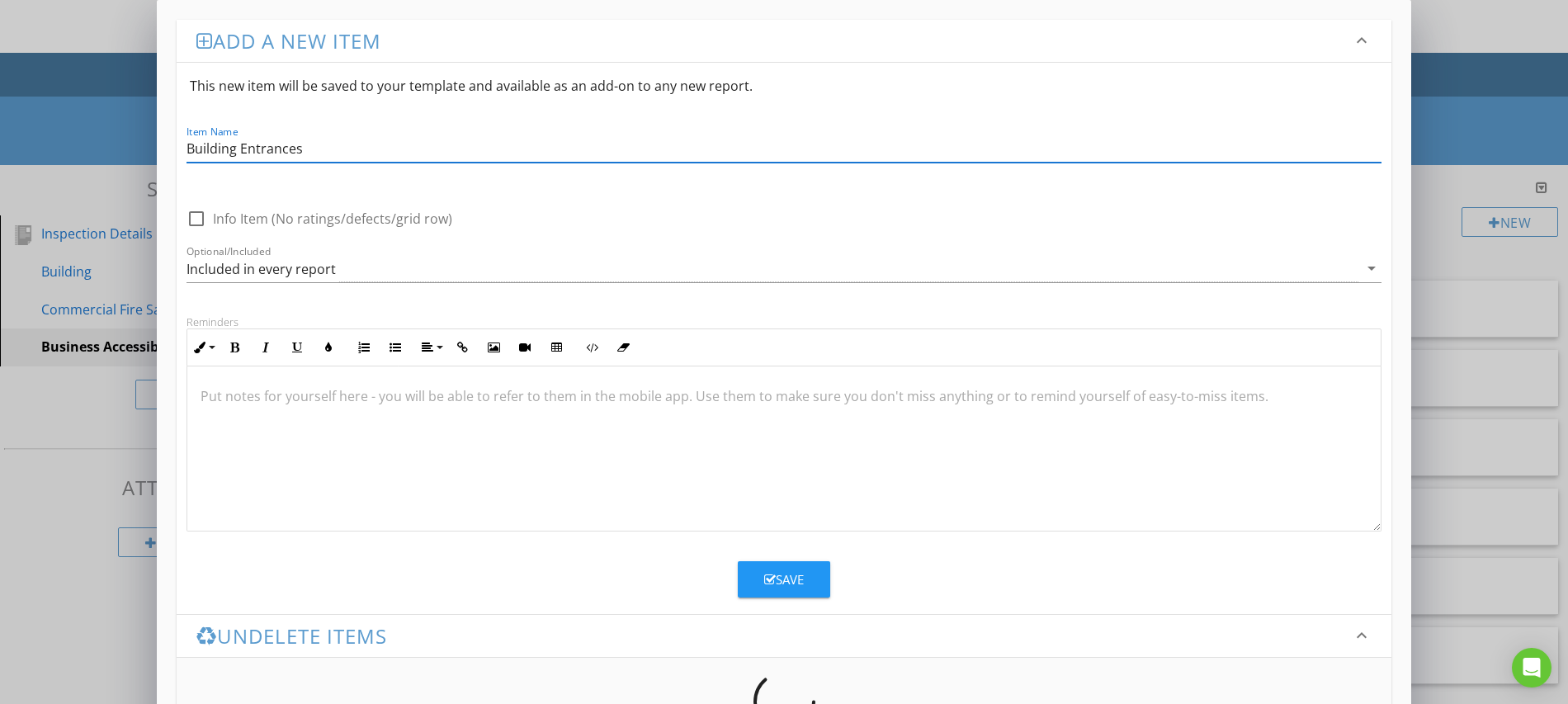
type input "Building Entrances"
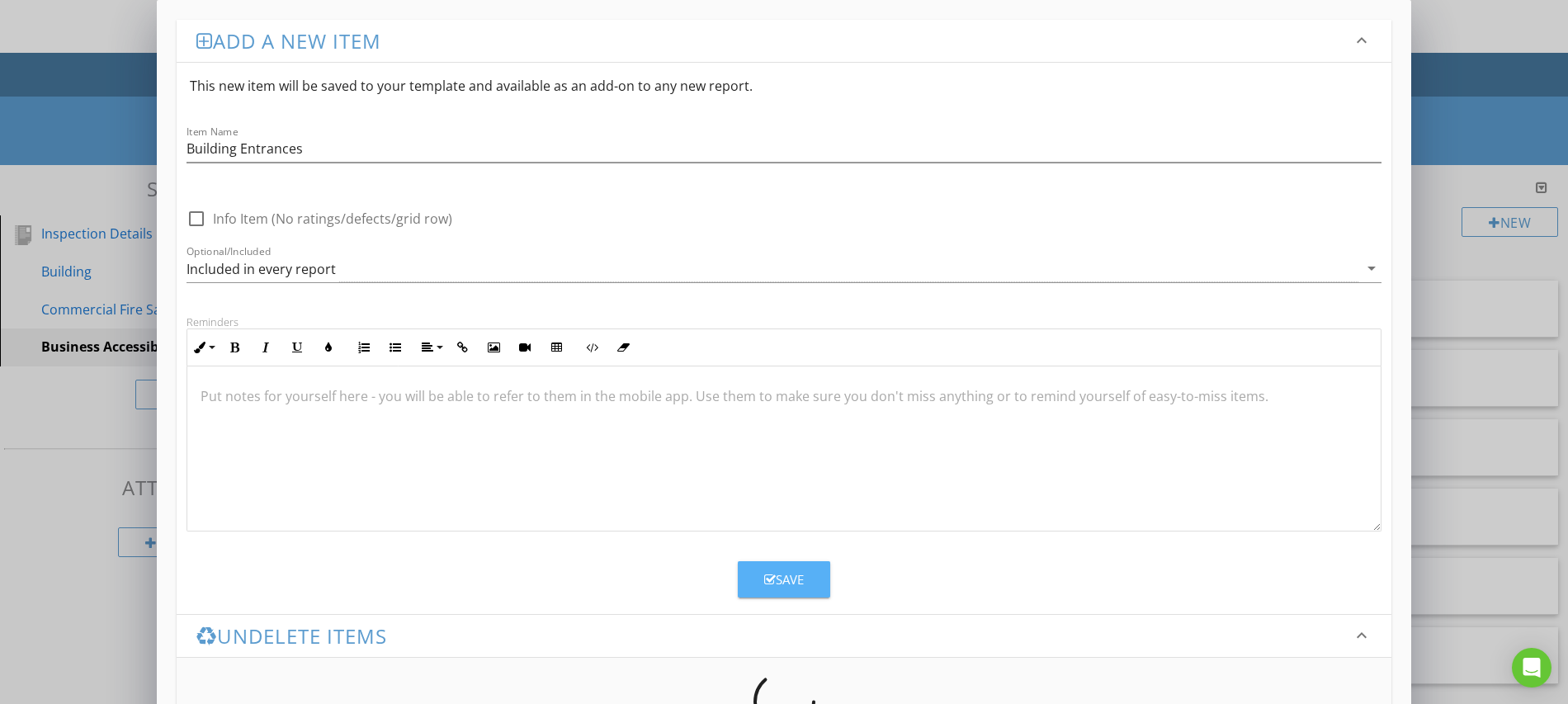
click at [779, 574] on div "Save" at bounding box center [784, 580] width 40 height 19
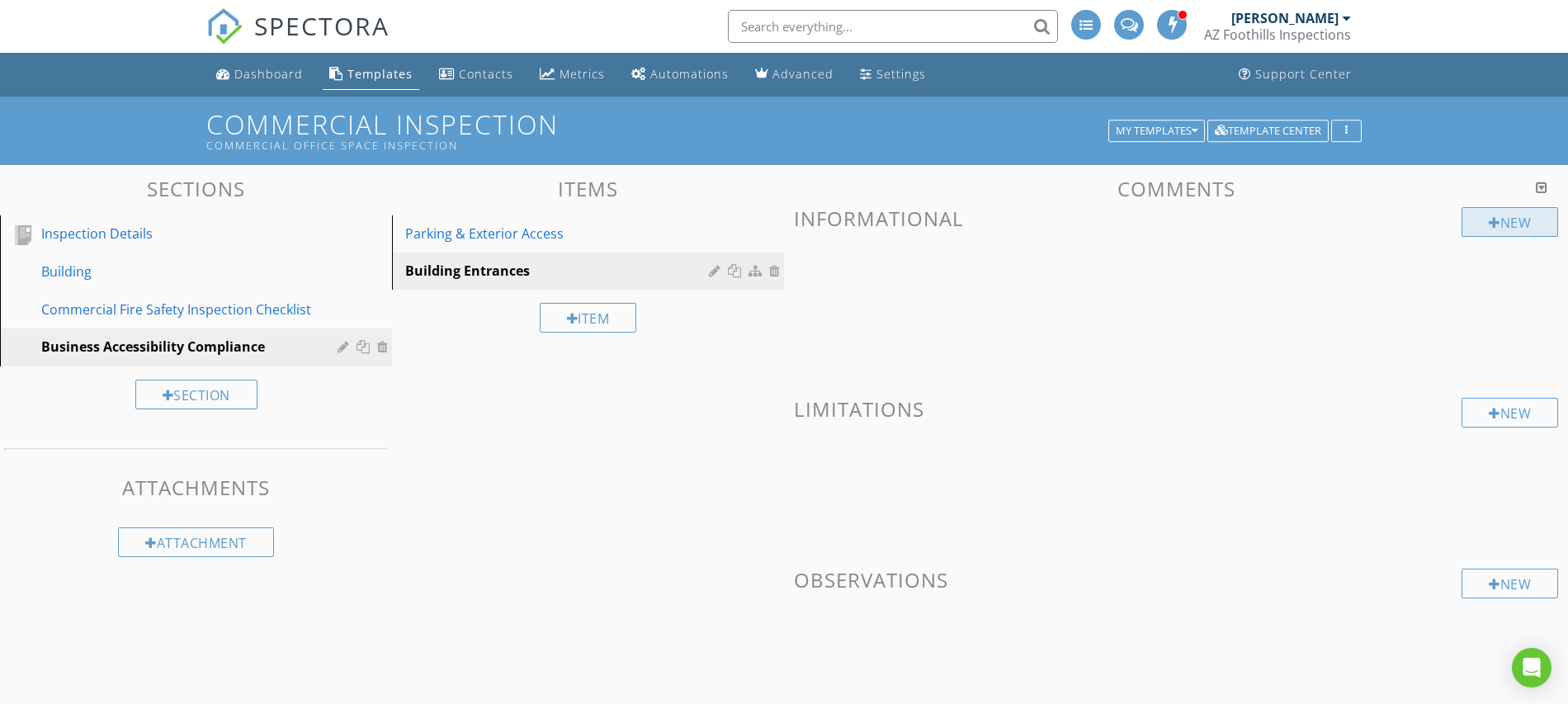
click at [1484, 224] on div "New" at bounding box center [1510, 222] width 97 height 30
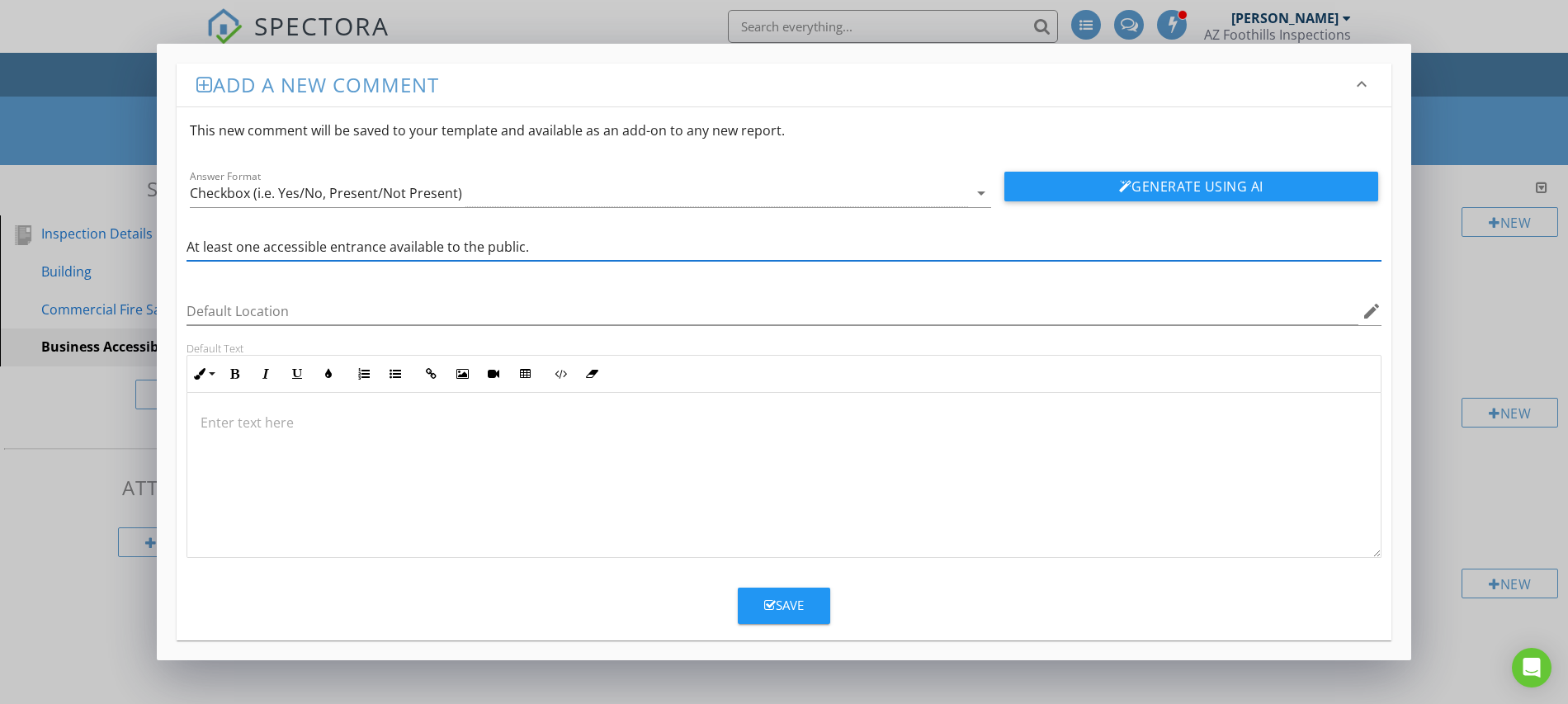
type input "At least one accessible entrance available to the public."
click at [797, 616] on button "Save" at bounding box center [784, 606] width 92 height 37
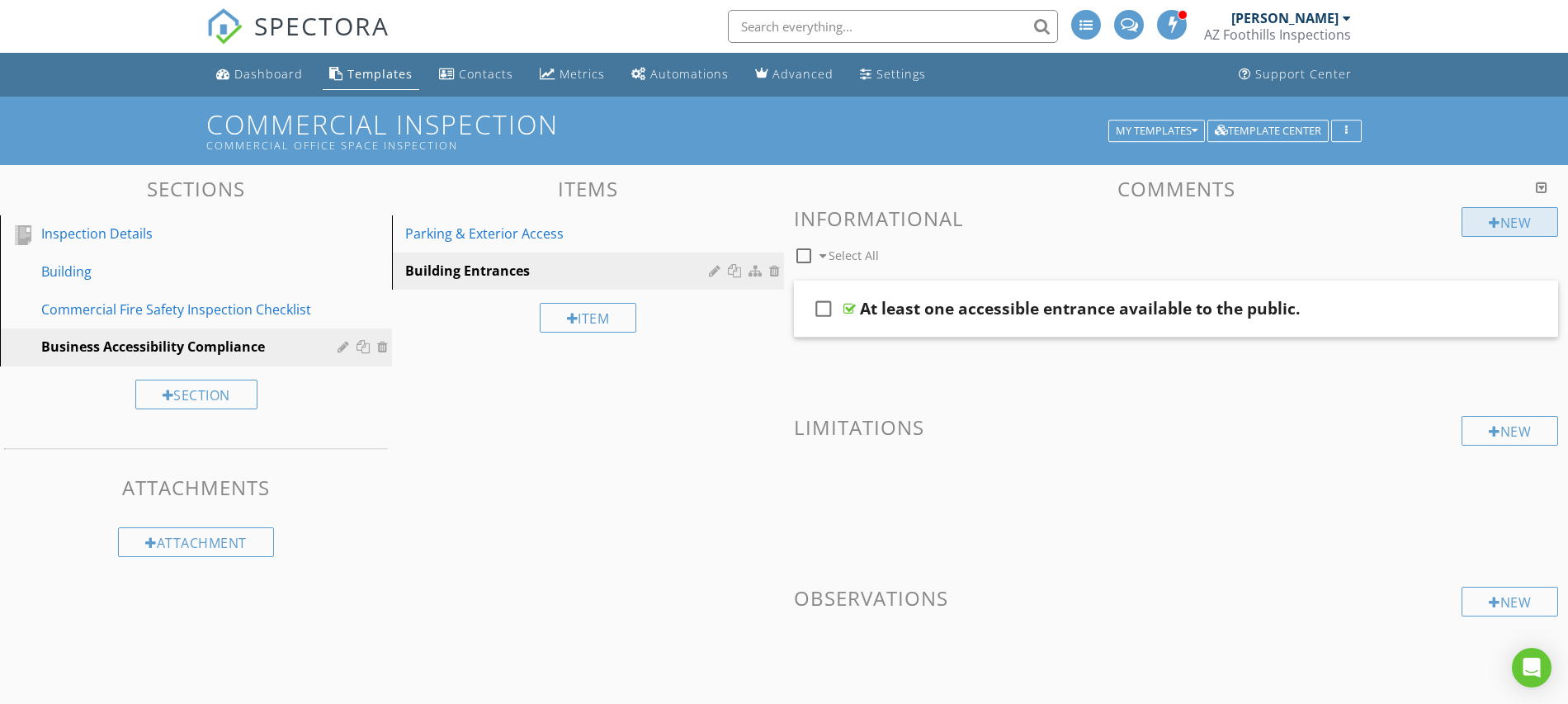
click at [1491, 220] on div at bounding box center [1494, 222] width 11 height 13
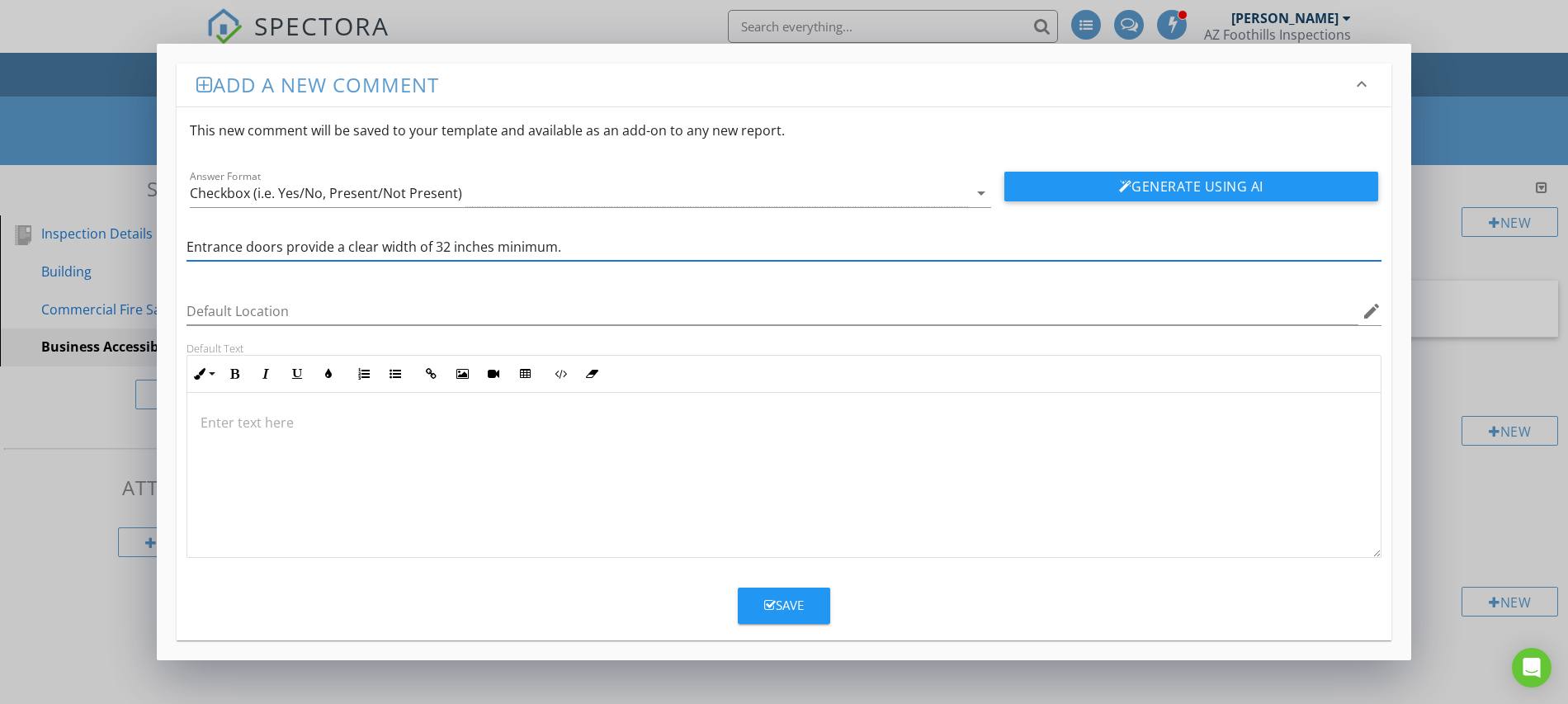
type input "Entrance doors provide a clear width of 32 inches minimum."
click at [781, 602] on div "Save" at bounding box center [784, 605] width 40 height 19
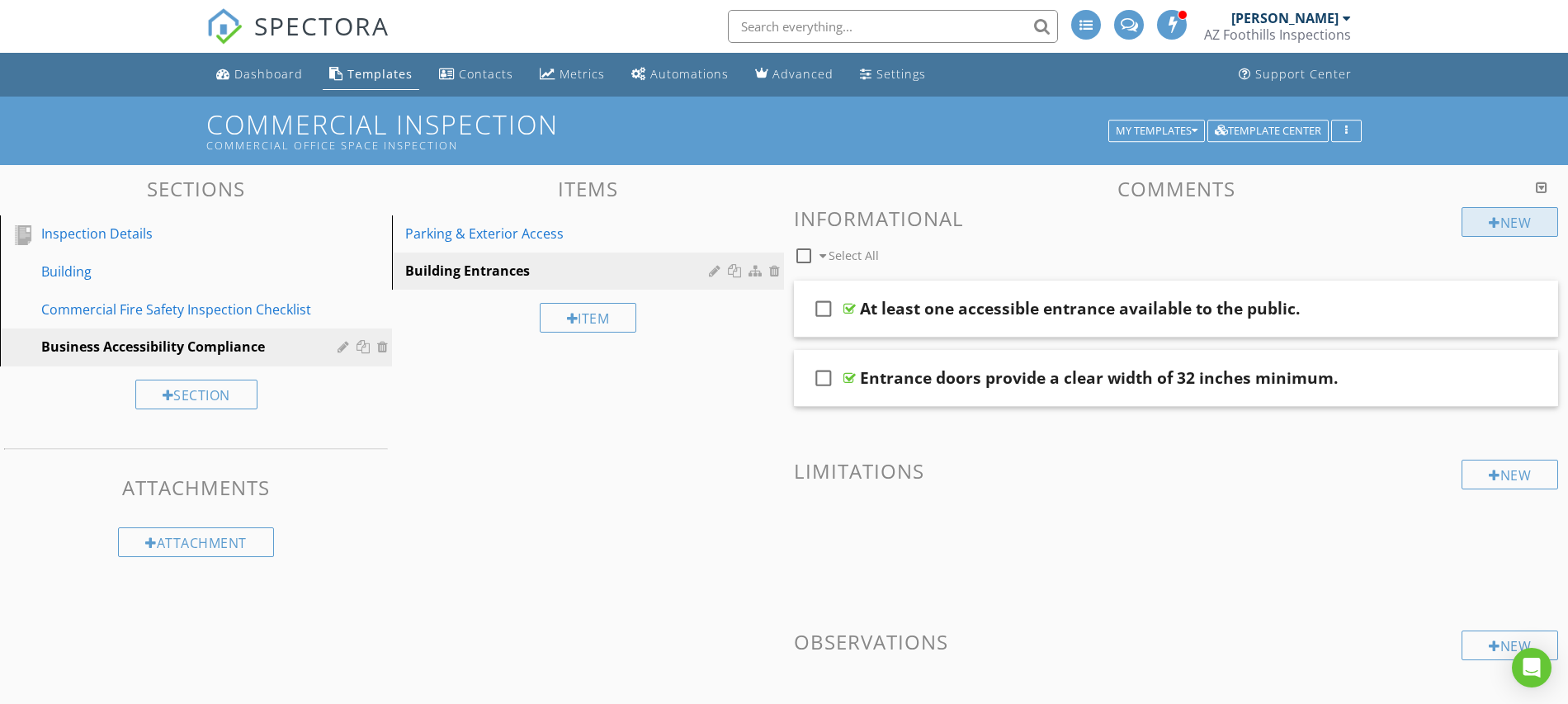
click at [1495, 219] on div at bounding box center [1494, 222] width 11 height 13
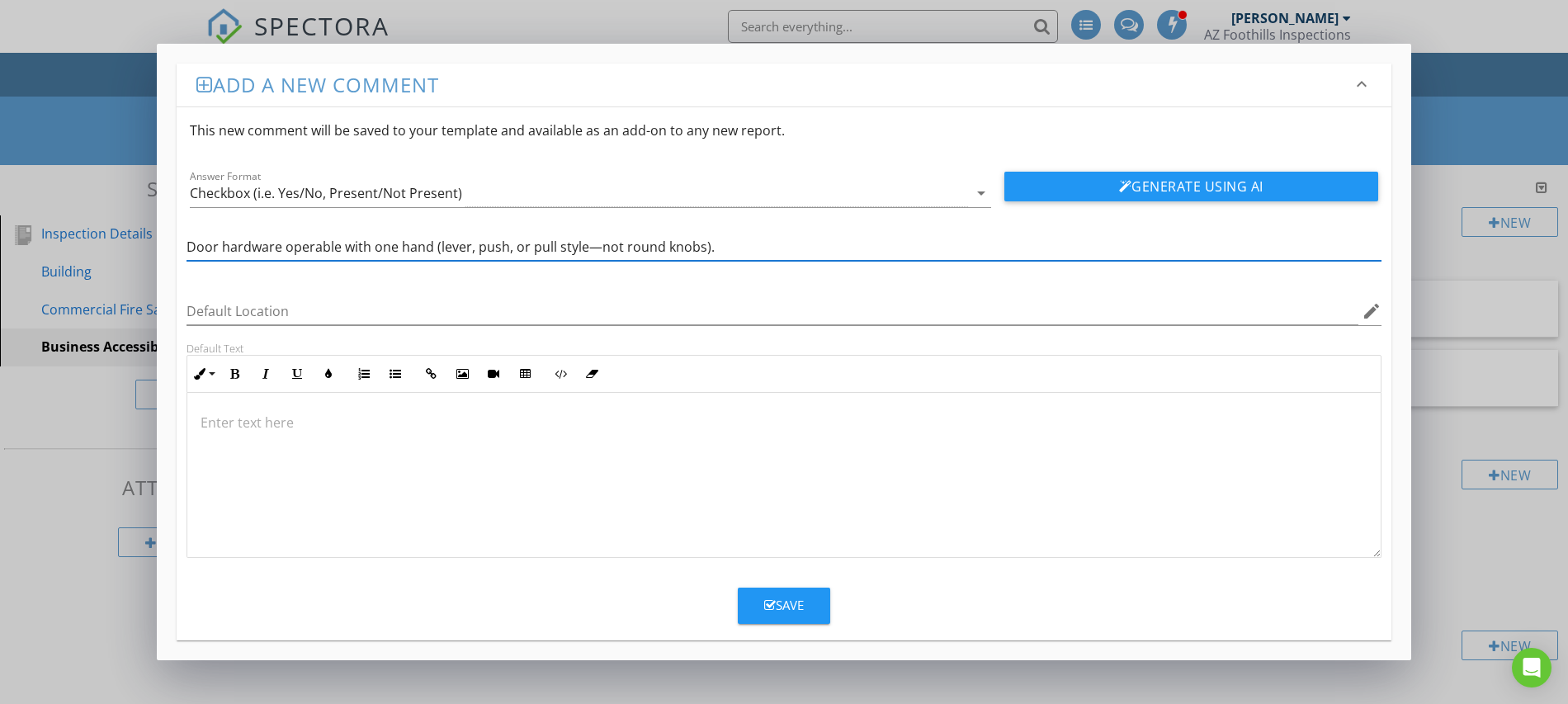
type input "Door hardware operable with one hand (lever, push, or pull style—not round knob…"
click at [802, 597] on div "Save" at bounding box center [784, 605] width 40 height 19
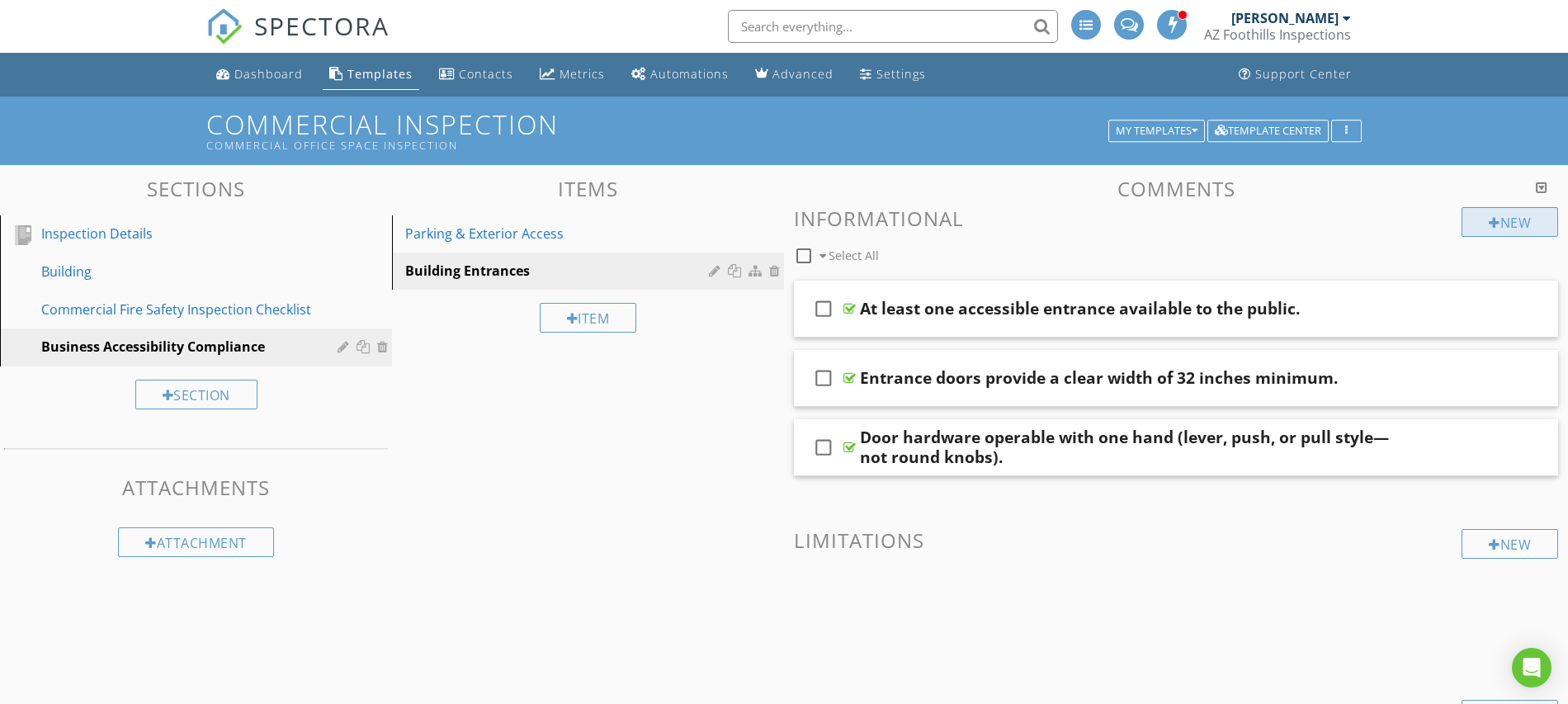
click at [1492, 222] on div at bounding box center [1494, 222] width 11 height 13
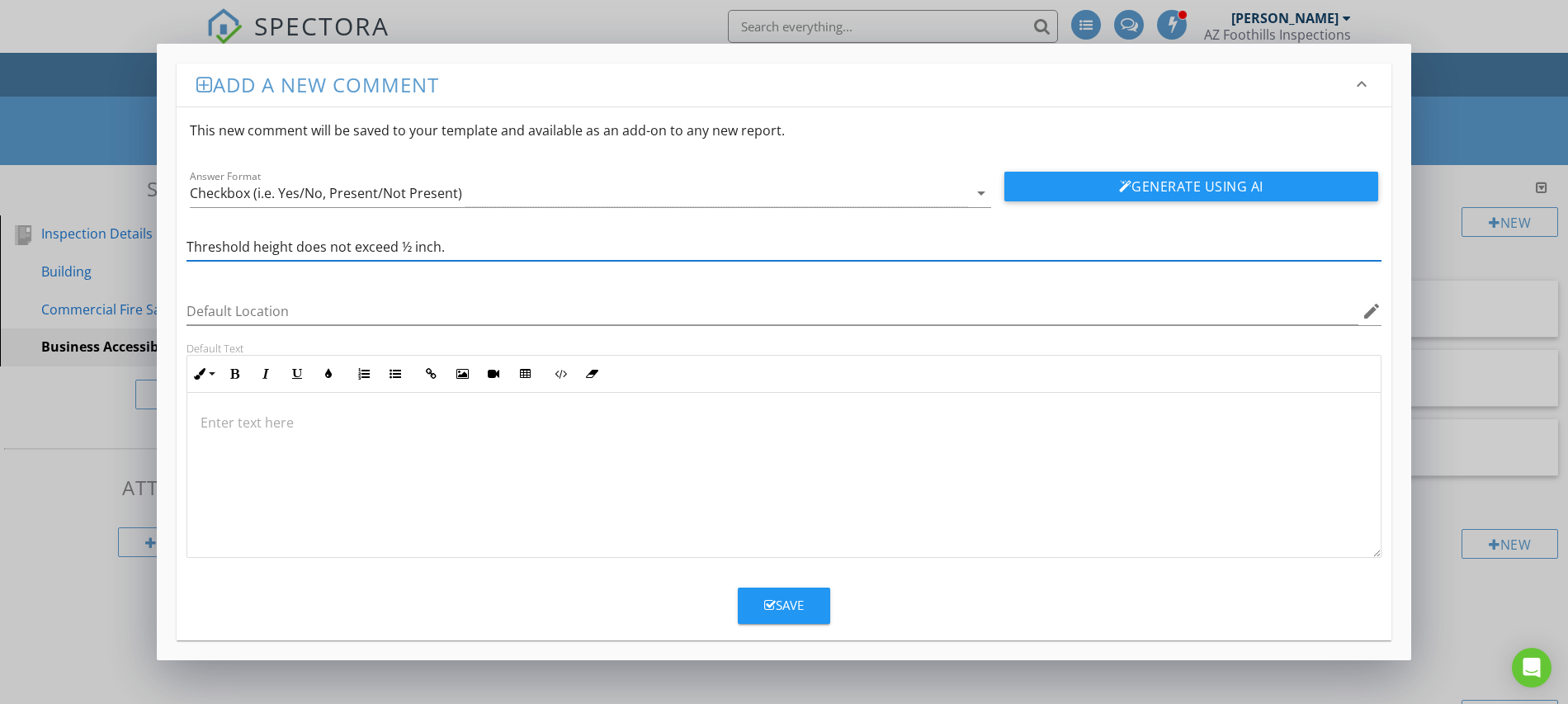
type input "Threshold height does not exceed ½ inch."
click at [793, 612] on div "Save" at bounding box center [784, 605] width 40 height 19
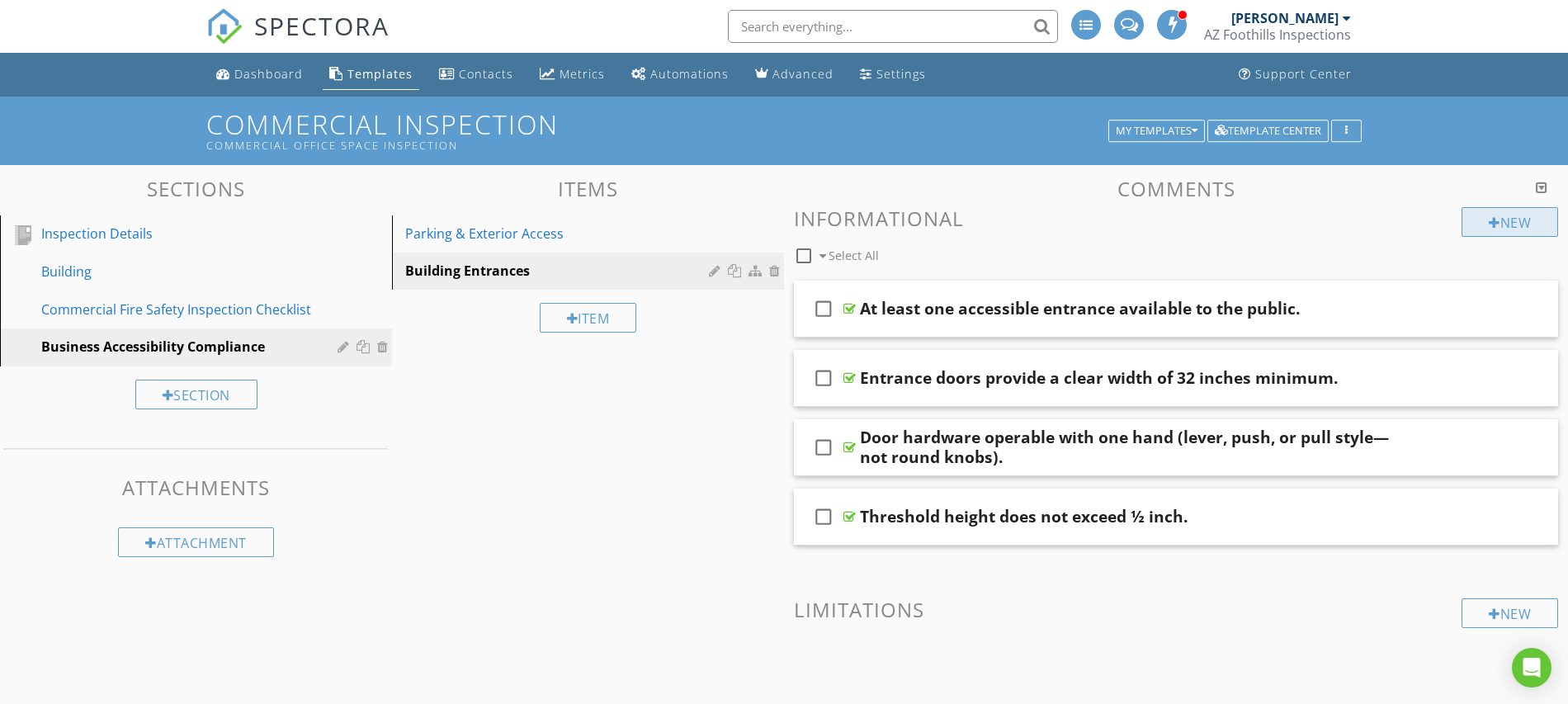
click at [1489, 224] on div at bounding box center [1494, 222] width 11 height 13
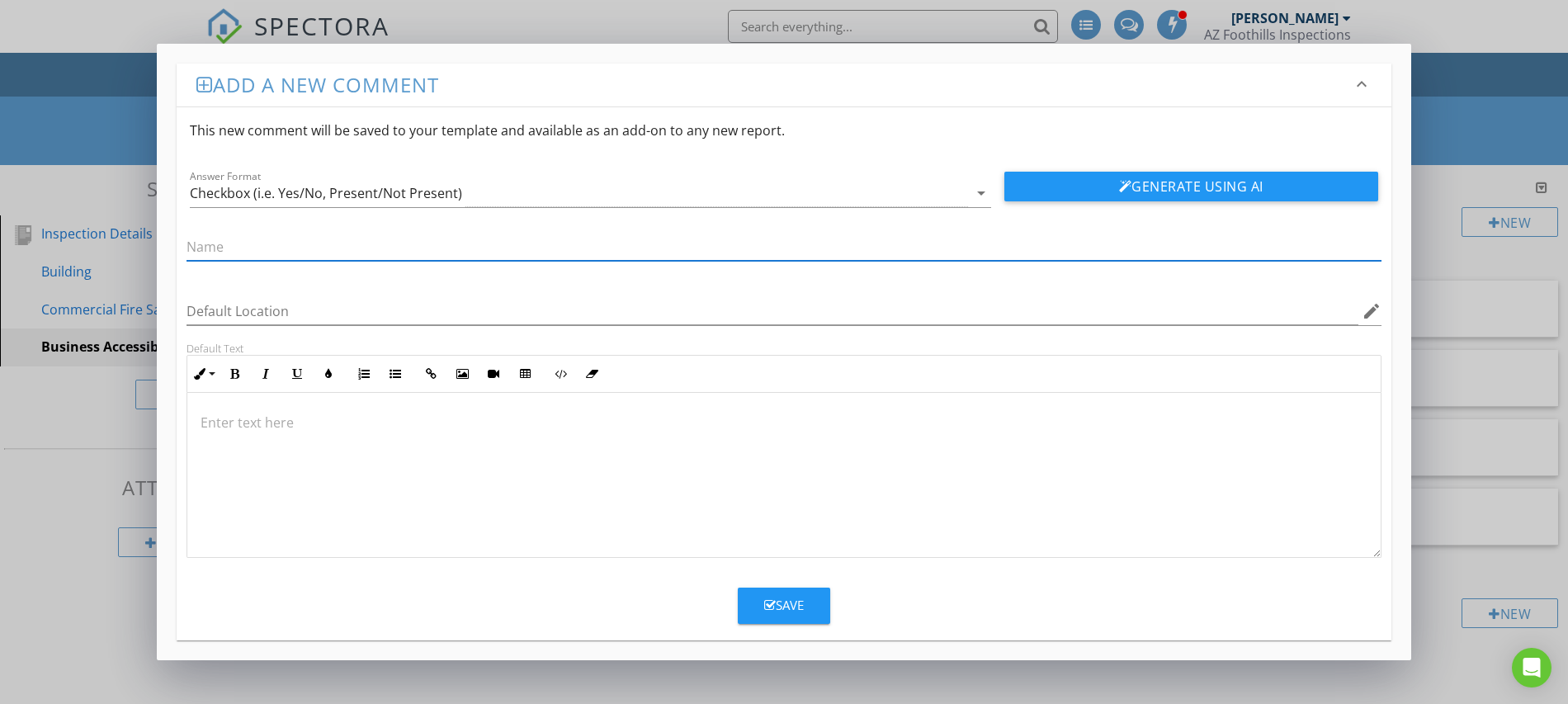
click at [332, 250] on input "text" at bounding box center [784, 247] width 1195 height 27
type input "Automatic doors or low-force operation available."
click at [796, 606] on div "Save" at bounding box center [784, 605] width 40 height 19
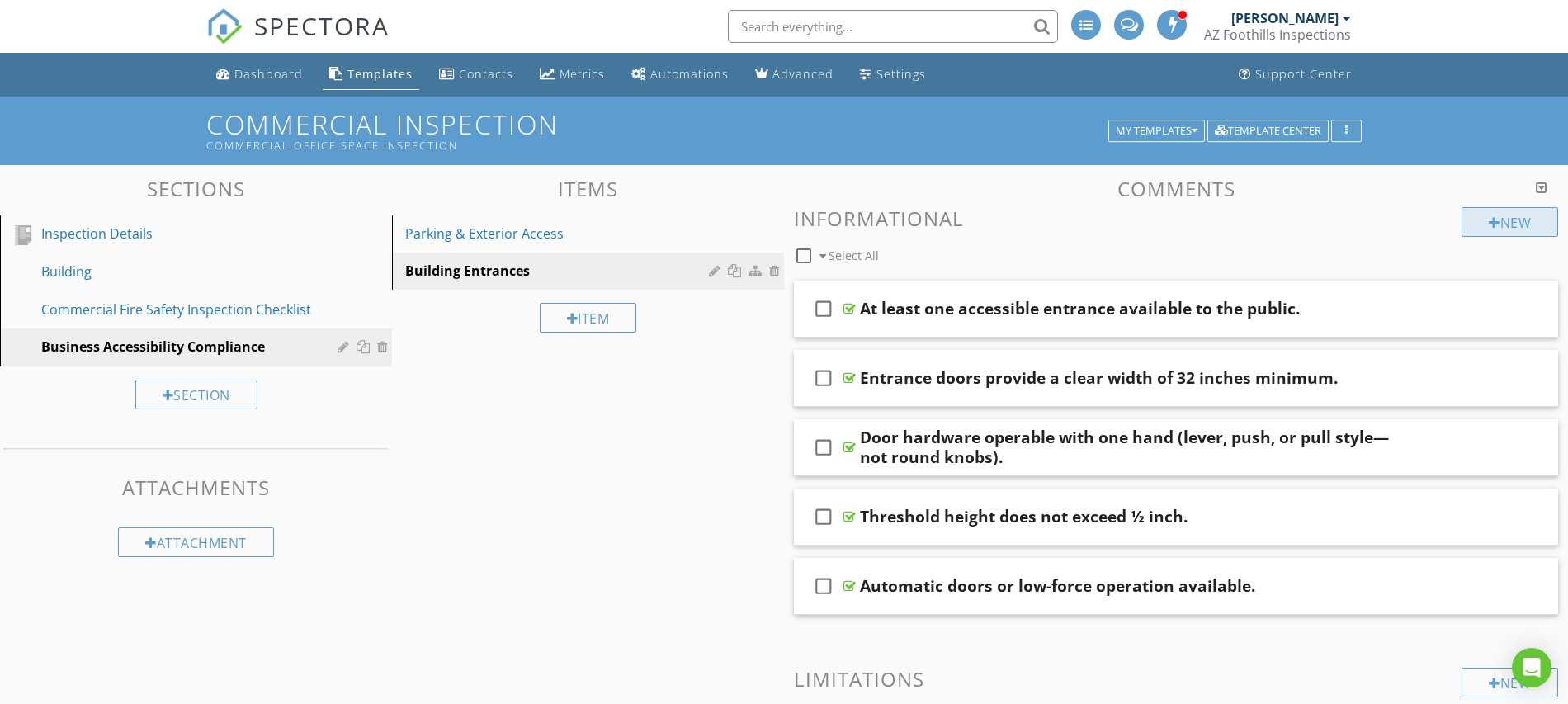
click at [1501, 218] on div "New" at bounding box center [1510, 222] width 97 height 30
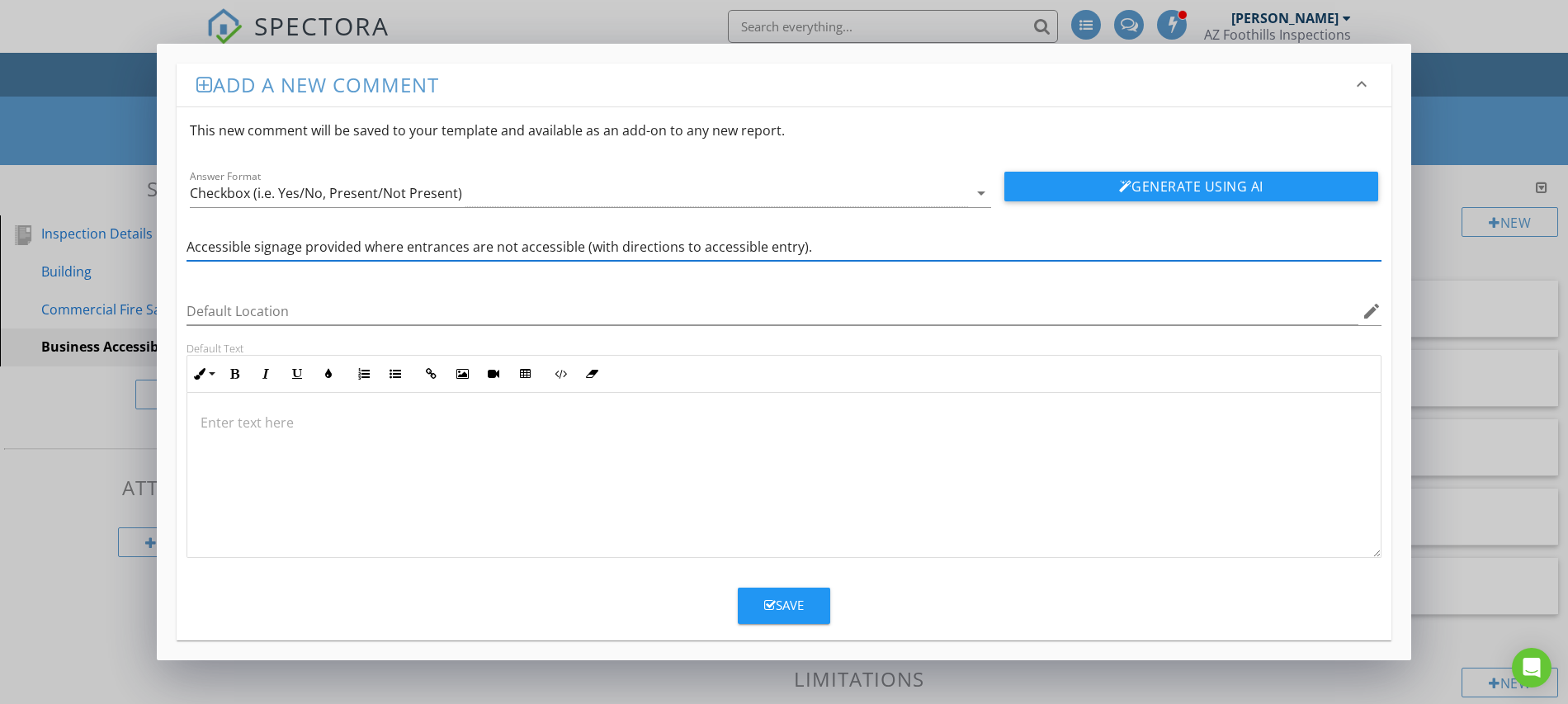
type input "Accessible signage provided where entrances are not accessible (with directions…"
drag, startPoint x: 797, startPoint y: 600, endPoint x: 668, endPoint y: 601, distance: 129.0
click at [796, 600] on div "Save" at bounding box center [784, 605] width 40 height 19
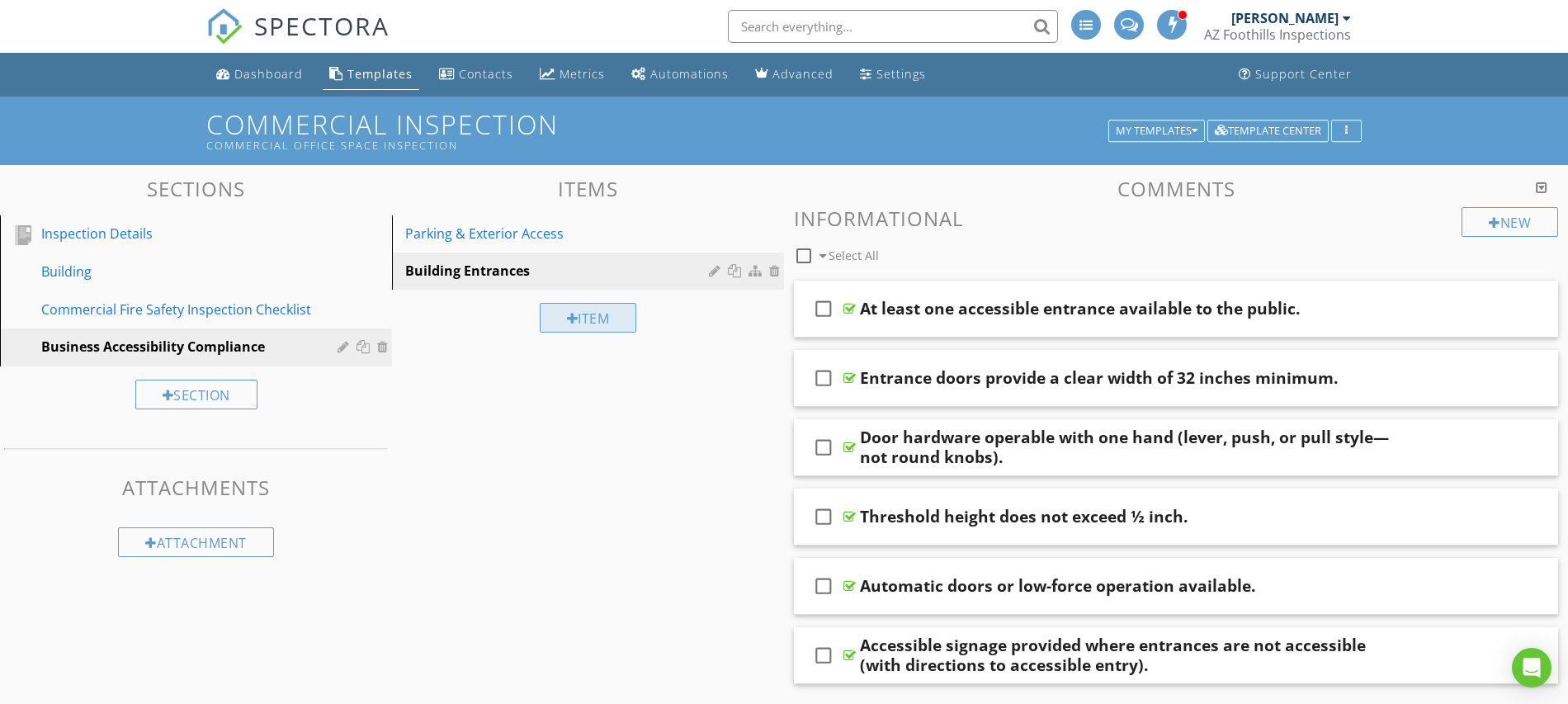
click at [579, 315] on div "Item" at bounding box center [589, 317] width 97 height 30
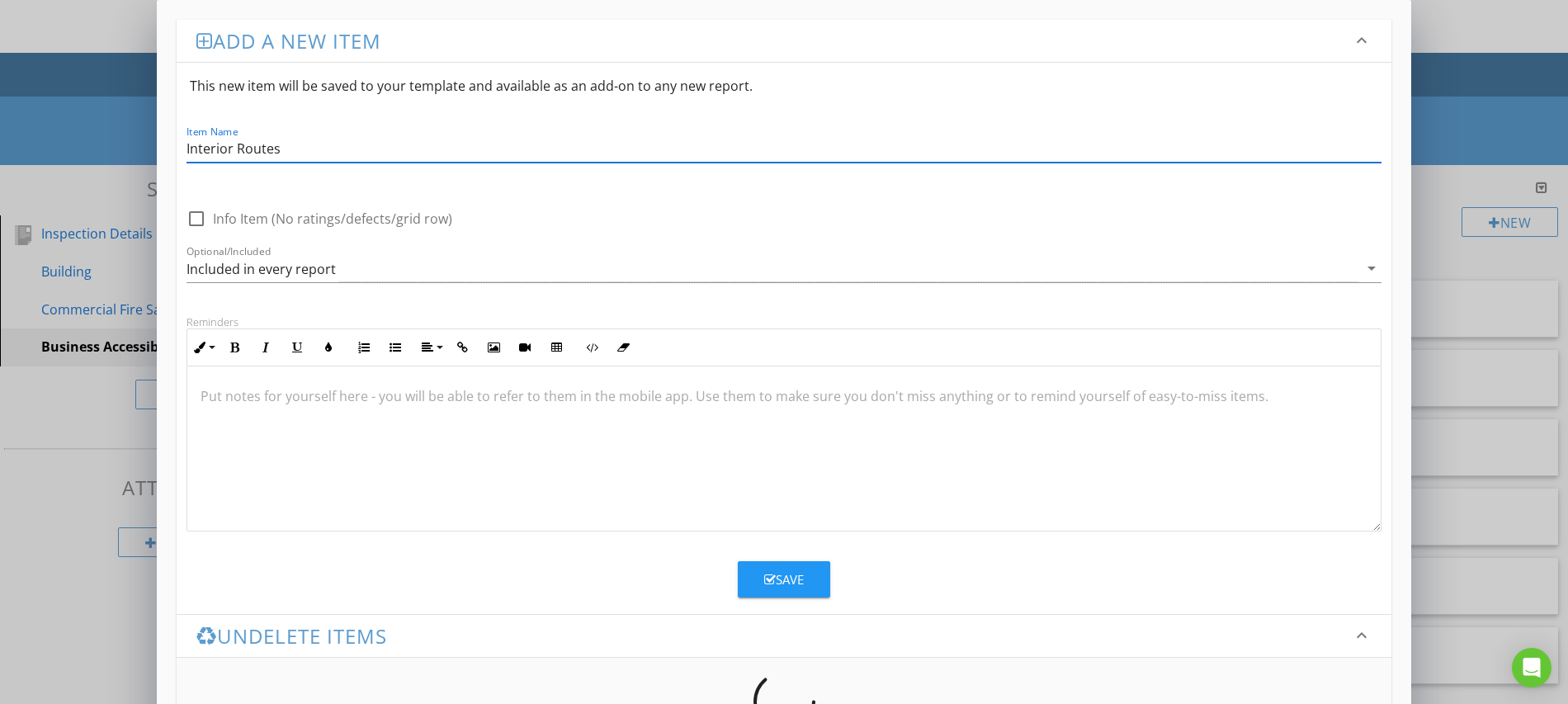
type input "Interior Routes"
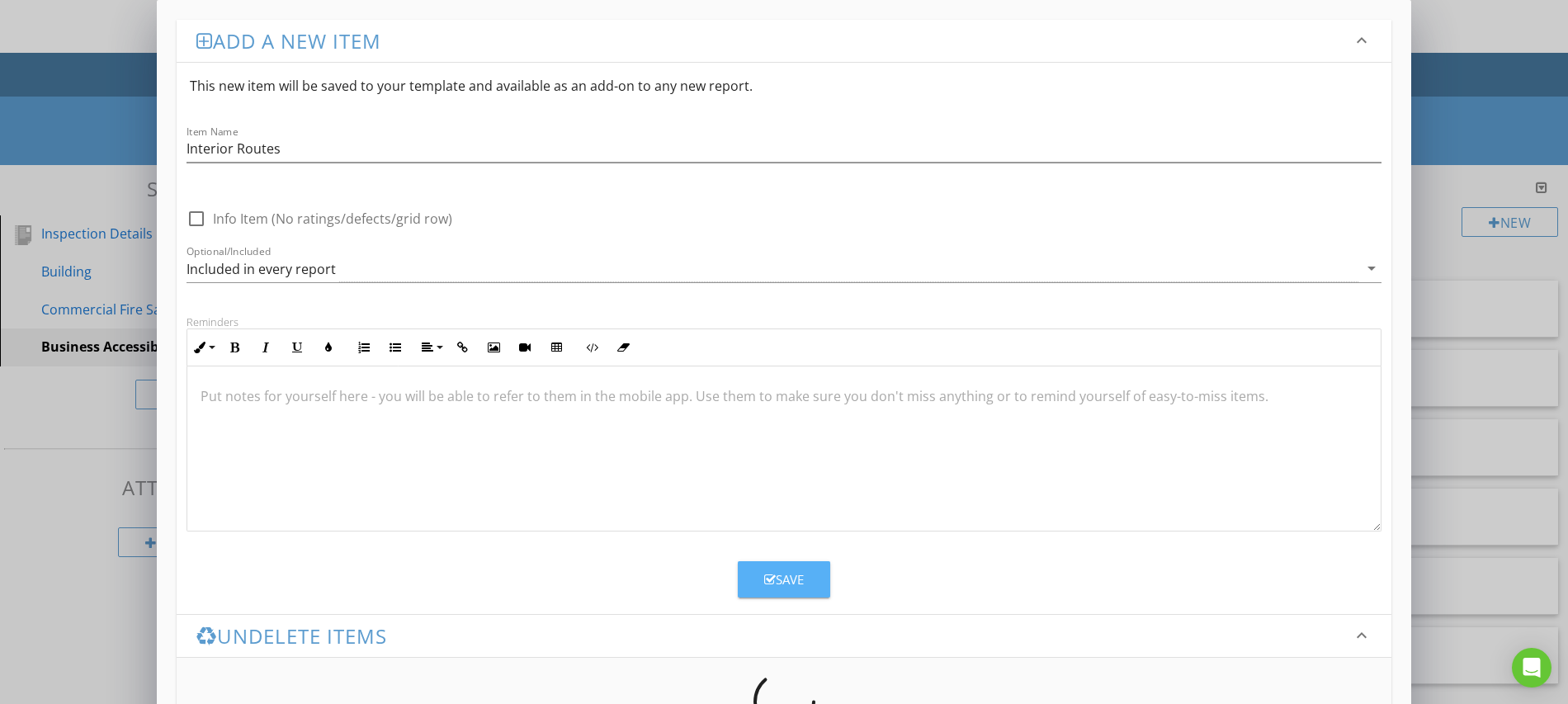
click at [807, 575] on button "Save" at bounding box center [784, 579] width 92 height 37
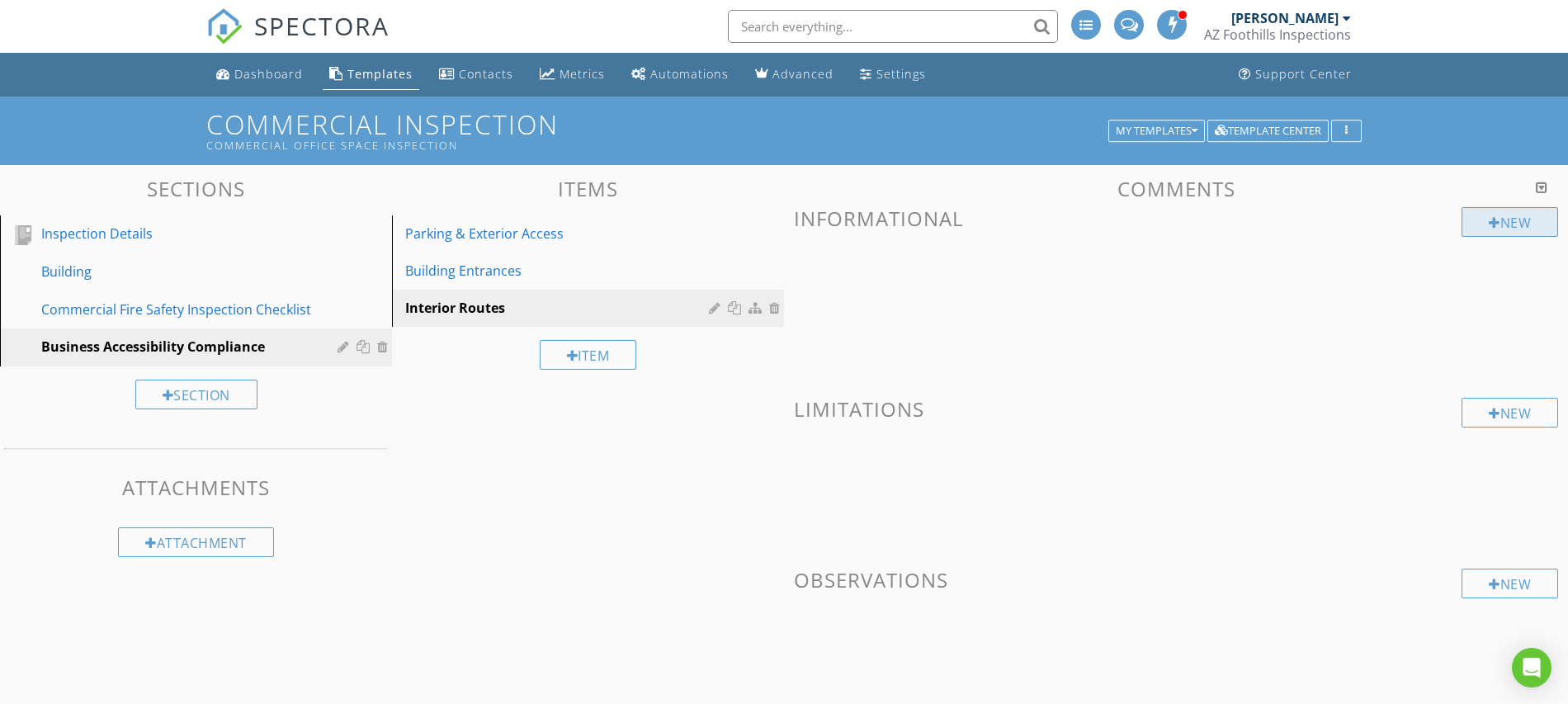
click at [1489, 222] on div at bounding box center [1494, 222] width 11 height 13
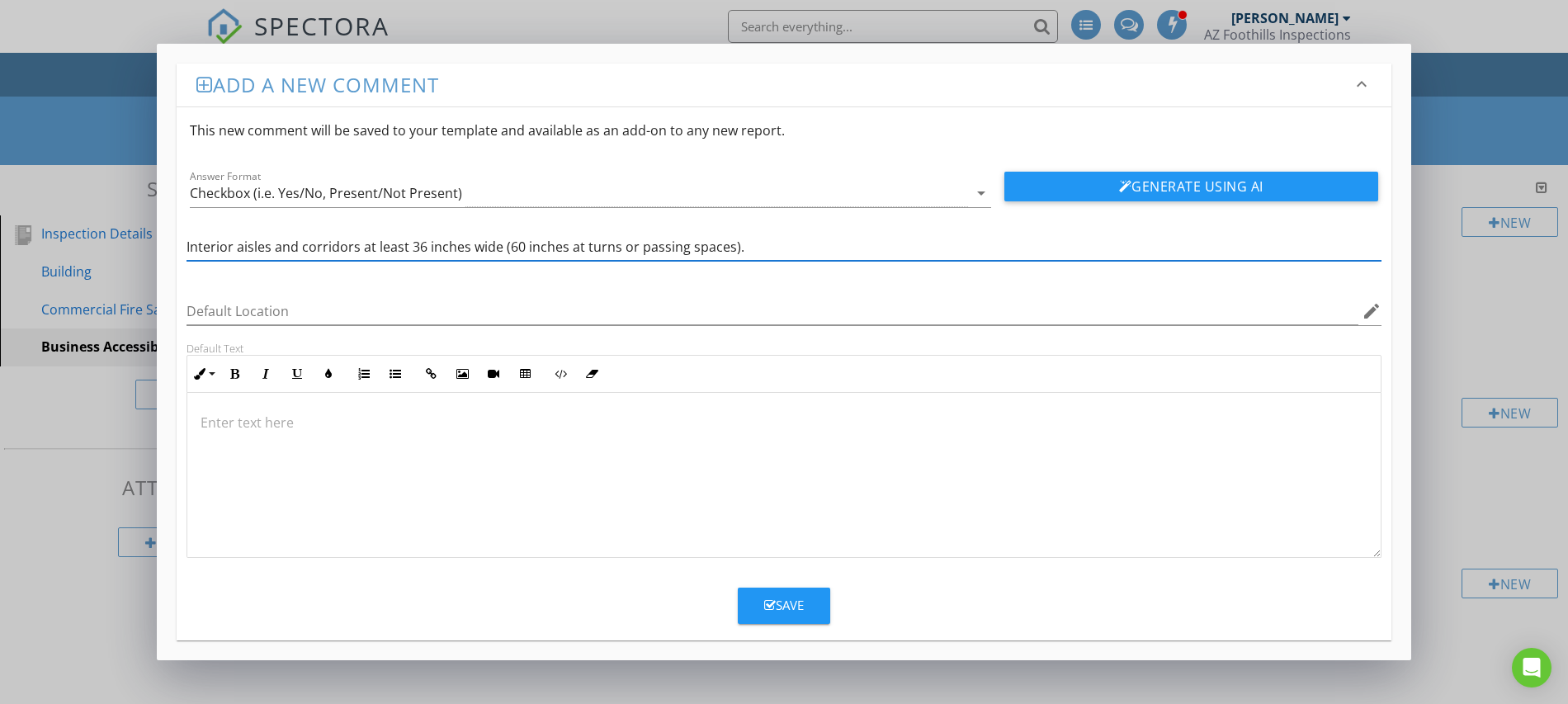
type input "Interior aisles and corridors at least 36 inches wide (60 inches at turns or pa…"
click at [750, 608] on button "Save" at bounding box center [784, 606] width 92 height 37
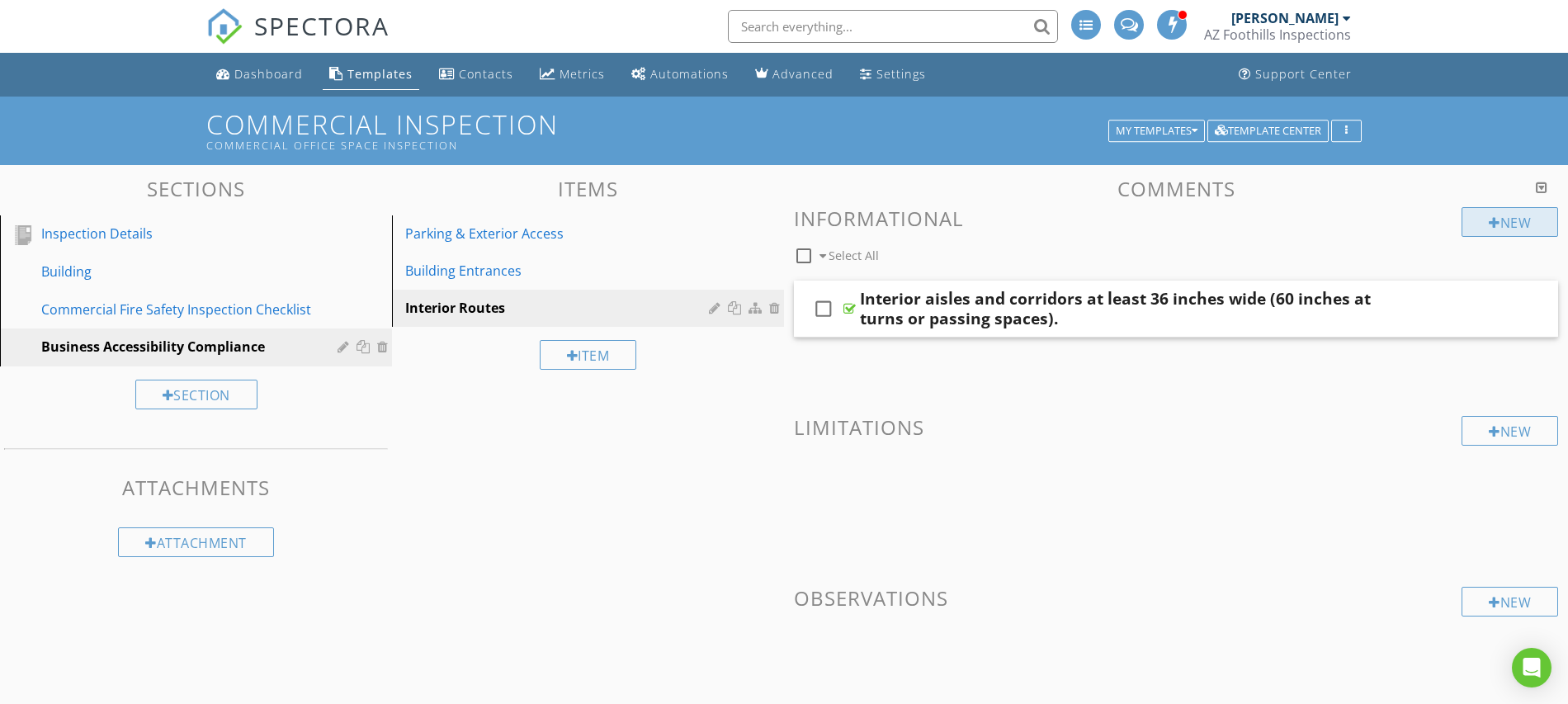
click at [1495, 222] on div at bounding box center [1494, 222] width 11 height 13
click at [1501, 219] on div "New" at bounding box center [1510, 222] width 97 height 30
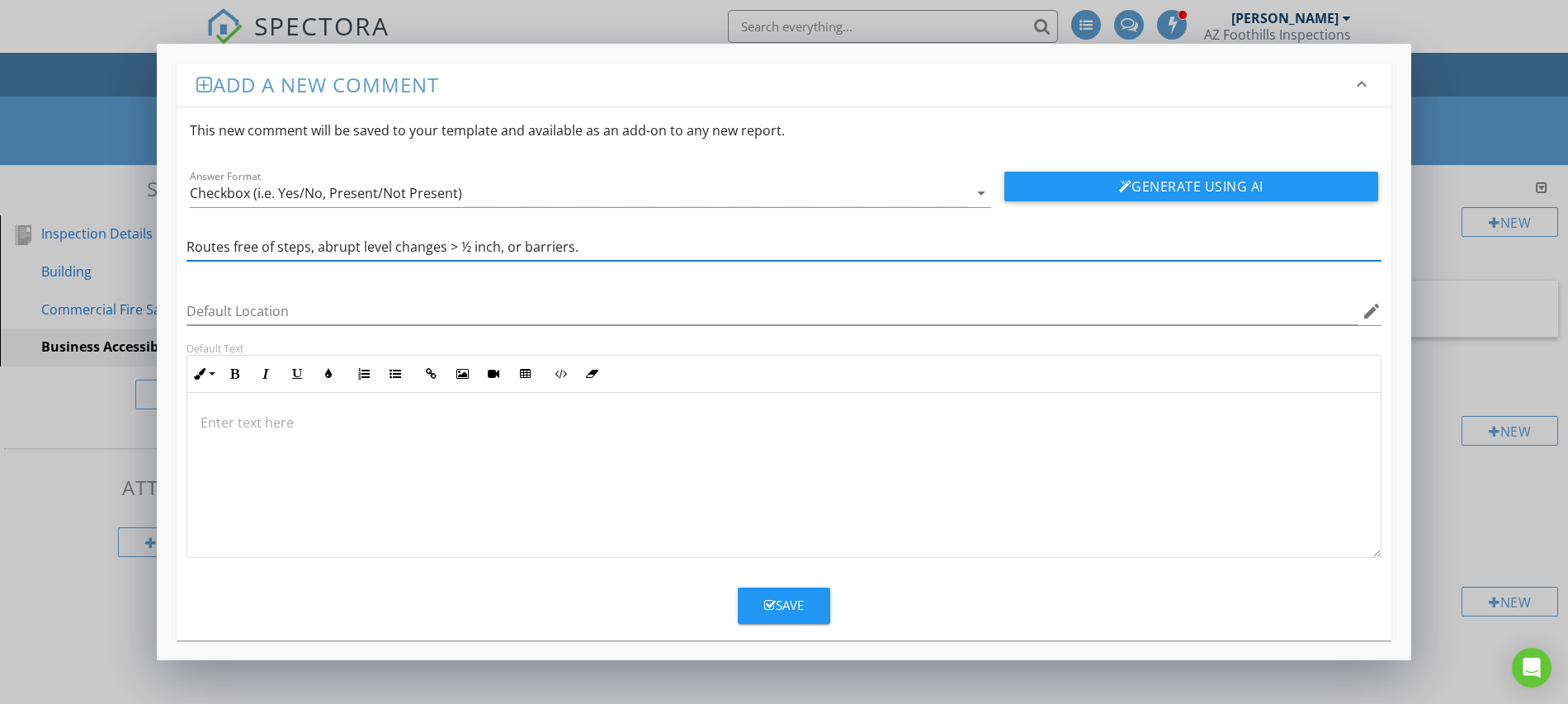
type input "Routes free of steps, abrupt level changes > ½ inch, or barriers."
click at [766, 597] on div "Save" at bounding box center [784, 605] width 40 height 19
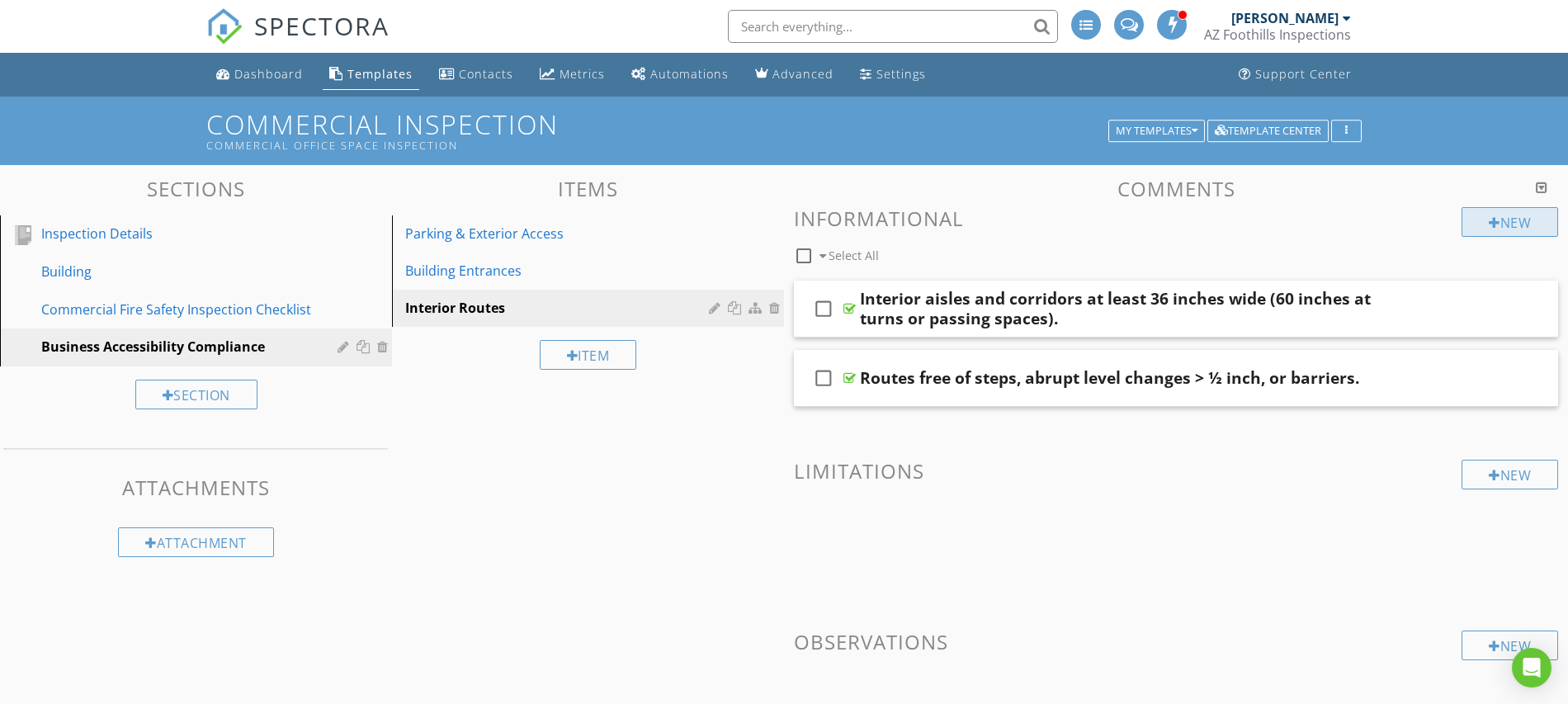
click at [1490, 220] on div at bounding box center [1494, 222] width 11 height 13
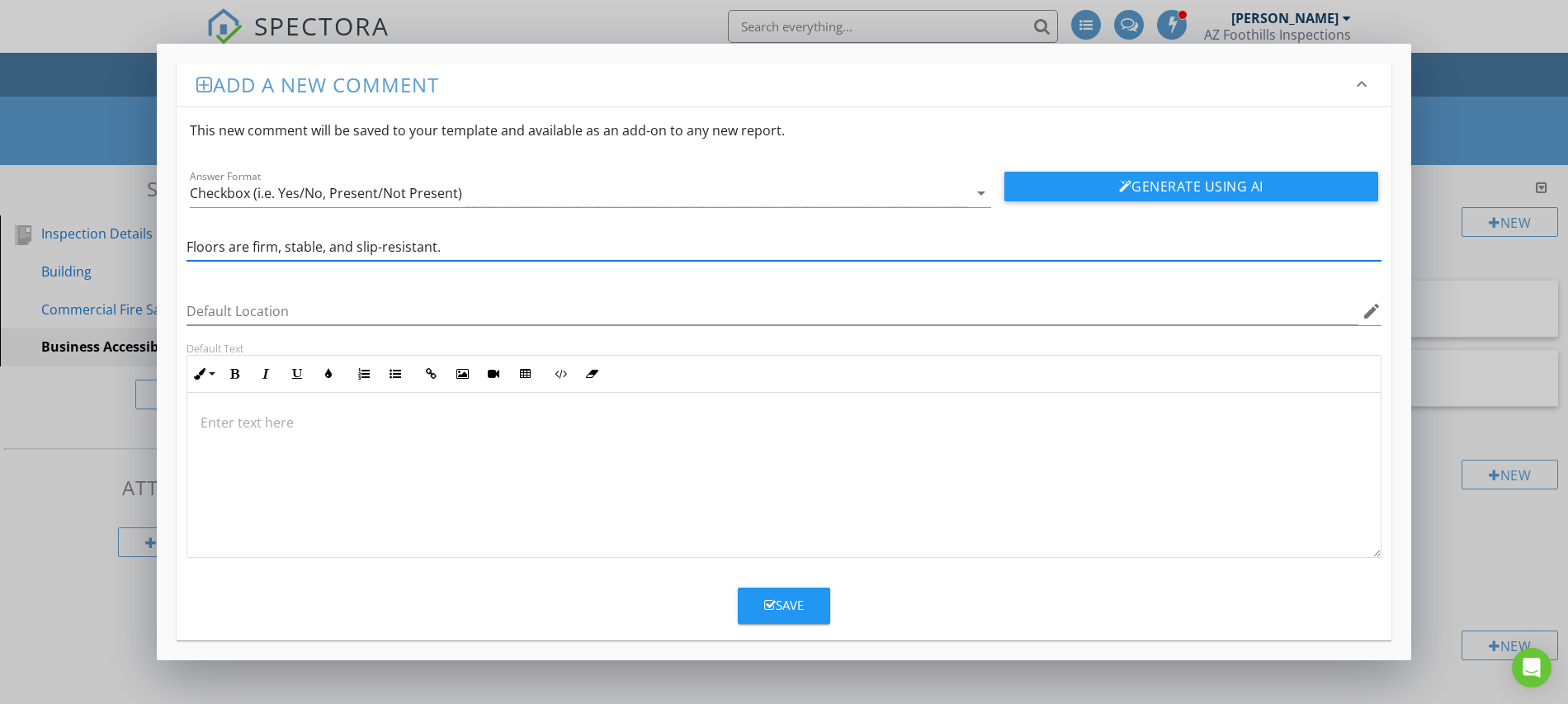
type input "Floors are firm, stable, and slip-resistant."
click at [771, 601] on icon "button" at bounding box center [770, 605] width 11 height 12
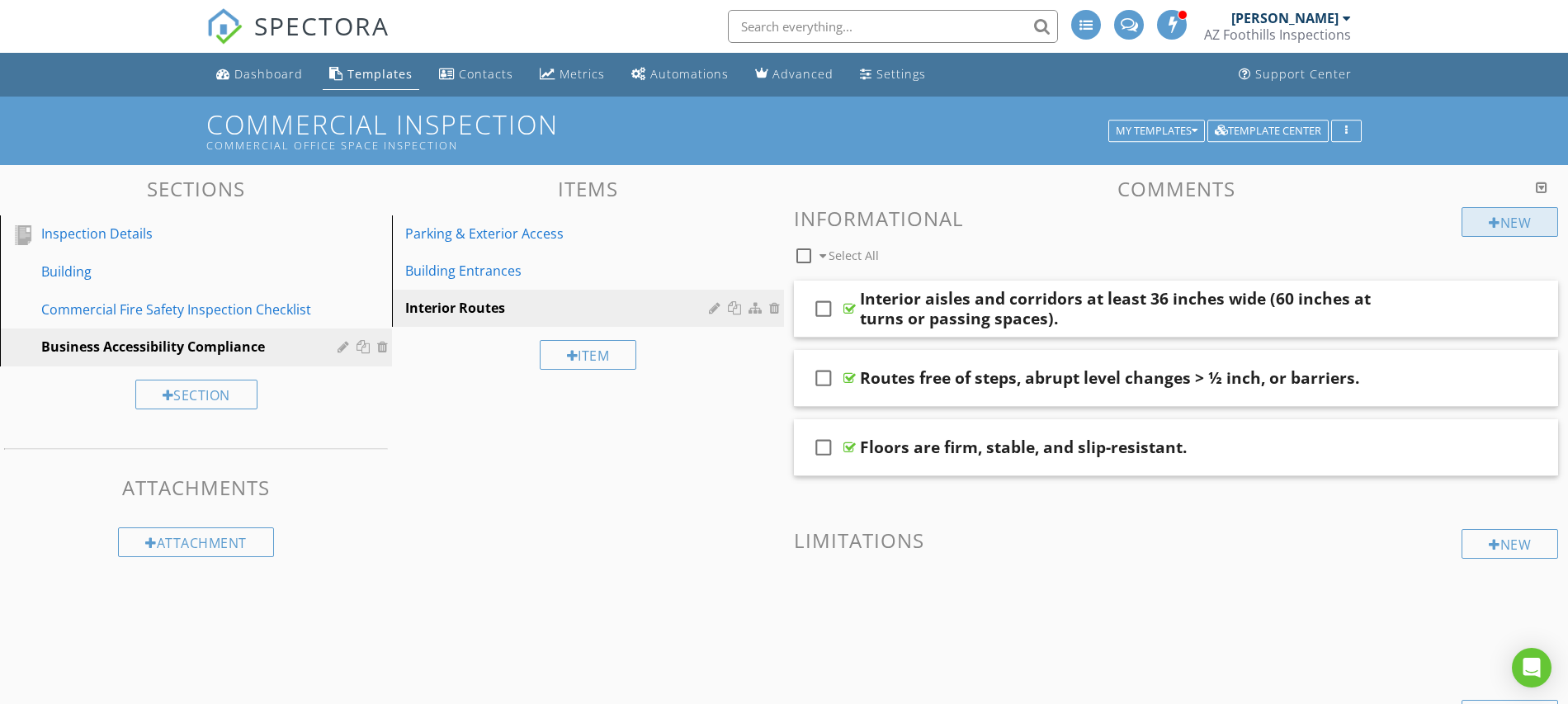
click at [1504, 222] on div "New" at bounding box center [1510, 222] width 97 height 30
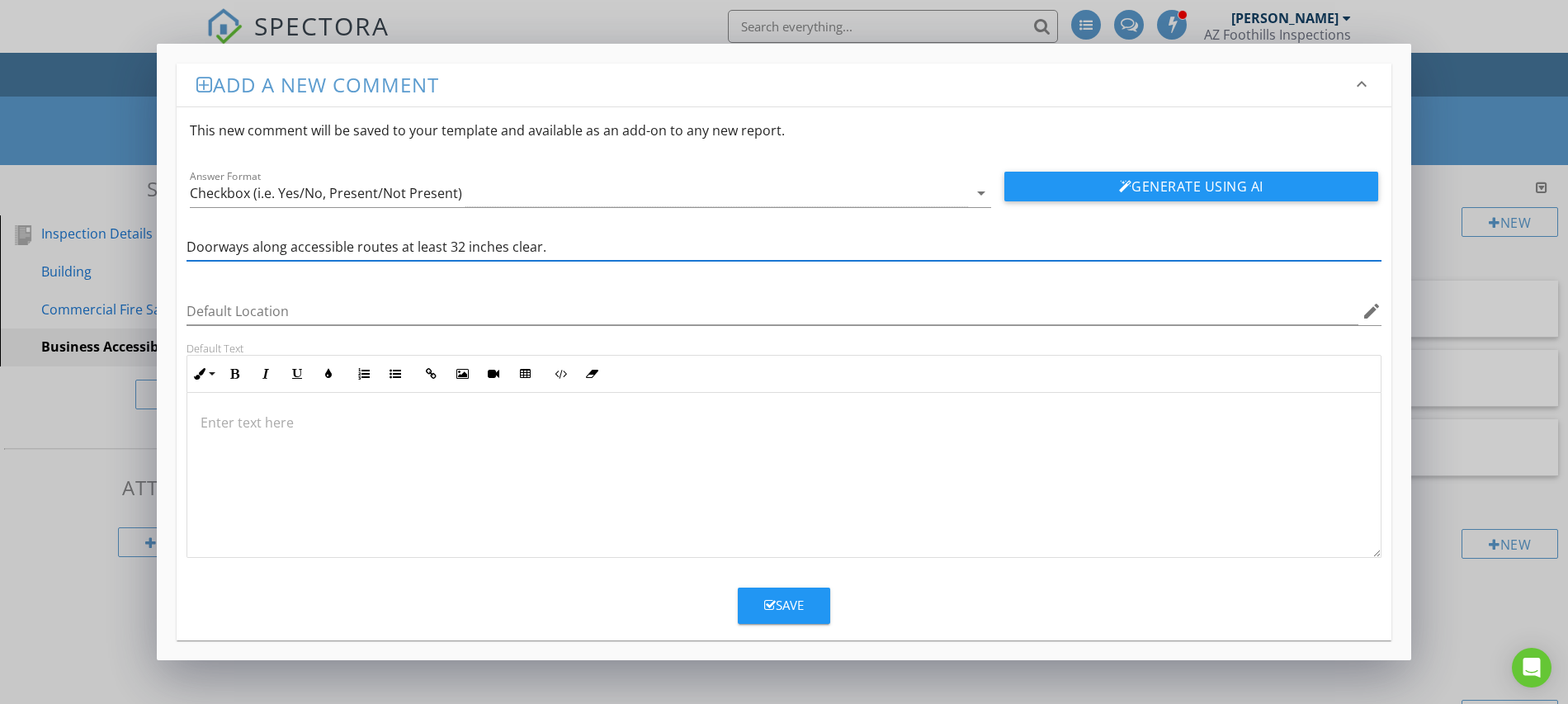
type input "Doorways along accessible routes at least 32 inches clear."
click at [784, 619] on button "Save" at bounding box center [784, 606] width 92 height 37
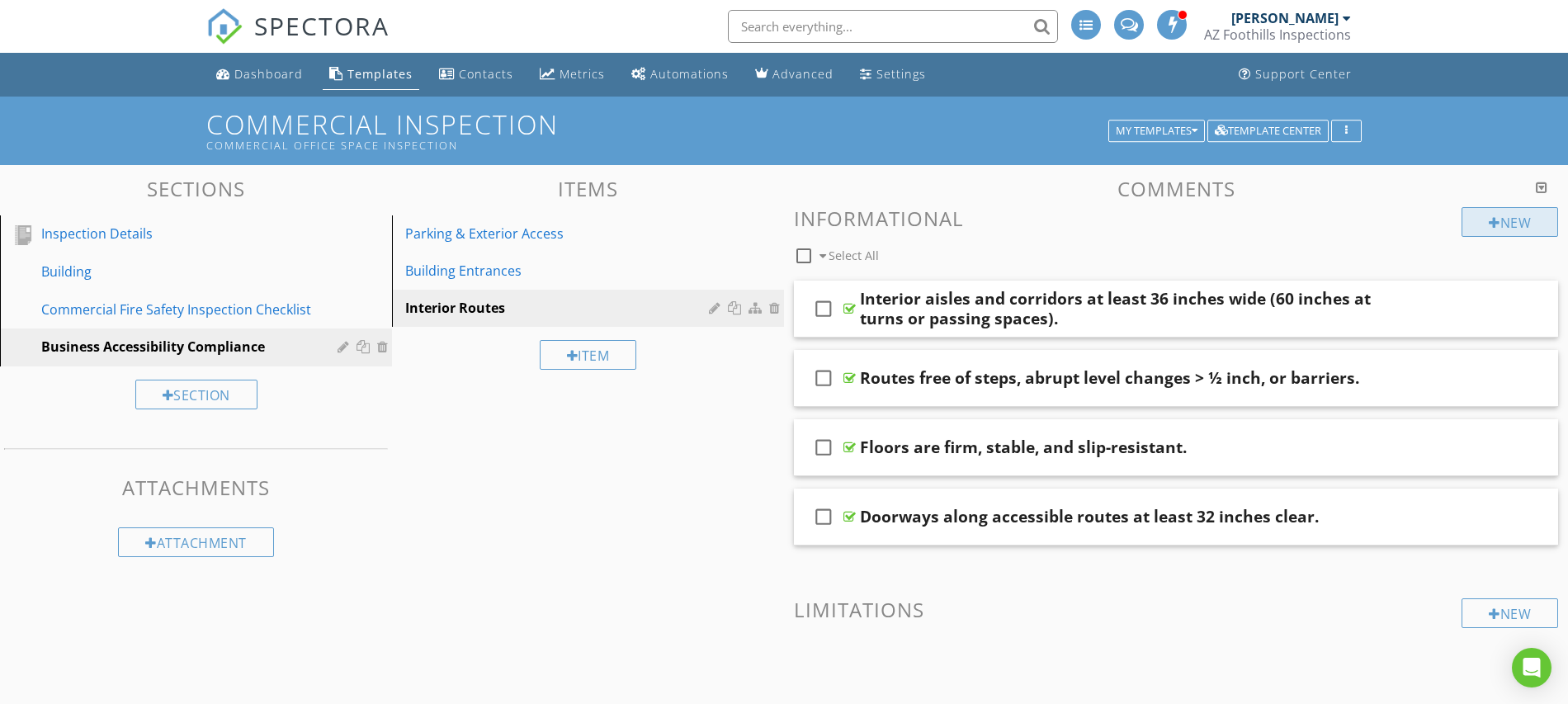
click at [1489, 217] on div at bounding box center [1494, 222] width 11 height 13
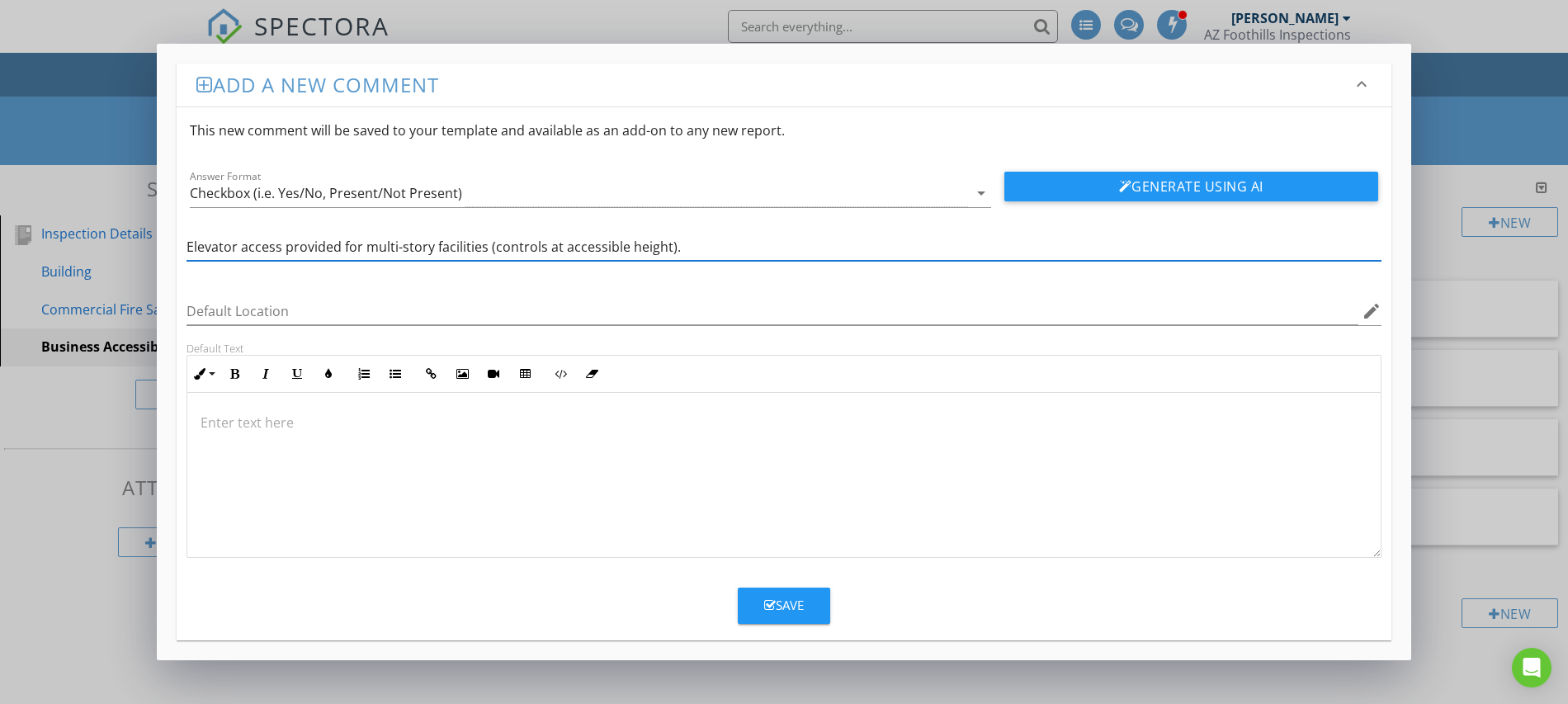
type input "Elevator access provided for multi-story facilities (controls at accessible hei…"
click at [795, 610] on div "Save" at bounding box center [784, 605] width 40 height 19
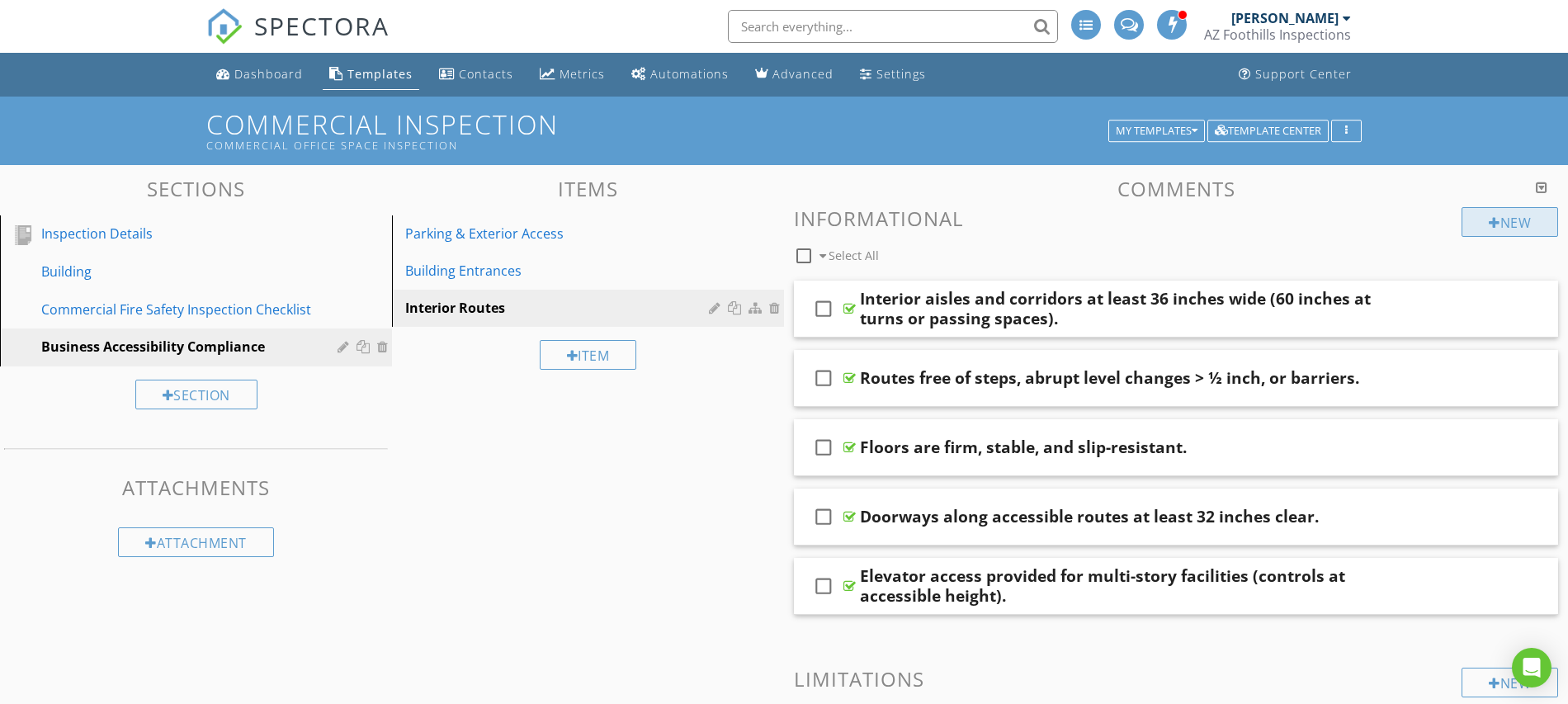
click at [1494, 221] on div at bounding box center [1494, 222] width 11 height 13
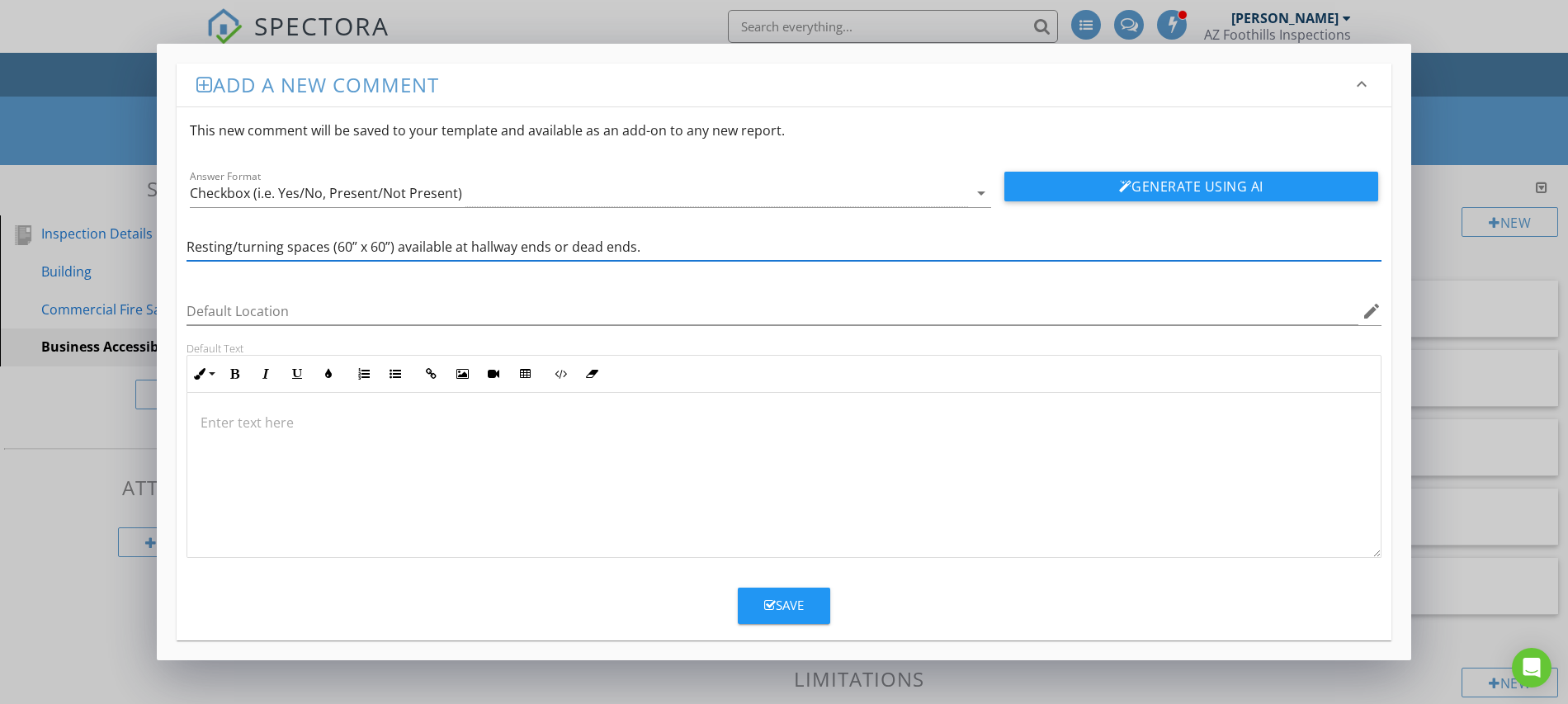
type input "Resting/turning spaces (60” x 60”) available at hallway ends or dead ends."
click at [788, 603] on div "Save" at bounding box center [784, 605] width 40 height 19
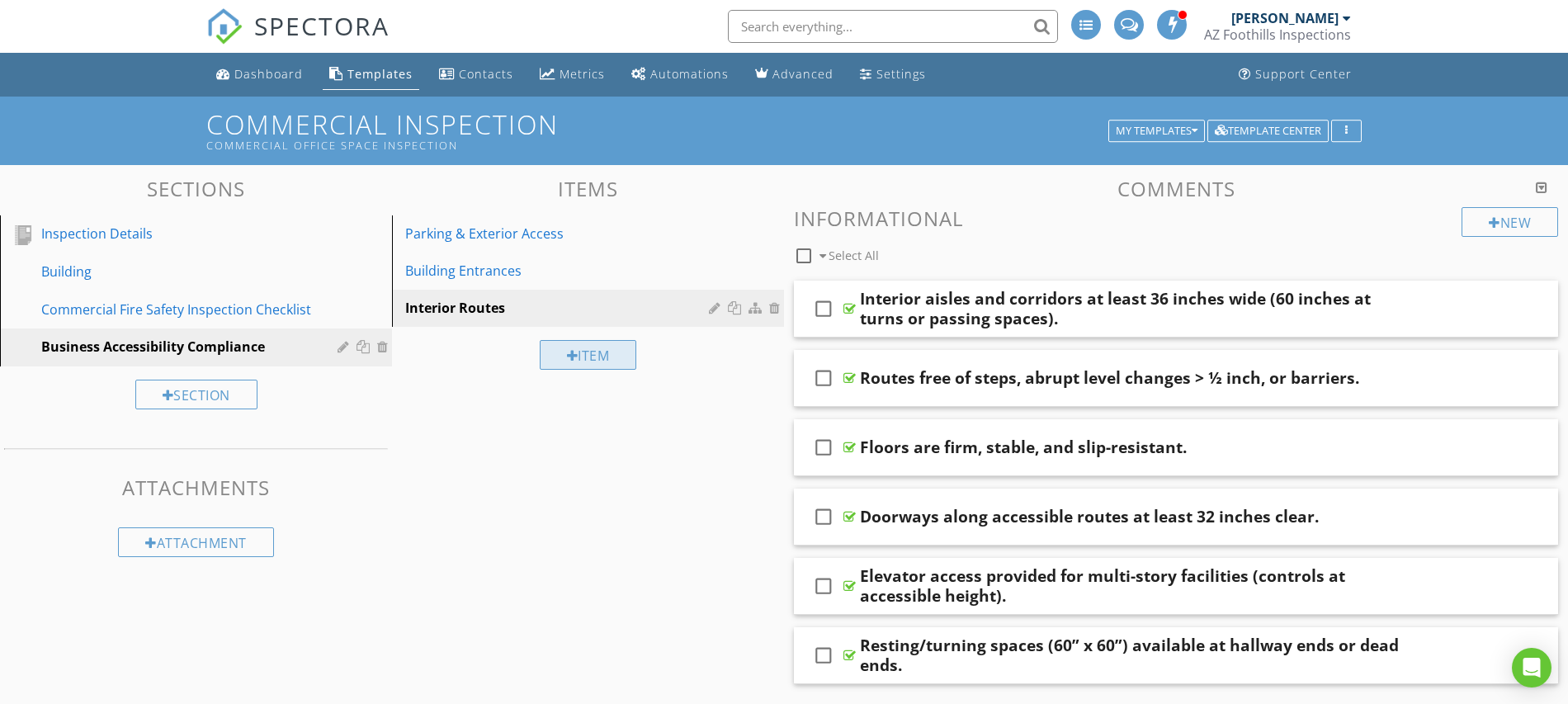
click at [582, 349] on div "Item" at bounding box center [589, 355] width 97 height 30
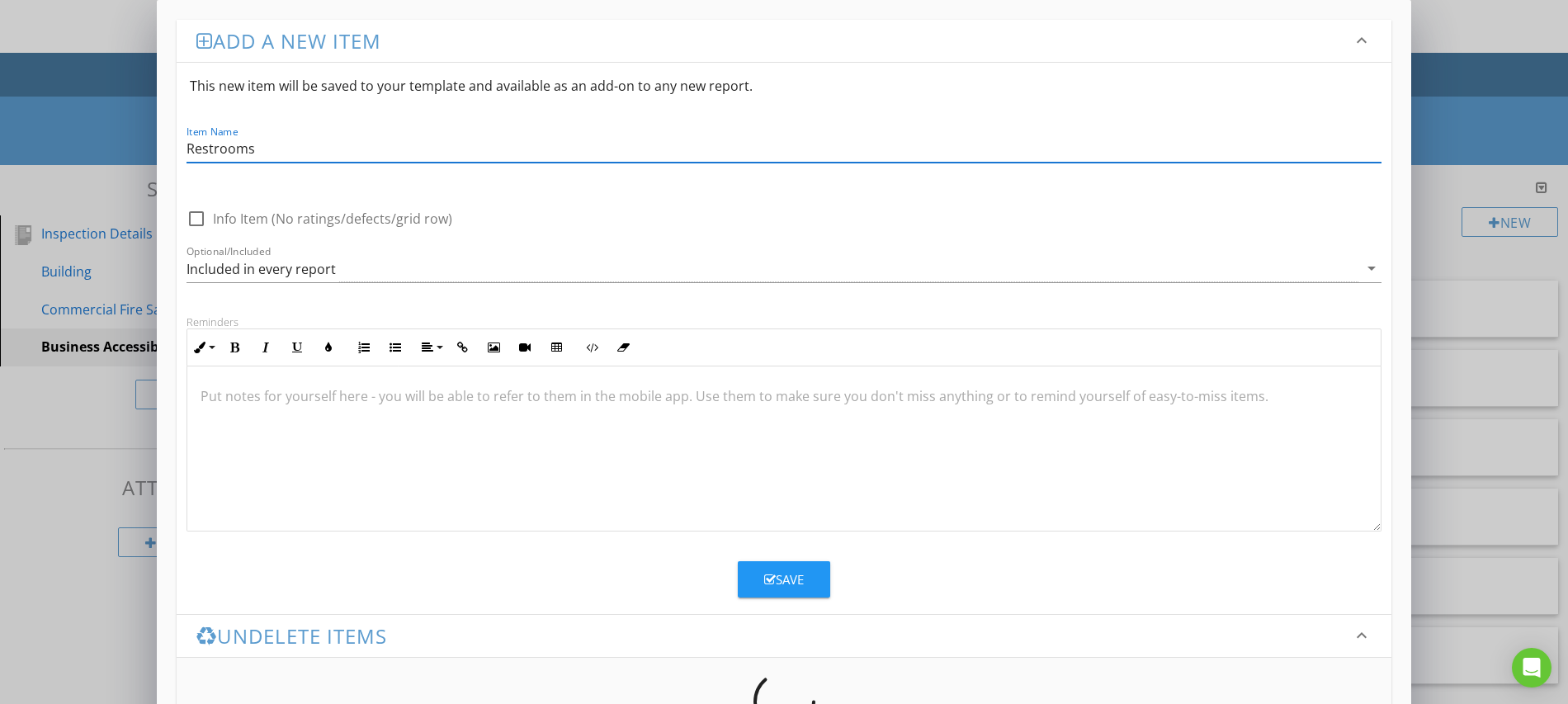
type input "Restrooms"
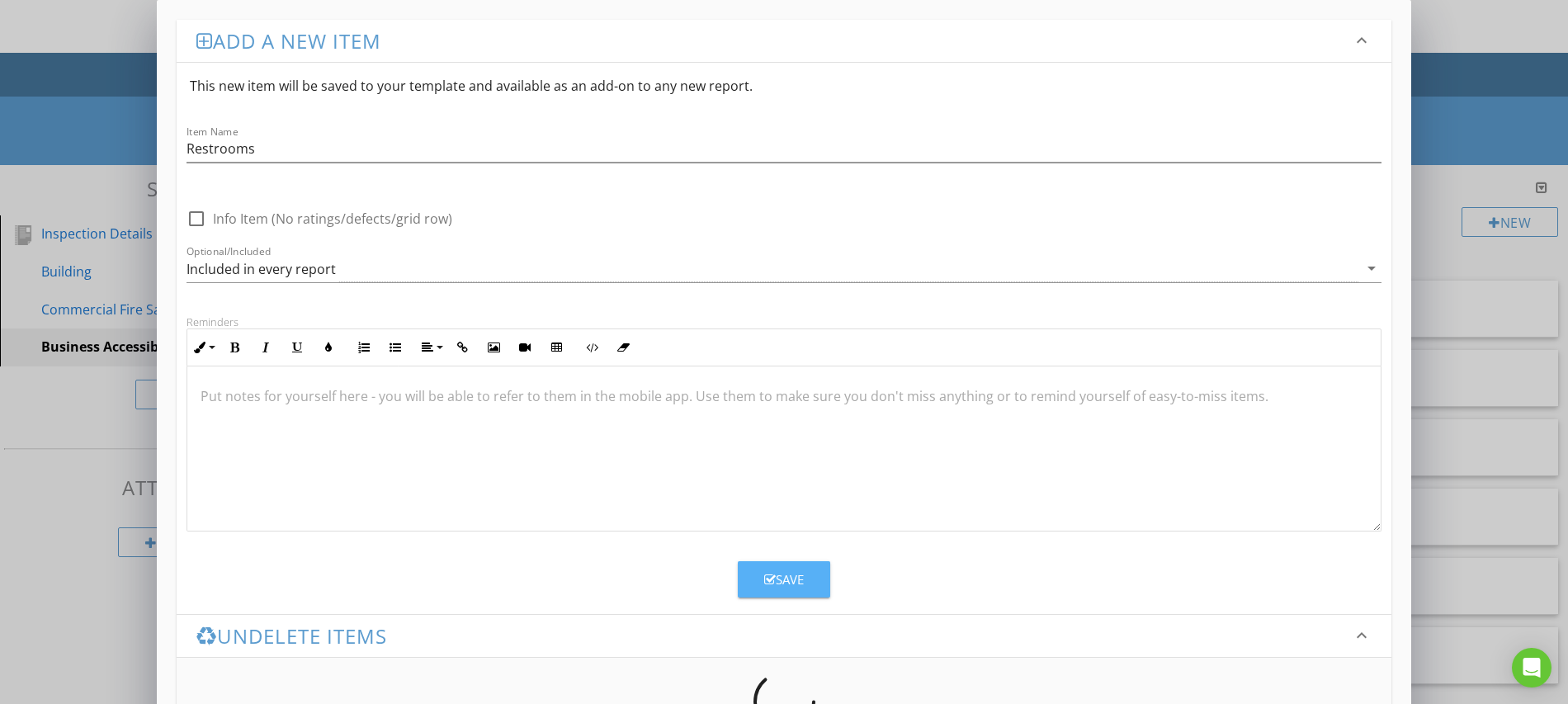
click at [777, 573] on div "Save" at bounding box center [784, 580] width 40 height 19
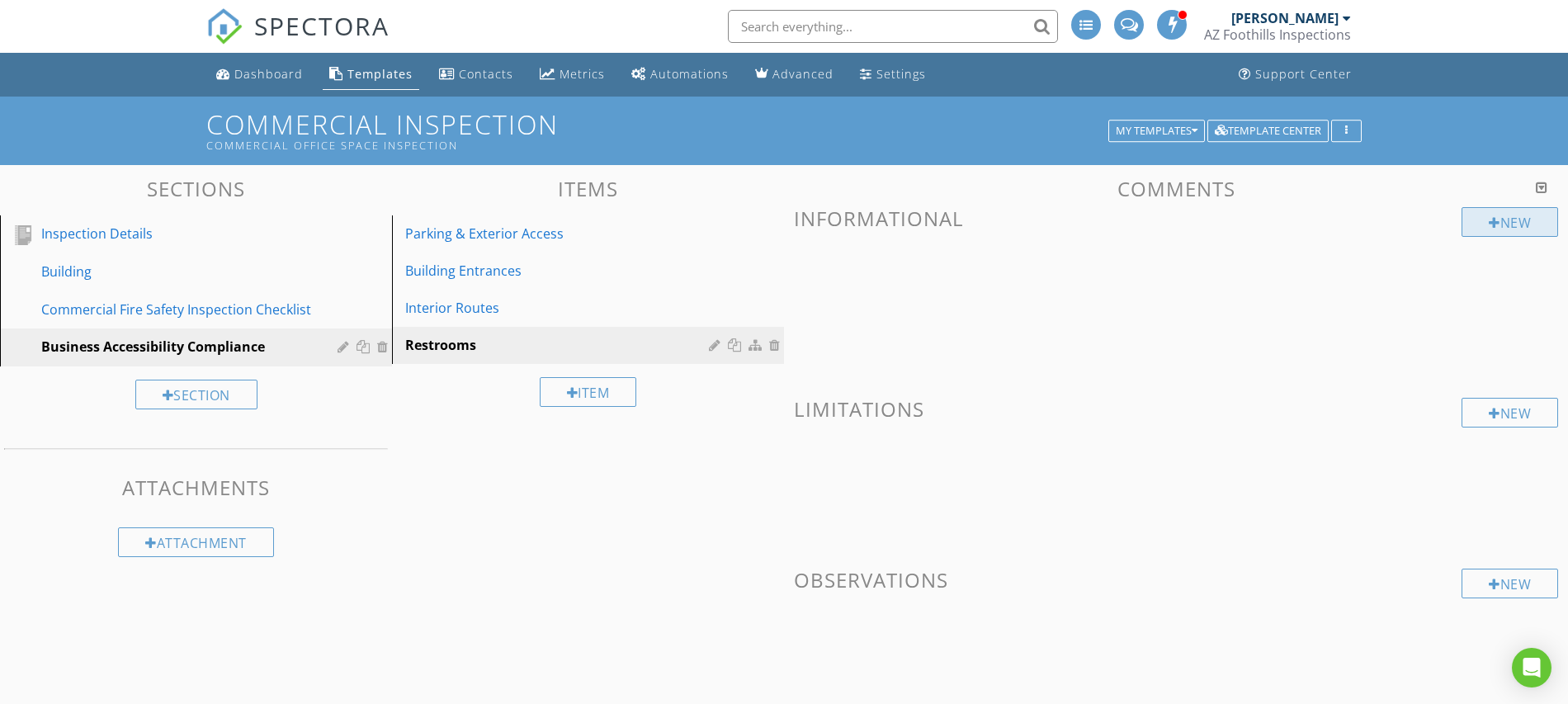
click at [1478, 219] on div "New" at bounding box center [1510, 222] width 97 height 30
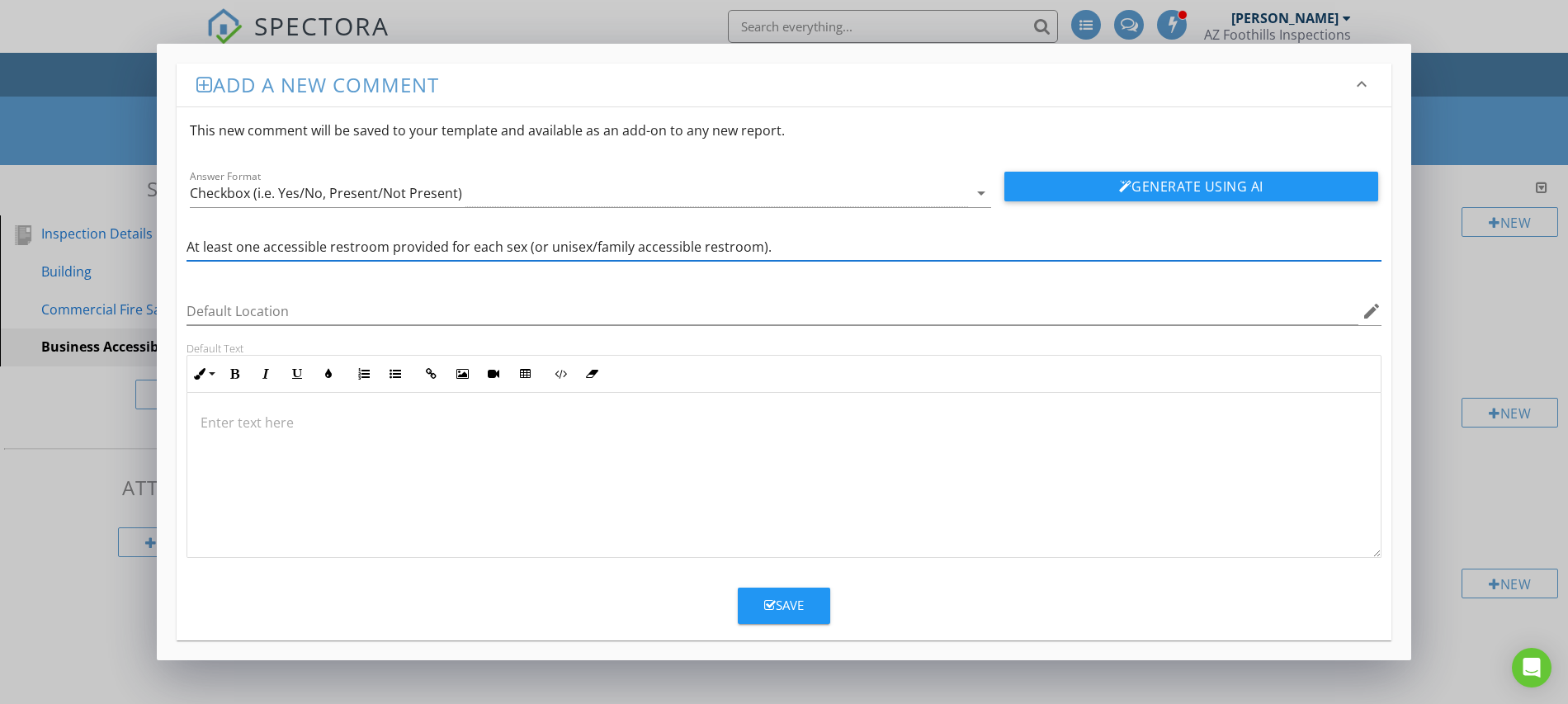
type input "At least one accessible restroom provided for each sex (or unisex/family access…"
click at [787, 599] on div "Save" at bounding box center [784, 605] width 40 height 19
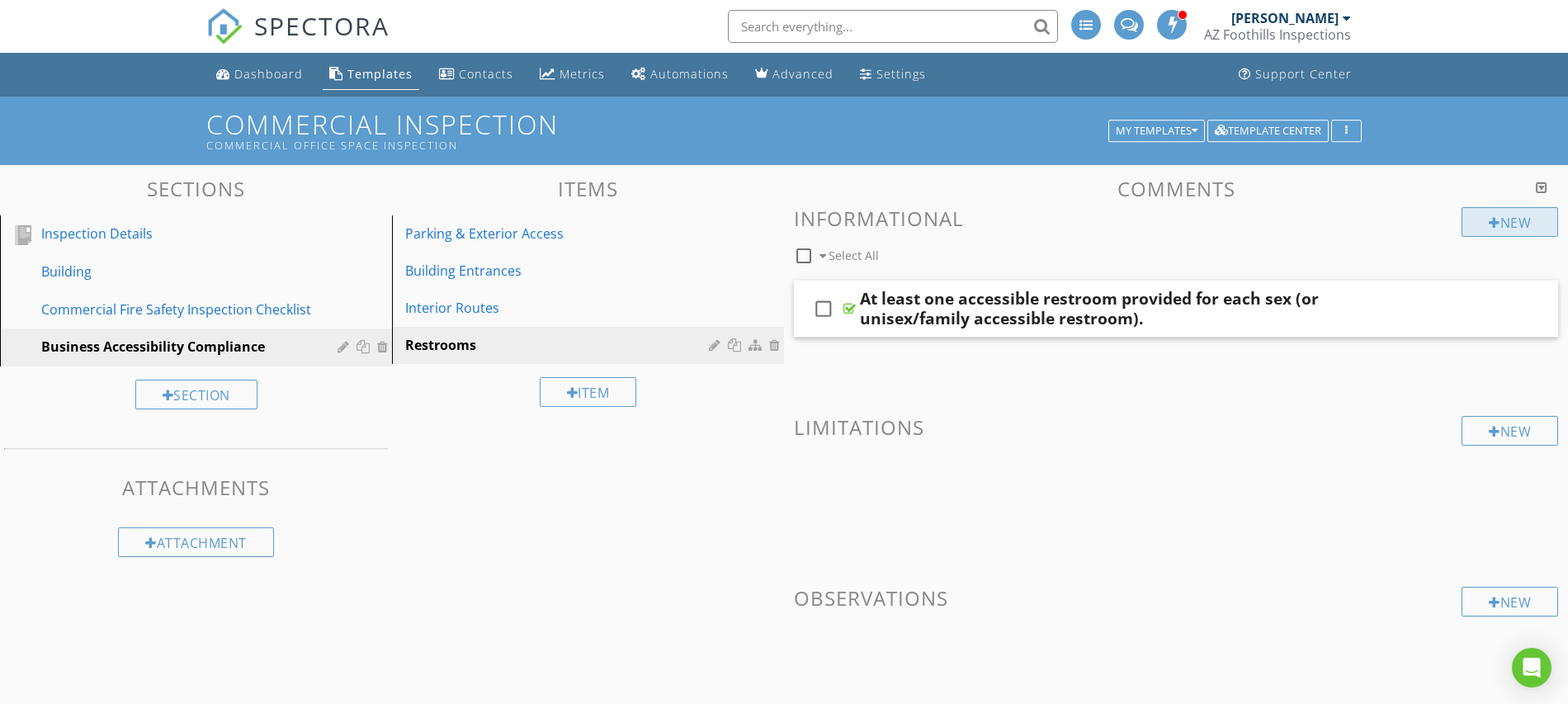
click at [1493, 221] on div at bounding box center [1494, 222] width 11 height 13
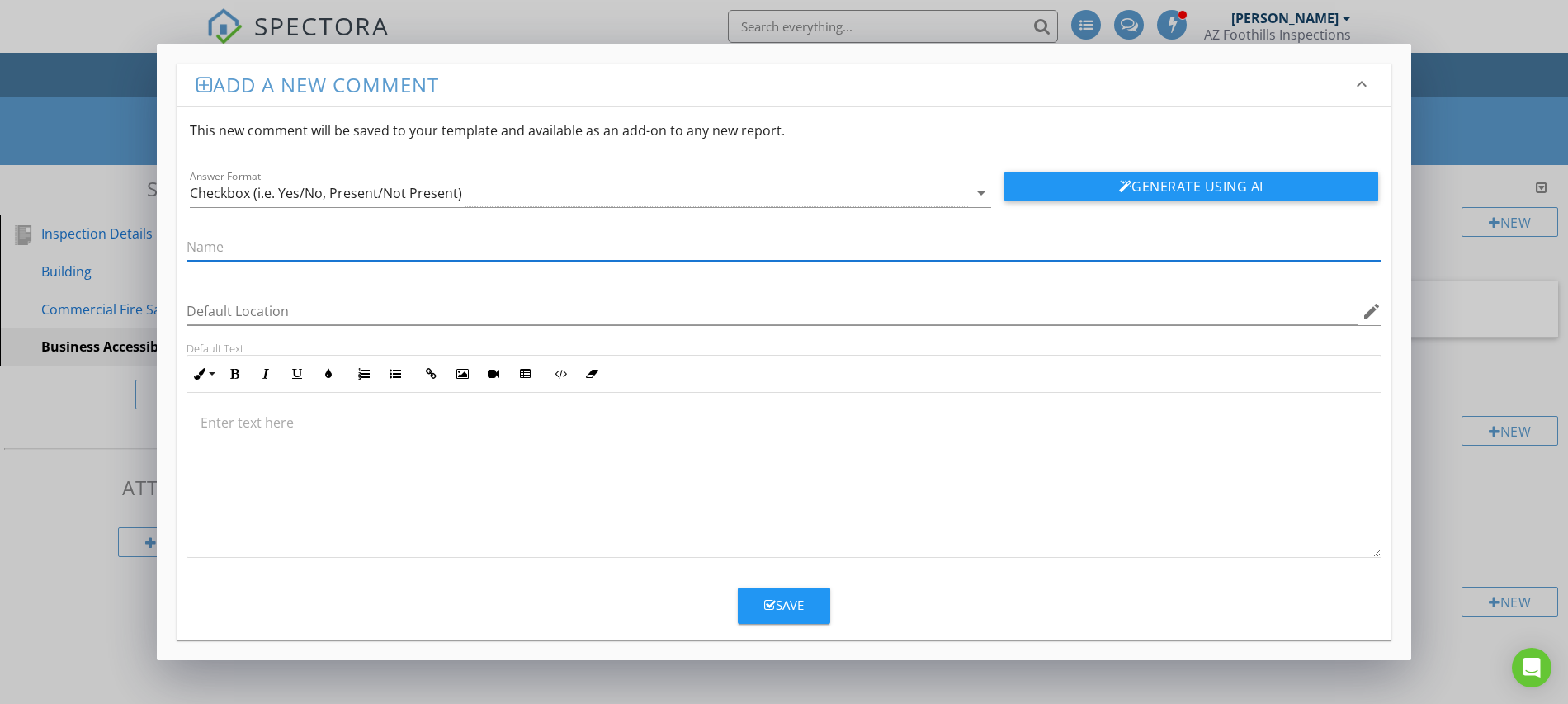
click at [322, 251] on input "text" at bounding box center [784, 247] width 1195 height 27
type input "Doorways at least 32 inches clear."
click at [771, 604] on icon "button" at bounding box center [770, 605] width 11 height 12
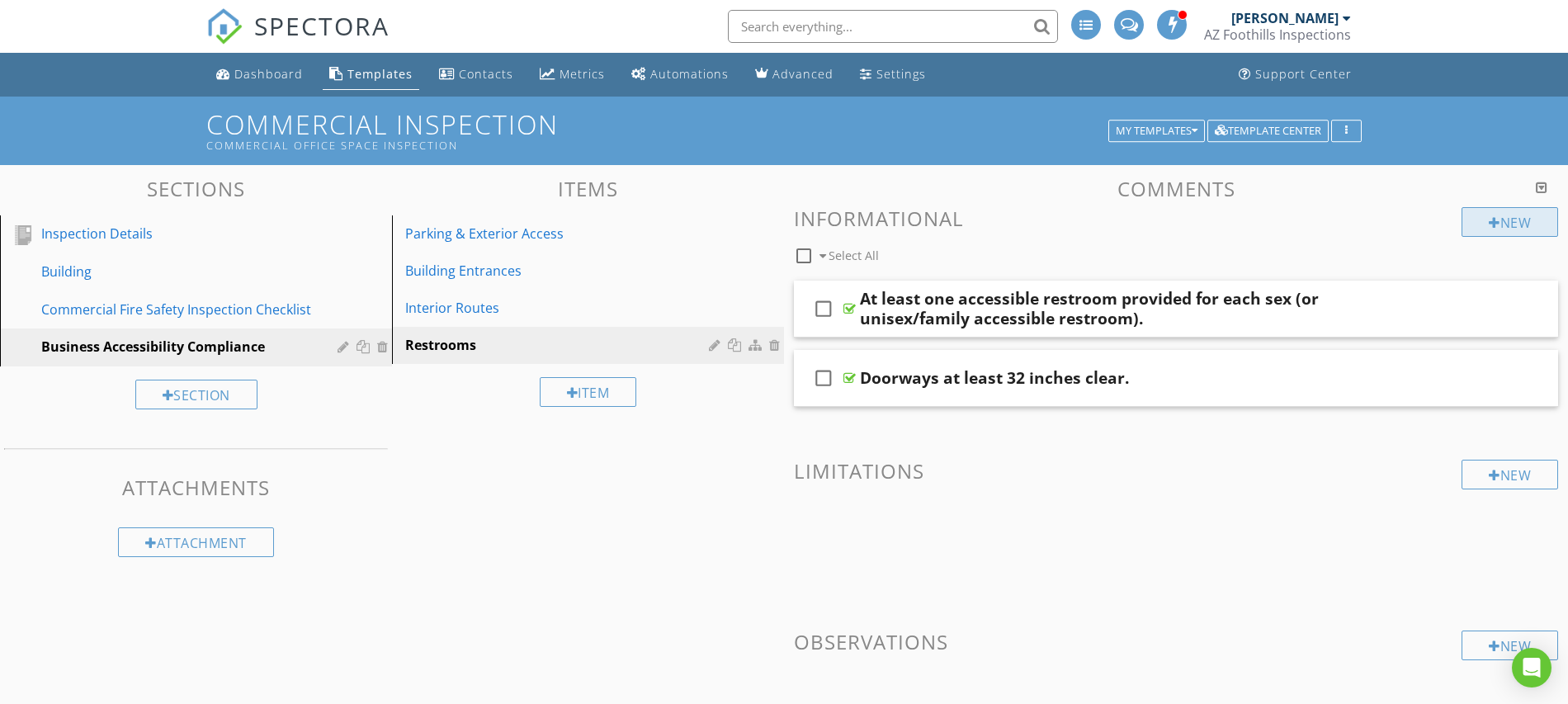
click at [1498, 218] on div "New" at bounding box center [1510, 222] width 97 height 30
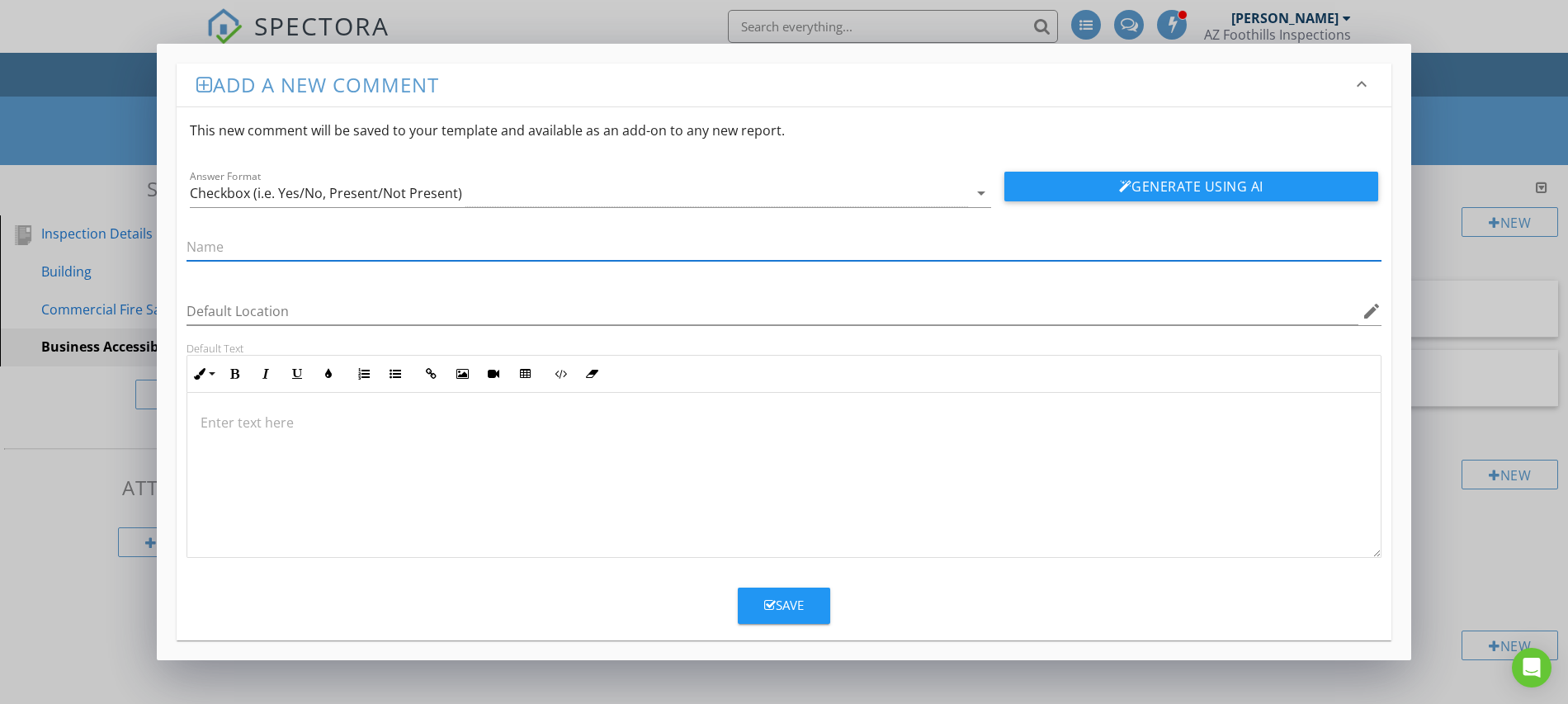
click at [391, 250] on input "text" at bounding box center [784, 247] width 1195 height 27
type input "Turning space (60 inches diameter or equivalent T-turn)"
click at [784, 604] on div "Save" at bounding box center [784, 605] width 40 height 19
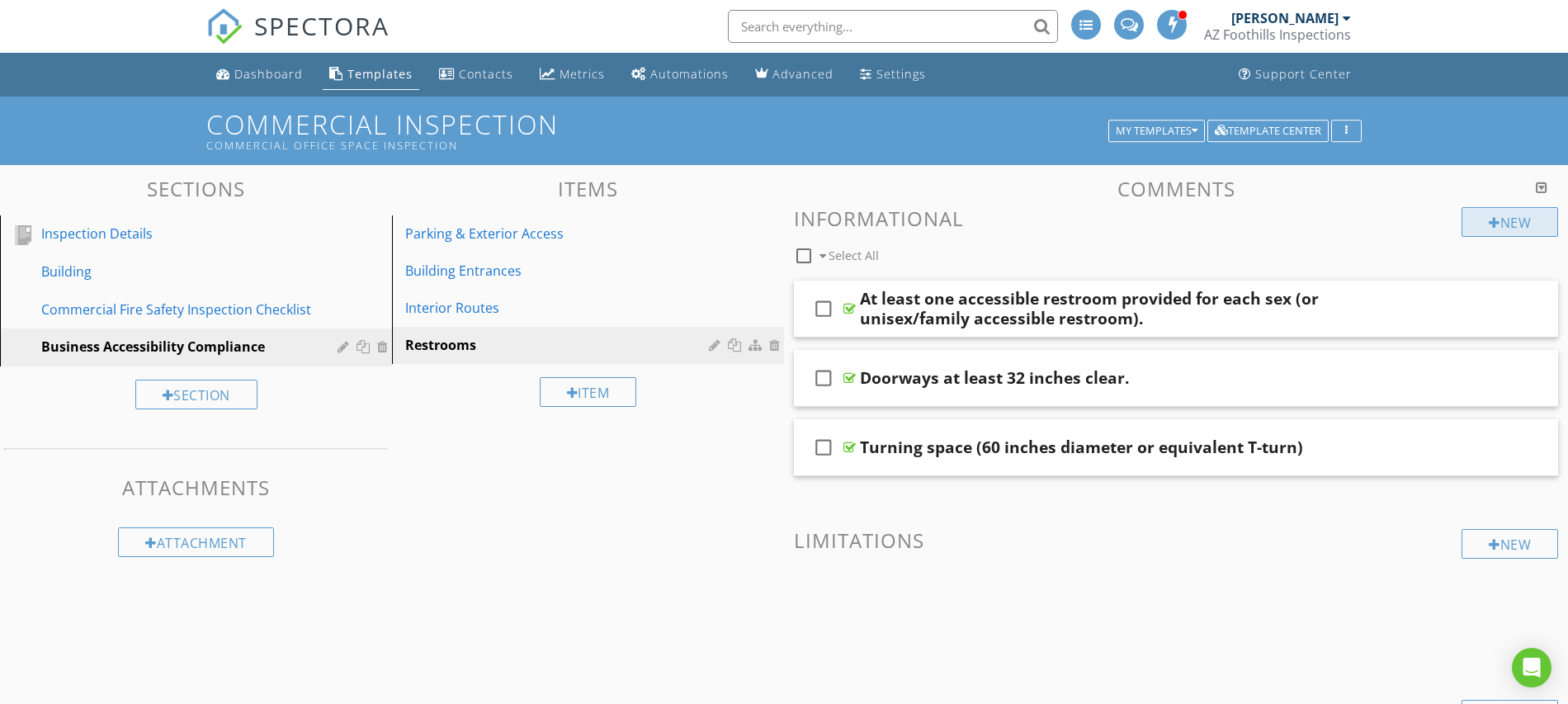
click at [1497, 219] on div "New" at bounding box center [1510, 222] width 97 height 30
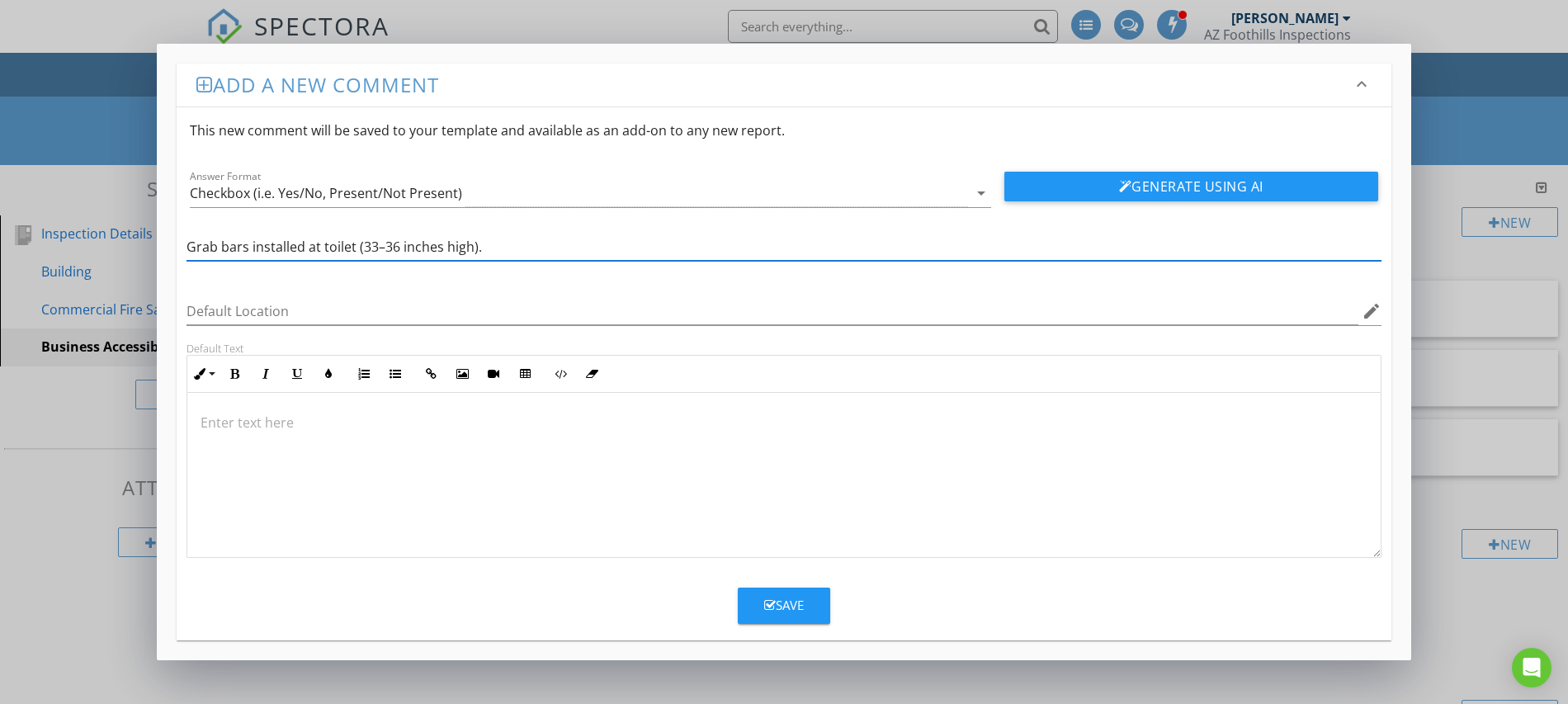
type input "Grab bars installed at toilet (33–36 inches high)."
click at [782, 610] on div "Save" at bounding box center [784, 605] width 40 height 19
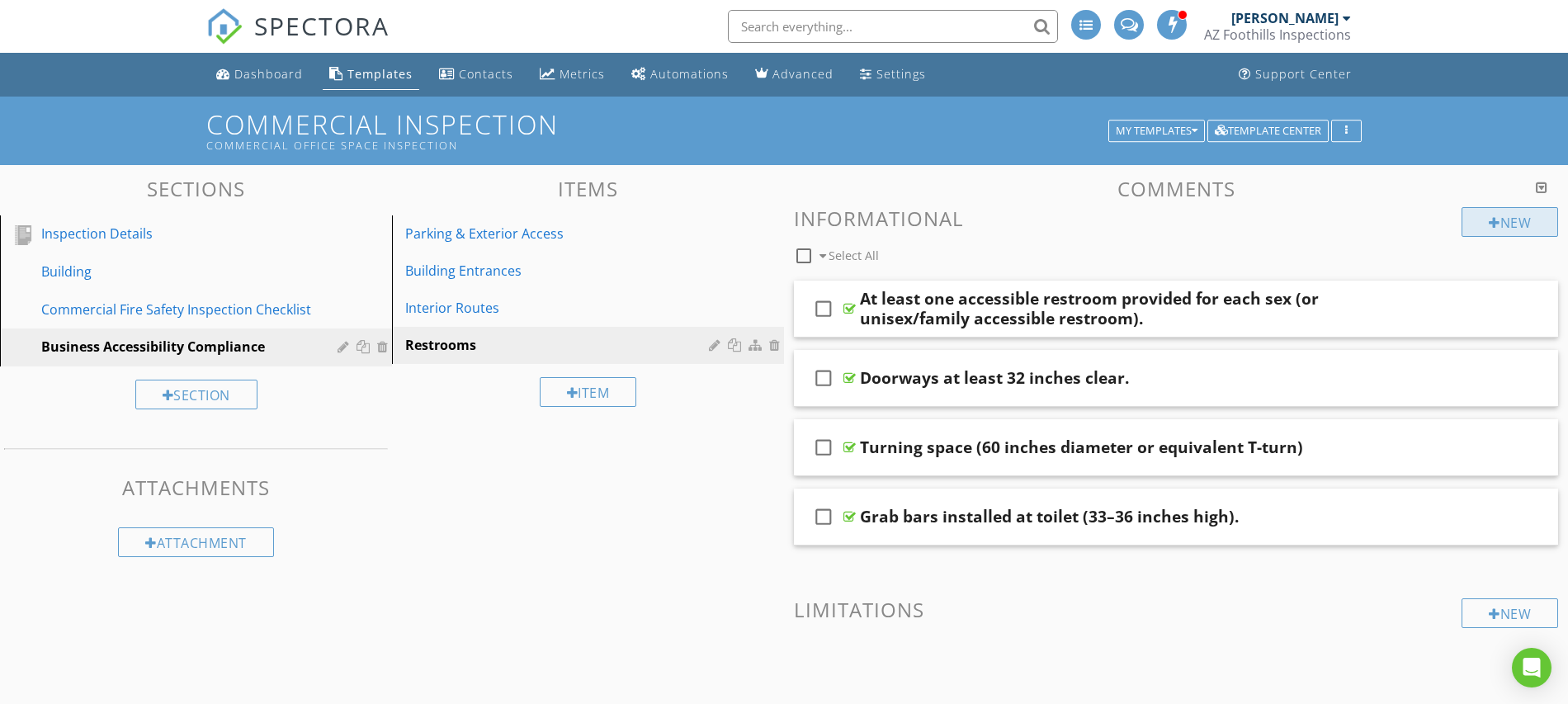
click at [1495, 221] on div at bounding box center [1494, 222] width 11 height 13
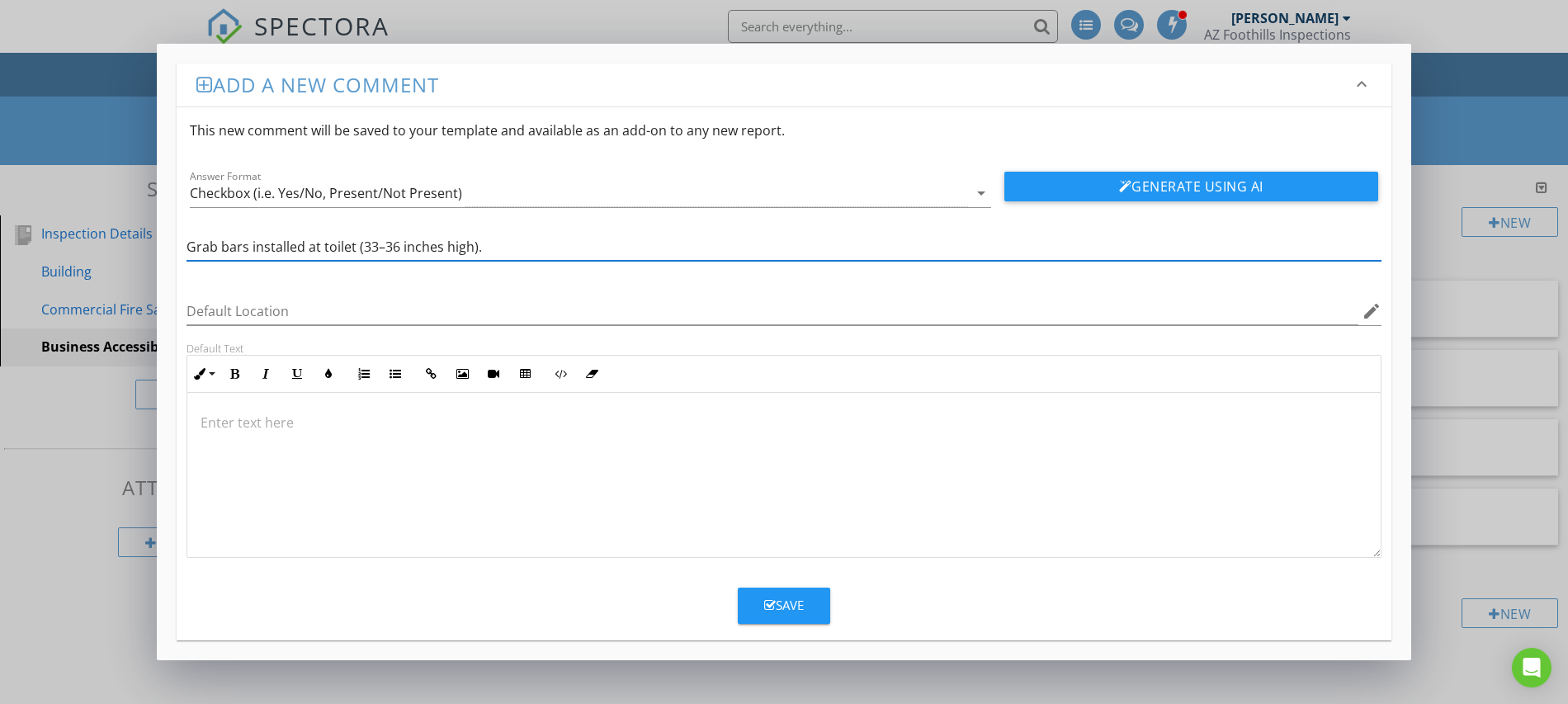
type input "Grab bars installed at toilet (33–36 inches high)."
drag, startPoint x: 798, startPoint y: 601, endPoint x: 556, endPoint y: 635, distance: 244.4
click at [797, 601] on div "Save" at bounding box center [784, 605] width 40 height 19
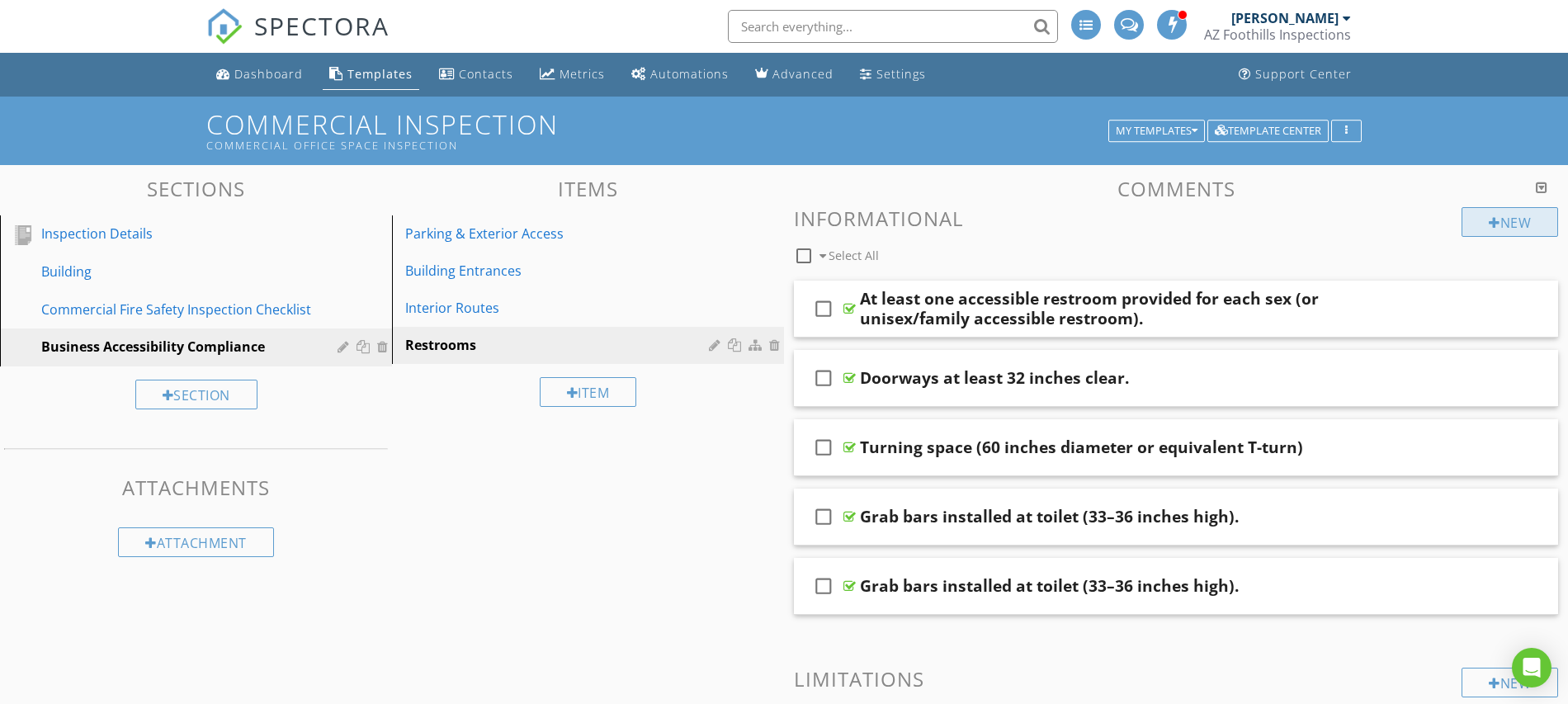
click at [1489, 223] on div at bounding box center [1494, 222] width 11 height 13
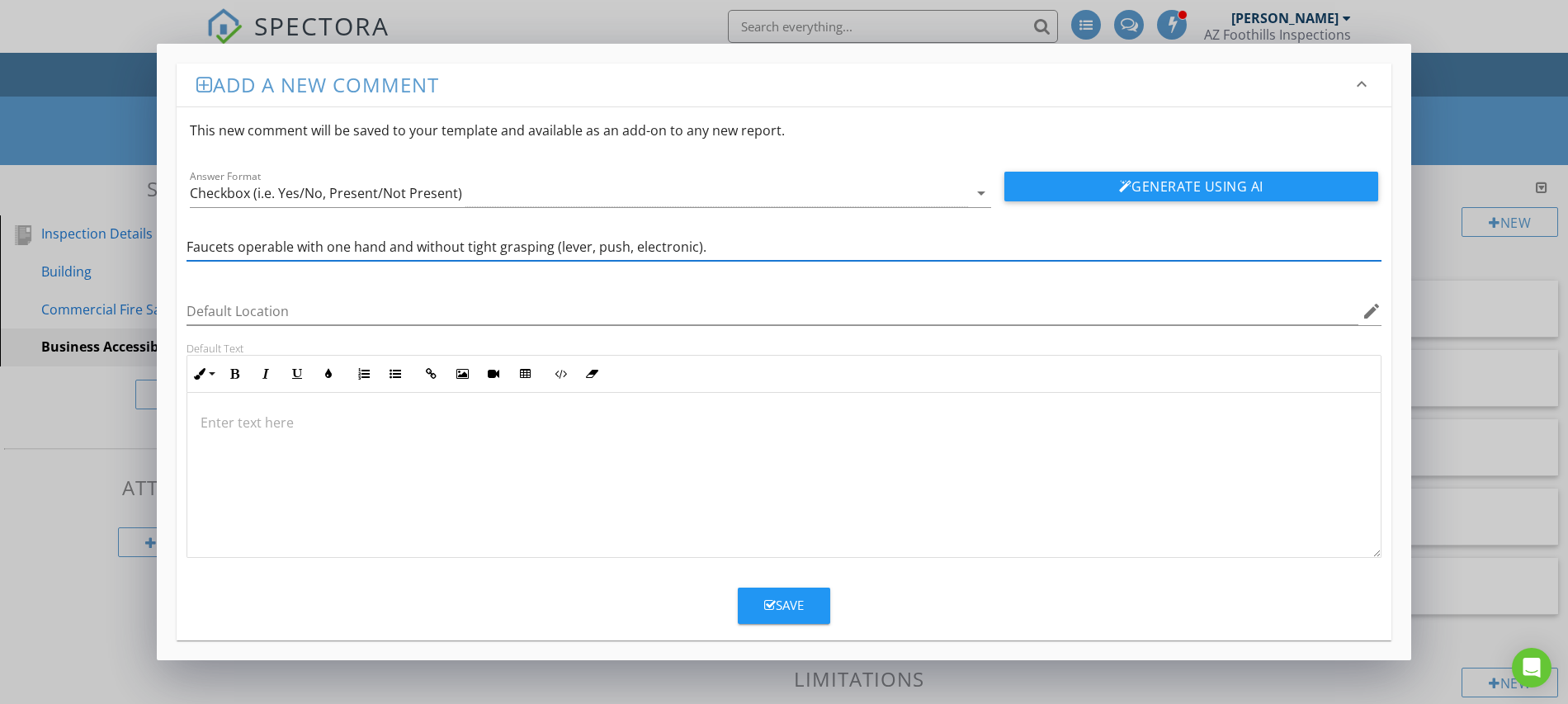
type input "Faucets operable with one hand and without tight grasping (lever, push, electro…"
click at [781, 608] on div "Save" at bounding box center [784, 605] width 40 height 19
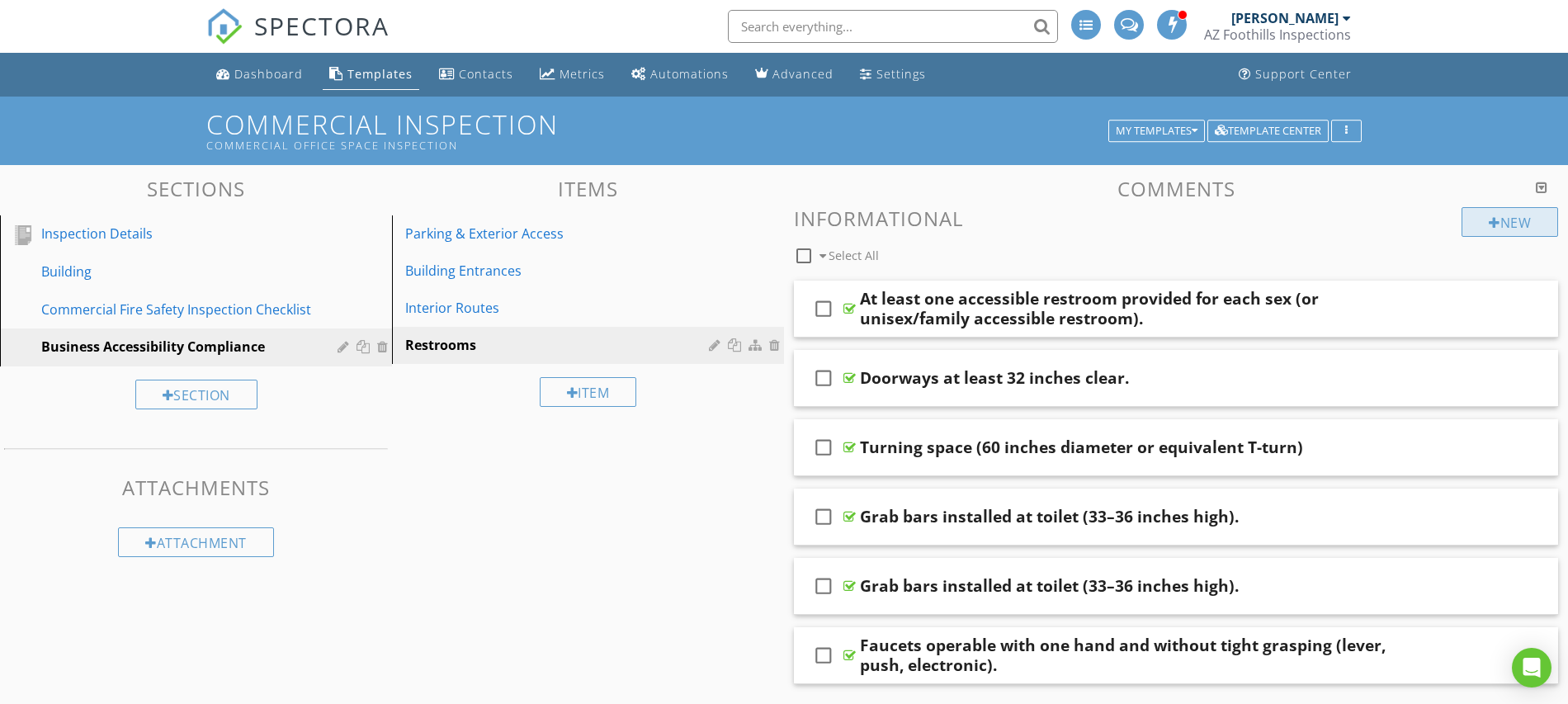
click at [1495, 223] on div at bounding box center [1494, 222] width 11 height 13
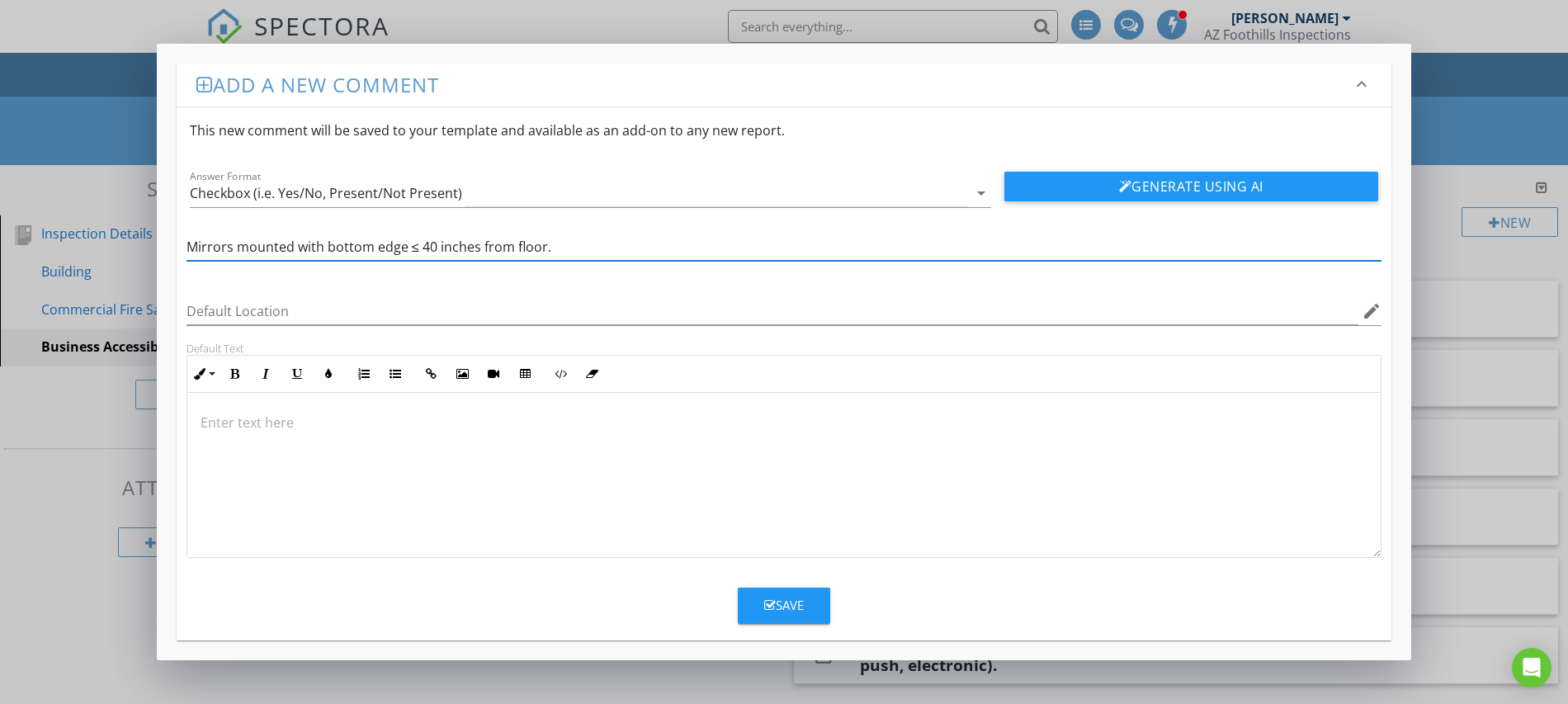
type input "Mirrors mounted with bottom edge ≤ 40 inches from floor."
click at [804, 608] on div "Save" at bounding box center [784, 605] width 40 height 19
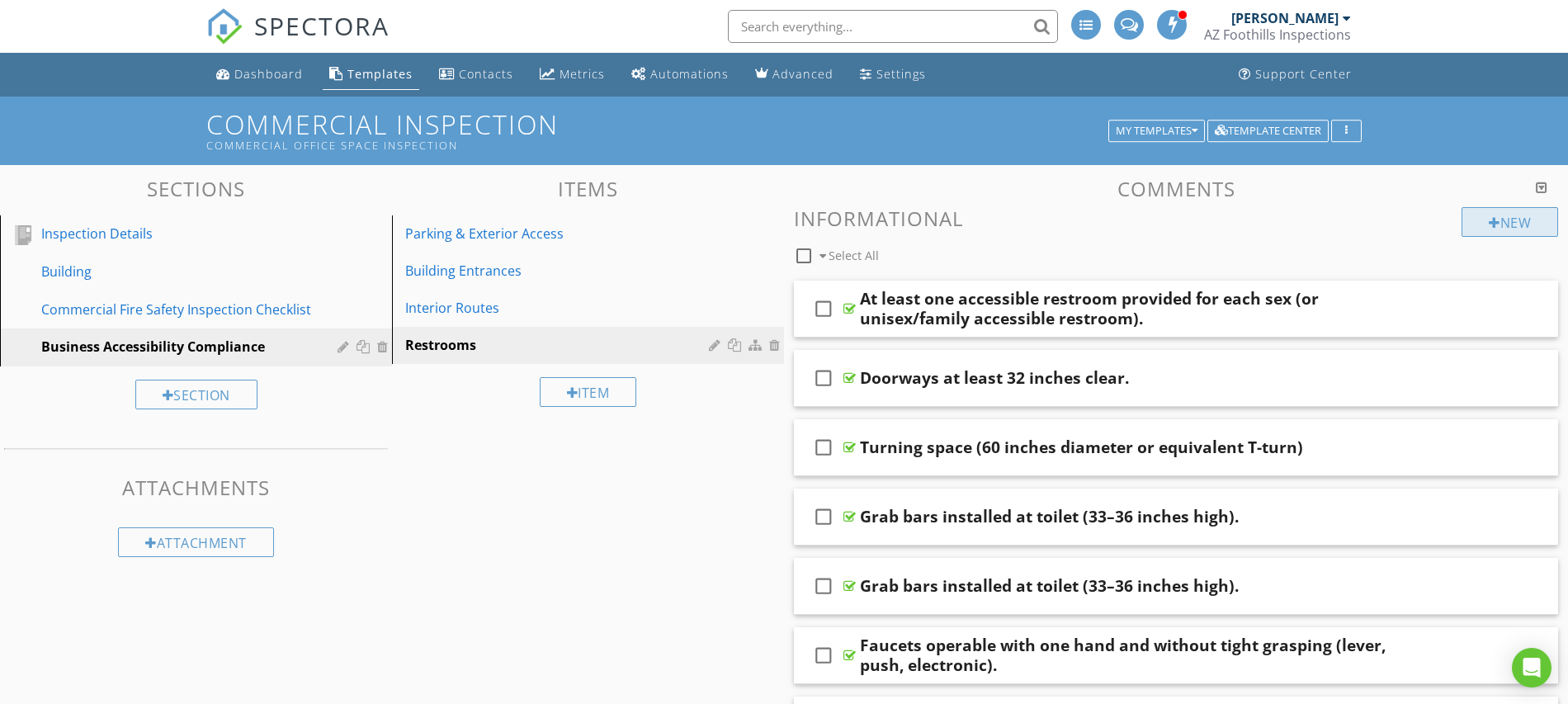
click at [1484, 225] on div "New" at bounding box center [1510, 222] width 97 height 30
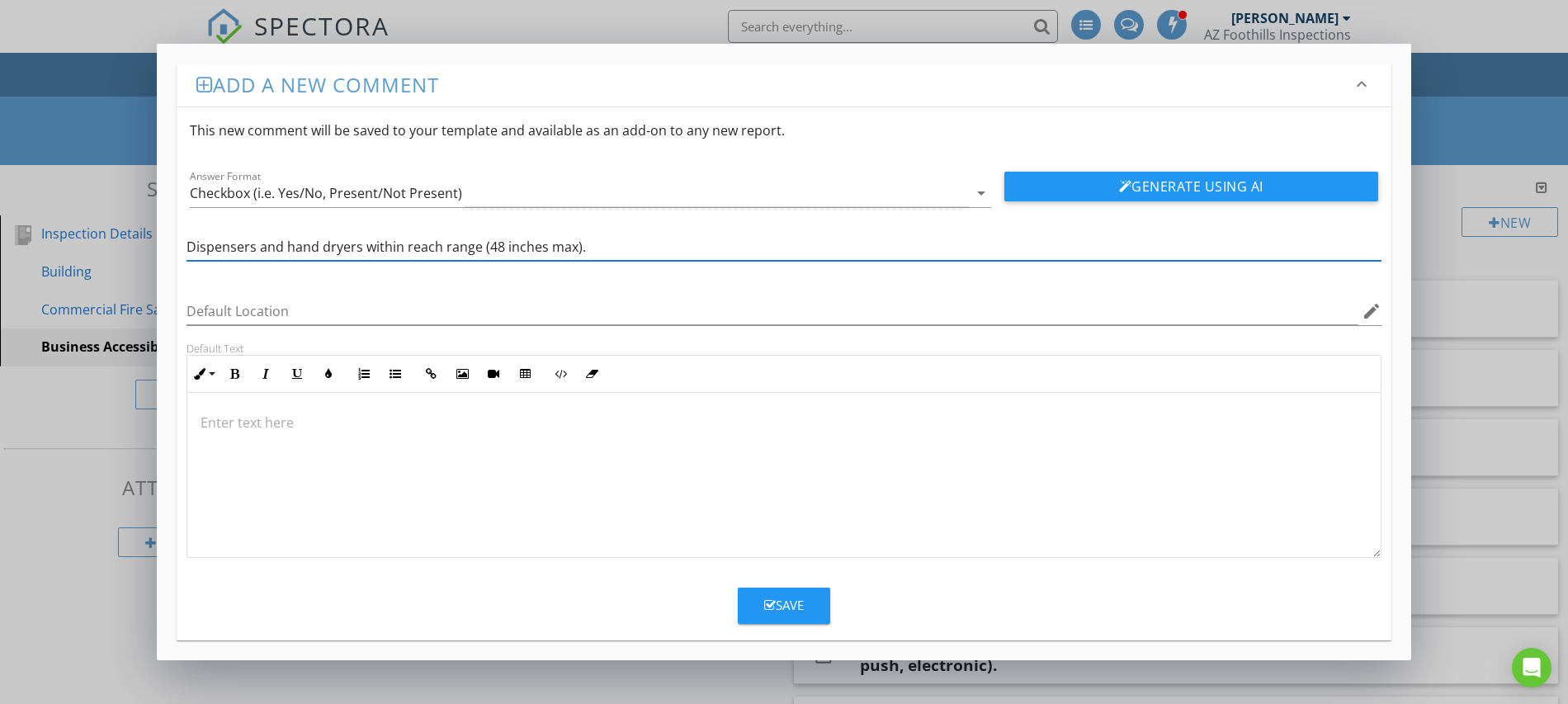
type input "Dispensers and hand dryers within reach range (48 inches max)."
click at [777, 604] on div "Save" at bounding box center [784, 605] width 40 height 19
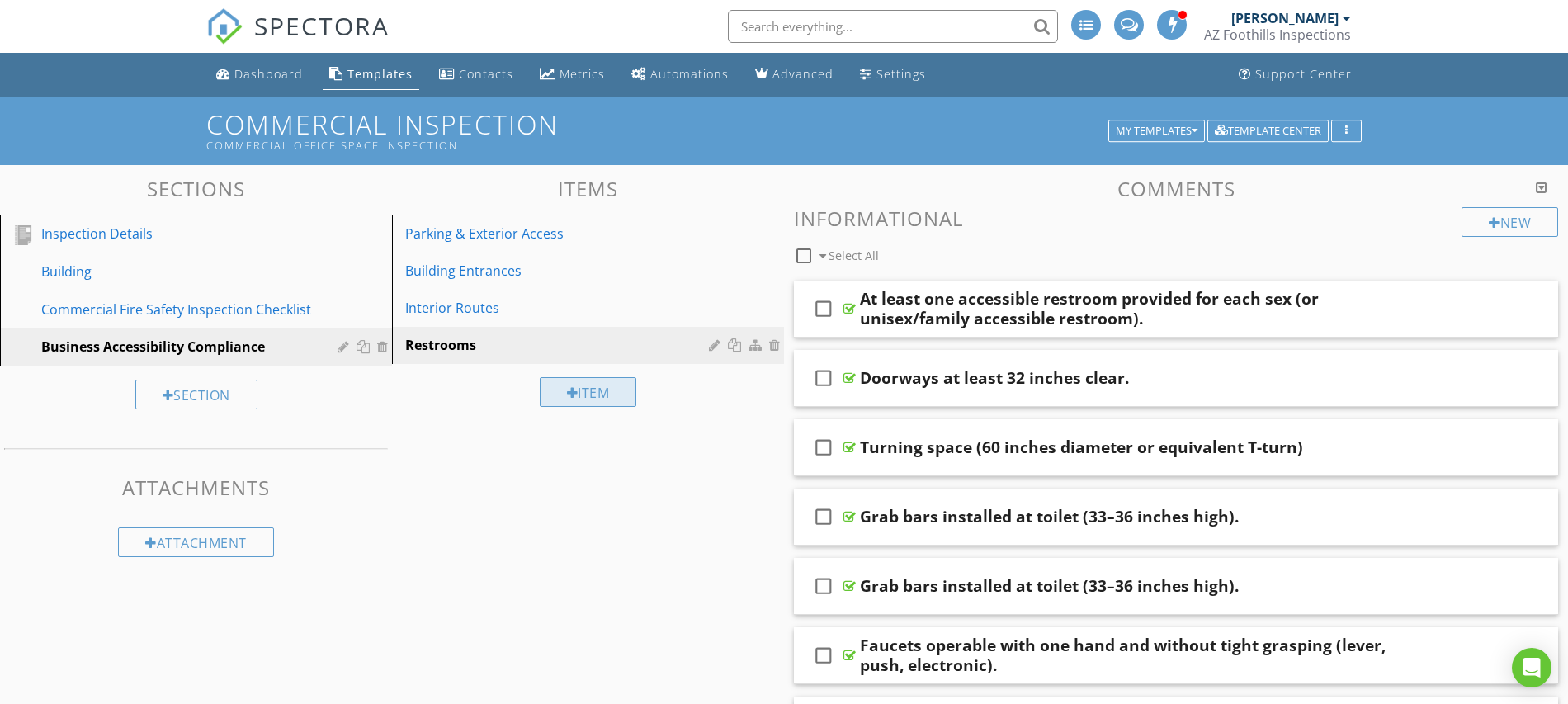
click at [570, 390] on div at bounding box center [572, 392] width 11 height 13
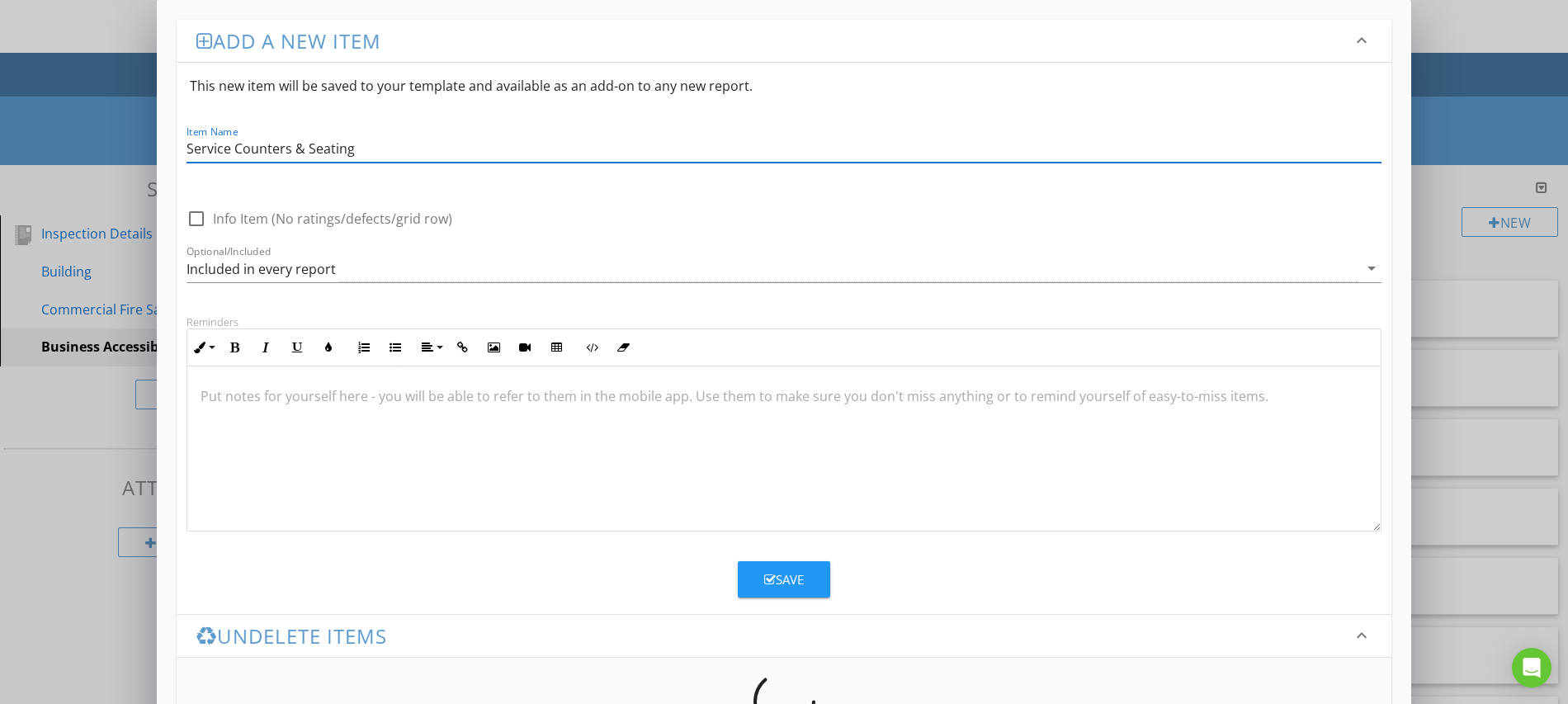
type input "Service Counters & Seating"
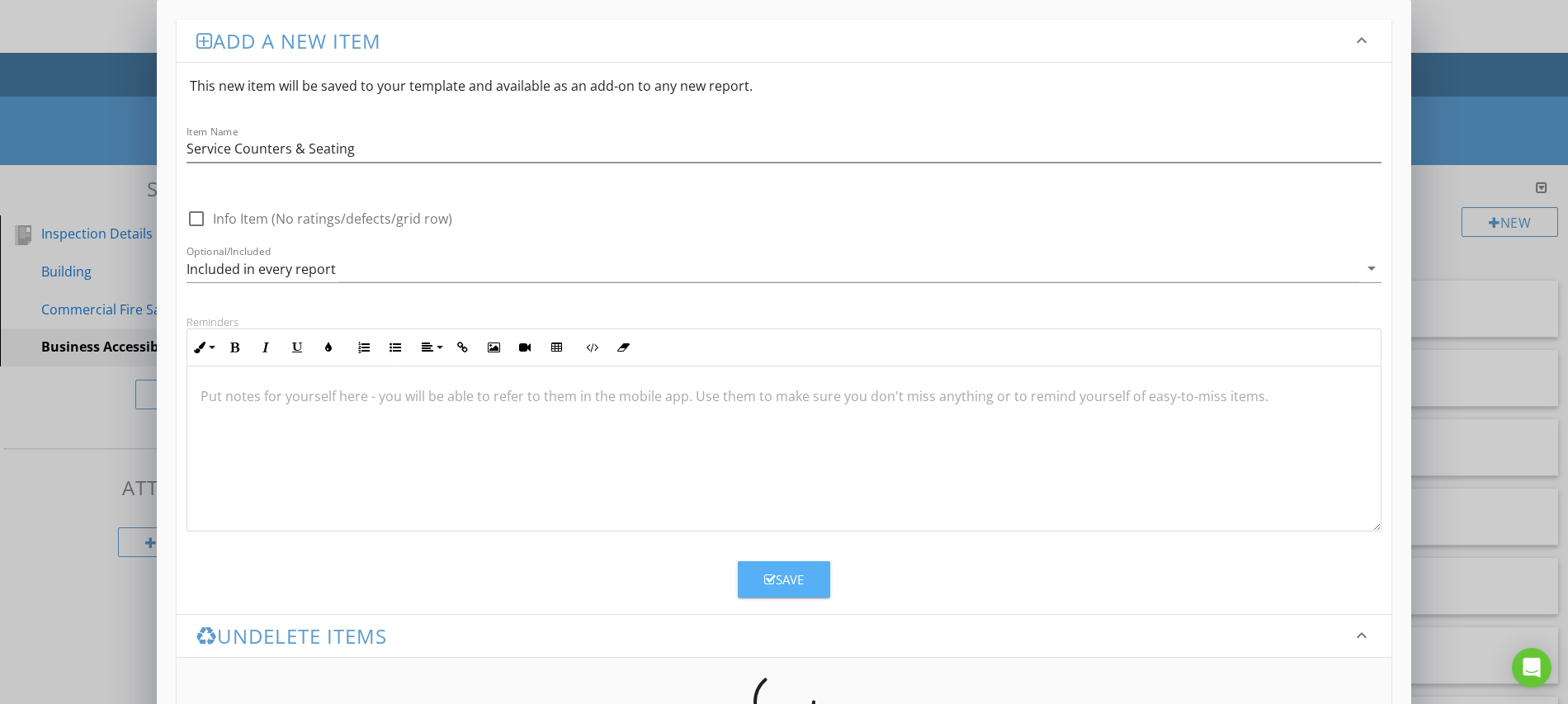
click at [784, 581] on div "Save" at bounding box center [784, 580] width 40 height 19
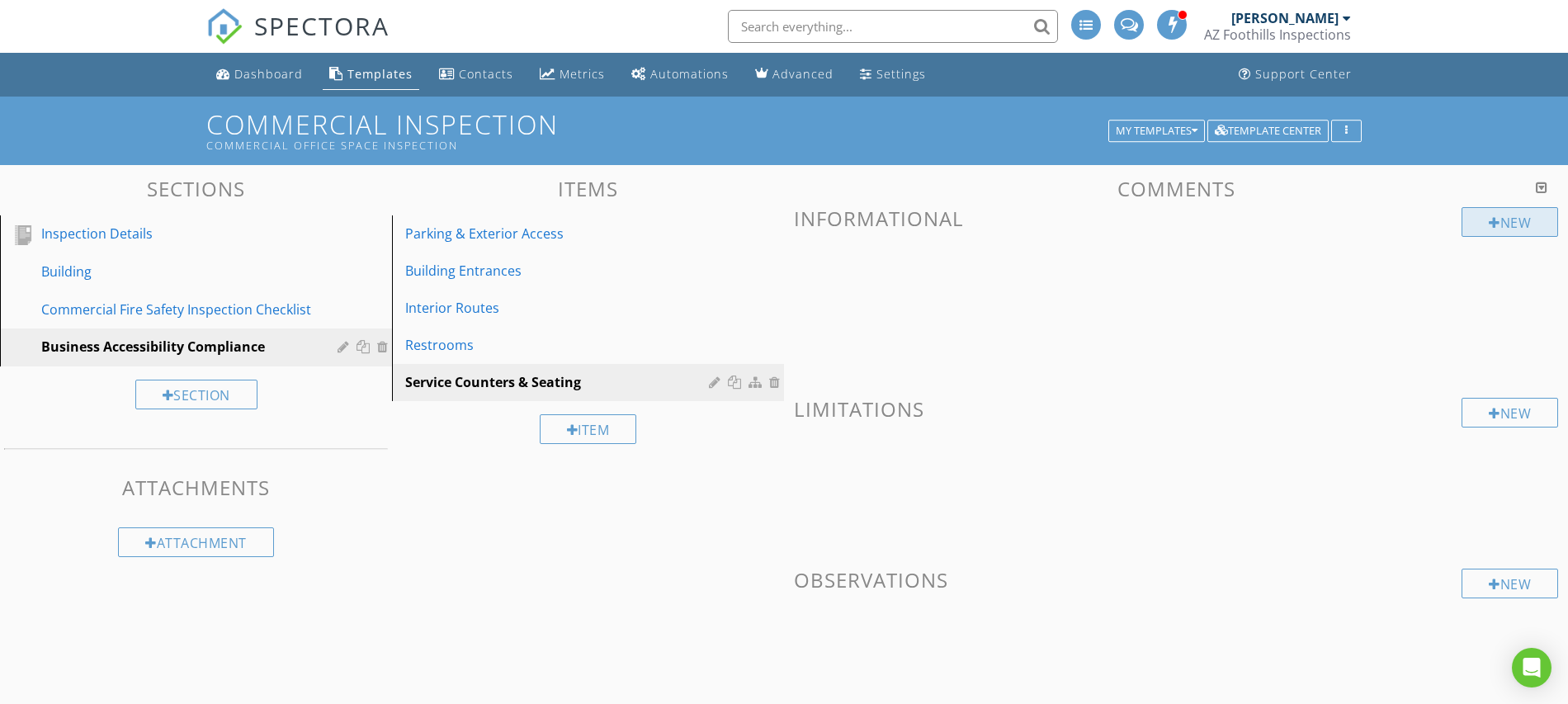
click at [1499, 219] on div "New" at bounding box center [1510, 222] width 97 height 30
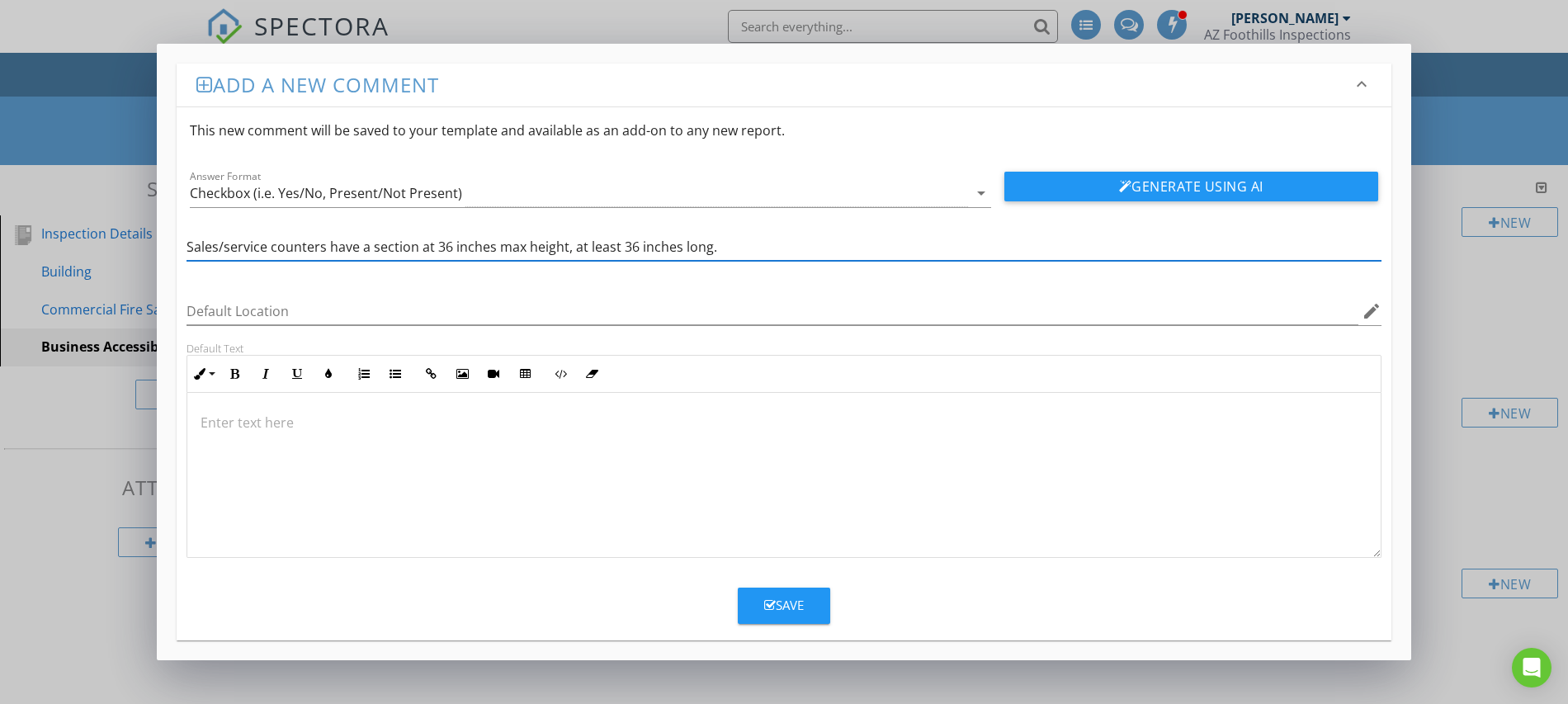
type input "Sales/service counters have a section at 36 inches max height, at least 36 inch…"
click at [784, 578] on div "Save" at bounding box center [784, 599] width 1215 height 50
drag, startPoint x: 786, startPoint y: 606, endPoint x: 816, endPoint y: 601, distance: 30.4
click at [785, 606] on div "Save" at bounding box center [784, 605] width 40 height 19
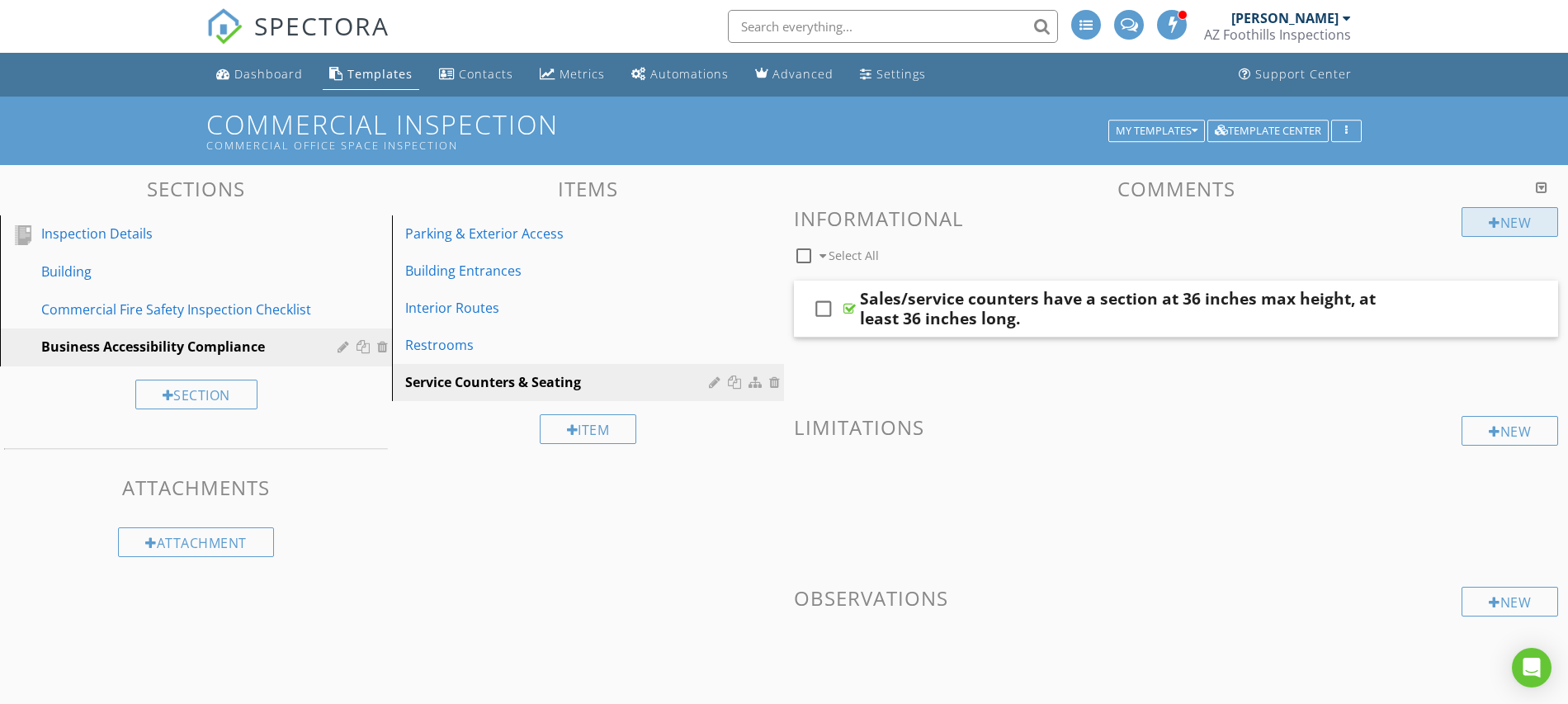
click at [1500, 224] on div "New" at bounding box center [1510, 222] width 97 height 30
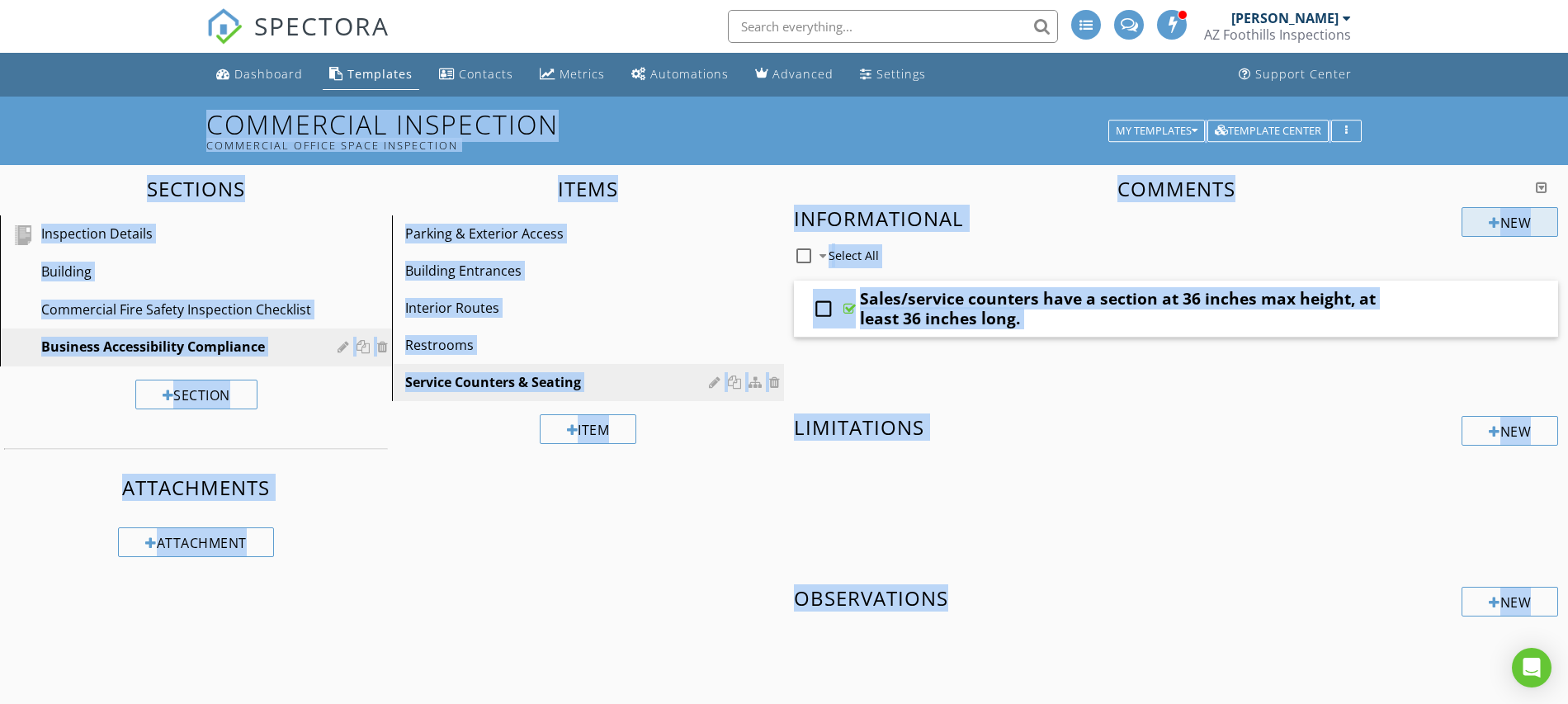
click at [1500, 224] on div "Add a new comment keyboard_arrow_down This new comment will be saved to your te…" at bounding box center [784, 352] width 1568 height 704
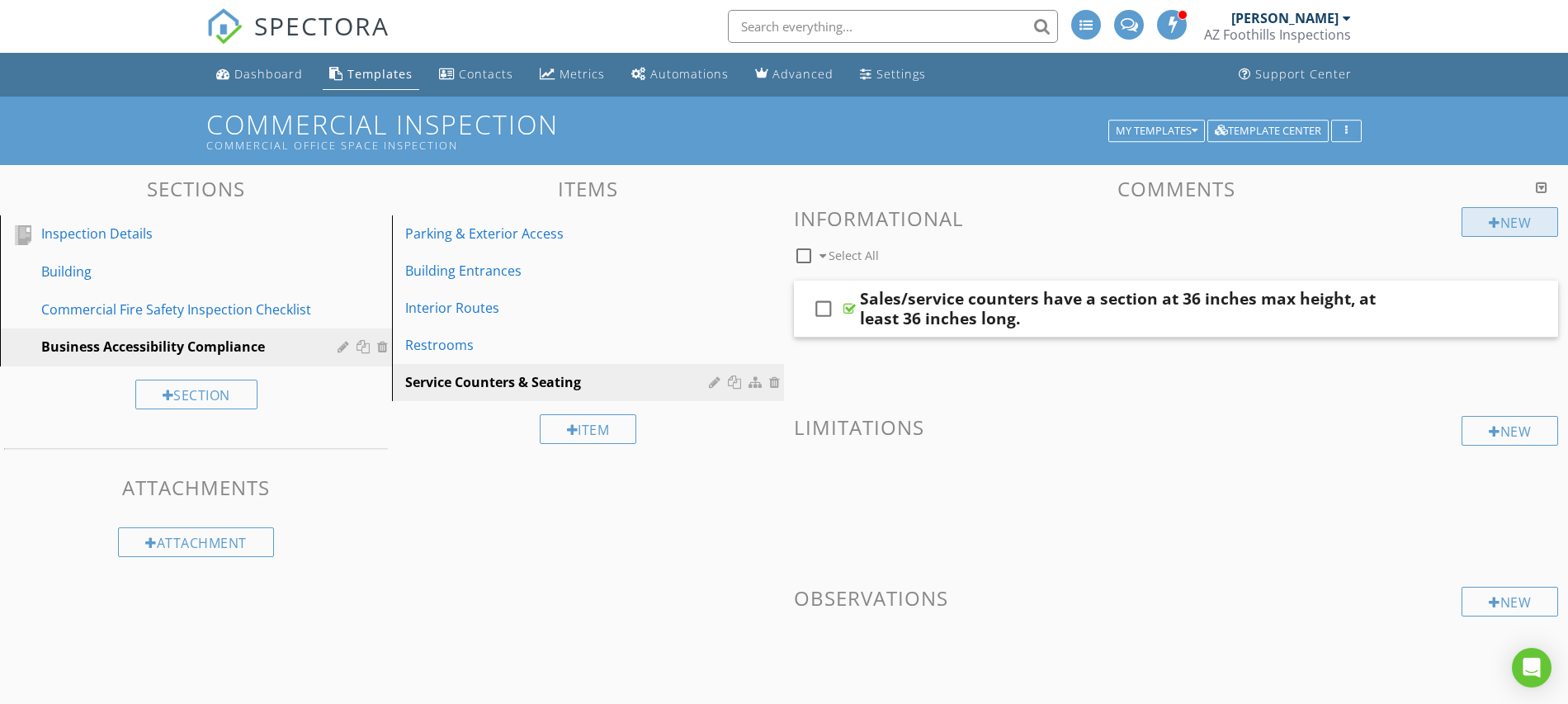
click at [1498, 223] on div "New" at bounding box center [1510, 222] width 97 height 30
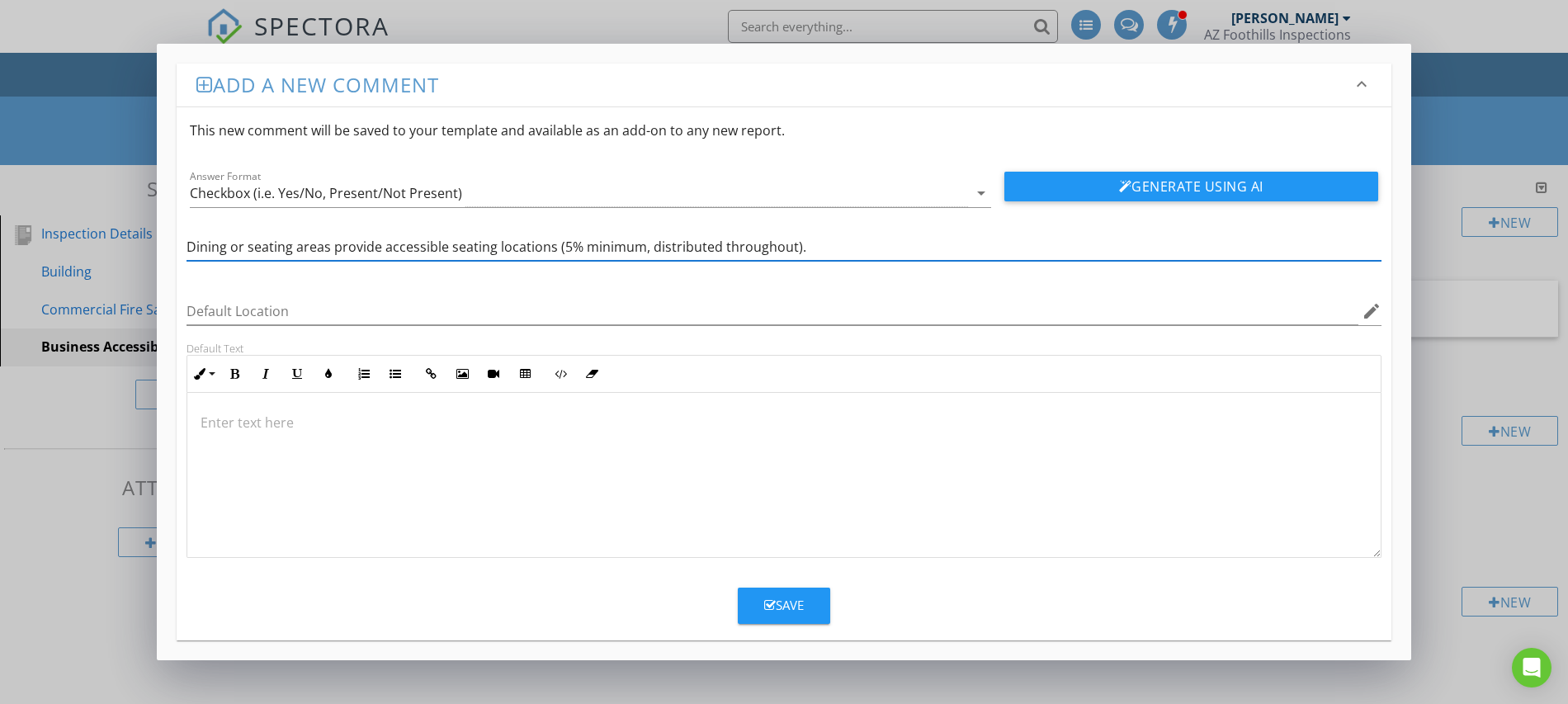
type input "Dining or seating areas provide accessible seating locations (5% minimum, distr…"
drag, startPoint x: 760, startPoint y: 602, endPoint x: 687, endPoint y: 593, distance: 73.6
click at [760, 603] on button "Save" at bounding box center [784, 606] width 92 height 37
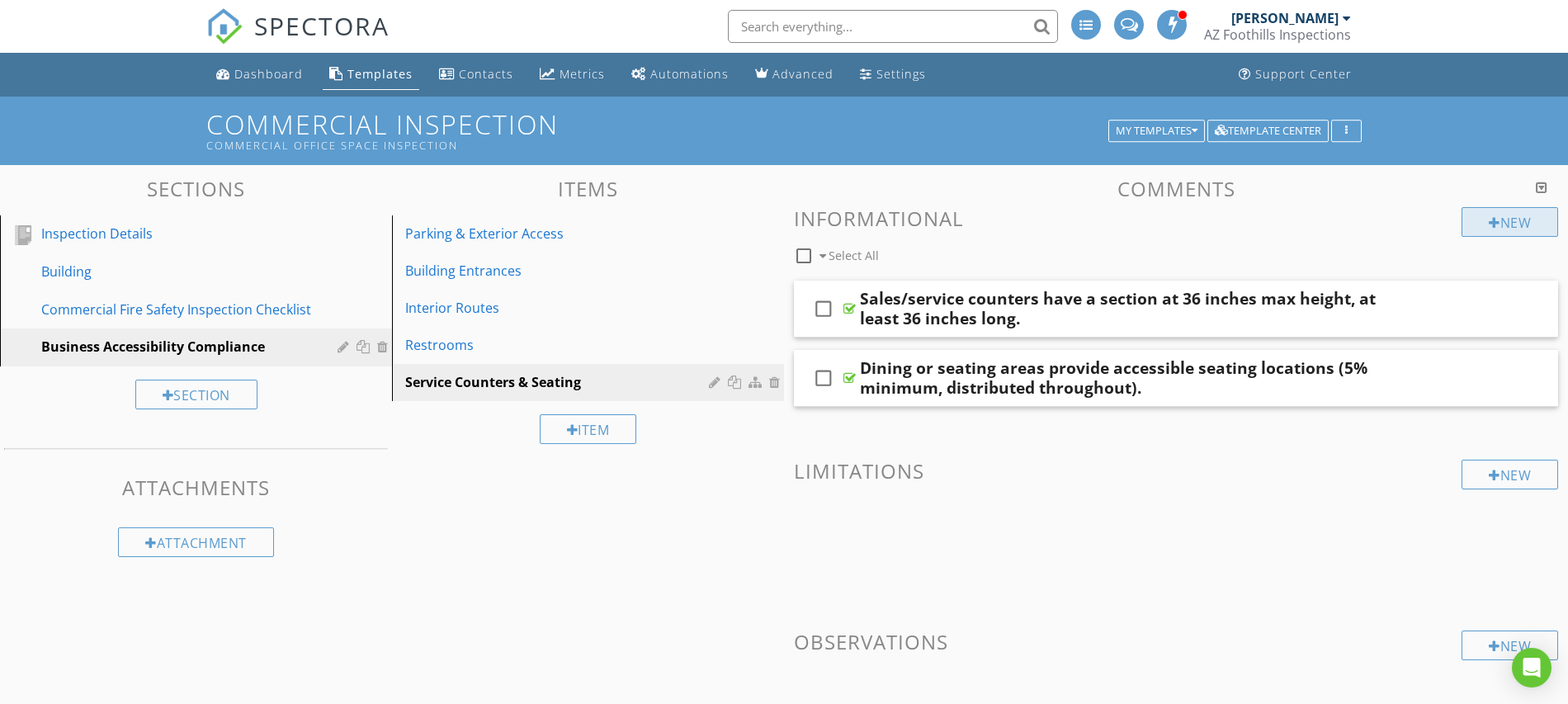
click at [1485, 222] on div "New" at bounding box center [1510, 222] width 97 height 30
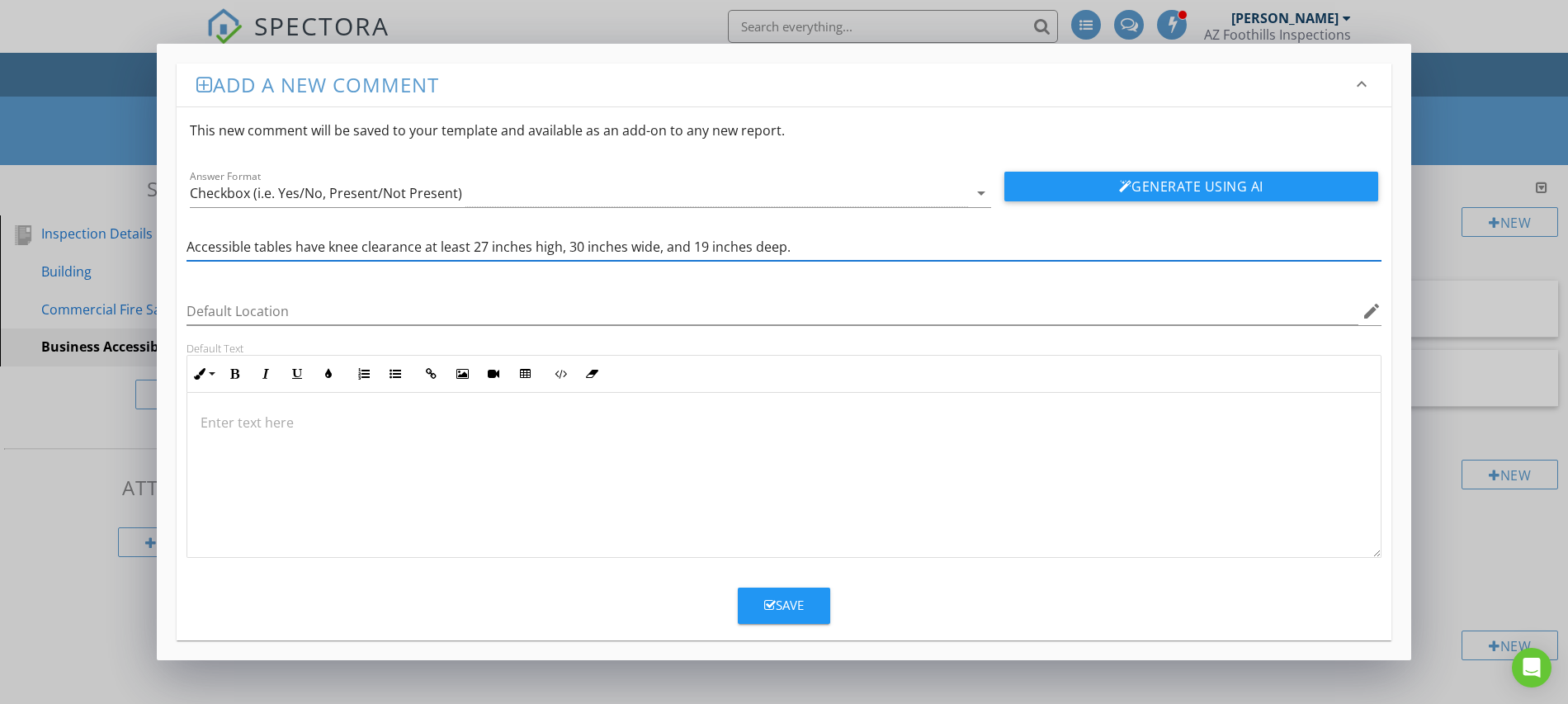
type input "Accessible tables have knee clearance at least 27 inches high, 30 inches wide, …"
click at [782, 608] on div "Save" at bounding box center [784, 605] width 40 height 19
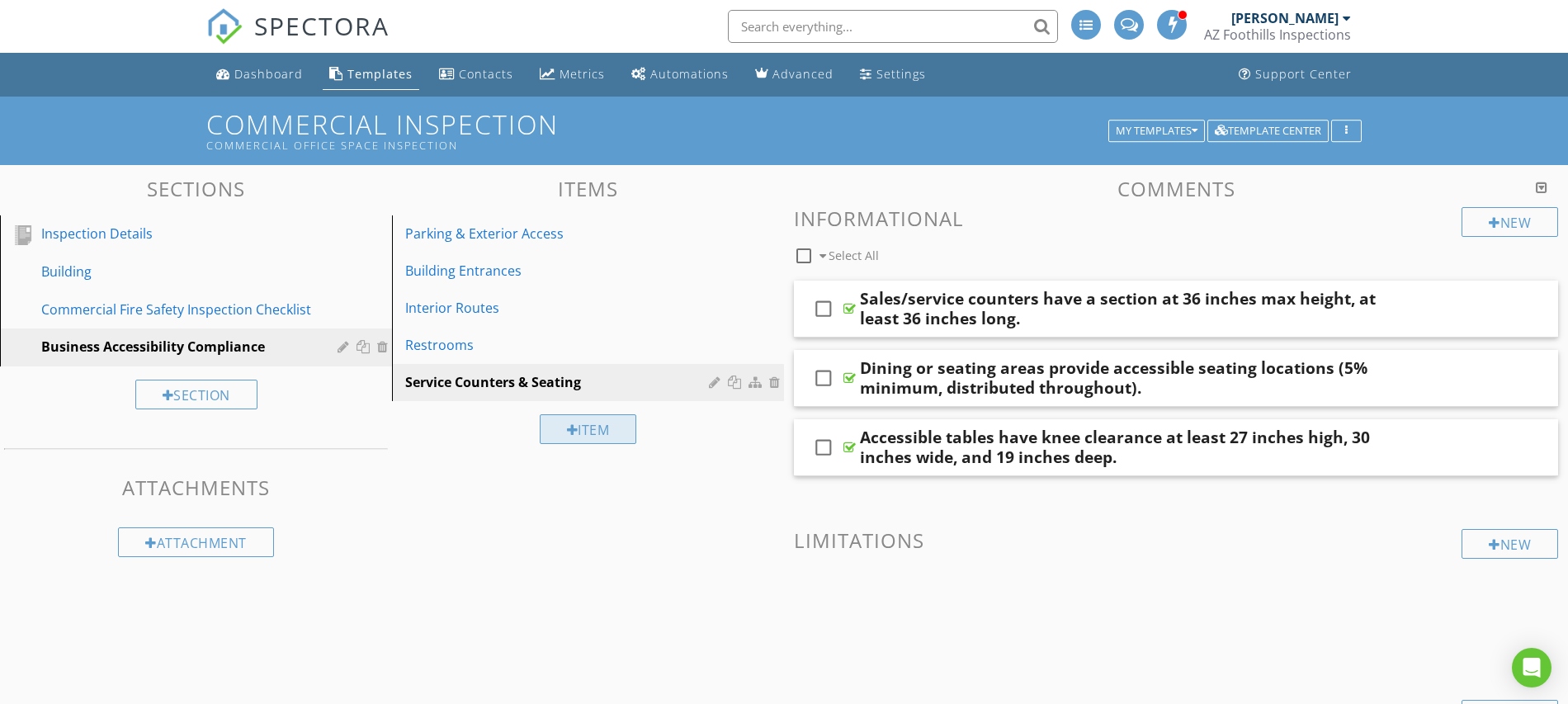
click at [581, 425] on div "Item" at bounding box center [589, 428] width 97 height 30
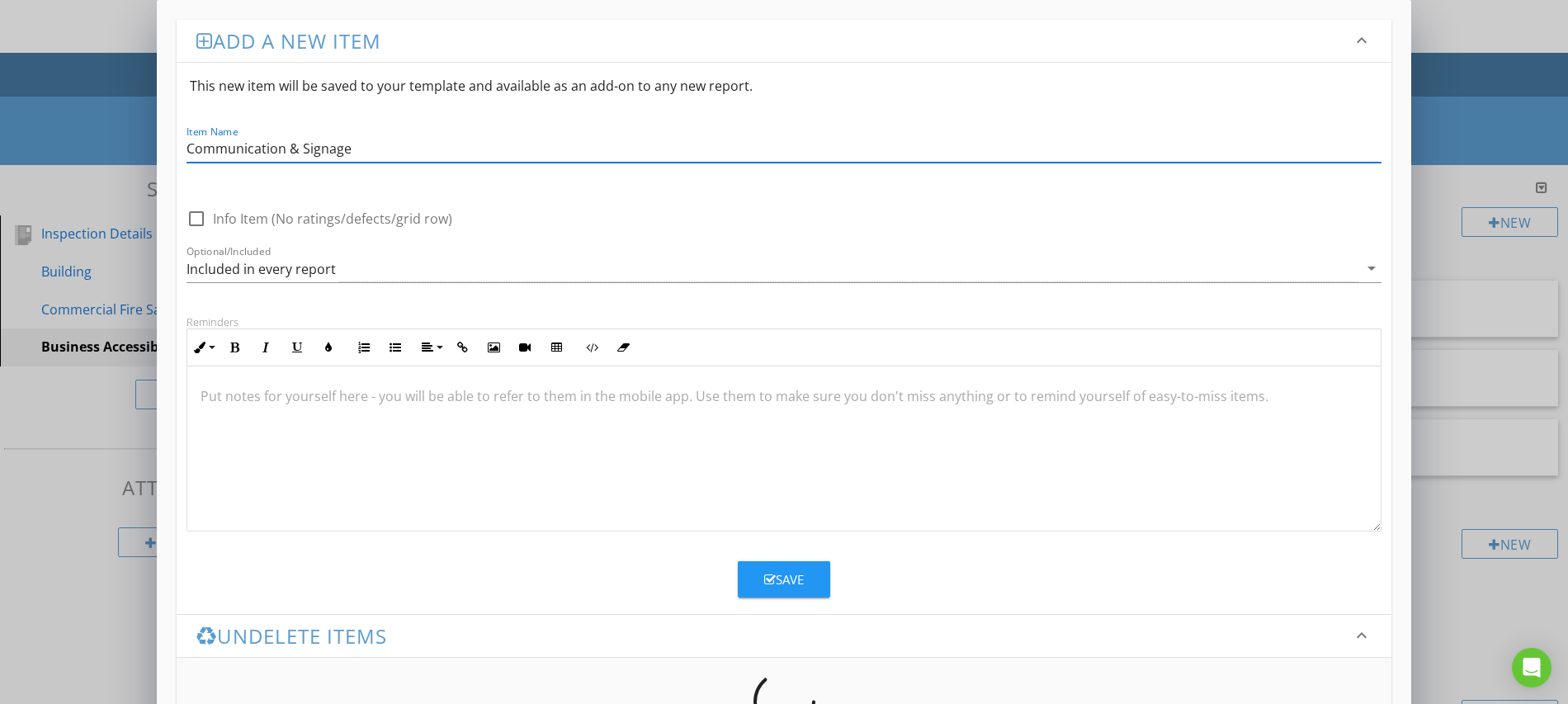
type input "Communication & Signage"
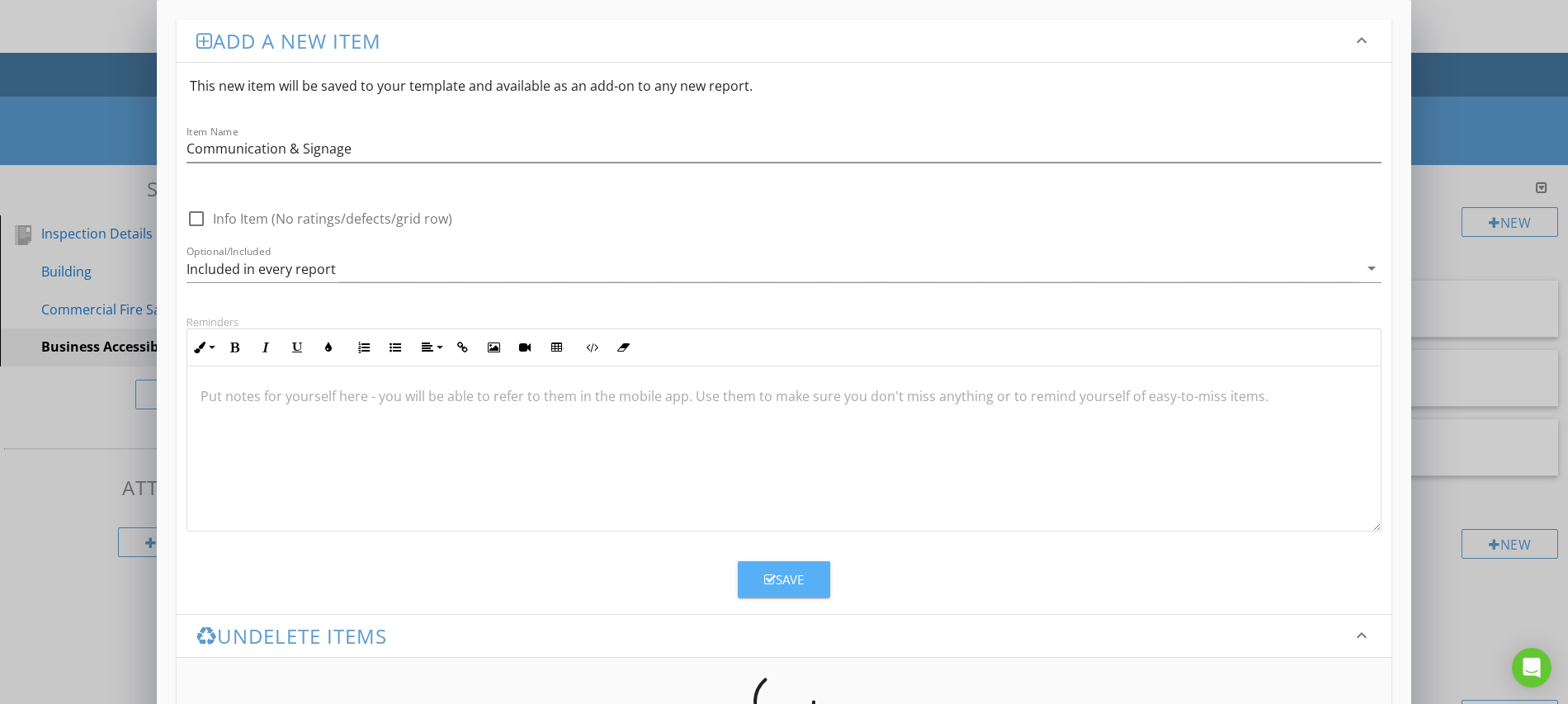
click at [773, 575] on icon "button" at bounding box center [770, 580] width 11 height 12
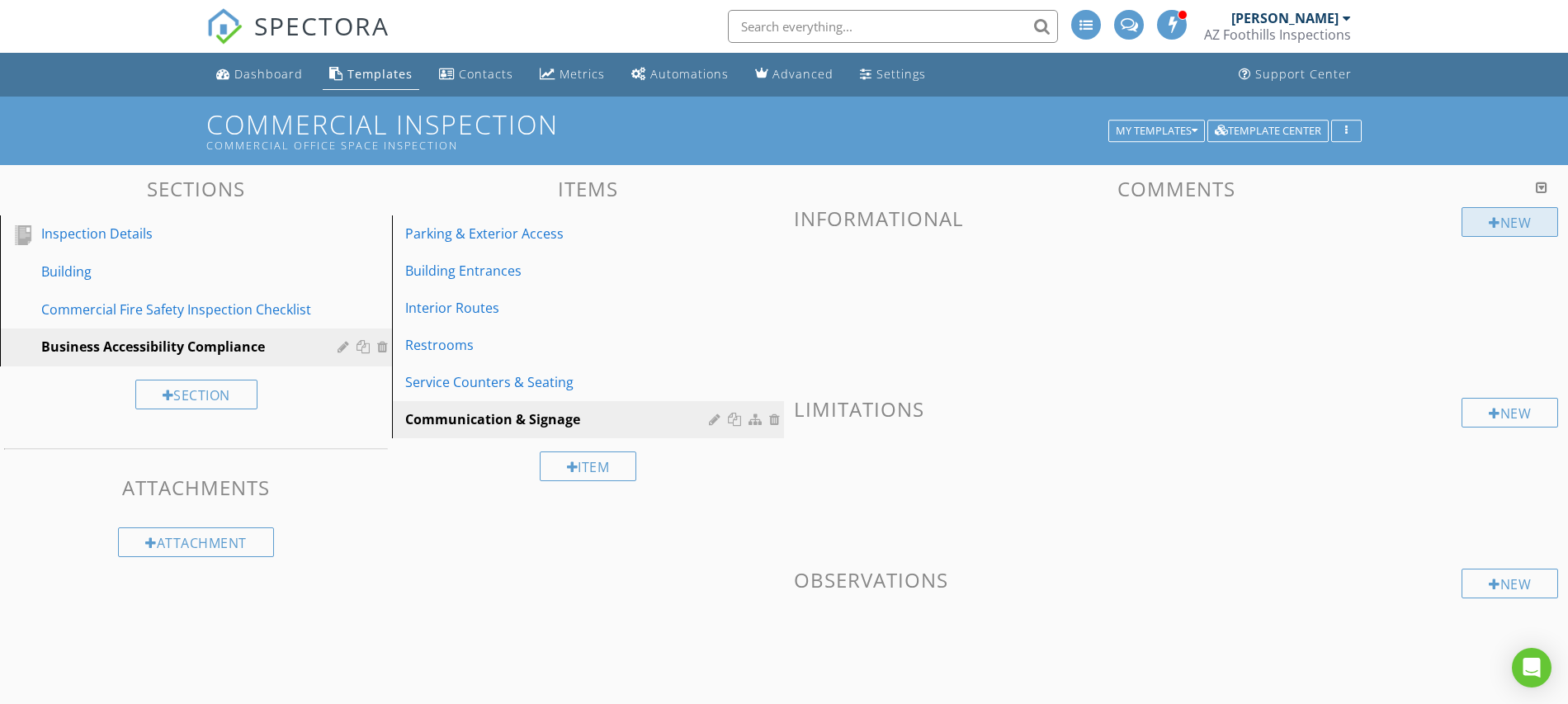
click at [1480, 227] on div "New" at bounding box center [1510, 222] width 97 height 30
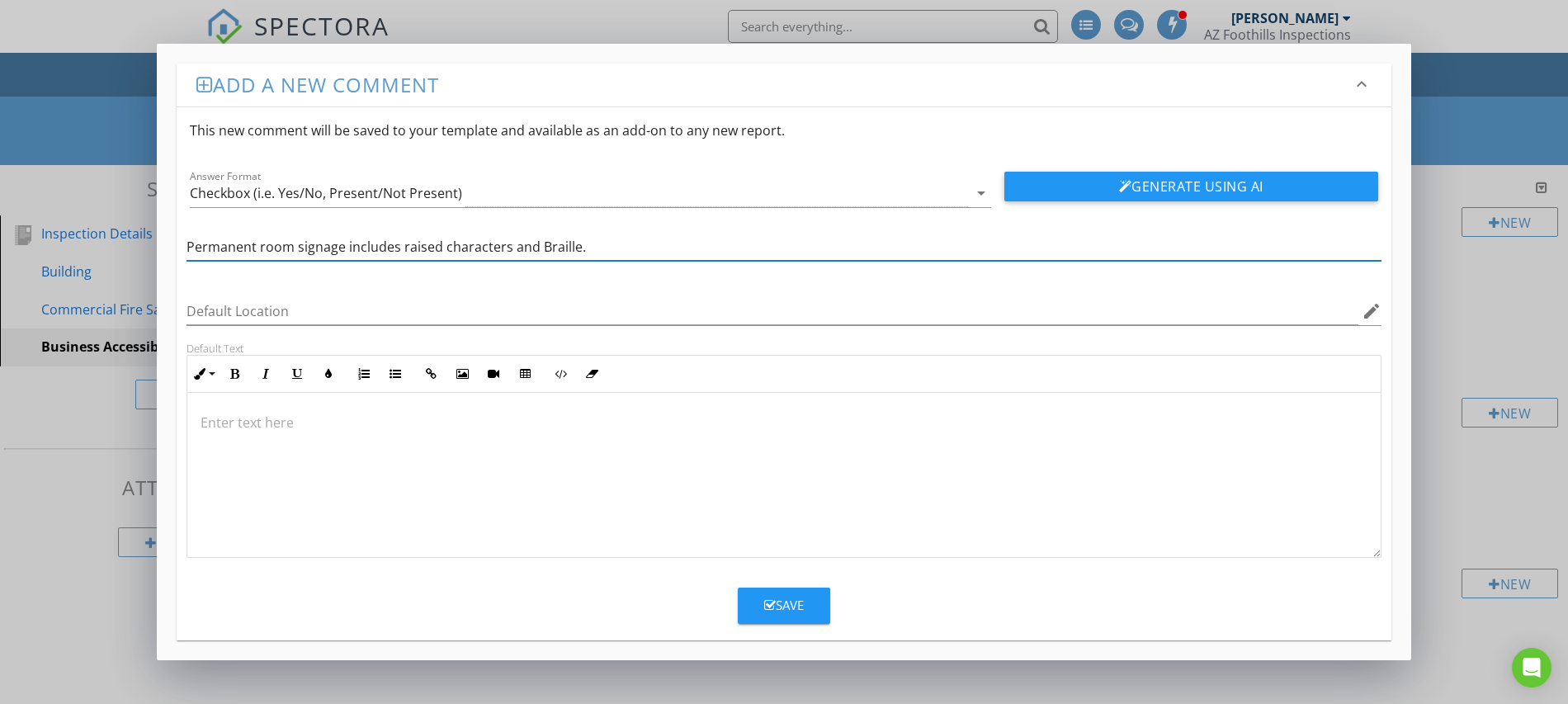
type input "Permanent room signage includes raised characters and Braille."
click at [770, 611] on div "Save" at bounding box center [784, 605] width 40 height 19
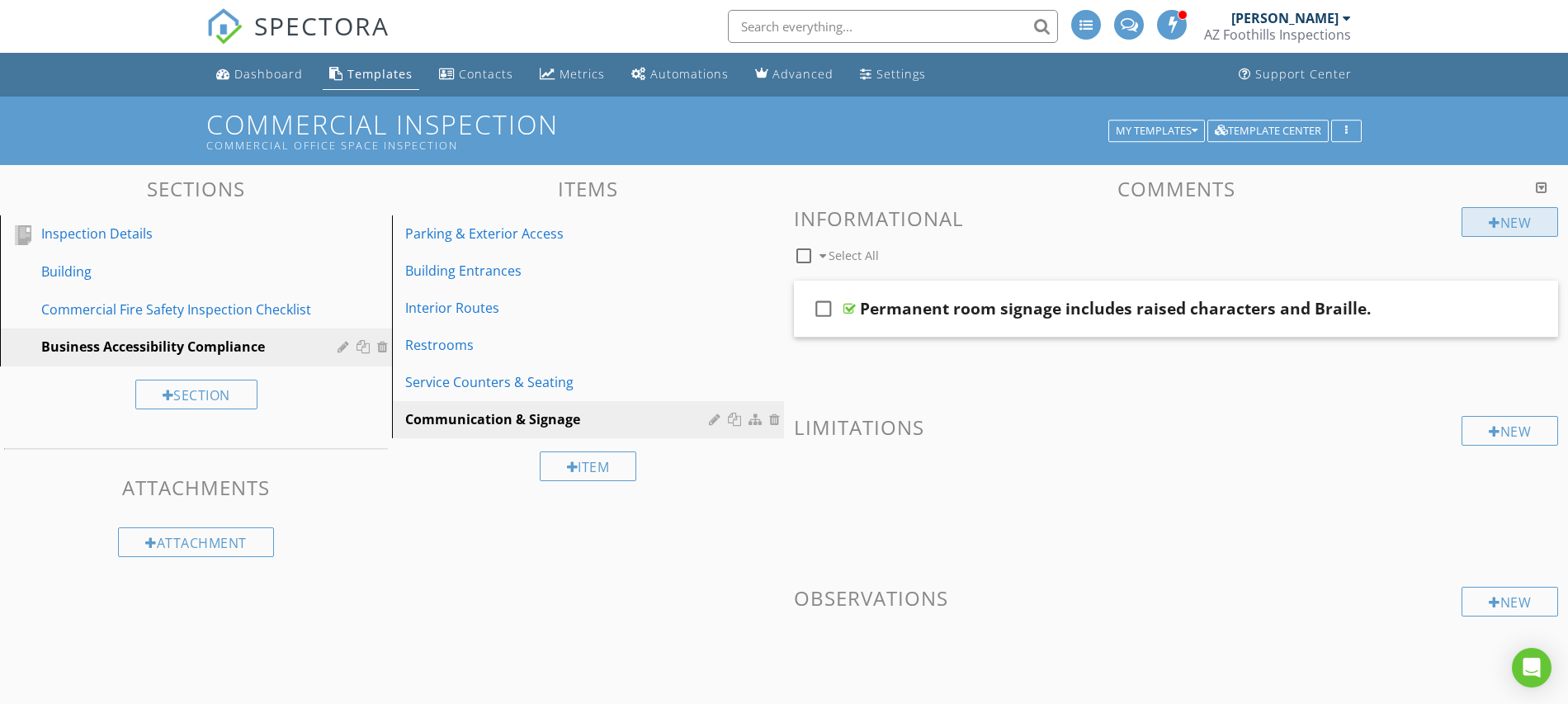
click at [1495, 222] on div at bounding box center [1494, 222] width 11 height 13
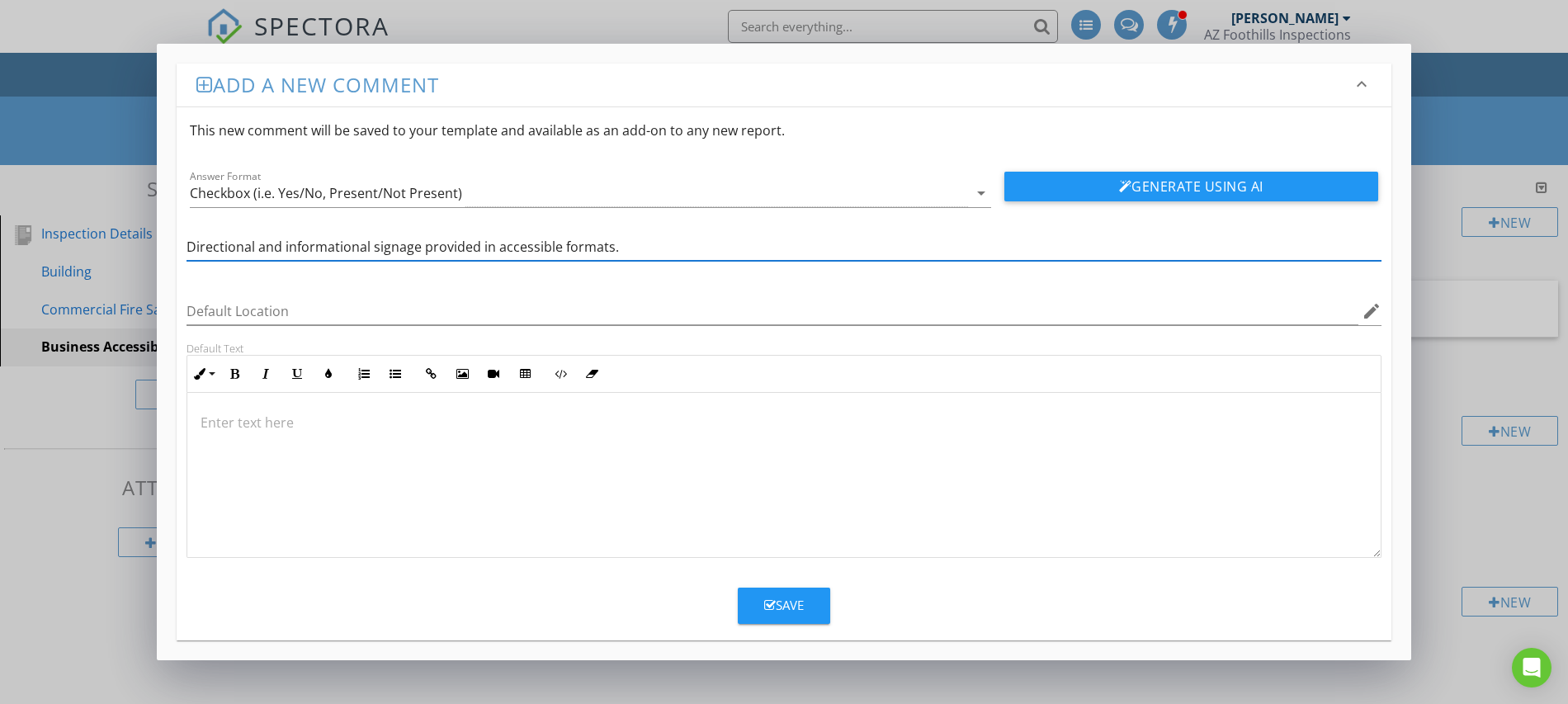
type input "Directional and informational signage provided in accessible formats."
drag, startPoint x: 788, startPoint y: 611, endPoint x: 755, endPoint y: 613, distance: 33.1
click at [788, 611] on div "Save" at bounding box center [784, 605] width 40 height 19
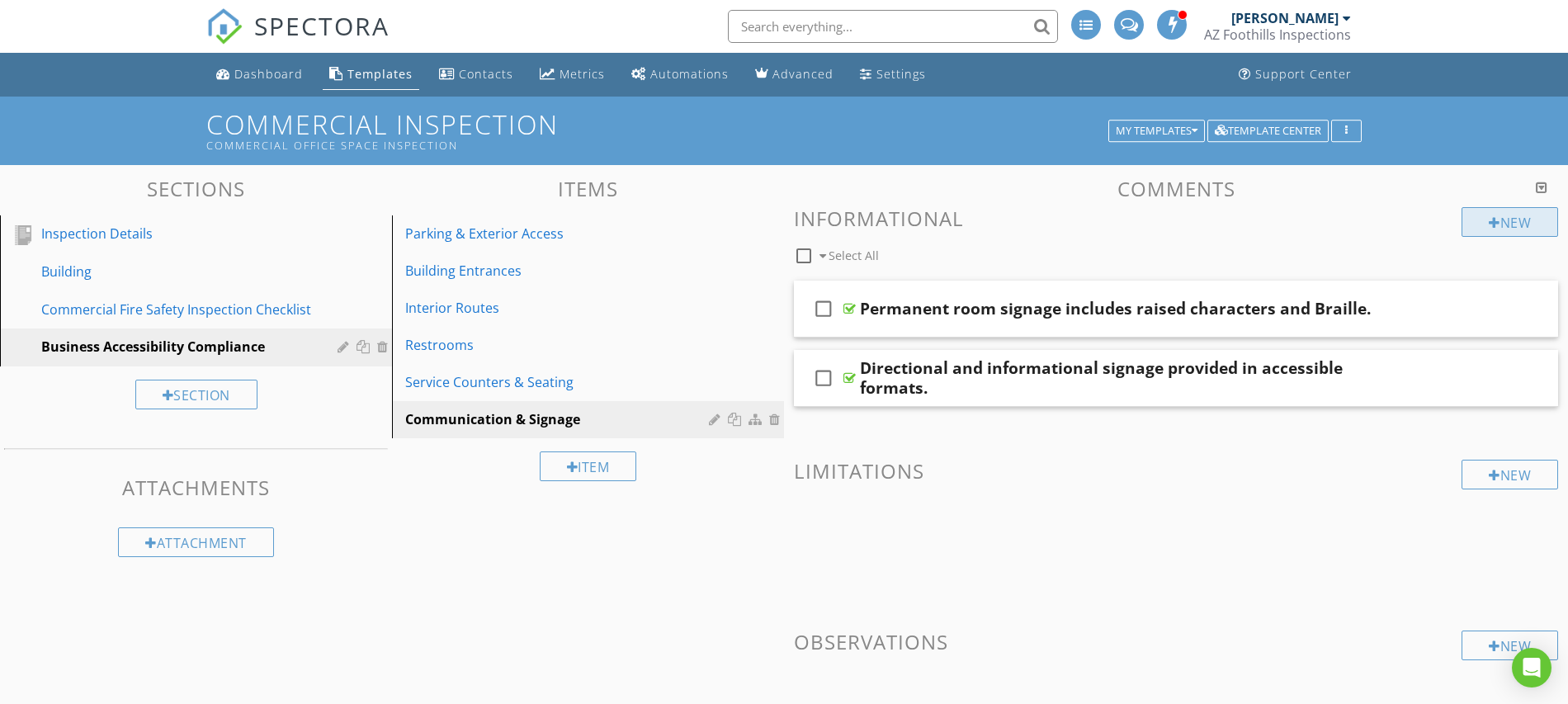
click at [1500, 221] on div "New" at bounding box center [1510, 222] width 97 height 30
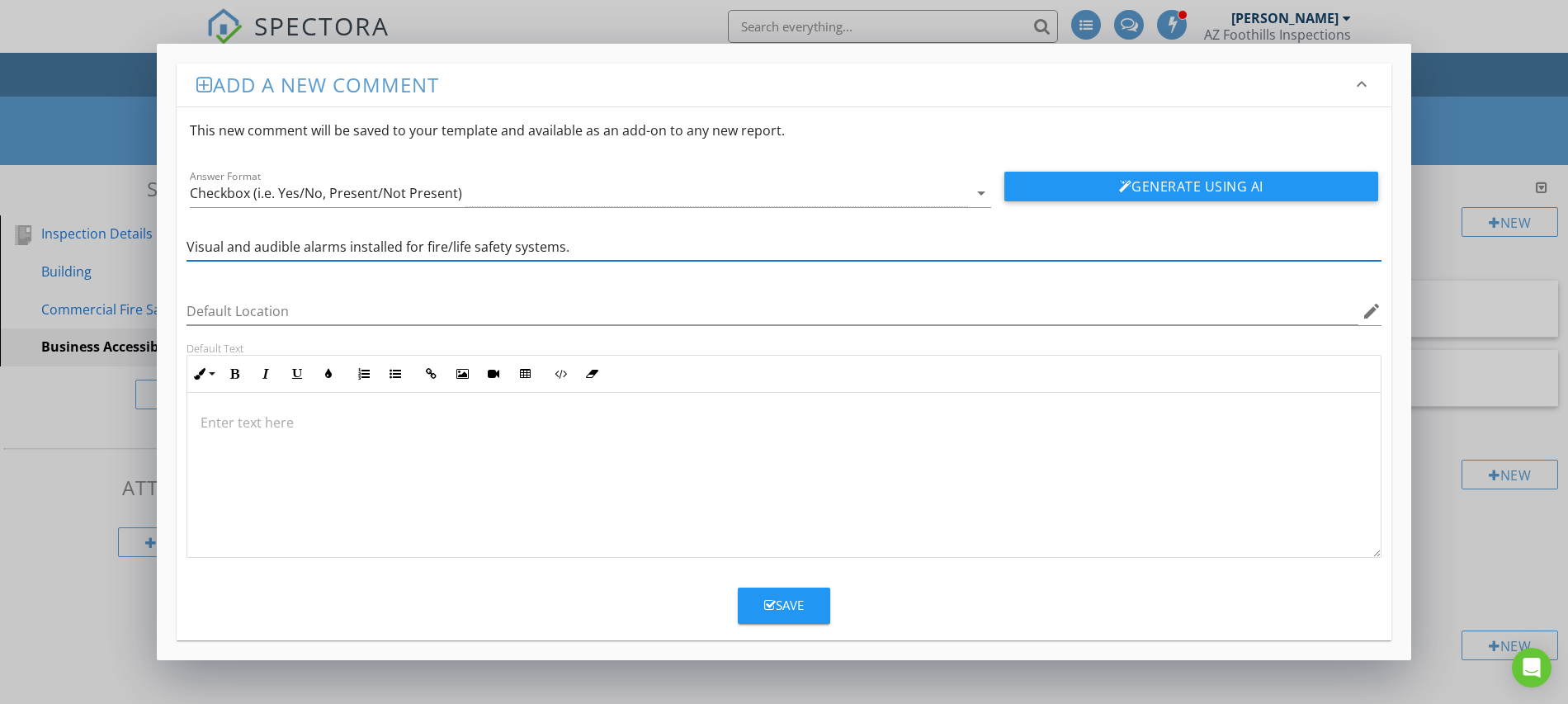
type input "Visual and audible alarms installed for fire/life safety systems."
click at [753, 608] on button "Save" at bounding box center [784, 606] width 92 height 37
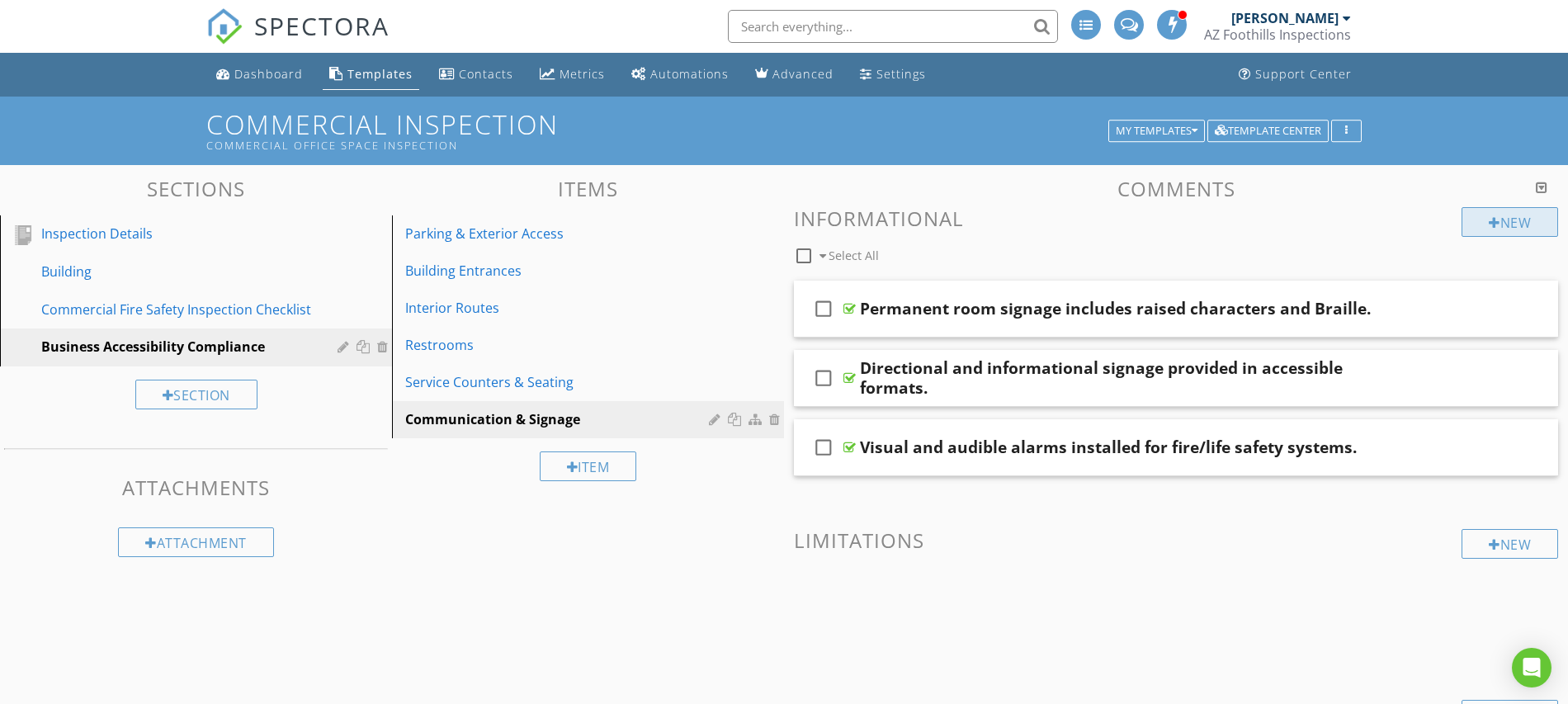
click at [1508, 222] on div "New" at bounding box center [1510, 222] width 97 height 30
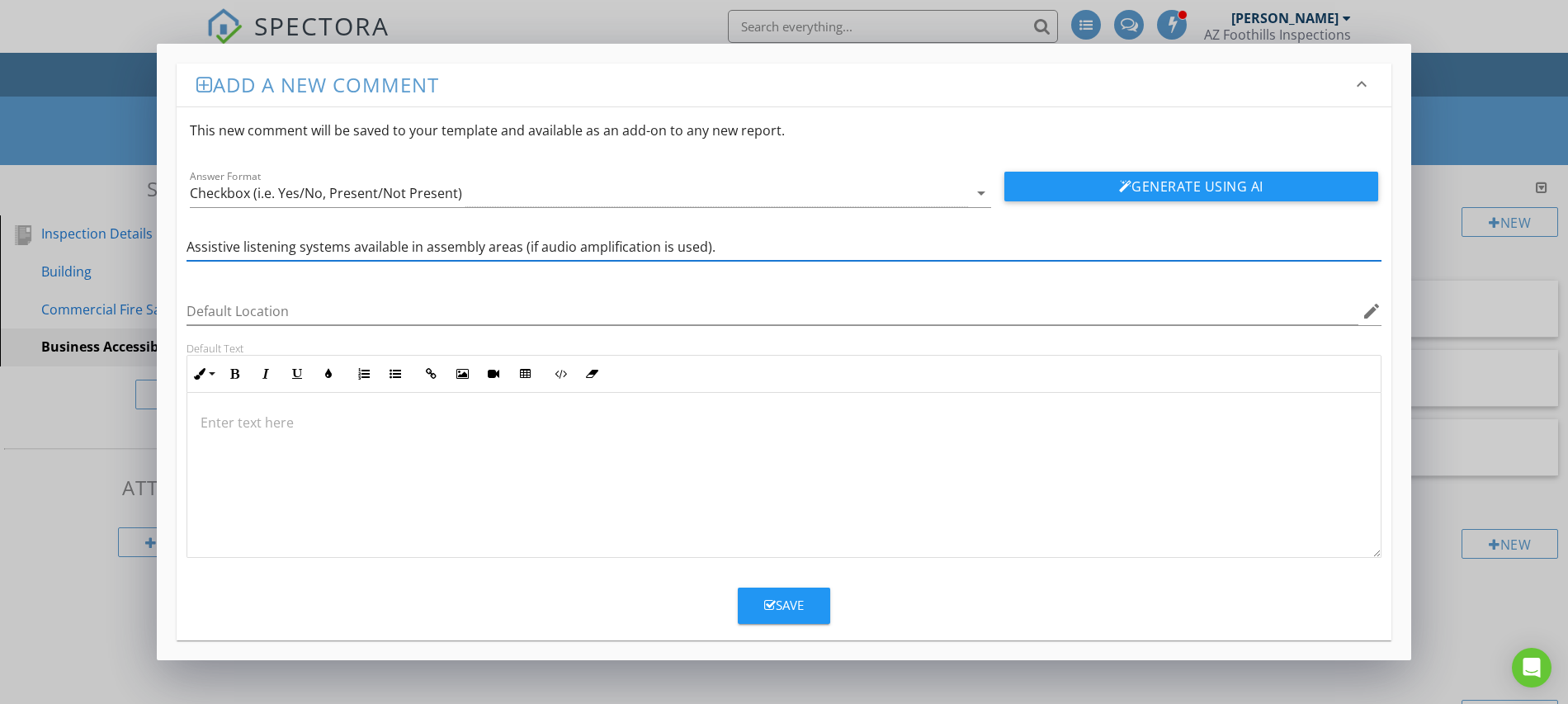
type input "Assistive listening systems available in assembly areas (if audio amplification…"
click at [766, 604] on icon "button" at bounding box center [770, 605] width 11 height 12
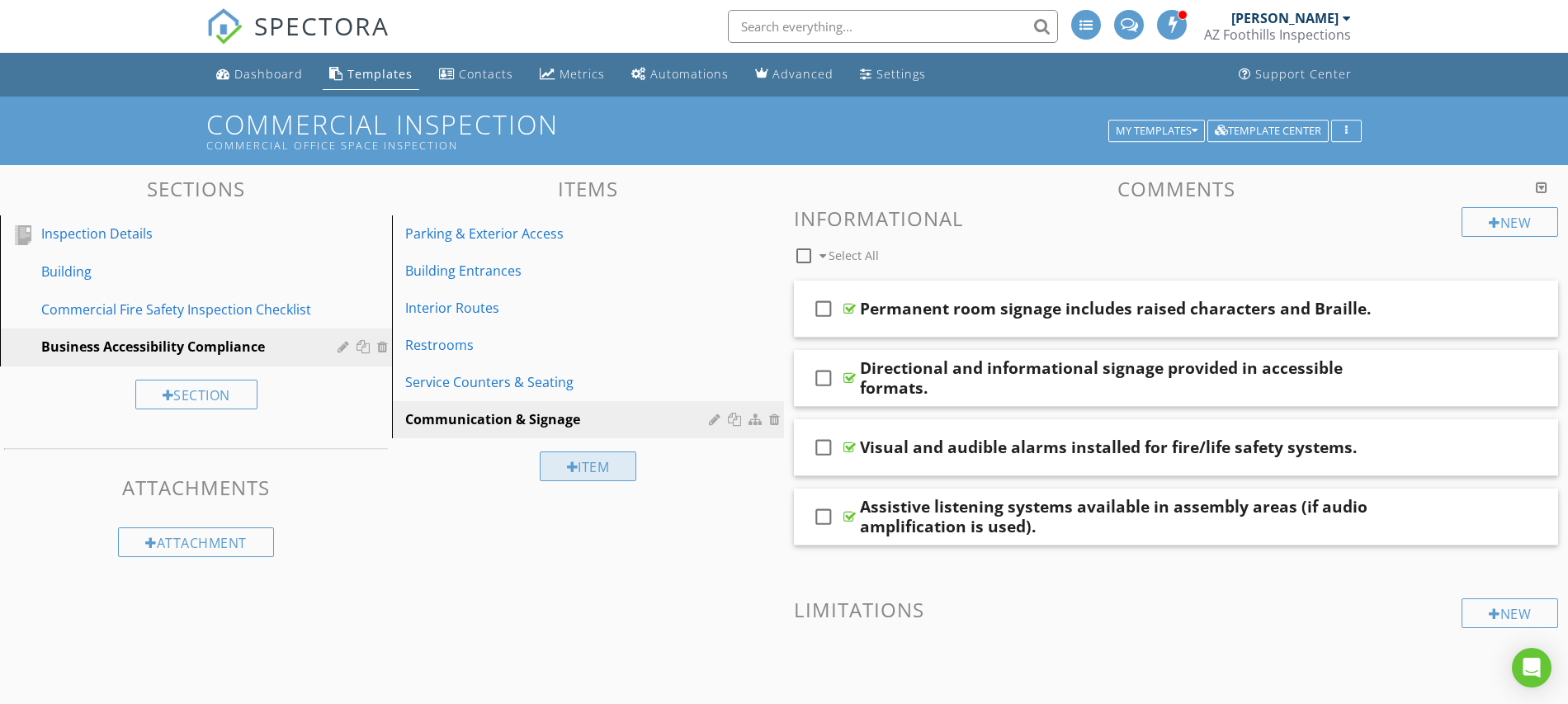
click at [574, 473] on div at bounding box center [572, 467] width 11 height 13
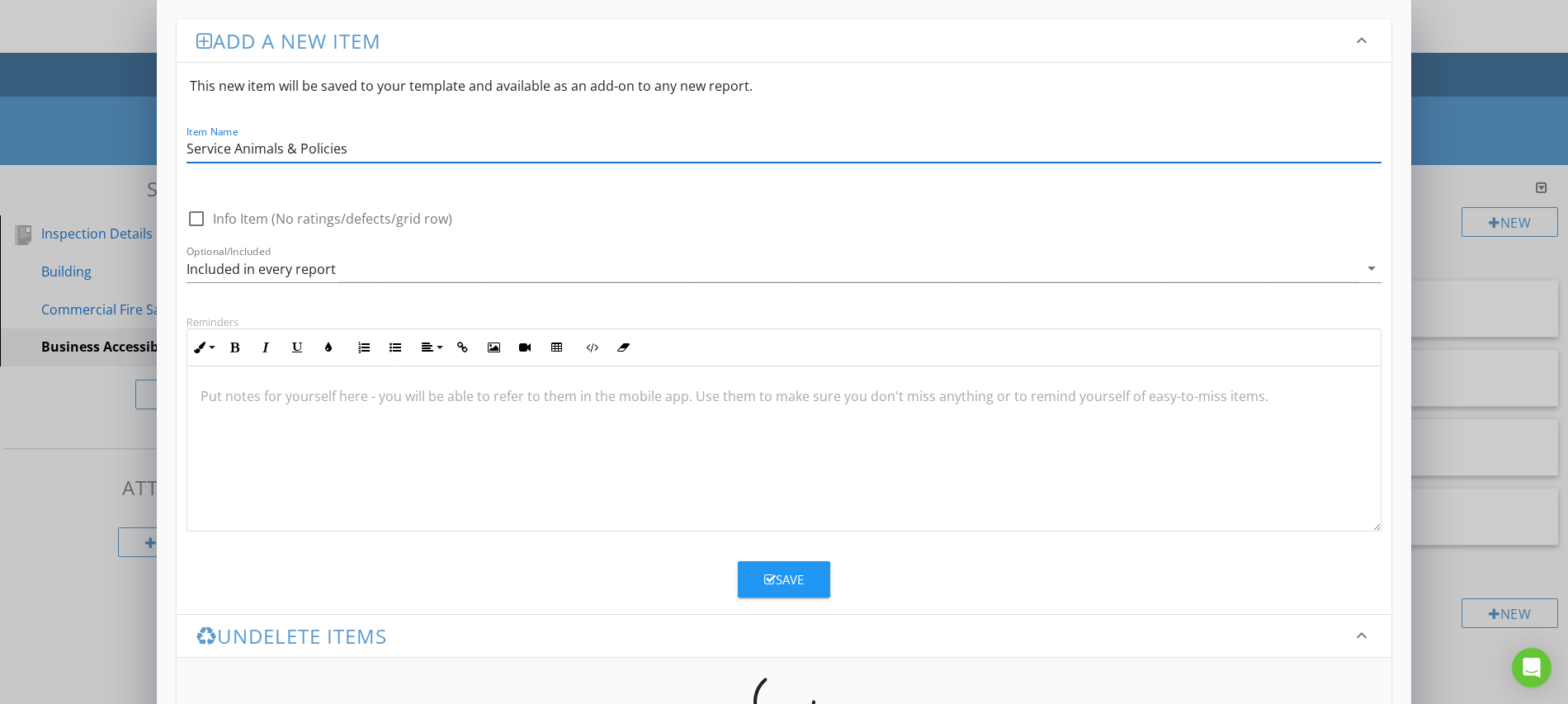
type input "Service Animals & Policies"
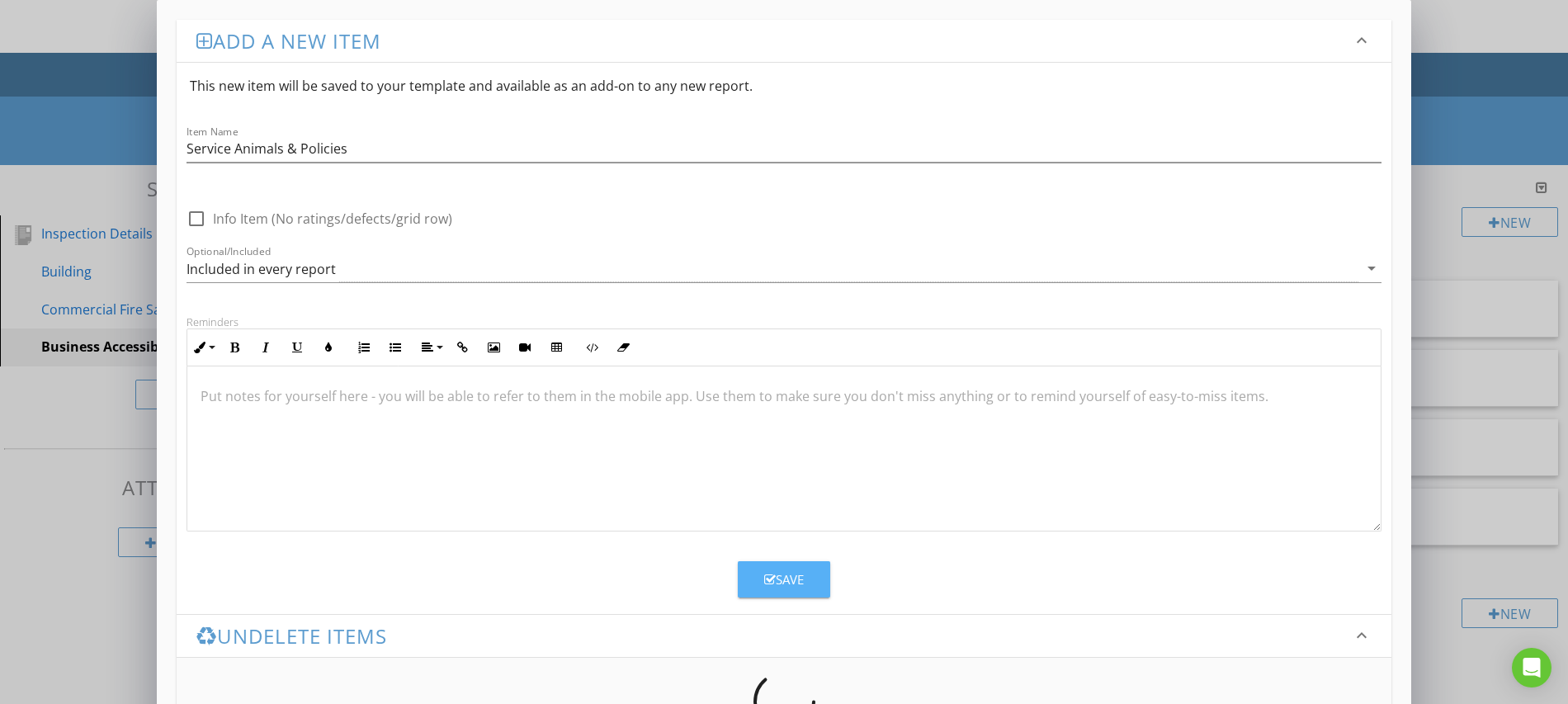
click at [771, 574] on icon "button" at bounding box center [770, 580] width 11 height 12
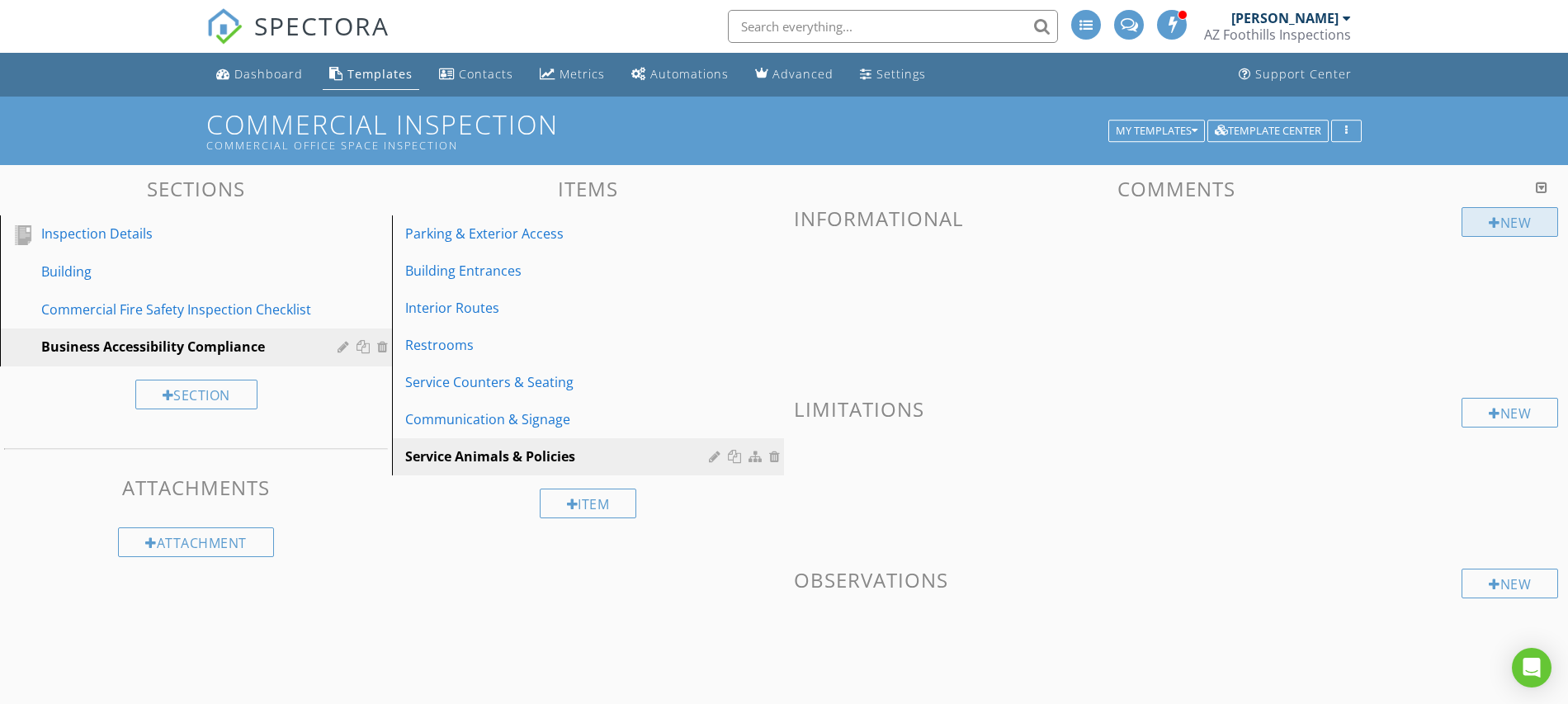
click at [1493, 222] on div at bounding box center [1494, 222] width 11 height 13
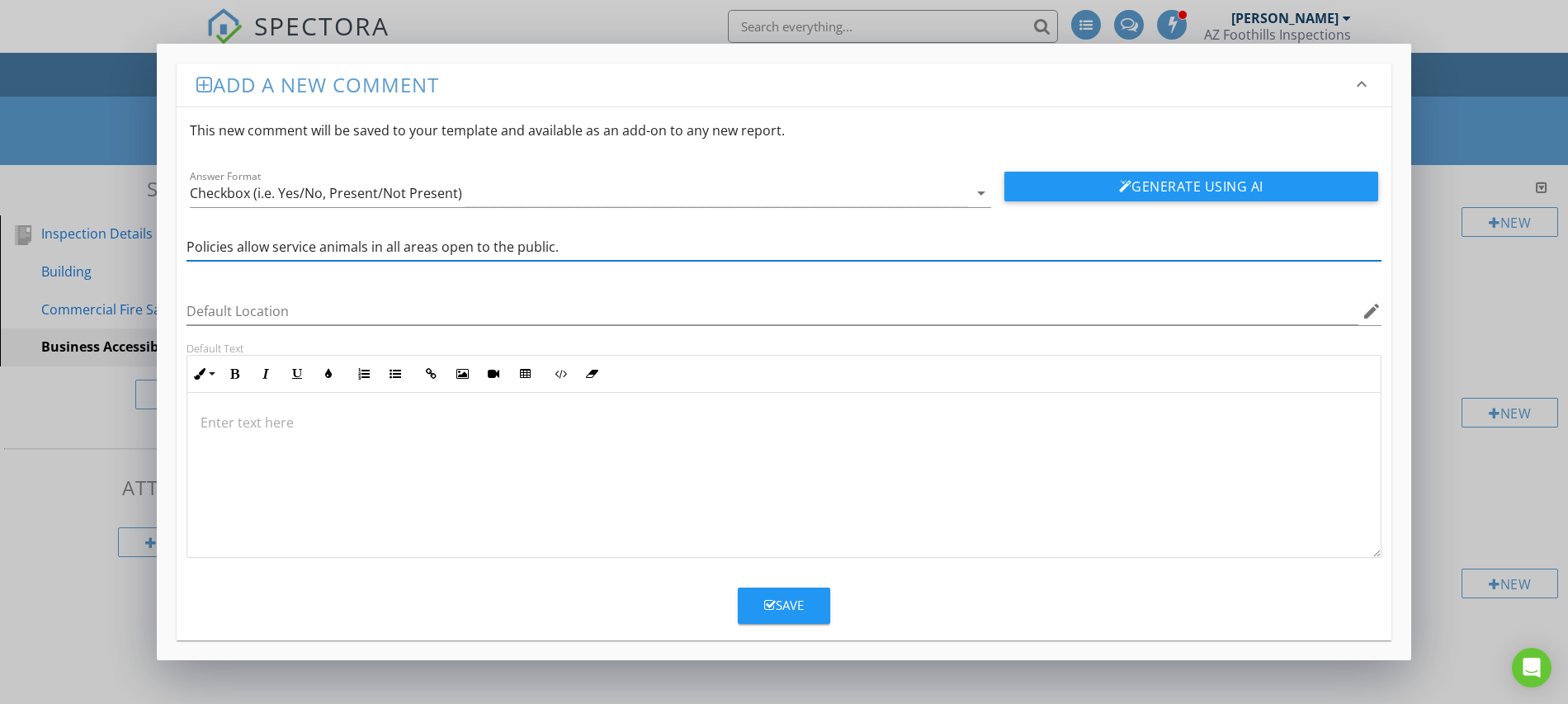
type input "Policies allow service animals in all areas open to the public."
click at [794, 605] on div "Save" at bounding box center [784, 605] width 40 height 19
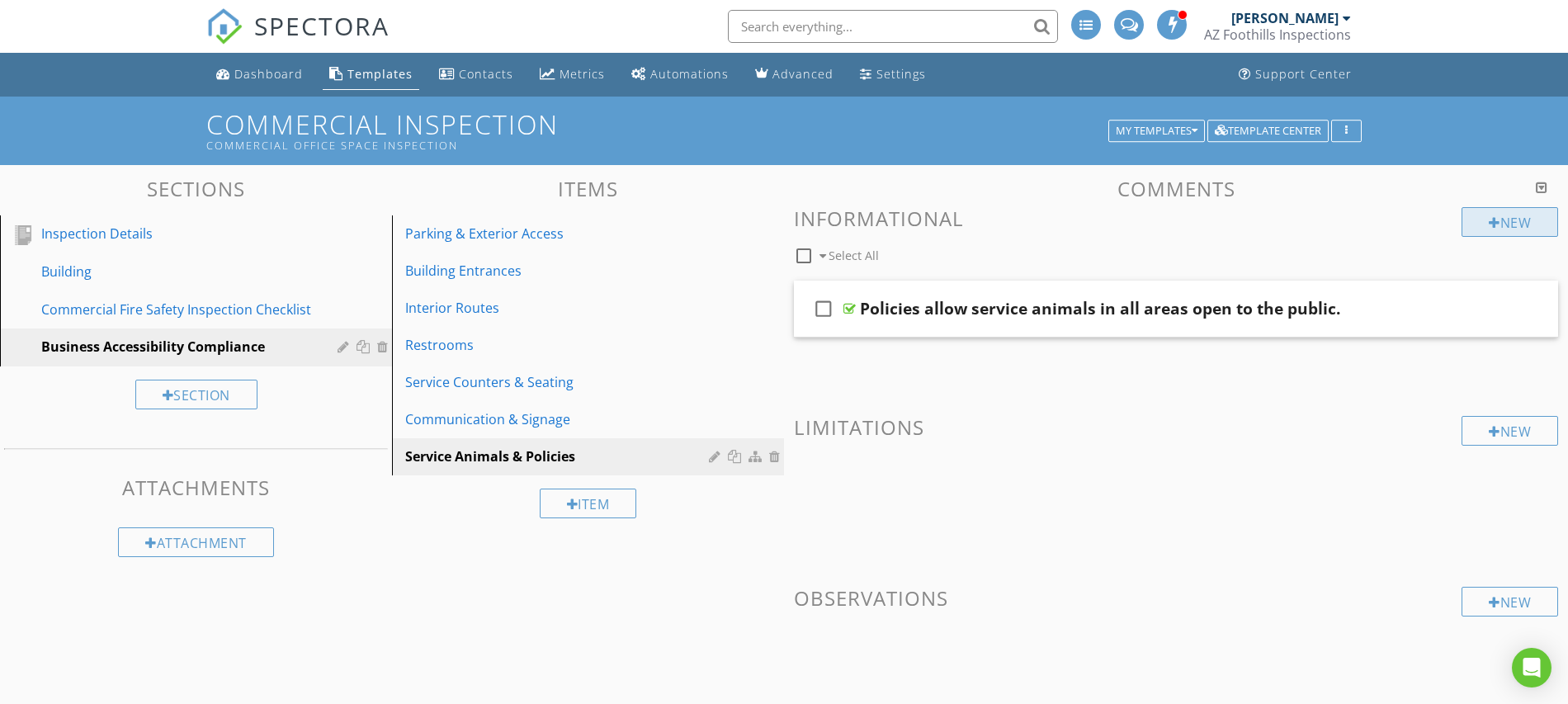
click at [1490, 224] on div at bounding box center [1494, 222] width 11 height 13
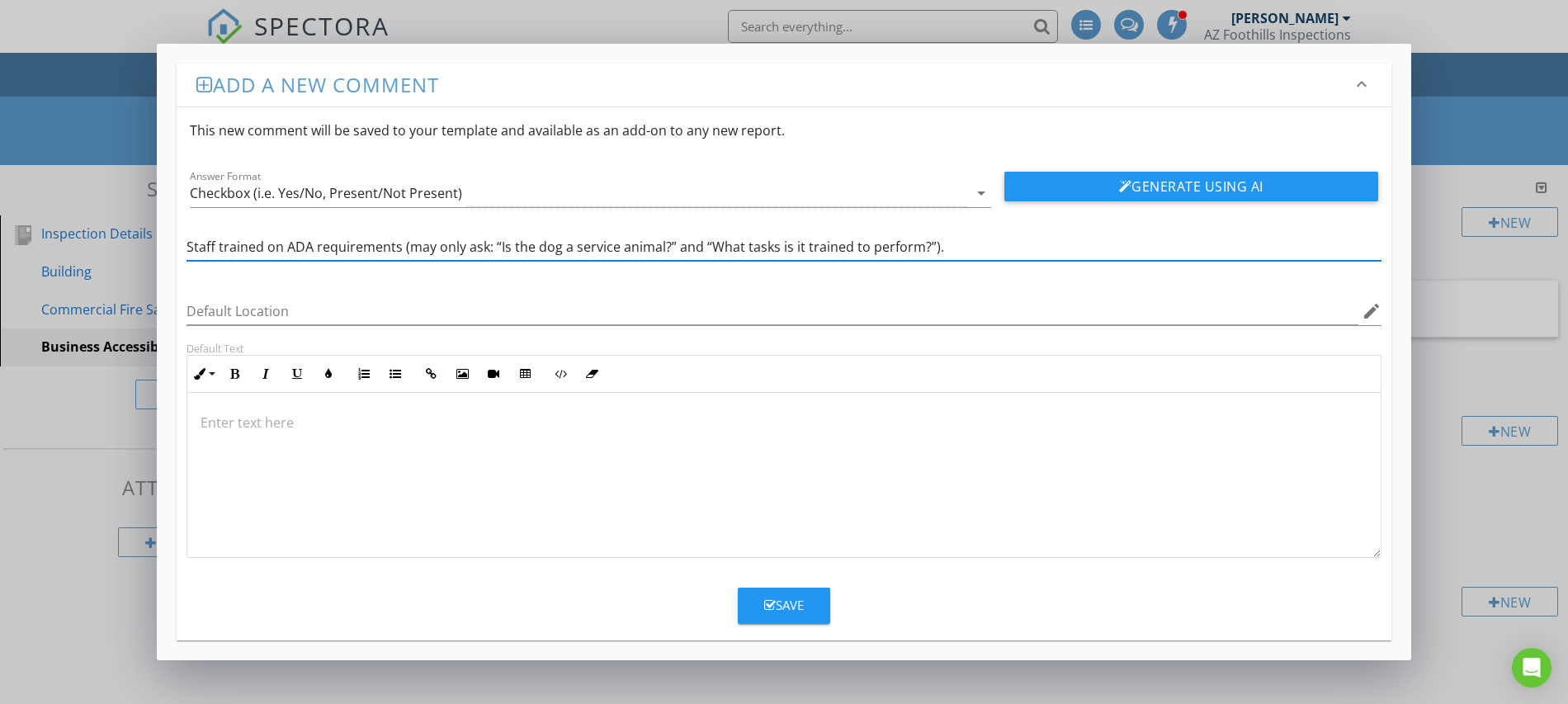
type input "Staff trained on ADA requirements (may only ask: “Is the dog a service animal?”…"
click at [779, 607] on div "Save" at bounding box center [784, 605] width 40 height 19
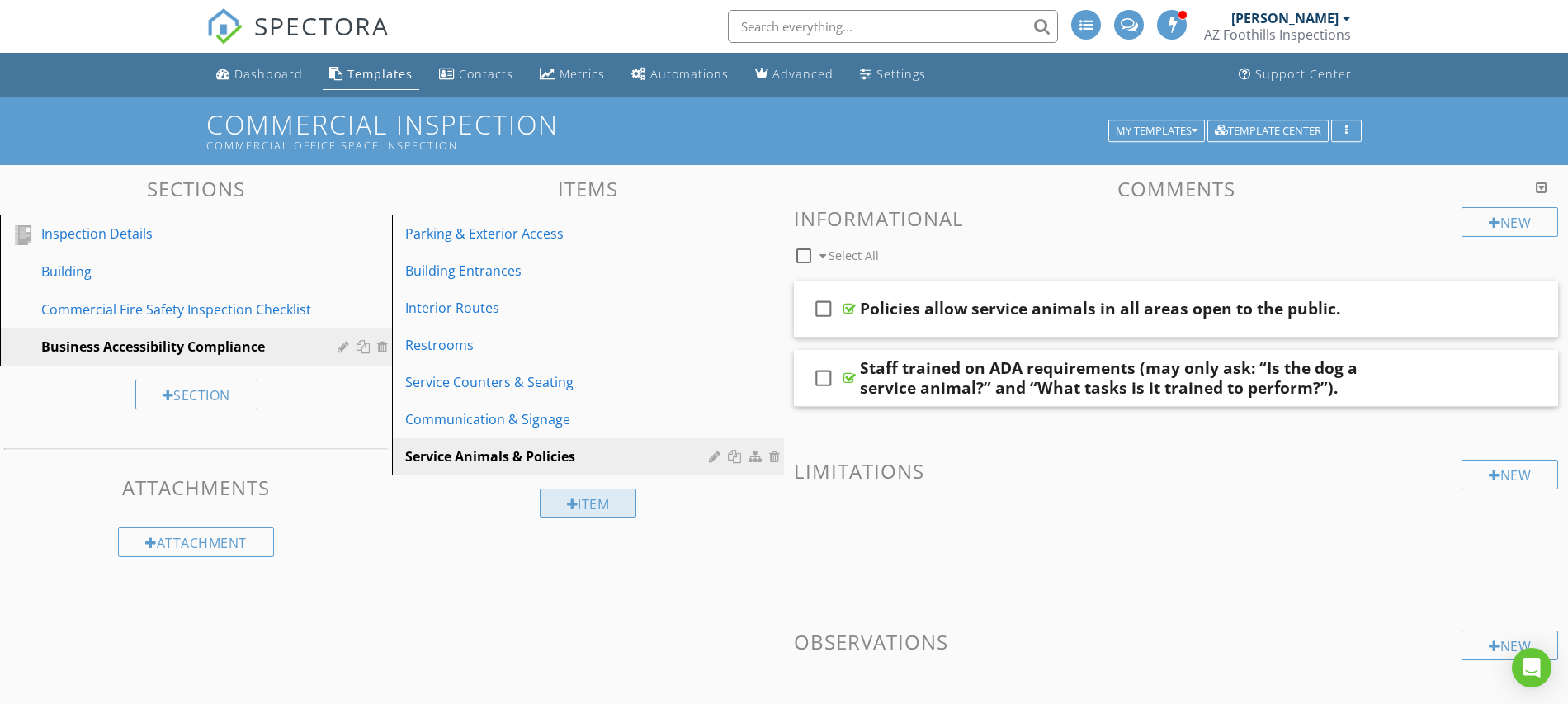
click at [567, 504] on div at bounding box center [572, 503] width 11 height 13
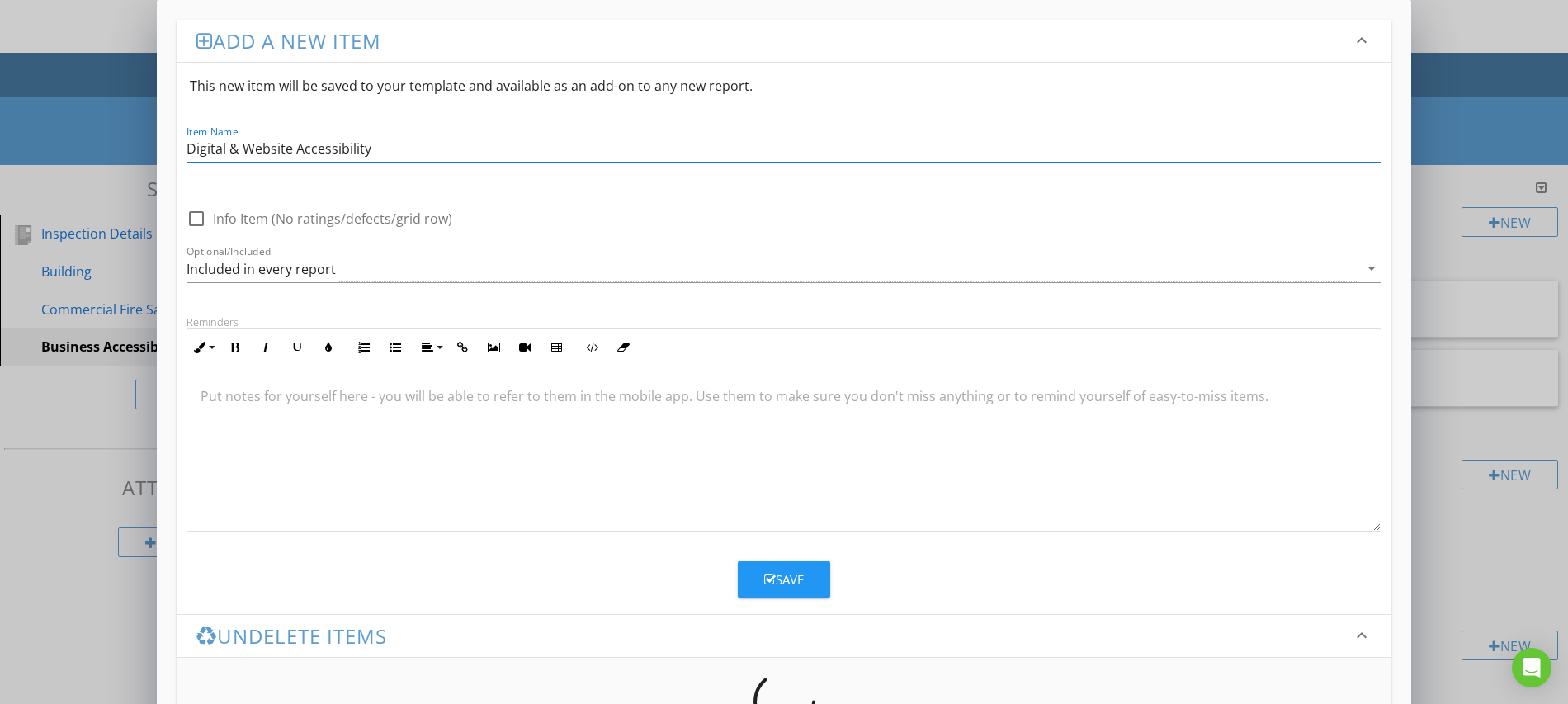
type input "Digital & Website Accessibility"
click at [787, 577] on div "Save" at bounding box center [784, 580] width 40 height 19
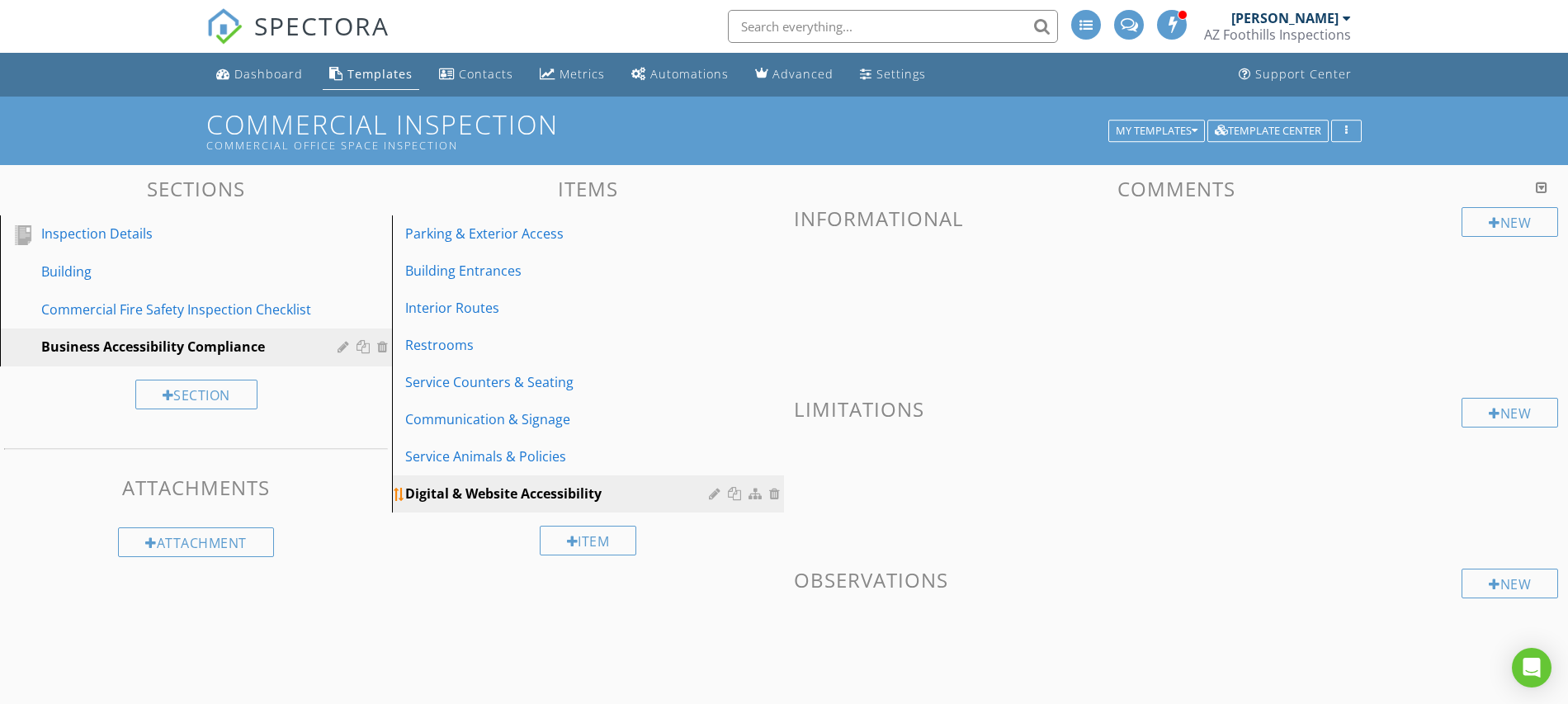
click at [774, 495] on div at bounding box center [777, 493] width 15 height 13
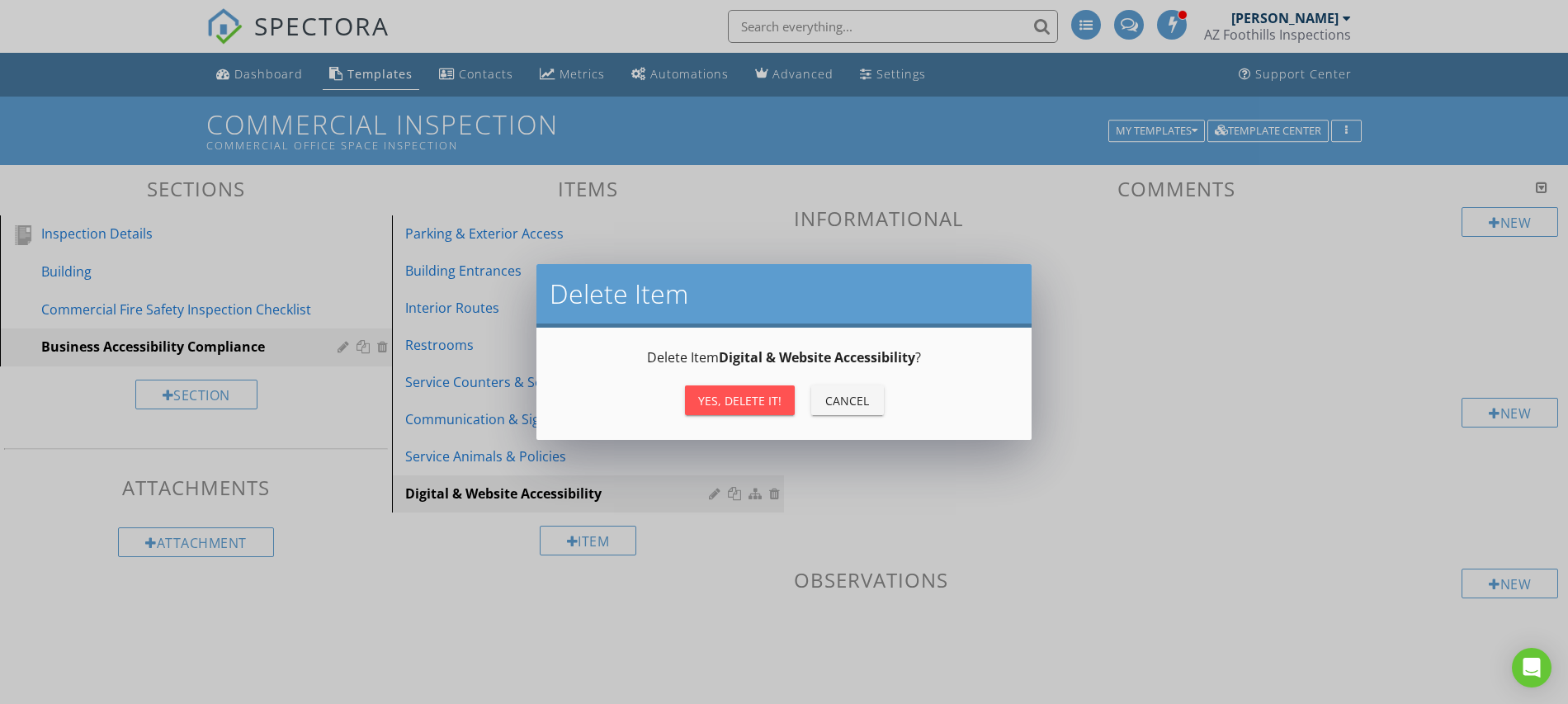
click at [715, 399] on div "Yes, Delete it!" at bounding box center [740, 401] width 83 height 17
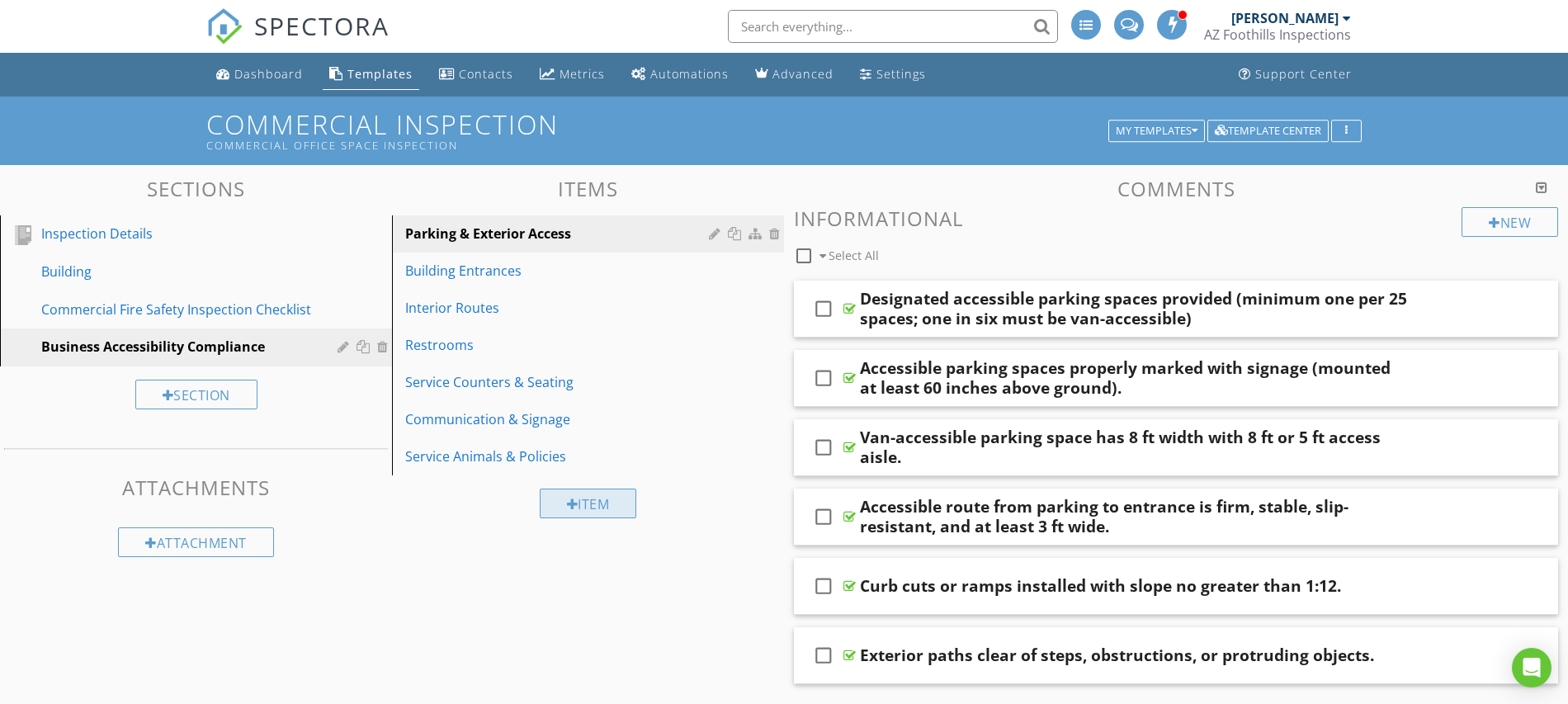
click at [617, 508] on div "Item" at bounding box center [589, 503] width 97 height 30
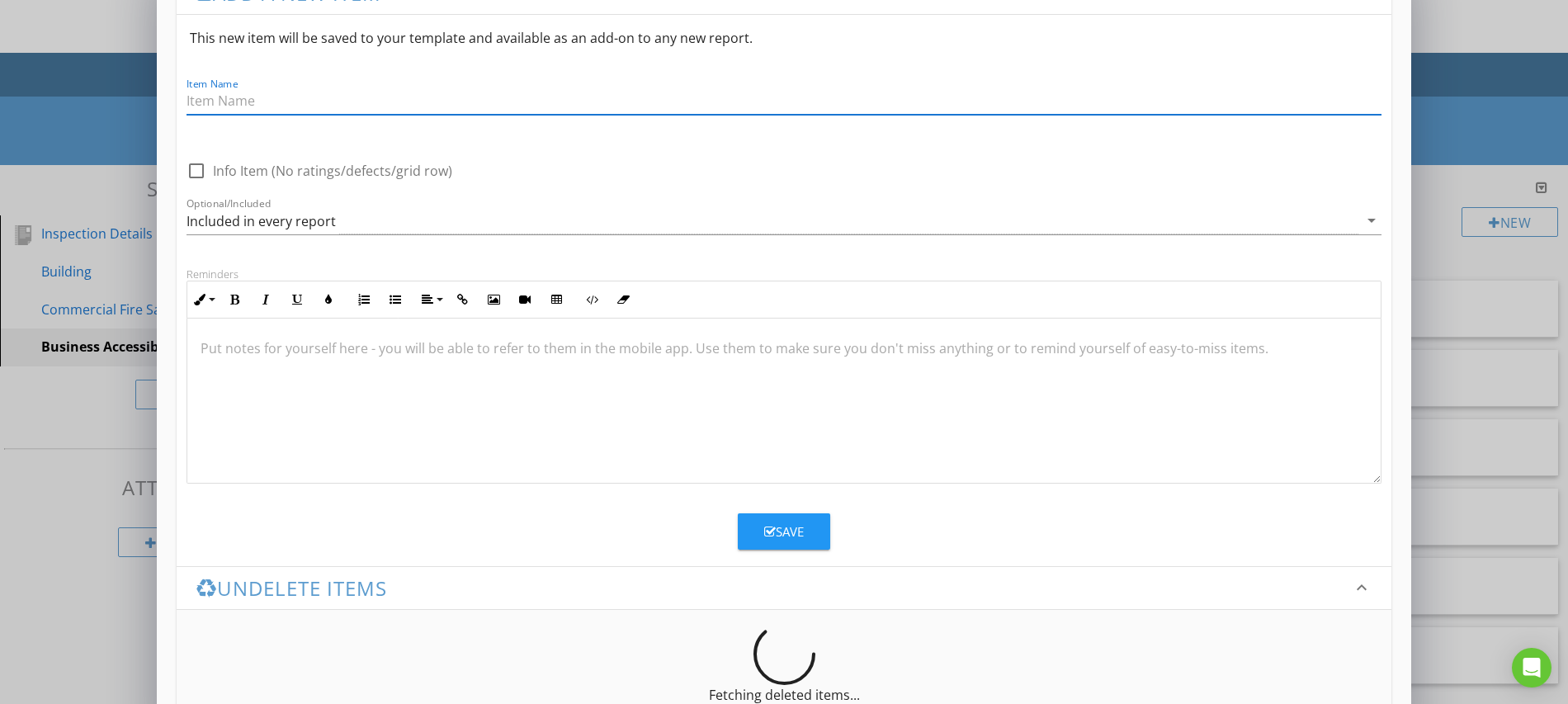
scroll to position [0, 0]
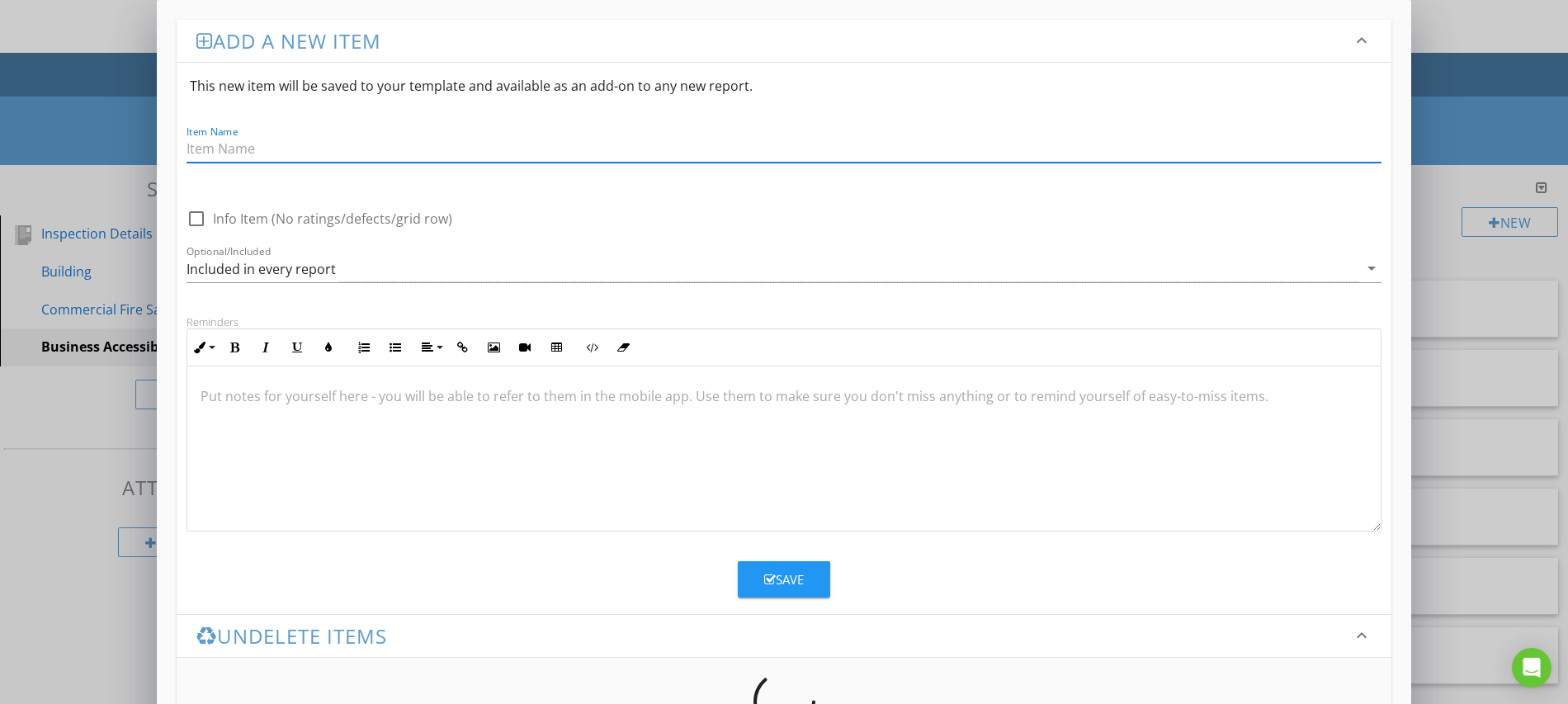
click at [1467, 143] on div "Add a new item keyboard_arrow_down This new item will be saved to your template…" at bounding box center [784, 397] width 1568 height 795
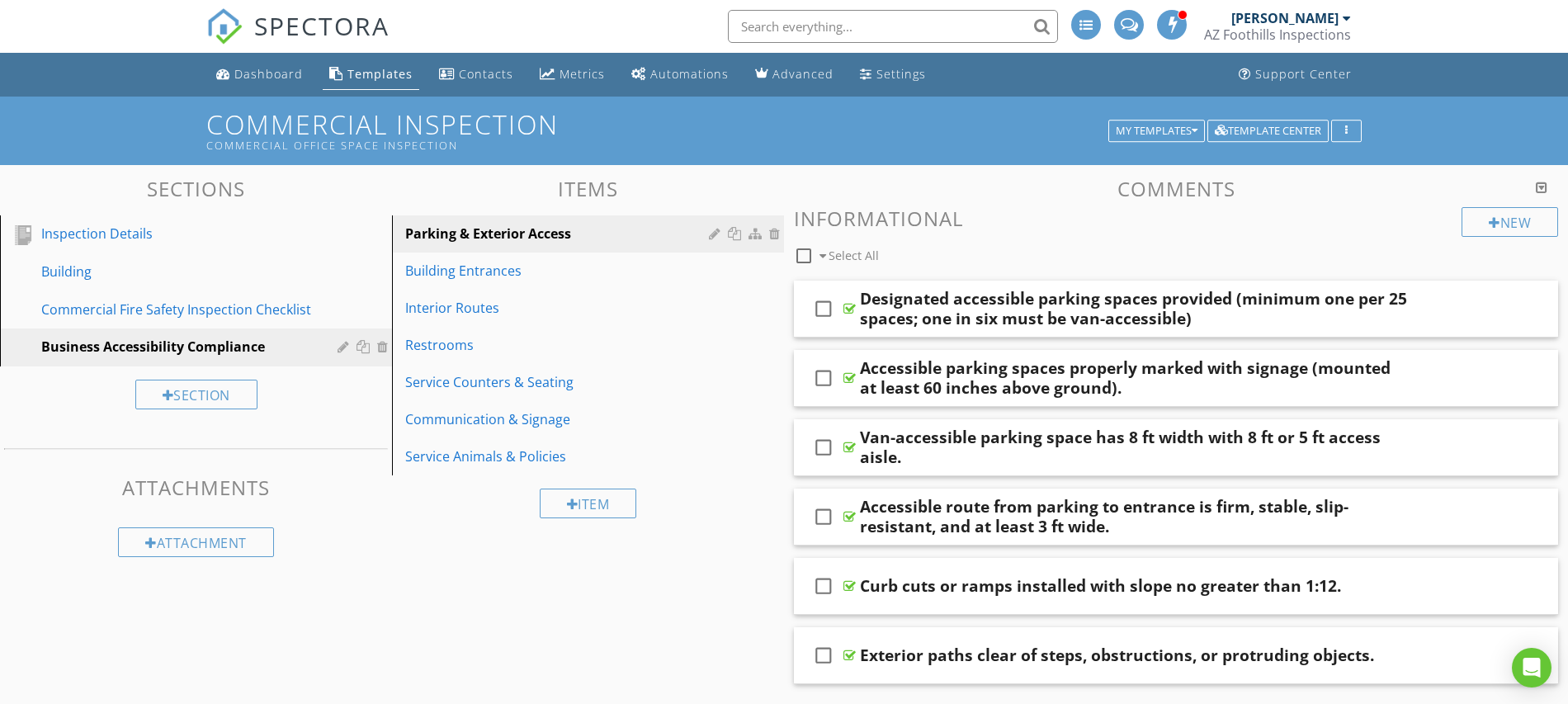
click at [386, 582] on div "Sections Inspection Details Building Commercial Fire Safety Inspection Checklis…" at bounding box center [784, 621] width 1568 height 913
click at [251, 76] on div "Dashboard" at bounding box center [269, 74] width 69 height 16
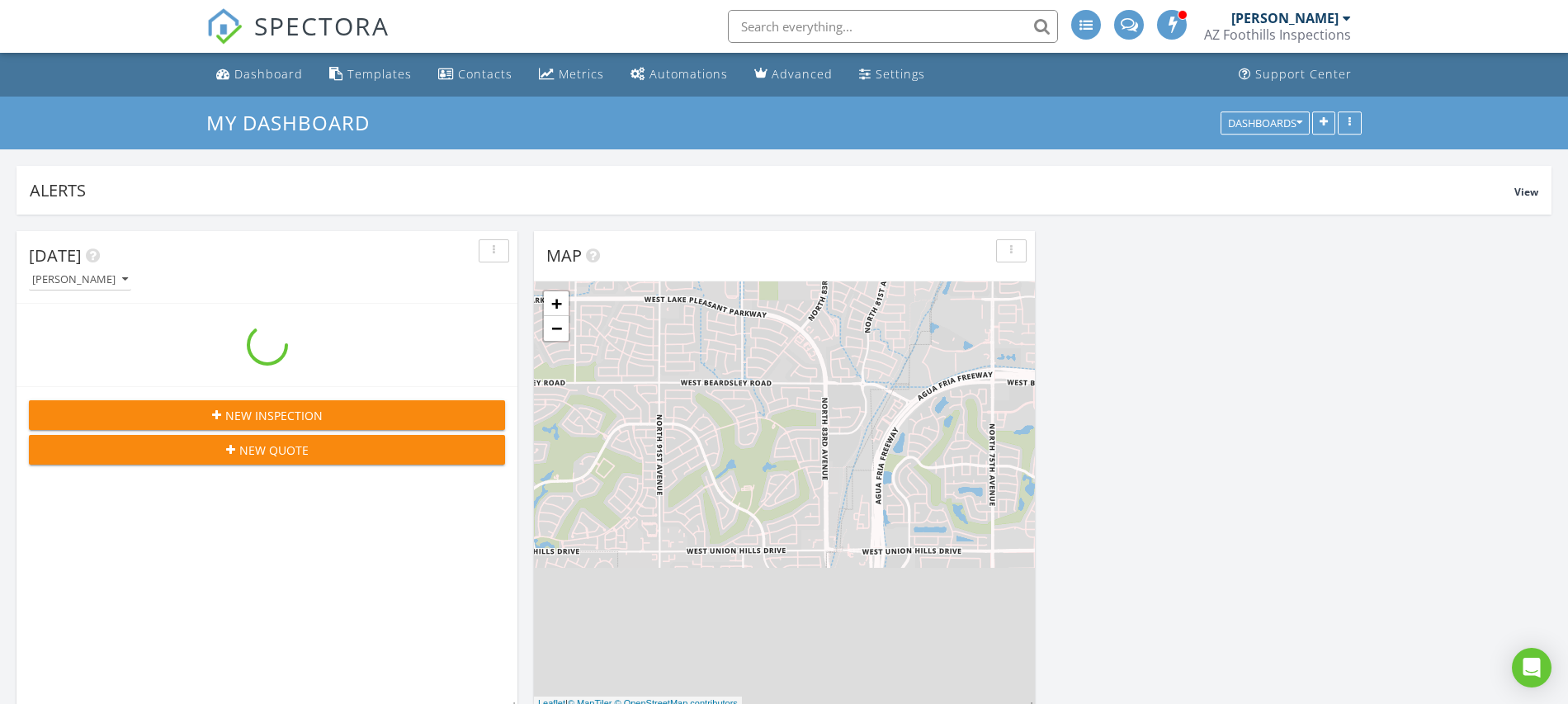
scroll to position [1502, 1569]
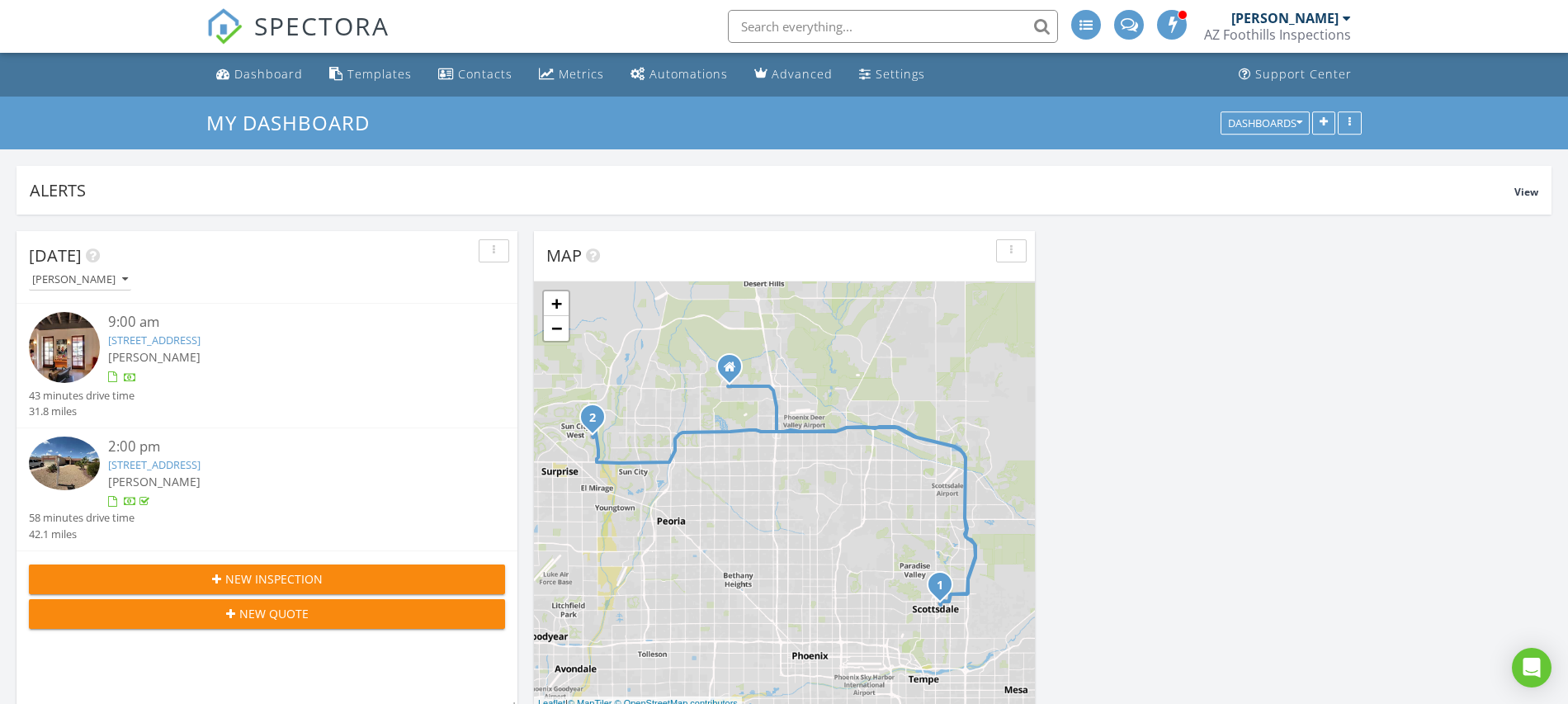
click at [201, 343] on link "4310 N 75th St, Scottsdale, AZ 85251" at bounding box center [154, 340] width 92 height 15
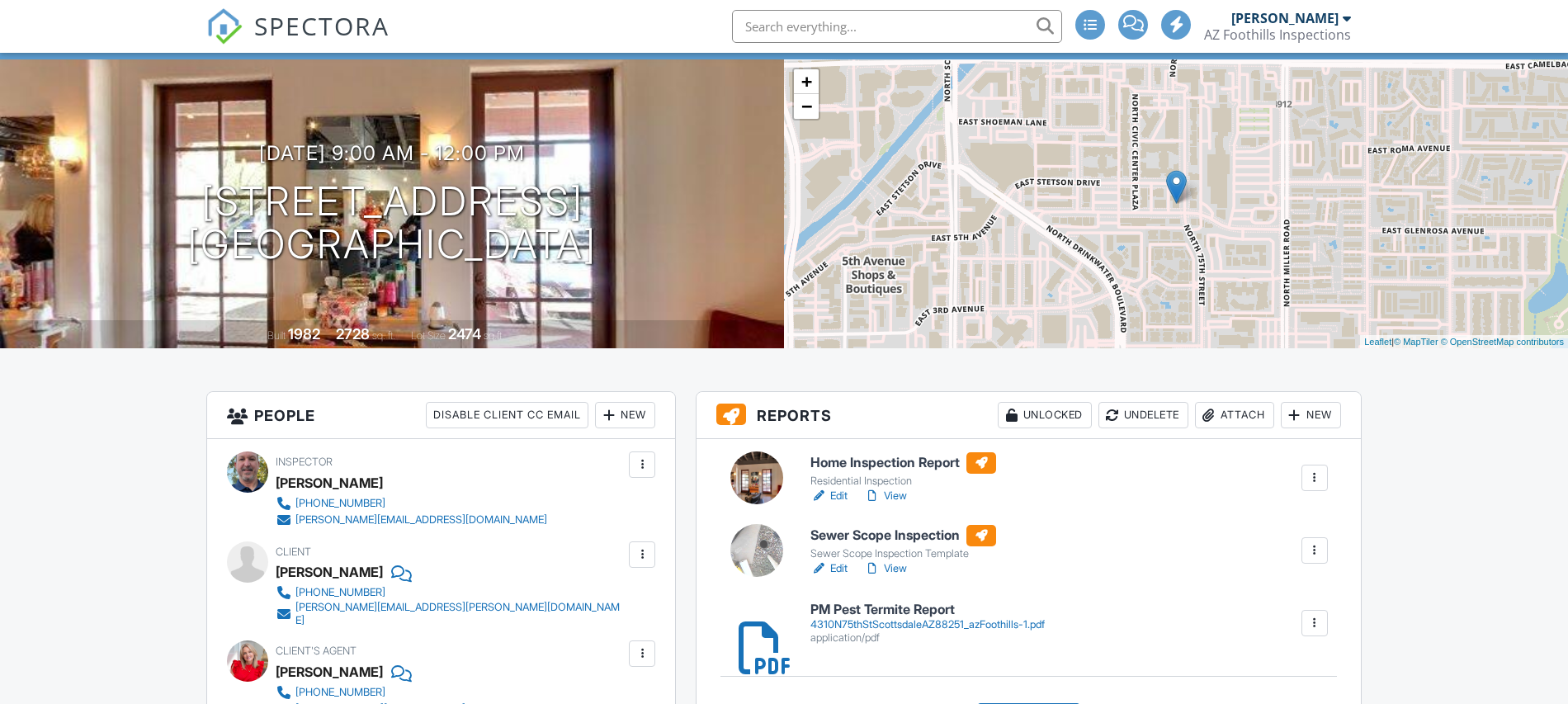
scroll to position [101, 0]
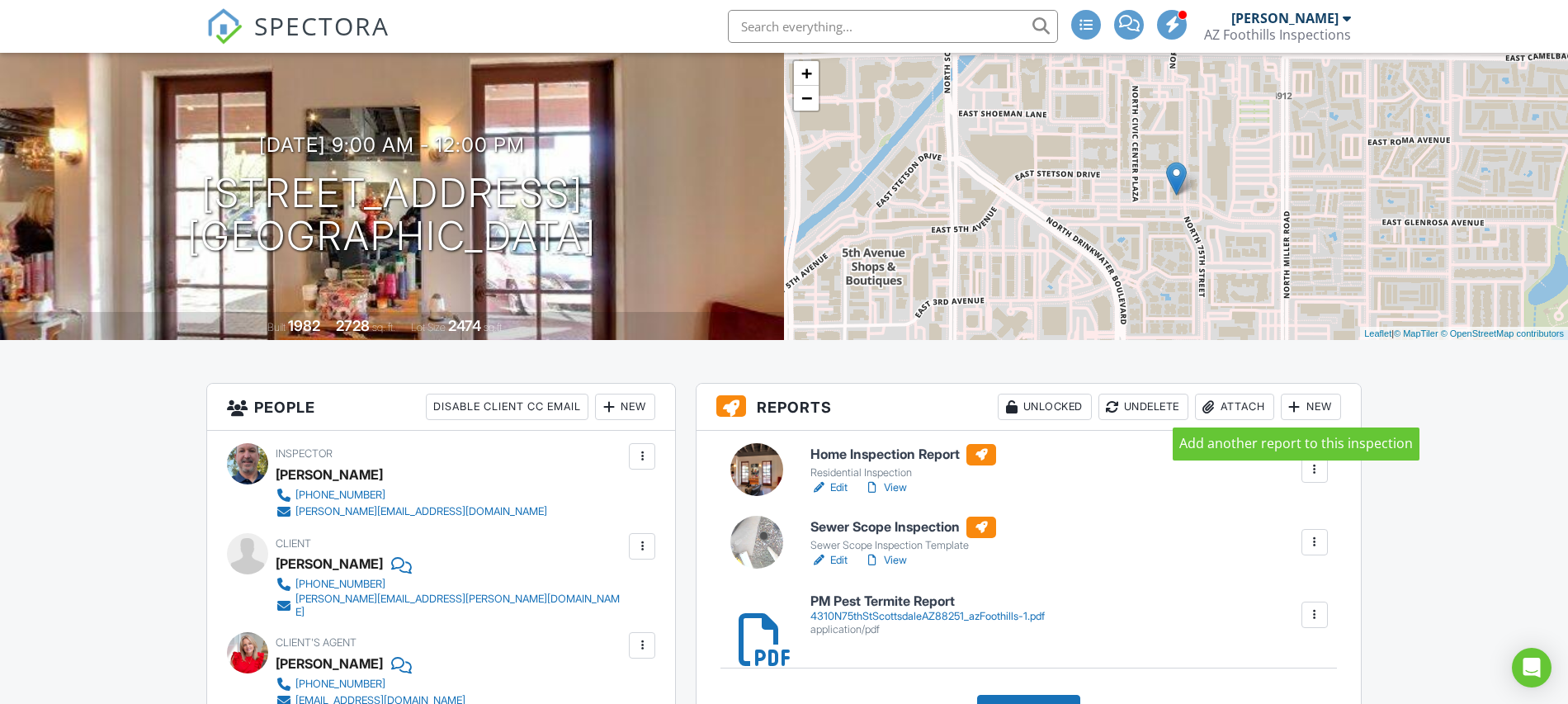
click at [1294, 407] on div at bounding box center [1295, 406] width 17 height 17
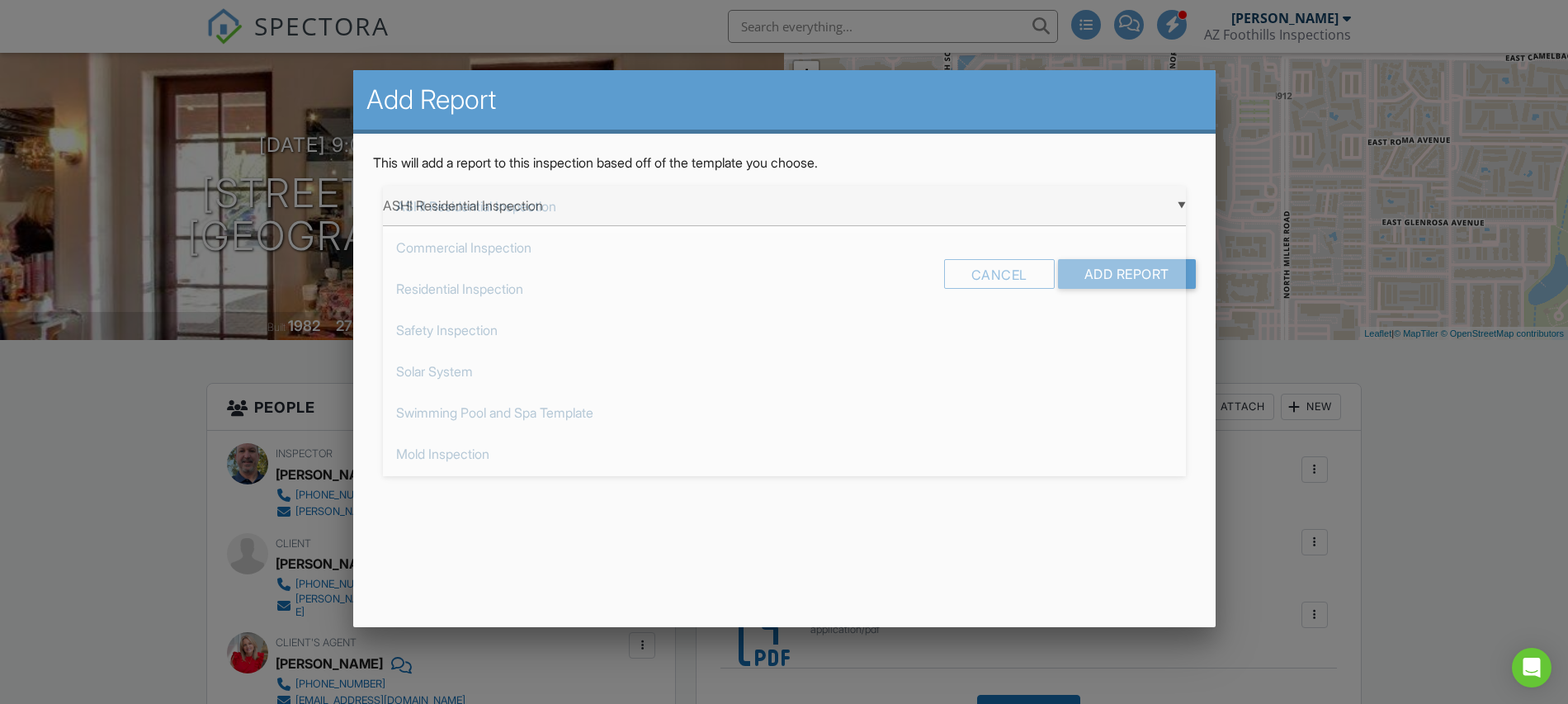
click at [601, 214] on div "▼ ASHI Residential Inspection ASHI Residential Inspection Commercial Inspection…" at bounding box center [784, 206] width 804 height 41
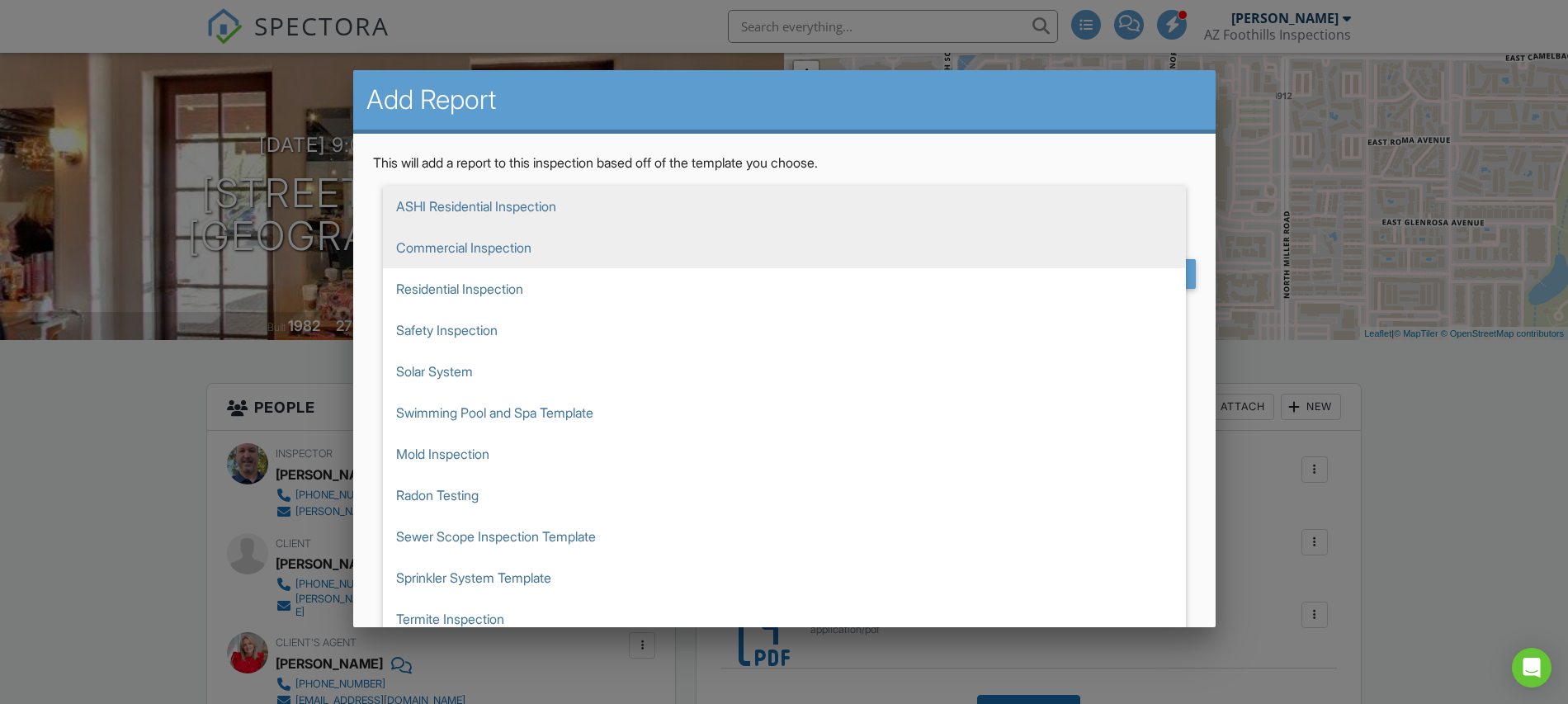
click at [555, 243] on span "Commercial Inspection" at bounding box center [784, 247] width 804 height 41
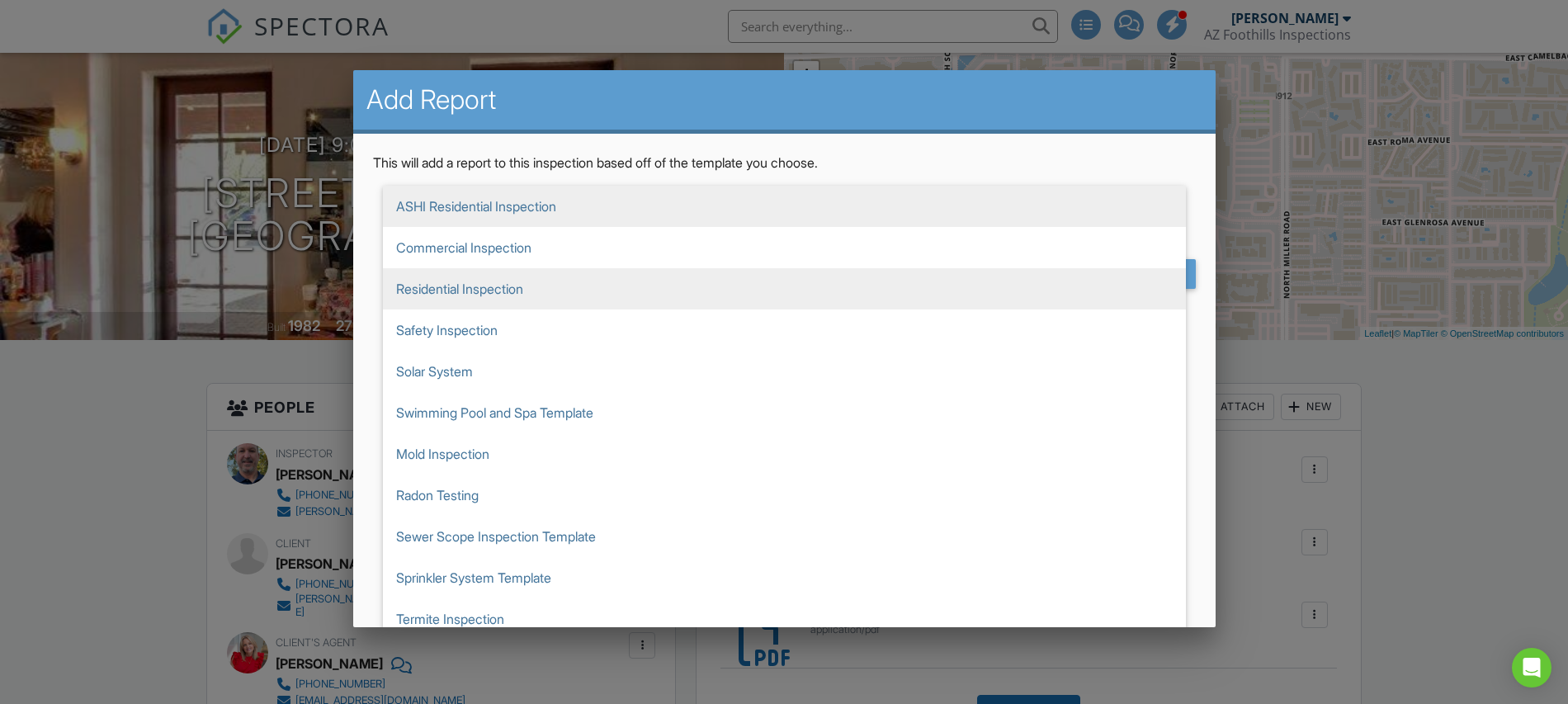
type input "Commercial Inspection"
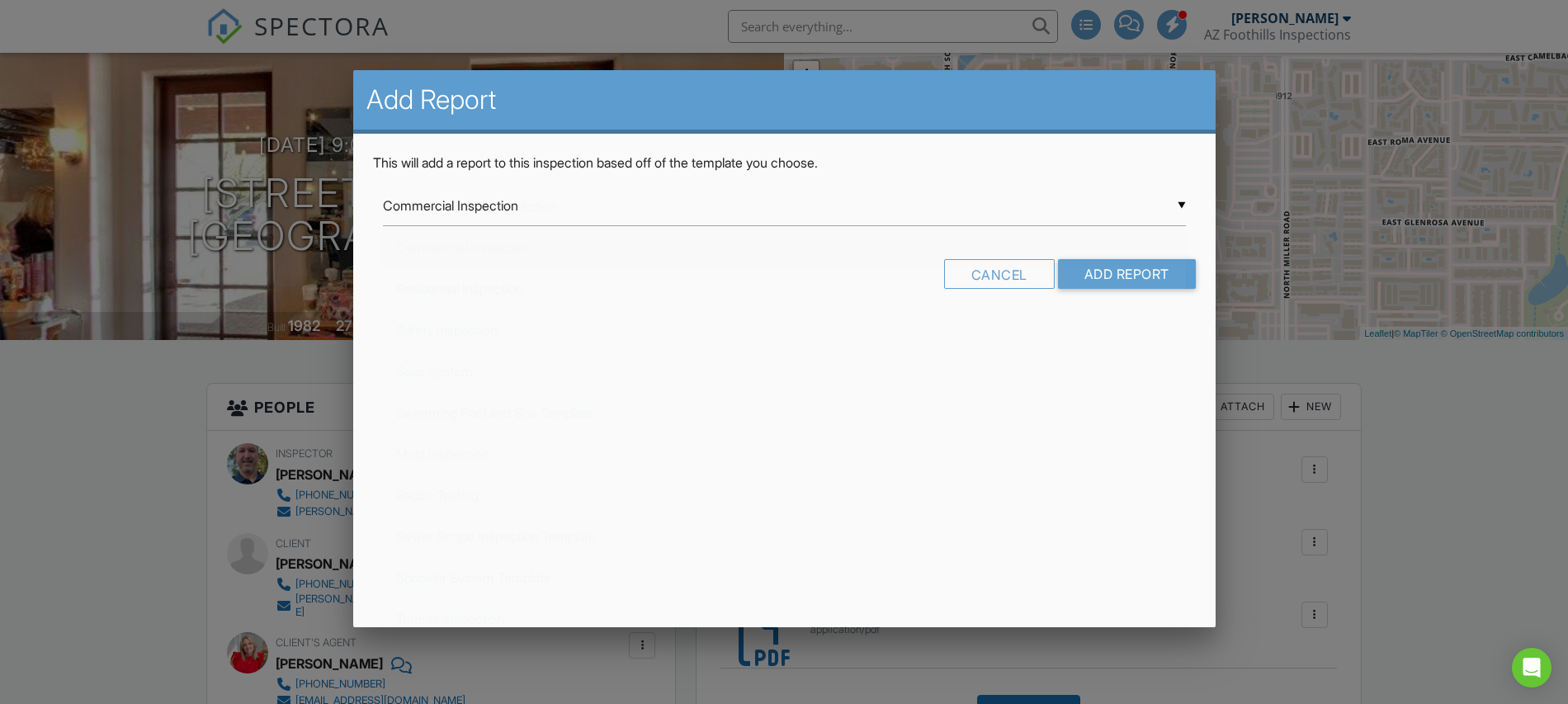
scroll to position [41, 0]
click at [1126, 279] on input "Add Report" at bounding box center [1127, 274] width 138 height 30
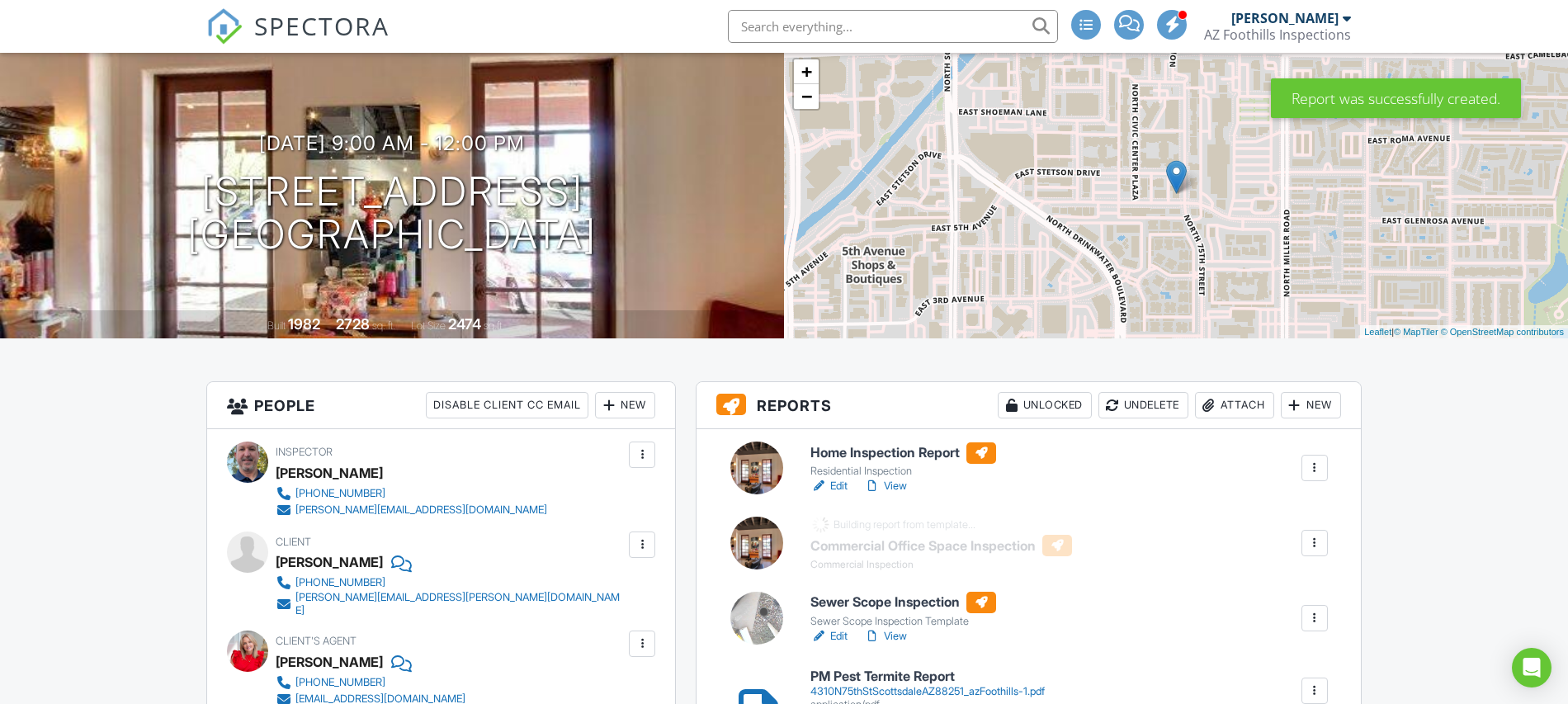
scroll to position [166, 0]
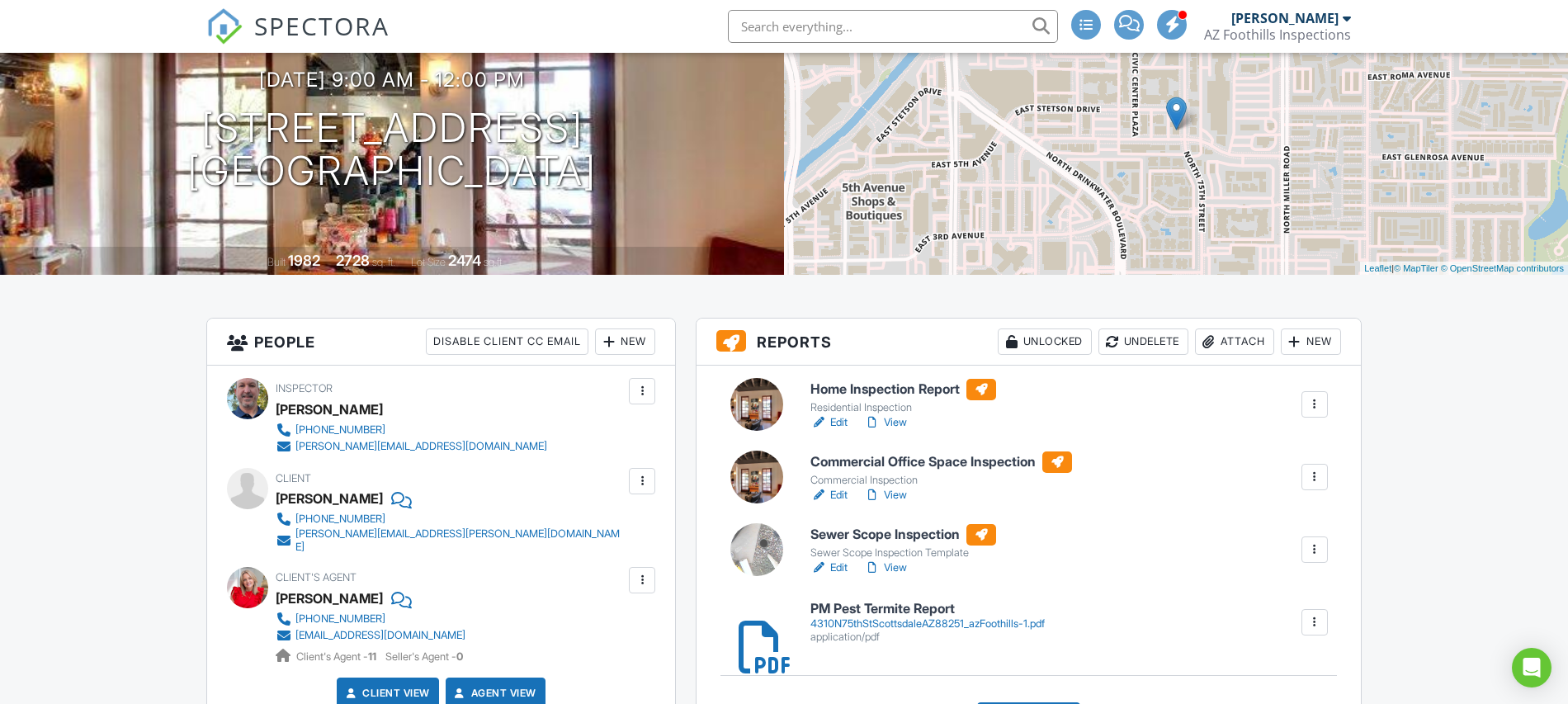
click at [839, 495] on link "Edit" at bounding box center [829, 495] width 37 height 17
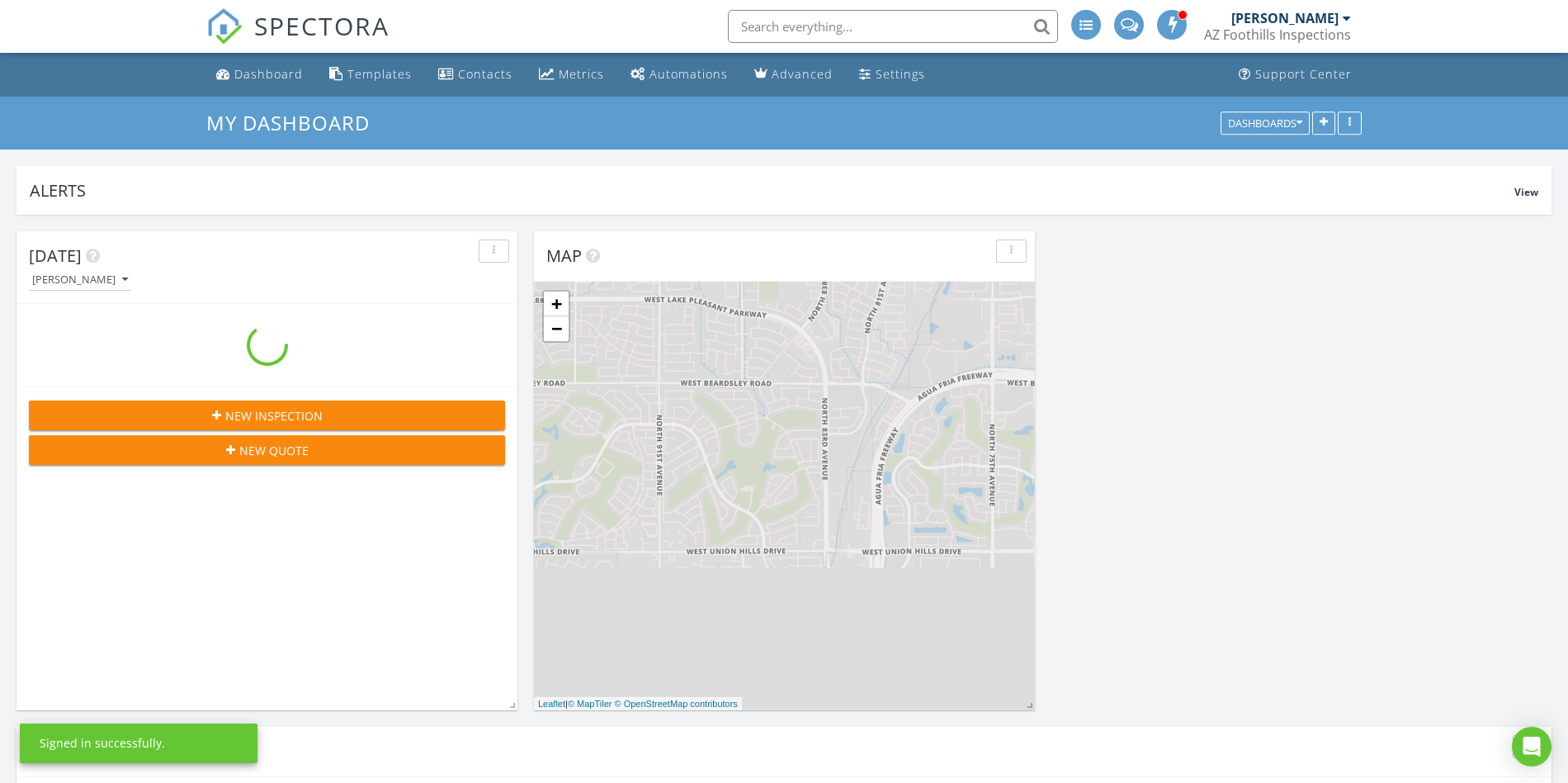
scroll to position [1503, 1569]
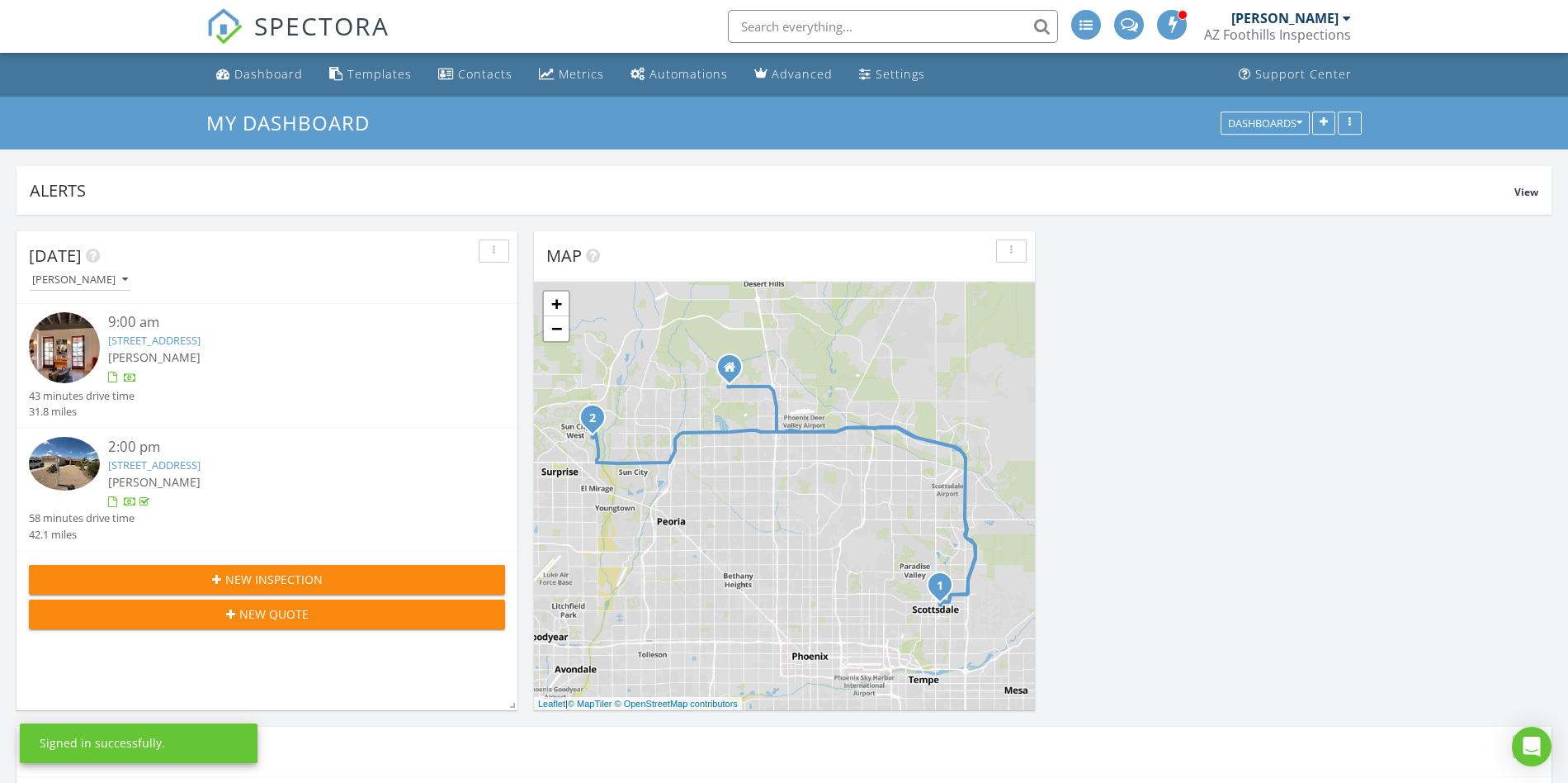
click at [201, 333] on link "[STREET_ADDRESS]" at bounding box center [154, 340] width 92 height 15
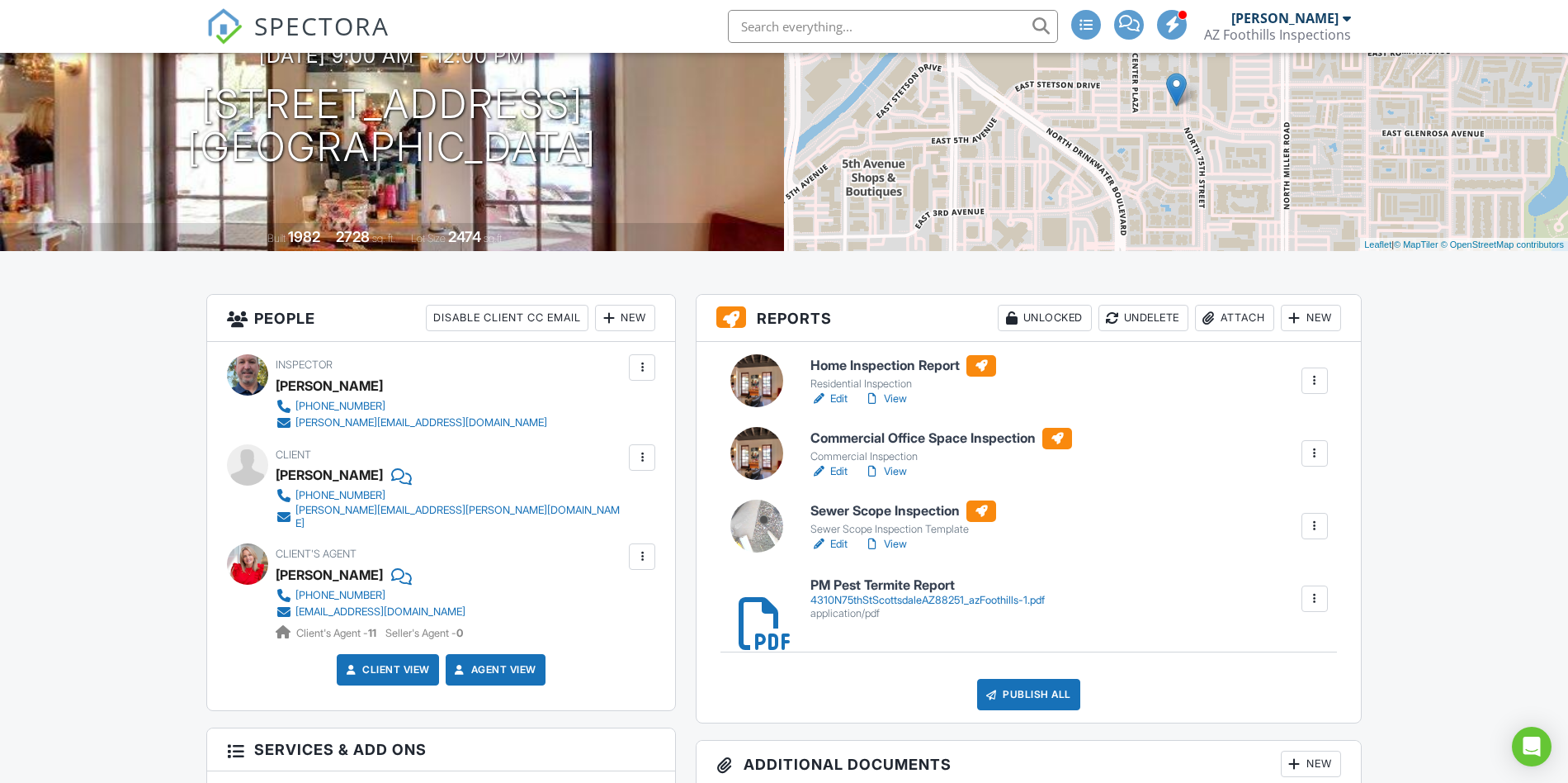
scroll to position [188, 0]
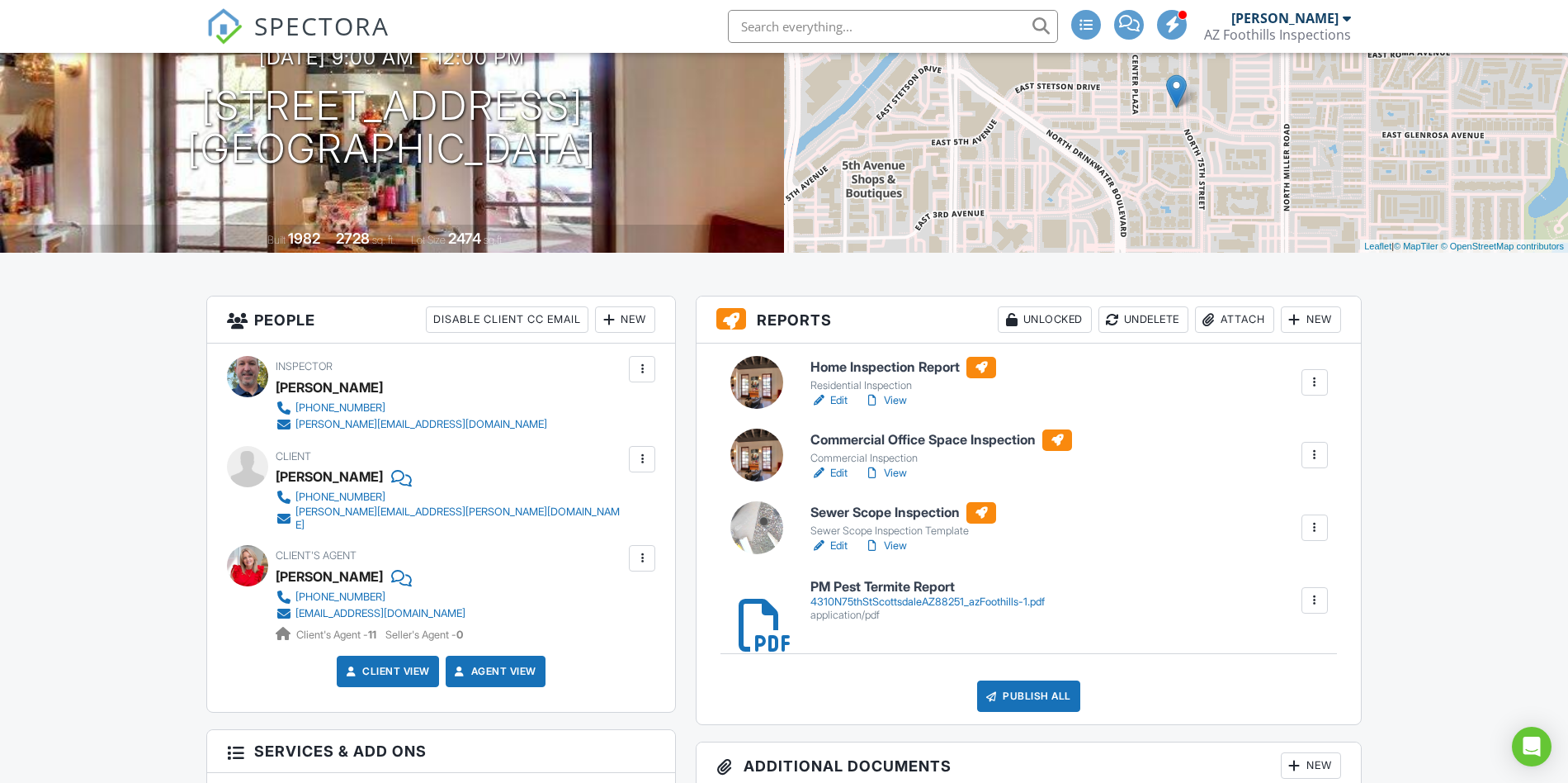
click at [1318, 385] on div at bounding box center [1314, 382] width 17 height 17
click at [1271, 505] on div "Delete" at bounding box center [1266, 511] width 35 height 18
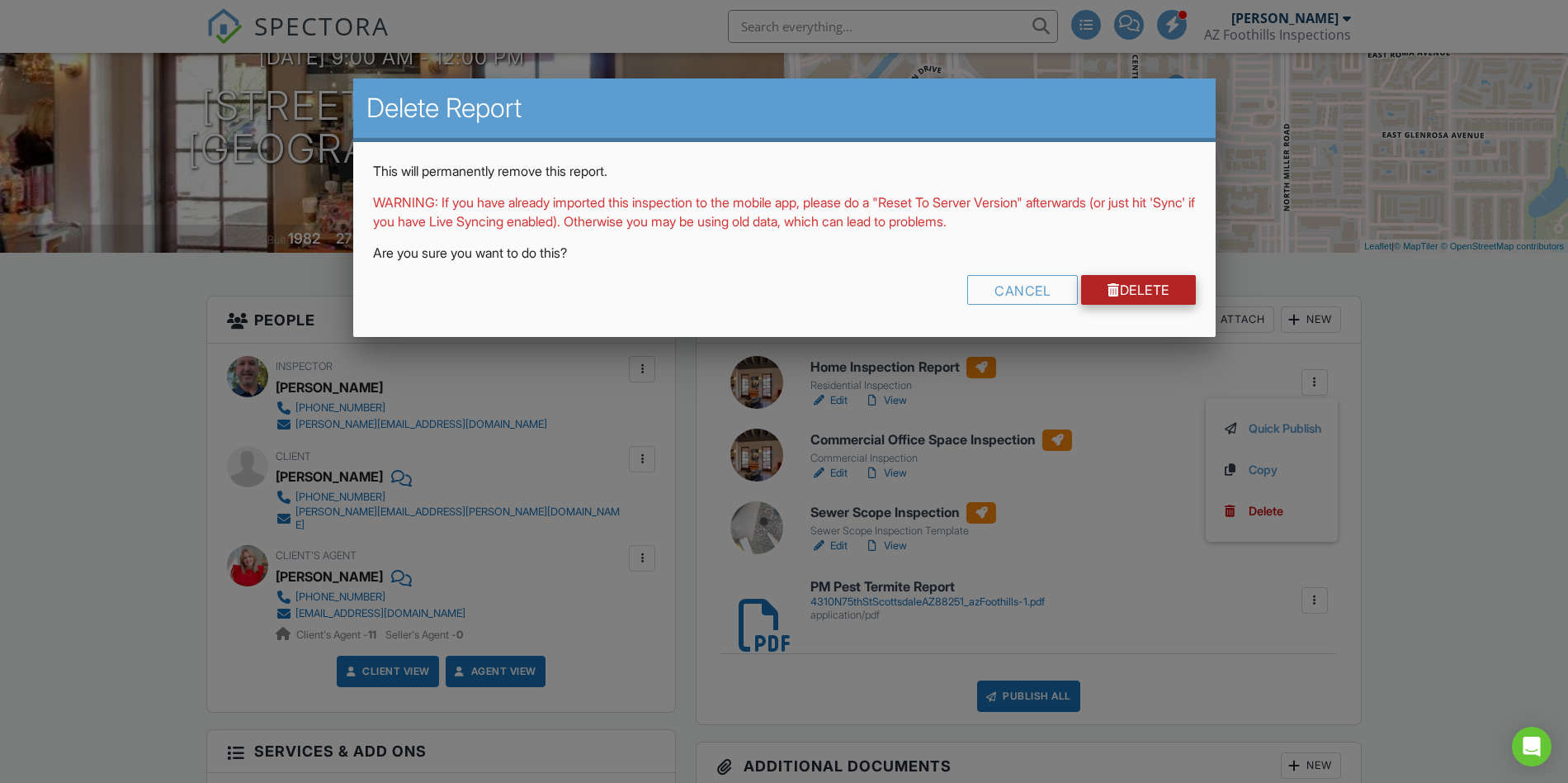
click at [1159, 290] on link "Delete" at bounding box center [1138, 290] width 115 height 30
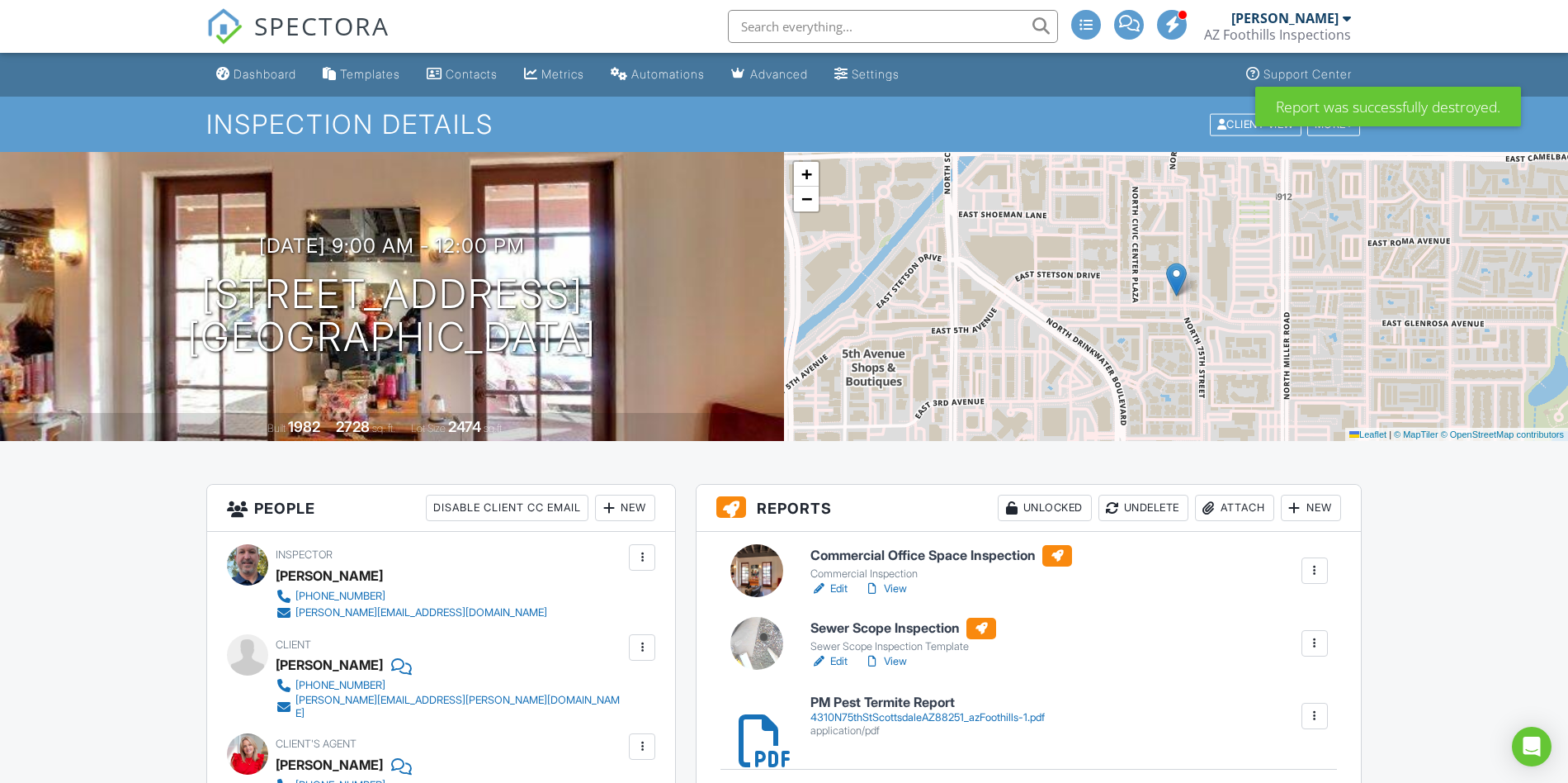
click at [835, 586] on link "Edit" at bounding box center [829, 588] width 37 height 17
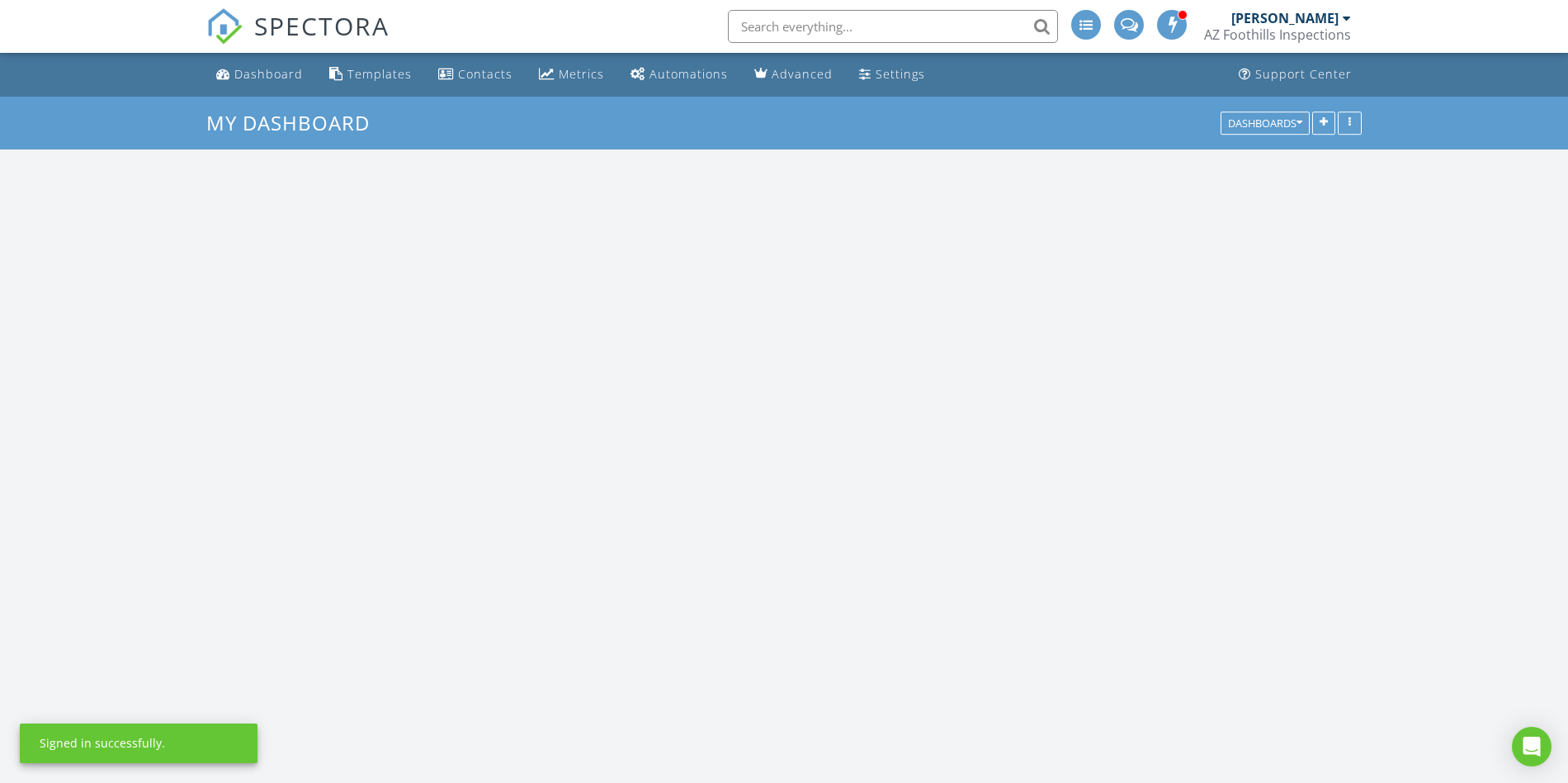
scroll to position [1503, 1569]
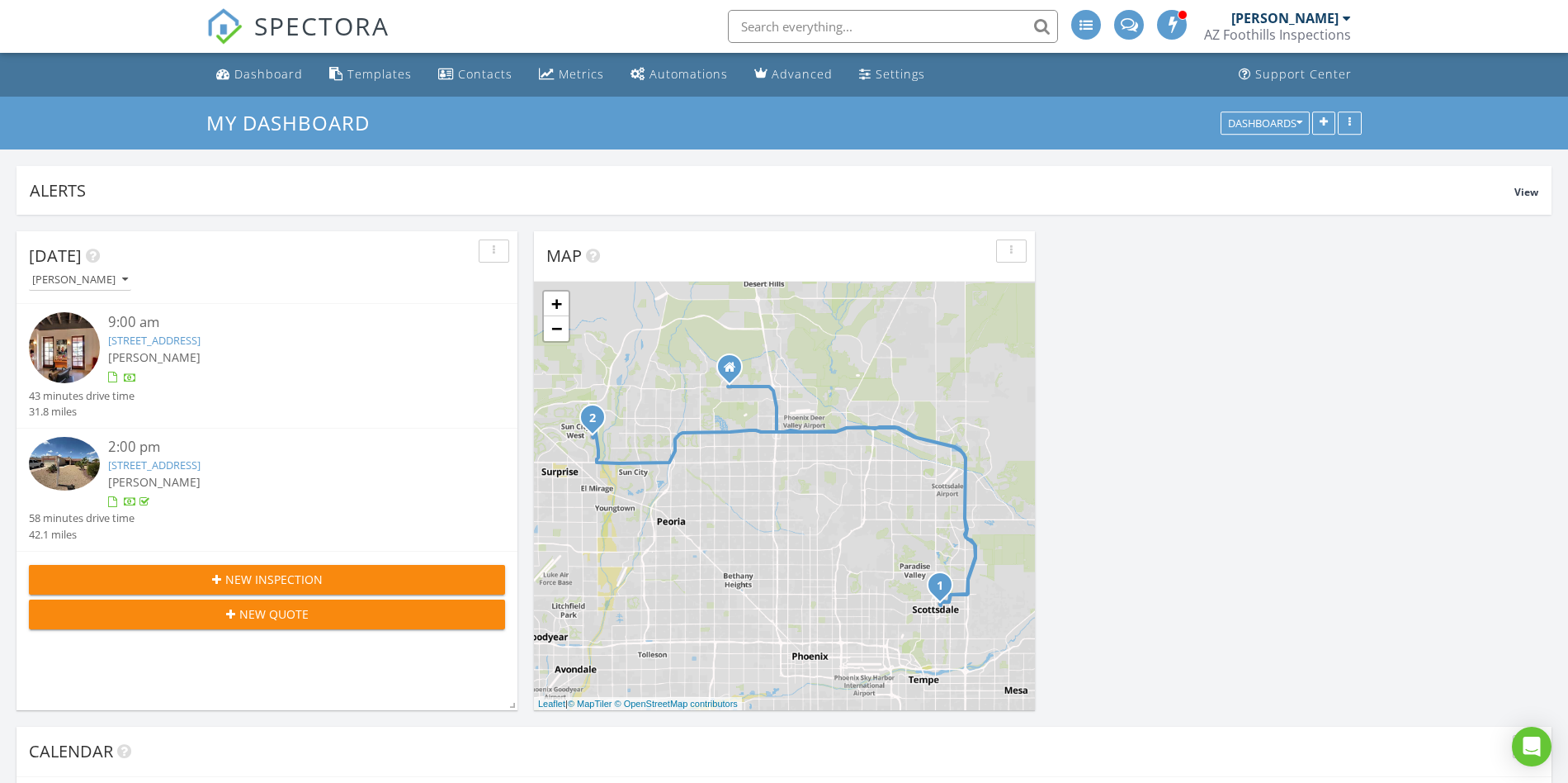
click at [188, 339] on link "[STREET_ADDRESS]" at bounding box center [154, 340] width 92 height 15
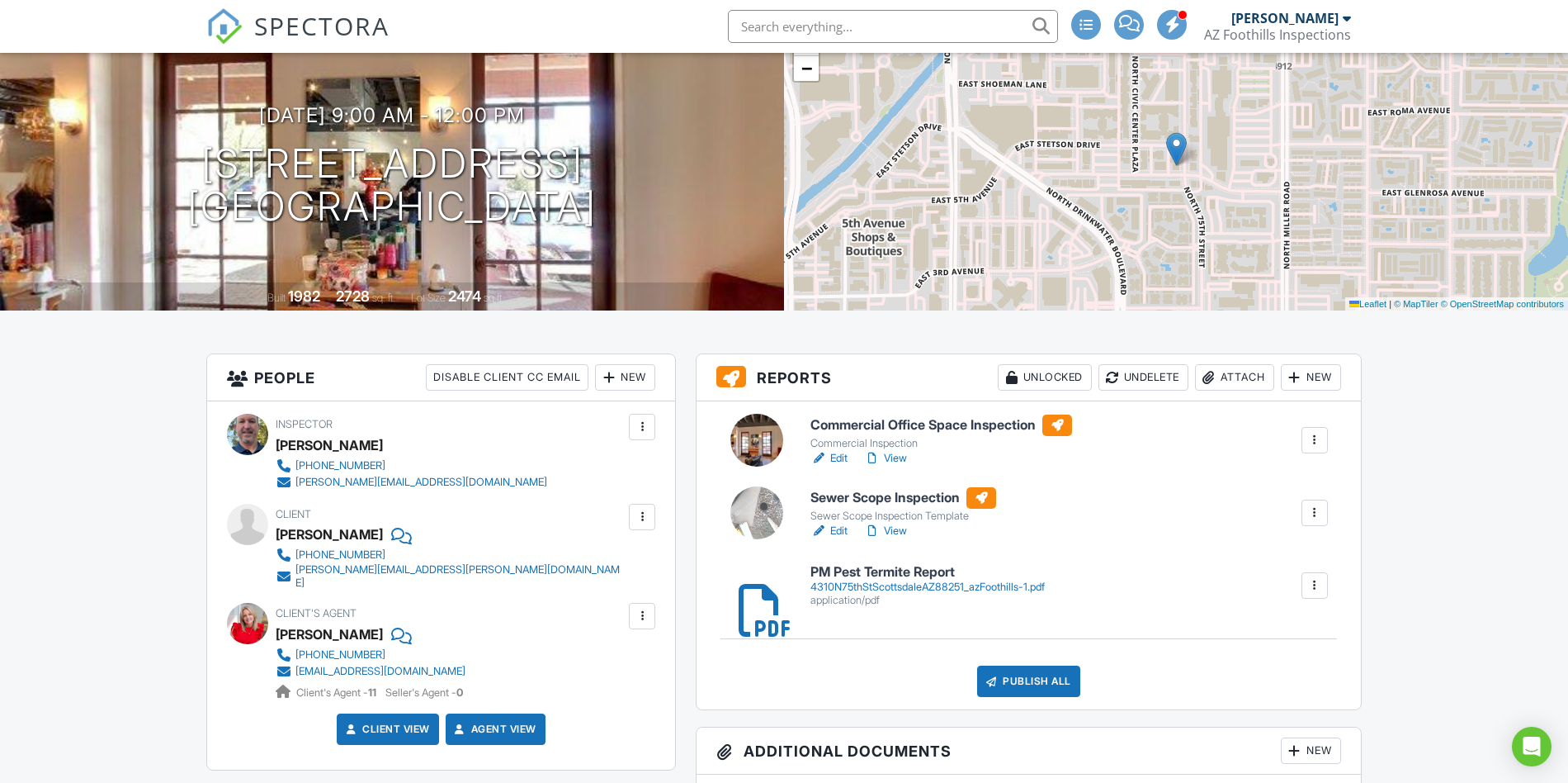
scroll to position [150, 0]
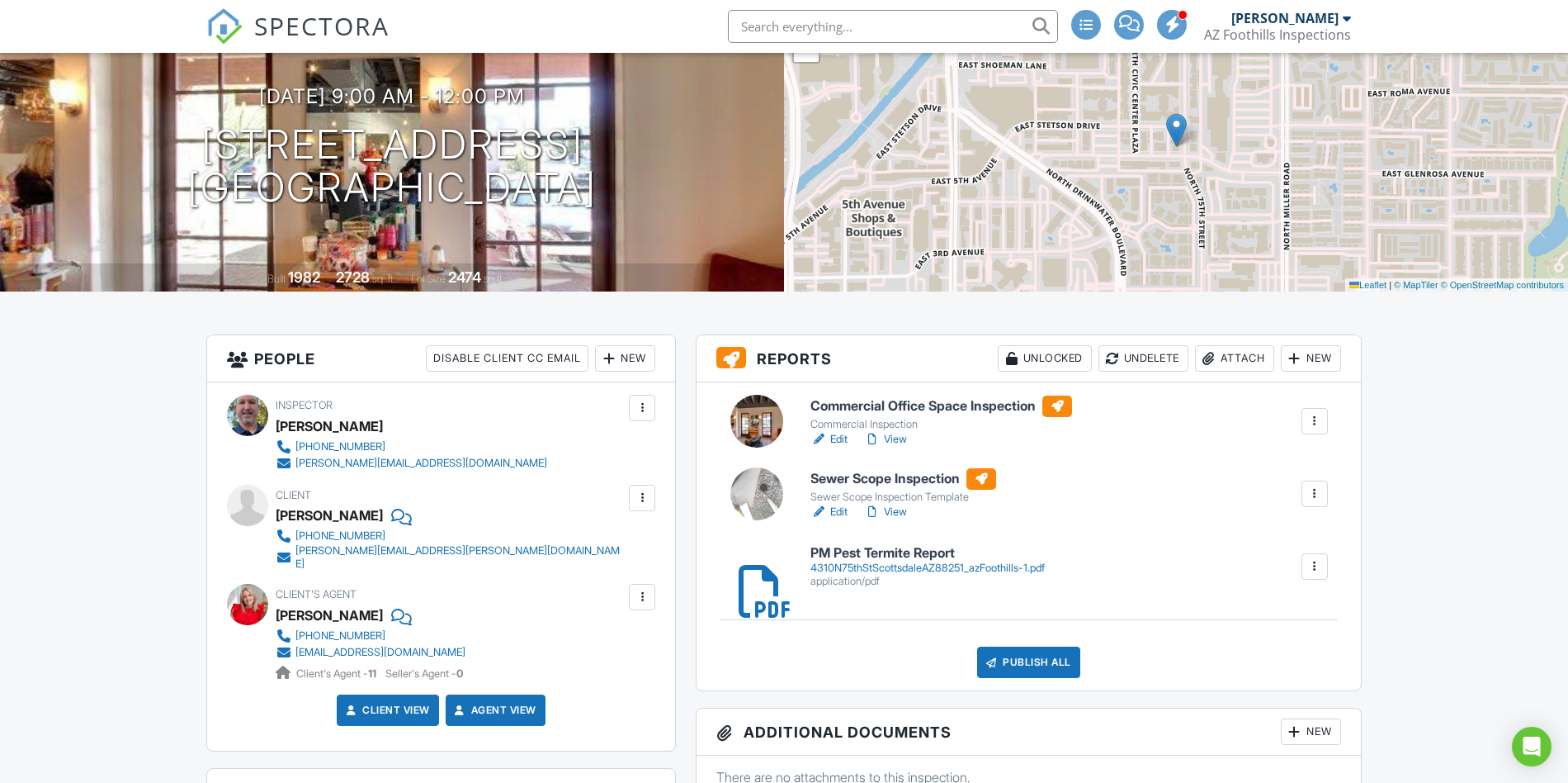
click at [884, 439] on link "View" at bounding box center [885, 438] width 43 height 17
